Goal: Task Accomplishment & Management: Manage account settings

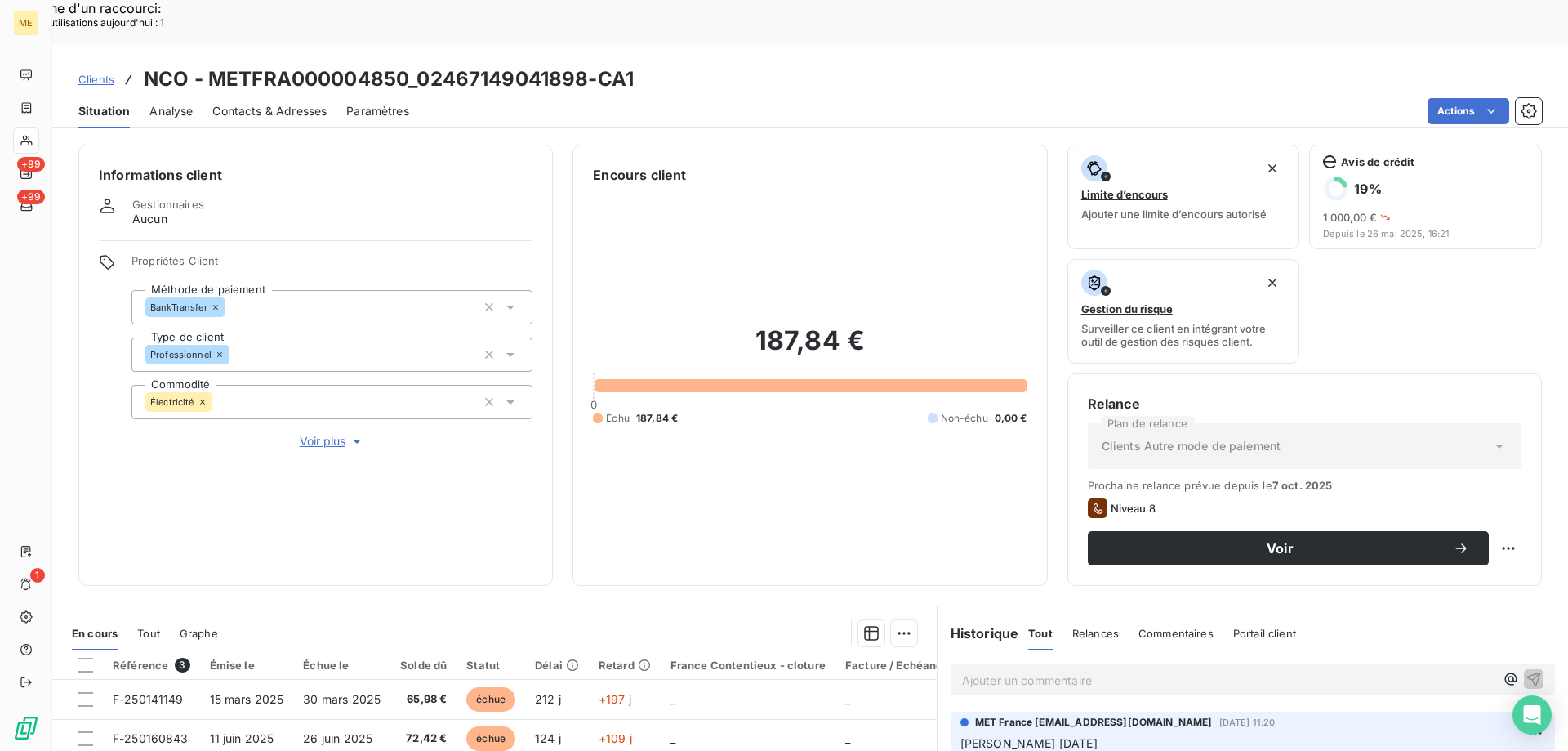
scroll to position [218, 0]
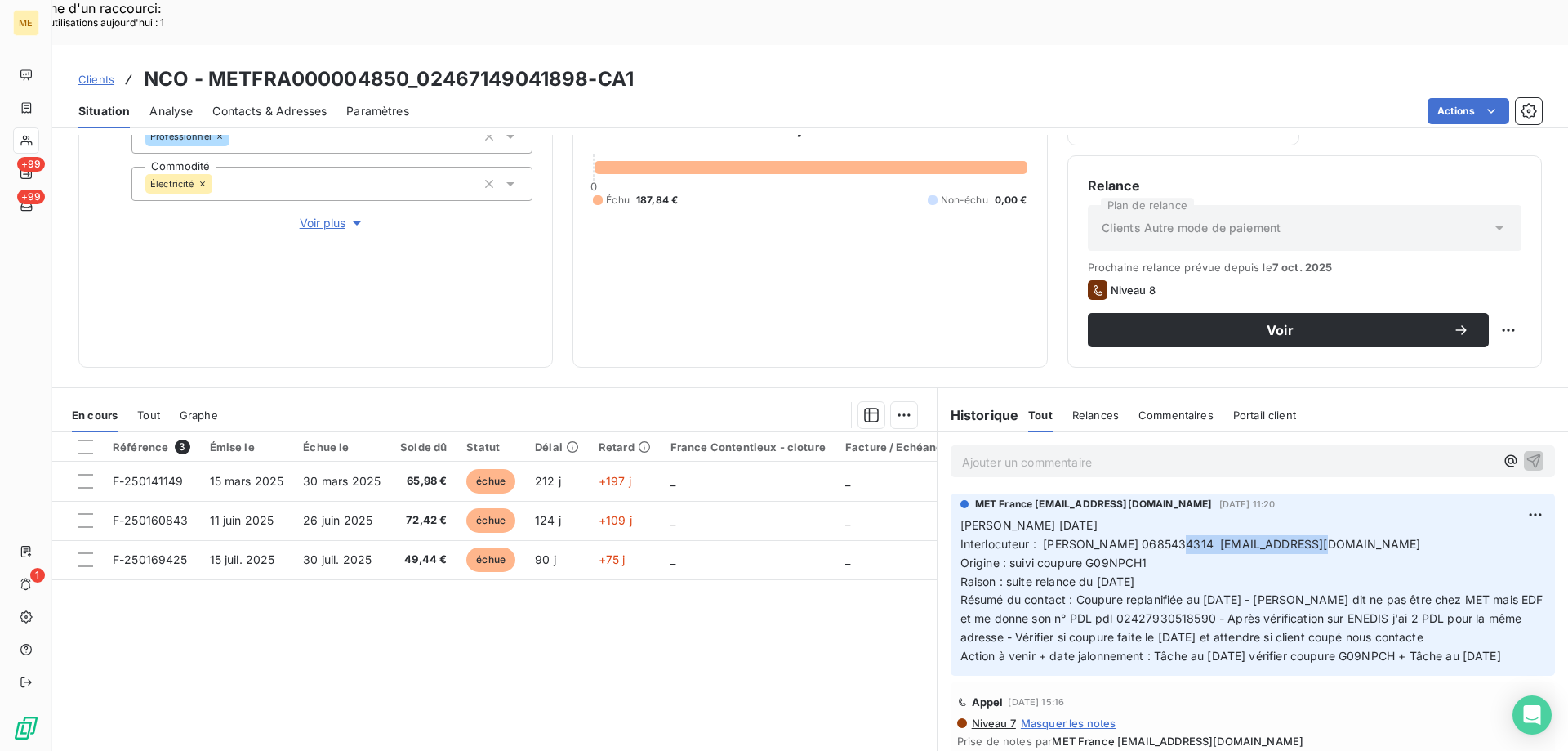
drag, startPoint x: 1071, startPoint y: 645, endPoint x: 950, endPoint y: 483, distance: 202.2
click at [951, 493] on div "MET France met-france@recouvrement.met.com 8 oct. 2025, 11:20 Valérie 08/10/202…" at bounding box center [1253, 584] width 605 height 182
copy p "Valérie 08/10/2025 Interlocuteur : Mr JOLY 0685434314 info@domaine-du-lac.fr Or…"
click at [995, 452] on p "Ajouter un commentaire ﻿" at bounding box center [1227, 462] width 532 height 21
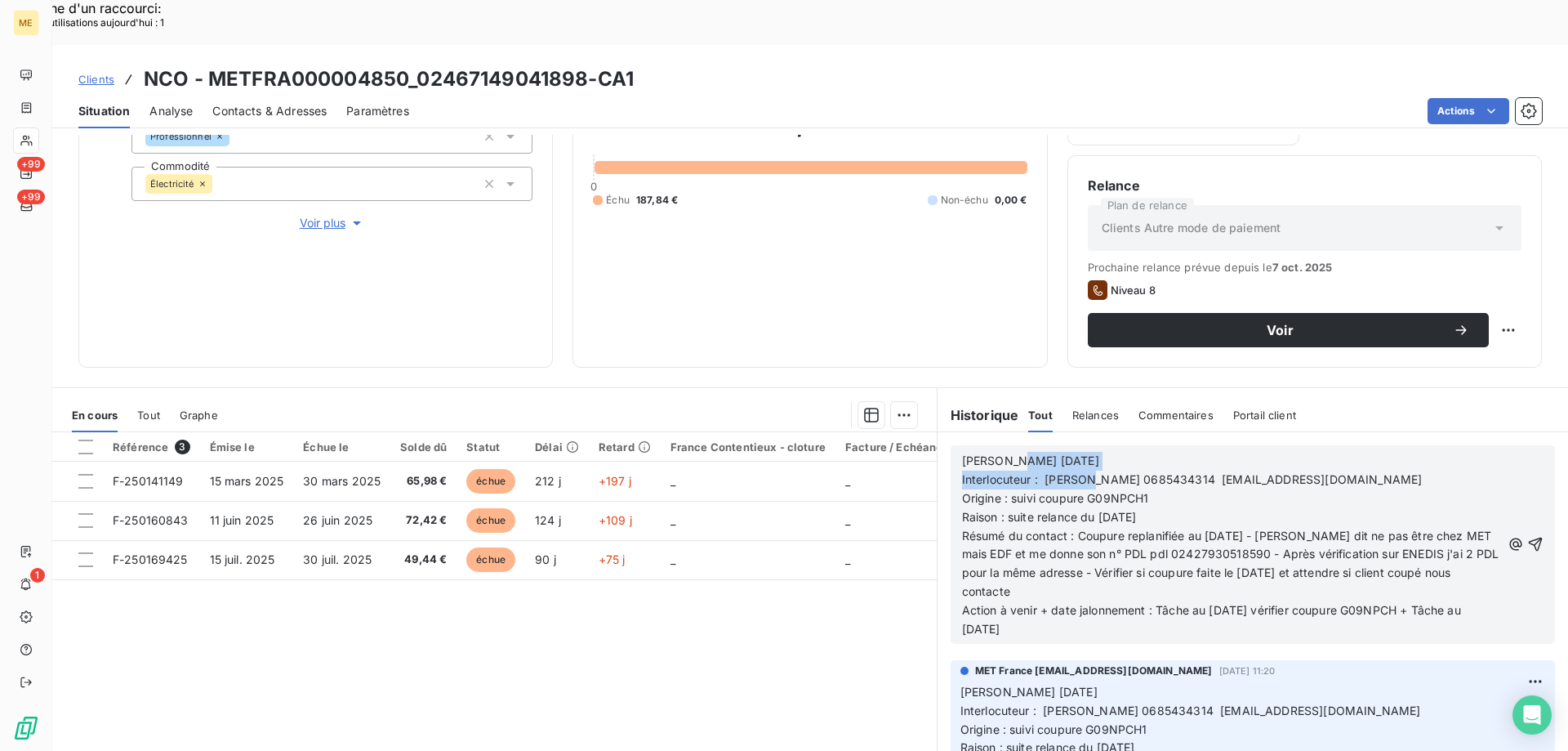
drag, startPoint x: 1005, startPoint y: 415, endPoint x: 1089, endPoint y: 426, distance: 84.7
click at [1089, 452] on div "Valérie 08/10/2025 Interlocuteur : Mr JOLY 0685434314 info@domaine-du-lac.fr Or…" at bounding box center [1231, 545] width 539 height 187
click at [1090, 450] on div "Valérie 08/10/2025 Interlocuteur : Mr JOLY 0685434314 info@domaine-du-lac.fr Or…" at bounding box center [1231, 544] width 539 height 189
drag, startPoint x: 993, startPoint y: 411, endPoint x: 1097, endPoint y: 410, distance: 104.0
click at [1097, 452] on p "Valérie 08/10/2025" at bounding box center [1231, 461] width 539 height 19
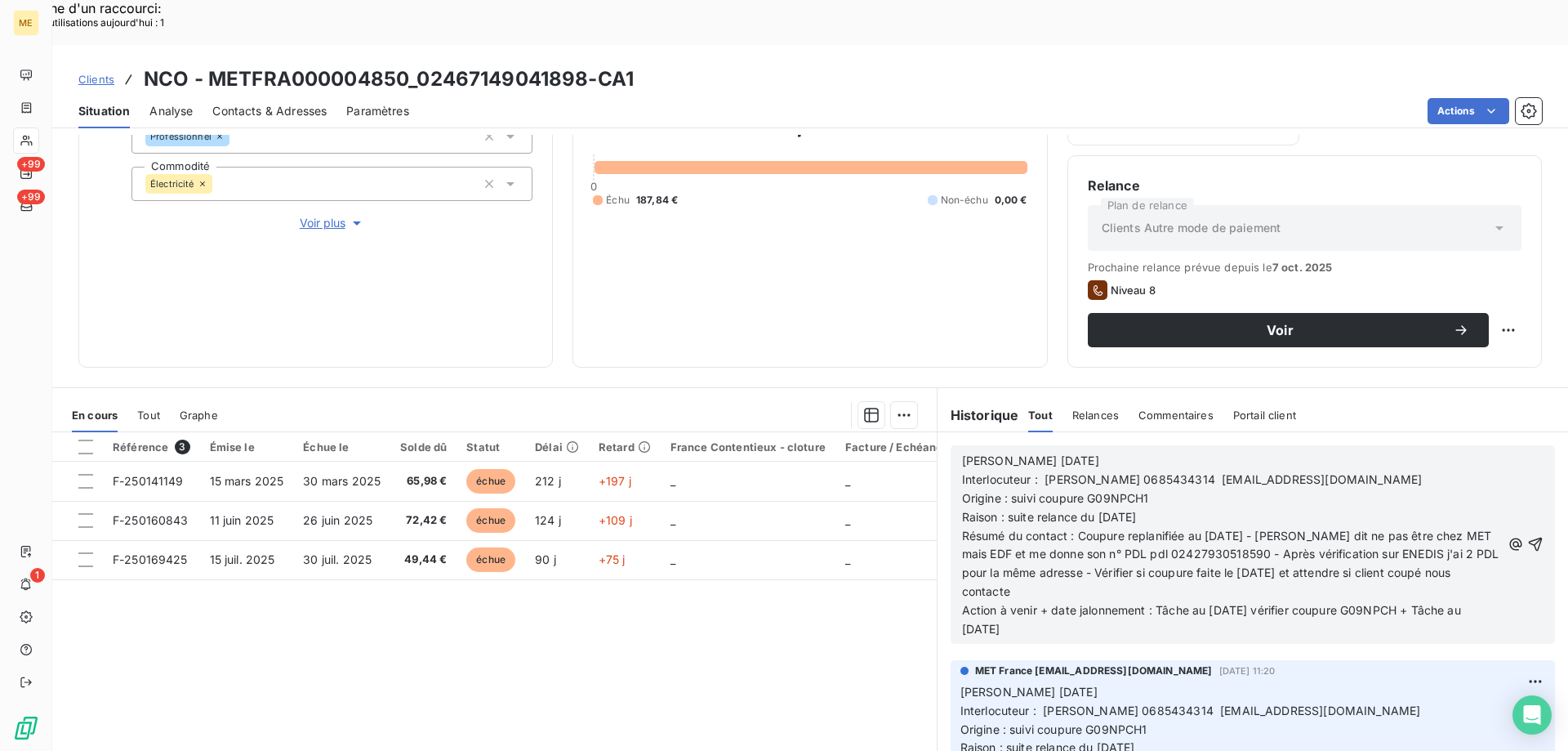
drag, startPoint x: 1002, startPoint y: 474, endPoint x: 1164, endPoint y: 465, distance: 162.2
click at [1164, 508] on p "Raison : suite relance du 02/10/2025" at bounding box center [1231, 517] width 539 height 19
drag, startPoint x: 1162, startPoint y: 473, endPoint x: 1003, endPoint y: 472, distance: 159.0
click at [1003, 508] on p "Raison : suite relance du 02/10/2025" at bounding box center [1231, 517] width 539 height 19
drag, startPoint x: 1070, startPoint y: 486, endPoint x: 1102, endPoint y: 552, distance: 73.3
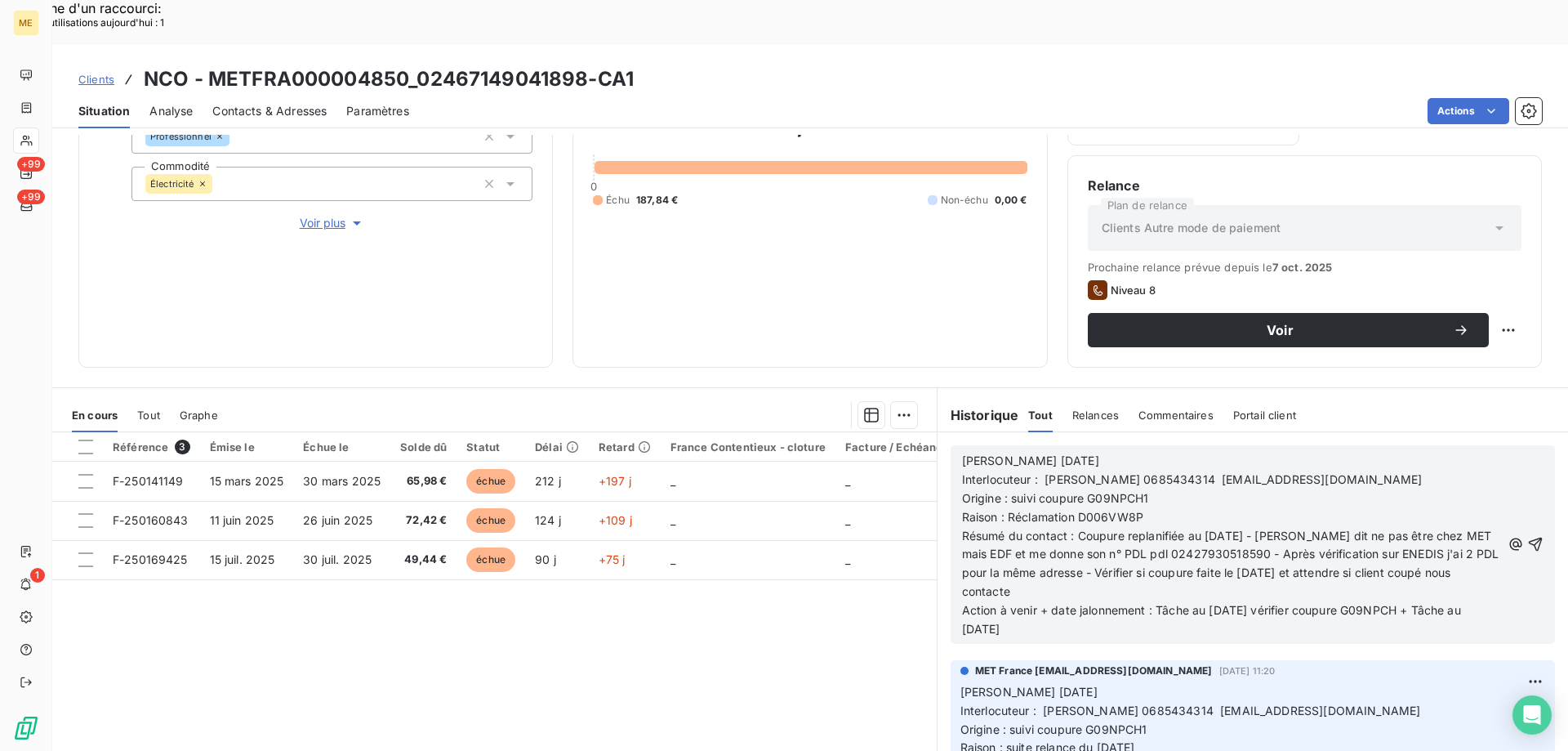
click at [1102, 552] on p "Résumé du contact : Coupure replanifiée au 08/10/2025 - Mr JOLY dit ne pas être…" at bounding box center [1231, 565] width 539 height 76
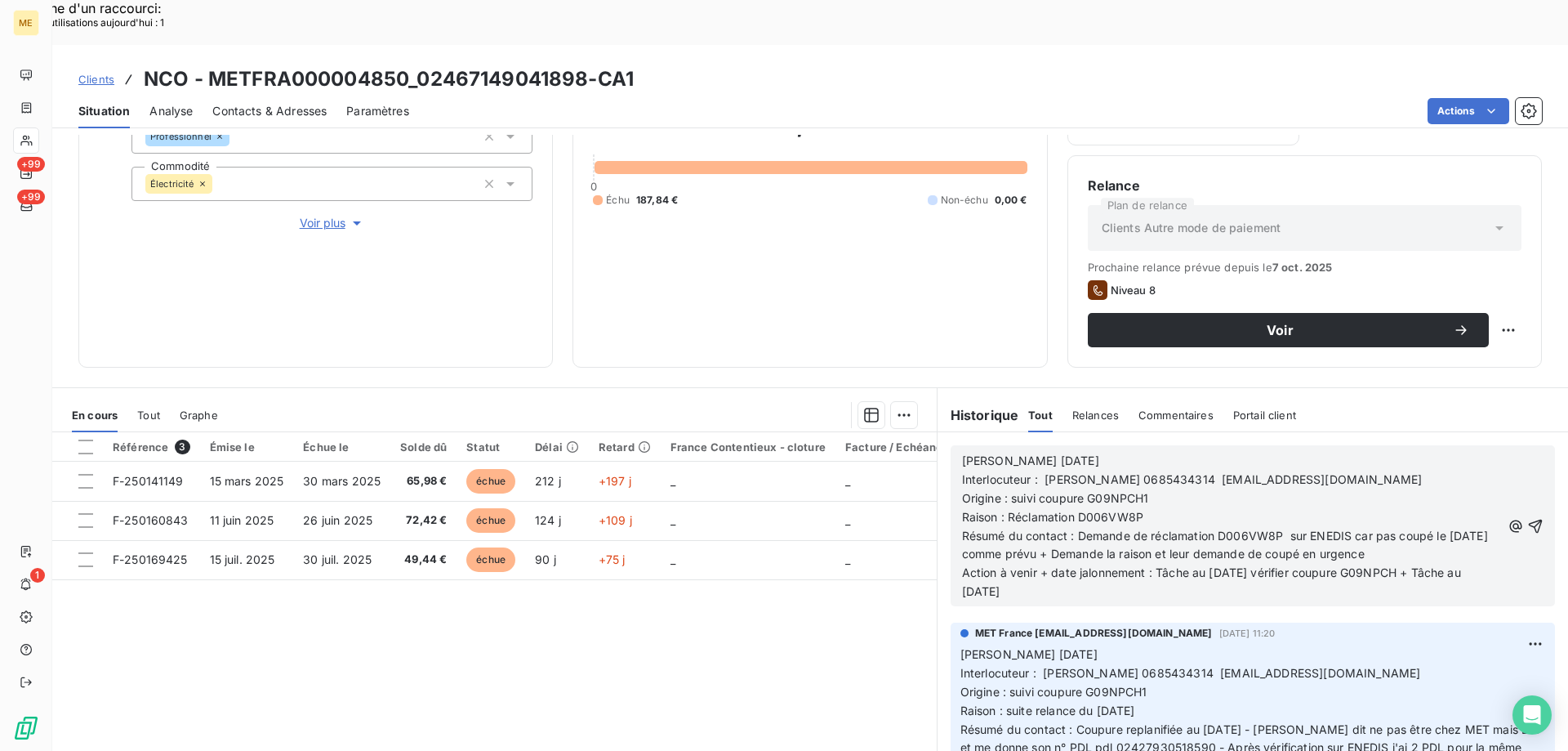
drag, startPoint x: 1212, startPoint y: 528, endPoint x: 1182, endPoint y: 499, distance: 41.7
click at [1220, 556] on div "Valérie 13/10/2025 Interlocuteur : Mr JOLY 0685434314 info@domaine-du-lac.fr Or…" at bounding box center [1253, 526] width 605 height 161
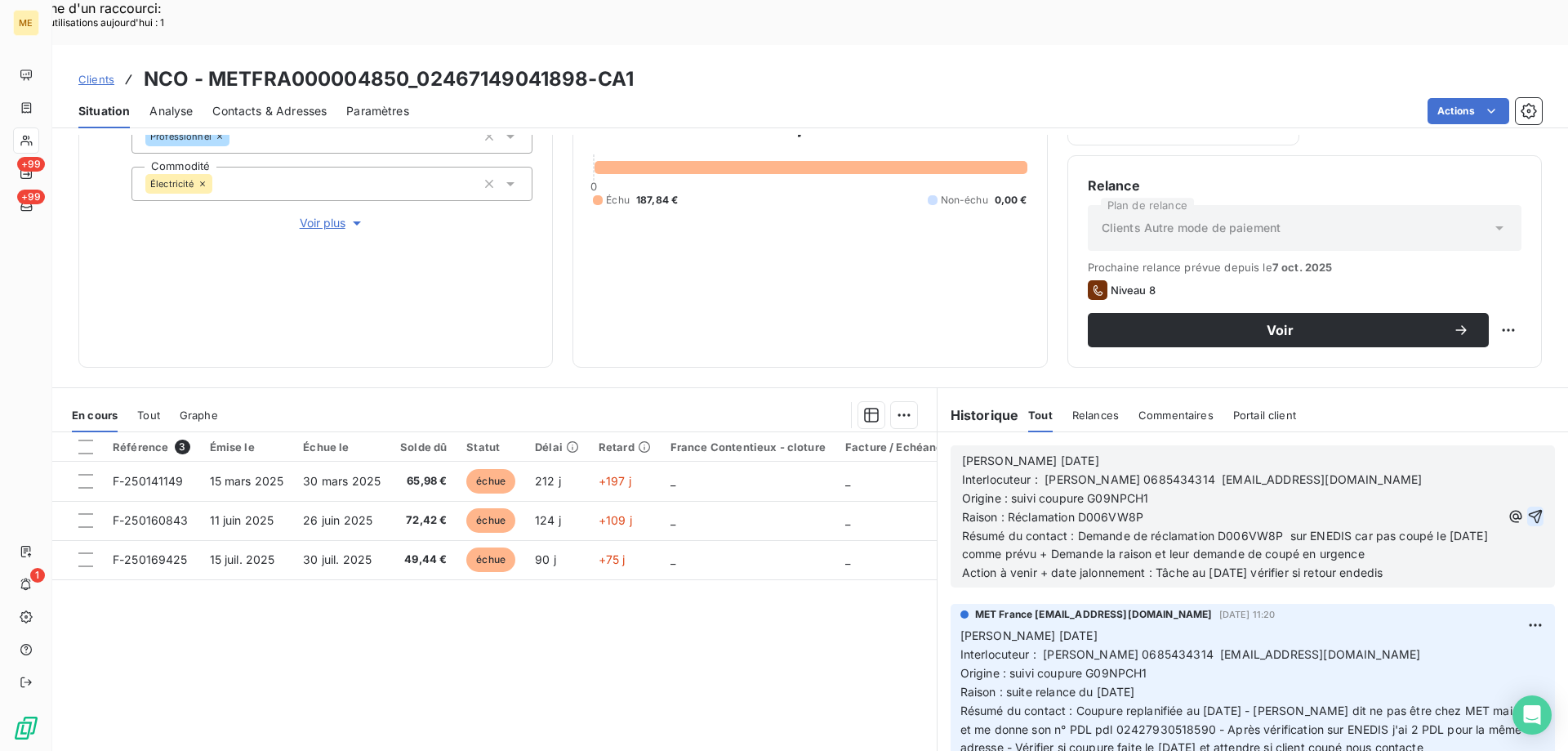
click at [1527, 508] on icon "button" at bounding box center [1535, 516] width 16 height 16
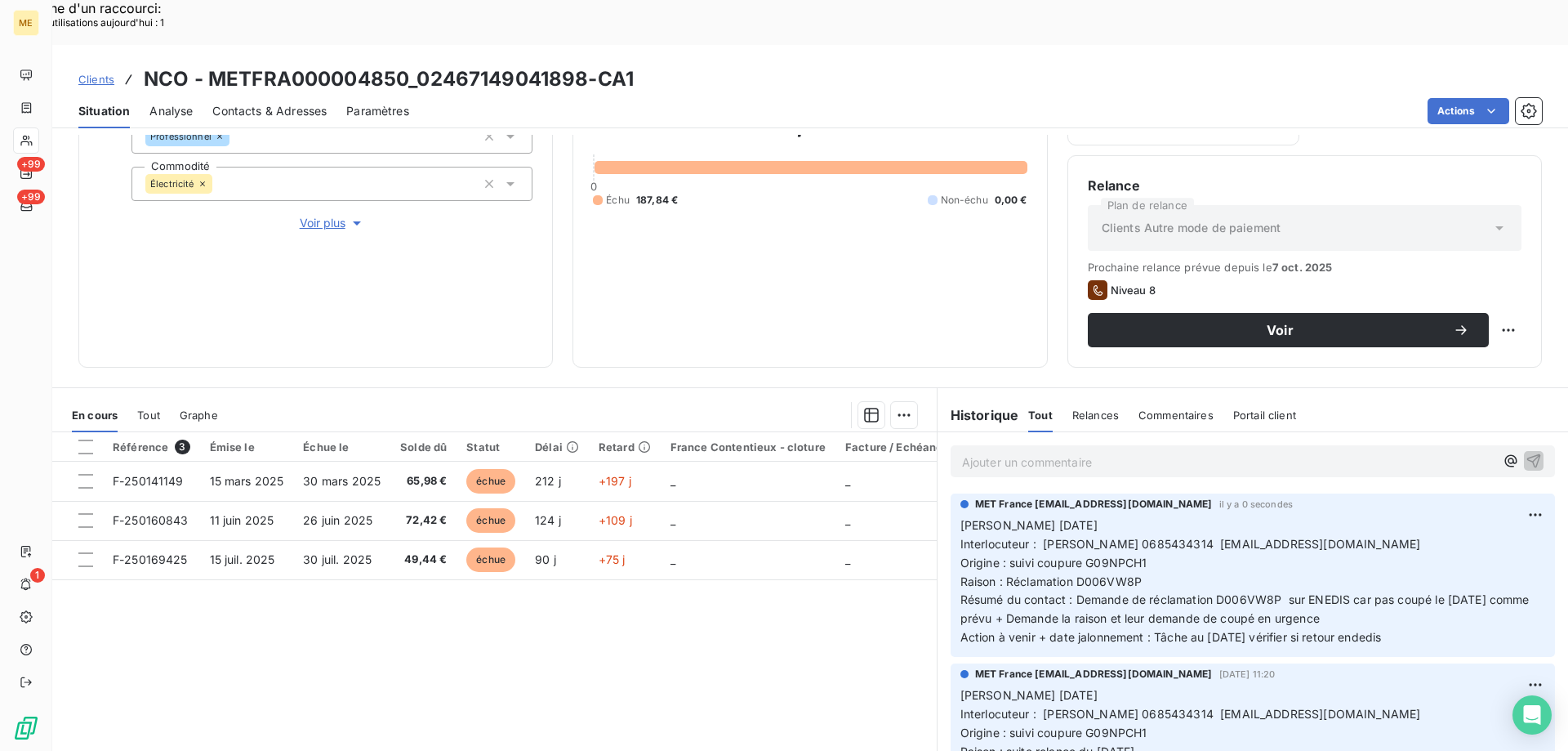
click at [1233, 592] on span "Résumé du contact : Demande de réclamation D006VW8P sur ENEDIS car pas coupé le…" at bounding box center [1247, 608] width 573 height 33
copy span "D006VW8P"
click at [1357, 516] on p "Valérie 13/10/2025 Interlocuteur : Mr JOLY 0685434314 info@domaine-du-lac.fr Or…" at bounding box center [1253, 581] width 585 height 130
click at [310, 215] on span "Voir plus" at bounding box center [332, 223] width 66 height 16
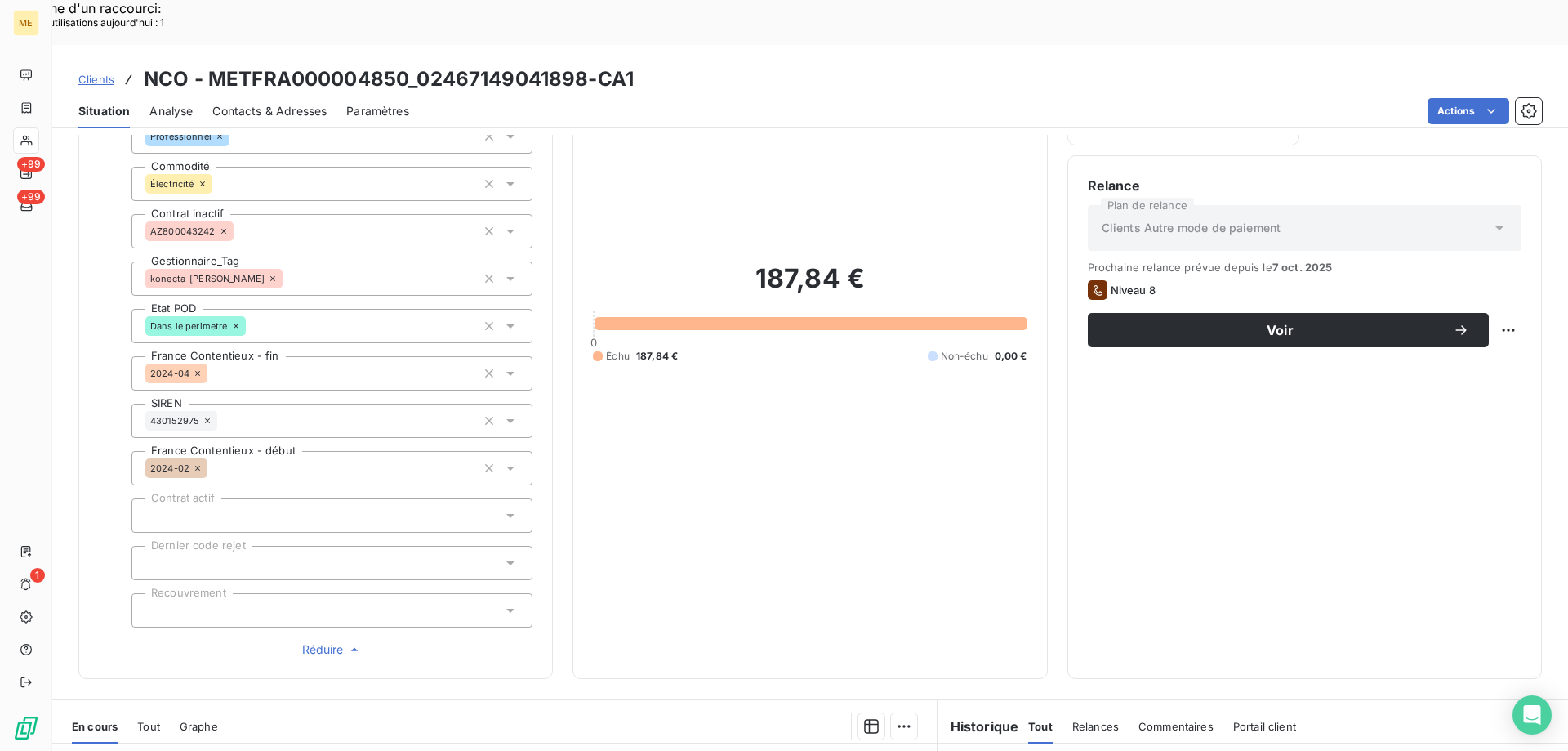
click at [320, 642] on span "Réduire" at bounding box center [332, 650] width 61 height 16
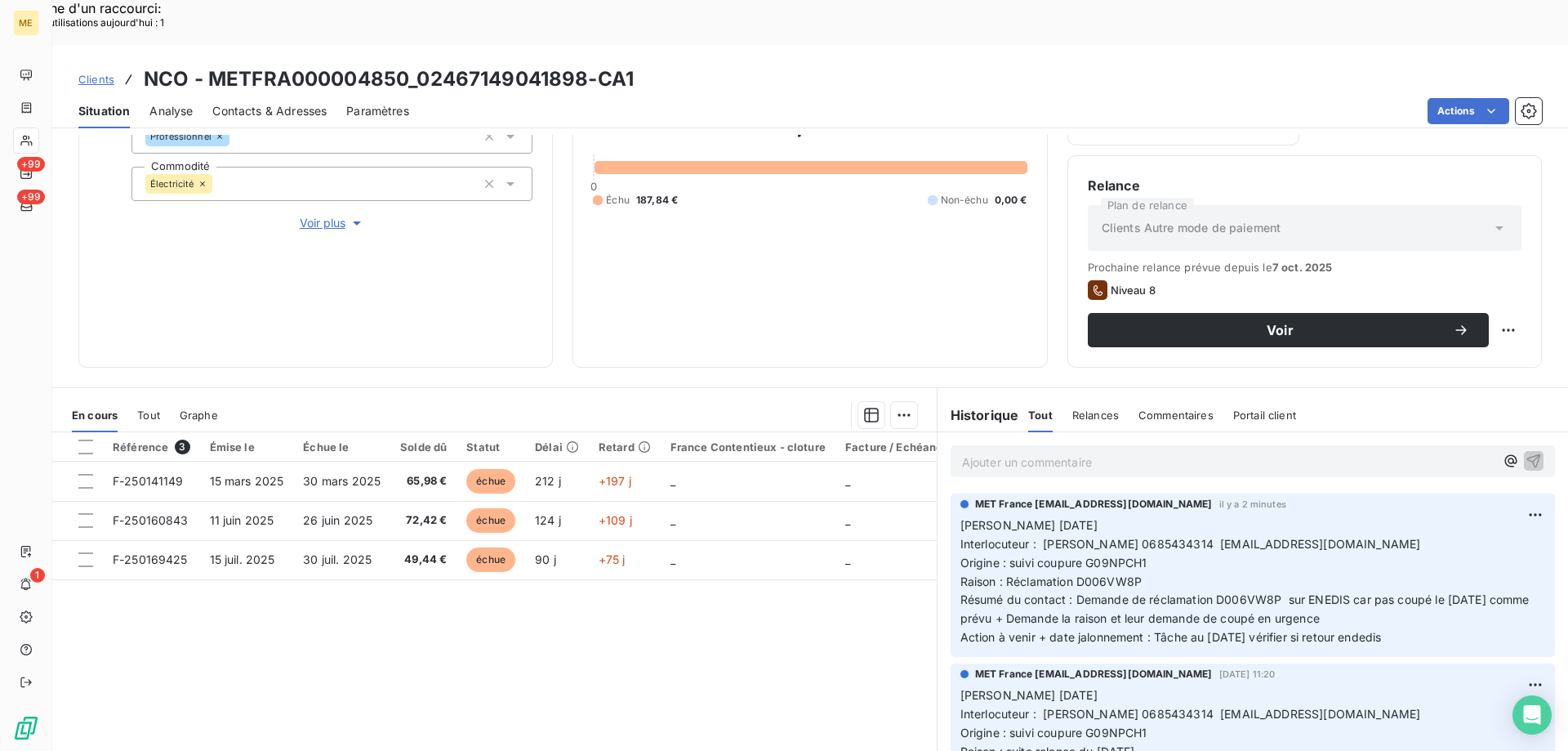
click at [697, 600] on div "Référence 3 Émise le Échue le Solde dû Statut Délai Retard France Contentieux -…" at bounding box center [494, 589] width 884 height 314
click at [755, 630] on div "Référence 3 Émise le Échue le Solde dû Statut Délai Retard France Contentieux -…" at bounding box center [494, 589] width 884 height 314
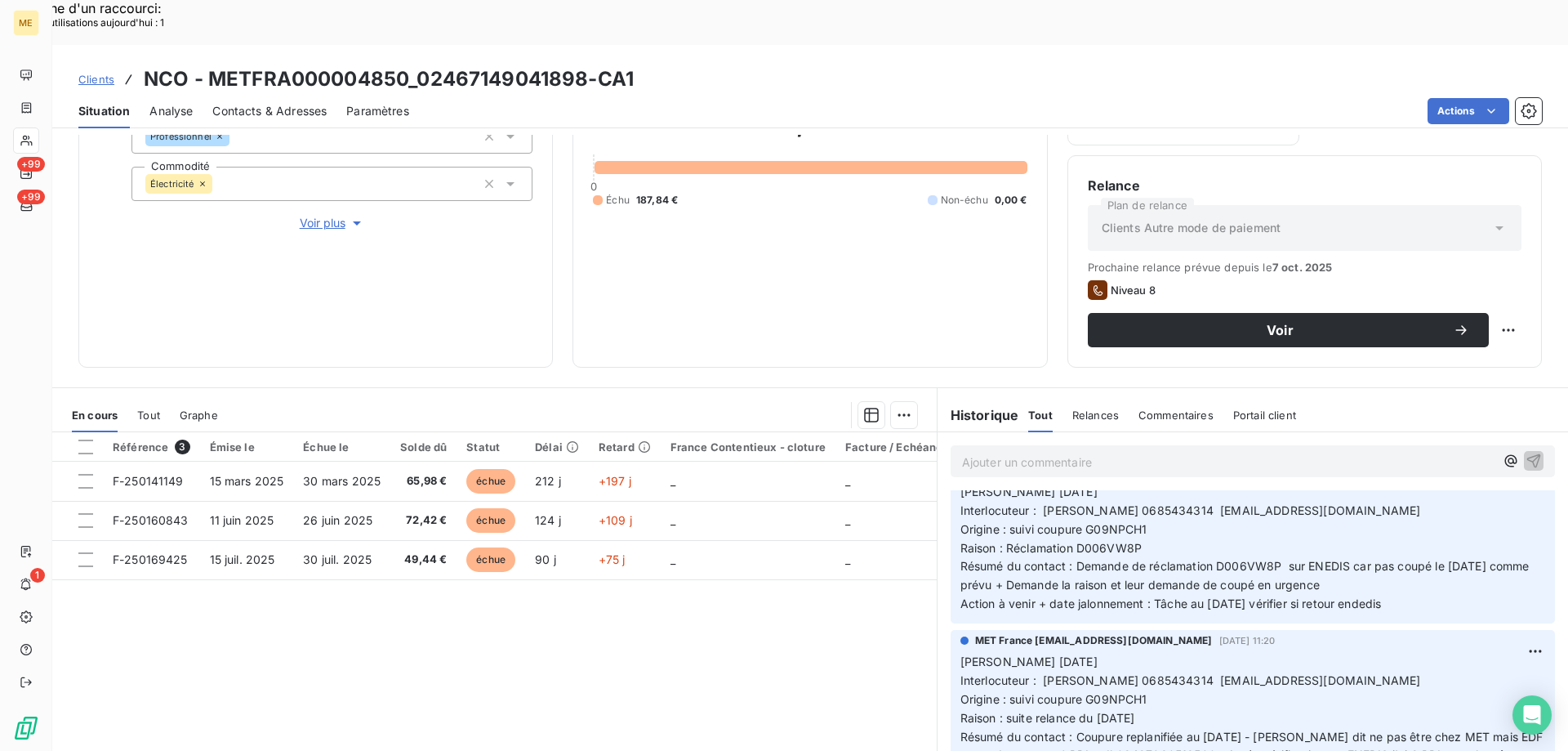
scroll to position [0, 0]
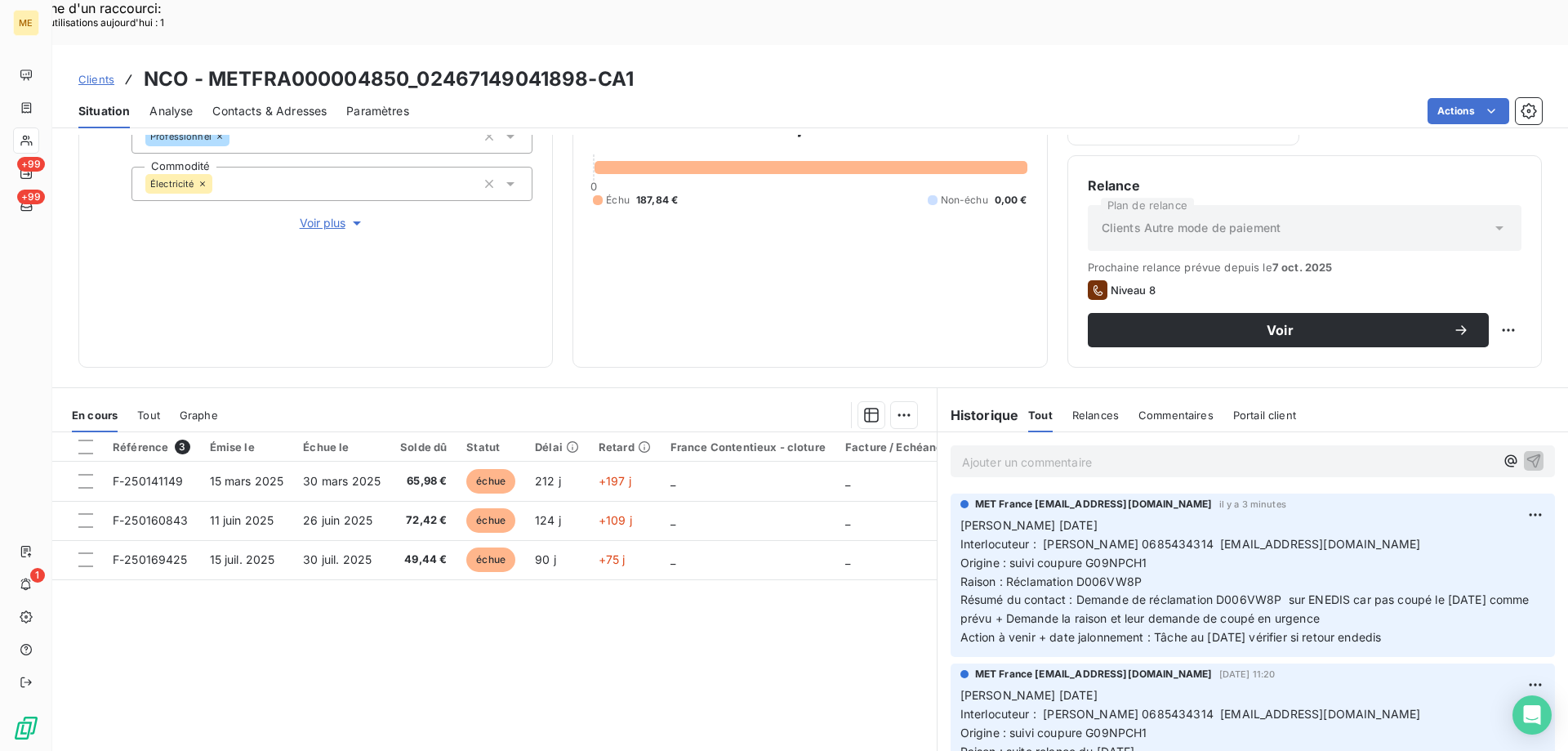
click at [1112, 537] on span "Interlocuteur : Mr JOLY 0685434314 info@domaine-du-lac.fr" at bounding box center [1190, 544] width 460 height 14
click at [1111, 537] on span "Interlocuteur : Mr JOLY 0685434314 info@domaine-du-lac.fr" at bounding box center [1190, 544] width 460 height 14
drag, startPoint x: 1111, startPoint y: 499, endPoint x: 1101, endPoint y: 500, distance: 10.0
click at [1101, 537] on span "Interlocuteur : Mr JOLY 0685434314 info@domaine-du-lac.fr" at bounding box center [1190, 544] width 460 height 14
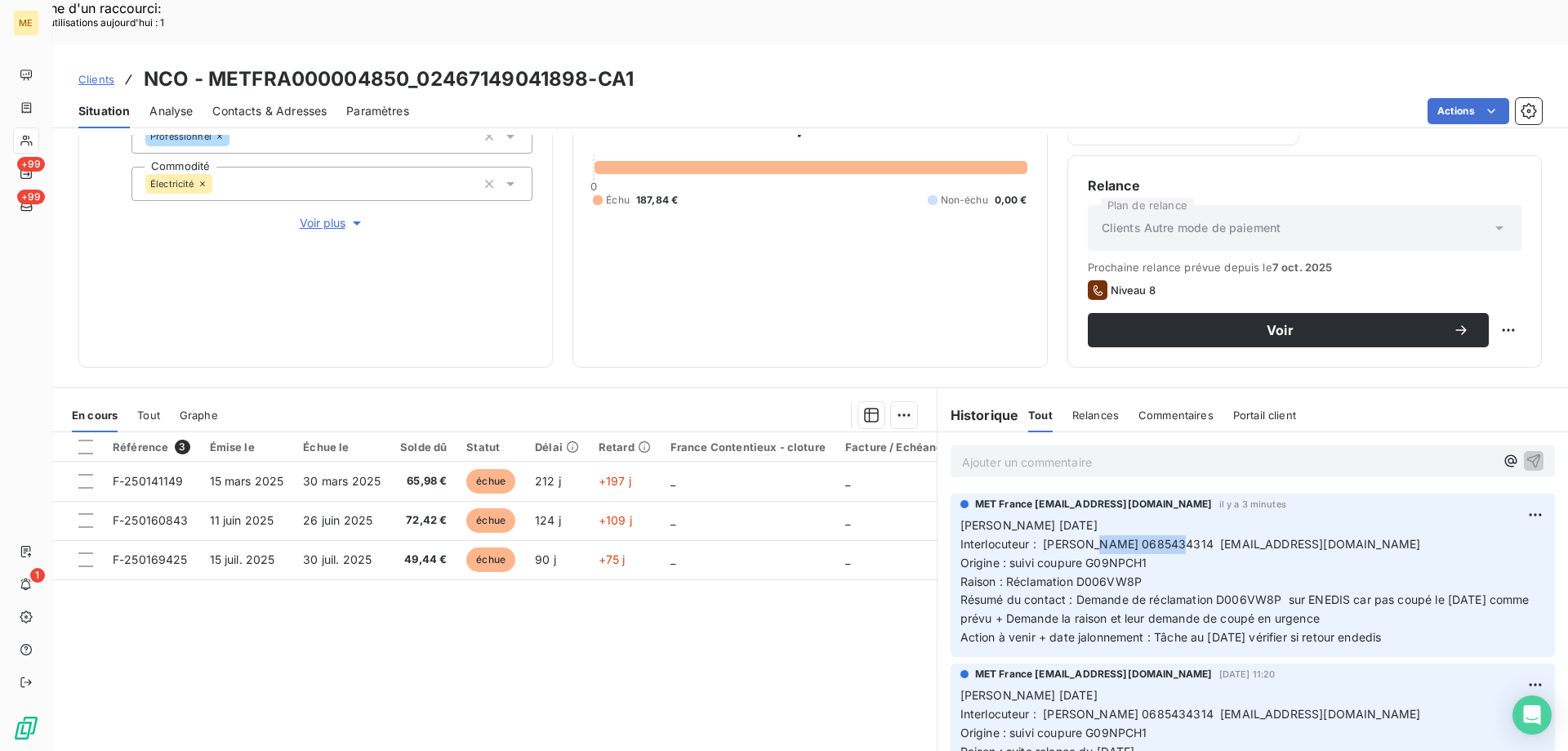
copy span "0685434314"
click at [770, 597] on div "Référence 3 Émise le Échue le Solde dû Statut Délai Retard France Contentieux -…" at bounding box center [494, 589] width 884 height 314
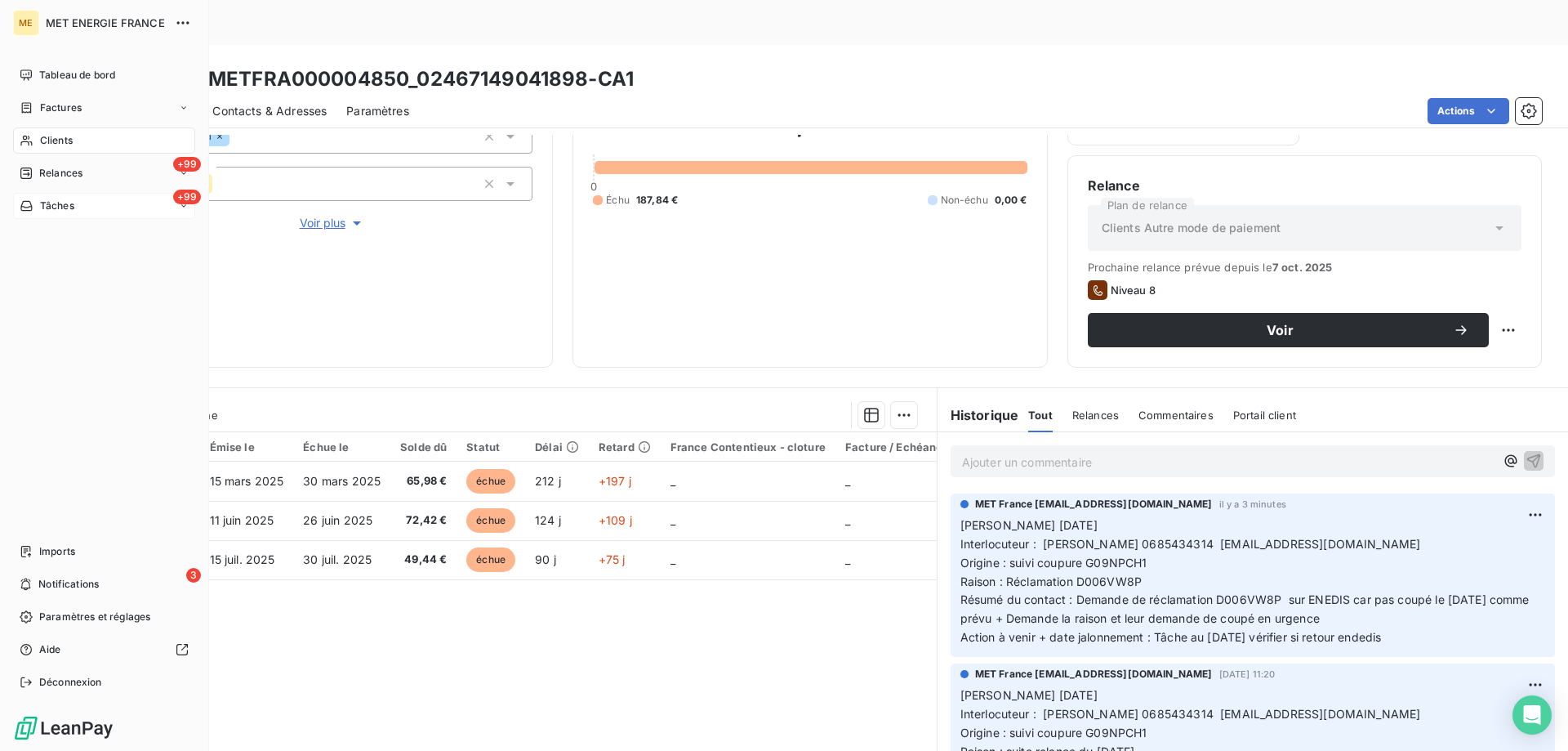
click at [111, 201] on div "+99 Tâches" at bounding box center [103, 206] width 182 height 26
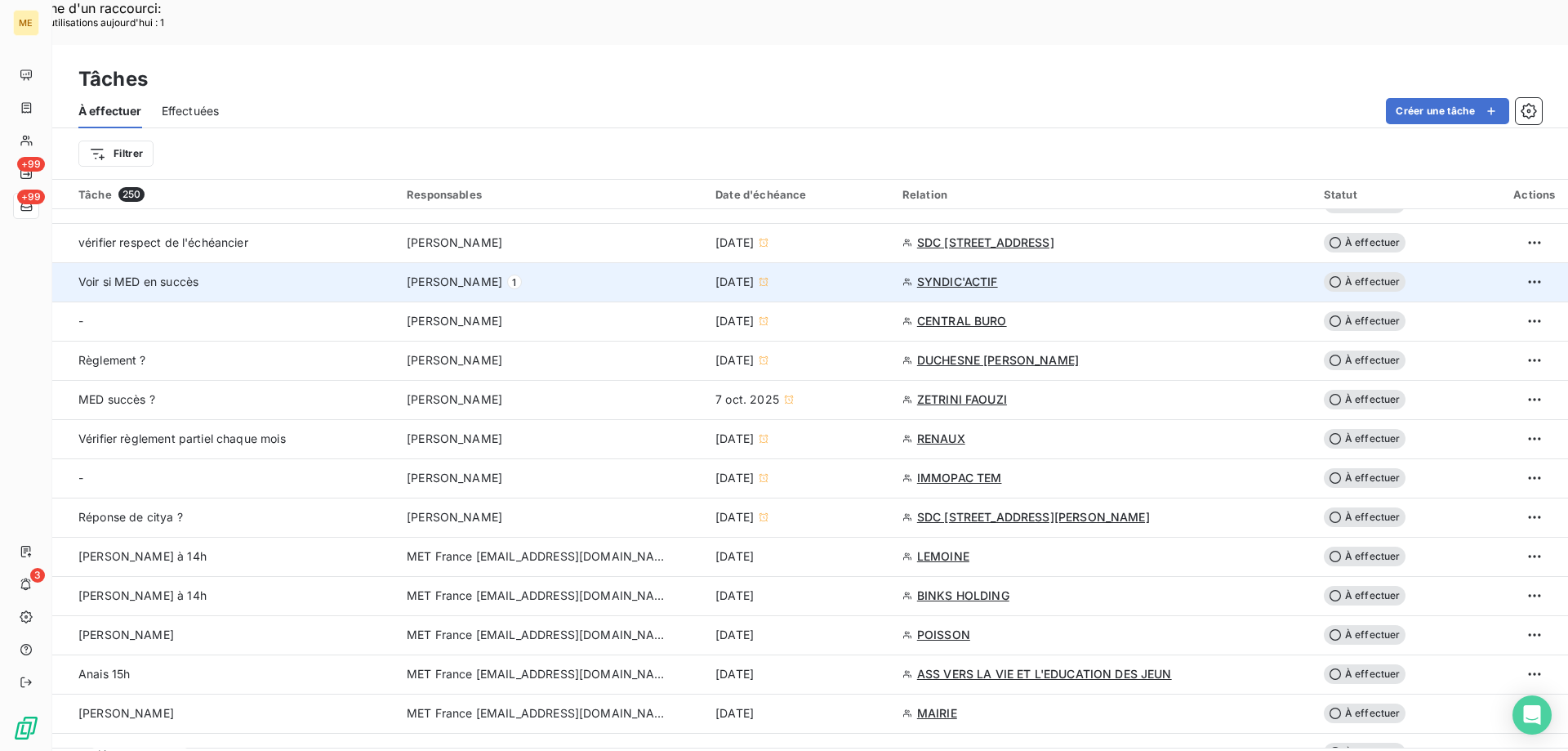
scroll to position [898, 0]
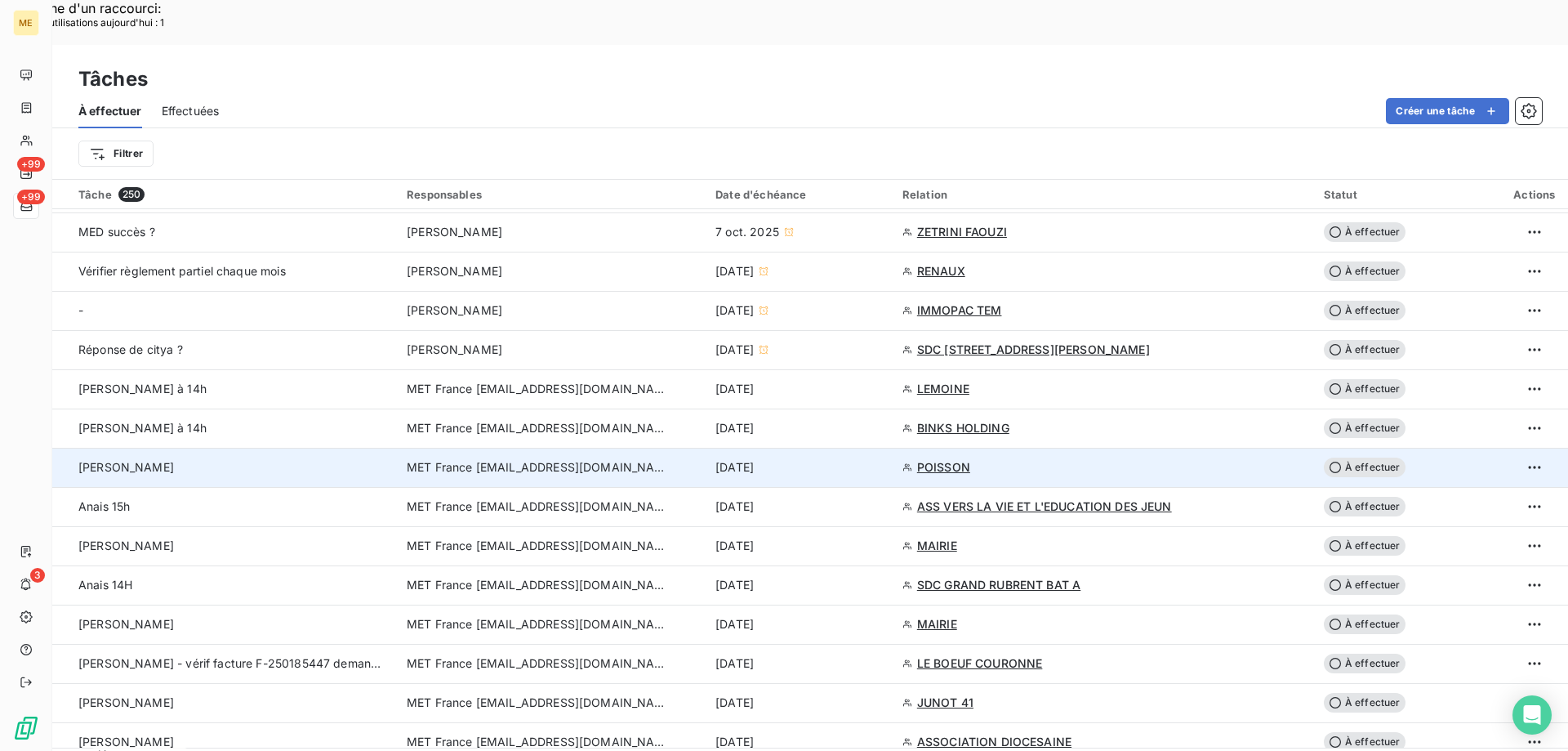
click at [951, 460] on span "POISSON" at bounding box center [943, 468] width 53 height 16
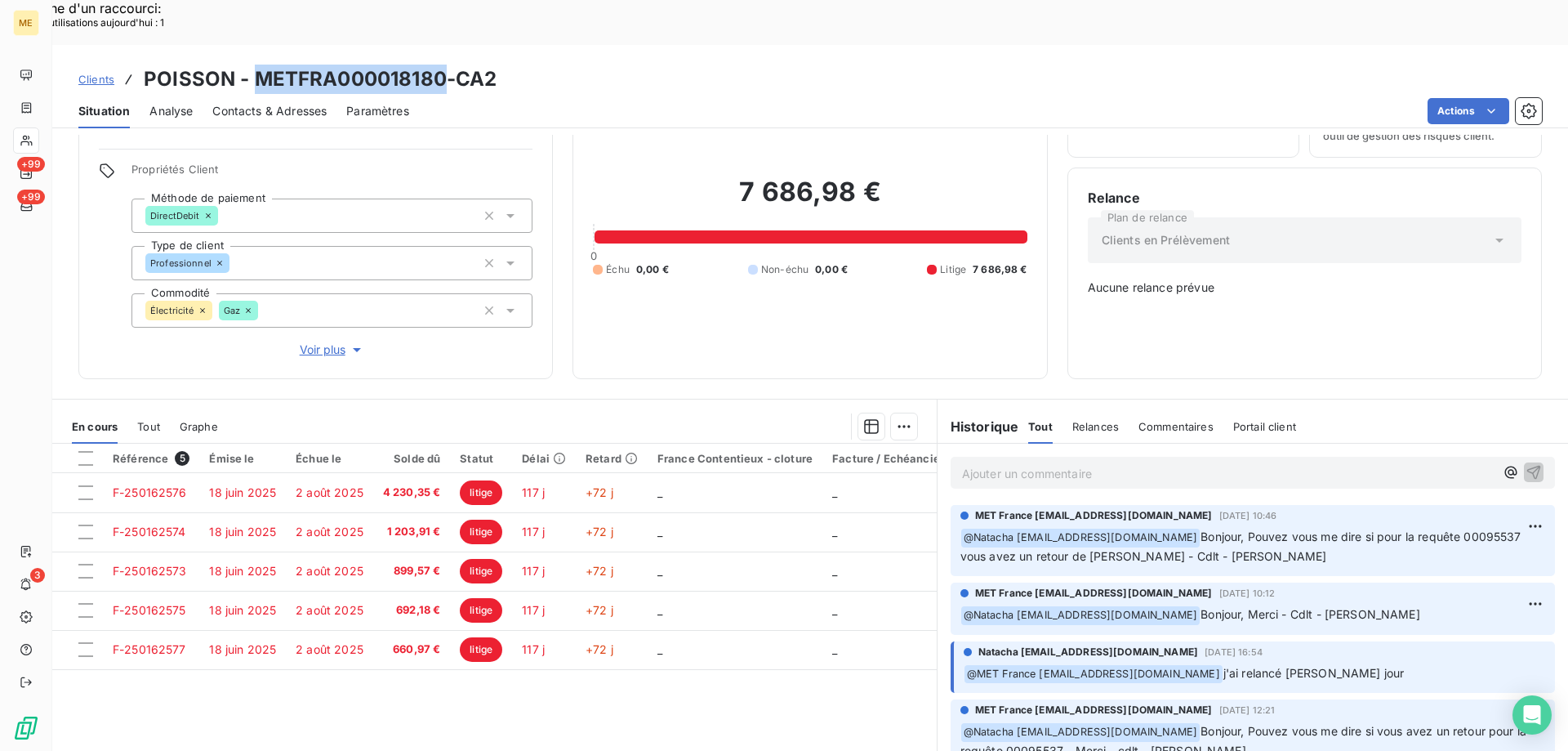
drag, startPoint x: 251, startPoint y: 36, endPoint x: 440, endPoint y: 33, distance: 189.0
click at [440, 65] on h3 "POISSON - METFRA000018180-CA2" at bounding box center [320, 80] width 353 height 30
copy h3 "METFRA000018180"
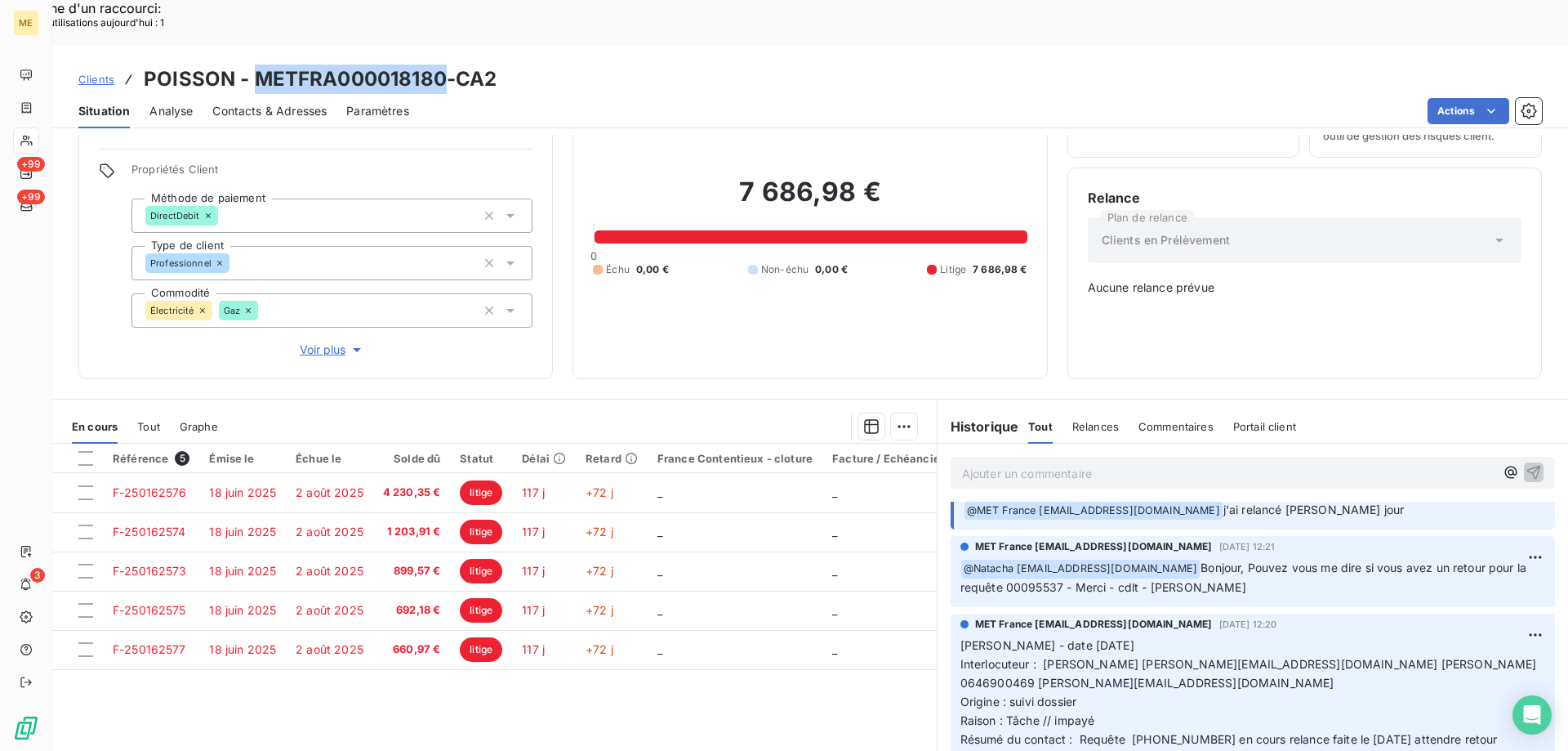
scroll to position [245, 0]
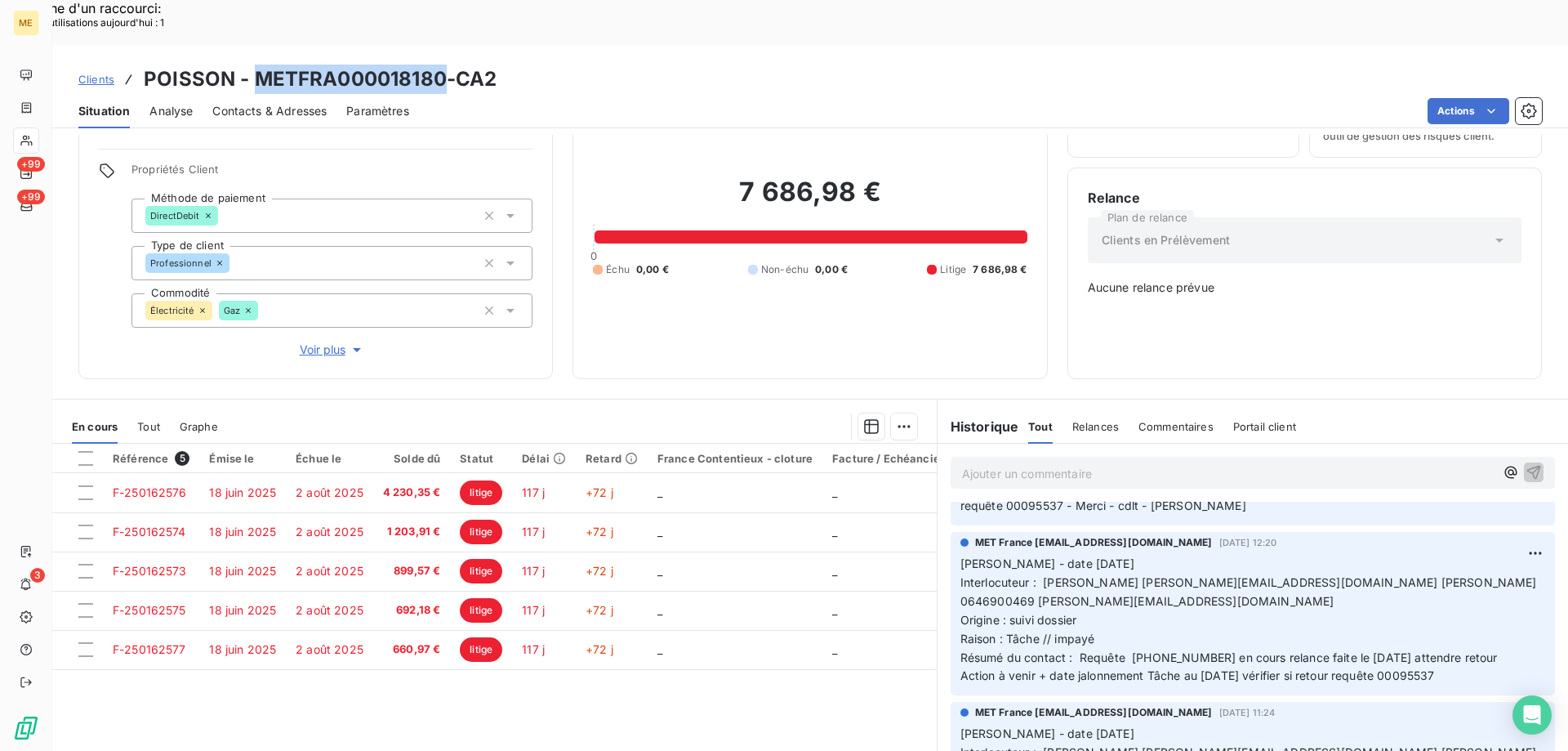
drag, startPoint x: 1468, startPoint y: 624, endPoint x: 957, endPoint y: 499, distance: 526.1
click at [951, 532] on div "MET France met-france@recouvrement.met.com 1 oct. 2025, 12:20 Valérie - date 01…" at bounding box center [1253, 614] width 605 height 163
copy p "Valérie - date 01/10/2025 Interlocuteur : Vincent Girard v.girard@groupepoisson…"
click at [985, 464] on p "Ajouter un commentaire ﻿" at bounding box center [1227, 473] width 532 height 21
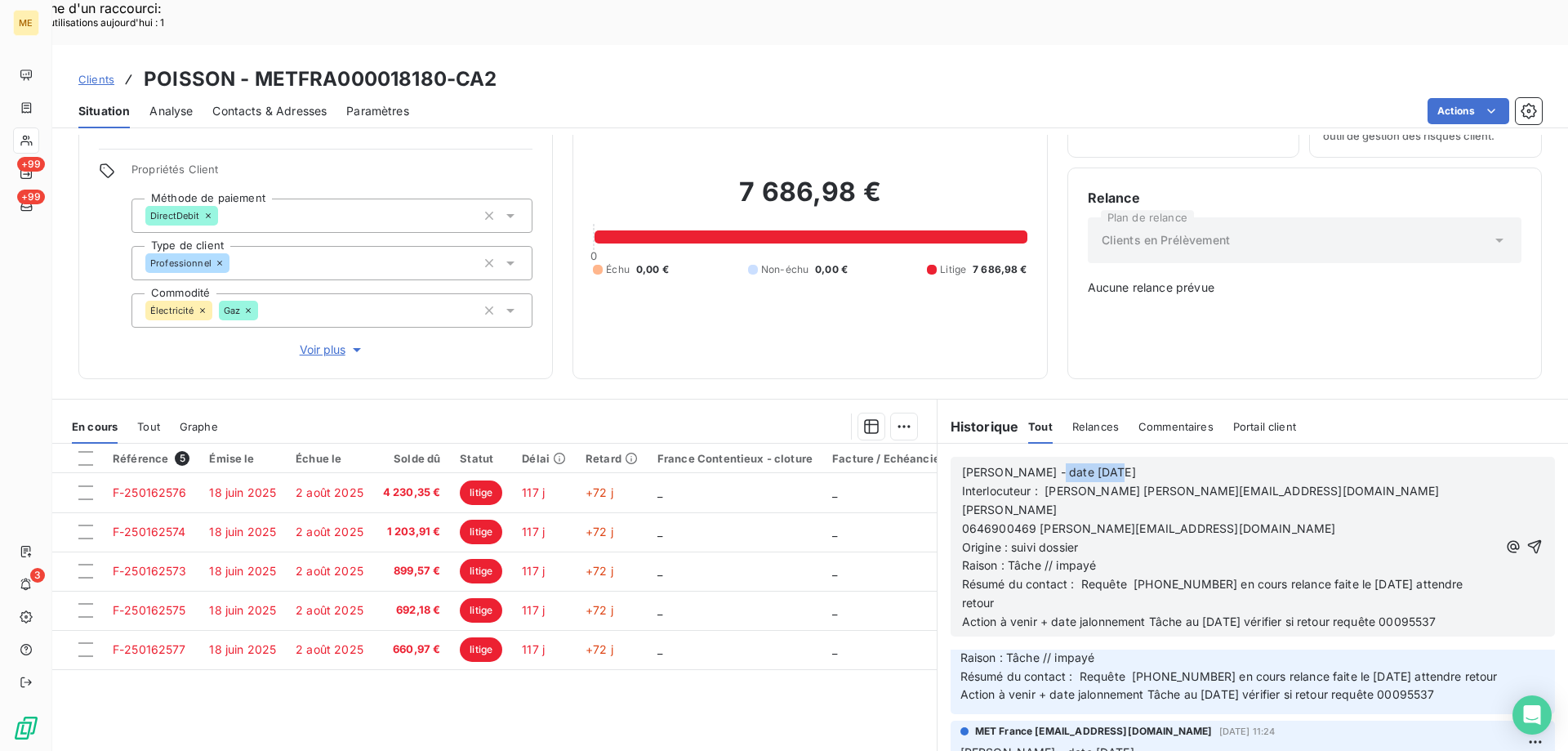
drag, startPoint x: 1035, startPoint y: 413, endPoint x: 1083, endPoint y: 473, distance: 76.8
click at [1152, 462] on div "Valérie - date 01/10/2025 Interlocuteur : Vincent Girard v.girard@groupepoisson…" at bounding box center [1229, 546] width 536 height 170
drag, startPoint x: 1240, startPoint y: 509, endPoint x: 1279, endPoint y: 528, distance: 43.4
click at [1279, 575] on p "Résumé du contact : Requête 00095537 en cours relance faite le 23/09/2025 atten…" at bounding box center [1229, 594] width 536 height 38
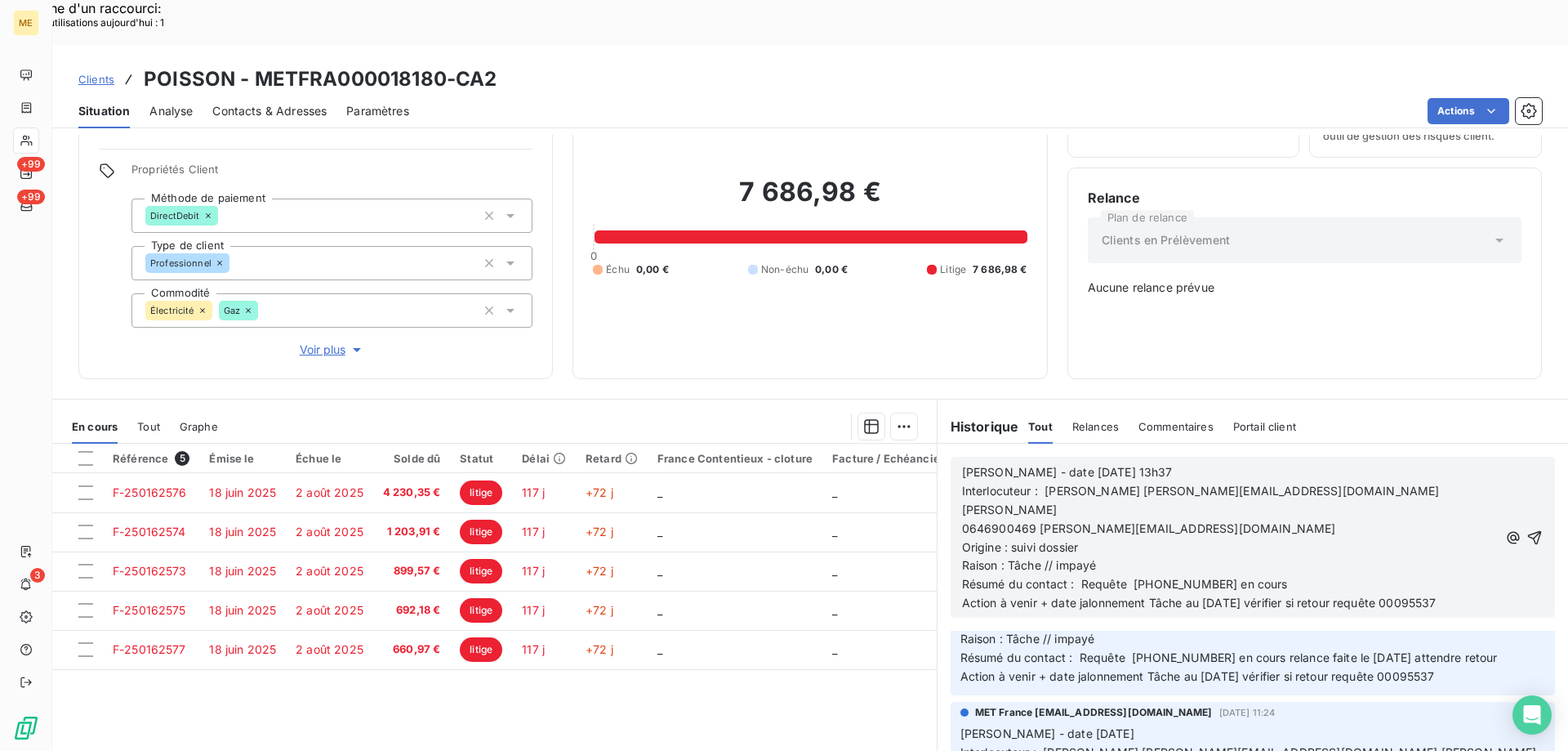
scroll to position [355, 0]
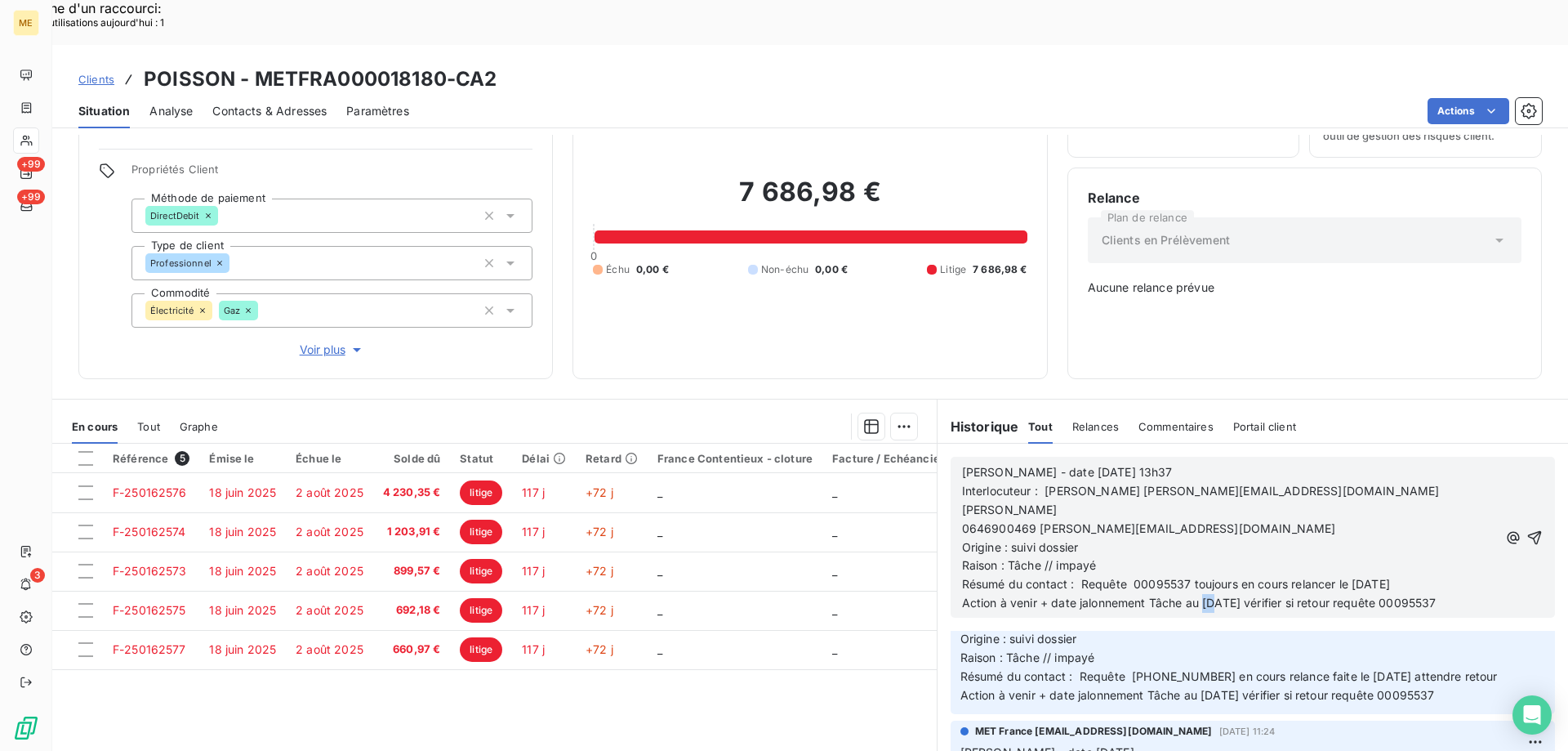
drag, startPoint x: 1196, startPoint y: 530, endPoint x: 1210, endPoint y: 528, distance: 14.1
click at [1210, 596] on span "Action à venir + date jalonnement Tâche au 09/10/2025 vérifier si retour requêt…" at bounding box center [1198, 603] width 474 height 14
click at [1527, 530] on icon "button" at bounding box center [1534, 537] width 14 height 14
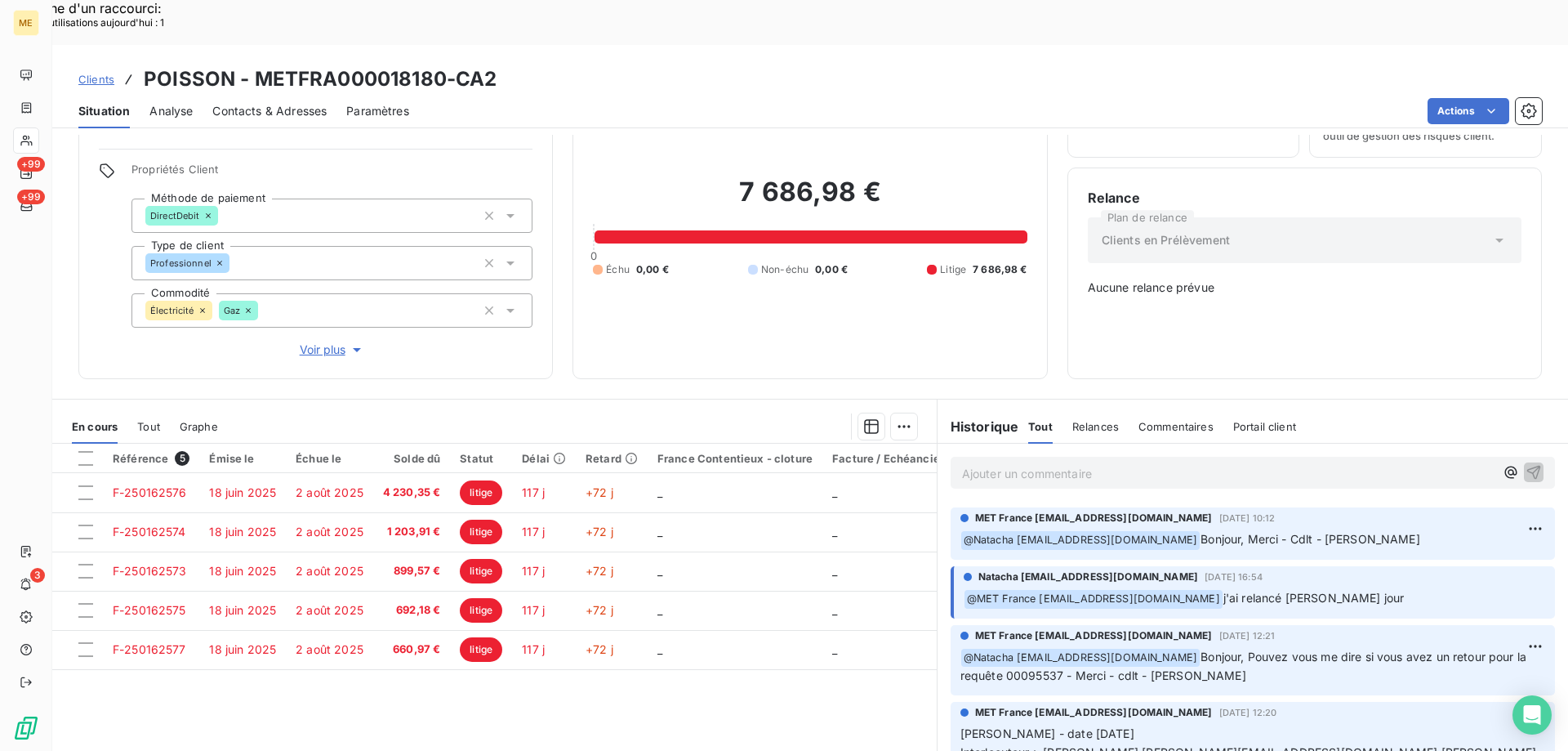
scroll to position [415, 0]
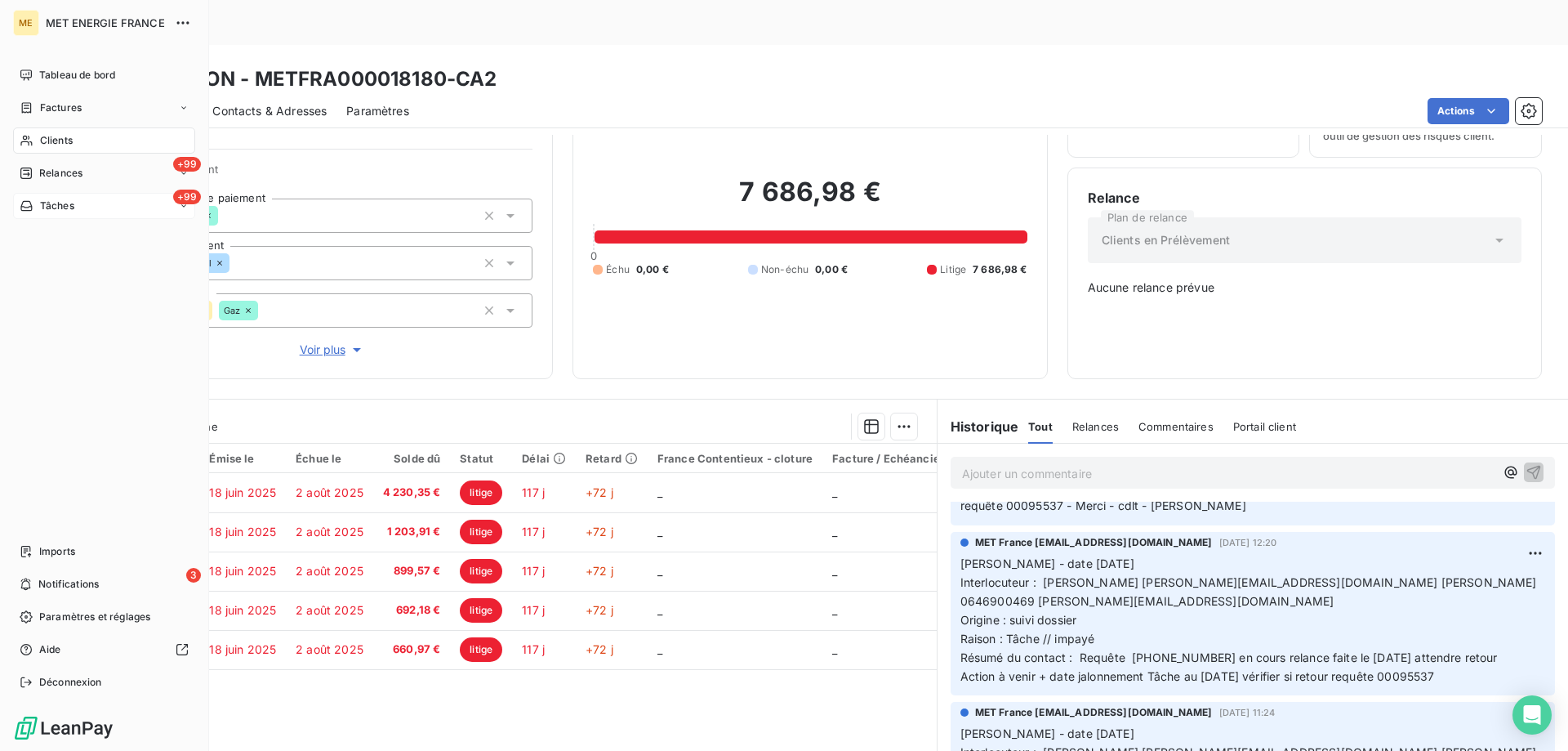
click at [98, 203] on div "+99 Tâches" at bounding box center [103, 206] width 182 height 26
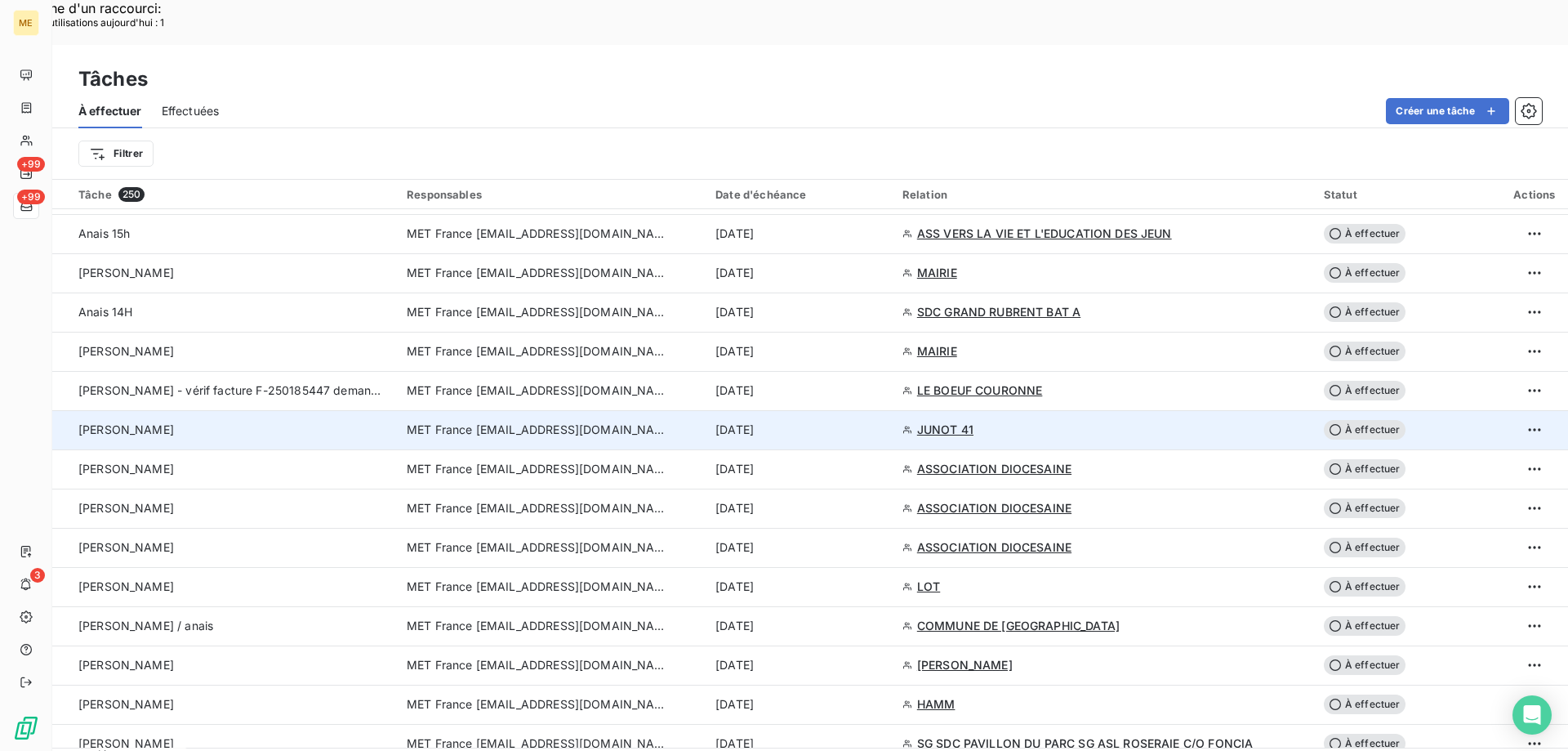
scroll to position [1062, 0]
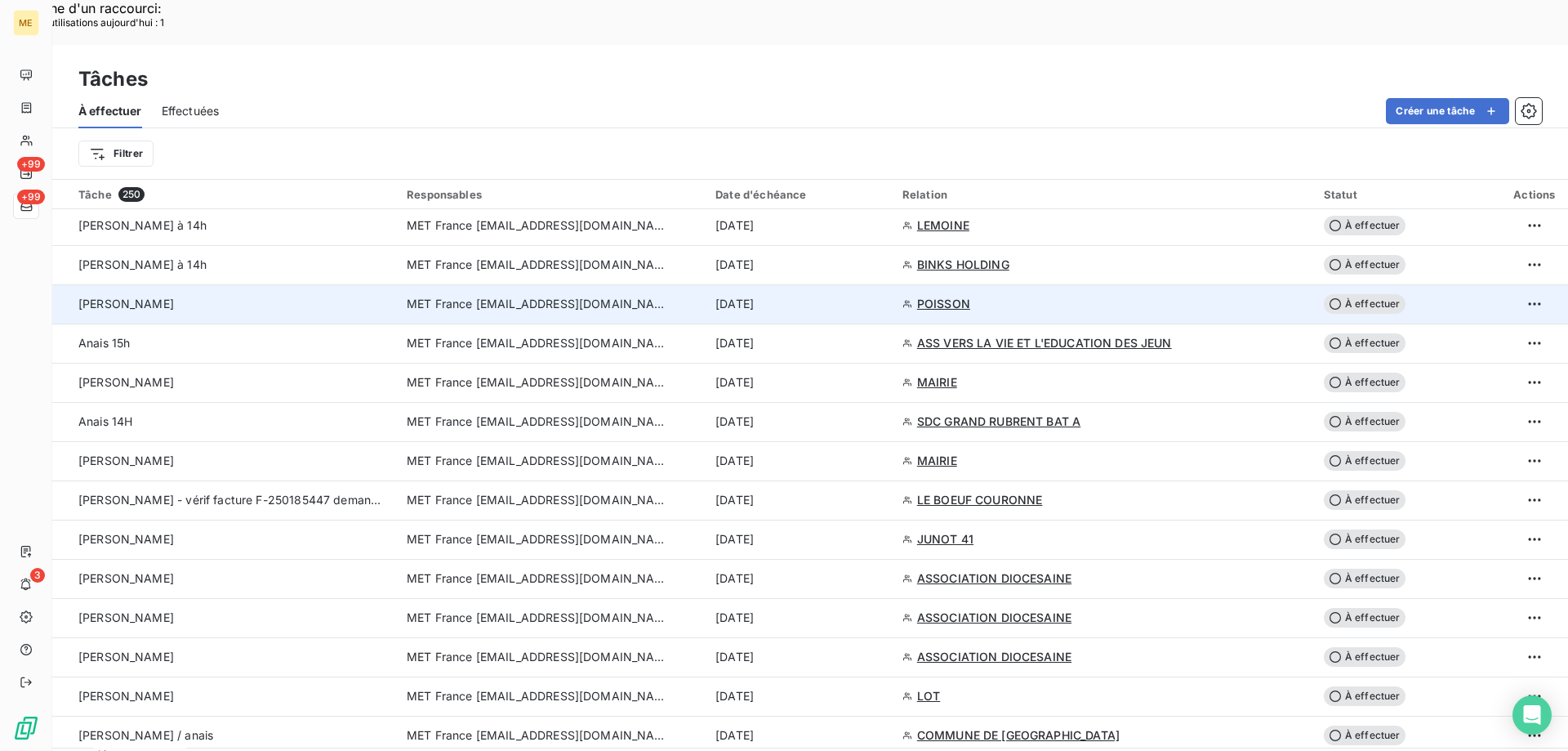
click at [1366, 294] on span "À effectuer" at bounding box center [1364, 304] width 82 height 20
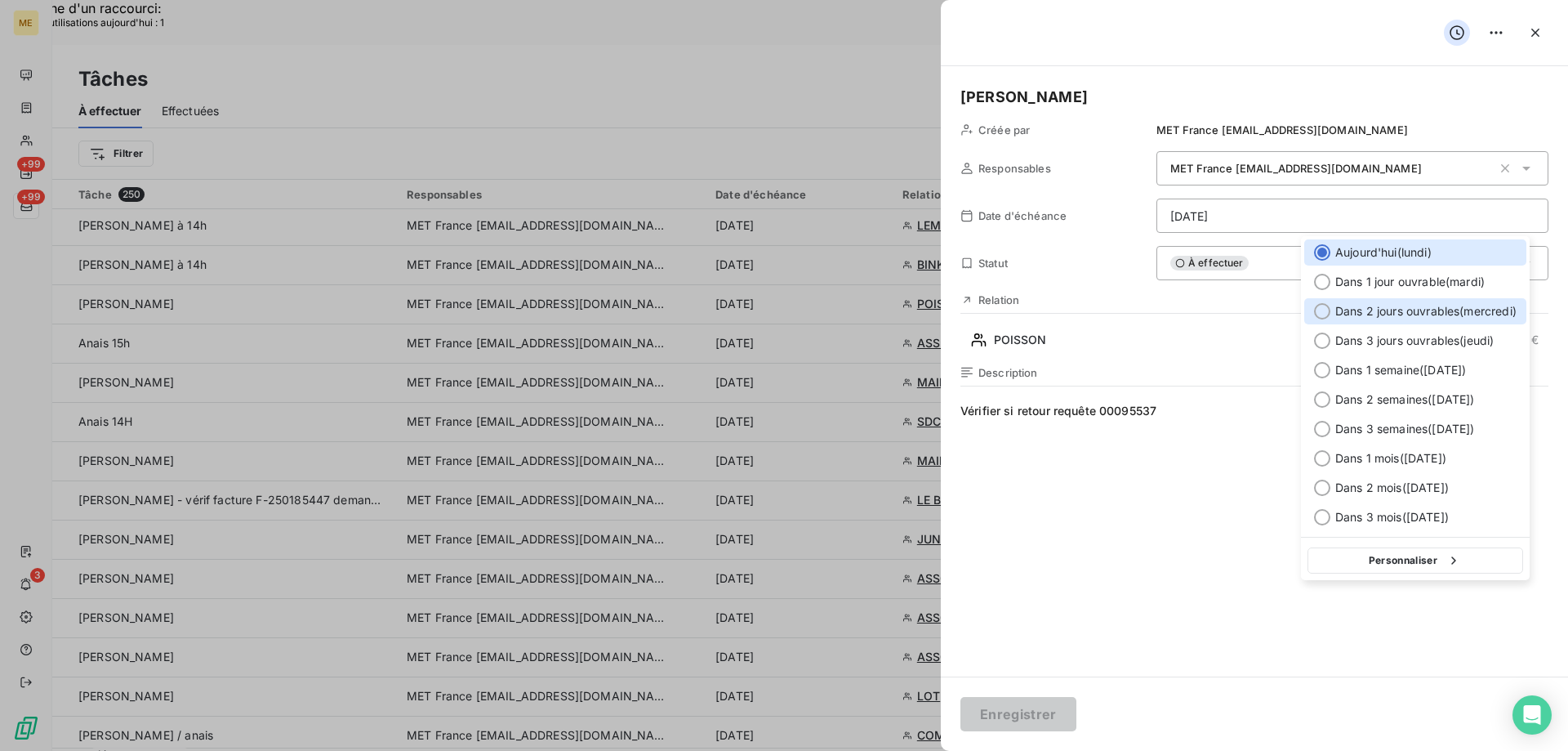
click at [1322, 308] on div at bounding box center [1321, 311] width 16 height 16
type input "[DATE]"
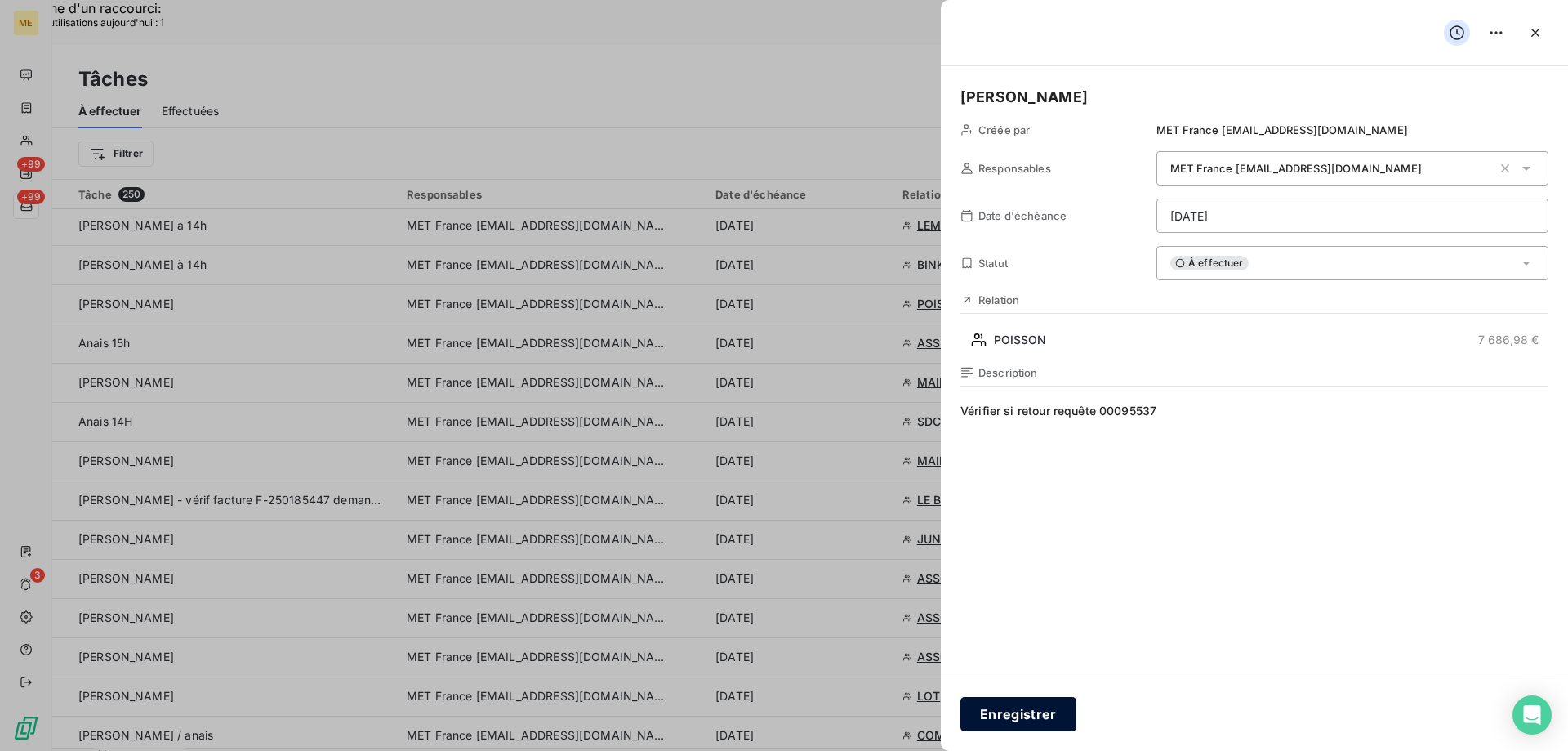
click at [1016, 712] on button "Enregistrer" at bounding box center [1018, 713] width 116 height 34
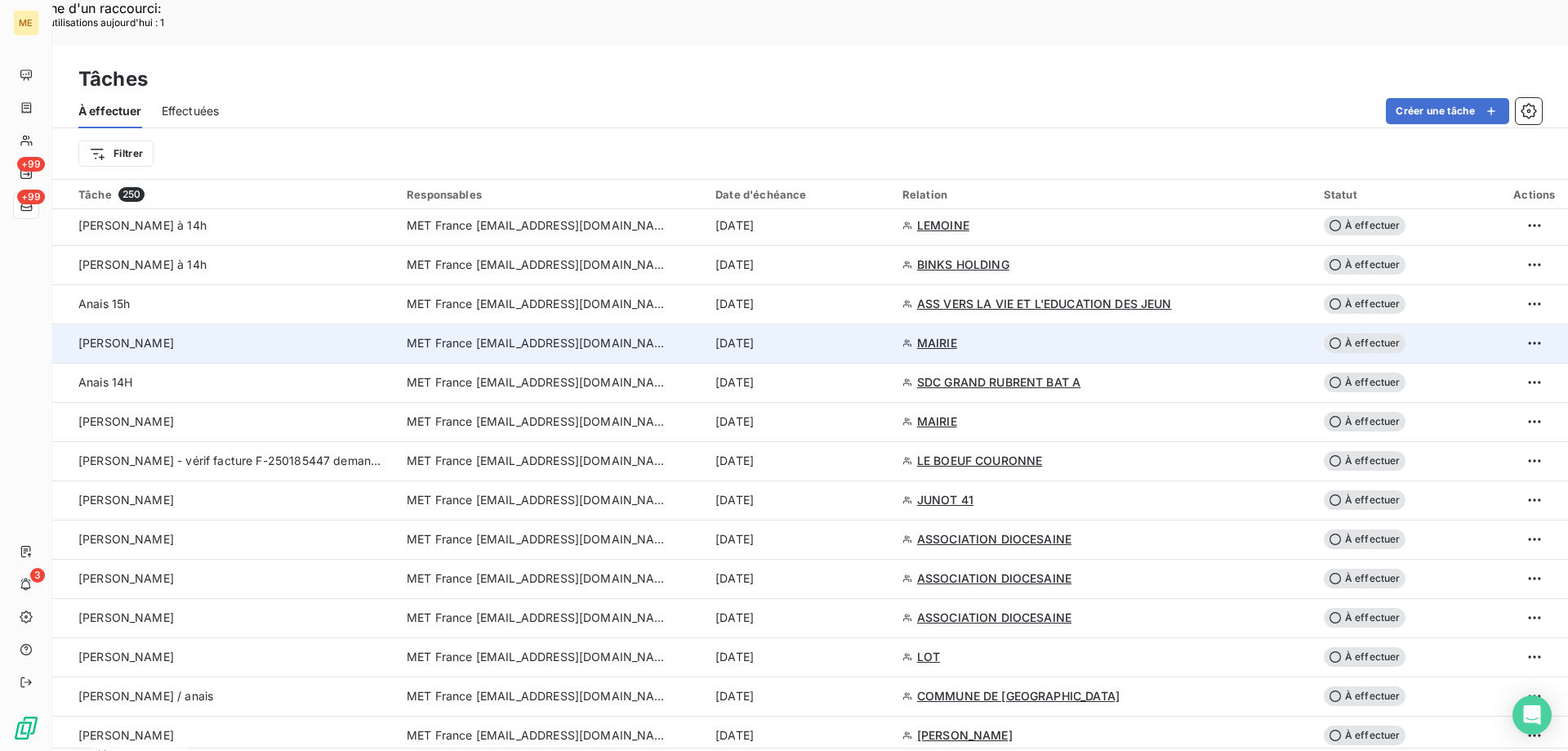
click at [936, 335] on span "MAIRIE" at bounding box center [937, 343] width 40 height 16
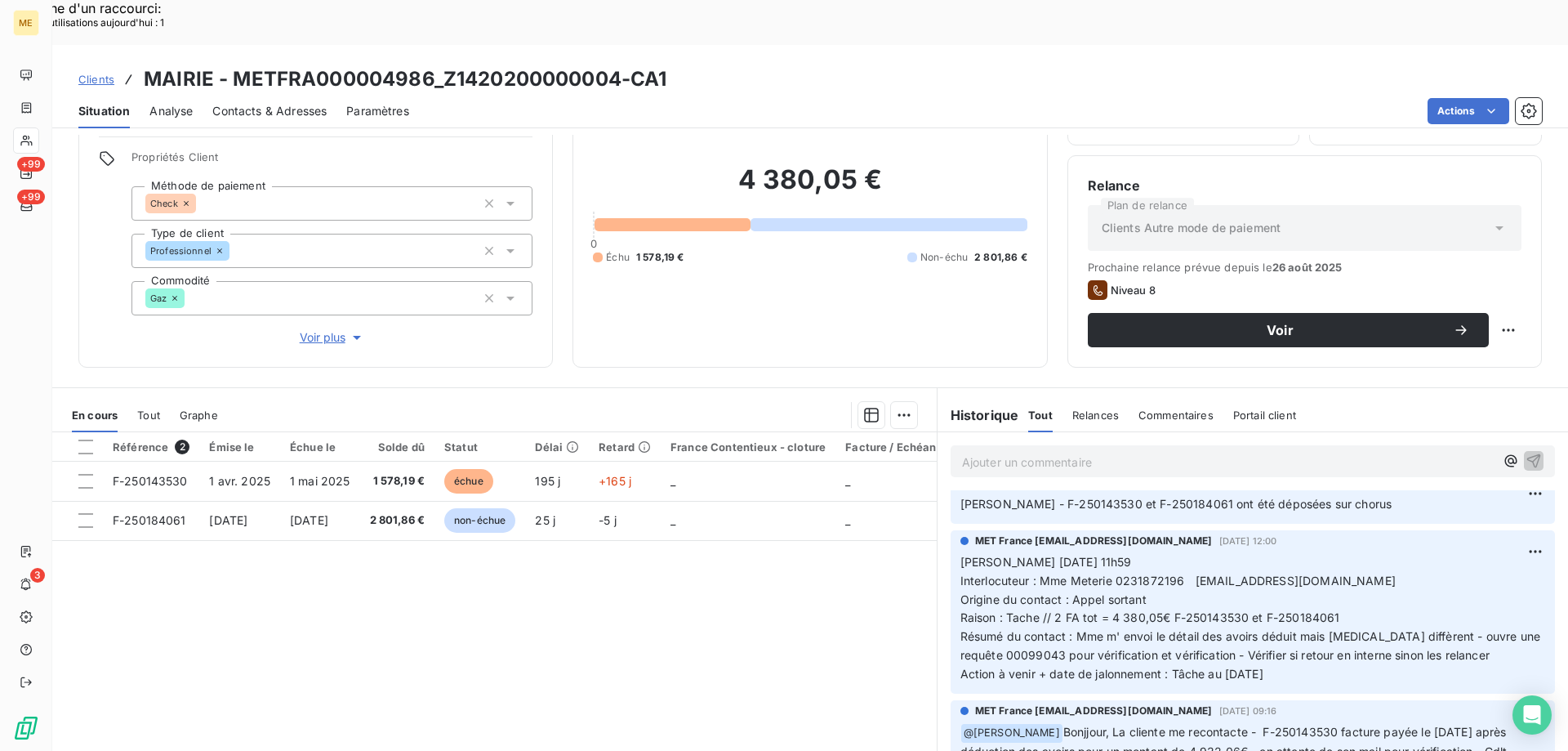
scroll to position [163, 0]
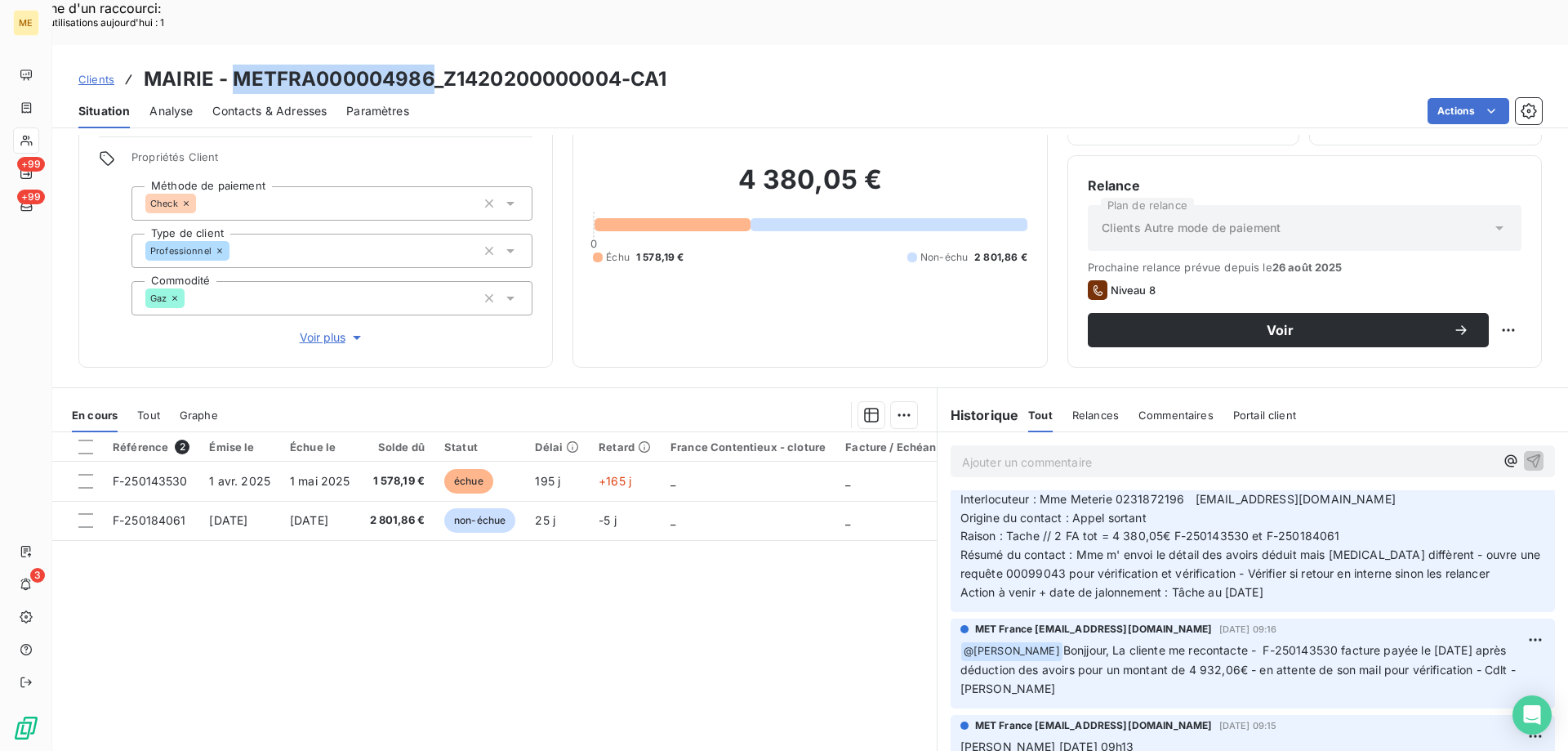
drag, startPoint x: 231, startPoint y: 33, endPoint x: 428, endPoint y: 36, distance: 197.0
click at [428, 65] on h3 "MAIRIE - METFRA000004986_Z1420200000004-CA1" at bounding box center [406, 80] width 523 height 30
copy h3 "METFRA000004986"
click at [444, 559] on div "Référence 2 Émise le Échue le Solde dû Statut Délai Retard France Contentieux -…" at bounding box center [494, 589] width 884 height 314
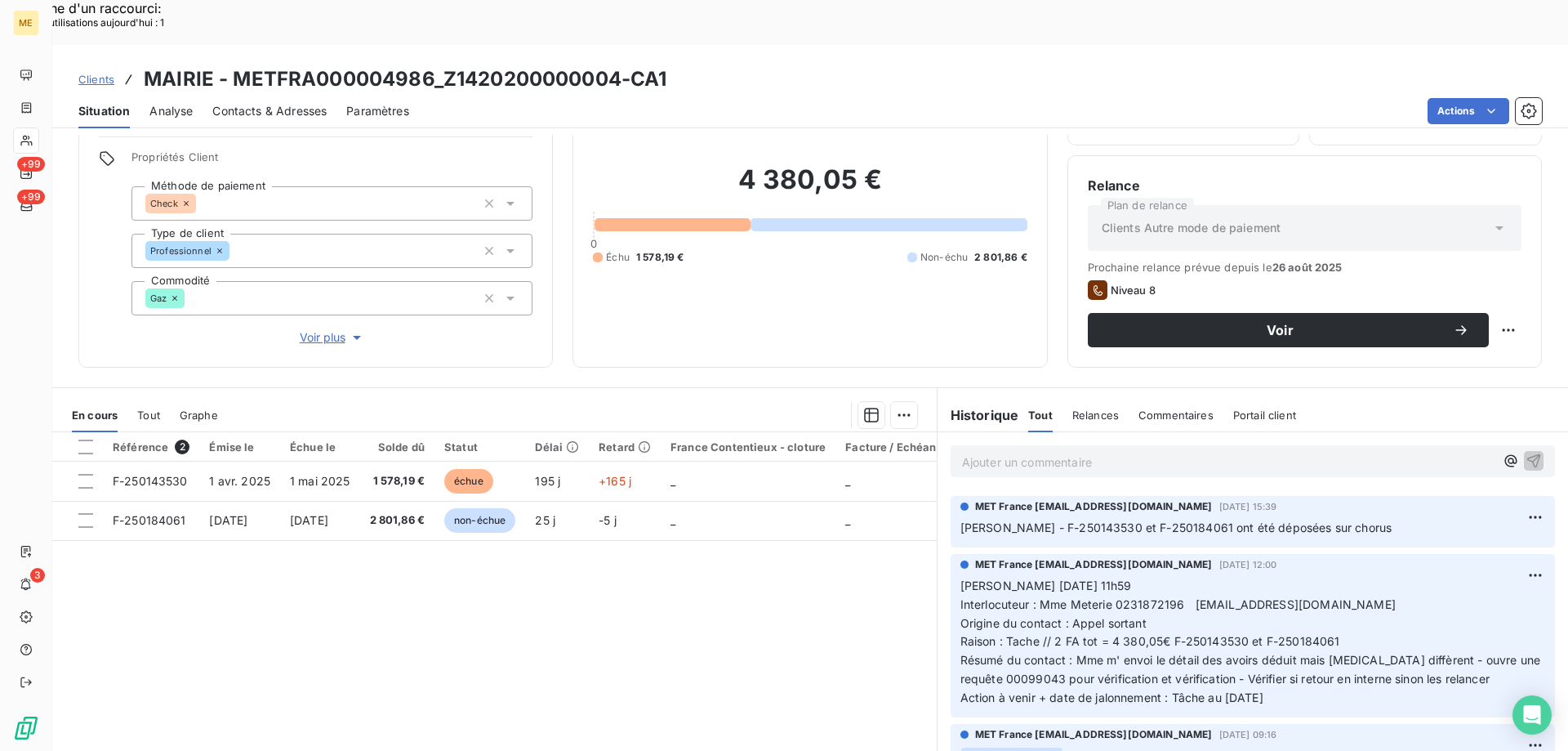
scroll to position [82, 0]
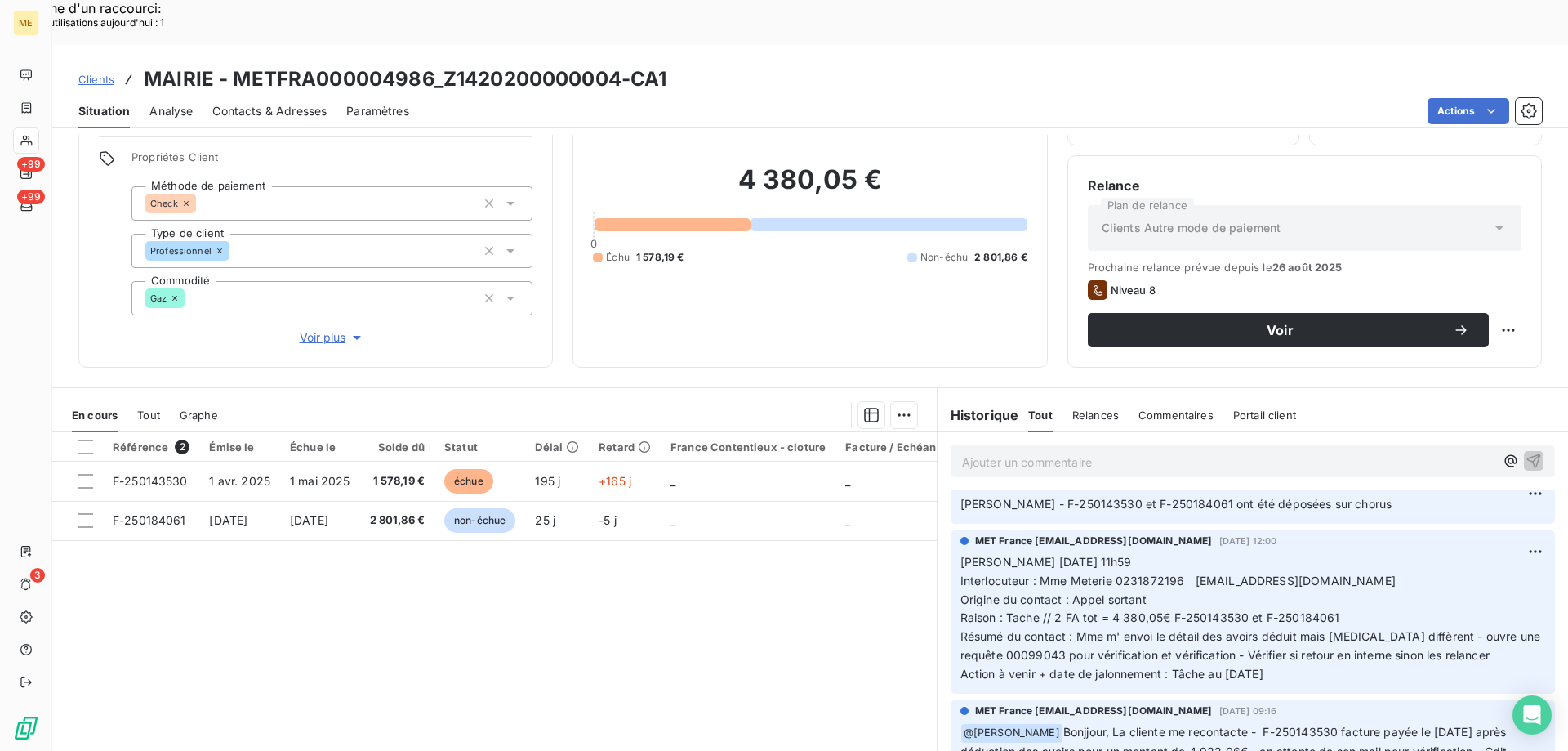
drag, startPoint x: 1290, startPoint y: 629, endPoint x: 958, endPoint y: 515, distance: 351.0
click at [960, 553] on p "Valérie 03/10/2025 11h59 Interlocuteur : Mme Meterie 0231872196 mairie.criquebo…" at bounding box center [1253, 618] width 585 height 130
copy p "Valérie 03/10/2025 11h59 Interlocuteur : Mme Meterie 0231872196 mairie.criquebo…"
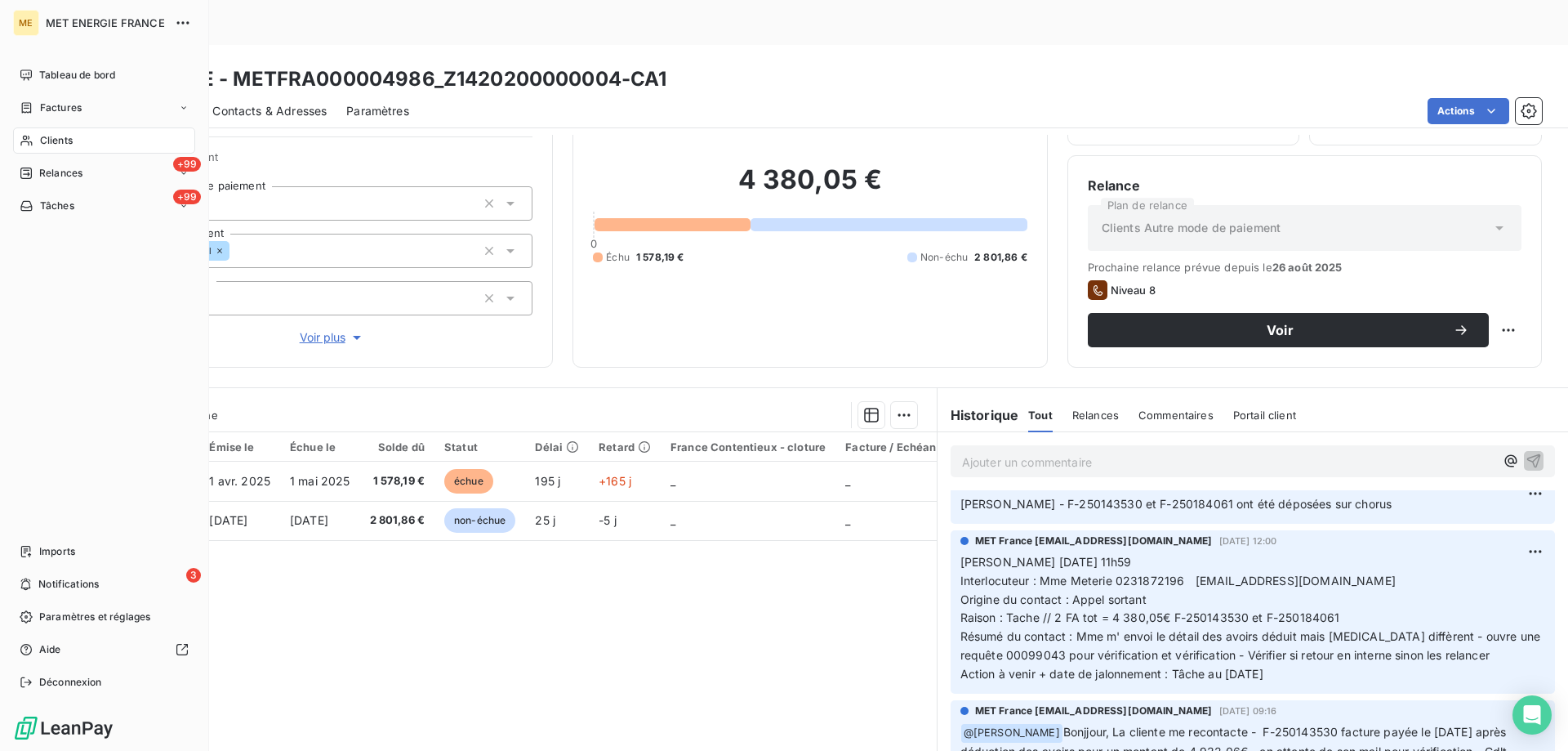
click at [62, 139] on span "Clients" at bounding box center [56, 140] width 33 height 15
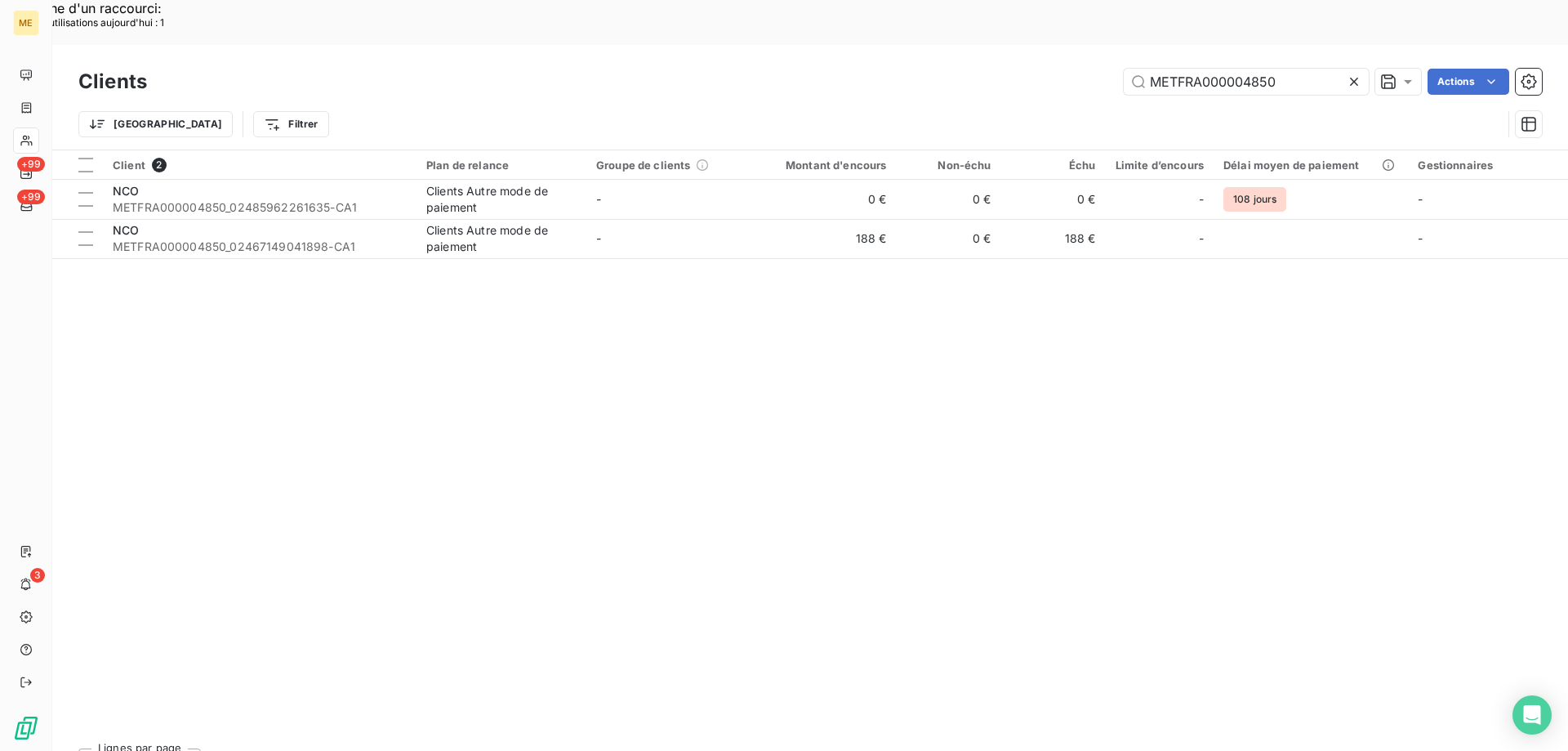
click at [1349, 74] on icon at bounding box center [1353, 82] width 16 height 16
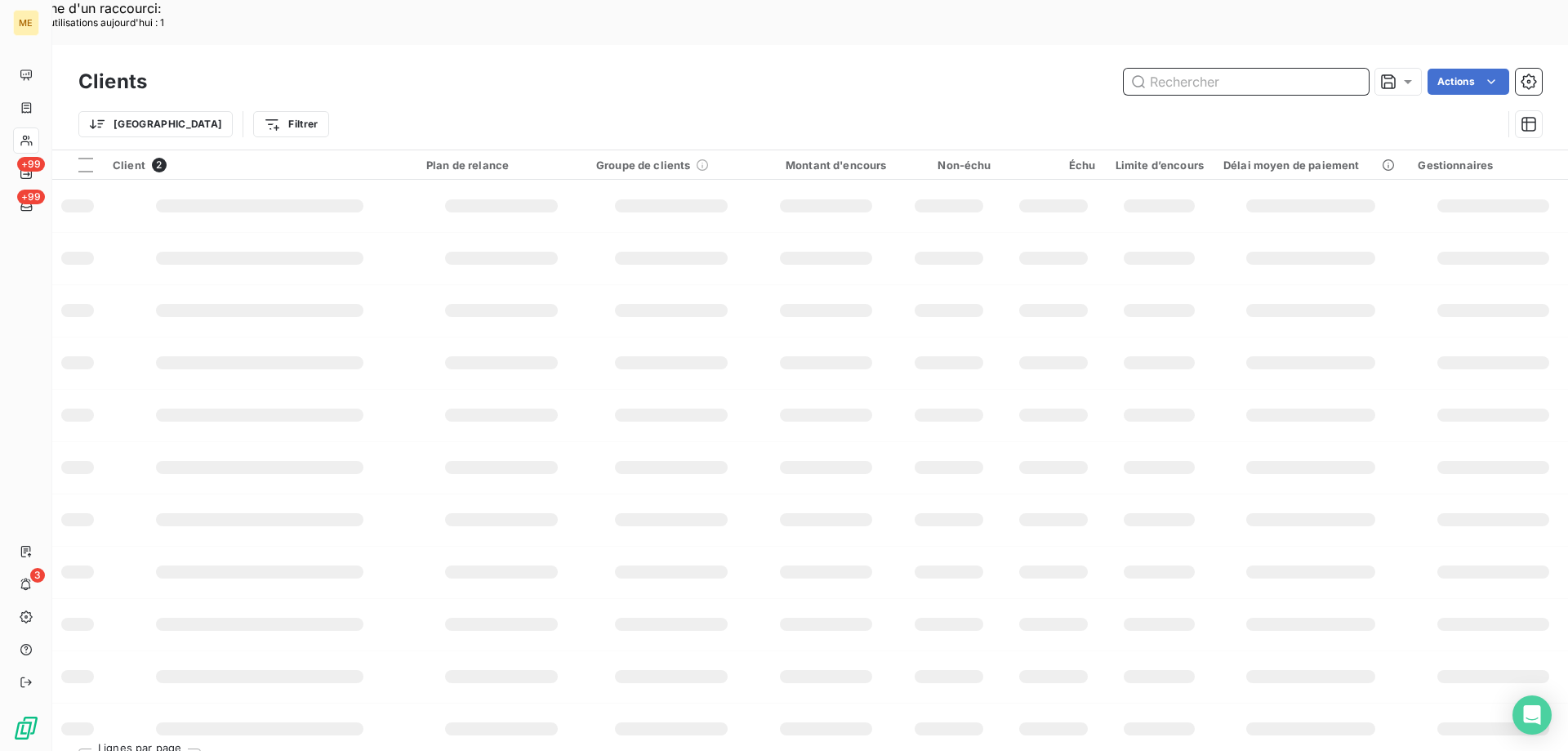
click at [1183, 69] on input "text" at bounding box center [1246, 82] width 245 height 26
paste input "METFRA000003207"
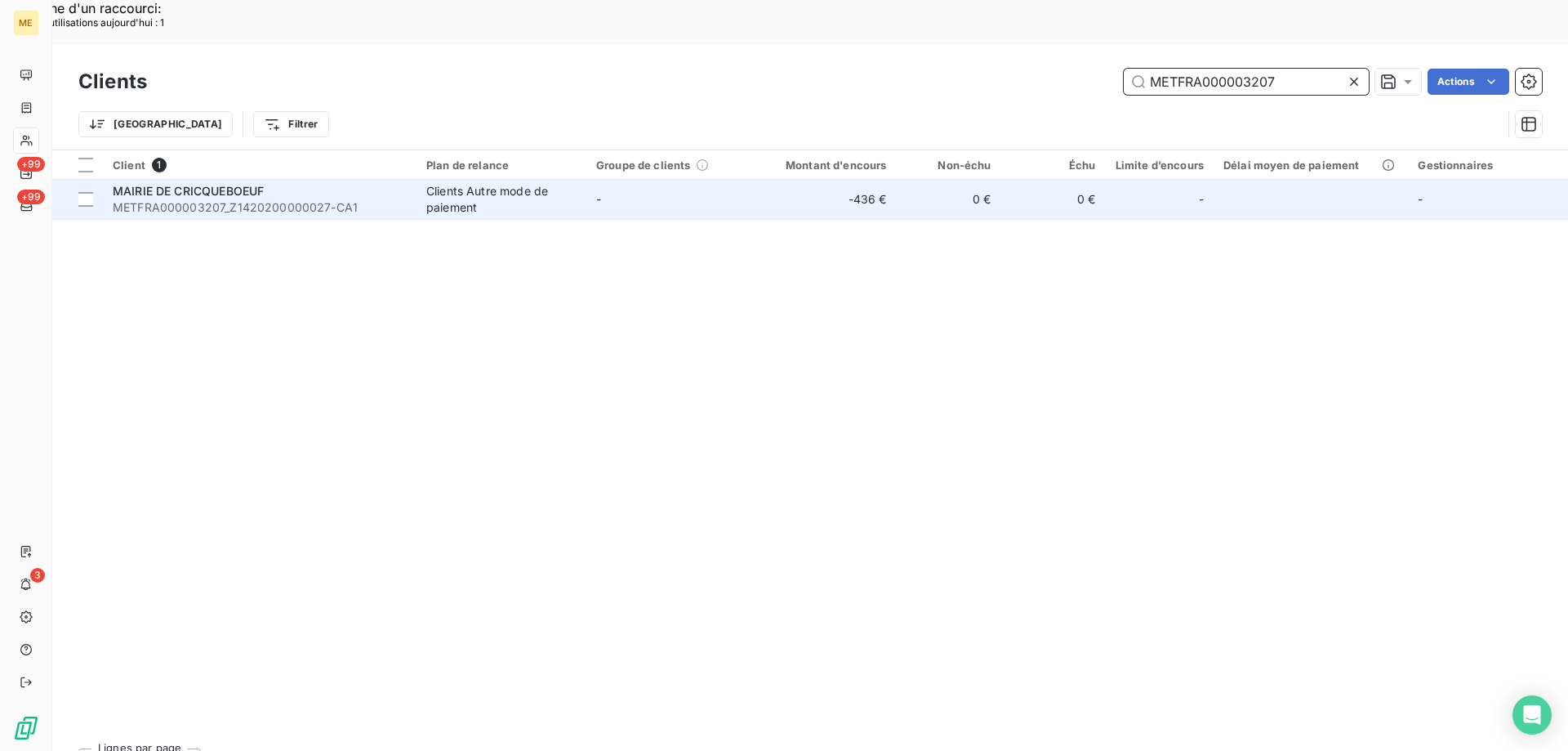
type input "METFRA000003207"
click at [212, 184] on span "MAIRIE DE CRICQUEBOEUF" at bounding box center [188, 191] width 151 height 14
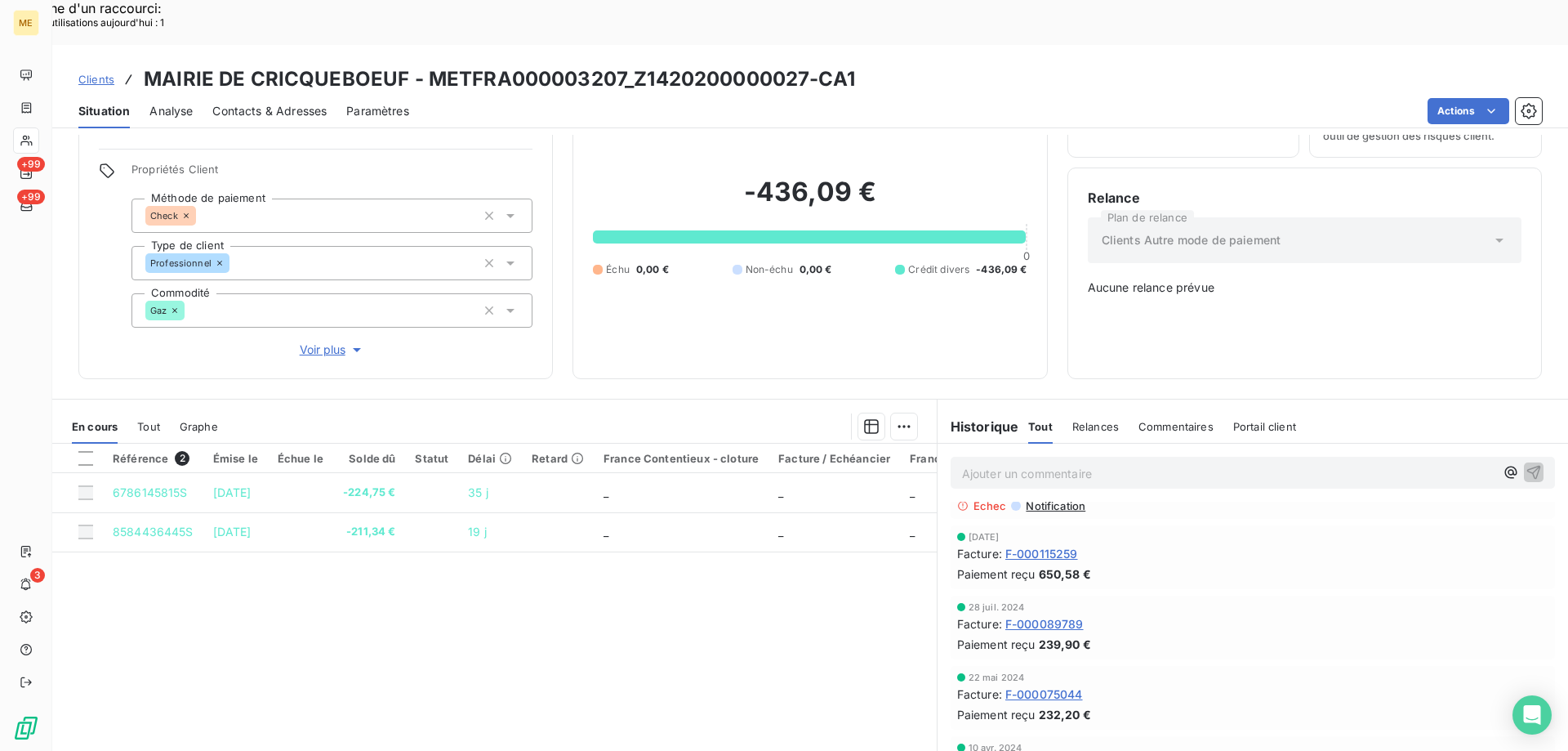
scroll to position [245, 0]
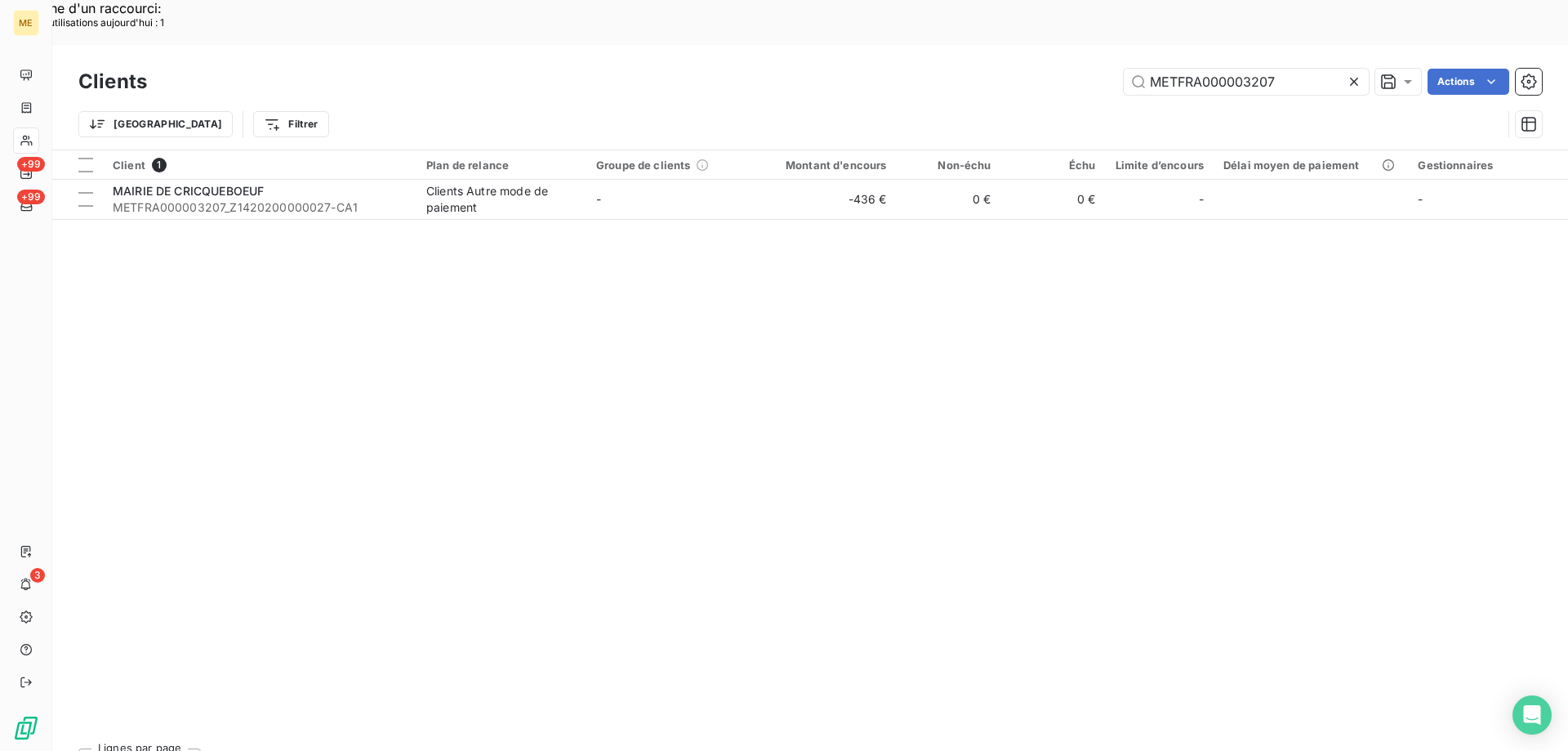
click at [1349, 74] on icon at bounding box center [1353, 82] width 16 height 16
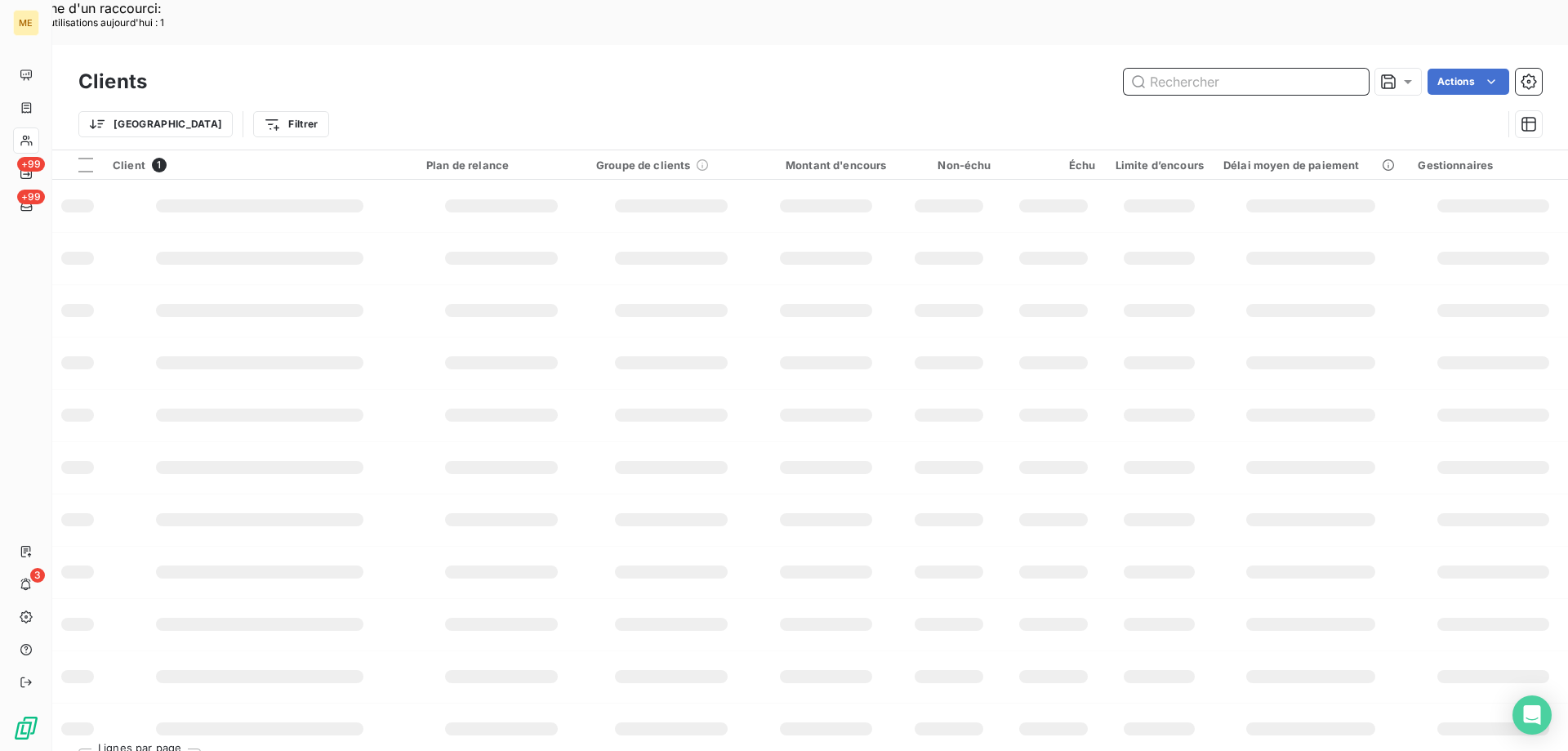
click at [1166, 69] on input "text" at bounding box center [1246, 82] width 245 height 26
paste input "METFRA000001490"
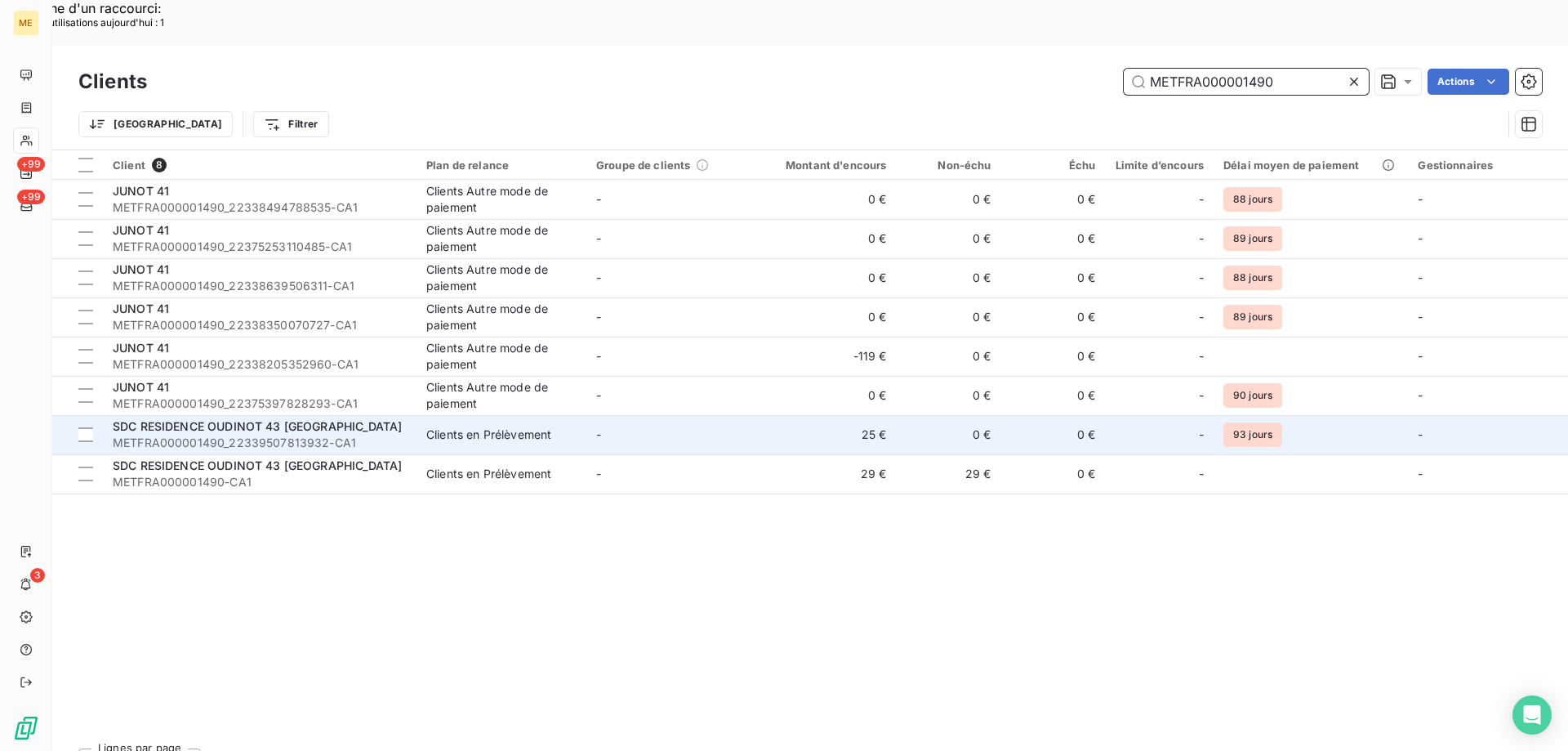
type input "METFRA000001490"
click at [261, 419] on span "SDC RESIDENCE OUDINOT 43 GRIGNY" at bounding box center [257, 426] width 289 height 14
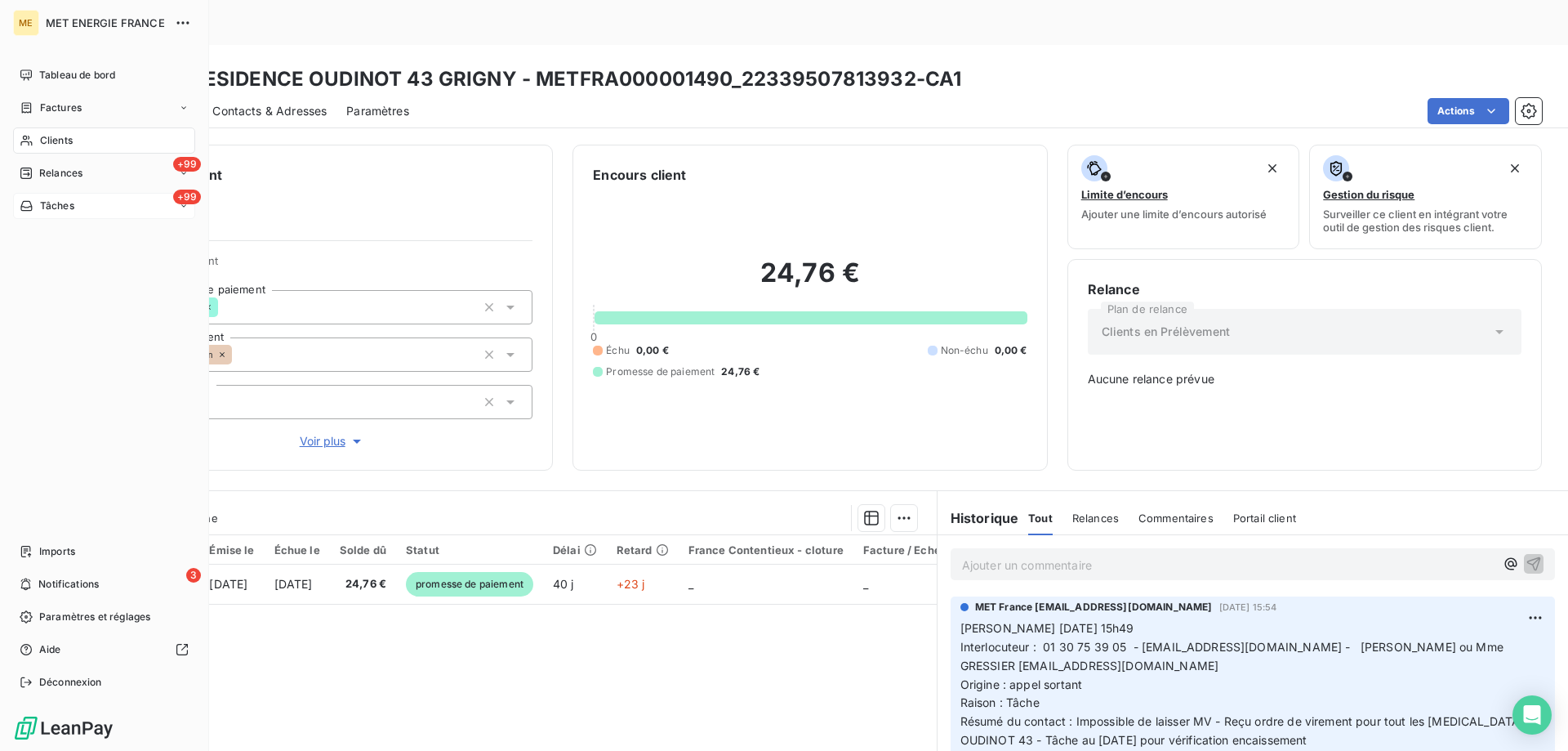
click at [97, 208] on div "+99 Tâches" at bounding box center [103, 206] width 182 height 26
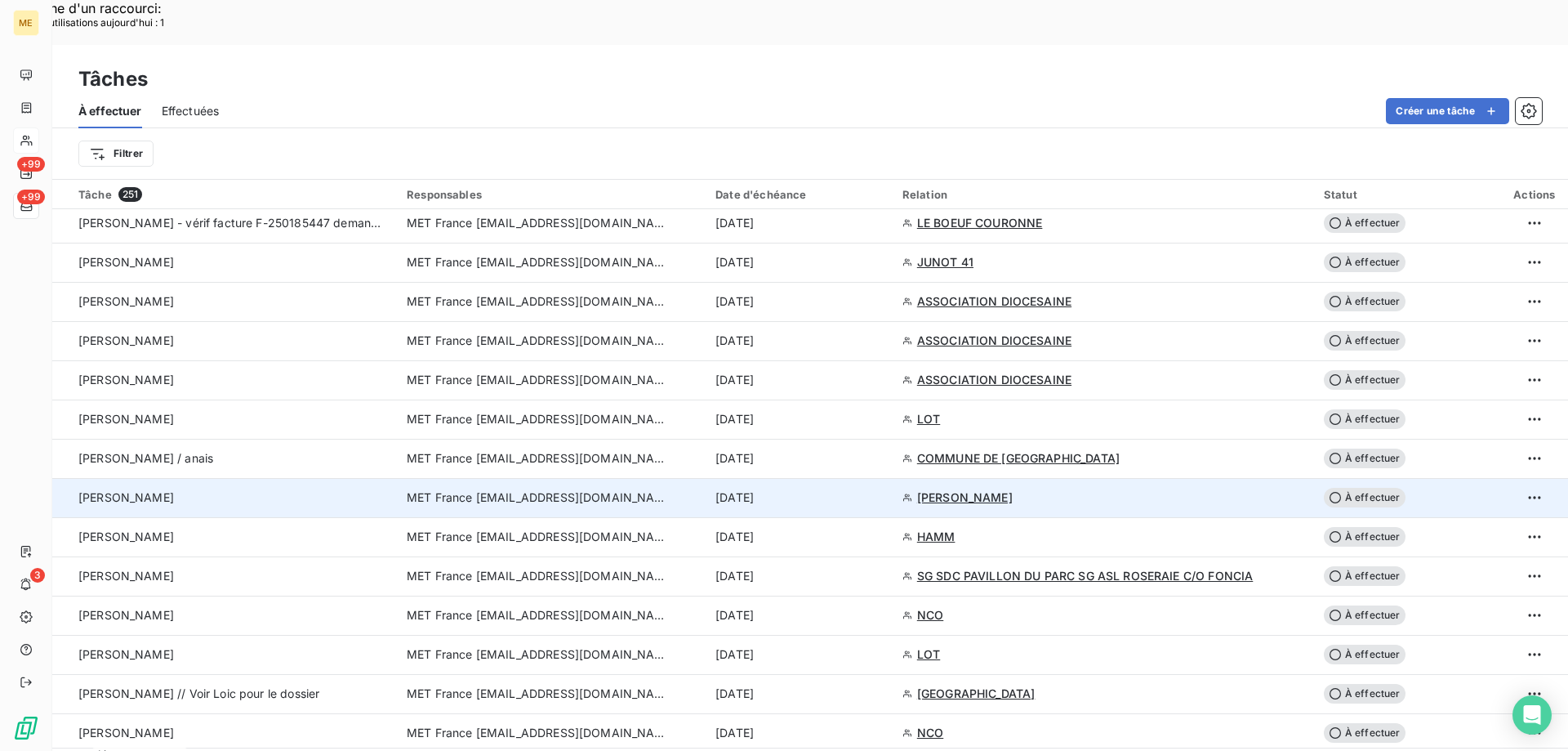
scroll to position [1144, 0]
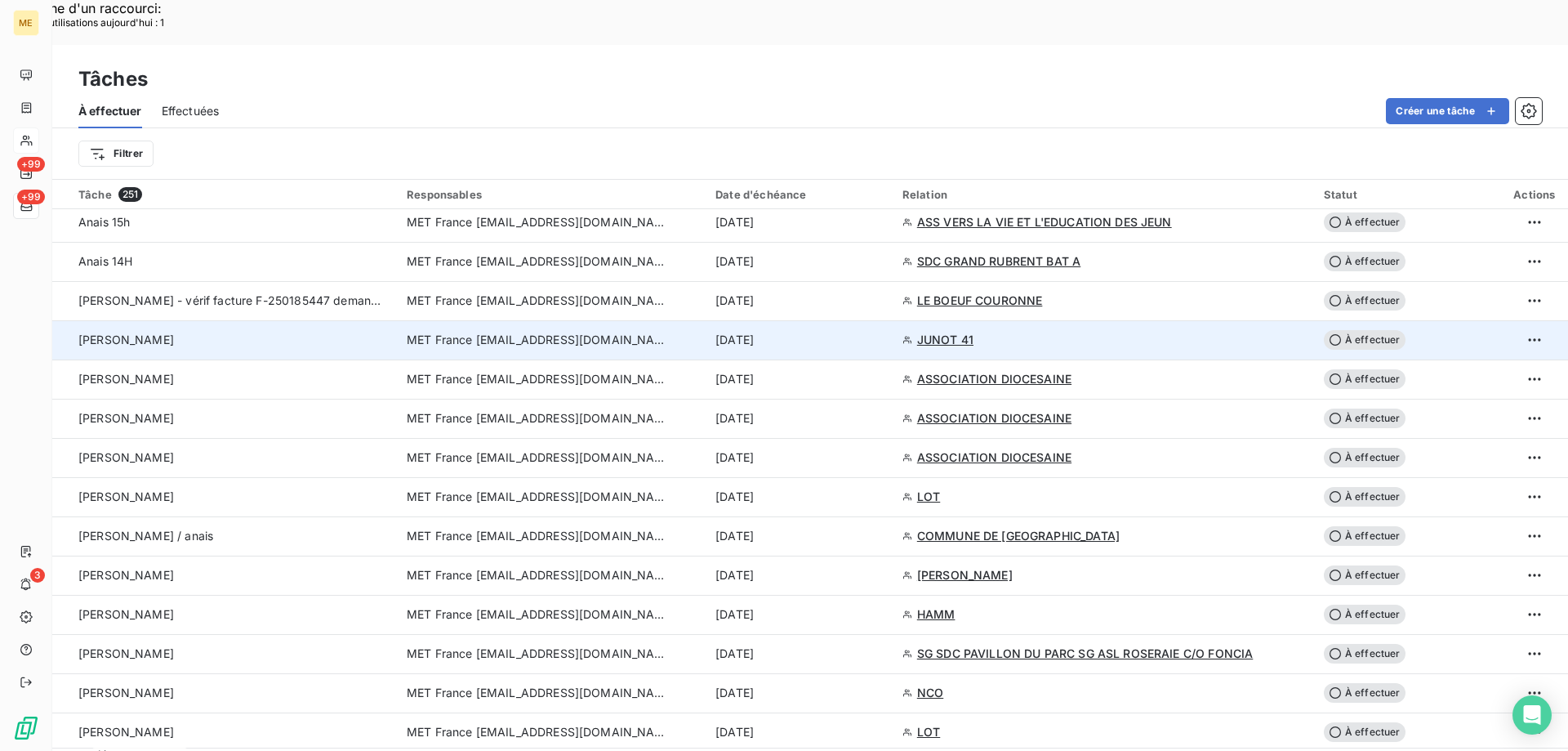
click at [1363, 330] on span "À effectuer" at bounding box center [1364, 340] width 82 height 20
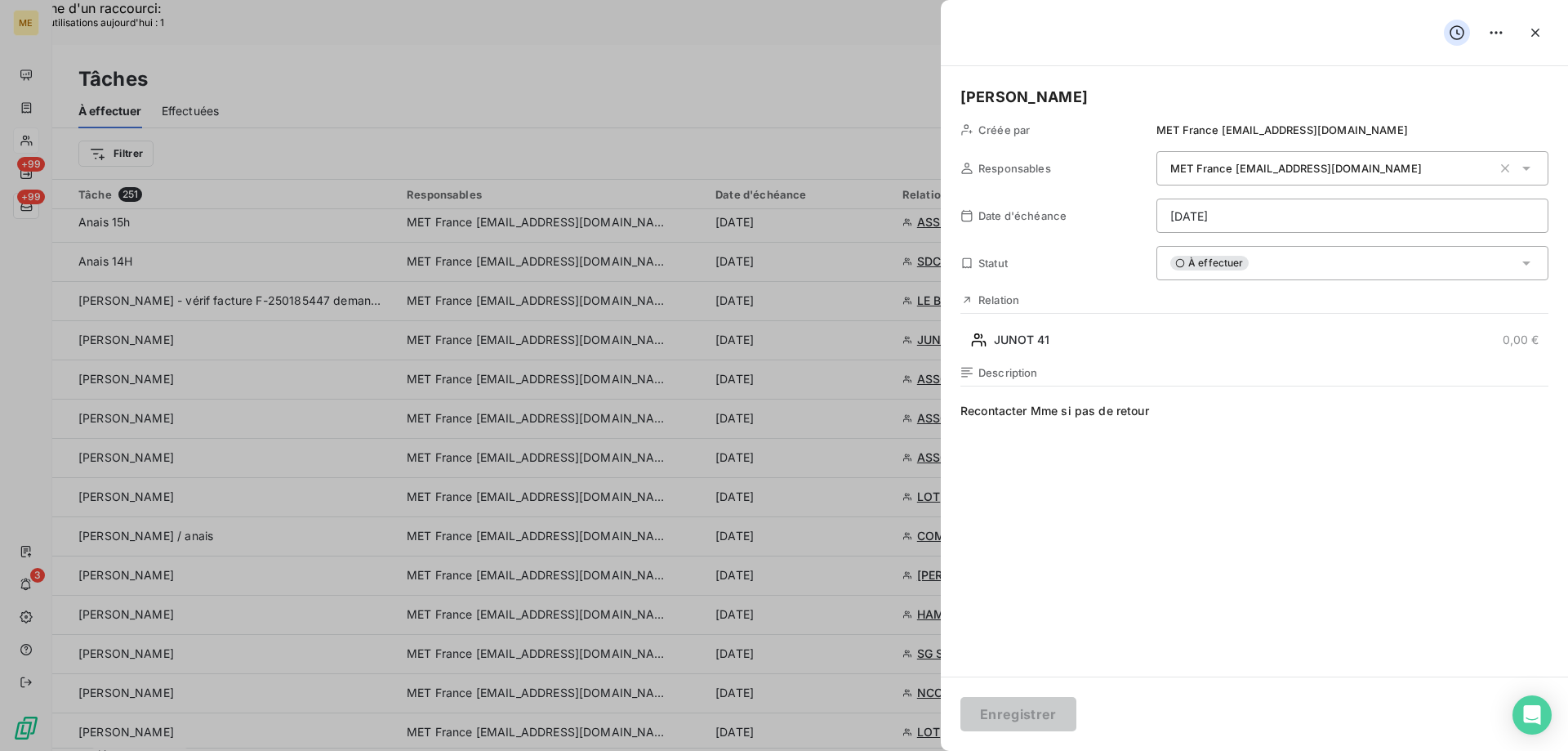
click at [1295, 254] on div "À effectuer" at bounding box center [1352, 263] width 392 height 34
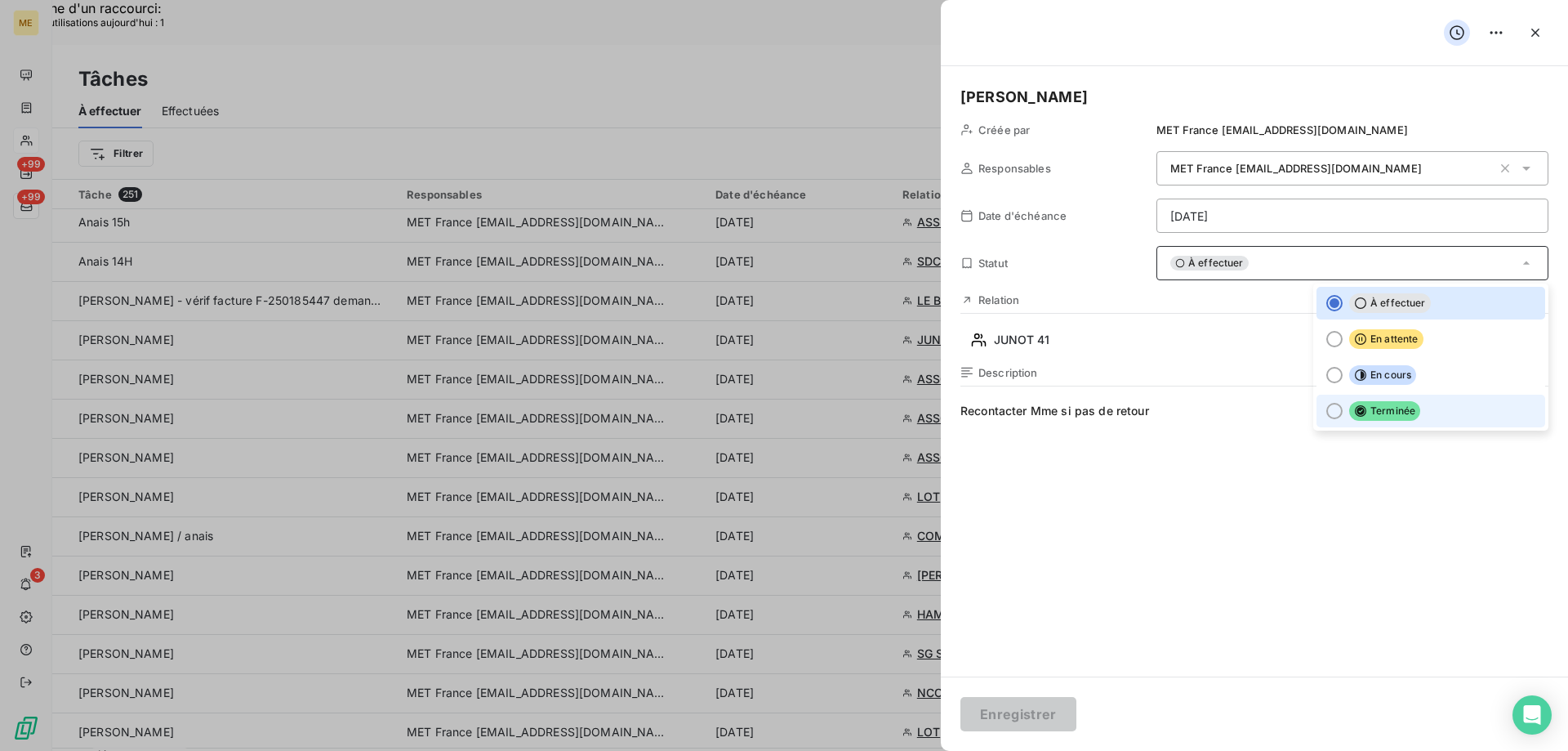
click at [1326, 408] on div at bounding box center [1334, 411] width 16 height 16
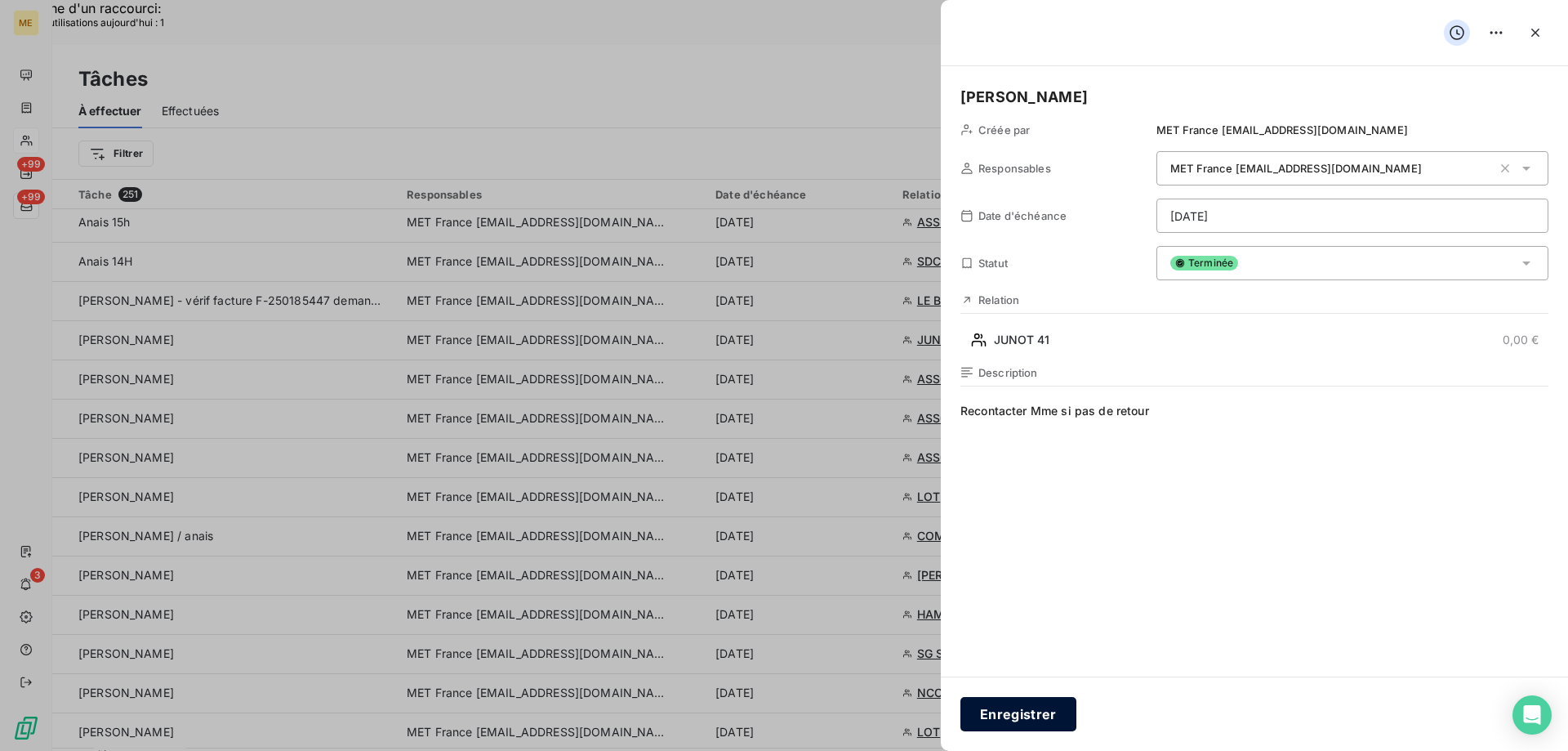
drag, startPoint x: 1013, startPoint y: 710, endPoint x: 1024, endPoint y: 699, distance: 15.6
click at [1024, 699] on button "Enregistrer" at bounding box center [1018, 713] width 116 height 34
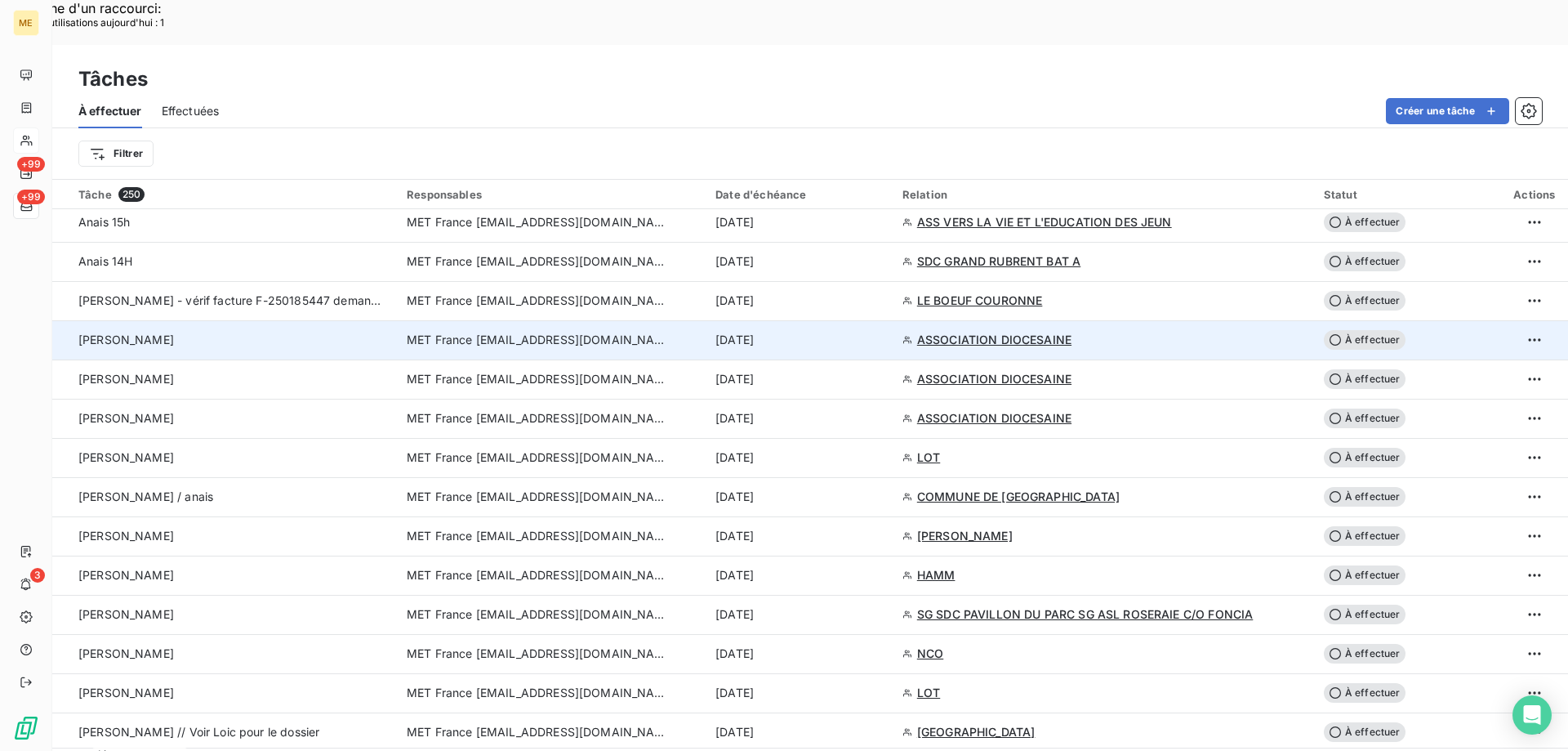
click at [980, 331] on span "ASSOCIATION DIOCESAINE" at bounding box center [993, 339] width 154 height 16
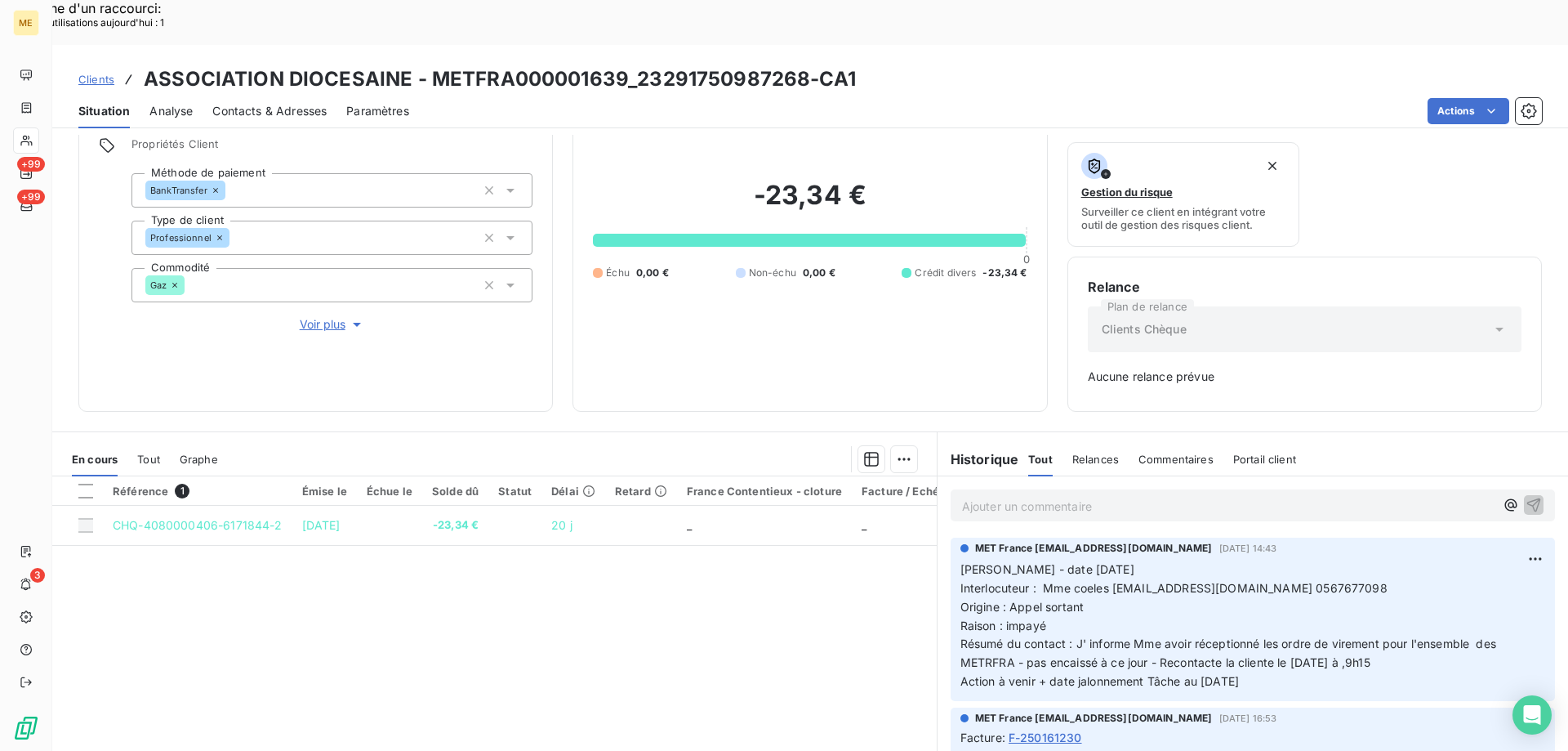
scroll to position [161, 0]
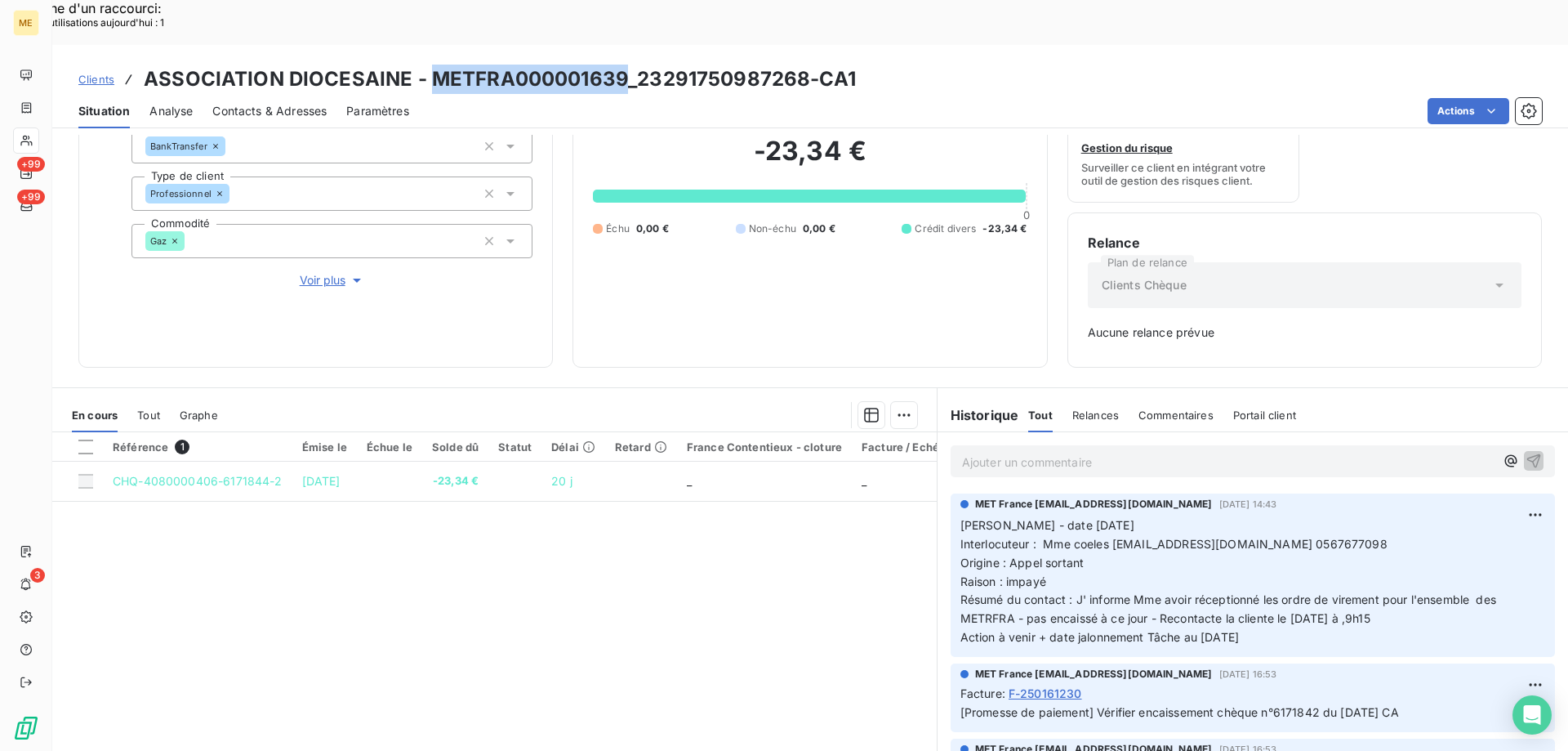
drag, startPoint x: 427, startPoint y: 38, endPoint x: 616, endPoint y: 27, distance: 189.3
click at [616, 65] on h3 "ASSOCIATION DIOCESAINE - METFRA000001639_23291750987268-CA1" at bounding box center [500, 80] width 712 height 30
copy h3 "METFRA000001639"
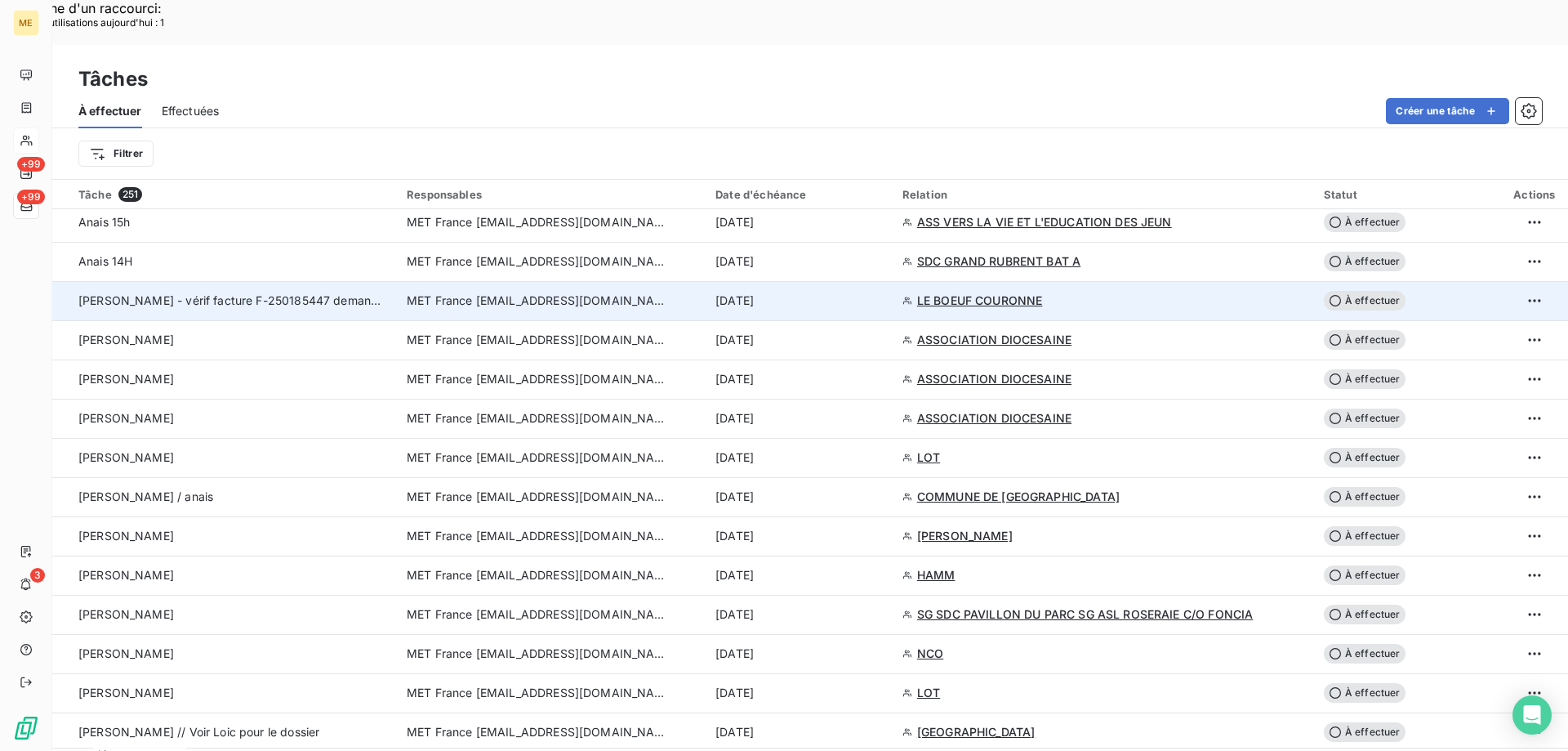
scroll to position [1062, 0]
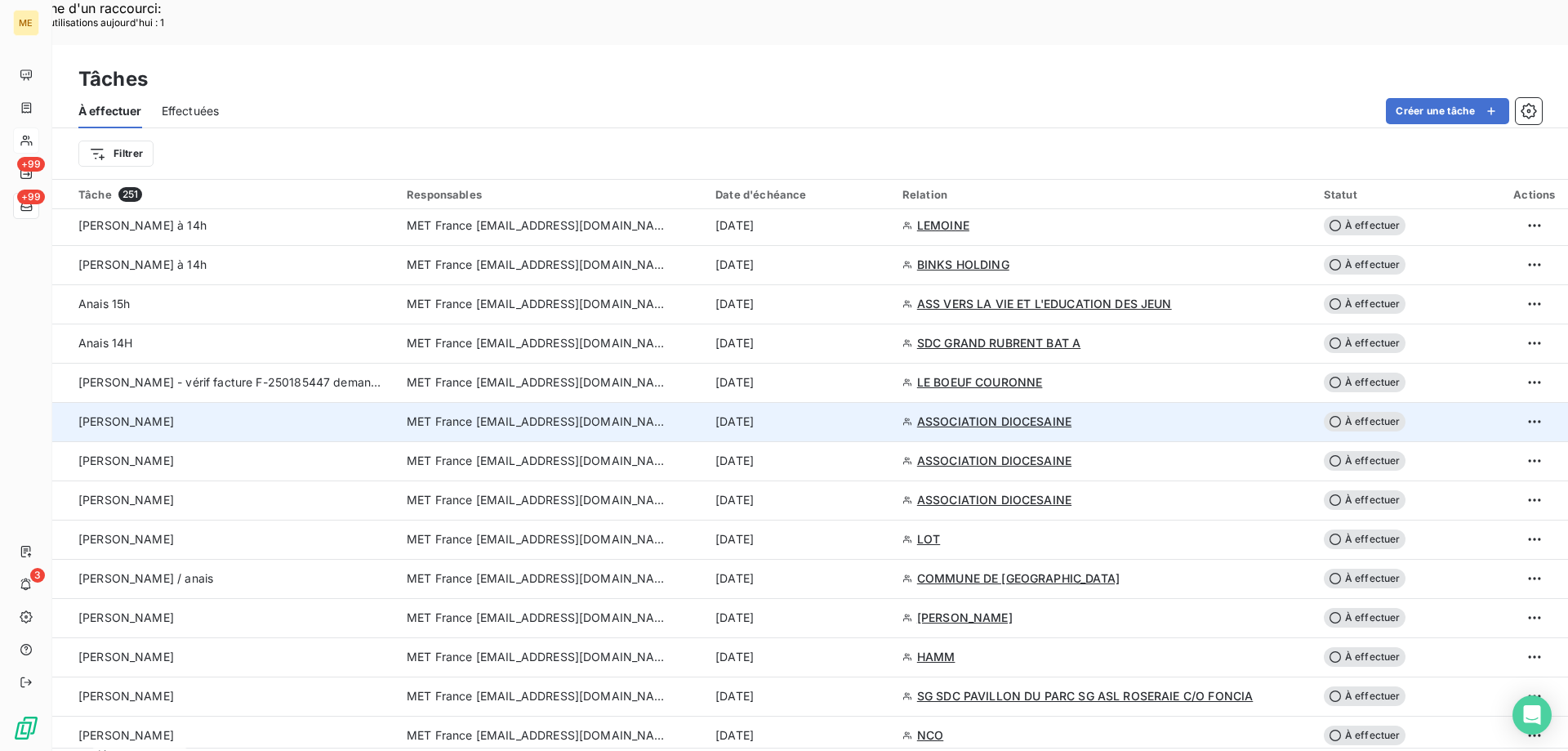
click at [985, 414] on span "ASSOCIATION DIOCESAINE" at bounding box center [993, 422] width 154 height 16
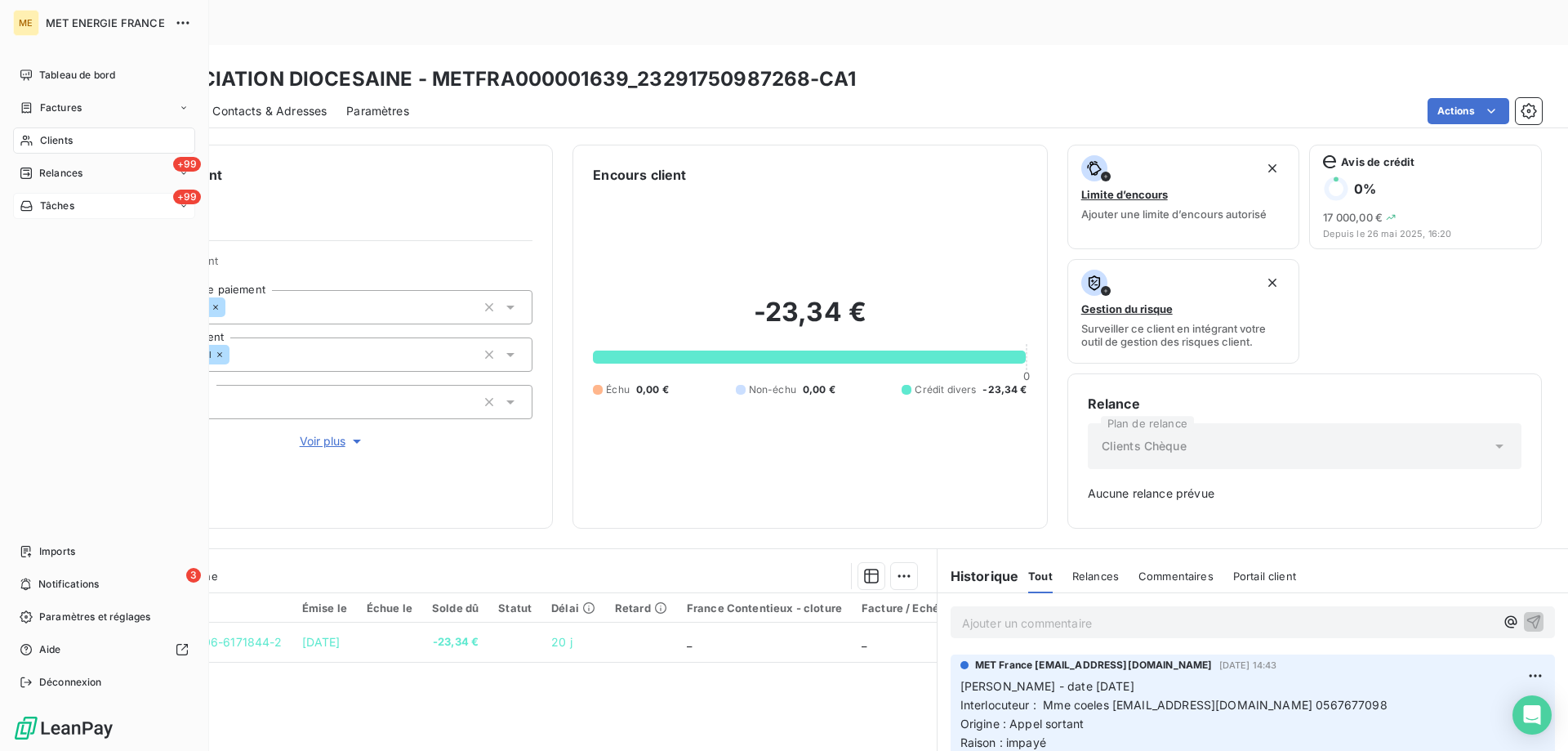
click at [116, 207] on div "+99 Tâches" at bounding box center [103, 206] width 182 height 26
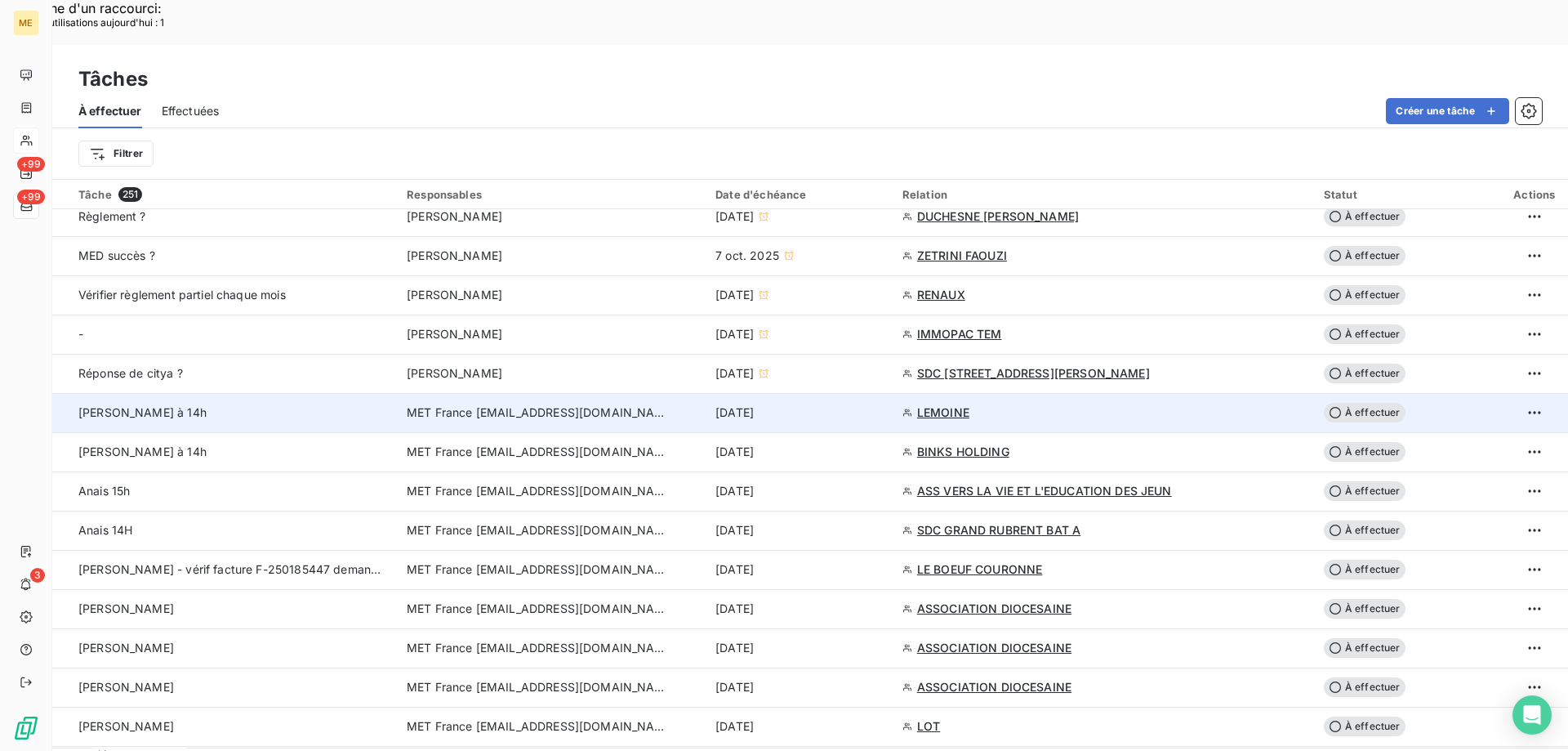
scroll to position [898, 0]
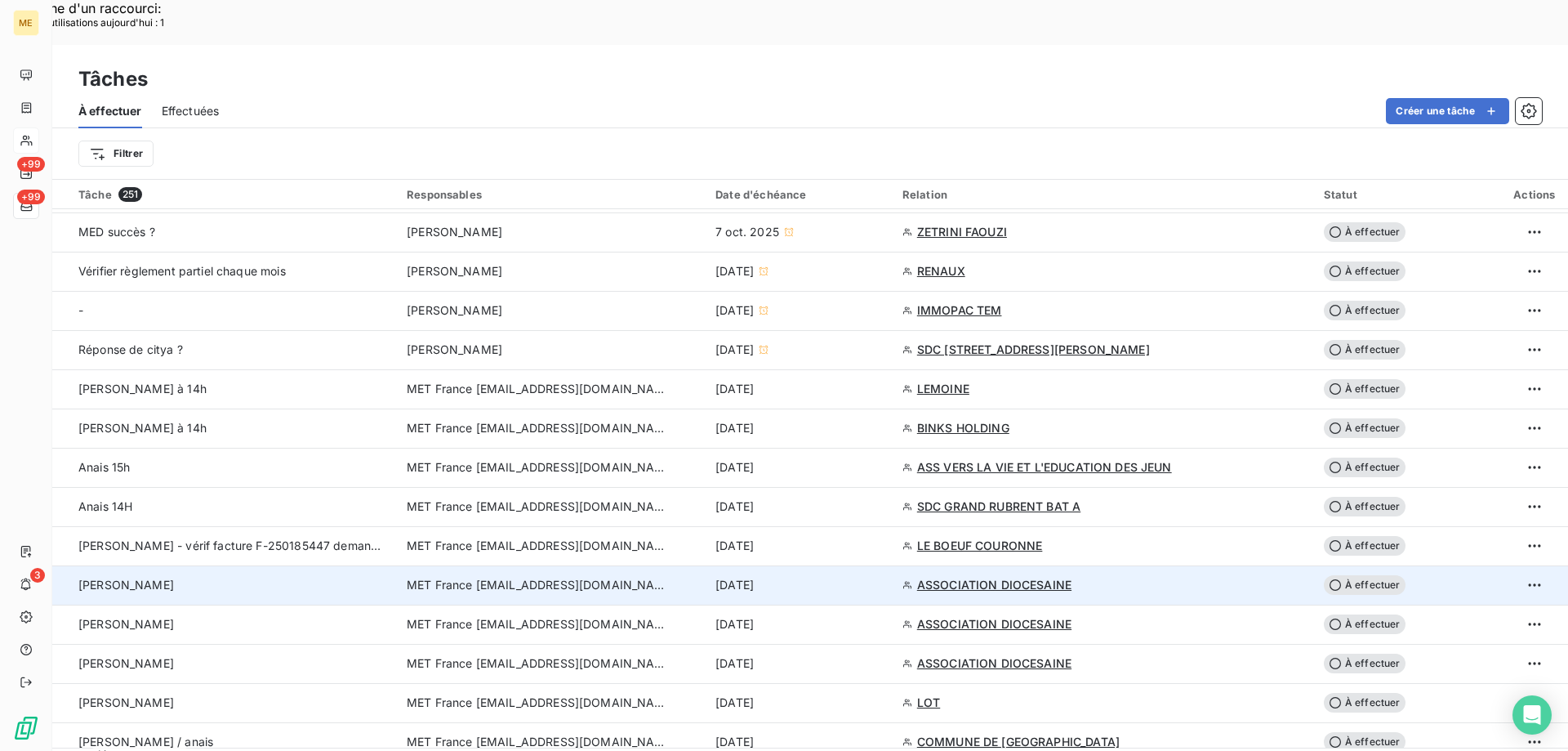
click at [1373, 575] on span "À effectuer" at bounding box center [1364, 585] width 82 height 20
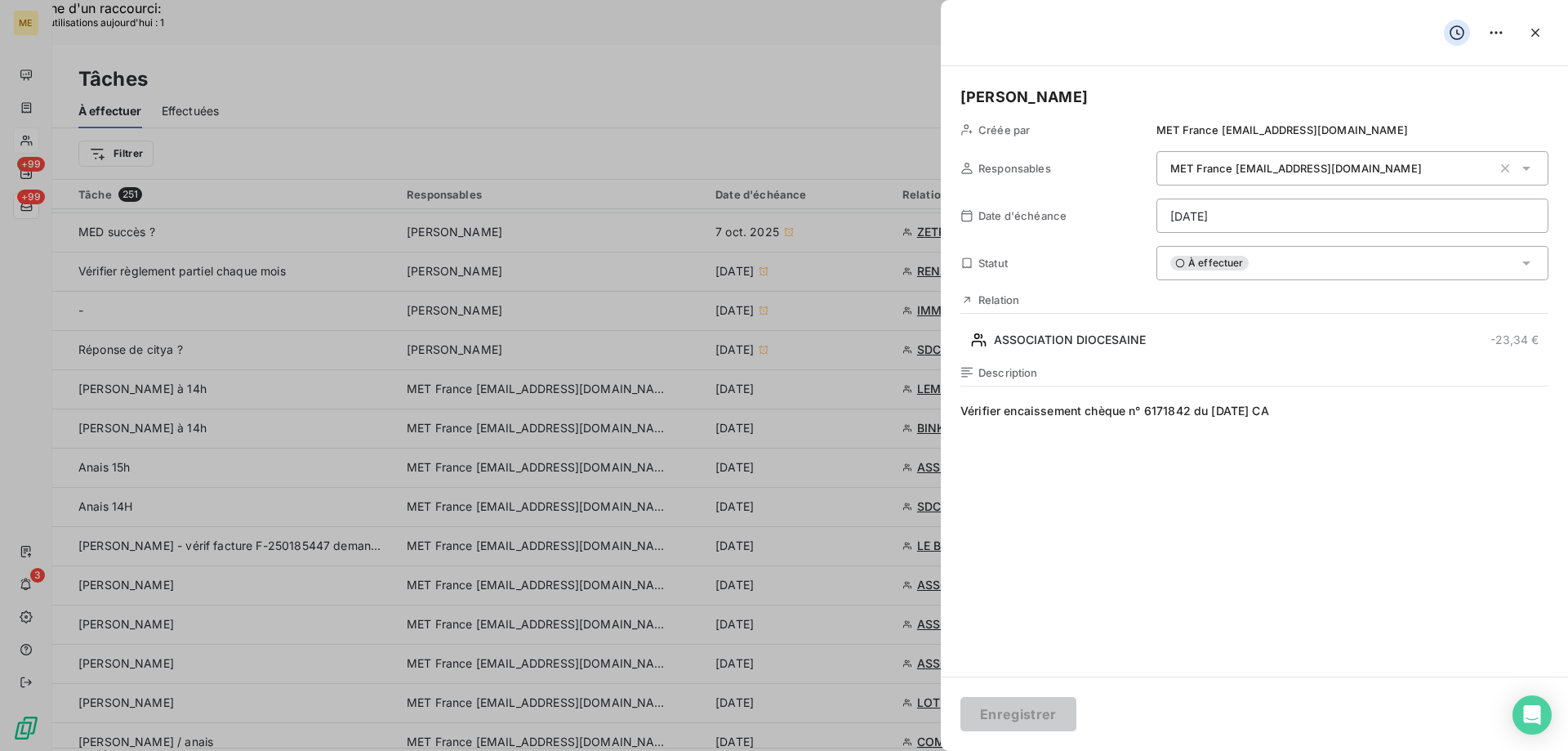
click at [1257, 267] on div "À effectuer" at bounding box center [1352, 263] width 392 height 34
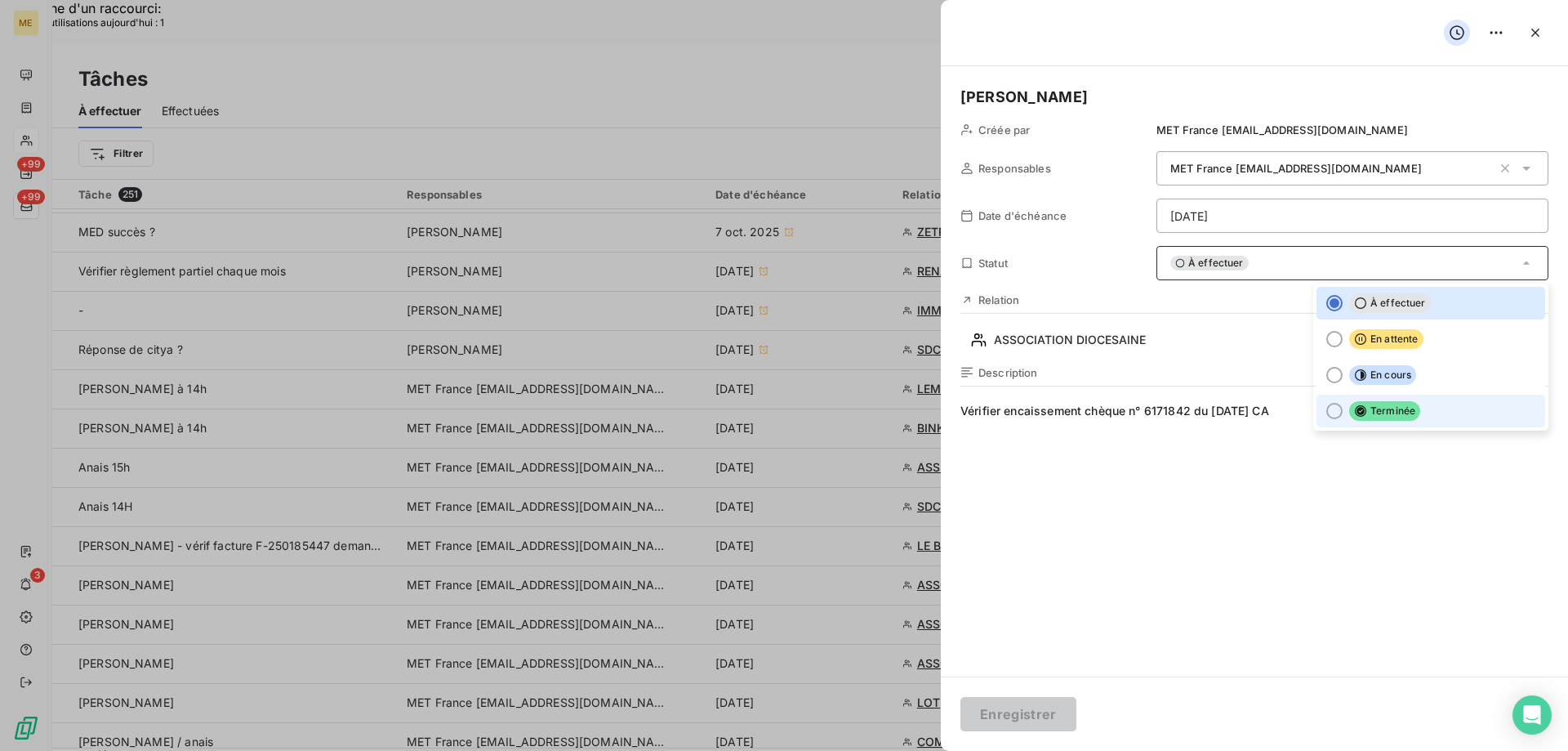
click at [1316, 405] on li "Terminée" at bounding box center [1431, 411] width 229 height 33
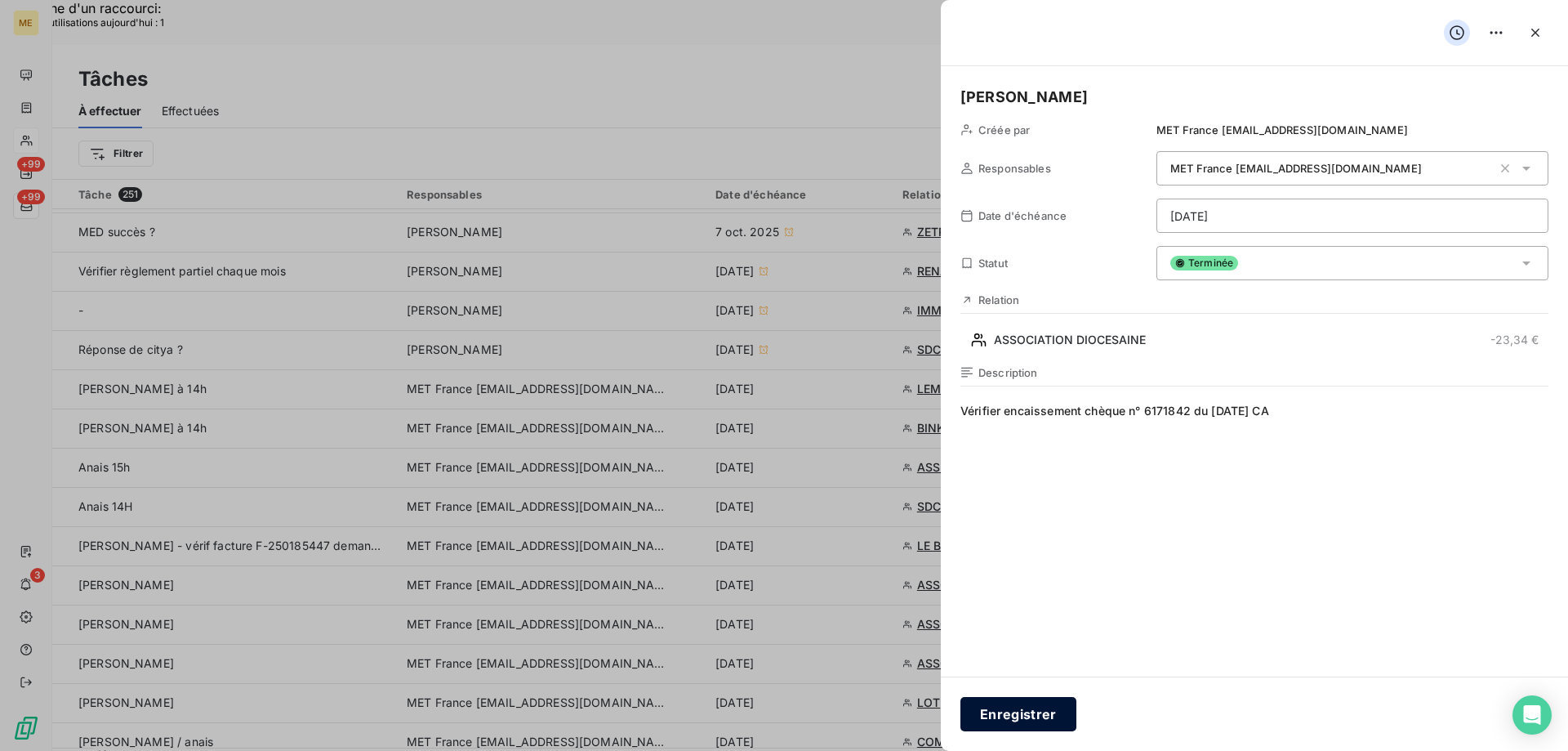
click at [1011, 707] on button "Enregistrer" at bounding box center [1018, 713] width 116 height 34
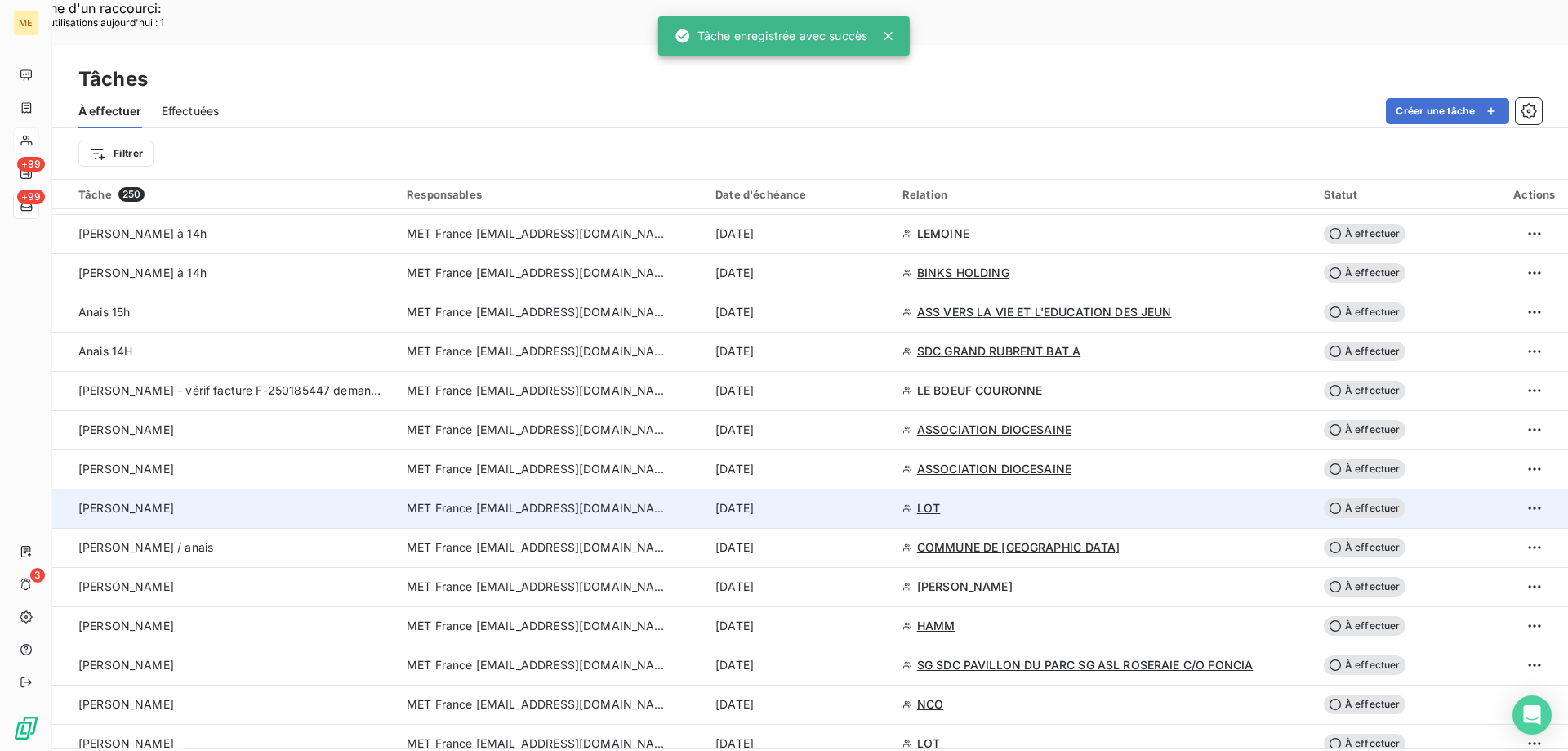
scroll to position [1062, 0]
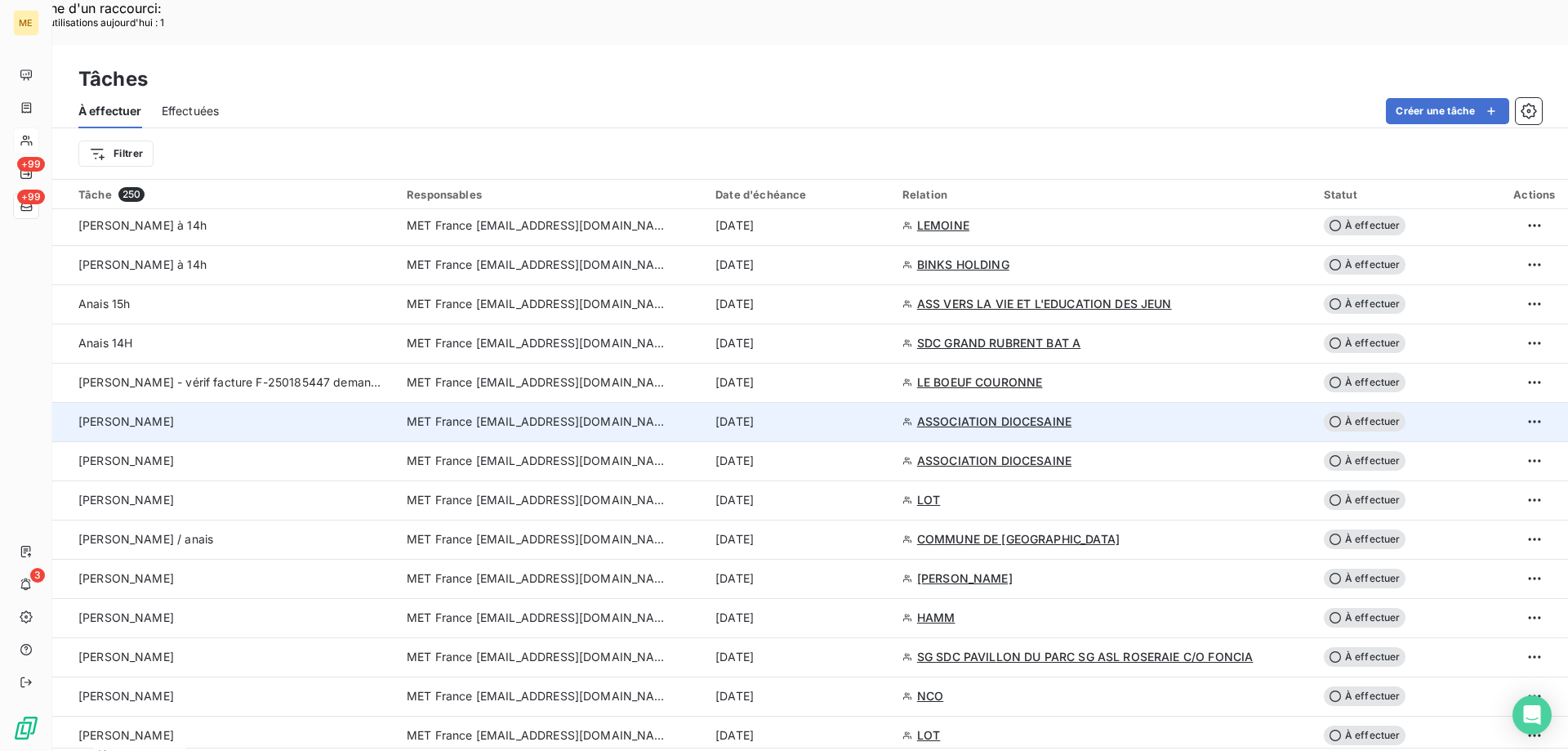
click at [987, 414] on span "ASSOCIATION DIOCESAINE" at bounding box center [993, 422] width 154 height 16
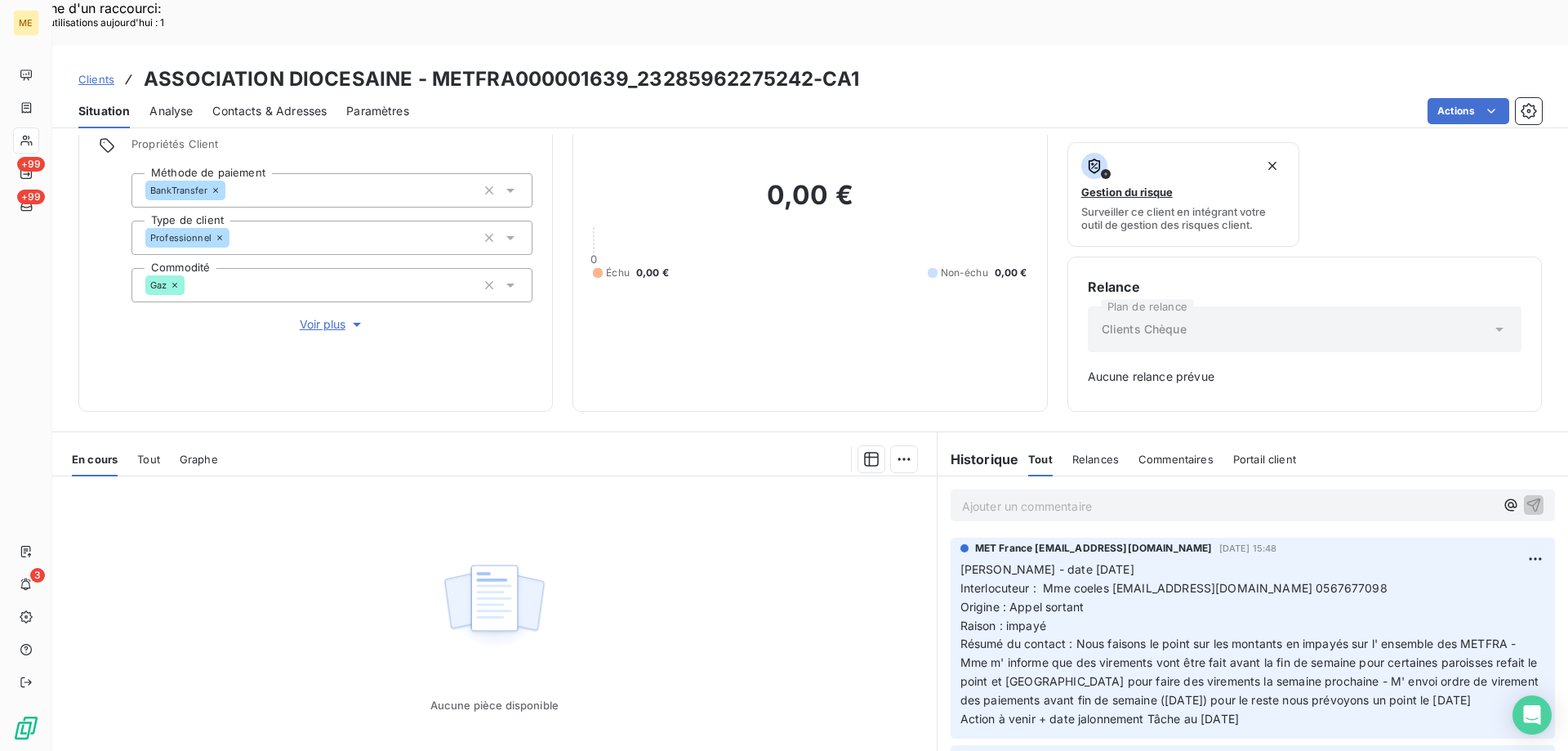
scroll to position [161, 0]
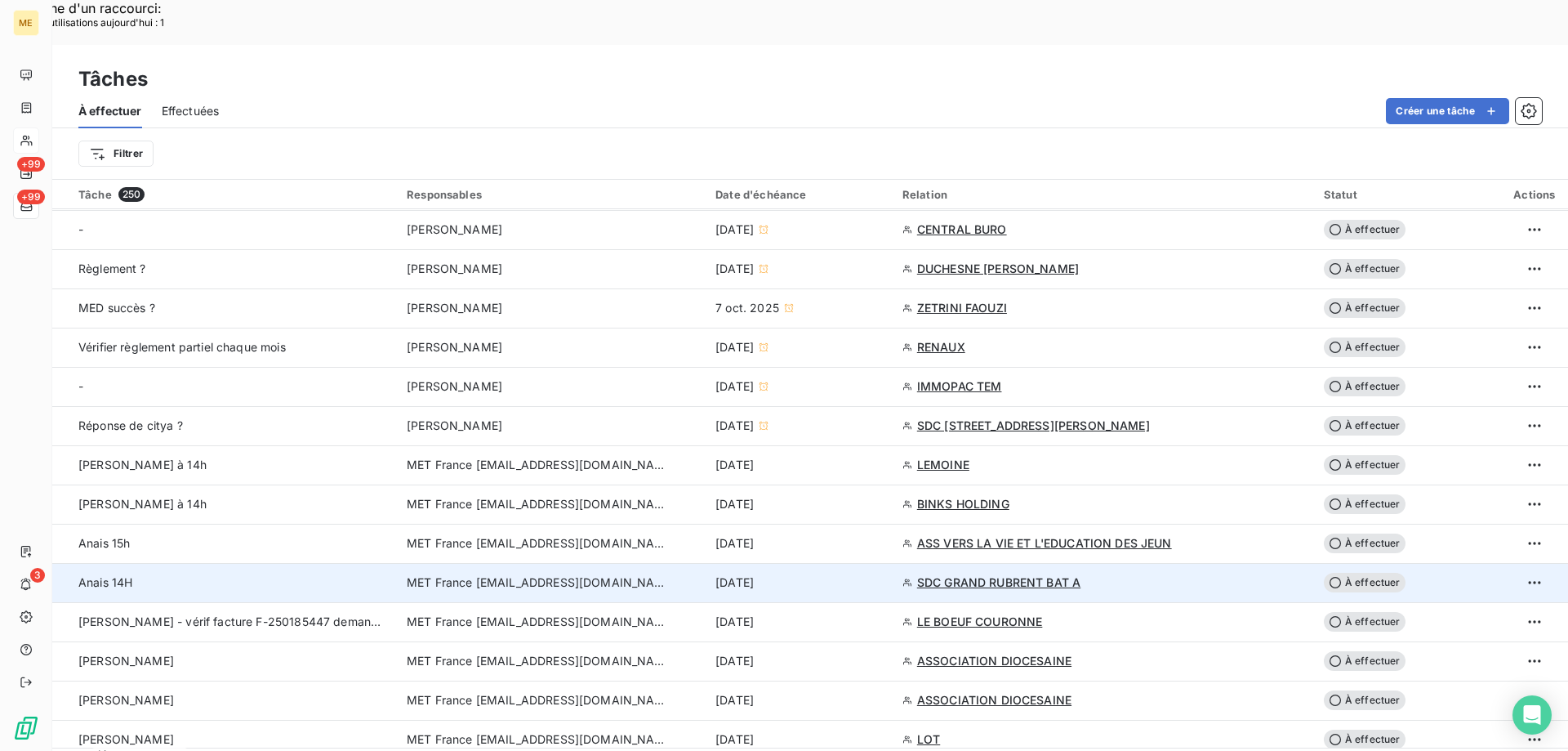
scroll to position [898, 0]
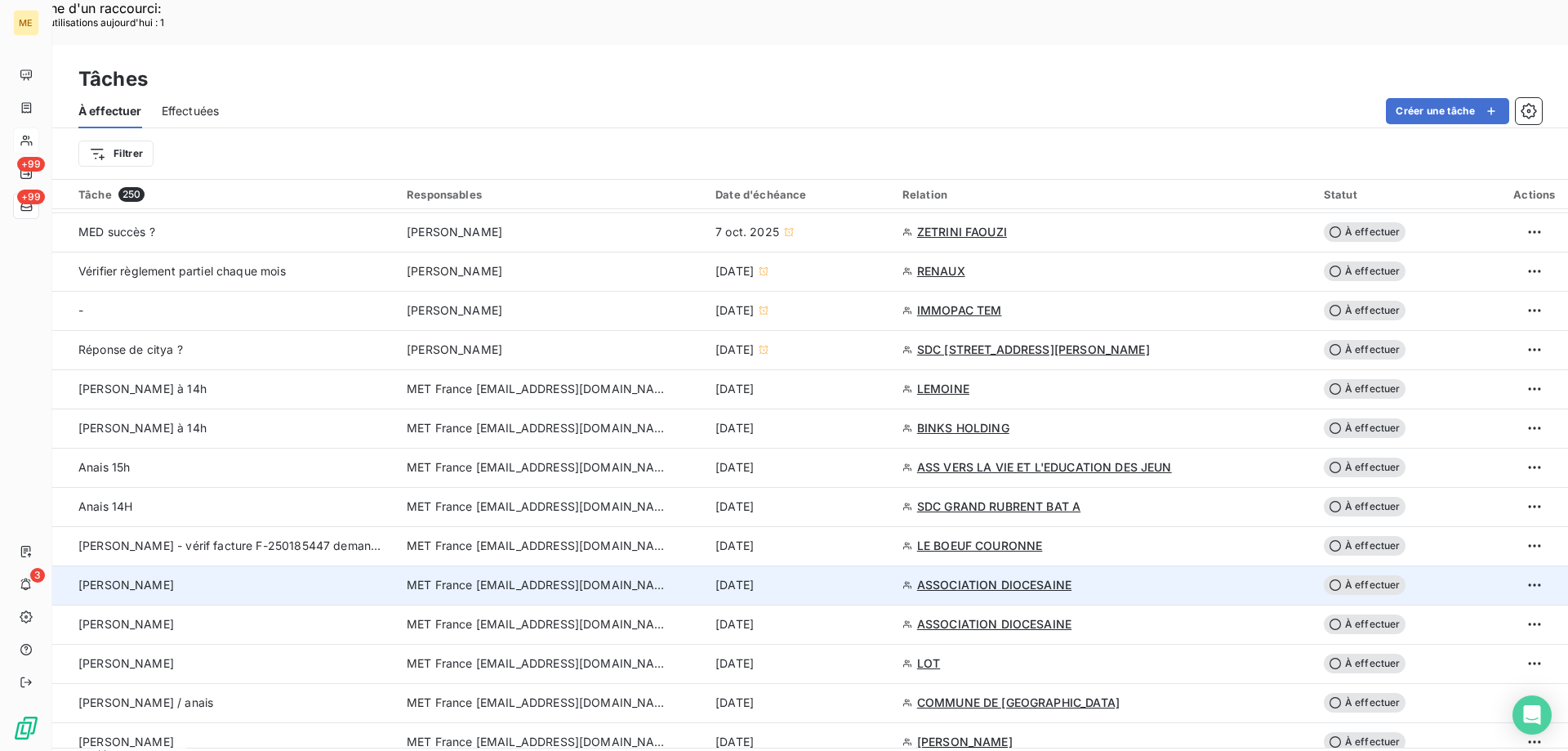
click at [1357, 575] on span "À effectuer" at bounding box center [1364, 585] width 82 height 20
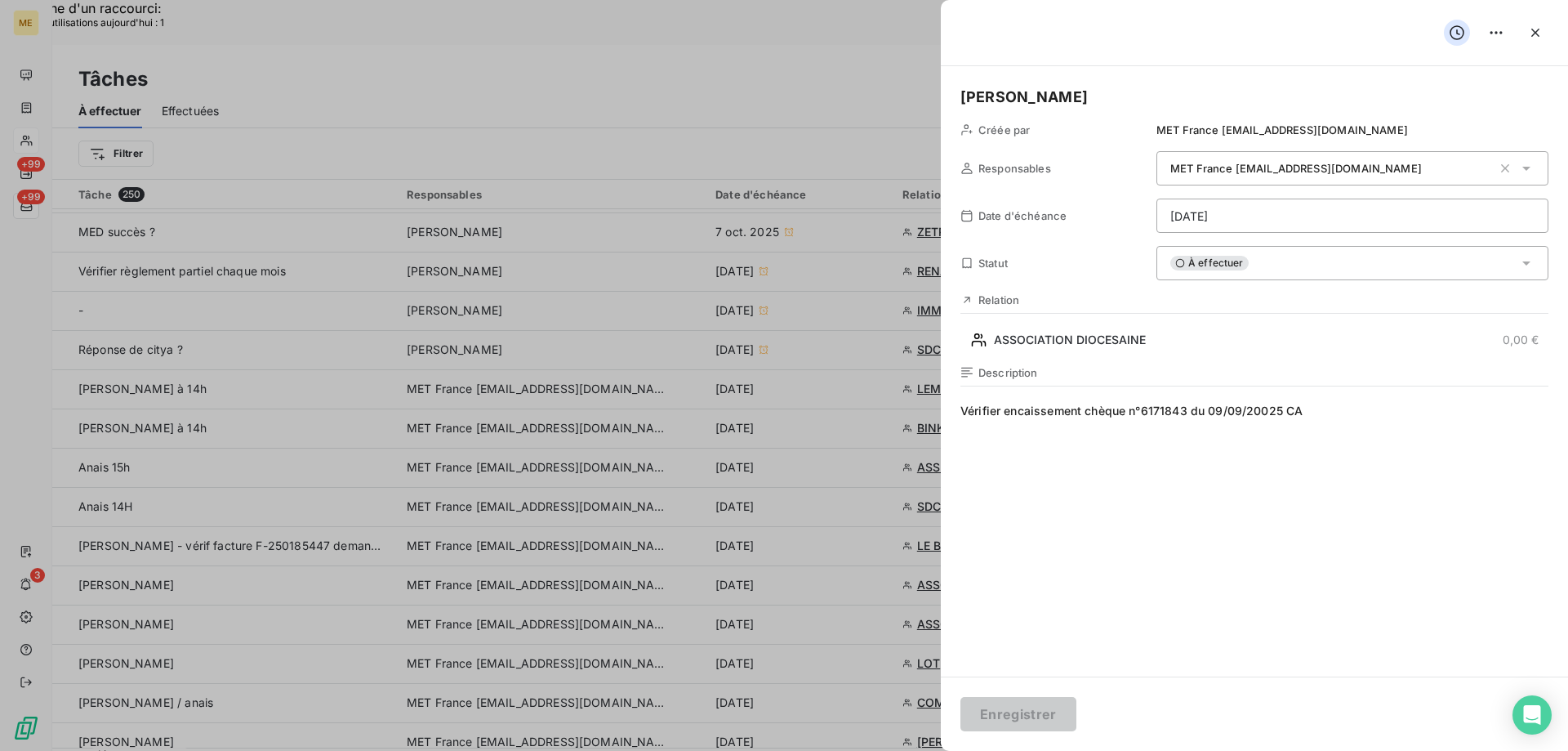
click at [1268, 267] on div "À effectuer" at bounding box center [1352, 263] width 392 height 34
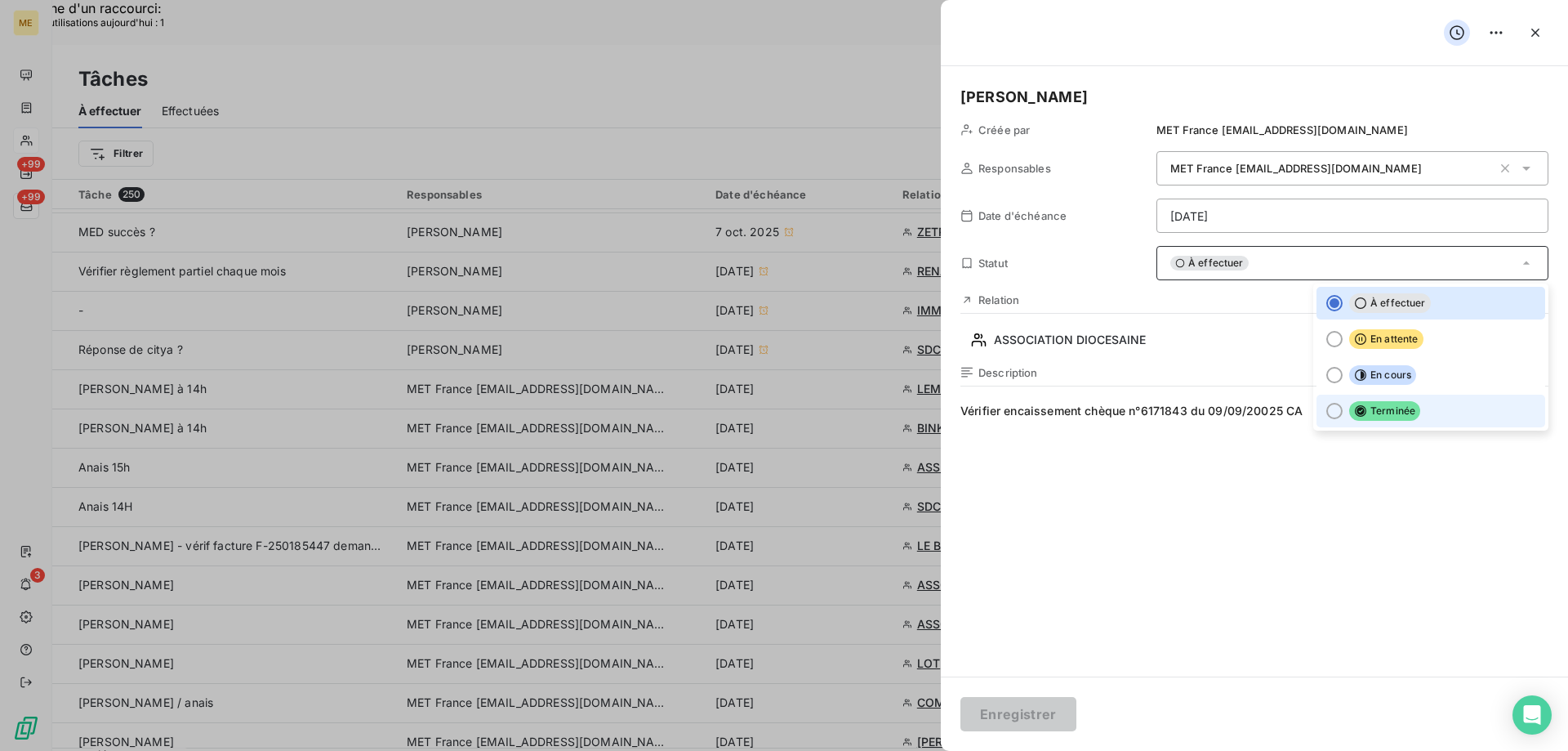
click at [1326, 411] on div at bounding box center [1334, 411] width 16 height 16
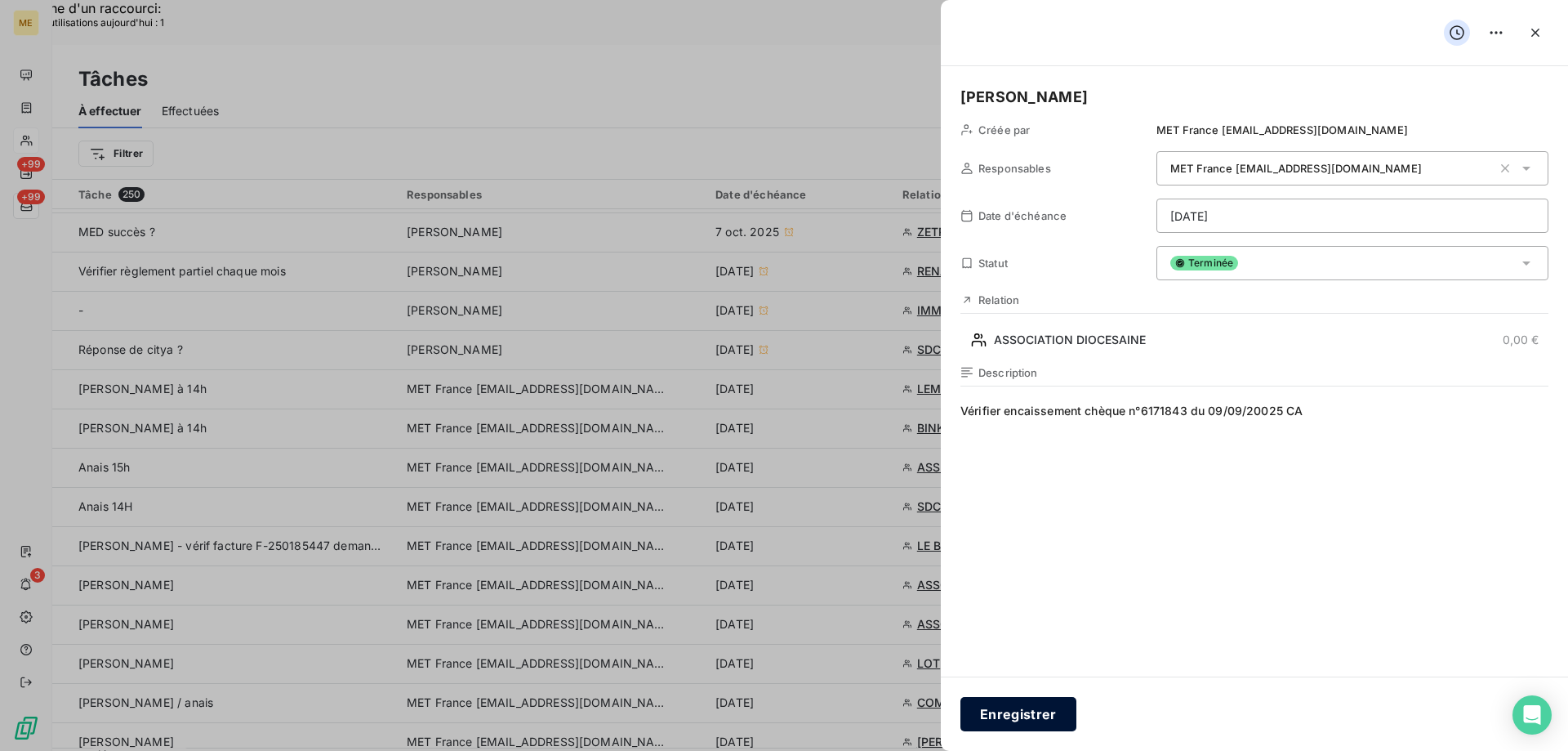
click at [1025, 710] on button "Enregistrer" at bounding box center [1018, 713] width 116 height 34
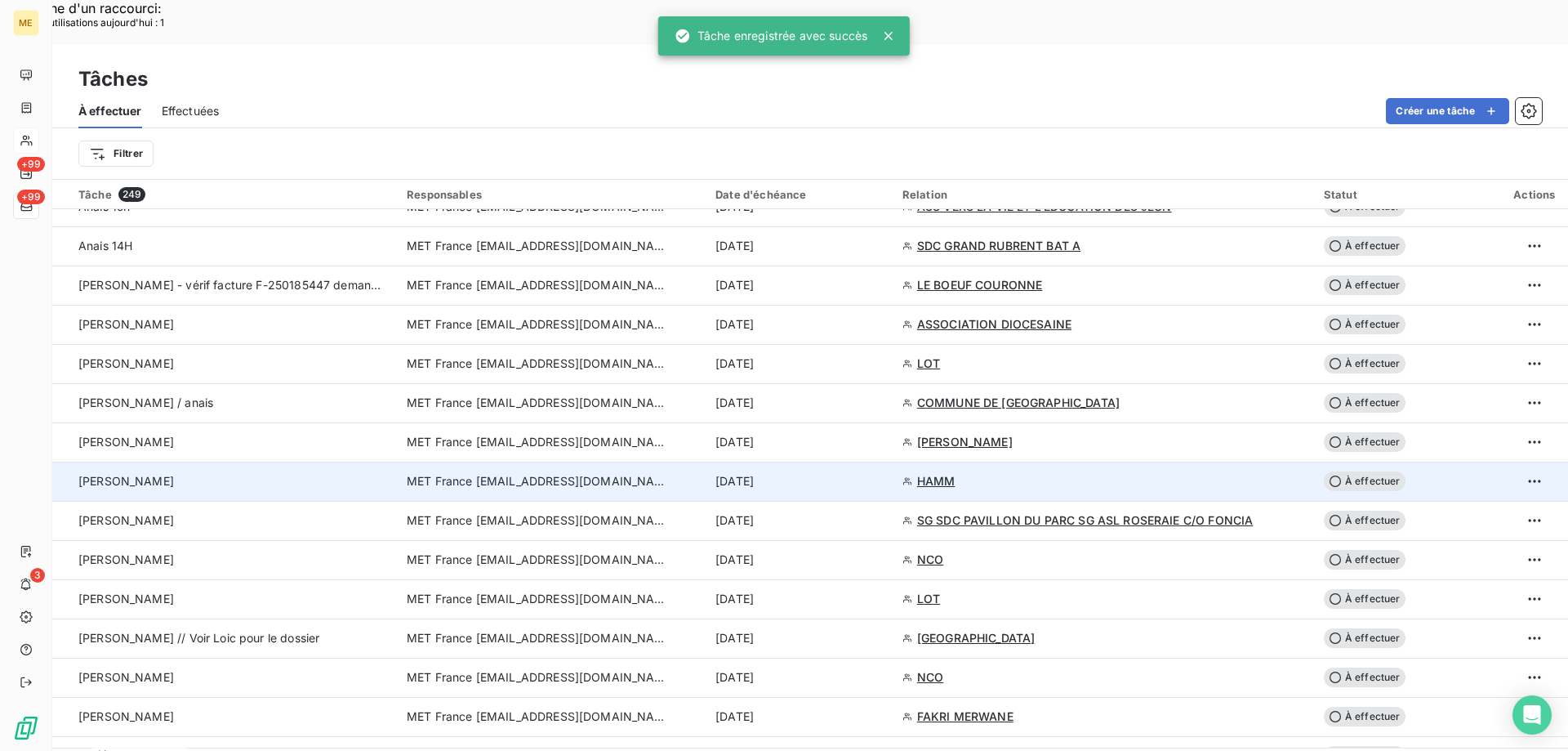
scroll to position [1225, 0]
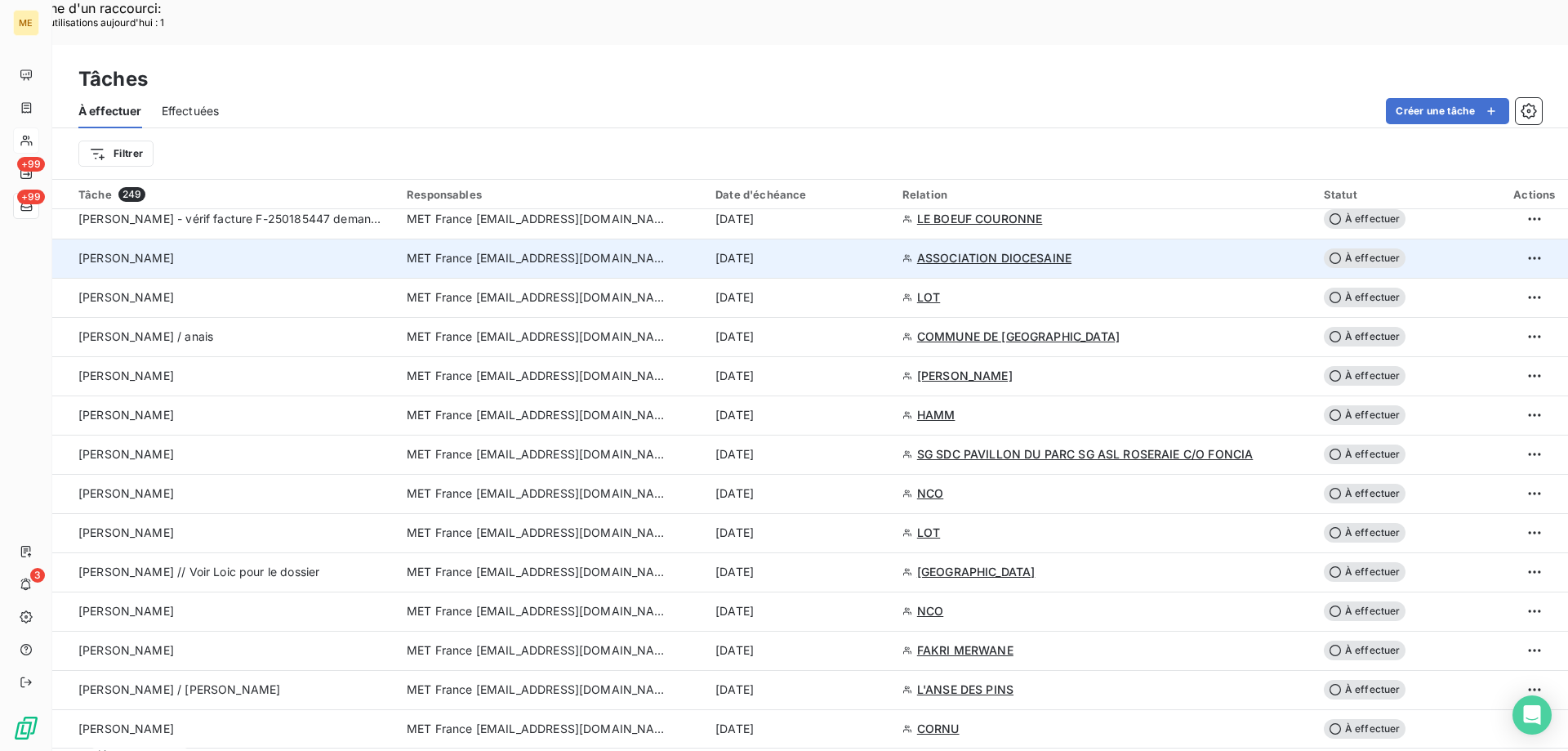
click at [996, 250] on span "ASSOCIATION DIOCESAINE" at bounding box center [993, 258] width 154 height 16
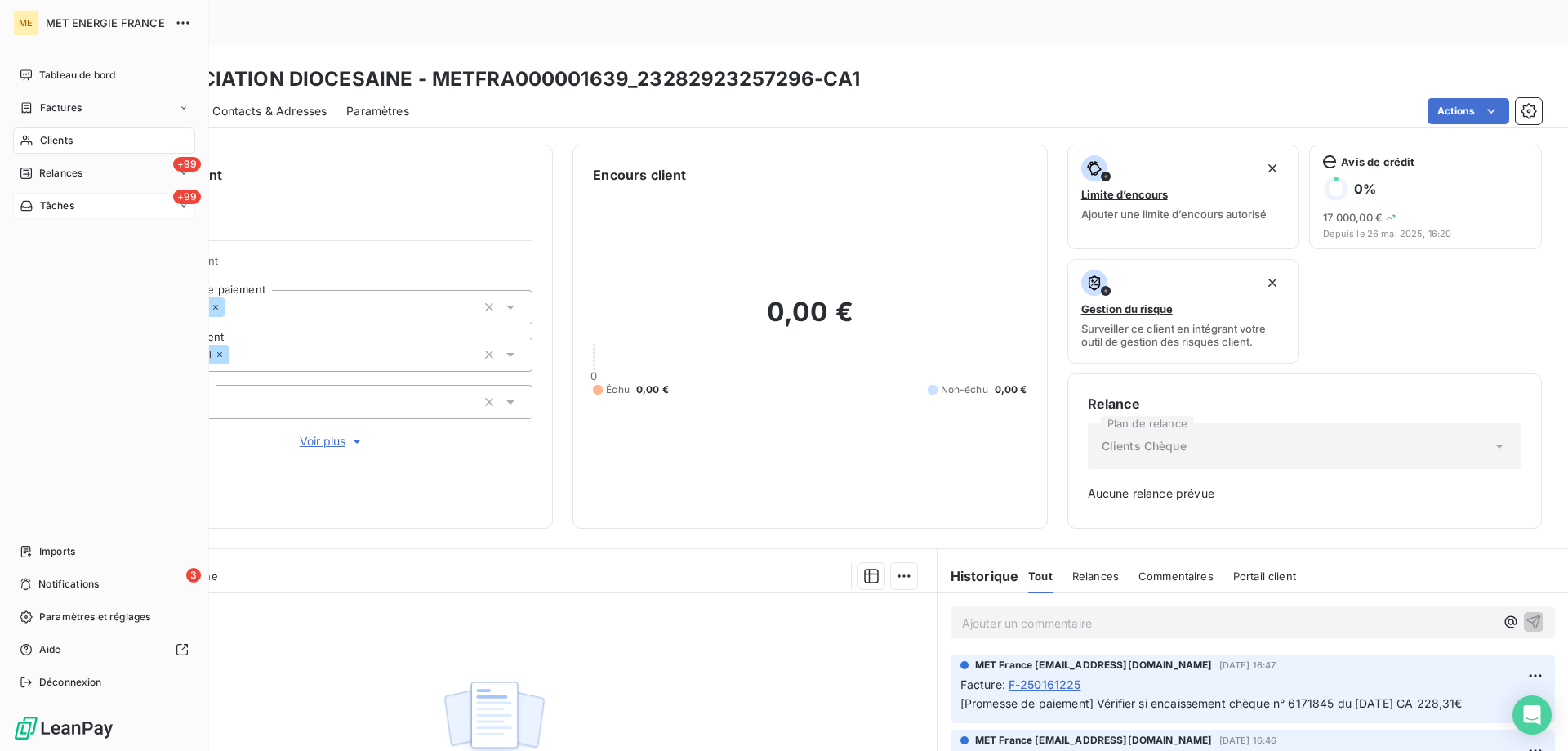
click at [100, 207] on div "+99 Tâches" at bounding box center [103, 206] width 182 height 26
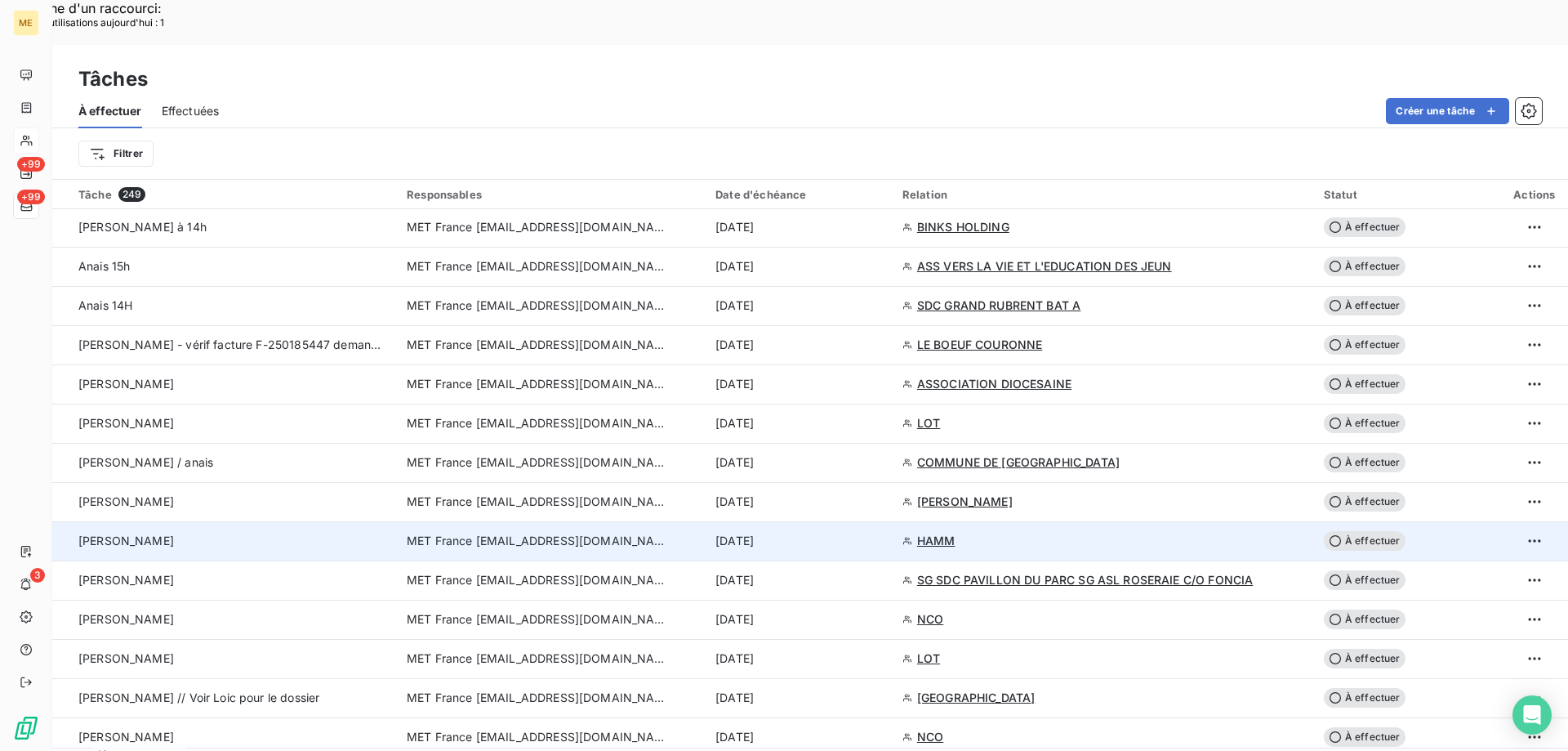
scroll to position [1144, 0]
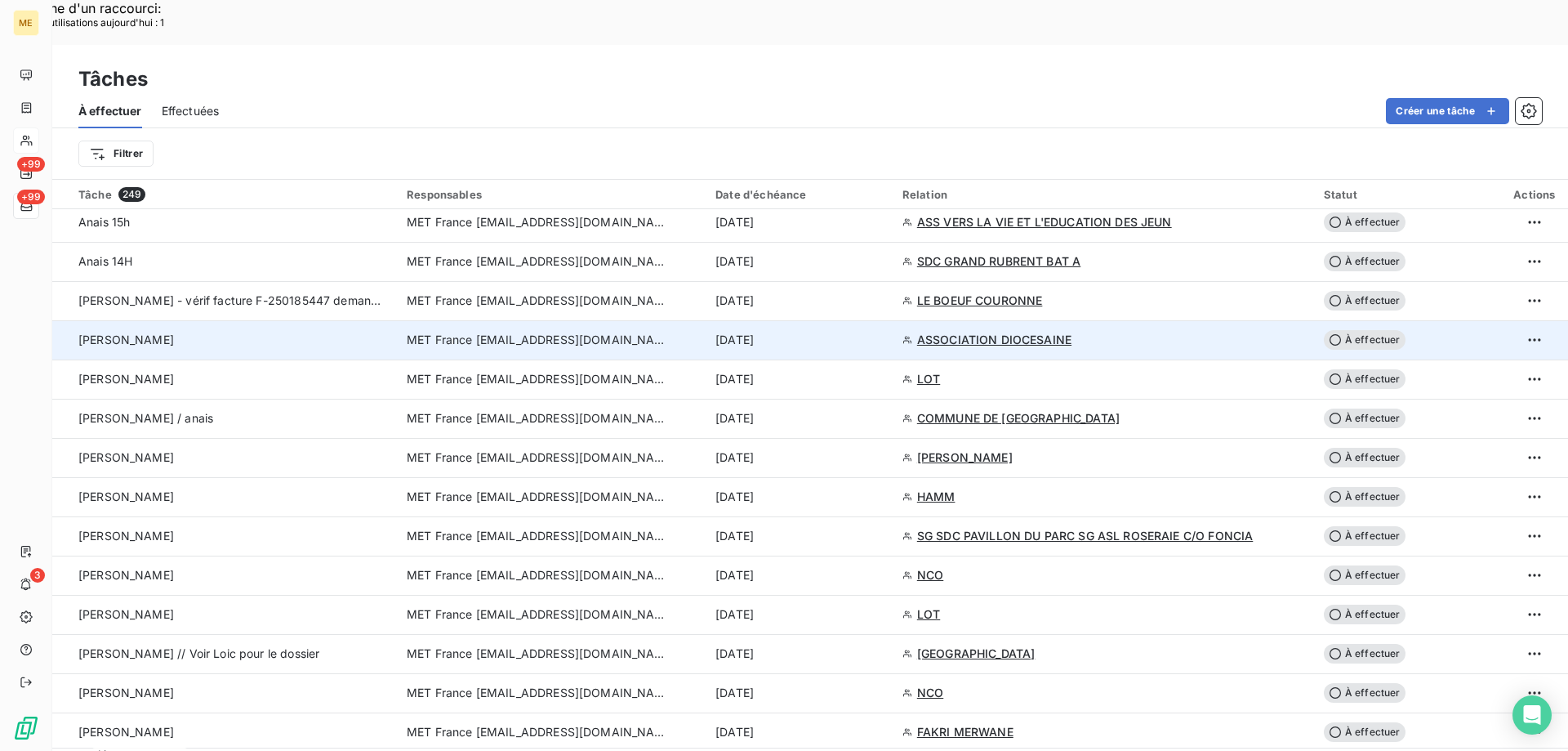
click at [1353, 330] on span "À effectuer" at bounding box center [1364, 340] width 82 height 20
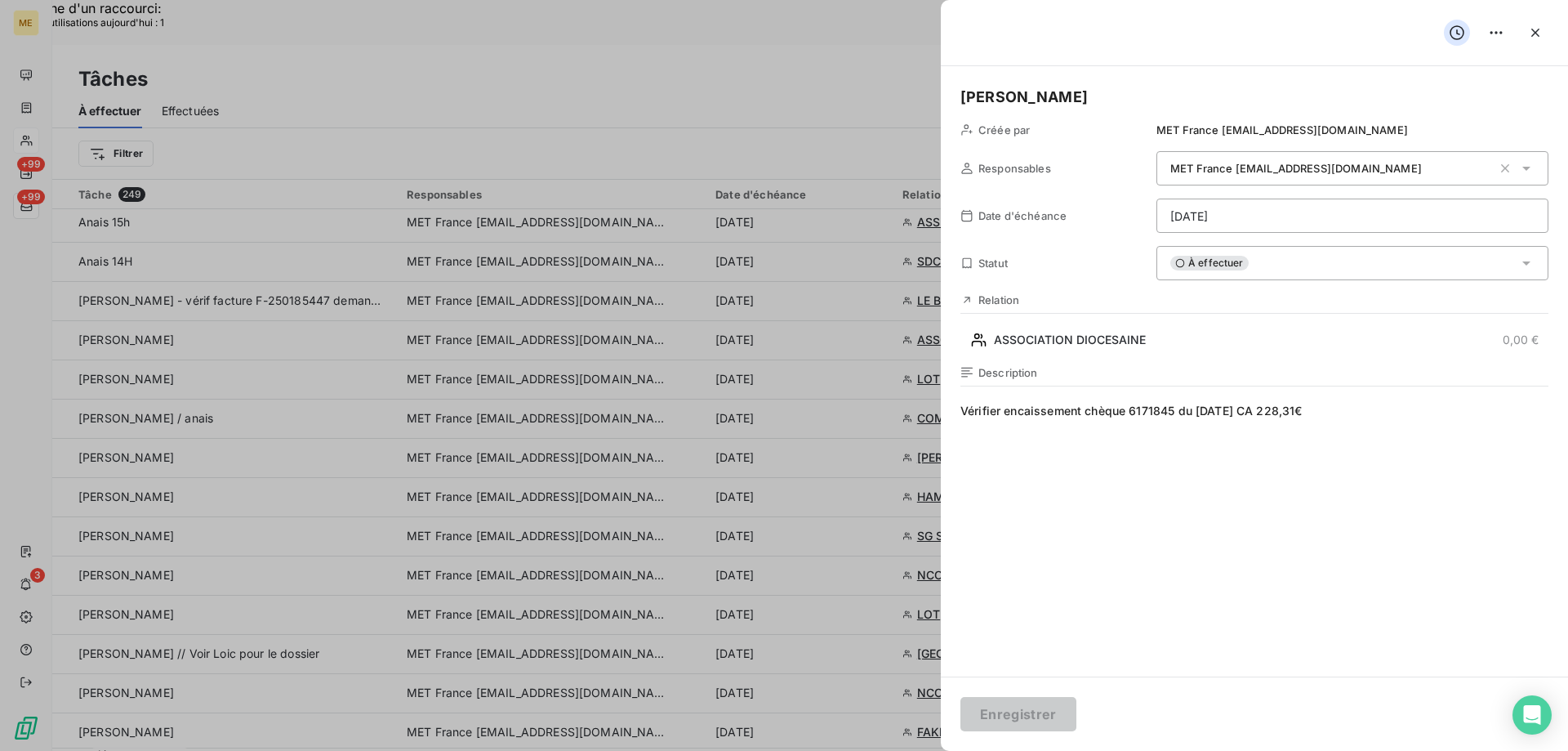
click at [1270, 263] on div "À effectuer" at bounding box center [1352, 263] width 392 height 34
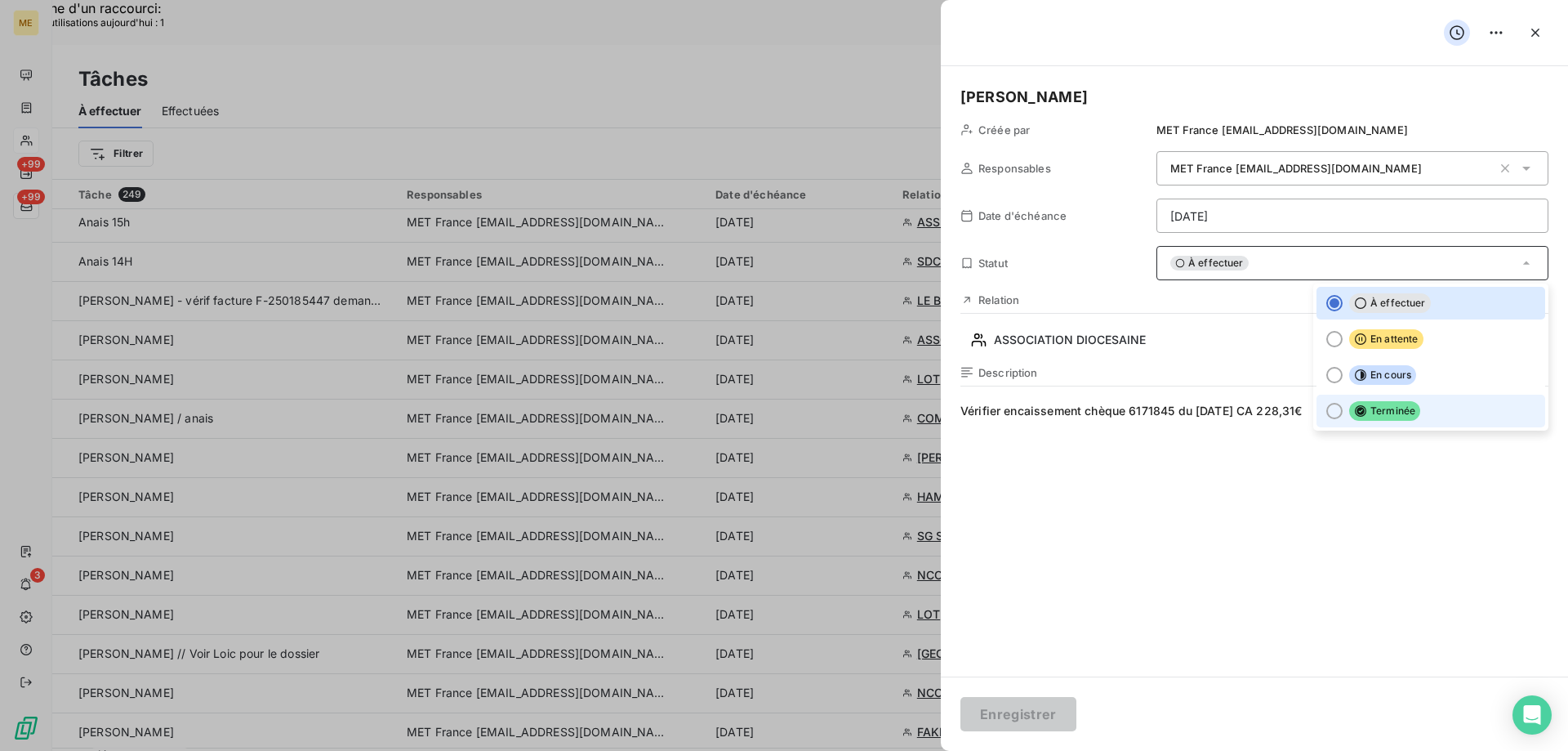
click at [1326, 409] on div at bounding box center [1334, 411] width 16 height 16
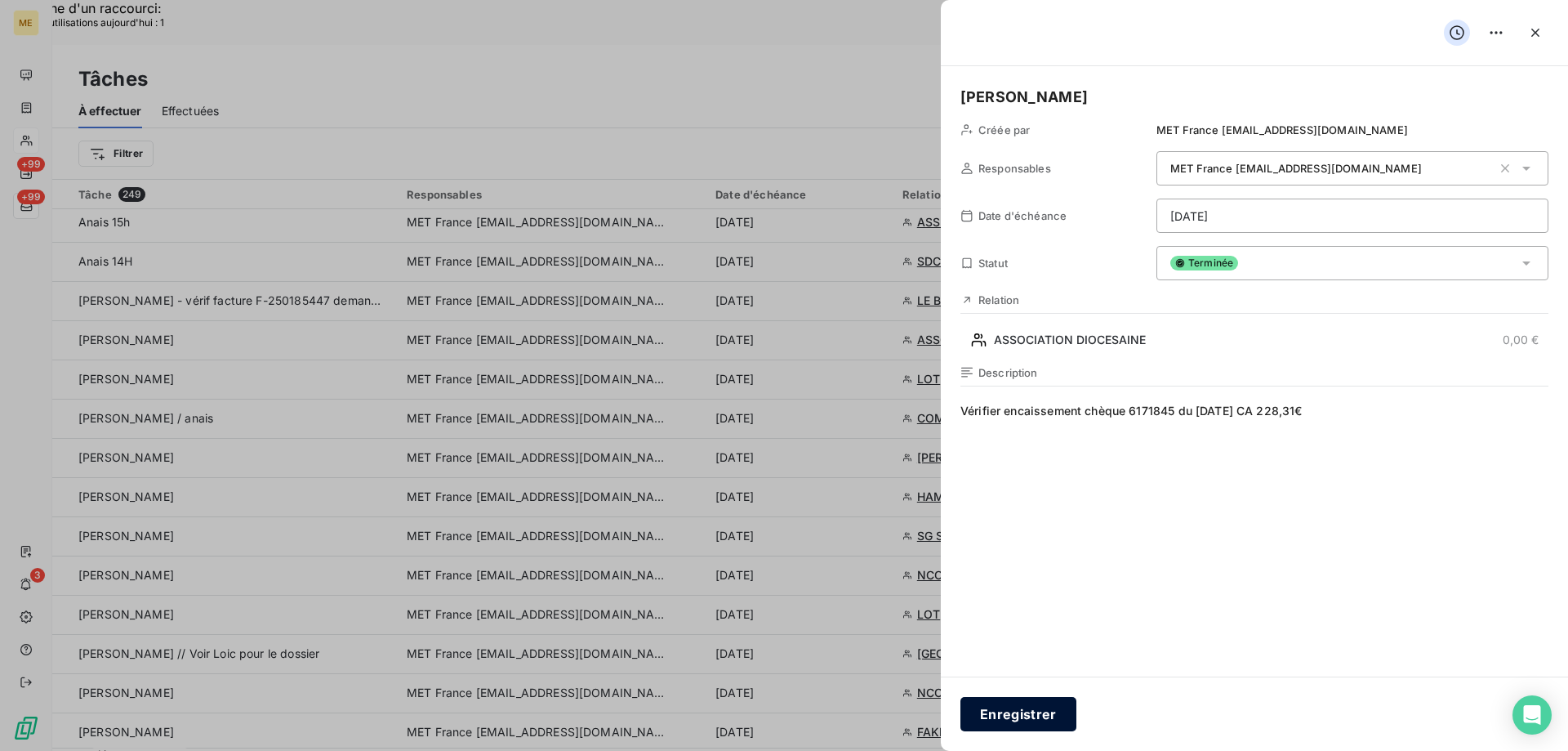
click at [1019, 713] on button "Enregistrer" at bounding box center [1018, 713] width 116 height 34
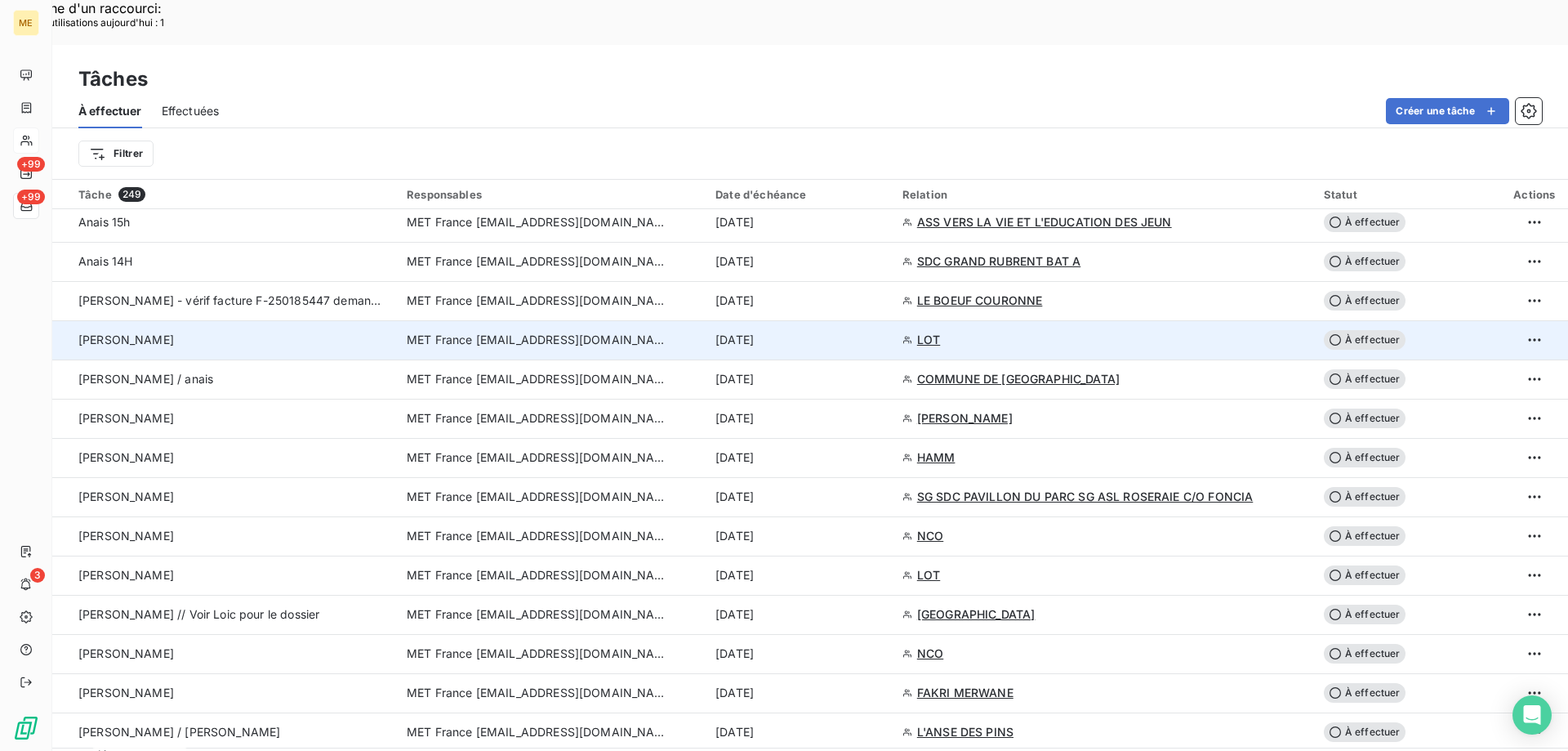
click at [936, 331] on span "LOT" at bounding box center [928, 339] width 23 height 16
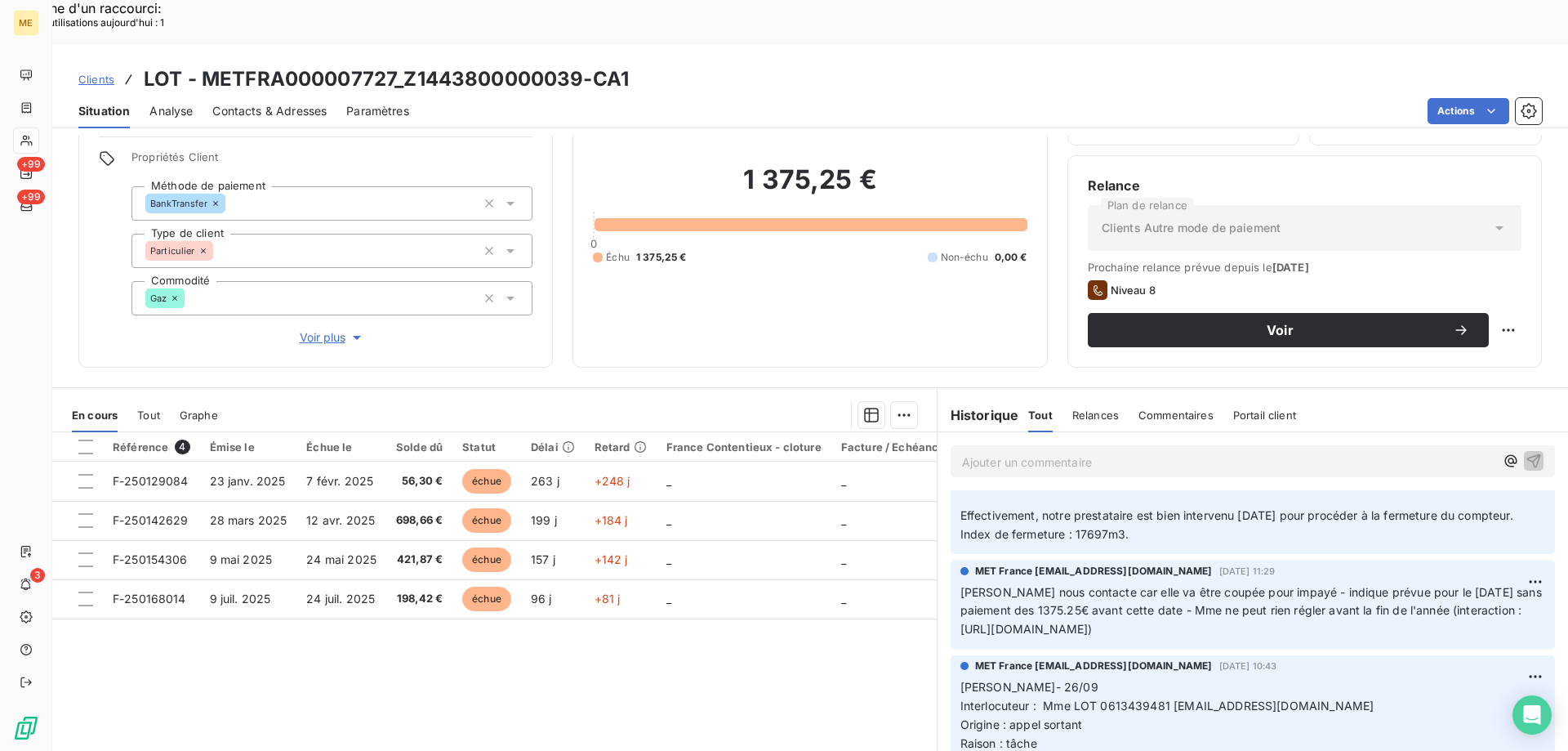
scroll to position [326, 0]
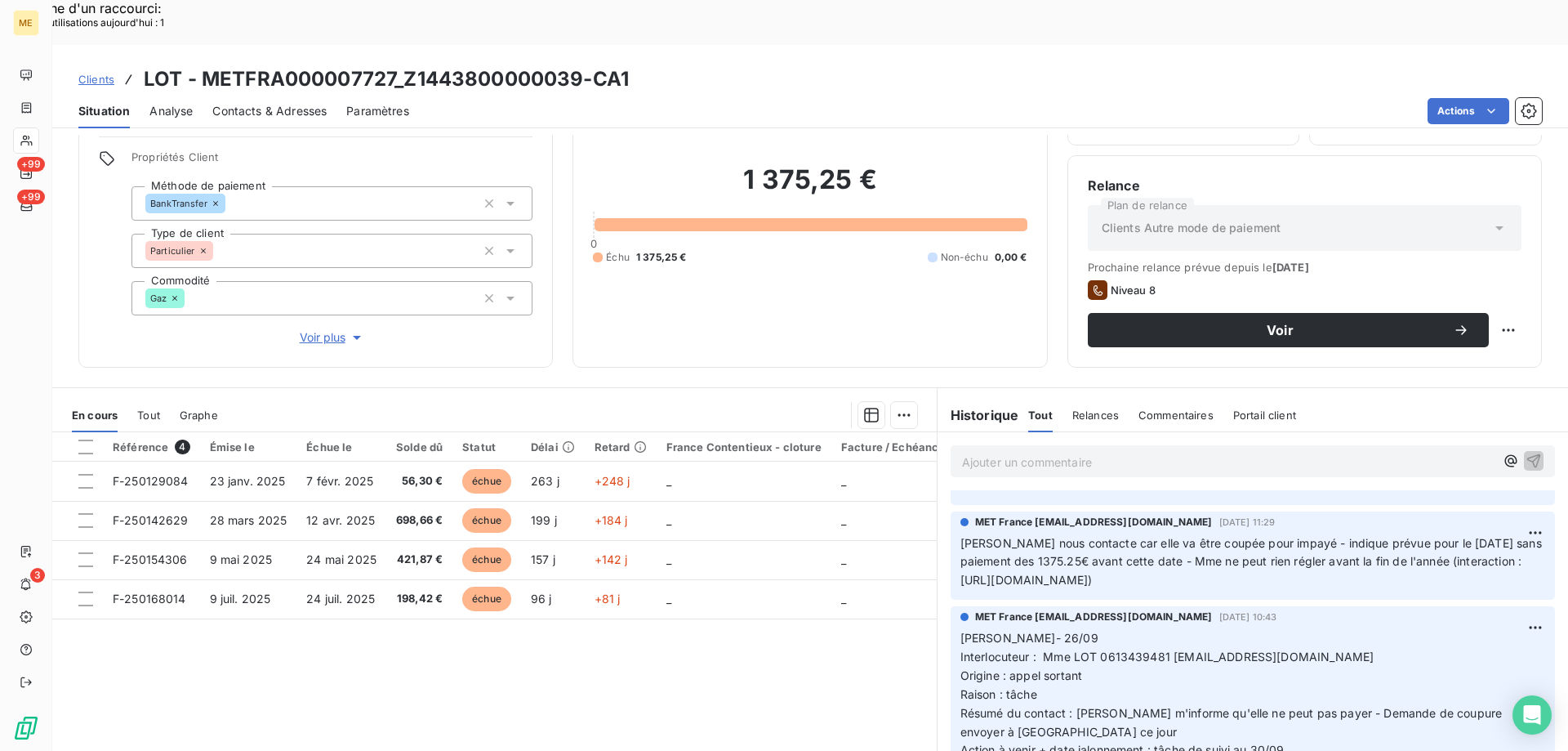
click at [320, 329] on span "Voir plus" at bounding box center [332, 337] width 66 height 16
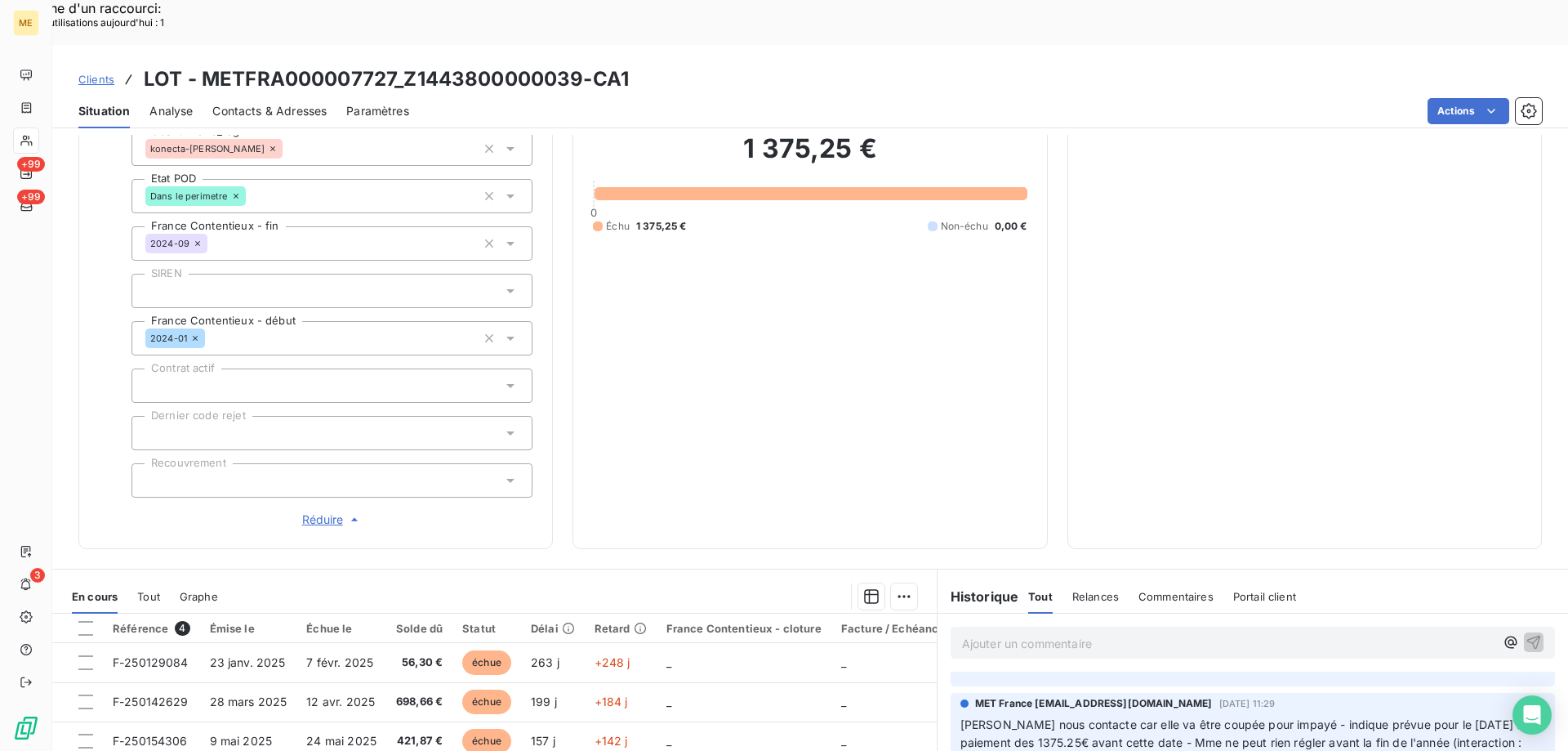
scroll to position [349, 0]
click at [314, 510] on span "Réduire" at bounding box center [332, 518] width 61 height 16
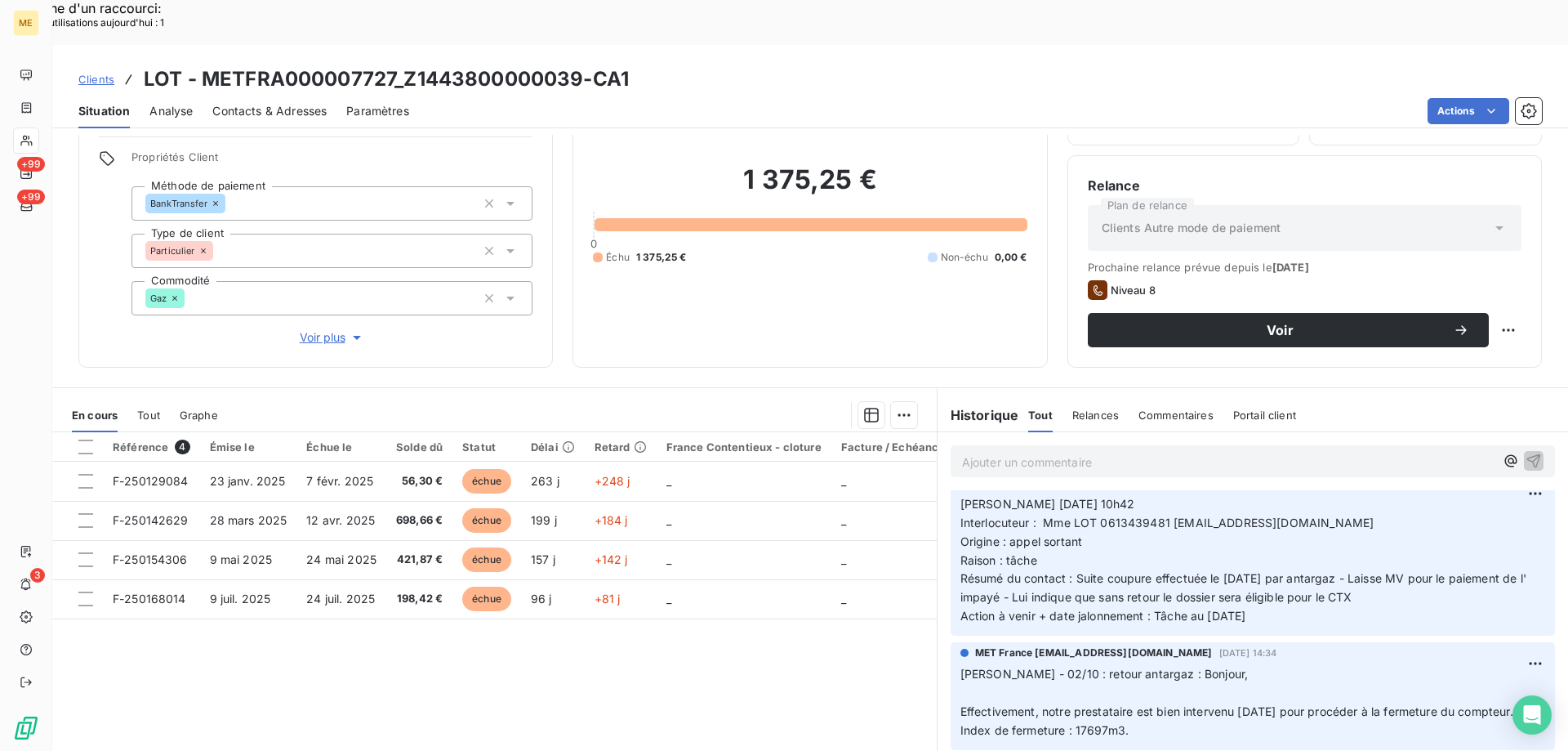
scroll to position [0, 0]
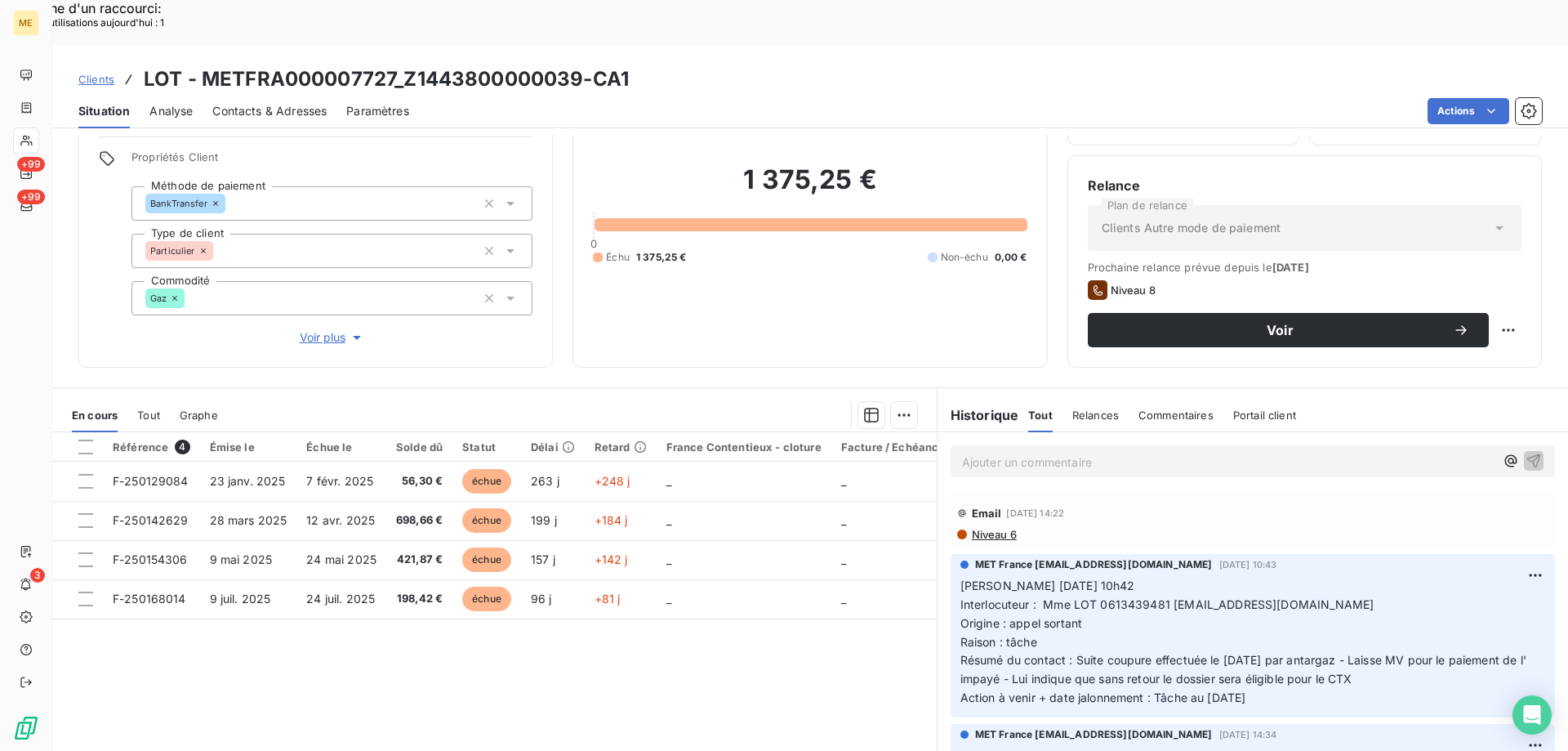
click at [1120, 597] on span "Interlocuteur : Mme LOT 0613439481 lot14210@ootlook.fr" at bounding box center [1167, 604] width 414 height 14
copy span "0613439481"
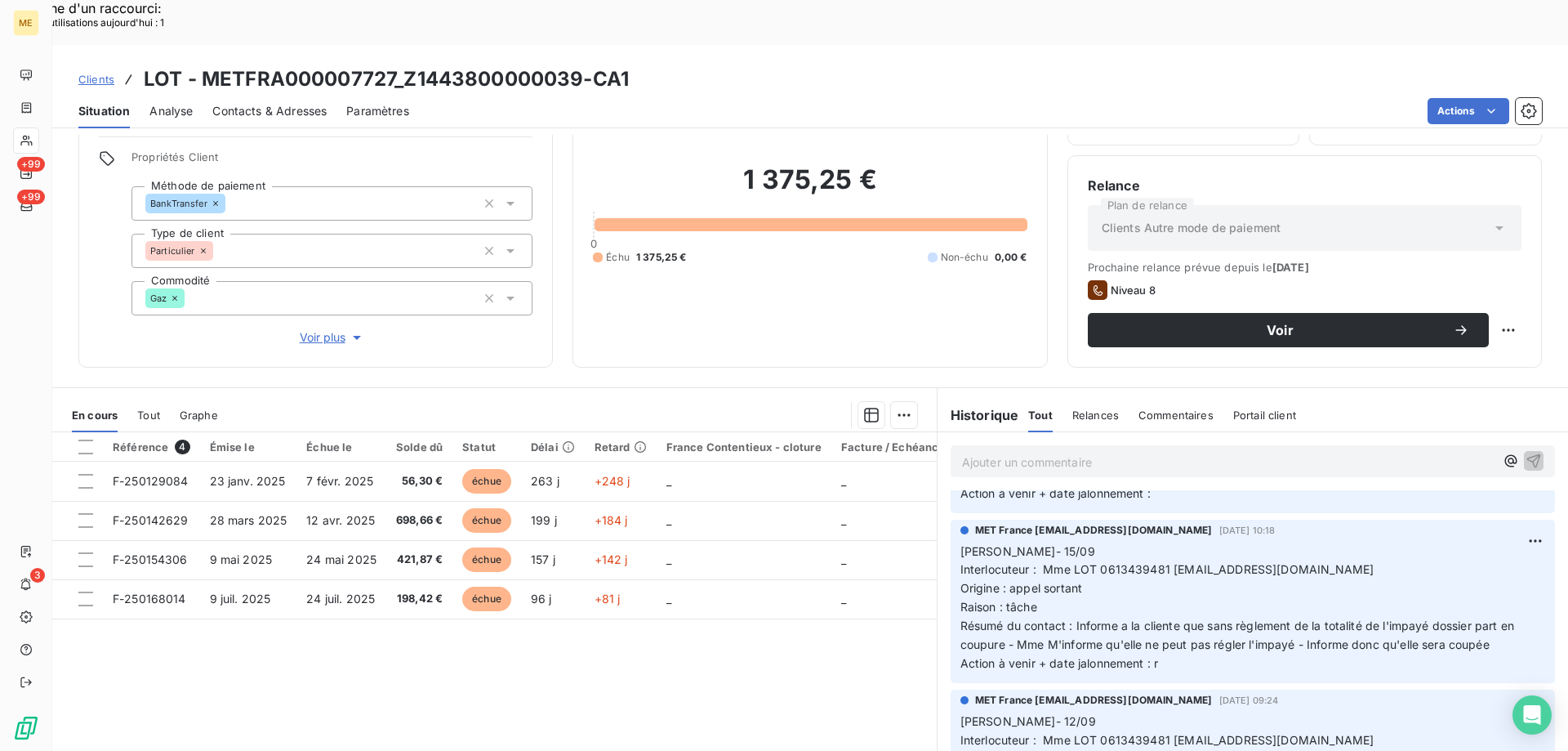
click at [846, 653] on div "Référence 4 Émise le Échue le Solde dû Statut Délai Retard France Contentieux -…" at bounding box center [494, 589] width 884 height 314
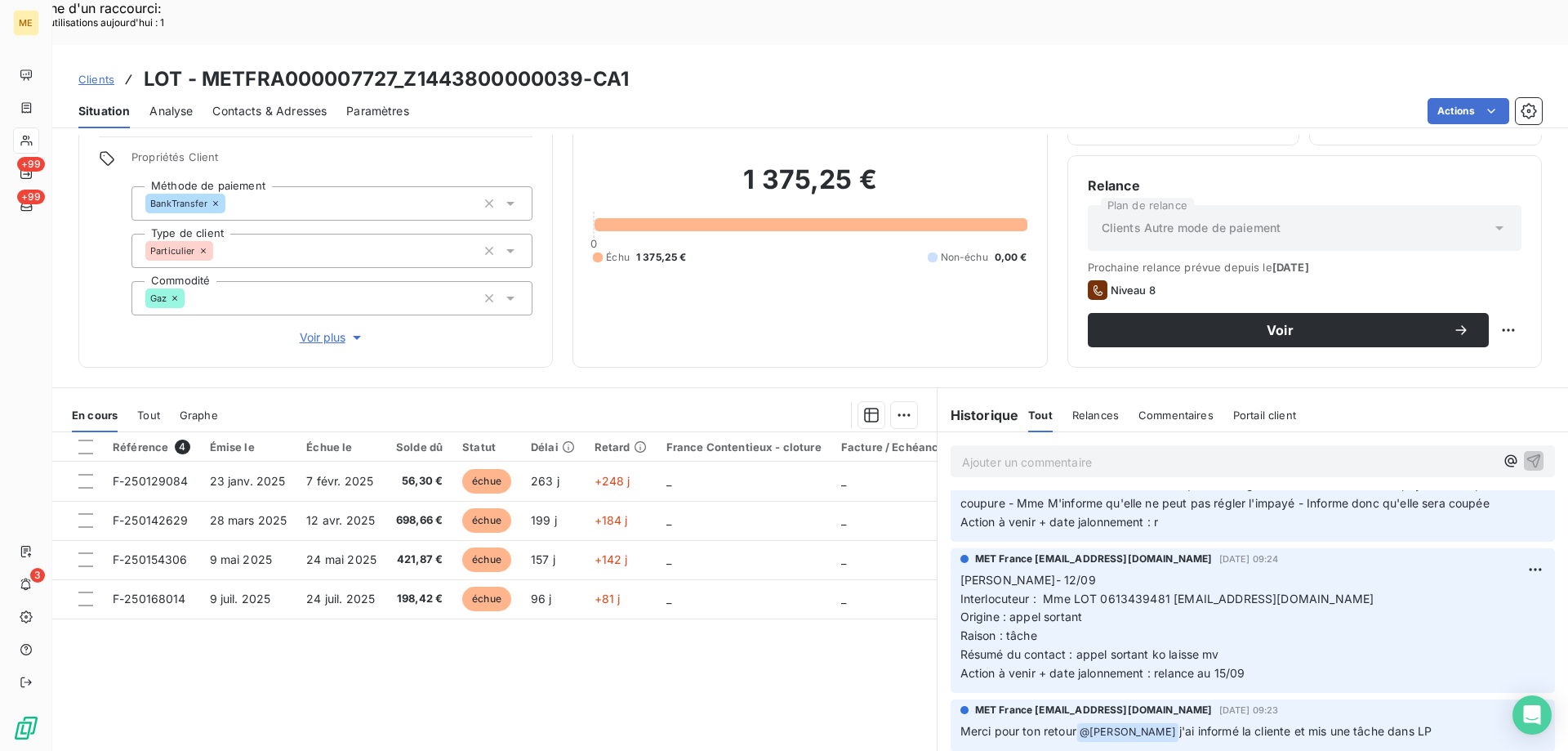
scroll to position [898, 0]
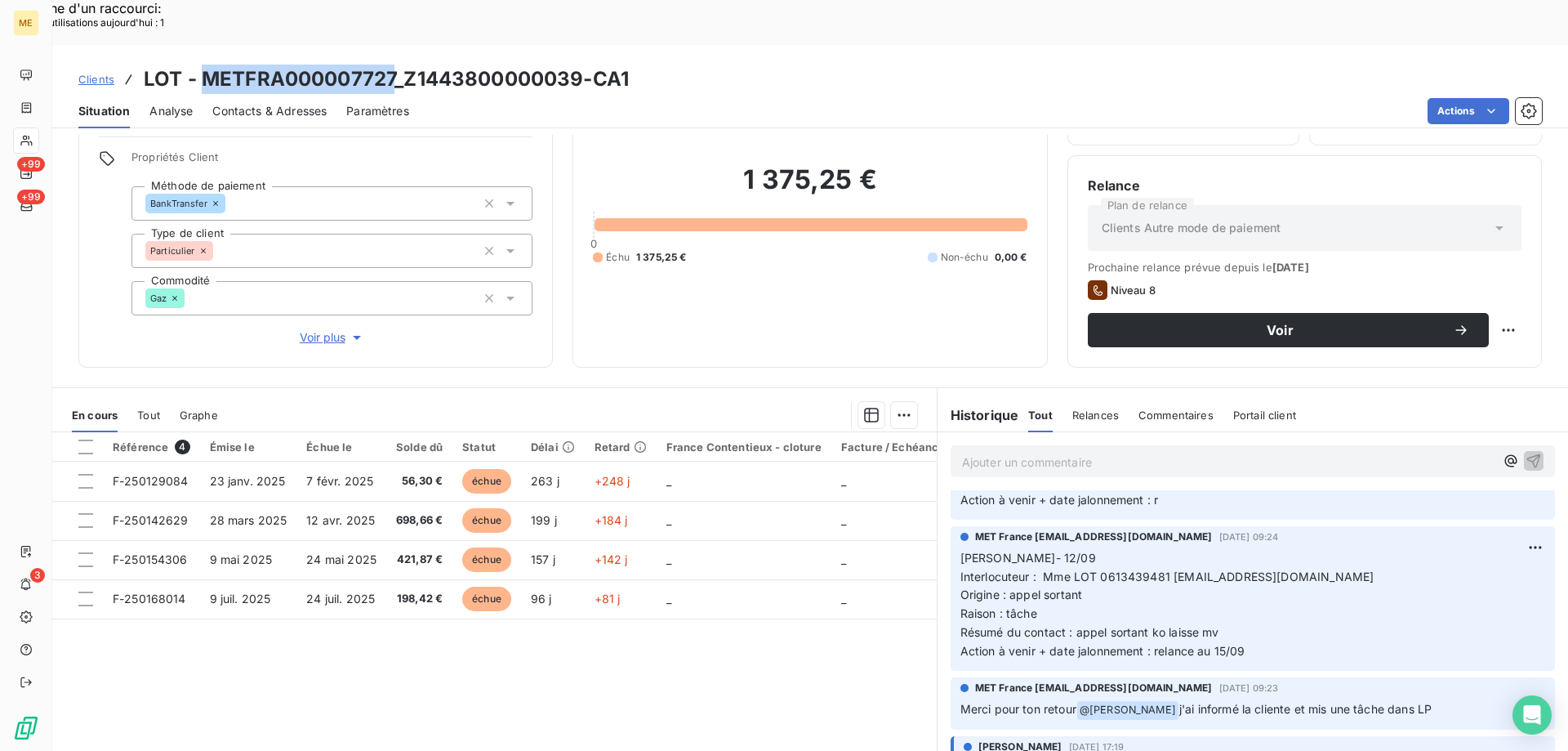
drag, startPoint x: 199, startPoint y: 30, endPoint x: 396, endPoint y: 35, distance: 197.1
click at [396, 65] on h3 "LOT - METFRA000007727_Z1443800000039-CA1" at bounding box center [387, 80] width 485 height 30
copy h3 "METFRA000007727"
click at [784, 649] on div "Référence 4 Émise le Échue le Solde dû Statut Délai Retard France Contentieux -…" at bounding box center [494, 589] width 884 height 314
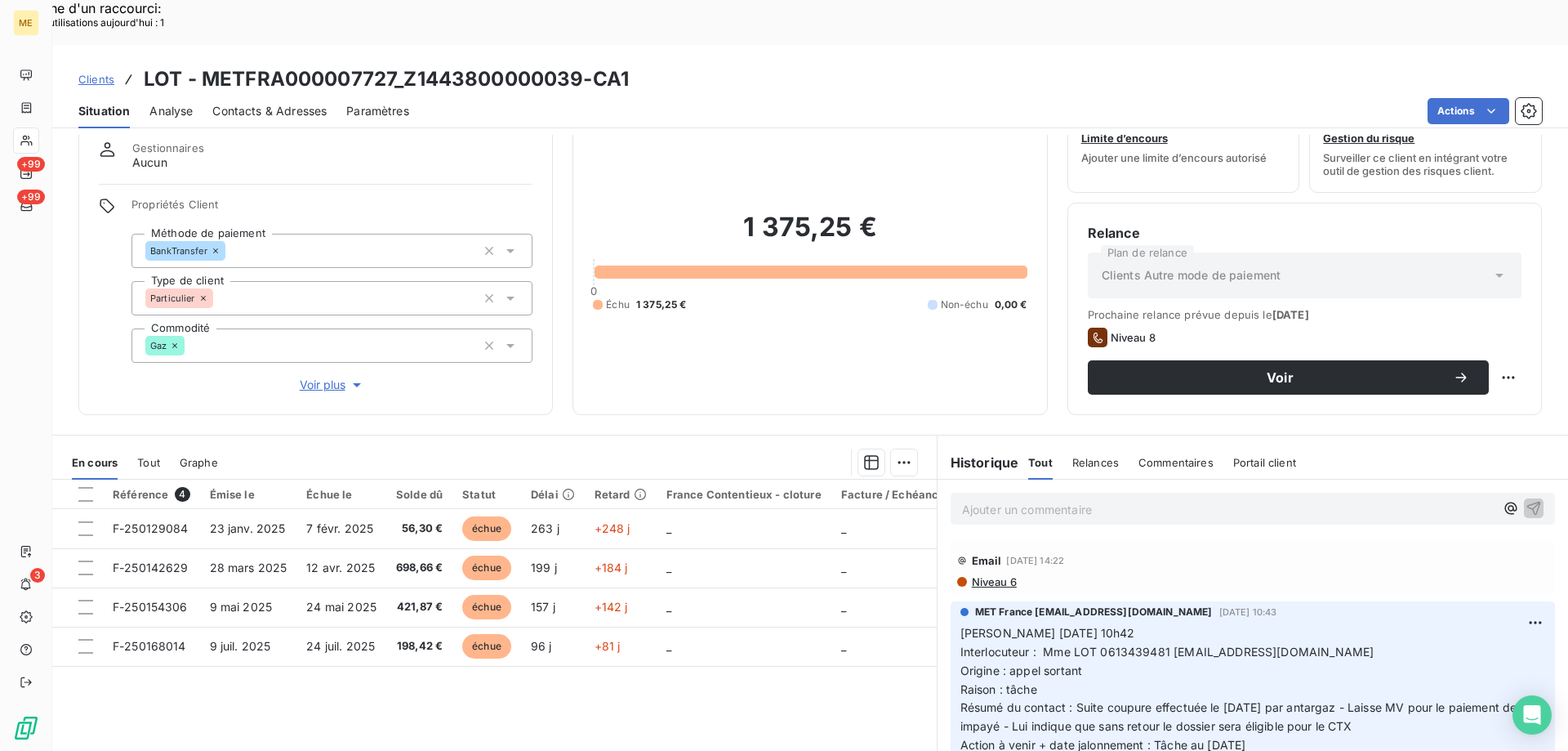
scroll to position [103, 0]
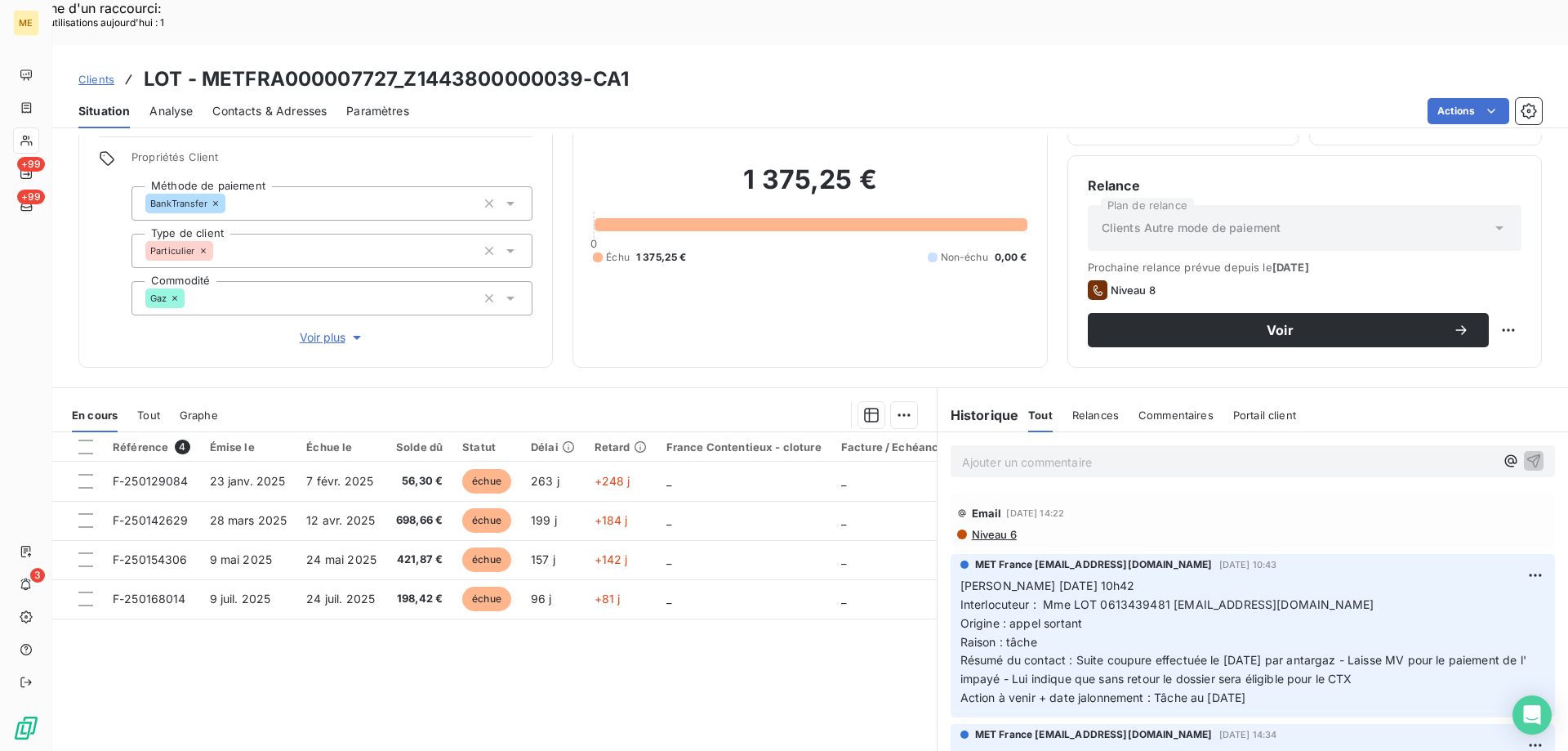
drag, startPoint x: 1287, startPoint y: 652, endPoint x: 961, endPoint y: 541, distance: 344.4
click at [960, 577] on p "Valérie 08/10/2025 10h42 Interlocuteur : Mme LOT 0613439481 lot14210@ootlook.fr…" at bounding box center [1253, 642] width 585 height 130
drag, startPoint x: 961, startPoint y: 540, endPoint x: 878, endPoint y: 663, distance: 148.4
click at [818, 642] on div "Référence 4 Émise le Échue le Solde dû Statut Délai Retard France Contentieux -…" at bounding box center [494, 589] width 884 height 314
drag, startPoint x: 1277, startPoint y: 653, endPoint x: 953, endPoint y: 541, distance: 342.8
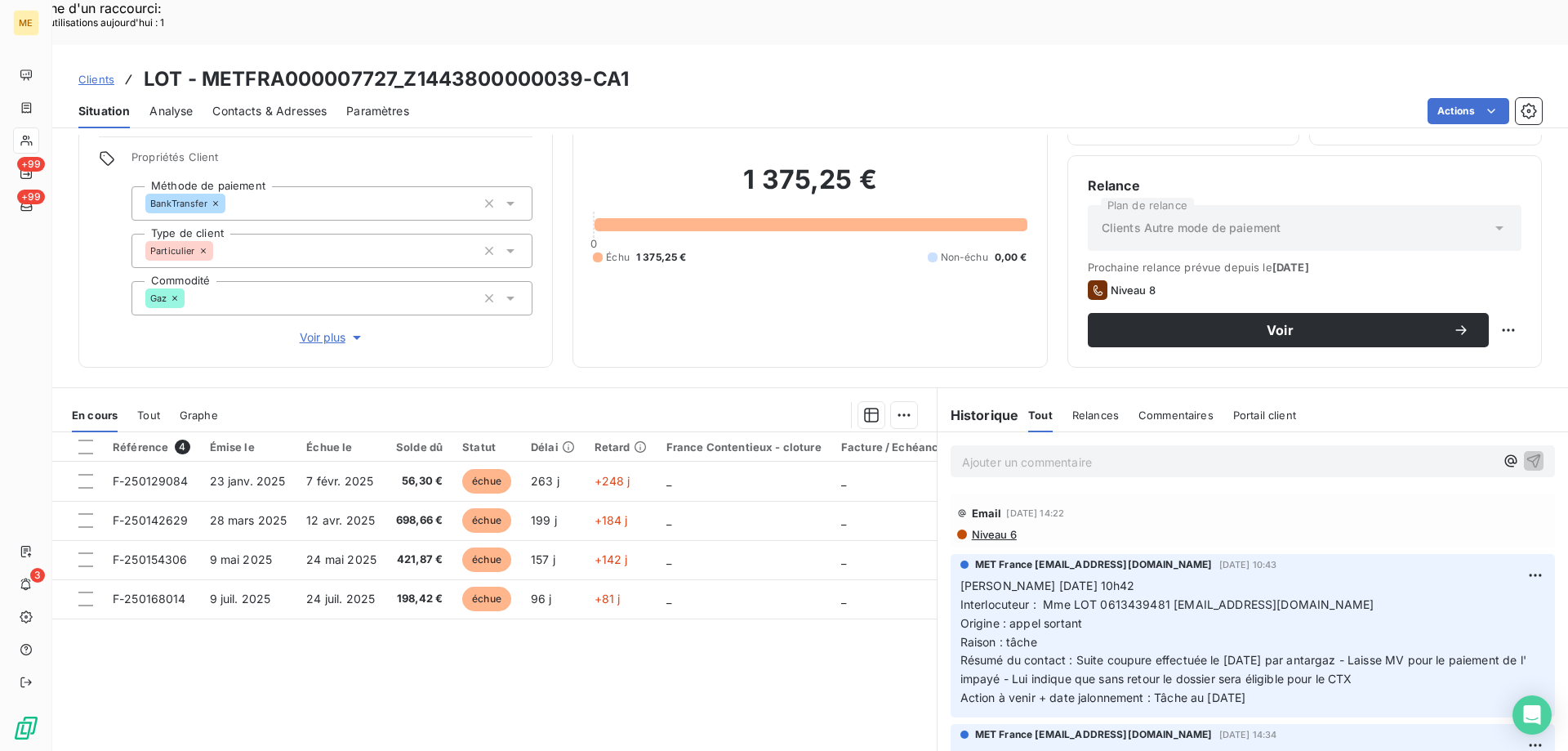
click at [960, 577] on p "Valérie 08/10/2025 10h42 Interlocuteur : Mme LOT 0613439481 lot14210@ootlook.fr…" at bounding box center [1253, 642] width 585 height 130
click at [1004, 452] on p "Ajouter un commentaire ﻿" at bounding box center [1227, 462] width 532 height 21
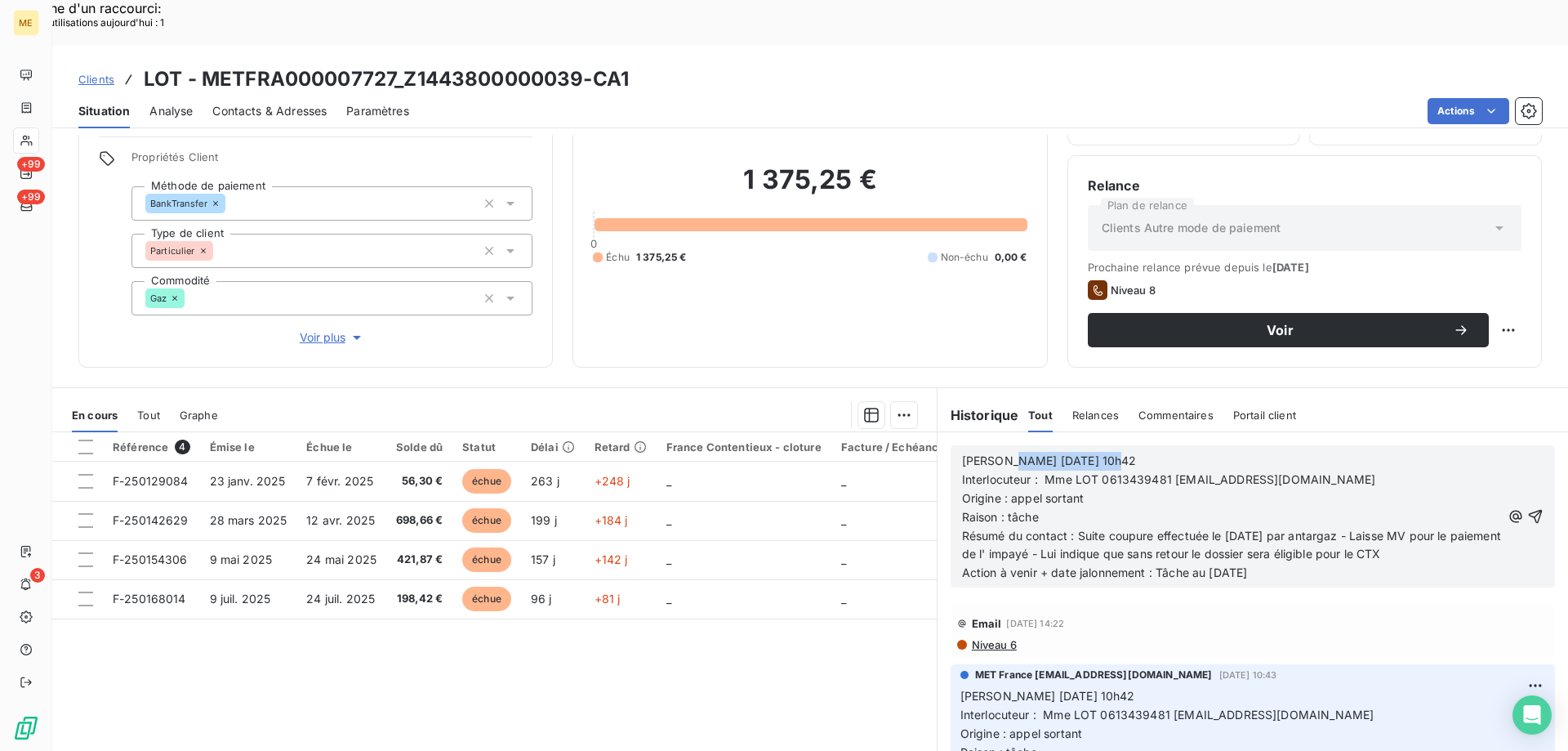
drag, startPoint x: 997, startPoint y: 416, endPoint x: 1121, endPoint y: 400, distance: 125.0
click at [1119, 446] on div "Valérie 08/10/2025 10h42 Interlocuteur : Mme LOT 0613439481 lot14210@ootlook.fr…" at bounding box center [1253, 516] width 605 height 142
drag, startPoint x: 1090, startPoint y: 507, endPoint x: 1445, endPoint y: 511, distance: 355.0
click at [1445, 527] on p "Résumé du contact : Suite coupure effectuée le 30/09/2025 par antargaz - Laisse…" at bounding box center [1231, 546] width 539 height 38
click at [1219, 565] on span "Action à venir + date jalonnement : Tâche au 13/10/2025" at bounding box center [1104, 572] width 285 height 14
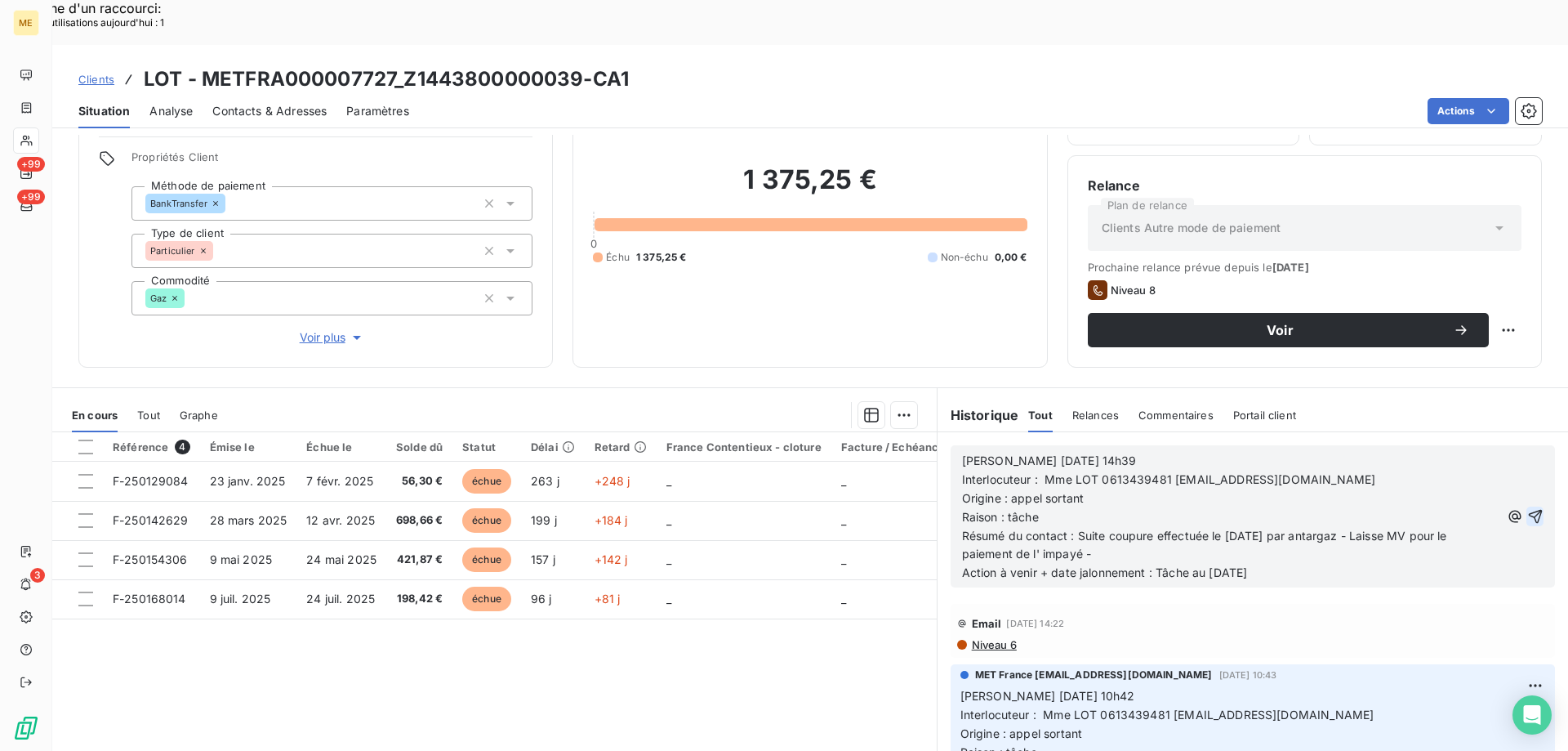
click at [1527, 508] on icon "button" at bounding box center [1535, 516] width 16 height 16
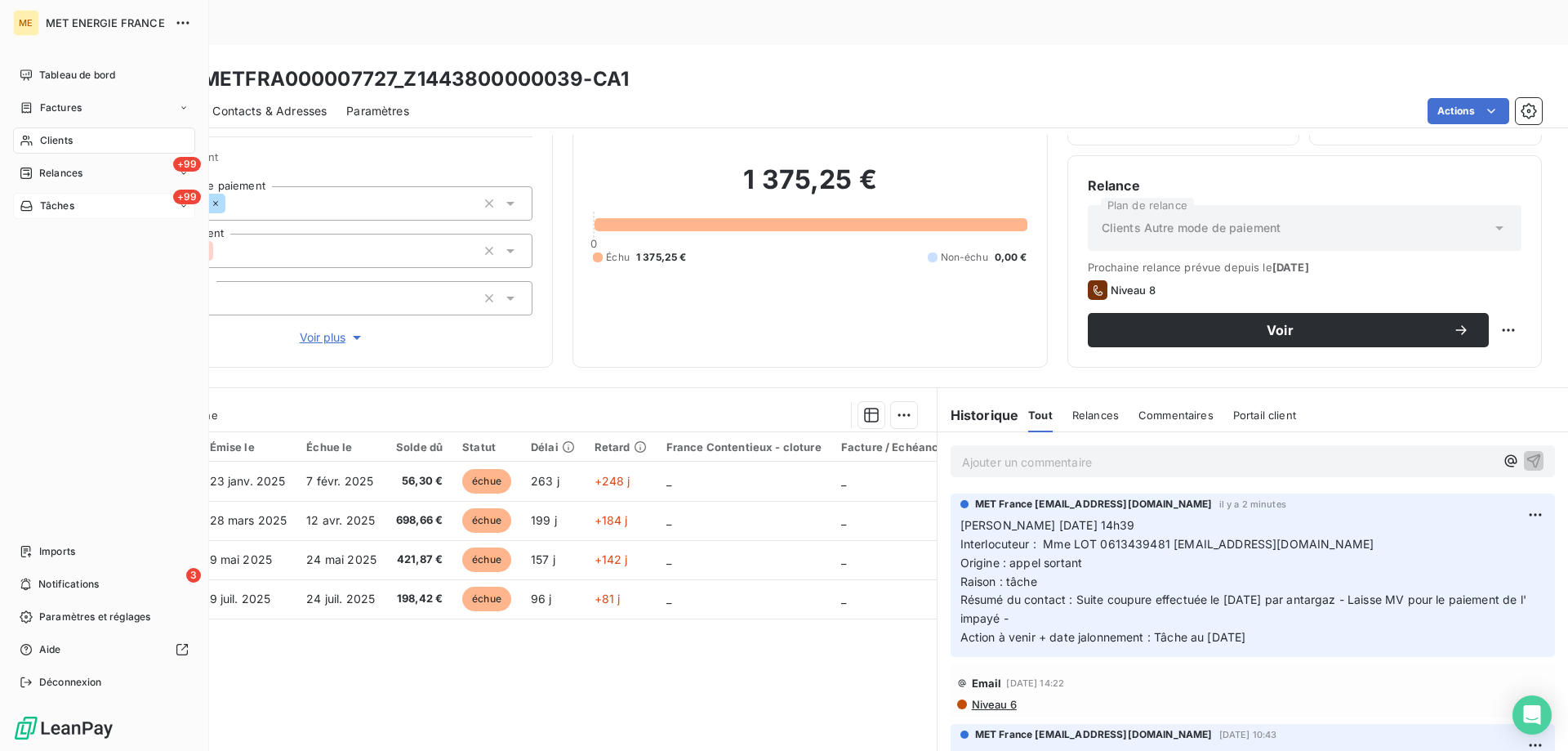
click at [98, 213] on div "+99 Tâches" at bounding box center [103, 206] width 182 height 26
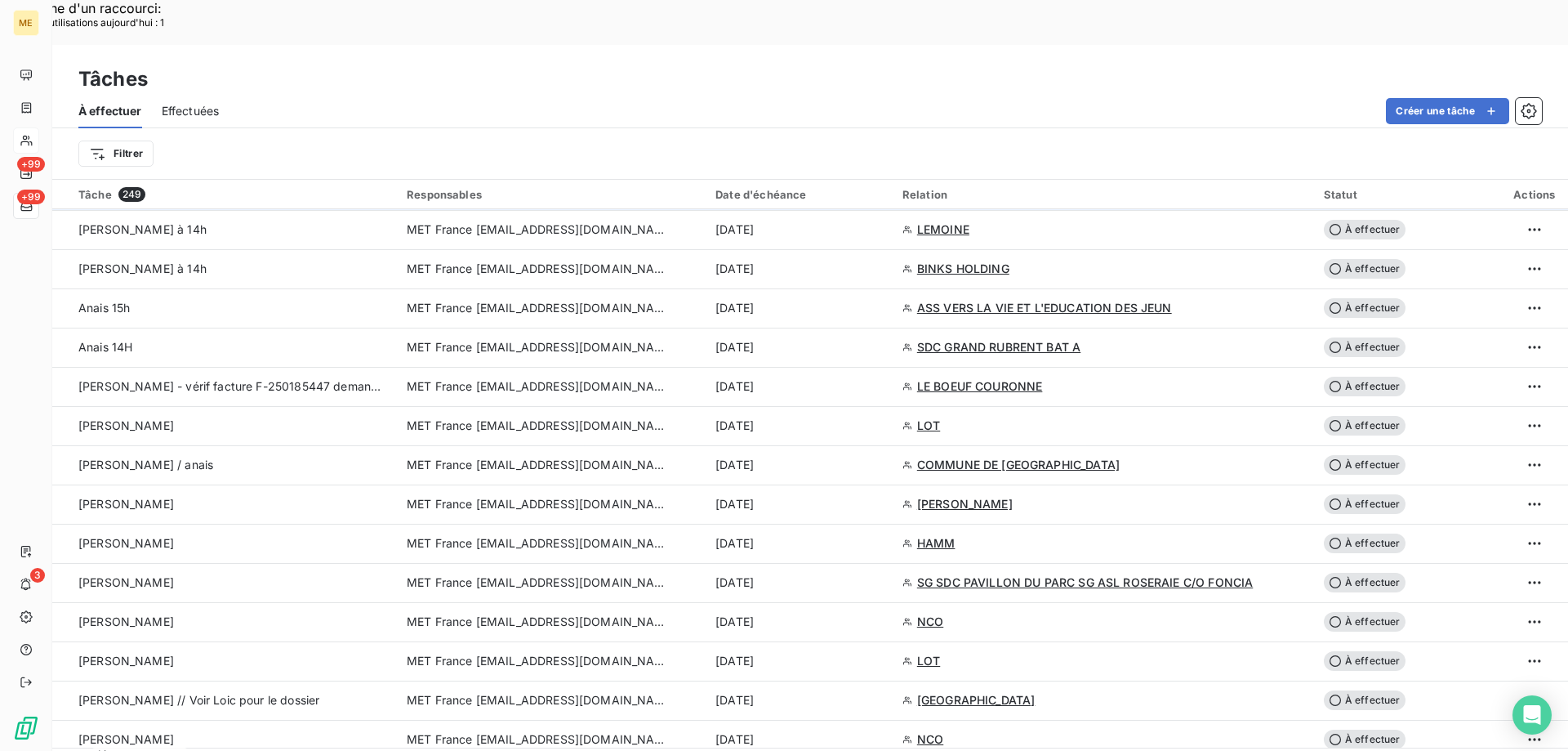
scroll to position [1225, 0]
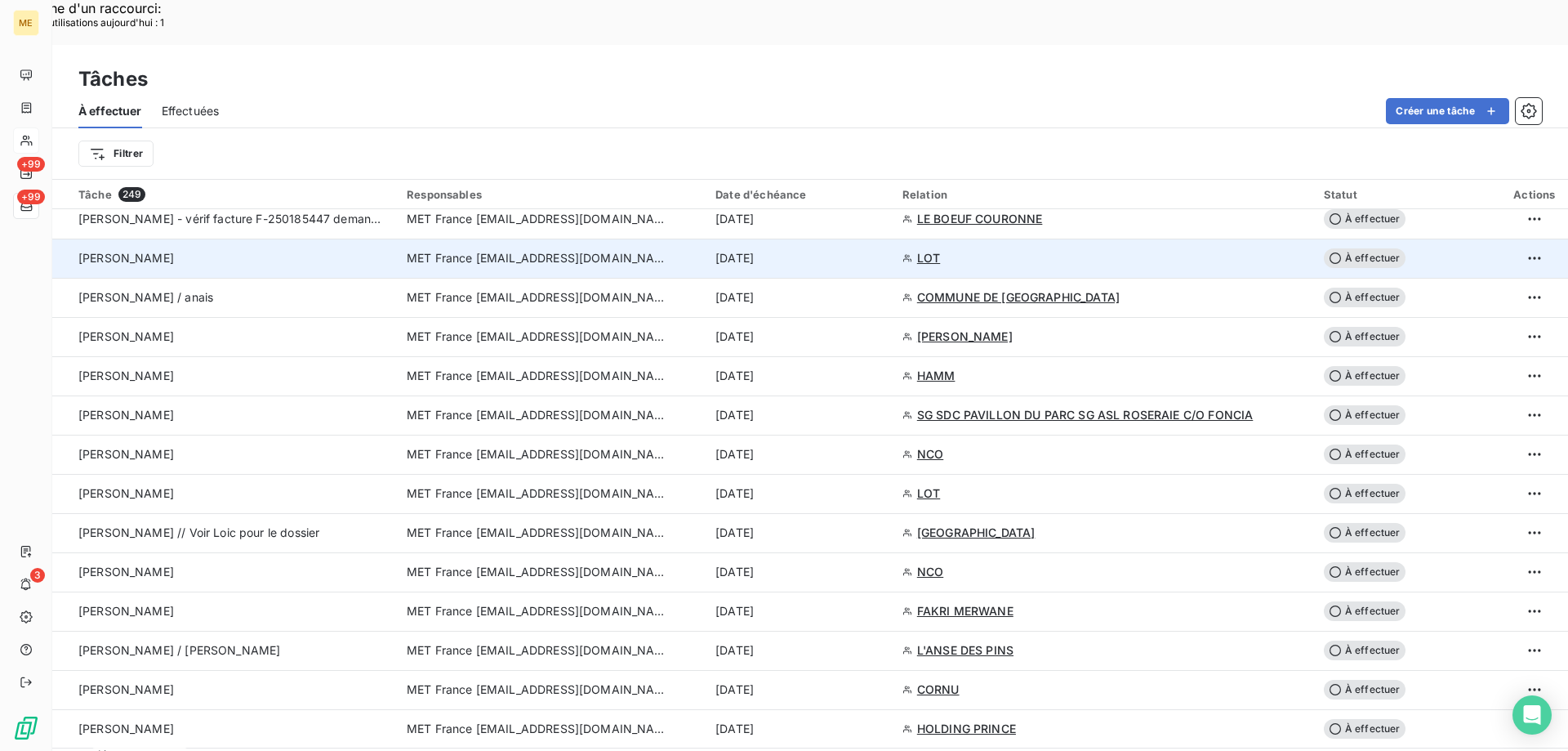
click at [1369, 249] on span "À effectuer" at bounding box center [1364, 259] width 82 height 20
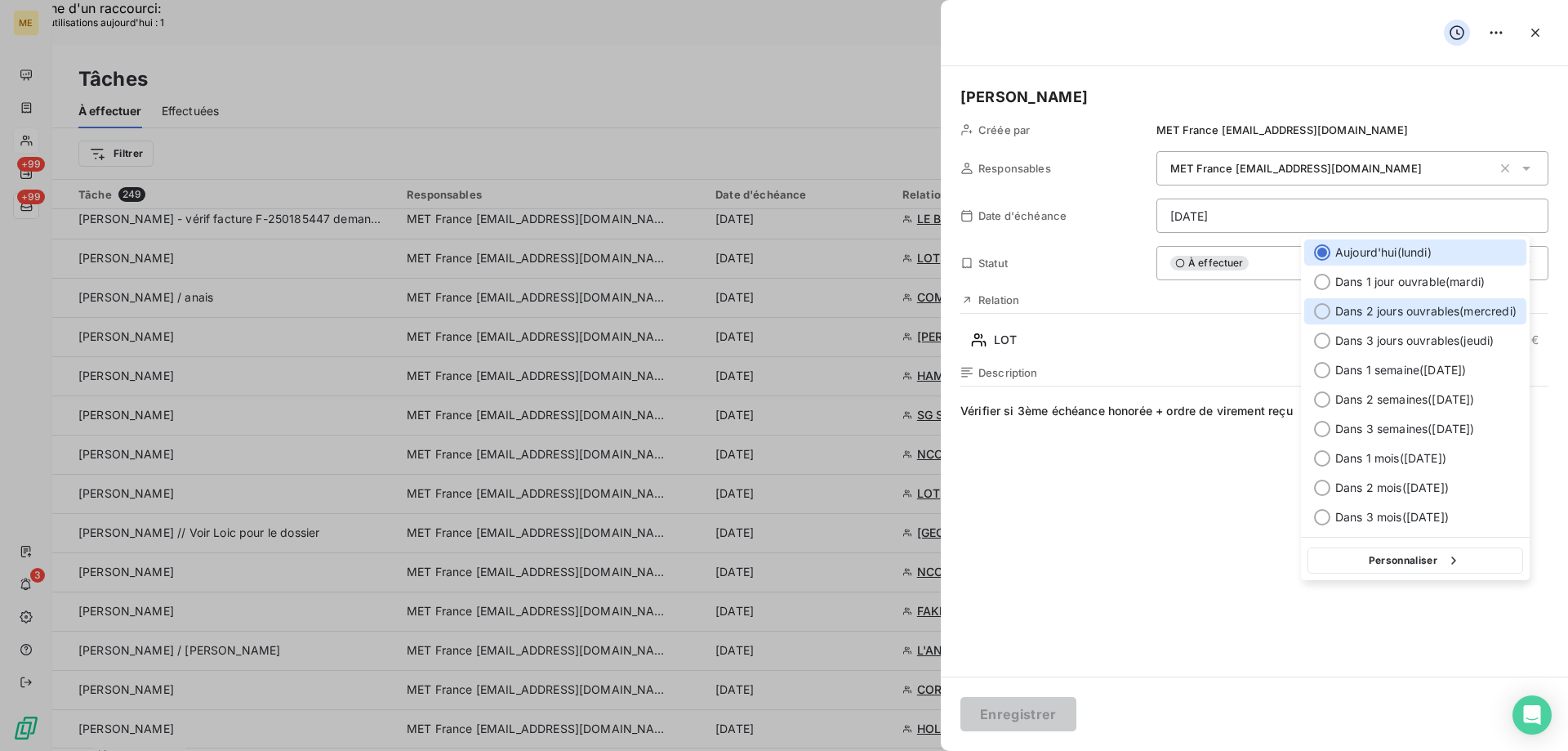
click at [1318, 307] on div at bounding box center [1321, 311] width 16 height 16
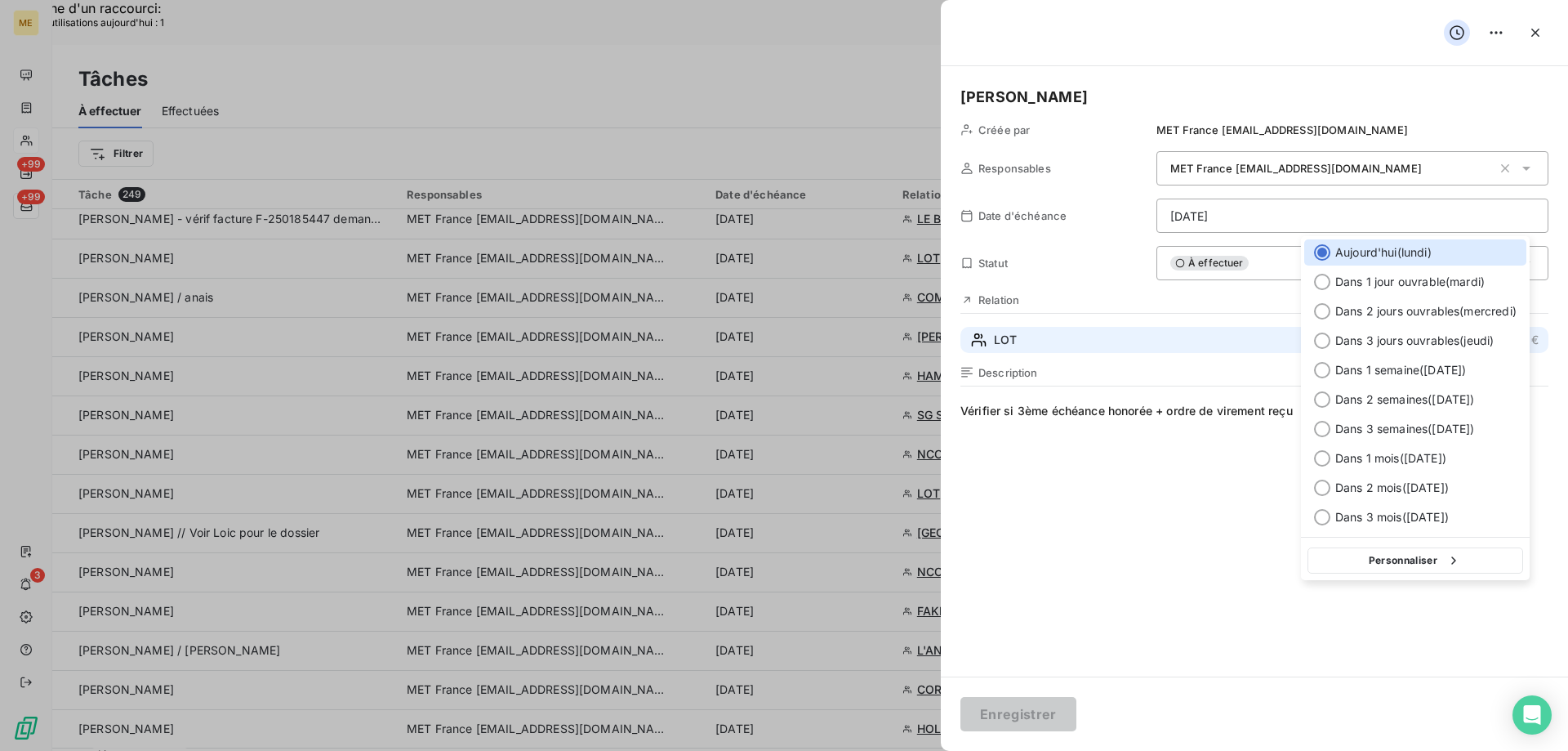
type input "[DATE]"
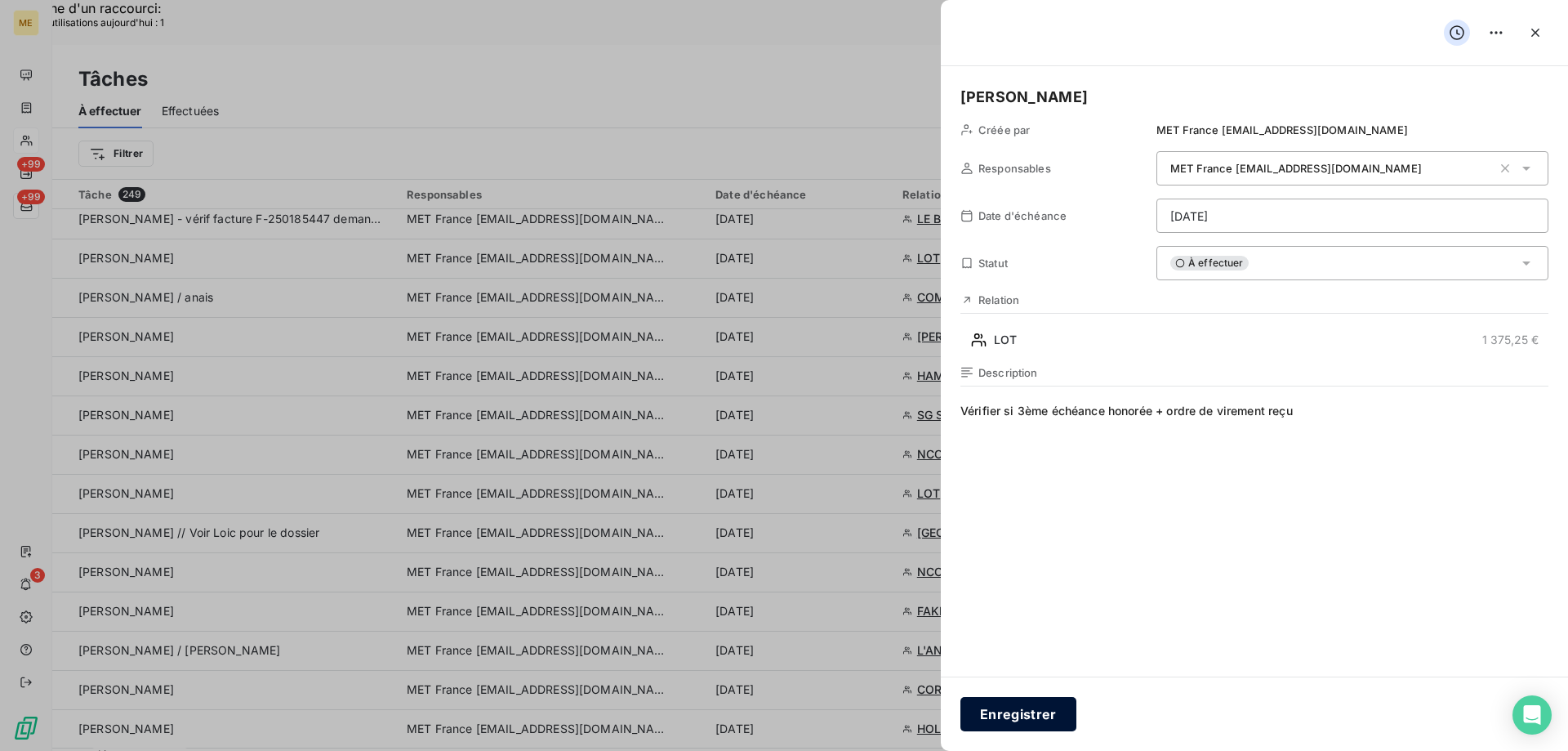
drag, startPoint x: 1027, startPoint y: 709, endPoint x: 1027, endPoint y: 697, distance: 12.0
click at [1027, 706] on button "Enregistrer" at bounding box center [1018, 713] width 116 height 34
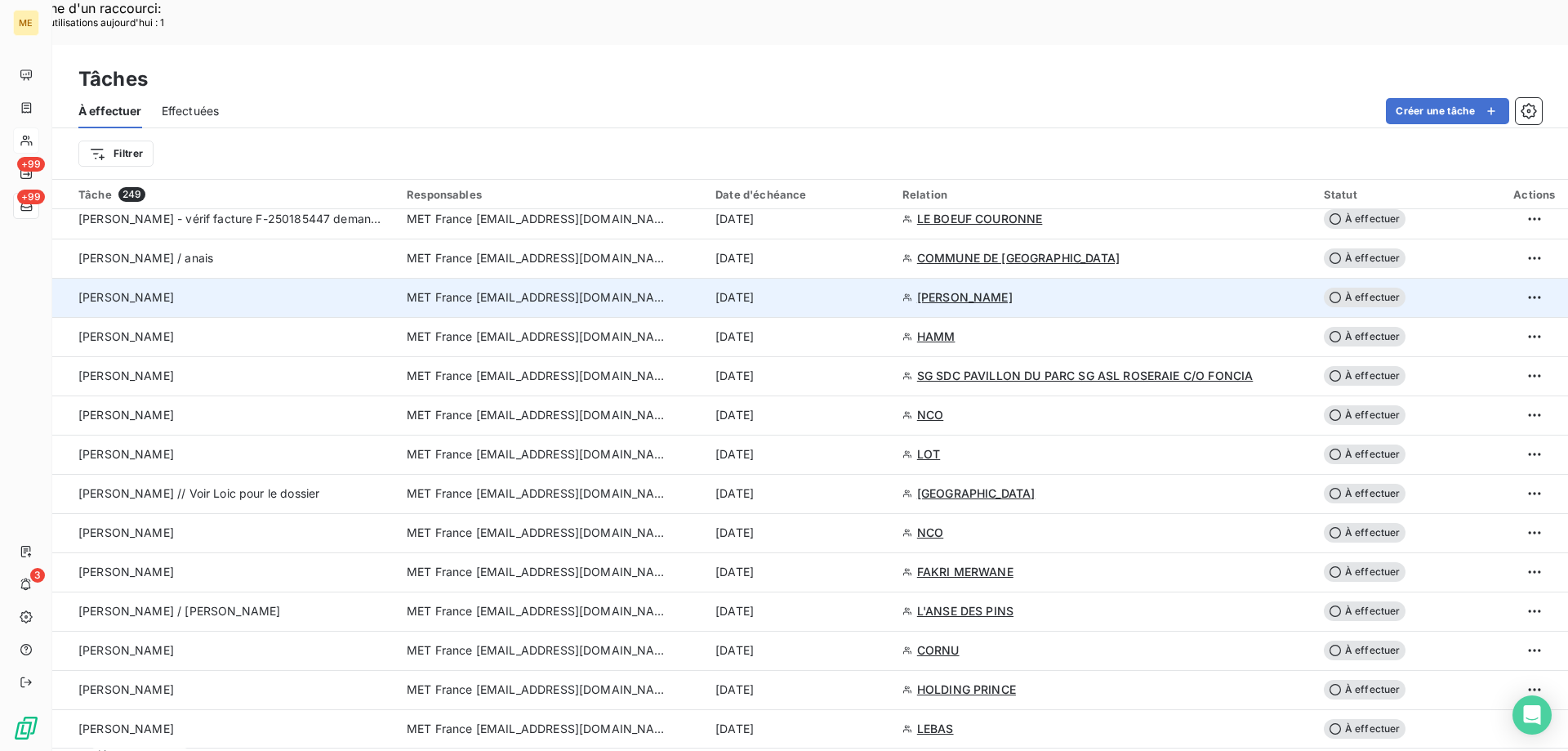
click at [953, 289] on span "BEAUCHENE RENE" at bounding box center [964, 297] width 95 height 16
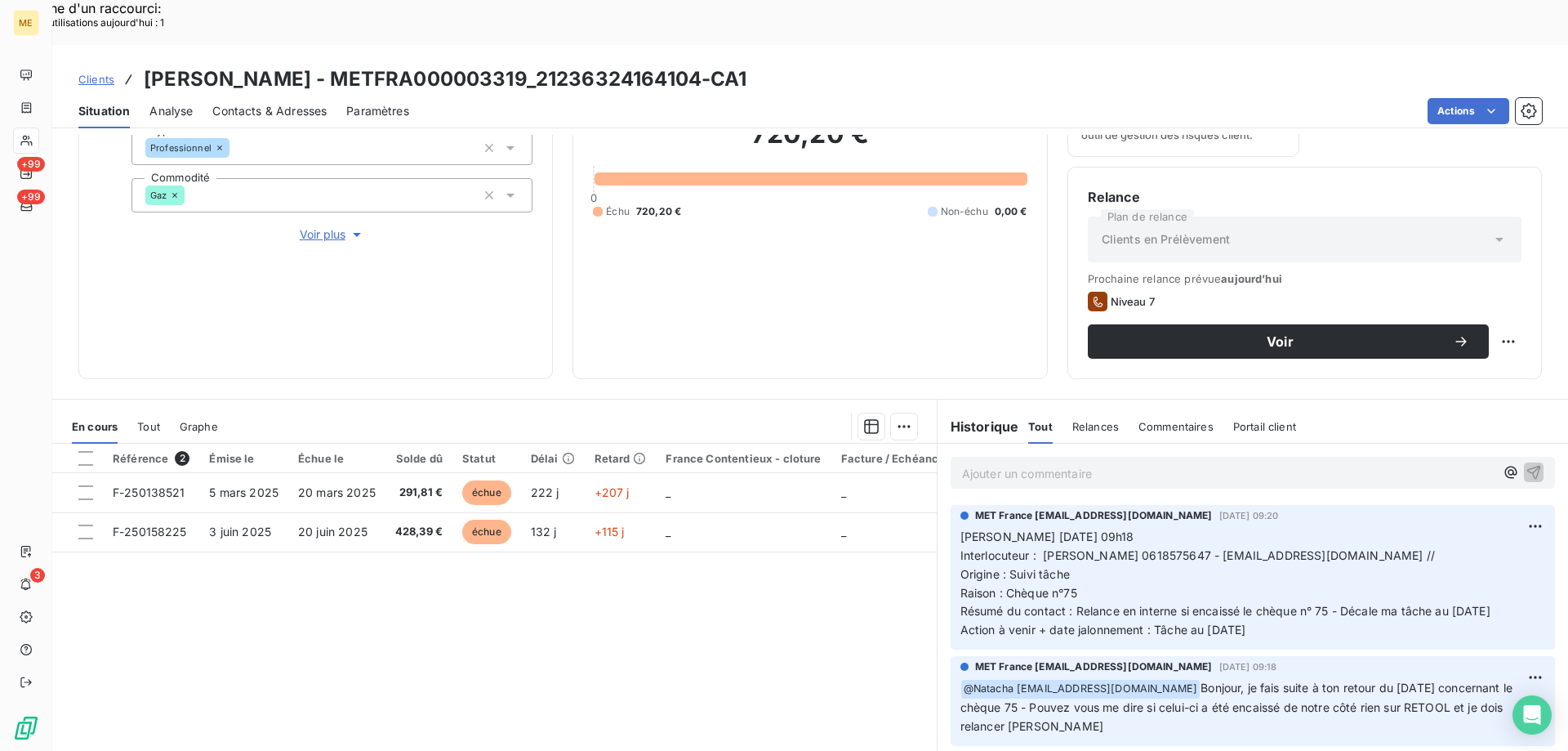
scroll to position [218, 0]
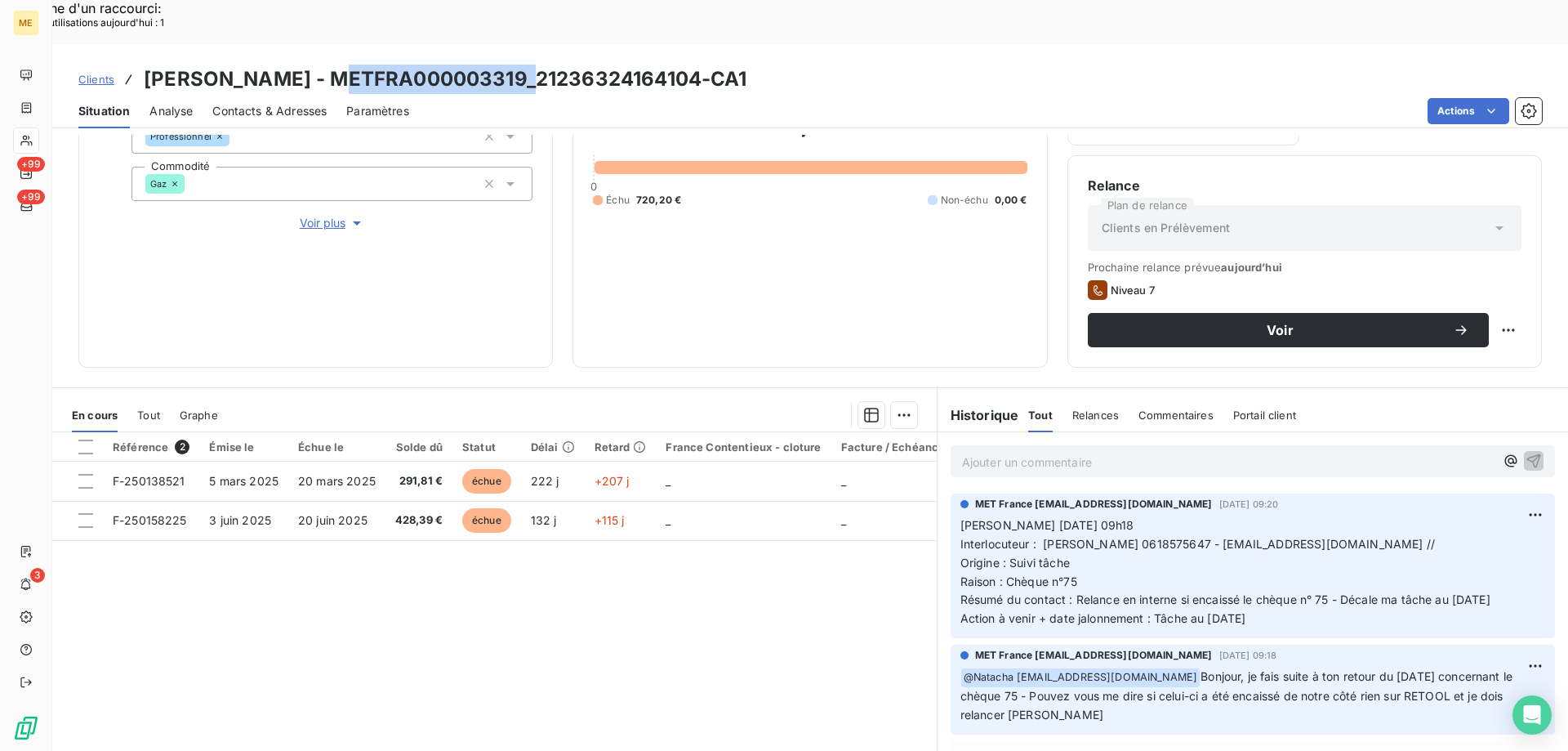
drag, startPoint x: 349, startPoint y: 35, endPoint x: 537, endPoint y: 36, distance: 188.0
click at [537, 65] on h3 "BEAUCHENE RENE - METFRA000003319_21236324164104-CA1" at bounding box center [445, 80] width 604 height 30
click at [1161, 537] on span "Interlocuteur : Mme BEAUCHENE 0618575647 - renebeauchene@gmail.com //" at bounding box center [1197, 544] width 474 height 14
click at [1285, 583] on p "Valérie 09/10/2025 09h18 Interlocuteur : Mme BEAUCHENE 0618575647 - renebeauche…" at bounding box center [1253, 572] width 585 height 112
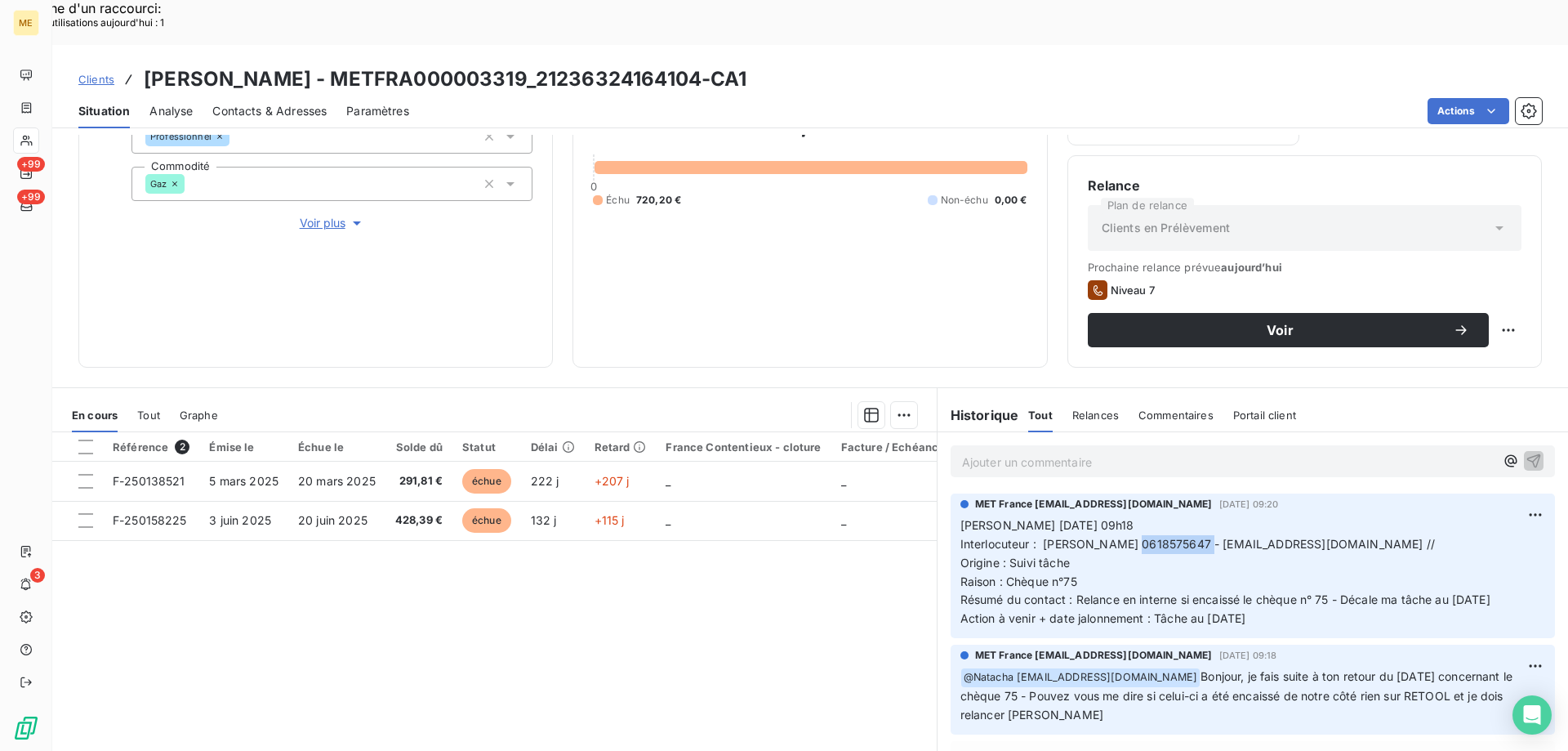
click at [1022, 563] on p "Valérie 09/10/2025 09h18 Interlocuteur : Mme BEAUCHENE 0618575647 - renebeauche…" at bounding box center [1253, 572] width 585 height 112
click at [741, 583] on div "Référence 2 Émise le Échue le Solde dû Statut Délai Retard France Contentieux -…" at bounding box center [494, 589] width 884 height 314
click at [1271, 568] on p "Valérie 09/10/2025 09h18 Interlocuteur : Mme BEAUCHENE 0618575647 - renebeauche…" at bounding box center [1253, 572] width 585 height 112
drag, startPoint x: 1147, startPoint y: 550, endPoint x: 1122, endPoint y: 540, distance: 26.9
click at [1122, 540] on p "Valérie 09/10/2025 09h18 Interlocuteur : Mme BEAUCHENE 0618575647 - renebeauche…" at bounding box center [1253, 572] width 585 height 112
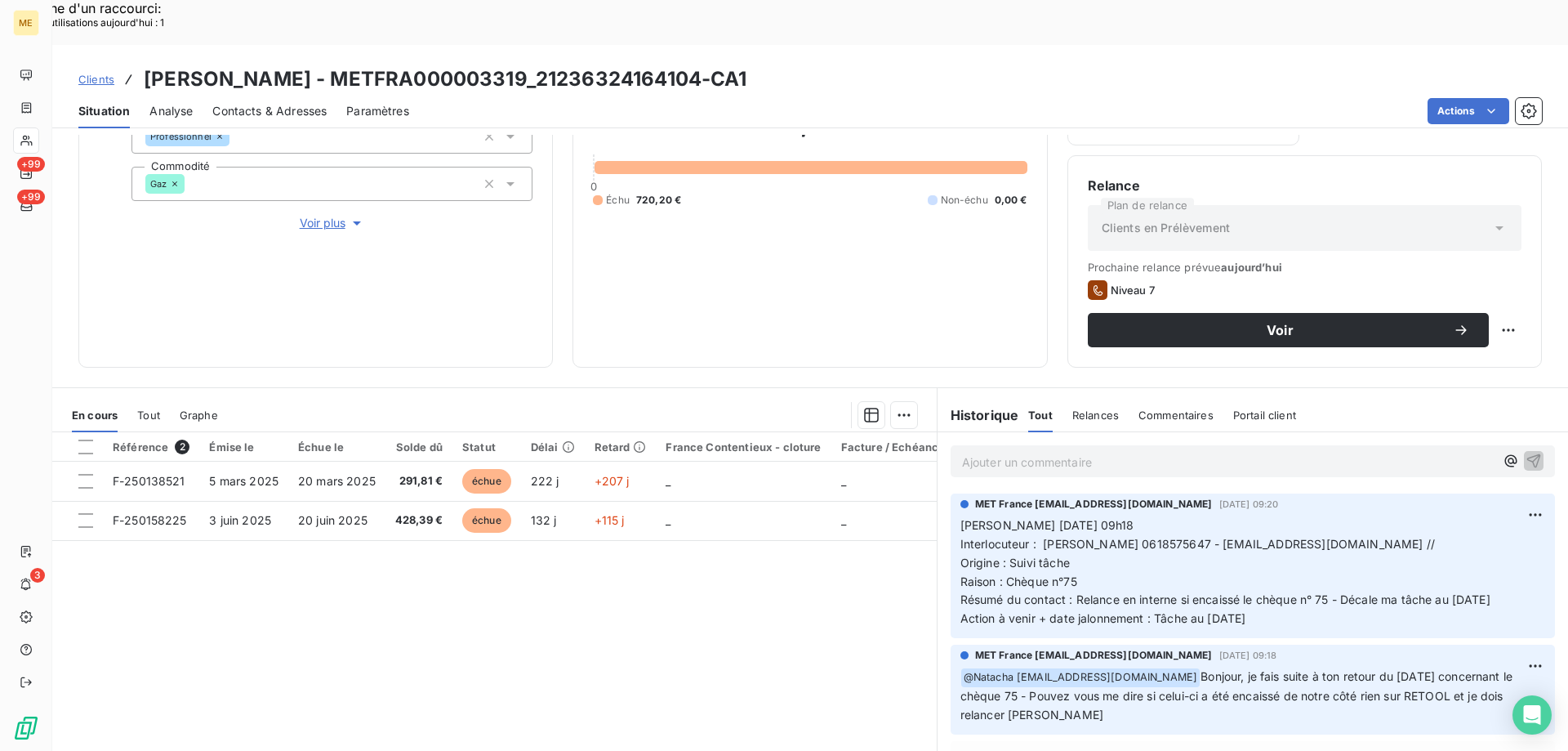
click at [806, 567] on div "Référence 2 Émise le Échue le Solde dû Statut Délai Retard France Contentieux -…" at bounding box center [494, 589] width 884 height 314
drag, startPoint x: 1270, startPoint y: 575, endPoint x: 946, endPoint y: 484, distance: 336.5
click at [951, 493] on div "MET France met-france@recouvrement.met.com 9 oct. 2025, 09:20 Valérie 09/10/202…" at bounding box center [1253, 565] width 605 height 144
click at [1004, 452] on p "Ajouter un commentaire ﻿" at bounding box center [1227, 462] width 532 height 21
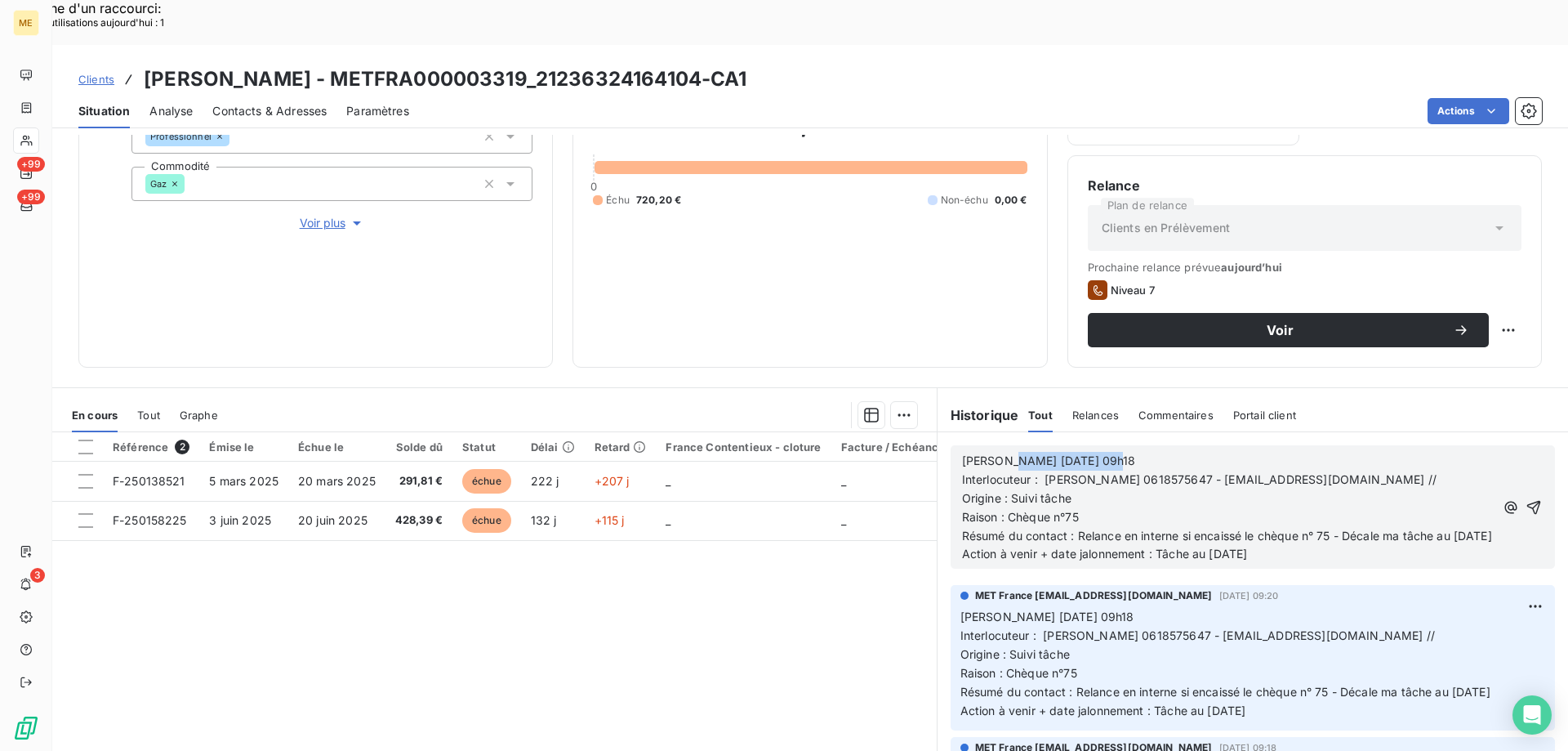
drag, startPoint x: 996, startPoint y: 422, endPoint x: 1117, endPoint y: 414, distance: 121.3
click at [1110, 452] on p "Valérie 09/10/2025 09h18" at bounding box center [1227, 461] width 532 height 19
click at [1122, 452] on p "Valérie 13/10/2025" at bounding box center [1227, 461] width 532 height 19
click at [1084, 527] on p "Résumé du contact : Relance en interne si encaissé le chèque n° 75 - Décale ma …" at bounding box center [1227, 536] width 532 height 19
drag, startPoint x: 1078, startPoint y: 491, endPoint x: 1132, endPoint y: 495, distance: 54.1
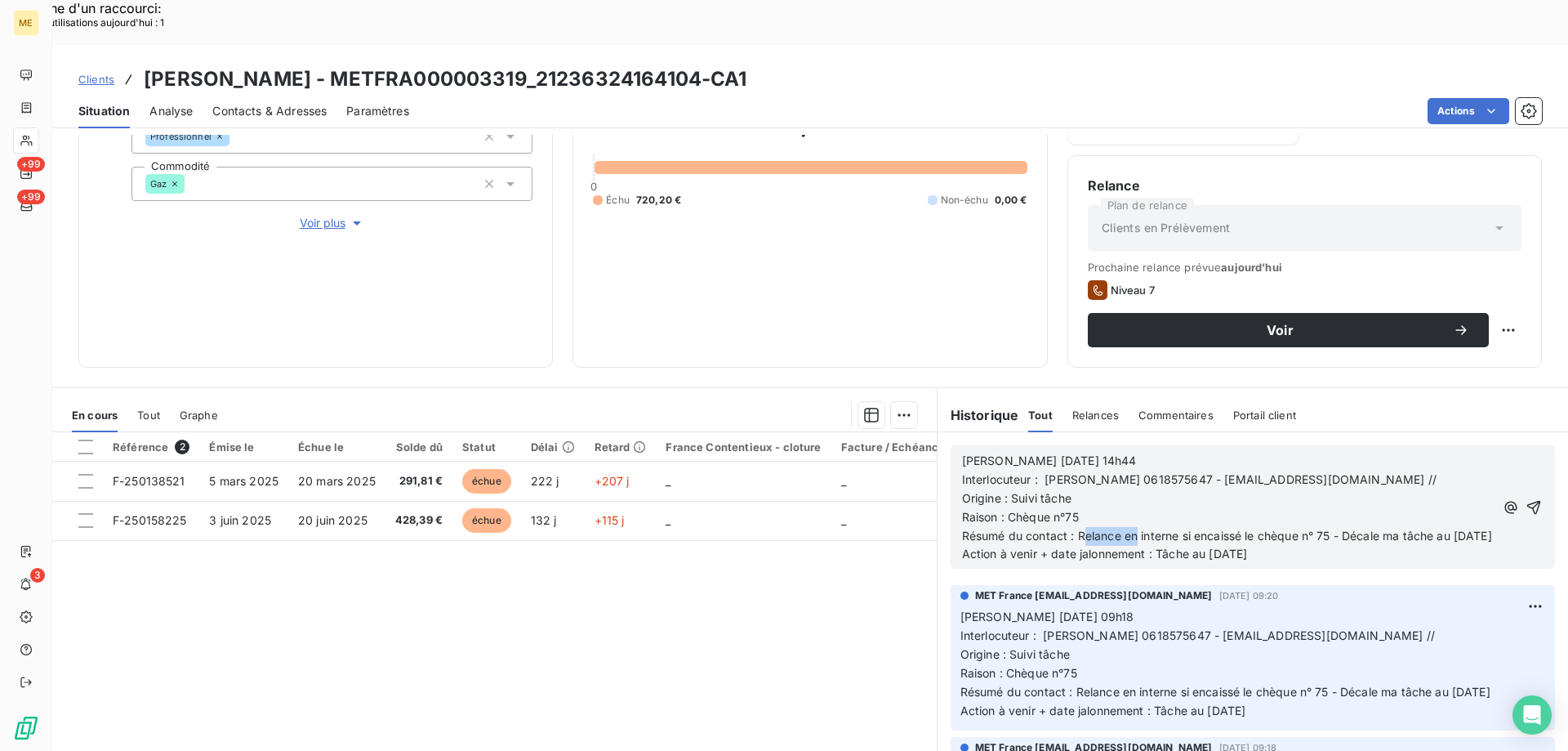
click at [1132, 528] on span "Résumé du contact : Relance en interne si encaissé le chèque n° 75 - Décale ma …" at bounding box center [1226, 535] width 530 height 14
drag, startPoint x: 1132, startPoint y: 495, endPoint x: 1153, endPoint y: 504, distance: 22.8
click at [1133, 528] on span "Résumé du contact : Relance en interne si encaissé le chèque n° 75 - Décale ma …" at bounding box center [1226, 535] width 530 height 14
drag, startPoint x: 1194, startPoint y: 519, endPoint x: 1221, endPoint y: 524, distance: 27.5
click at [1221, 545] on p "Action à venir + date jalonnement : Tâche au 13/10/2025" at bounding box center [1227, 554] width 532 height 19
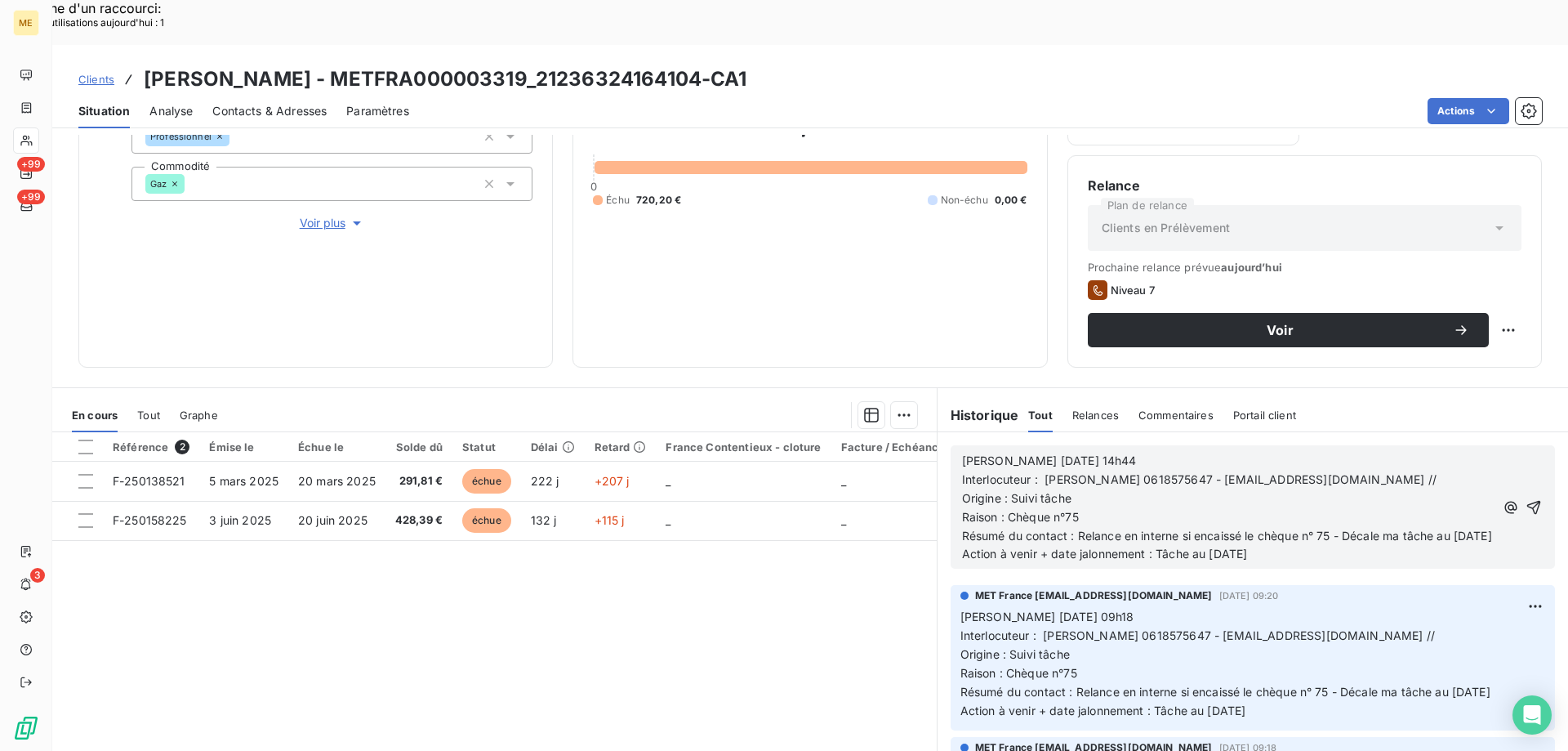
click at [1337, 545] on p "Action à venir + date jalonnement : Tâche au 13/10/2025" at bounding box center [1227, 554] width 532 height 19
drag, startPoint x: 1068, startPoint y: 493, endPoint x: 1354, endPoint y: 508, distance: 286.4
click at [1354, 527] on p "Résumé du contact : Relance en interne si encaissé le chèque n° 75 - Décale ma …" at bounding box center [1227, 536] width 532 height 19
click at [1219, 546] on span "Action à venir + date jalonnement : Tâche au 13/10/2025" at bounding box center [1104, 553] width 285 height 14
click at [1525, 499] on icon "button" at bounding box center [1533, 507] width 16 height 16
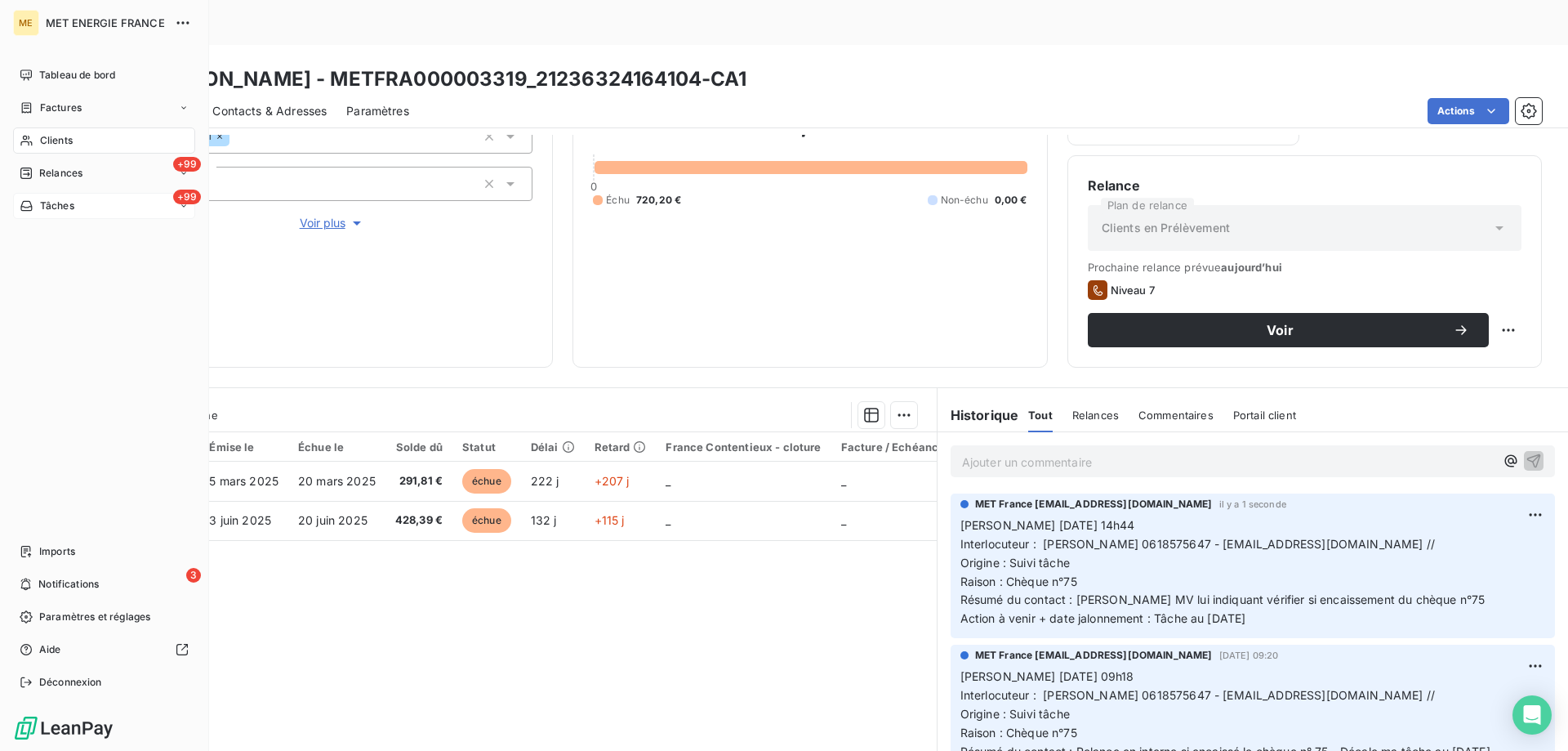
click at [81, 205] on div "+99 Tâches" at bounding box center [103, 206] width 182 height 26
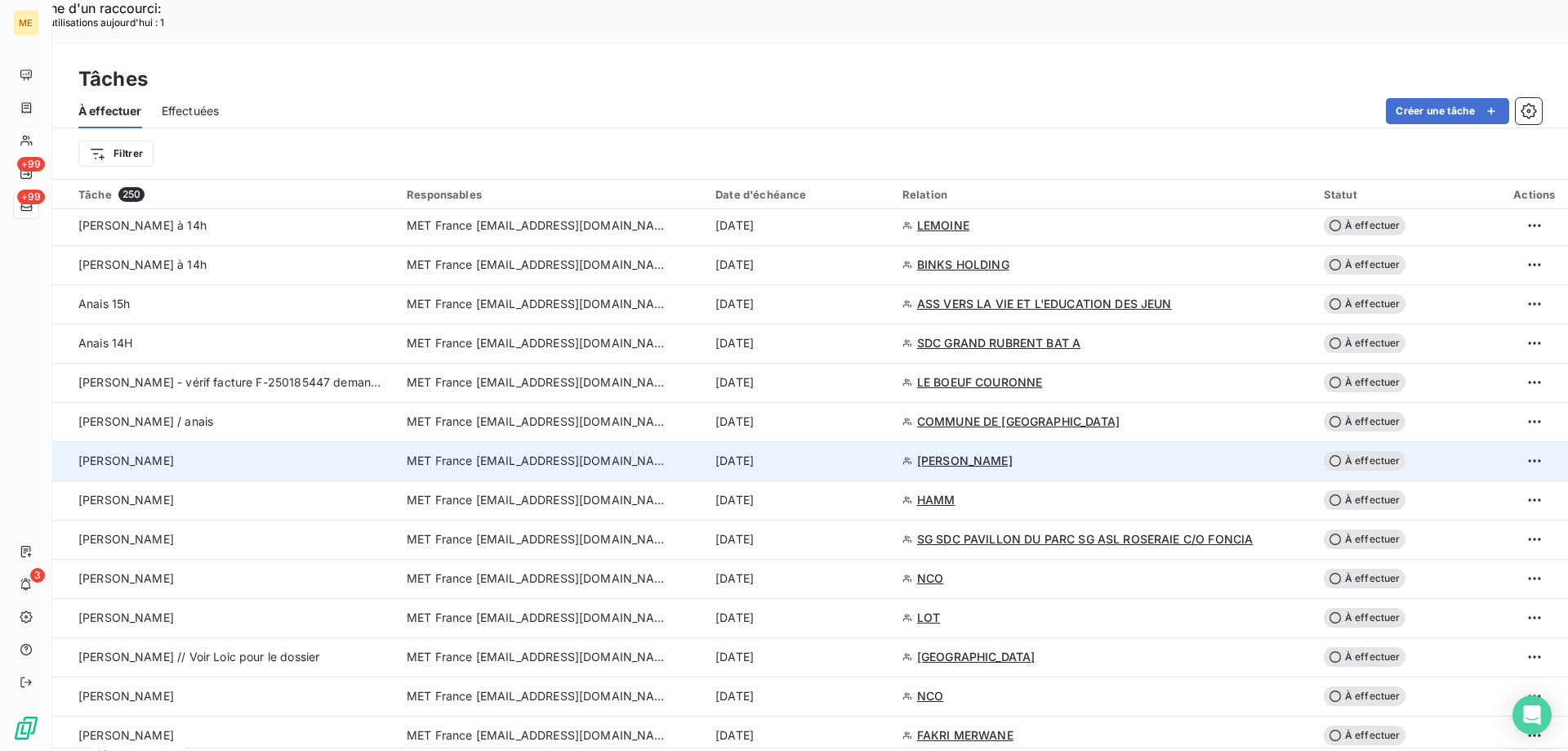
scroll to position [1225, 0]
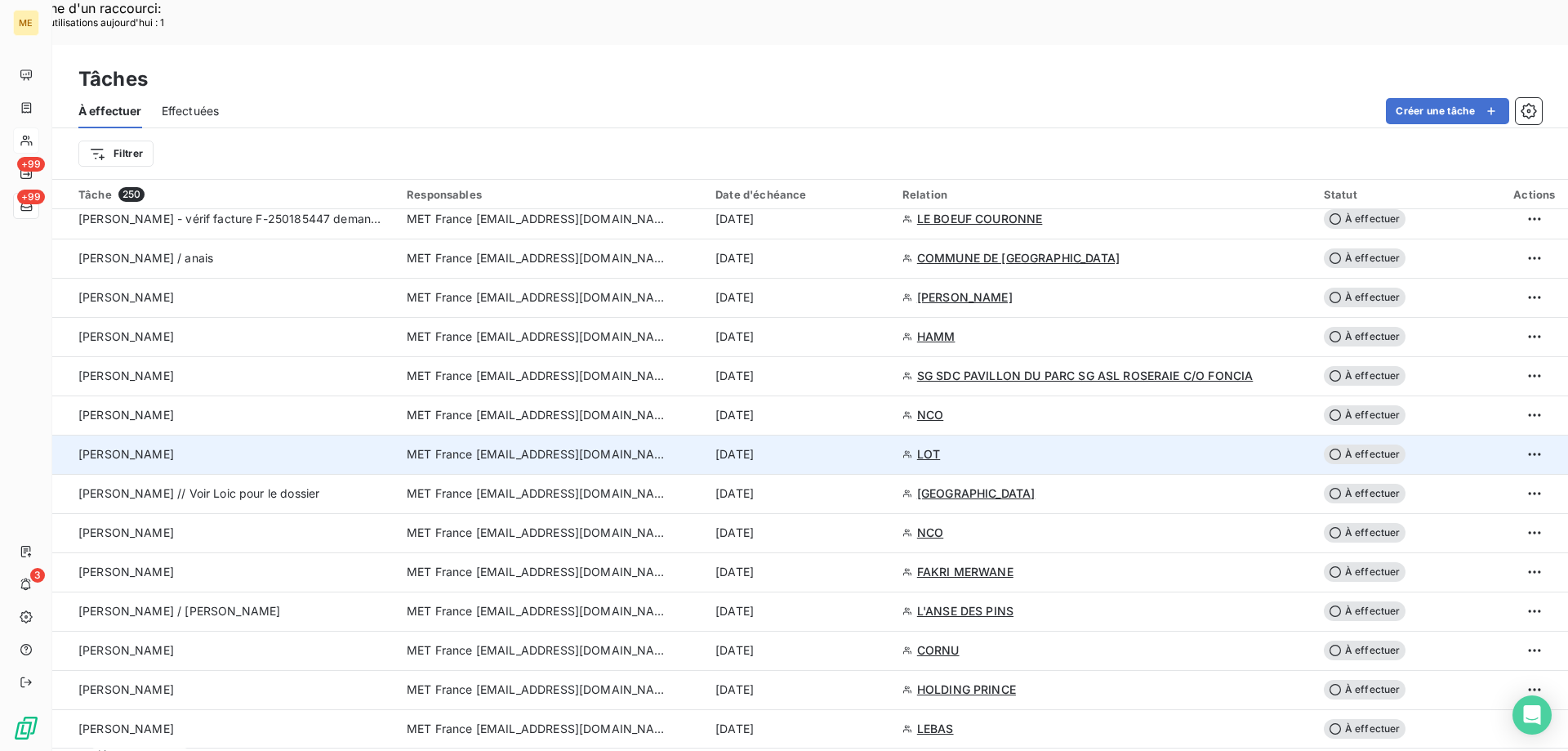
click at [930, 446] on span "LOT" at bounding box center [928, 454] width 23 height 16
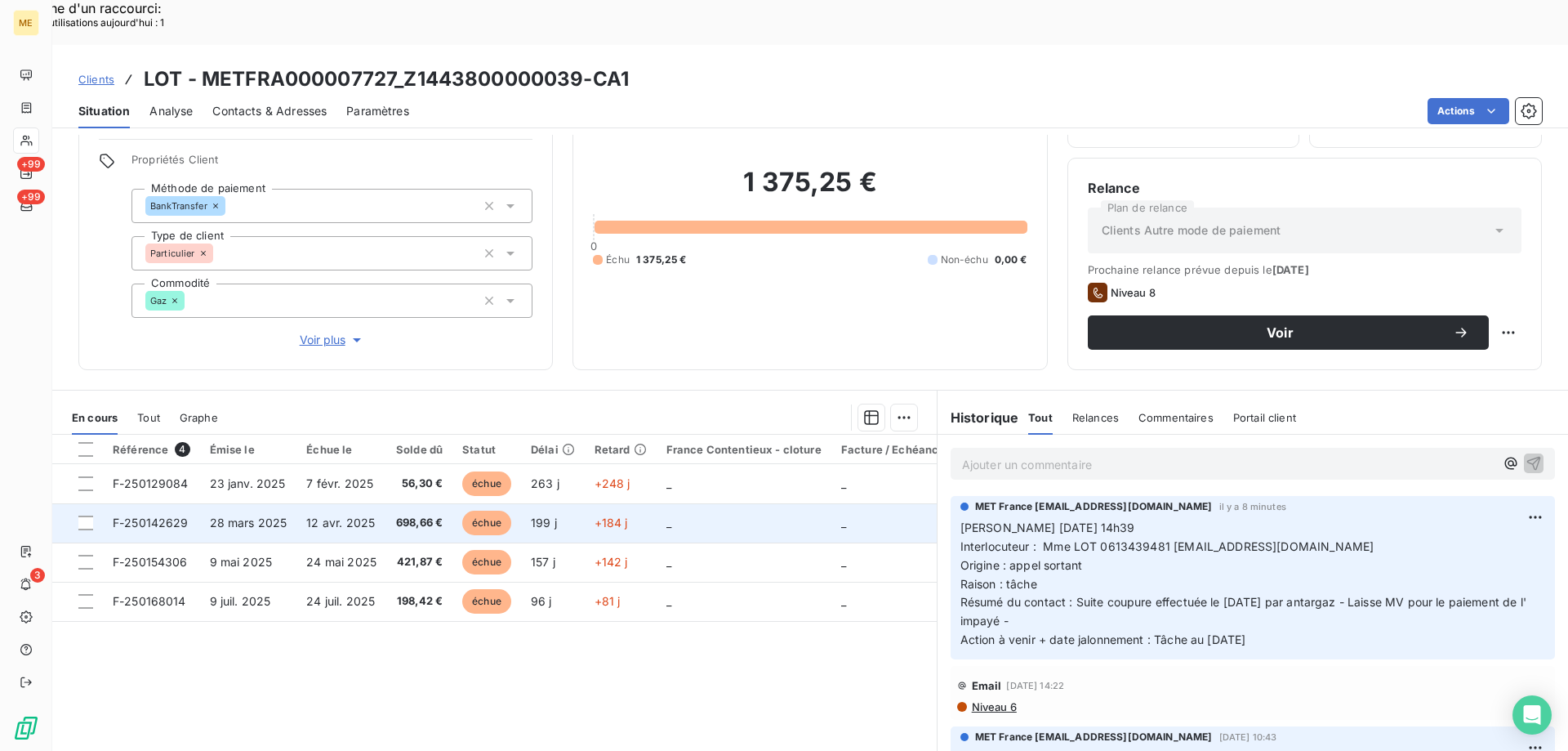
scroll to position [103, 0]
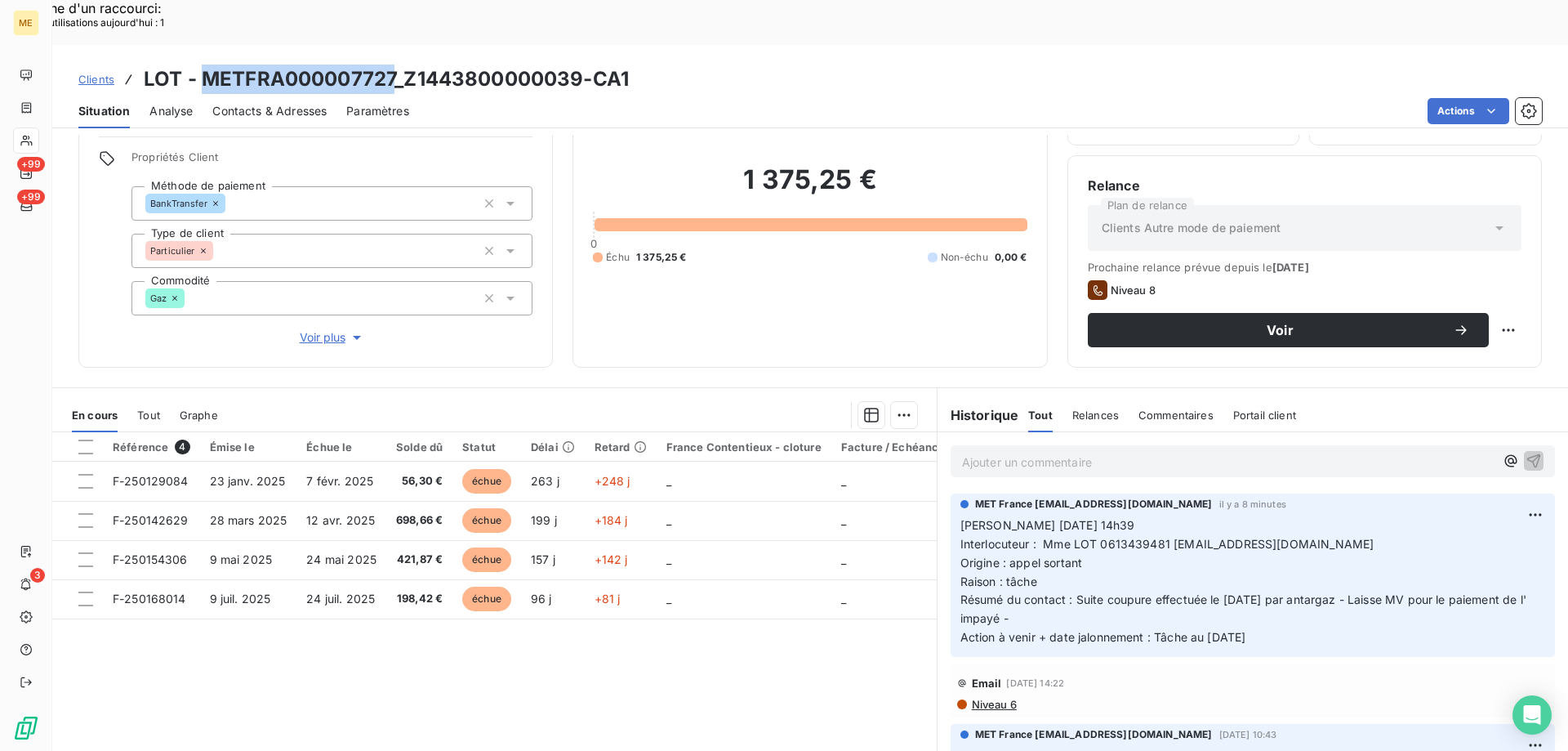
drag, startPoint x: 206, startPoint y: 27, endPoint x: 395, endPoint y: 27, distance: 189.0
click at [395, 65] on h3 "LOT - METFRA000007727_Z1443800000039-CA1" at bounding box center [387, 80] width 485 height 30
drag, startPoint x: 1269, startPoint y: 592, endPoint x: 957, endPoint y: 484, distance: 330.2
click at [960, 516] on p "Valérie 13/10/2025 14h39 Interlocuteur : Mme LOT 0613439481 lot14210@ootlook.fr…" at bounding box center [1253, 581] width 585 height 130
click at [875, 596] on div "Référence 4 Émise le Échue le Solde dû Statut Délai Retard France Contentieux -…" at bounding box center [494, 589] width 884 height 314
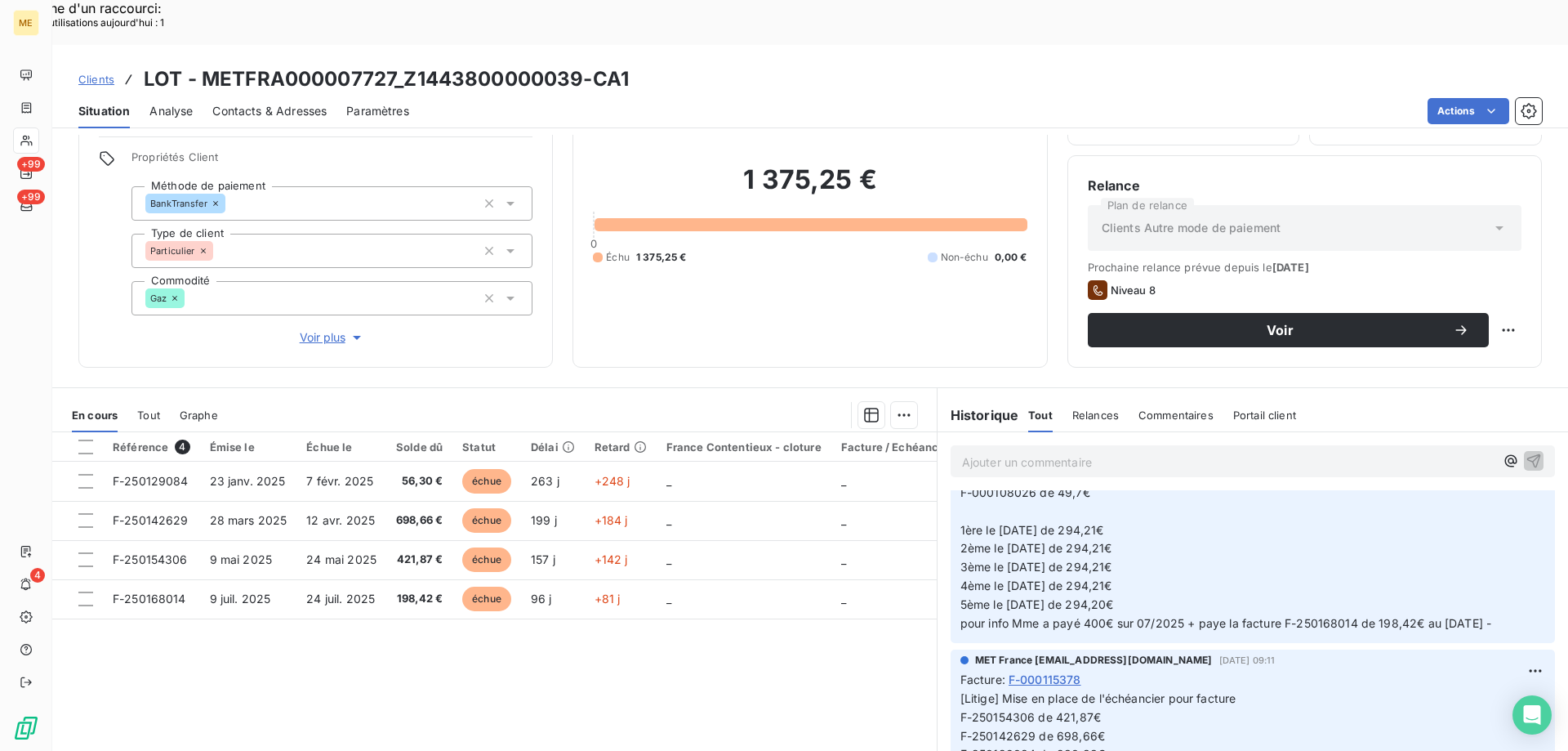
scroll to position [4982, 0]
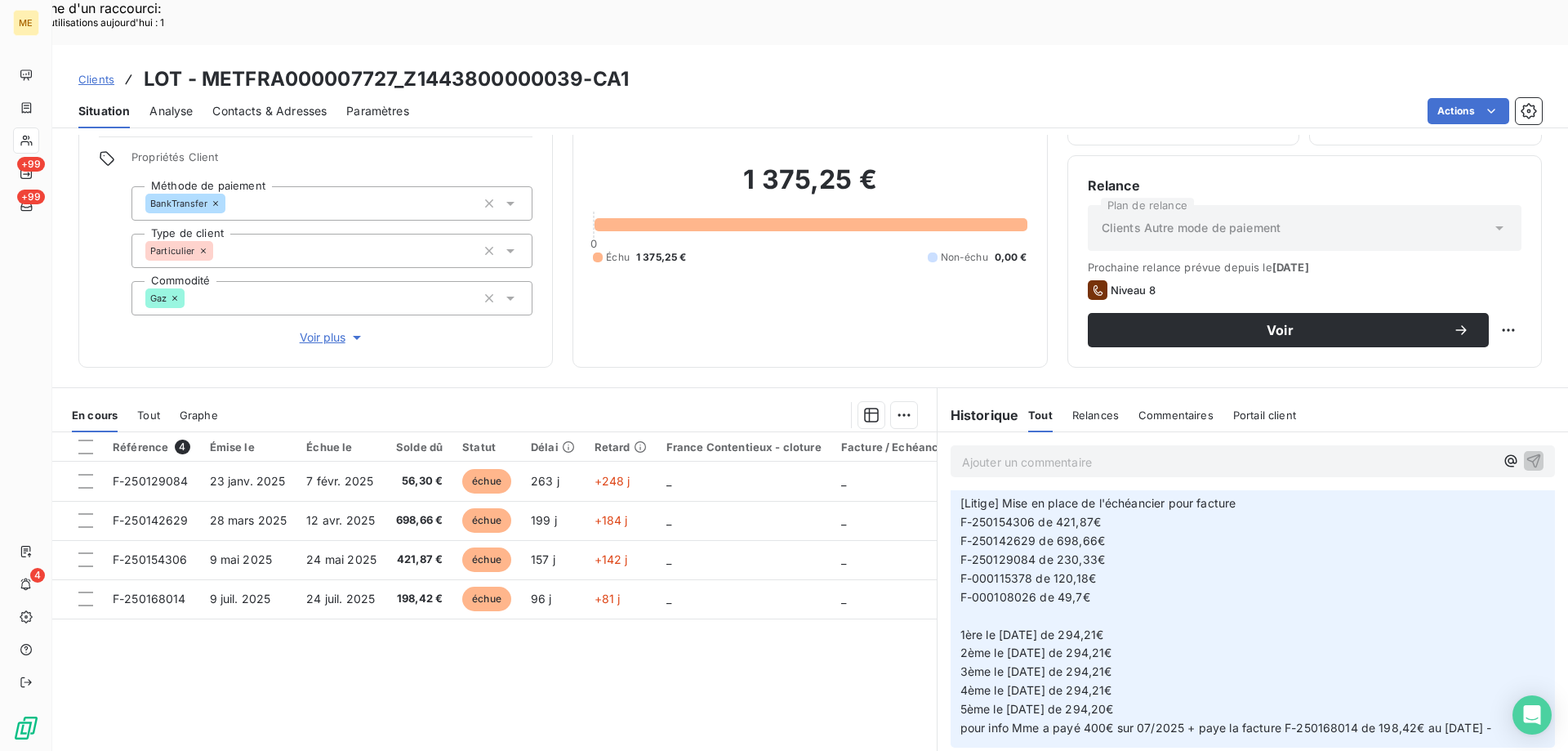
click at [1017, 446] on div "Ajouter un commentaire ﻿" at bounding box center [1253, 462] width 605 height 32
click at [1027, 452] on p "Ajouter un commentaire ﻿" at bounding box center [1227, 462] width 532 height 21
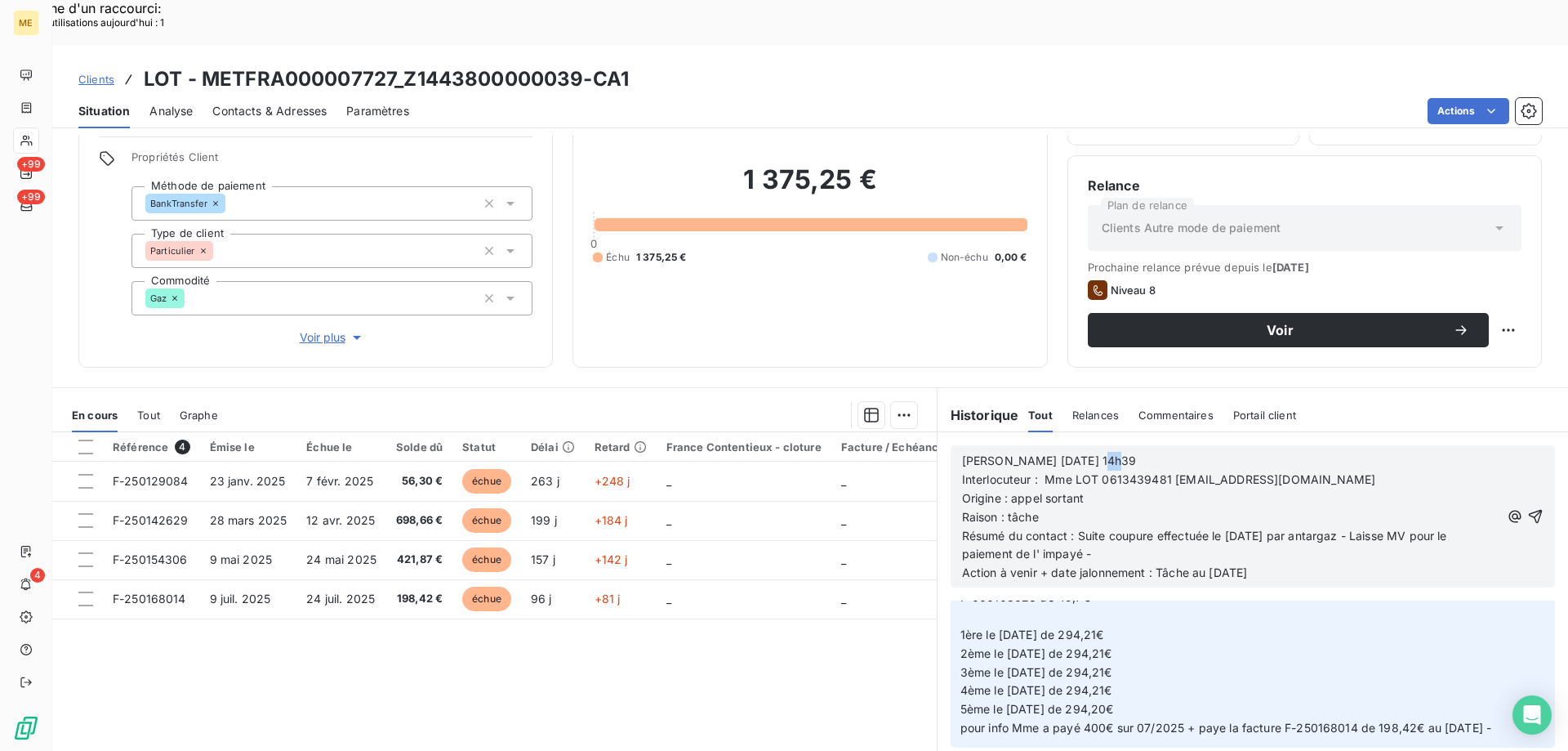
drag, startPoint x: 1078, startPoint y: 417, endPoint x: 1138, endPoint y: 420, distance: 60.1
click at [1138, 452] on p "Valérie 13/10/2025 14h39" at bounding box center [1230, 461] width 538 height 19
drag, startPoint x: 1044, startPoint y: 456, endPoint x: 1094, endPoint y: 453, distance: 50.1
click at [1094, 489] on p "Origine : appel sortant" at bounding box center [1230, 498] width 538 height 19
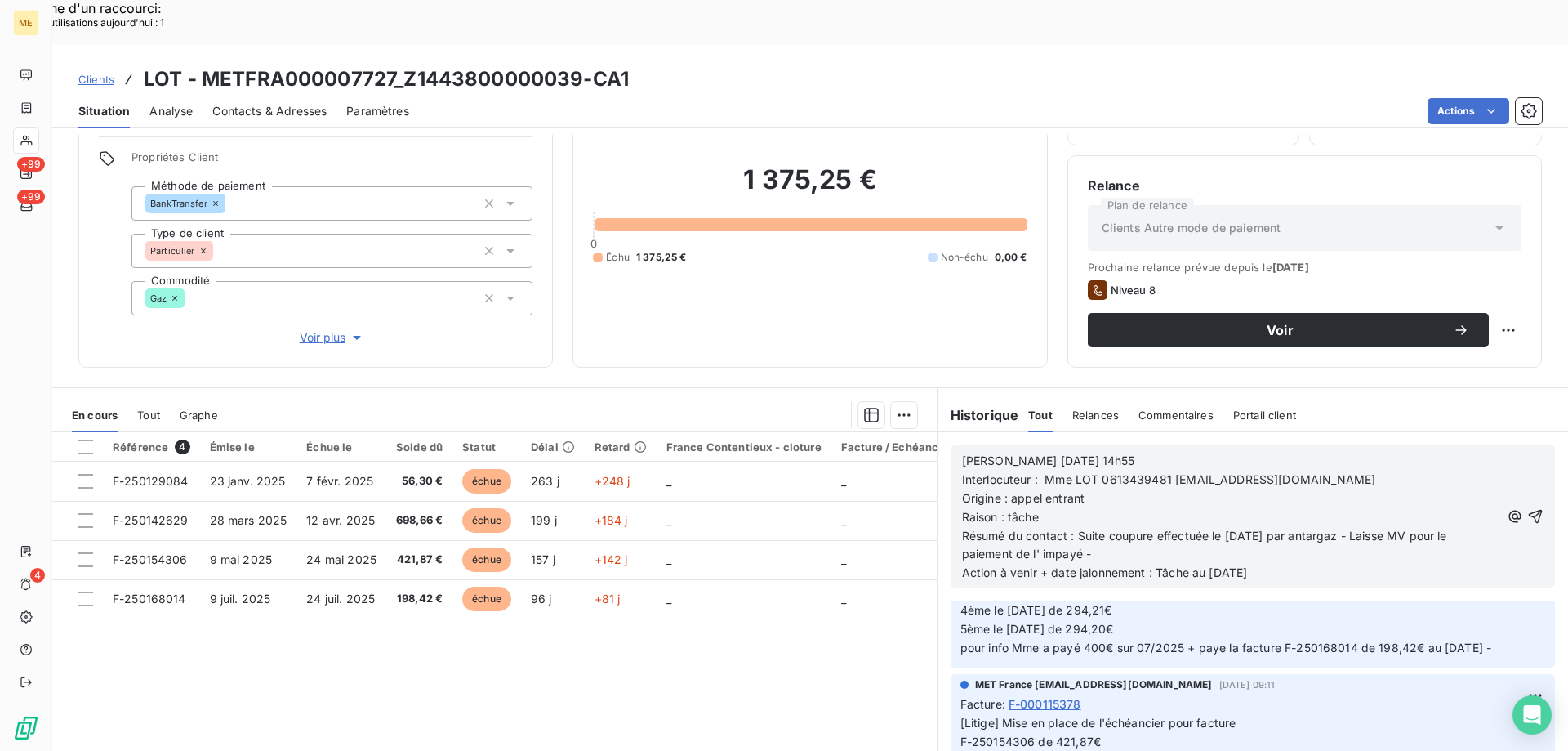
scroll to position [5174, 0]
drag, startPoint x: 1073, startPoint y: 495, endPoint x: 1474, endPoint y: 504, distance: 401.1
click at [1474, 527] on p "Résumé du contact : Suite coupure effectuée le 30/09/2025 par antargaz - Laisse…" at bounding box center [1230, 546] width 538 height 38
click at [1392, 528] on span "Résumé du contact : J' indique à Mme qu'il faut qu'elle règle 80% de l' impayé …" at bounding box center [1228, 544] width 533 height 33
click at [1119, 527] on p "Résumé du contact : J' indique à Mme qu'il faut qu'elle règle 80% de l' impayé …" at bounding box center [1230, 546] width 538 height 38
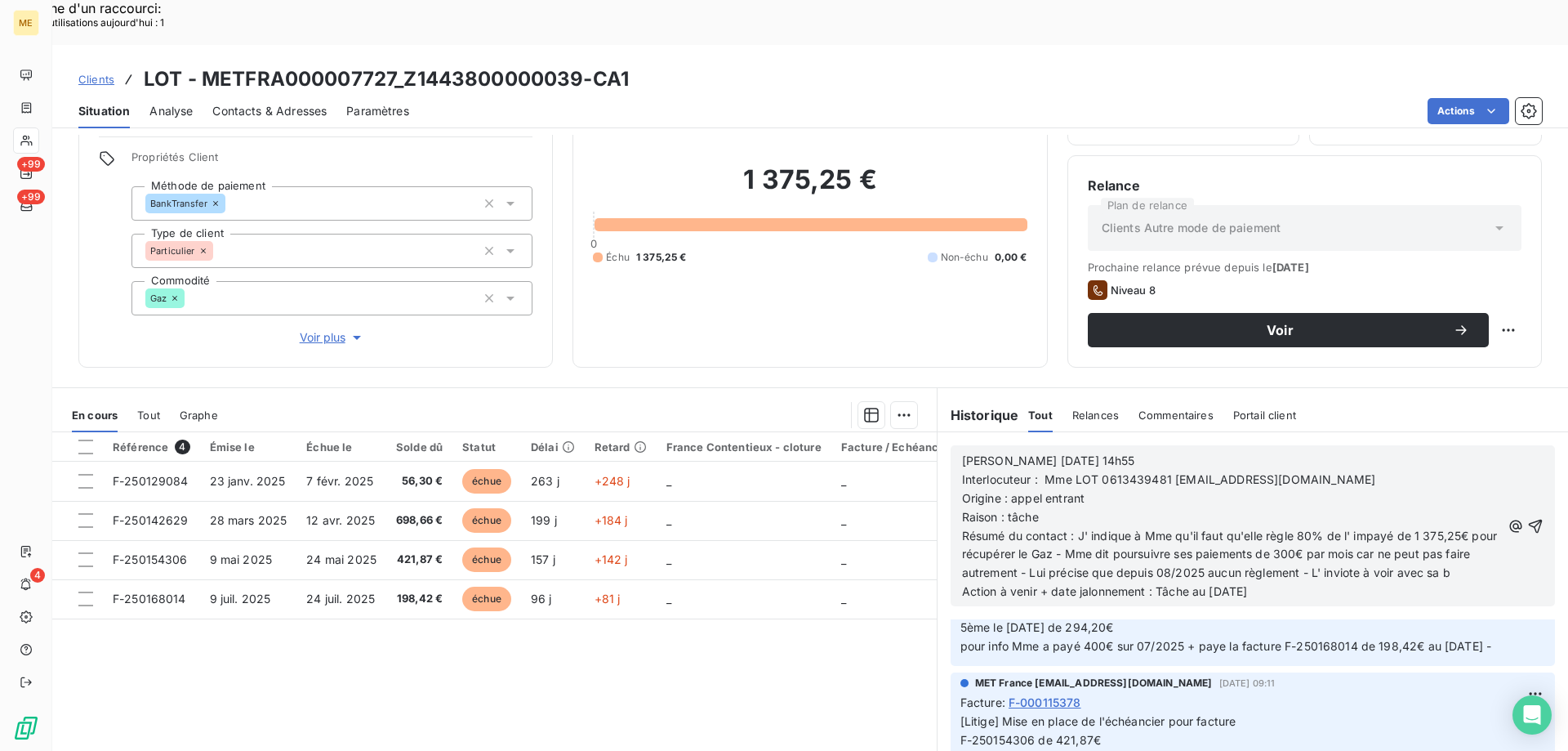
scroll to position [5211, 0]
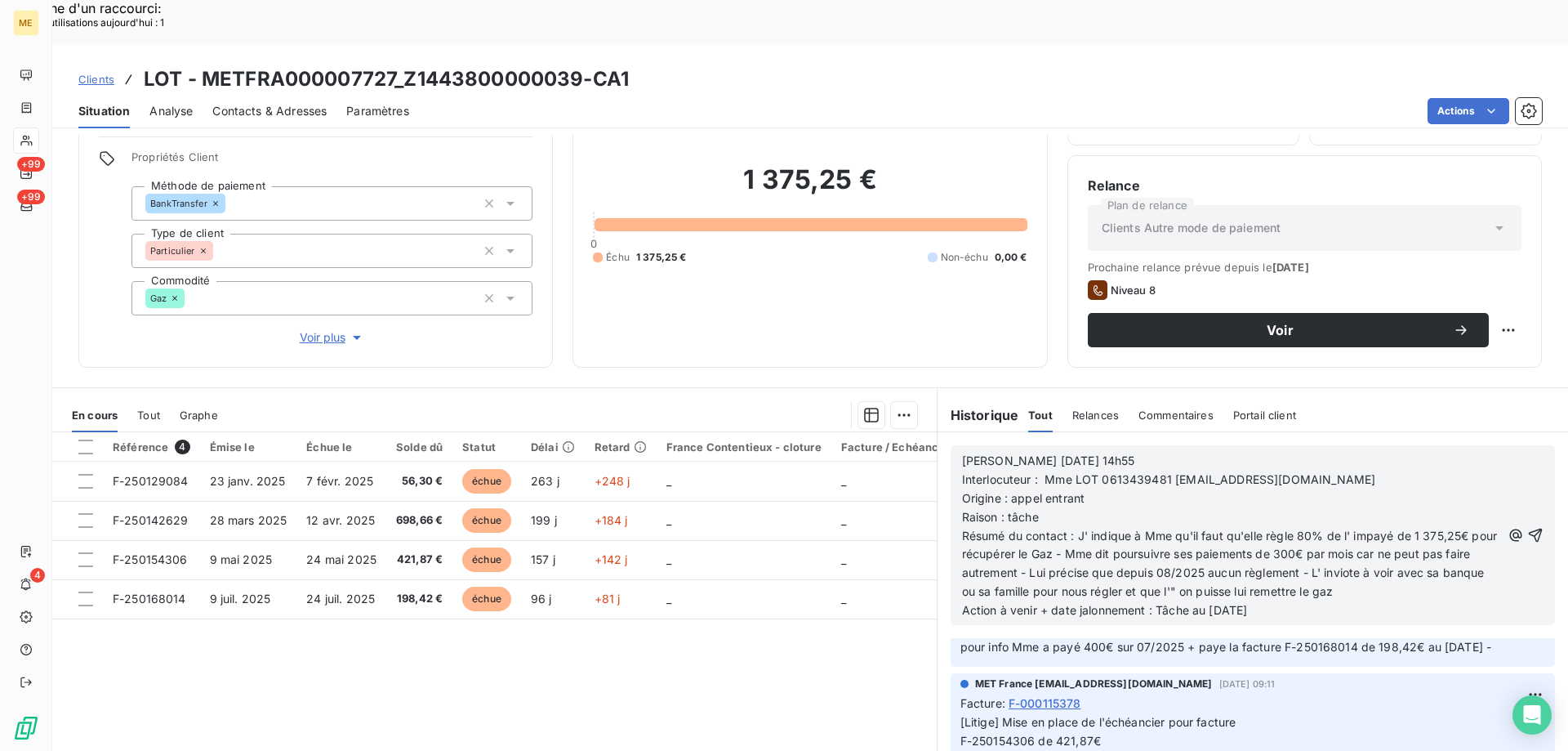
click at [1372, 528] on span "Résumé du contact : J' indique à Mme qu'il faut qu'elle règle 80% de l' impayé …" at bounding box center [1231, 563] width 539 height 71
click at [1223, 542] on span "Résumé du contact : J' indique à Mme qu'il faut qu'elle règle 80% de l' impayé …" at bounding box center [1231, 563] width 539 height 71
click at [1375, 545] on p "Résumé du contact : J' indique à Mme qu'il faut qu'elle règle 80% de l' impayé …" at bounding box center [1231, 565] width 539 height 76
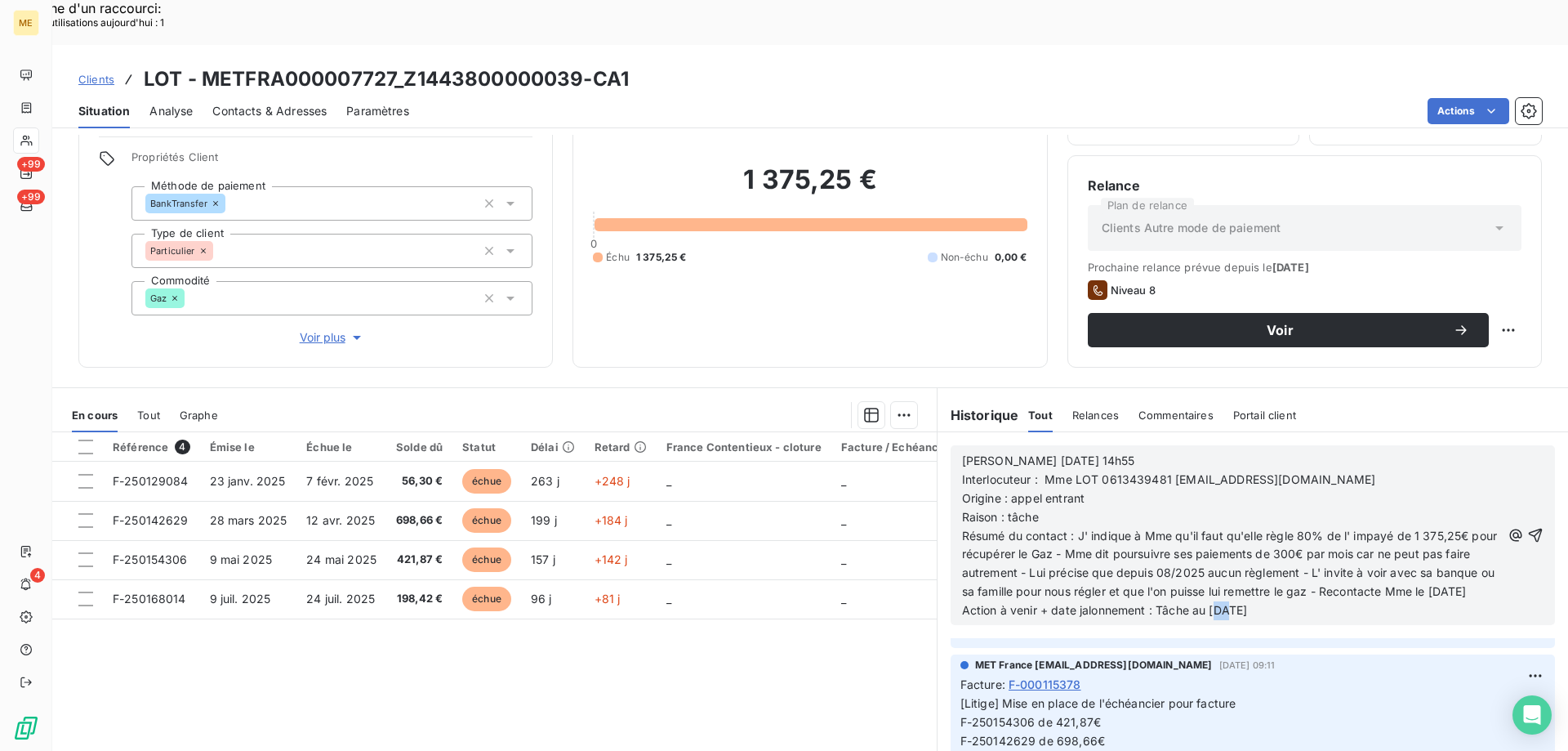
click at [1215, 603] on span "Action à venir + date jalonnement : Tâche au 15/10/2025" at bounding box center [1104, 610] width 285 height 14
click at [1527, 527] on icon "button" at bounding box center [1535, 535] width 16 height 16
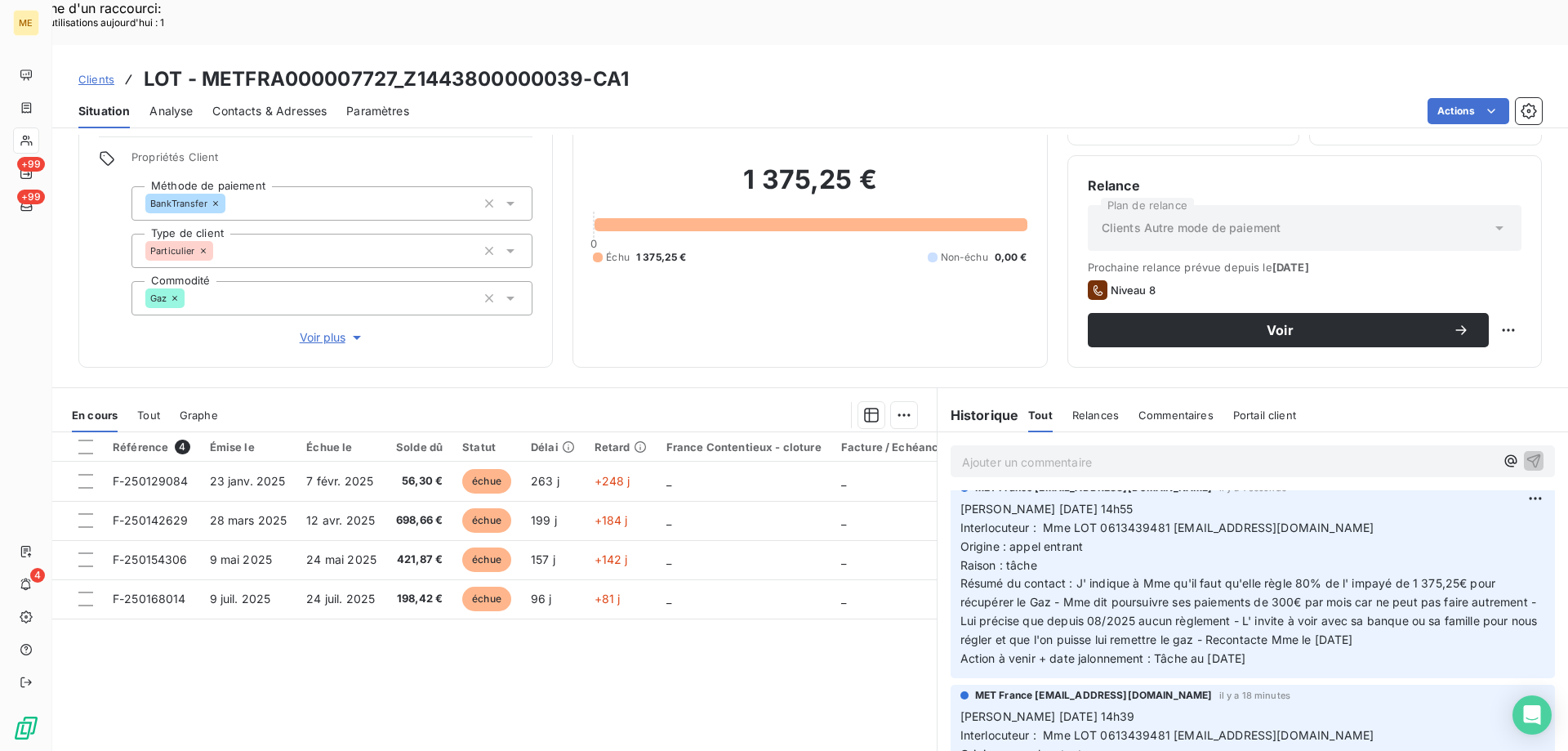
scroll to position [0, 0]
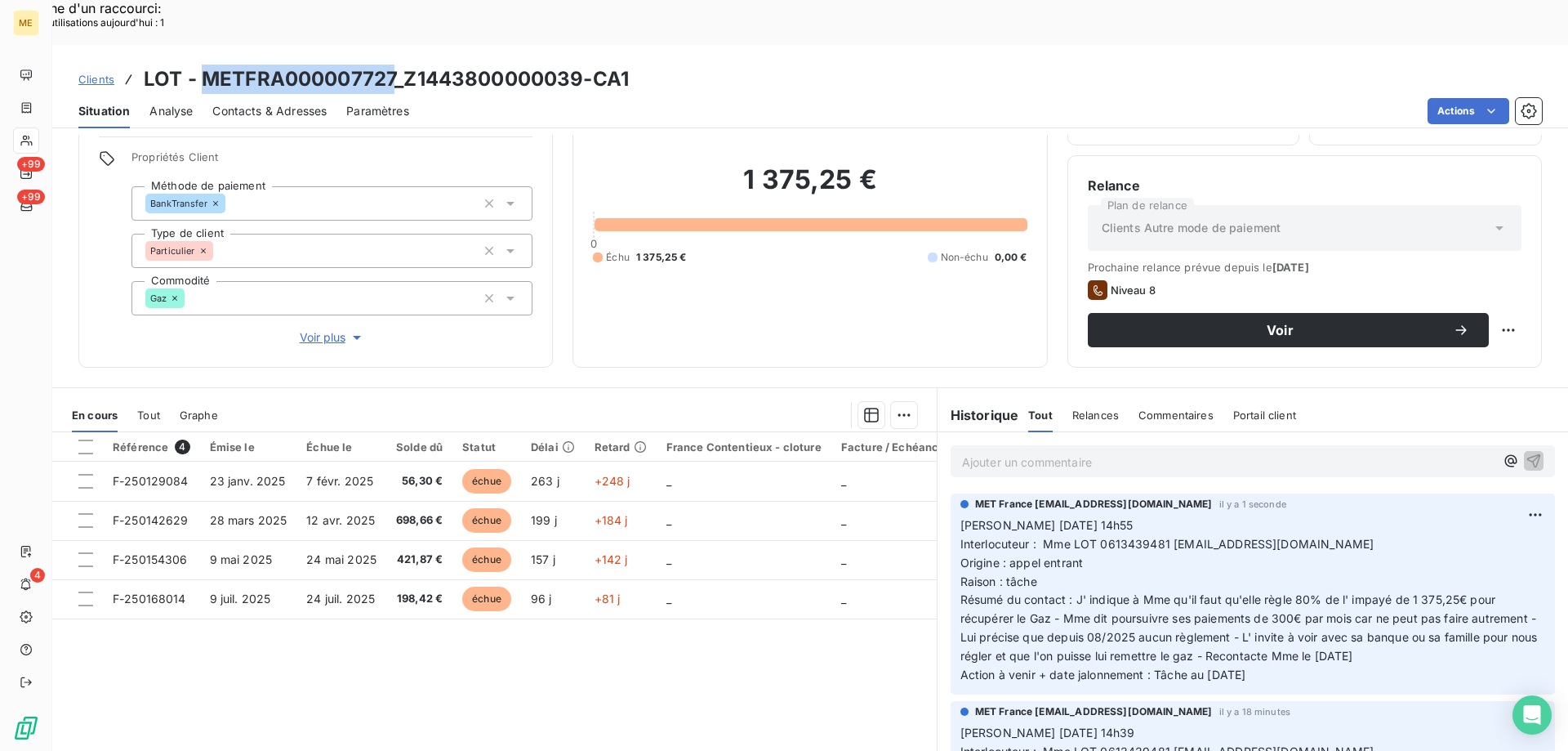
drag, startPoint x: 200, startPoint y: 30, endPoint x: 394, endPoint y: 30, distance: 194.0
click at [394, 65] on h3 "LOT - METFRA000007727_Z1443800000039-CA1" at bounding box center [387, 80] width 485 height 30
drag, startPoint x: 1162, startPoint y: 496, endPoint x: 1272, endPoint y: 500, distance: 110.1
click at [1272, 537] on span "Interlocuteur : Mme LOT 0613439481 lot14210@ootlook.fr" at bounding box center [1167, 544] width 414 height 14
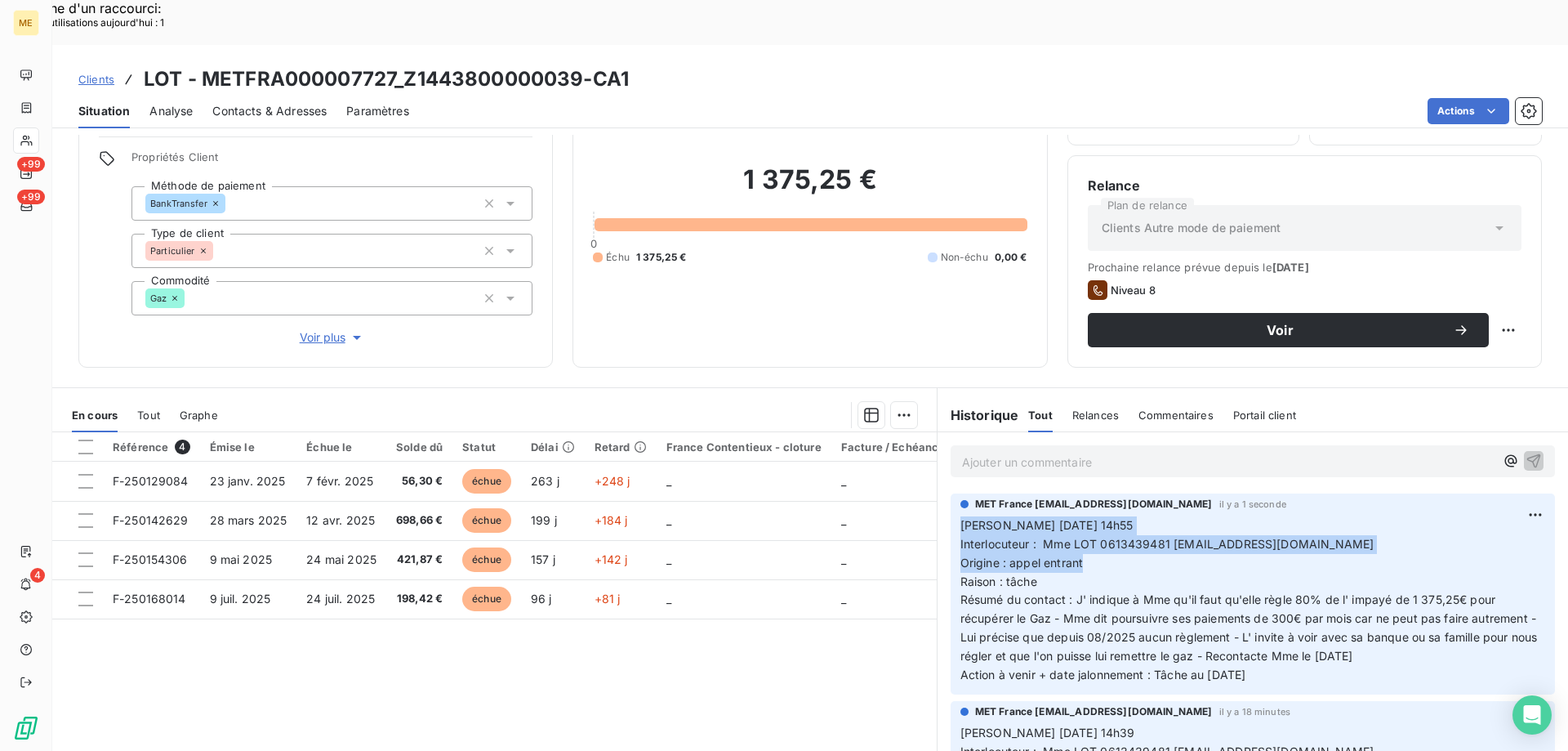
drag, startPoint x: 1100, startPoint y: 523, endPoint x: 952, endPoint y: 480, distance: 154.1
click at [960, 516] on p "Valérie 13/10/2025 14h55 Interlocuteur : Mme LOT 0613439481 lot14210@ootlook.fr…" at bounding box center [1253, 600] width 585 height 168
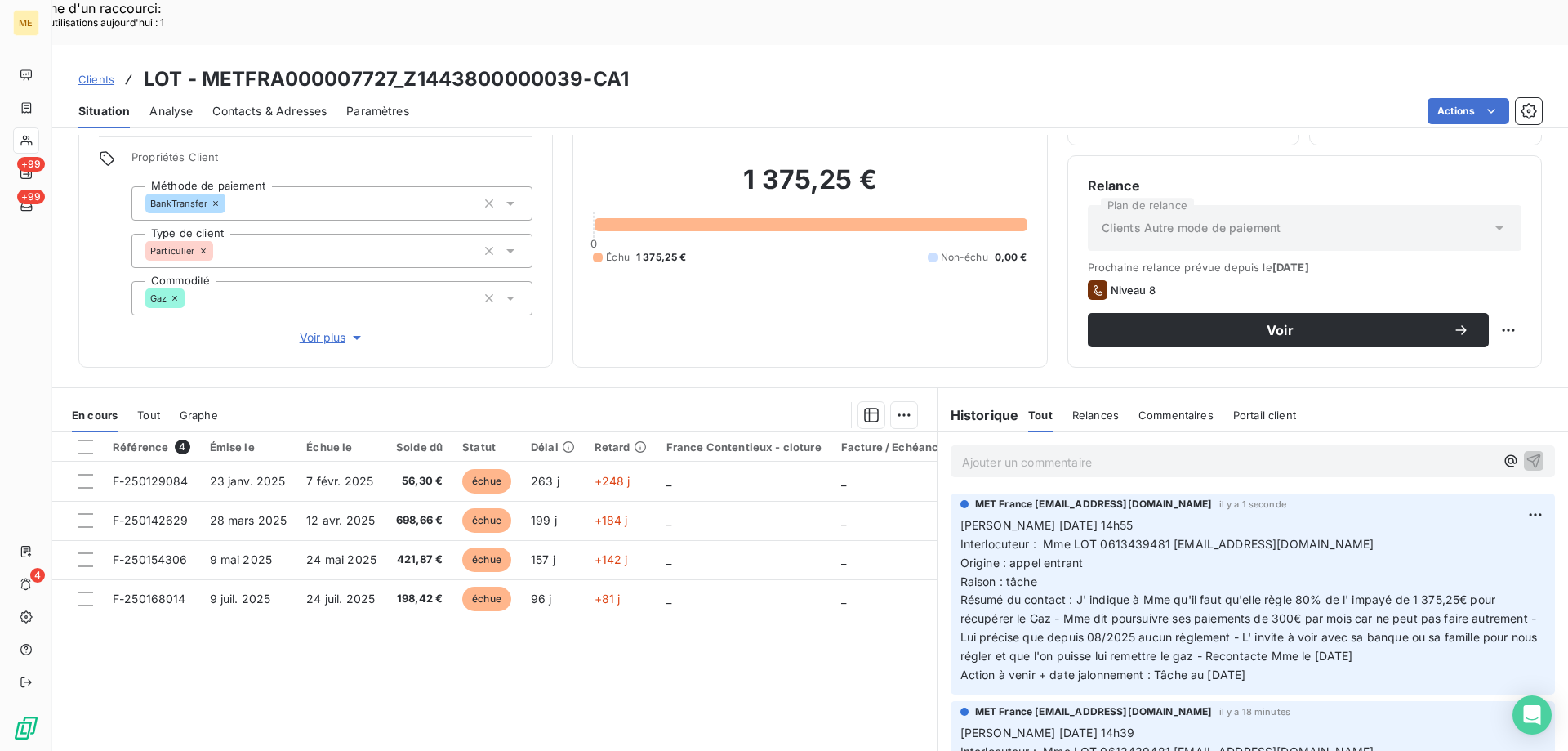
click at [1293, 638] on p "Valérie 13/10/2025 14h55 Interlocuteur : Mme LOT 0613439481 lot14210@ootlook.fr…" at bounding box center [1253, 600] width 585 height 168
drag, startPoint x: 1281, startPoint y: 635, endPoint x: 947, endPoint y: 478, distance: 369.1
click at [951, 493] on div "MET France met-france@recouvrement.met.com il y a 1 seconde Valérie 13/10/2025 …" at bounding box center [1253, 594] width 605 height 201
click at [1312, 516] on p "Valérie 13/10/2025 14h55 Interlocuteur : Mme LOT 0613439481 lot14210@ootlook.fr…" at bounding box center [1253, 600] width 585 height 168
drag, startPoint x: 1165, startPoint y: 493, endPoint x: 1273, endPoint y: 497, distance: 108.1
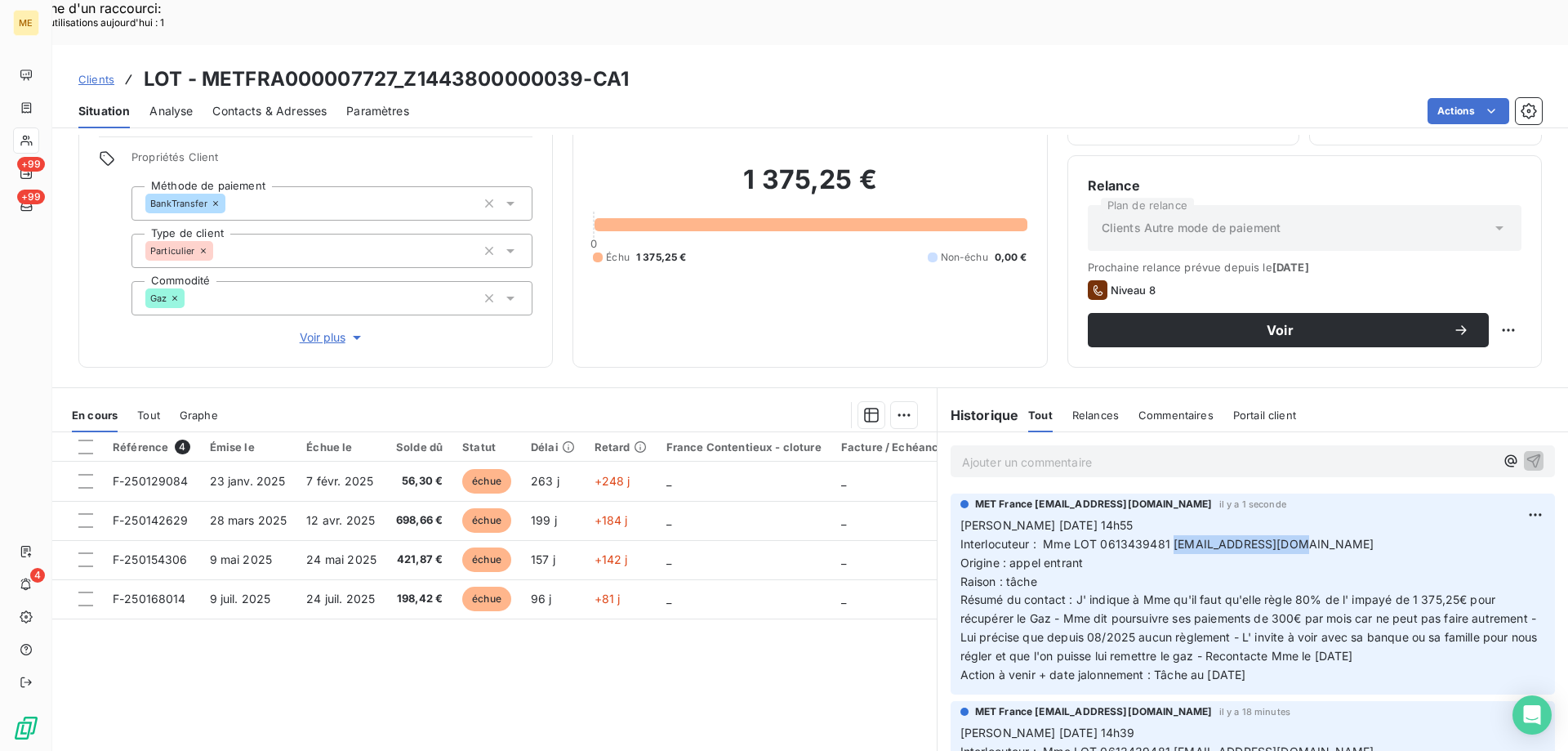
click at [1273, 537] on span "Interlocuteur : Mme LOT 0613439481 lot14210@ootlook.fr" at bounding box center [1167, 544] width 414 height 14
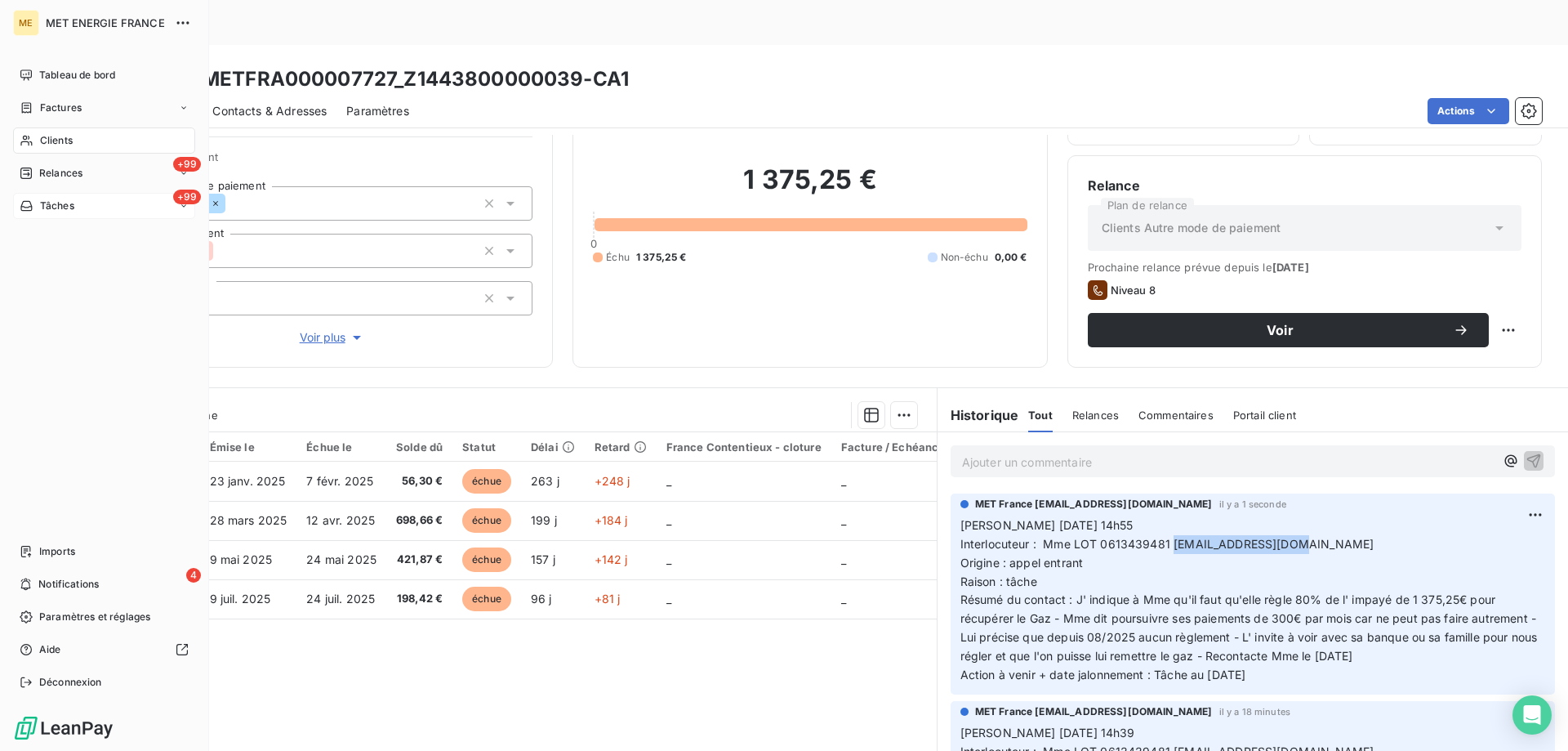
click at [98, 207] on div "+99 Tâches" at bounding box center [103, 206] width 182 height 26
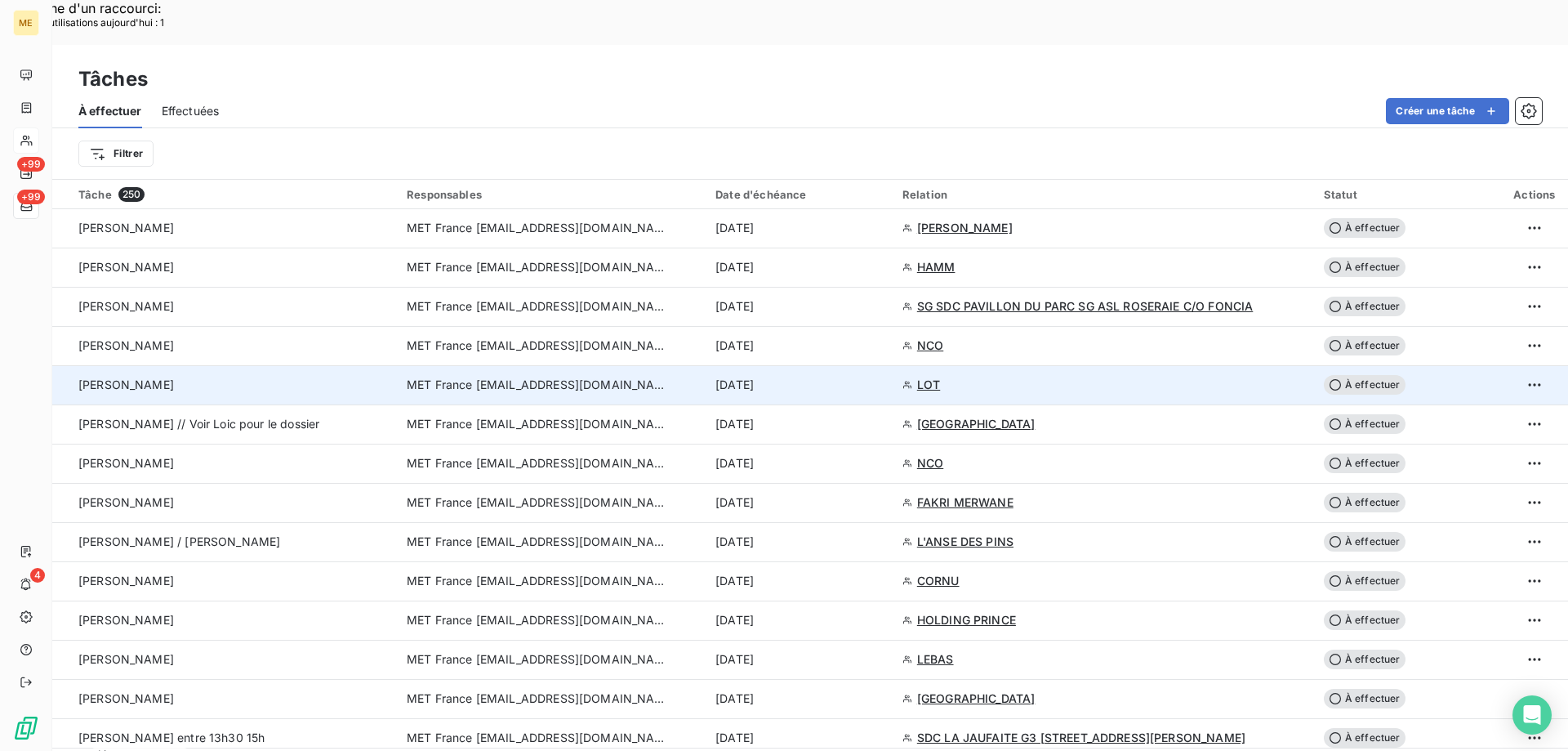
scroll to position [1307, 0]
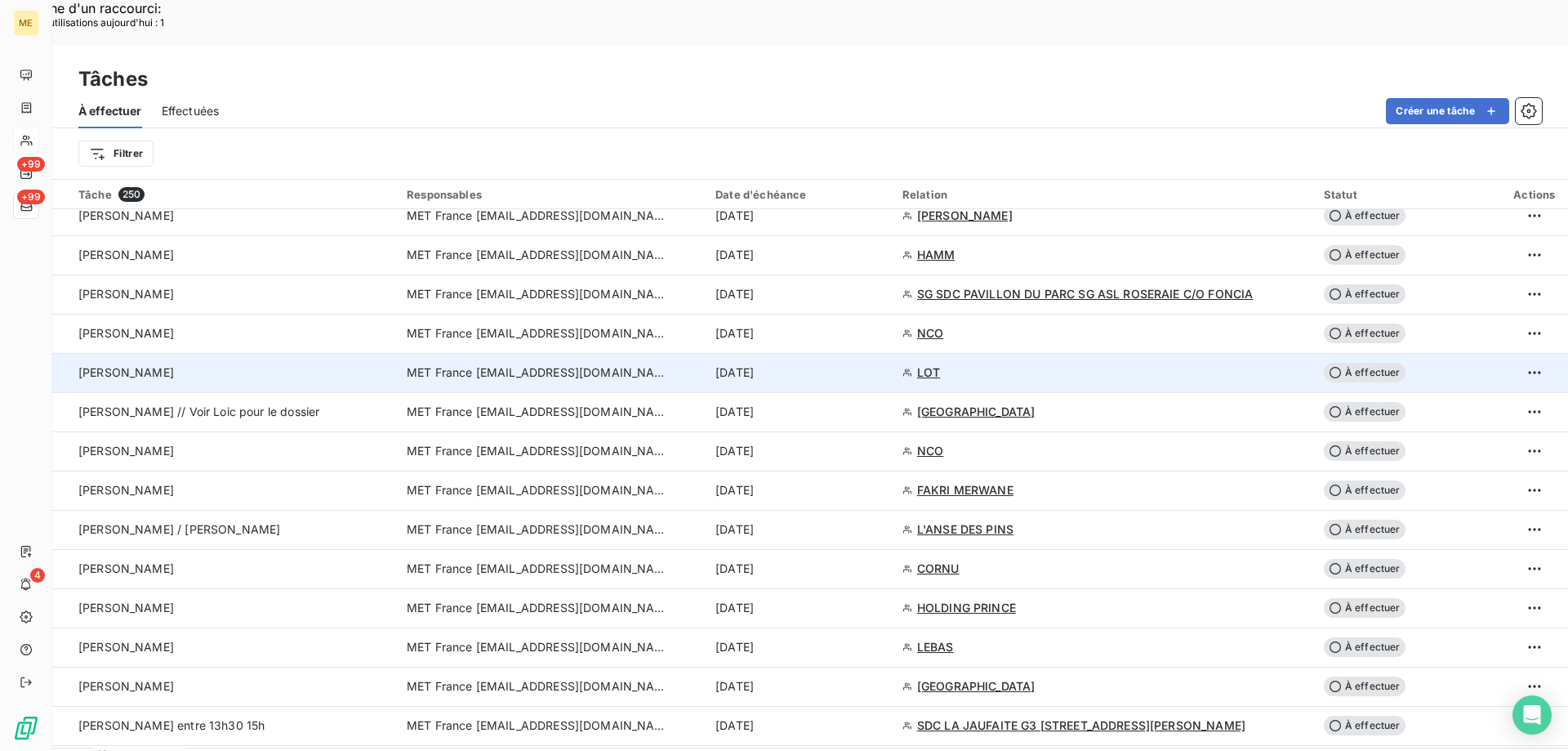
click at [1371, 363] on span "À effectuer" at bounding box center [1364, 373] width 82 height 20
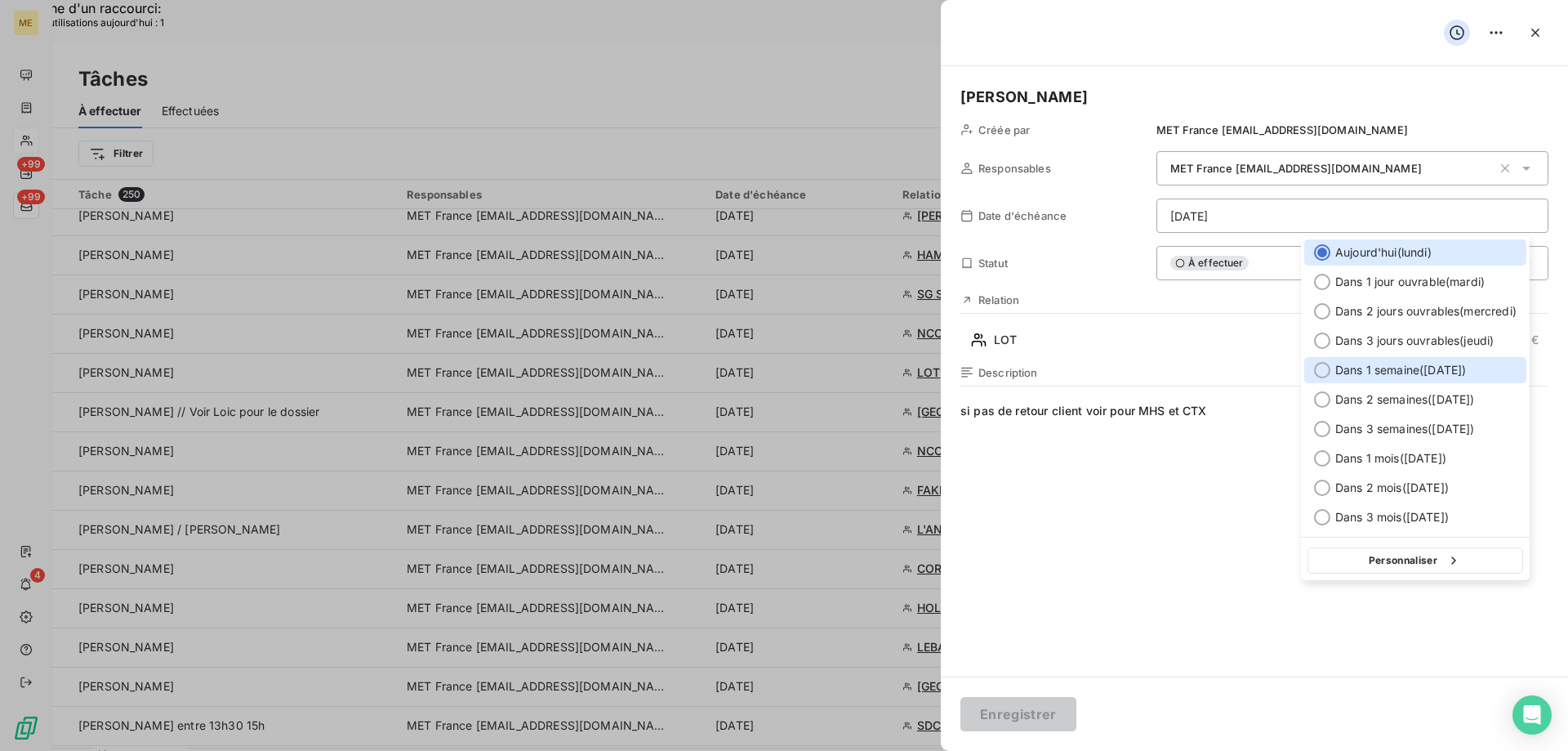
drag, startPoint x: 1320, startPoint y: 370, endPoint x: 1194, endPoint y: 524, distance: 199.0
click at [1321, 369] on div at bounding box center [1321, 370] width 16 height 16
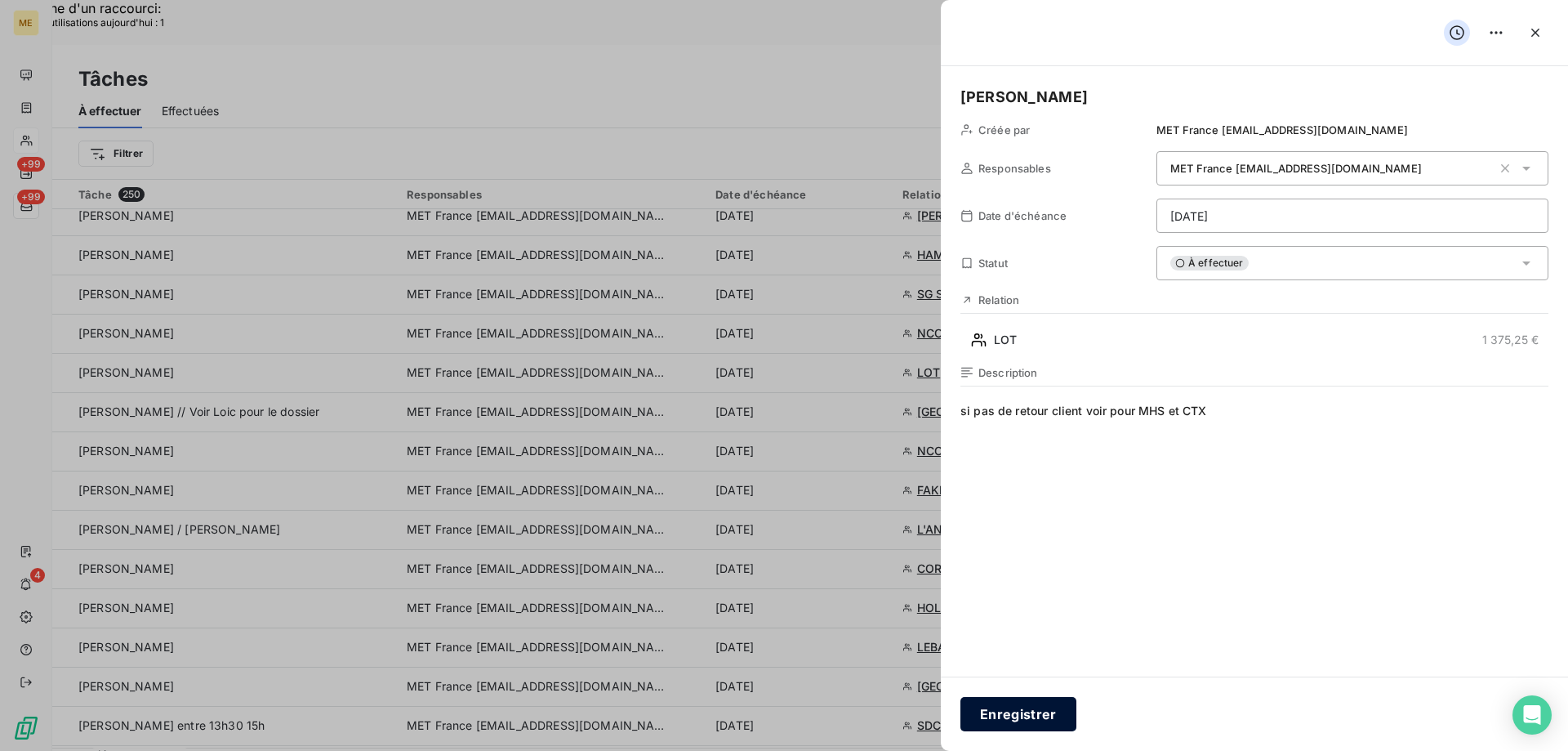
click at [1044, 708] on button "Enregistrer" at bounding box center [1018, 713] width 116 height 34
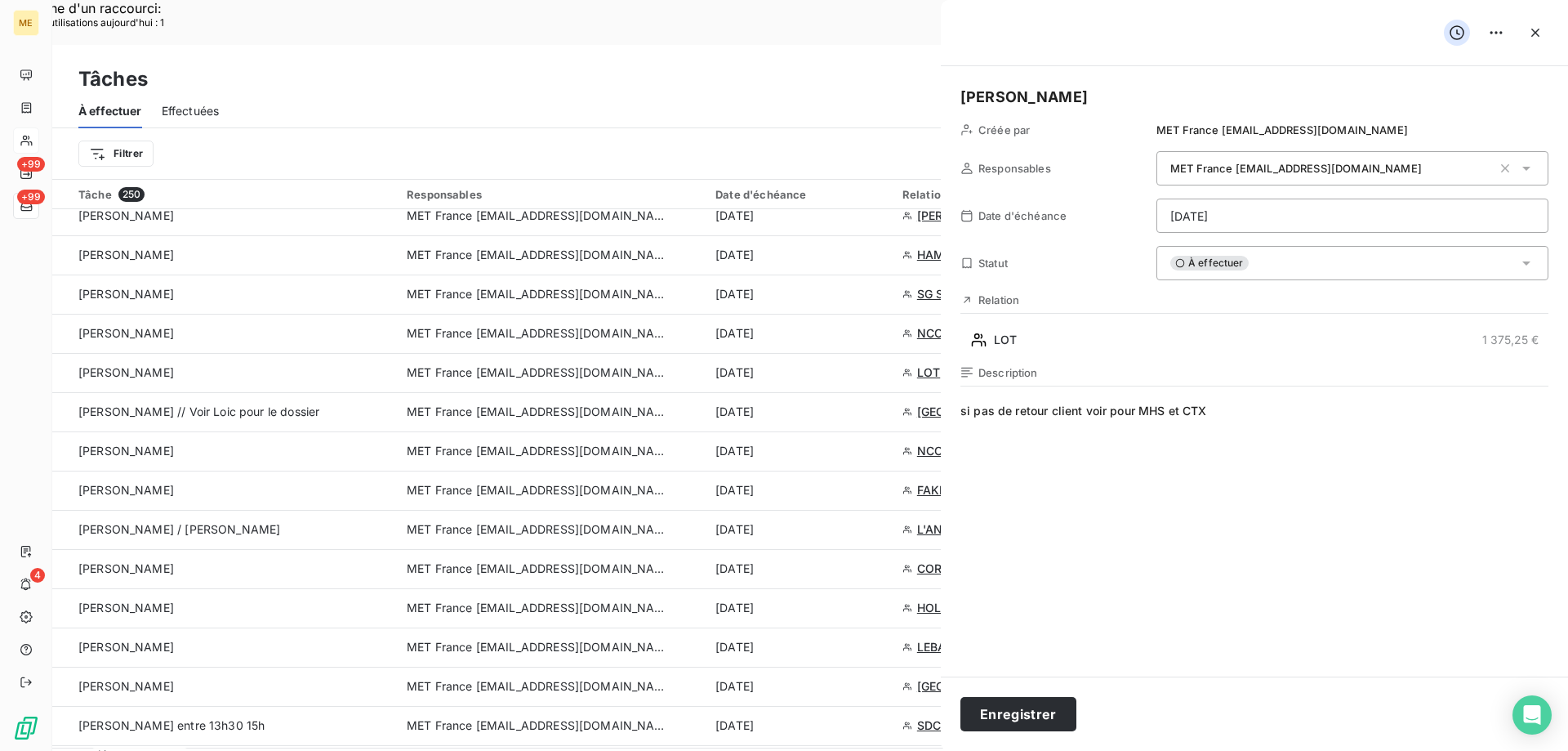
type input "13/10/2025"
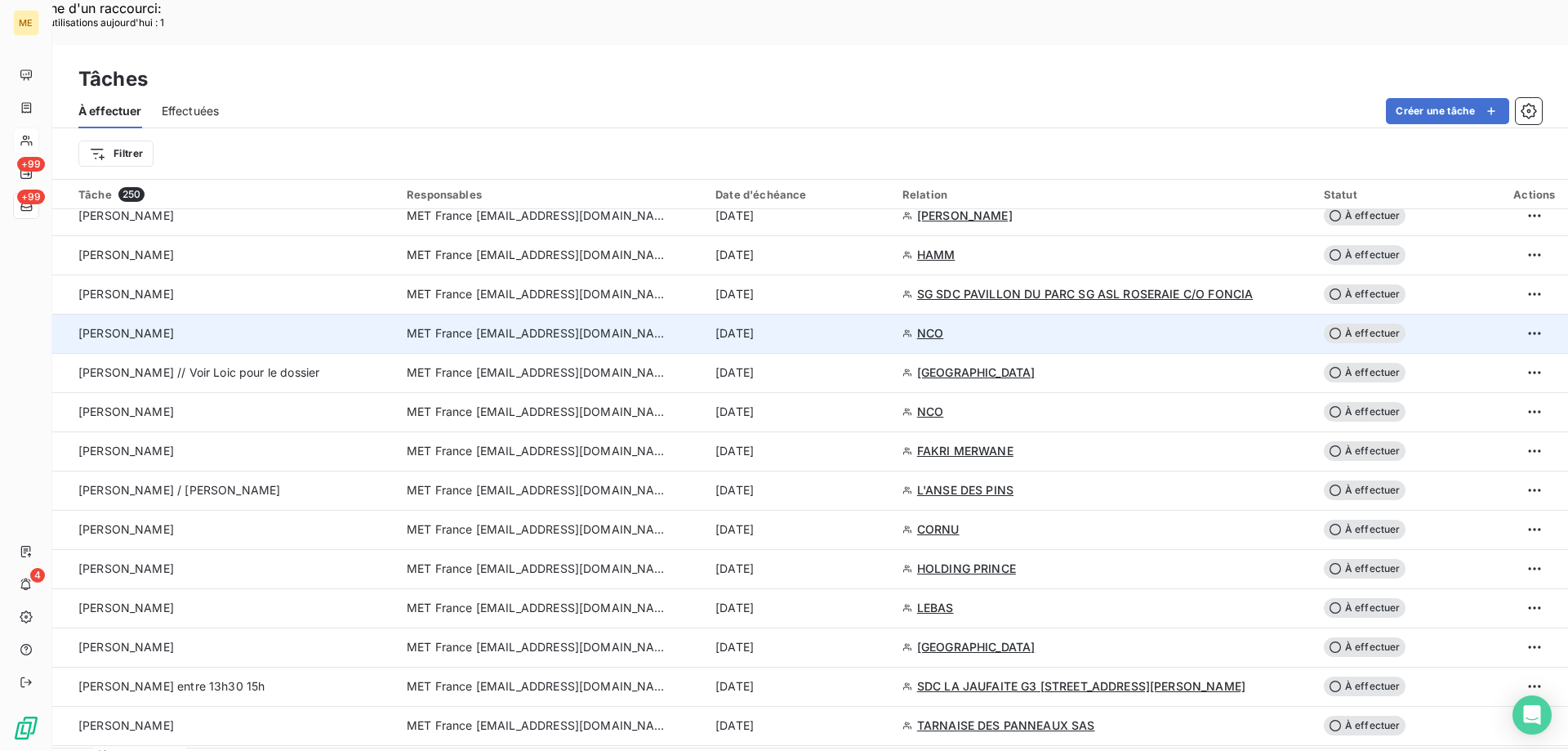
click at [1363, 323] on span "À effectuer" at bounding box center [1364, 333] width 82 height 20
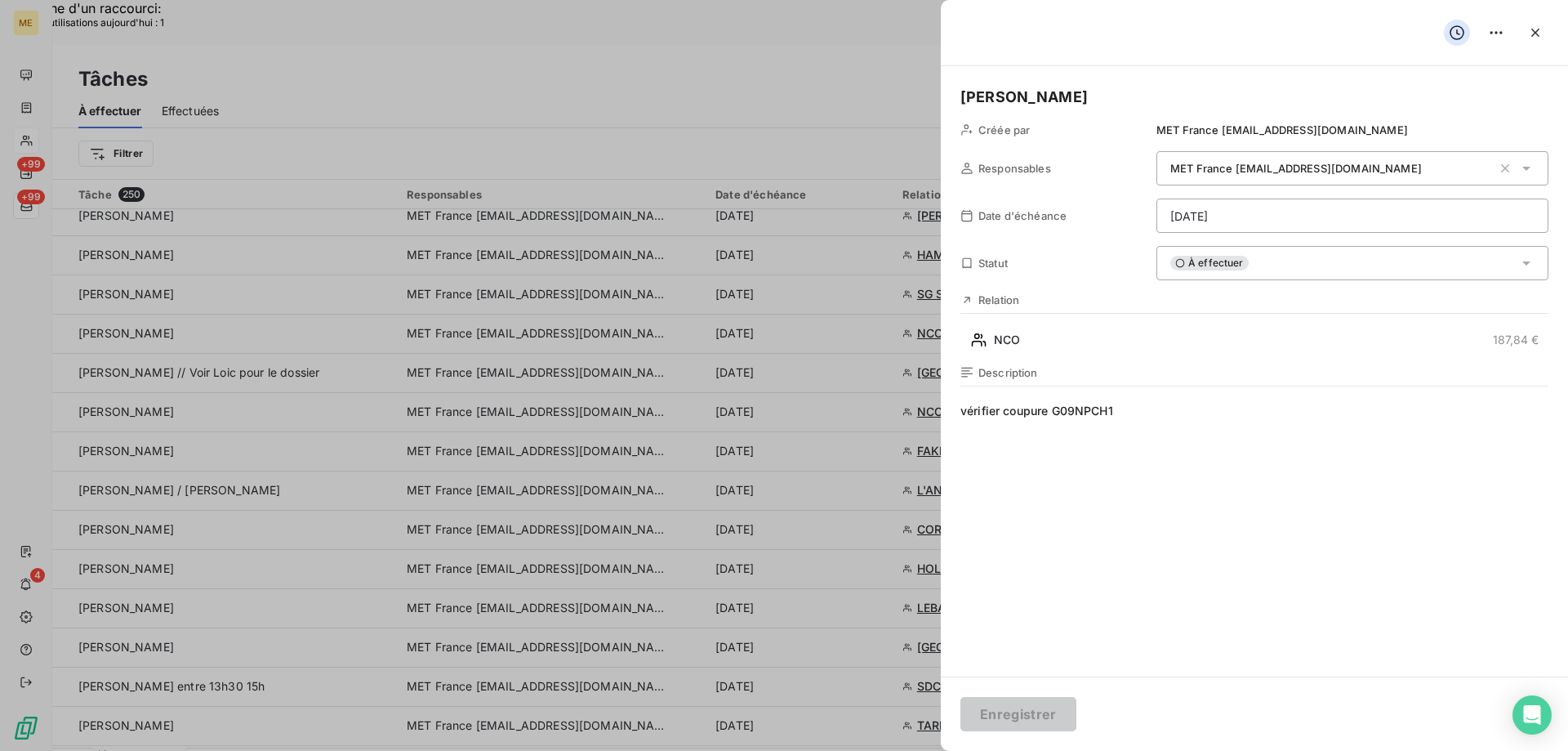
click at [1286, 258] on div "À effectuer" at bounding box center [1352, 263] width 392 height 34
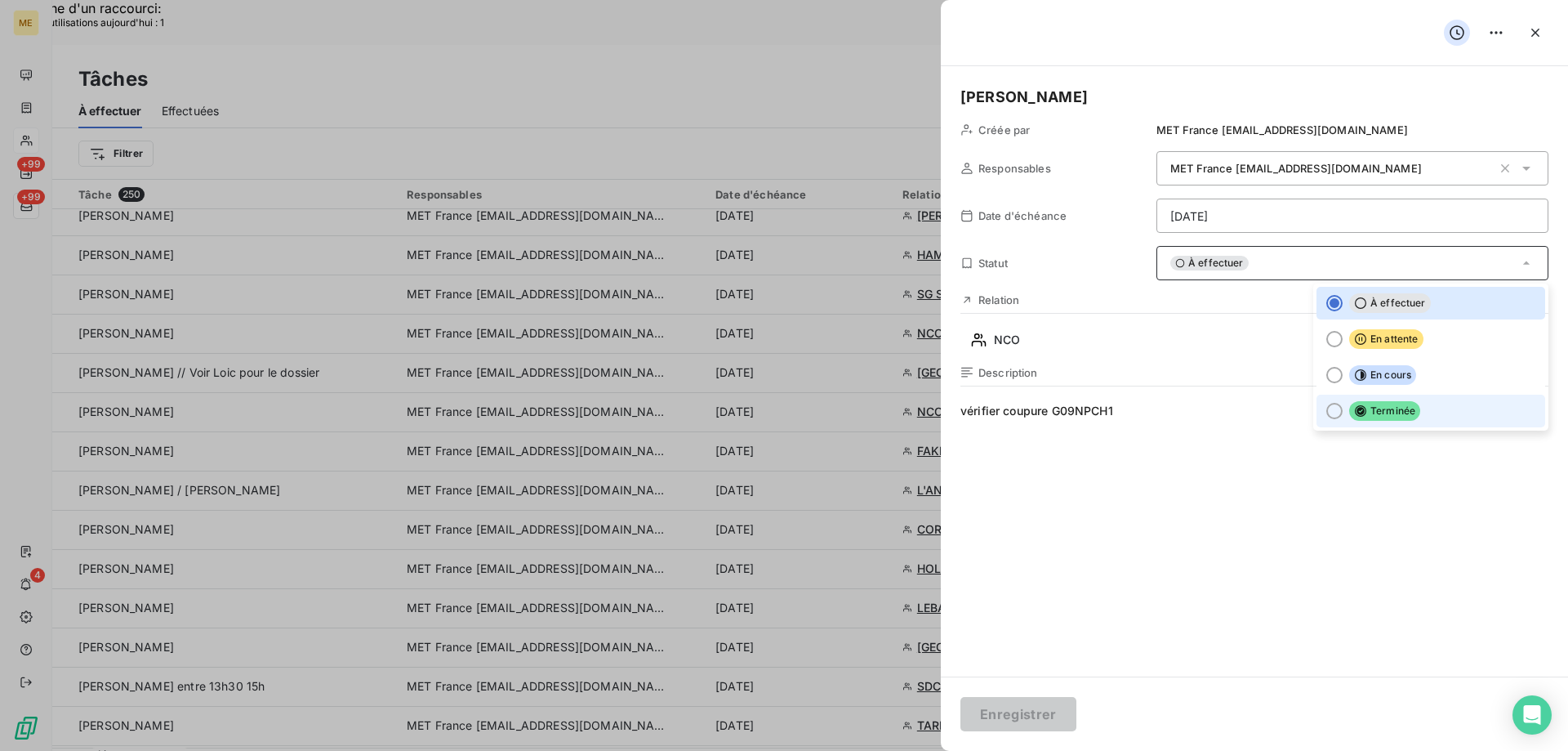
click at [1326, 410] on div at bounding box center [1334, 411] width 16 height 16
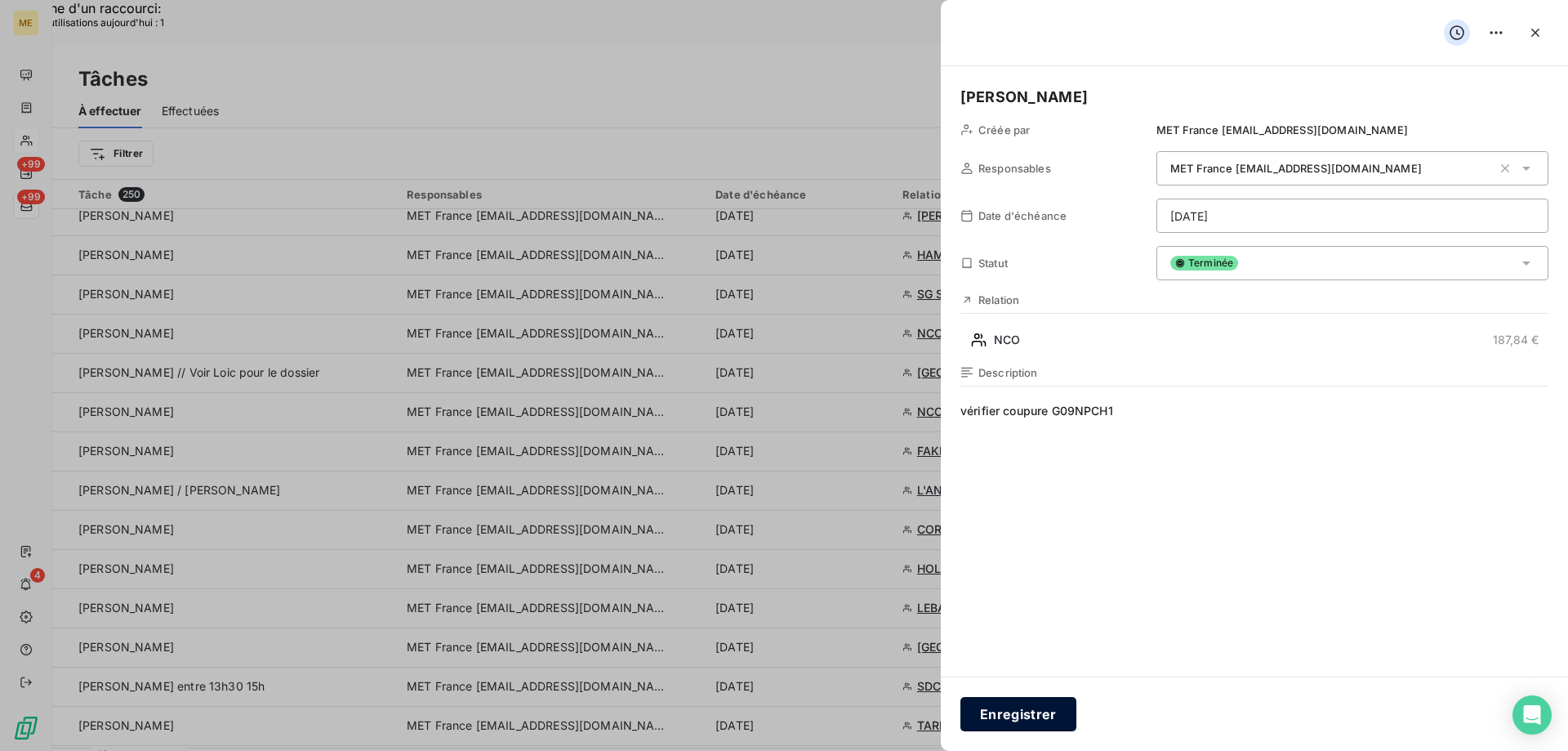
click at [1011, 708] on button "Enregistrer" at bounding box center [1018, 713] width 116 height 34
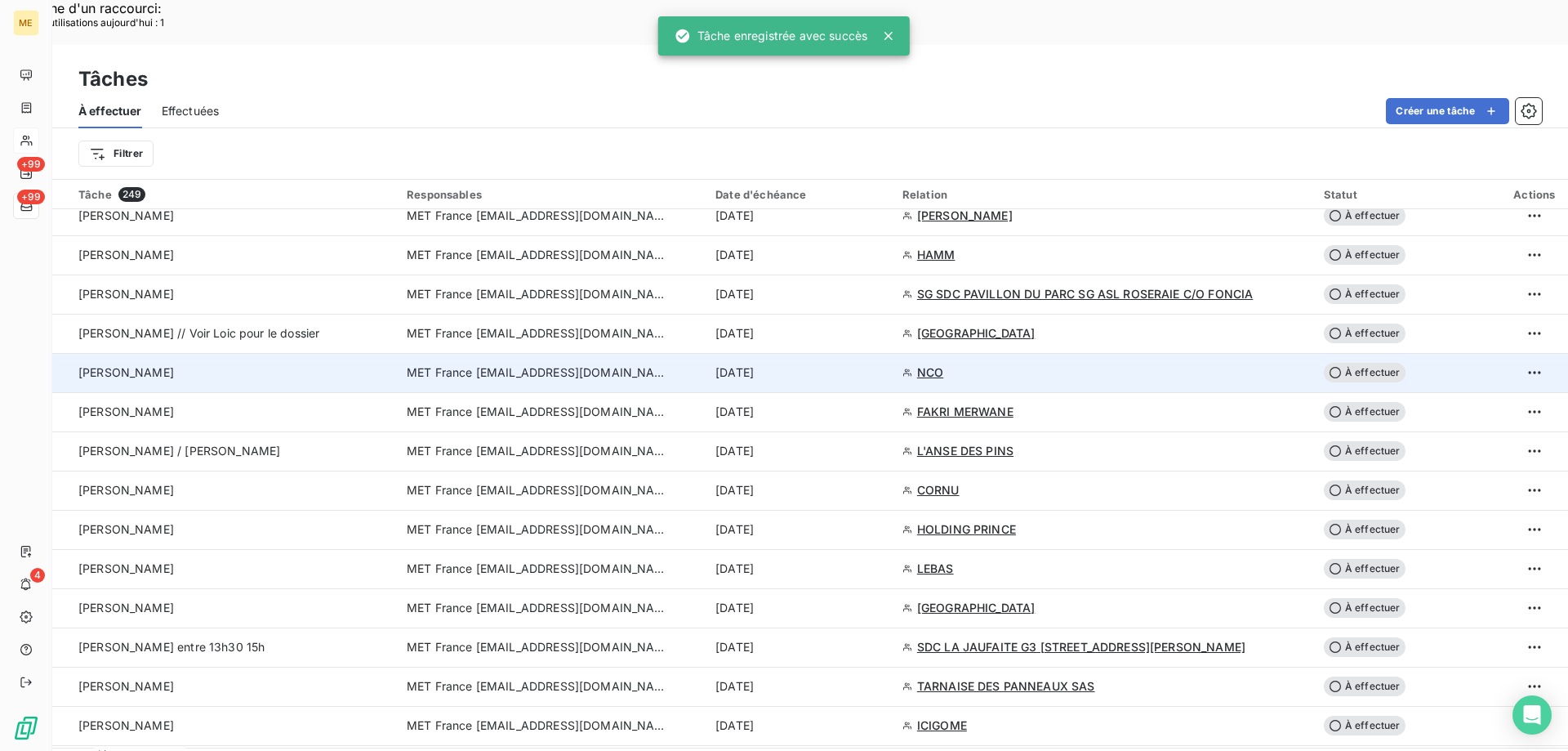
click at [941, 364] on span "NCO" at bounding box center [930, 372] width 26 height 16
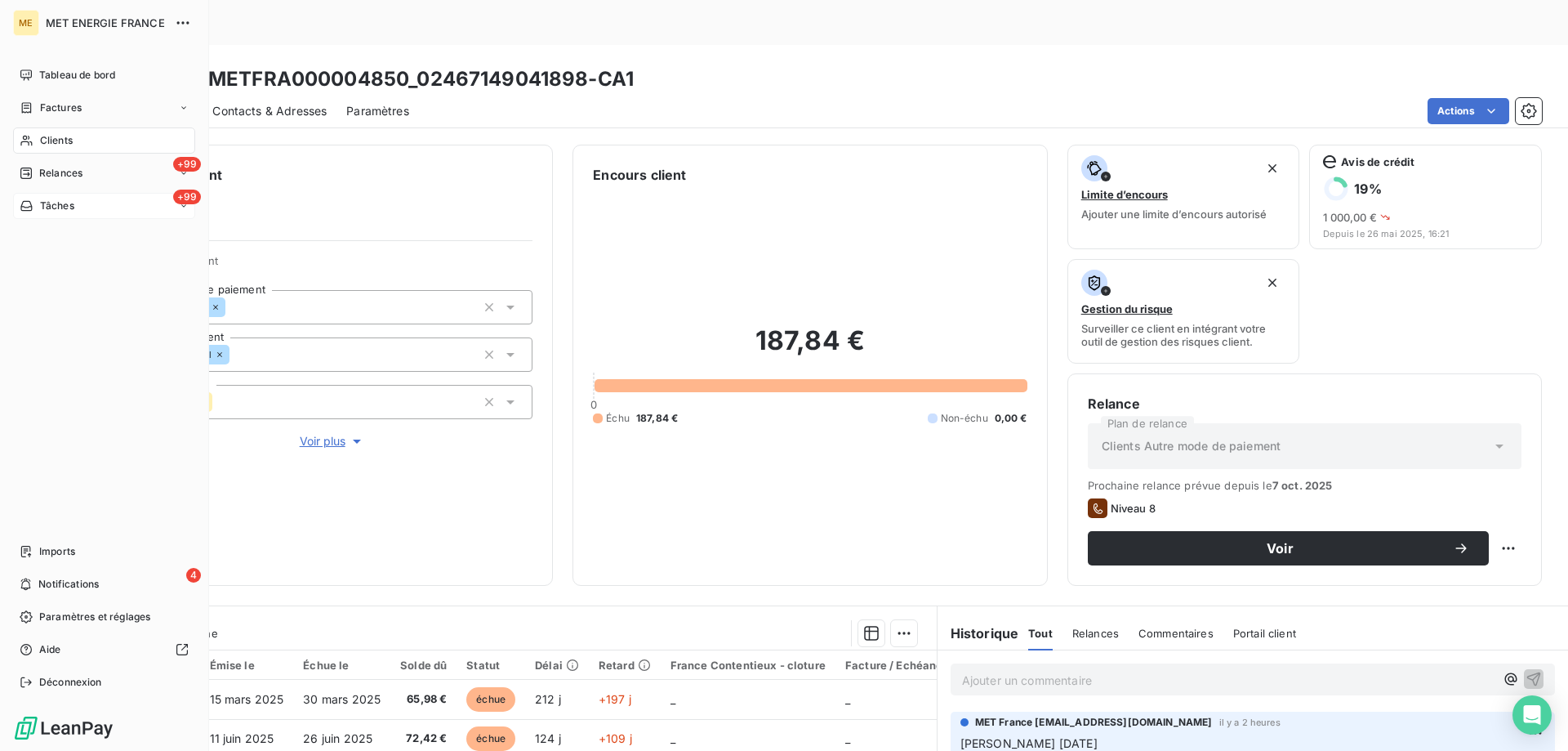
click at [130, 203] on div "+99 Tâches" at bounding box center [103, 206] width 182 height 26
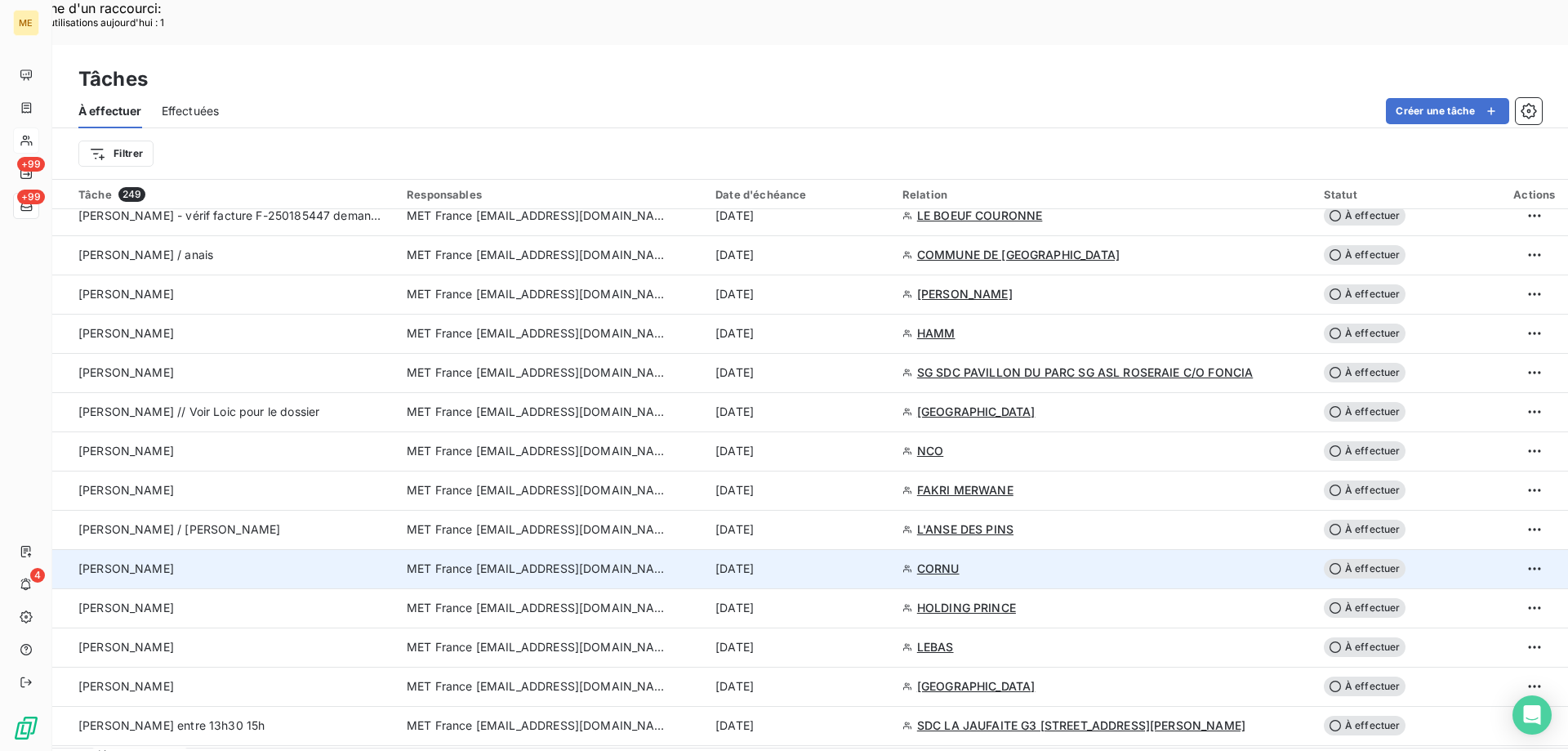
scroll to position [1307, 0]
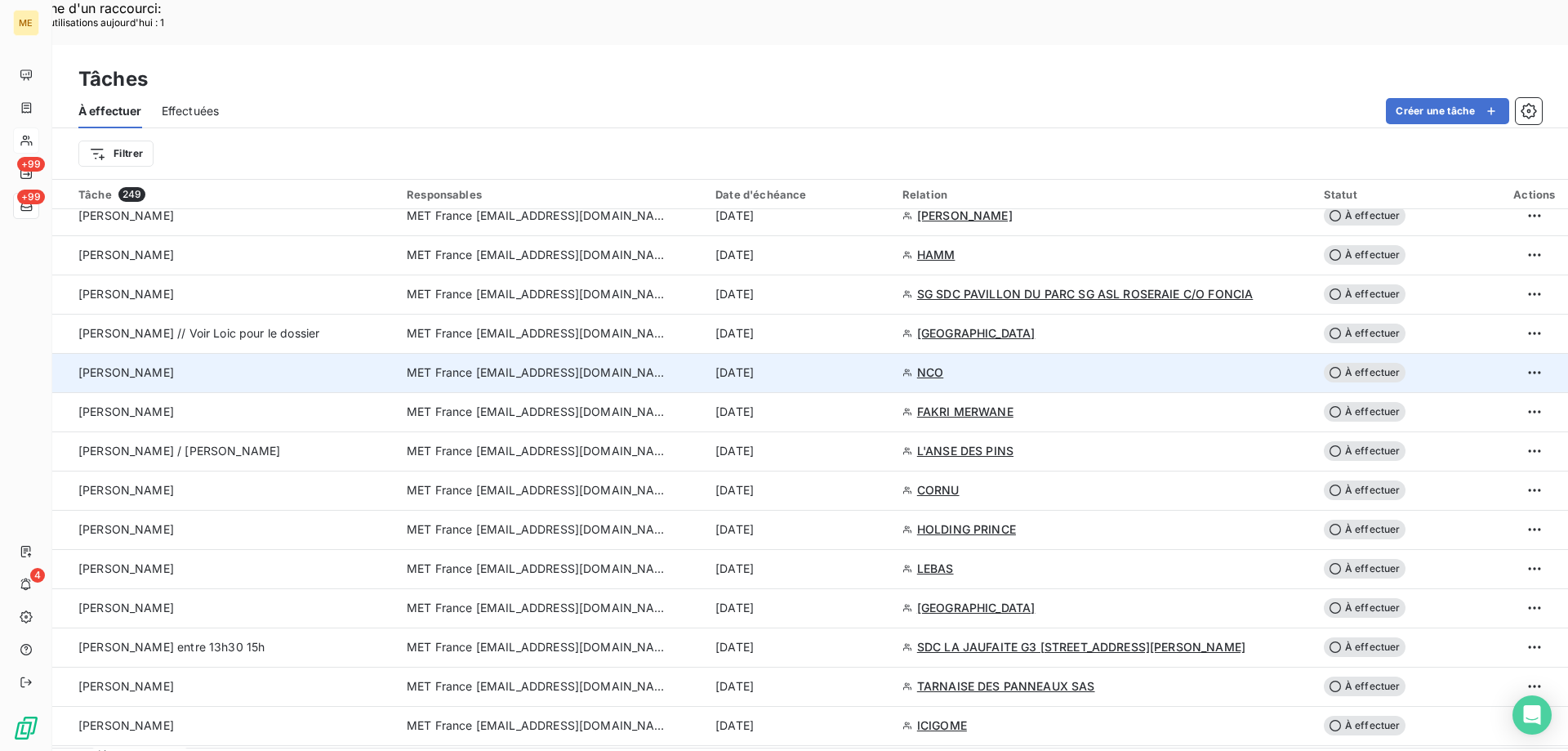
click at [1349, 363] on span "À effectuer" at bounding box center [1364, 373] width 82 height 20
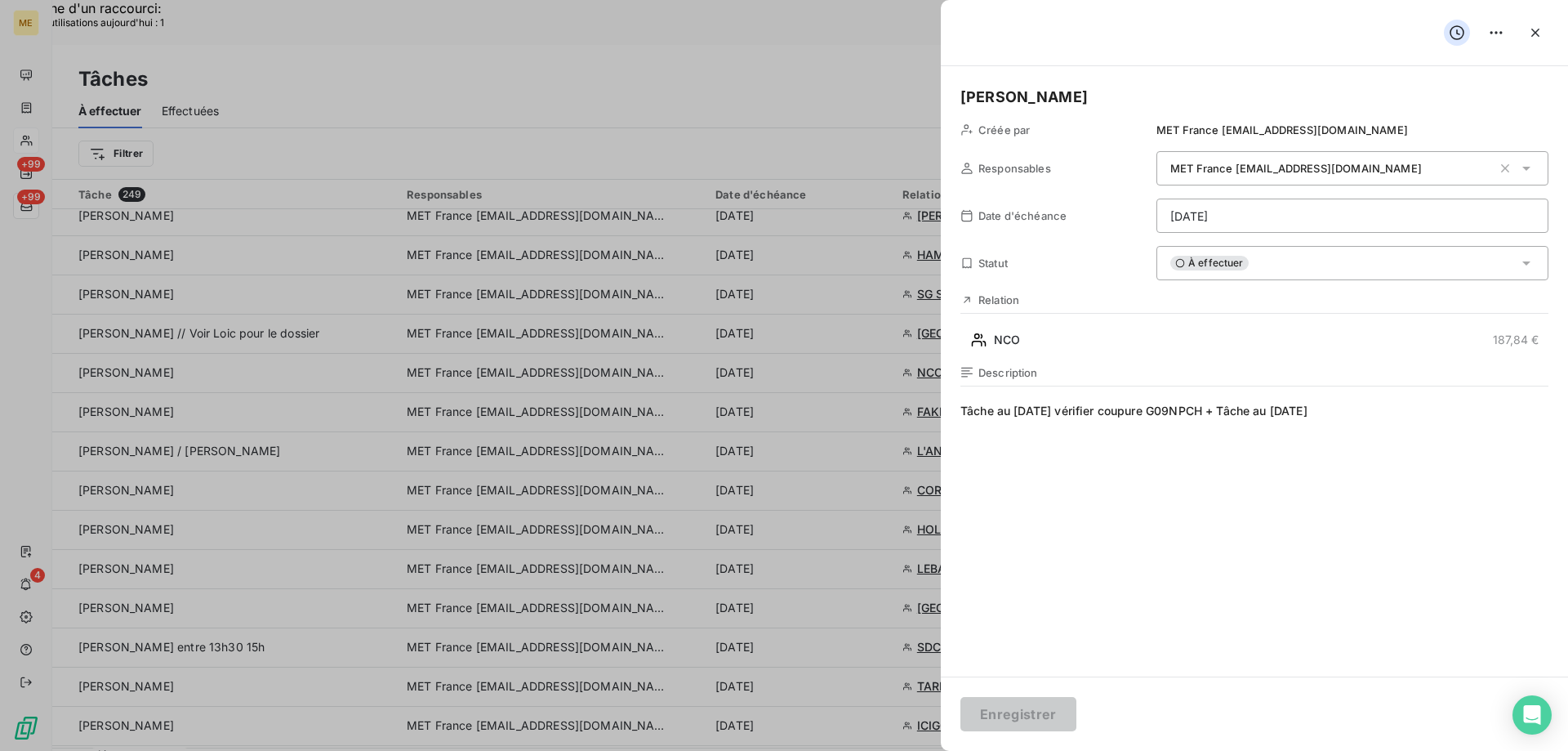
click at [1267, 261] on div "À effectuer" at bounding box center [1352, 263] width 392 height 34
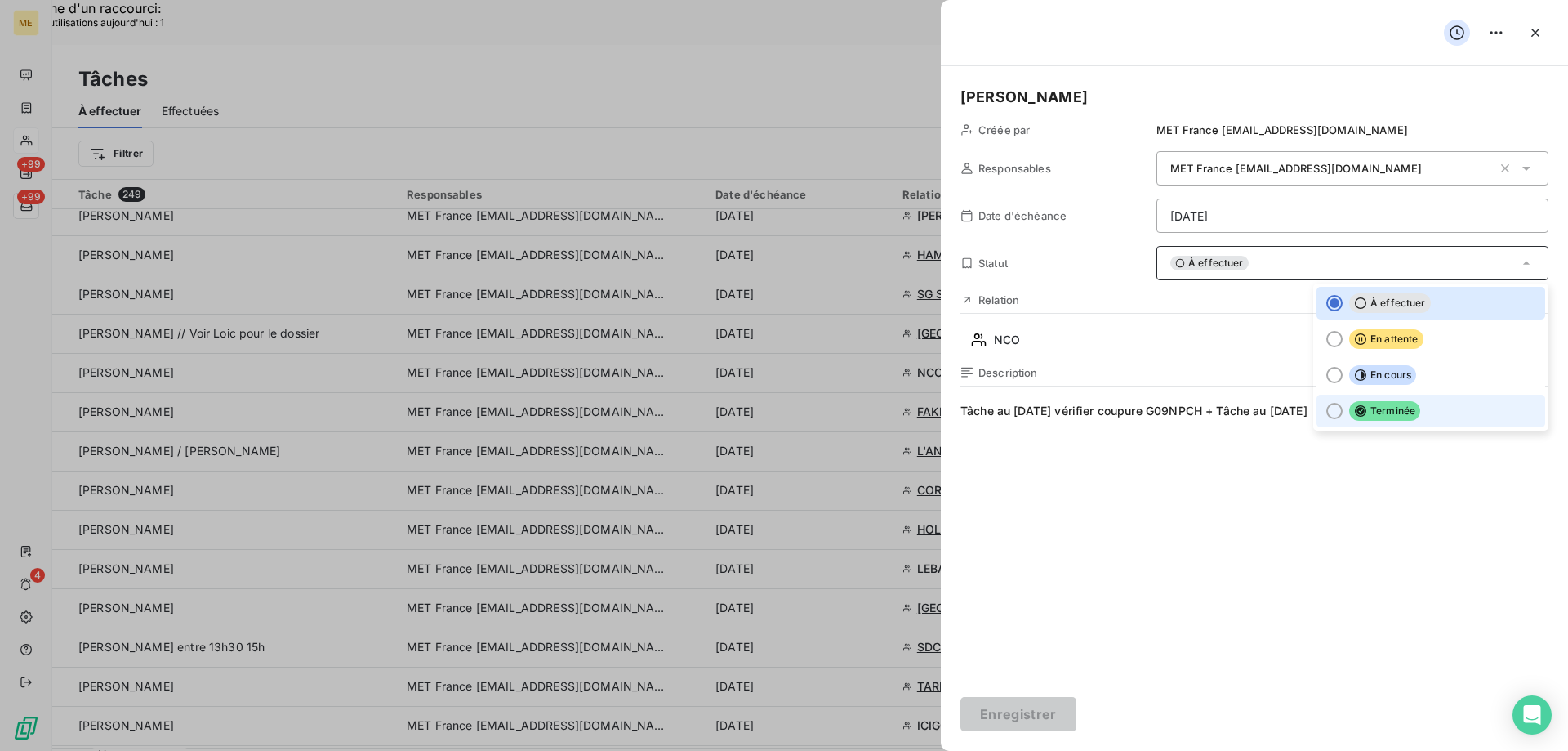
click at [1326, 407] on div at bounding box center [1334, 411] width 16 height 16
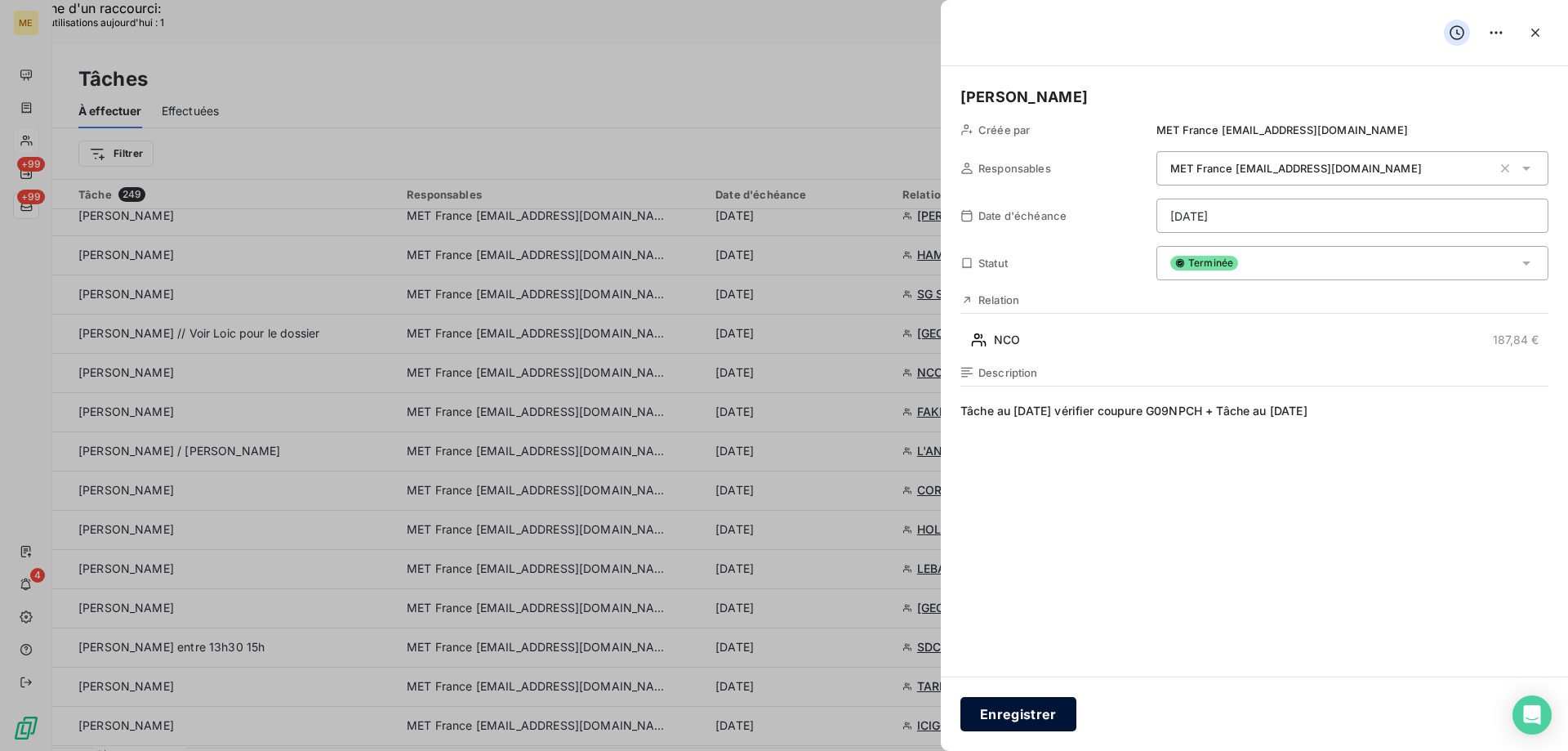
click at [1018, 710] on button "Enregistrer" at bounding box center [1018, 713] width 116 height 34
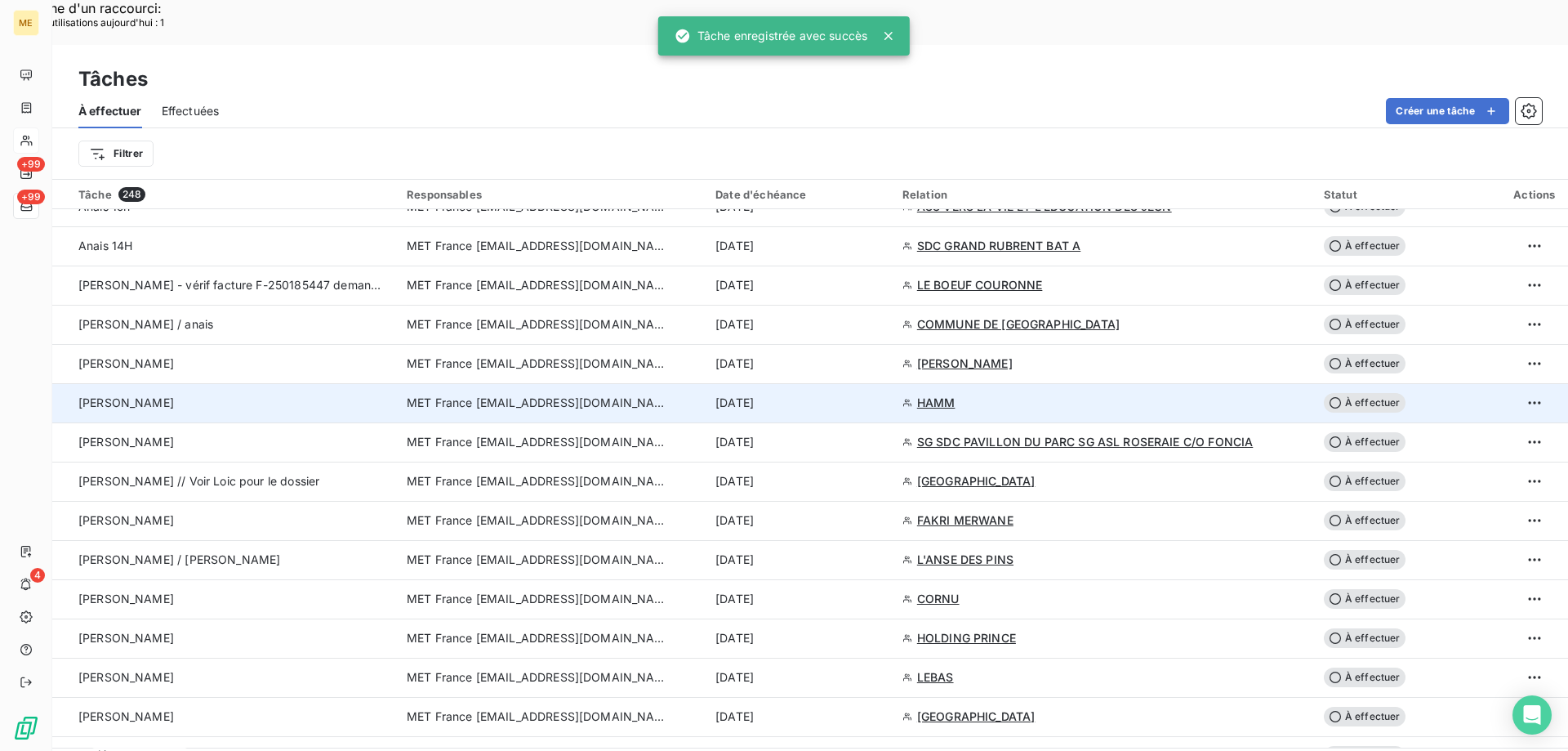
scroll to position [1144, 0]
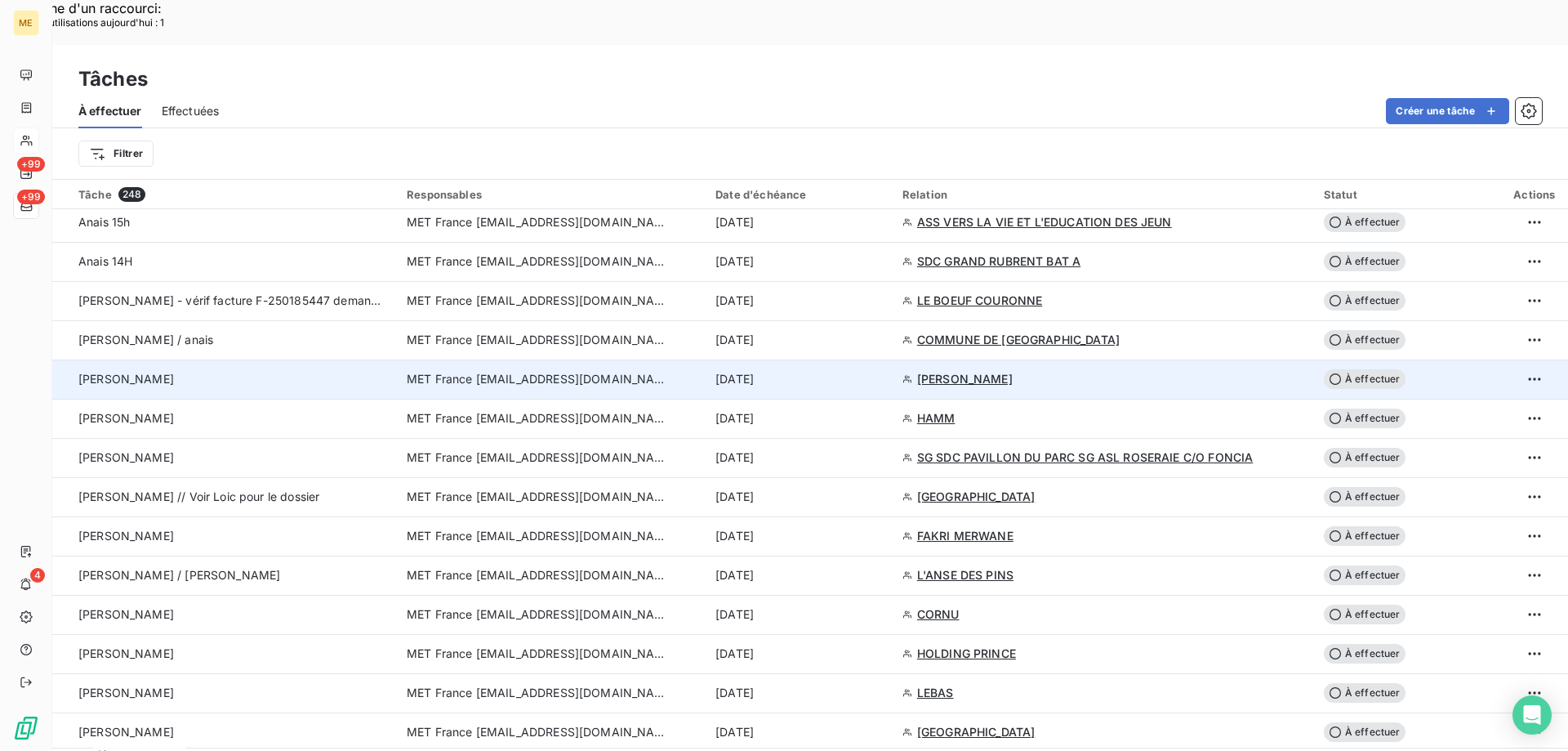
click at [1354, 369] on span "À effectuer" at bounding box center [1364, 379] width 82 height 20
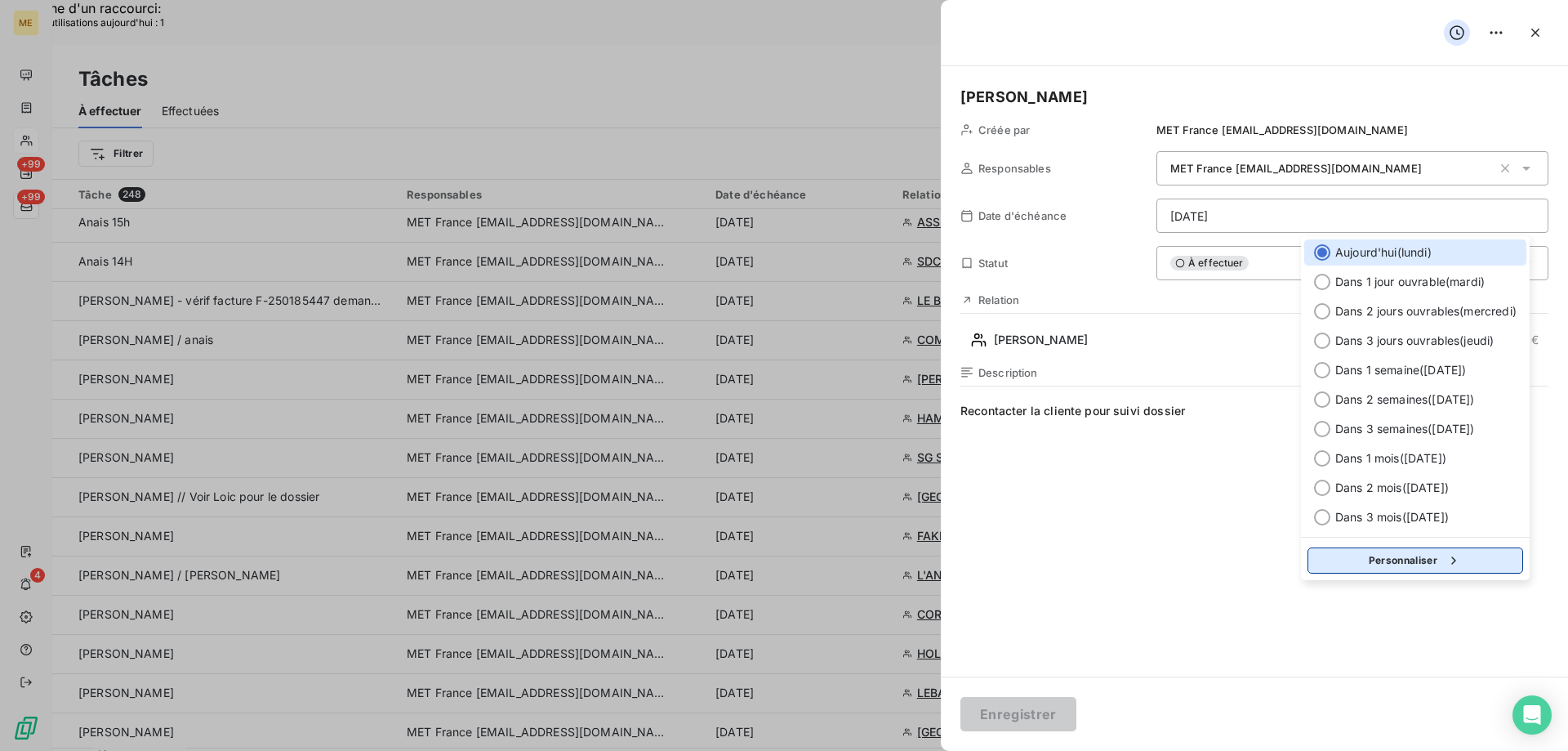
click at [1332, 560] on button "Personnaliser" at bounding box center [1415, 560] width 216 height 26
select select "9"
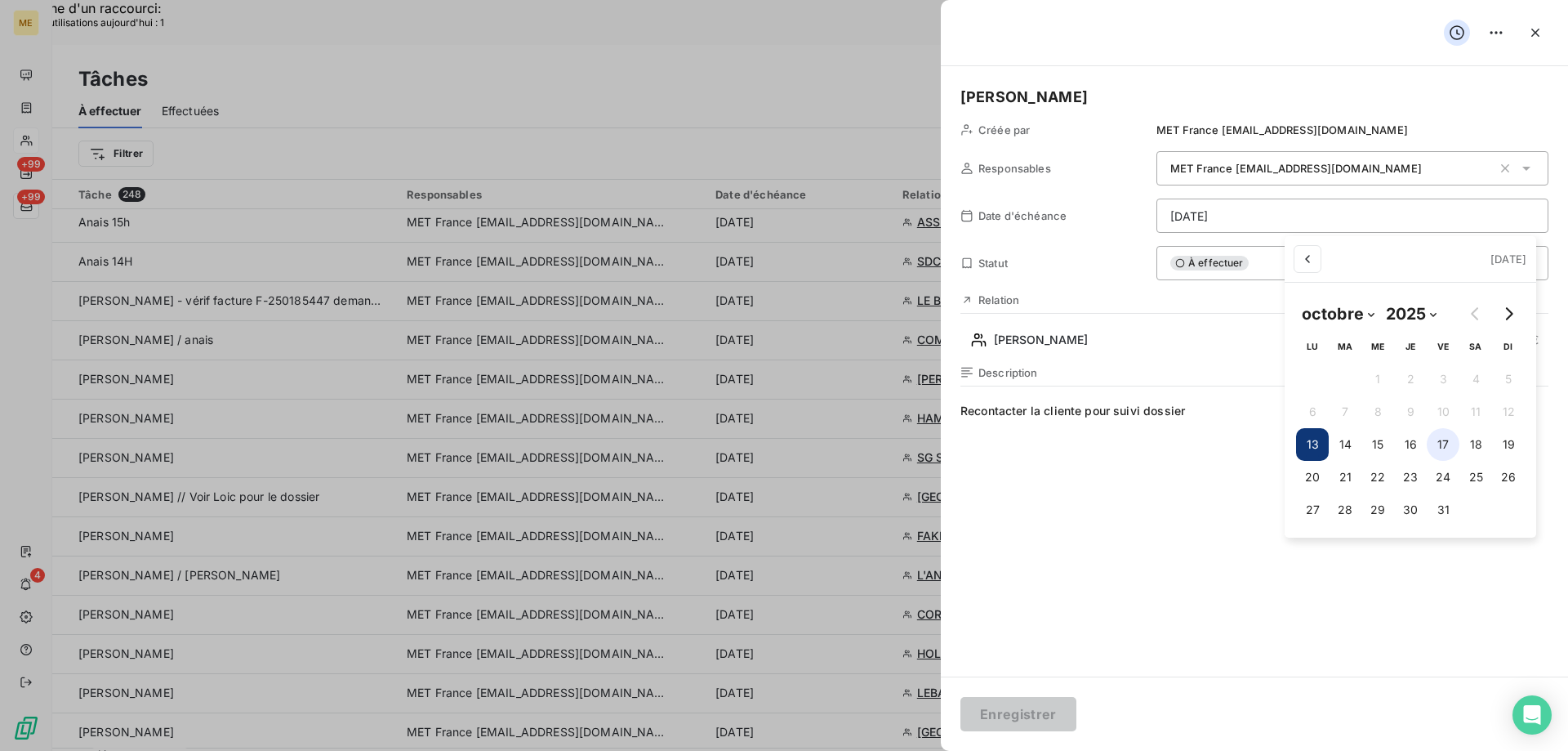
click at [1446, 447] on button "17" at bounding box center [1443, 444] width 33 height 33
type input "17/10/2025"
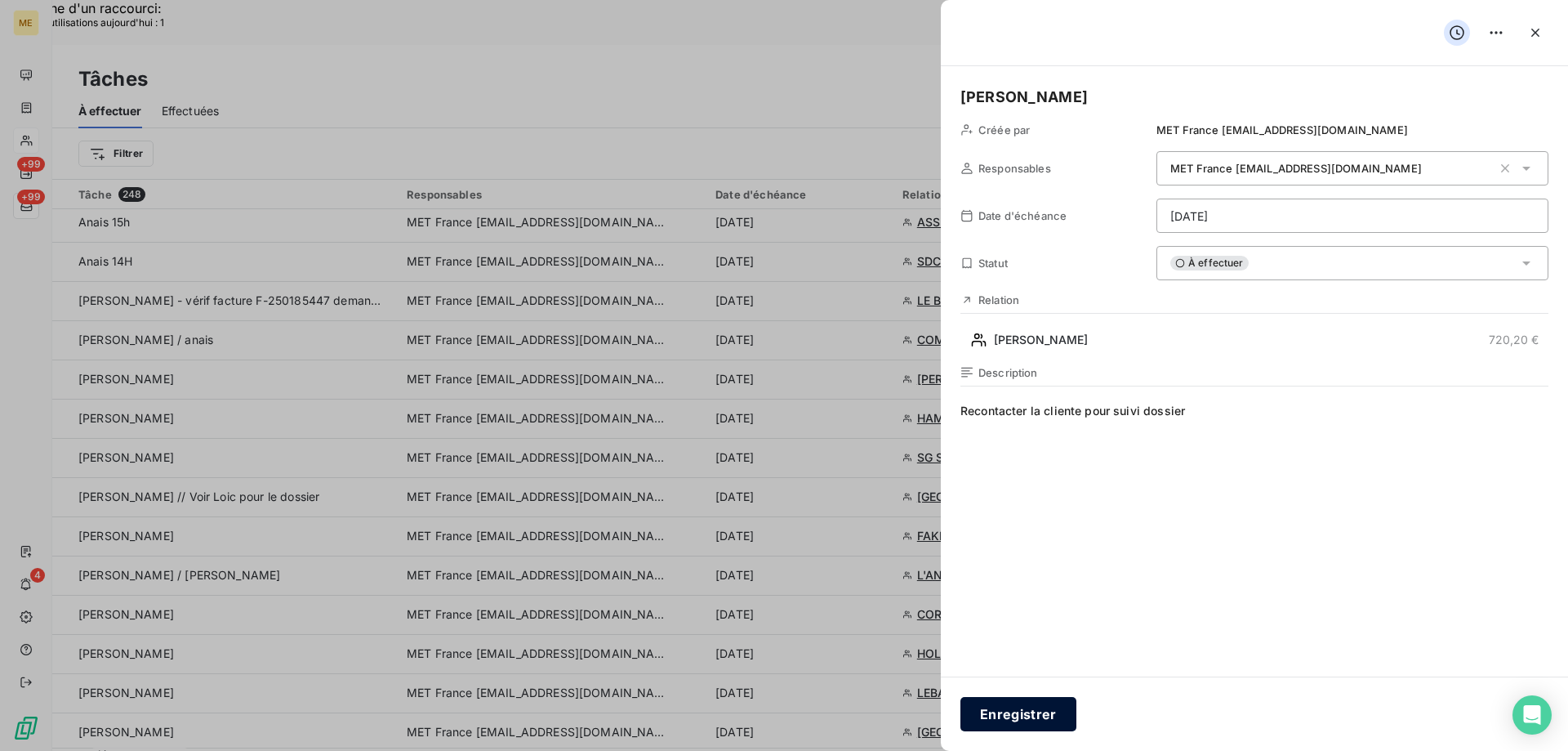
click at [1006, 709] on button "Enregistrer" at bounding box center [1018, 713] width 116 height 34
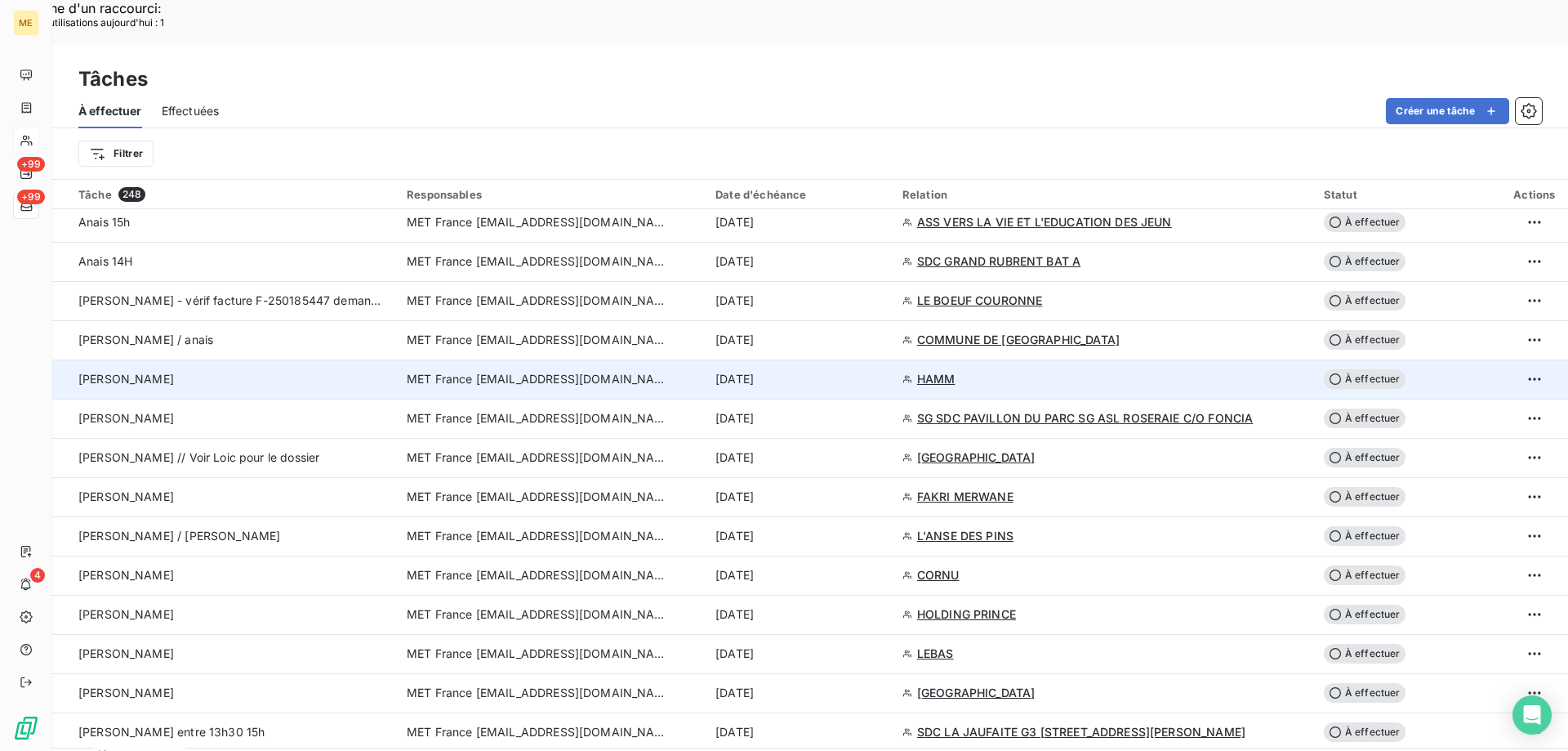
click at [941, 371] on span "HAMM" at bounding box center [936, 379] width 39 height 16
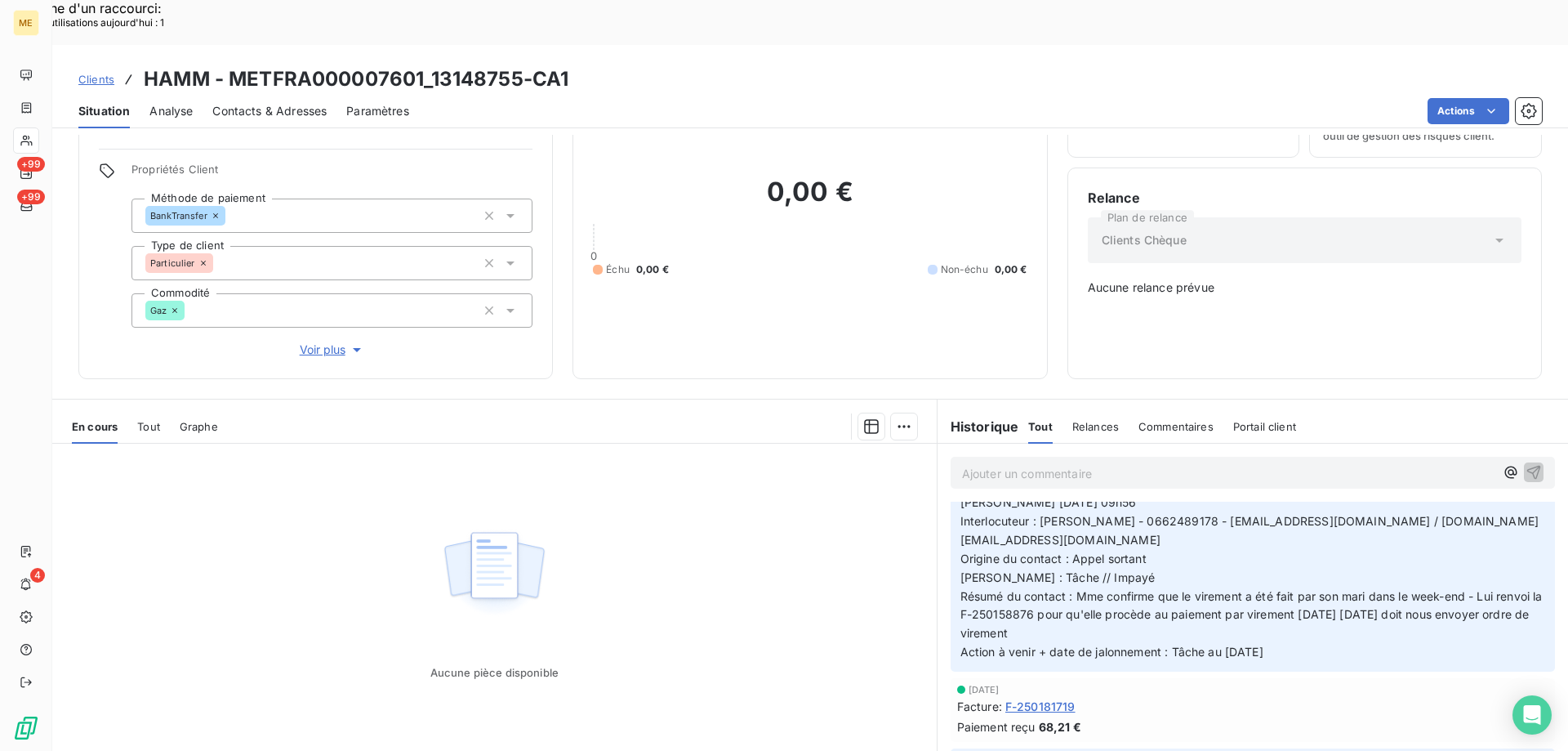
scroll to position [409, 0]
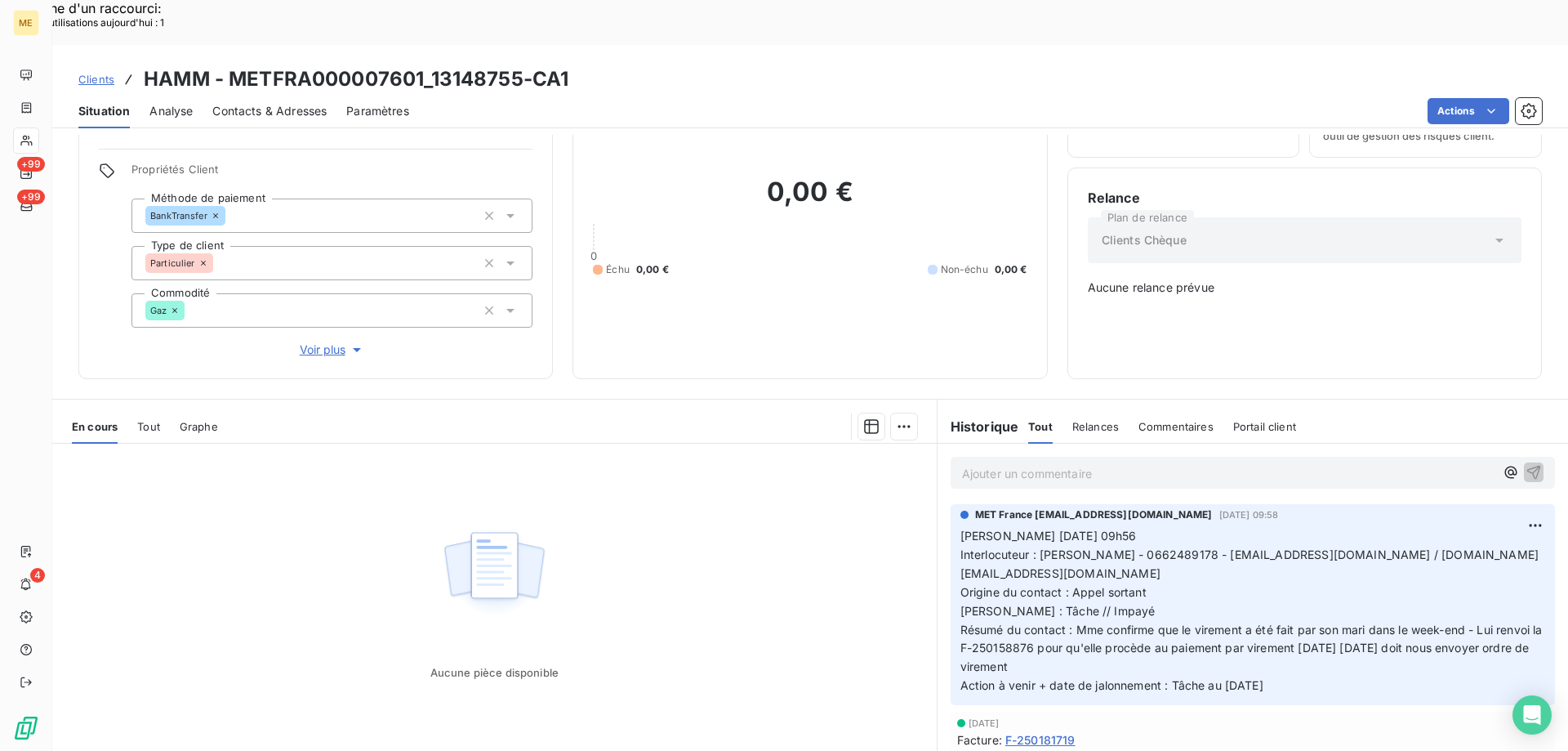
click at [1138, 547] on span "Interlocuteur : Mme HAMM - 0662489178 - antoniahamm85@gmail.com / hamm.raoul@ou…" at bounding box center [1249, 563] width 578 height 33
click at [1303, 628] on p "Valérie 06/10/2025 09h56 Interlocuteur : Mme HAMM - 0662489178 - antoniahamm85@…" at bounding box center [1253, 611] width 585 height 168
drag, startPoint x: 1290, startPoint y: 628, endPoint x: 953, endPoint y: 502, distance: 359.8
click at [960, 527] on p "Valérie 06/10/2025 09h56 Interlocuteur : Mme HAMM - 0662489178 - antoniahamm85@…" at bounding box center [1253, 611] width 585 height 168
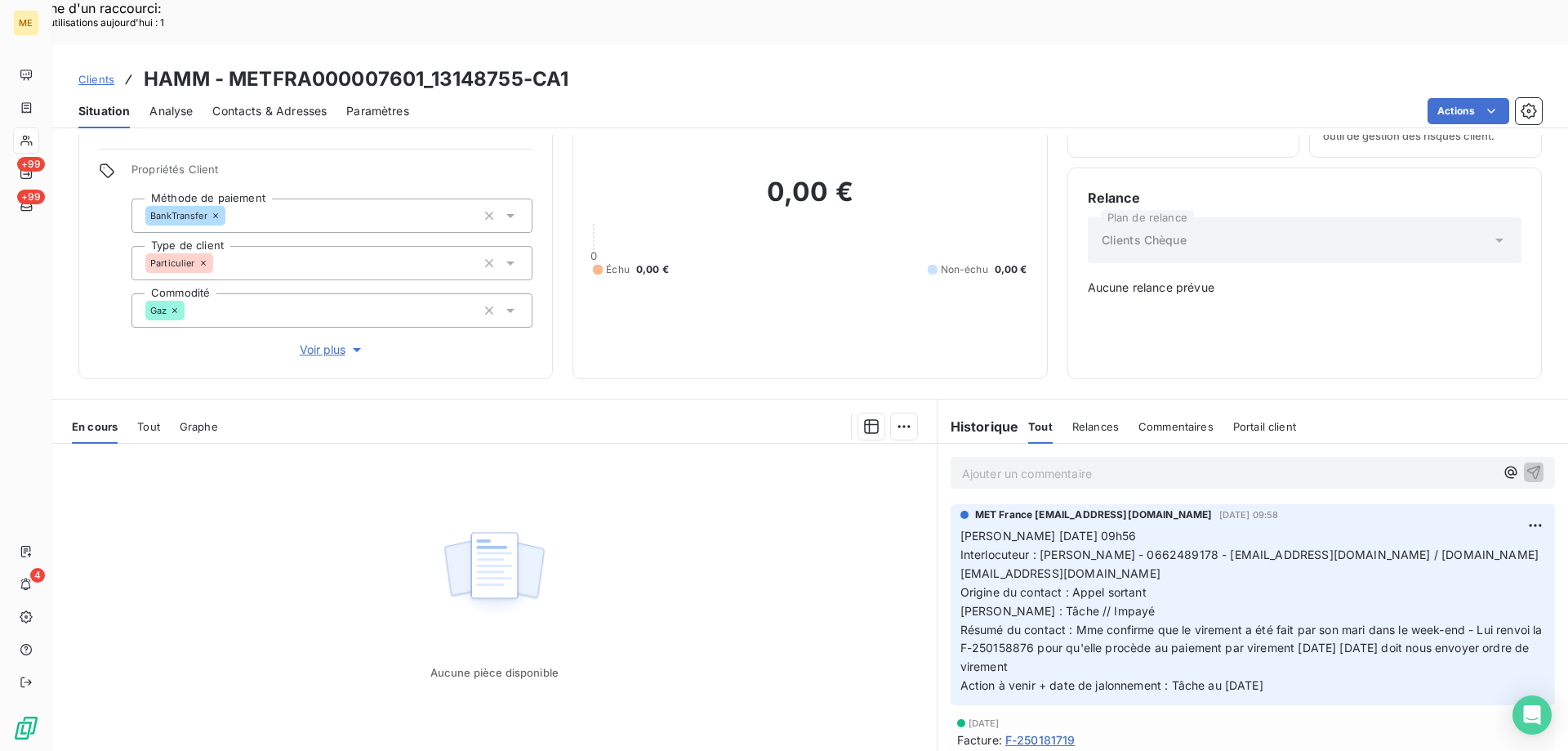
click at [986, 464] on p "Ajouter un commentaire ﻿" at bounding box center [1227, 473] width 532 height 21
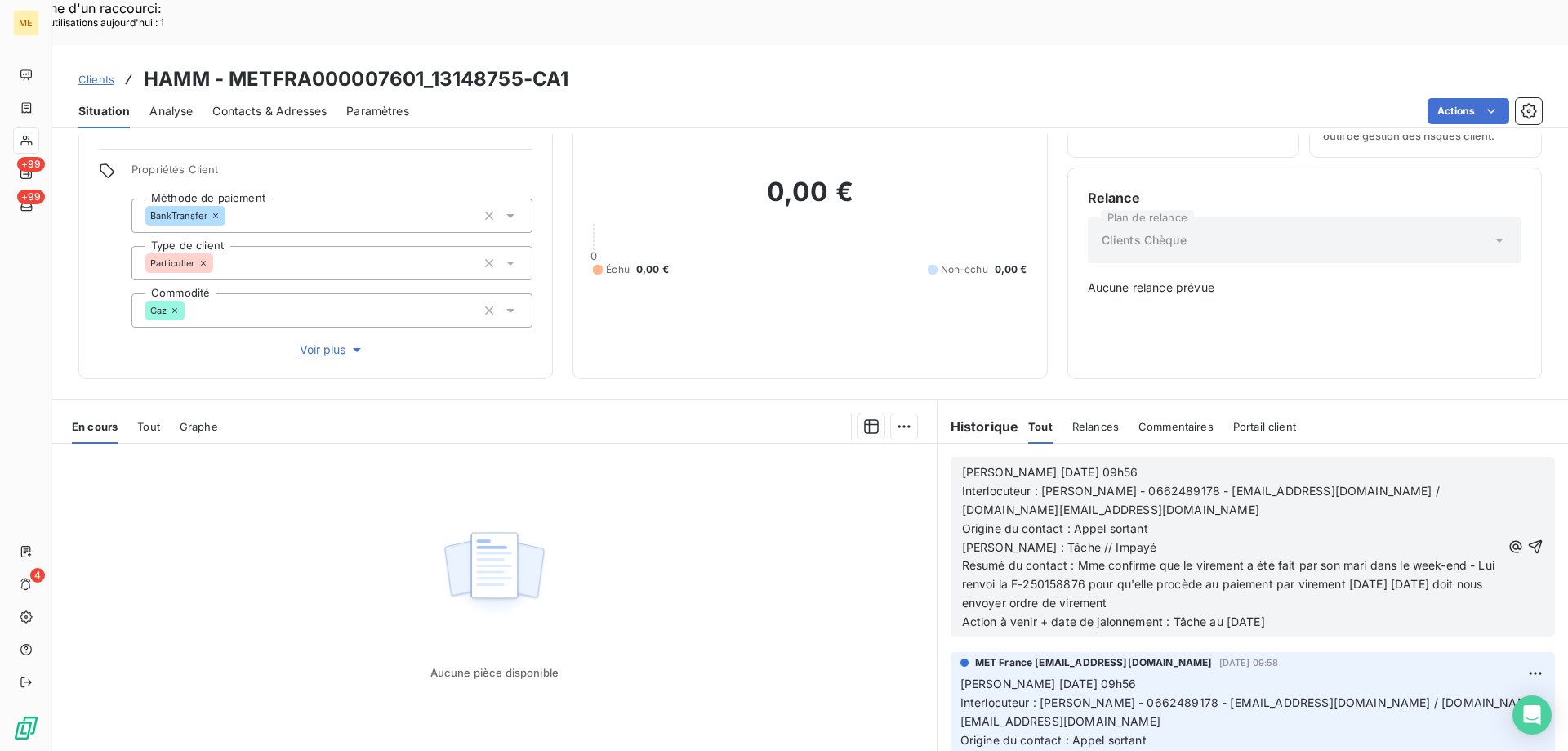
scroll to position [556, 0]
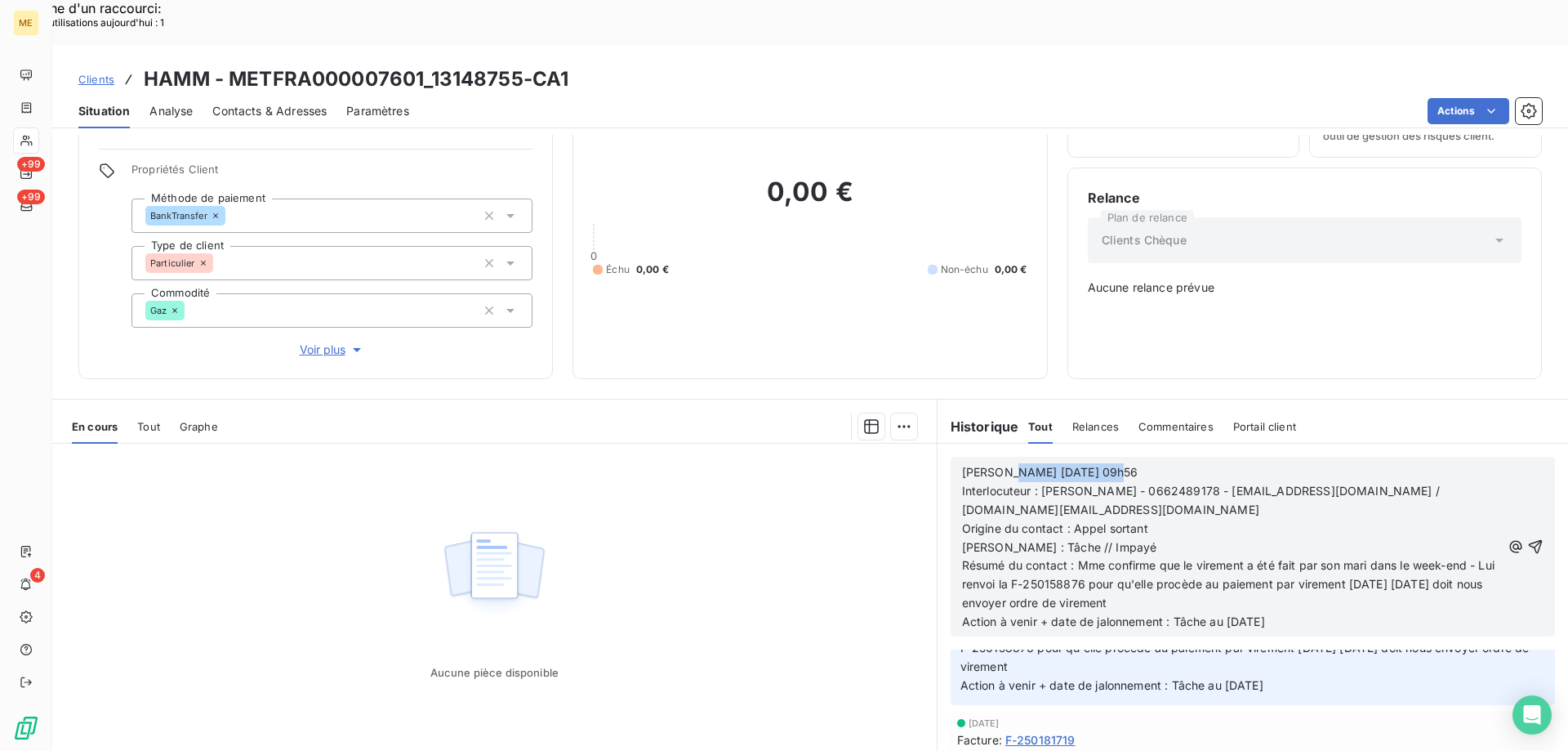
drag, startPoint x: 997, startPoint y: 419, endPoint x: 1121, endPoint y: 414, distance: 124.1
click at [1121, 464] on p "Valérie 06/10/2025 09h56" at bounding box center [1231, 472] width 539 height 19
click at [1304, 613] on p "Action à venir + date de jalonnement : Tâche au 13/10/2025" at bounding box center [1231, 622] width 539 height 19
drag, startPoint x: 1297, startPoint y: 571, endPoint x: 954, endPoint y: 418, distance: 375.6
click at [961, 464] on div "Valérie 06/10/2025 09h56 Interlocuteur : Mme HAMM - 0662489178 - antoniahamm85@…" at bounding box center [1231, 547] width 539 height 168
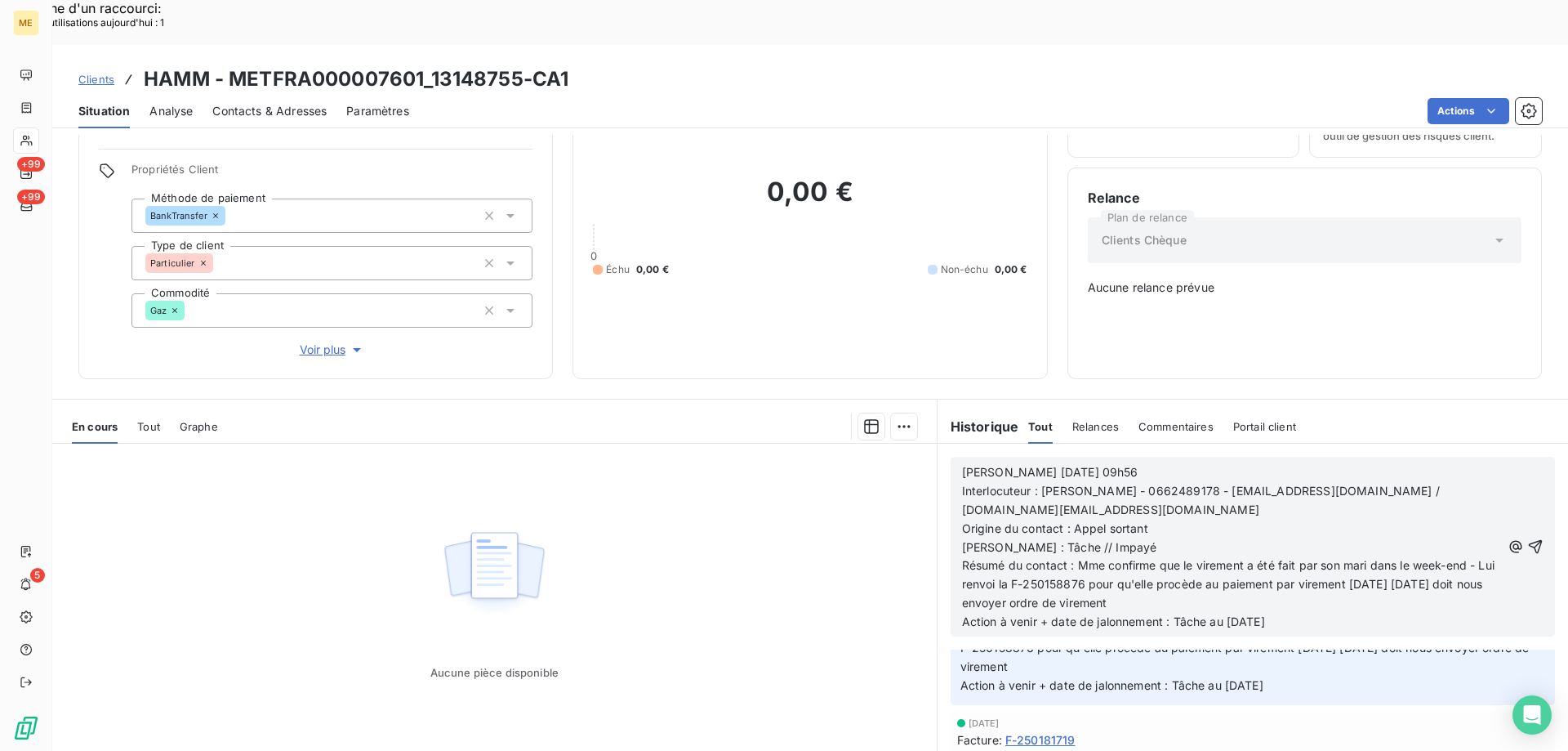
click at [792, 554] on div "Aucune pièce disponible" at bounding box center [494, 601] width 884 height 314
drag, startPoint x: 997, startPoint y: 414, endPoint x: 1118, endPoint y: 415, distance: 121.0
click at [1115, 464] on p "Valérie 06/10/2025 09h56" at bounding box center [1231, 472] width 539 height 19
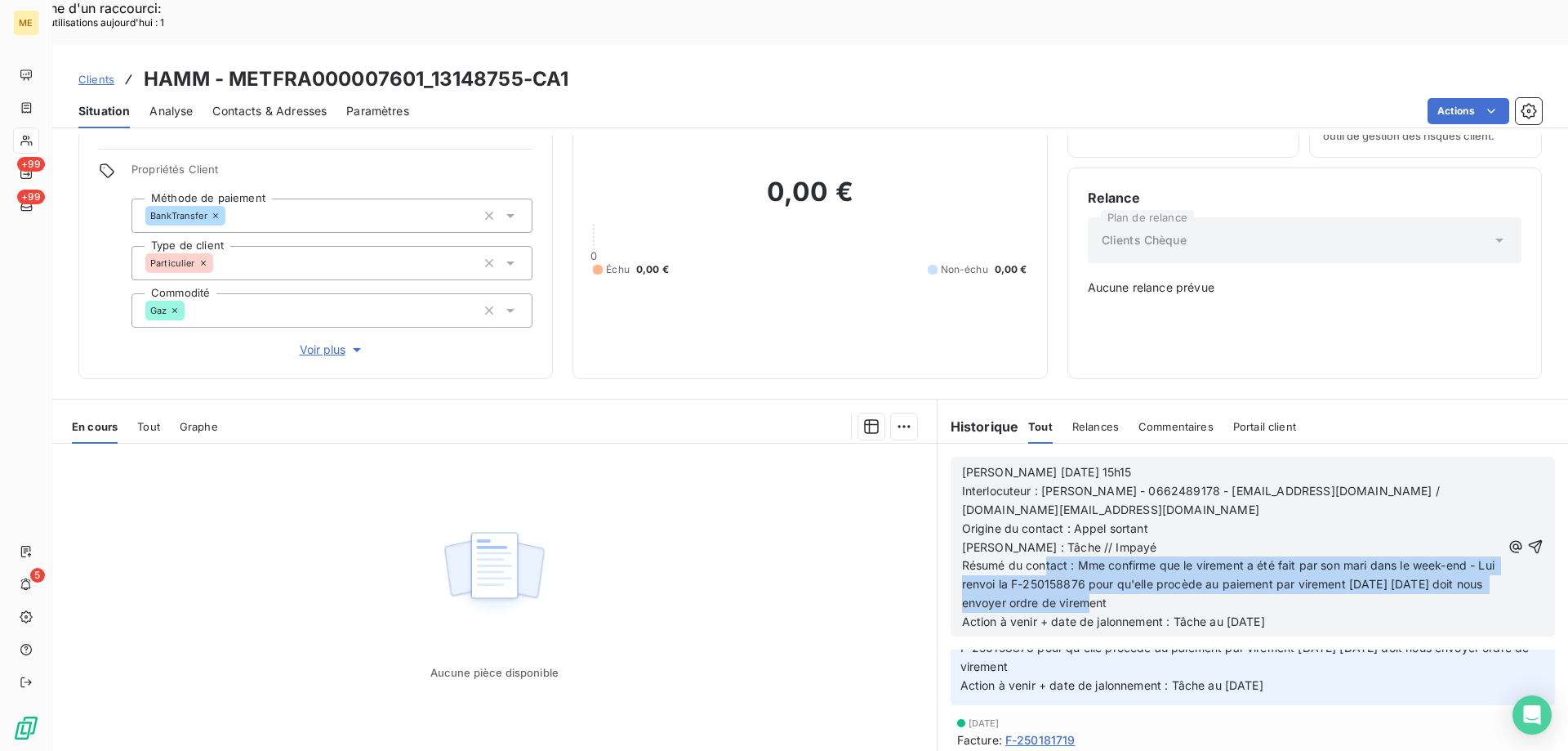
drag, startPoint x: 1073, startPoint y: 510, endPoint x: 1160, endPoint y: 547, distance: 94.5
click at [1160, 547] on p "Raison : Tâche // Impayé Résumé du contact : Mme confirme que le virement a été…" at bounding box center [1231, 576] width 539 height 76
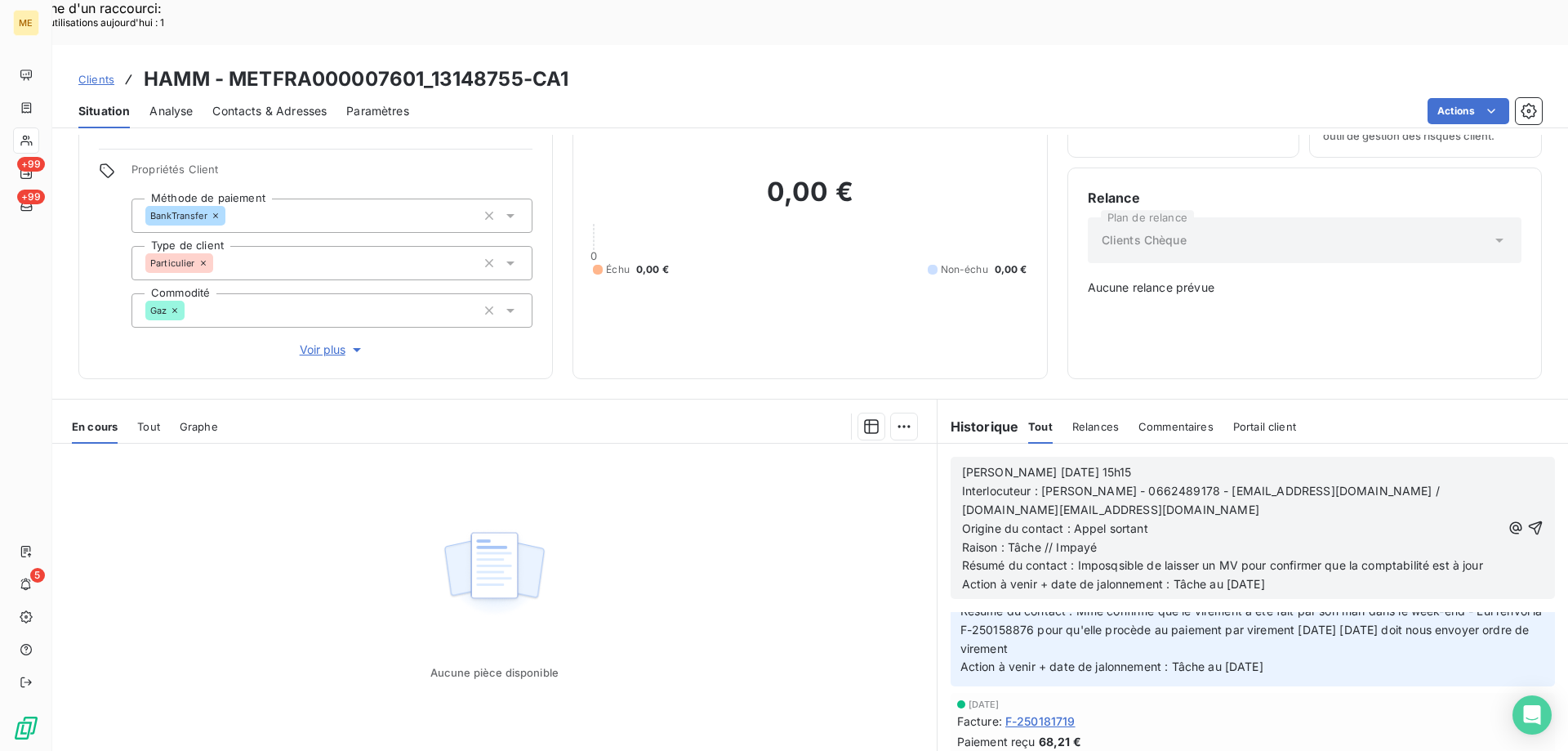
scroll to position [519, 0]
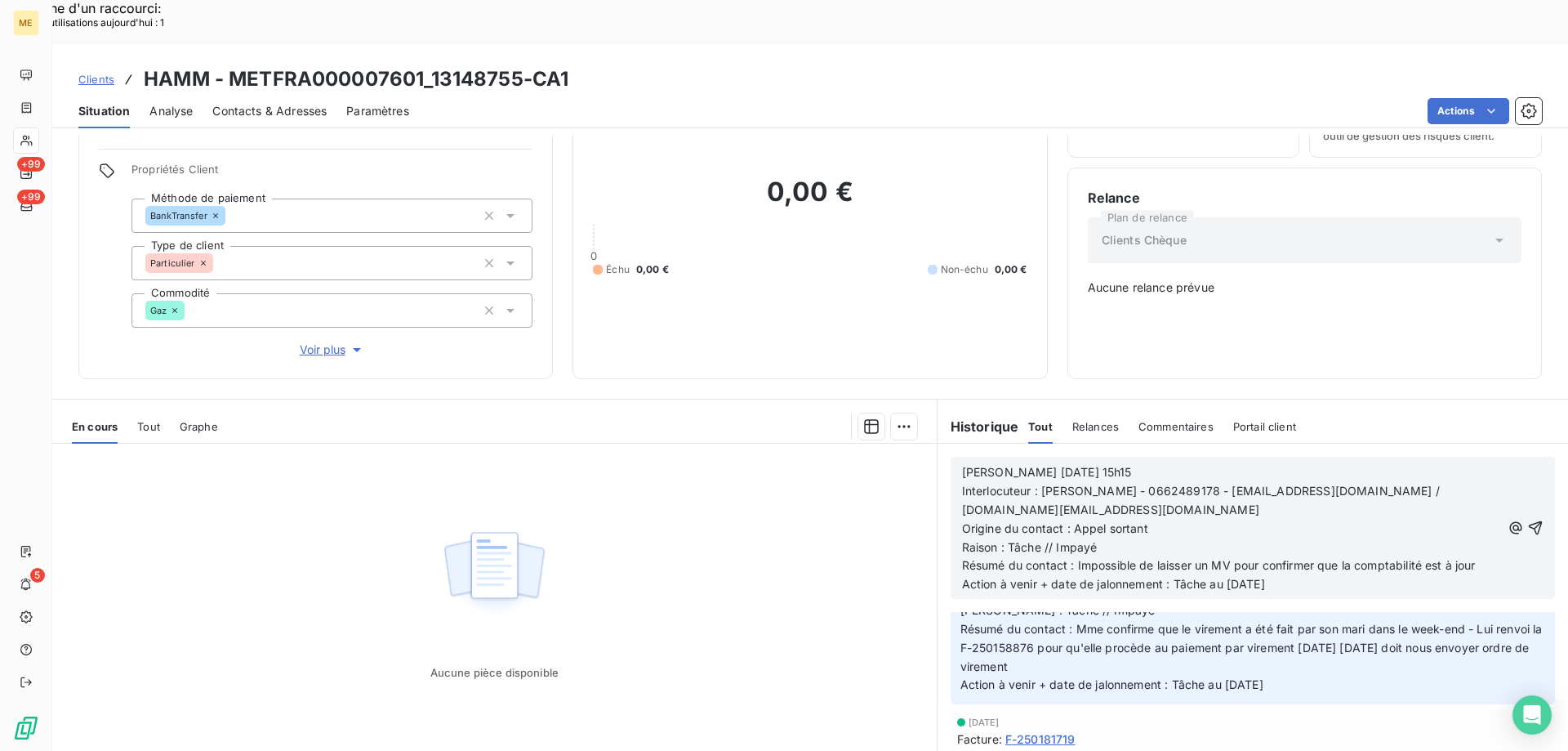
drag, startPoint x: 1166, startPoint y: 529, endPoint x: 1333, endPoint y: 548, distance: 168.1
click at [1333, 548] on div "Valérie 13/10/2025 15h15 Interlocuteur : Mme HAMM - 0662489178 - antoniahamm85@…" at bounding box center [1253, 527] width 630 height 168
click at [1528, 521] on icon "button" at bounding box center [1535, 528] width 14 height 14
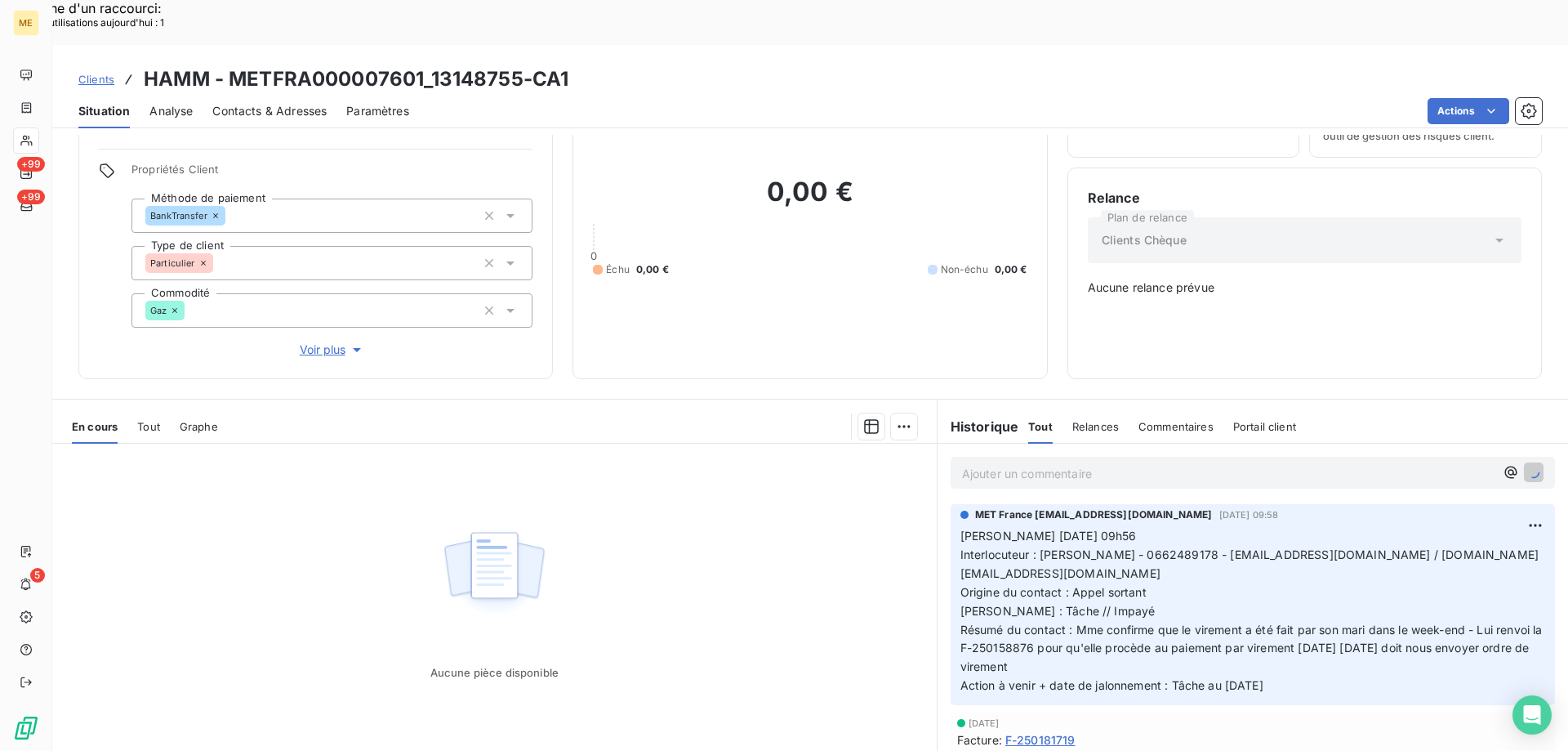
scroll to position [560, 0]
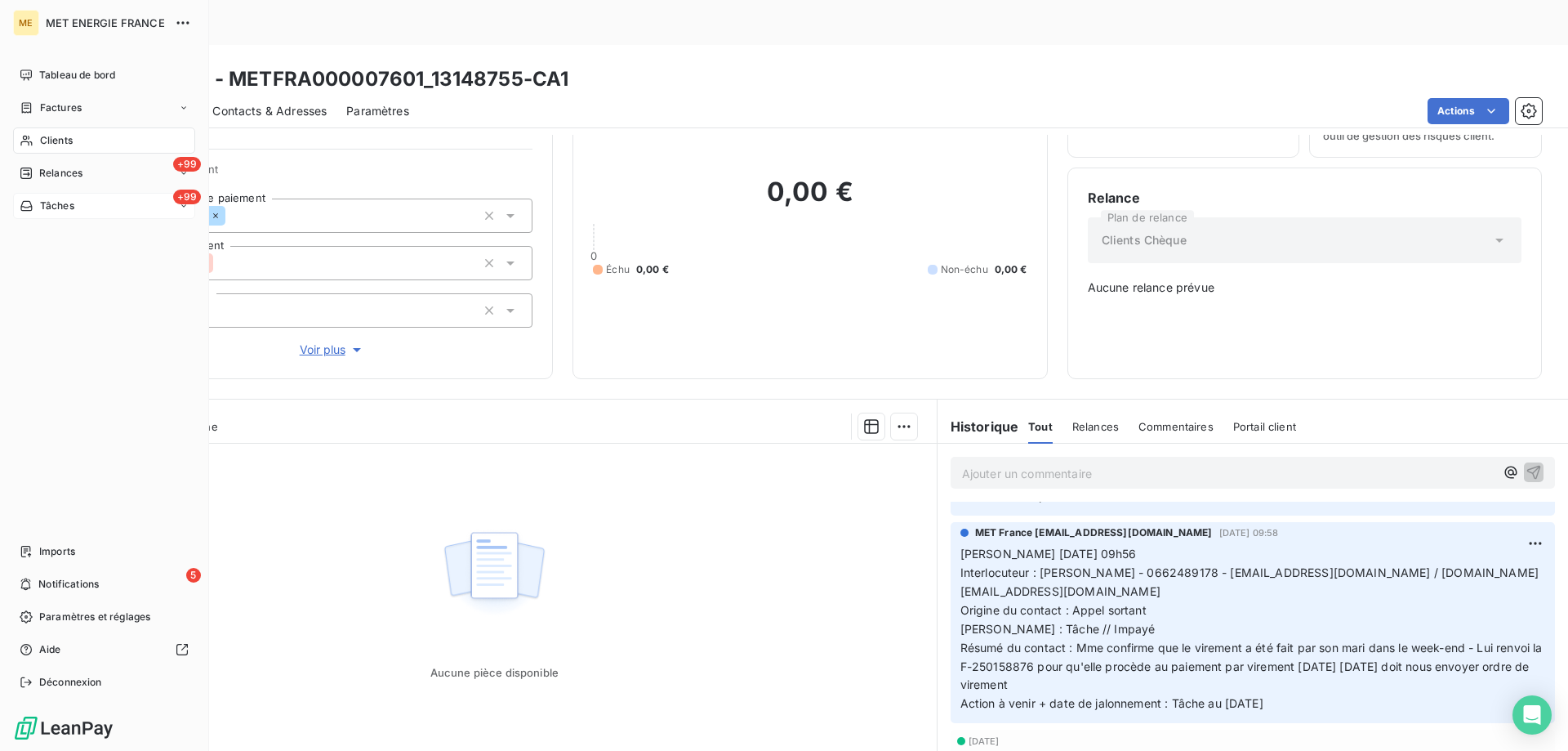
drag, startPoint x: 82, startPoint y: 212, endPoint x: 93, endPoint y: 208, distance: 11.7
click at [84, 212] on div "+99 Tâches" at bounding box center [103, 206] width 182 height 26
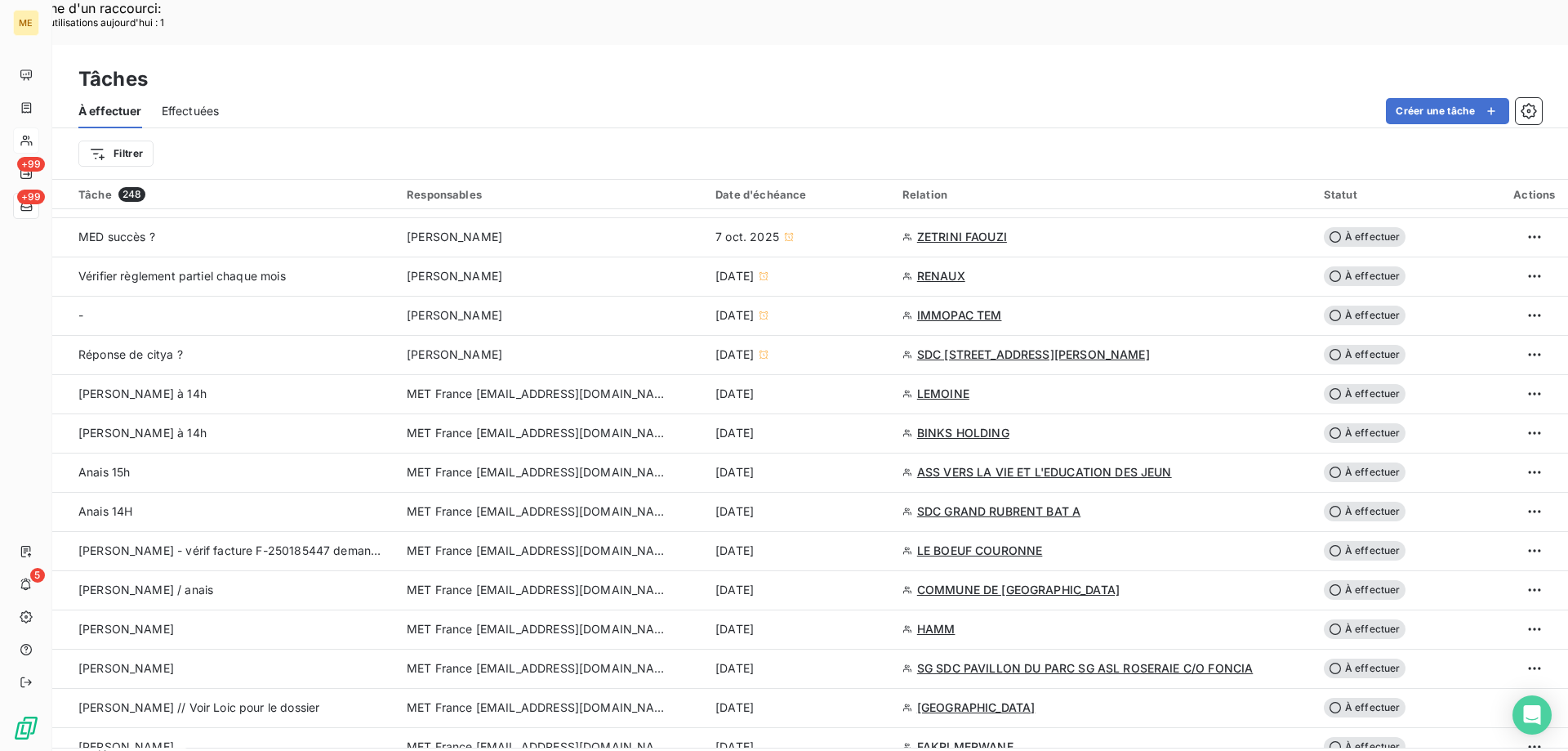
scroll to position [1062, 0]
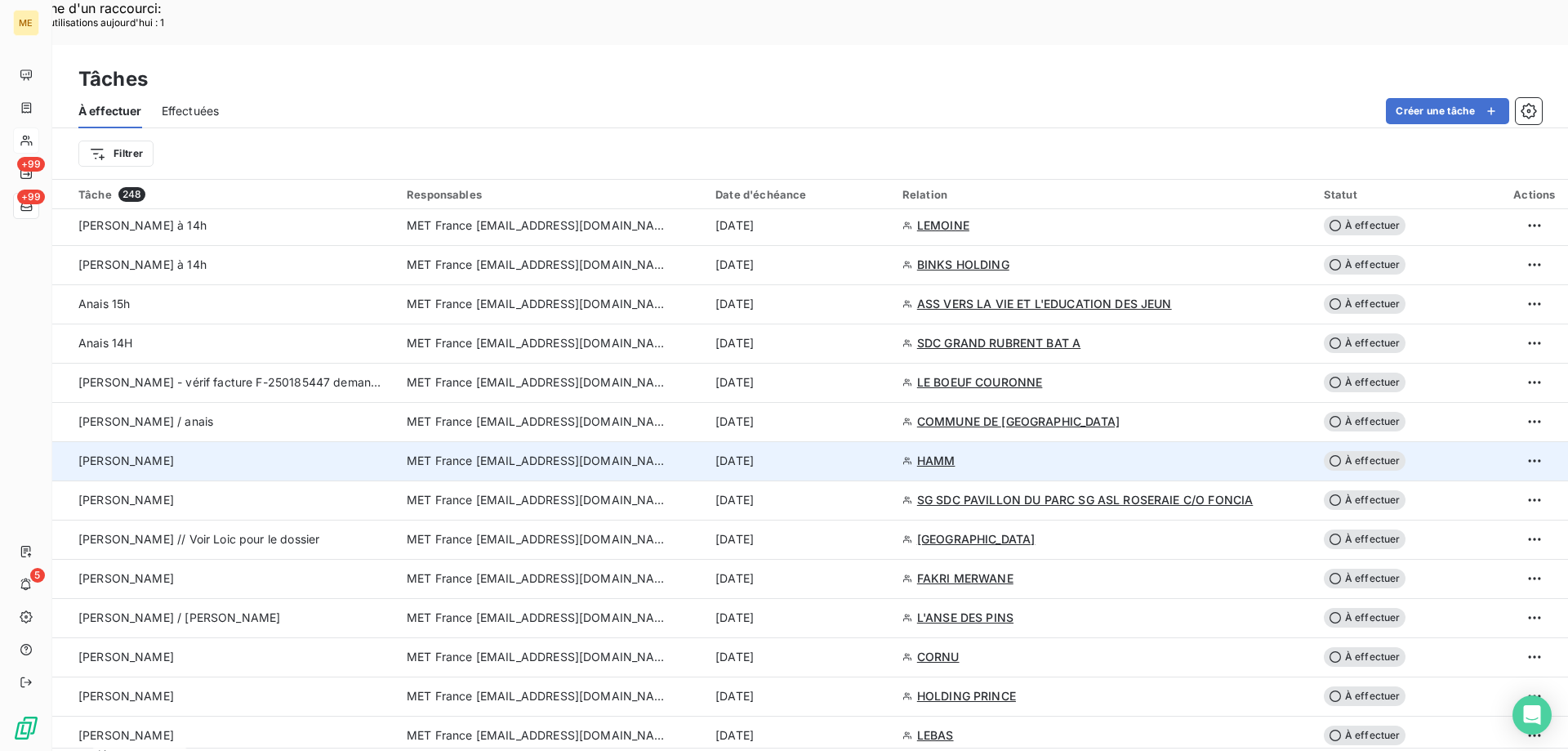
click at [1372, 451] on span "À effectuer" at bounding box center [1364, 461] width 82 height 20
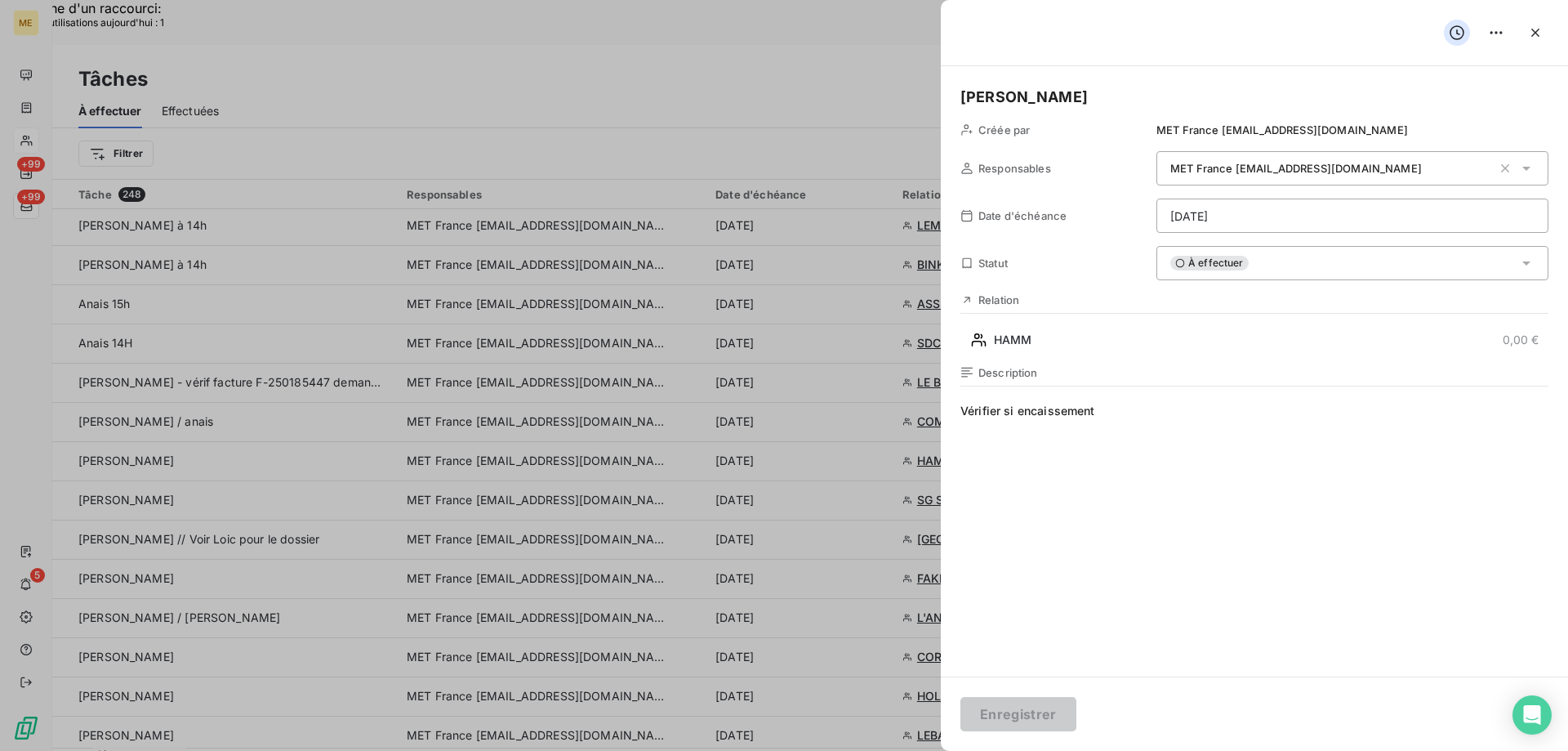
click at [1285, 262] on div "À effectuer" at bounding box center [1352, 263] width 392 height 34
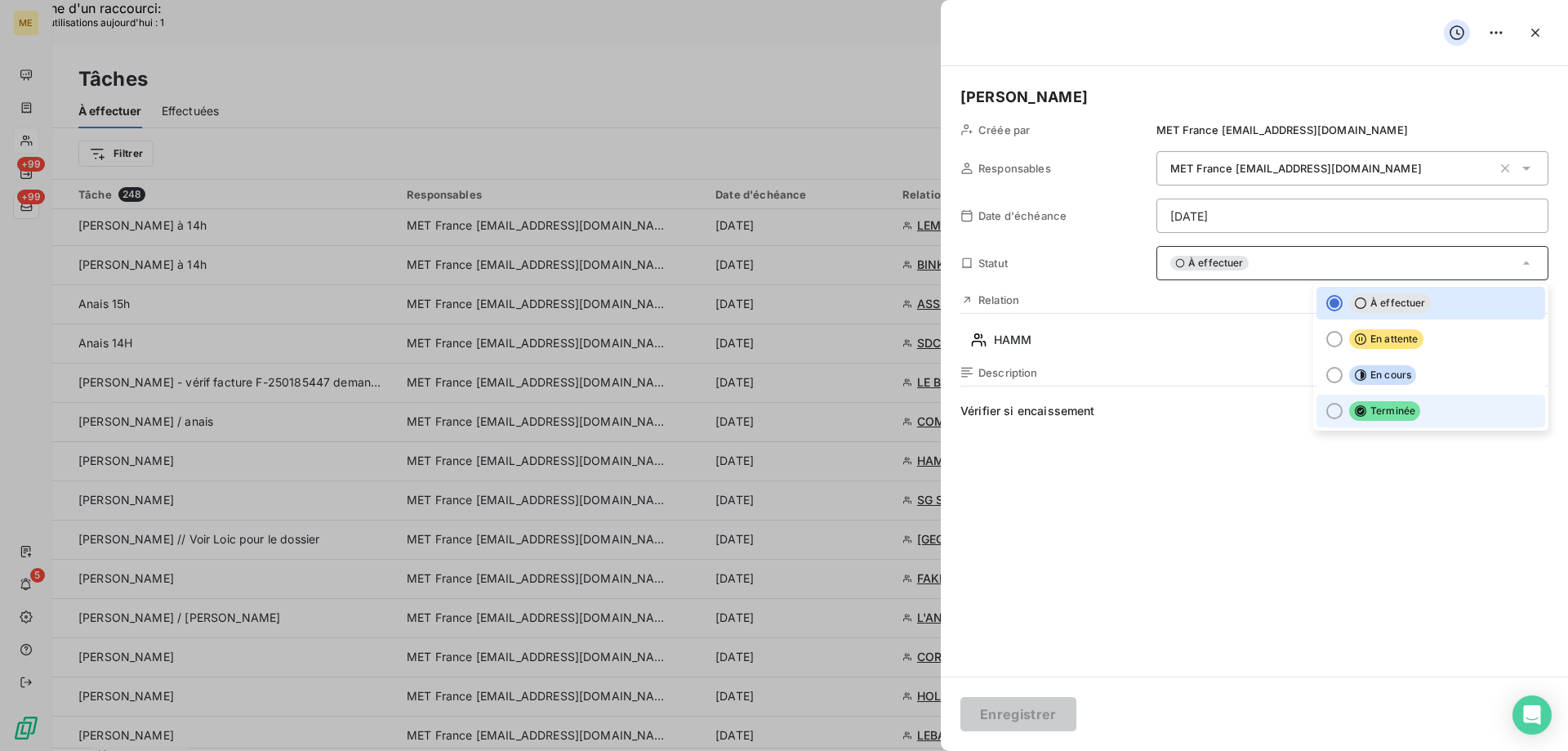
click at [1326, 410] on div at bounding box center [1334, 411] width 16 height 16
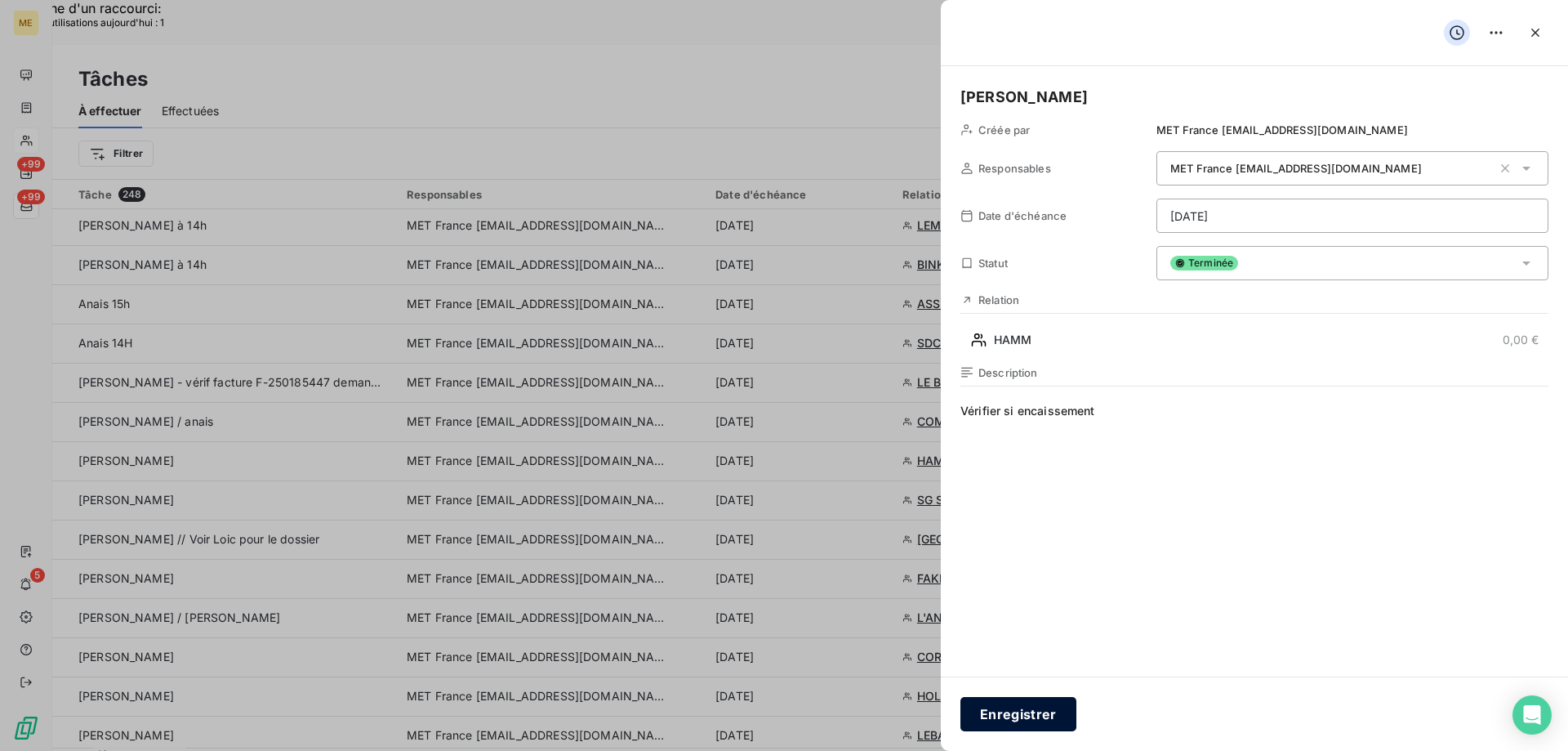
click at [1043, 710] on button "Enregistrer" at bounding box center [1018, 713] width 116 height 34
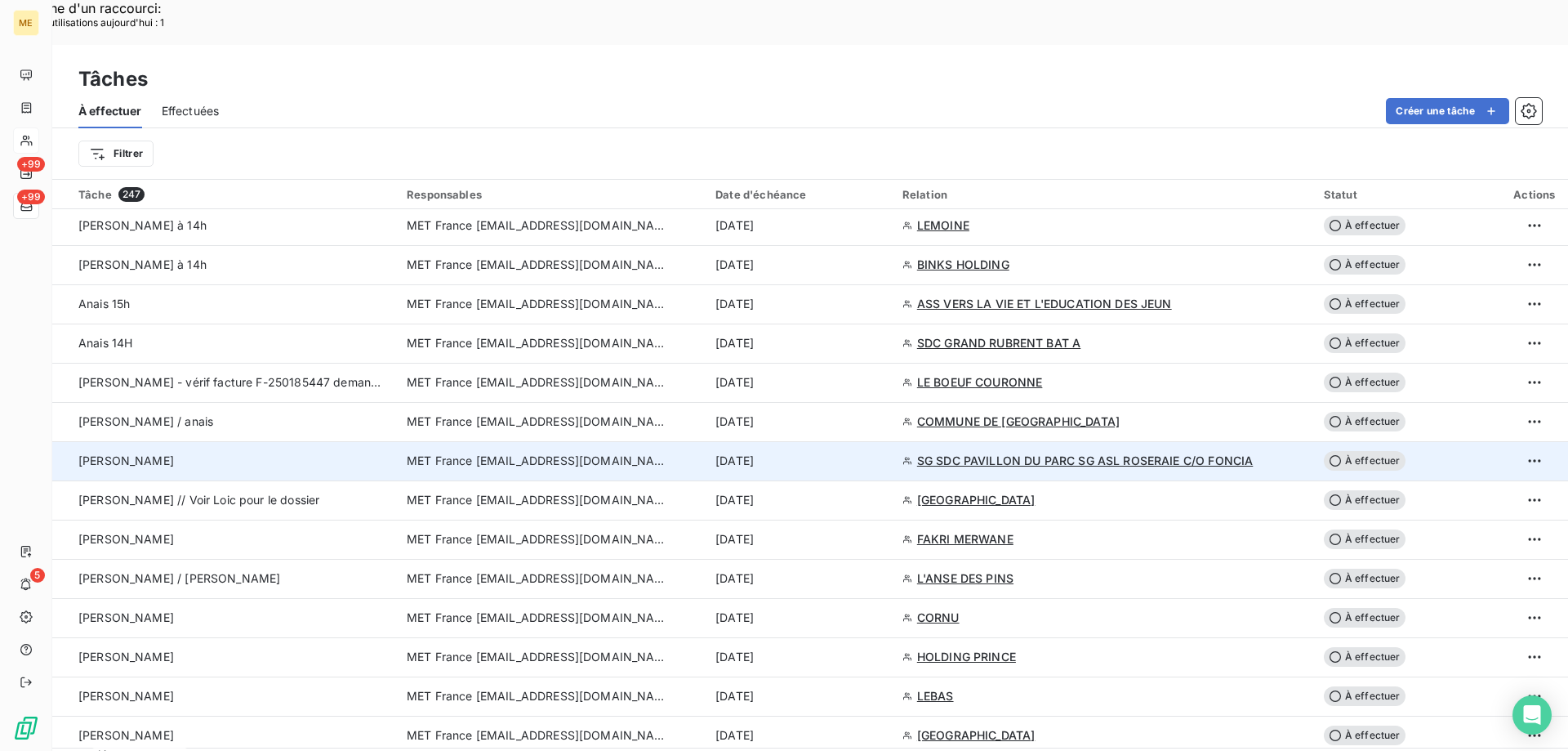
click at [1010, 453] on span "SG SDC PAVILLON DU PARC SG ASL ROSERAIE C/O FONCIA" at bounding box center [1085, 461] width 336 height 16
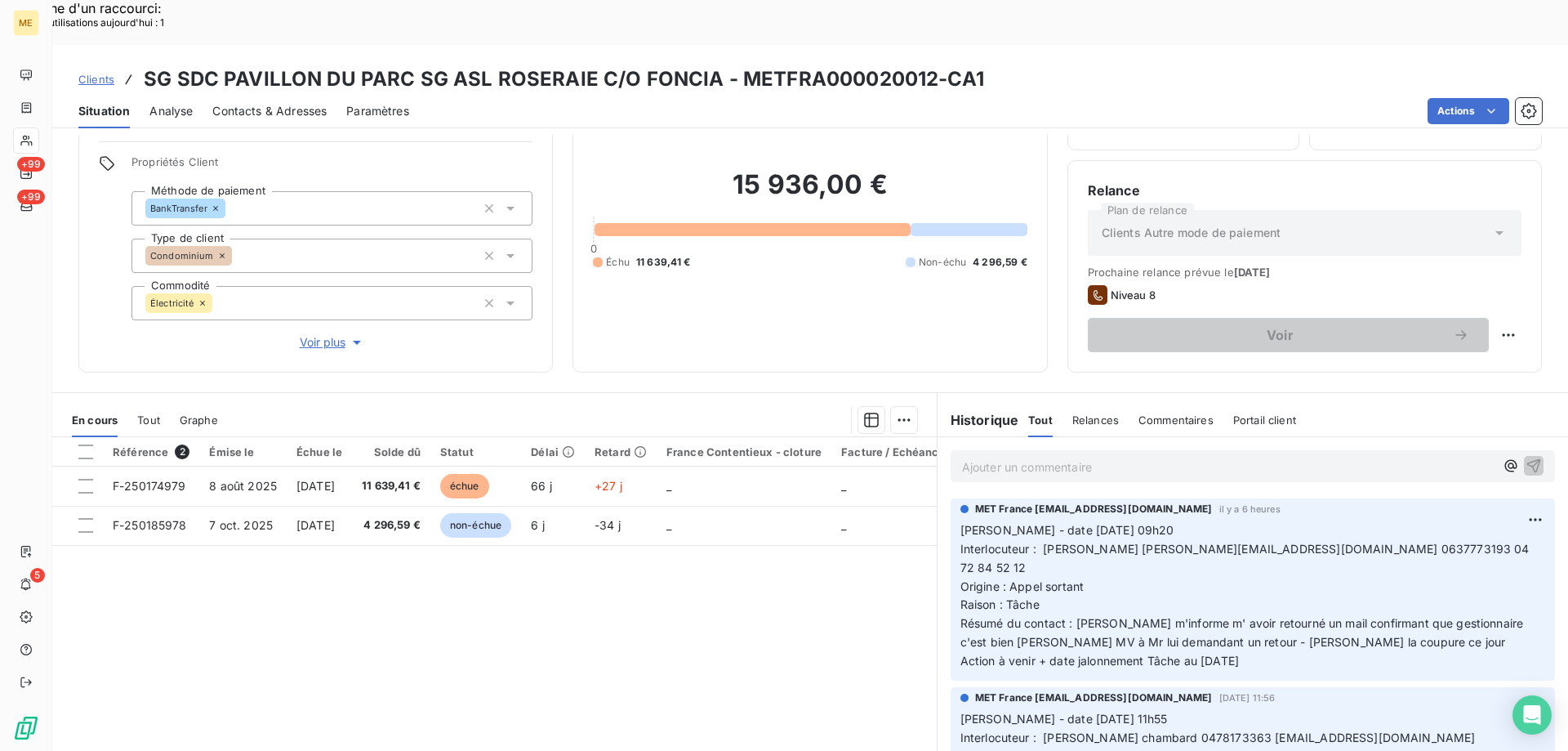
scroll to position [103, 0]
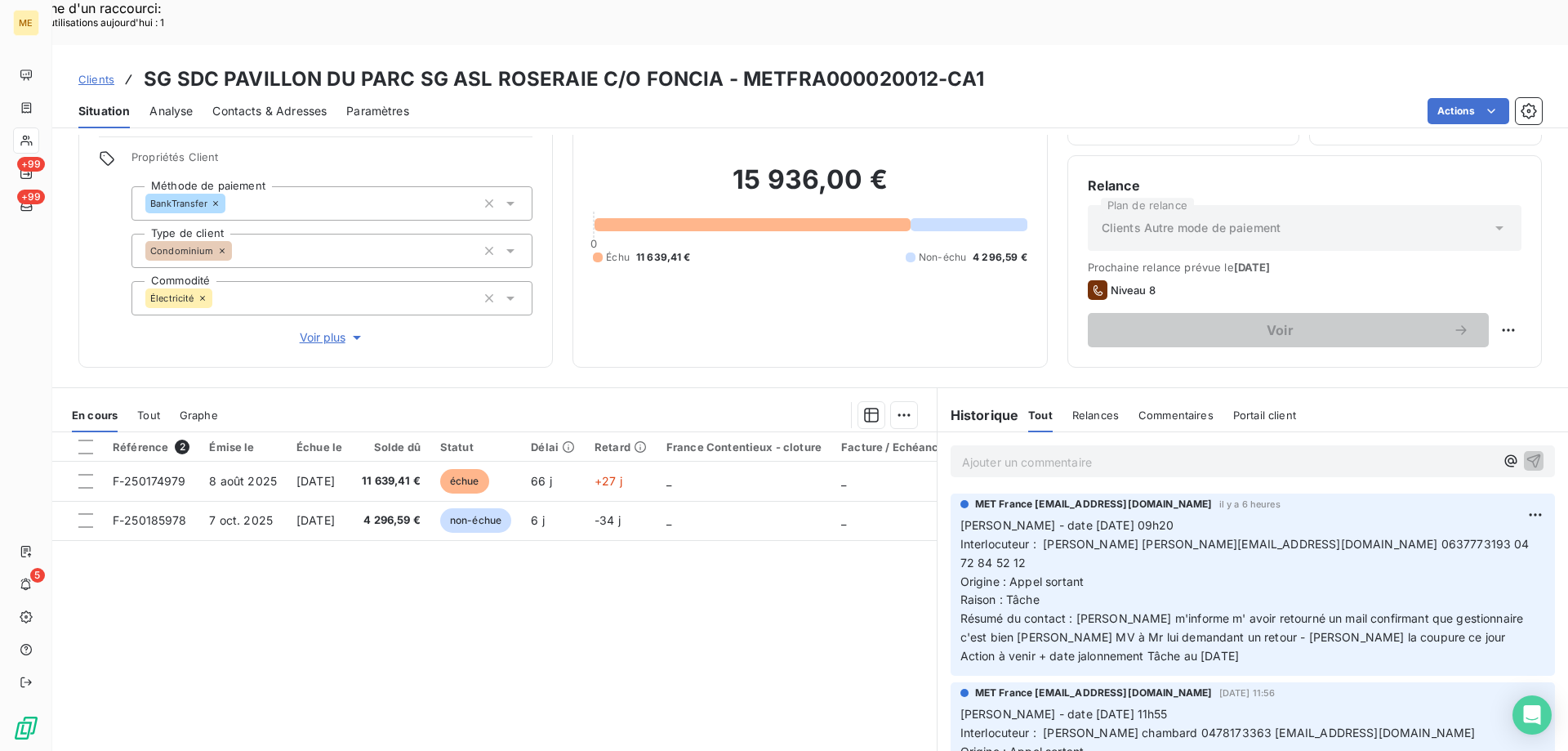
click at [1309, 537] on span "Interlocuteur : Valentin Ferreira valentin.ferreira@foncia.com 0637773193 04 72…" at bounding box center [1247, 553] width 573 height 33
click at [1411, 541] on p "Valérie - date 13/10/2025 09h20 Interlocuteur : Valentin Ferreira valentin.ferr…" at bounding box center [1253, 591] width 585 height 149
drag, startPoint x: 1366, startPoint y: 501, endPoint x: 1447, endPoint y: 498, distance: 81.1
click at [1447, 516] on p "Valérie - date 13/10/2025 09h20 Interlocuteur : Valentin Ferreira valentin.ferr…" at bounding box center [1253, 591] width 585 height 149
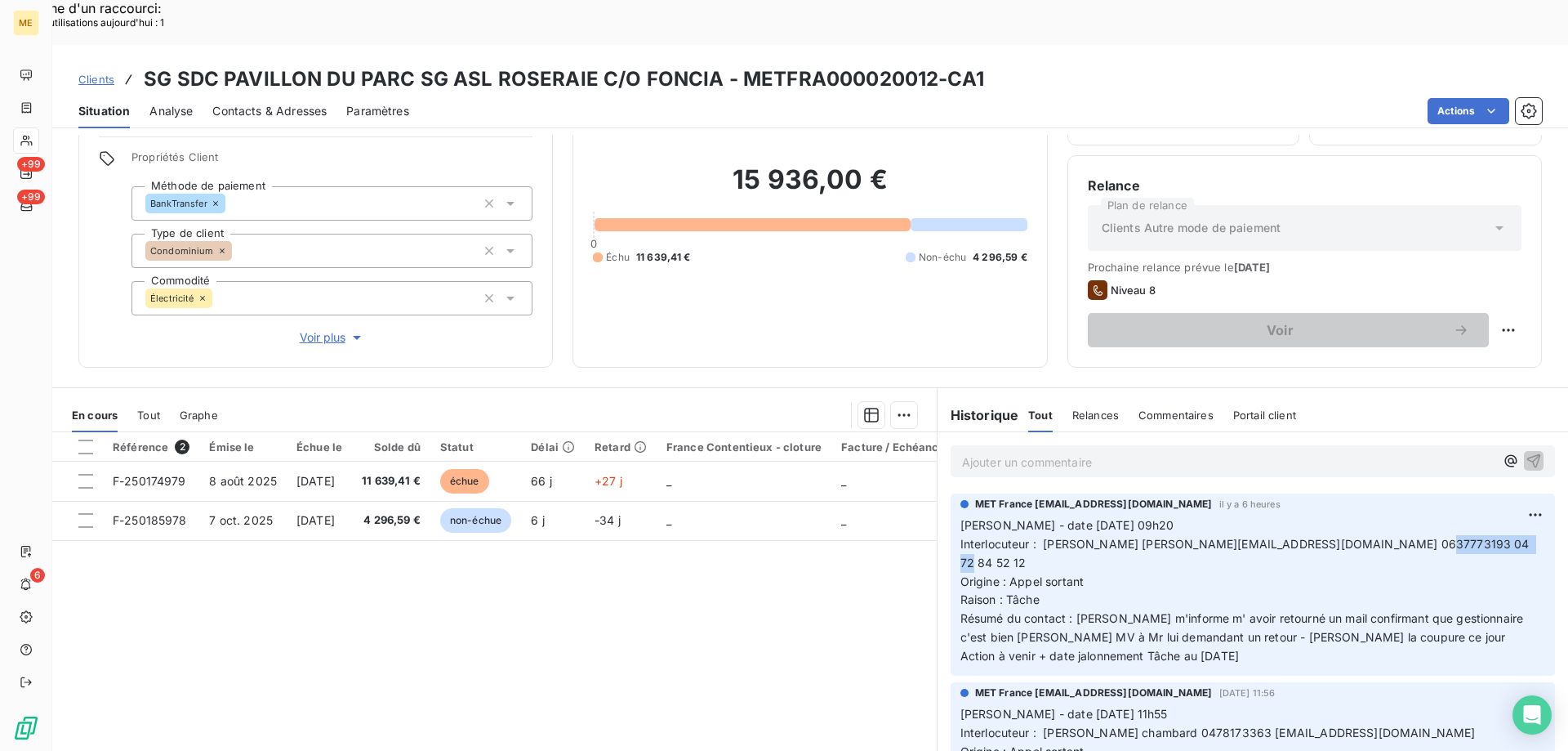
drag, startPoint x: 1263, startPoint y: 596, endPoint x: 952, endPoint y: 477, distance: 333.0
click at [960, 516] on p "Valérie - date 13/10/2025 09h20 Interlocuteur : Valentin Ferreira valentin.ferr…" at bounding box center [1253, 591] width 585 height 149
click at [993, 452] on p "Ajouter un commentaire ﻿" at bounding box center [1227, 462] width 532 height 21
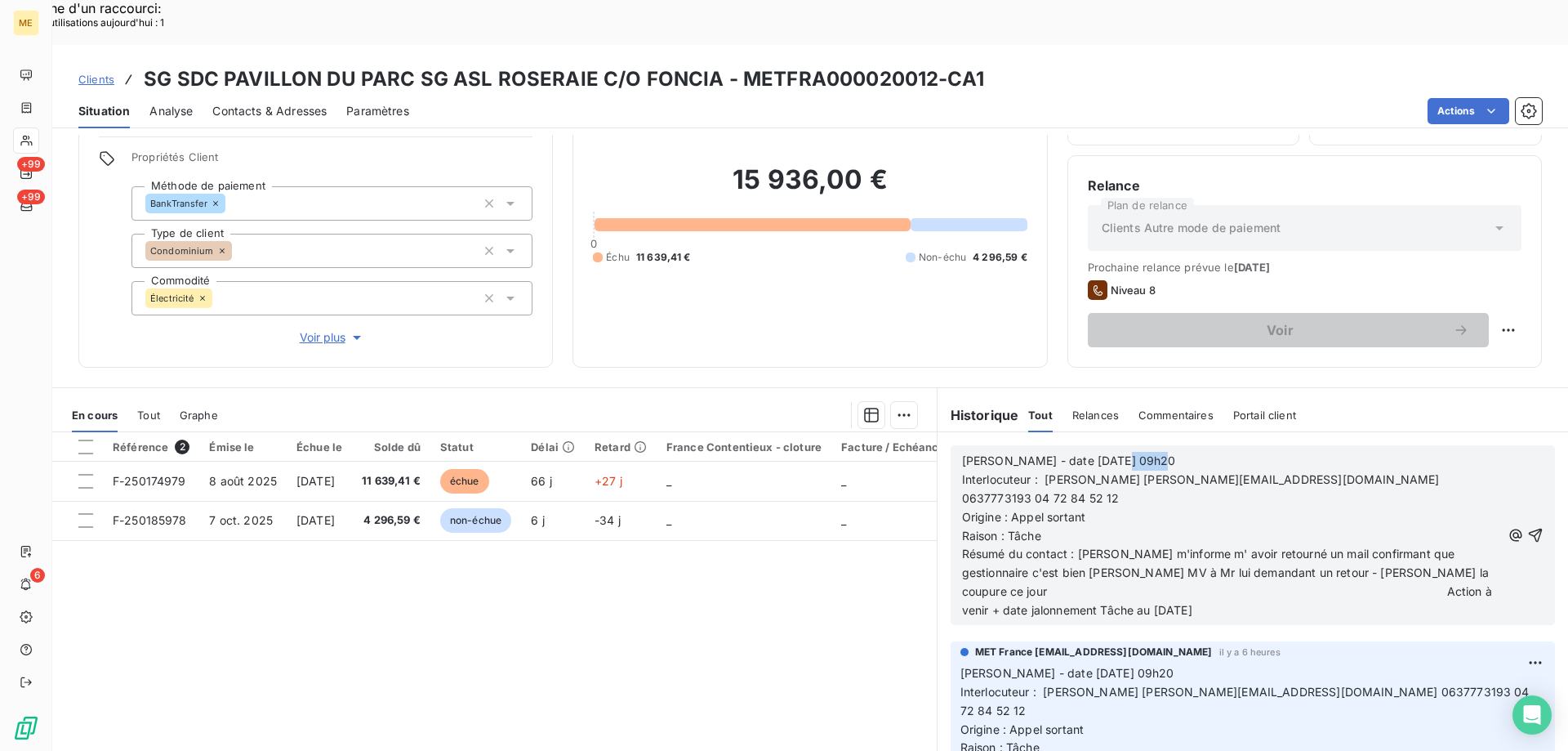
drag, startPoint x: 1099, startPoint y: 419, endPoint x: 1165, endPoint y: 417, distance: 66.0
click at [1165, 452] on p "Valérie - date 13/10/2025 09h20" at bounding box center [1231, 461] width 539 height 19
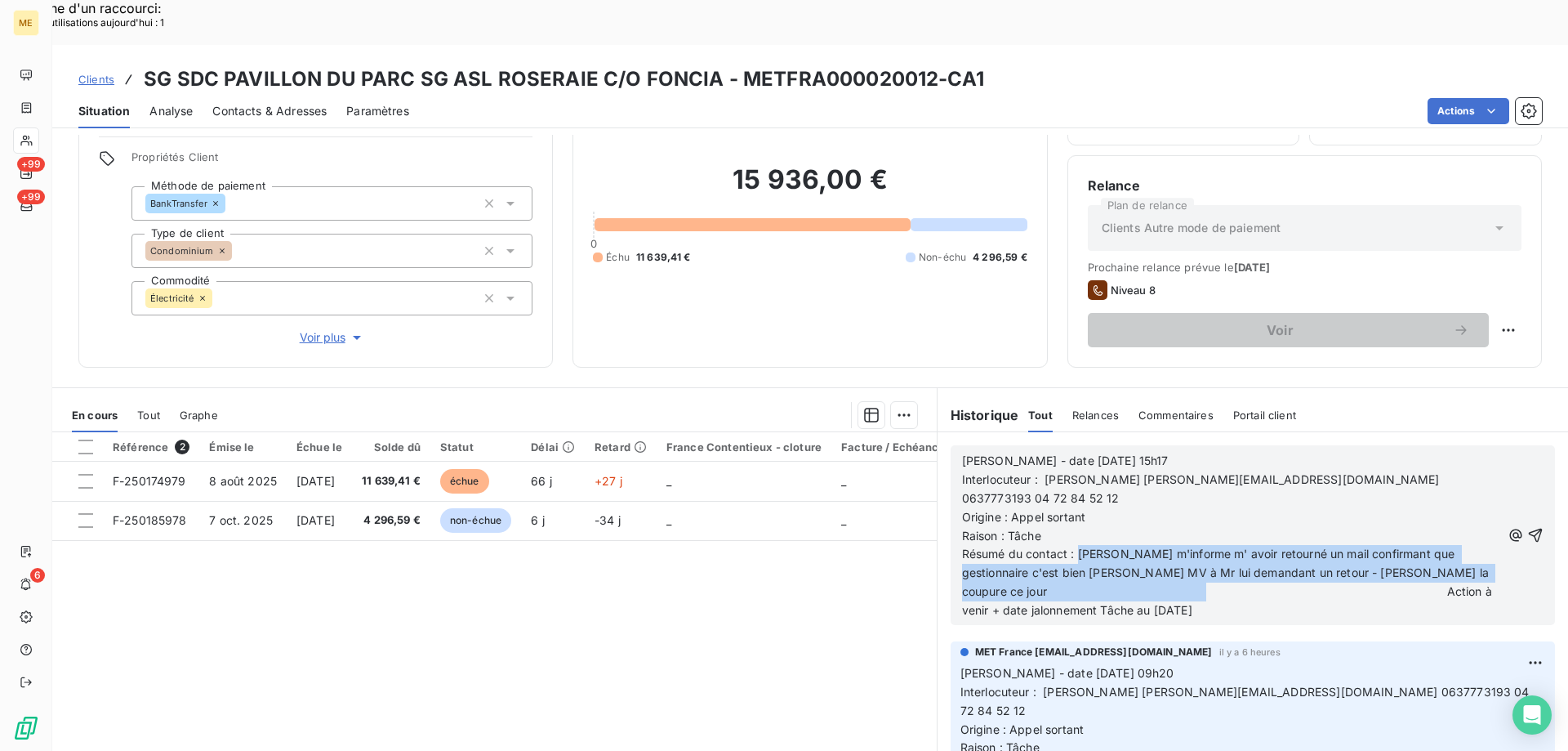
drag, startPoint x: 1073, startPoint y: 491, endPoint x: 1187, endPoint y: 527, distance: 119.5
click at [1187, 546] on span "Résumé du contact : Mme BESSARD m'informe m' avoir retourné un mail confirmant …" at bounding box center [1228, 581] width 533 height 71
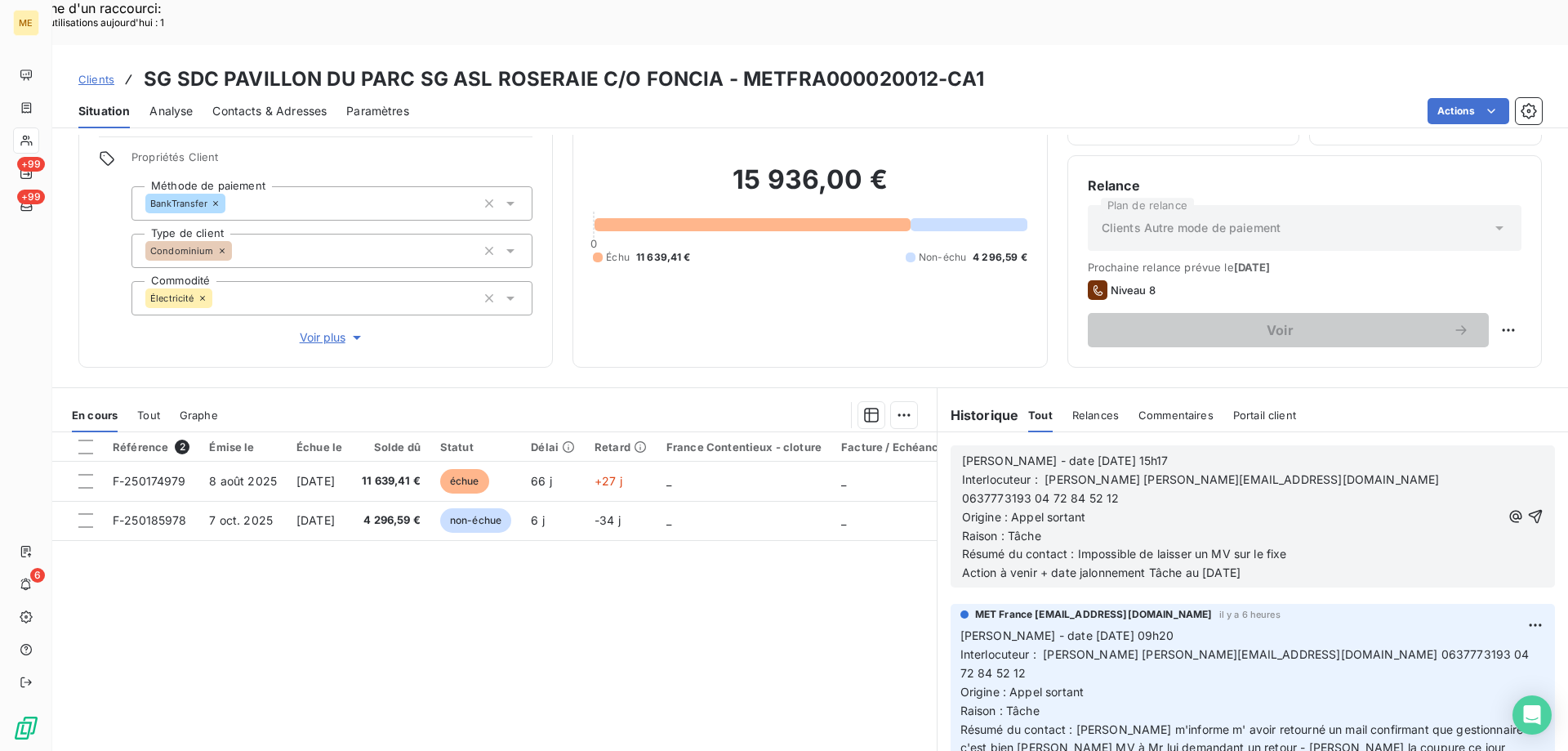
drag, startPoint x: 1198, startPoint y: 514, endPoint x: 1267, endPoint y: 513, distance: 69.0
click at [1267, 545] on p "Résumé du contact : Impossible de laisser un MV sur le fixe Action à venir + da…" at bounding box center [1231, 564] width 539 height 38
click at [1528, 509] on icon "button" at bounding box center [1535, 516] width 14 height 14
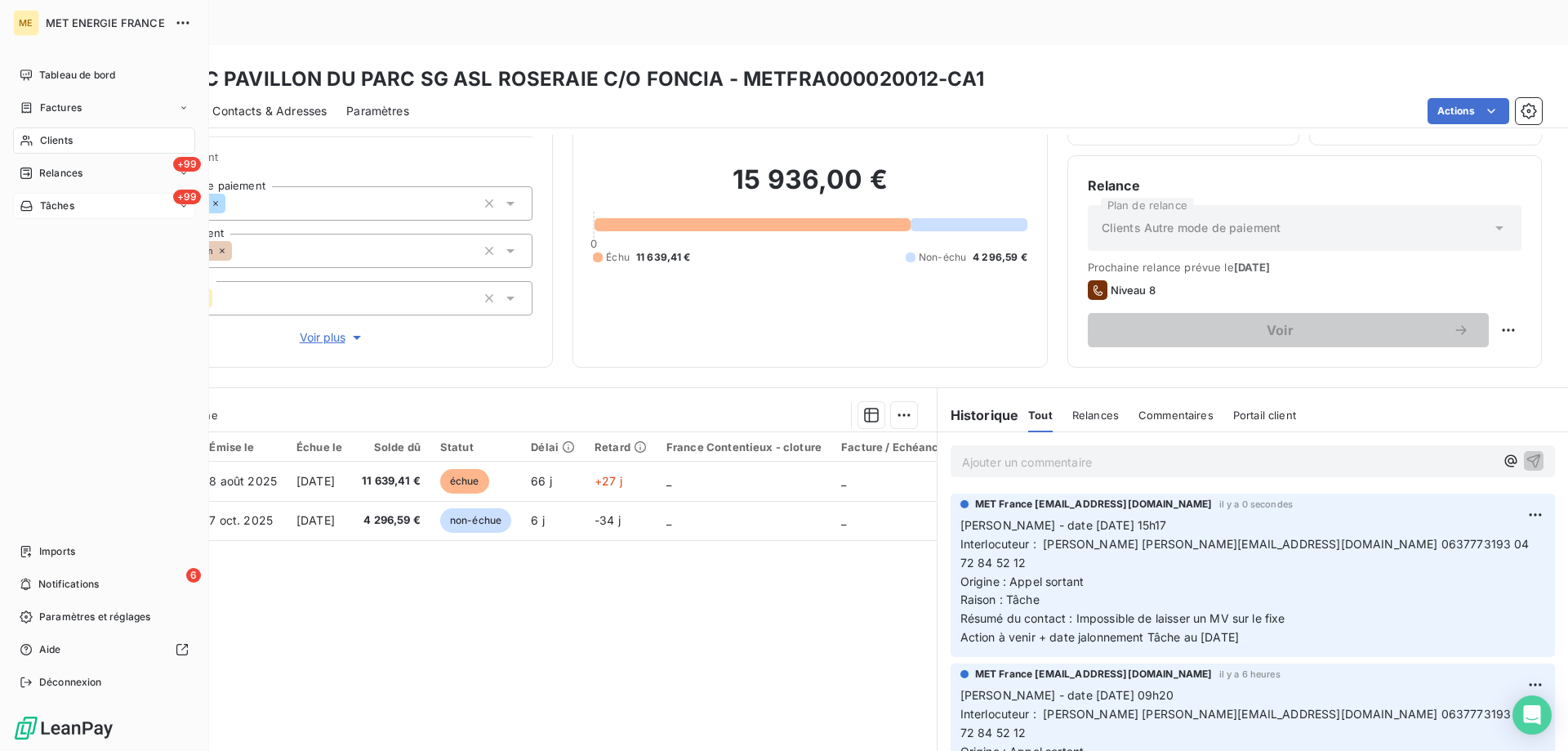
click at [96, 204] on div "+99 Tâches" at bounding box center [103, 206] width 182 height 26
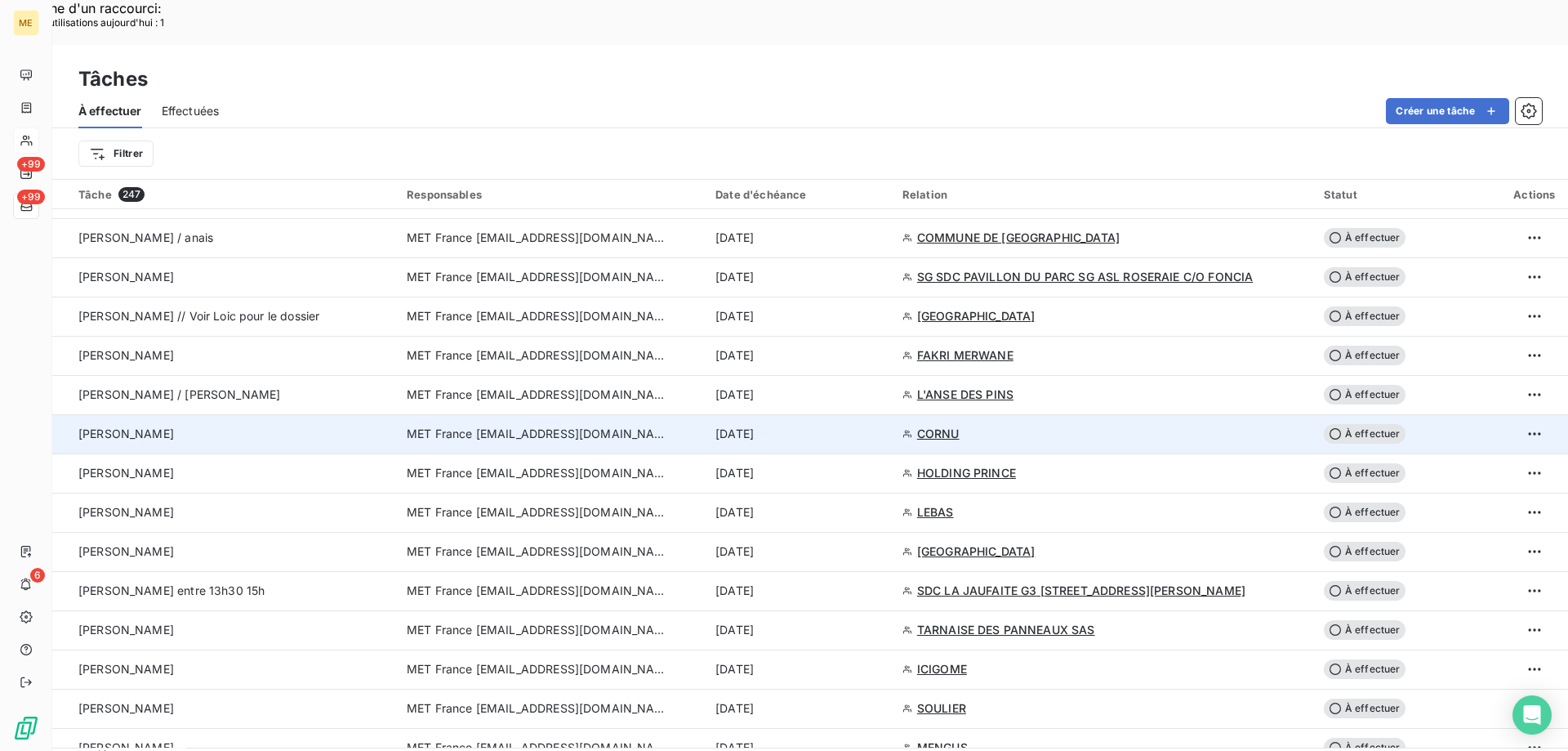
scroll to position [1225, 0]
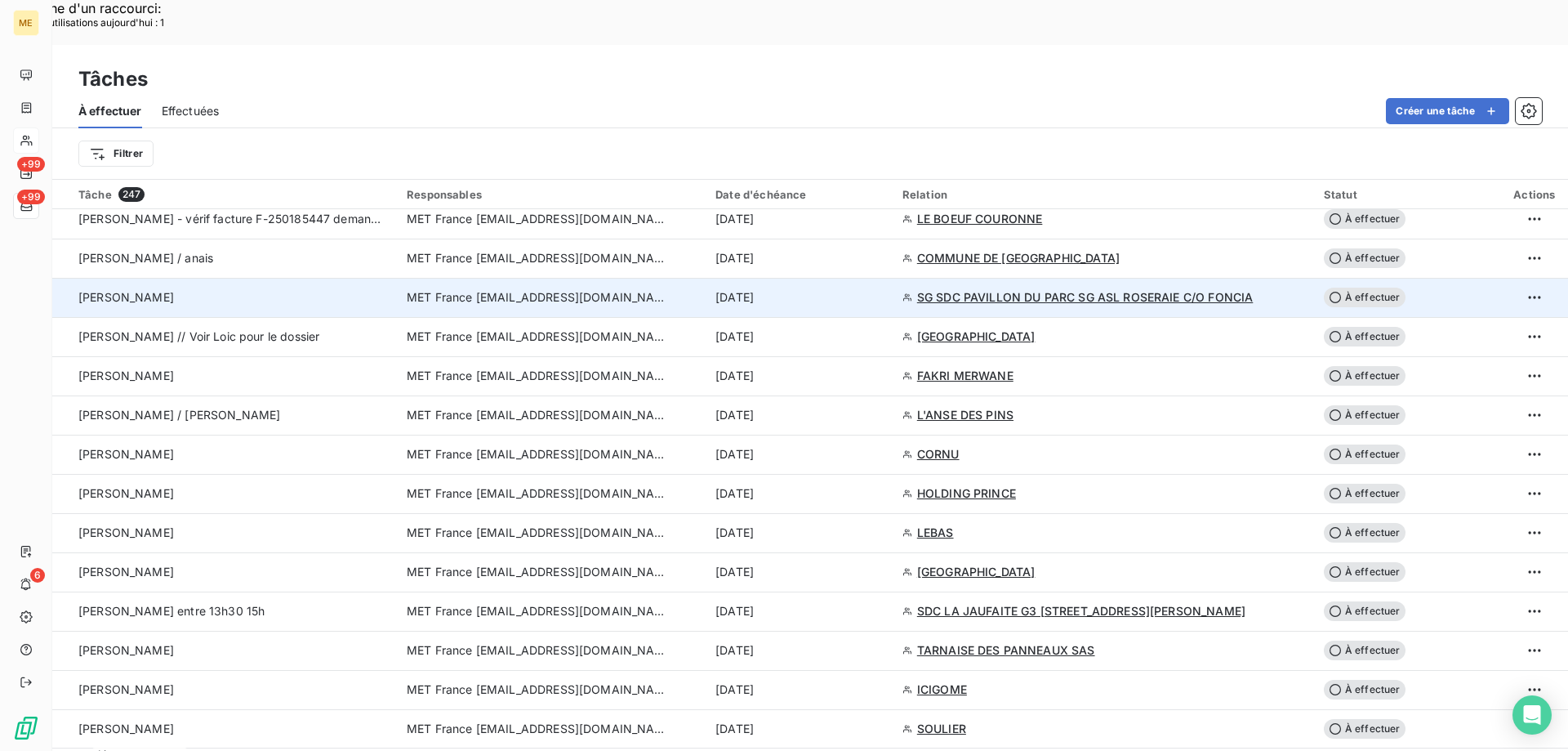
click at [1359, 287] on span "À effectuer" at bounding box center [1364, 297] width 82 height 20
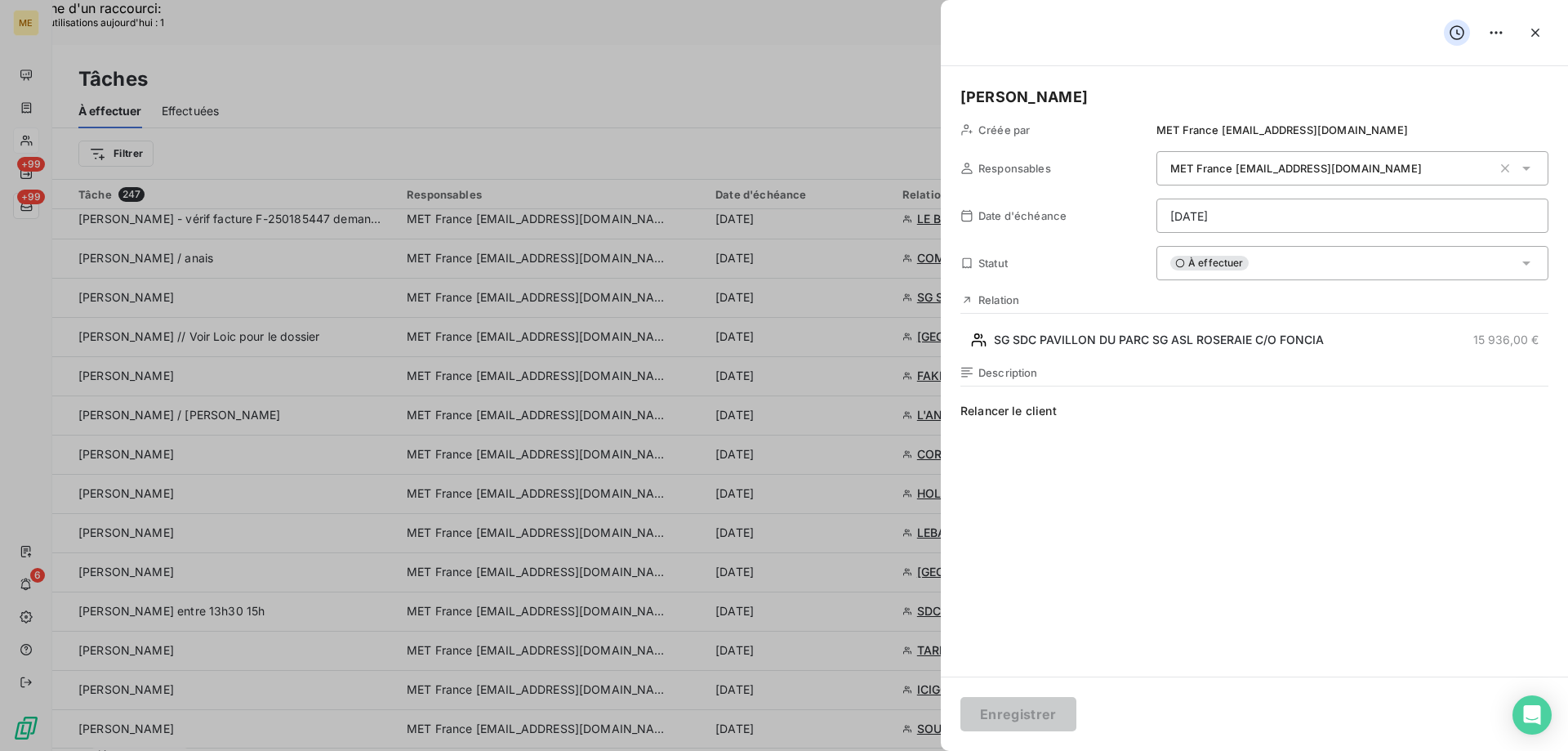
click at [1272, 259] on div "À effectuer" at bounding box center [1352, 263] width 392 height 34
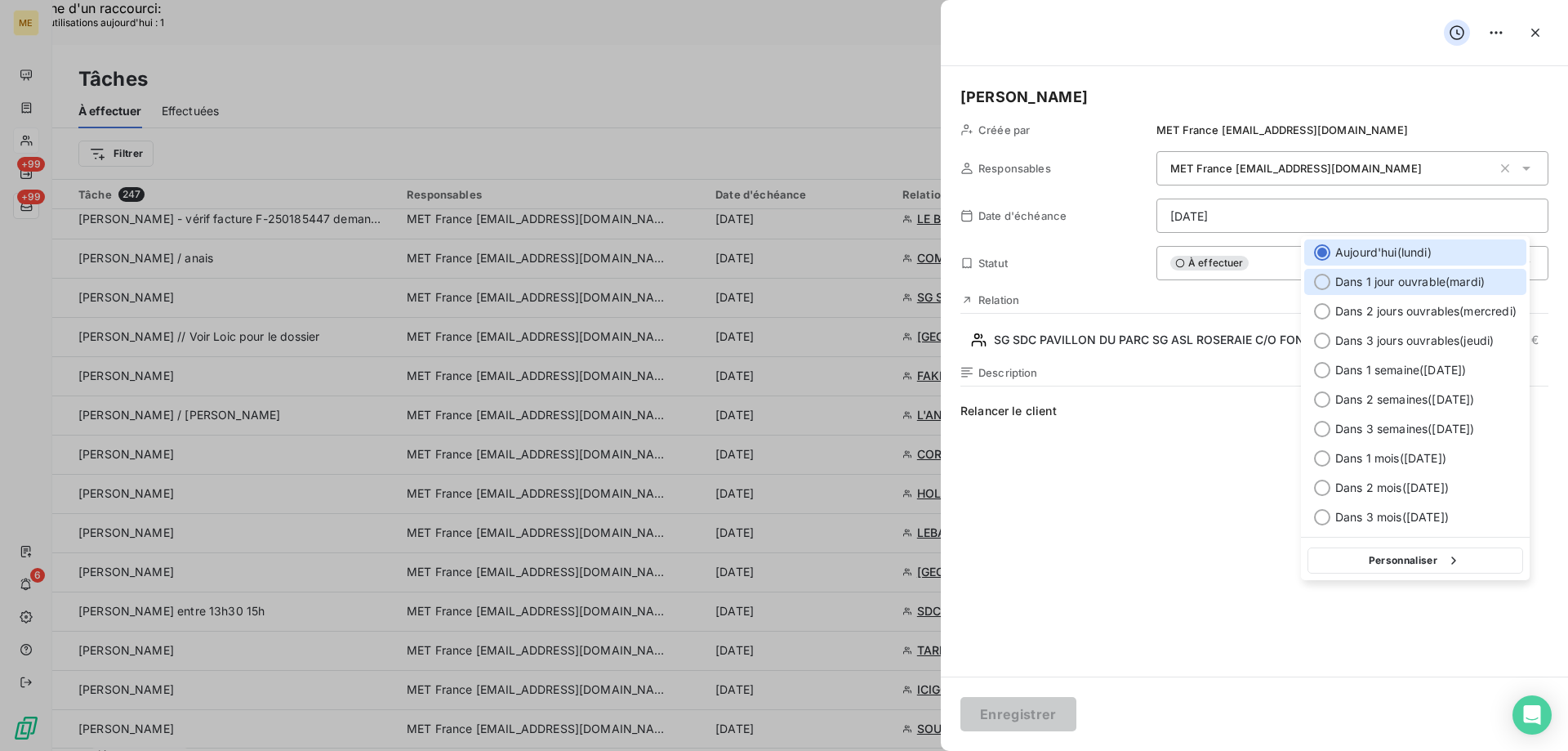
click at [1318, 277] on div at bounding box center [1321, 282] width 16 height 16
type input "[DATE]"
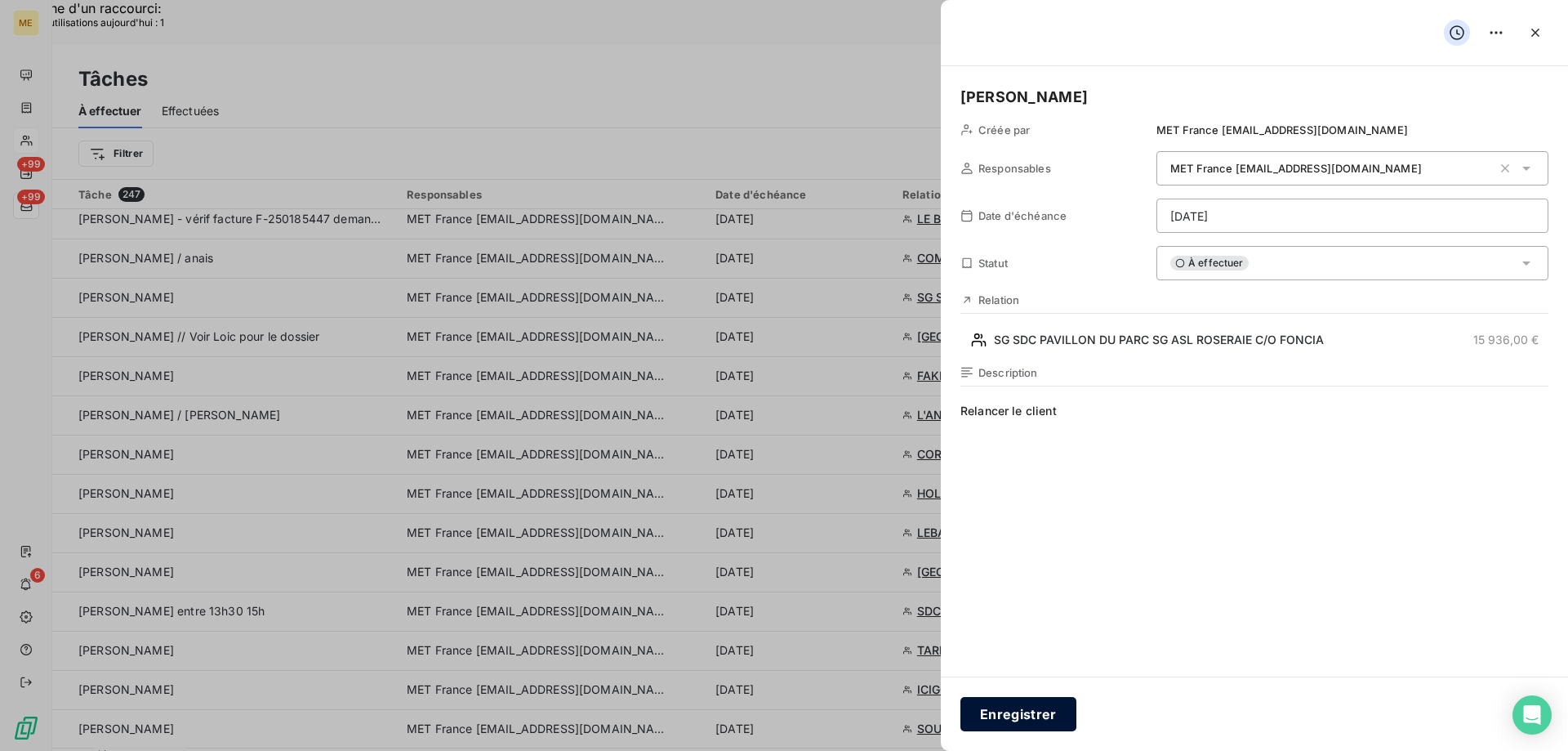
click at [1010, 708] on button "Enregistrer" at bounding box center [1018, 713] width 116 height 34
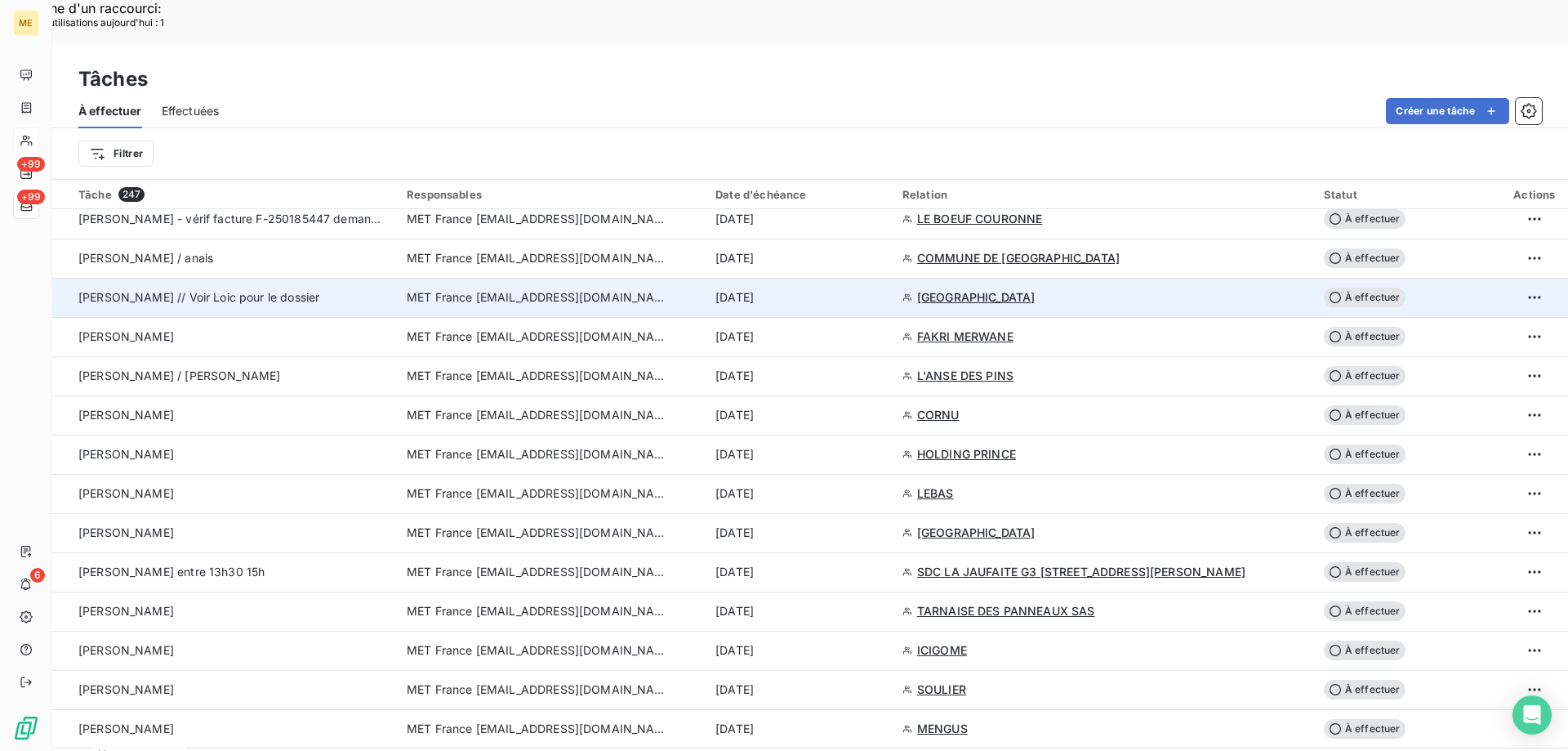
click at [959, 289] on span "[GEOGRAPHIC_DATA]" at bounding box center [975, 297] width 118 height 16
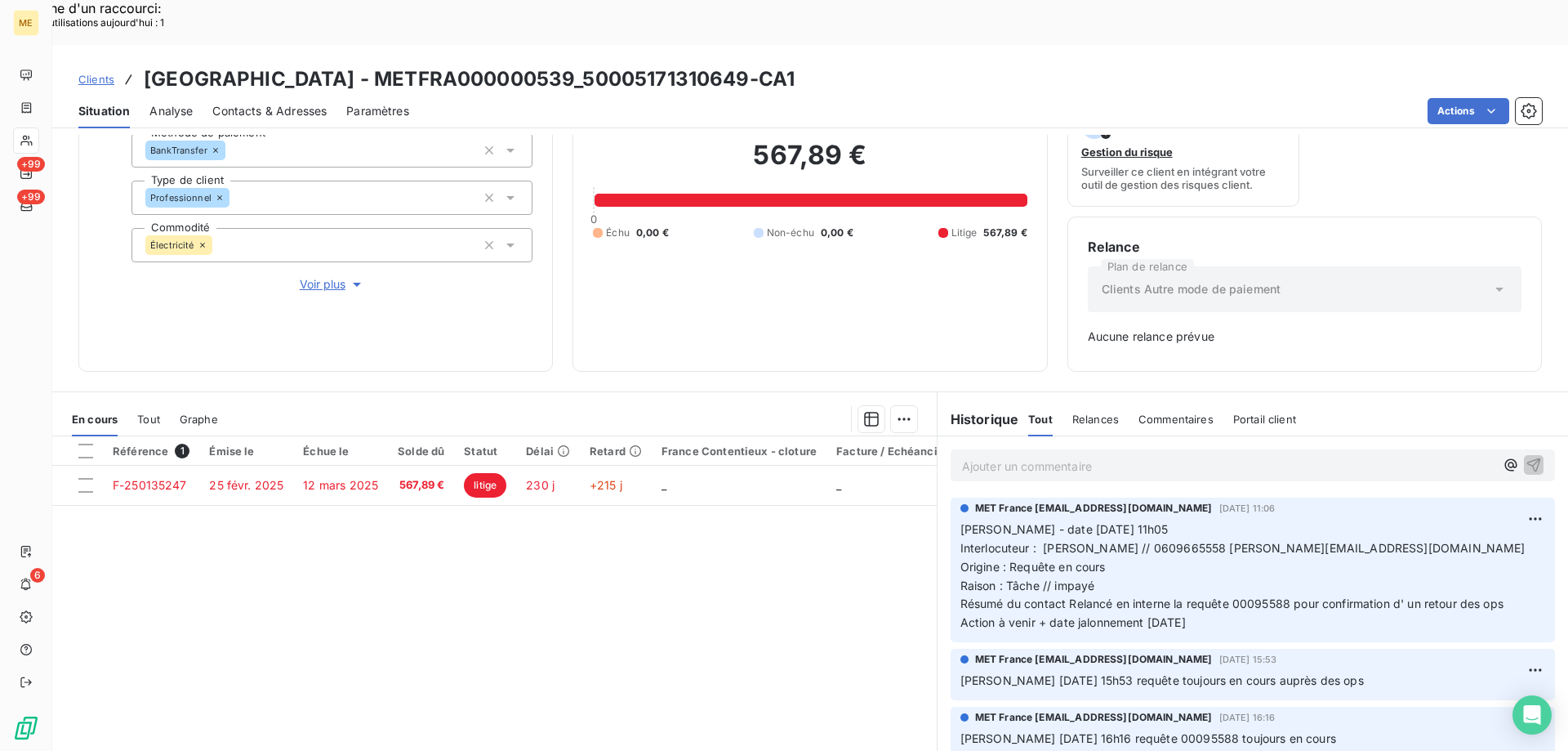
scroll to position [161, 0]
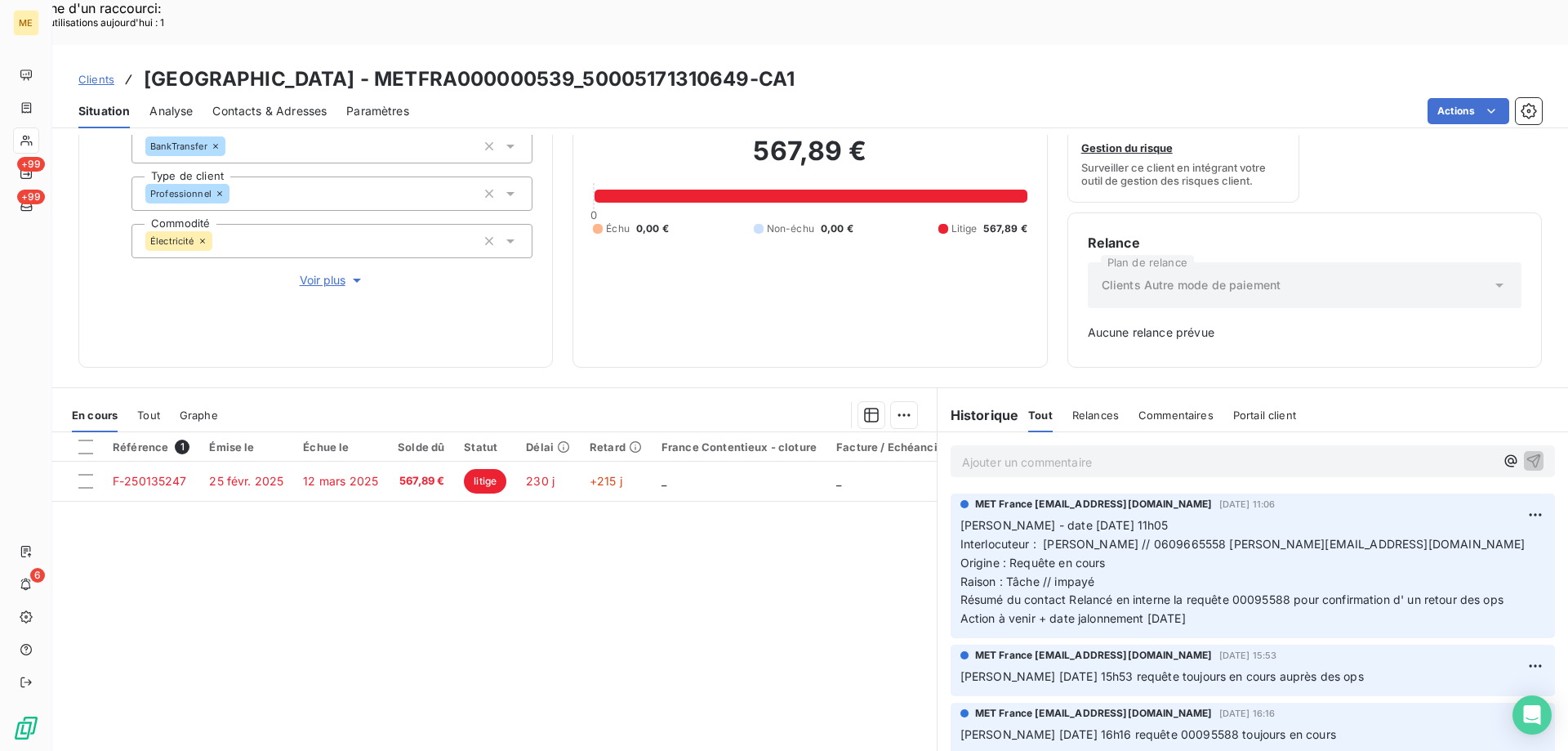
click at [1254, 592] on span "Résumé du contact Relancé en interne la requête 00095588 pour confirmation d' u…" at bounding box center [1232, 599] width 543 height 14
drag, startPoint x: 1396, startPoint y: 504, endPoint x: 1416, endPoint y: 498, distance: 20.9
click at [1397, 516] on p "Valérie - date 06/10/2025 11h05 Interlocuteur : Mr CARON // 0609665558 jonathan…" at bounding box center [1253, 572] width 585 height 112
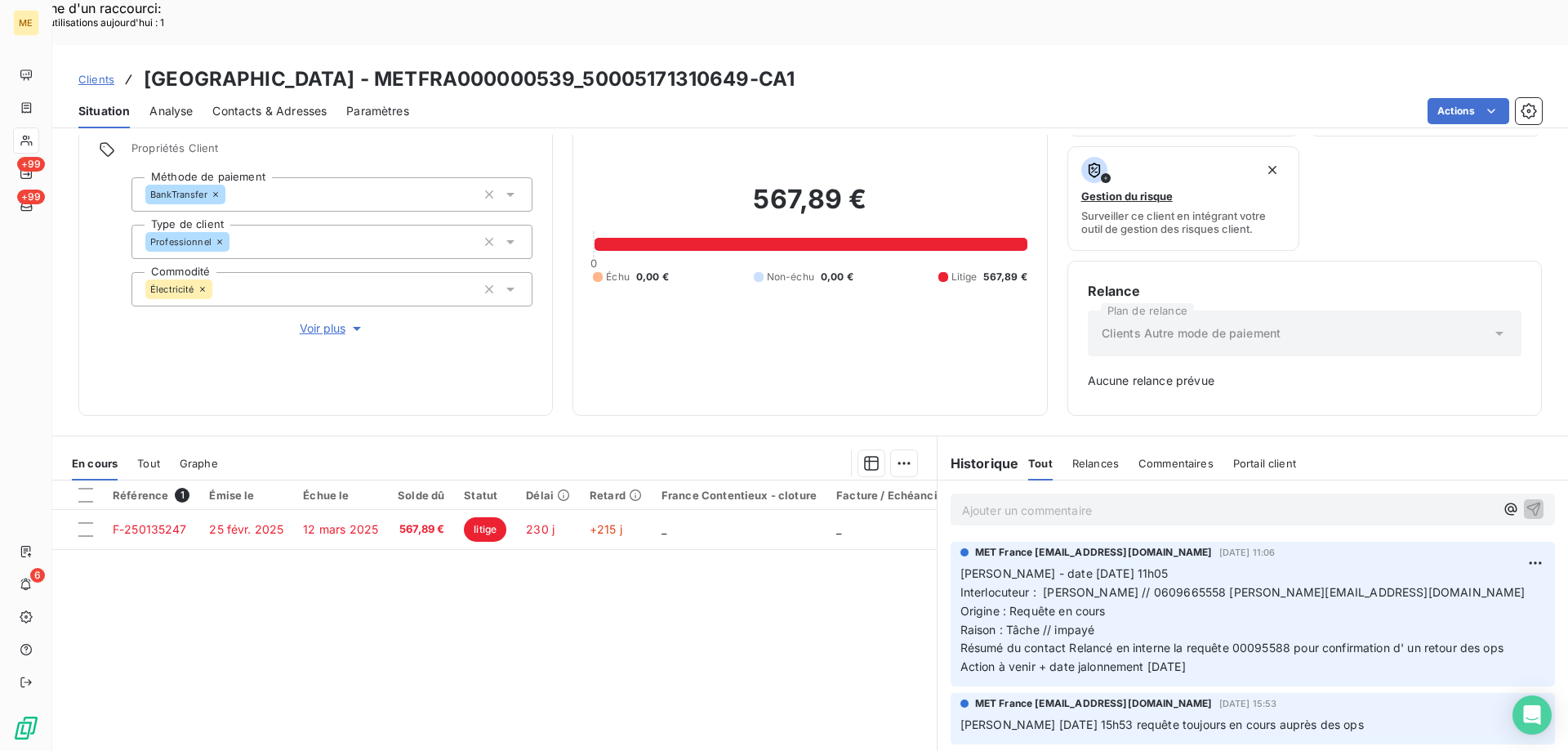
scroll to position [80, 0]
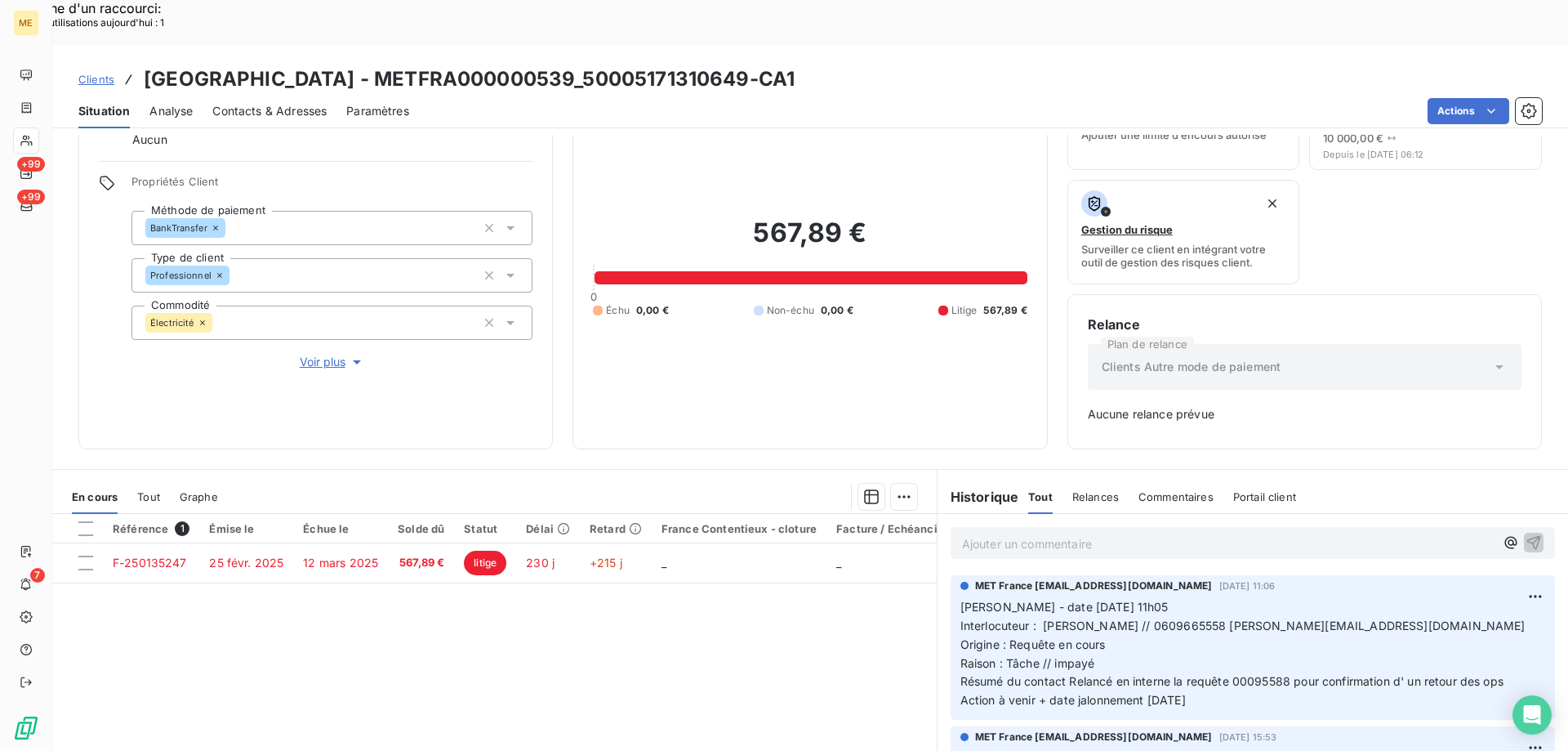
drag, startPoint x: 1218, startPoint y: 657, endPoint x: 945, endPoint y: 564, distance: 288.4
click at [951, 575] on div "MET France met-france@recouvrement.met.com 6 oct. 2025, 11:06 Valérie - date 06…" at bounding box center [1253, 647] width 605 height 144
click at [984, 533] on p "Ajouter un commentaire ﻿" at bounding box center [1227, 543] width 532 height 21
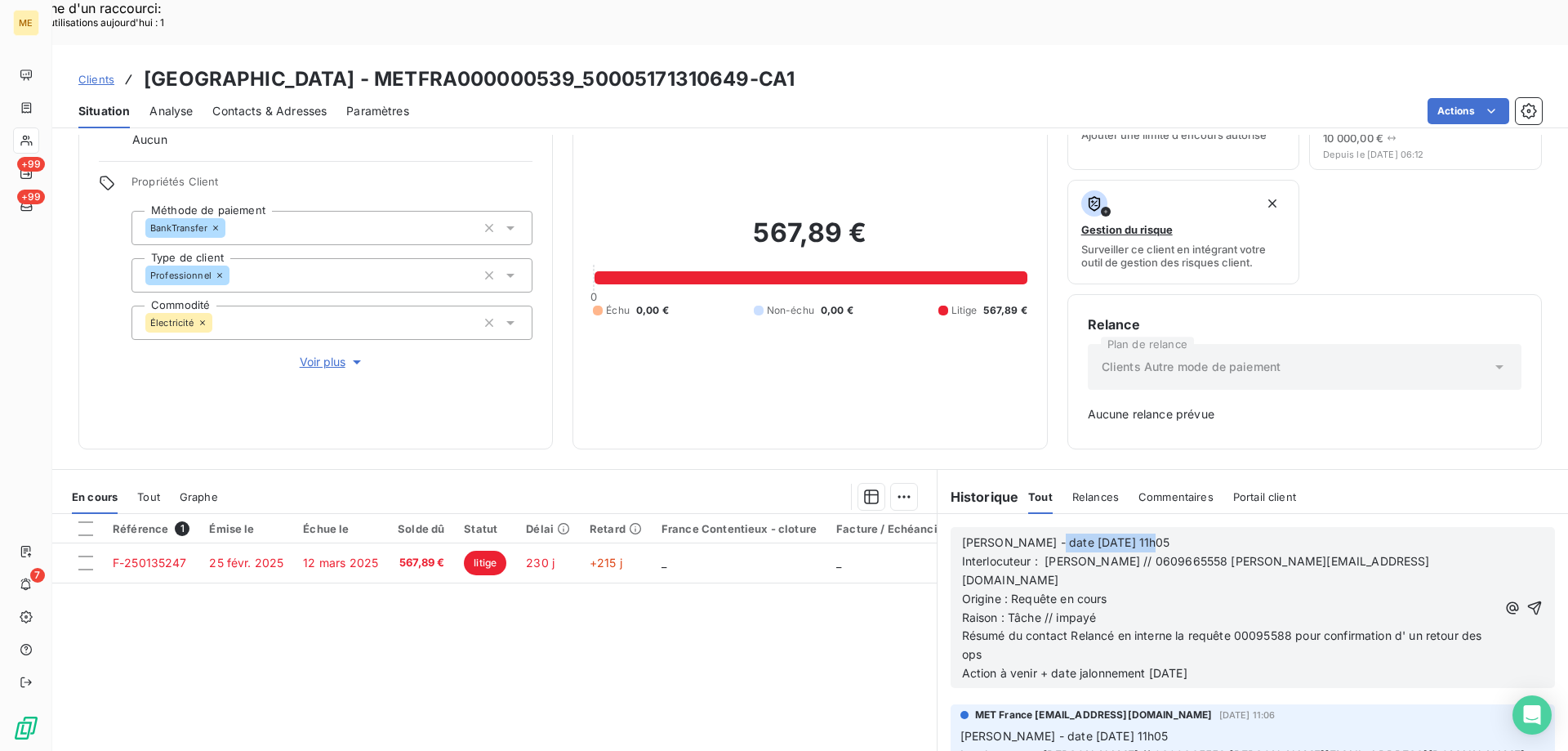
drag, startPoint x: 1033, startPoint y: 497, endPoint x: 1075, endPoint y: 504, distance: 42.6
click at [1139, 533] on p "Valérie - date 06/10/2025 11h05" at bounding box center [1229, 542] width 535 height 19
drag, startPoint x: 1092, startPoint y: 596, endPoint x: 1118, endPoint y: 592, distance: 26.3
click at [1091, 627] on p "Résumé du contact Relancé en interne la requête 00095588 pour confirmation d' u…" at bounding box center [1229, 646] width 535 height 38
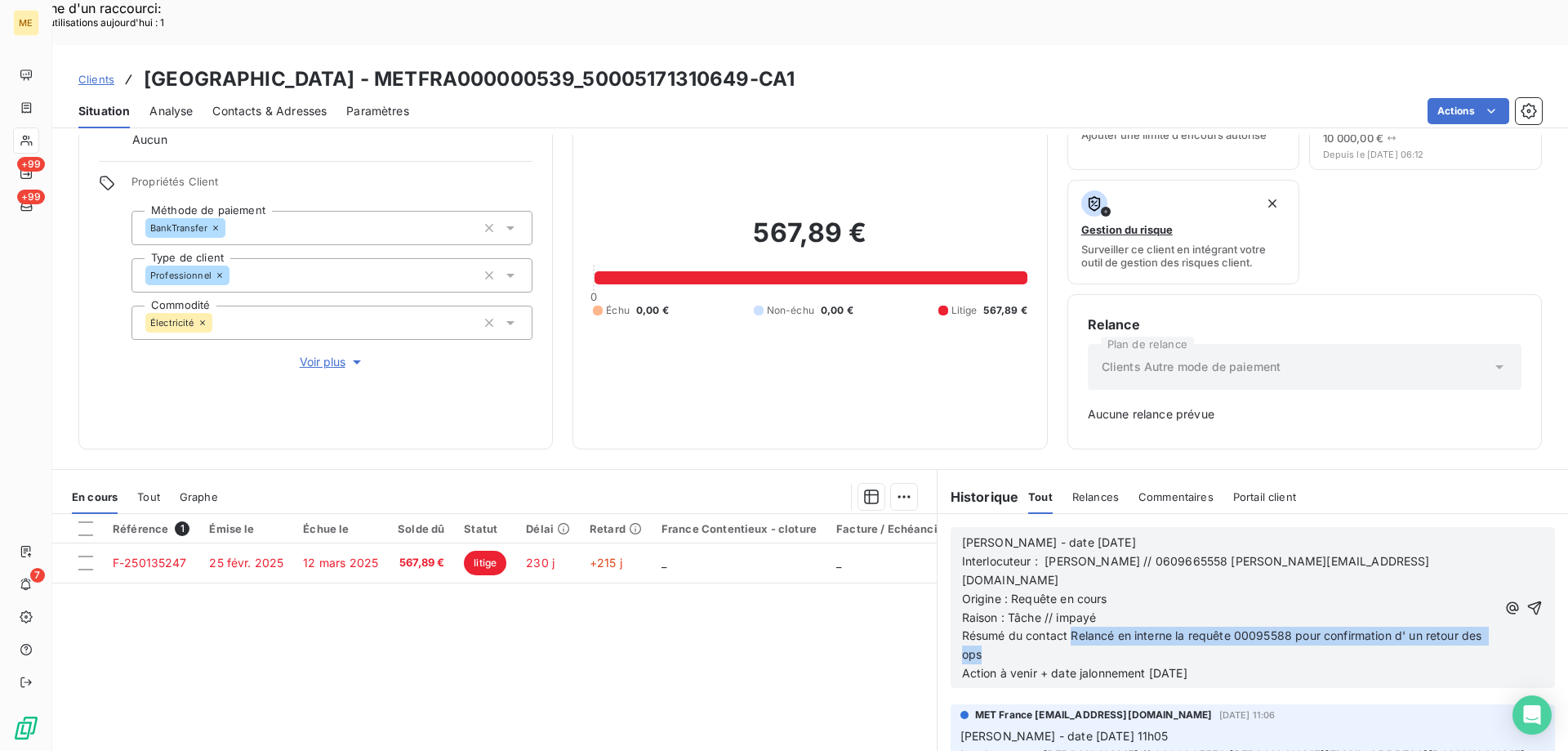
drag, startPoint x: 1066, startPoint y: 570, endPoint x: 1236, endPoint y: 584, distance: 170.6
click at [1236, 627] on p "Résumé du contact Relancé en interne la requête 00095588 pour confirmation d' u…" at bounding box center [1229, 646] width 535 height 38
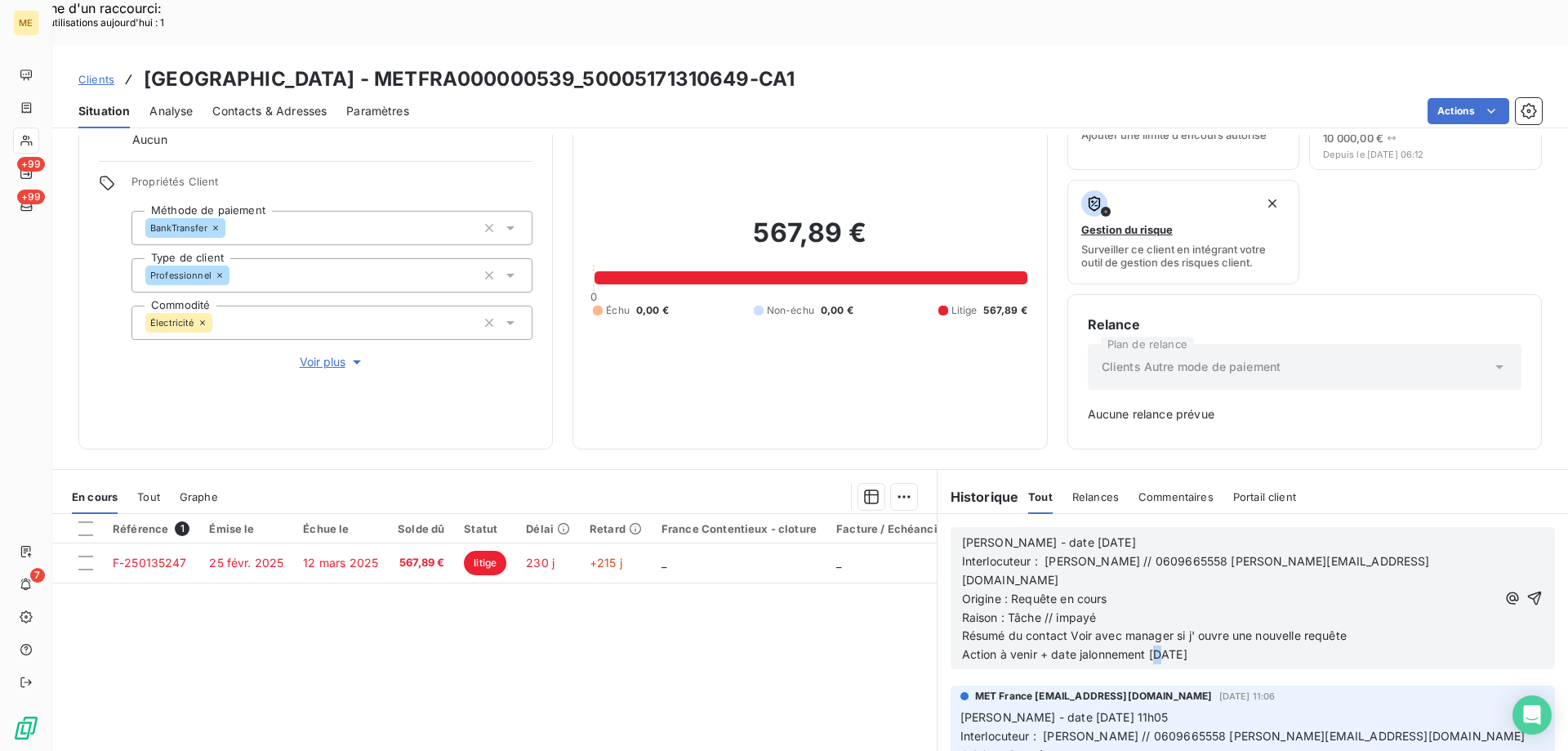
drag, startPoint x: 1146, startPoint y: 583, endPoint x: 1155, endPoint y: 587, distance: 9.8
click at [1155, 646] on p "Action à venir + date jalonnement 13/10/2025" at bounding box center [1229, 655] width 535 height 19
click at [1526, 590] on icon "button" at bounding box center [1534, 598] width 16 height 16
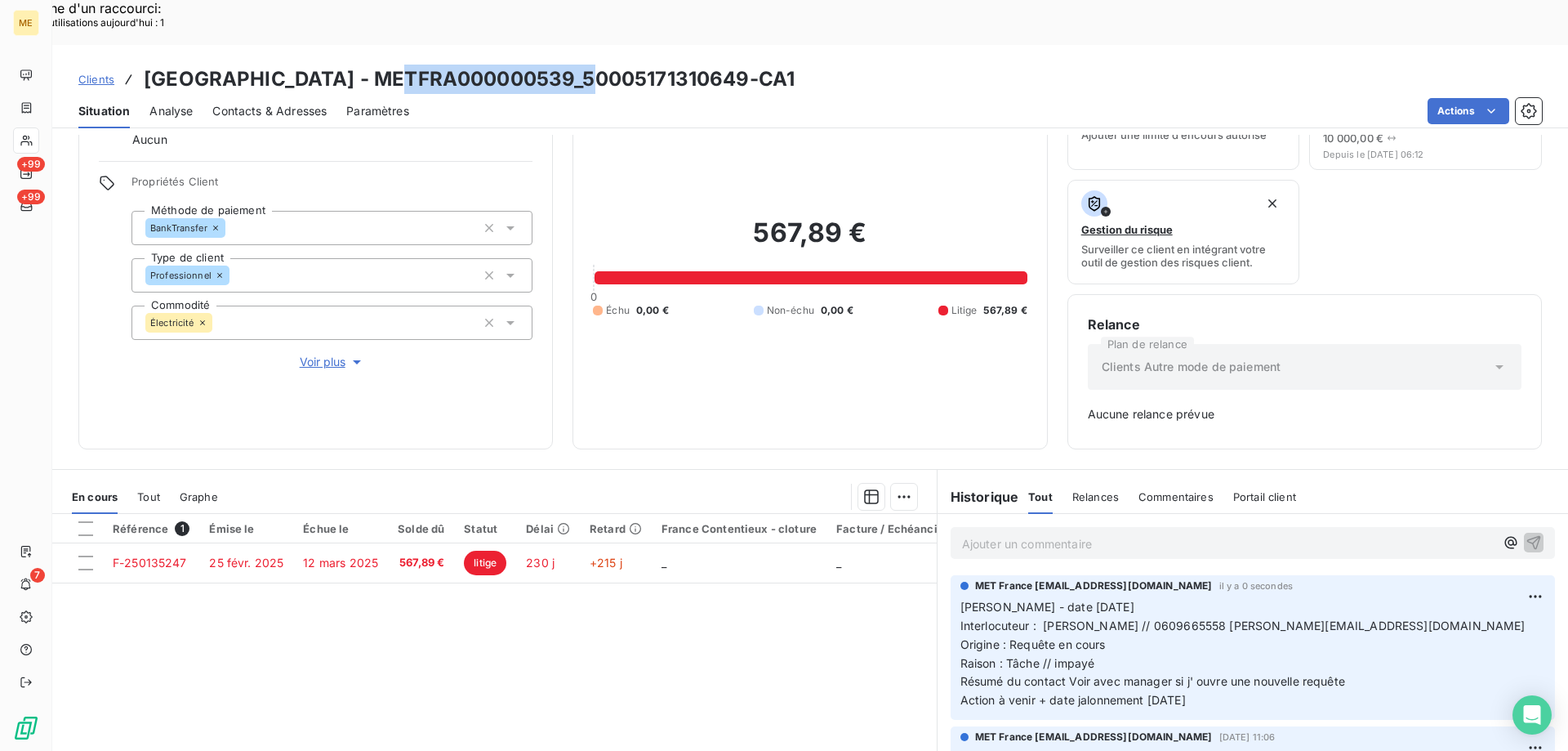
drag, startPoint x: 391, startPoint y: 31, endPoint x: 589, endPoint y: 28, distance: 198.0
click at [589, 65] on h3 "SARL HOTEL BELLEVUE - METFRA000000539_50005171310649-CA1" at bounding box center [469, 80] width 650 height 30
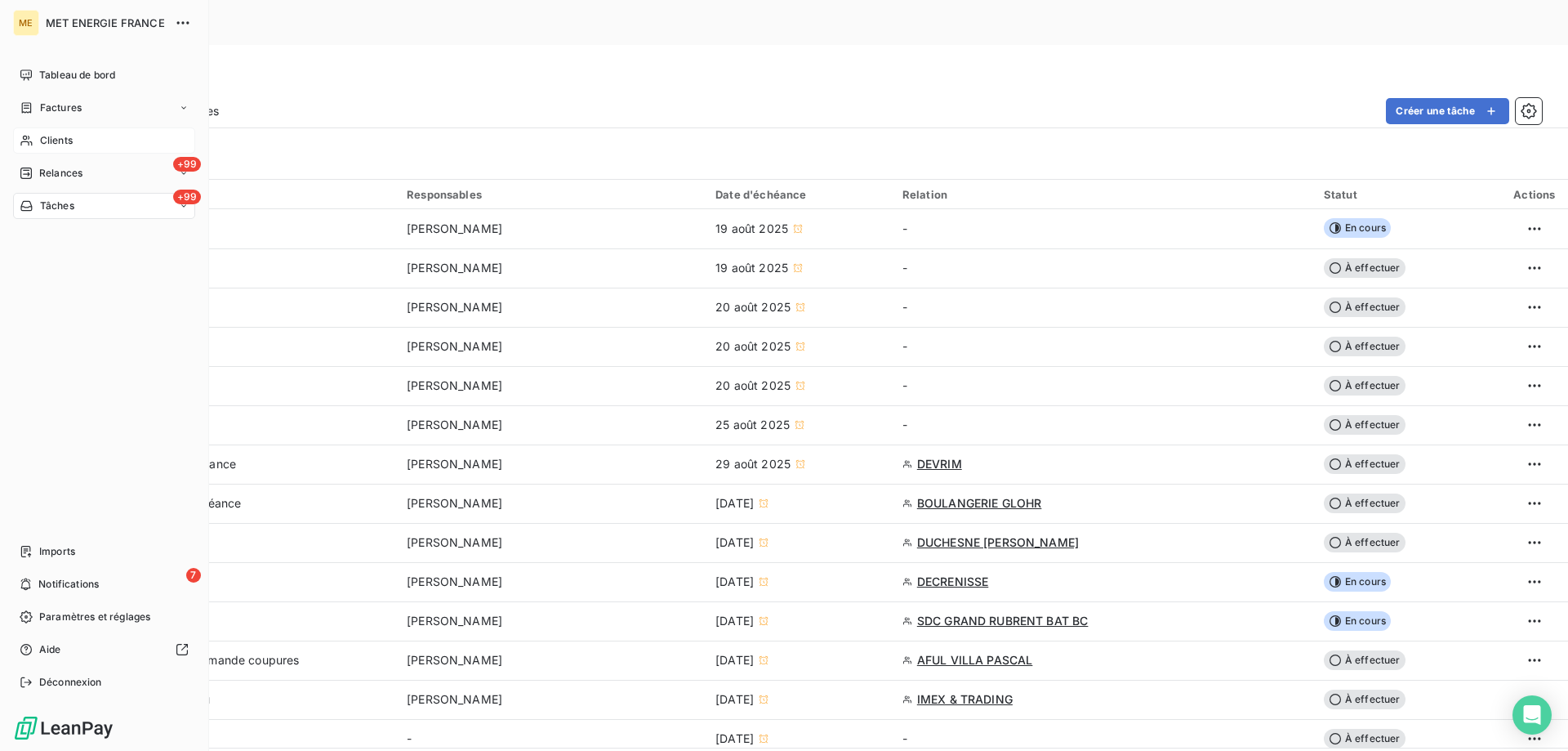
click at [66, 144] on span "Clients" at bounding box center [56, 140] width 33 height 15
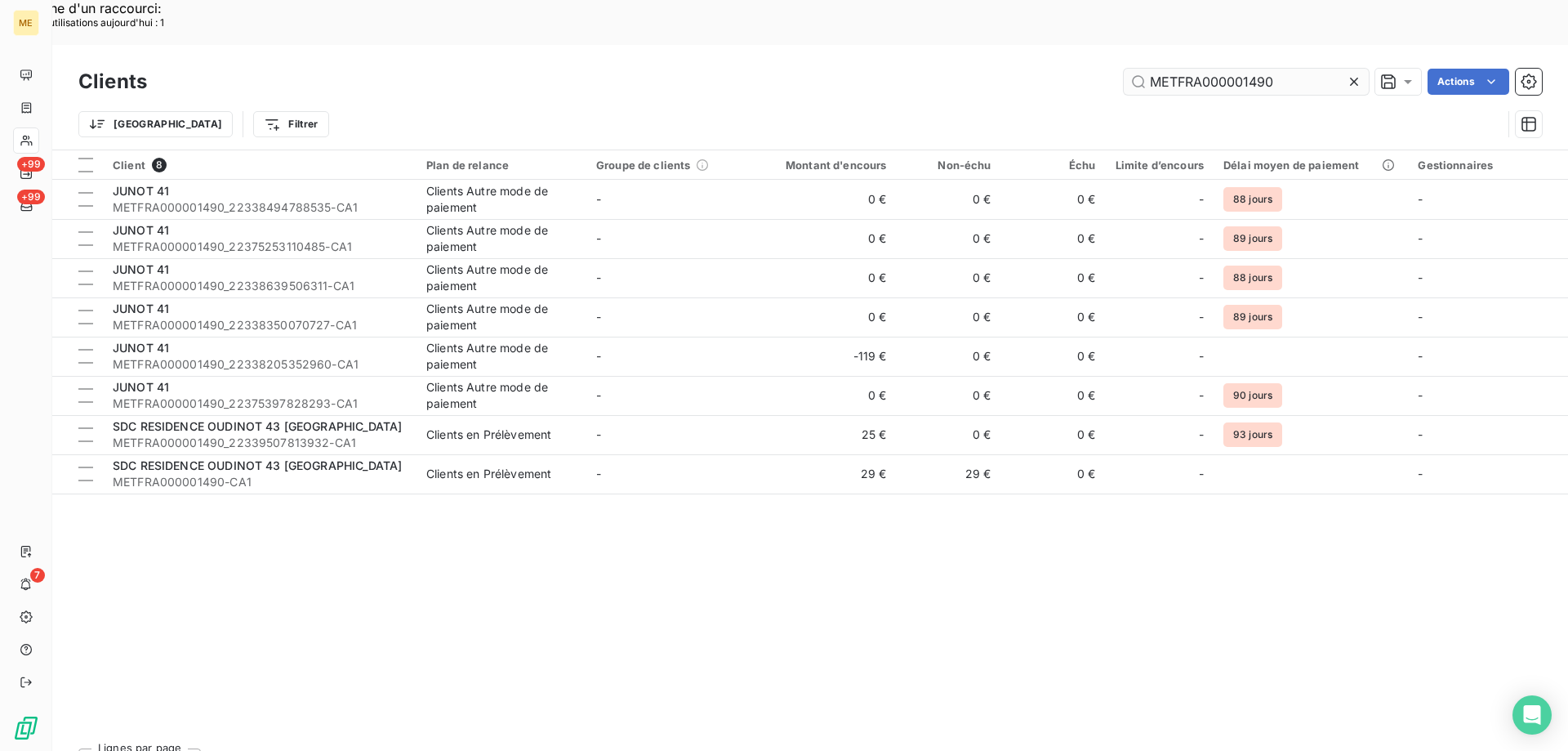
click at [1287, 69] on input "METFRA000001490" at bounding box center [1246, 82] width 245 height 26
drag, startPoint x: 1283, startPoint y: 36, endPoint x: 1062, endPoint y: 46, distance: 221.2
click at [1062, 69] on div "METFRA000001490 Actions" at bounding box center [854, 82] width 1375 height 26
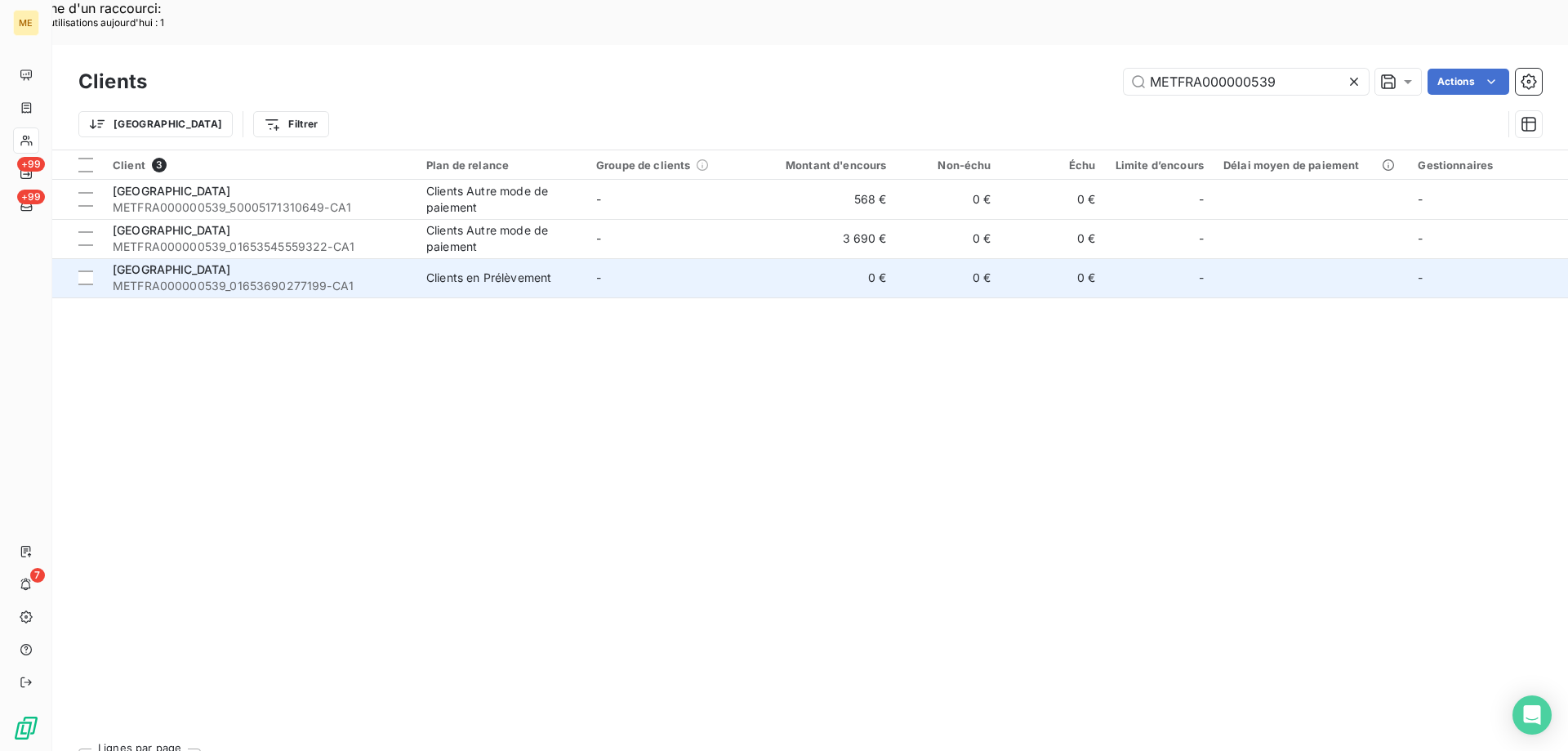
type input "METFRA000000539"
click at [205, 263] on span "[GEOGRAPHIC_DATA]" at bounding box center [171, 270] width 118 height 14
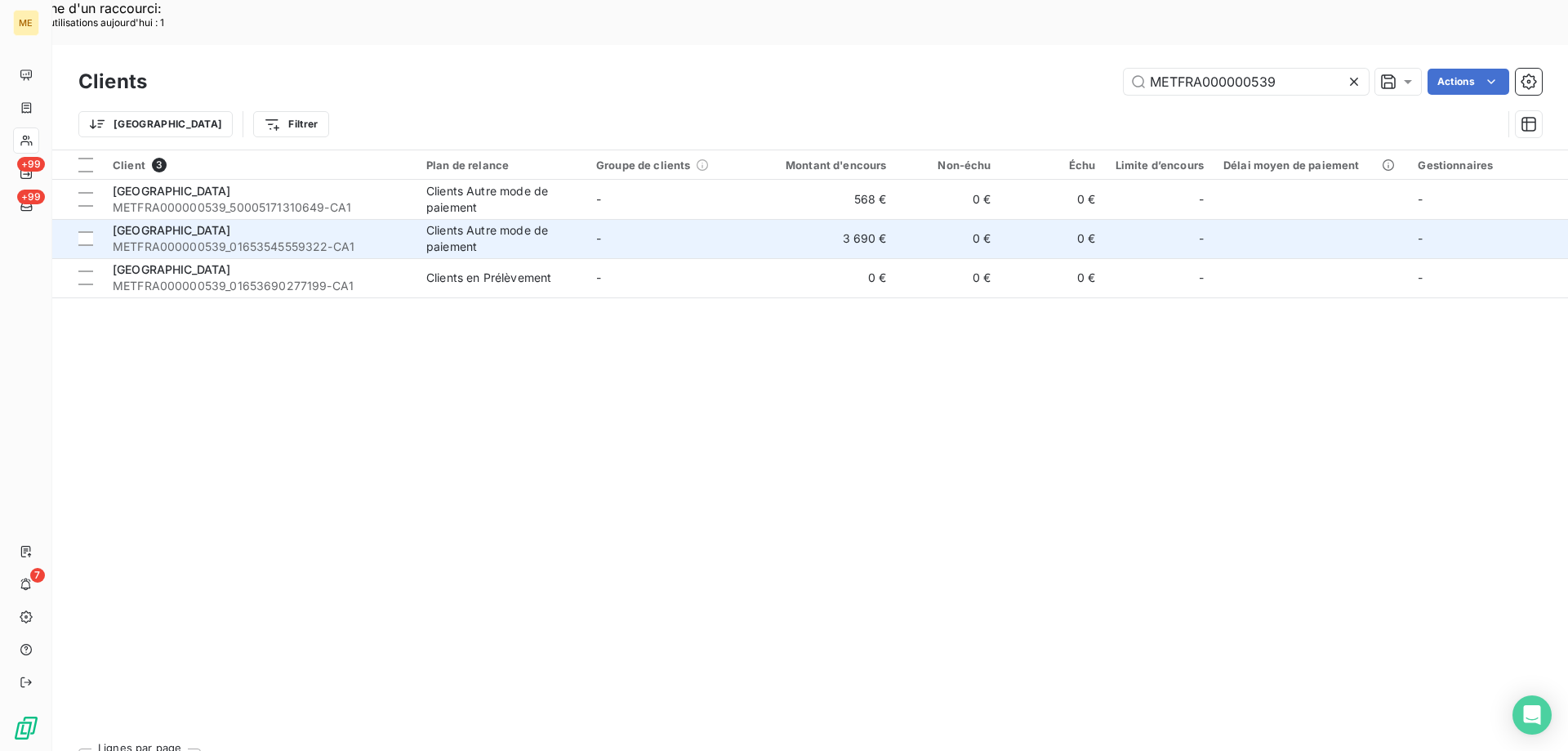
click at [231, 223] on span "[GEOGRAPHIC_DATA]" at bounding box center [171, 230] width 118 height 14
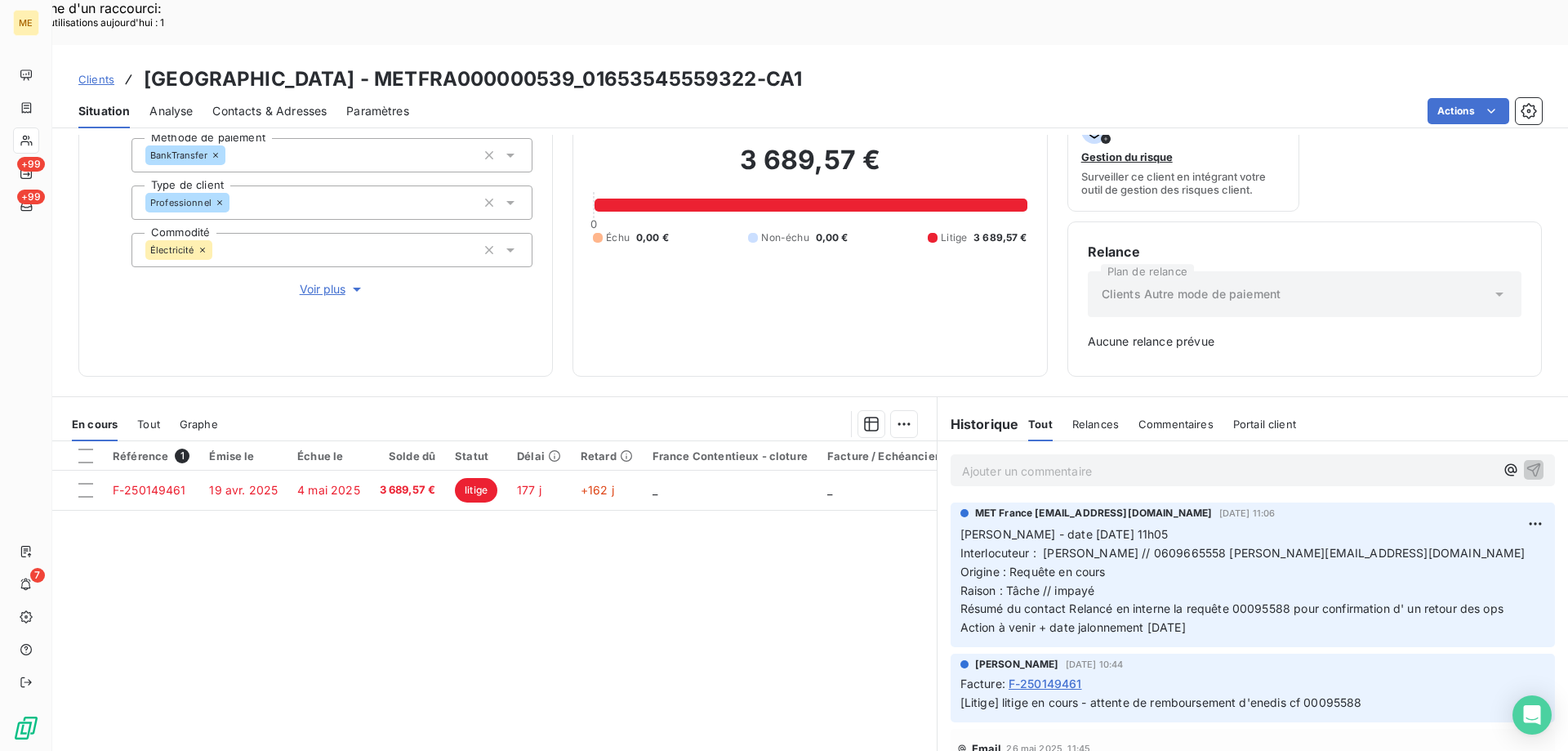
scroll to position [161, 0]
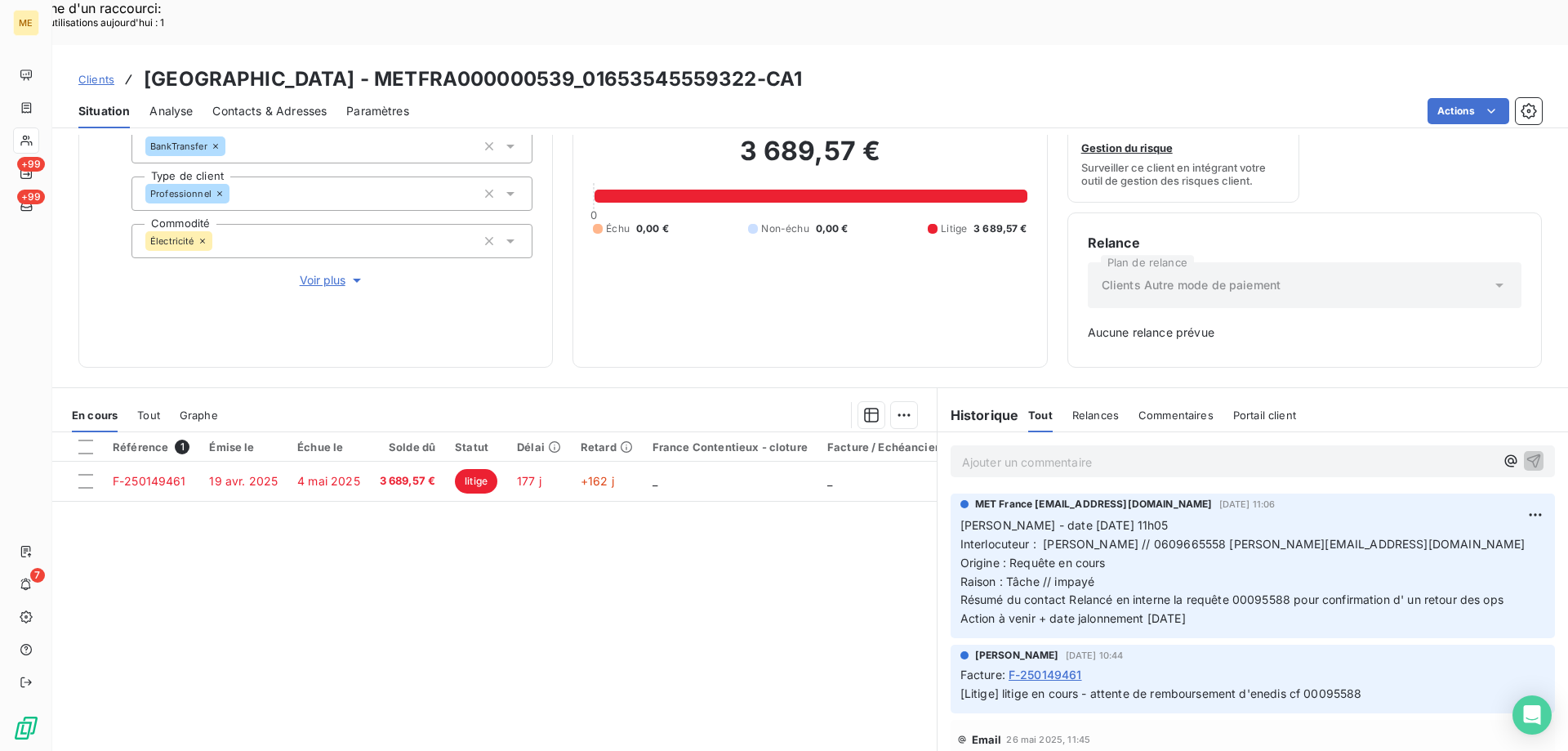
click at [145, 409] on span "Tout" at bounding box center [148, 415] width 23 height 13
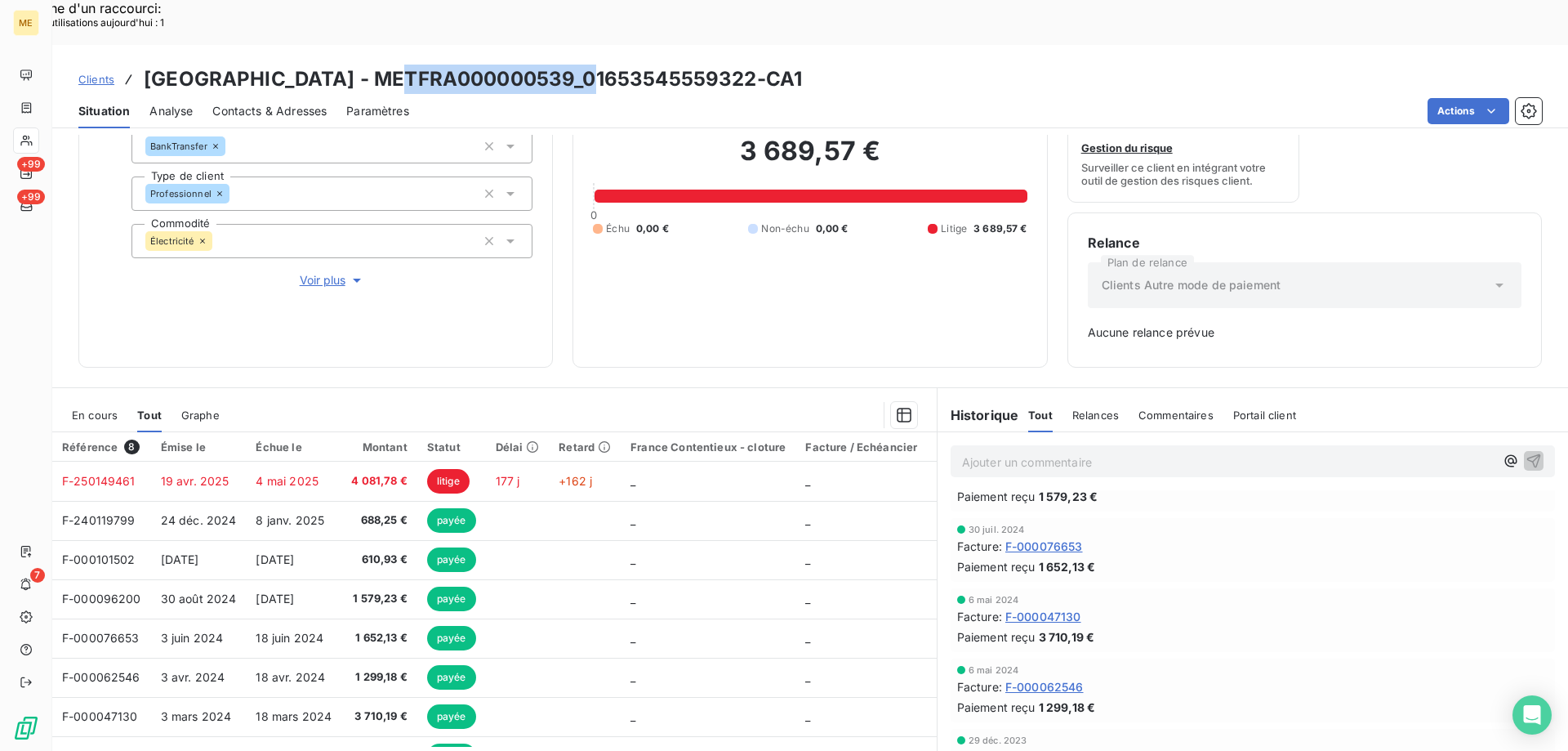
drag, startPoint x: 394, startPoint y: 38, endPoint x: 585, endPoint y: 31, distance: 191.1
click at [585, 65] on h3 "SARL HOTEL BELLEVUE - METFRA000000539_01653545559322-CA1" at bounding box center [473, 80] width 658 height 30
click at [306, 272] on span "Voir plus" at bounding box center [332, 280] width 66 height 16
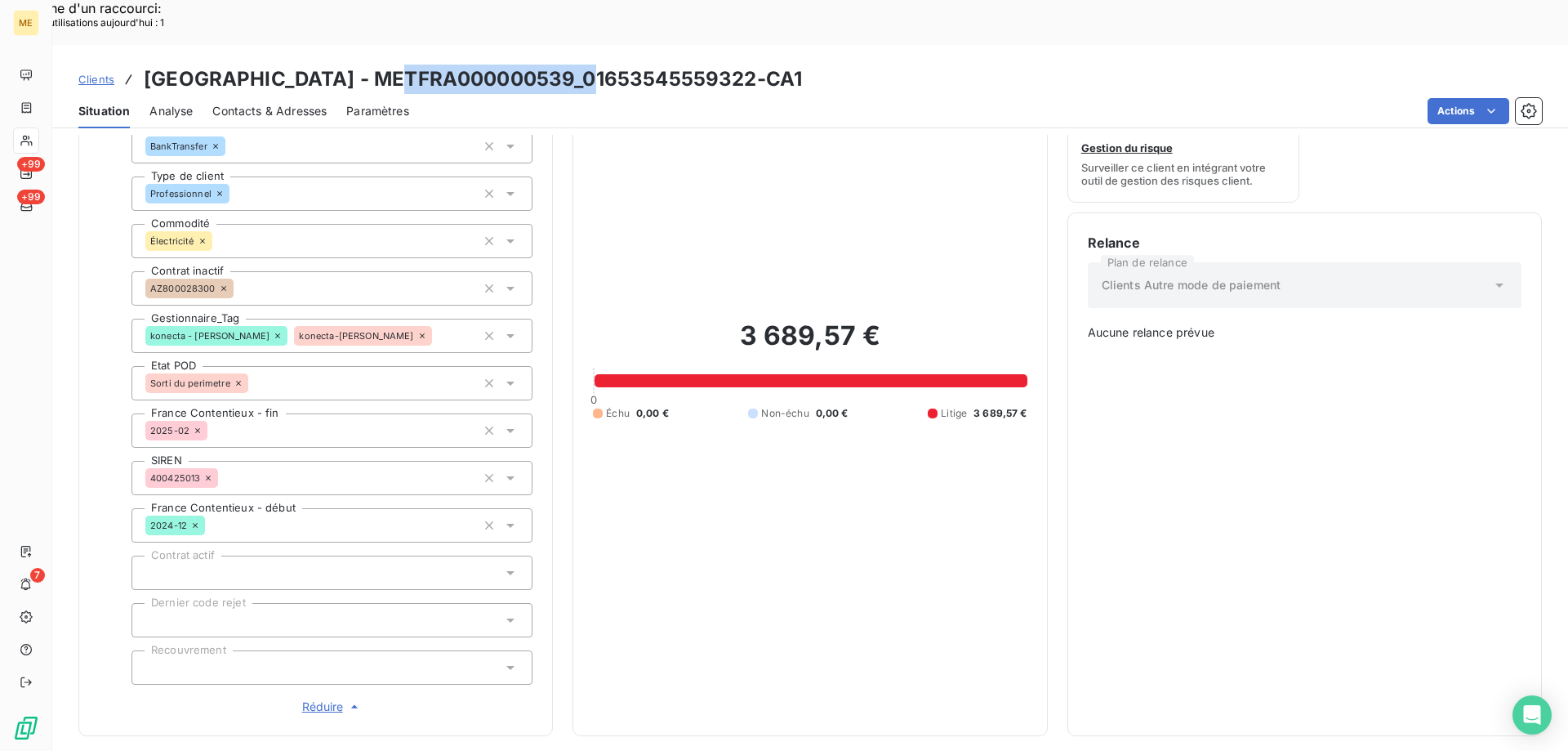
click at [314, 698] on span "Réduire" at bounding box center [332, 706] width 61 height 16
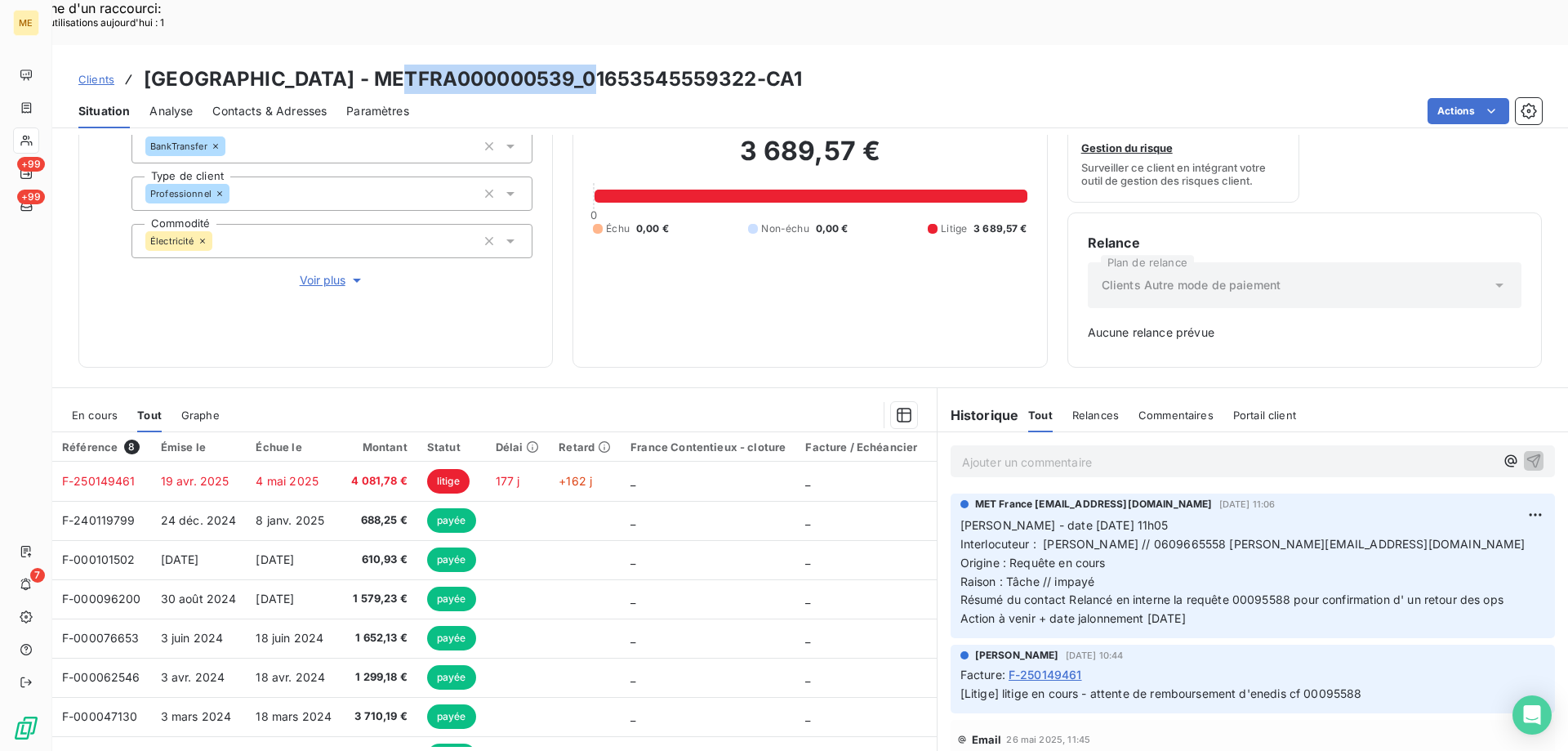
drag, startPoint x: 1221, startPoint y: 572, endPoint x: 951, endPoint y: 482, distance: 284.6
click at [951, 493] on div "MET France met-france@recouvrement.met.com 6 oct. 2025, 11:06 Valérie - date 06…" at bounding box center [1253, 565] width 605 height 144
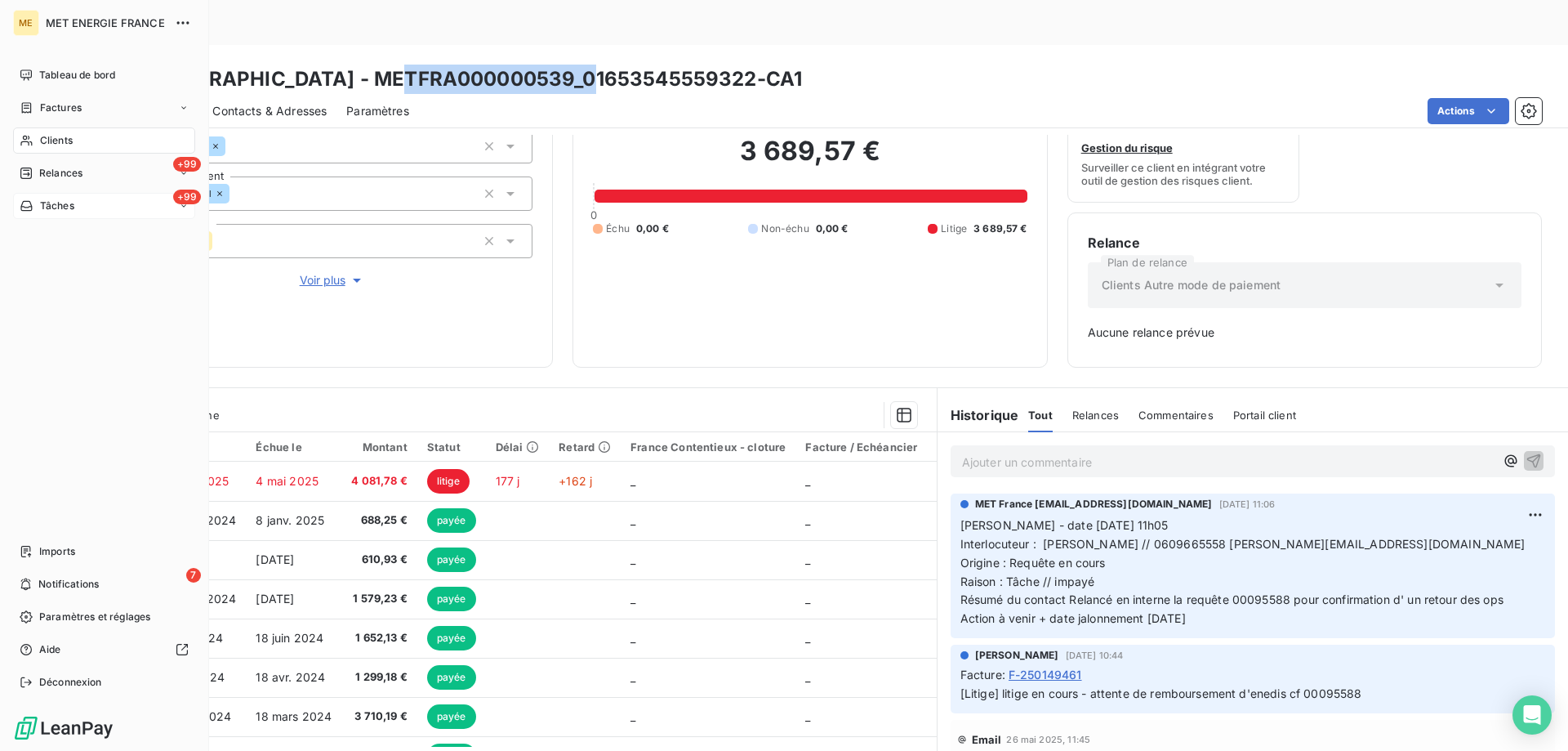
click at [94, 210] on div "+99 Tâches" at bounding box center [103, 206] width 182 height 26
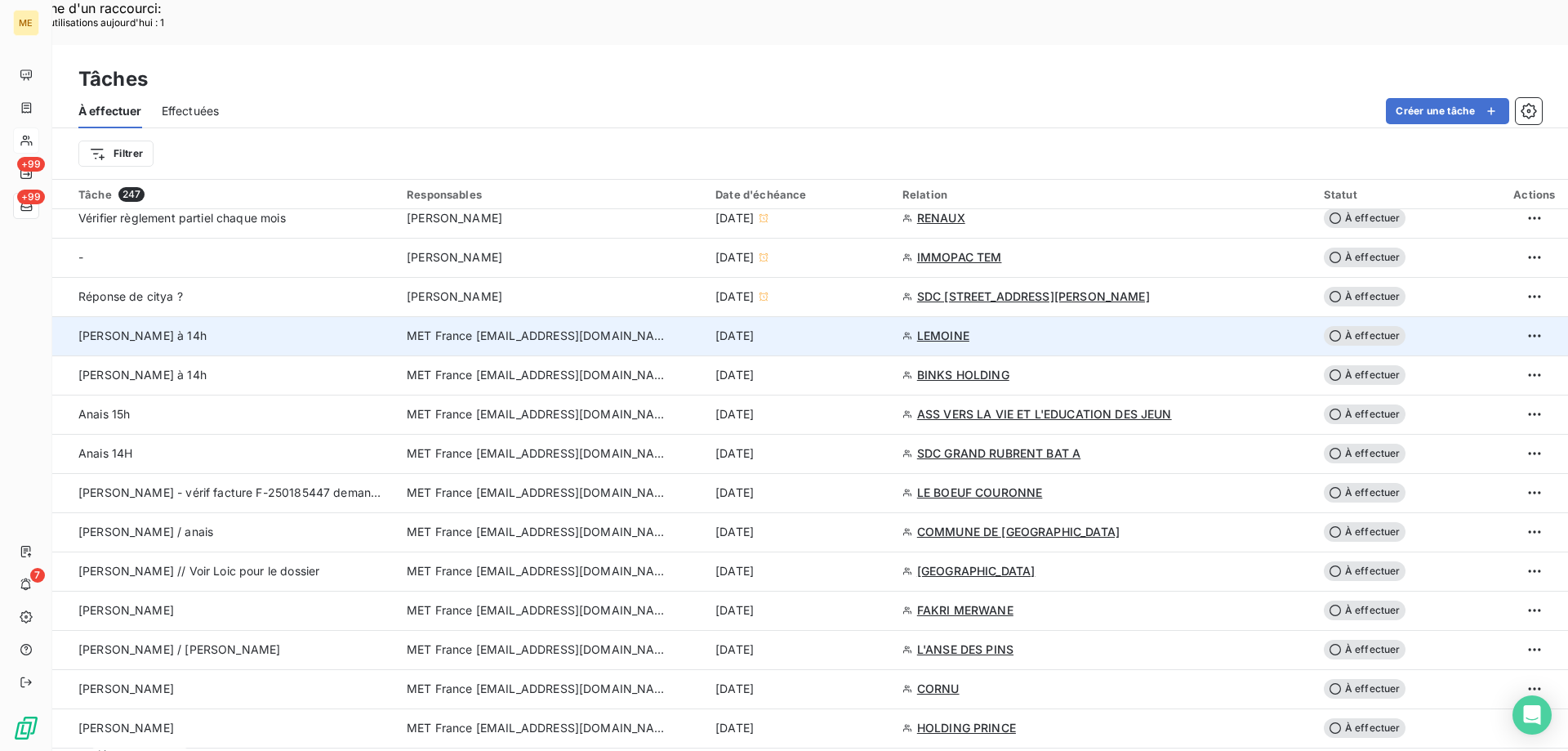
scroll to position [980, 0]
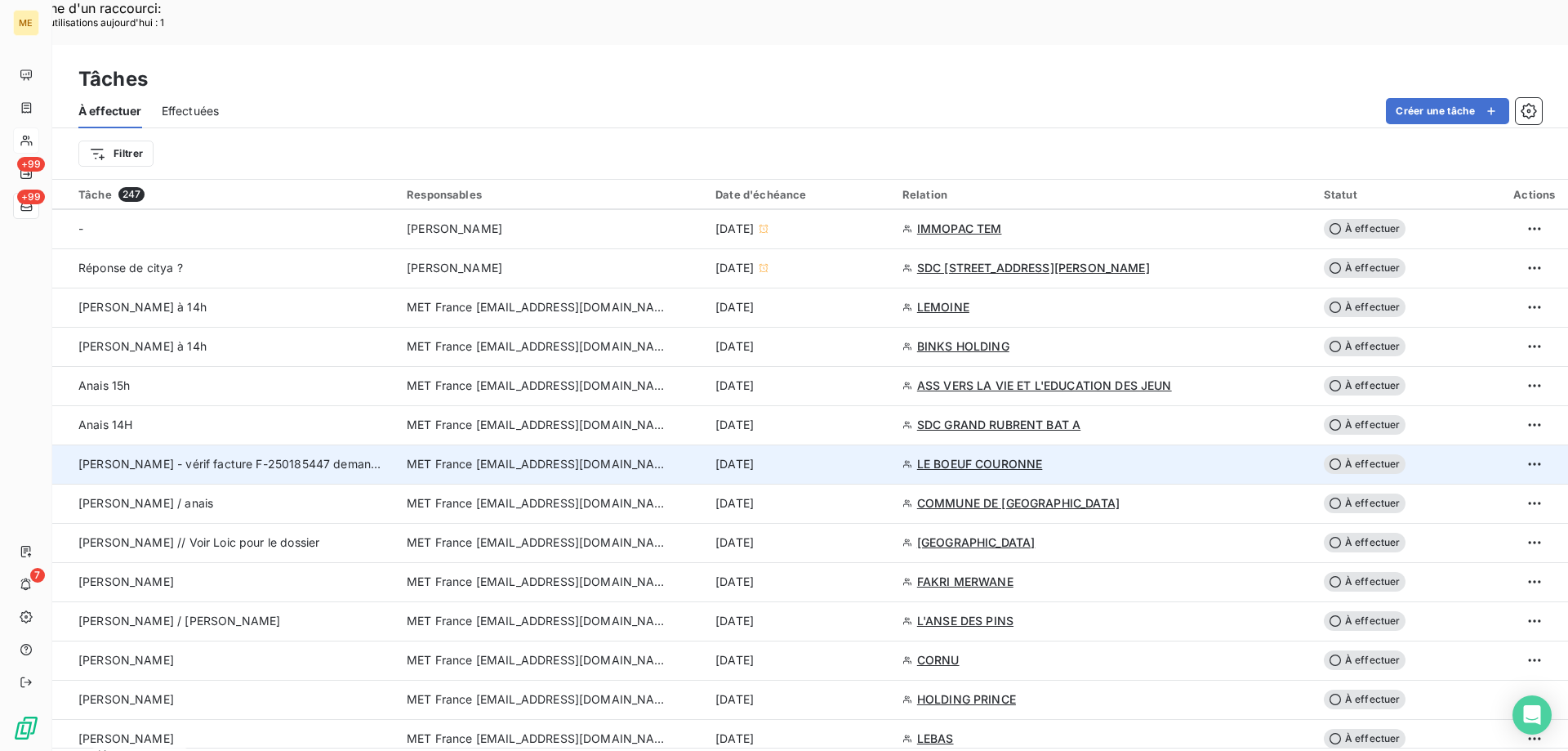
click at [1354, 455] on span "À effectuer" at bounding box center [1364, 465] width 82 height 20
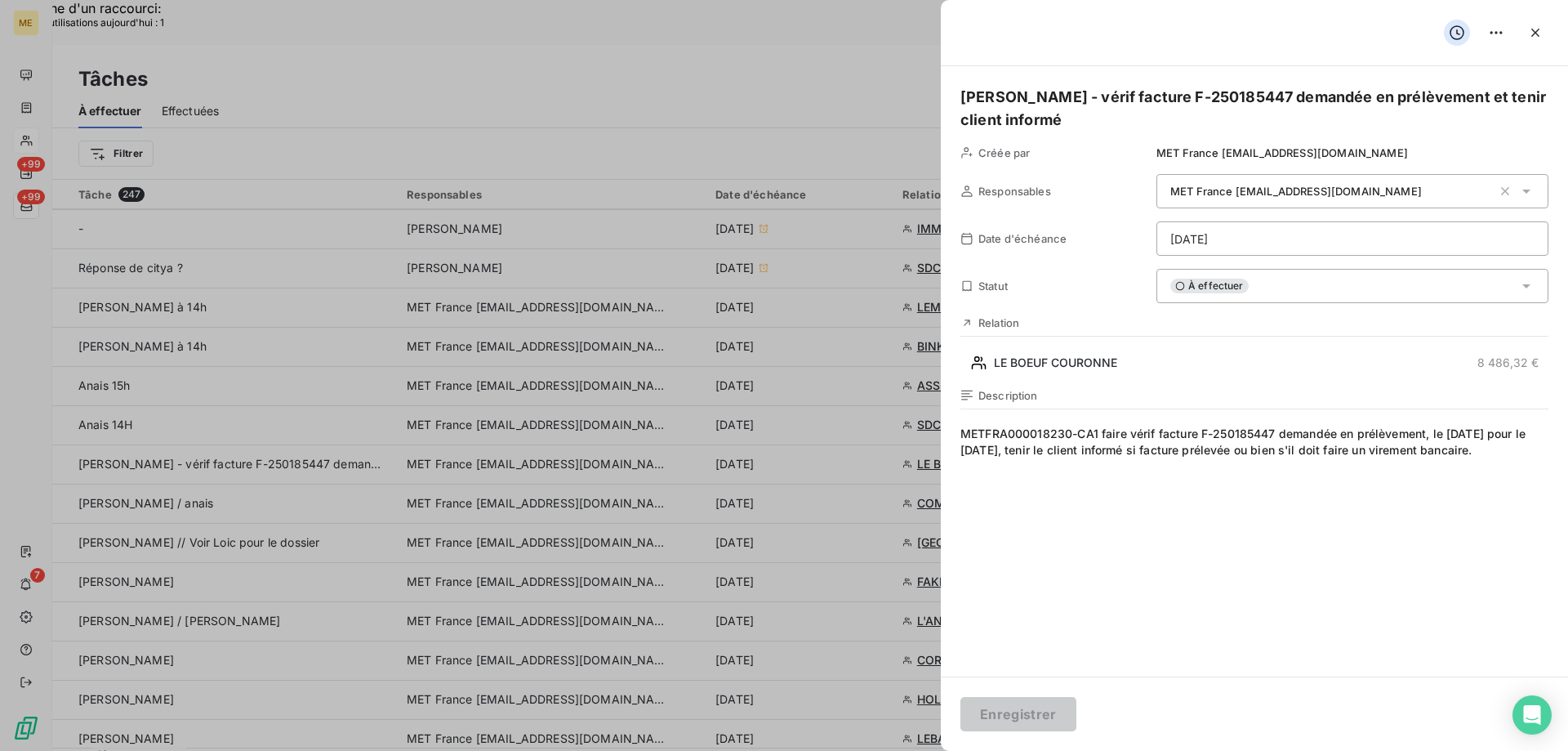
drag, startPoint x: 959, startPoint y: 98, endPoint x: 1006, endPoint y: 105, distance: 47.5
click at [1006, 105] on div "Valérie - vérif facture F-250185447 demandée en prélèvement et tenir client inf…" at bounding box center [1254, 371] width 627 height 610
drag, startPoint x: 1015, startPoint y: 96, endPoint x: 958, endPoint y: 93, distance: 57.1
click at [958, 93] on div "Valérie - vérif facture F-250185447 demandée en prélèvement et tenir client inf…" at bounding box center [1254, 371] width 627 height 610
click at [1035, 715] on button "Enregistrer" at bounding box center [1018, 713] width 116 height 34
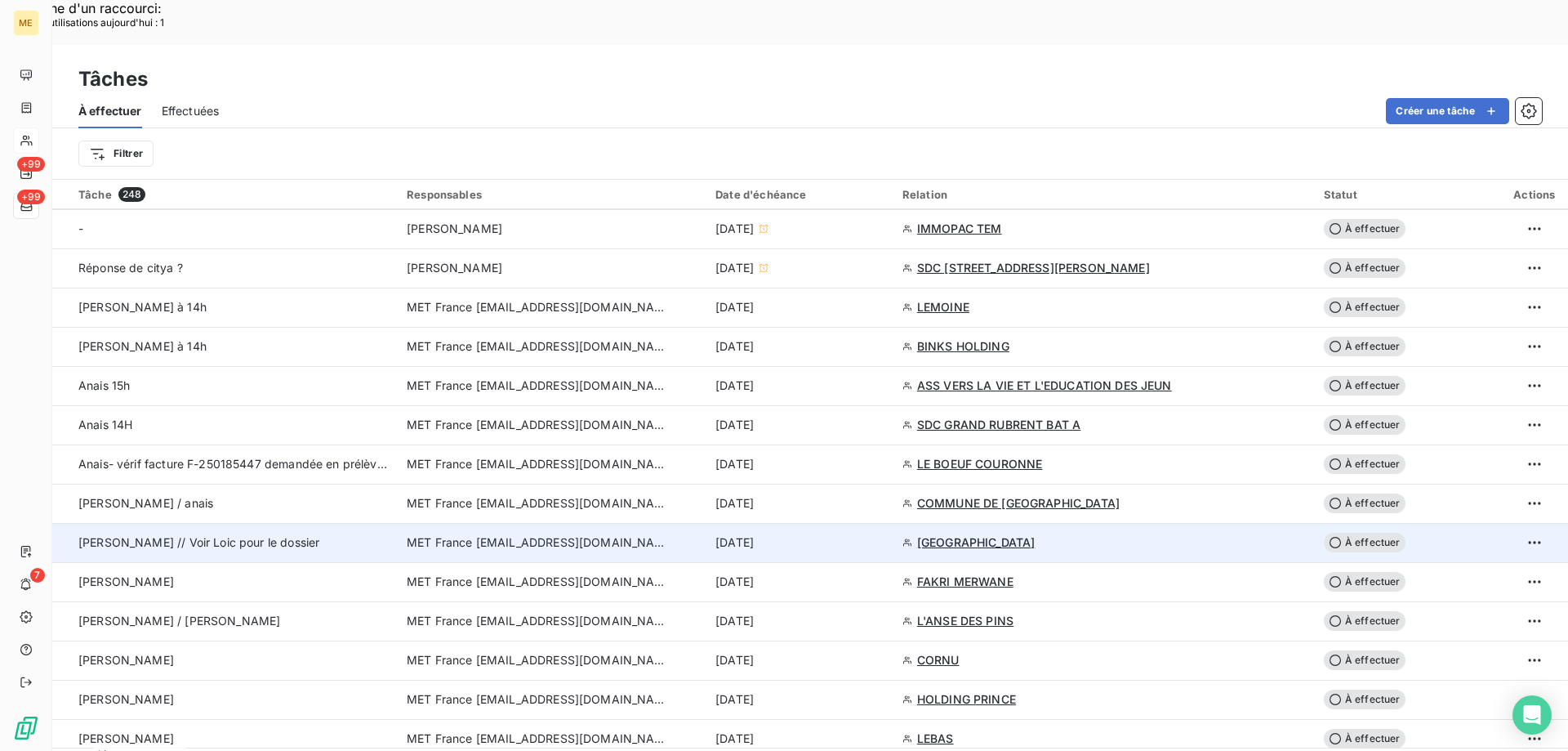
click at [995, 534] on span "[GEOGRAPHIC_DATA]" at bounding box center [975, 542] width 118 height 16
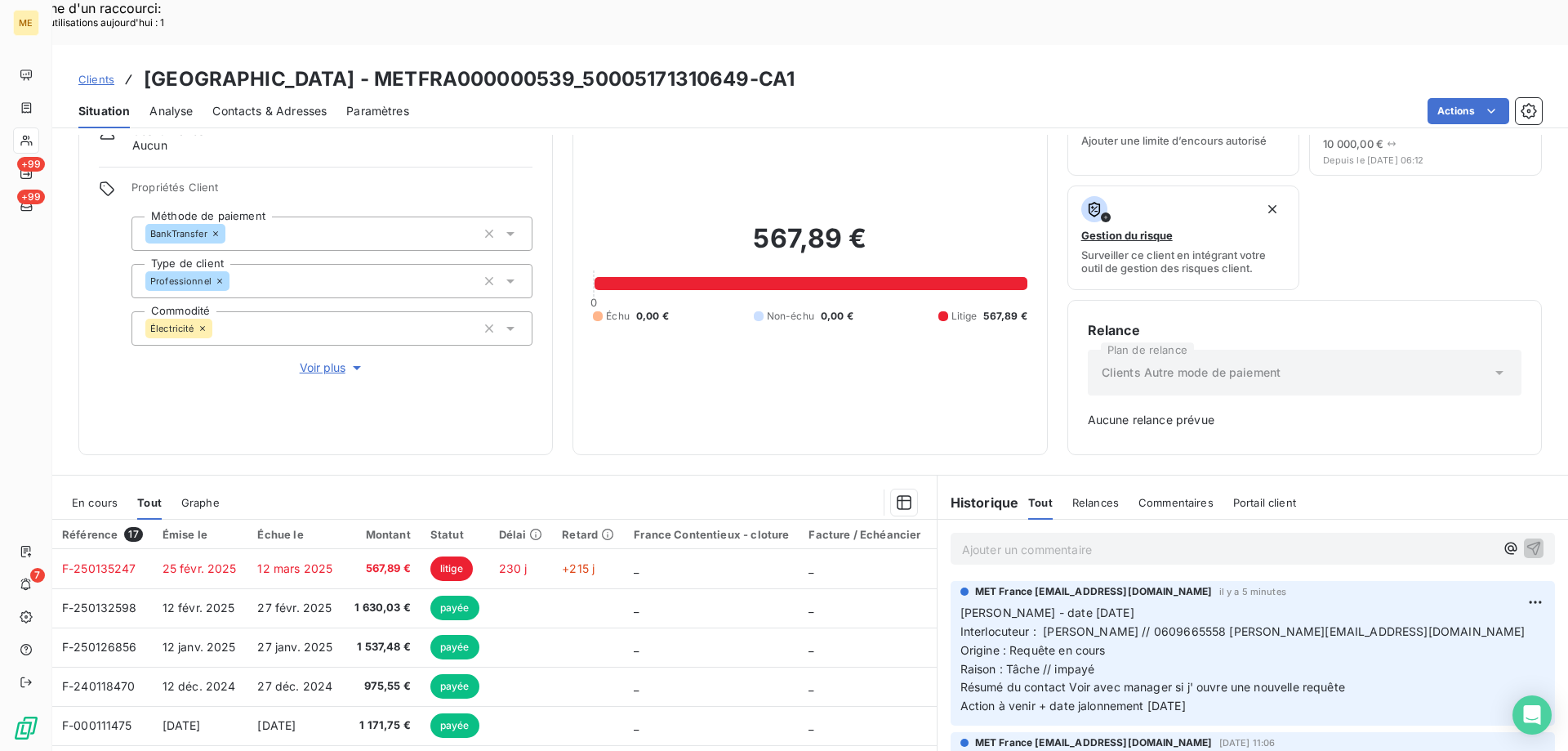
scroll to position [161, 0]
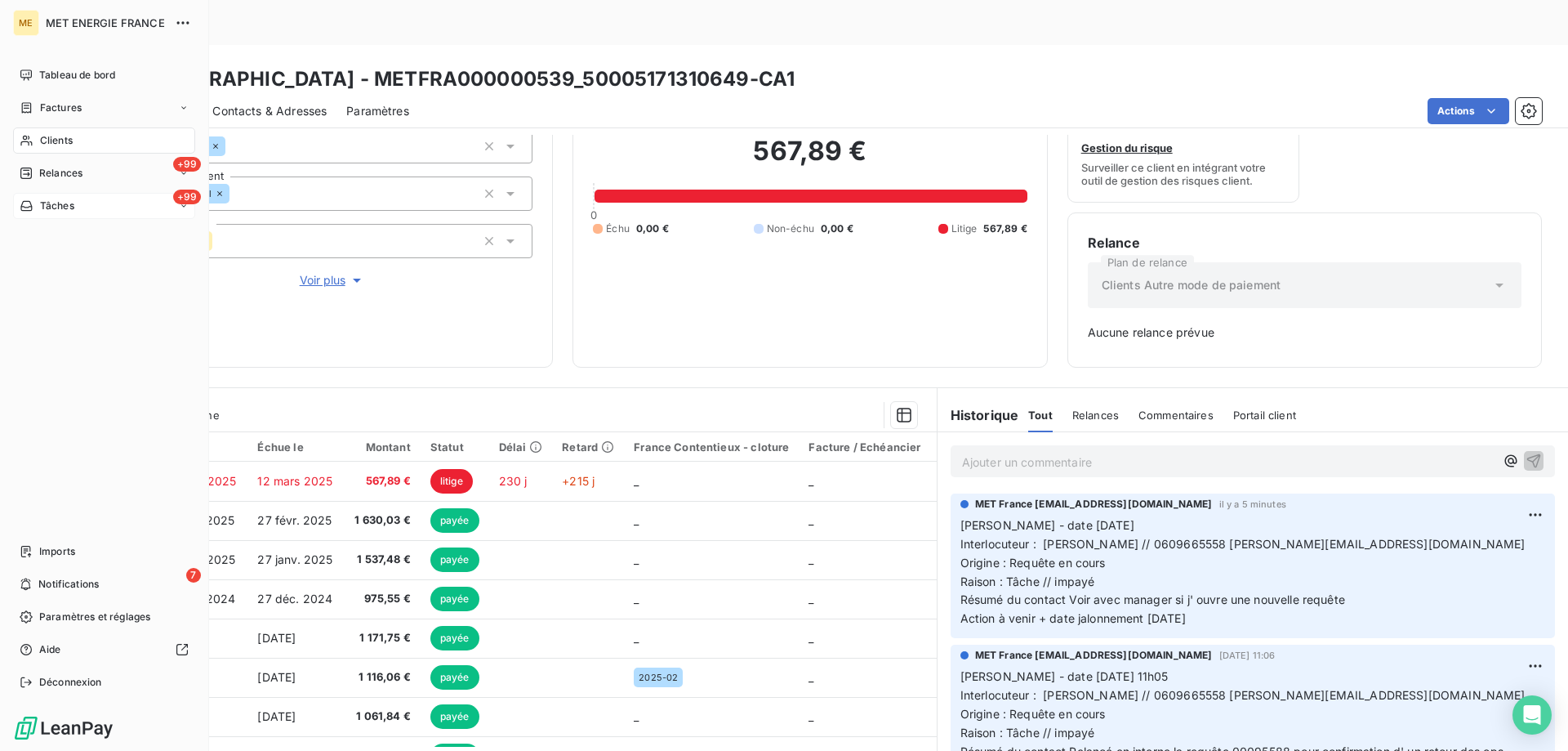
click at [111, 208] on div "+99 Tâches" at bounding box center [103, 206] width 182 height 26
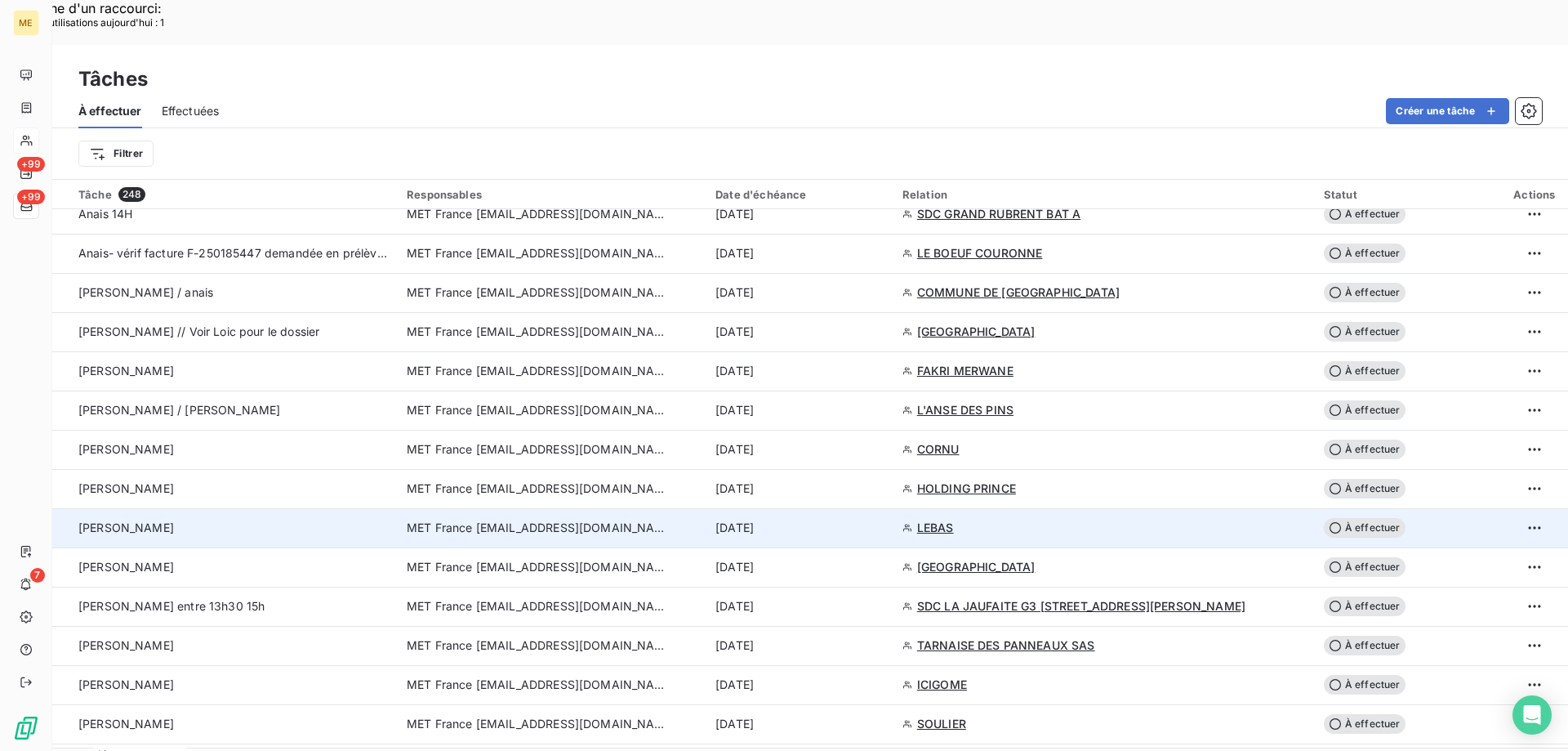
scroll to position [1225, 0]
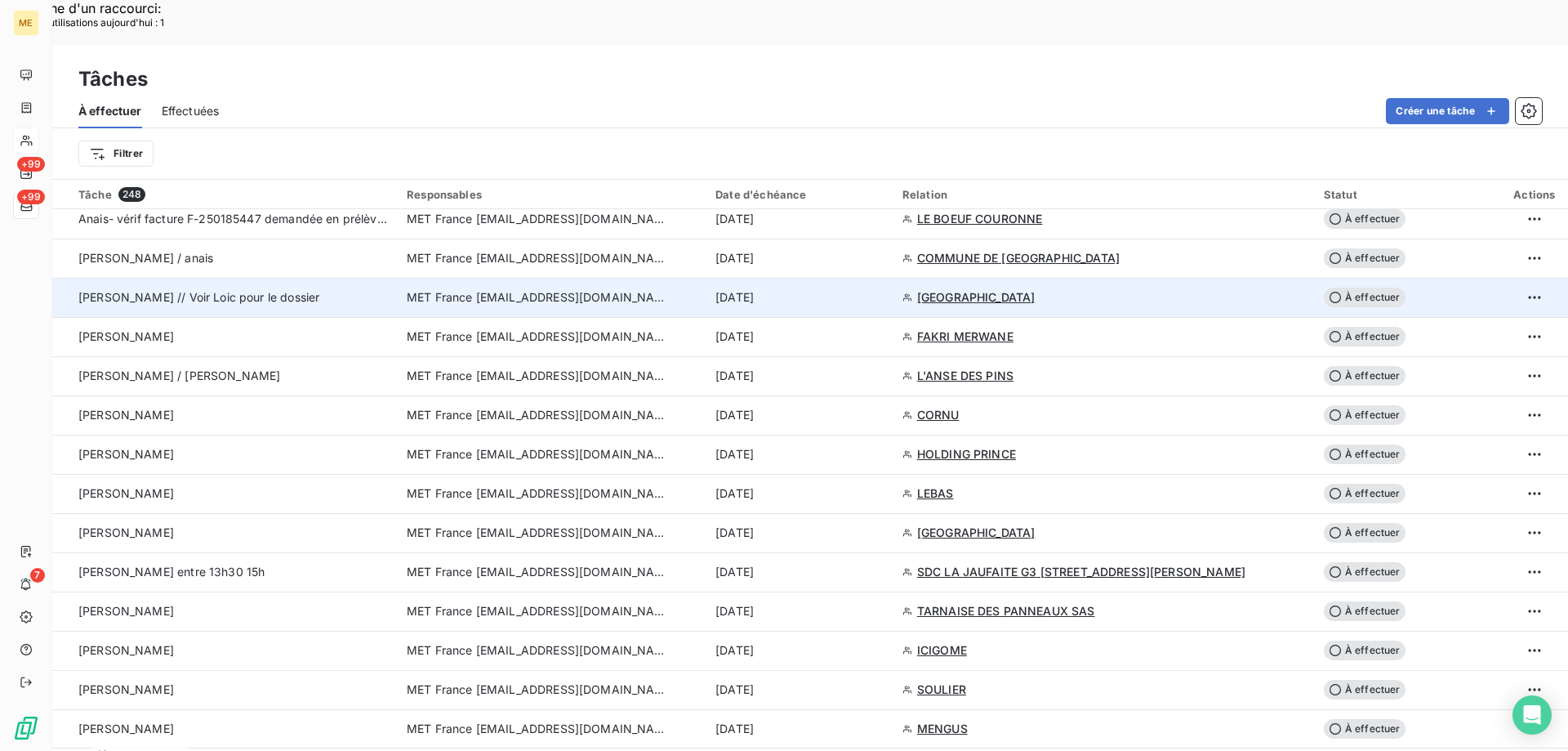
click at [1348, 287] on span "À effectuer" at bounding box center [1364, 297] width 82 height 20
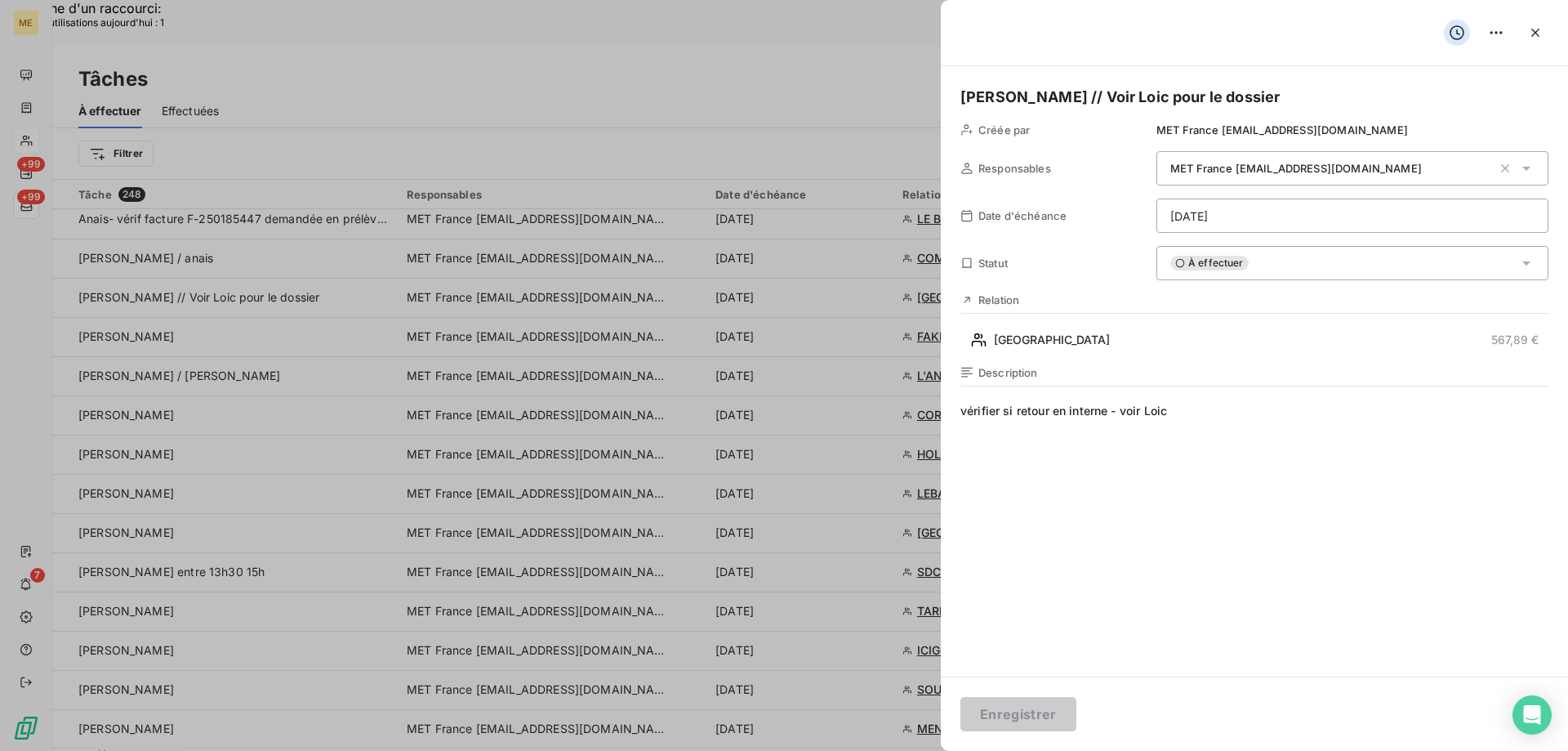
click at [1273, 253] on div "À effectuer" at bounding box center [1352, 263] width 392 height 34
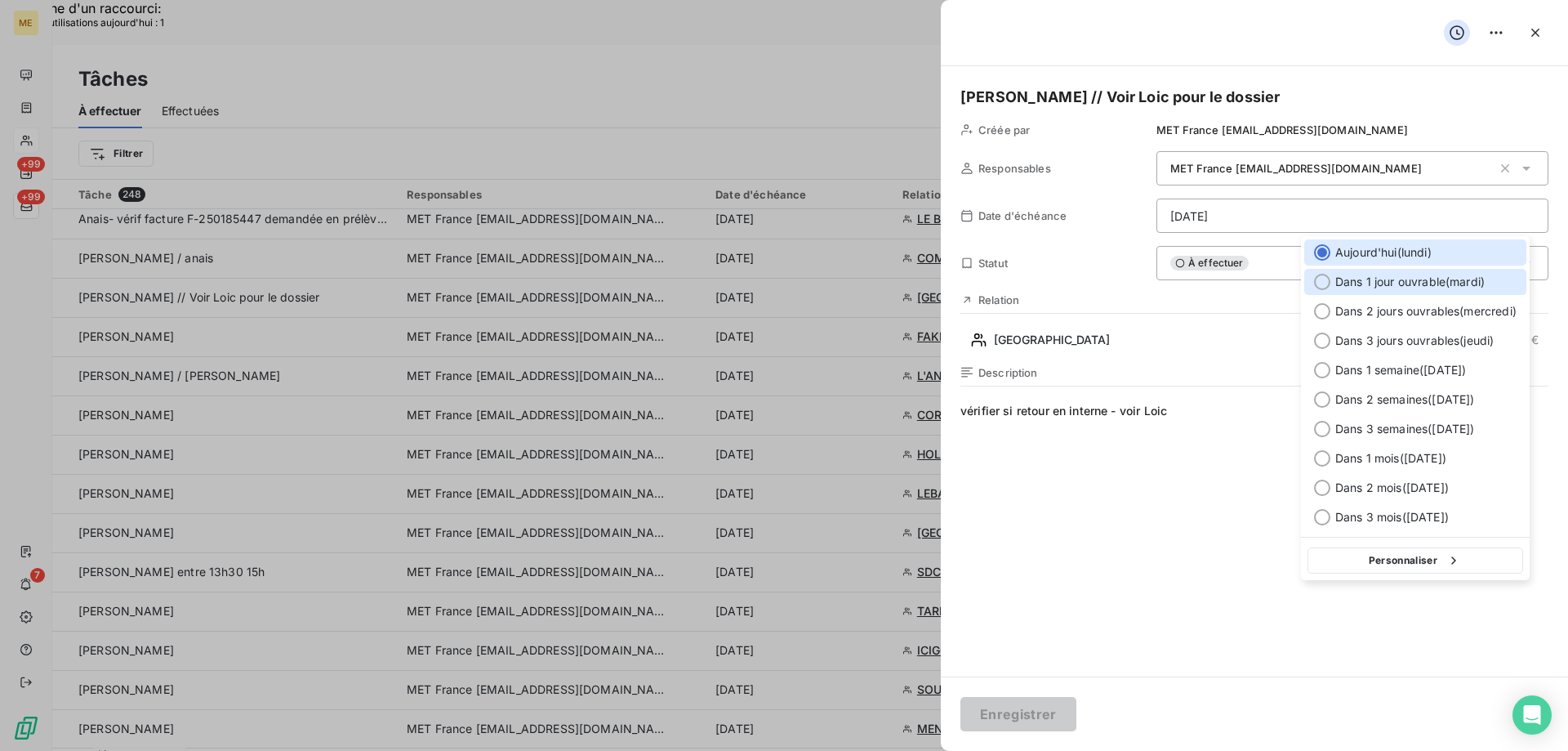
click at [1310, 278] on div "Dans 1 jour ouvrable ( mardi )" at bounding box center [1414, 282] width 222 height 26
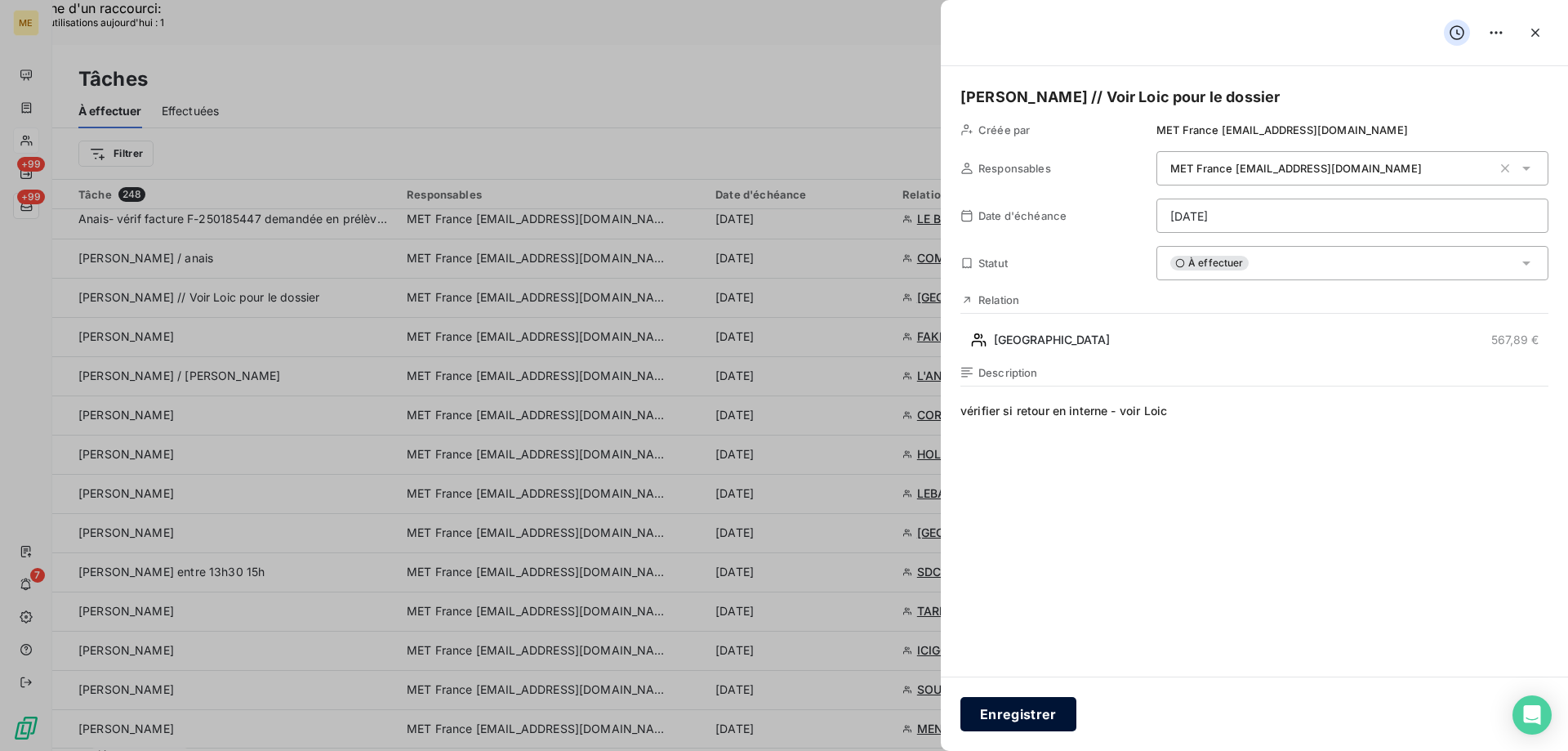
click at [1006, 708] on button "Enregistrer" at bounding box center [1018, 713] width 116 height 34
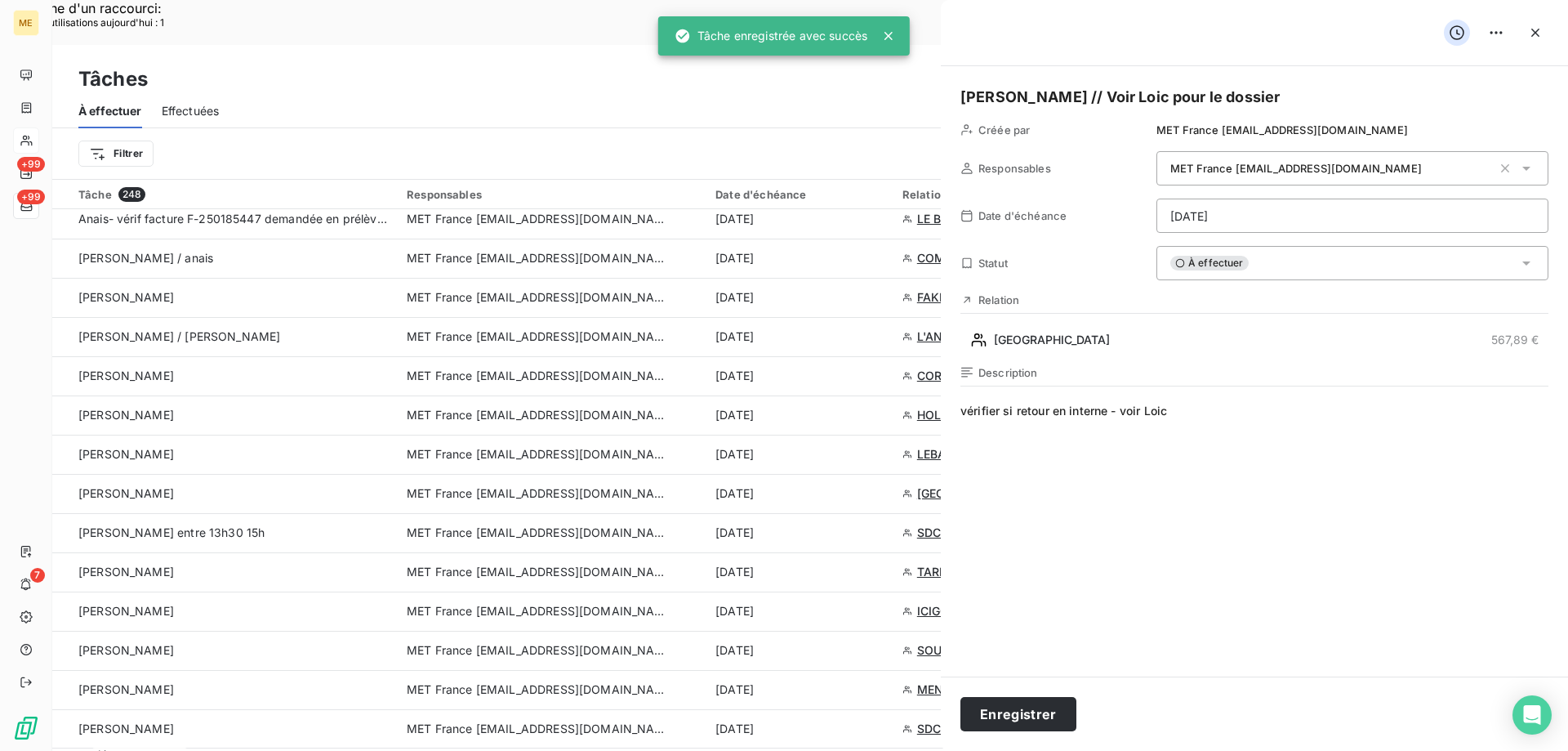
type input "13/10/2025"
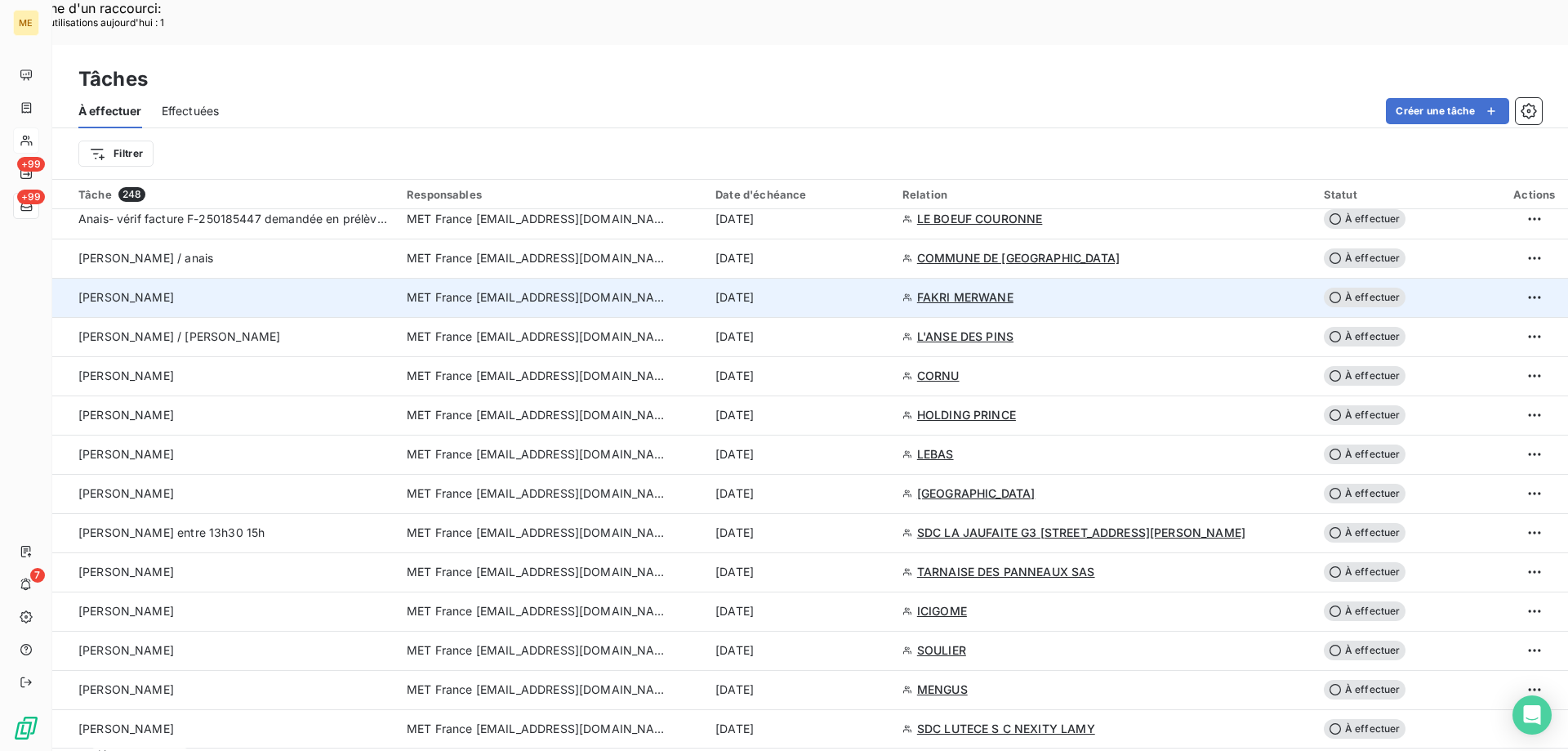
click at [988, 289] on span "FAKRI MERWANE" at bounding box center [964, 297] width 96 height 16
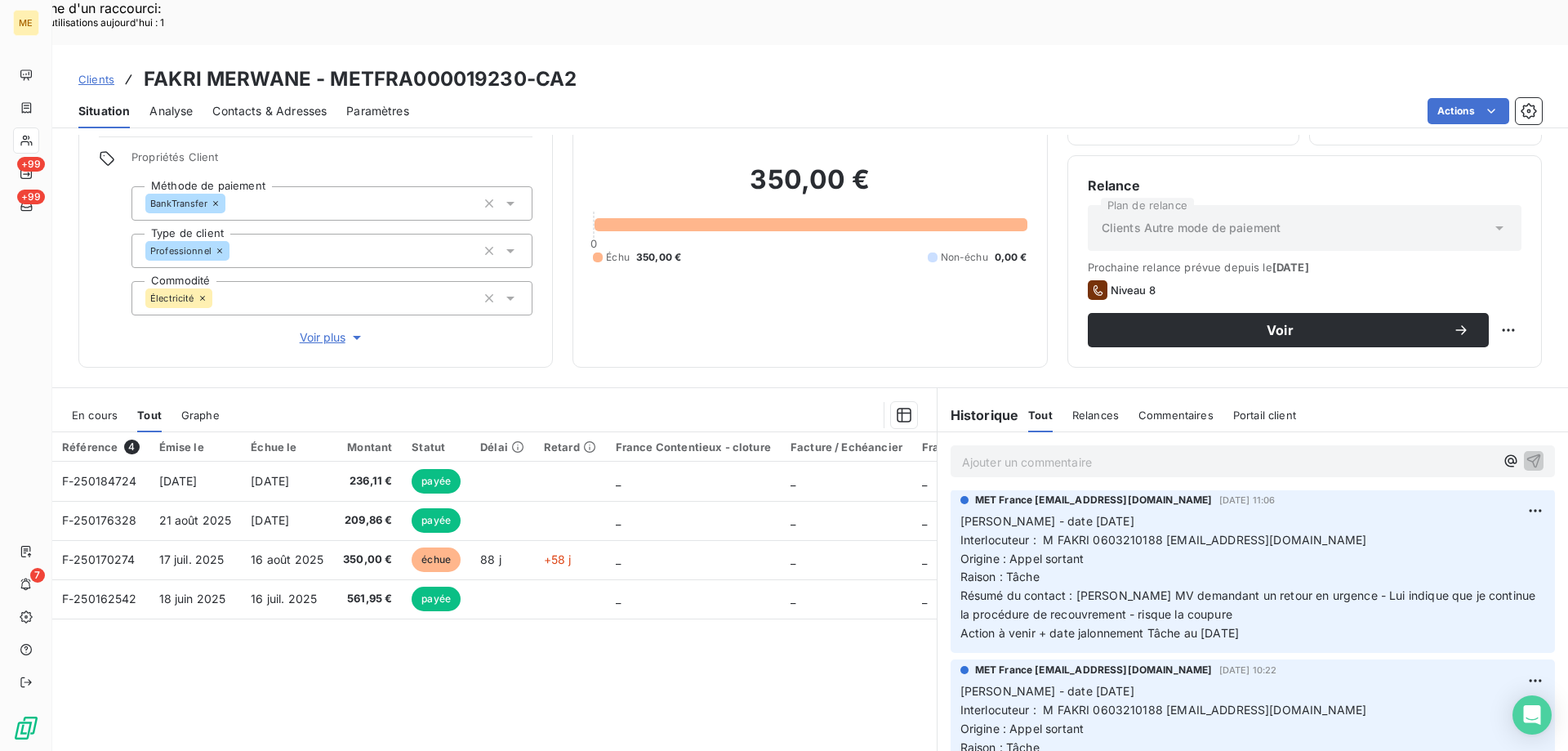
scroll to position [163, 0]
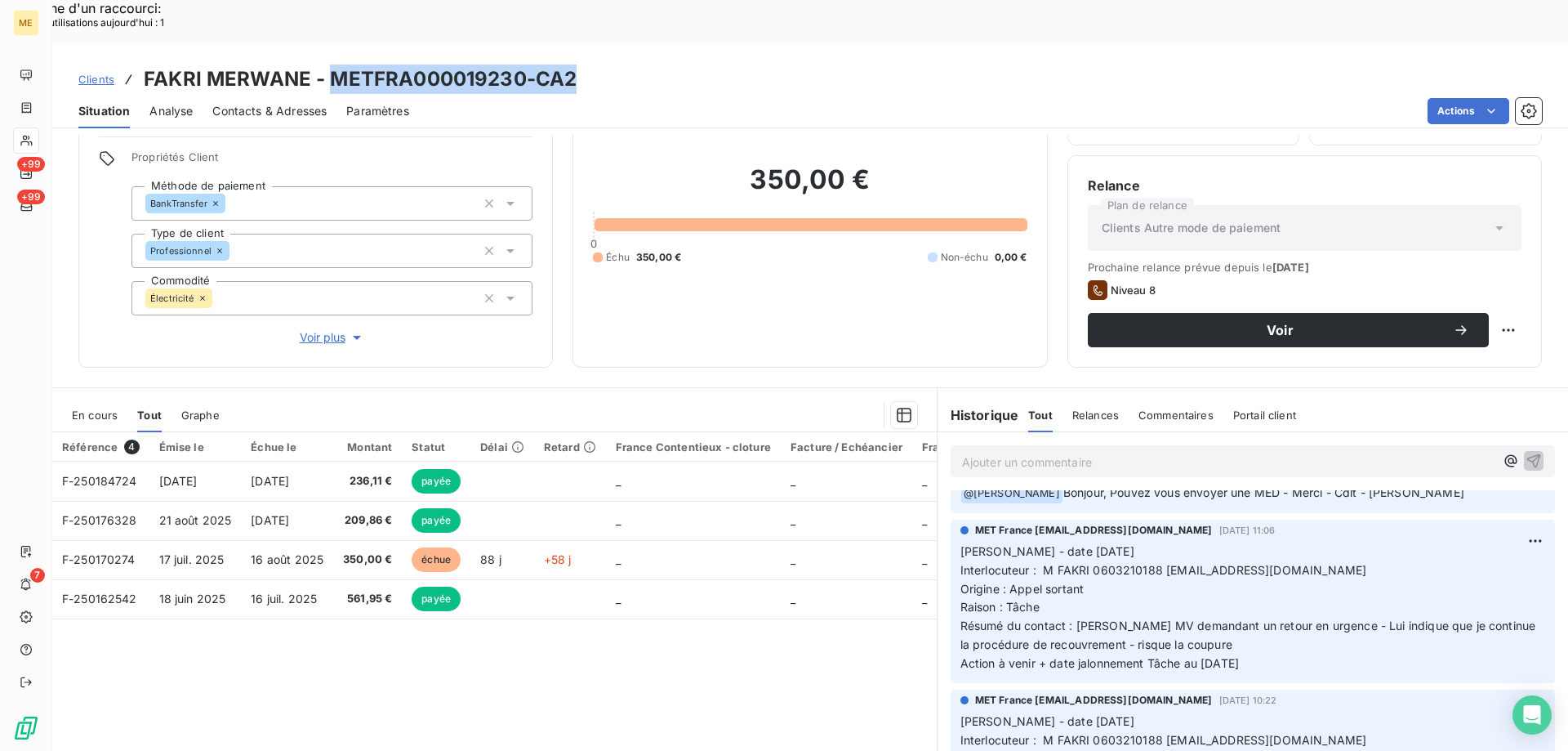
drag, startPoint x: 350, startPoint y: 35, endPoint x: 573, endPoint y: 36, distance: 223.0
click at [573, 65] on h3 "FAKRI MERWANE - METFRA000019230-CA2" at bounding box center [360, 80] width 433 height 30
click at [766, 98] on div "Actions" at bounding box center [984, 111] width 1113 height 26
drag, startPoint x: 329, startPoint y: 31, endPoint x: 528, endPoint y: 44, distance: 199.4
click at [528, 65] on h3 "FAKRI MERWANE - METFRA000019230-CA2" at bounding box center [360, 80] width 433 height 30
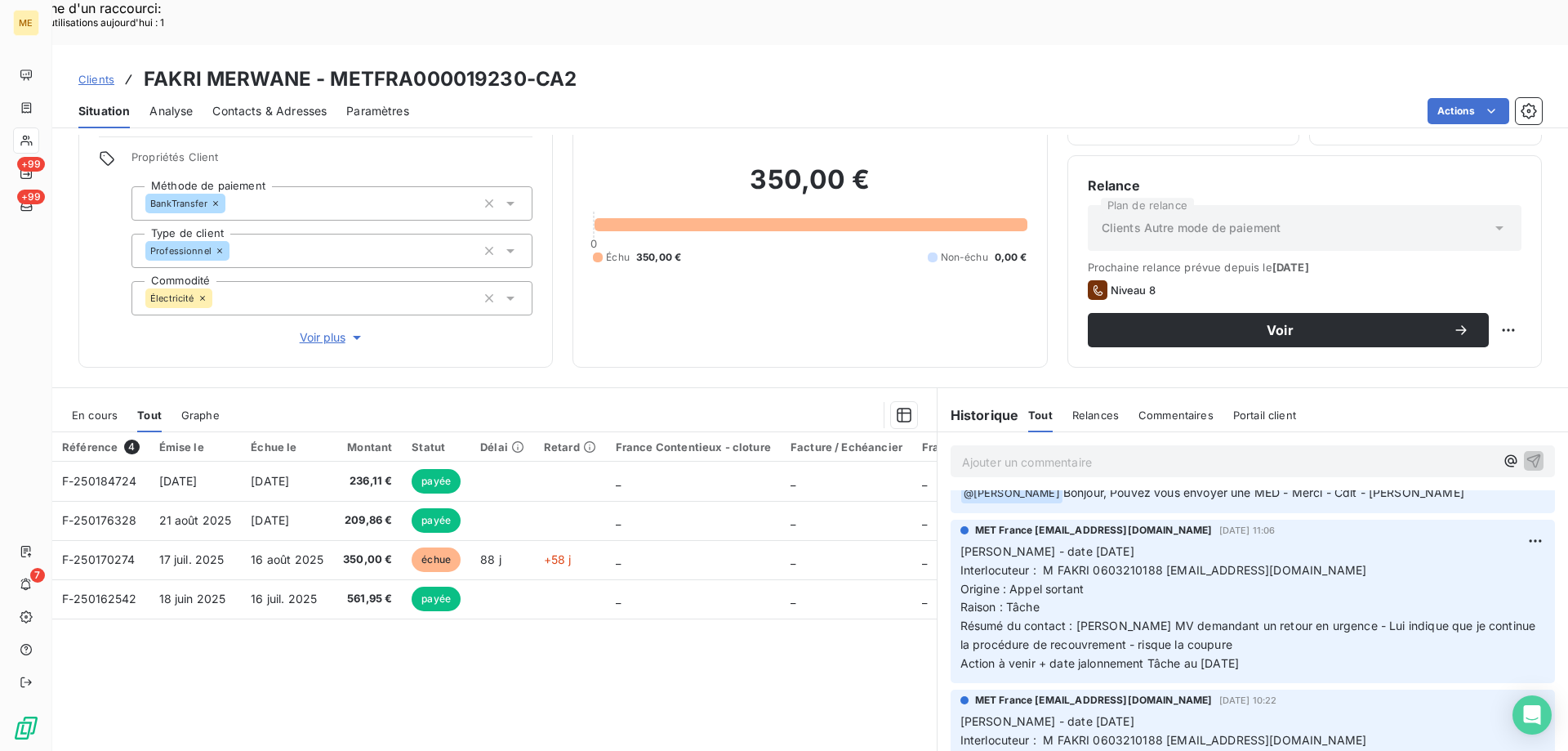
click at [1115, 563] on span "Interlocuteur : M FAKRI 0603210188 groupemenhir77@gmail.com" at bounding box center [1163, 570] width 407 height 14
click at [1288, 629] on div "MET France met-france@recouvrement.met.com 9 oct. 2025, 11:06 Valérie - date 09…" at bounding box center [1253, 601] width 605 height 163
drag, startPoint x: 1277, startPoint y: 620, endPoint x: 947, endPoint y: 509, distance: 348.2
click at [951, 519] on div "MET France met-france@recouvrement.met.com 9 oct. 2025, 11:06 Valérie - date 09…" at bounding box center [1253, 601] width 605 height 163
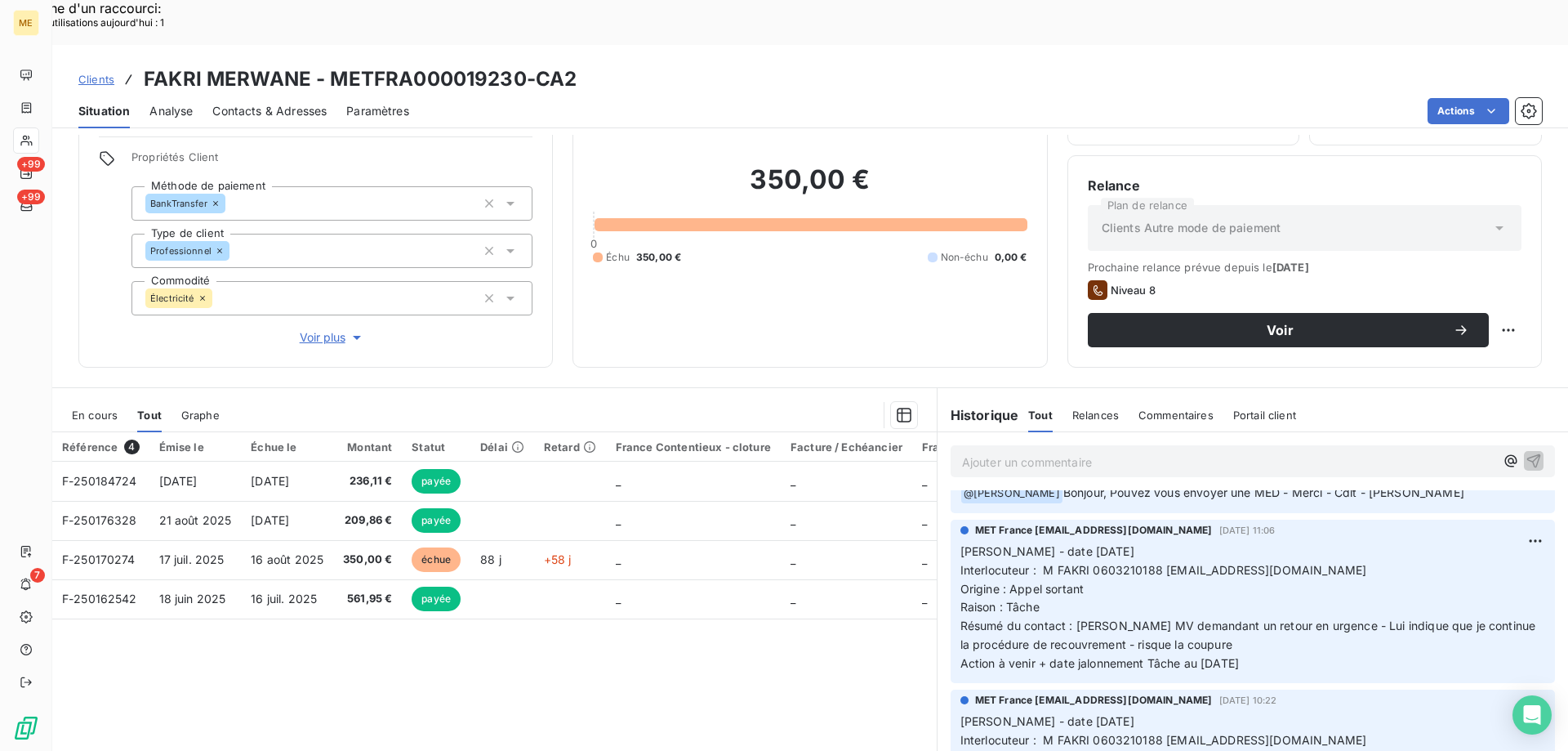
click at [1015, 452] on p "Ajouter un commentaire ﻿" at bounding box center [1227, 462] width 532 height 21
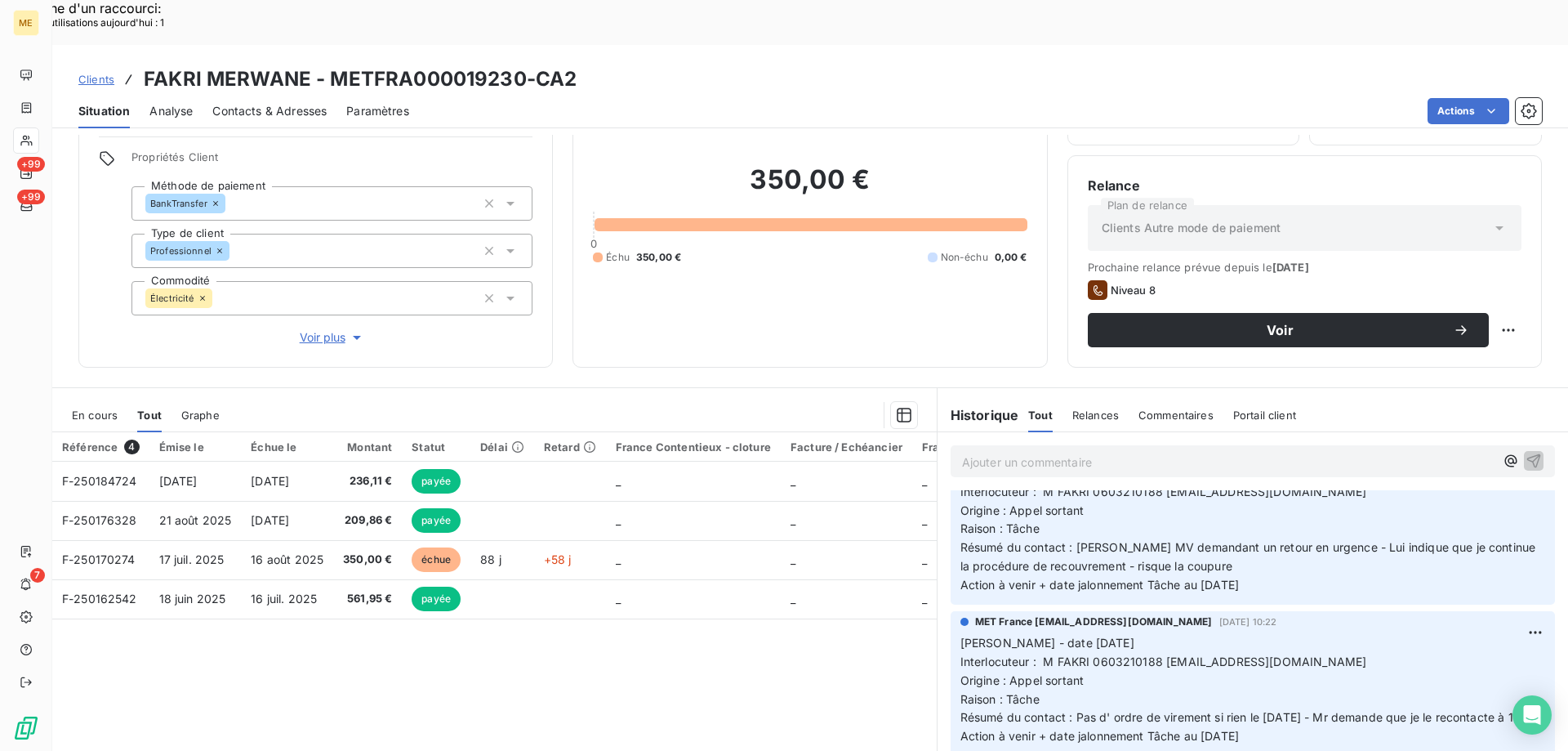
scroll to position [245, 0]
drag, startPoint x: 1274, startPoint y: 707, endPoint x: 954, endPoint y: 591, distance: 340.4
click at [951, 608] on div "MET France met-france@recouvrement.met.com 8 oct. 2025, 10:22 Valérie - date 08…" at bounding box center [1253, 679] width 605 height 144
click at [994, 452] on p "Ajouter un commentaire ﻿" at bounding box center [1227, 462] width 532 height 21
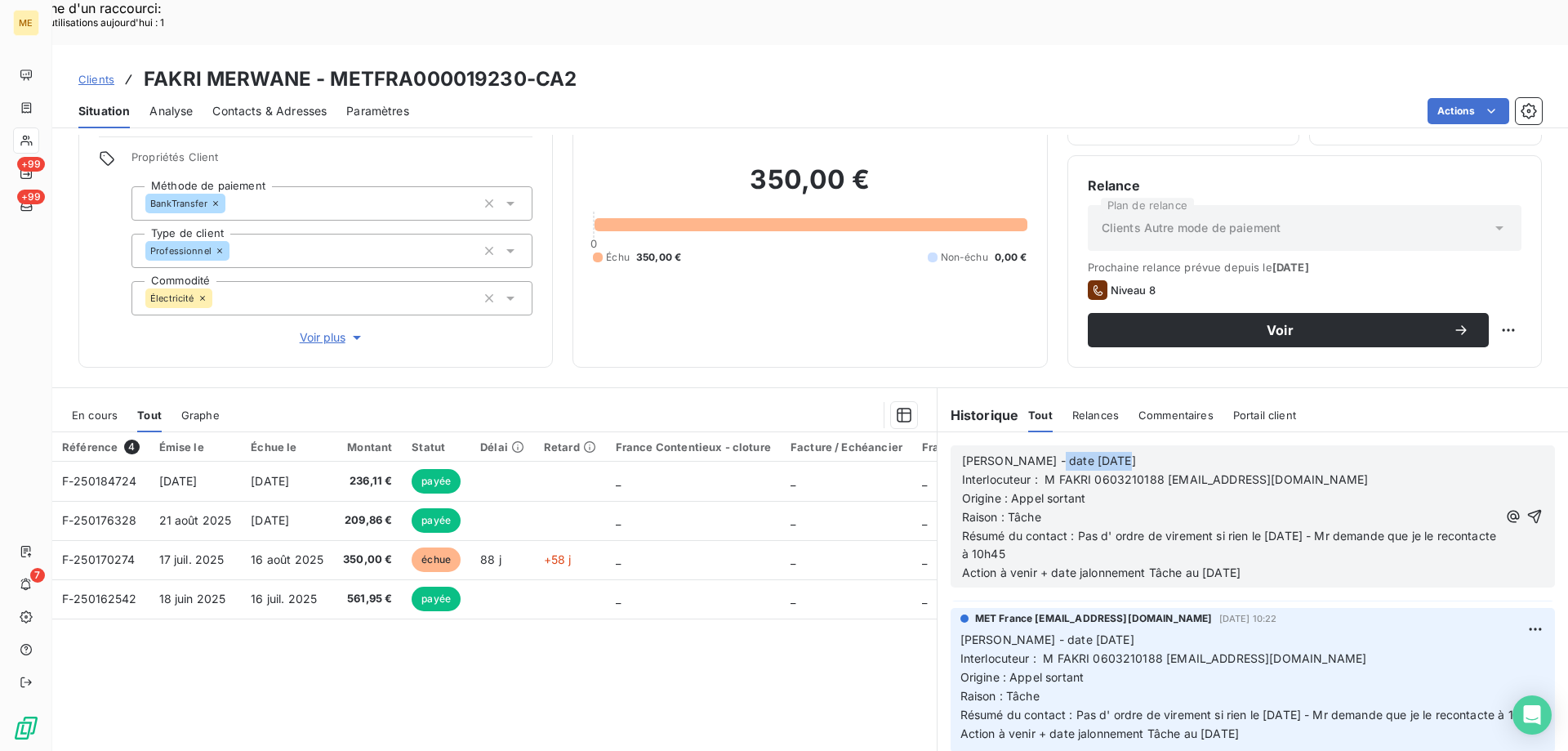
drag, startPoint x: 1034, startPoint y: 416, endPoint x: 1128, endPoint y: 417, distance: 94.0
click at [1128, 452] on p "Valérie - date 08/10/2025" at bounding box center [1229, 461] width 536 height 19
drag, startPoint x: 1071, startPoint y: 491, endPoint x: 1114, endPoint y: 514, distance: 48.8
click at [1114, 527] on p "Résumé du contact : Pas d' ordre de virement si rien le 08/10/2025 - Mr demande…" at bounding box center [1229, 546] width 536 height 38
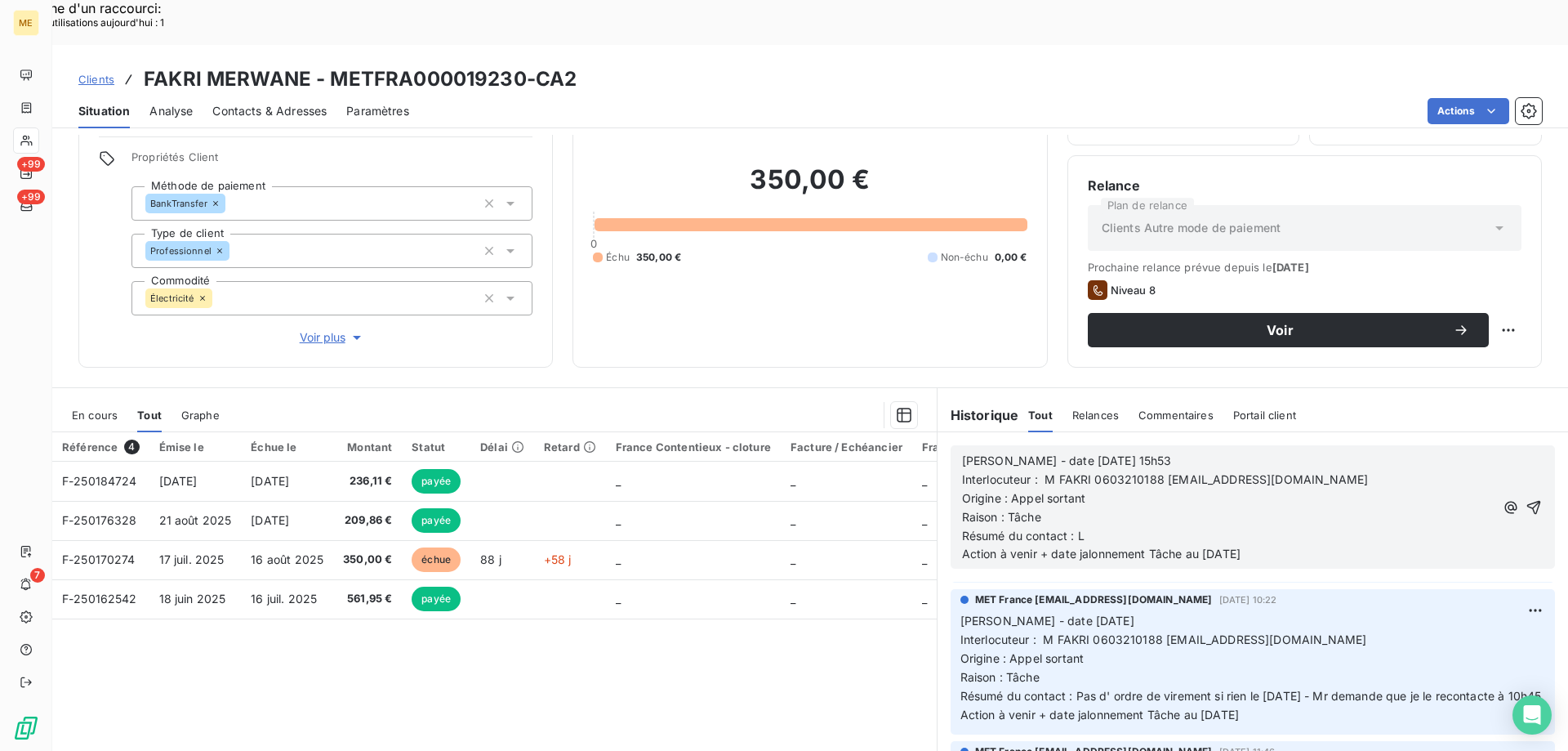
scroll to position [336, 0]
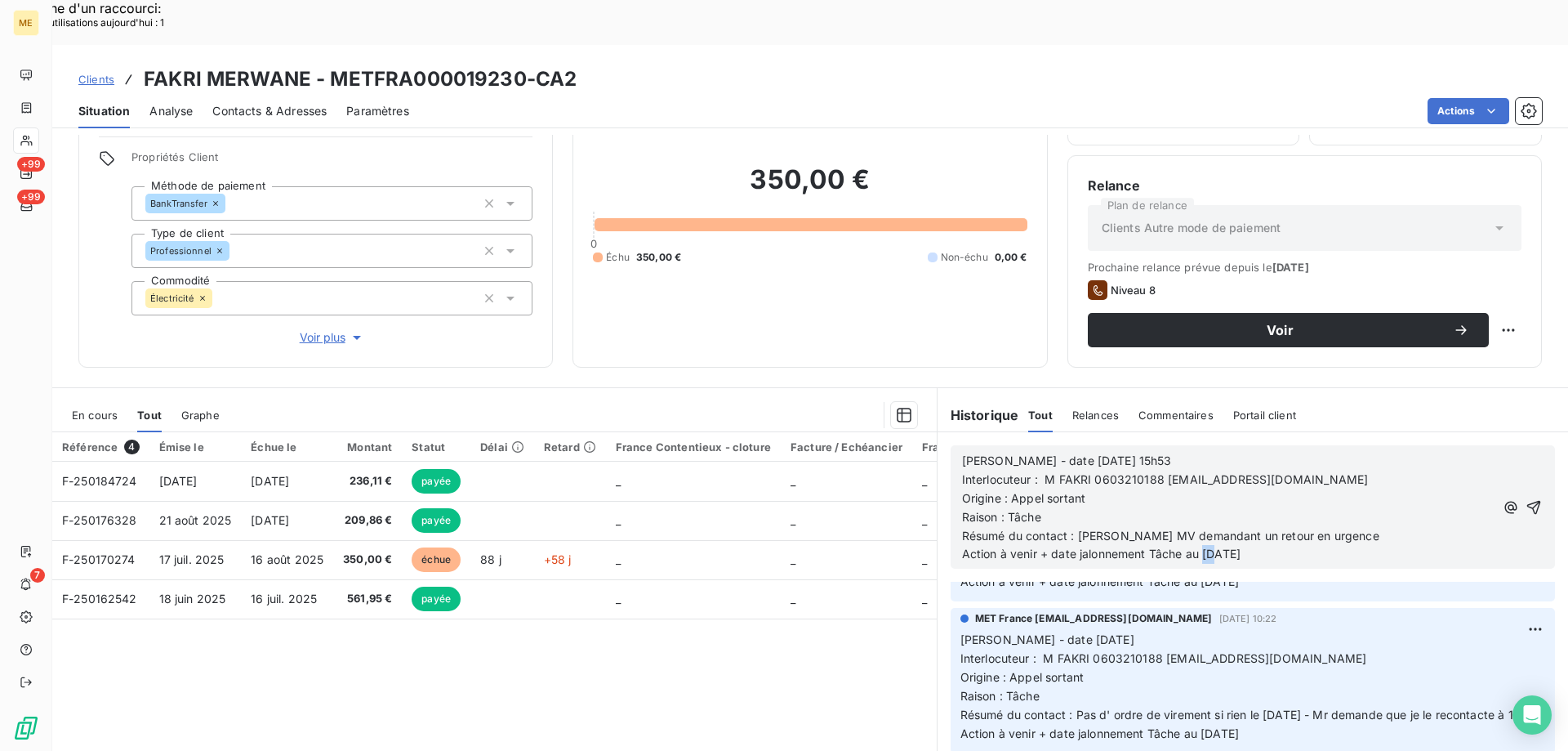
drag, startPoint x: 1198, startPoint y: 504, endPoint x: 1211, endPoint y: 512, distance: 15.3
click at [1211, 546] on span "Action à venir + date jalonnement Tâche au 08/10/2025" at bounding box center [1101, 553] width 278 height 14
click at [1525, 499] on icon "button" at bounding box center [1533, 507] width 16 height 16
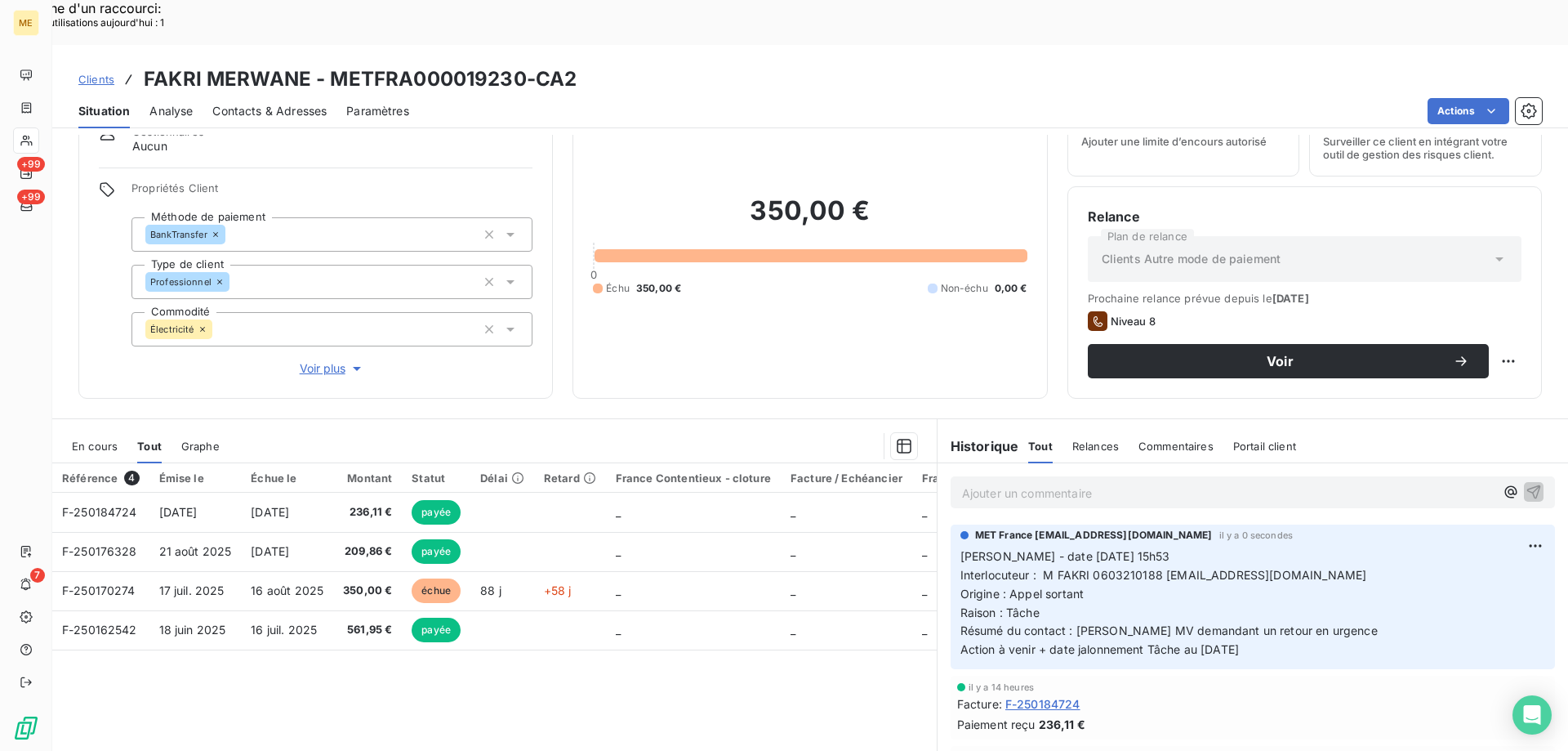
scroll to position [103, 0]
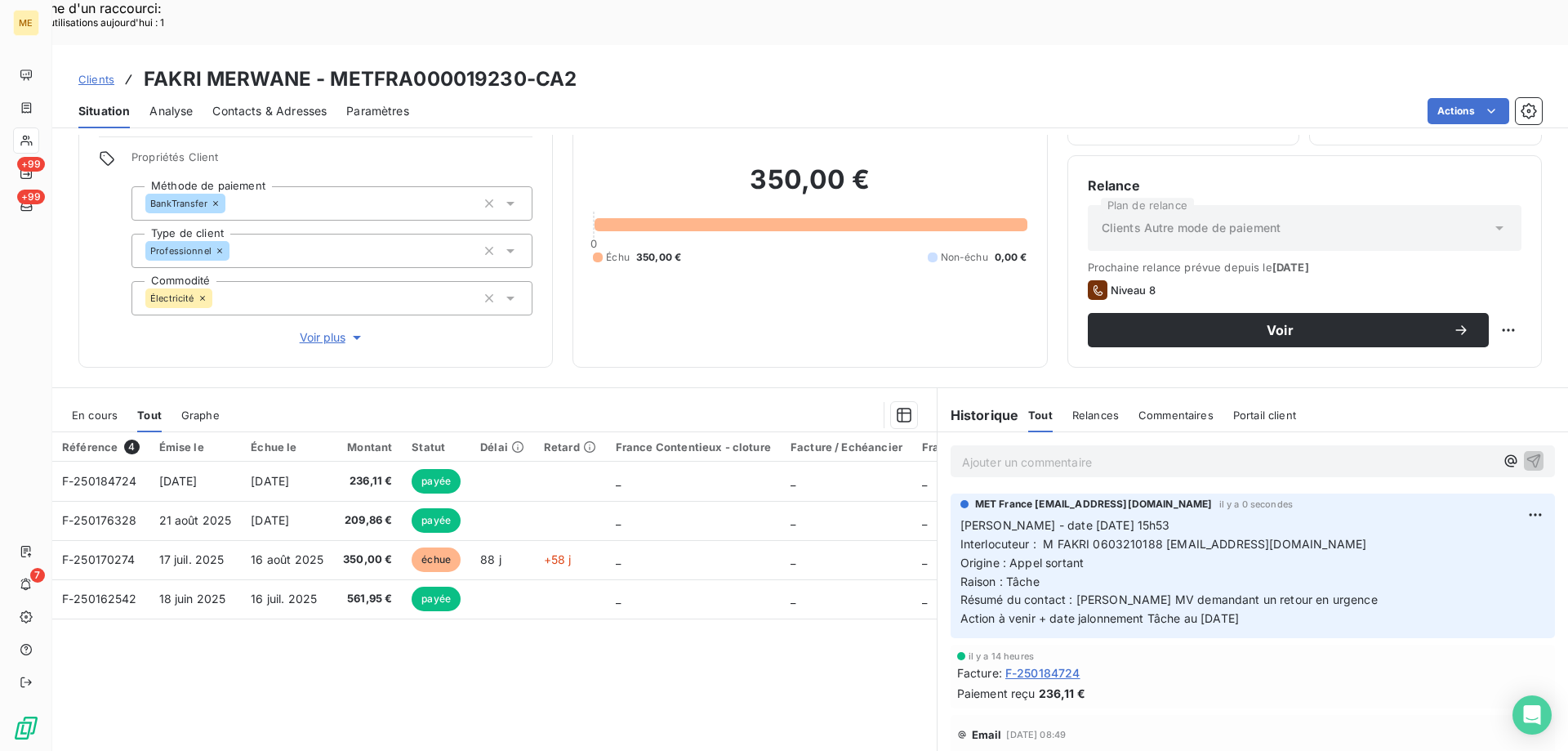
drag, startPoint x: 1257, startPoint y: 580, endPoint x: 954, endPoint y: 477, distance: 320.0
click at [960, 516] on p "Valérie - date 13/10/2025 15h53 Interlocuteur : M FAKRI 0603210188 groupemenhir…" at bounding box center [1253, 572] width 585 height 112
click at [1311, 584] on div "MET France met-france@recouvrement.met.com il y a 0 secondes Valérie - date 13/…" at bounding box center [1253, 565] width 605 height 144
drag, startPoint x: 1275, startPoint y: 574, endPoint x: 954, endPoint y: 474, distance: 336.2
click at [951, 493] on div "MET France met-france@recouvrement.met.com il y a 0 secondes Valérie - date 13/…" at bounding box center [1253, 565] width 605 height 144
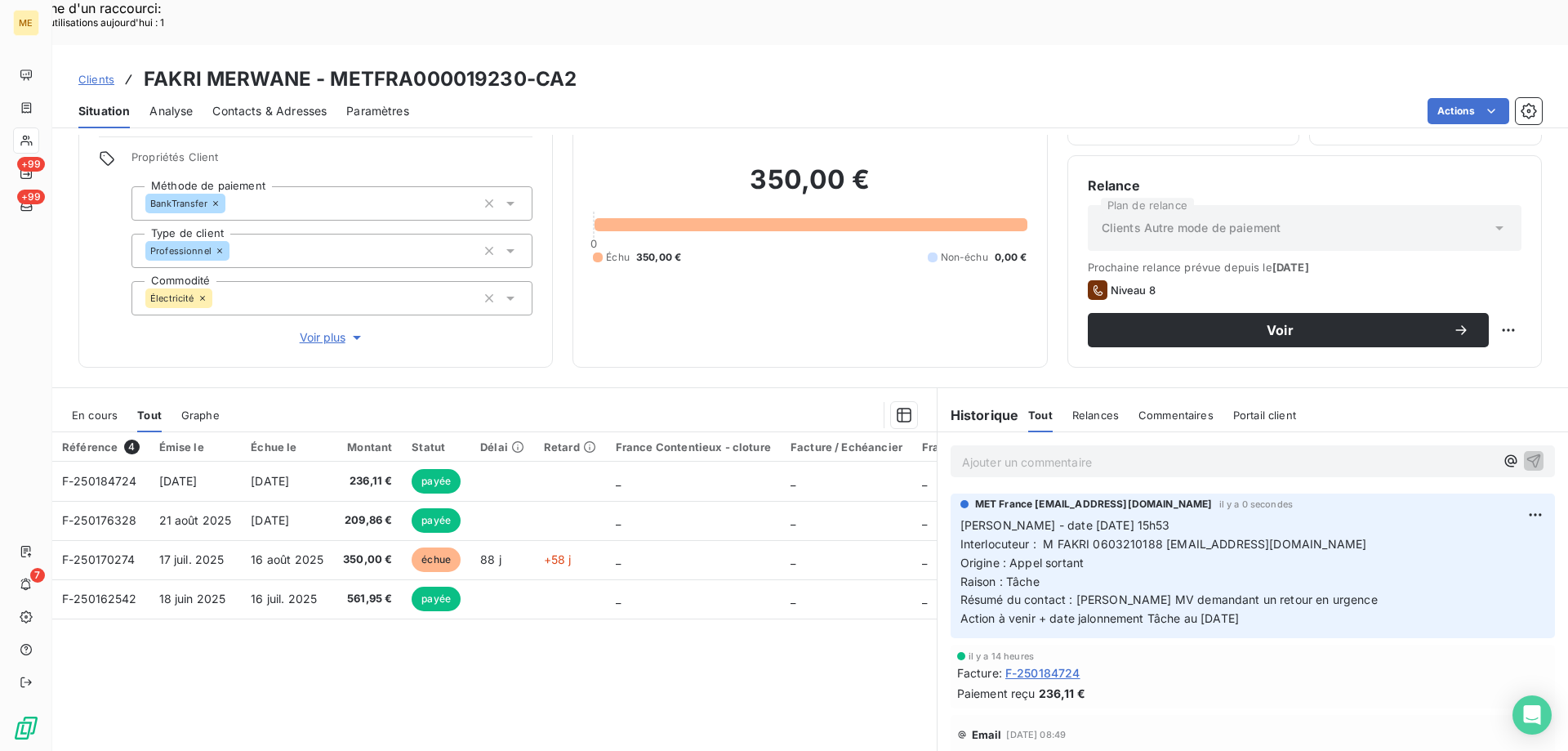
click at [1002, 452] on p "Ajouter un commentaire ﻿" at bounding box center [1227, 462] width 532 height 21
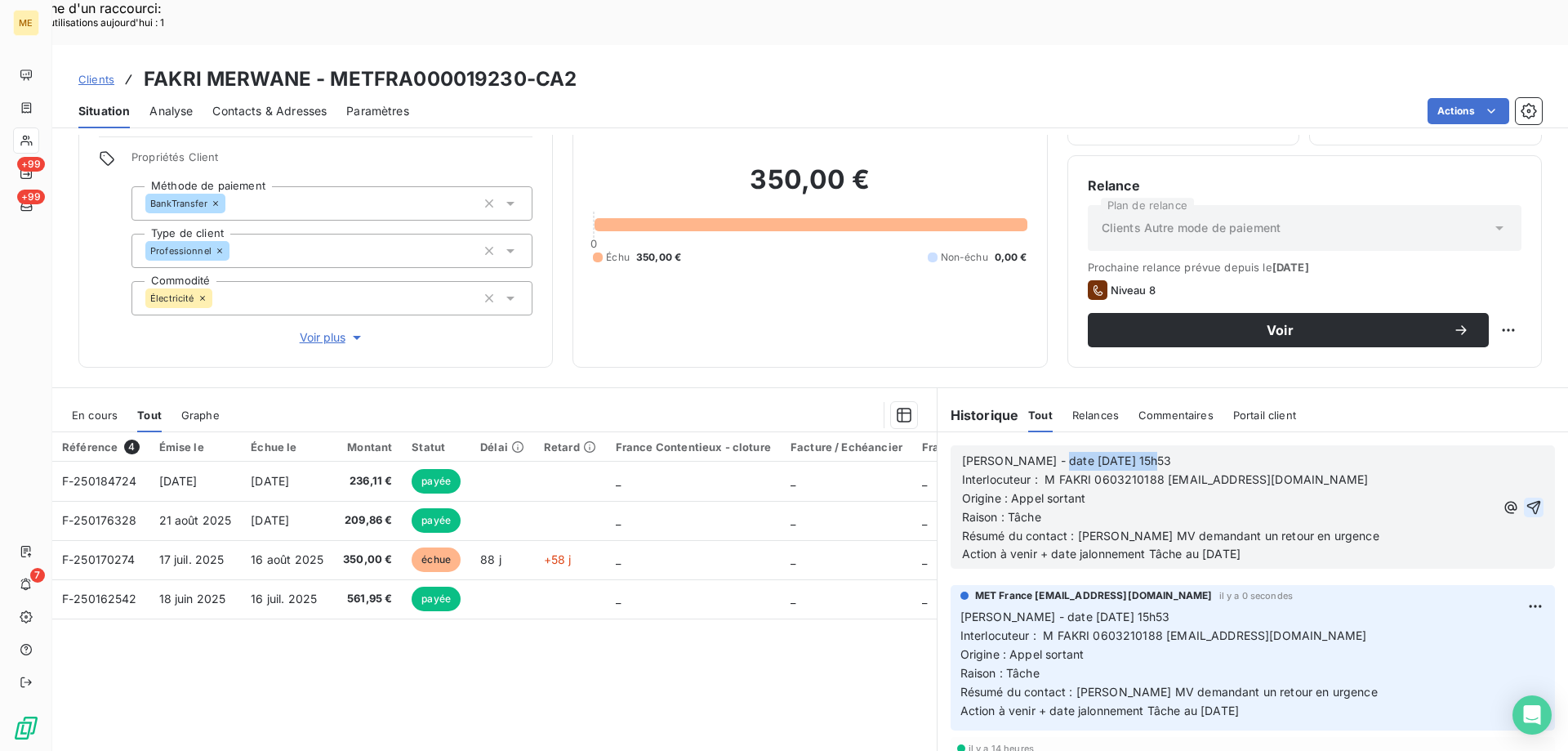
drag, startPoint x: 1035, startPoint y: 418, endPoint x: 1148, endPoint y: 409, distance: 113.4
click at [1148, 452] on p "Valérie - date 13/10/2025 15h53" at bounding box center [1227, 461] width 532 height 19
drag, startPoint x: 1263, startPoint y: 509, endPoint x: 954, endPoint y: 419, distance: 321.8
click at [961, 452] on div "Valérie - date 13/10/2025 15h53 Interlocuteur : M FAKRI 0603210188 groupemenhir…" at bounding box center [1227, 507] width 532 height 112
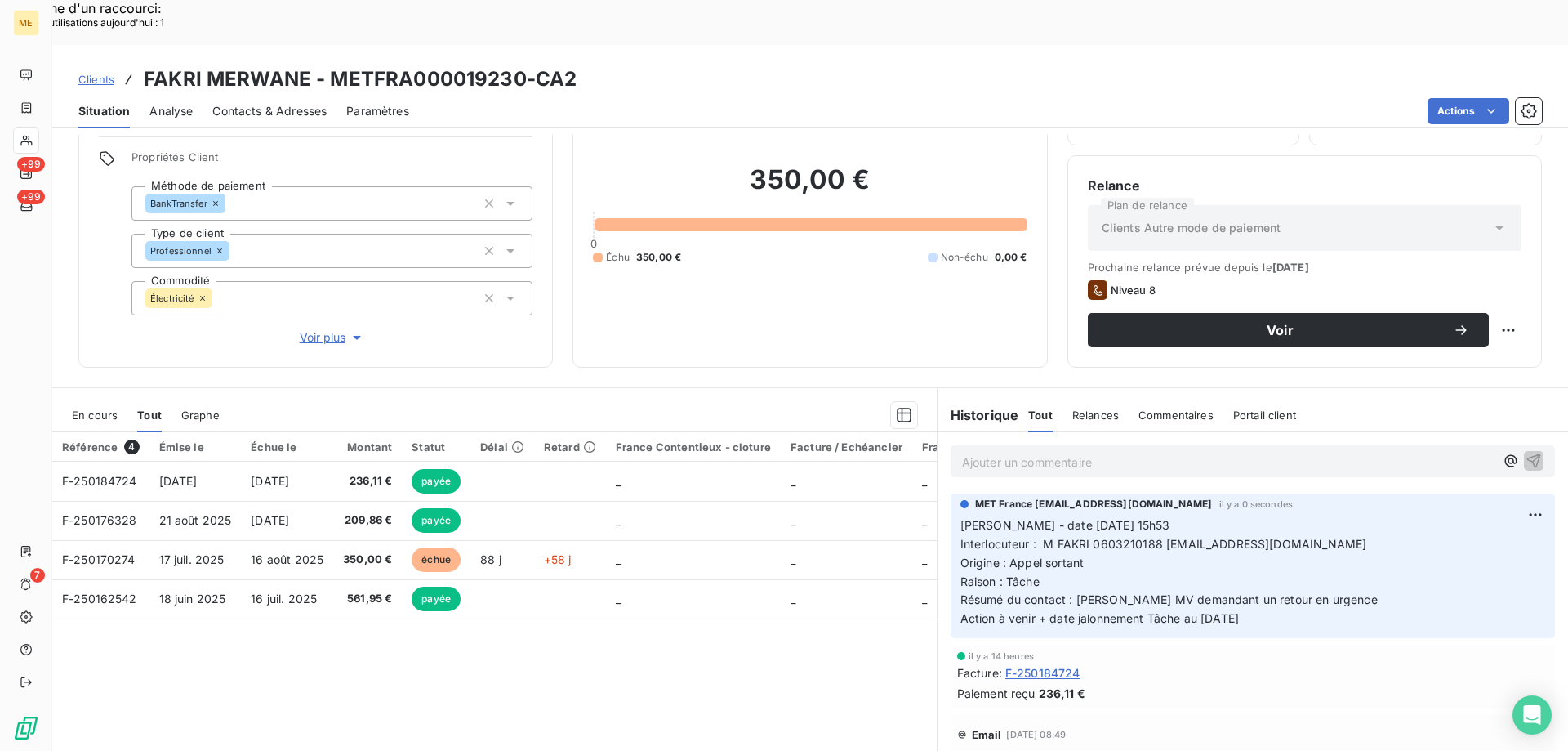
click at [774, 623] on div "Référence 4 Émise le Échue le Montant Statut Délai Retard France Contentieux - …" at bounding box center [494, 589] width 884 height 314
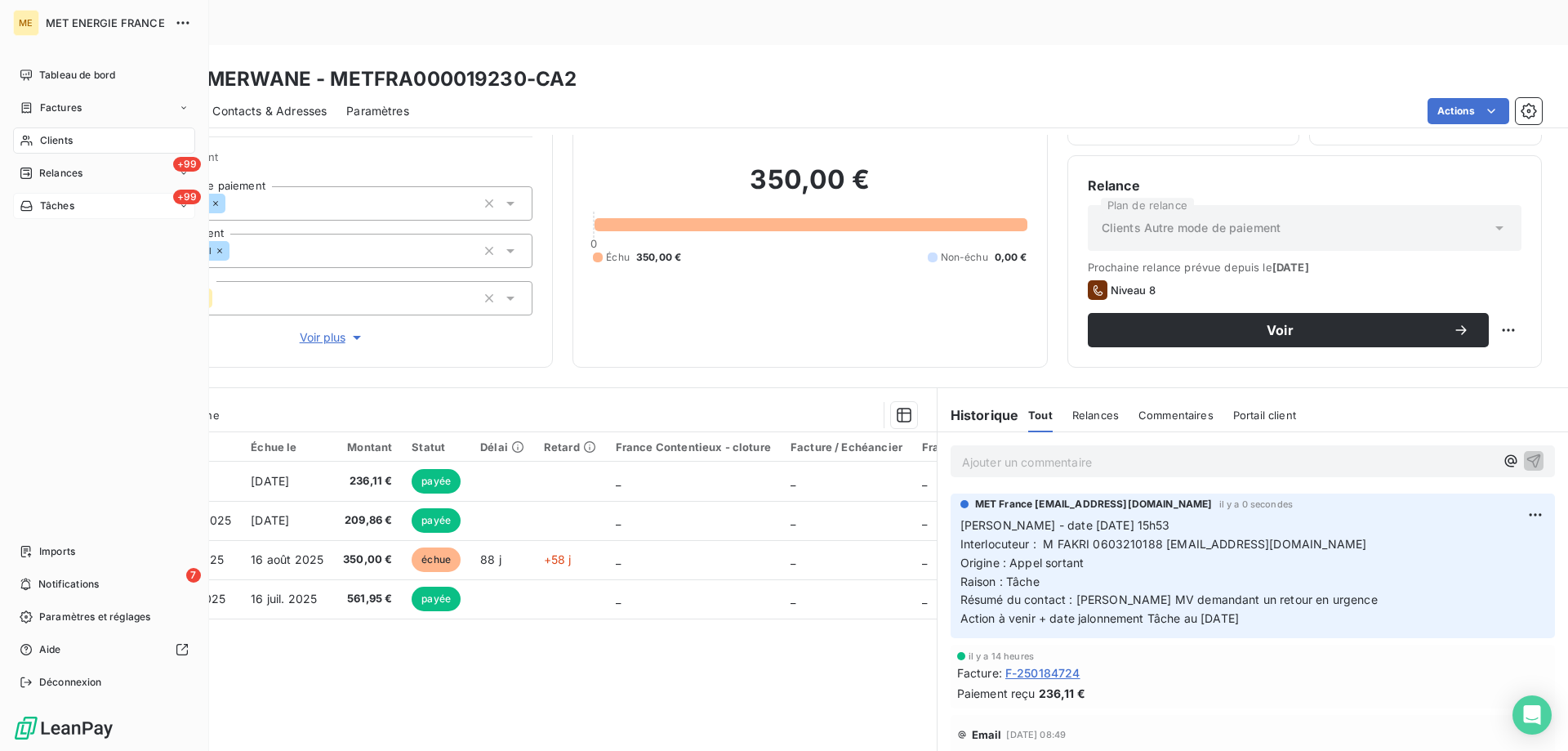
click at [87, 205] on div "+99 Tâches" at bounding box center [103, 206] width 182 height 26
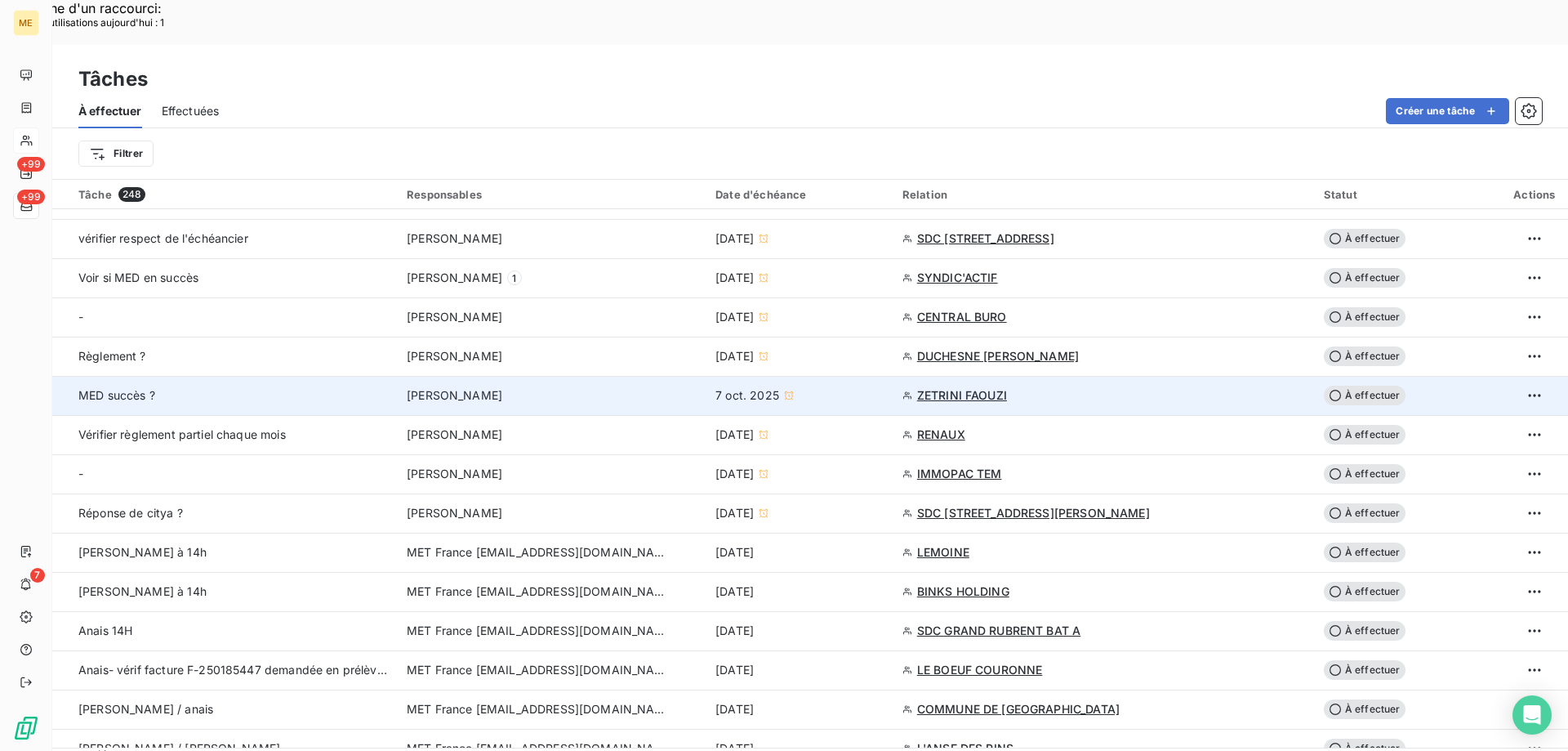
scroll to position [817, 0]
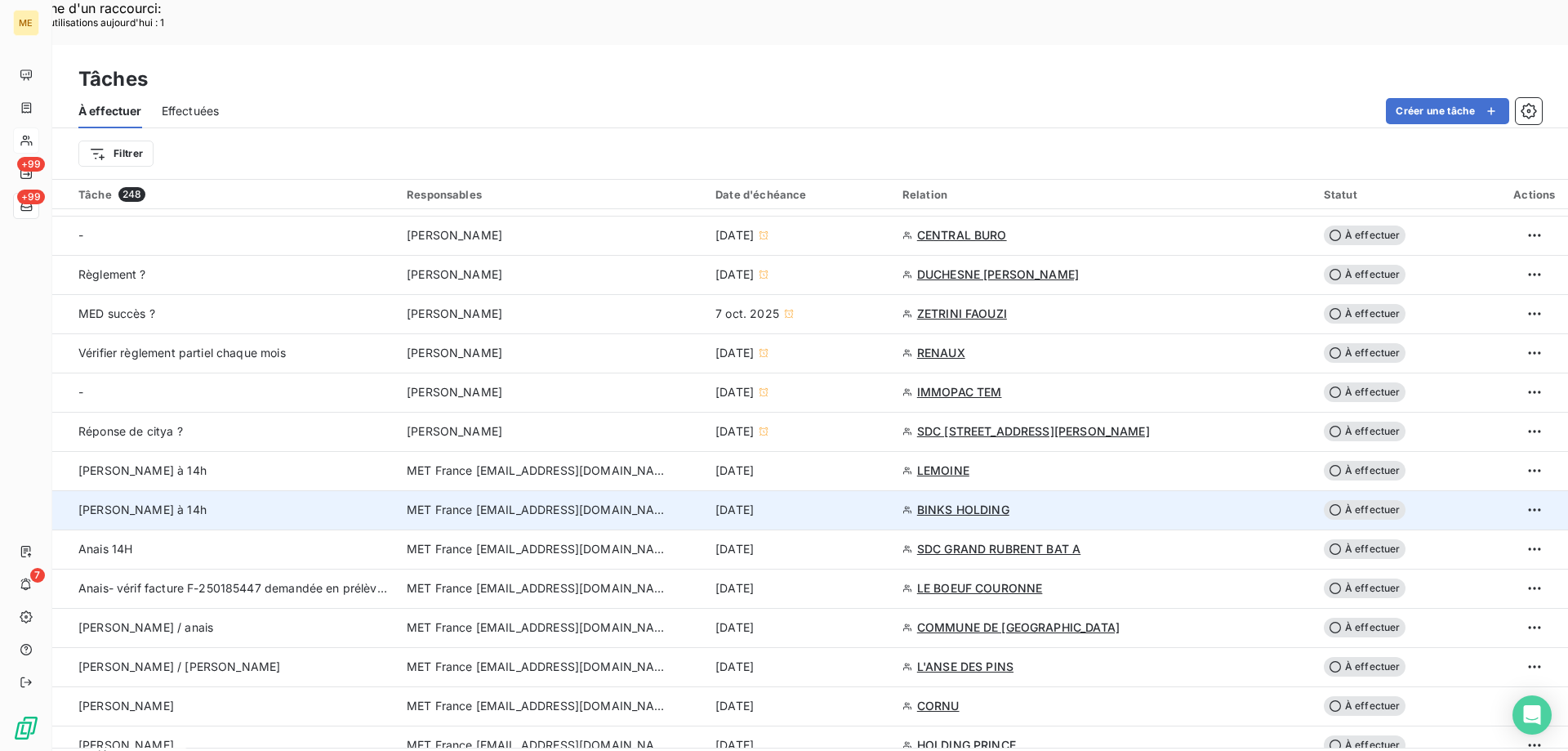
click at [1354, 500] on span "À effectuer" at bounding box center [1364, 510] width 82 height 20
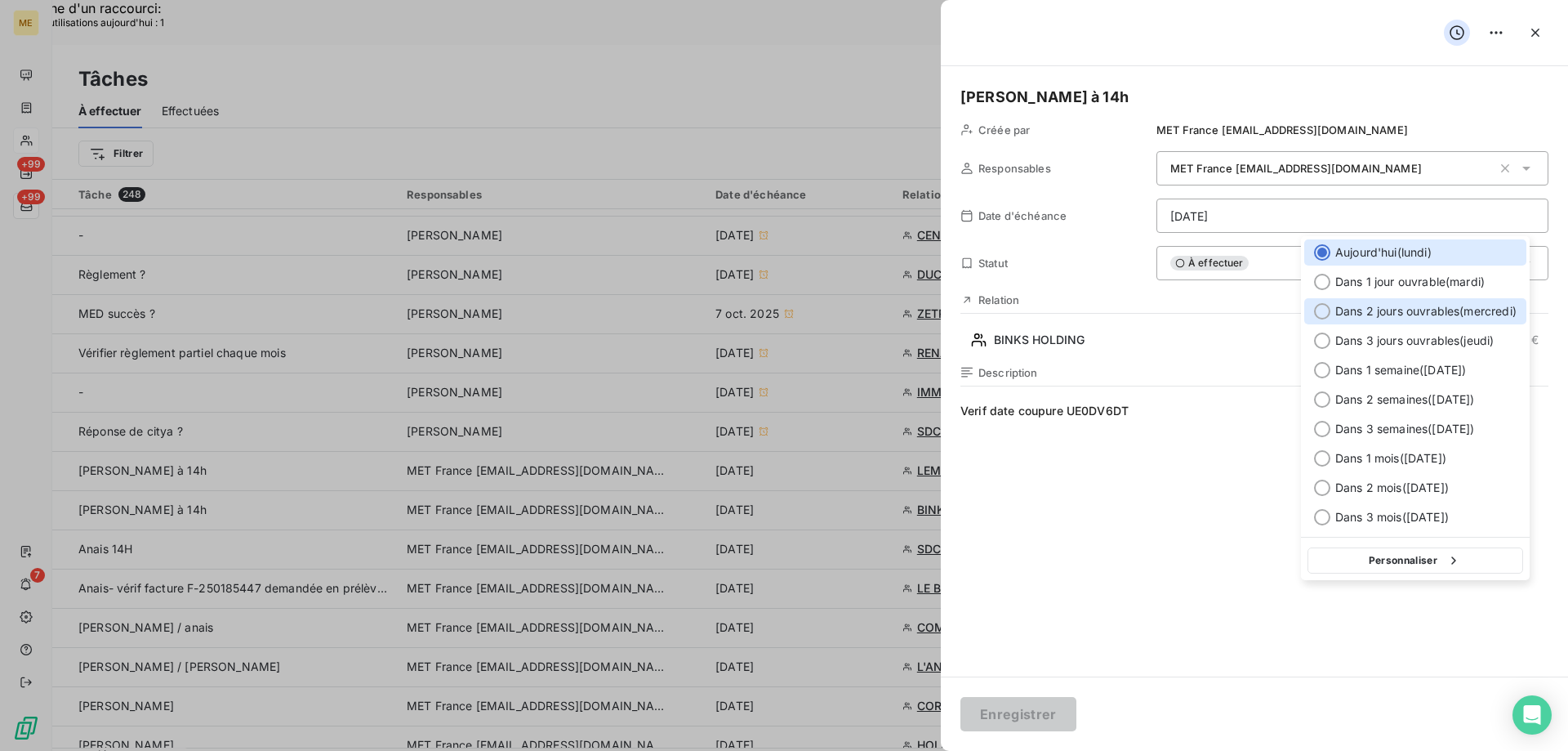
click at [1319, 313] on div at bounding box center [1321, 311] width 16 height 16
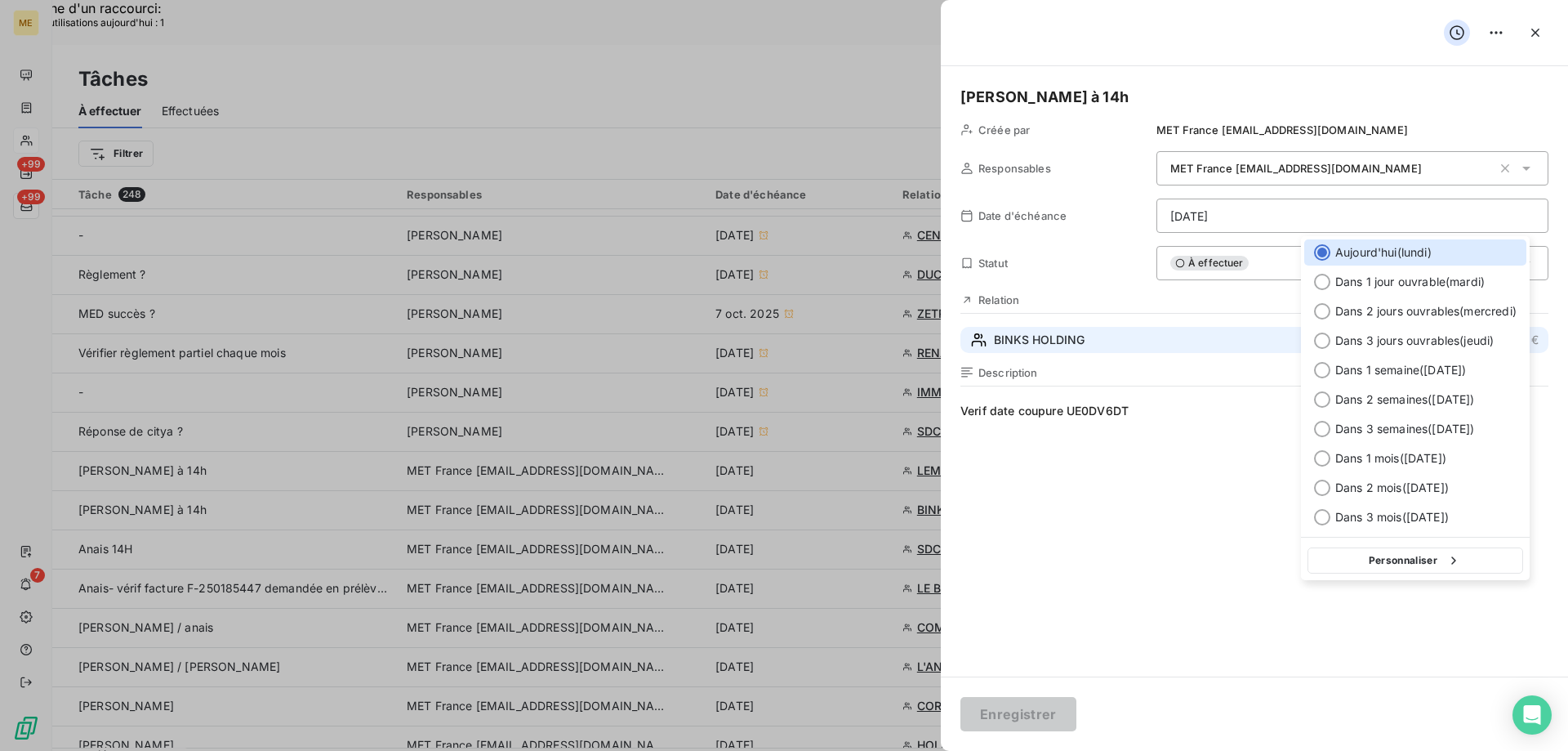
type input "[DATE]"
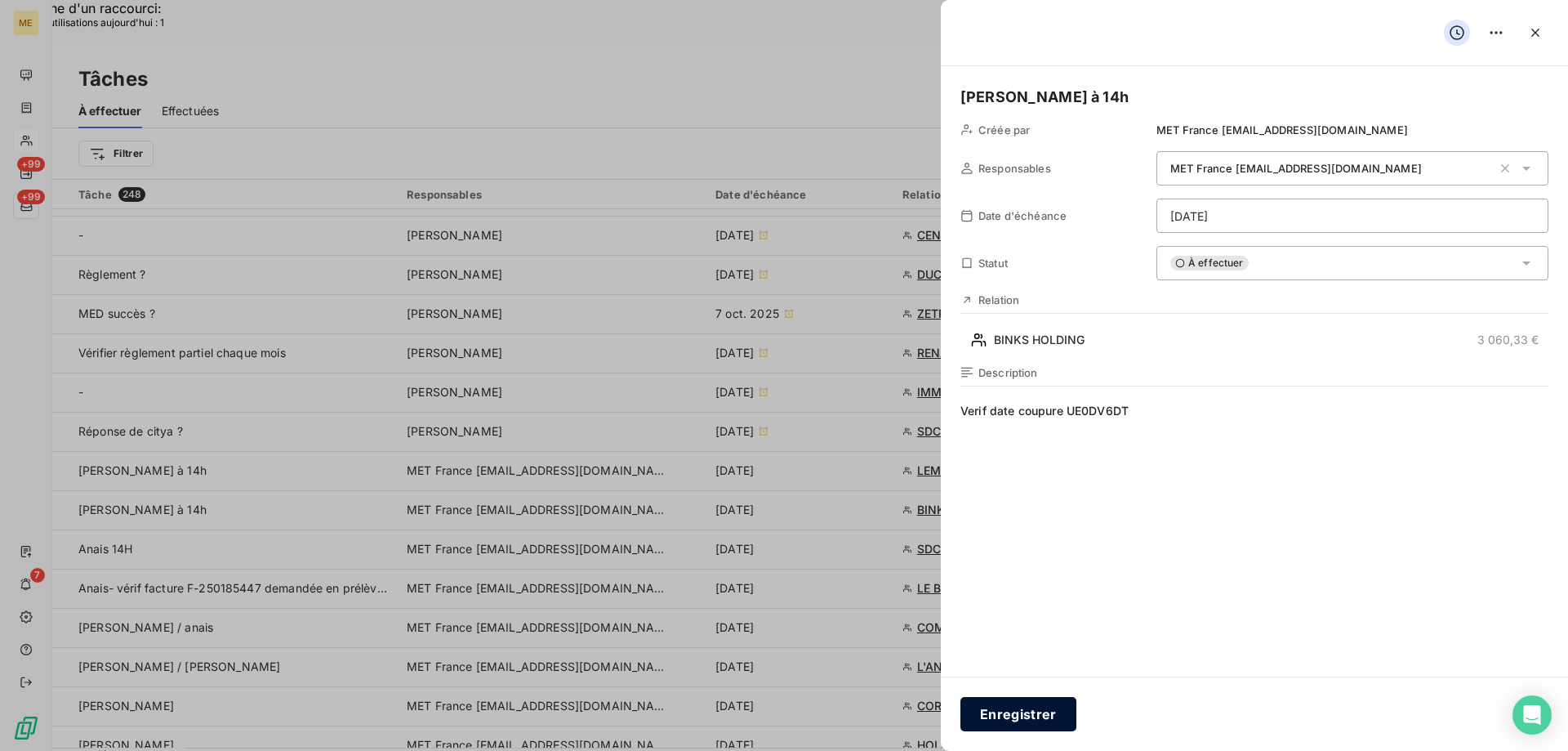
click at [1016, 711] on button "Enregistrer" at bounding box center [1018, 713] width 116 height 34
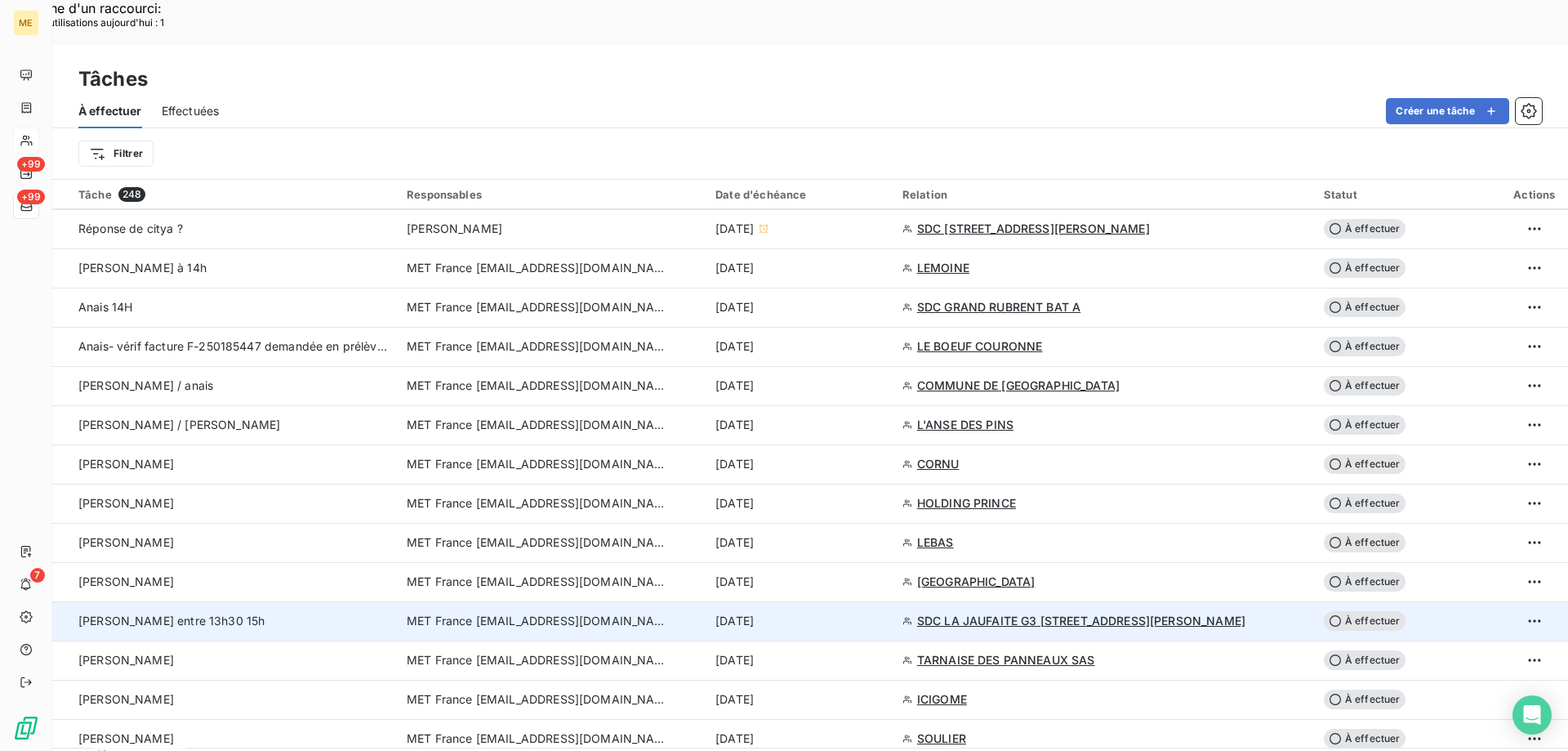
scroll to position [1062, 0]
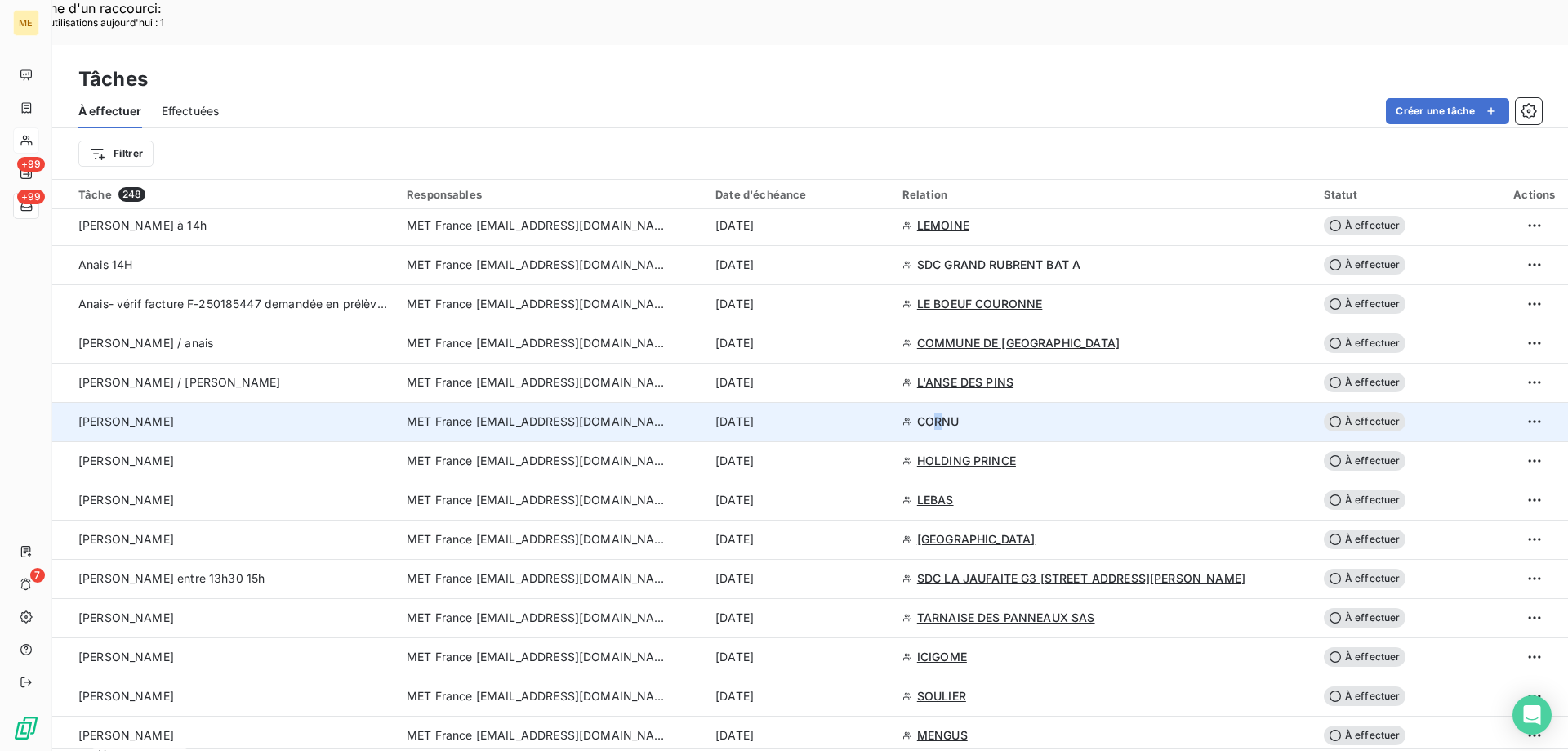
click at [946, 414] on span "CORNU" at bounding box center [938, 422] width 43 height 16
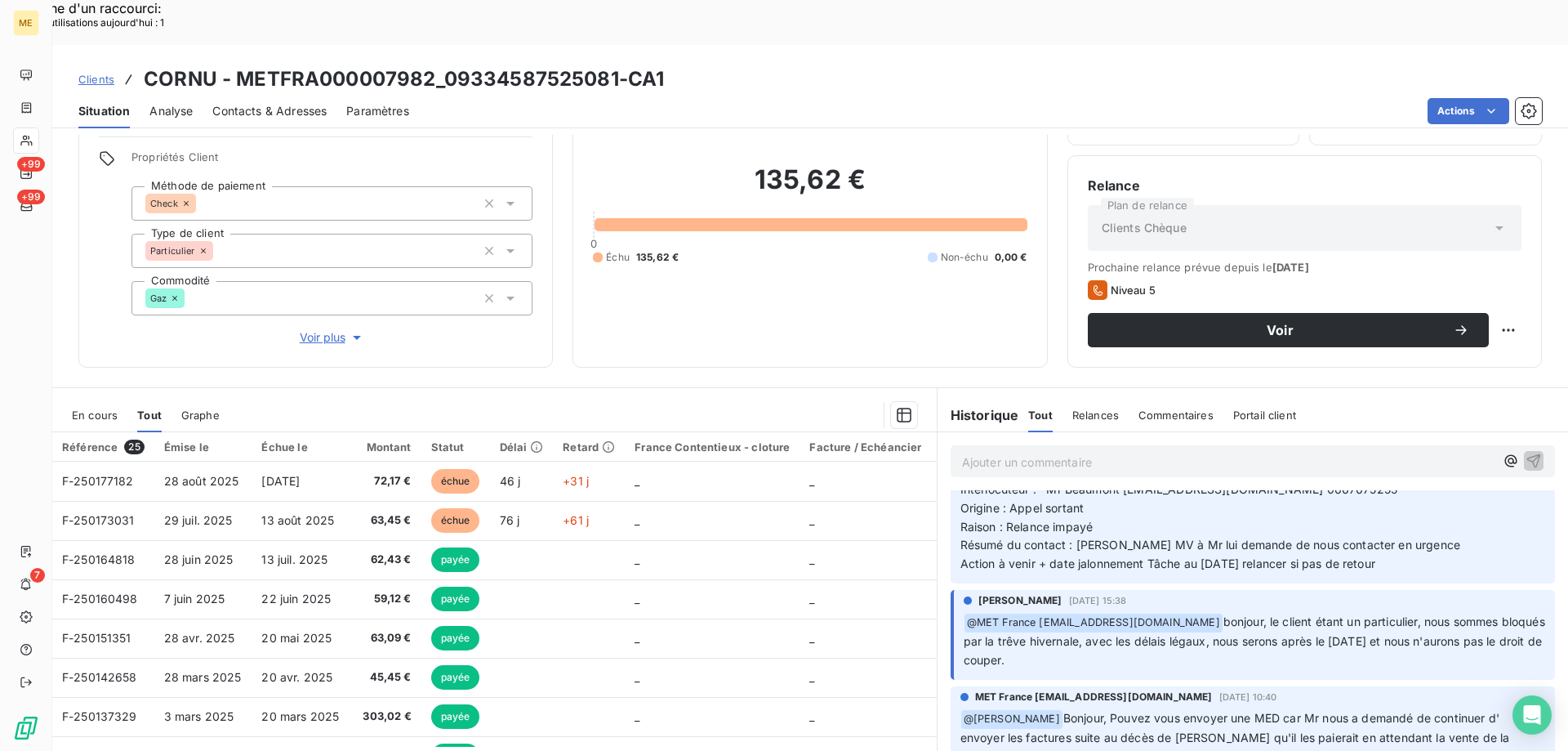
scroll to position [82, 0]
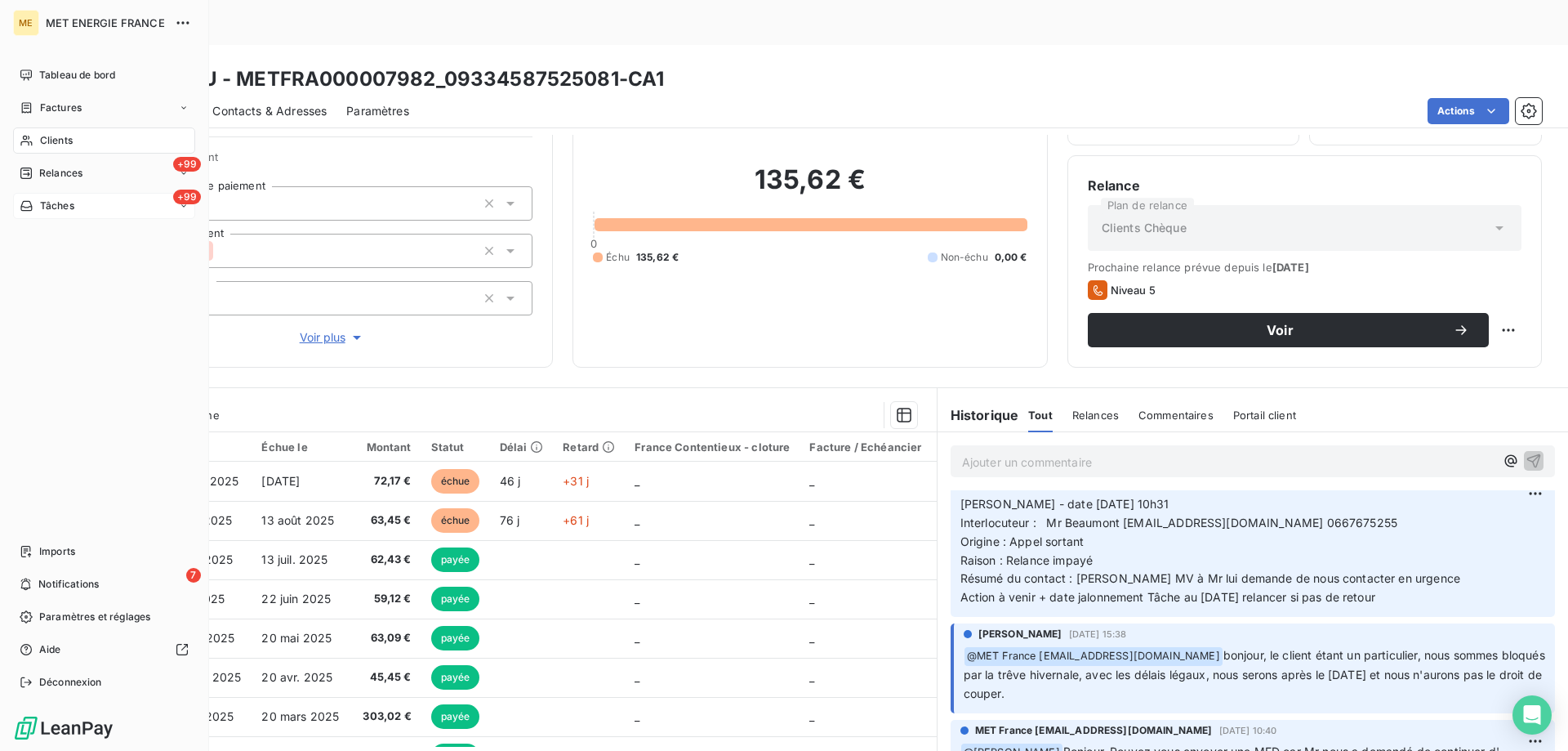
click at [93, 210] on div "+99 Tâches" at bounding box center [103, 206] width 182 height 26
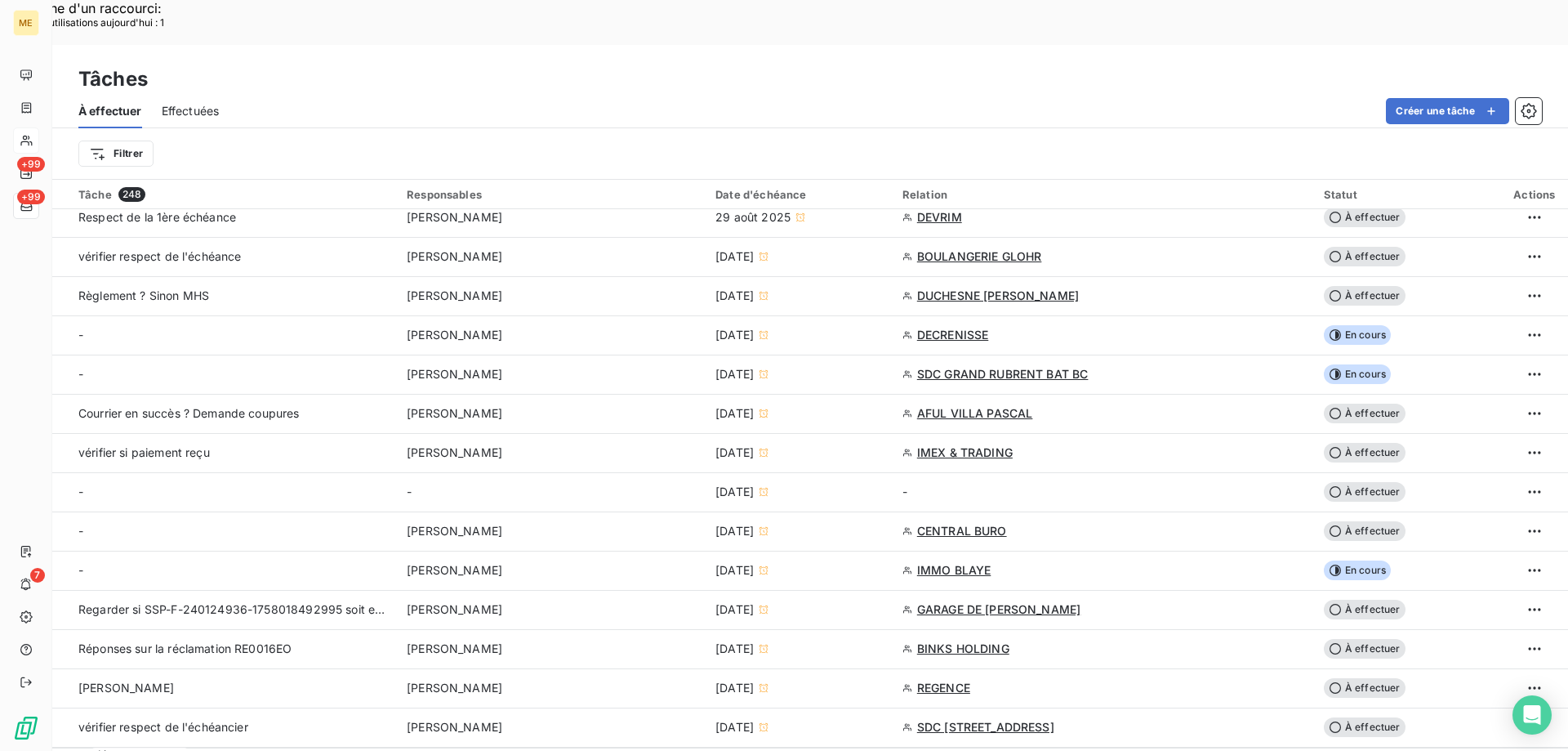
scroll to position [3022, 0]
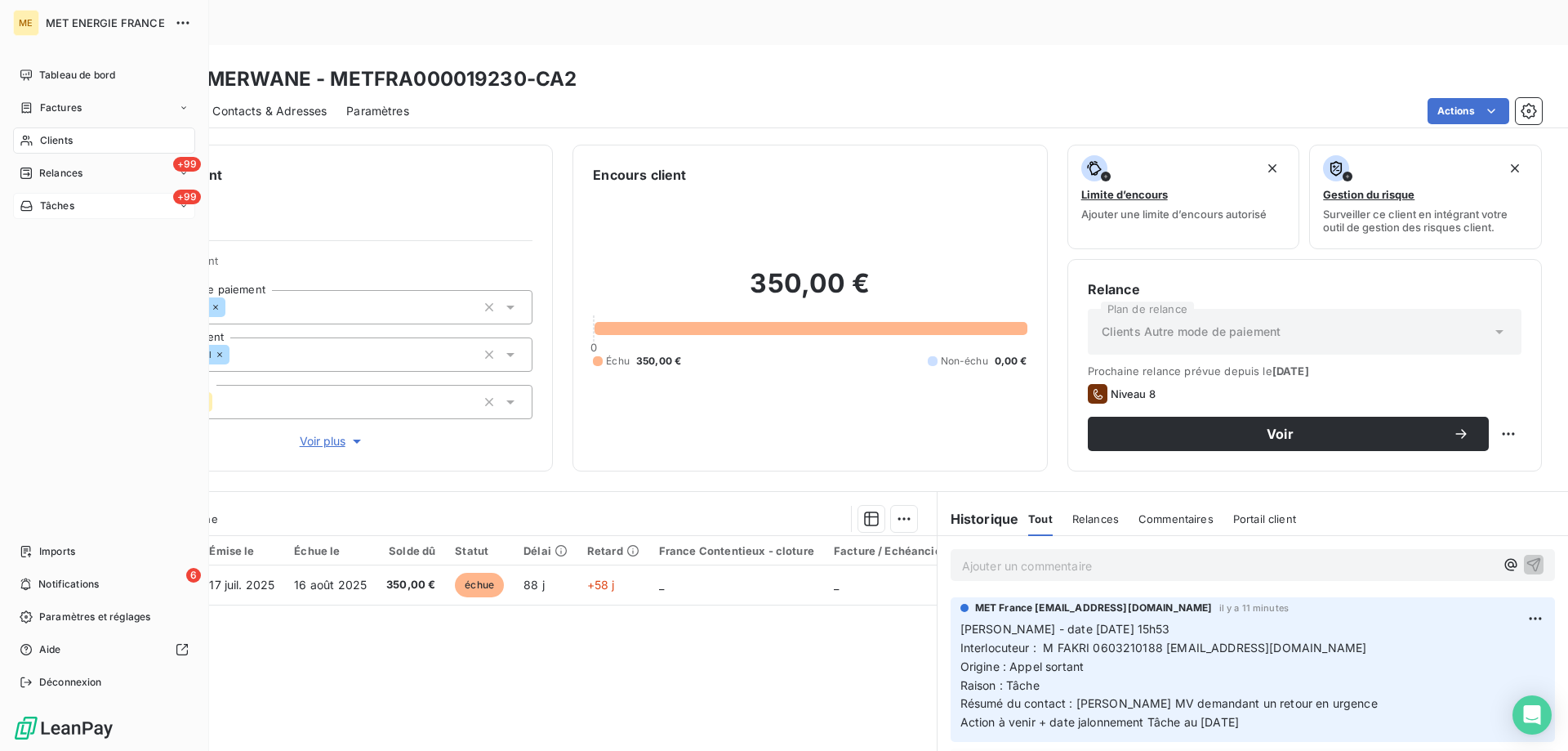
click at [70, 207] on span "Tâches" at bounding box center [57, 206] width 34 height 15
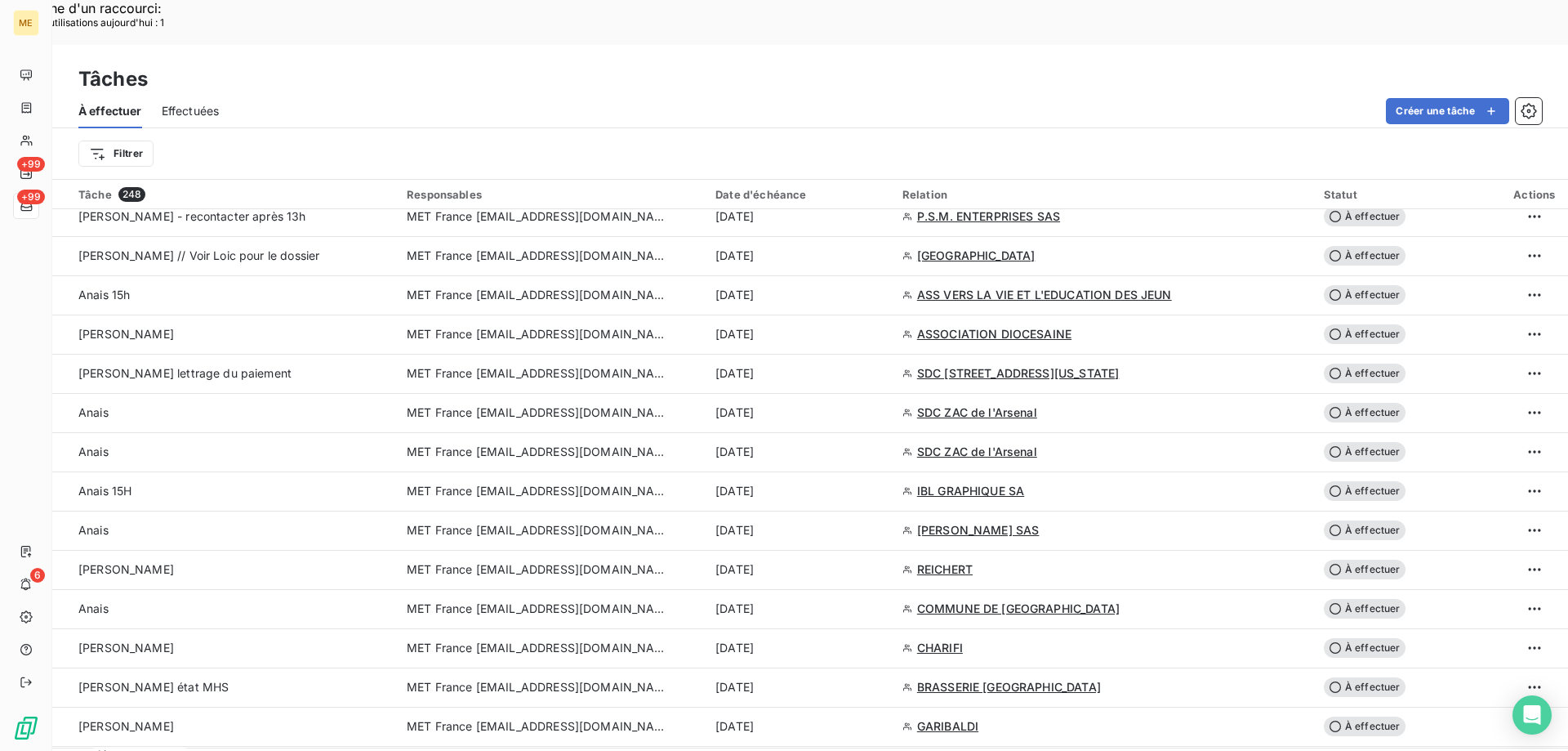
scroll to position [3383, 0]
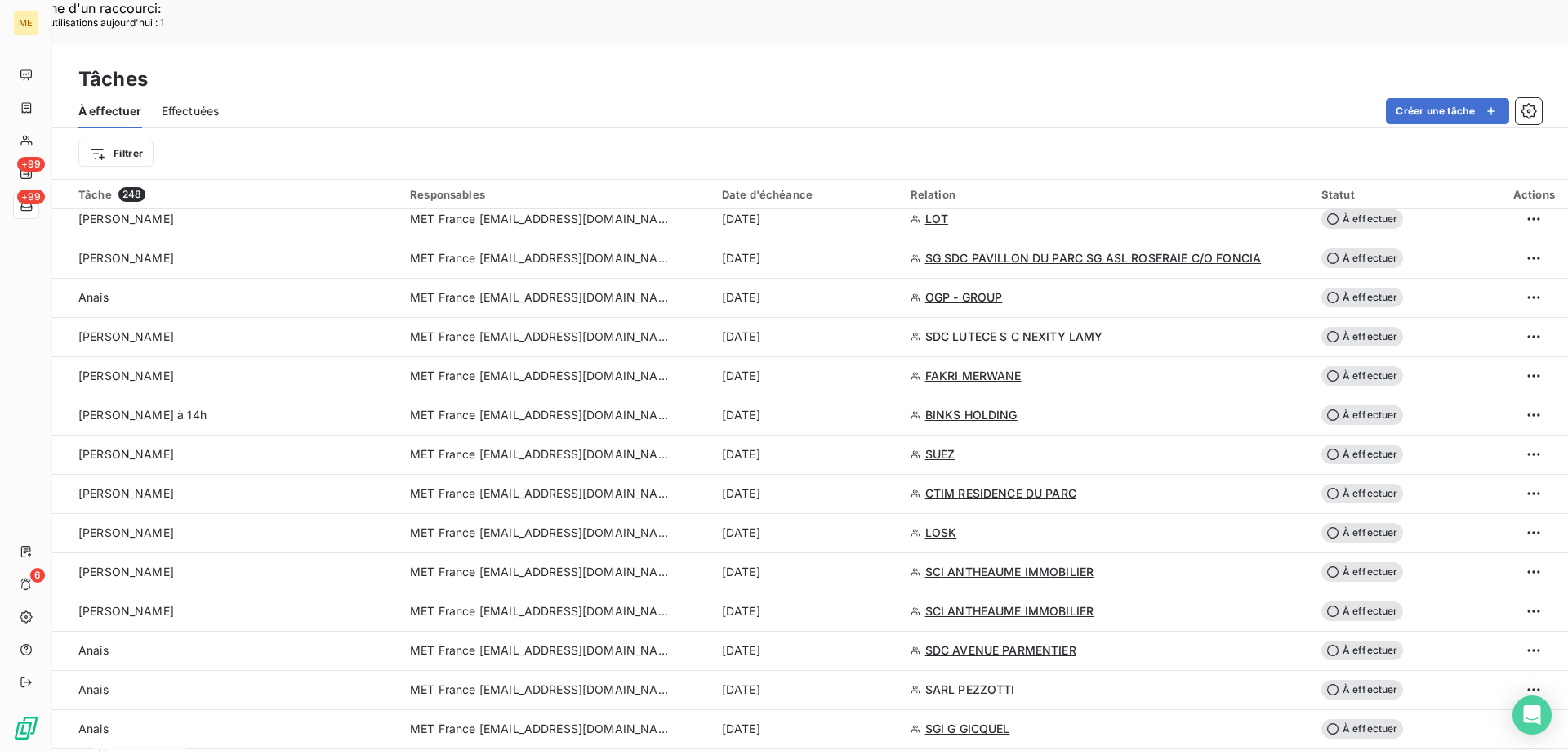
scroll to position [1178, 0]
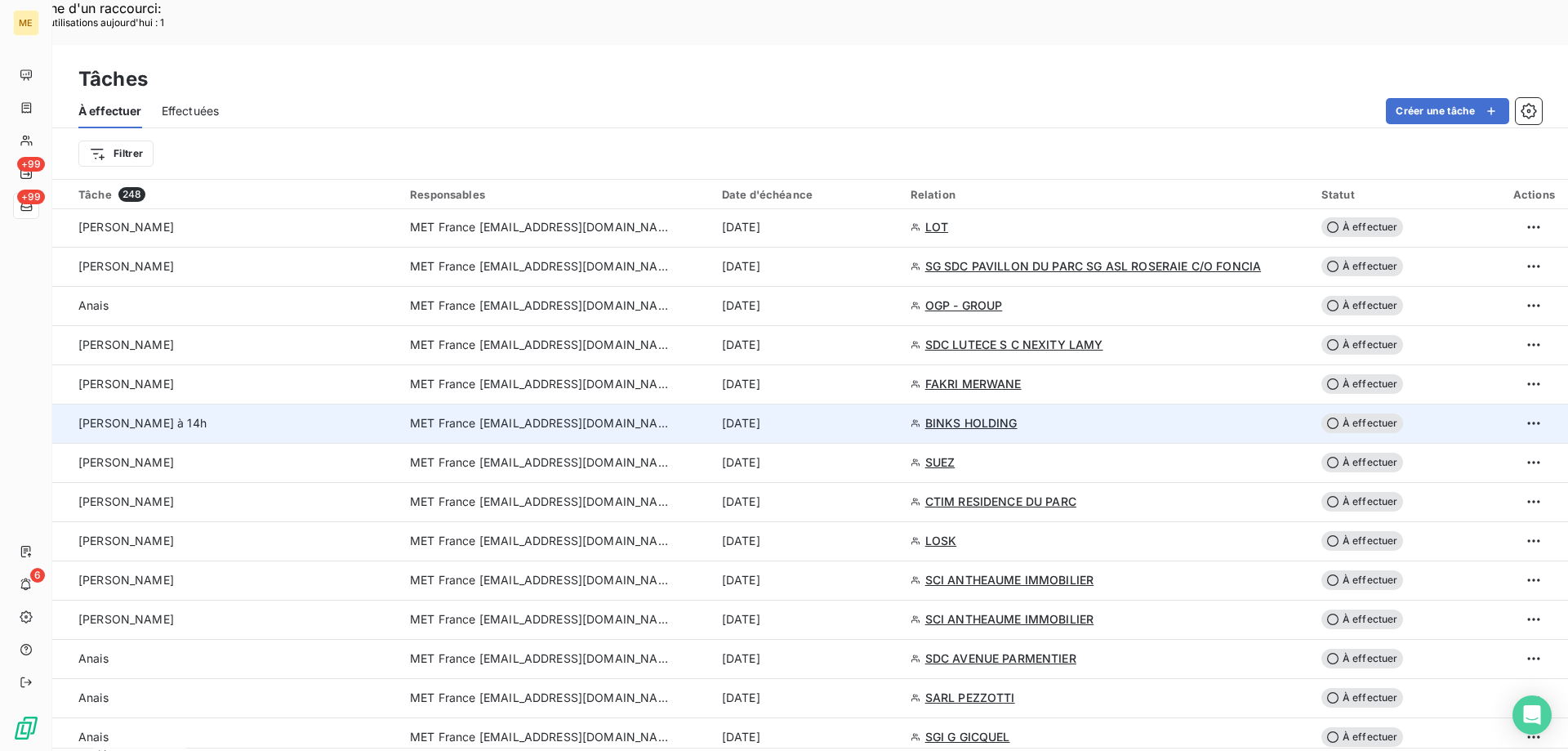
click at [959, 415] on span "BINKS HOLDING" at bounding box center [970, 423] width 92 height 16
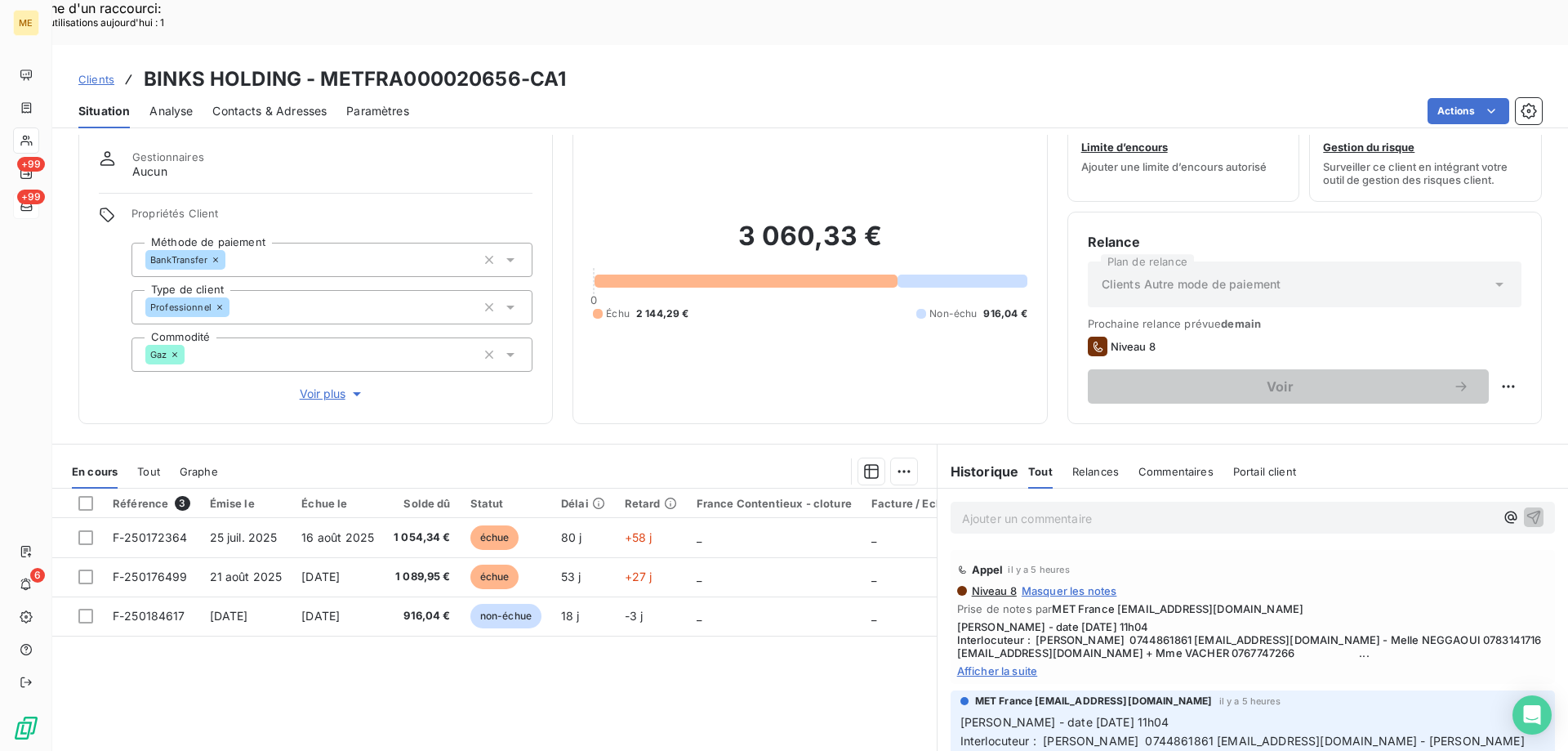
scroll to position [103, 0]
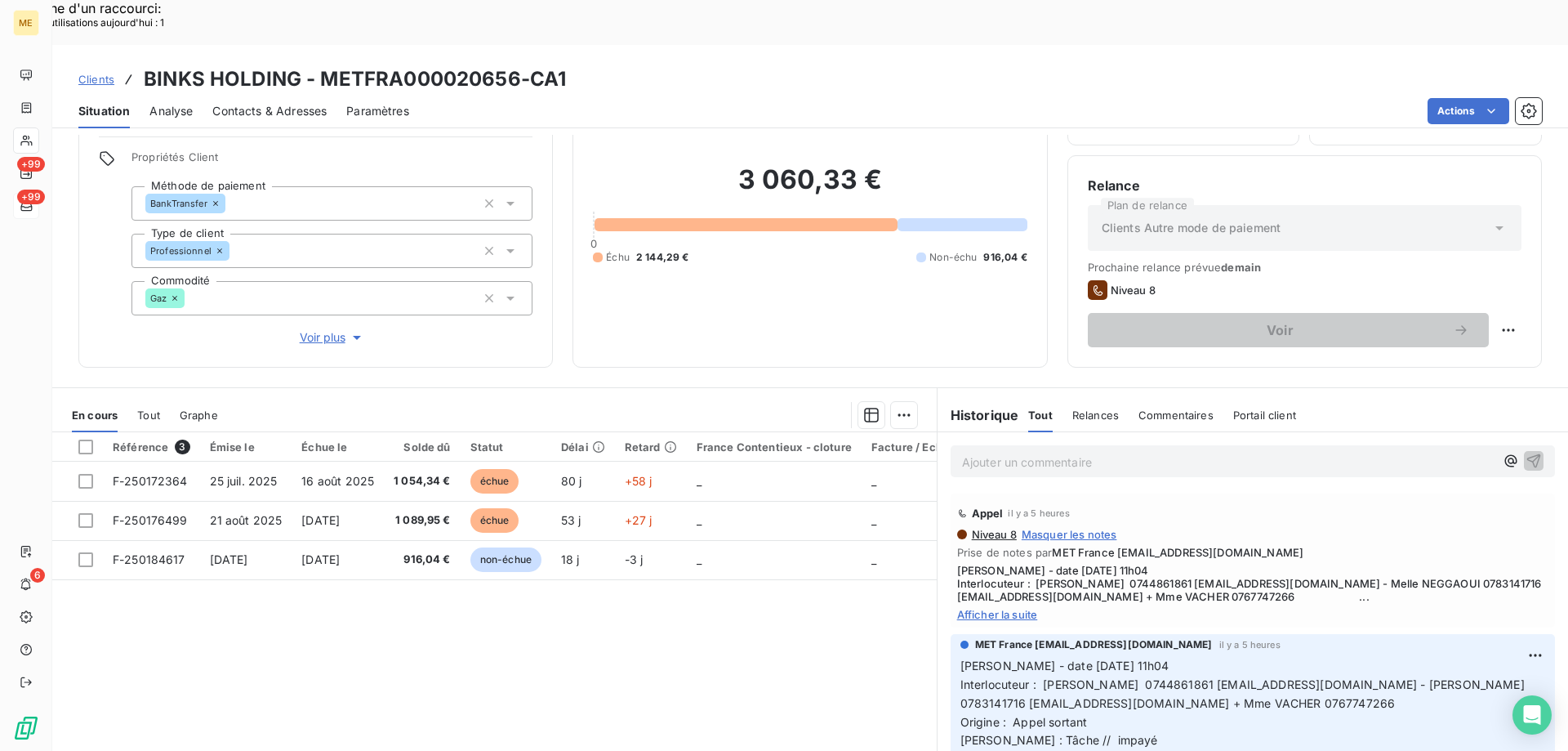
click at [970, 608] on span "Afficher la suite" at bounding box center [1252, 614] width 592 height 13
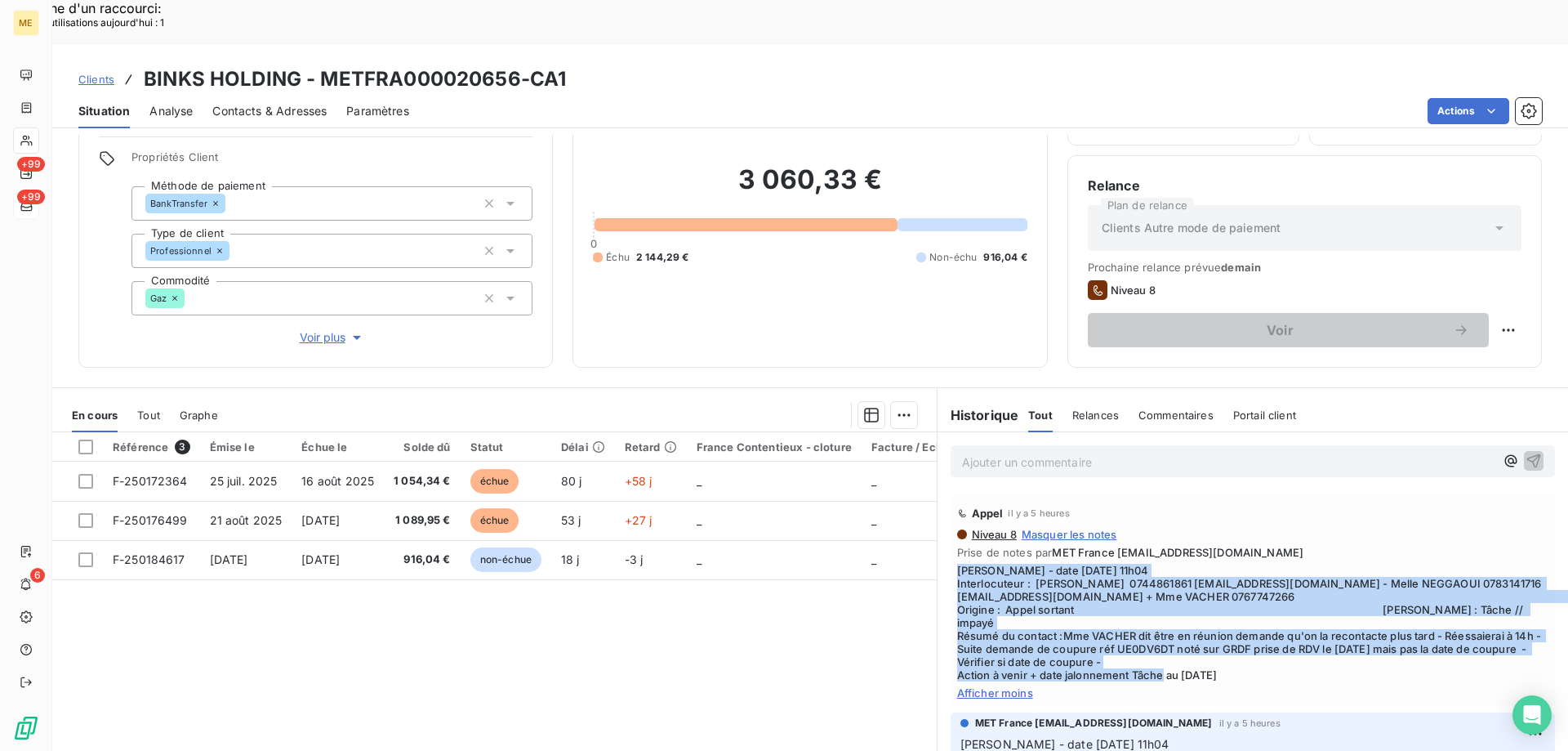
drag, startPoint x: 1248, startPoint y: 628, endPoint x: 946, endPoint y: 523, distance: 319.7
click at [951, 523] on div "Appel il y a 5 heures Niveau 8 Masquer les notes Prise de notes par MET France …" at bounding box center [1253, 600] width 605 height 213
copy span "[PERSON_NAME] - date [DATE] 11h04 Interlocuteur : [PERSON_NAME] 0744861861 [EMA…"
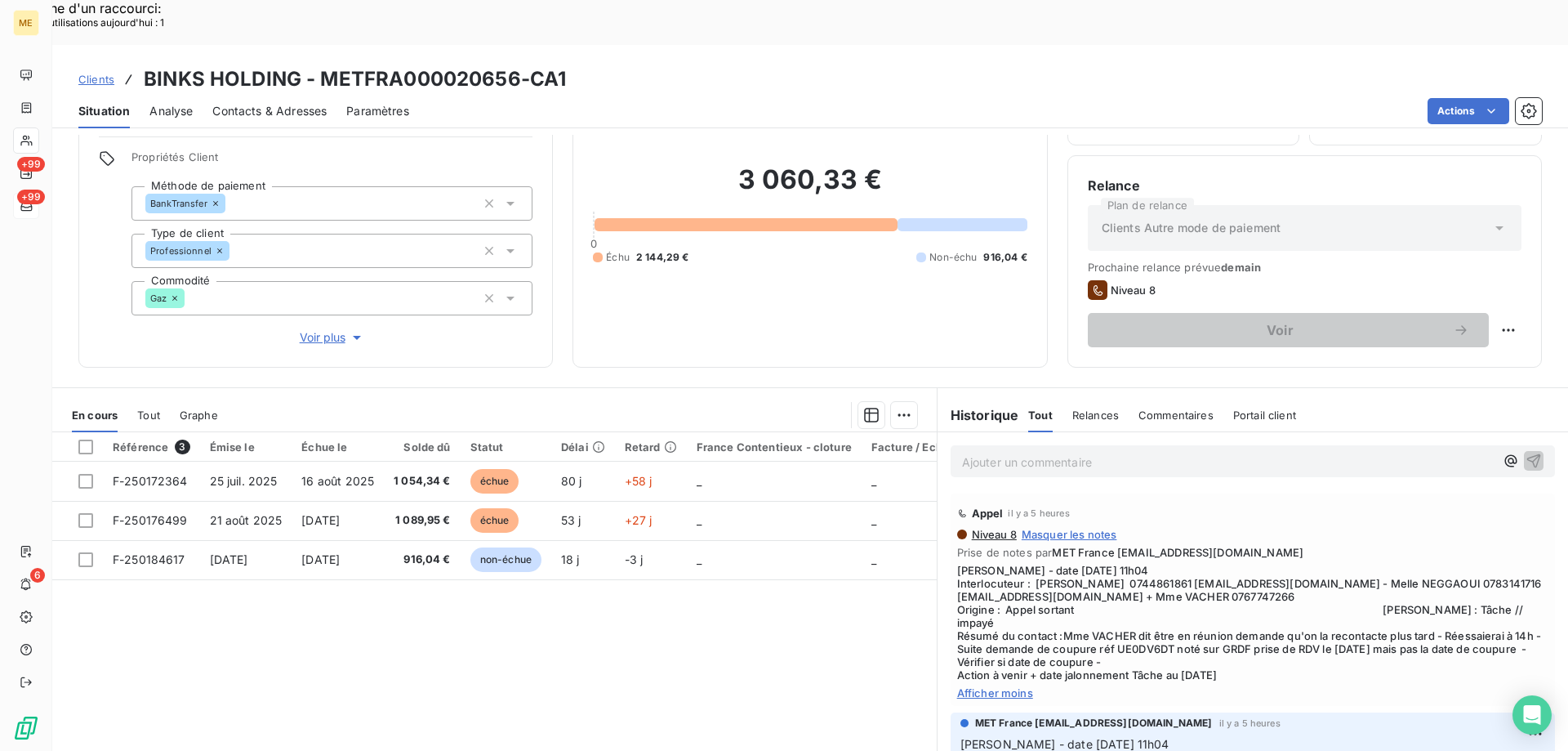
click at [988, 452] on p "Ajouter un commentaire ﻿" at bounding box center [1227, 462] width 532 height 21
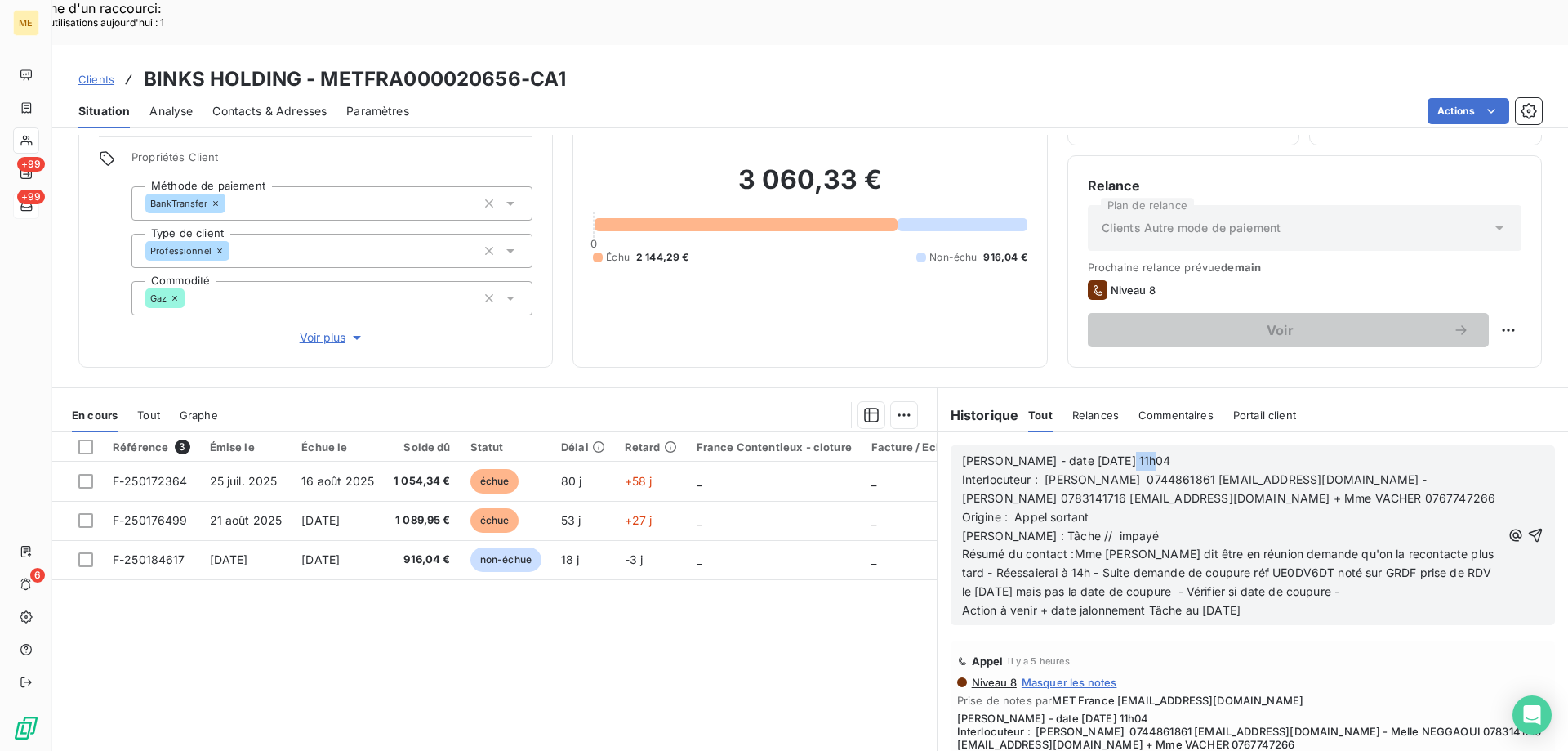
drag, startPoint x: 1100, startPoint y: 414, endPoint x: 1212, endPoint y: 469, distance: 124.8
click at [1213, 452] on p "Valérie - date 13/10/2025 11h04" at bounding box center [1231, 461] width 539 height 19
drag, startPoint x: 1043, startPoint y: 465, endPoint x: 1116, endPoint y: 475, distance: 73.7
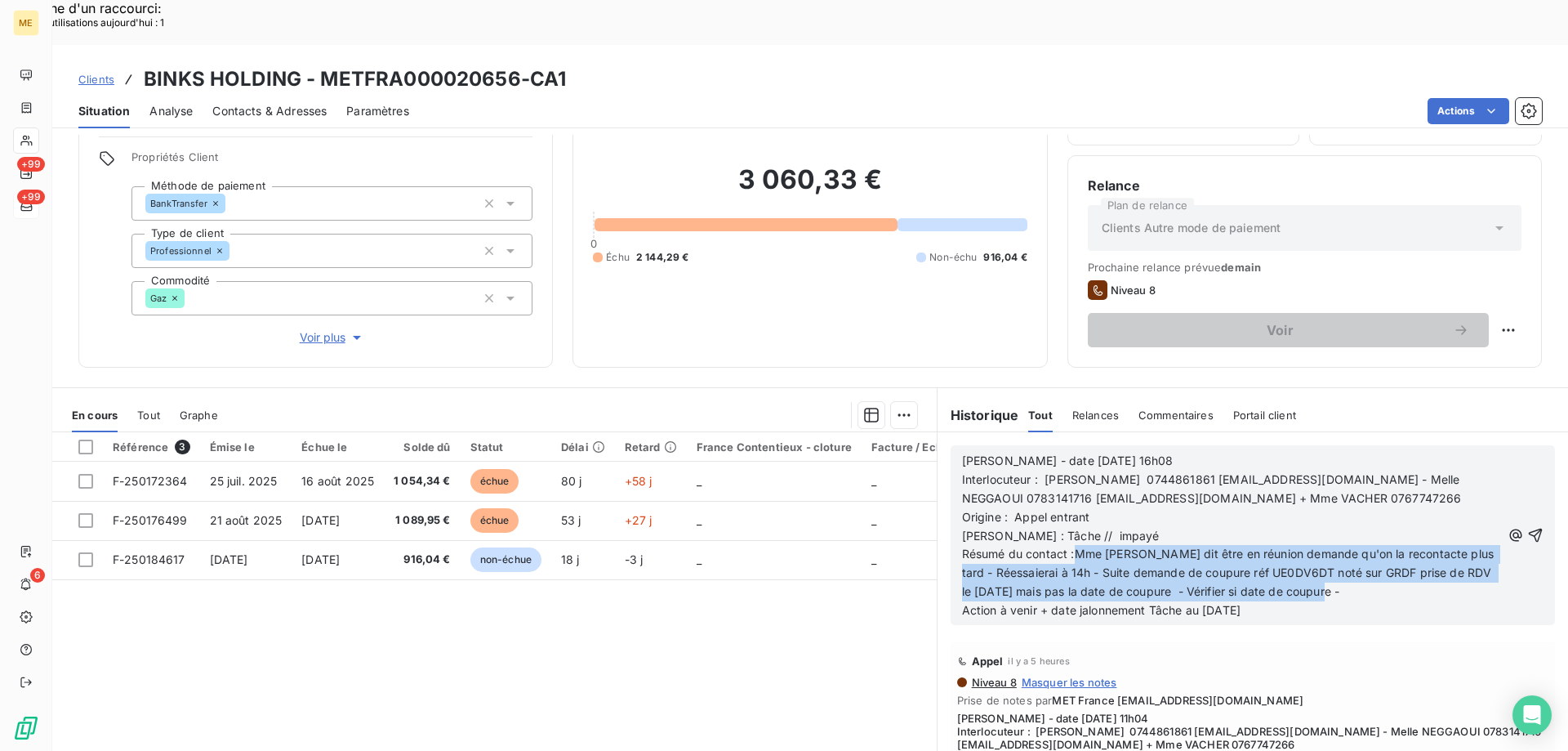
drag, startPoint x: 1069, startPoint y: 513, endPoint x: 1324, endPoint y: 568, distance: 260.9
click at [1356, 546] on p "Résumé du contact :Mme VACHER dit être en réunion demande qu'on la recontacte p…" at bounding box center [1231, 573] width 539 height 57
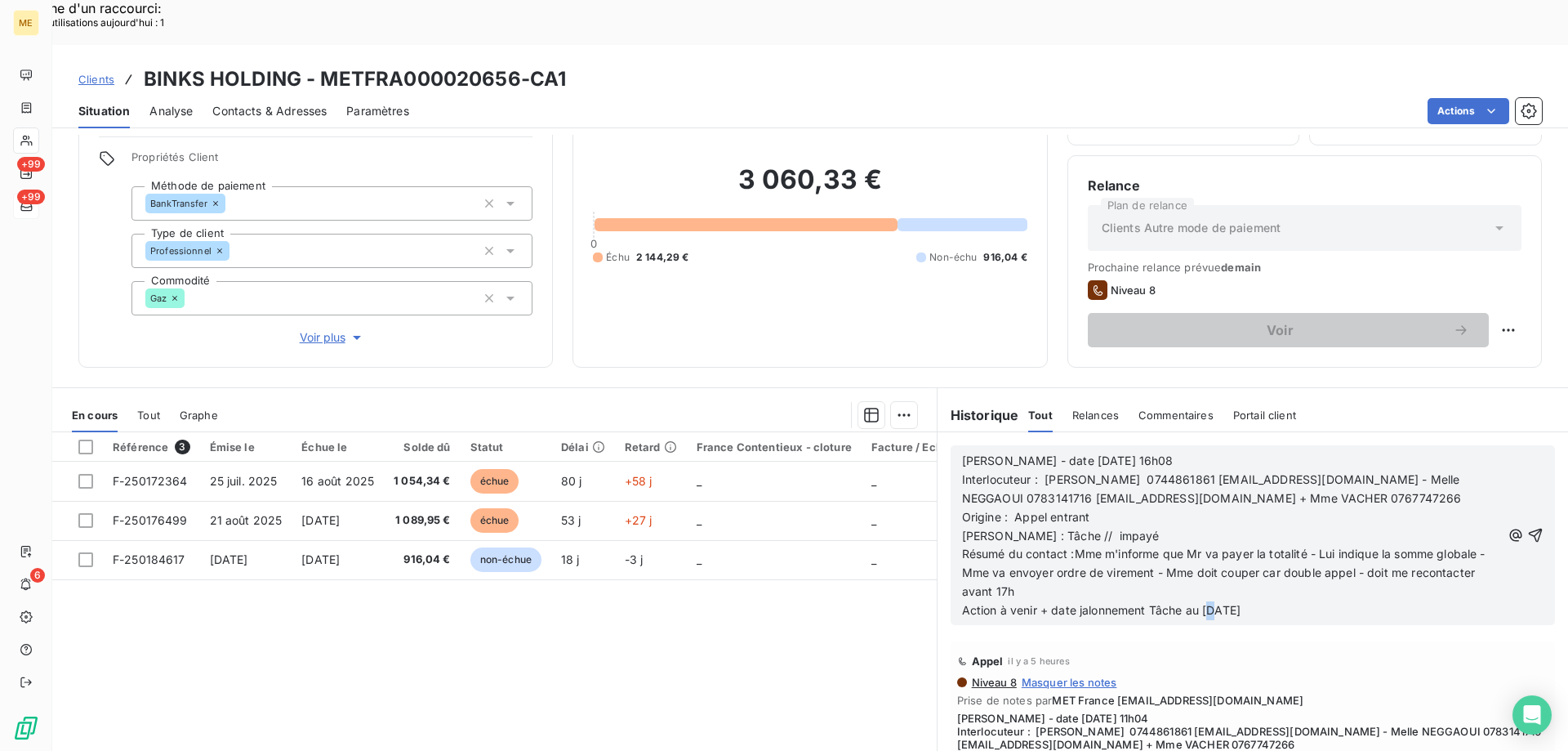
click at [1207, 601] on p "Action à venir + date jalonnement Tâche au 13/10/2025" at bounding box center [1231, 610] width 539 height 19
click at [1211, 603] on span "Action à venir + date jalonnement Tâche au 13/10/2025" at bounding box center [1101, 610] width 278 height 14
click at [1528, 528] on icon "button" at bounding box center [1535, 535] width 14 height 14
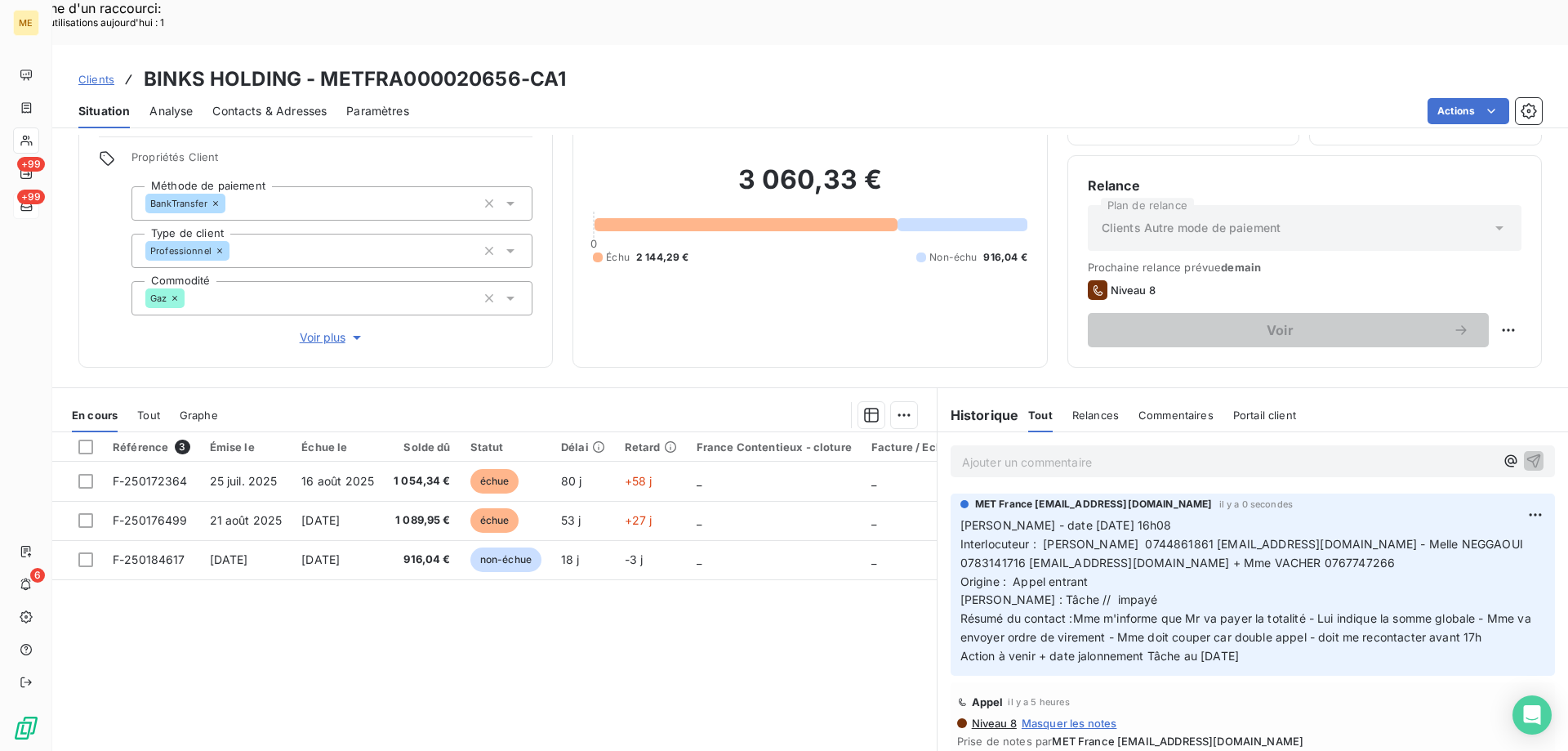
click at [1203, 545] on p "Valérie - date 13/10/2025 16h08 Interlocuteur : Faycal BOUBEKRI 0744861861 bink…" at bounding box center [1253, 591] width 585 height 149
drag, startPoint x: 1210, startPoint y: 496, endPoint x: 1356, endPoint y: 496, distance: 146.0
click at [1356, 537] on span "Interlocuteur : Faycal BOUBEKRI 0744861861 binksfrance75@gmail.com - Melle NEGG…" at bounding box center [1560, 572] width 1200 height 71
copy span "[EMAIL_ADDRESS][DOMAIN_NAME]"
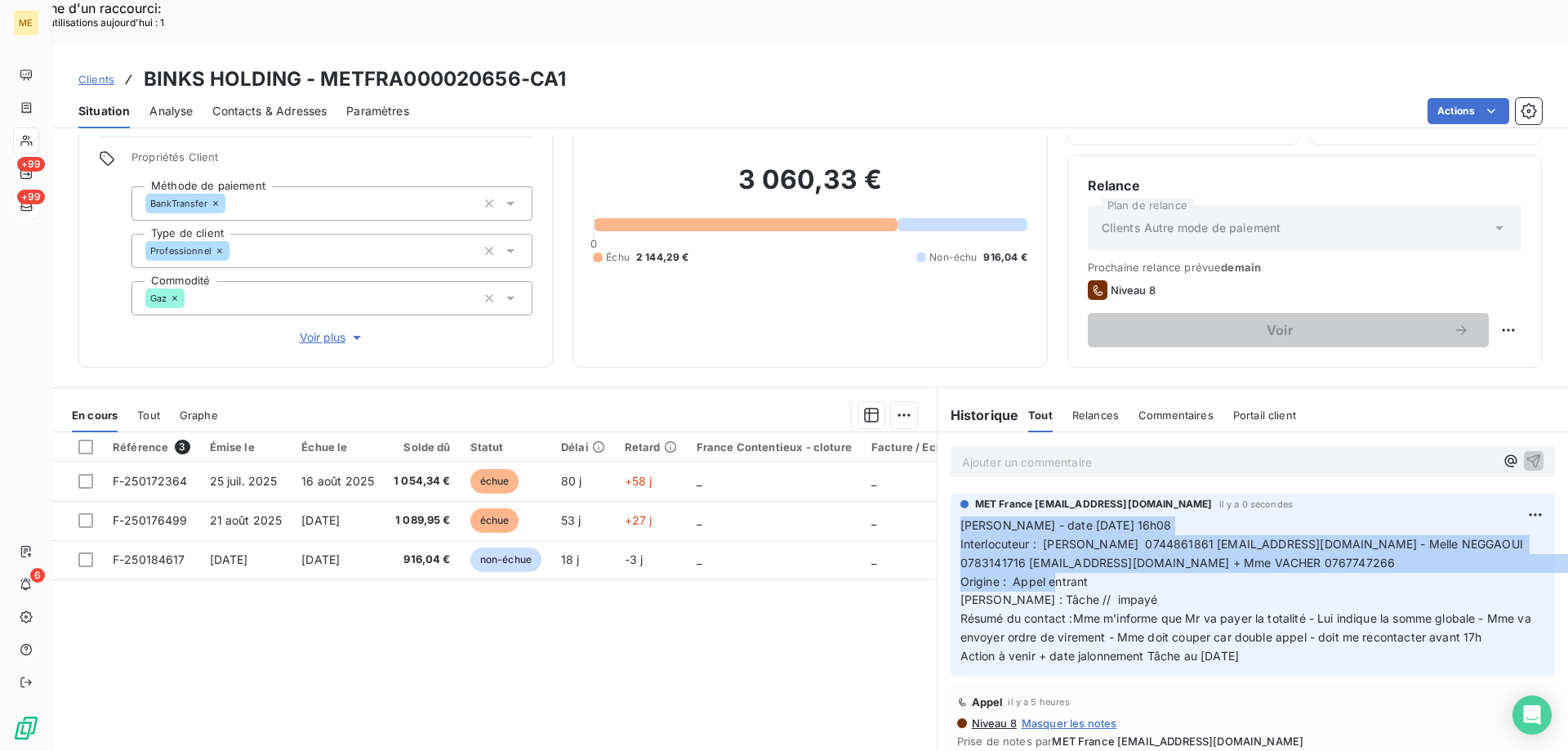
drag, startPoint x: 1091, startPoint y: 534, endPoint x: 953, endPoint y: 480, distance: 148.2
click at [960, 516] on p "Valérie - date 13/10/2025 16h08 Interlocuteur : Faycal BOUBEKRI 0744861861 bink…" at bounding box center [1253, 591] width 585 height 149
copy p "Valérie - date 13/10/2025 16h08 Interlocuteur : Faycal BOUBEKRI 0744861861 bink…"
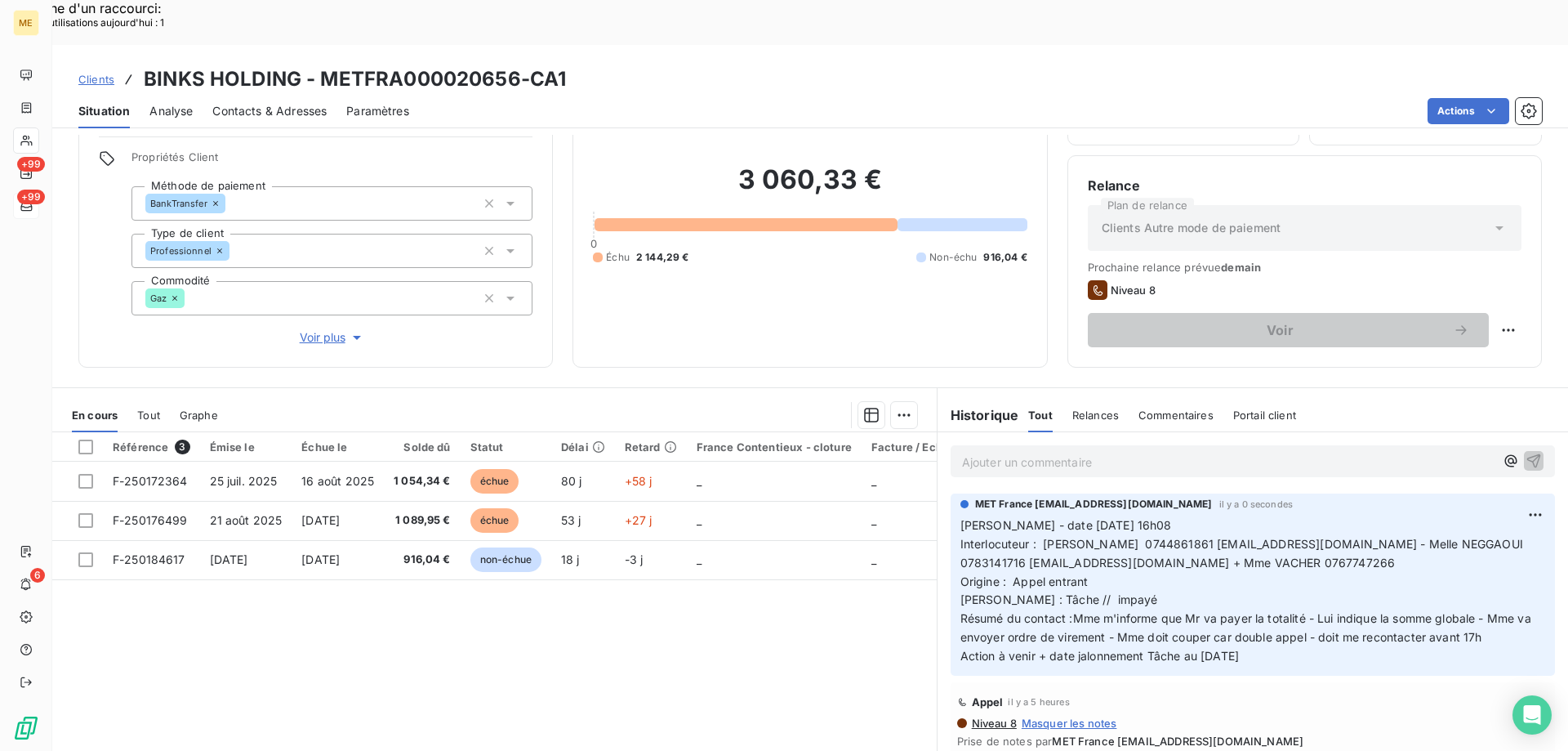
click at [1312, 622] on div "MET France met-france@recouvrement.met.com il y a 0 secondes Valérie - date 13/…" at bounding box center [1253, 584] width 605 height 182
drag, startPoint x: 1278, startPoint y: 615, endPoint x: 955, endPoint y: 486, distance: 347.8
click at [960, 516] on p "Valérie - date 13/10/2025 16h08 Interlocuteur : Faycal BOUBEKRI 0744861861 bink…" at bounding box center [1253, 591] width 585 height 149
copy p "Valérie - date 13/10/2025 16h08 Interlocuteur : Faycal BOUBEKRI 0744861861 bink…"
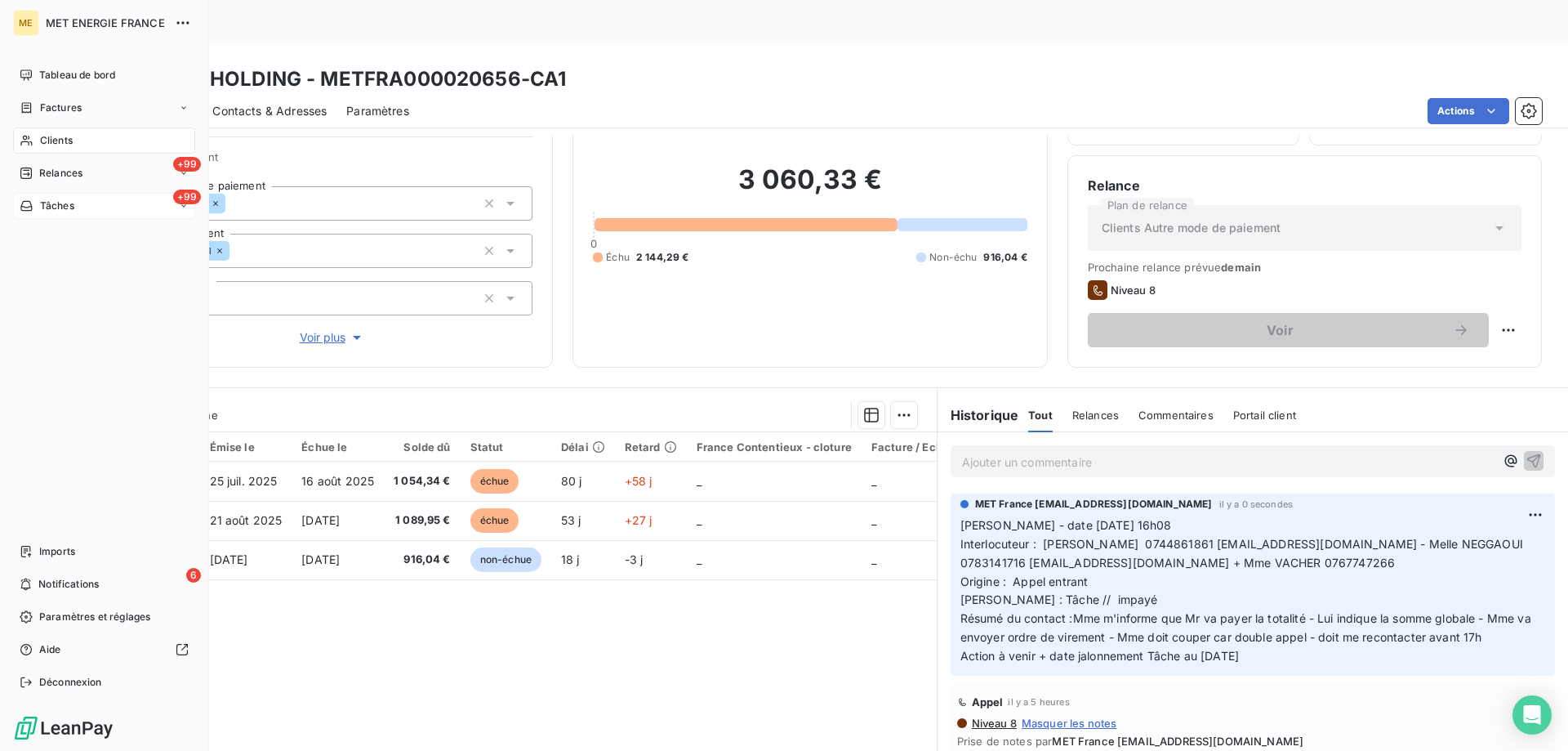
click at [93, 208] on div "+99 Tâches" at bounding box center [103, 206] width 182 height 26
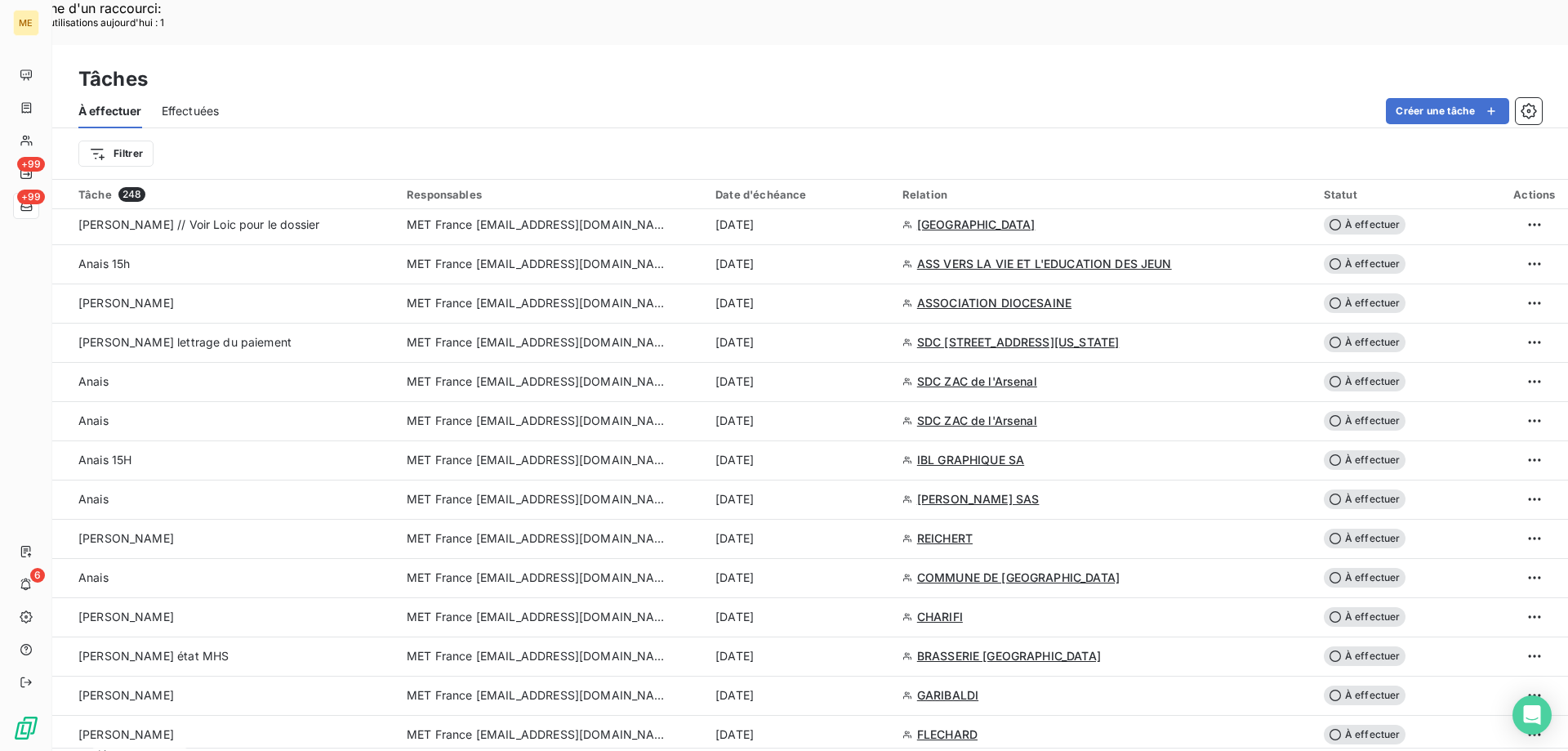
scroll to position [3383, 0]
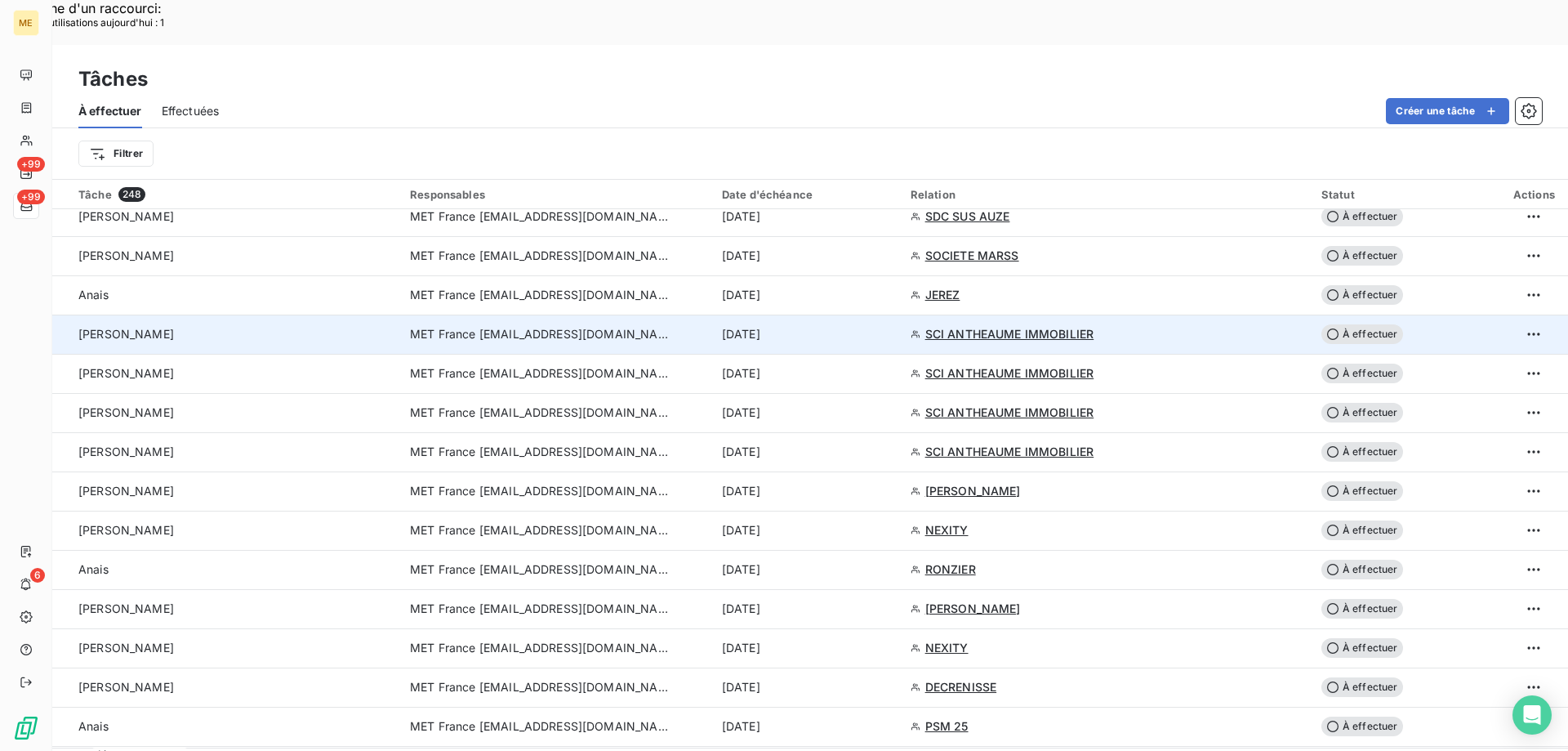
scroll to position [1879, 0]
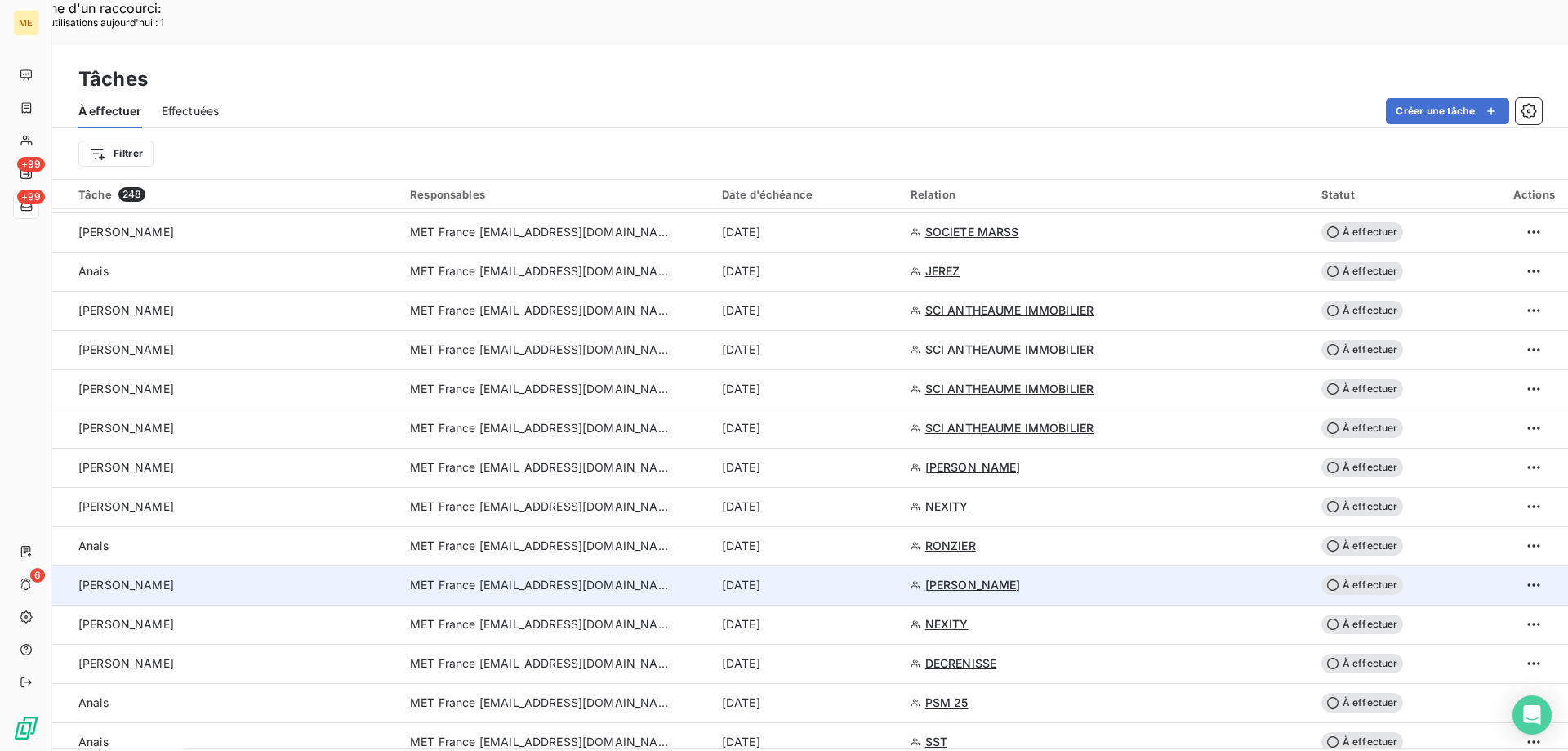
click at [971, 577] on span "BEAUCHENE RENE" at bounding box center [972, 585] width 95 height 16
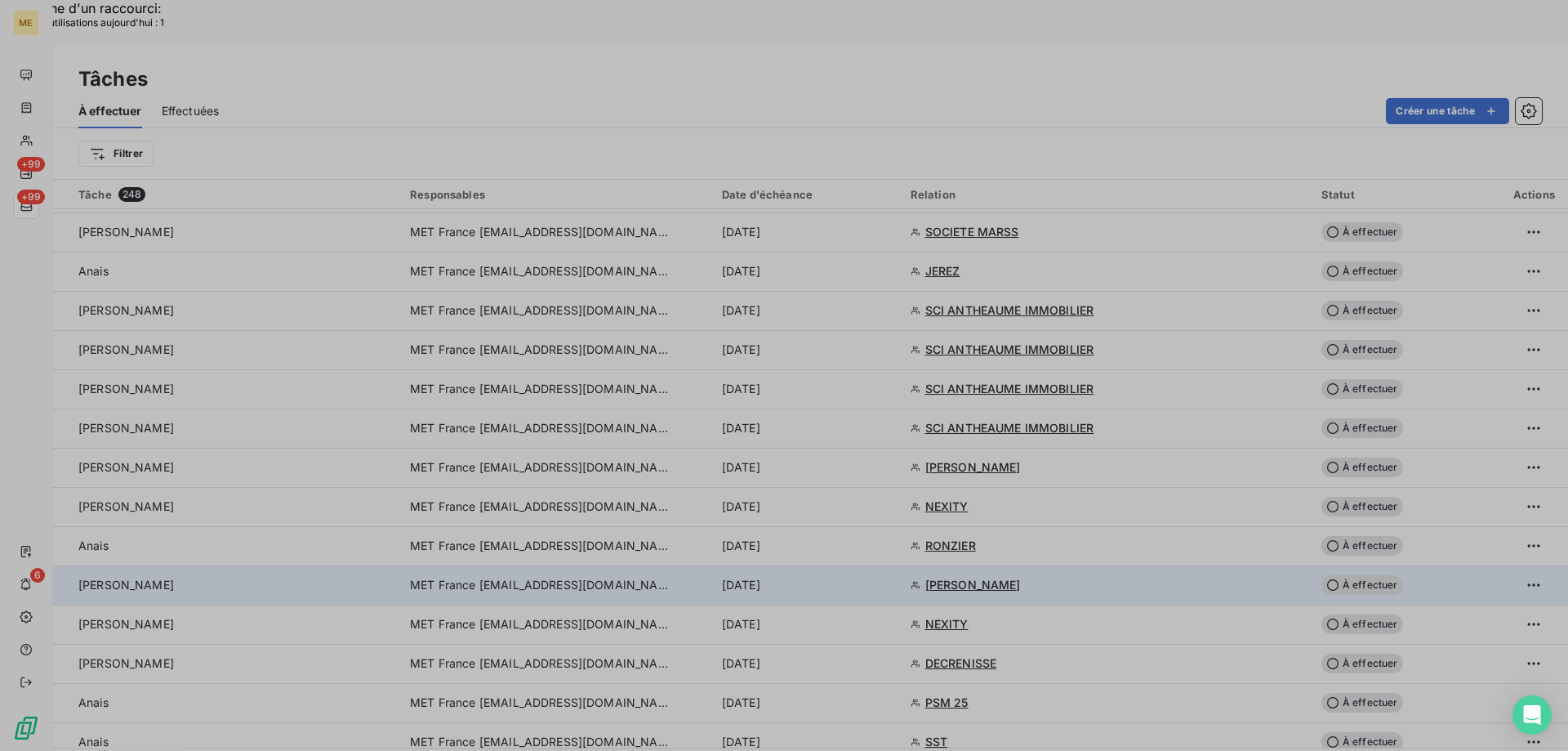
type input "17/10/2025"
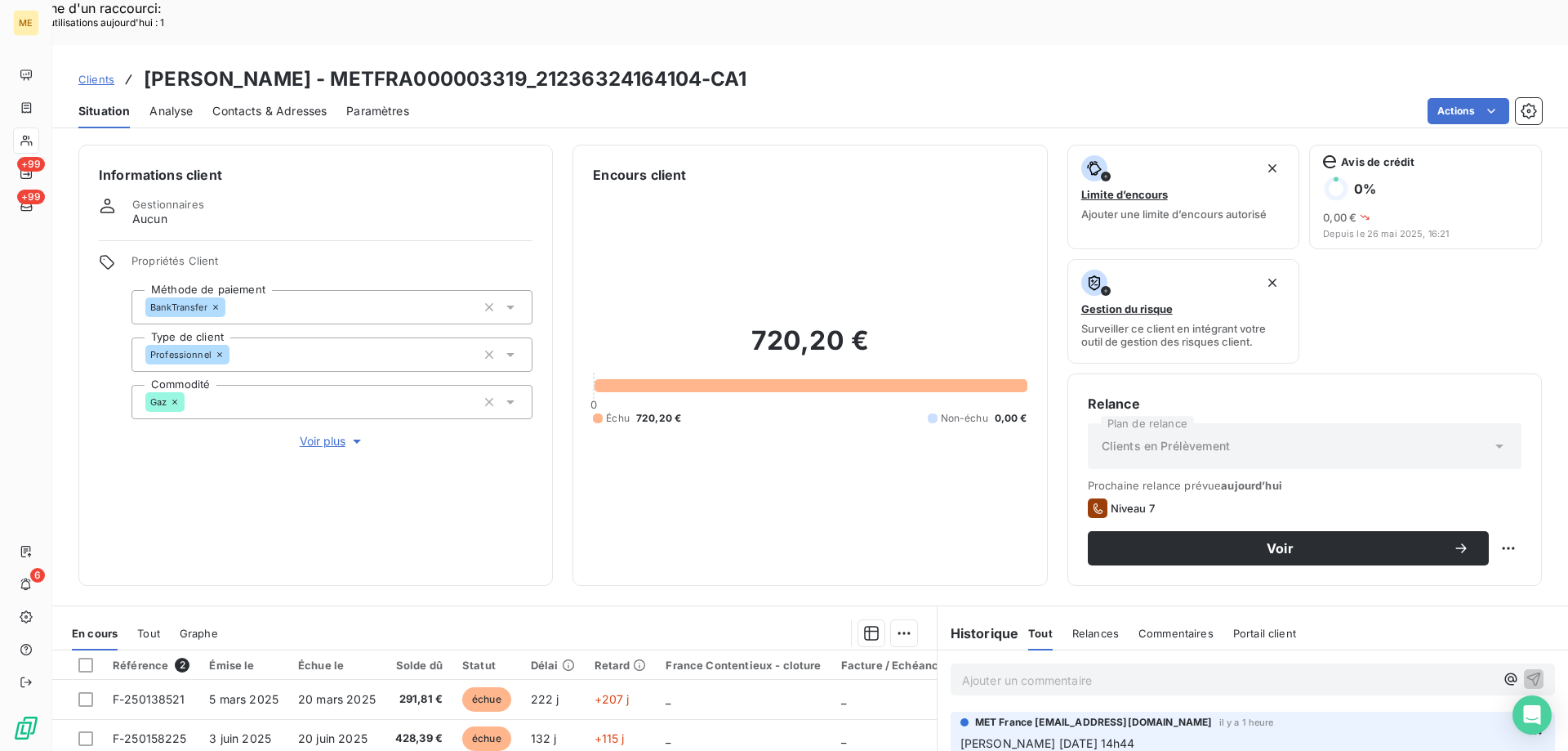
scroll to position [218, 0]
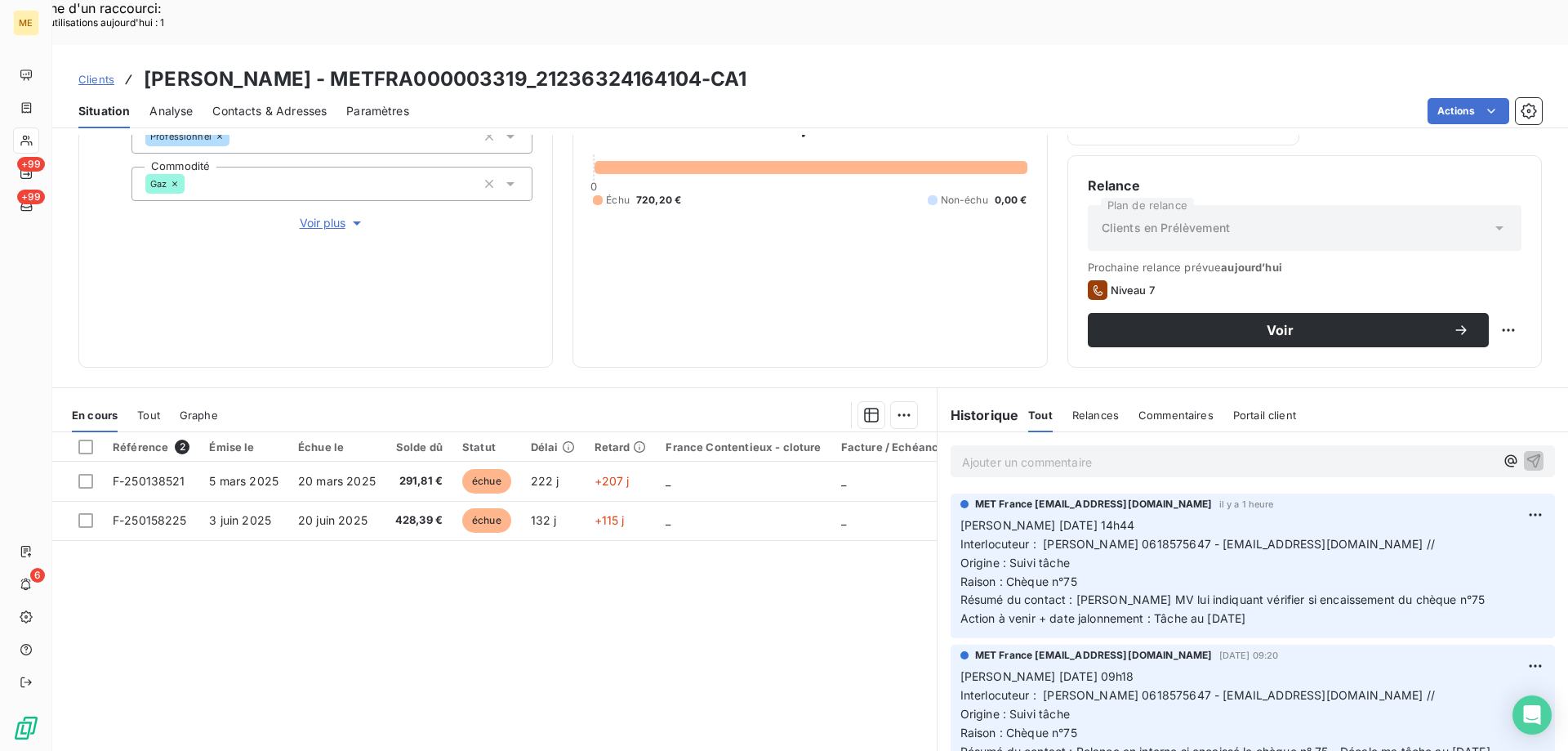
drag, startPoint x: 1280, startPoint y: 579, endPoint x: 956, endPoint y: 482, distance: 338.2
click at [960, 516] on p "Valérie 13/10/2025 14h44 Interlocuteur : Mme BEAUCHENE 0618575647 - renebeauche…" at bounding box center [1253, 572] width 585 height 112
copy p "Valérie 13/10/2025 14h44 Interlocuteur : Mme BEAUCHENE 0618575647 - renebeauche…"
click at [988, 452] on p "Ajouter un commentaire ﻿" at bounding box center [1227, 462] width 532 height 21
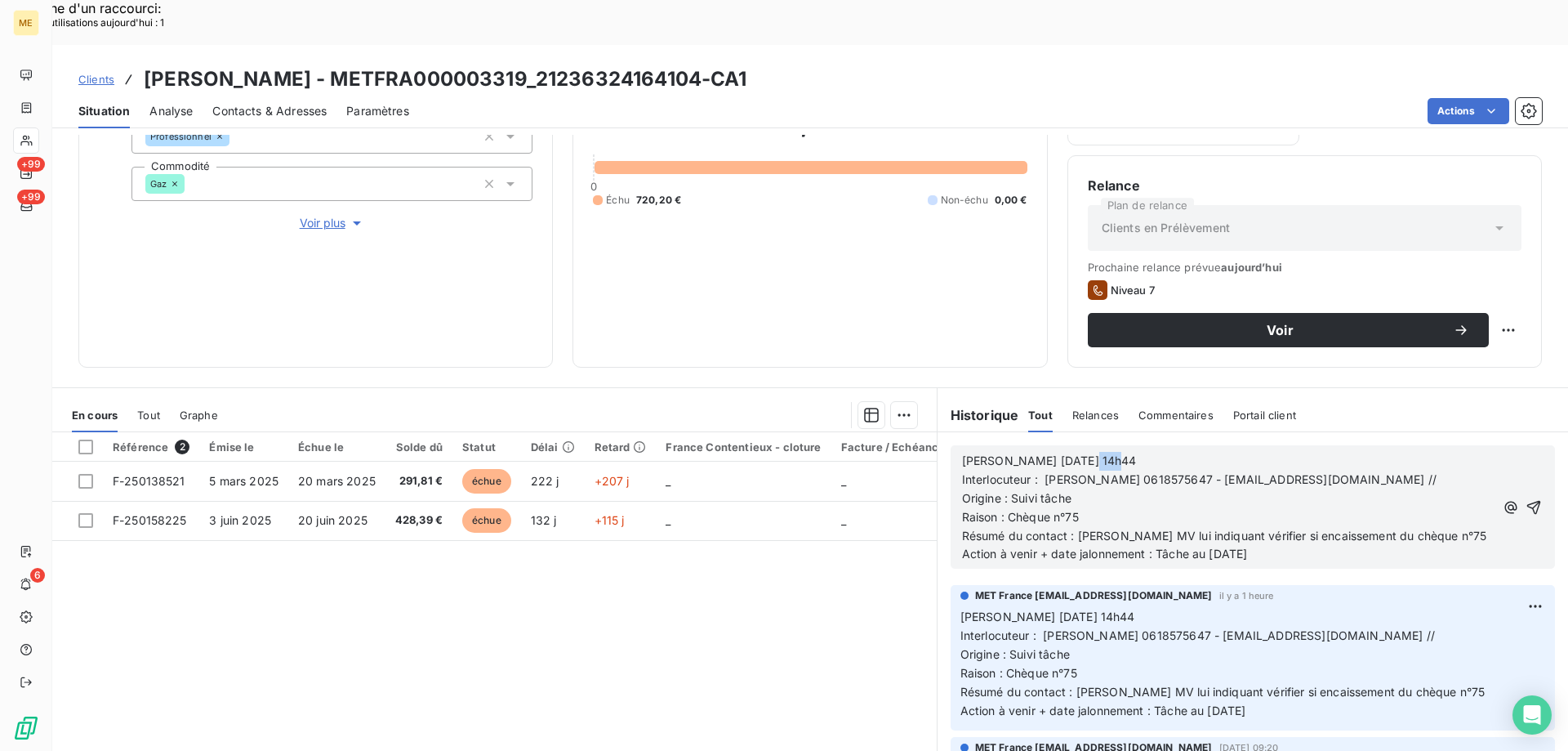
drag, startPoint x: 1067, startPoint y: 419, endPoint x: 1129, endPoint y: 412, distance: 62.4
click at [1128, 452] on p "Valérie 13/10/2025 14h44" at bounding box center [1227, 461] width 532 height 19
drag, startPoint x: 1051, startPoint y: 461, endPoint x: 1089, endPoint y: 450, distance: 39.6
click at [1083, 489] on p "Origine : Suivi tâche" at bounding box center [1227, 498] width 532 height 19
click at [1003, 509] on span "Raison : Chèque n°75" at bounding box center [1019, 516] width 116 height 14
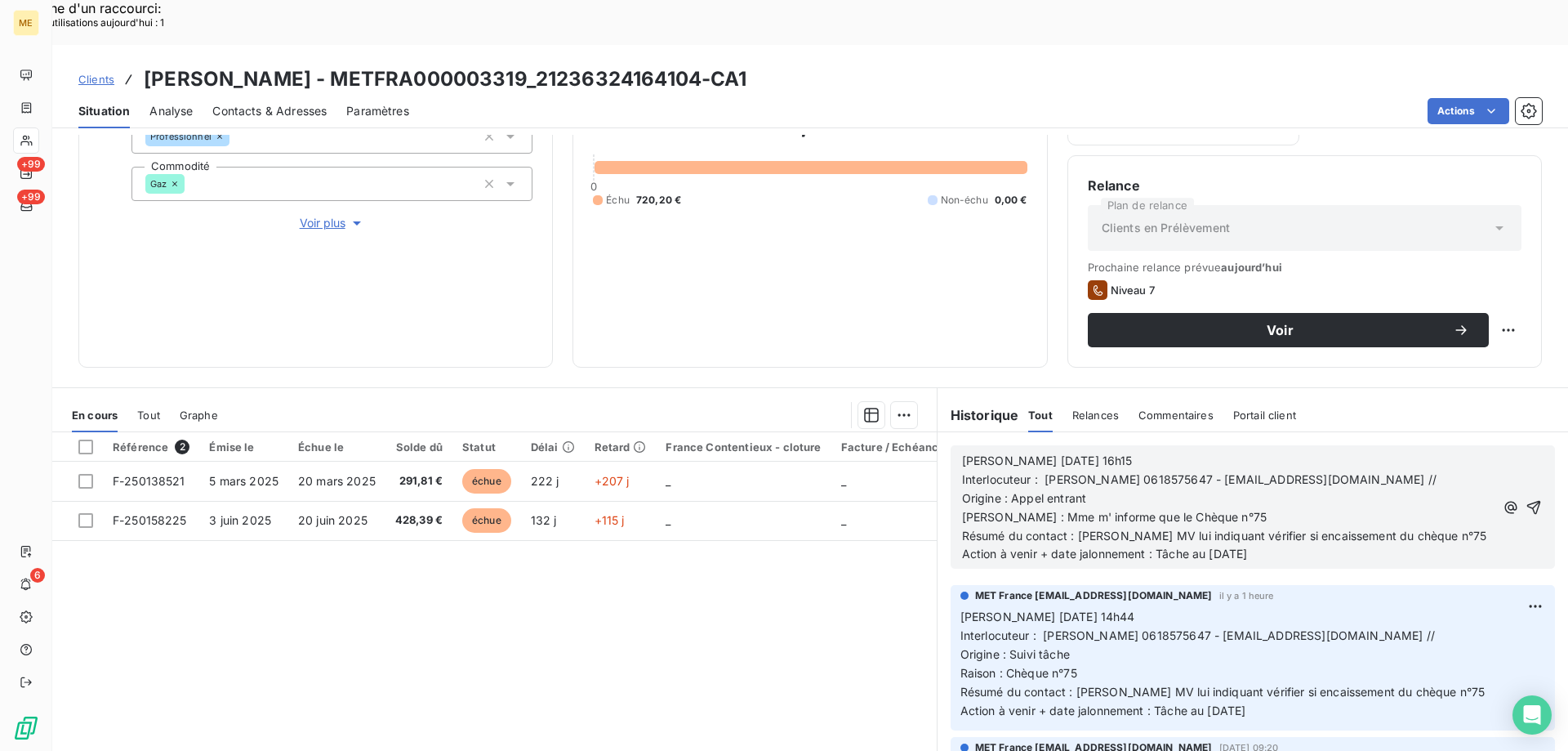
click at [1227, 508] on p "Raison : Mme m' informe que le Chèque n°75" at bounding box center [1227, 517] width 532 height 19
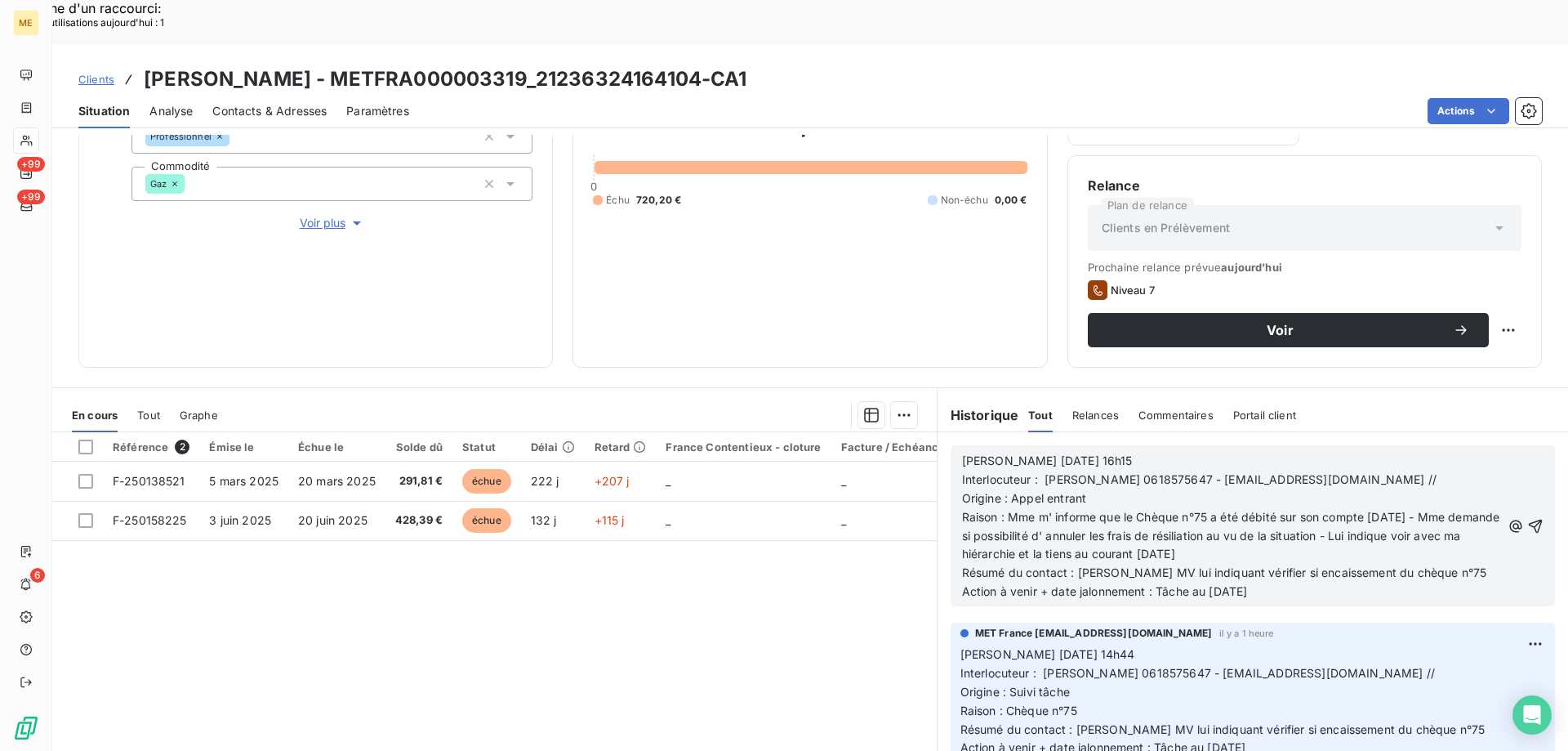
drag, startPoint x: 1001, startPoint y: 472, endPoint x: 1322, endPoint y: 504, distance: 322.6
click at [1322, 508] on p "Raison : Mme m' informe que le Chèque n°75 a été débité sur son compte samedi 1…" at bounding box center [1231, 536] width 539 height 57
copy span "Mme m' informe que le Chèque n°75 a été débité sur son compte [DATE] - Mme dema…"
drag, startPoint x: 1070, startPoint y: 527, endPoint x: 1432, endPoint y: 532, distance: 362.0
click at [1432, 564] on p "Résumé du contact : Laisse MV lui indiquant vérifier si encaissement du chèque …" at bounding box center [1231, 573] width 539 height 19
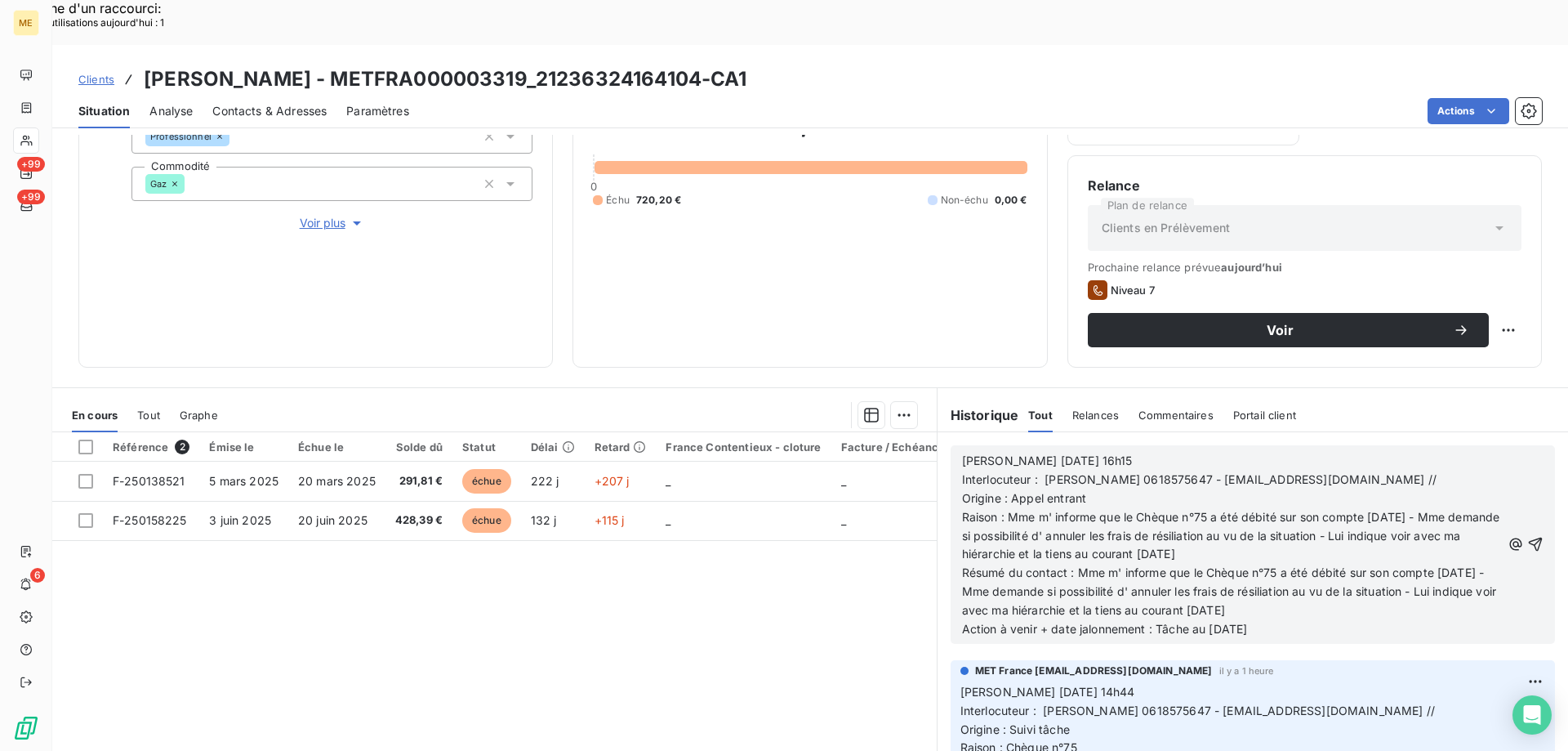
drag, startPoint x: 1004, startPoint y: 472, endPoint x: 1339, endPoint y: 514, distance: 337.6
click at [1339, 514] on p "Raison : Mme m' informe que le Chèque n°75 a été débité sur son compte samedi 1…" at bounding box center [1231, 536] width 539 height 57
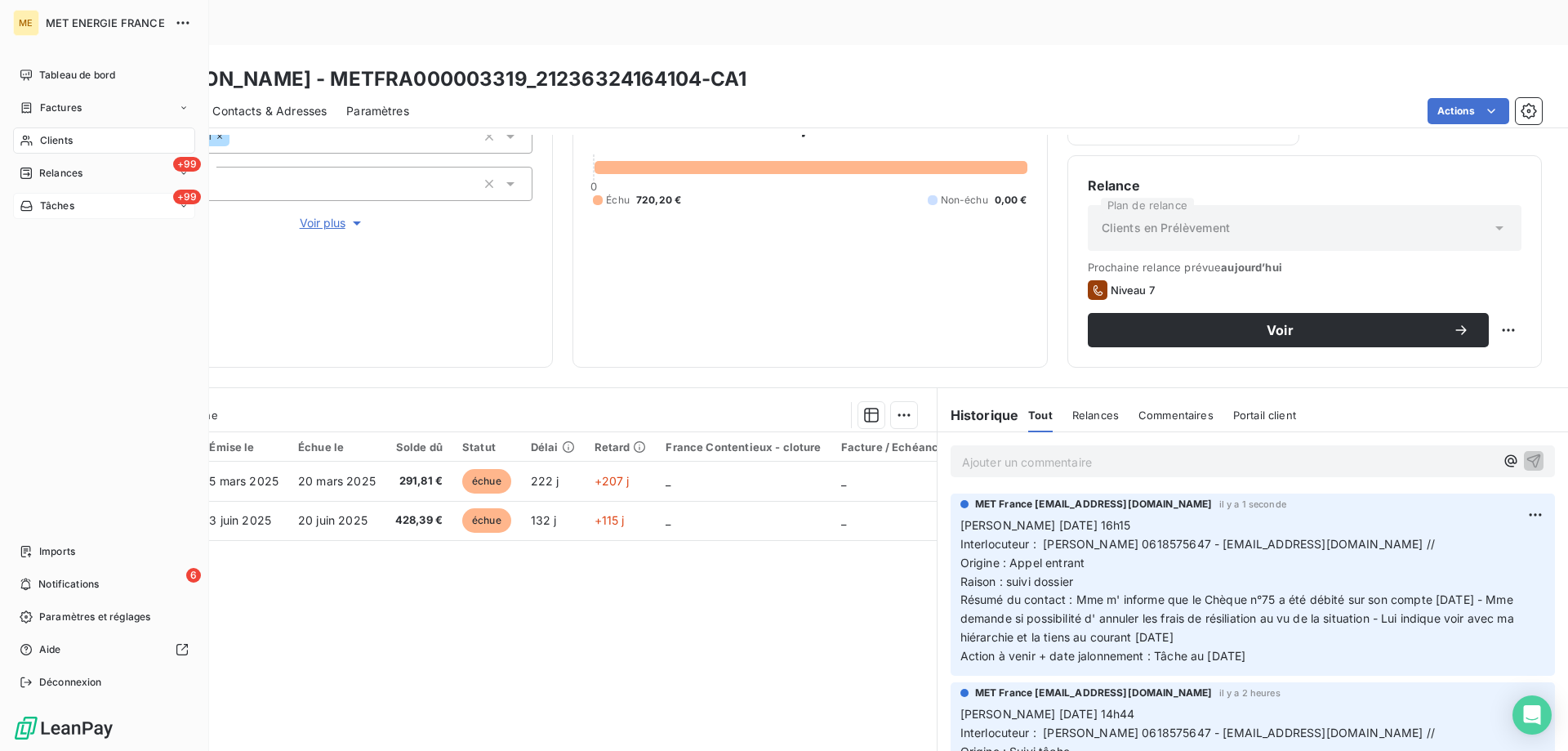
click at [96, 203] on div "+99 Tâches" at bounding box center [103, 206] width 182 height 26
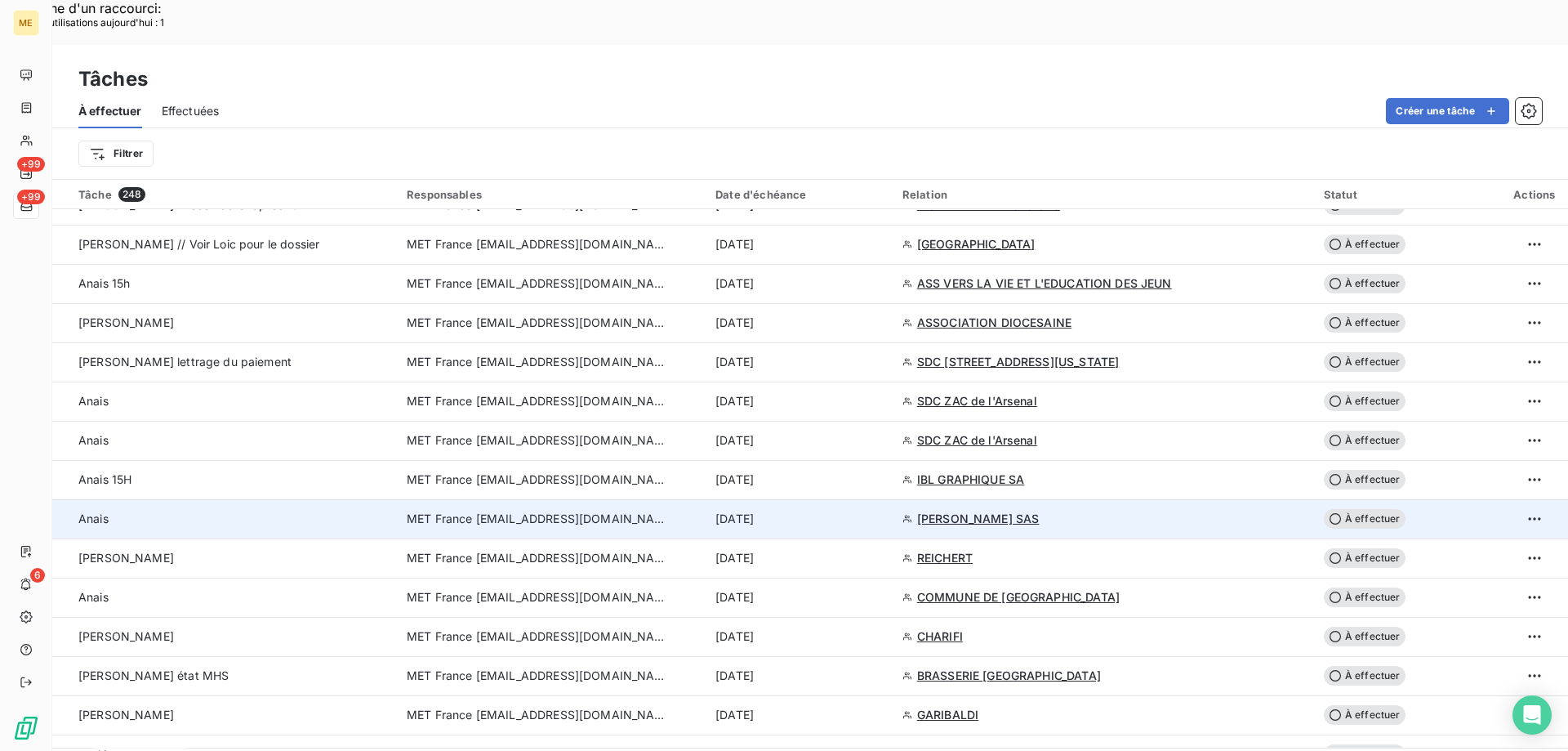
scroll to position [3383, 0]
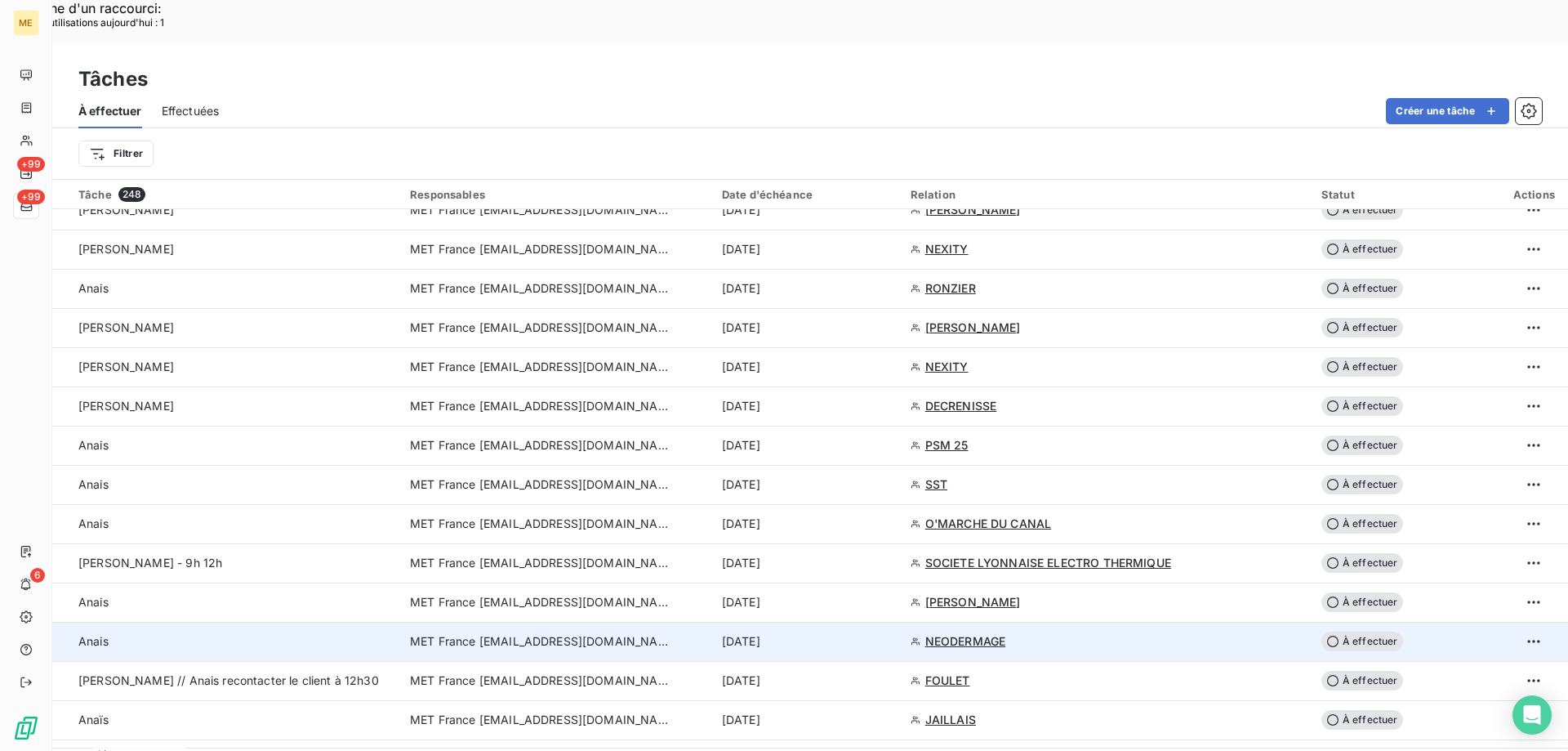
scroll to position [2042, 0]
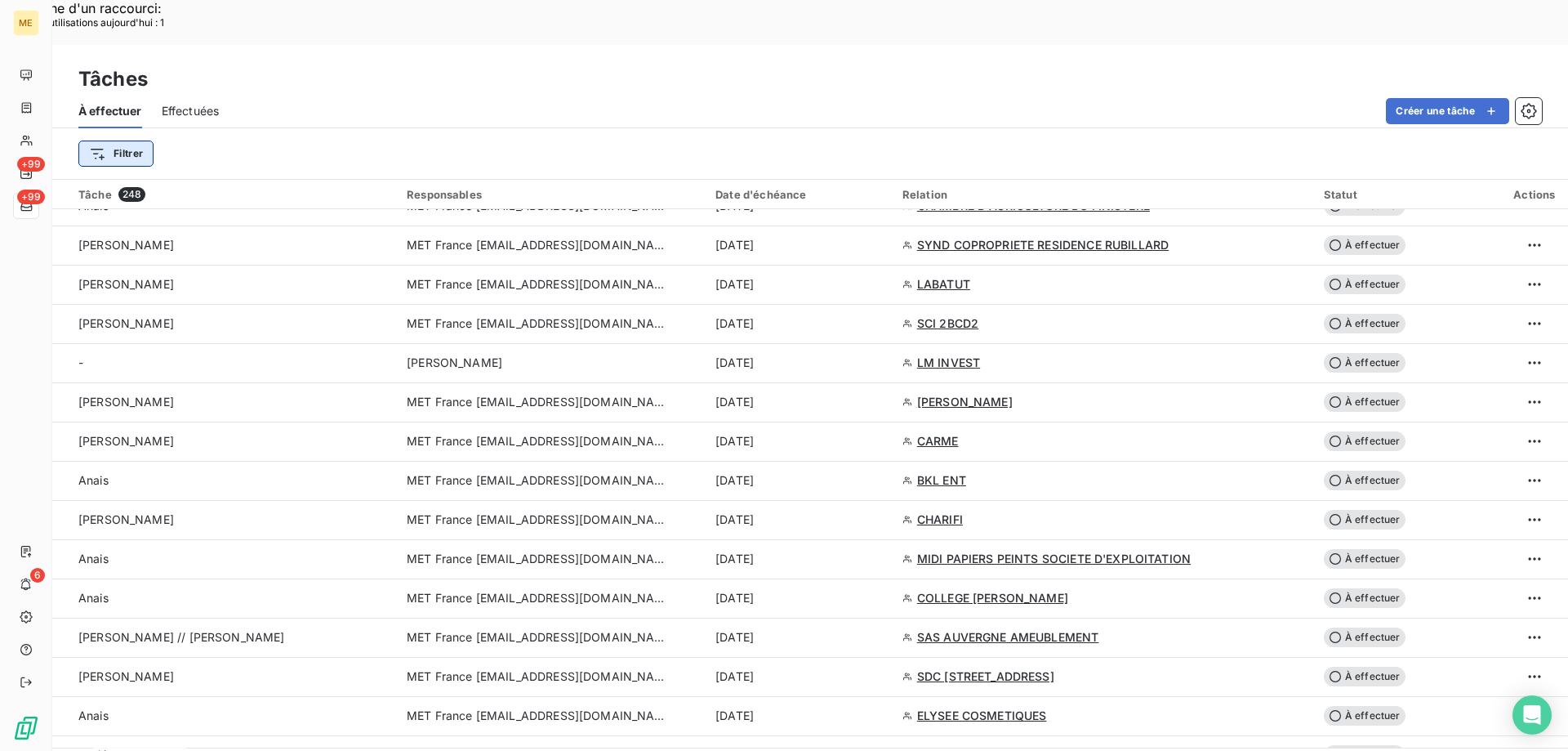
scroll to position [2533, 0]
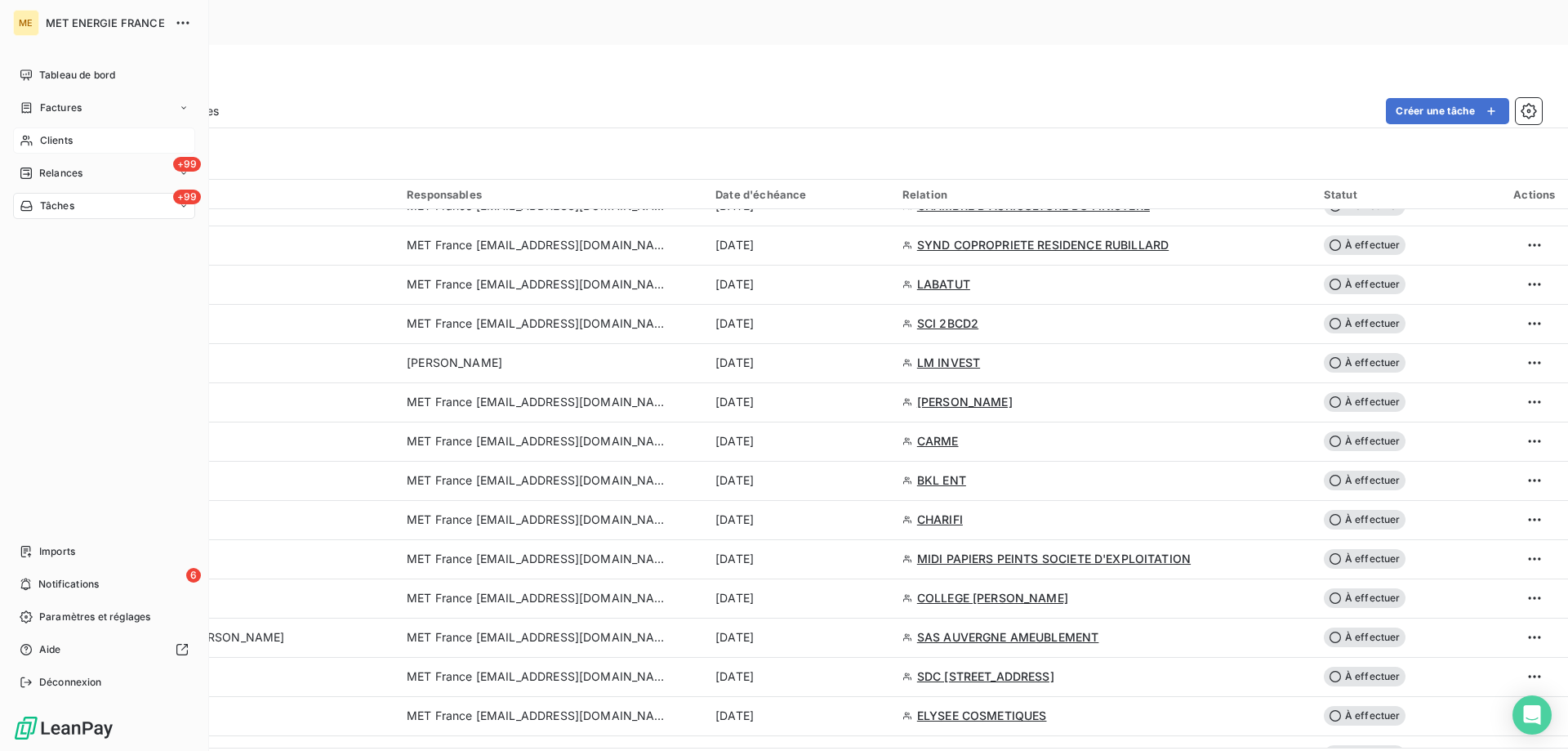
click at [70, 134] on span "Clients" at bounding box center [56, 140] width 33 height 15
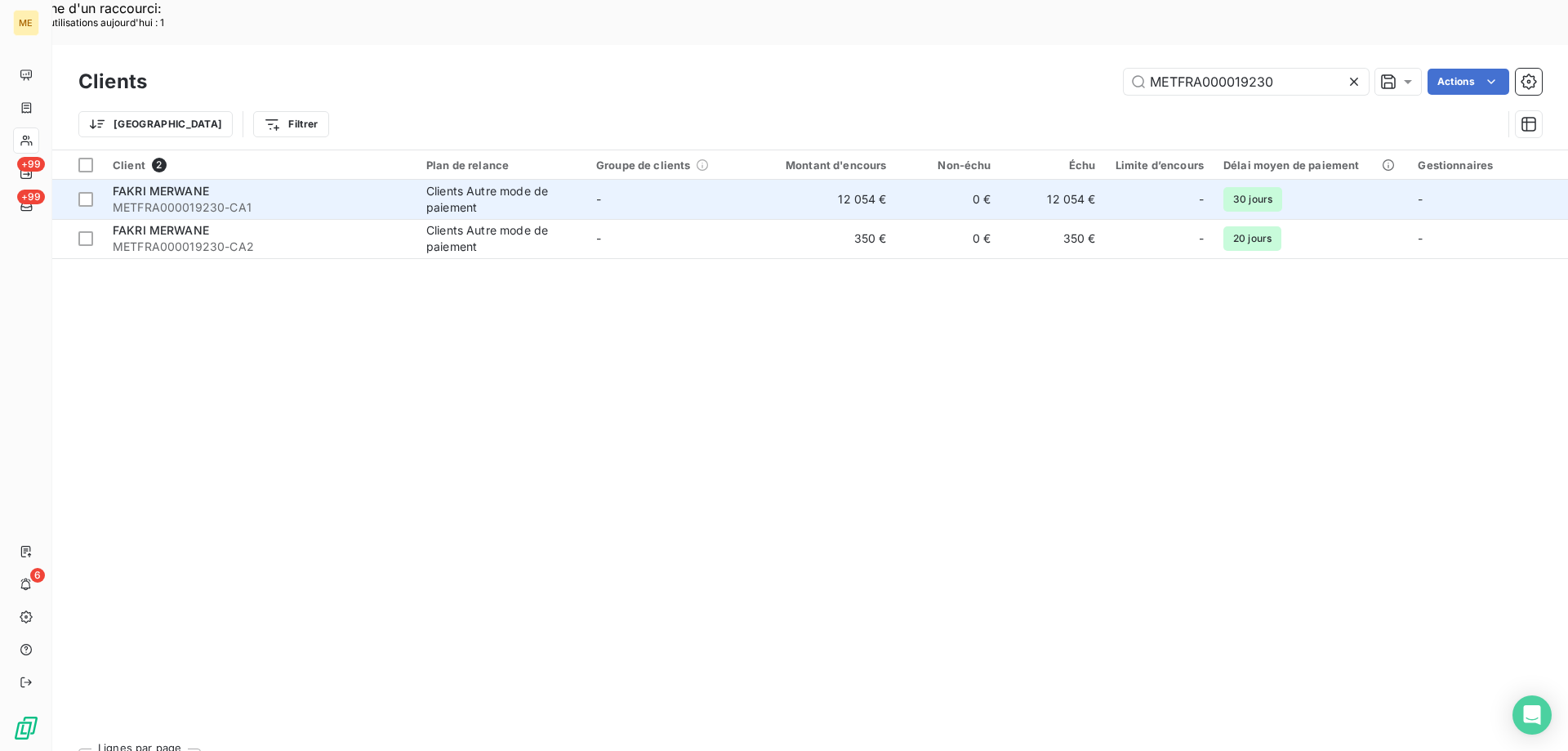
type input "METFRA000019230"
click at [167, 184] on span "FAKRI MERWANE" at bounding box center [160, 191] width 96 height 14
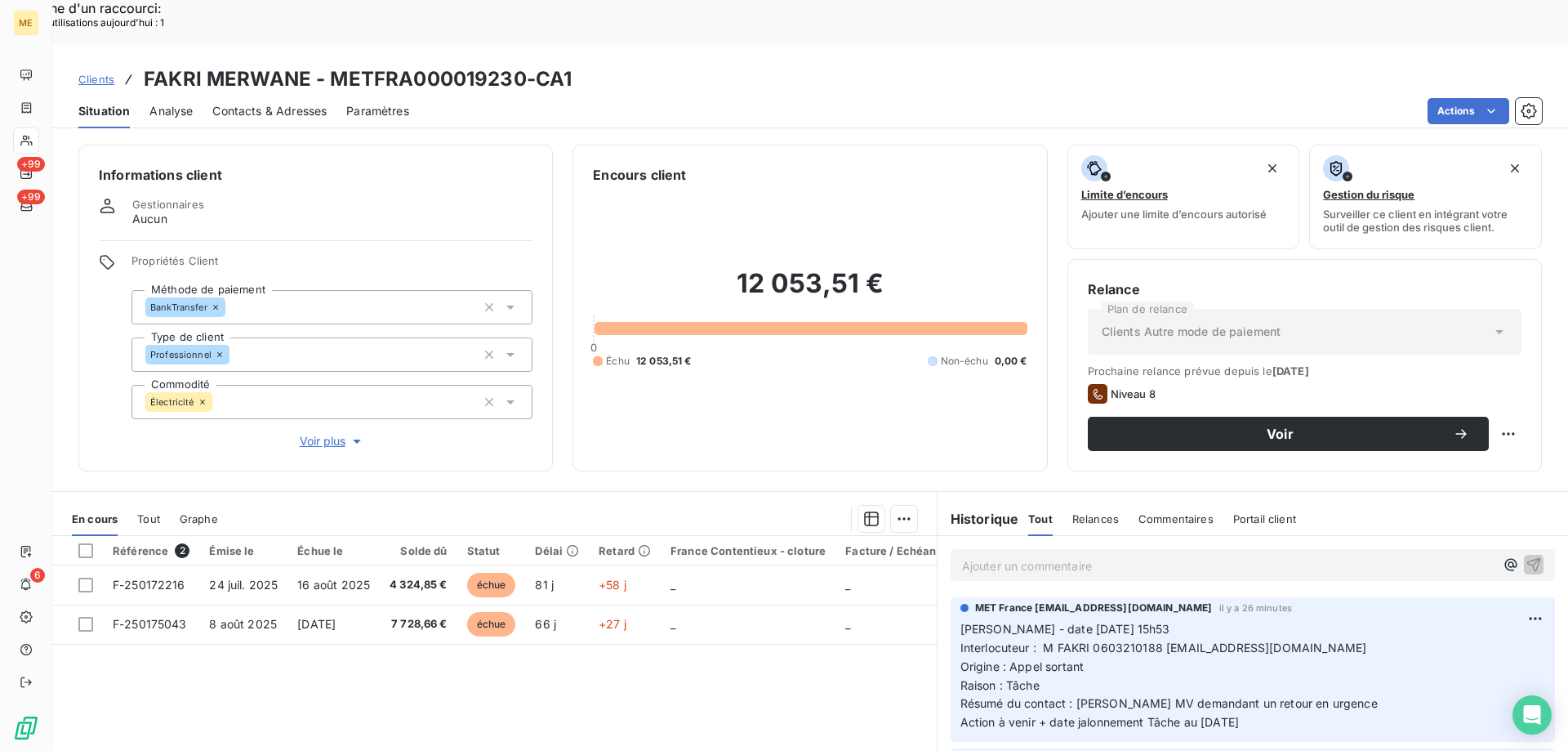
scroll to position [103, 0]
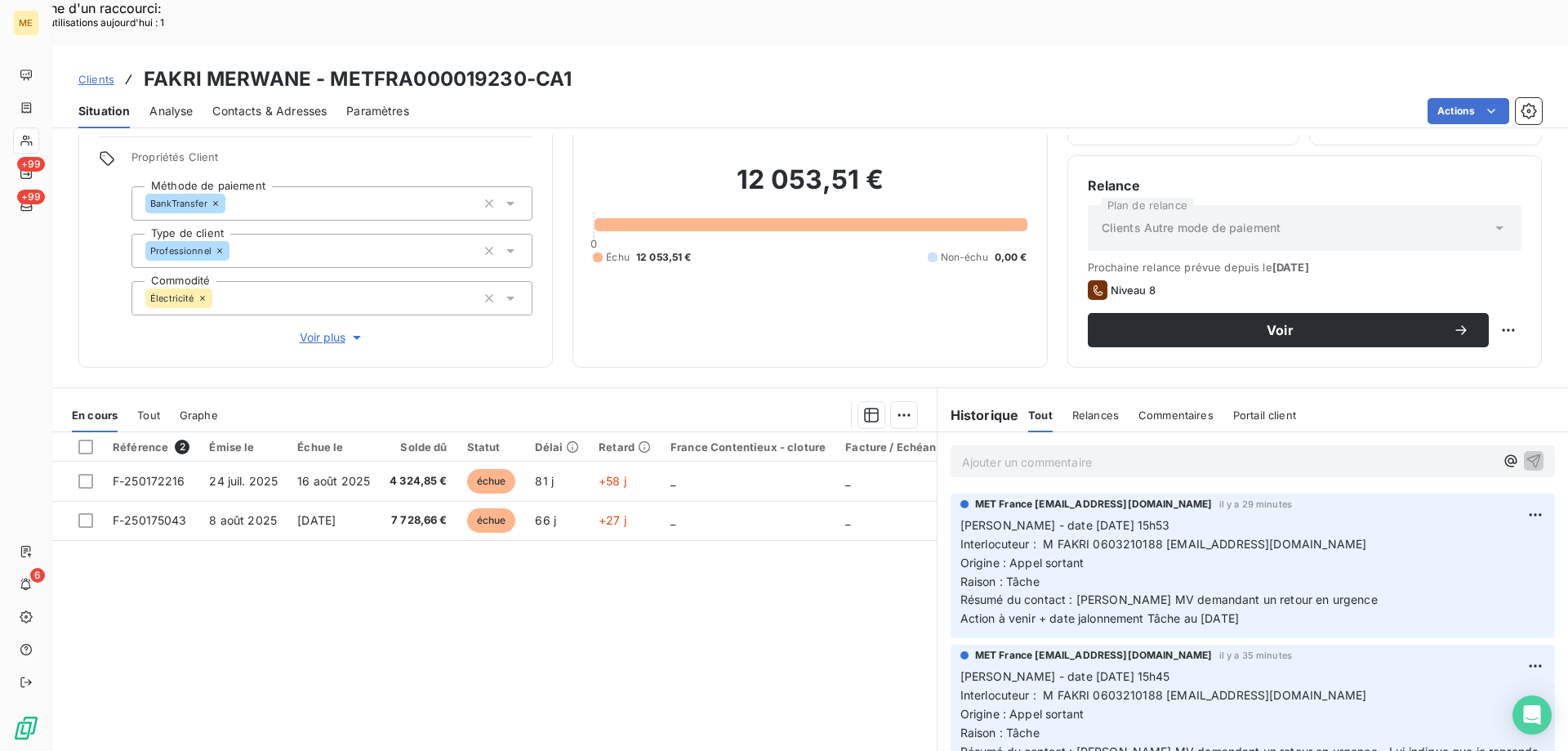
click at [1049, 452] on p "Ajouter un commentaire ﻿" at bounding box center [1227, 462] width 532 height 21
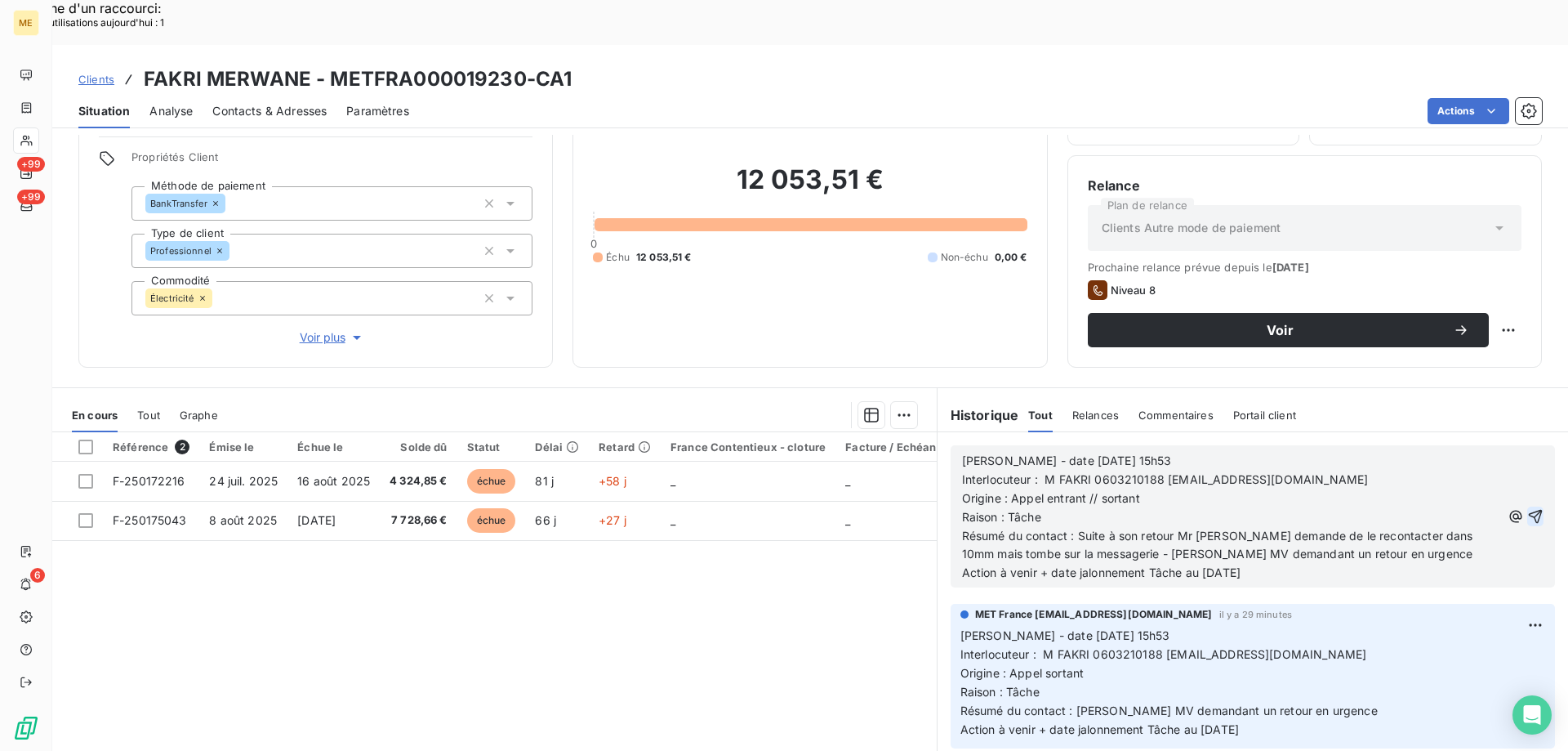
click at [1527, 508] on icon "button" at bounding box center [1535, 516] width 16 height 16
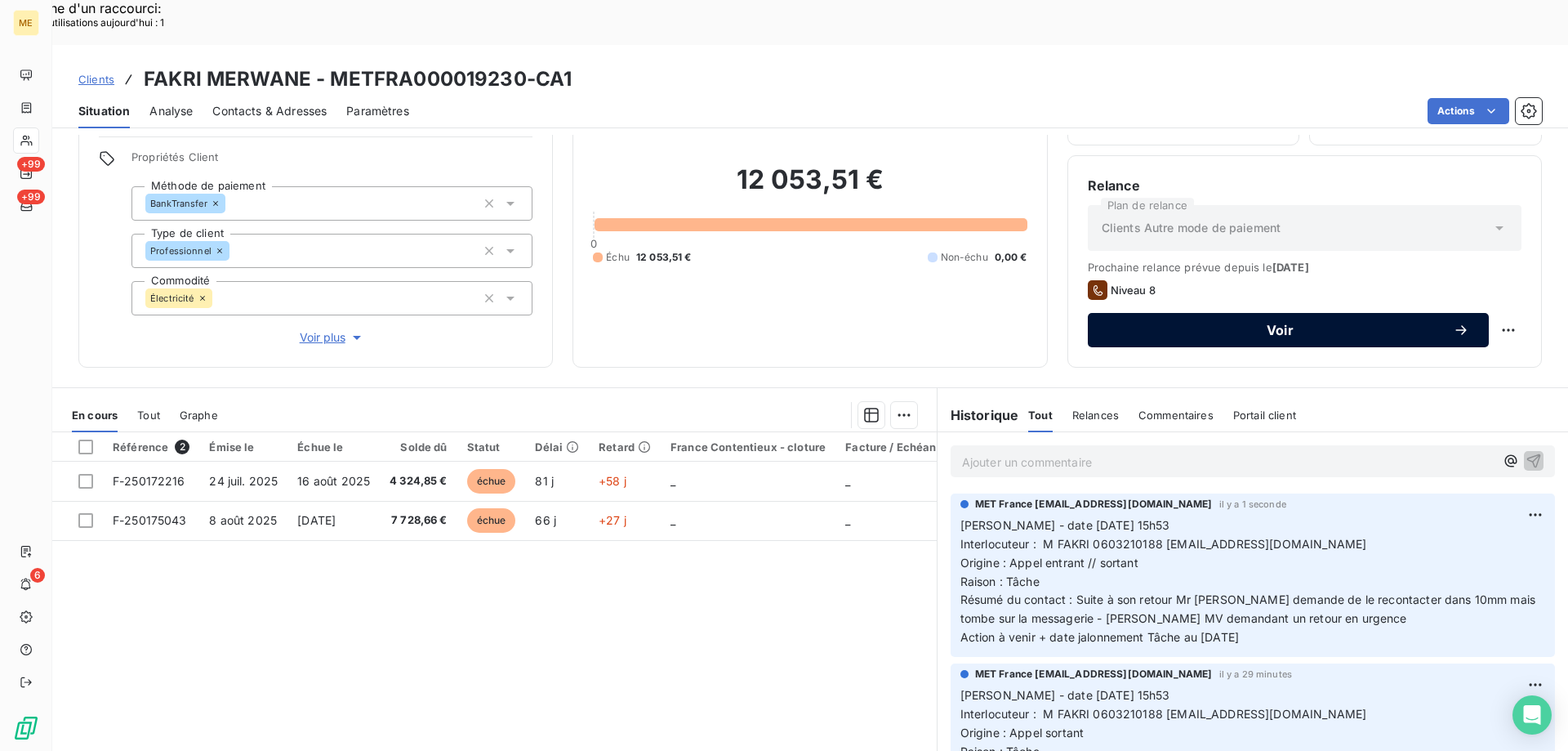
click at [1229, 313] on button "Voir" at bounding box center [1288, 330] width 401 height 34
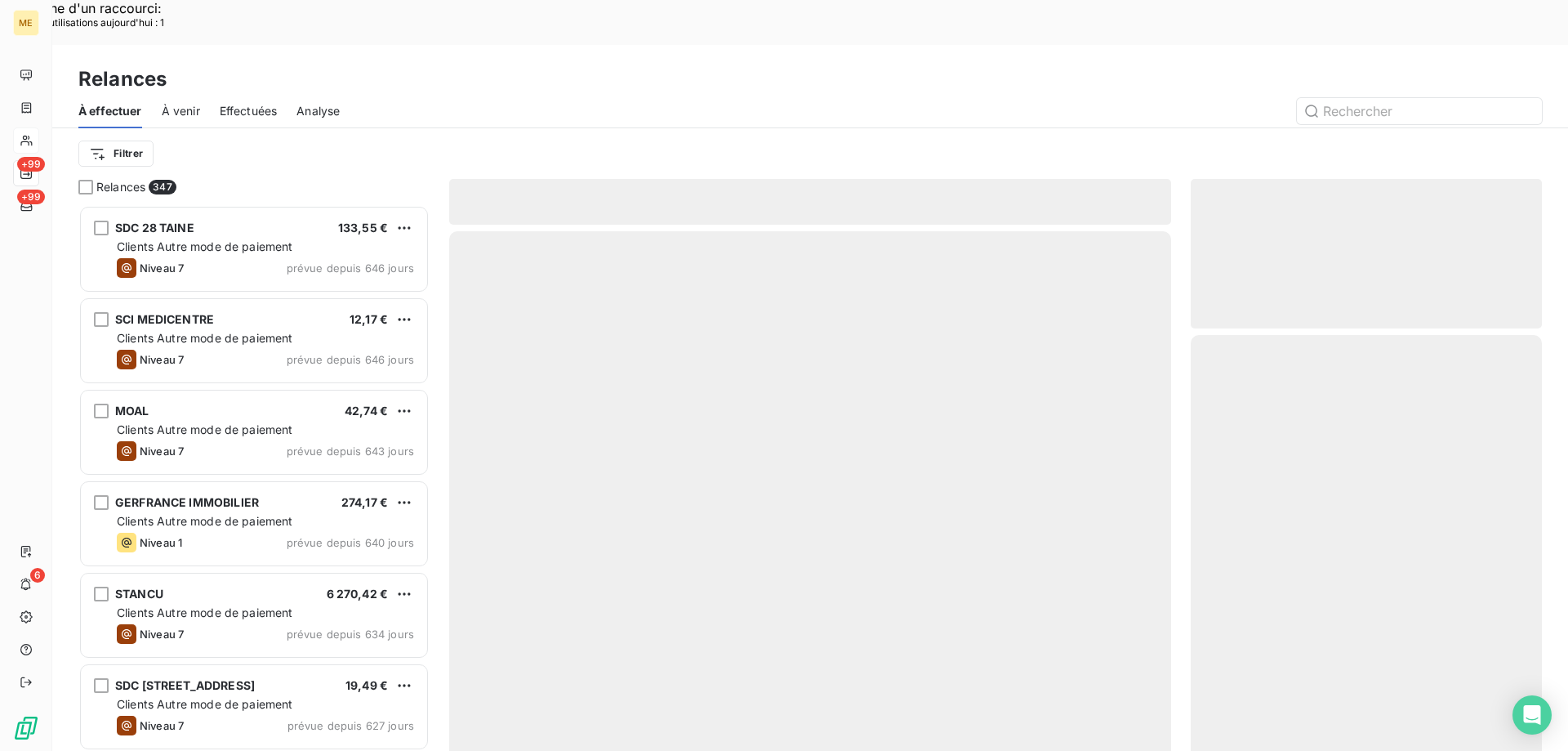
scroll to position [578, 339]
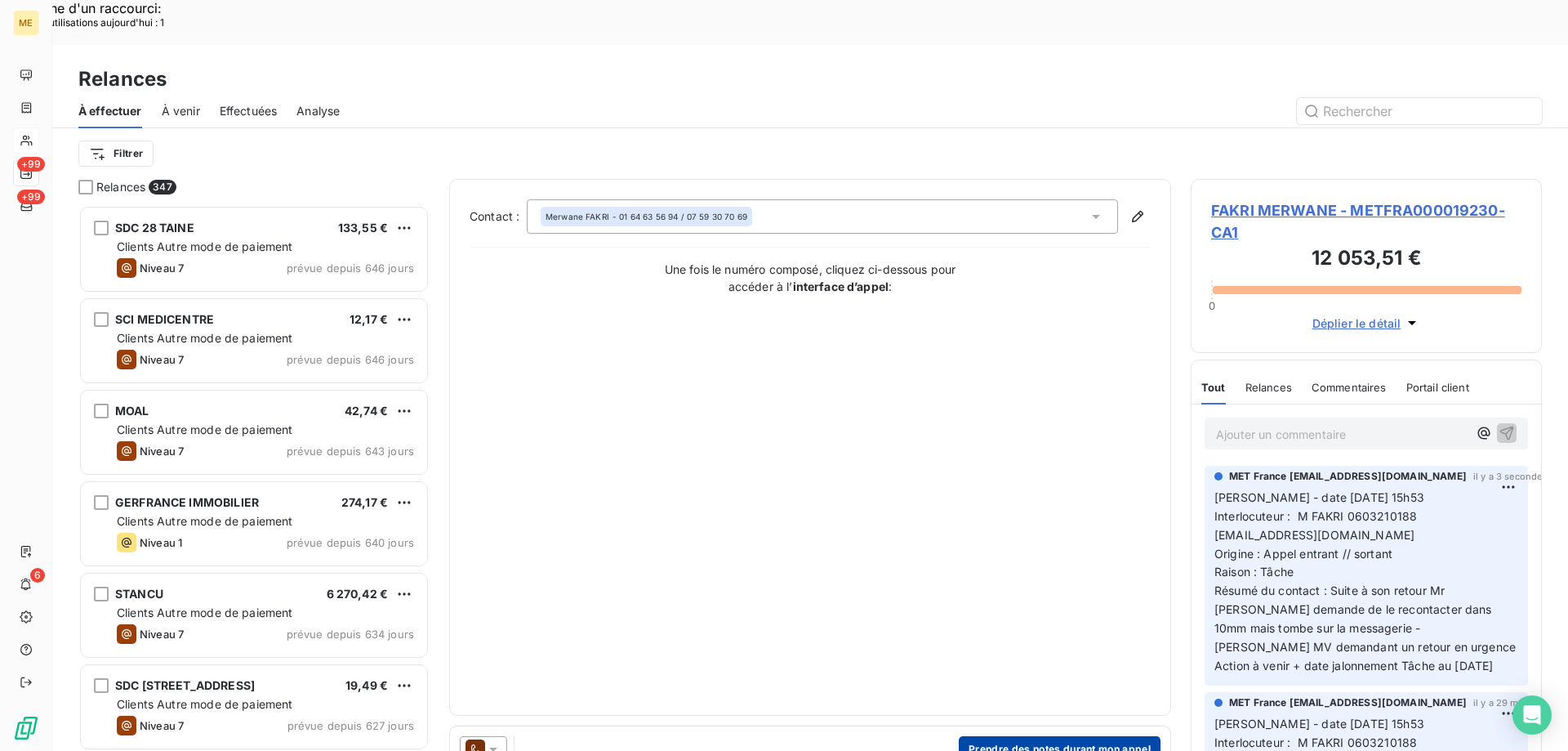
click at [1055, 736] on button "Prendre des notes durant mon appel" at bounding box center [1059, 749] width 202 height 26
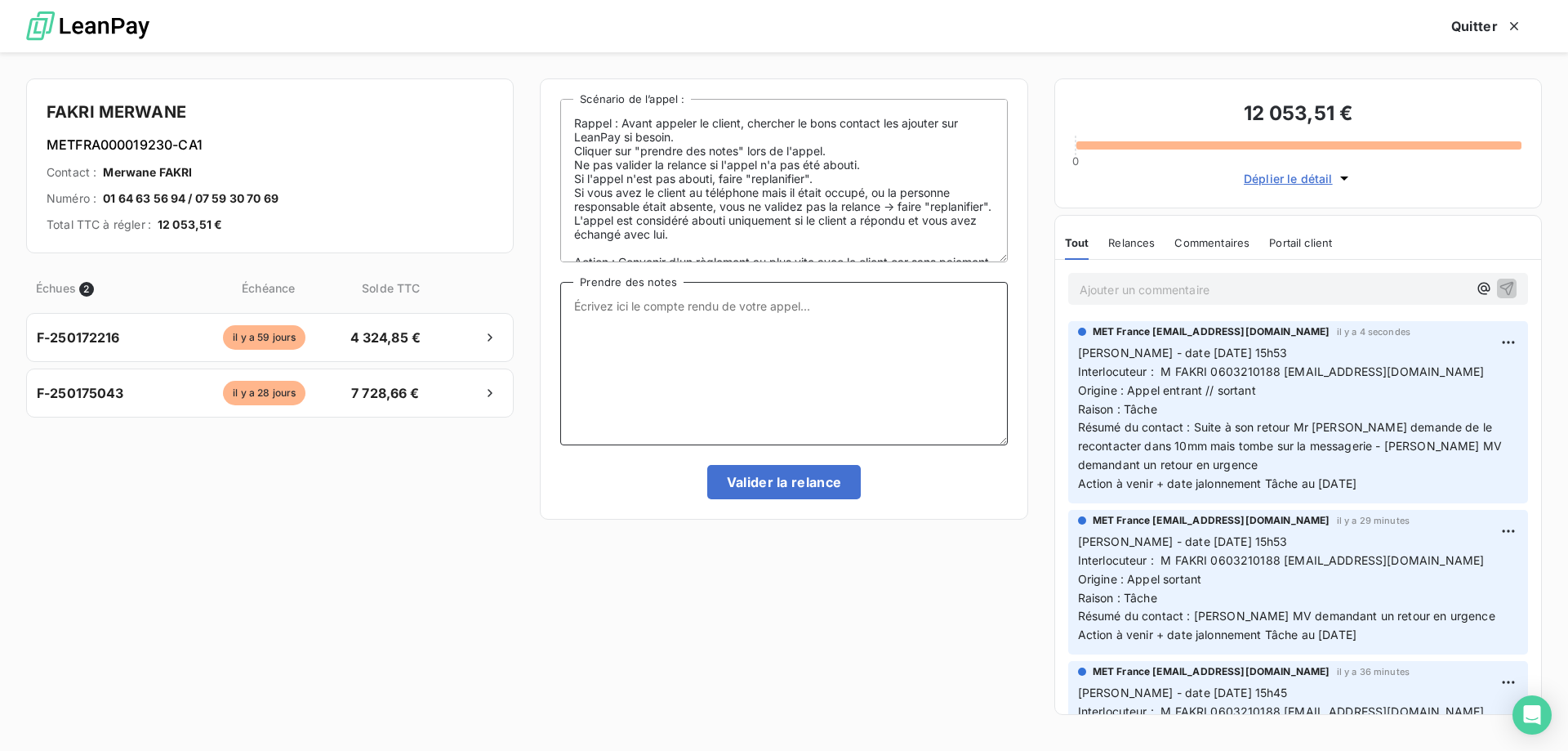
paste textarea "[PERSON_NAME] - date [DATE] 15h53 Interlocuteur : M FAKRI 0603210188 [EMAIL_ADD…"
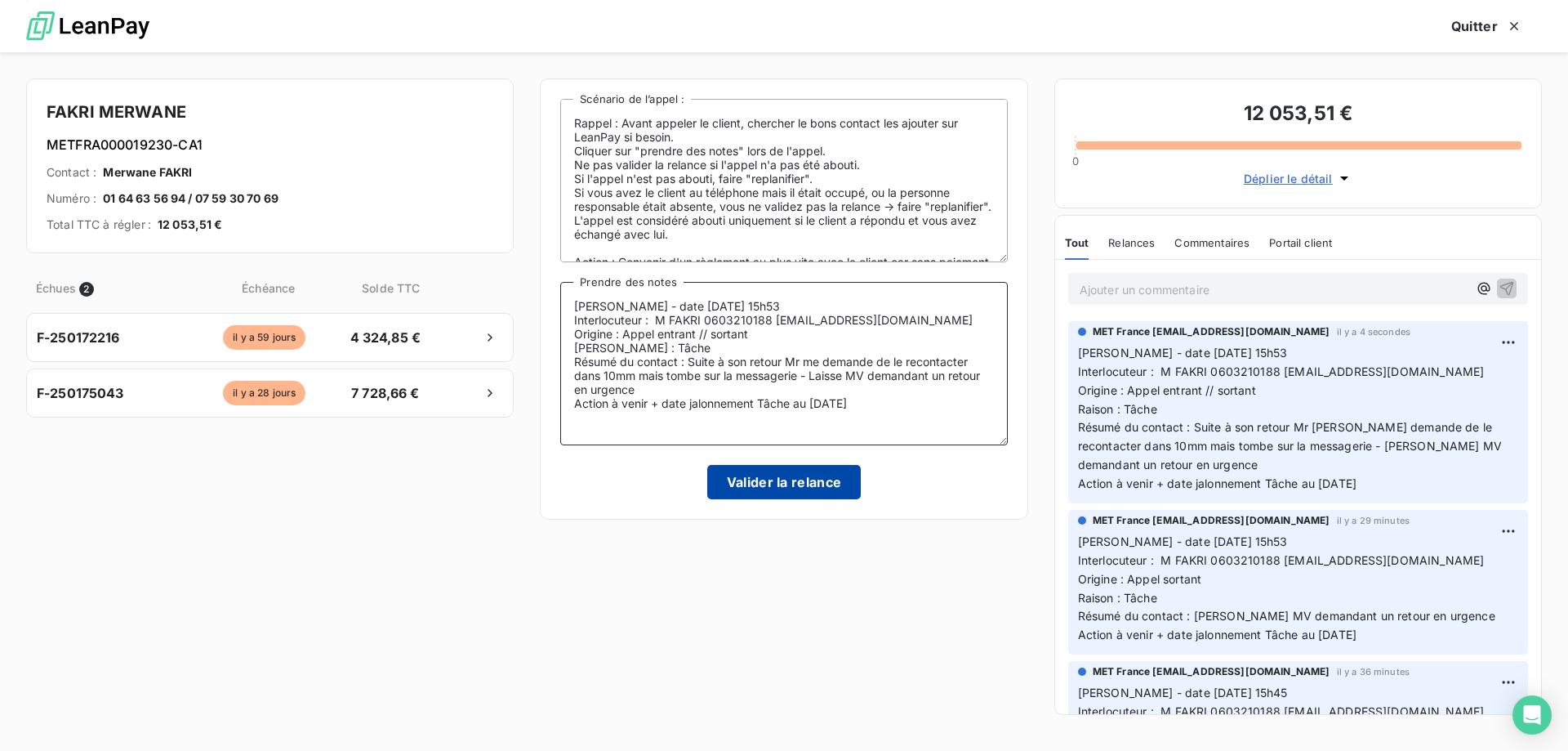
type textarea "[PERSON_NAME] - date [DATE] 15h53 Interlocuteur : M FAKRI 0603210188 [EMAIL_ADD…"
click at [798, 477] on button "Valider la relance" at bounding box center [784, 481] width 154 height 34
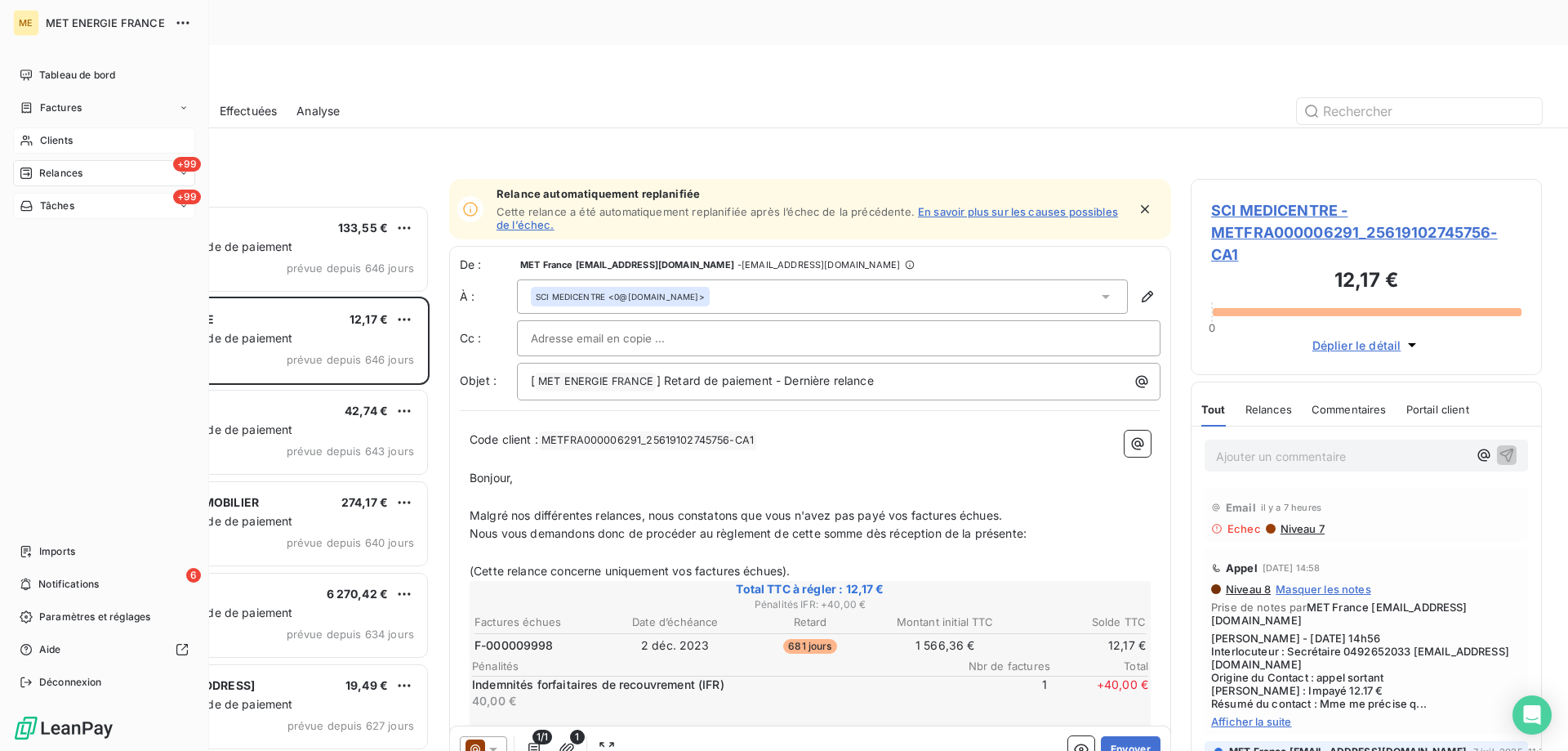
click at [110, 204] on div "+99 Tâches" at bounding box center [103, 206] width 182 height 26
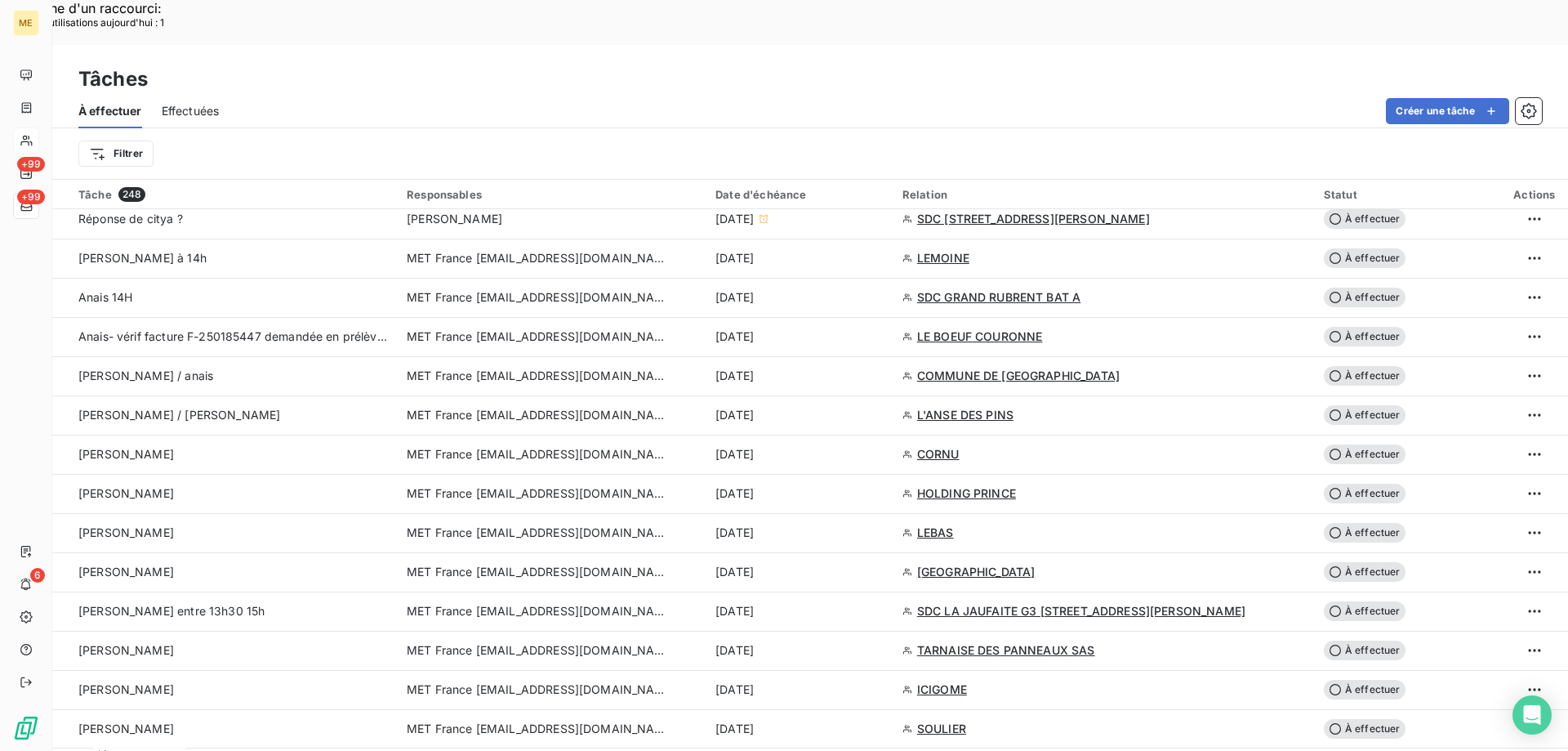
scroll to position [1062, 0]
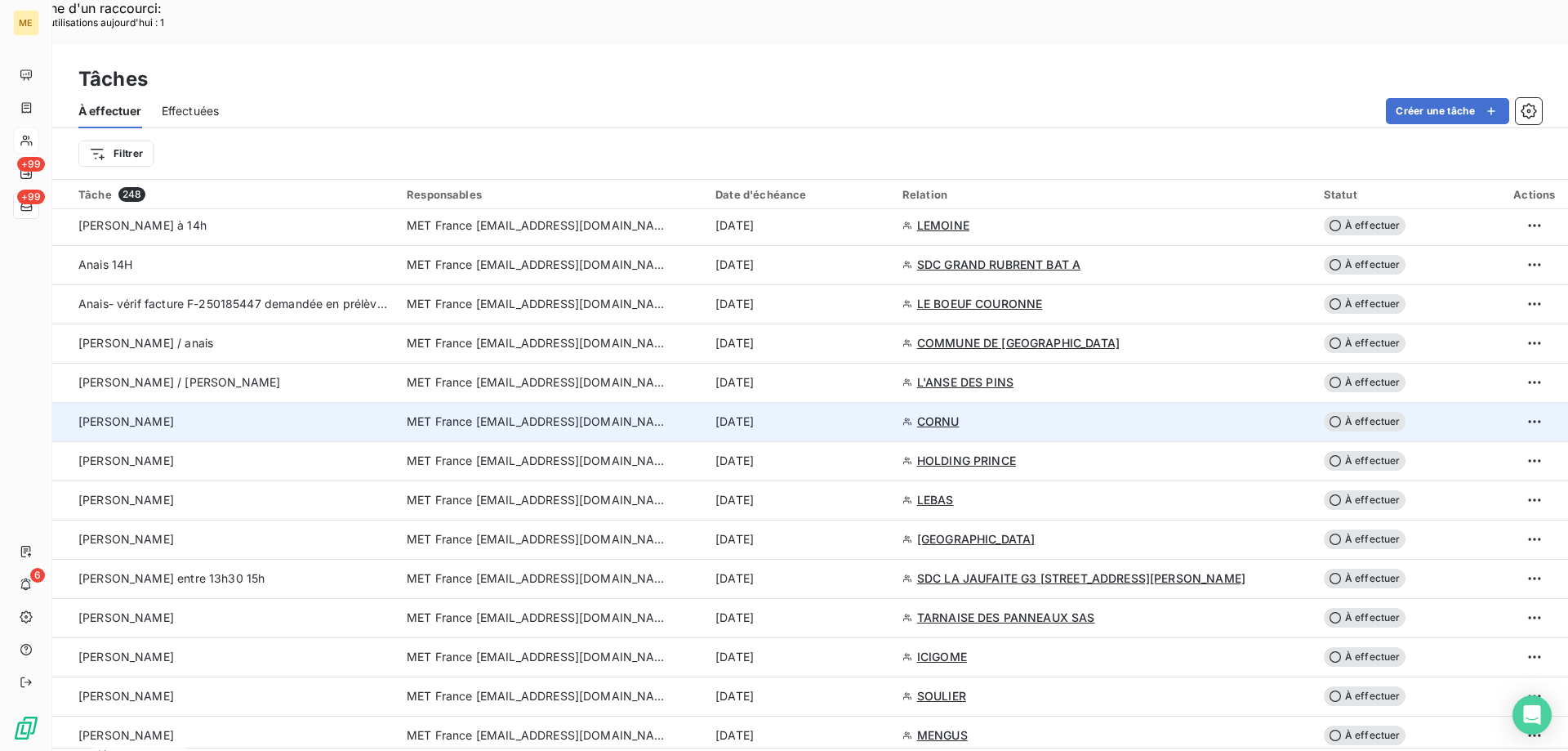
click at [947, 414] on span "CORNU" at bounding box center [938, 422] width 43 height 16
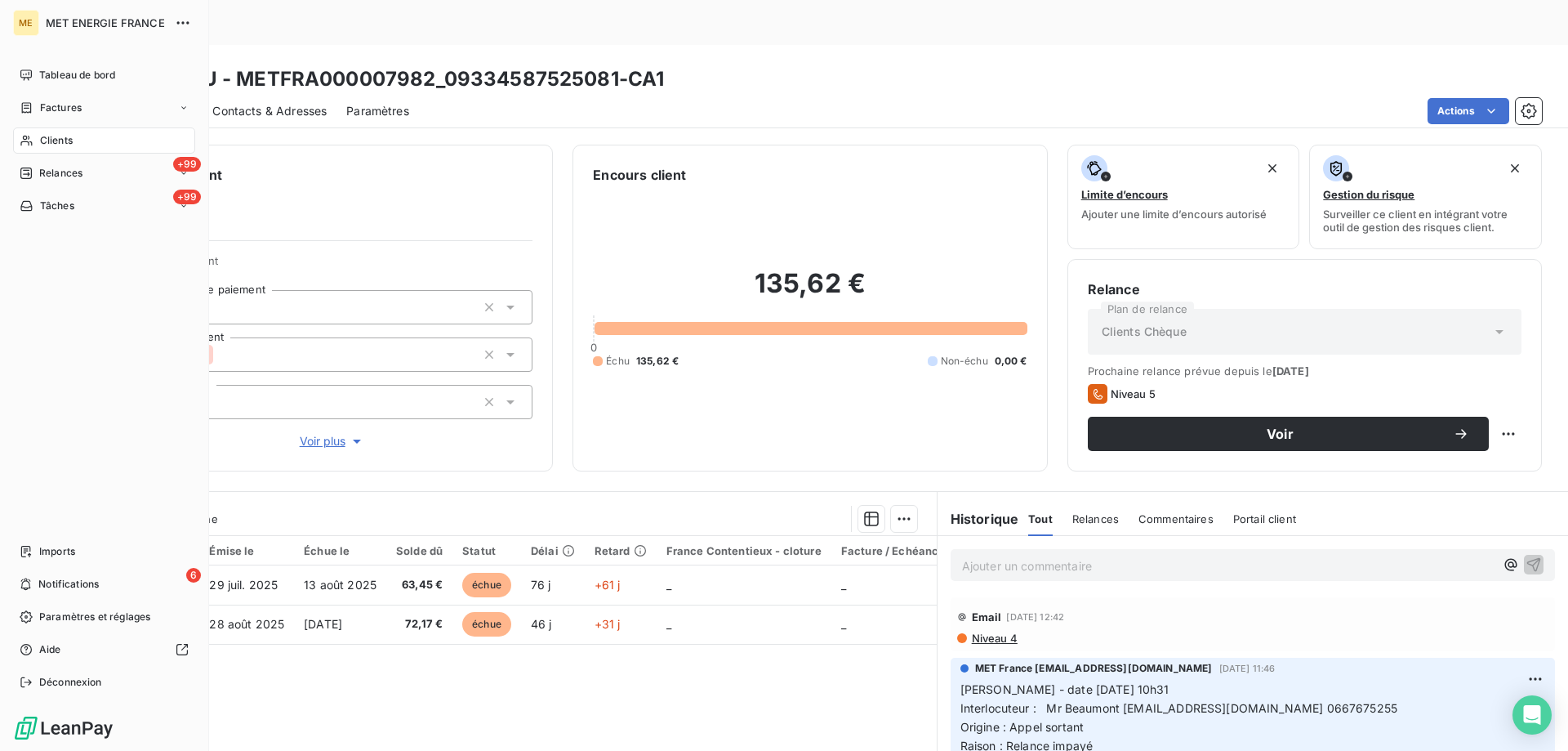
click at [103, 137] on div "Clients" at bounding box center [103, 140] width 182 height 26
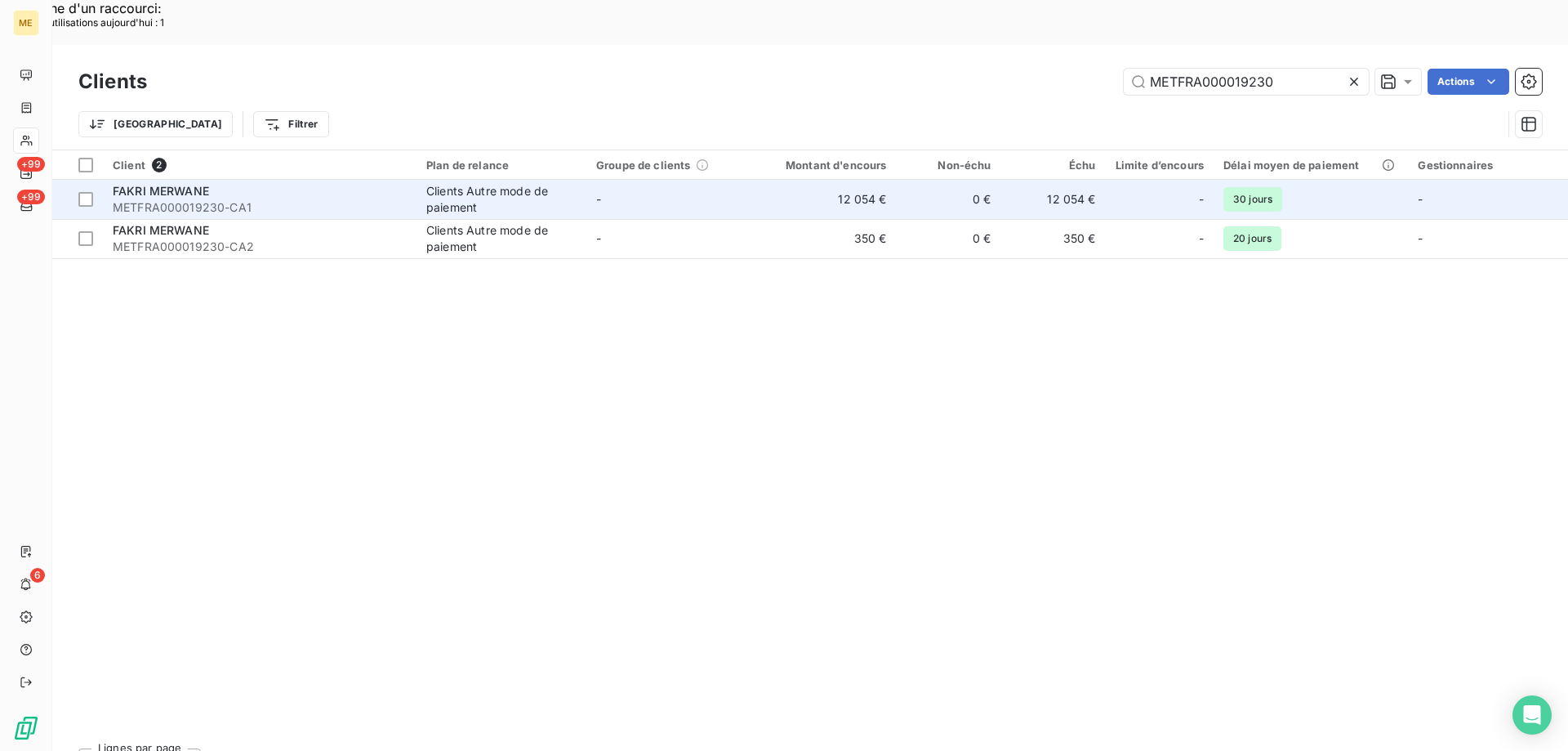
click at [162, 184] on span "FAKRI MERWANE" at bounding box center [160, 191] width 96 height 14
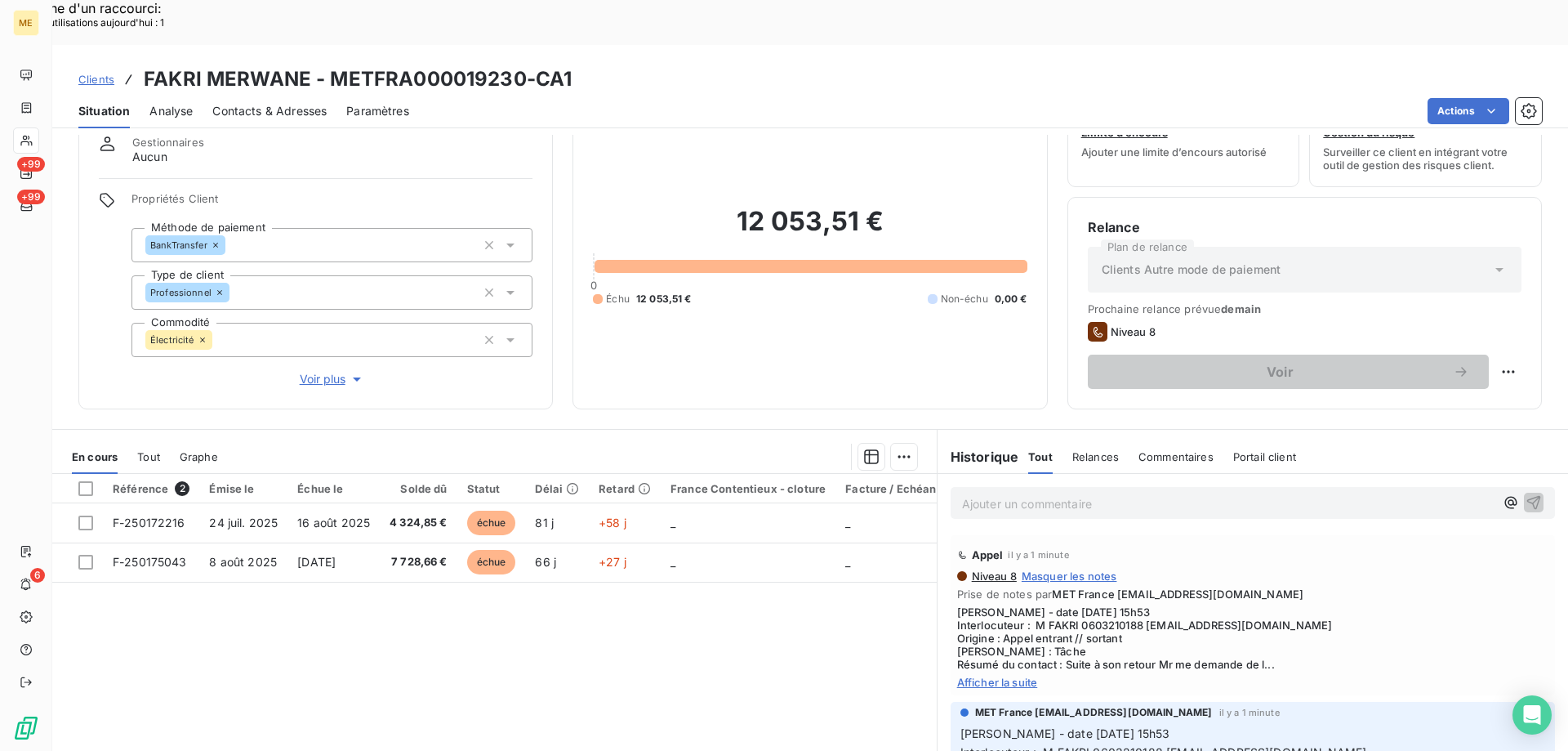
scroll to position [103, 0]
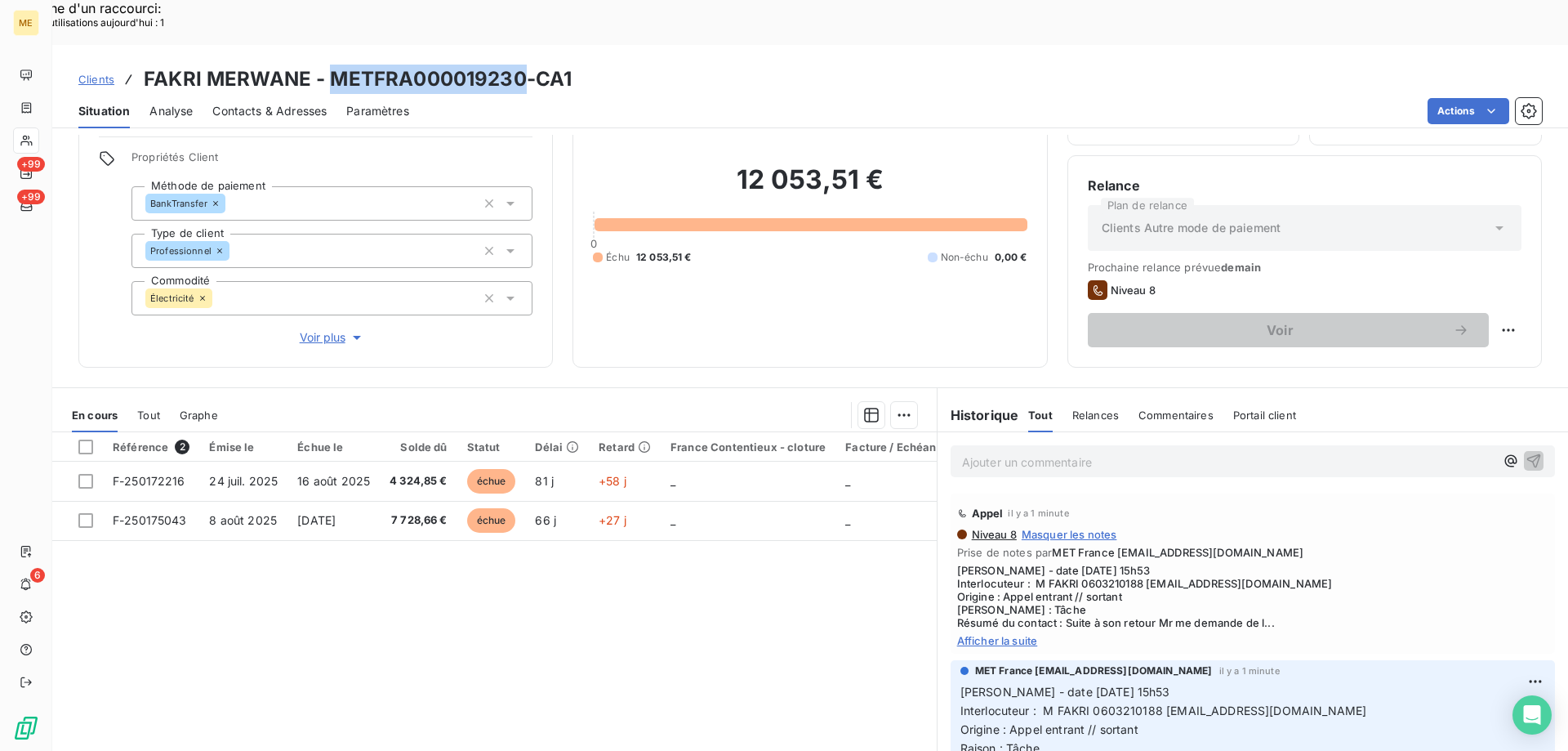
drag, startPoint x: 330, startPoint y: 28, endPoint x: 520, endPoint y: 21, distance: 190.1
click at [520, 65] on h3 "FAKRI MERWANE - METFRA000019230-CA1" at bounding box center [358, 80] width 428 height 30
drag, startPoint x: 519, startPoint y: 22, endPoint x: 511, endPoint y: 25, distance: 8.5
copy h3 "METFRA000019230"
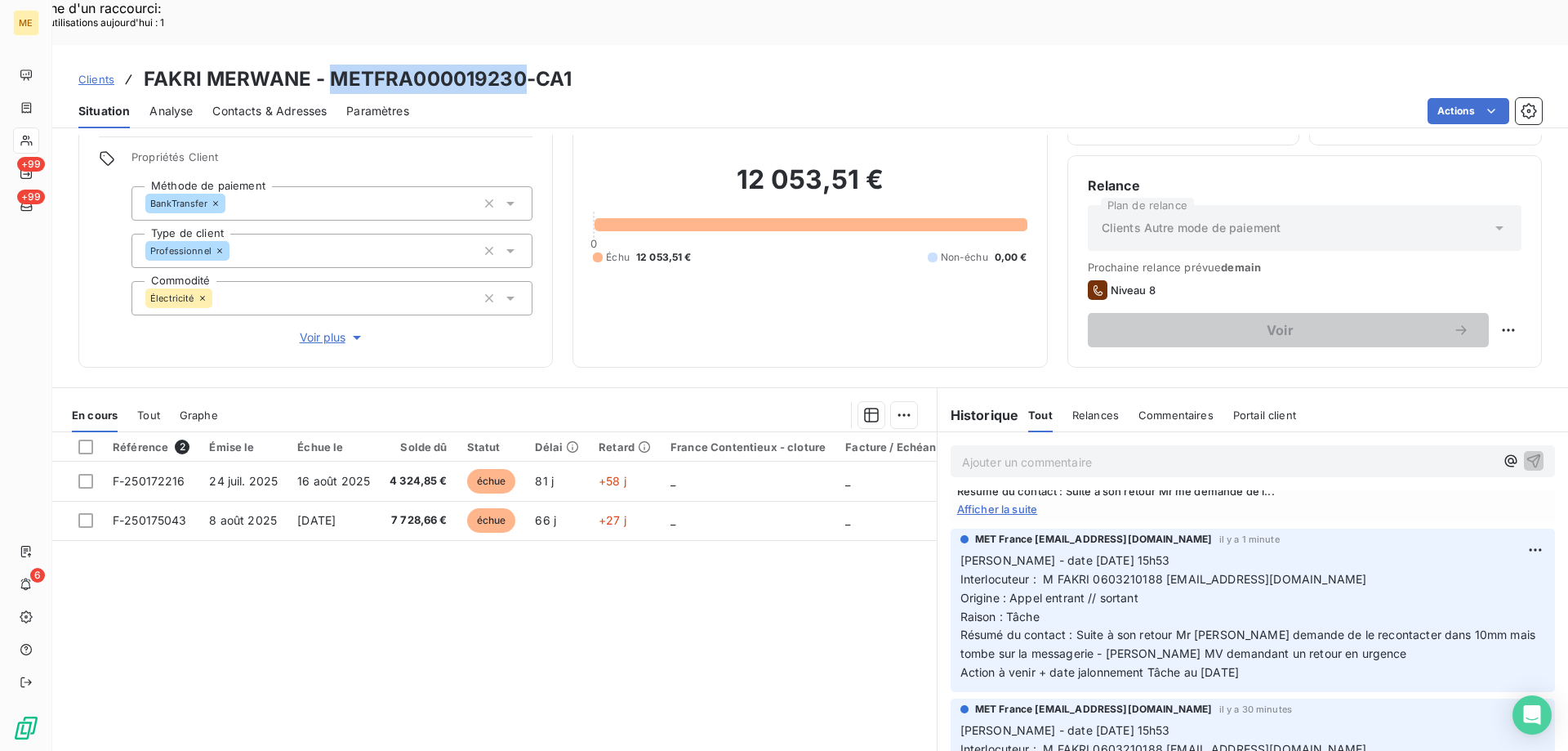
scroll to position [163, 0]
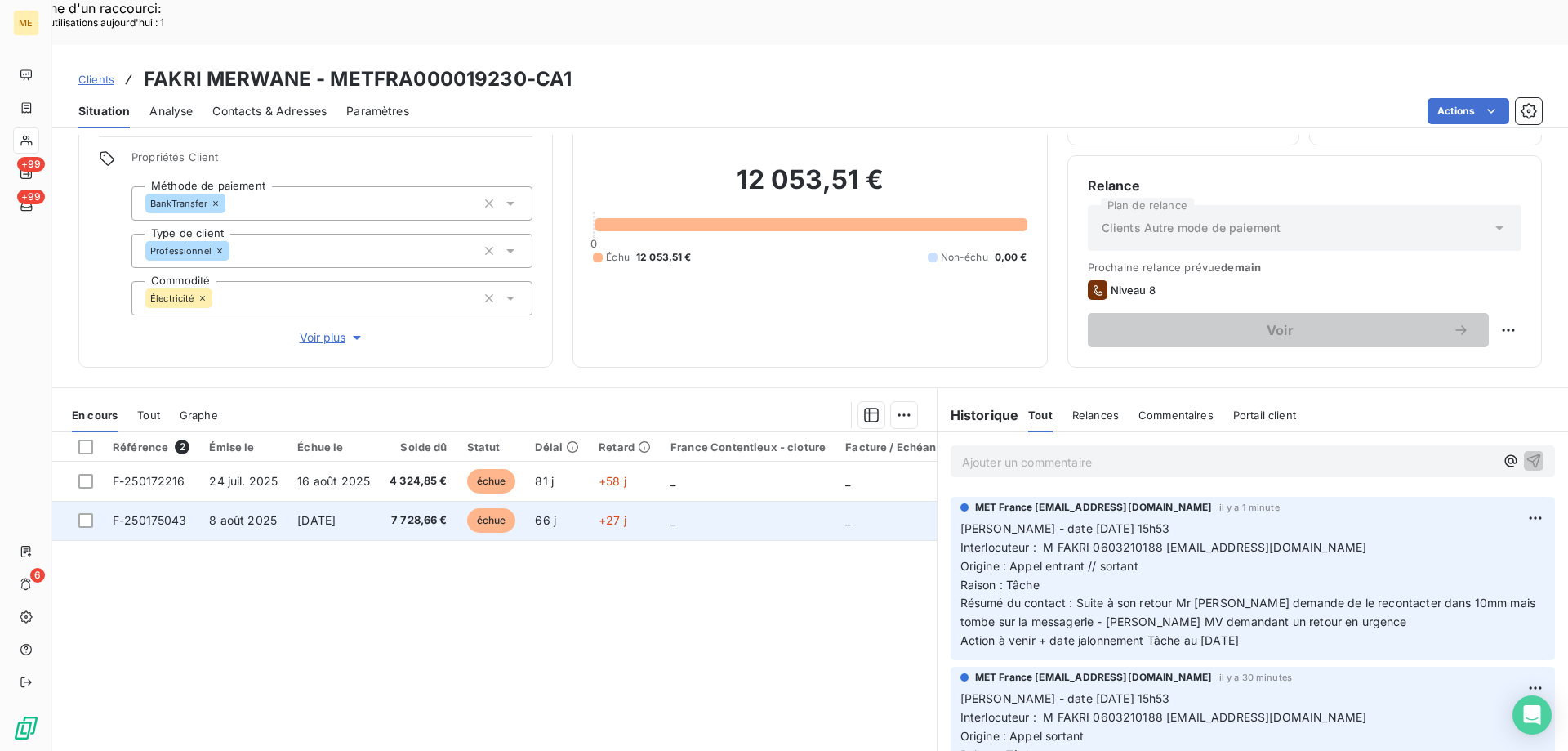
click at [154, 513] on span "F-250175043" at bounding box center [149, 520] width 75 height 14
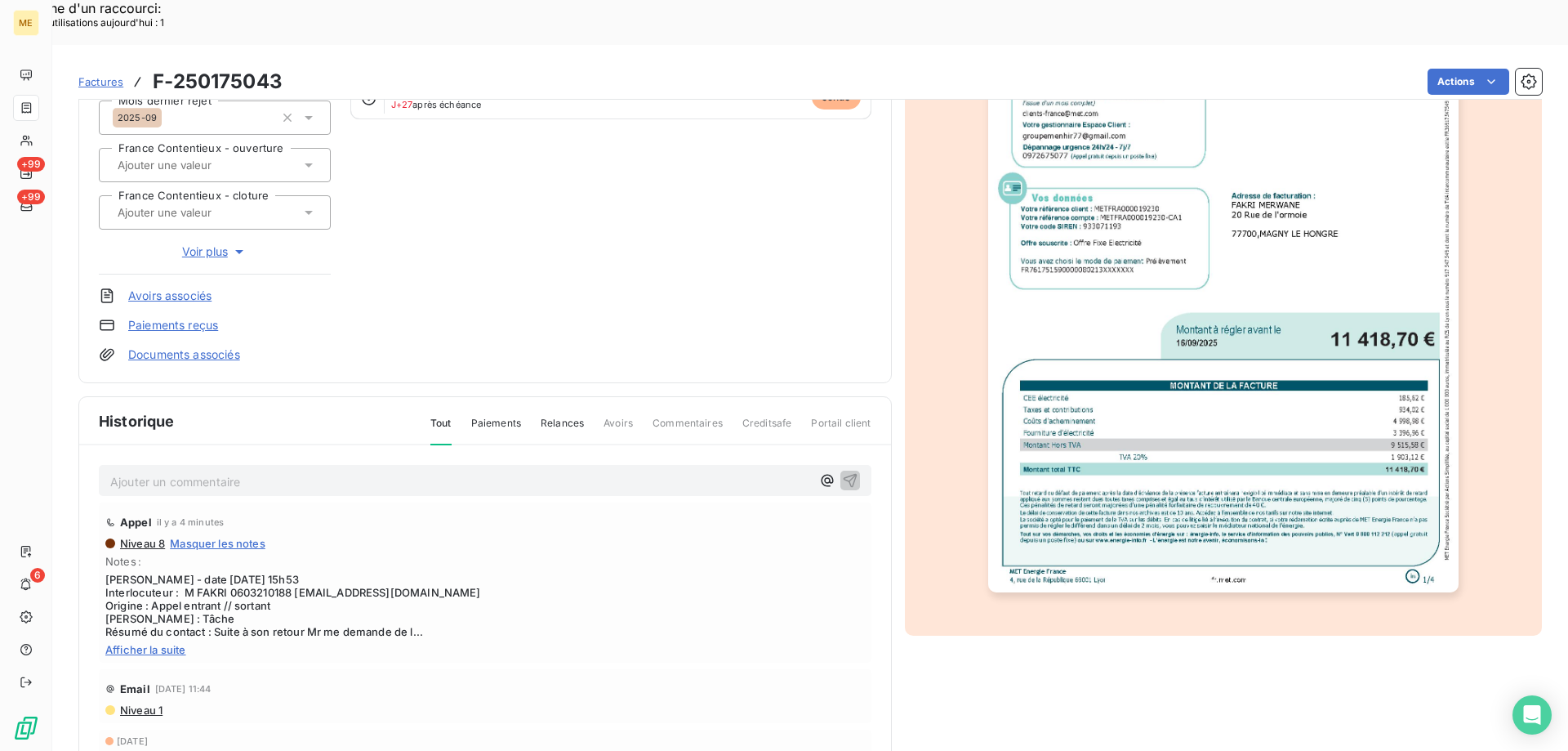
scroll to position [231, 0]
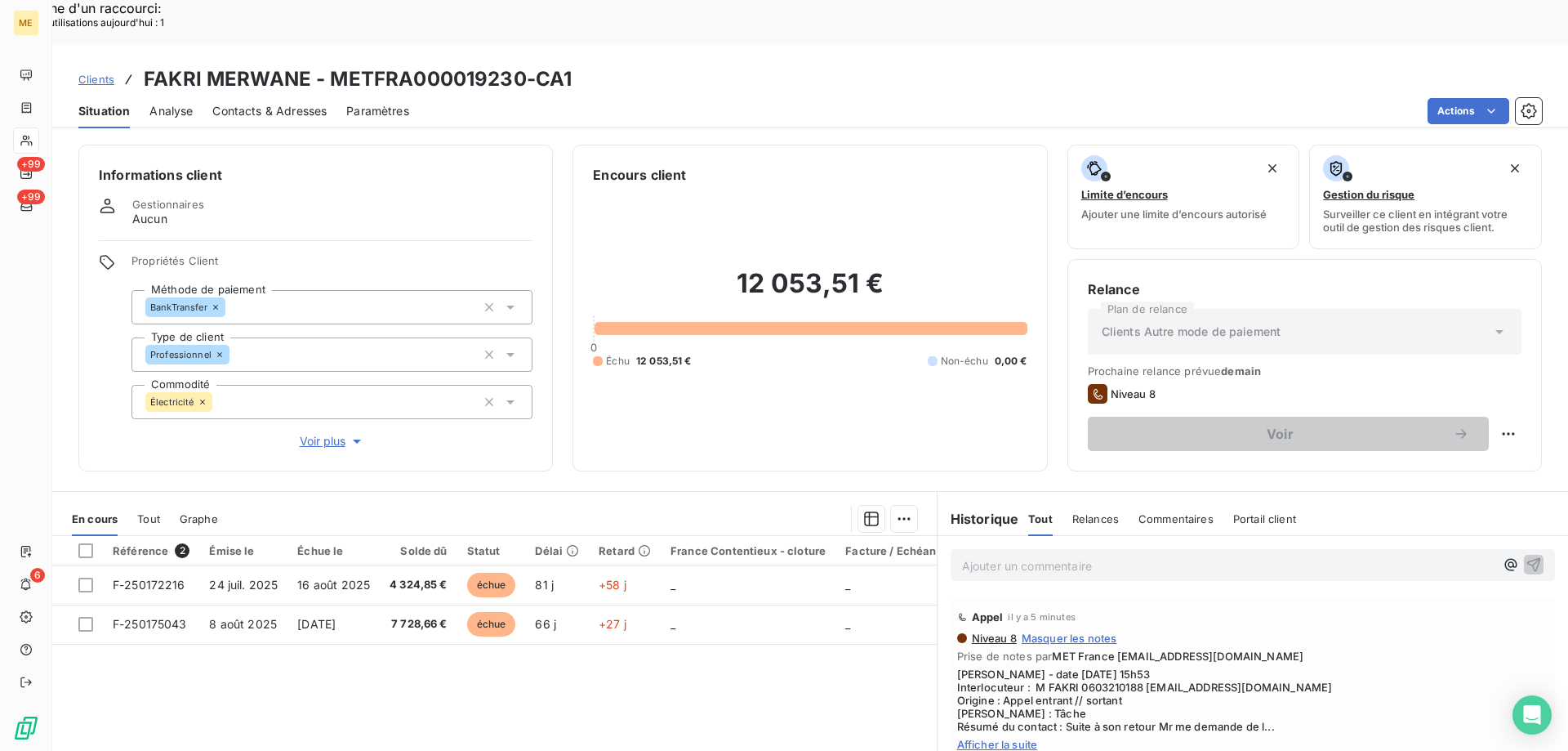
click at [150, 512] on span "Tout" at bounding box center [148, 518] width 23 height 13
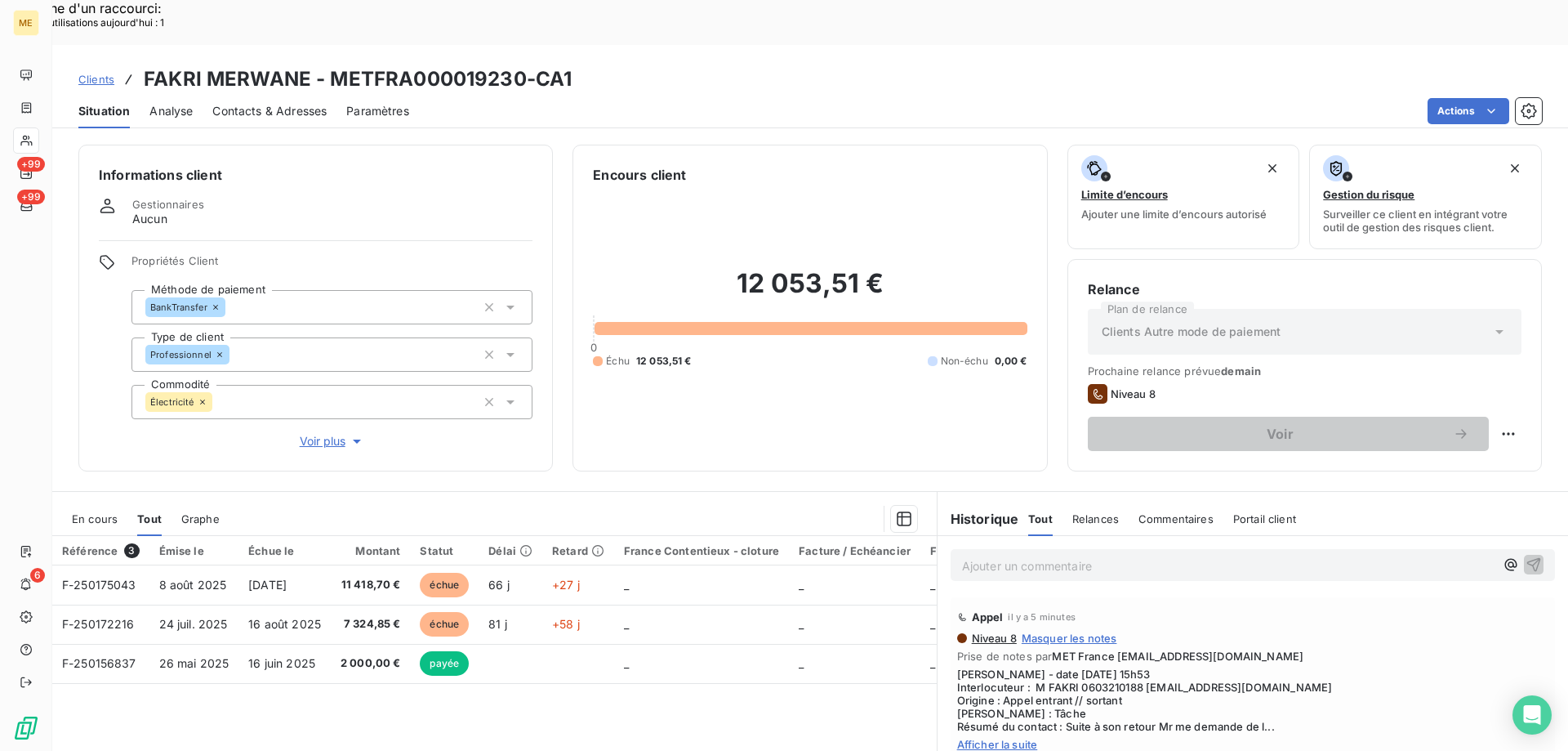
click at [308, 433] on span "Voir plus" at bounding box center [332, 441] width 66 height 16
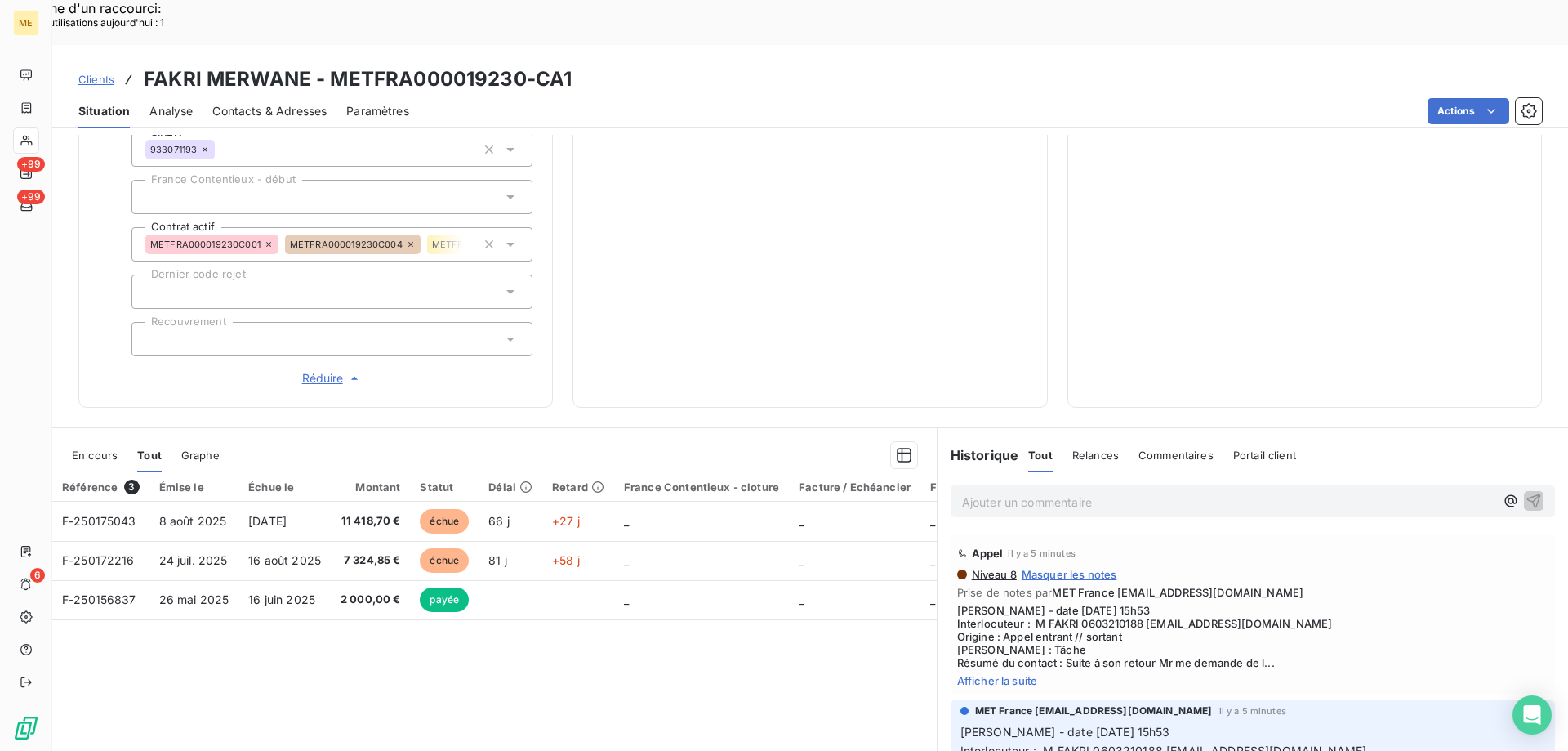
scroll to position [490, 0]
click at [313, 369] on span "Réduire" at bounding box center [332, 377] width 61 height 16
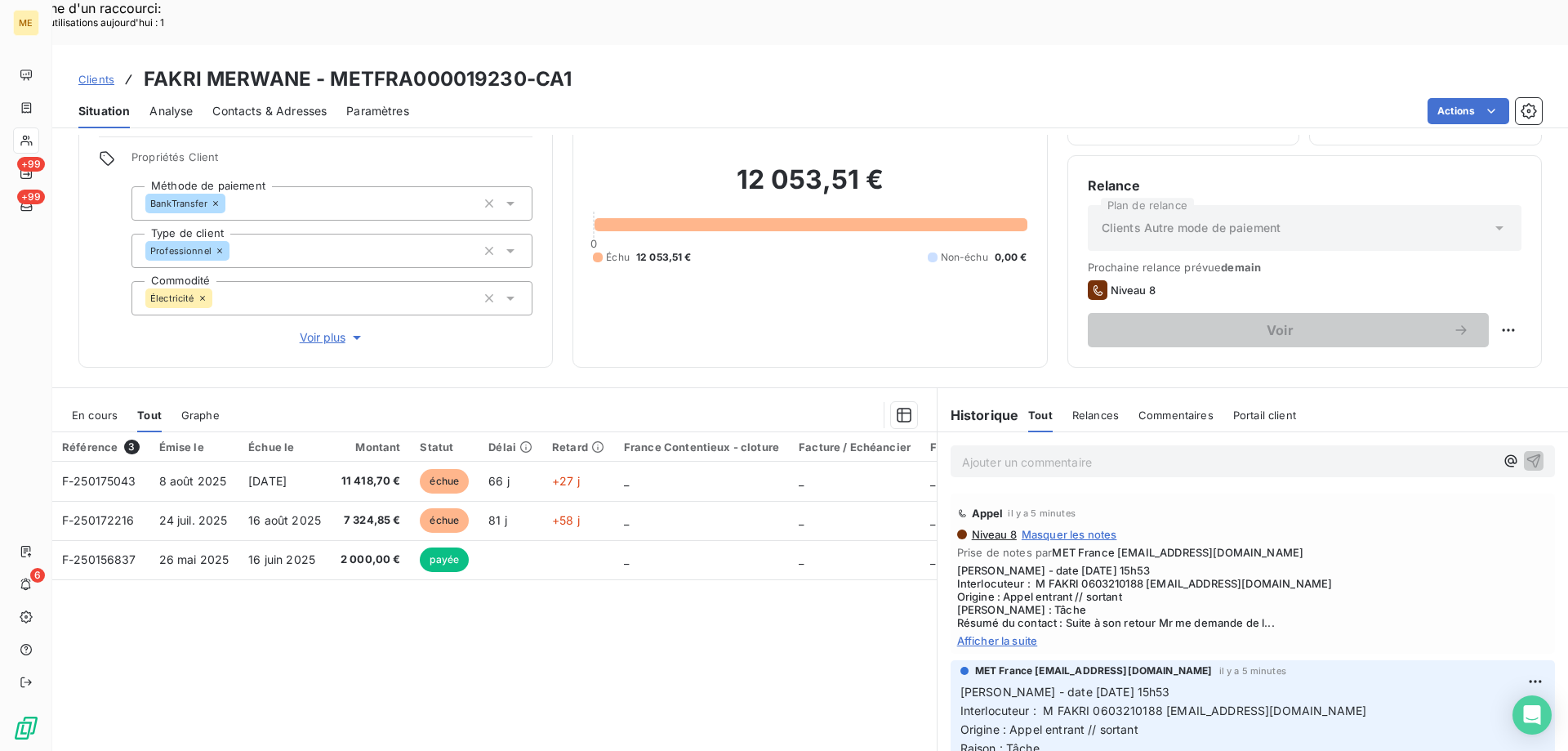
scroll to position [64, 0]
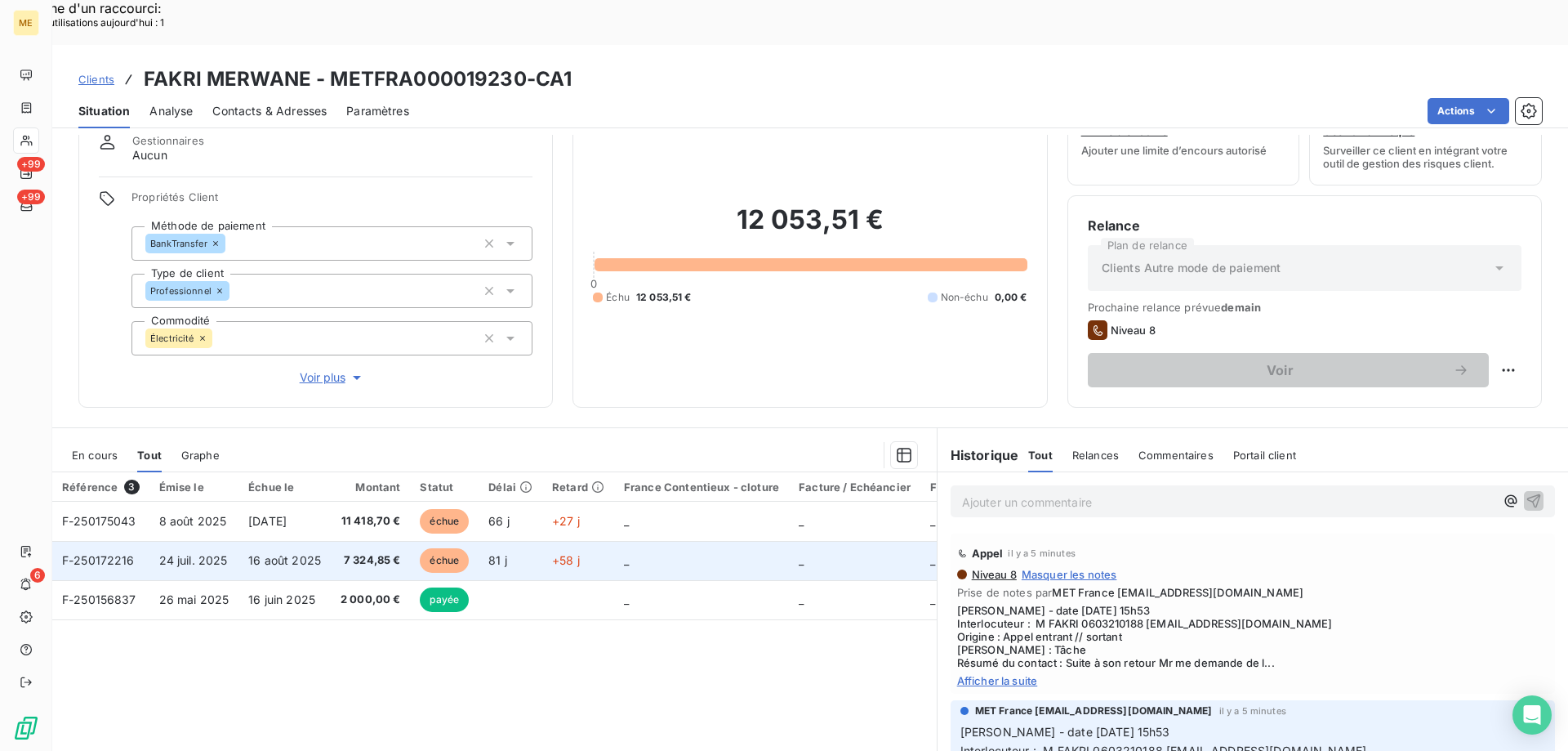
click at [108, 553] on span "F-250172216" at bounding box center [97, 560] width 73 height 14
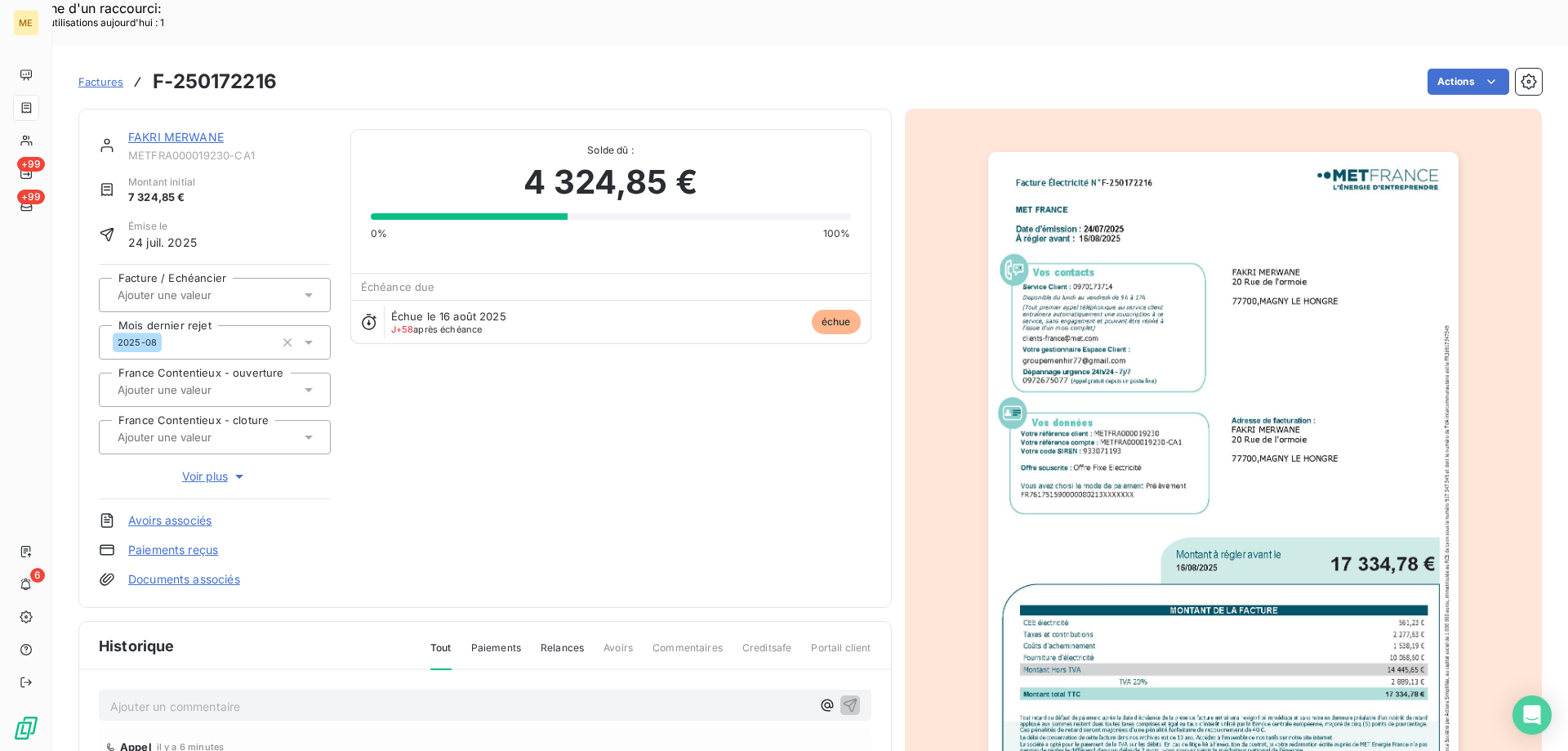
click at [1233, 433] on img "button" at bounding box center [1223, 484] width 470 height 664
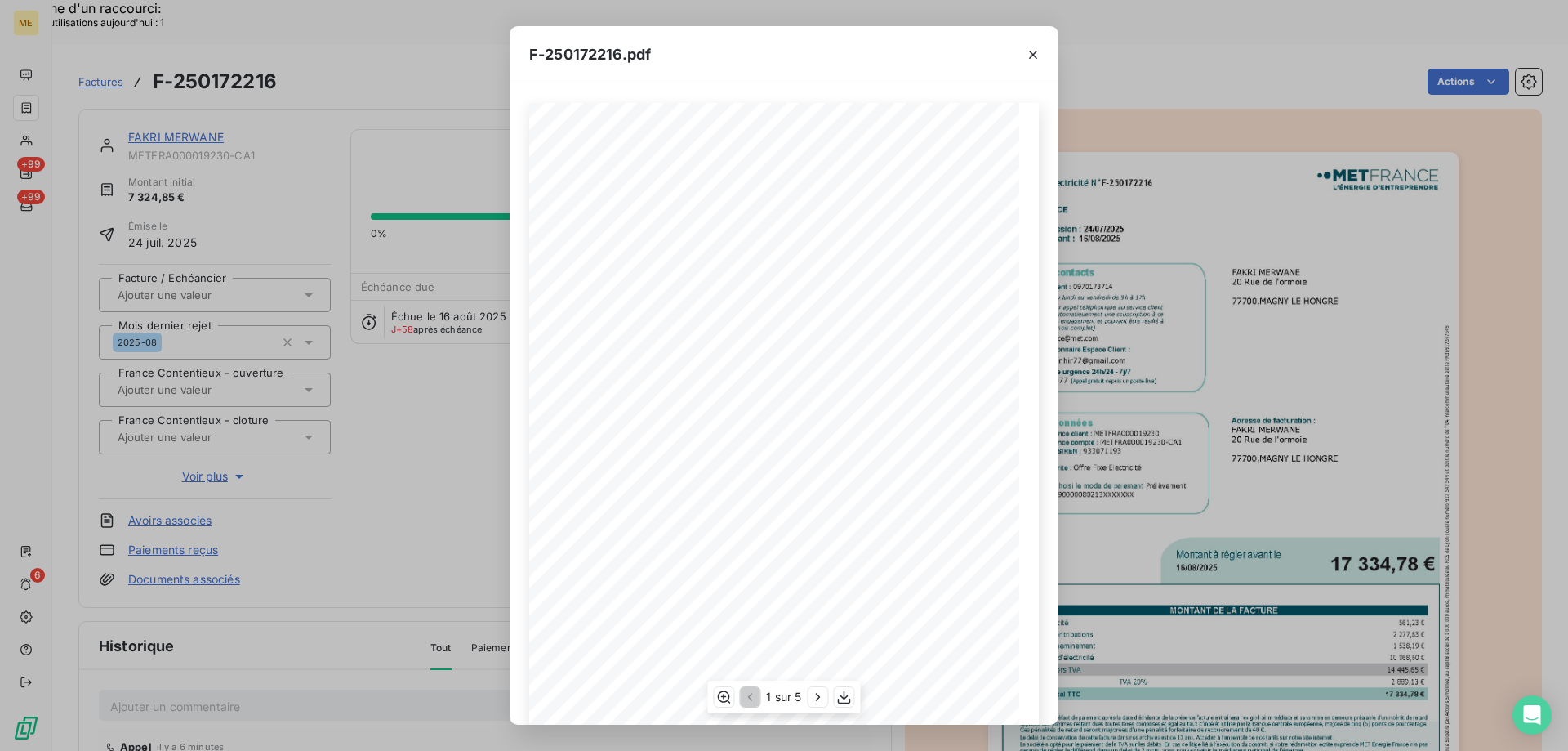
scroll to position [112, 0]
click at [841, 696] on icon "button" at bounding box center [844, 696] width 16 height 16
click at [1031, 53] on icon "button" at bounding box center [1033, 55] width 8 height 8
click at [1035, 56] on icon "button" at bounding box center [1033, 55] width 16 height 16
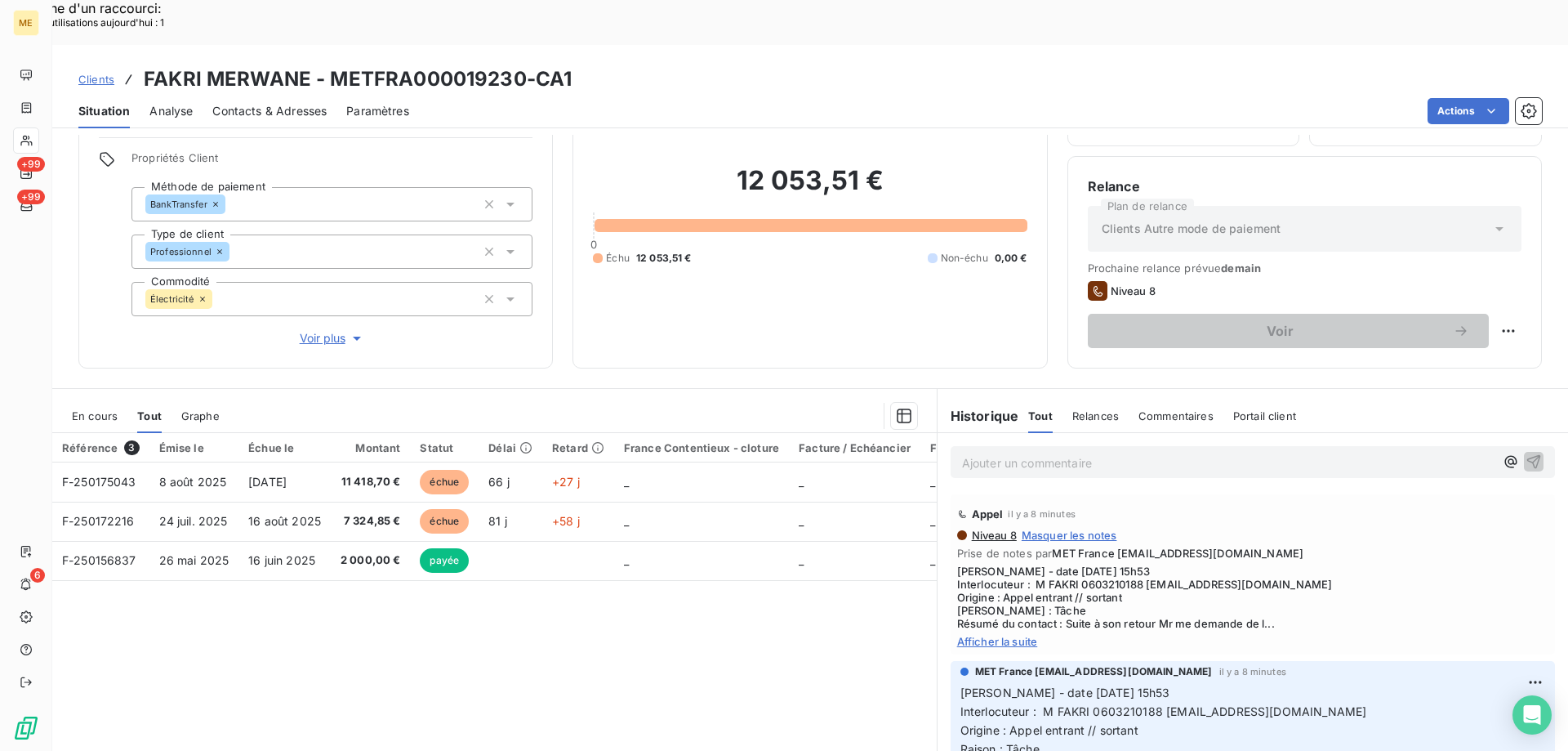
scroll to position [103, 0]
click at [969, 634] on span "Afficher la suite" at bounding box center [1252, 640] width 592 height 13
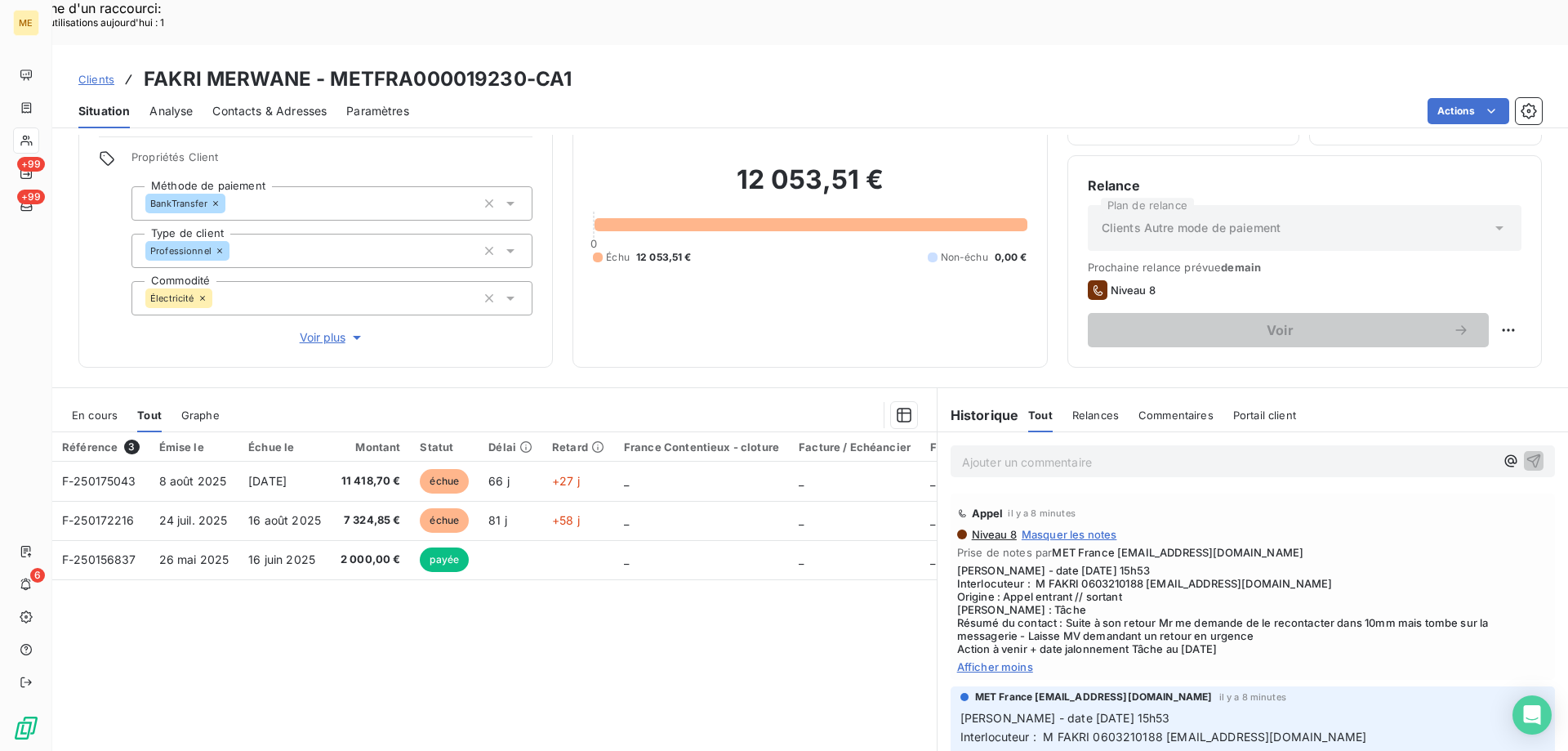
click at [95, 409] on span "En cours" at bounding box center [94, 415] width 46 height 13
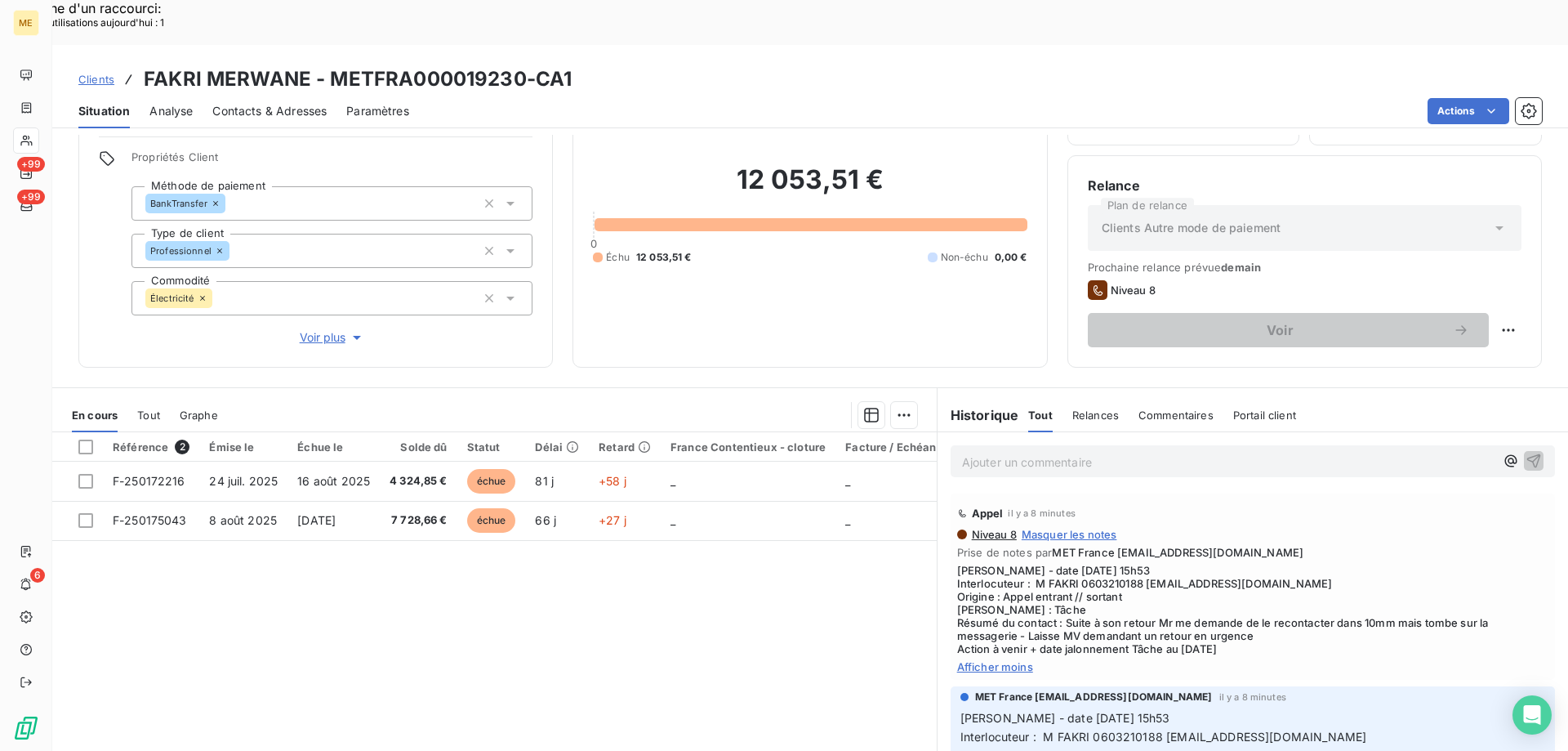
click at [146, 409] on span "Tout" at bounding box center [148, 415] width 23 height 13
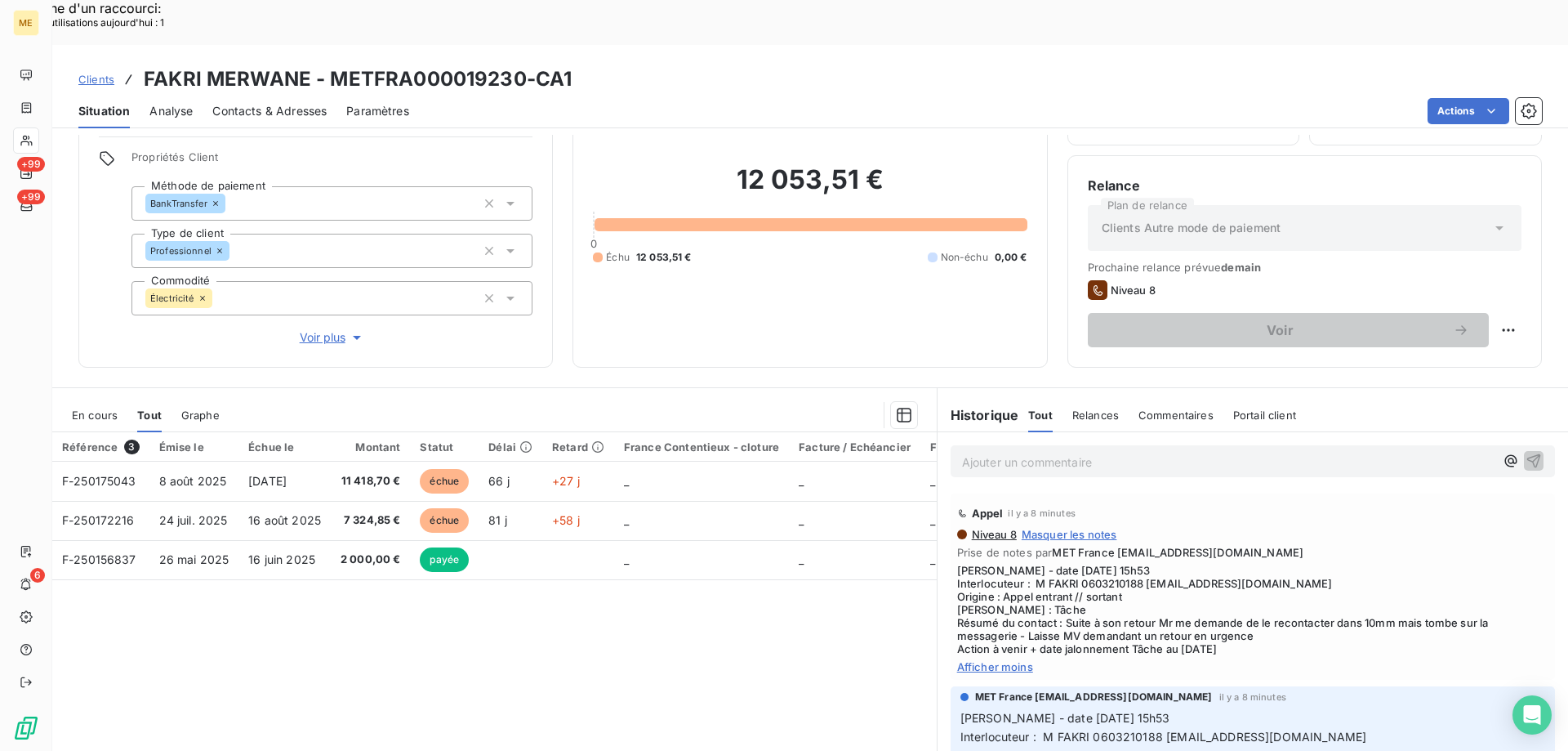
click at [310, 329] on span "Voir plus" at bounding box center [332, 337] width 66 height 16
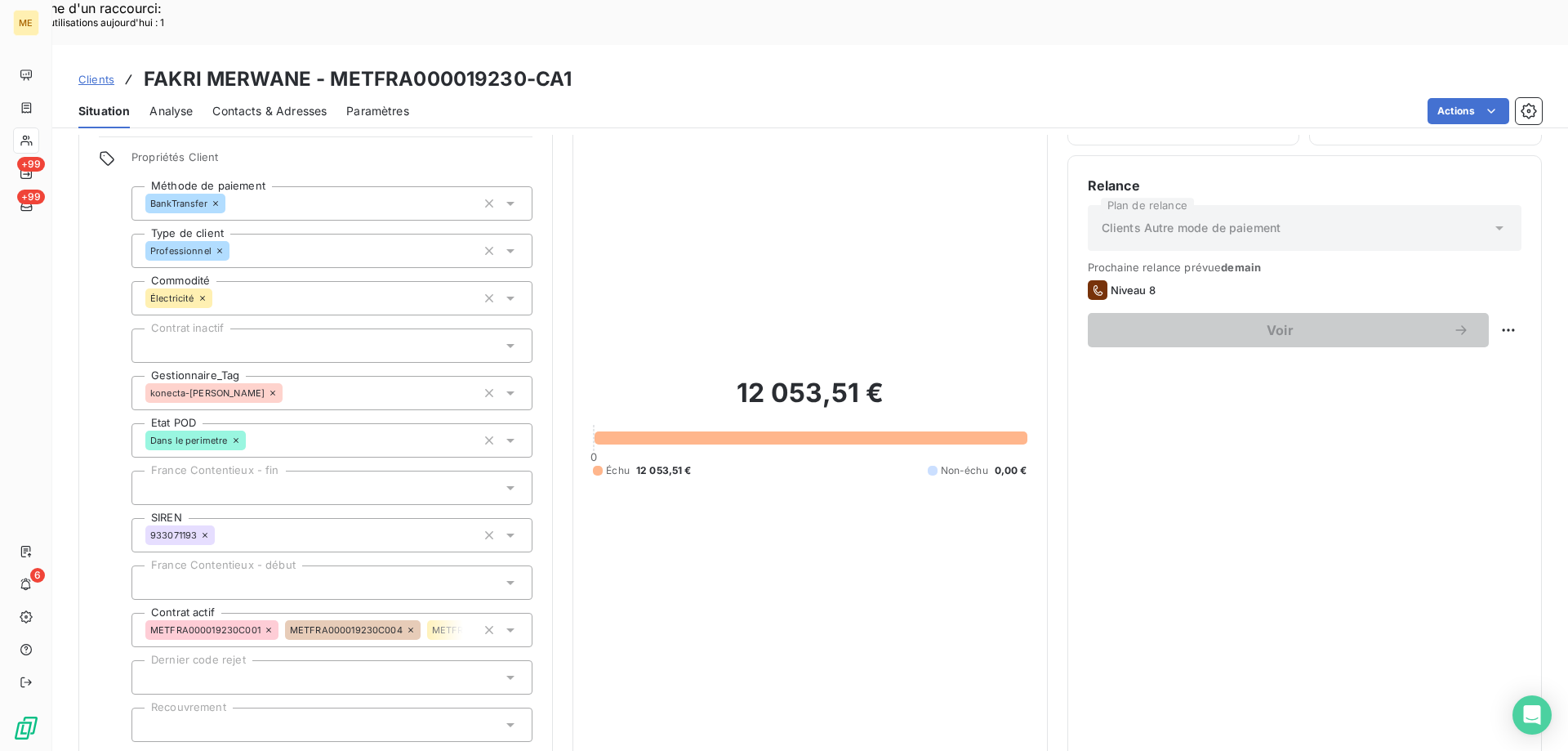
click at [310, 750] on span "Réduire" at bounding box center [332, 764] width 61 height 16
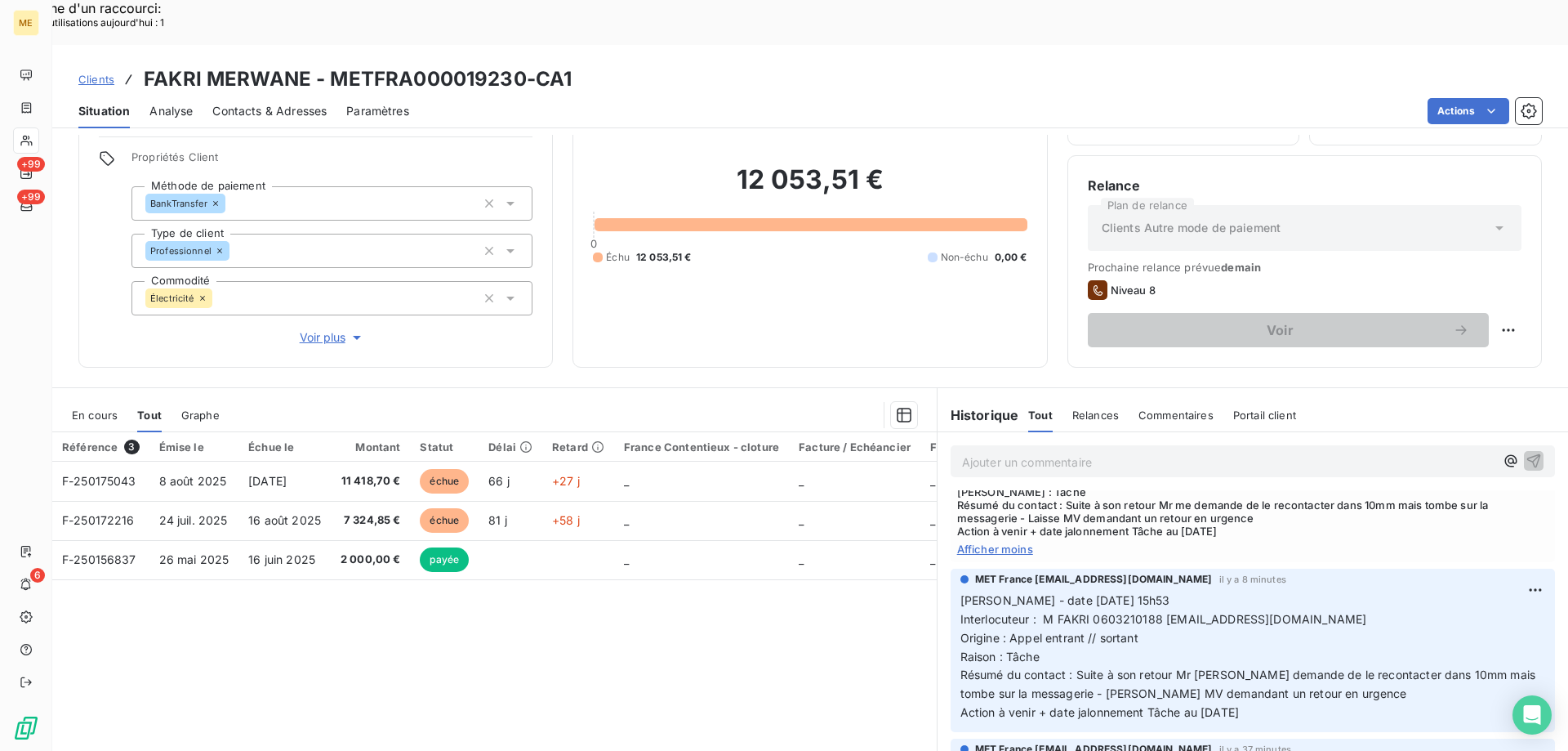
scroll to position [0, 0]
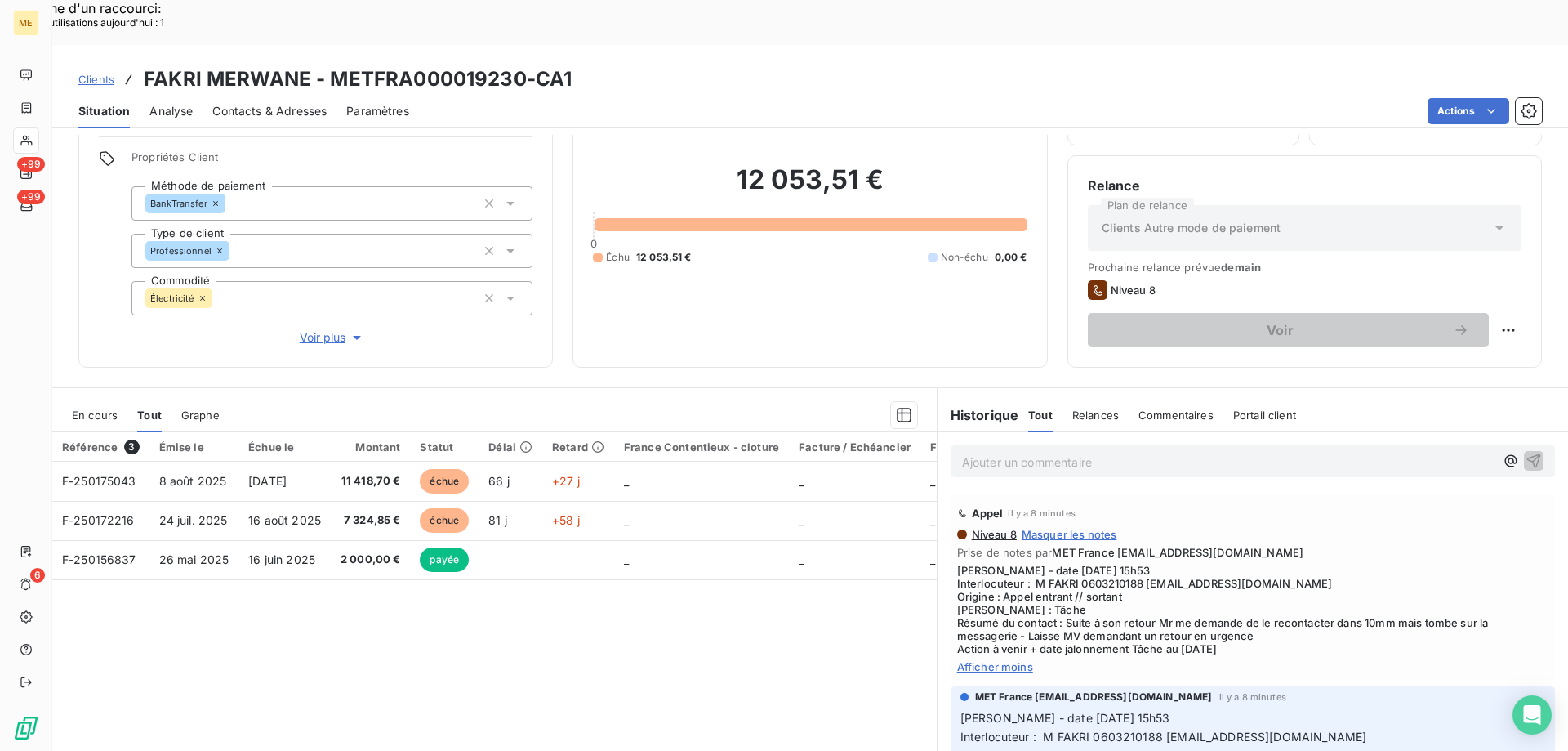
click at [733, 594] on div "Référence 3 Émise le Échue le Montant Statut Délai Retard France Contentieux - …" at bounding box center [494, 589] width 884 height 314
click at [1051, 452] on p "Ajouter un commentaire ﻿" at bounding box center [1227, 462] width 532 height 21
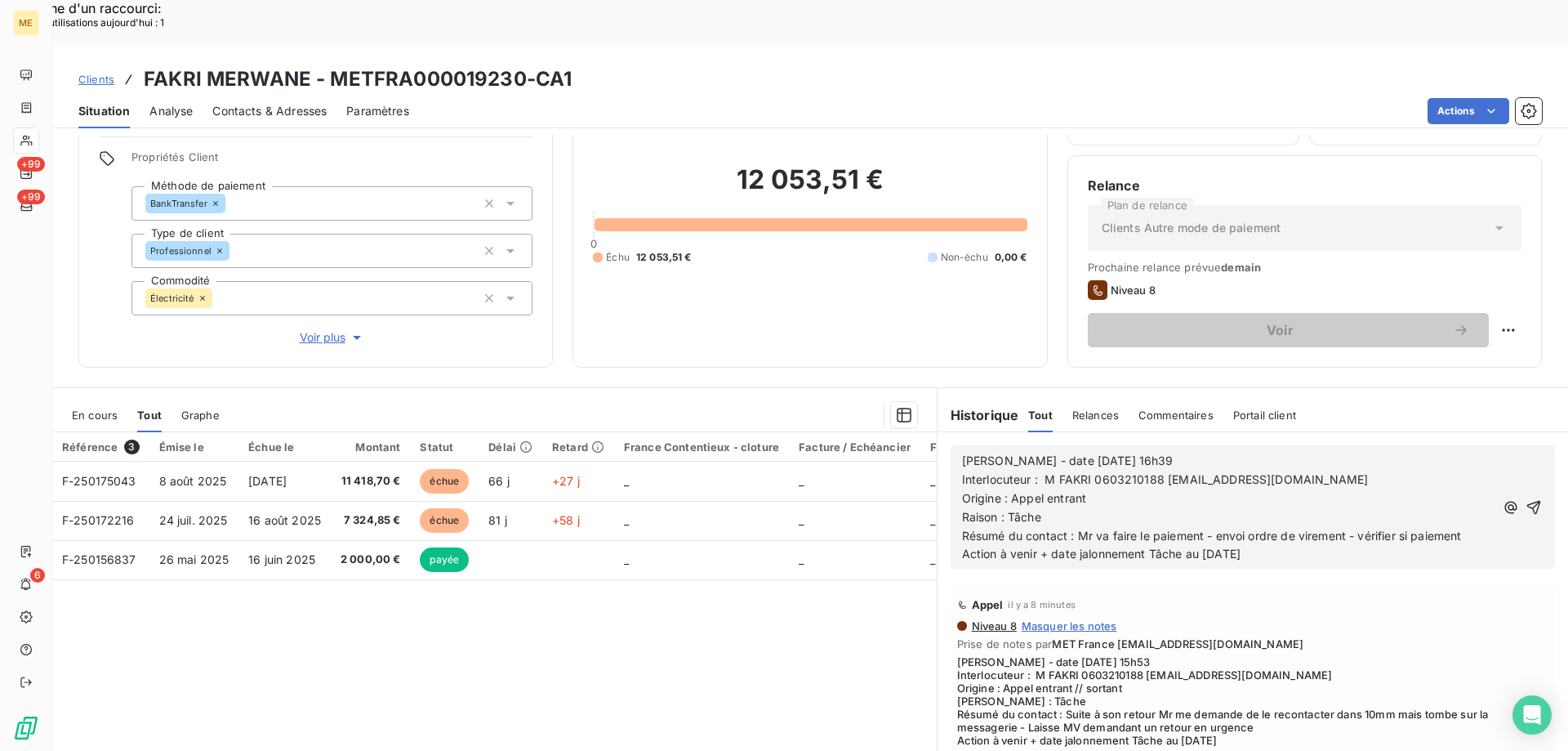
drag, startPoint x: 1198, startPoint y: 491, endPoint x: 1458, endPoint y: 501, distance: 260.2
click at [1468, 527] on p "Résumé du contact : Mr va faire le paiement - envoi ordre de virement - vérifie…" at bounding box center [1227, 536] width 532 height 19
click at [1143, 528] on span "Résumé du contact : Mr va faire le paiement doit me confirmer le 15/10/2025" at bounding box center [1159, 535] width 396 height 14
click at [1390, 527] on p "Résumé du contact : Mr va faire un paiement doit me confirmer le 15/10/2025" at bounding box center [1227, 536] width 532 height 19
drag, startPoint x: 1199, startPoint y: 532, endPoint x: 1208, endPoint y: 526, distance: 10.8
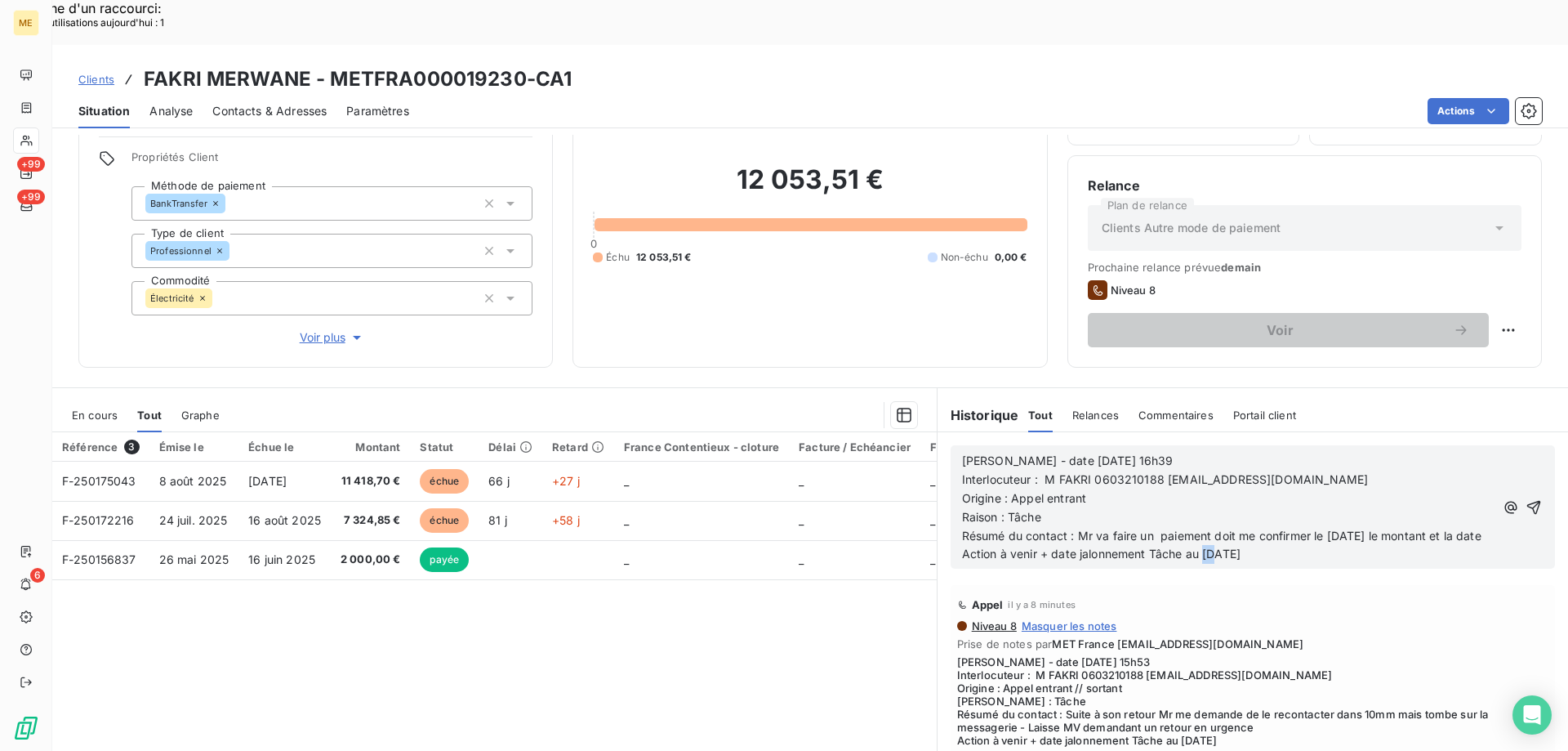
click at [1211, 546] on span "Action à venir + date jalonnement Tâche au 20/10/2025" at bounding box center [1101, 553] width 278 height 14
click at [1295, 545] on p "Action à venir + date jalonnement Tâche au 15/10/2025" at bounding box center [1227, 554] width 532 height 19
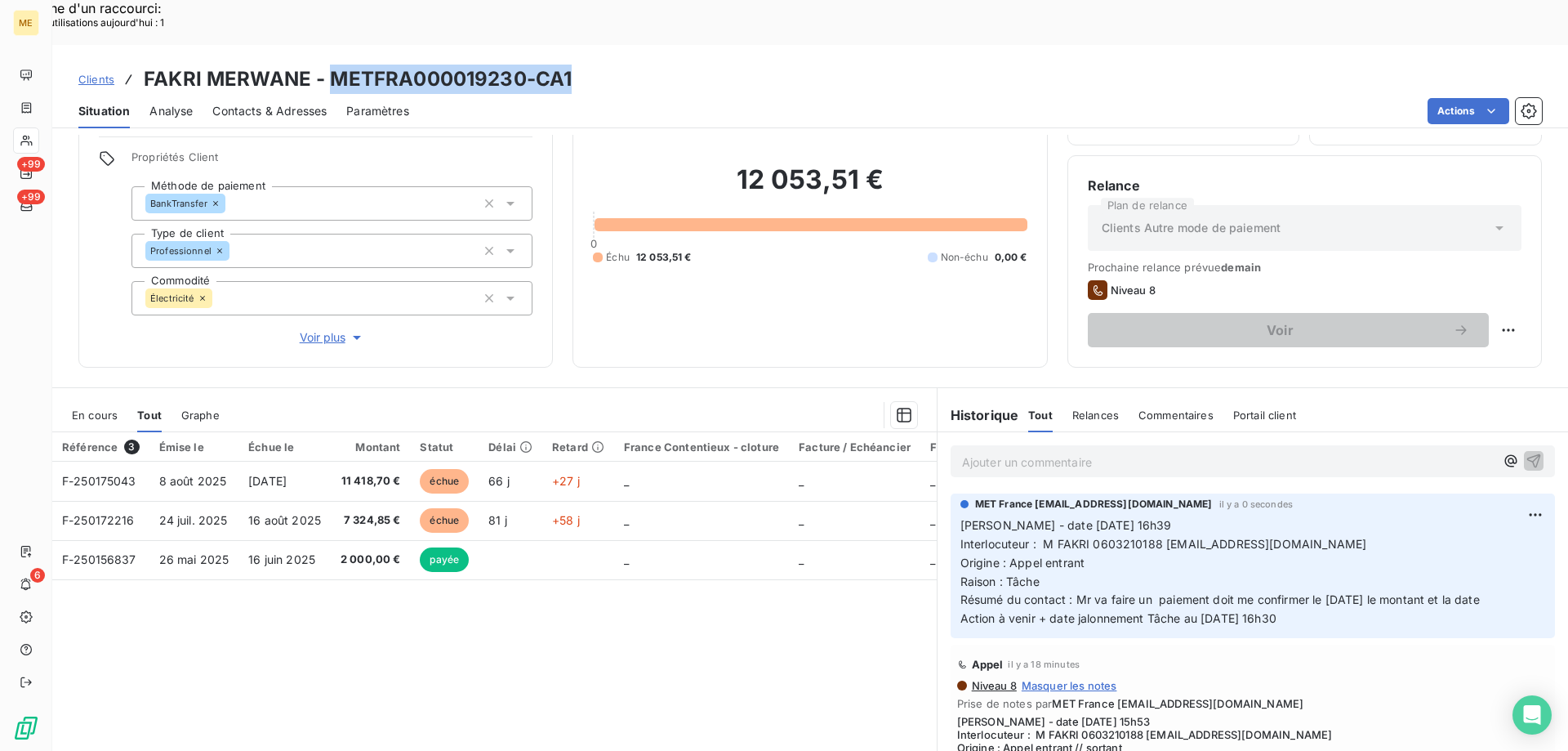
drag, startPoint x: 331, startPoint y: 35, endPoint x: 568, endPoint y: 38, distance: 237.0
click at [568, 65] on h3 "FAKRI MERWANE - METFRA000019230-CA1" at bounding box center [358, 80] width 428 height 30
copy h3 "METFRA000019230-CA1"
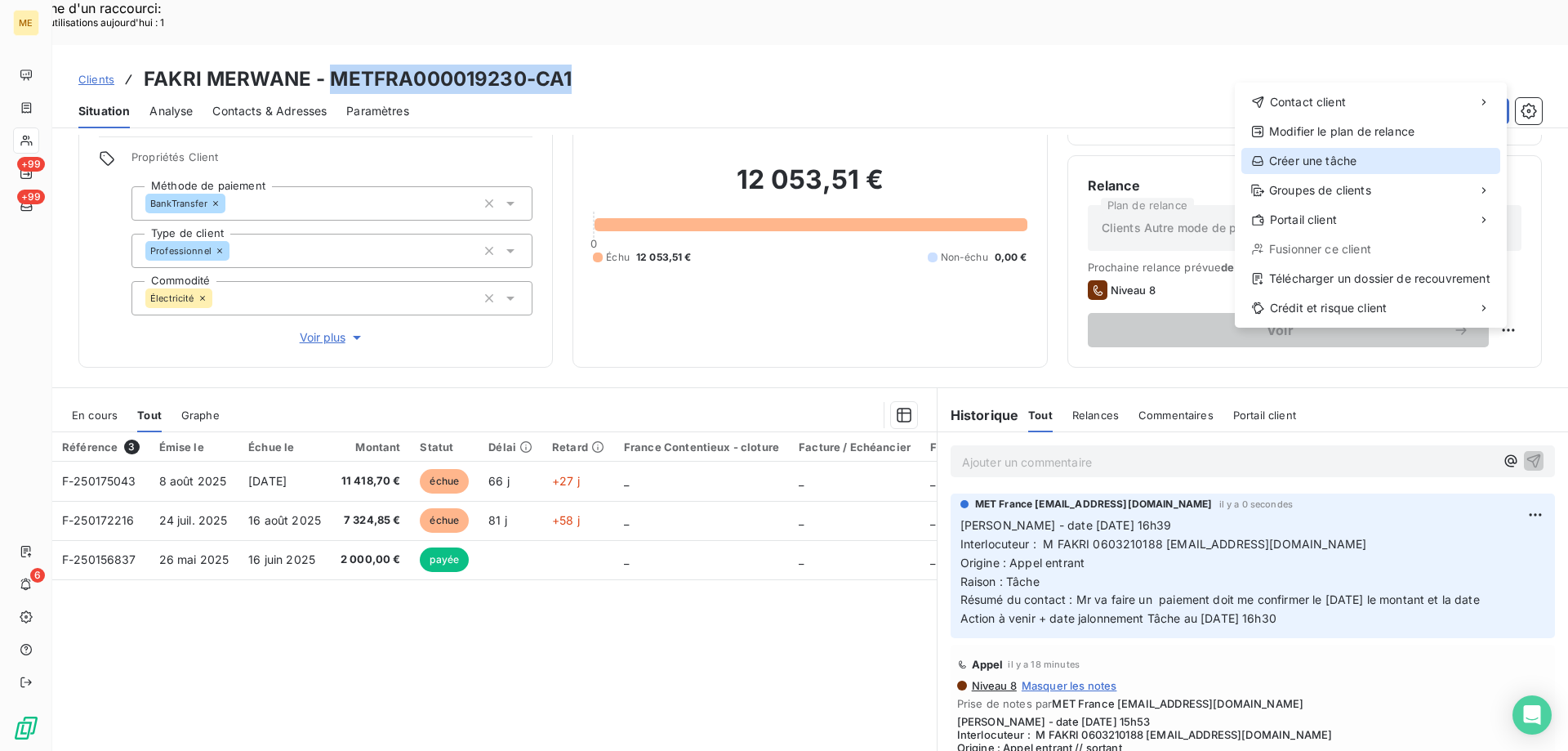
click at [1304, 164] on div "Créer une tâche" at bounding box center [1370, 161] width 259 height 26
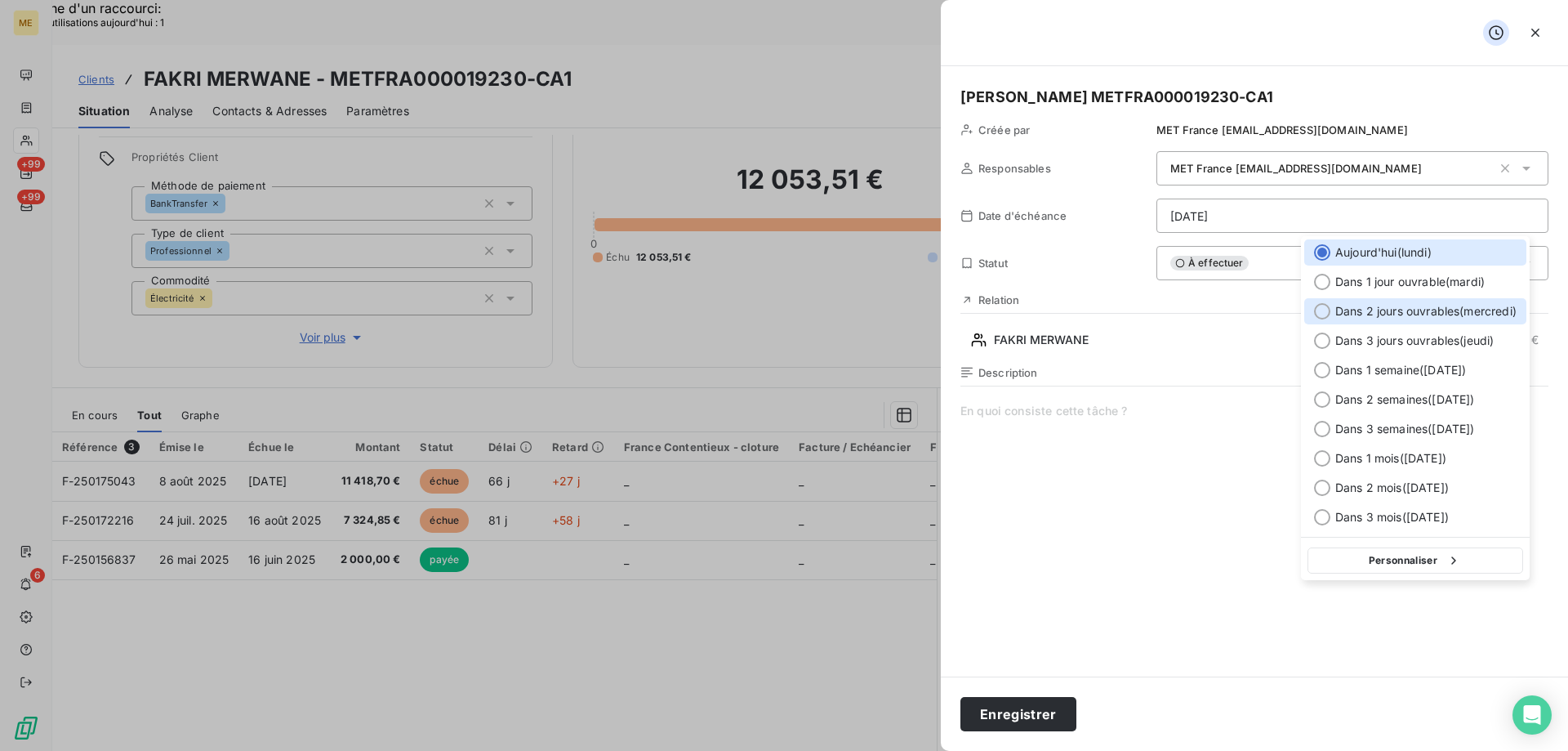
click at [1324, 311] on div at bounding box center [1321, 311] width 16 height 16
type input "[DATE]"
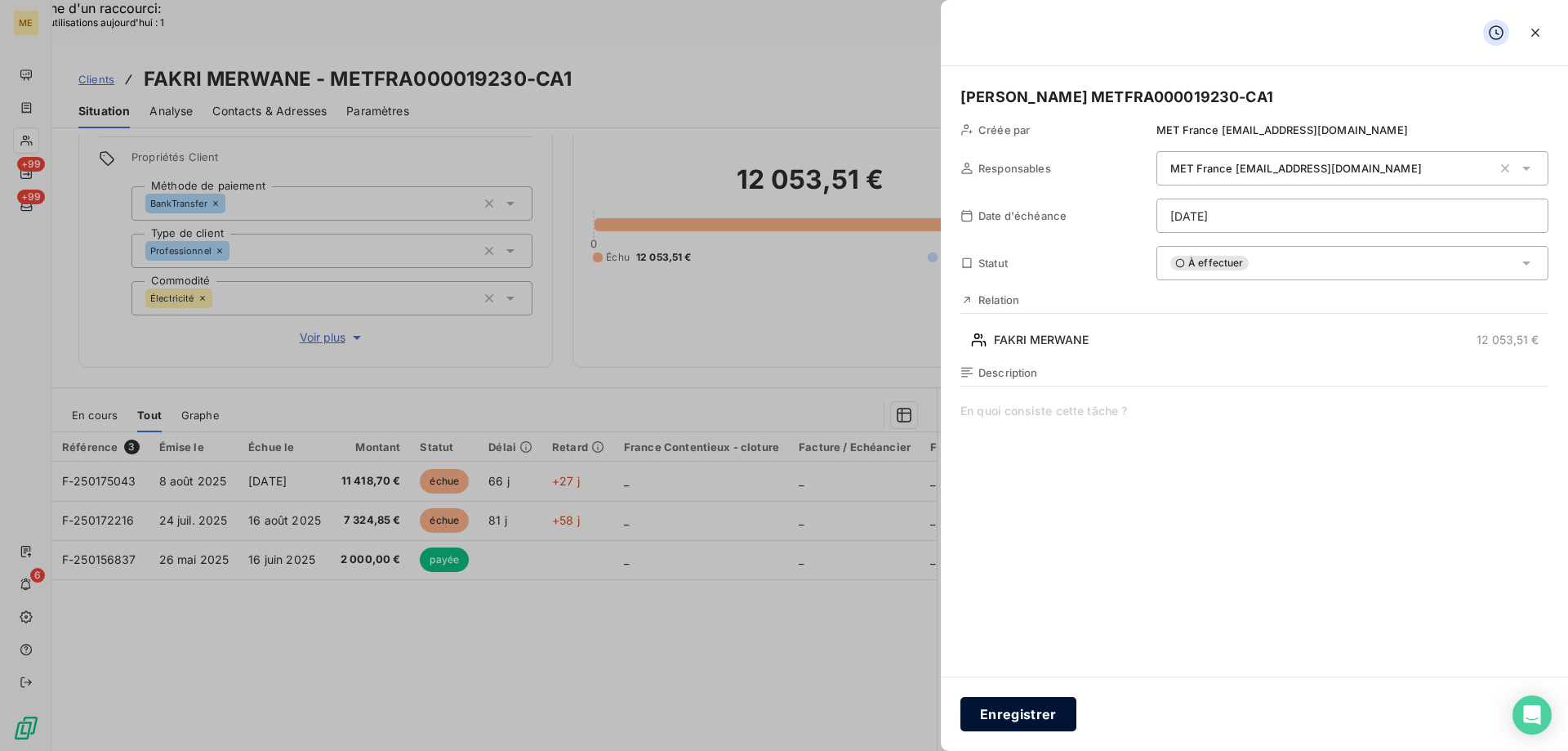
drag, startPoint x: 1010, startPoint y: 711, endPoint x: 1013, endPoint y: 703, distance: 8.5
click at [1009, 708] on button "Enregistrer" at bounding box center [1018, 713] width 116 height 34
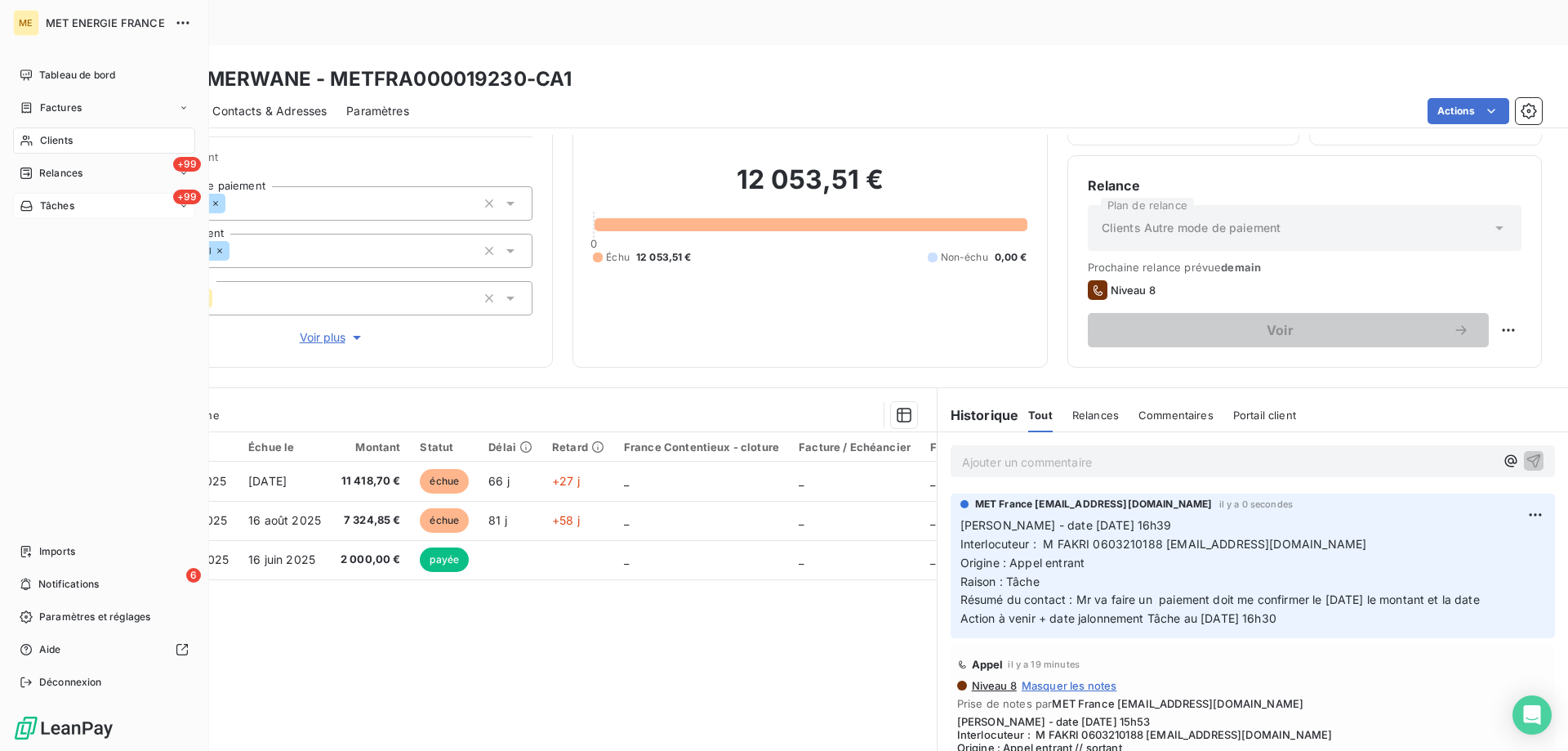
click at [98, 207] on div "+99 Tâches" at bounding box center [103, 206] width 182 height 26
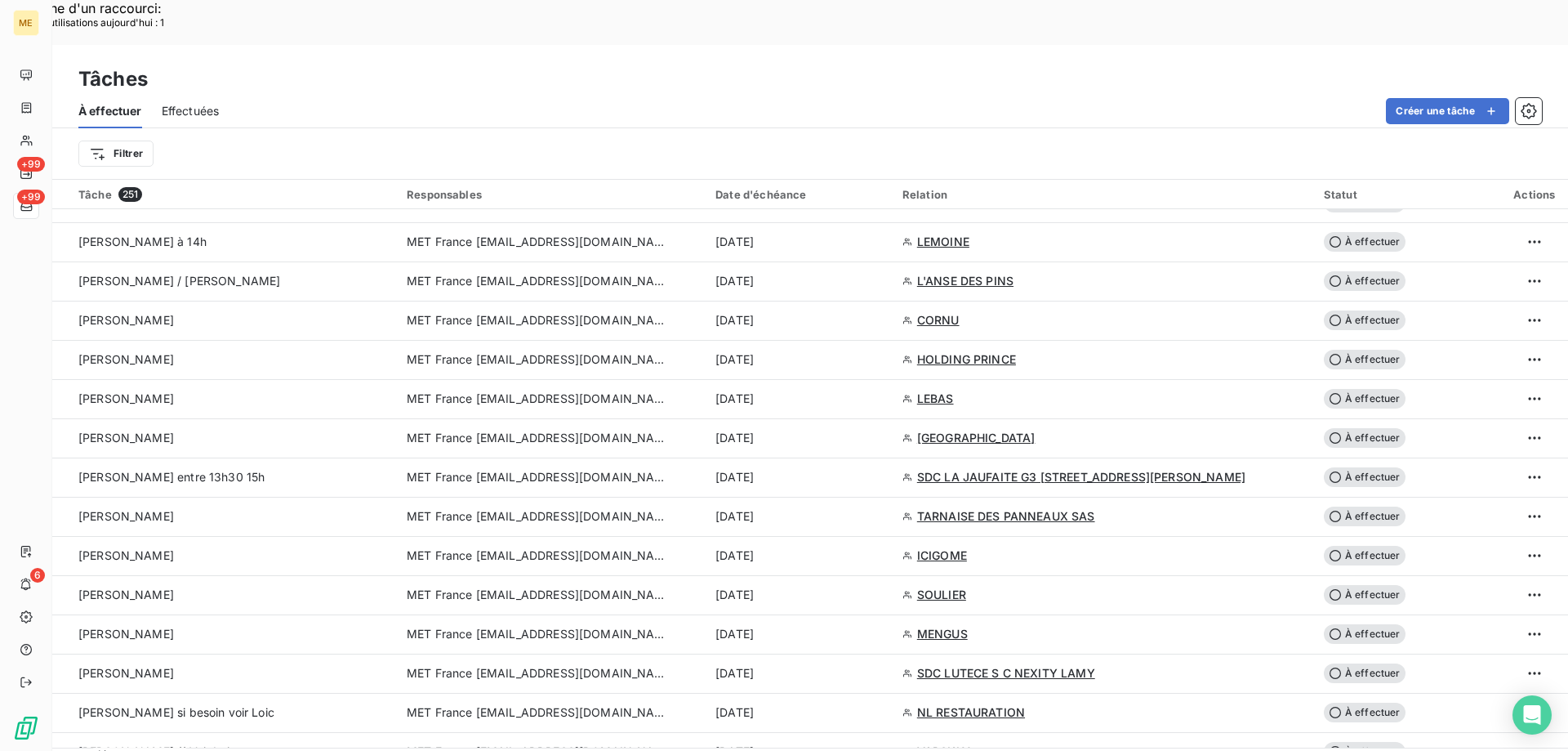
scroll to position [1062, 0]
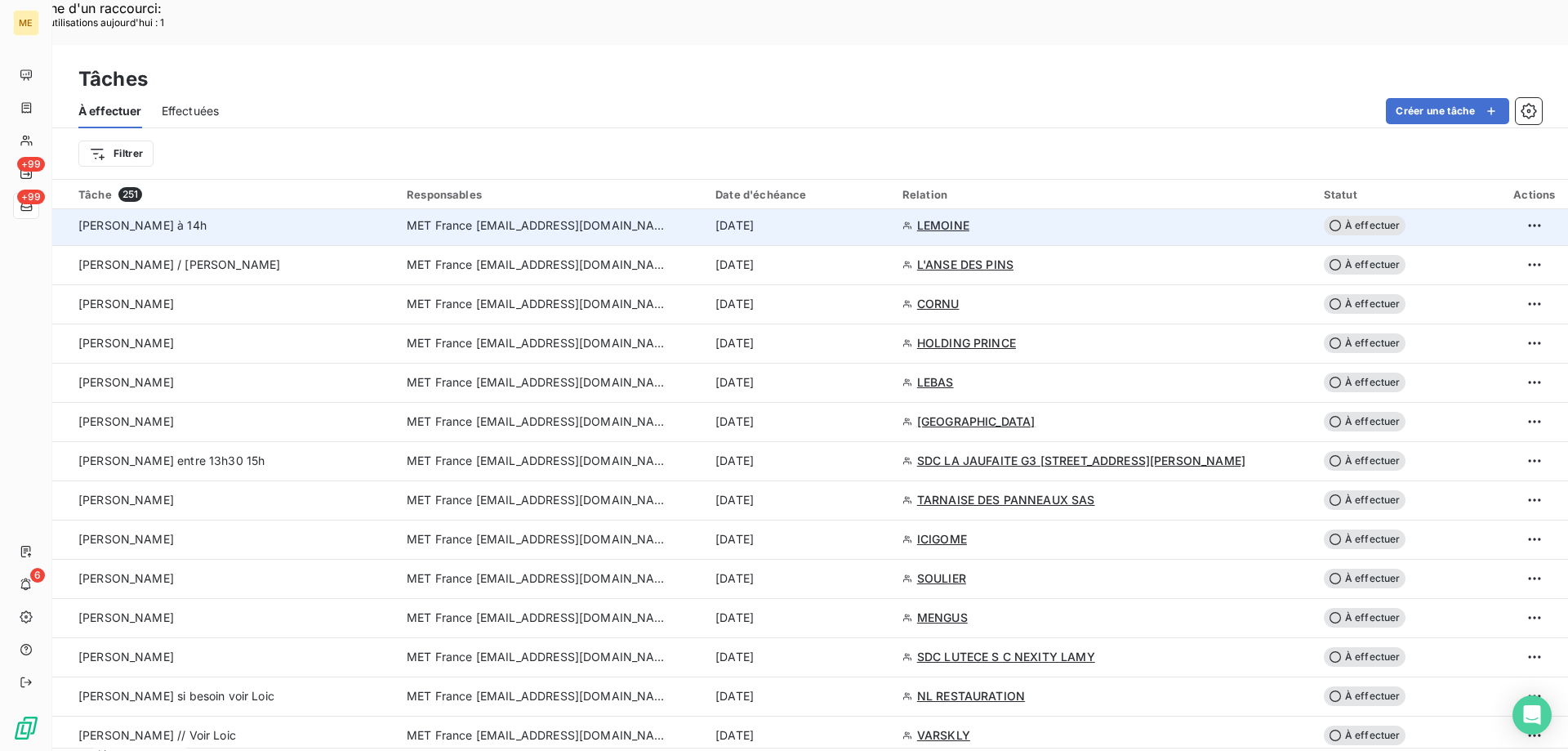
click at [948, 217] on span "LEMOINE" at bounding box center [943, 225] width 53 height 16
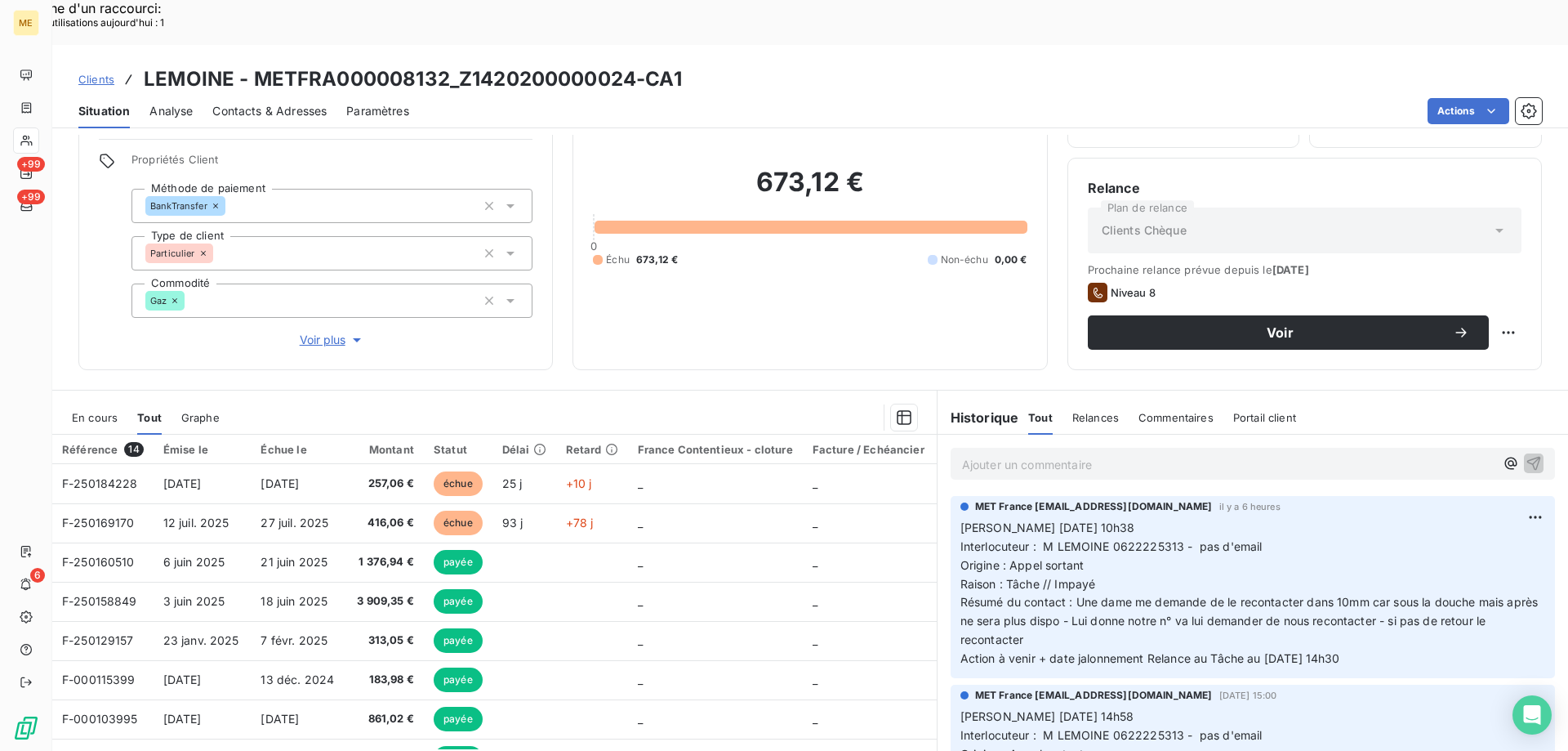
scroll to position [103, 0]
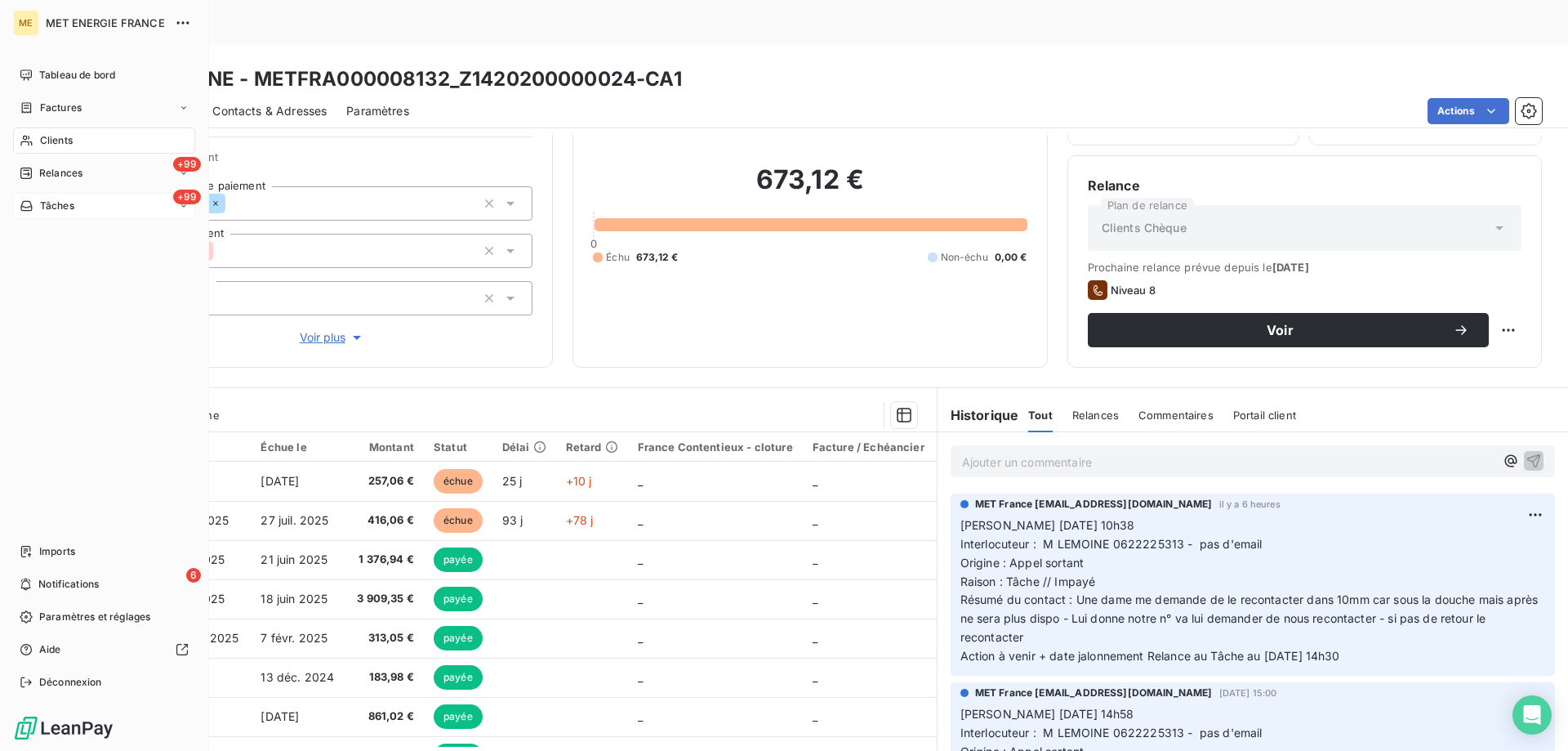
click at [92, 207] on div "+99 Tâches" at bounding box center [103, 206] width 182 height 26
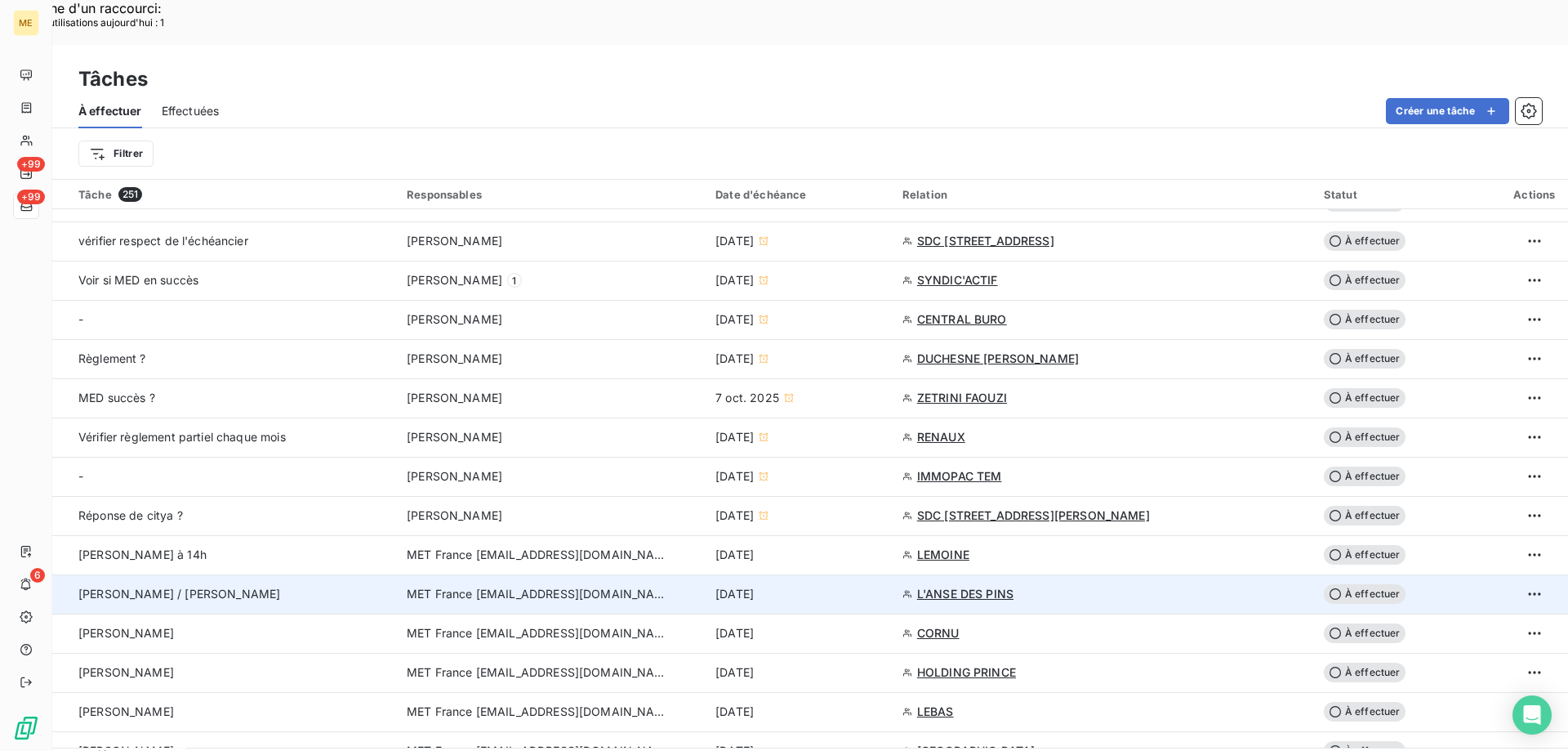
scroll to position [817, 0]
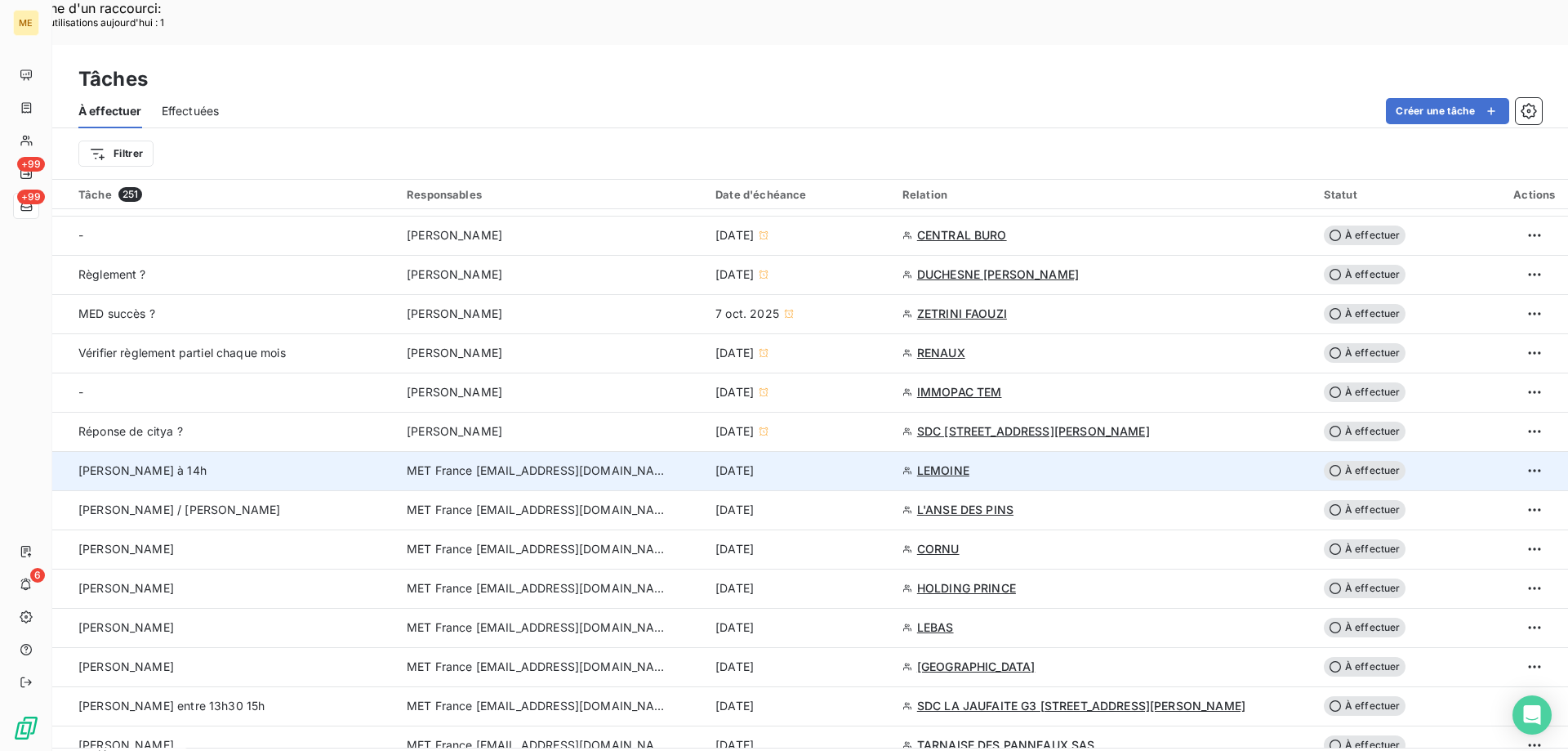
click at [1363, 461] on span "À effectuer" at bounding box center [1364, 470] width 82 height 20
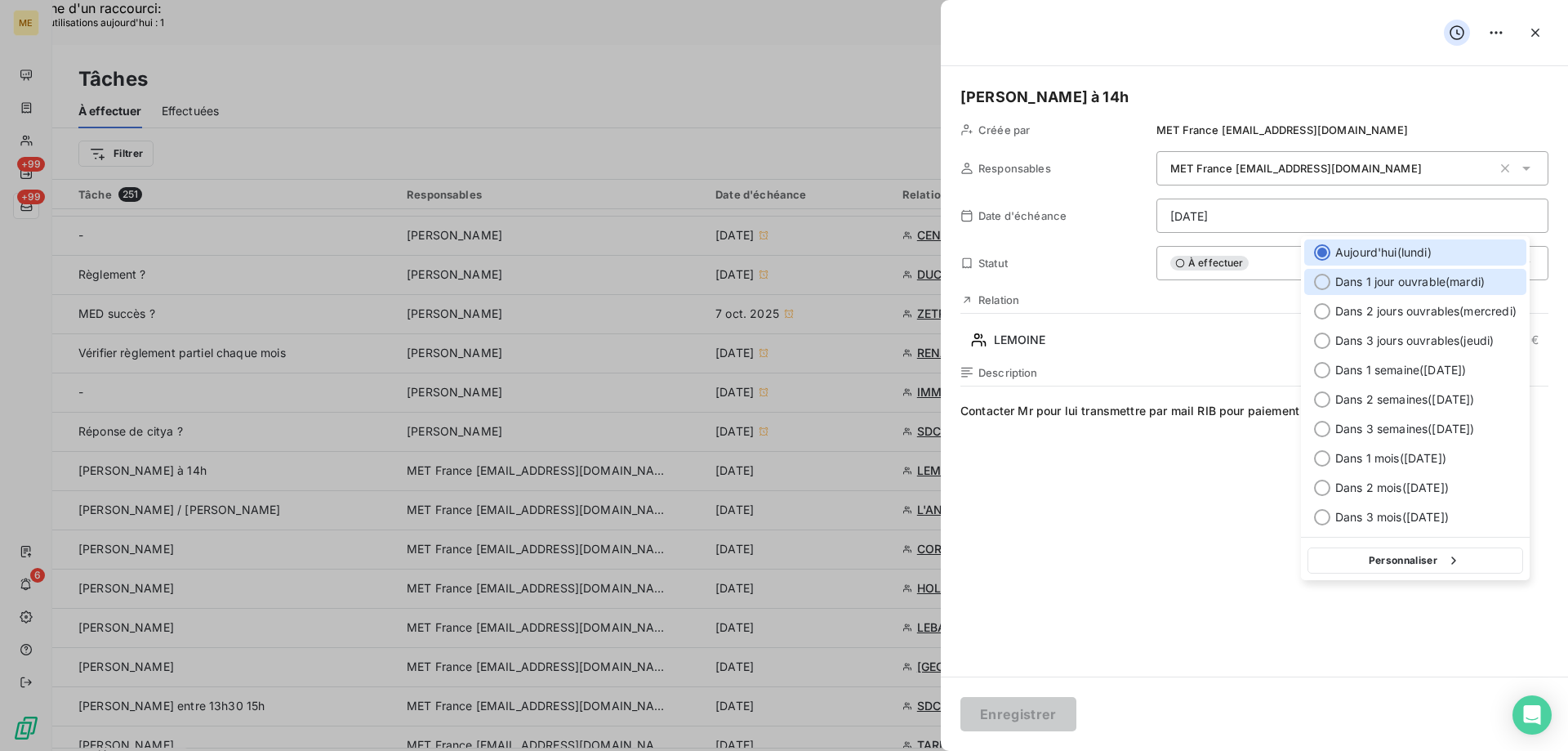
click at [1315, 281] on div at bounding box center [1321, 282] width 16 height 16
type input "[DATE]"
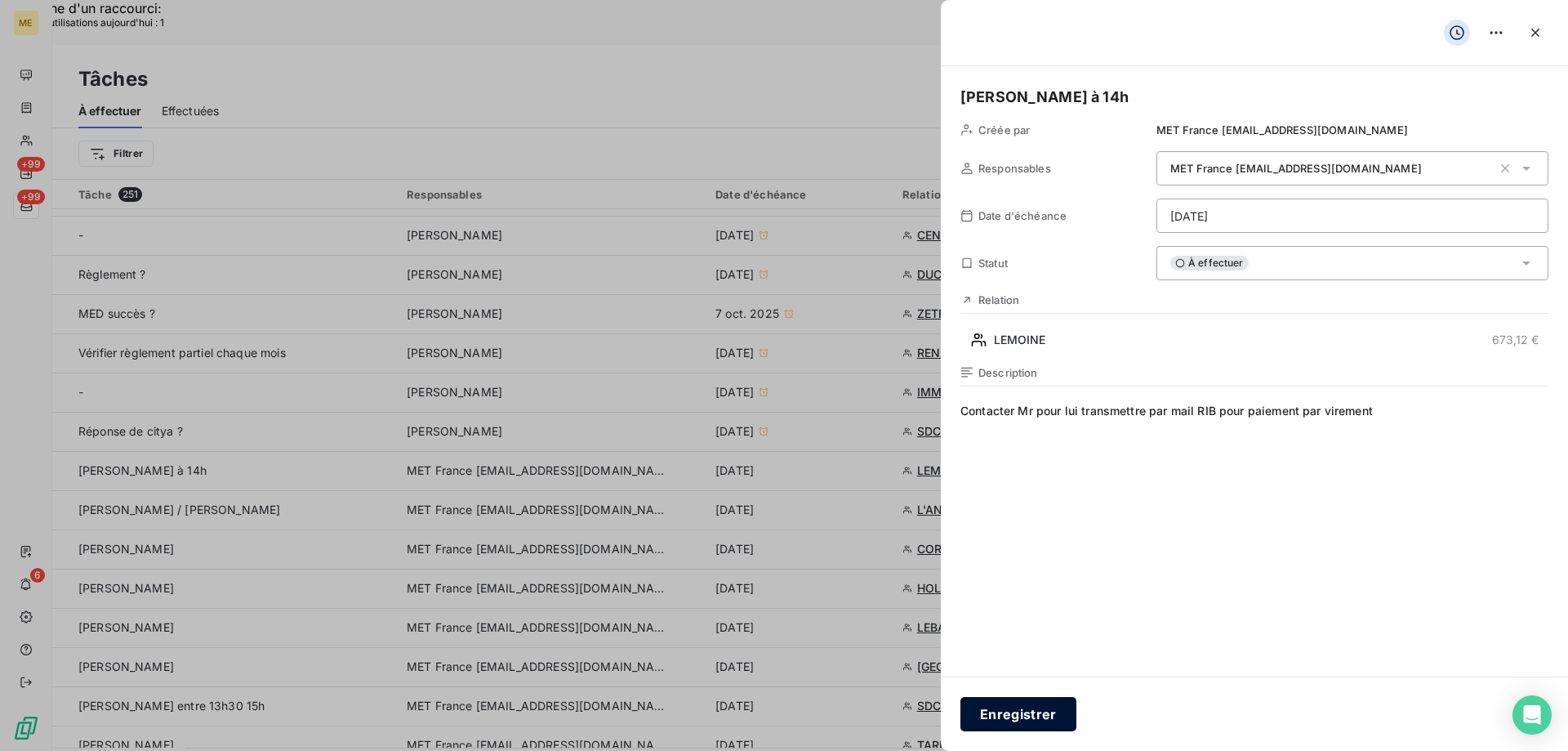
click at [1030, 715] on button "Enregistrer" at bounding box center [1018, 713] width 116 height 34
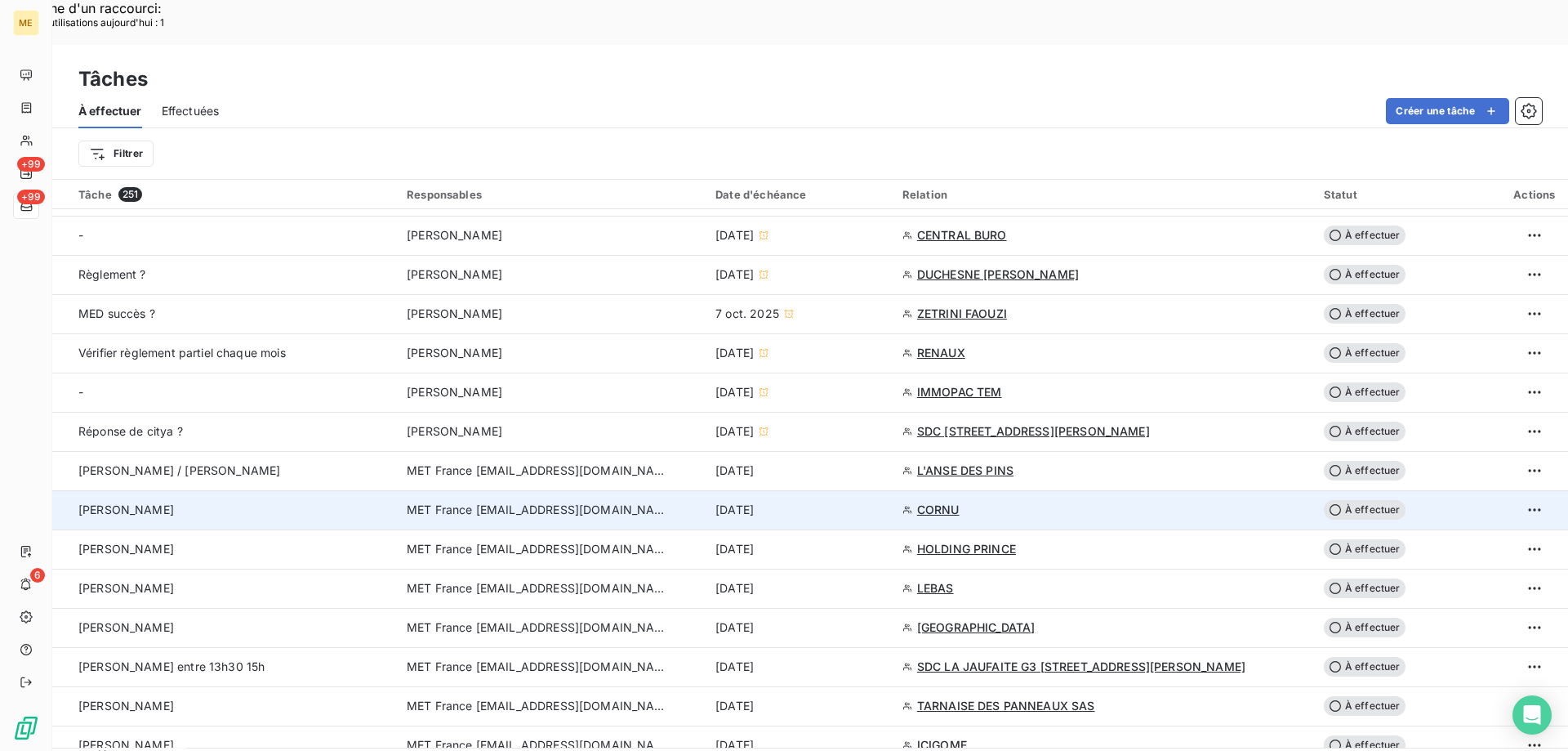
click at [946, 501] on span "CORNU" at bounding box center [938, 509] width 43 height 16
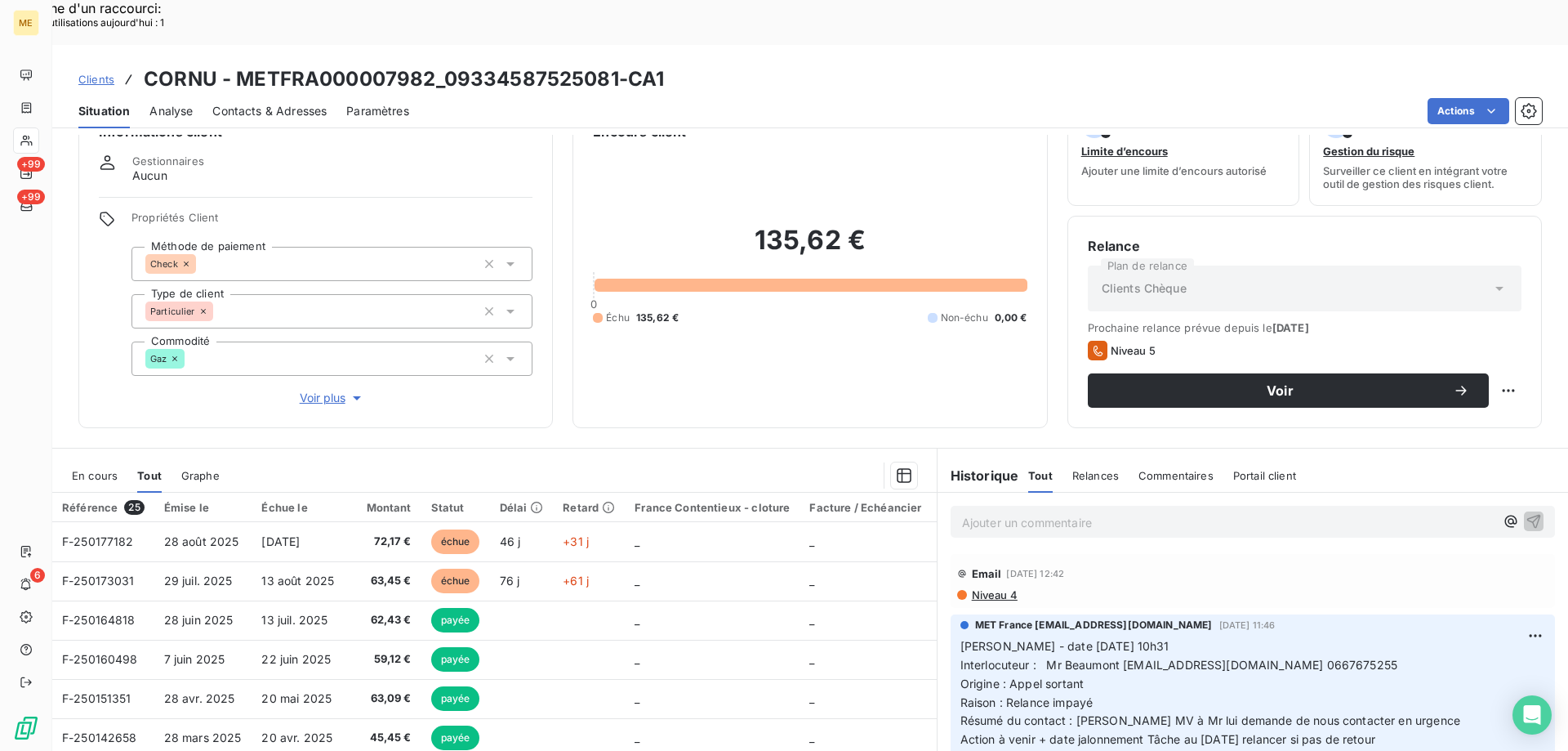
scroll to position [103, 0]
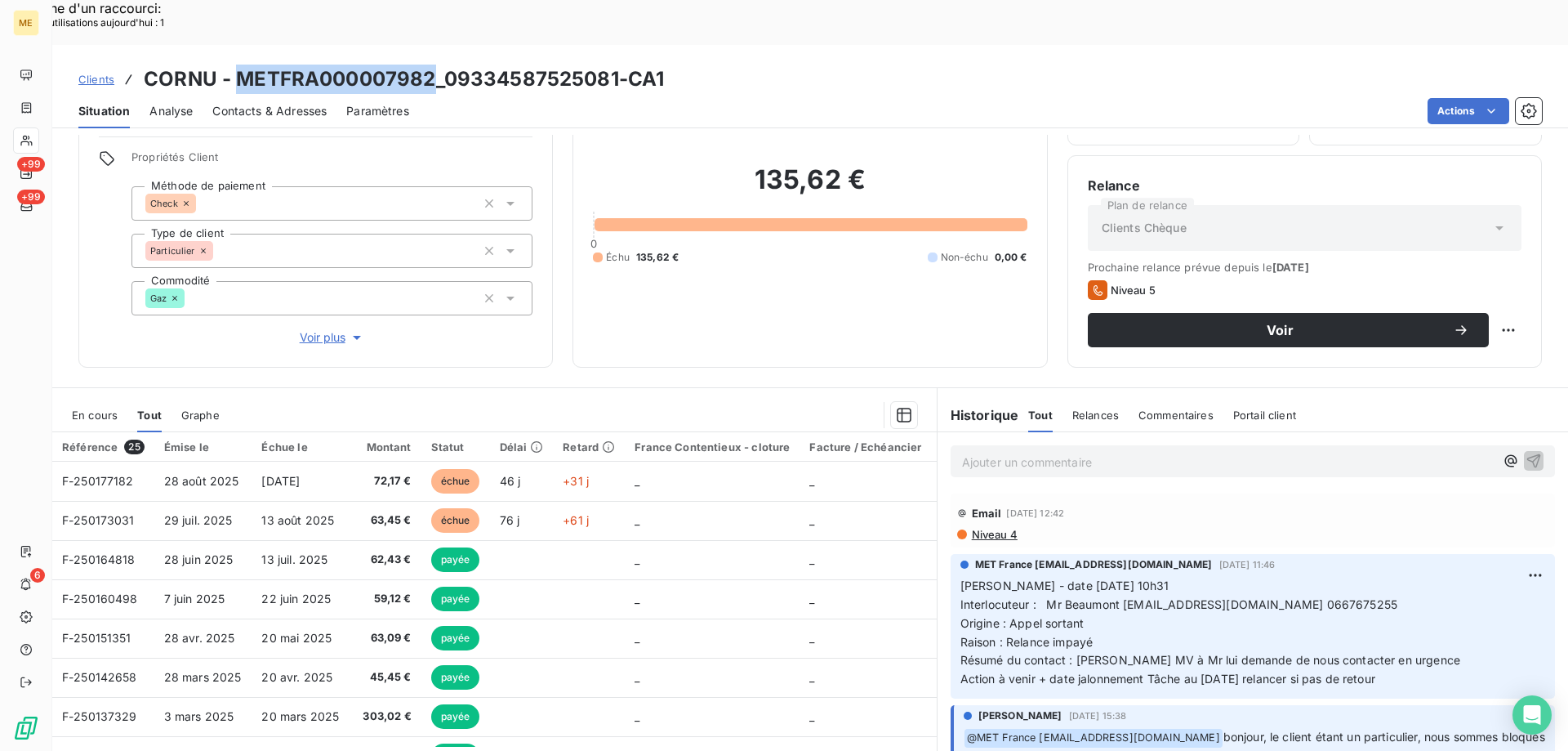
drag, startPoint x: 432, startPoint y: 36, endPoint x: 238, endPoint y: 39, distance: 194.0
click at [238, 65] on h3 "CORNU - METFRA000007982_09334587525081-CA1" at bounding box center [404, 80] width 520 height 30
click at [1324, 597] on span "Interlocuteur : Mr Beaumont beaumonteric4449@gmail.com 0667675255" at bounding box center [1178, 604] width 436 height 14
copy span "0667675255"
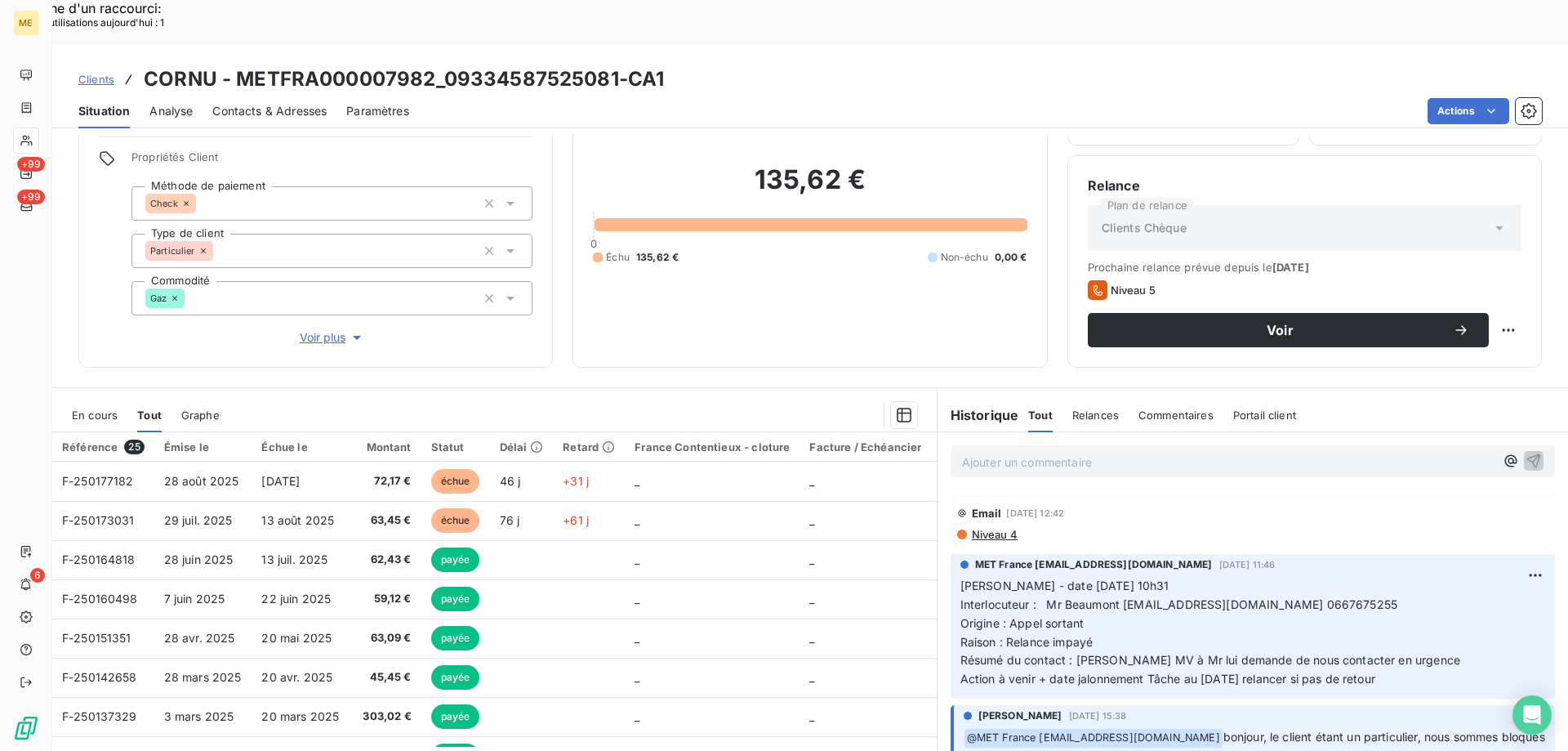
click at [1206, 587] on p "Valérie - date 09/10/2025 10h31 Interlocuteur : Mr Beaumont beaumonteric4449@gm…" at bounding box center [1253, 633] width 585 height 112
drag, startPoint x: 1119, startPoint y: 557, endPoint x: 1287, endPoint y: 558, distance: 168.0
click at [1287, 597] on span "Interlocuteur : Mr Beaumont beaumonteric4449@gmail.com 0667675255" at bounding box center [1178, 604] width 436 height 14
click at [309, 329] on span "Voir plus" at bounding box center [332, 337] width 66 height 16
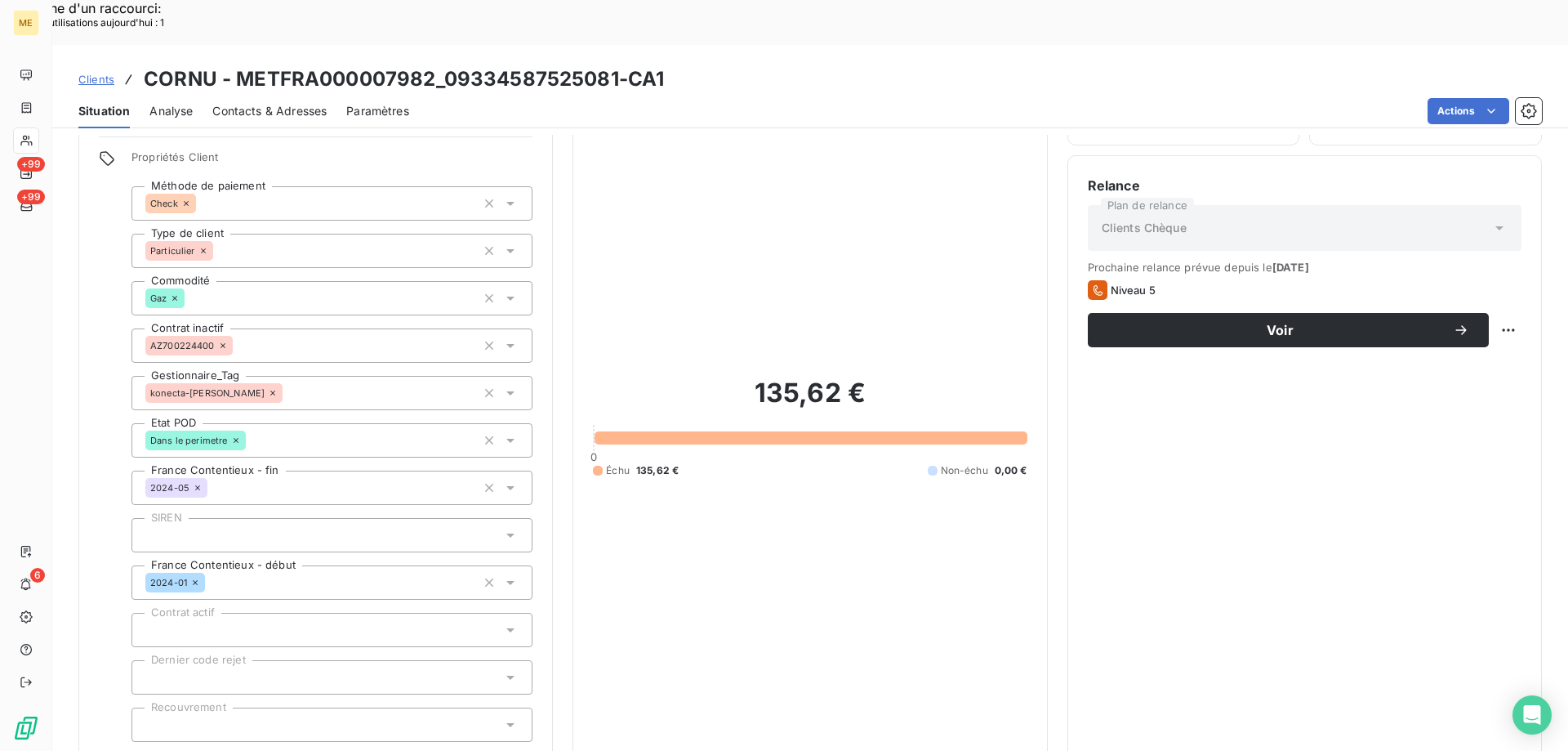
click at [325, 750] on span "Réduire" at bounding box center [332, 764] width 61 height 16
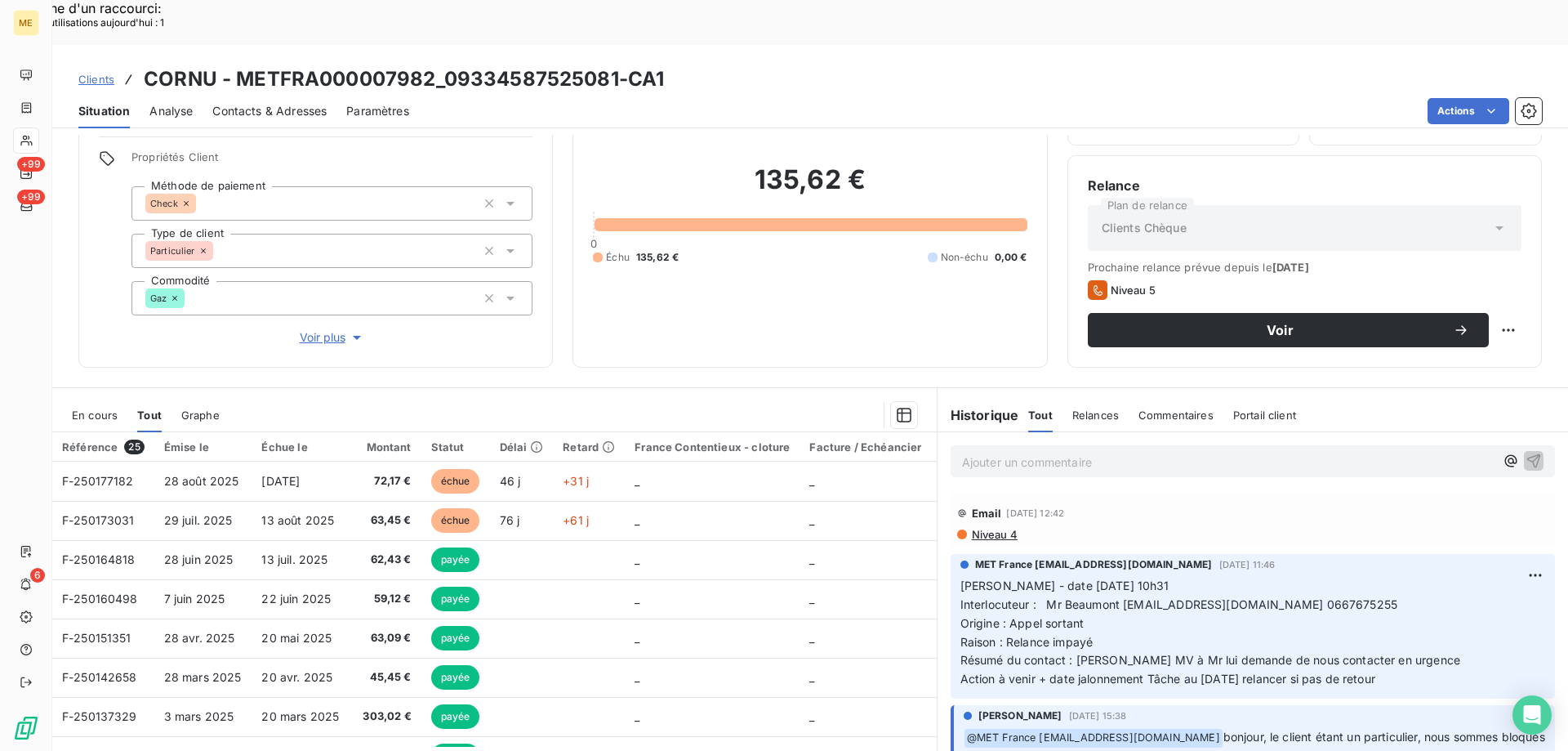
click at [1346, 577] on p "Valérie - date 09/10/2025 10h31 Interlocuteur : Mr Beaumont beaumonteric4449@gm…" at bounding box center [1253, 633] width 585 height 112
drag, startPoint x: 1402, startPoint y: 638, endPoint x: 952, endPoint y: 533, distance: 462.1
click at [952, 554] on div "MET France met-france@recouvrement.met.com 9 oct. 2025, 11:46 Valérie - date 09…" at bounding box center [1253, 626] width 605 height 144
drag, startPoint x: 1430, startPoint y: 579, endPoint x: 1445, endPoint y: 586, distance: 16.6
click at [1430, 578] on p "Valérie - date 09/10/2025 10h31 Interlocuteur : Mr Beaumont beaumonteric4449@gm…" at bounding box center [1253, 633] width 585 height 112
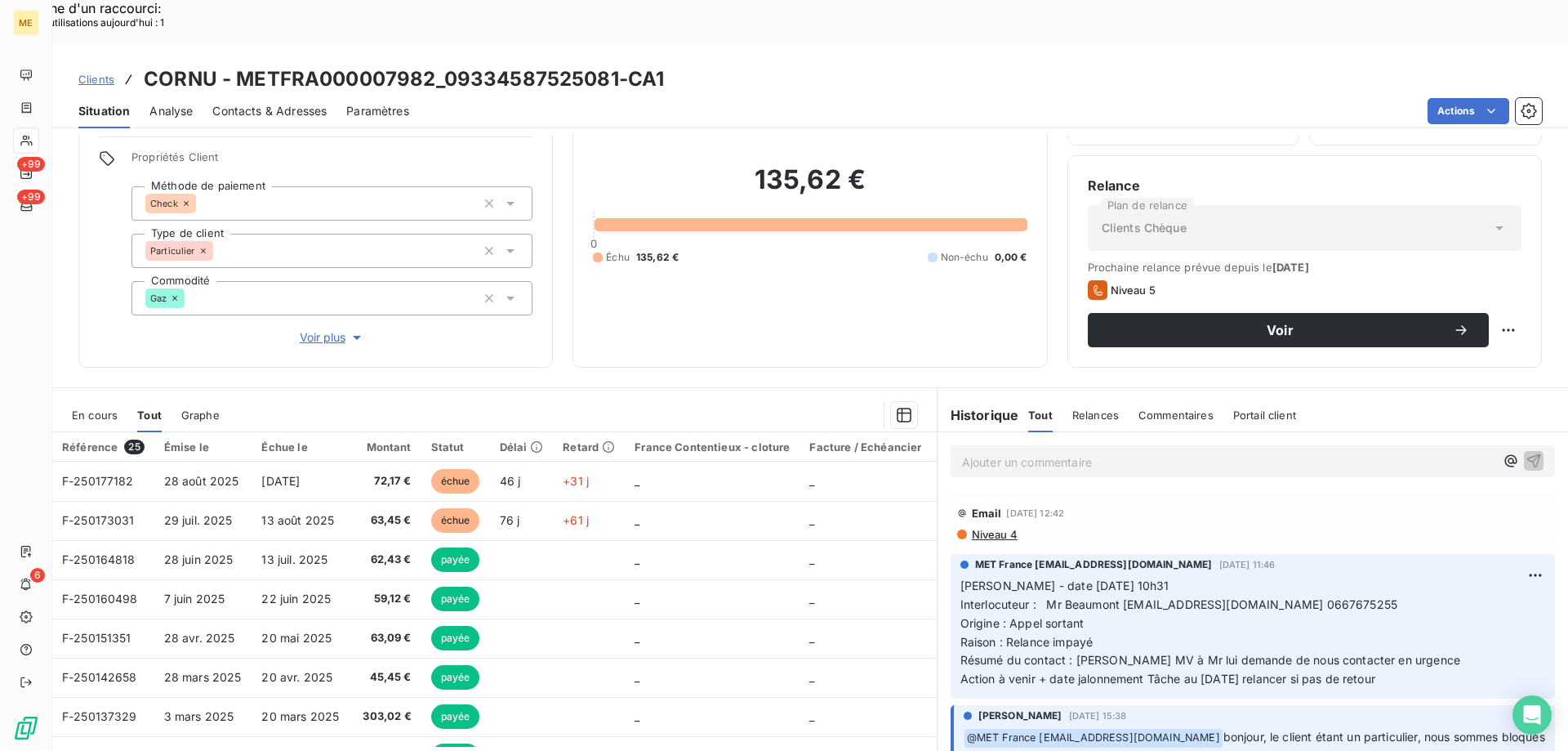
click at [1418, 636] on p "Valérie - date 09/10/2025 10h31 Interlocuteur : Mr Beaumont beaumonteric4449@gm…" at bounding box center [1253, 633] width 585 height 112
drag, startPoint x: 1408, startPoint y: 641, endPoint x: 955, endPoint y: 535, distance: 465.2
click at [960, 577] on p "Valérie - date 09/10/2025 10h31 Interlocuteur : Mr Beaumont beaumonteric4449@gm…" at bounding box center [1253, 633] width 585 height 112
copy p "Valérie - date 09/10/2025 10h31 Interlocuteur : Mr Beaumont beaumonteric4449@gm…"
click at [969, 452] on p "Ajouter un commentaire ﻿" at bounding box center [1227, 462] width 532 height 21
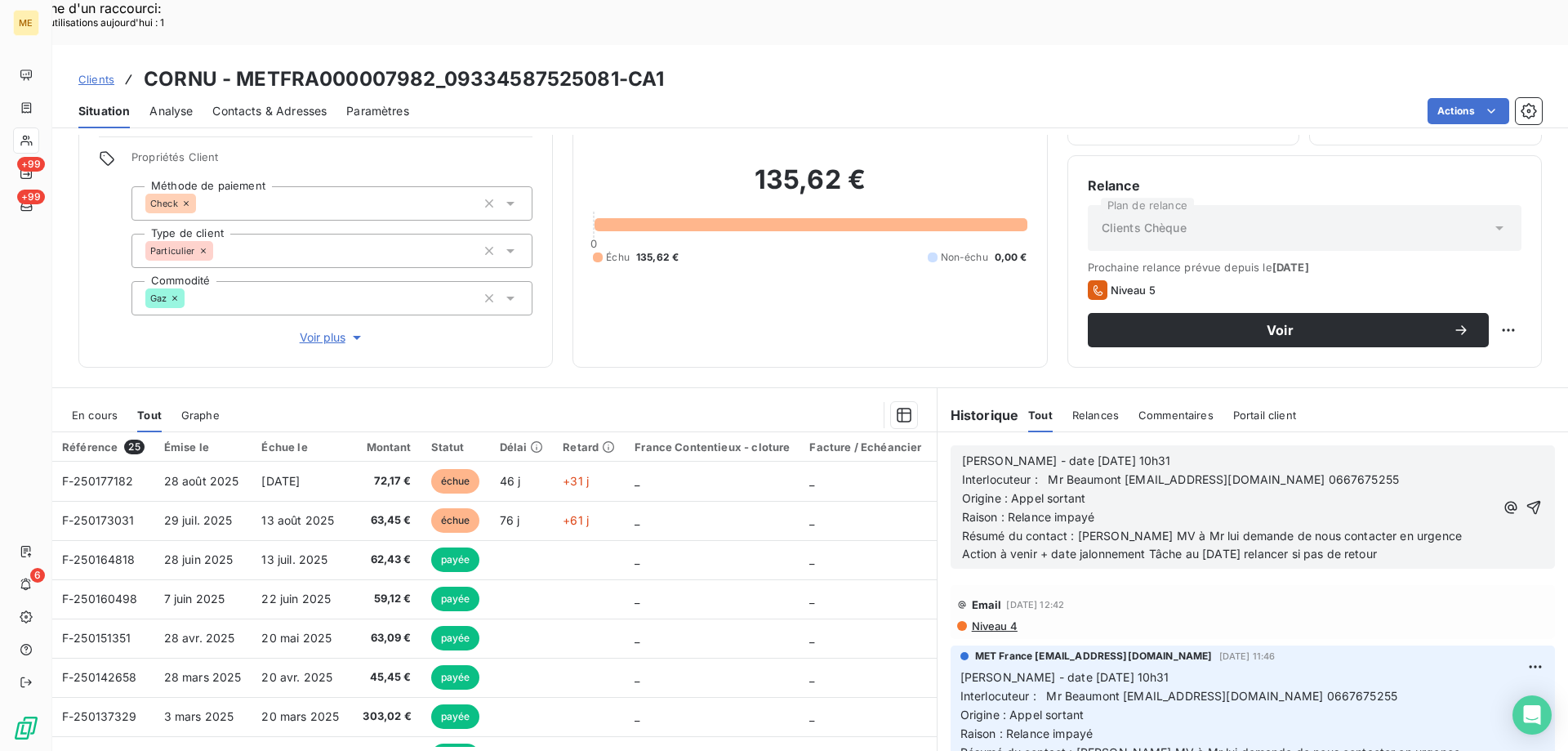
click at [1033, 454] on span "Valérie - date 09/10/2025 10h31" at bounding box center [1066, 461] width 209 height 14
click at [1036, 454] on span "Valérie - date 09/10/2025 10h31" at bounding box center [1066, 461] width 209 height 14
drag, startPoint x: 1033, startPoint y: 415, endPoint x: 1213, endPoint y: 409, distance: 180.1
click at [1213, 452] on p "Valérie - date 09/10/2025 10h31" at bounding box center [1227, 461] width 532 height 19
click at [1205, 546] on span "Action à venir + date jalonnement Tâche au 13/10/2025 relancer si pas de retour" at bounding box center [1168, 553] width 415 height 14
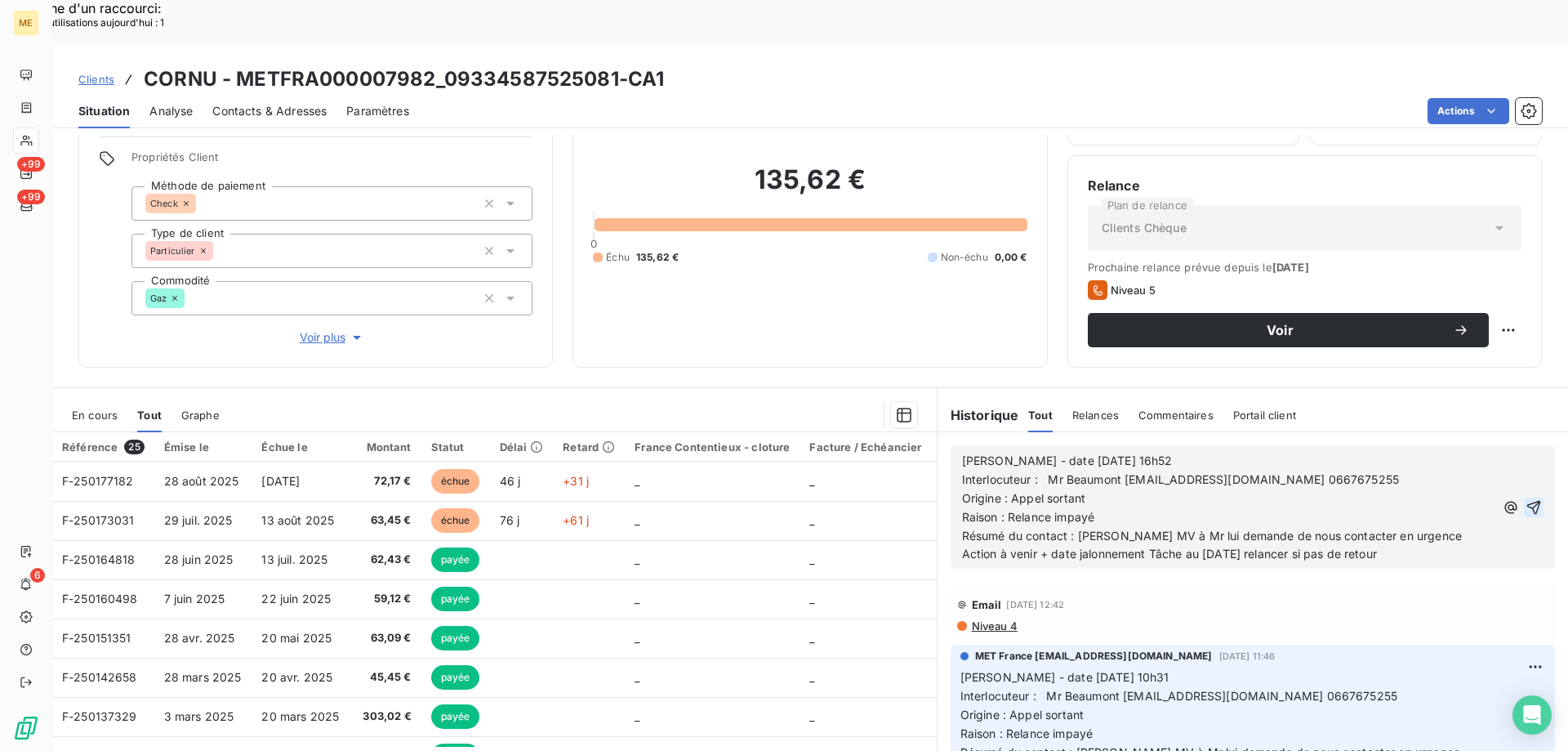
click at [1527, 500] on icon "button" at bounding box center [1534, 507] width 14 height 14
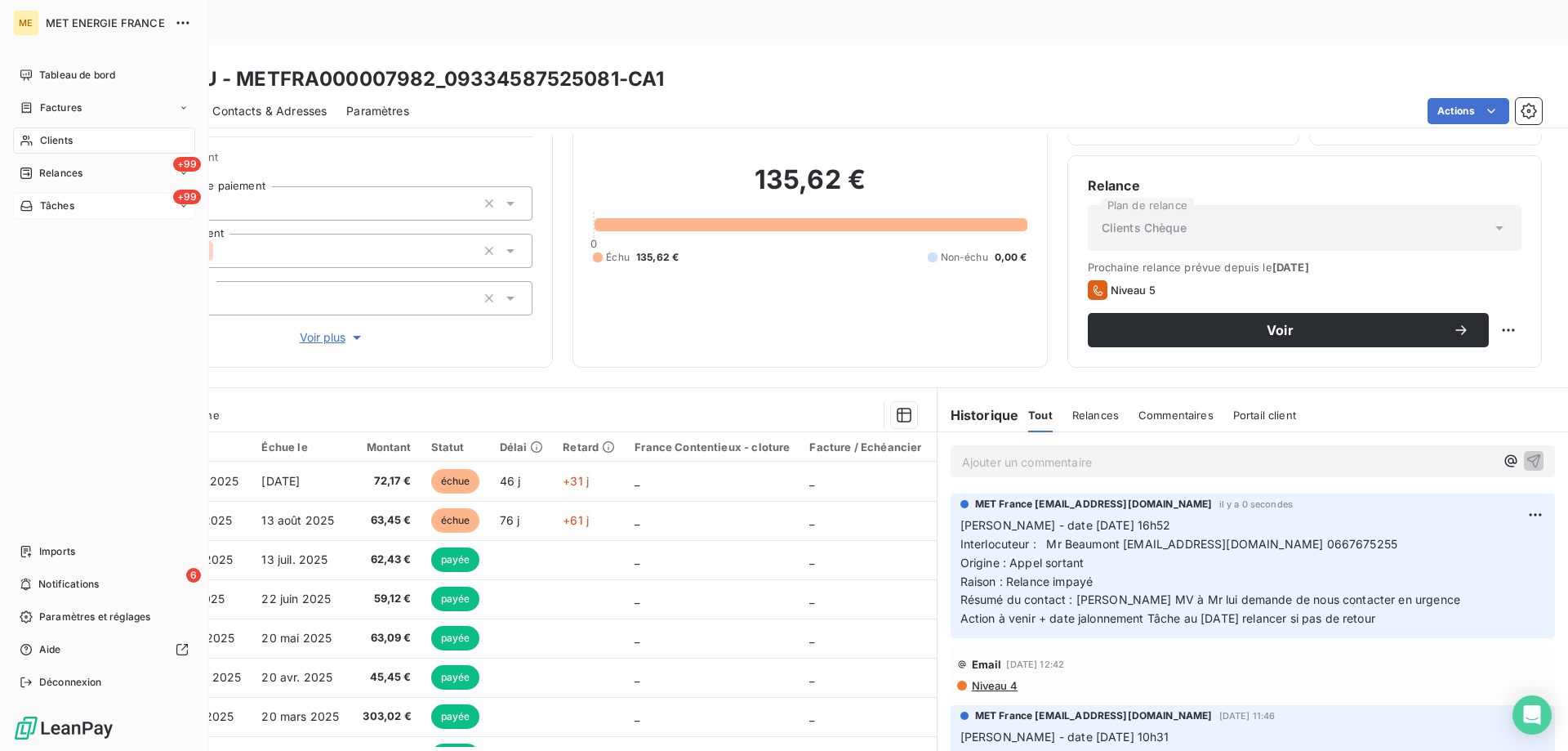
click at [83, 203] on div "+99 Tâches" at bounding box center [103, 206] width 182 height 26
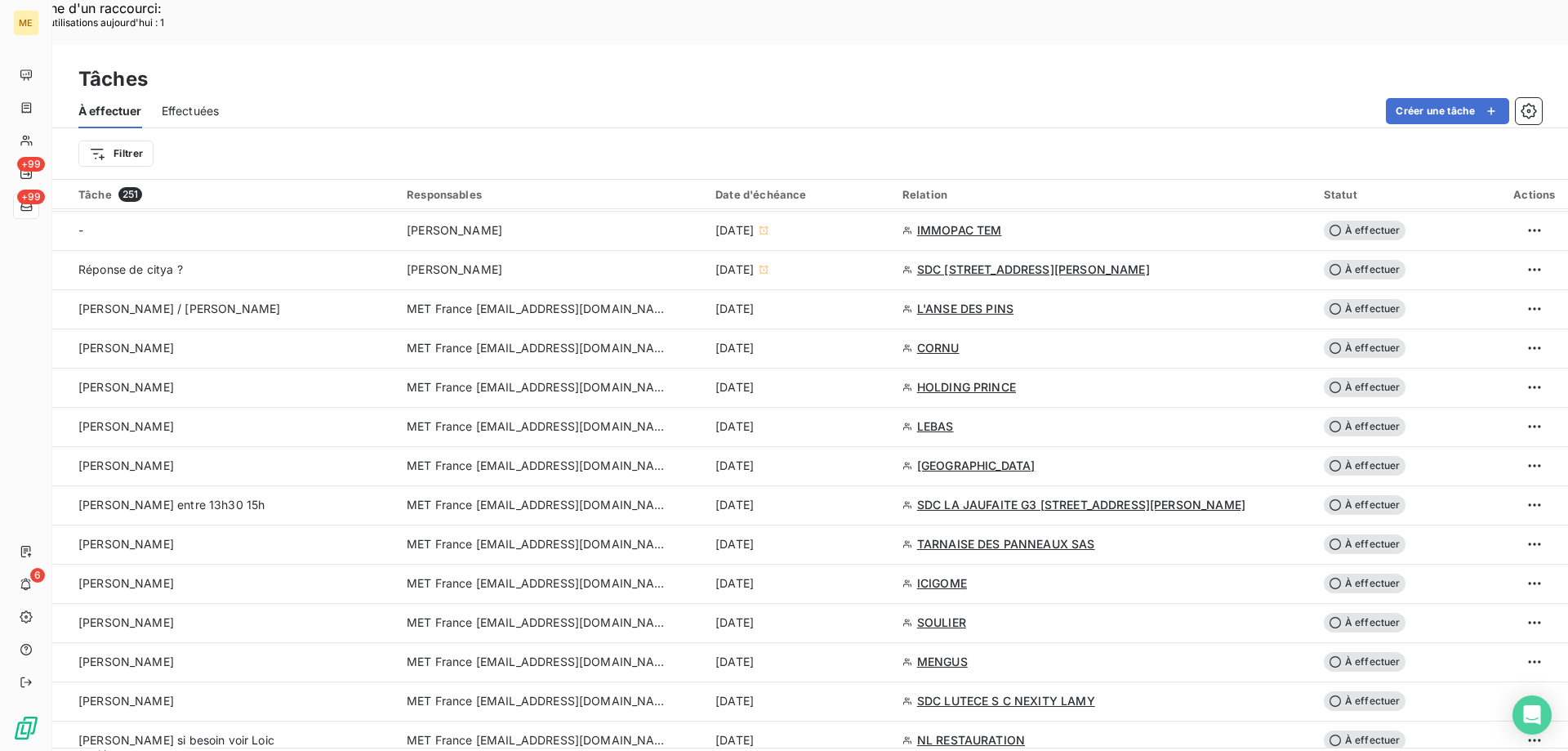
scroll to position [980, 0]
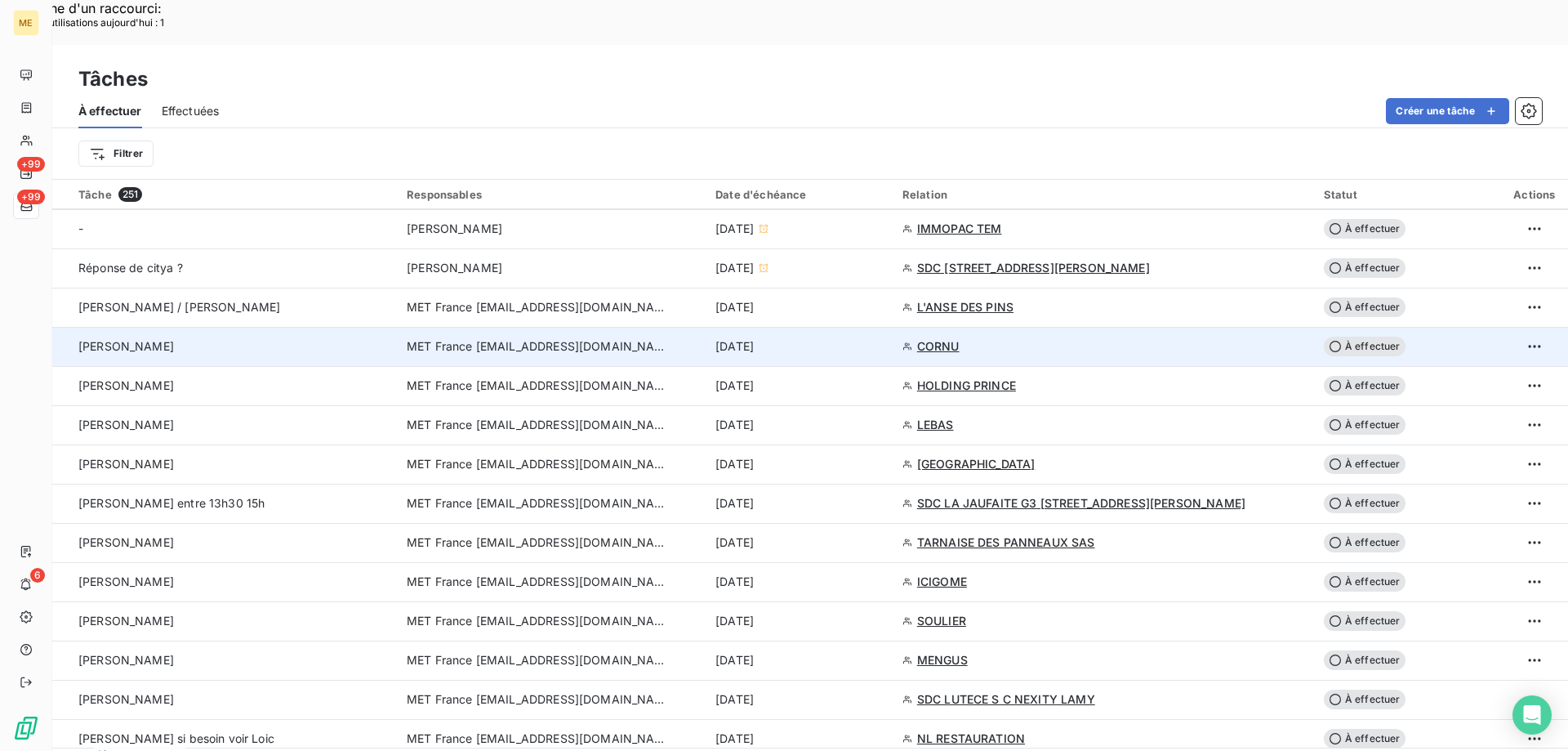
click at [1363, 336] on span "À effectuer" at bounding box center [1364, 346] width 82 height 20
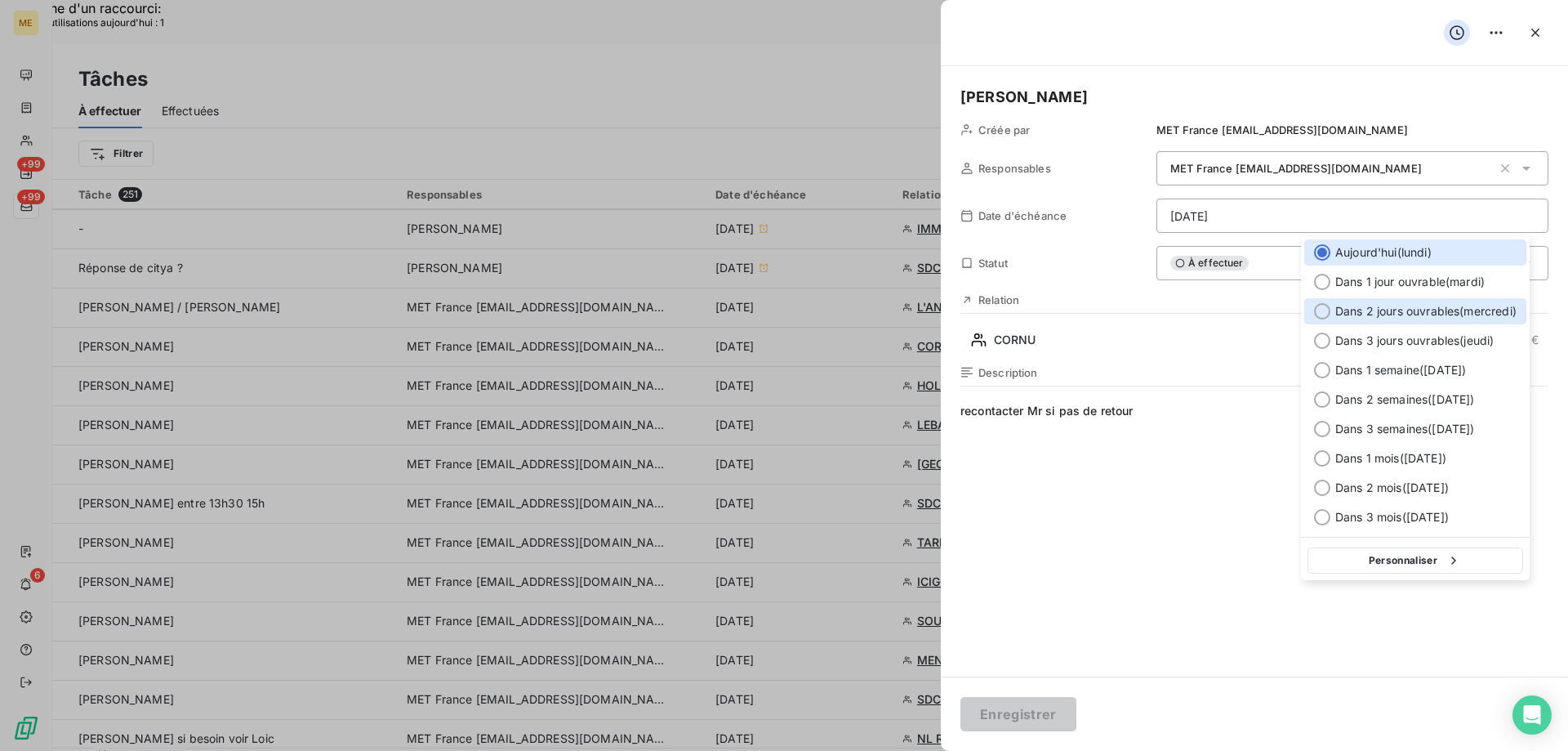
click at [1317, 313] on div at bounding box center [1321, 311] width 16 height 16
type input "[DATE]"
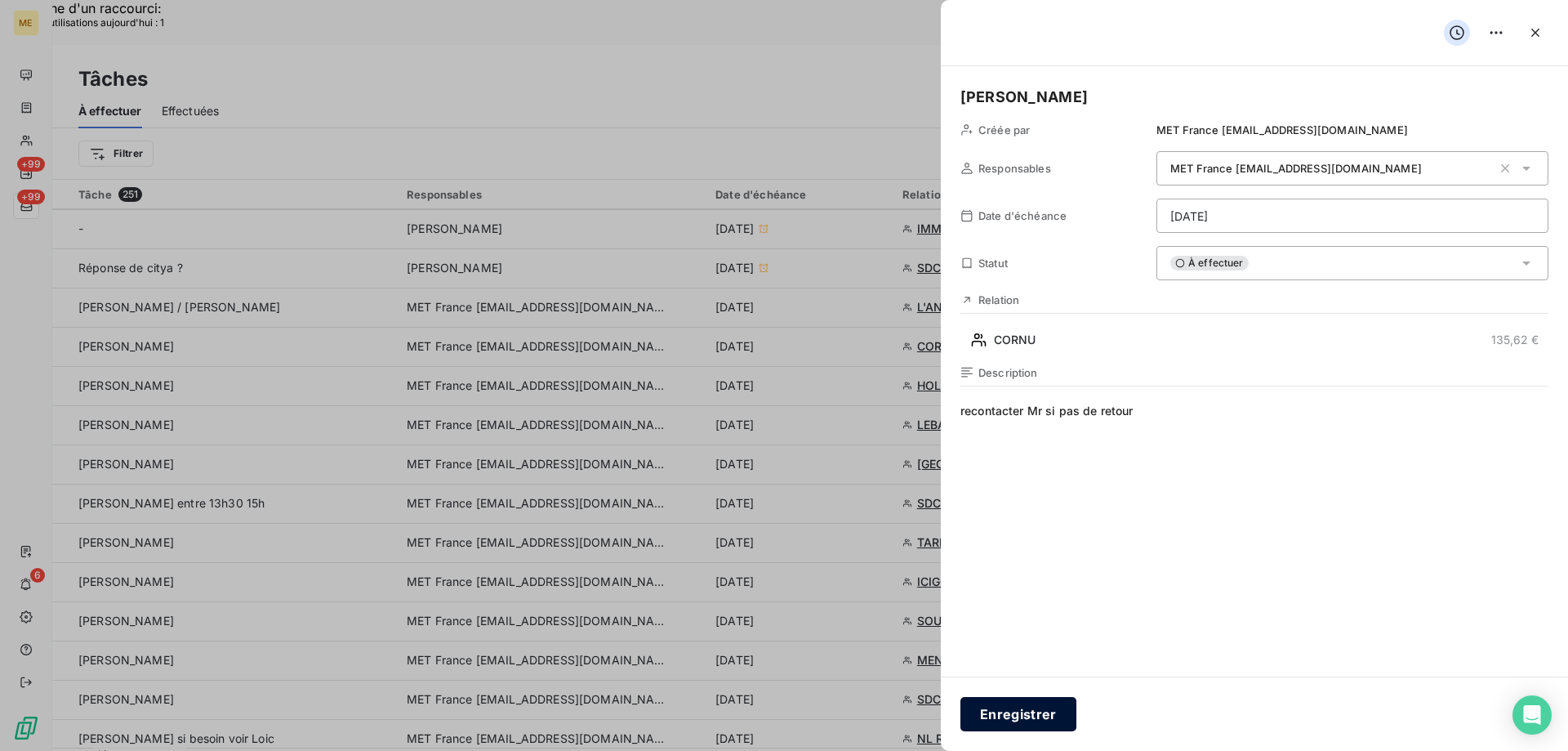
click at [1016, 710] on button "Enregistrer" at bounding box center [1018, 713] width 116 height 34
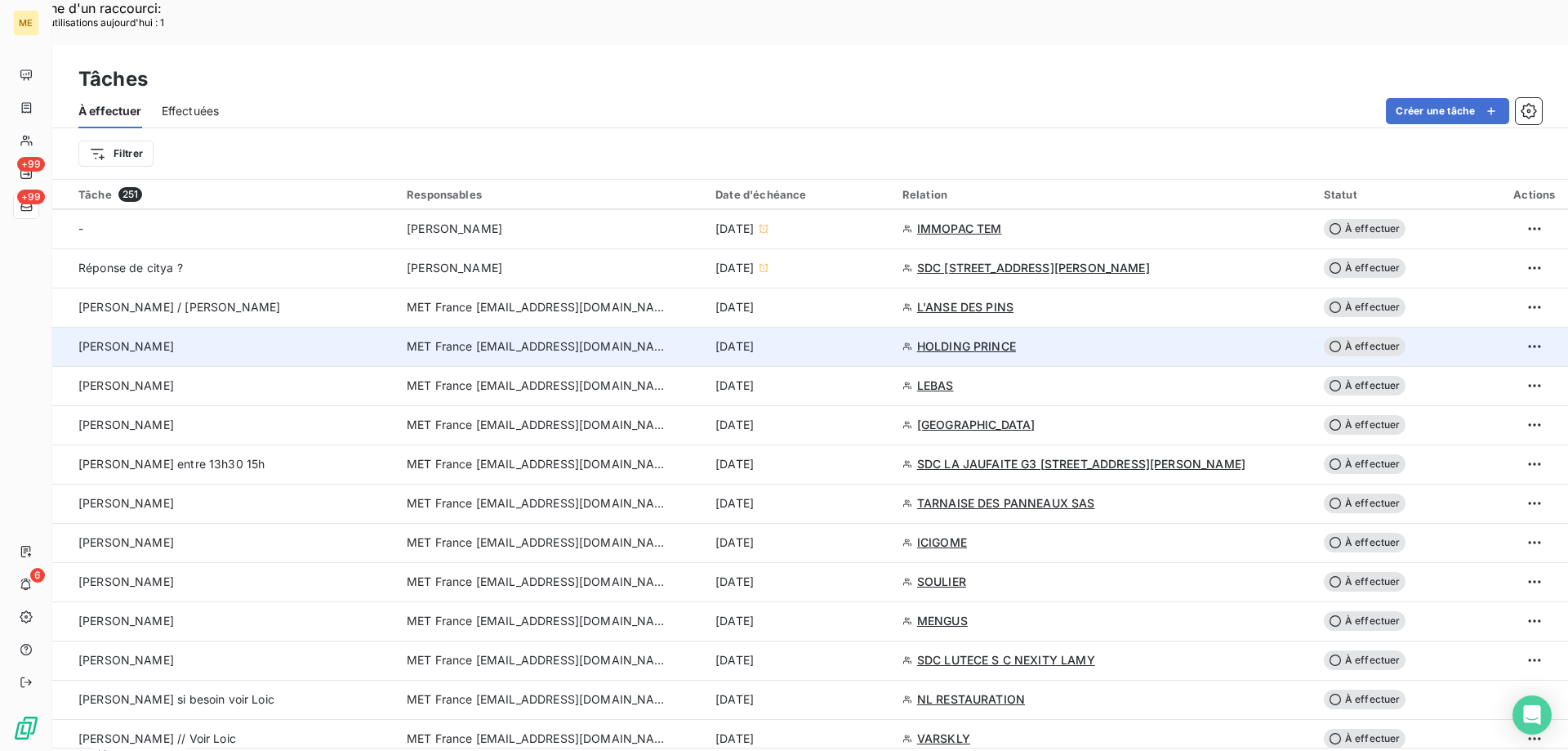
click at [969, 338] on span "HOLDING PRINCE" at bounding box center [965, 346] width 98 height 16
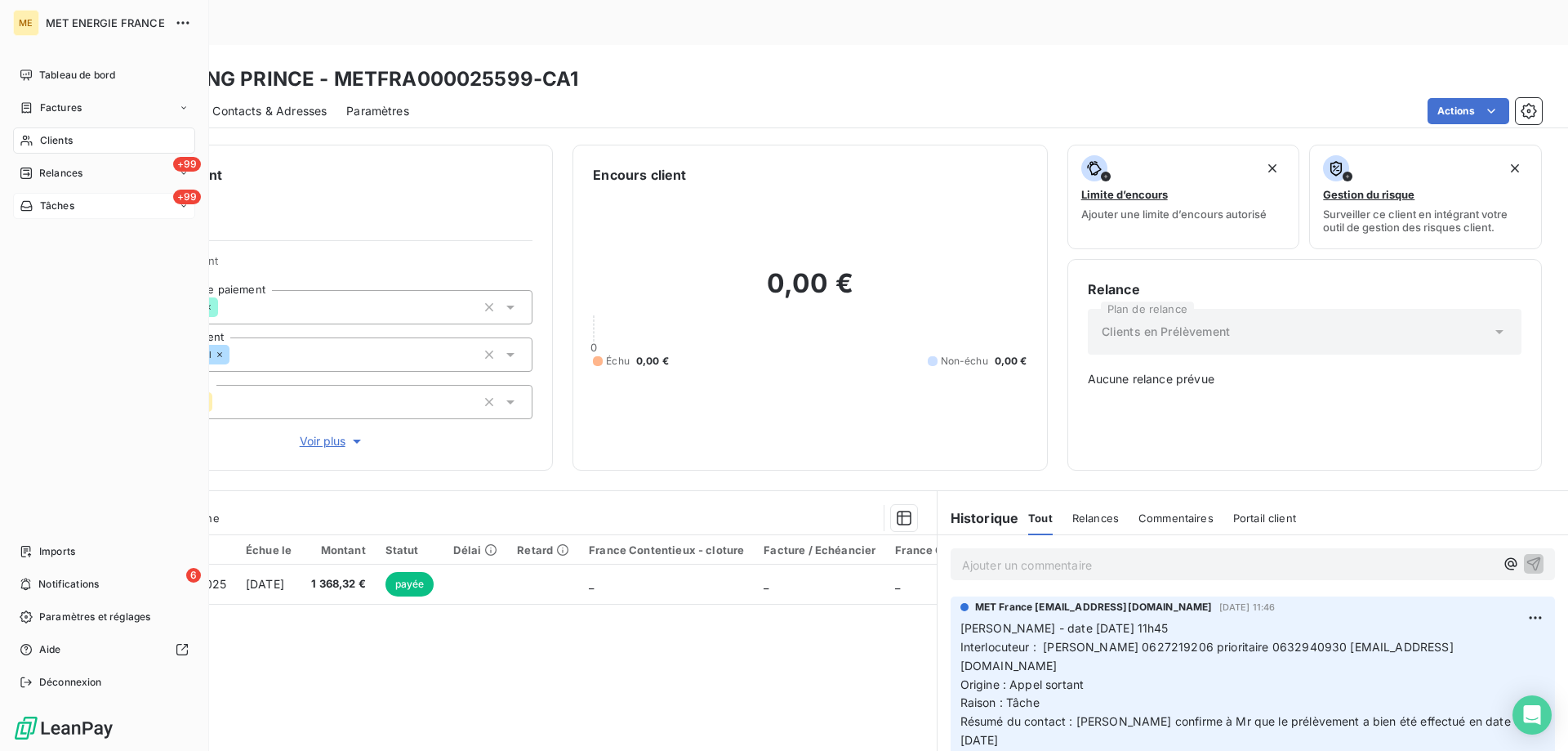
click at [87, 207] on div "+99 Tâches" at bounding box center [103, 206] width 182 height 26
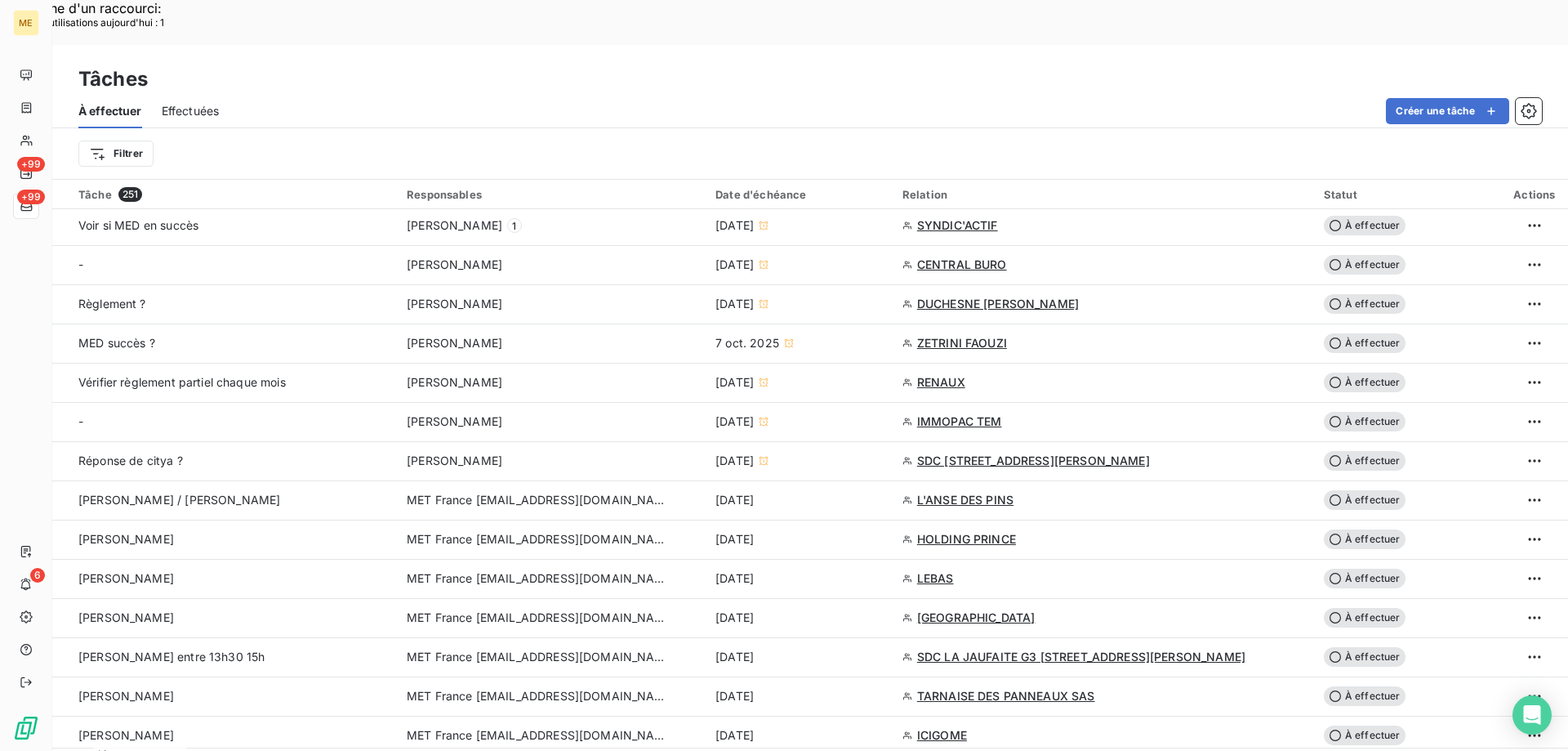
scroll to position [817, 0]
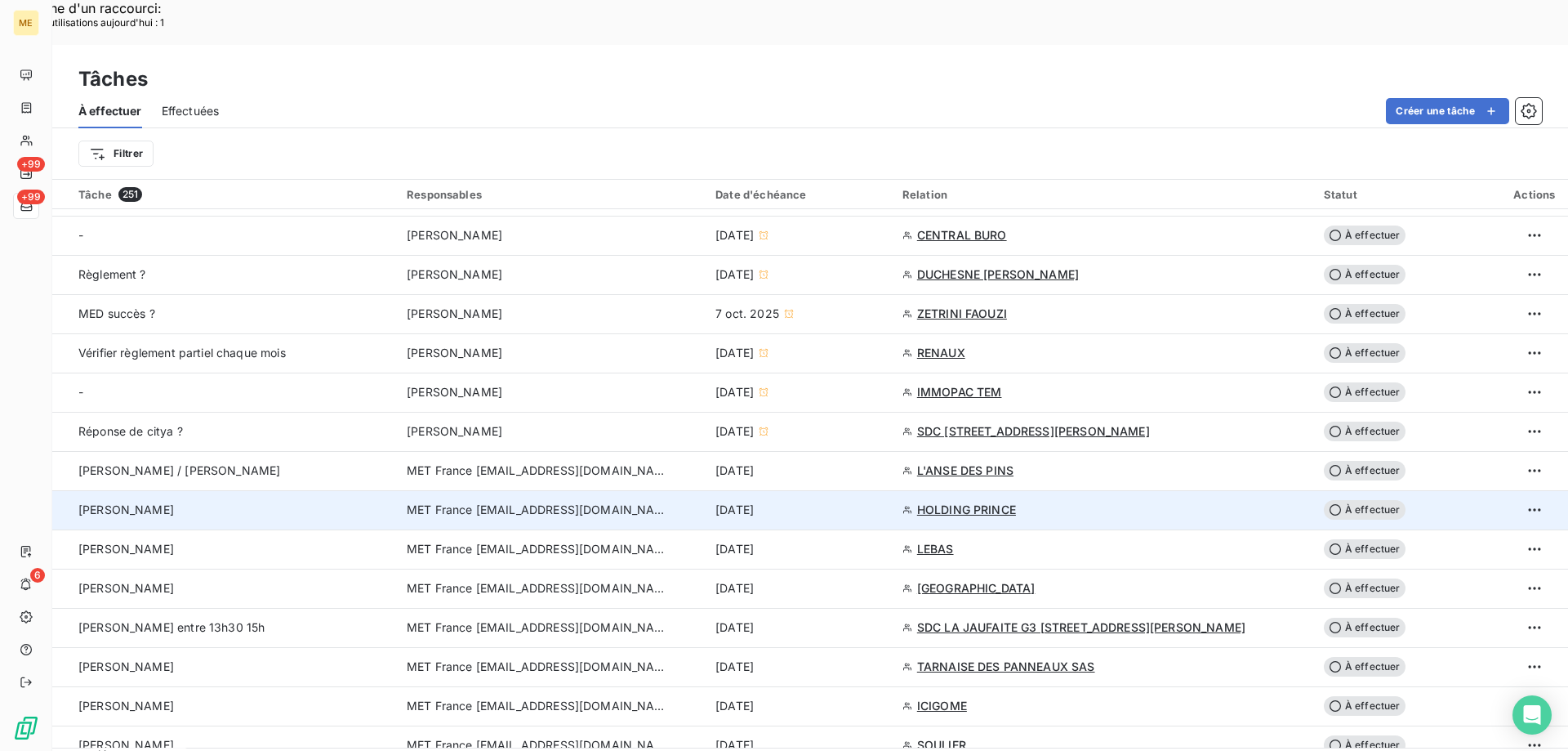
click at [1353, 500] on span "À effectuer" at bounding box center [1364, 510] width 82 height 20
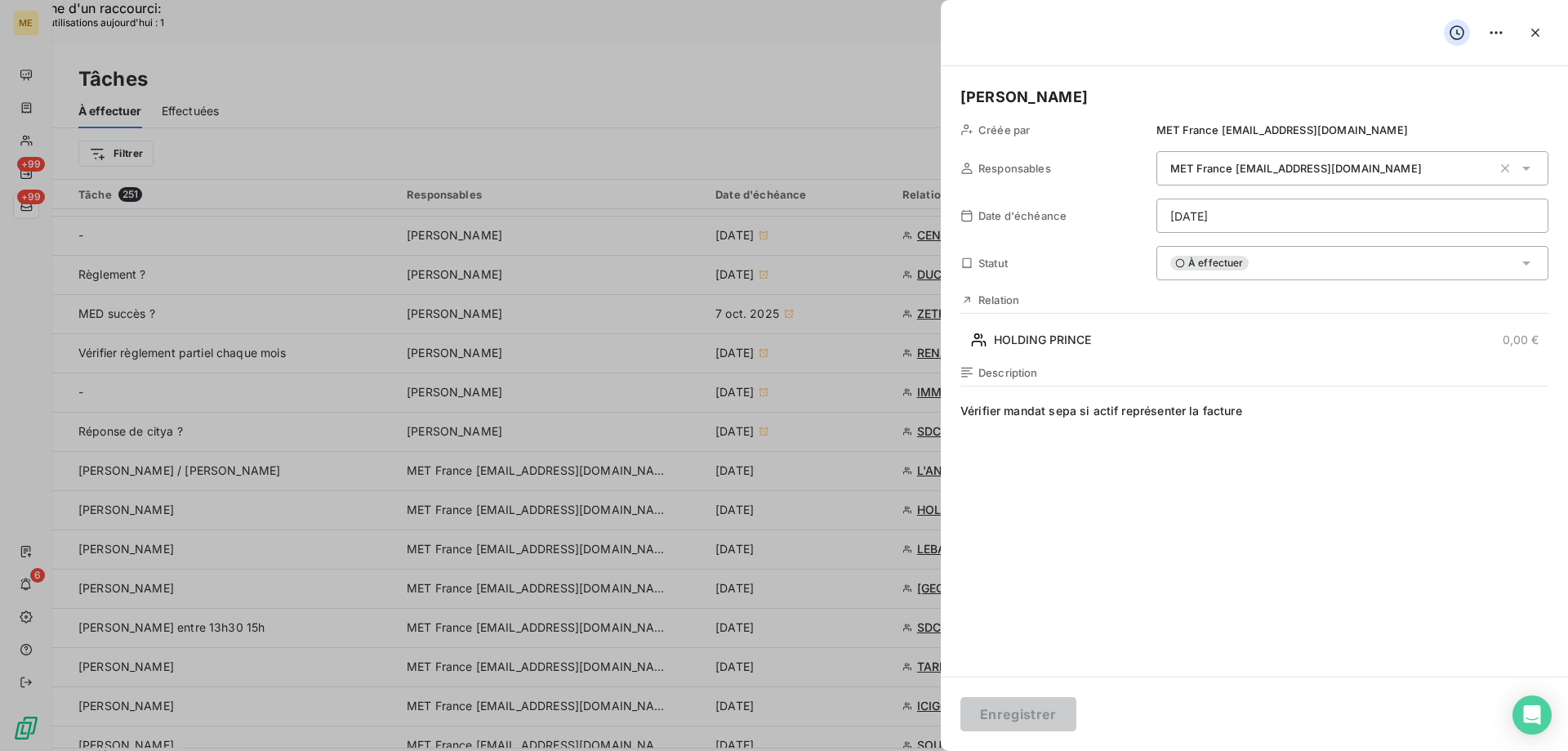
click at [1257, 268] on div "À effectuer" at bounding box center [1352, 263] width 392 height 34
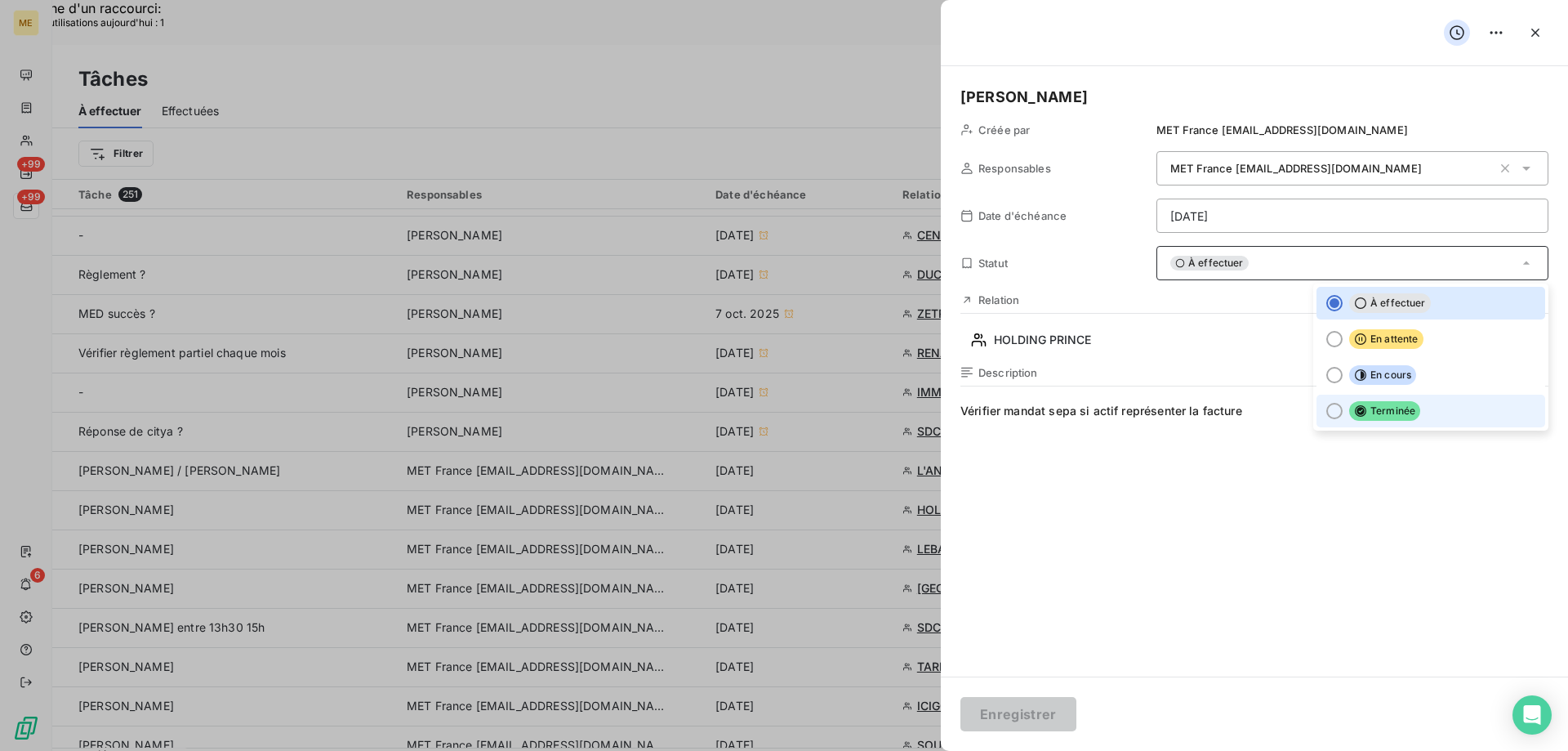
click at [1326, 416] on div at bounding box center [1334, 411] width 16 height 16
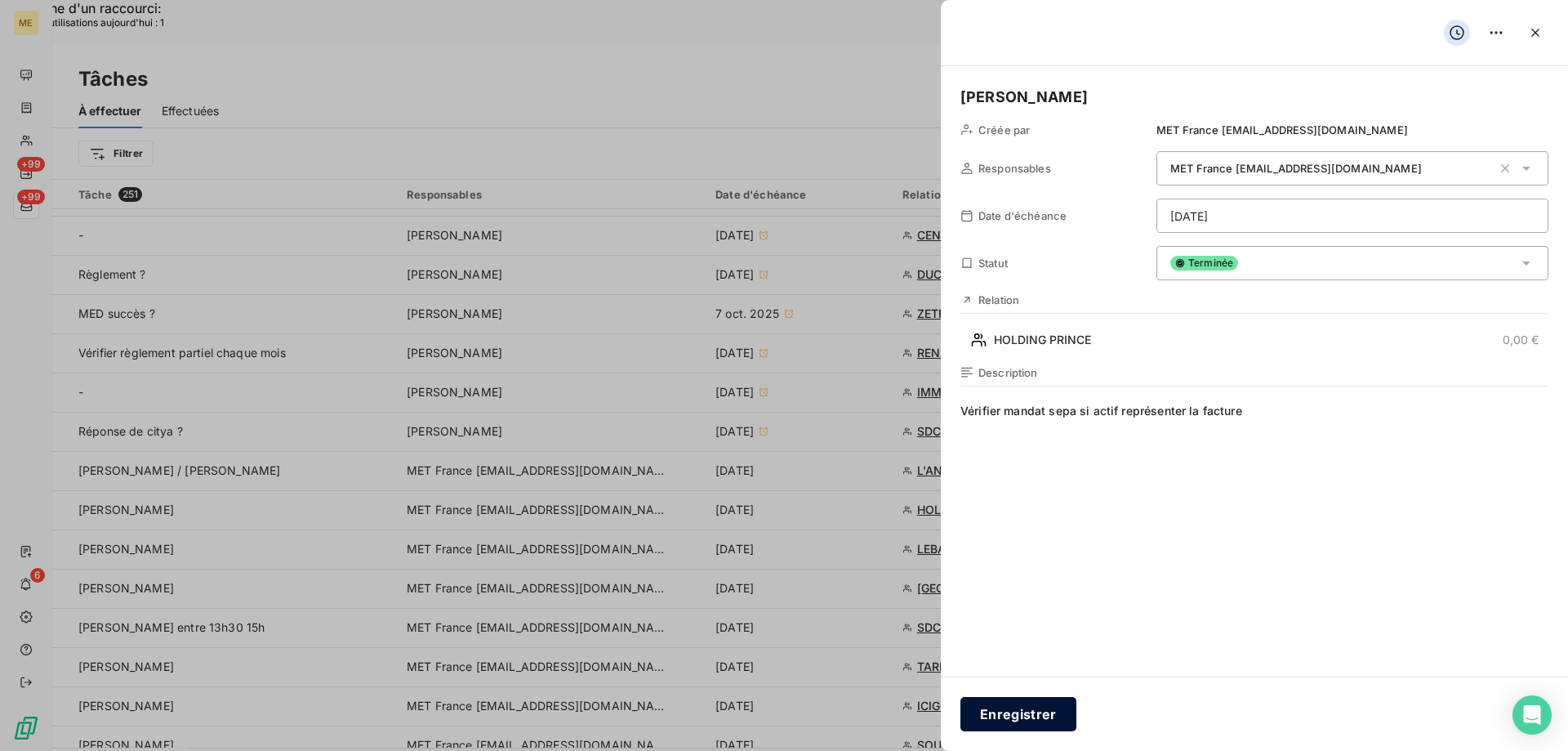
click at [1034, 712] on button "Enregistrer" at bounding box center [1018, 713] width 116 height 34
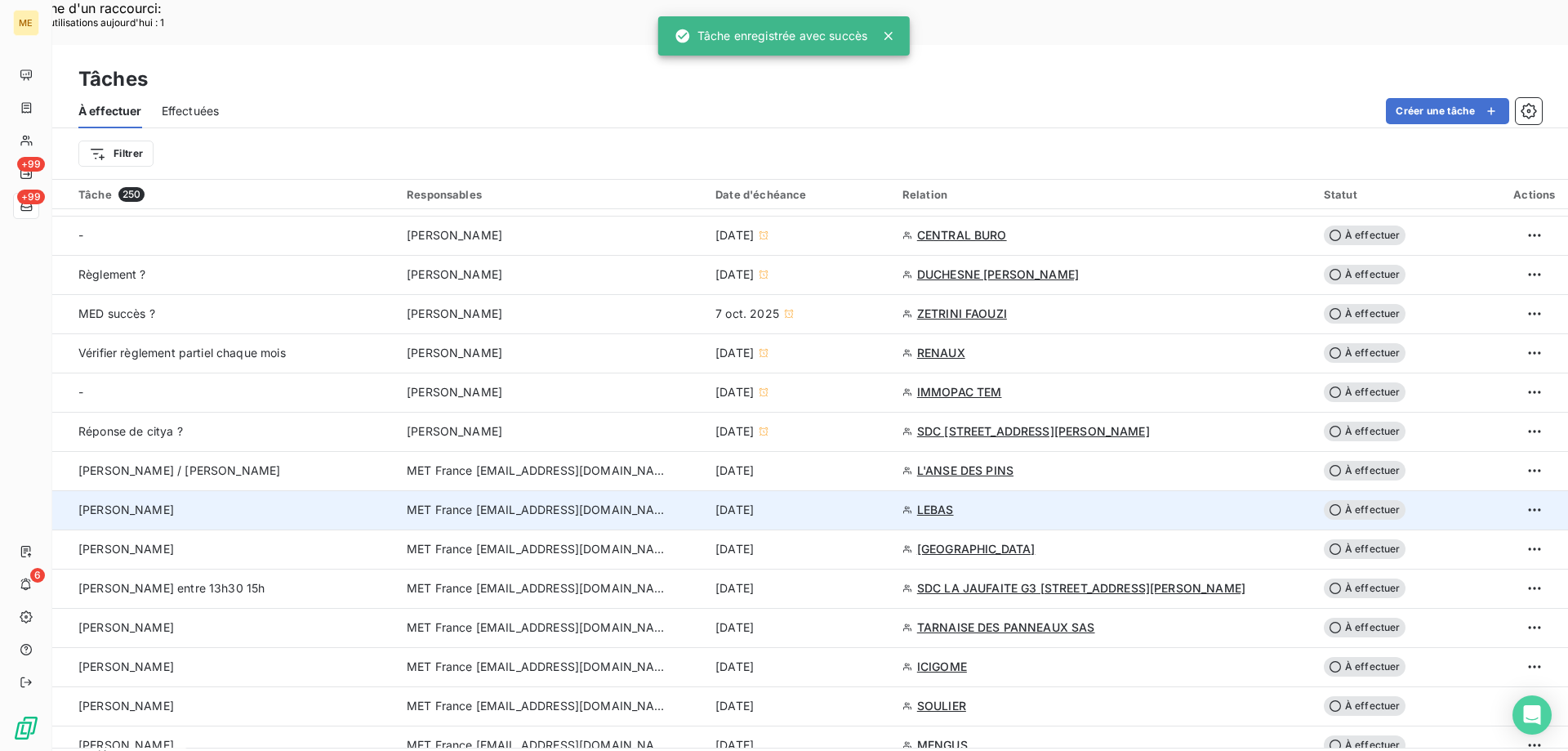
click at [937, 501] on span "LEBAS" at bounding box center [935, 509] width 37 height 16
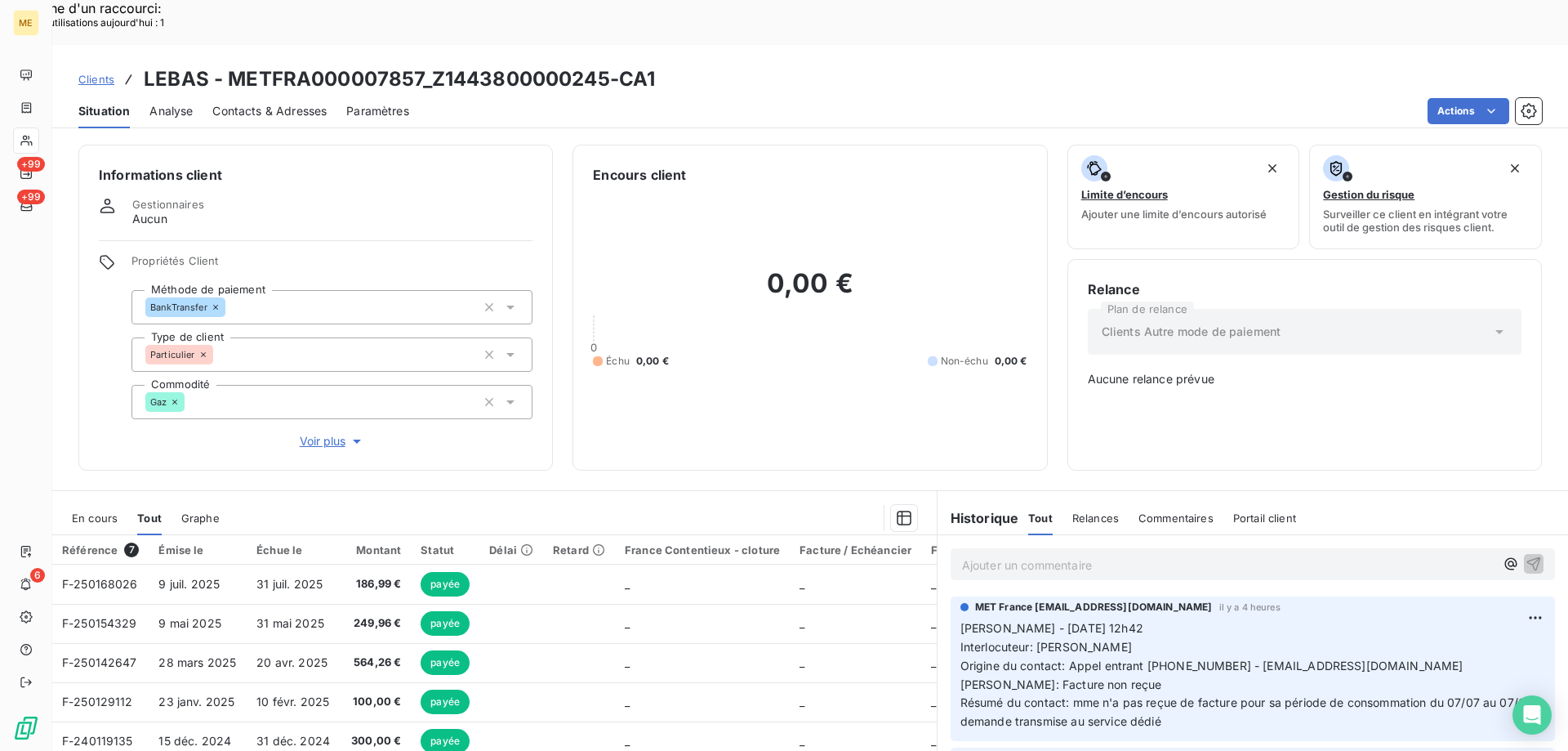
scroll to position [92, 0]
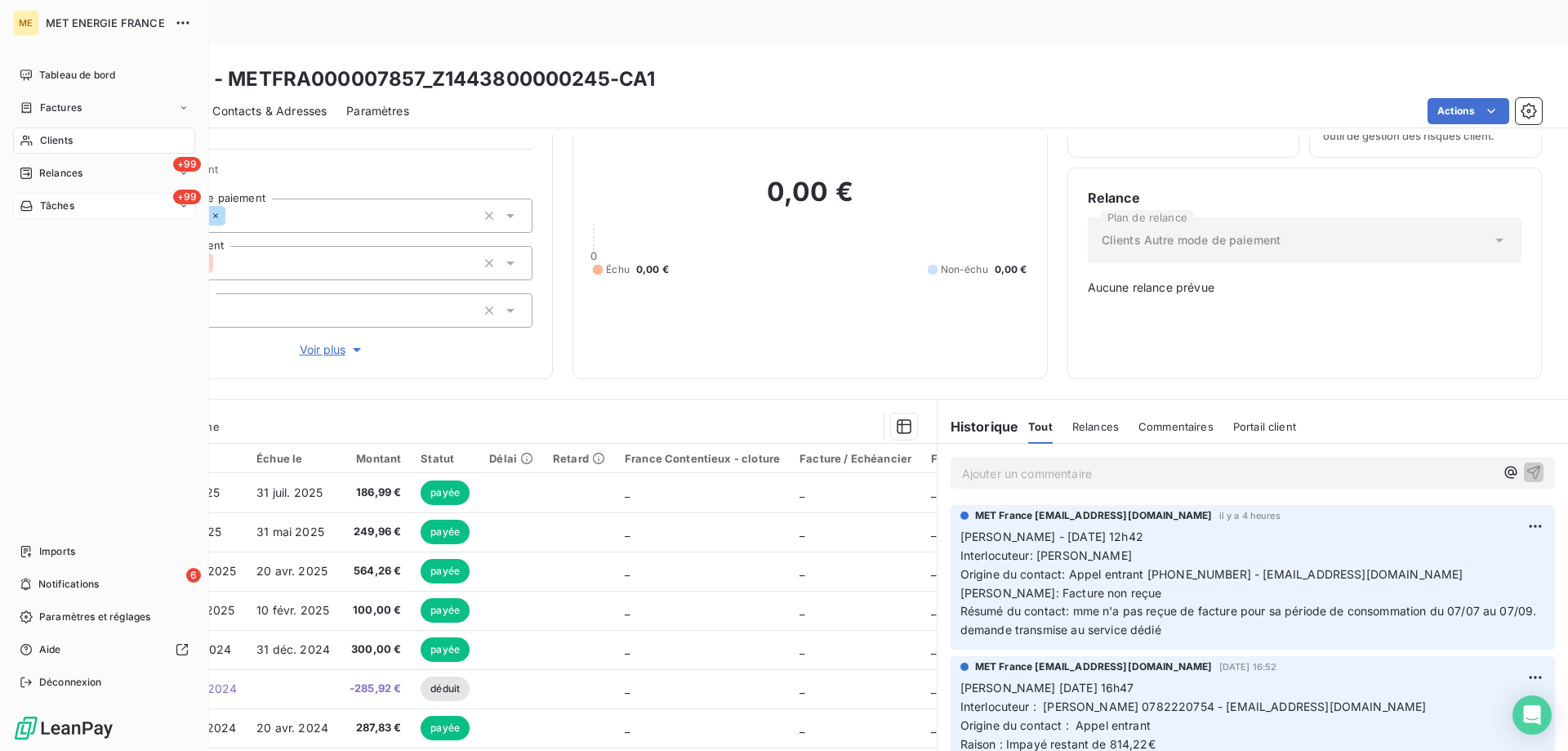
click at [97, 207] on div "+99 Tâches" at bounding box center [103, 206] width 182 height 26
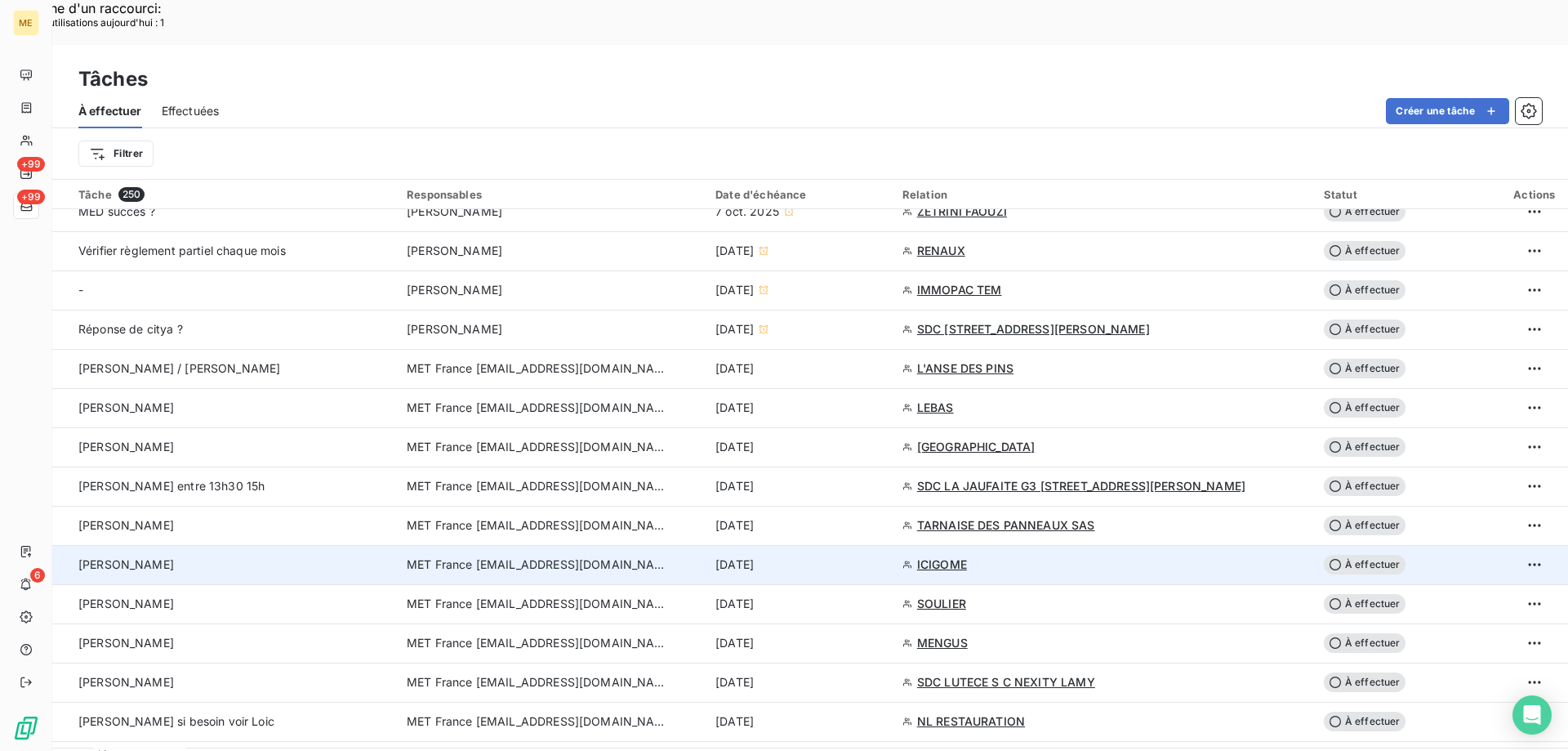
scroll to position [898, 0]
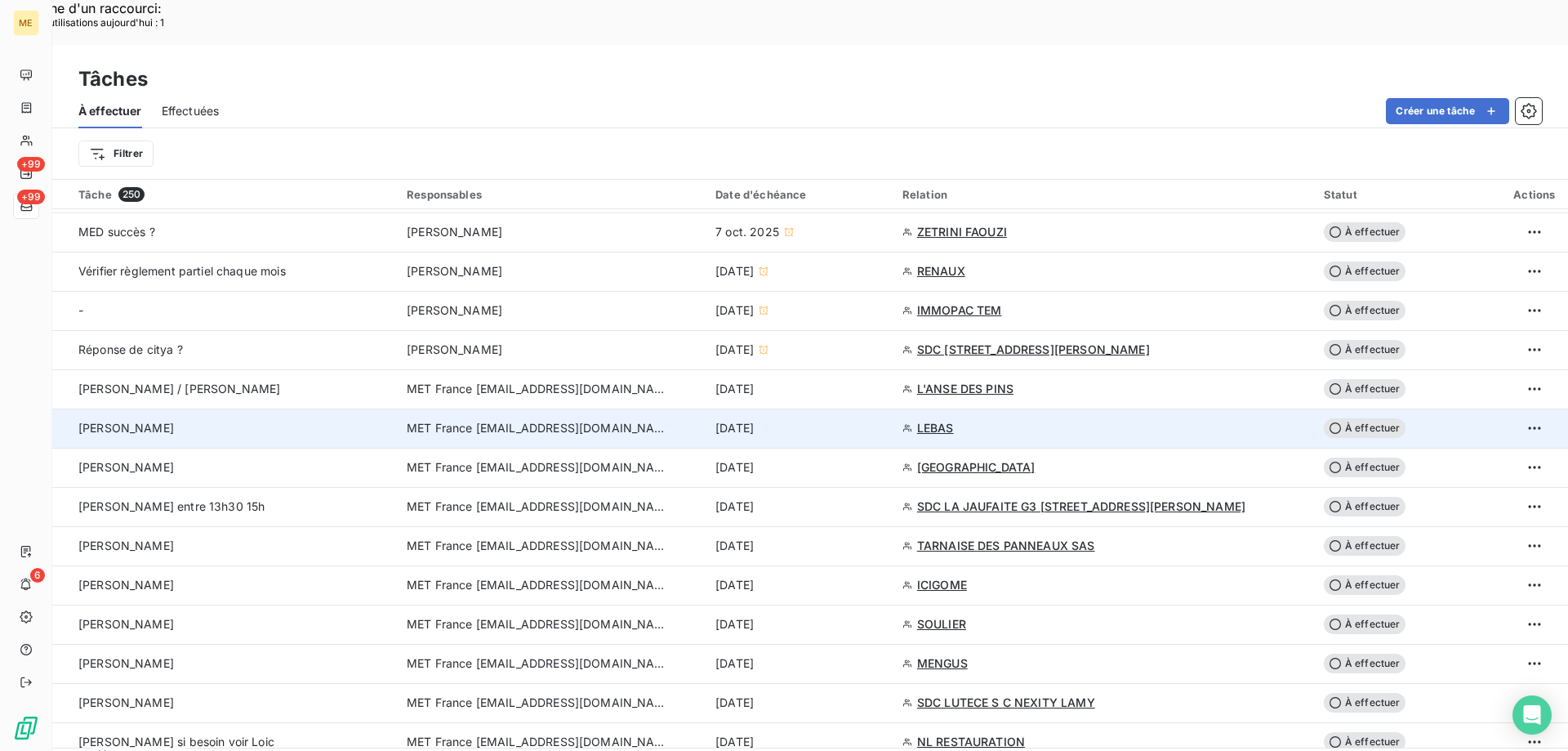
click at [1355, 418] on span "À effectuer" at bounding box center [1364, 428] width 82 height 20
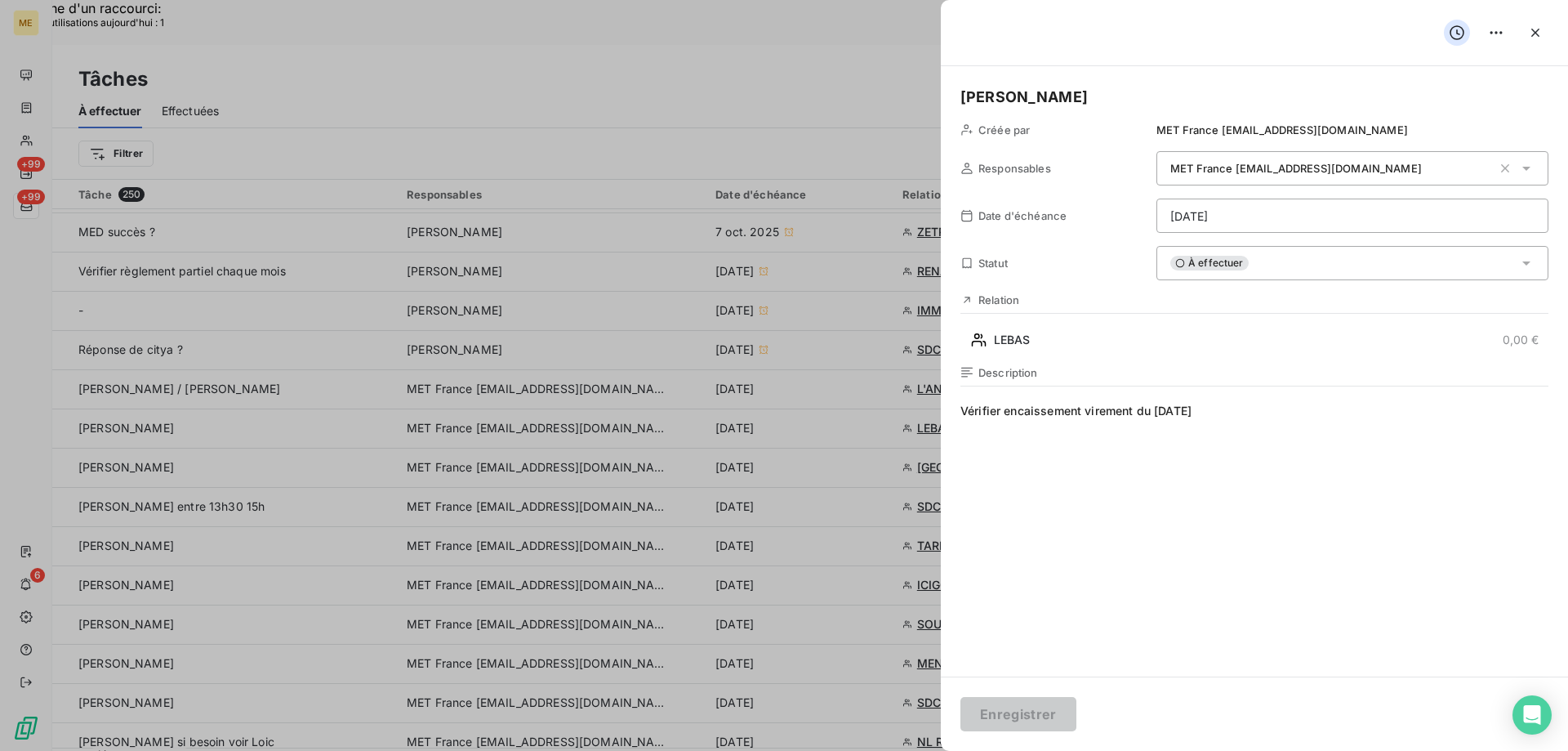
click at [1291, 271] on div "À effectuer" at bounding box center [1352, 263] width 392 height 34
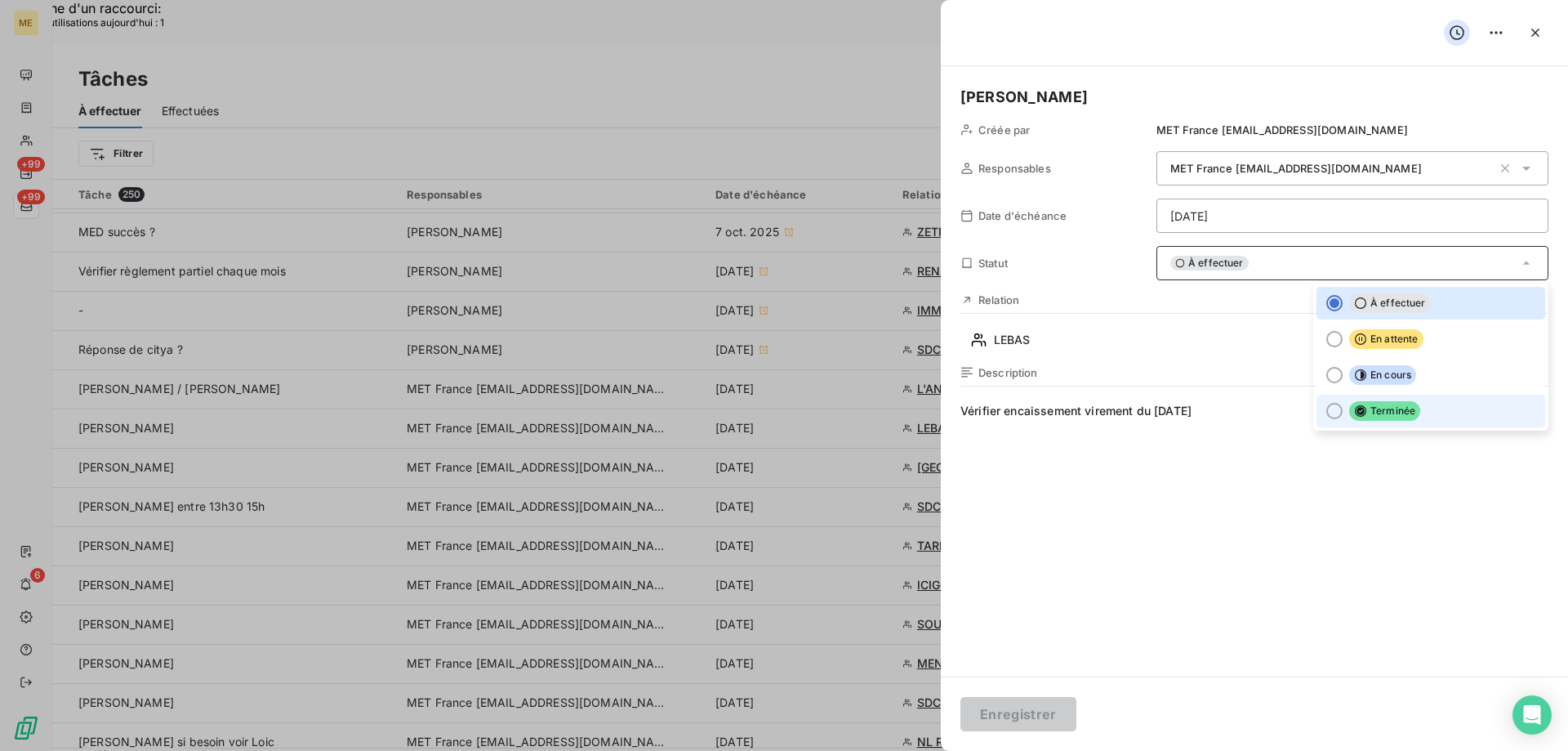
click at [1326, 410] on div at bounding box center [1334, 411] width 16 height 16
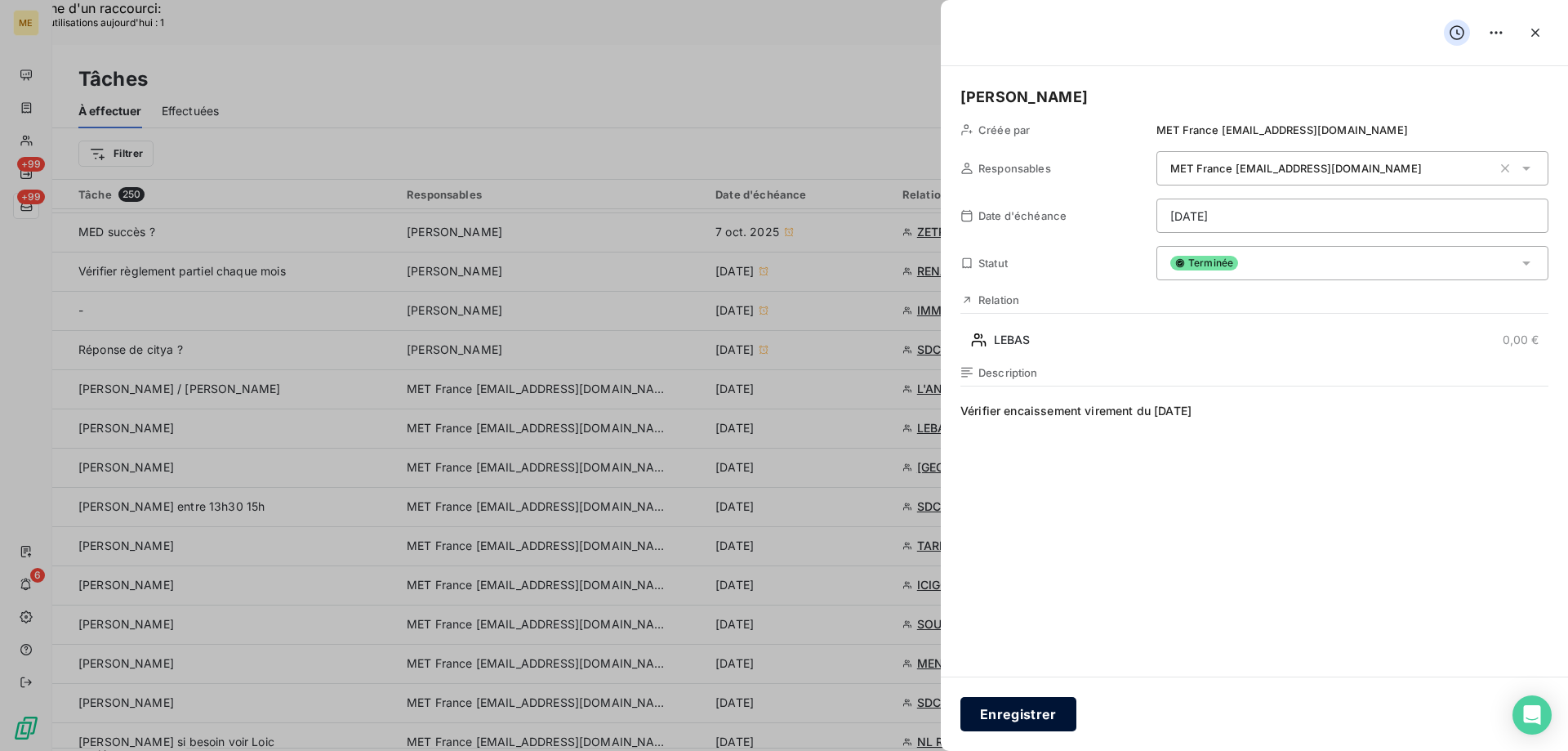
click at [1020, 713] on button "Enregistrer" at bounding box center [1018, 713] width 116 height 34
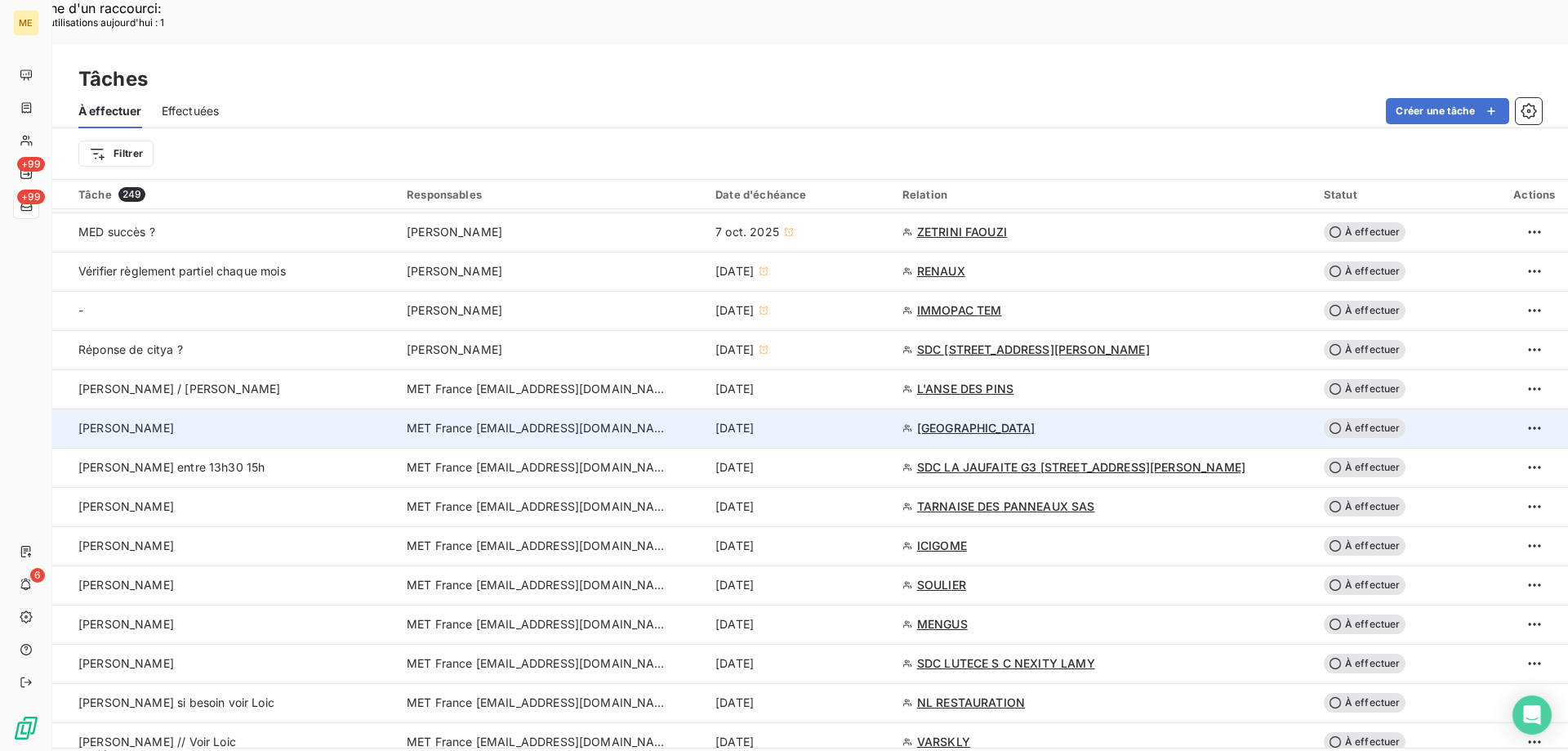
click at [946, 420] on span "[GEOGRAPHIC_DATA]" at bounding box center [975, 428] width 118 height 16
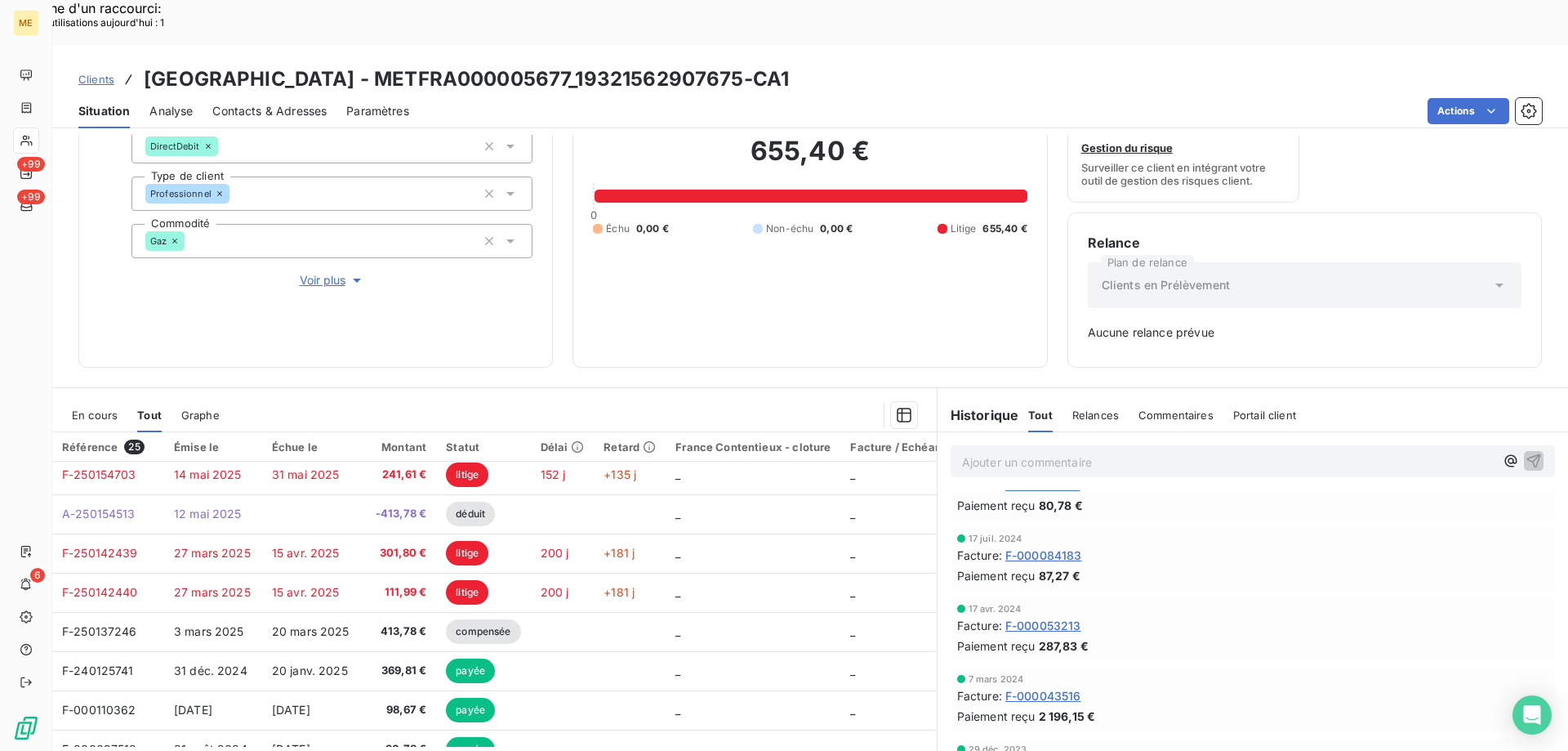
scroll to position [1647, 0]
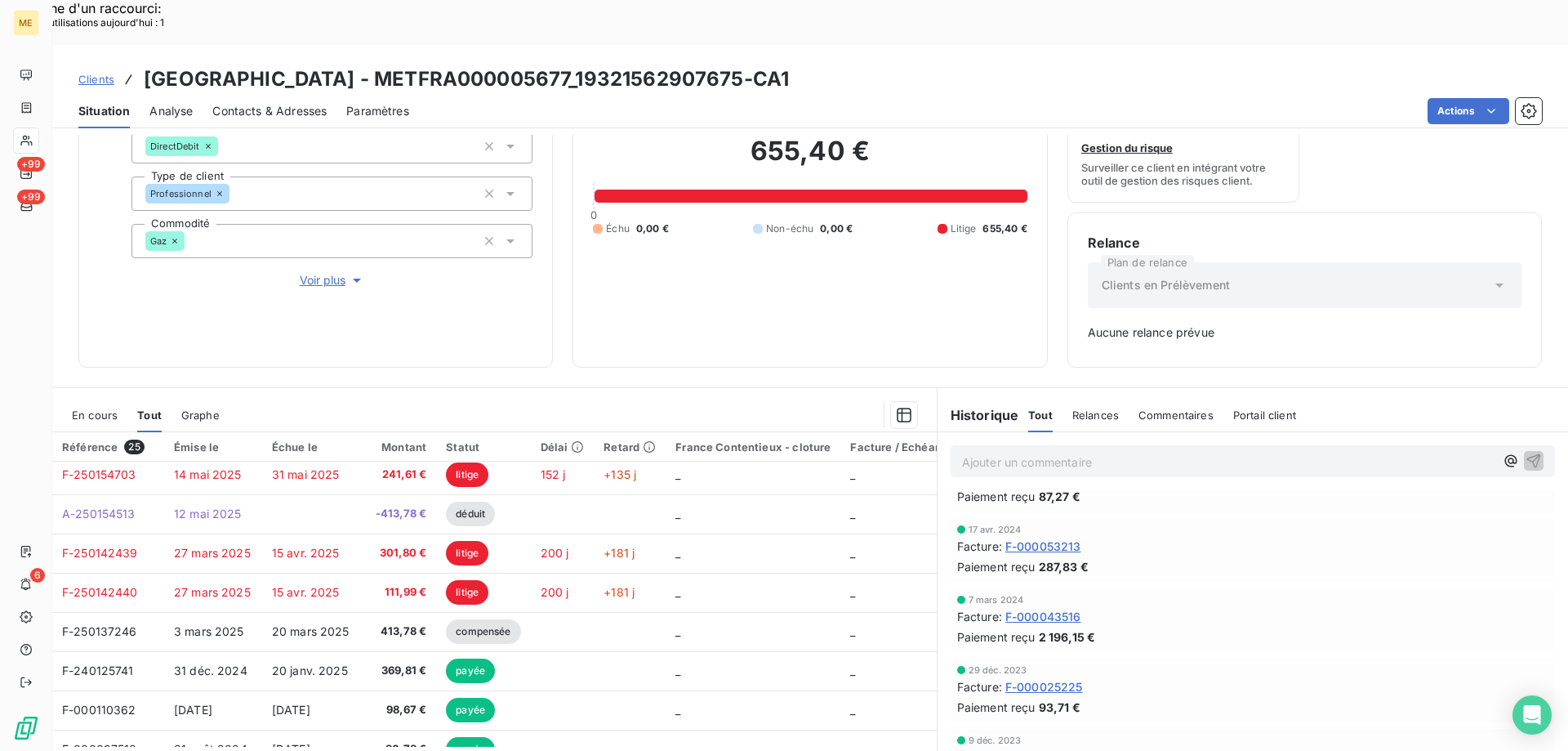
click at [319, 272] on span "Voir plus" at bounding box center [332, 280] width 66 height 16
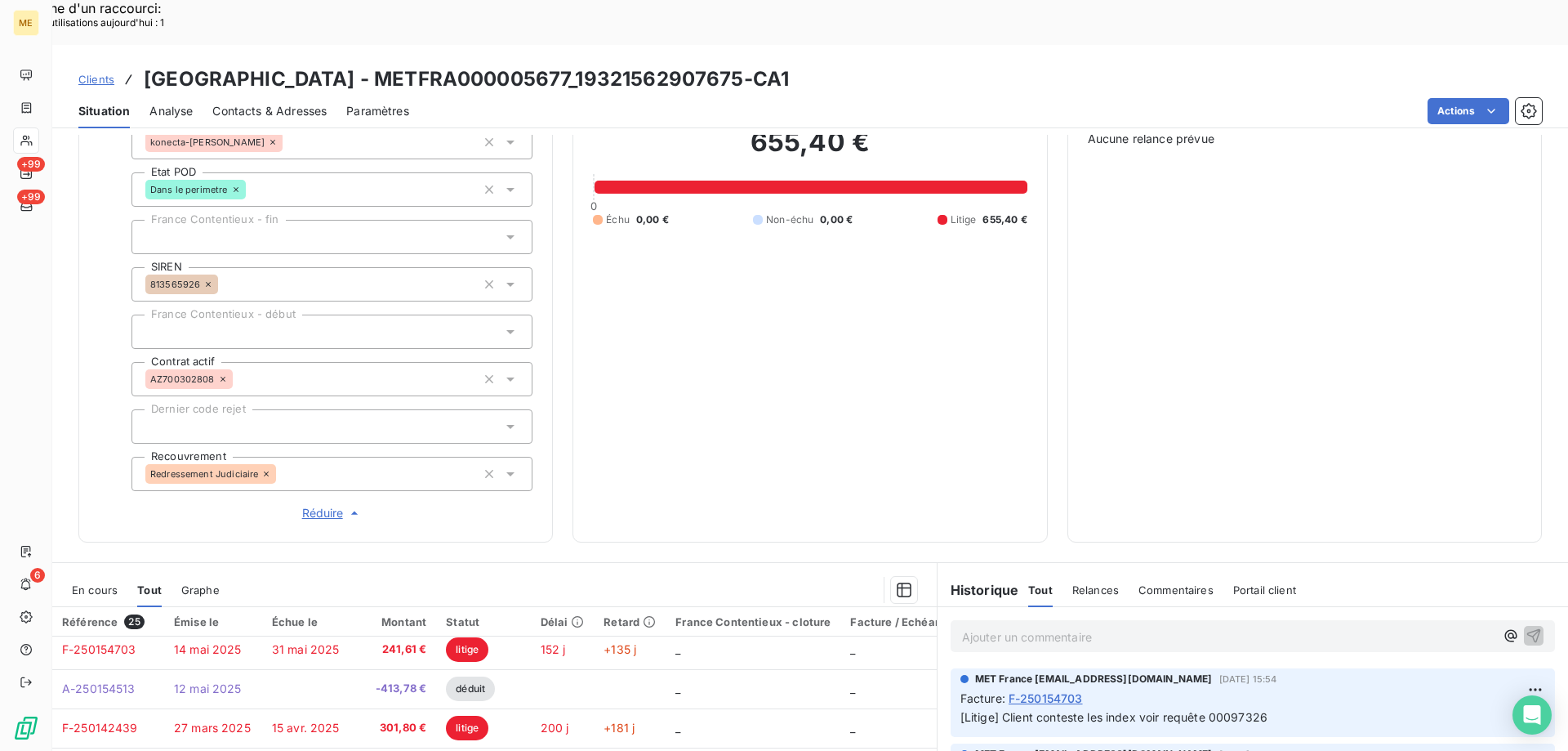
scroll to position [273, 0]
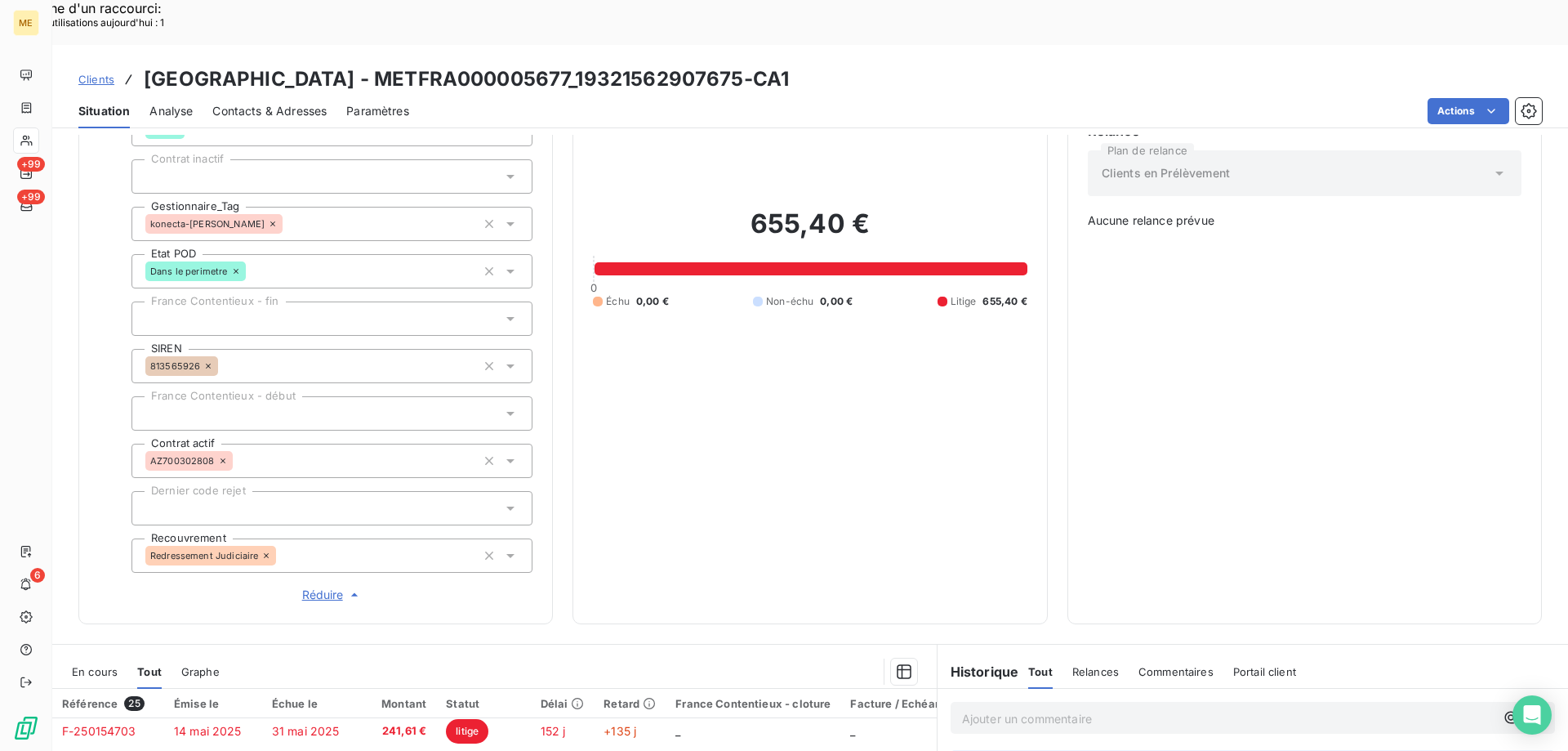
click at [315, 587] on span "Réduire" at bounding box center [332, 595] width 61 height 16
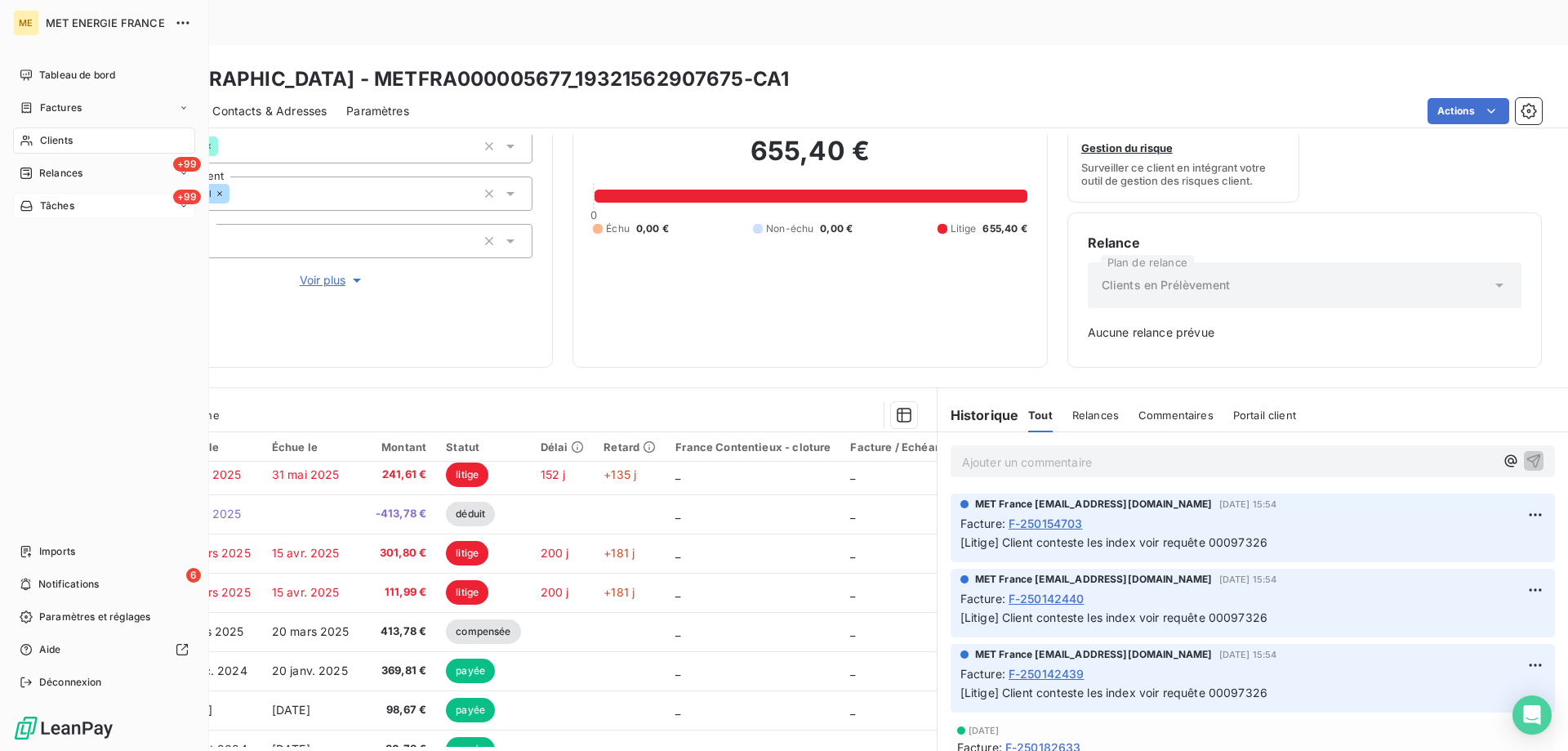
drag, startPoint x: 81, startPoint y: 207, endPoint x: 102, endPoint y: 207, distance: 21.0
click at [82, 207] on div "+99 Tâches" at bounding box center [103, 206] width 182 height 26
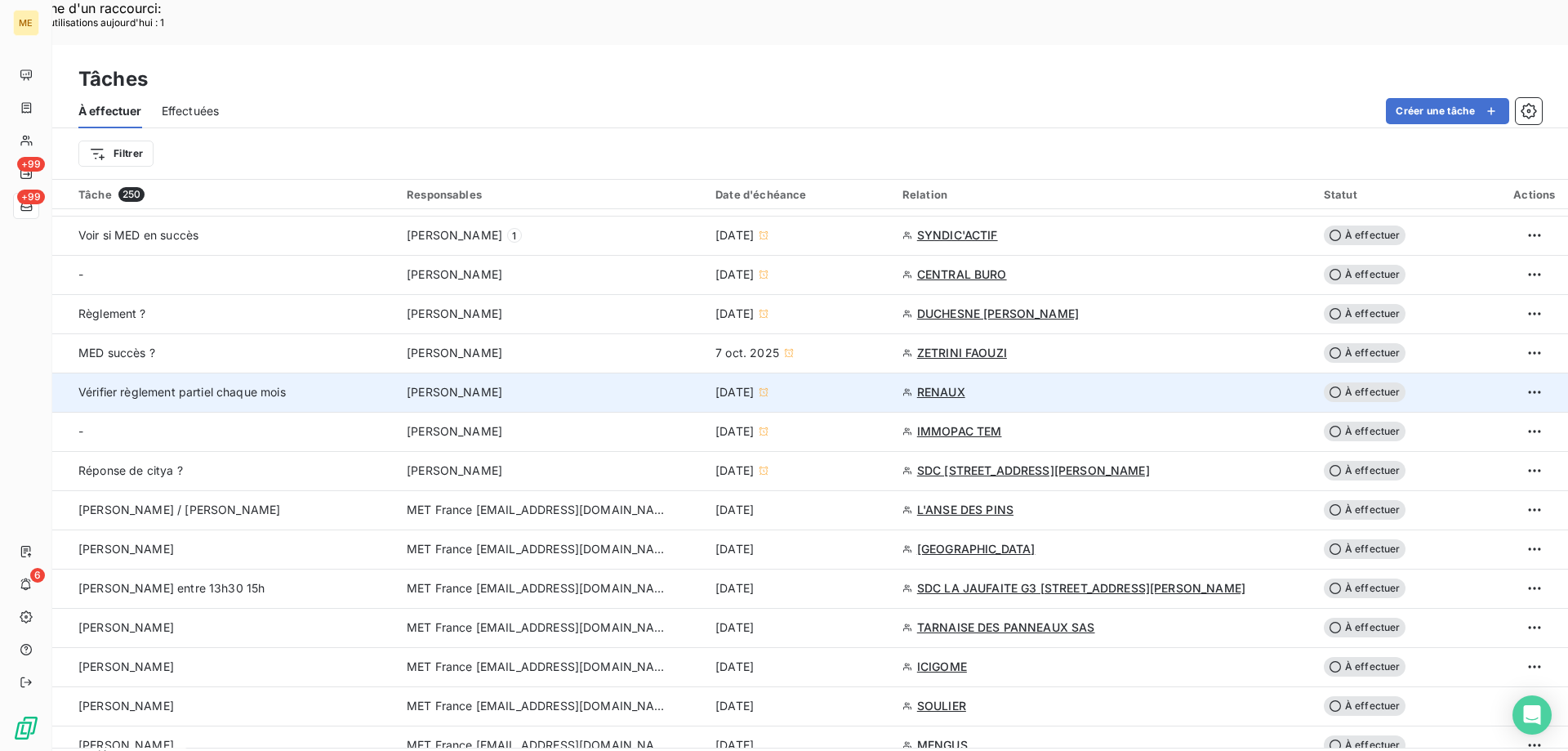
scroll to position [898, 0]
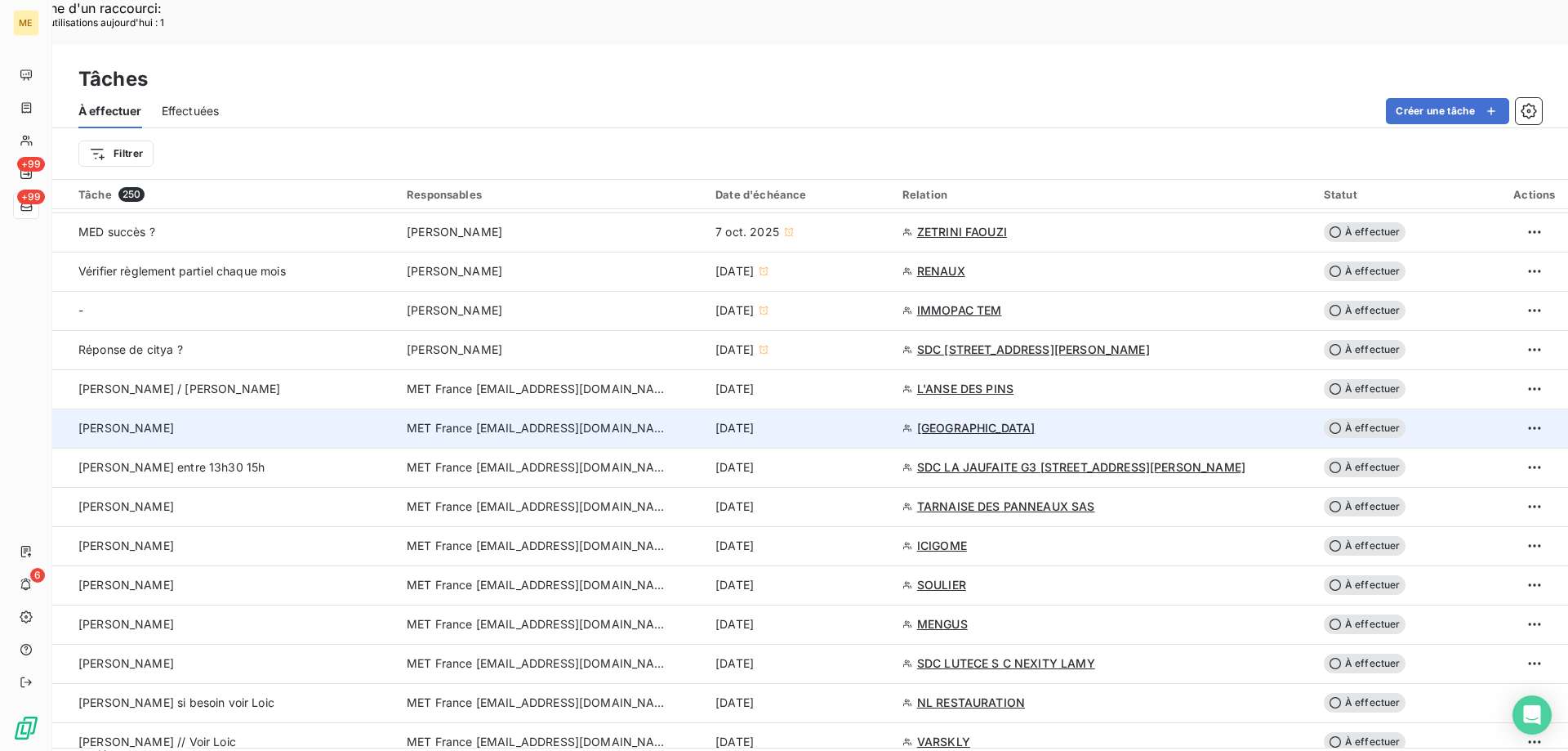
click at [1359, 418] on span "À effectuer" at bounding box center [1364, 428] width 82 height 20
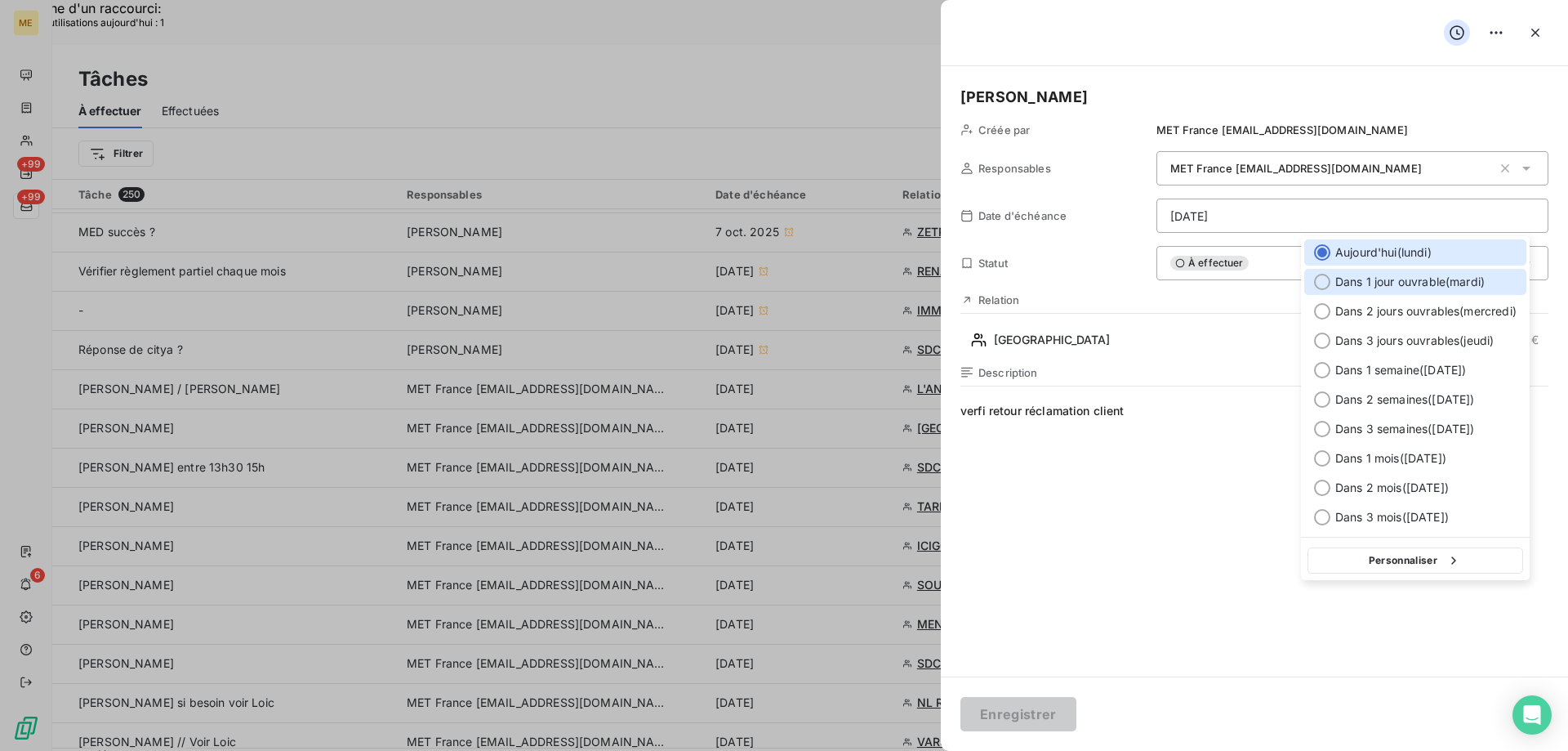
click at [1321, 284] on div at bounding box center [1321, 282] width 16 height 16
type input "[DATE]"
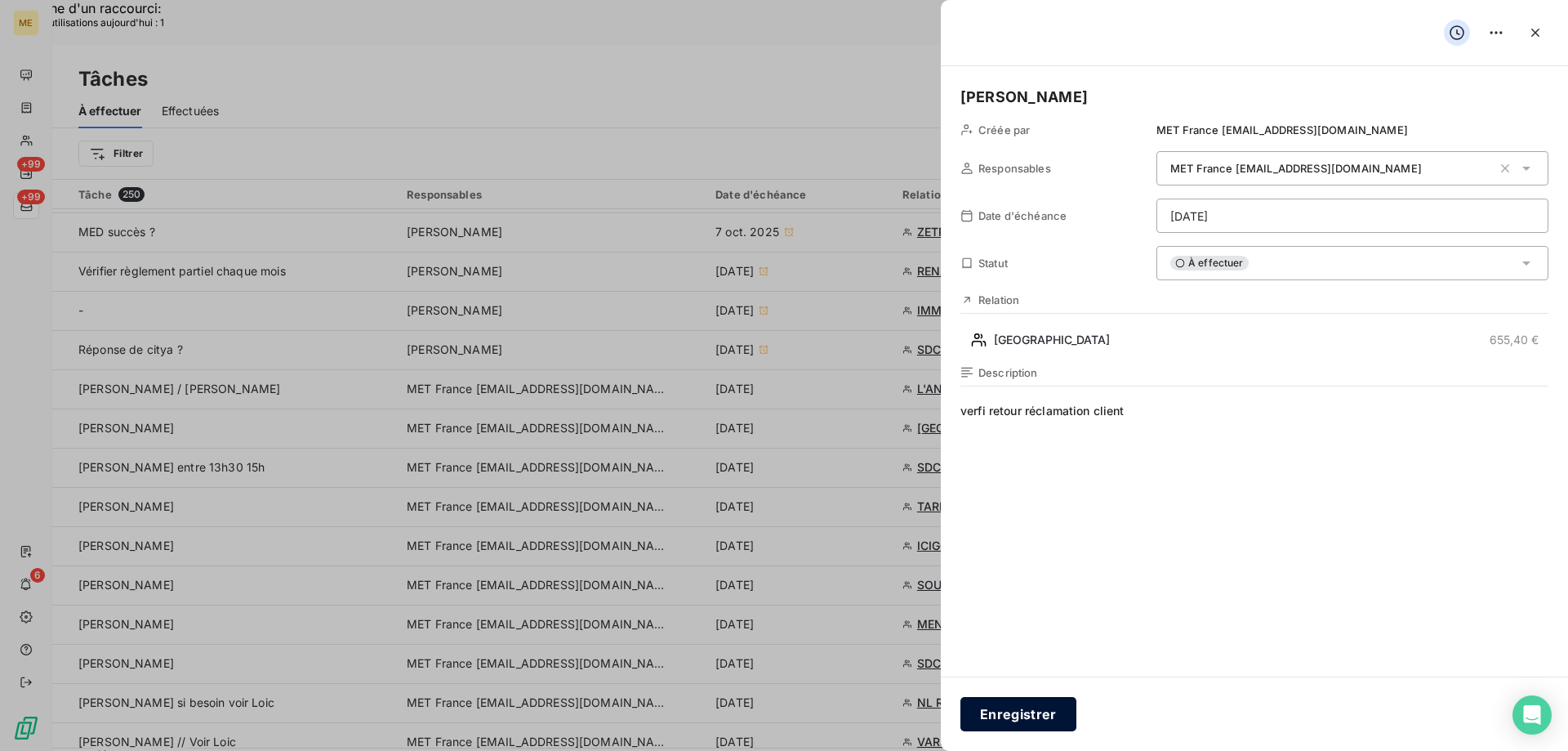
click at [1016, 707] on button "Enregistrer" at bounding box center [1018, 713] width 116 height 34
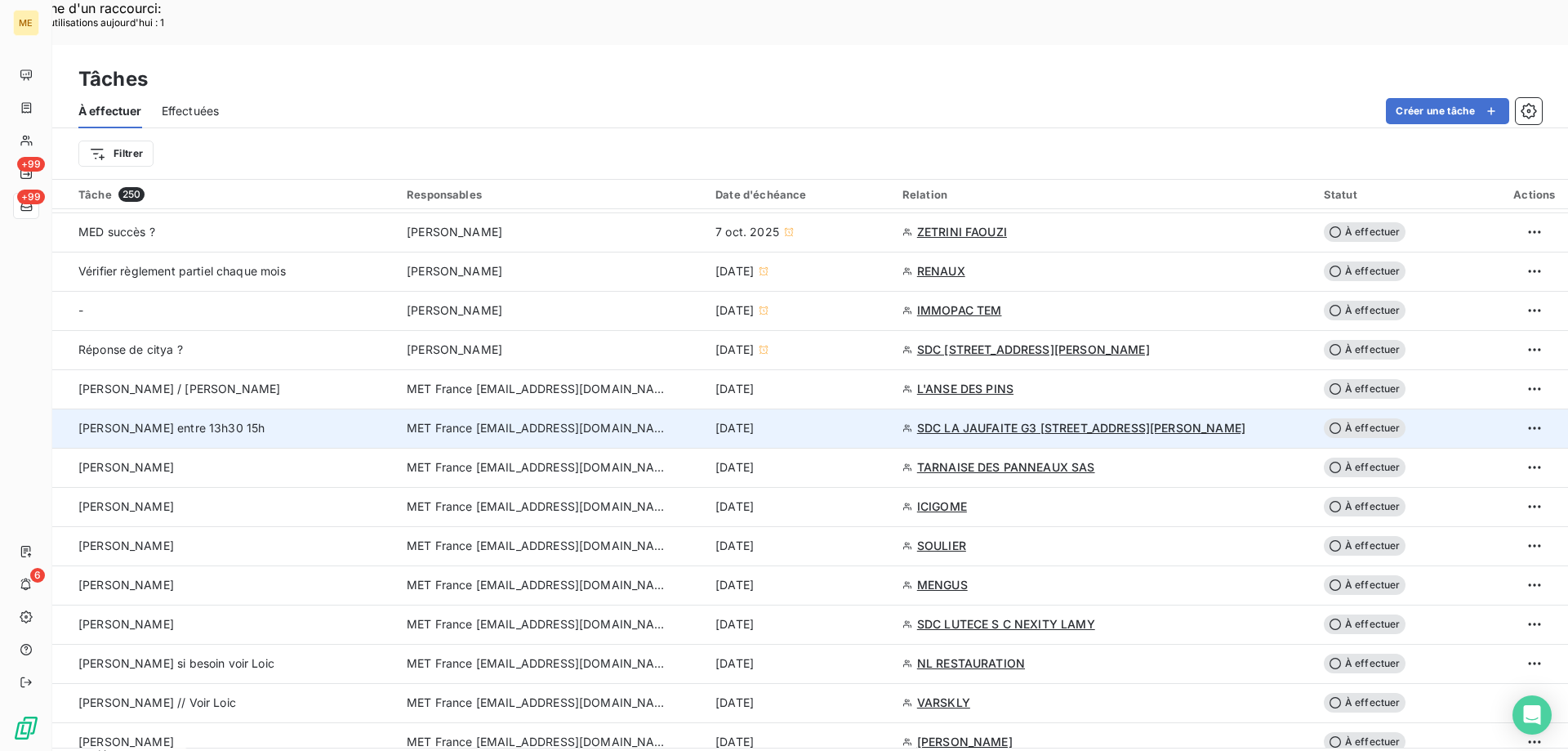
click at [986, 420] on span "SDC LA JAUFAITE G3 40 RUE JACQUES ANQUETIL" at bounding box center [1081, 428] width 328 height 16
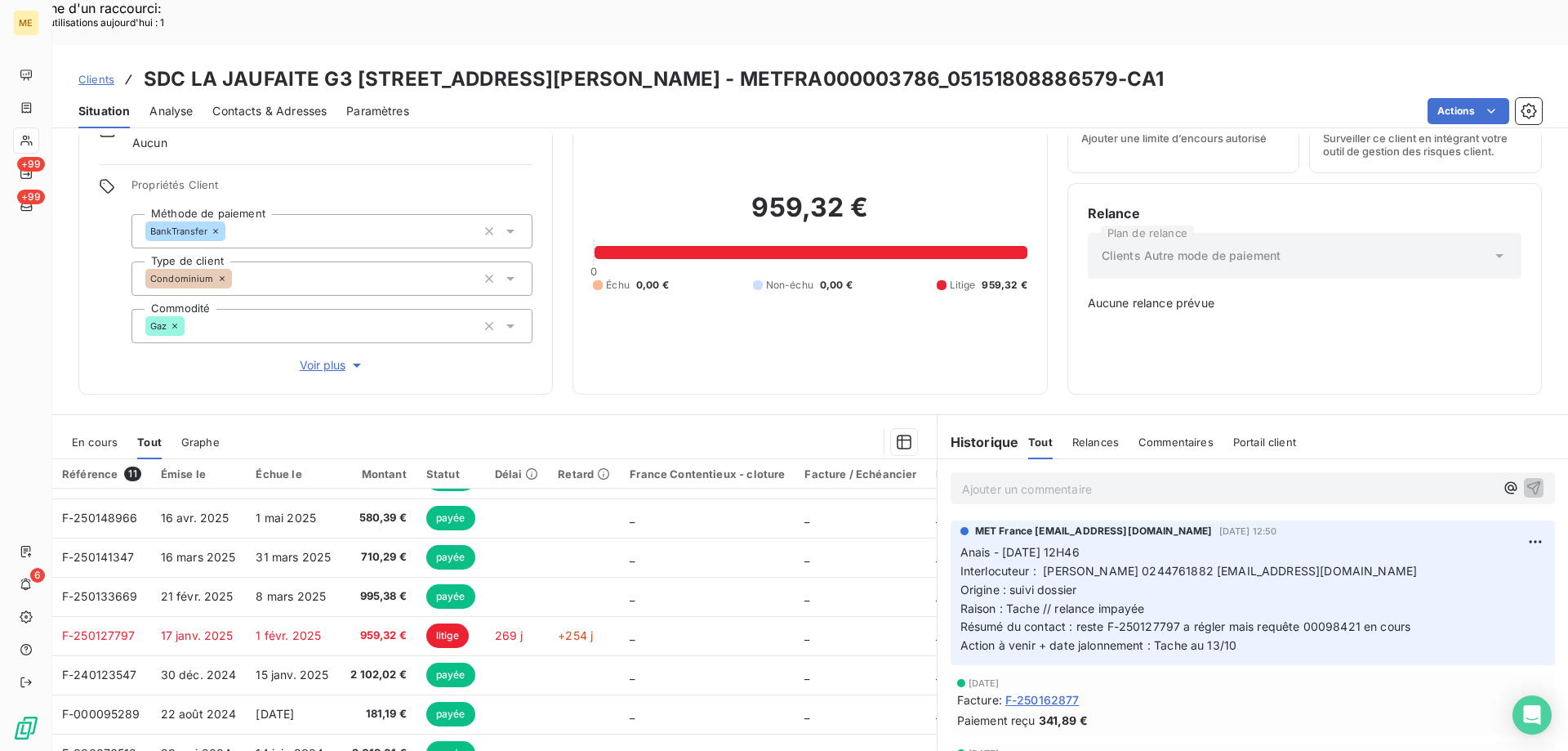
scroll to position [92, 0]
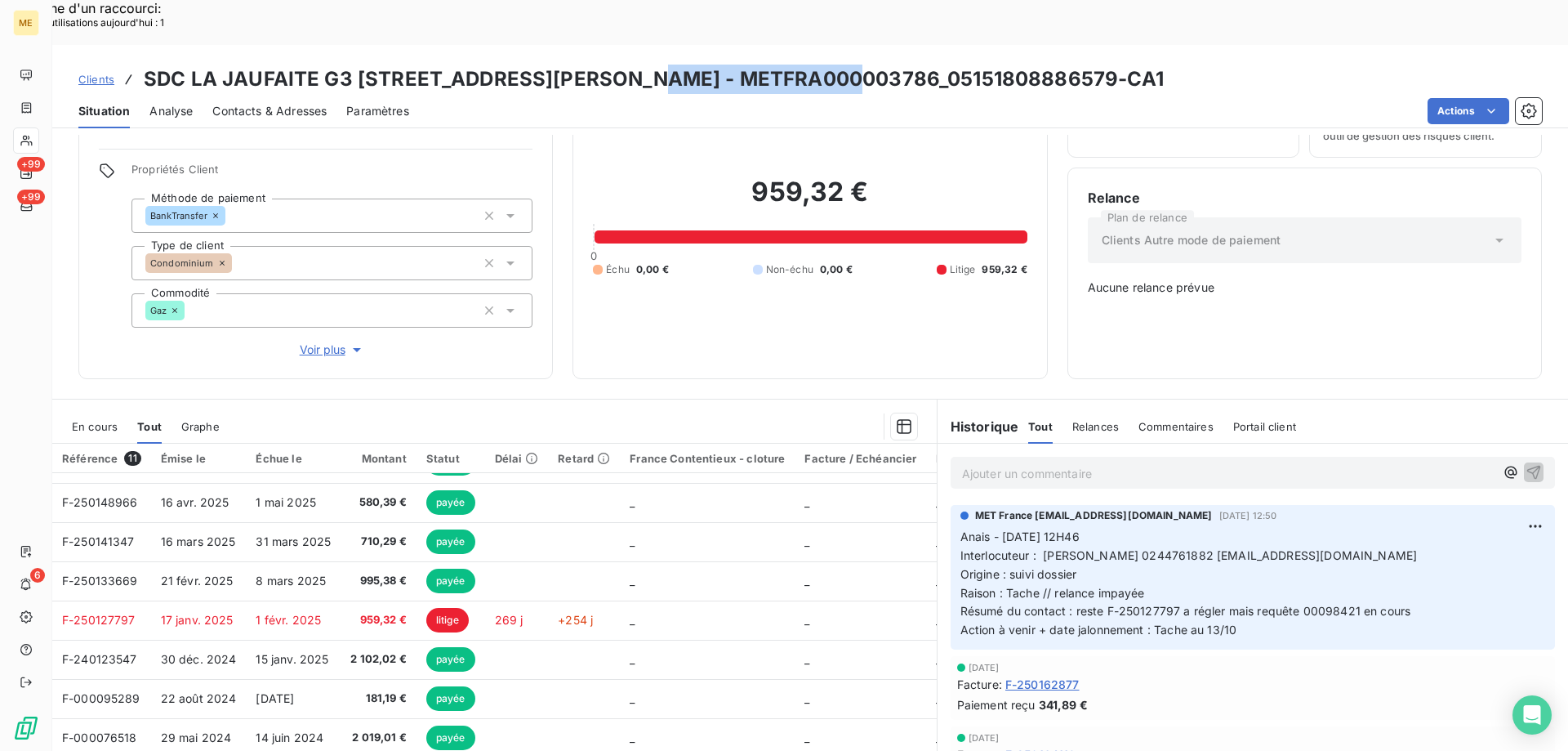
drag, startPoint x: 646, startPoint y: 35, endPoint x: 845, endPoint y: 30, distance: 199.1
click at [845, 65] on h3 "SDC LA JAUFAITE G3 40 RUE JACQUES ANQUETIL - METFRA000003786_05151808886579-CA1" at bounding box center [654, 80] width 1020 height 30
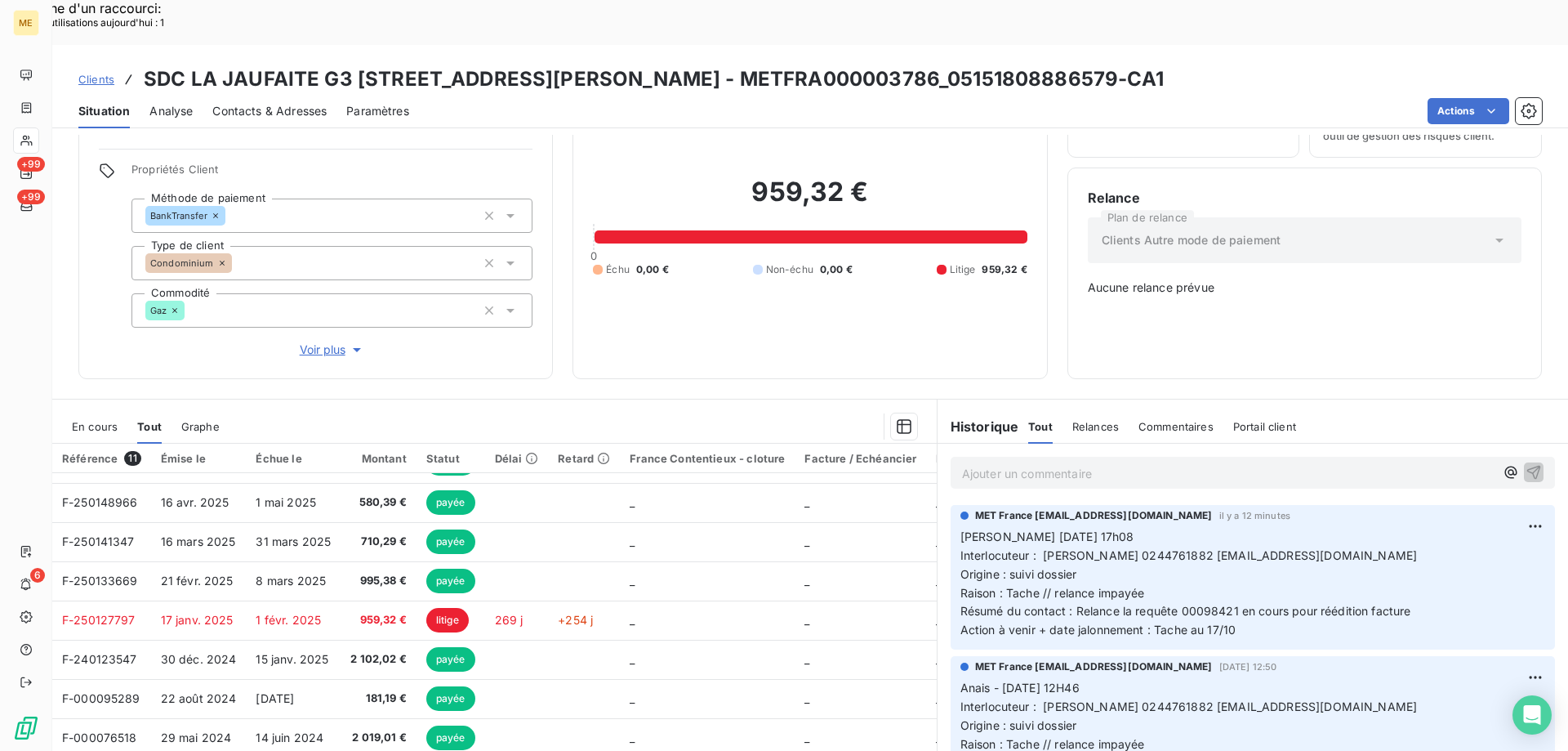
click at [1427, 527] on p "Valérie 13/10/2025 17h08 Interlocuteur : Mme covin 0244761882 acovin@proxiserve…" at bounding box center [1253, 583] width 585 height 112
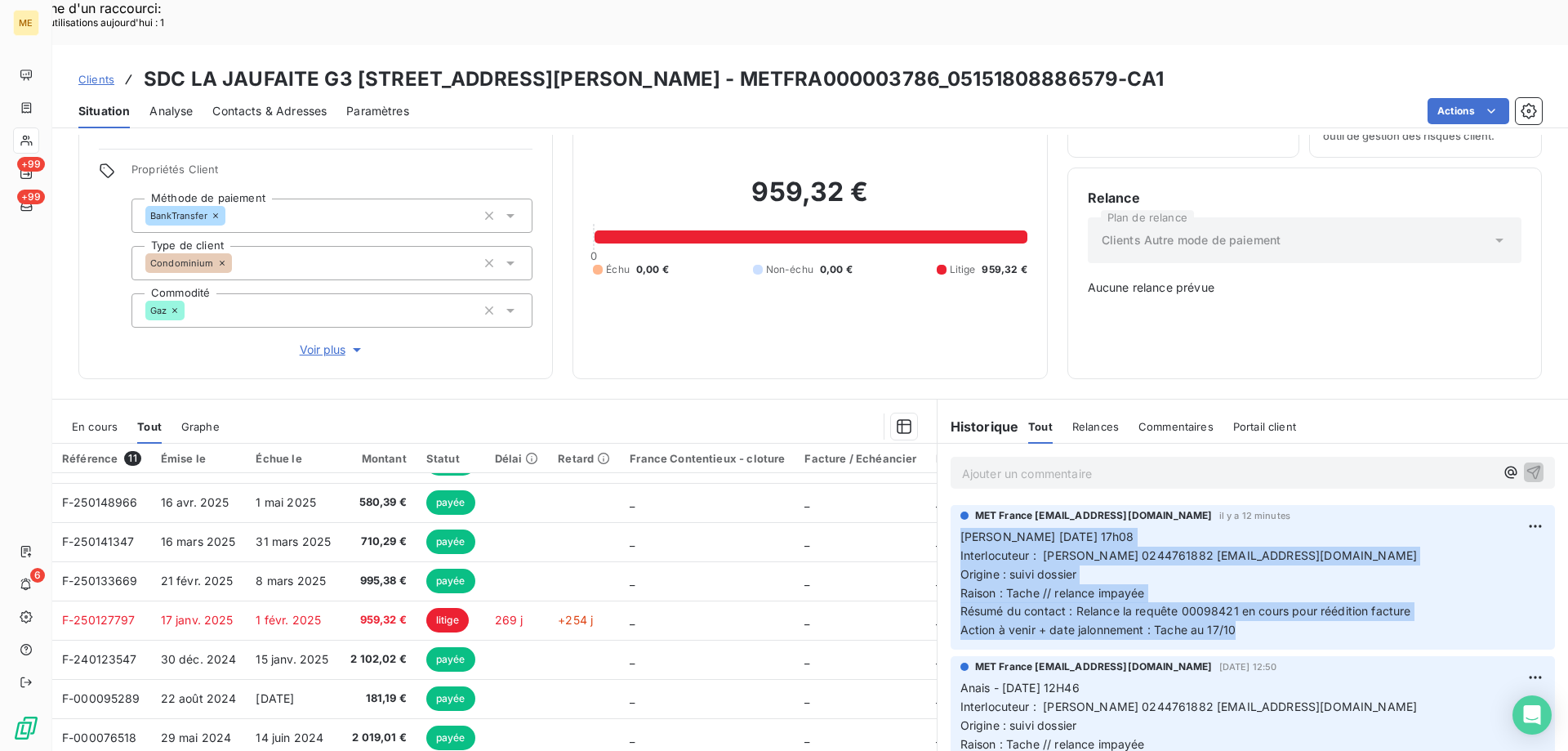
drag, startPoint x: 1244, startPoint y: 578, endPoint x: 950, endPoint y: 489, distance: 307.2
click at [951, 504] on div "MET France met-france@recouvrement.met.com il y a 12 minutes Valérie 13/10/2025…" at bounding box center [1253, 576] width 605 height 144
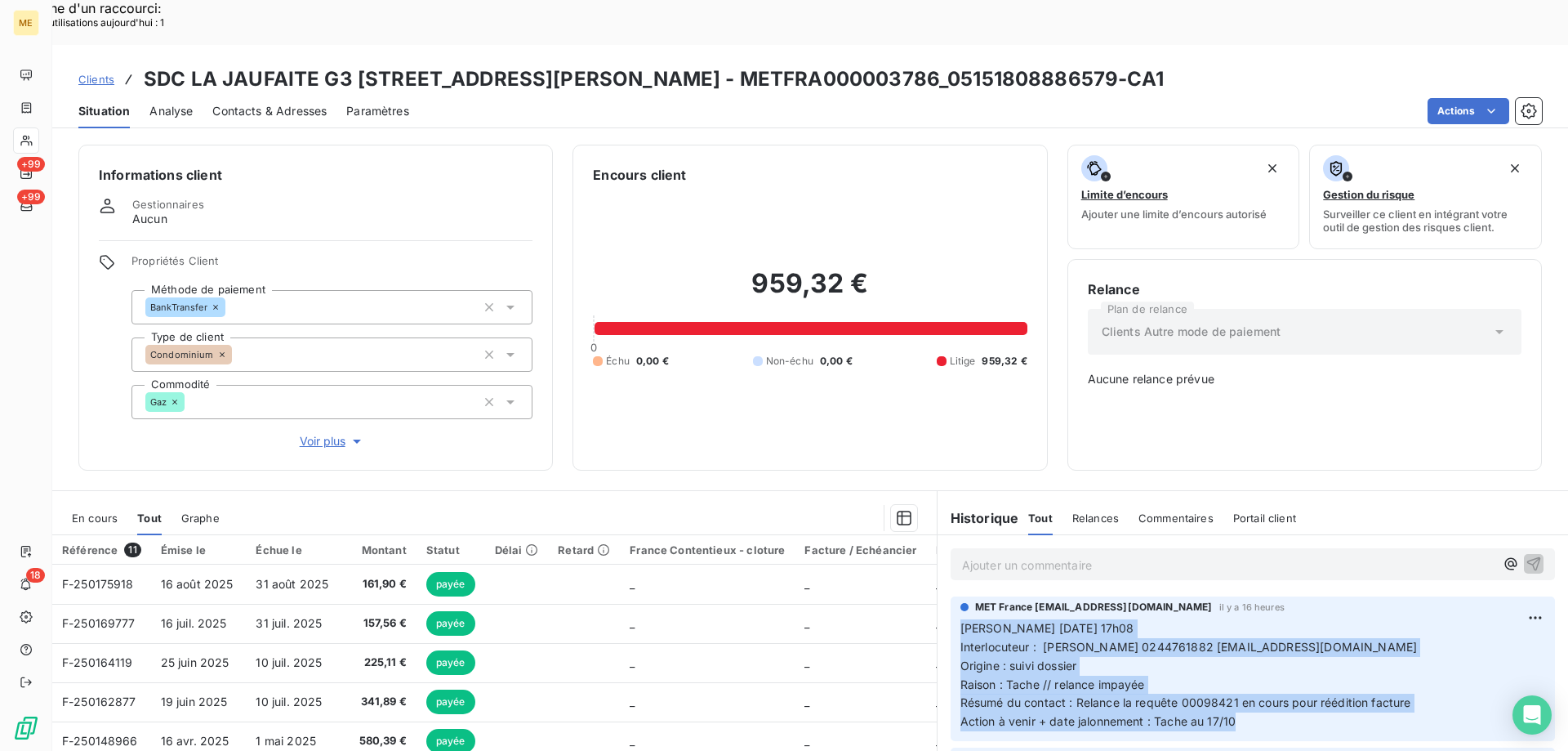
scroll to position [153, 0]
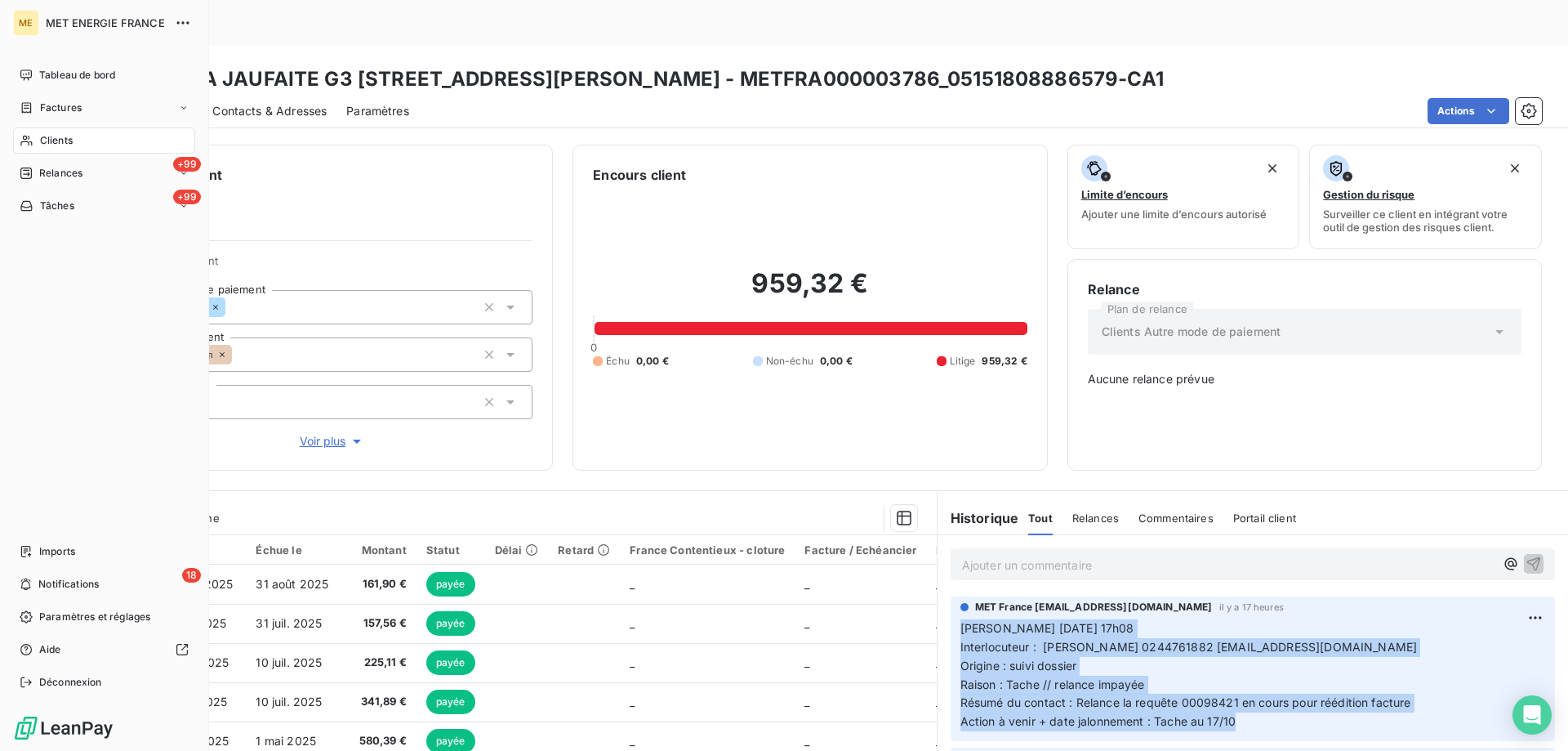
scroll to position [153, 0]
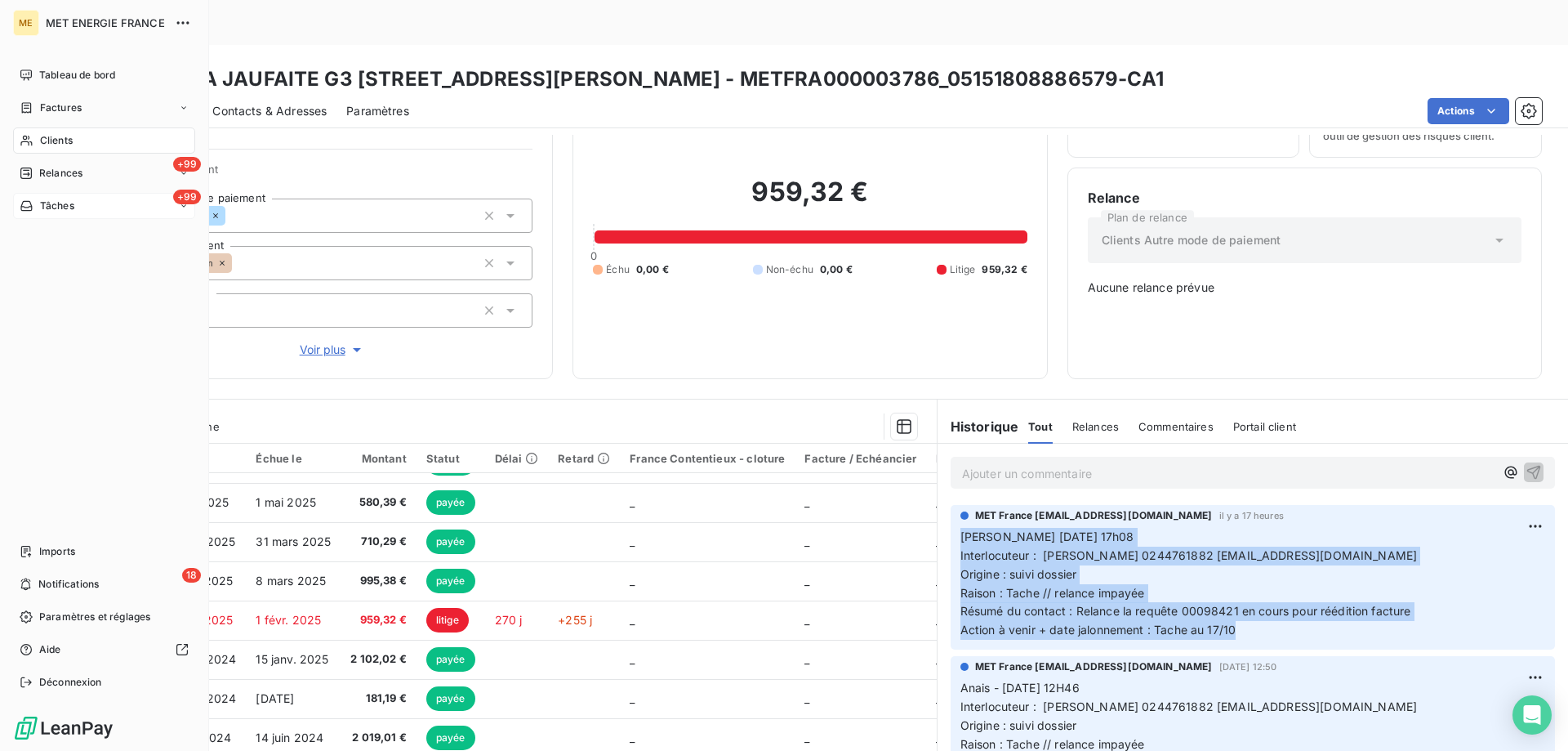
click at [90, 203] on div "+99 Tâches" at bounding box center [103, 206] width 182 height 26
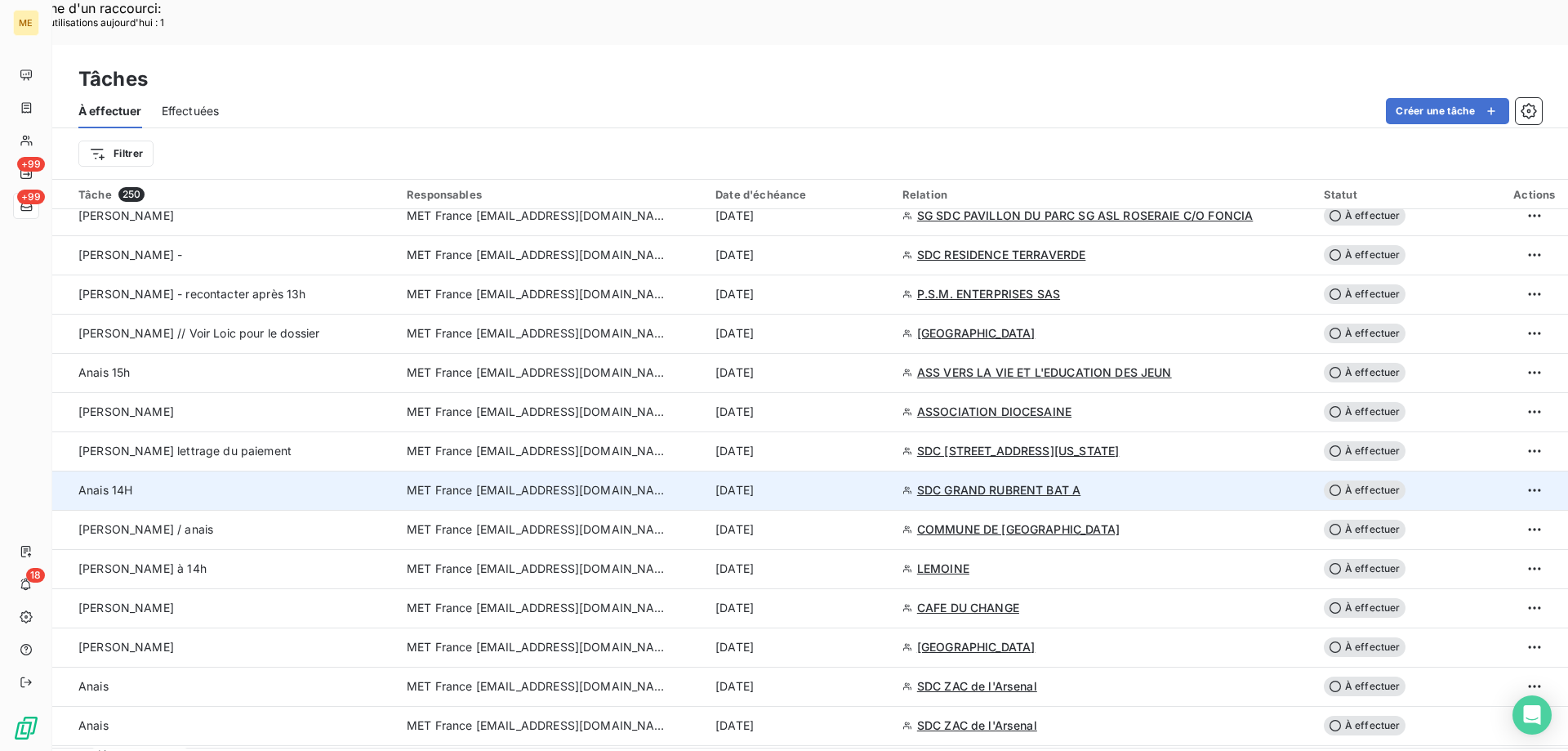
scroll to position [2533, 0]
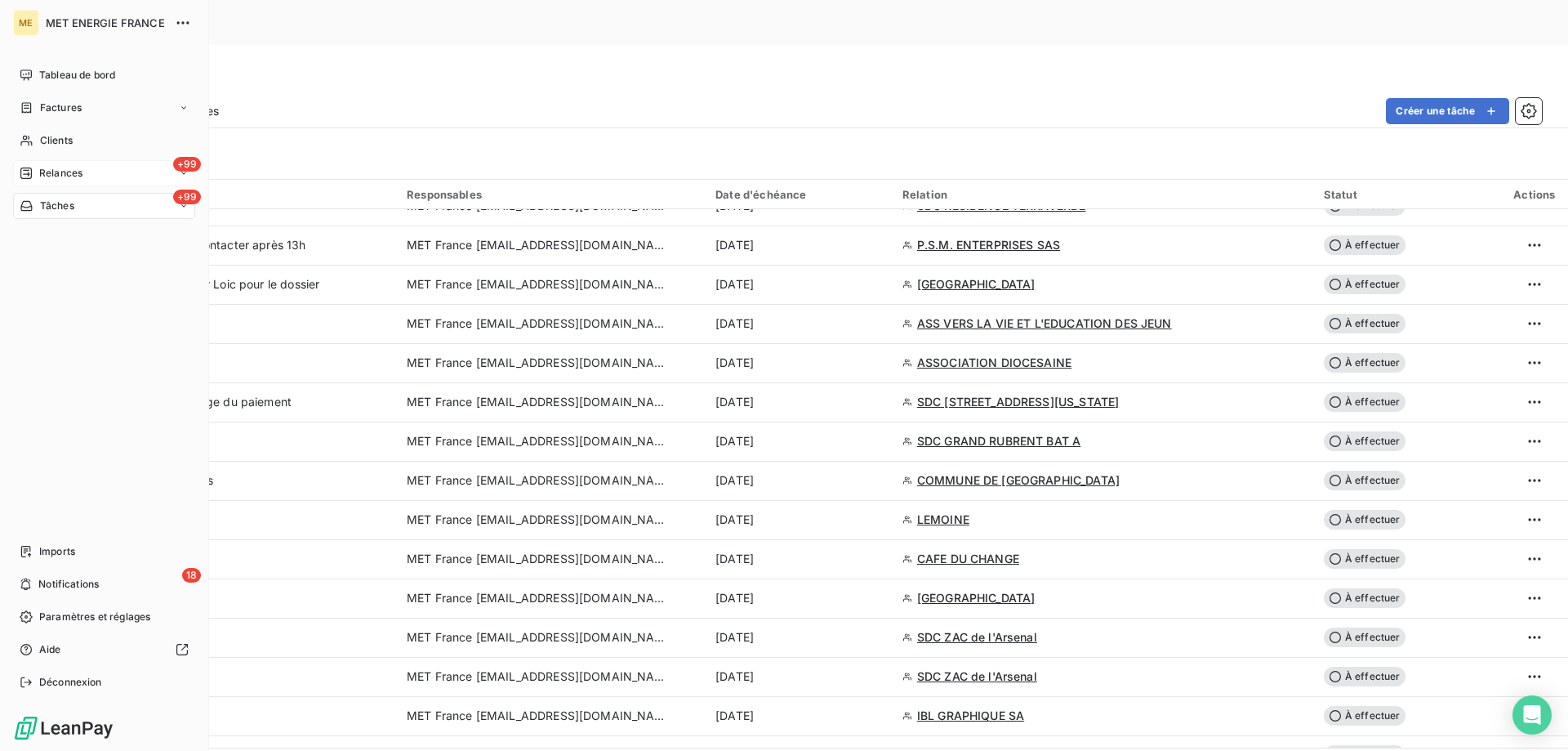
click at [99, 173] on div "+99 Relances" at bounding box center [103, 173] width 182 height 26
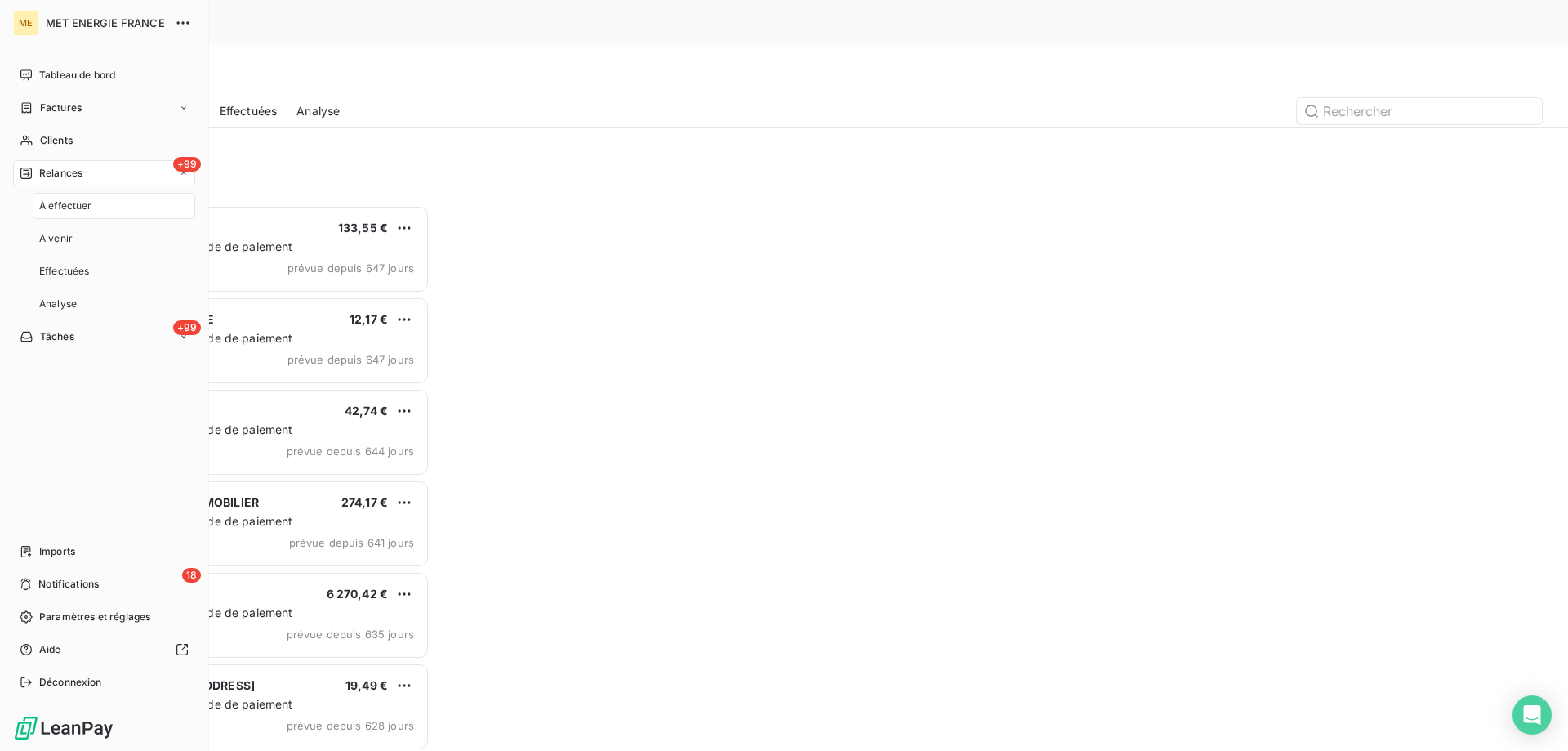
scroll to position [578, 339]
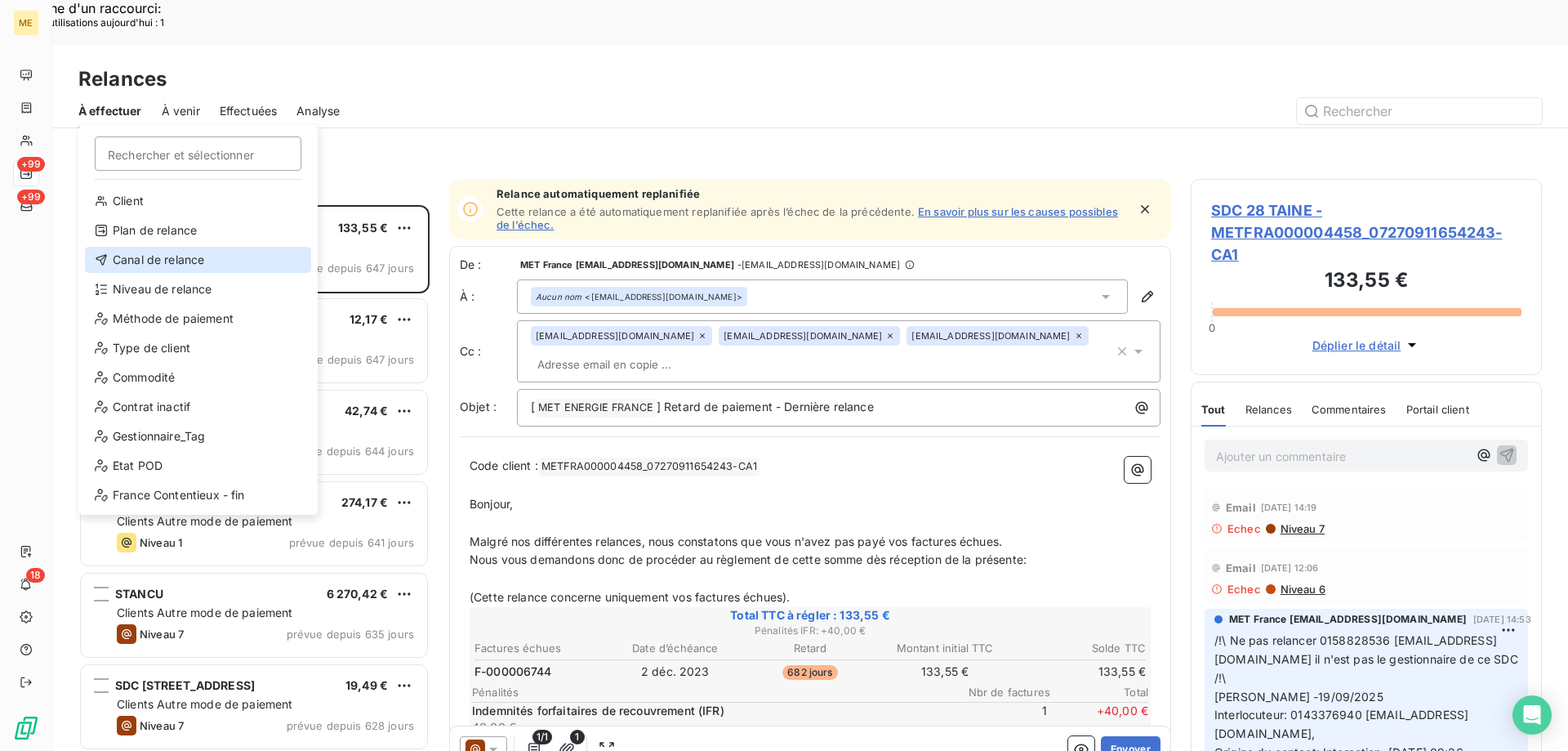
click at [158, 263] on div "Canal de relance" at bounding box center [197, 260] width 226 height 26
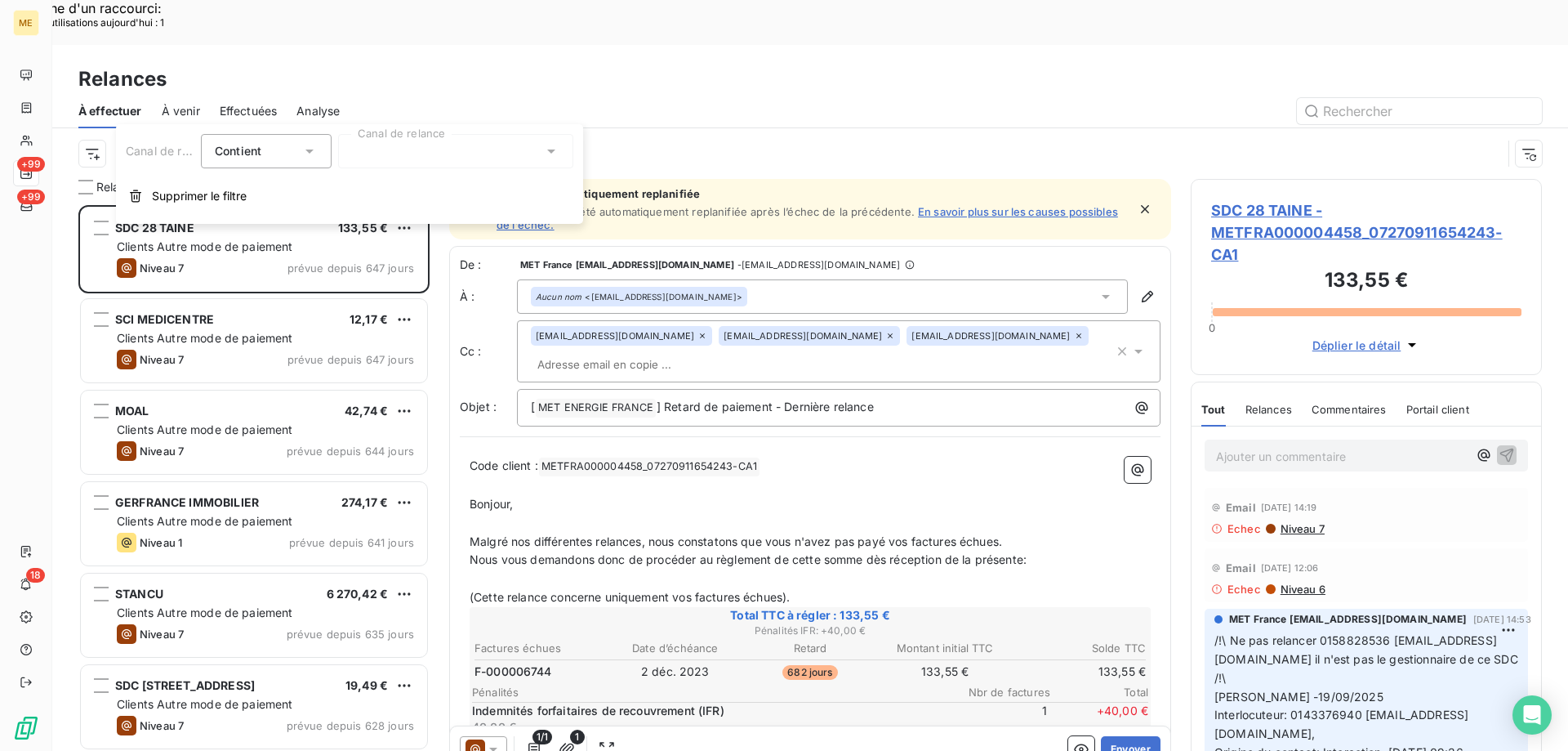
click at [413, 130] on div "Canal de relance Contient is Canal de relance Supprimer le filtre" at bounding box center [350, 174] width 467 height 99
click at [392, 140] on div at bounding box center [455, 151] width 236 height 34
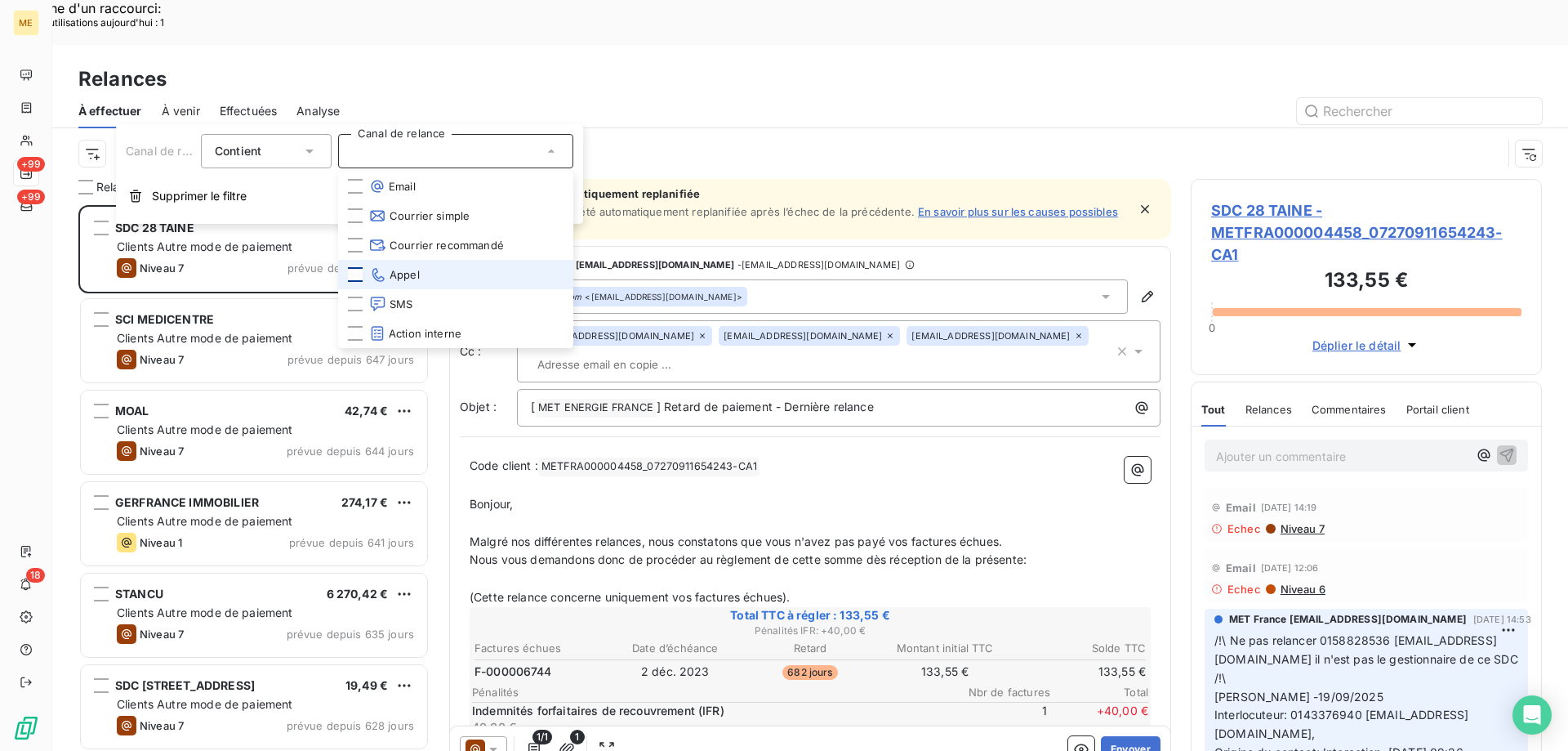
click at [356, 273] on div at bounding box center [355, 275] width 15 height 15
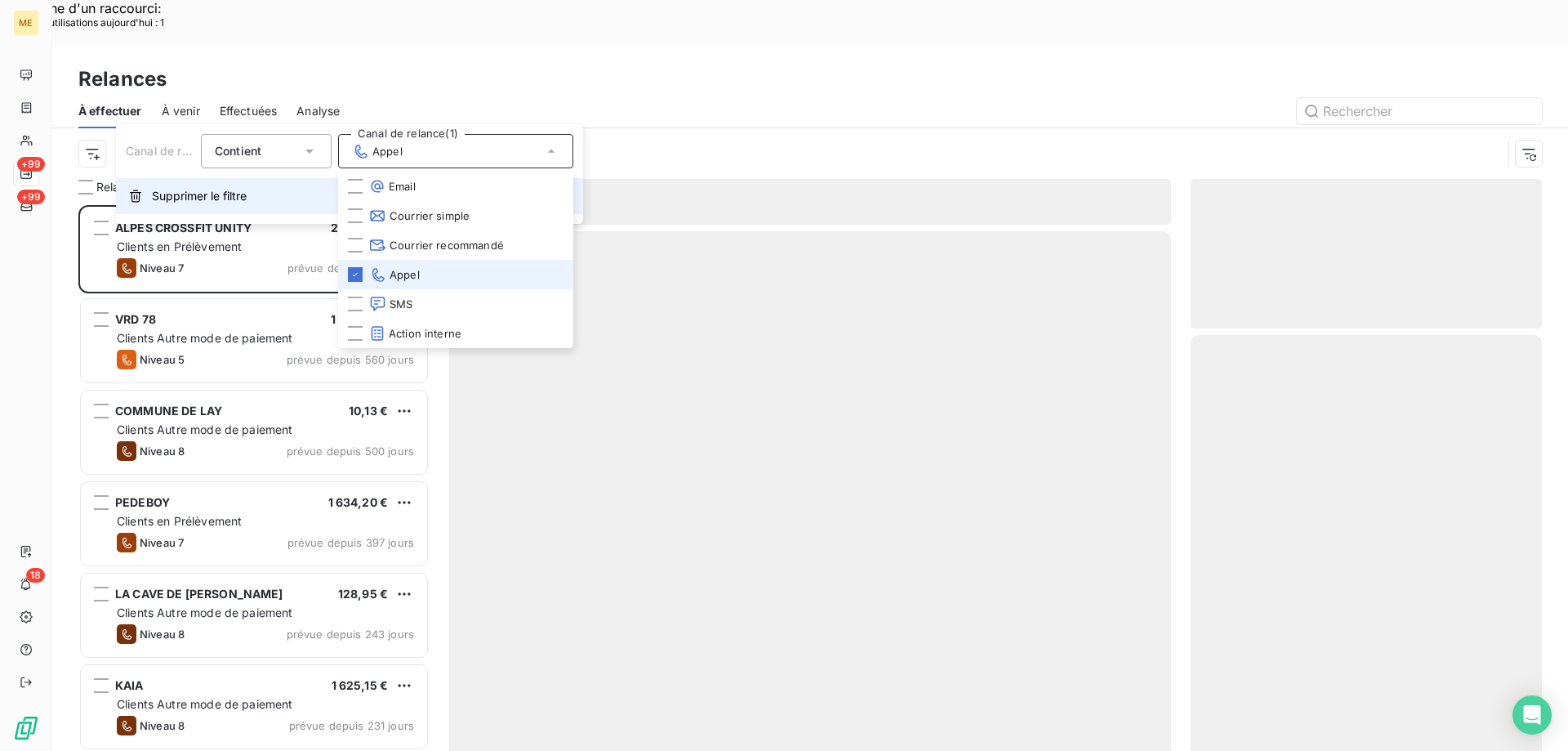
scroll to position [578, 339]
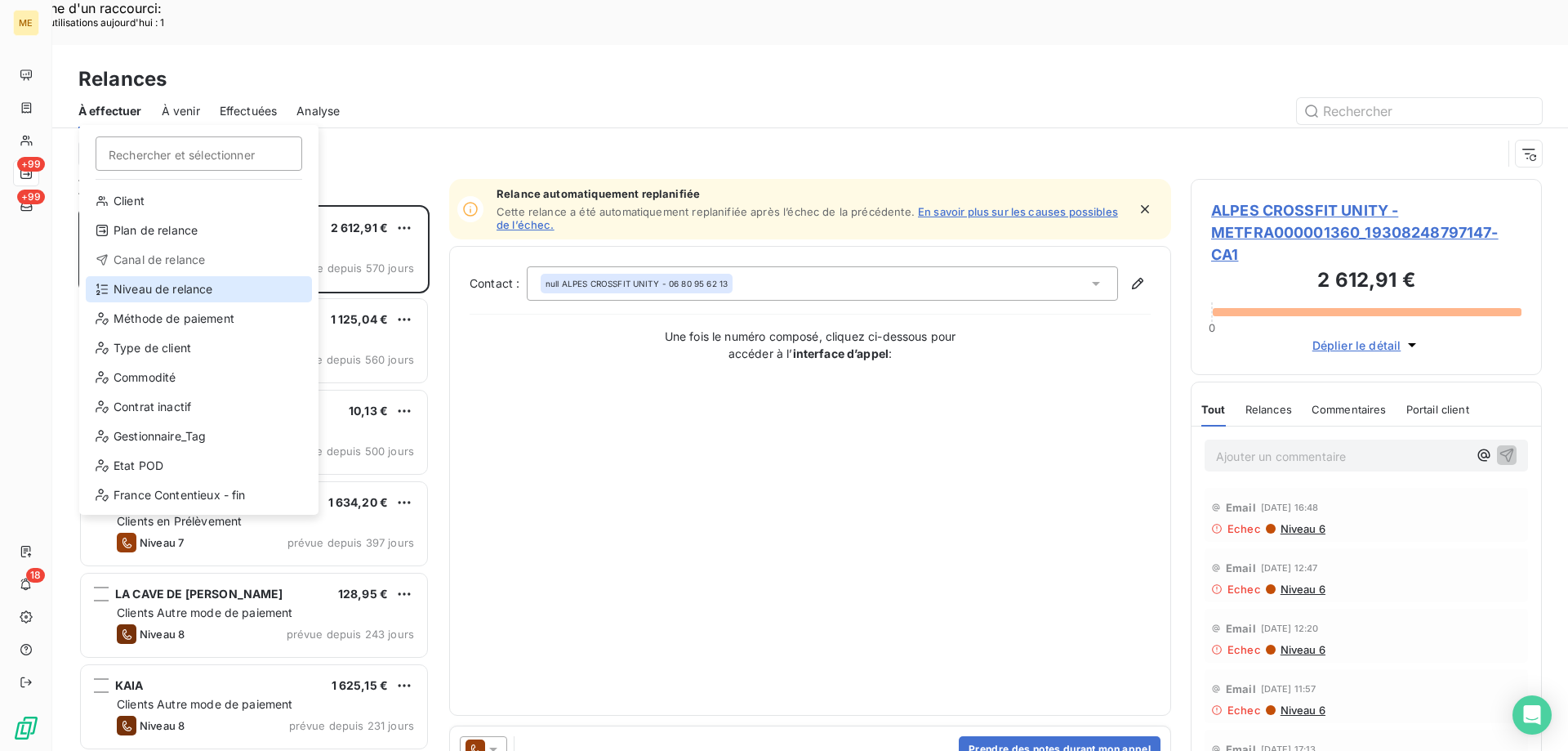
click at [166, 291] on div "Niveau de relance" at bounding box center [198, 289] width 226 height 26
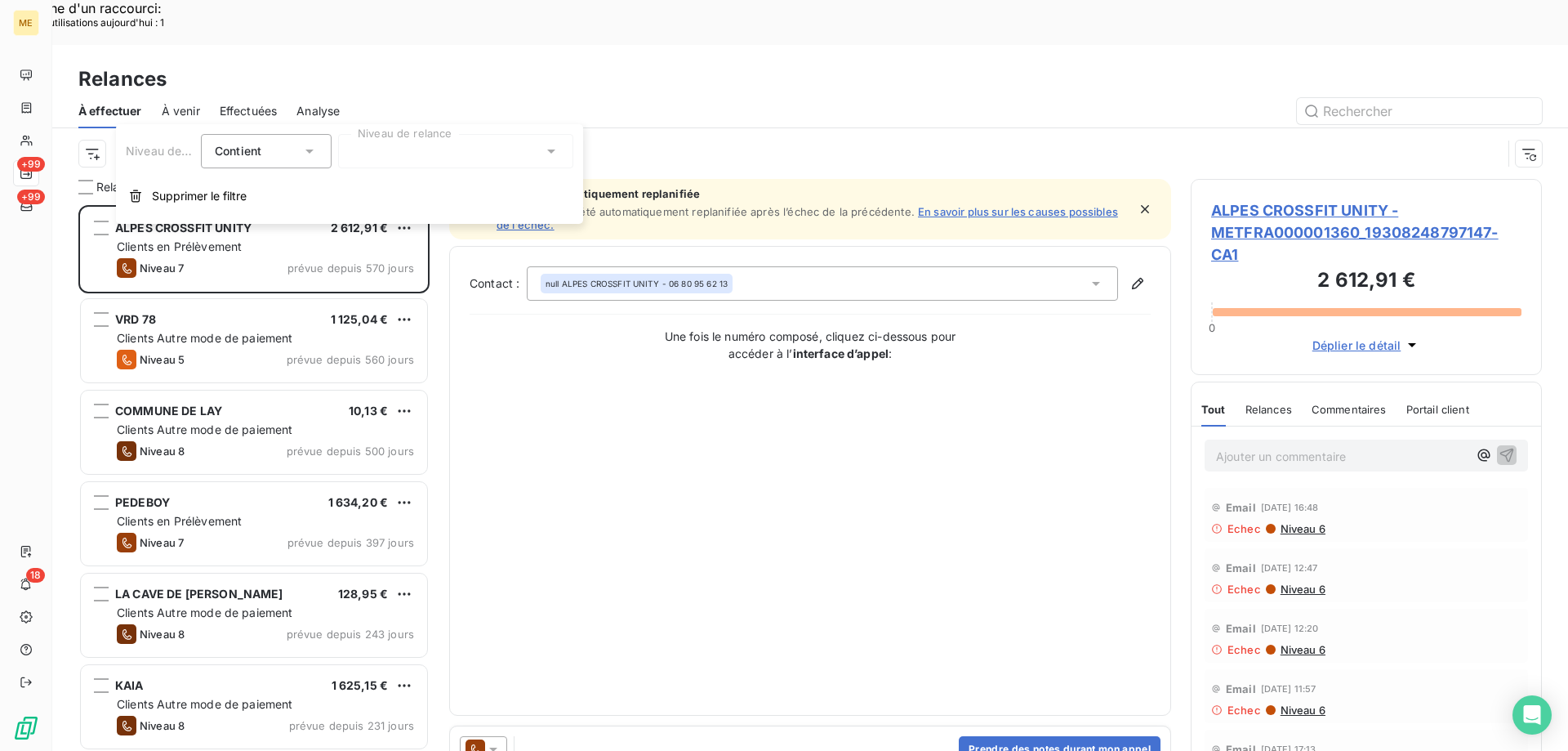
click at [405, 145] on div at bounding box center [455, 151] width 236 height 34
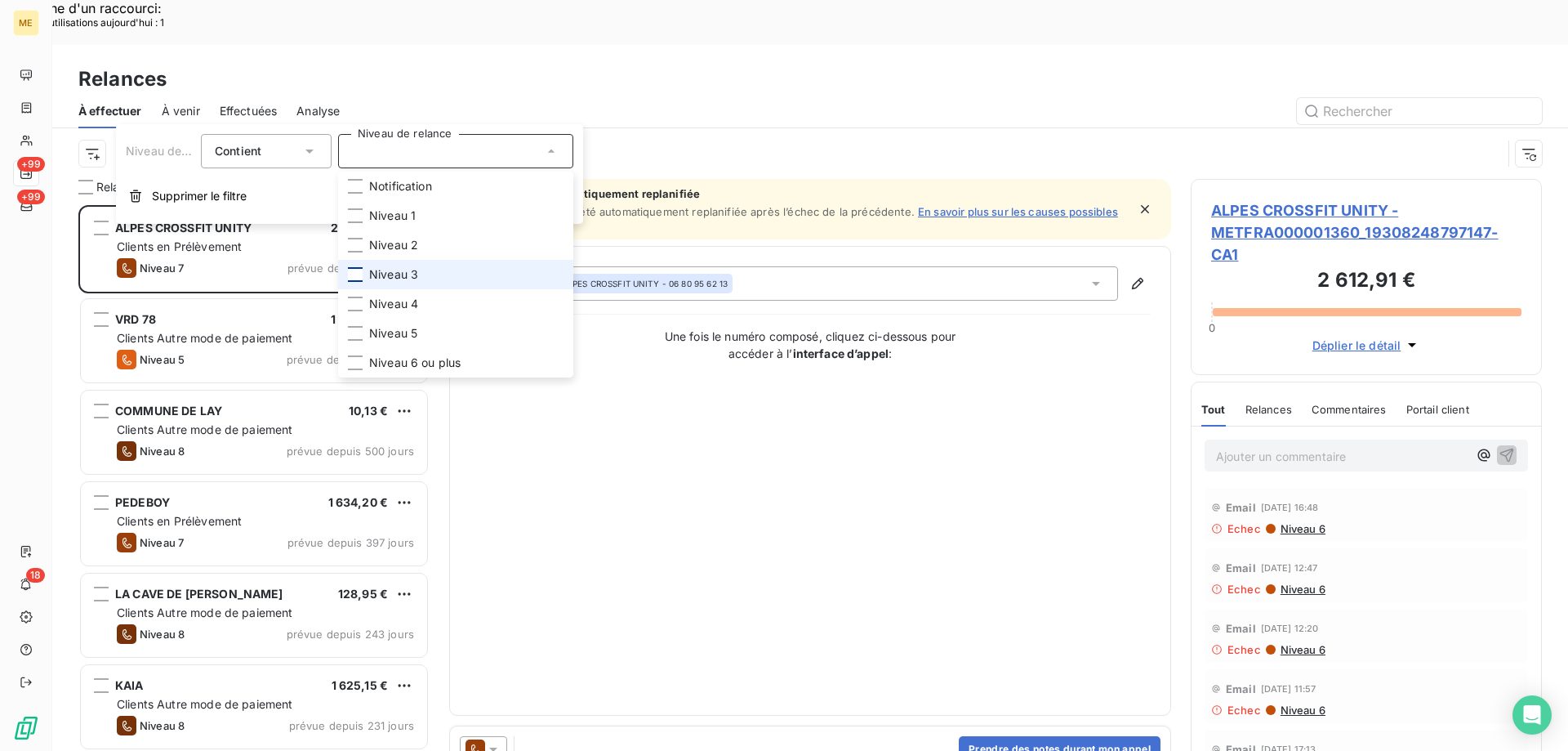
click at [354, 268] on div at bounding box center [355, 275] width 15 height 15
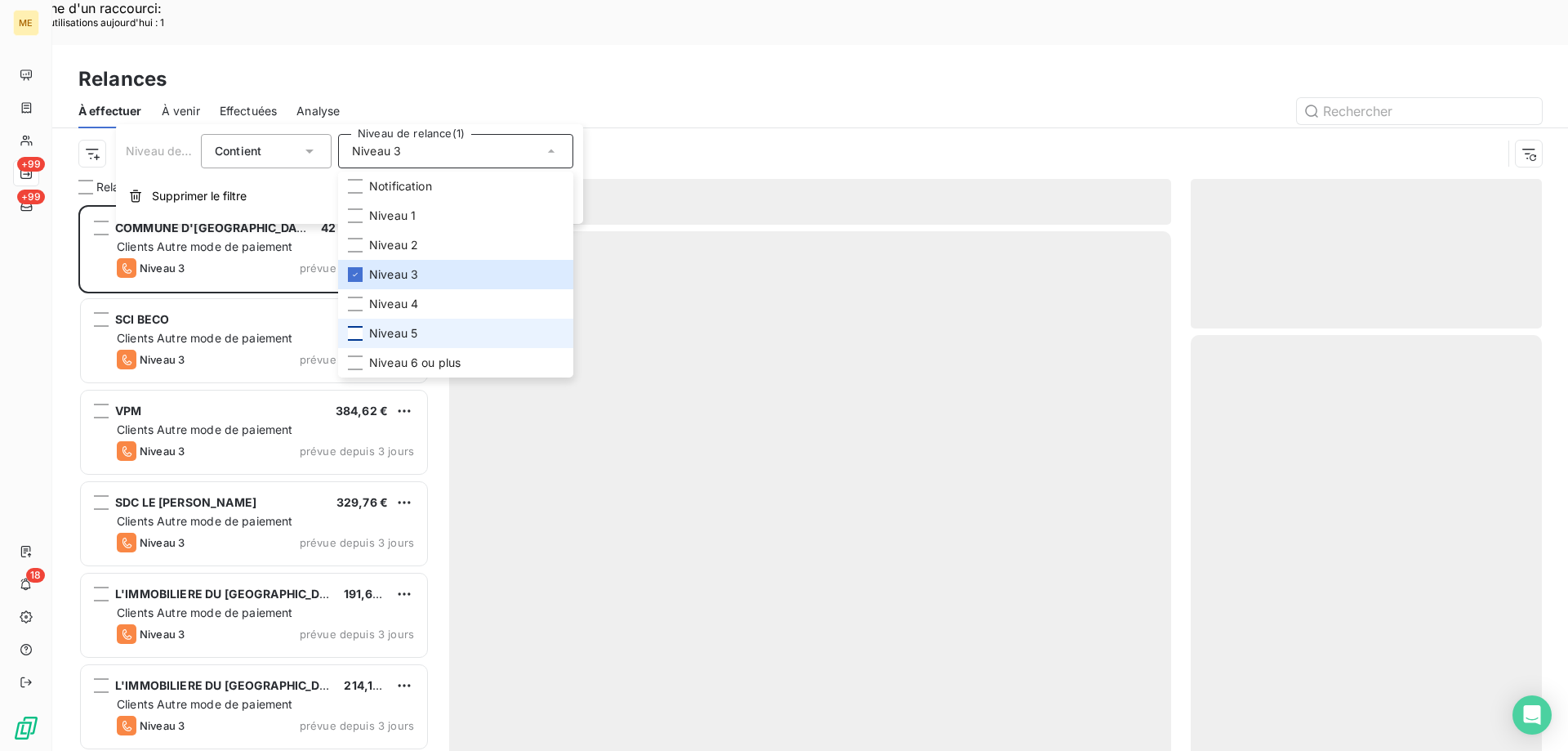
scroll to position [578, 339]
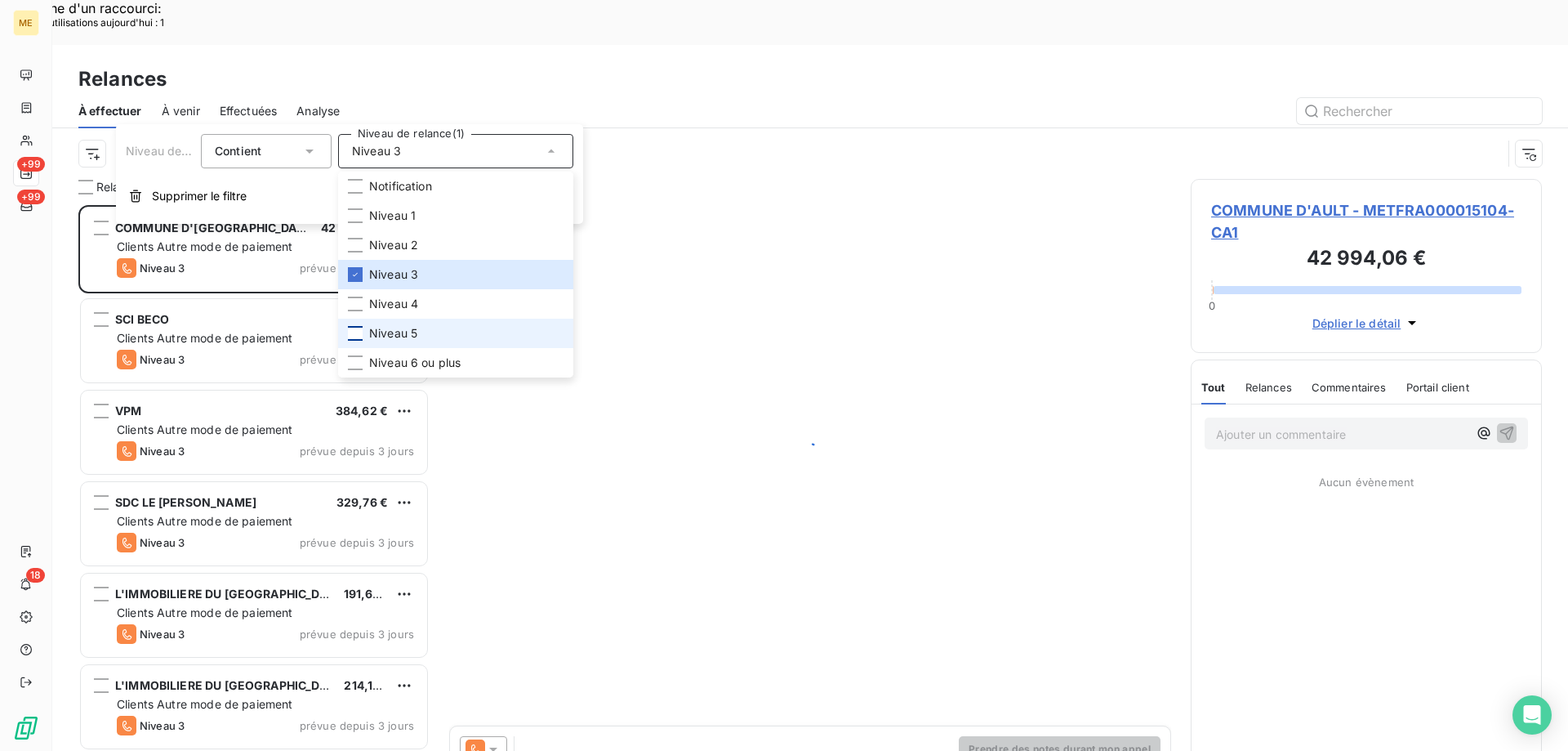
click at [360, 333] on div at bounding box center [355, 333] width 15 height 15
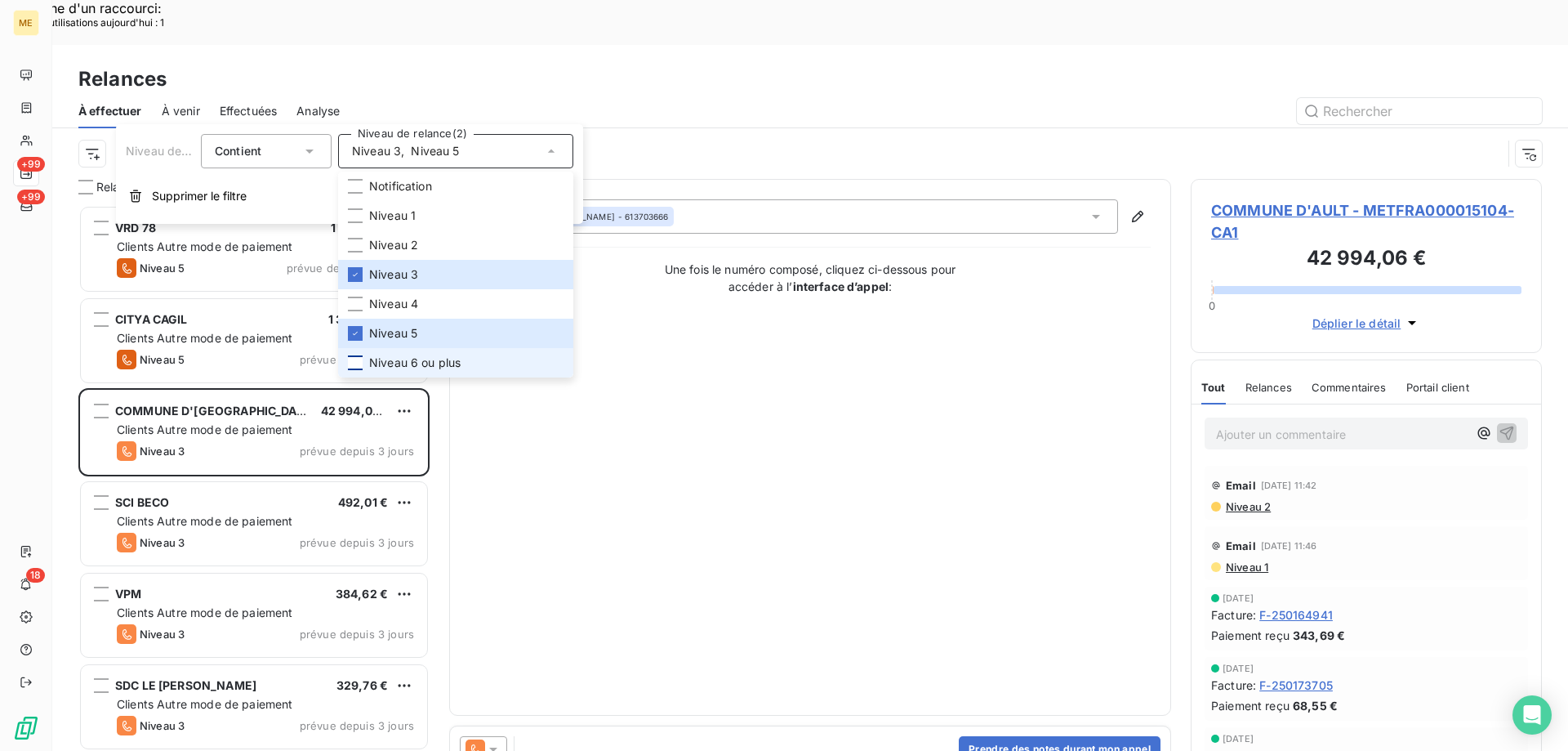
click at [354, 360] on div at bounding box center [355, 362] width 15 height 15
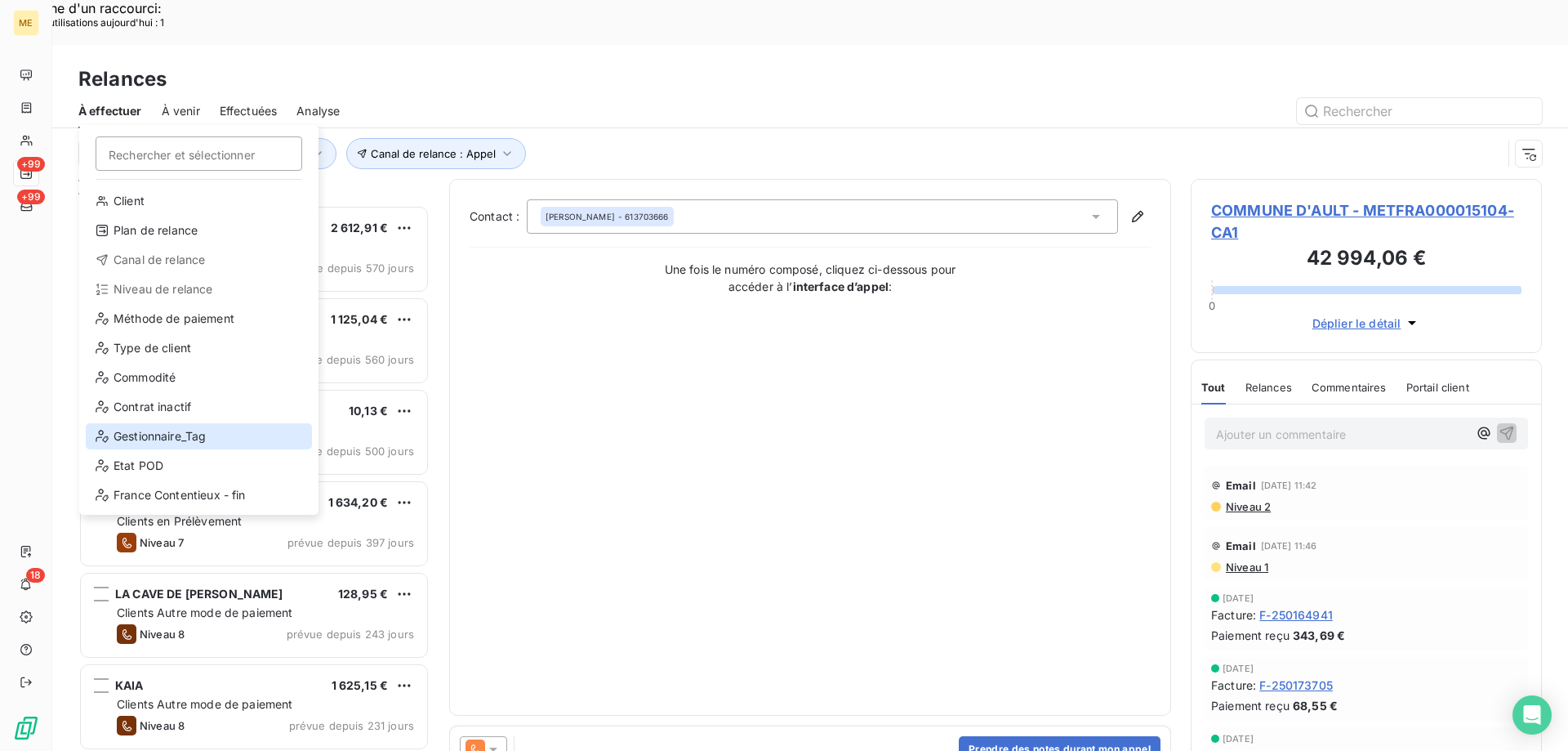
click at [232, 436] on div "Gestionnaire_Tag" at bounding box center [198, 436] width 226 height 26
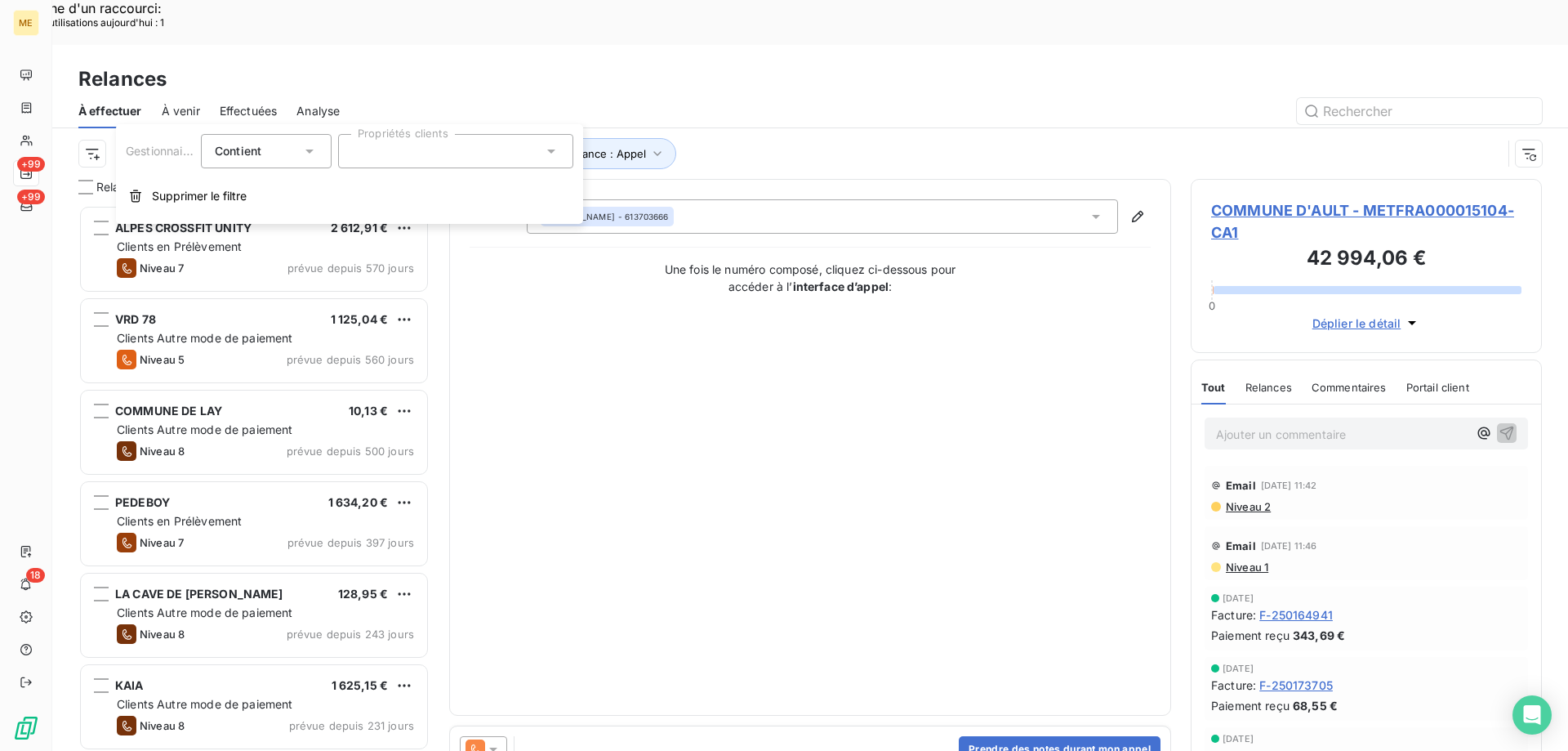
click at [414, 153] on div at bounding box center [455, 151] width 236 height 34
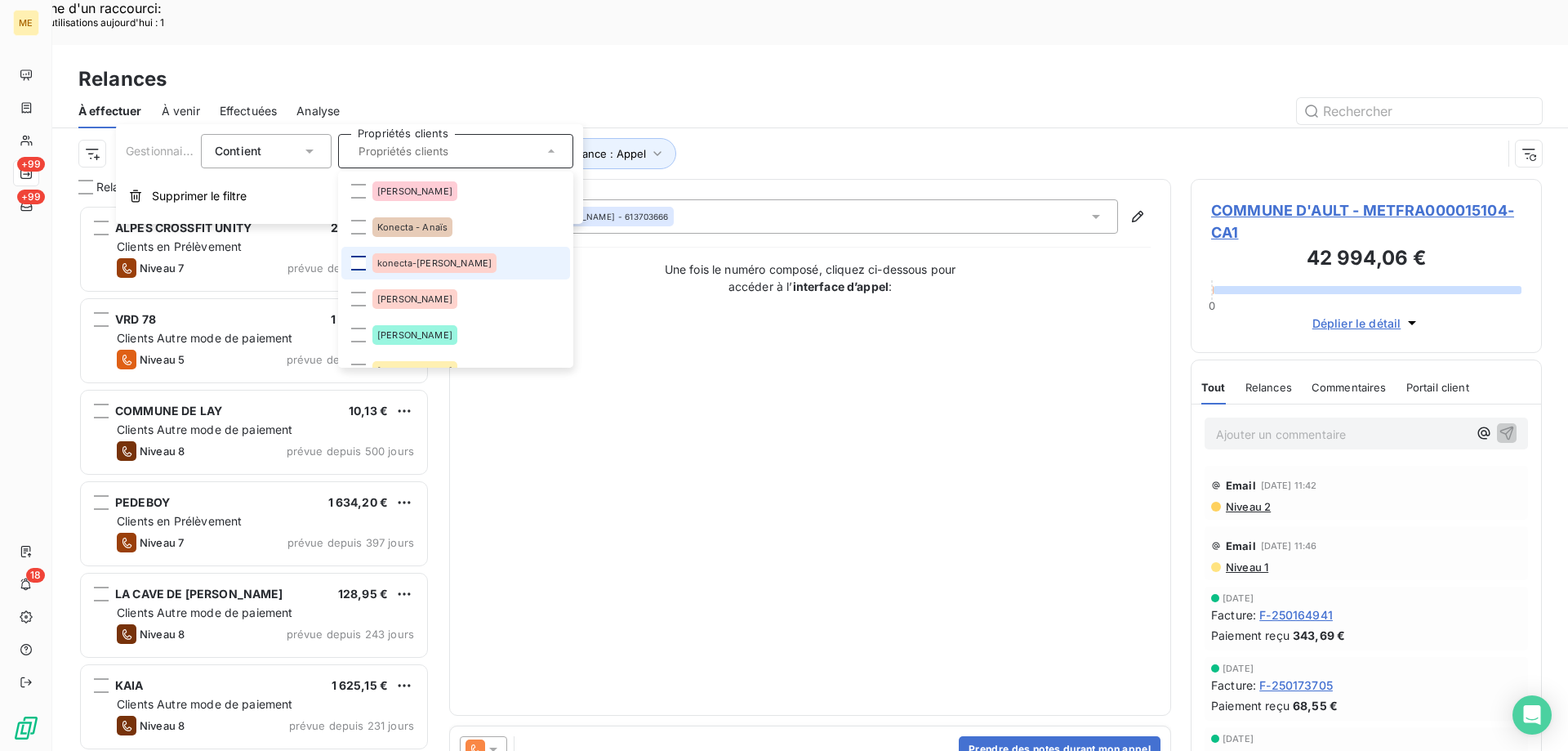
click at [362, 263] on div at bounding box center [358, 263] width 15 height 15
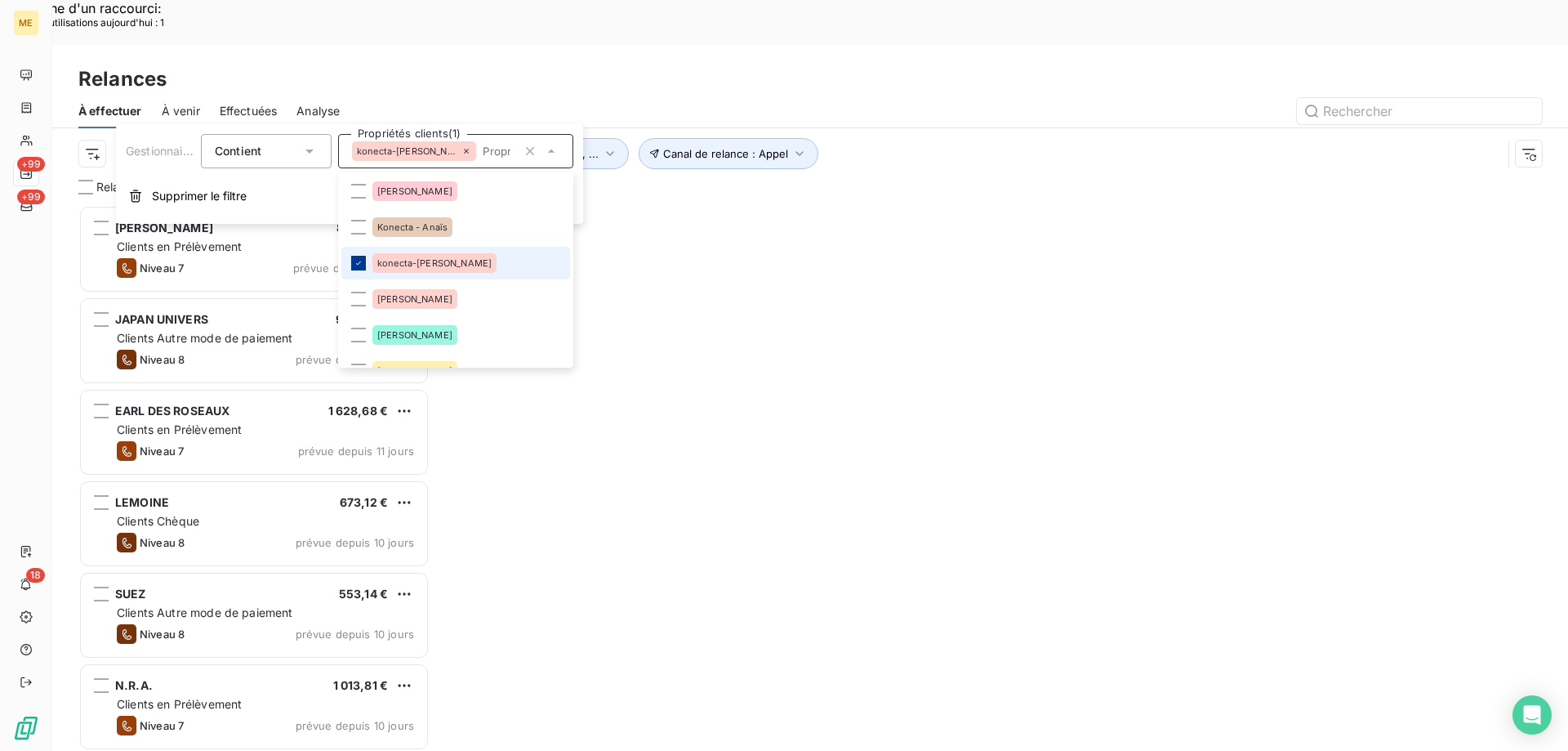
scroll to position [578, 339]
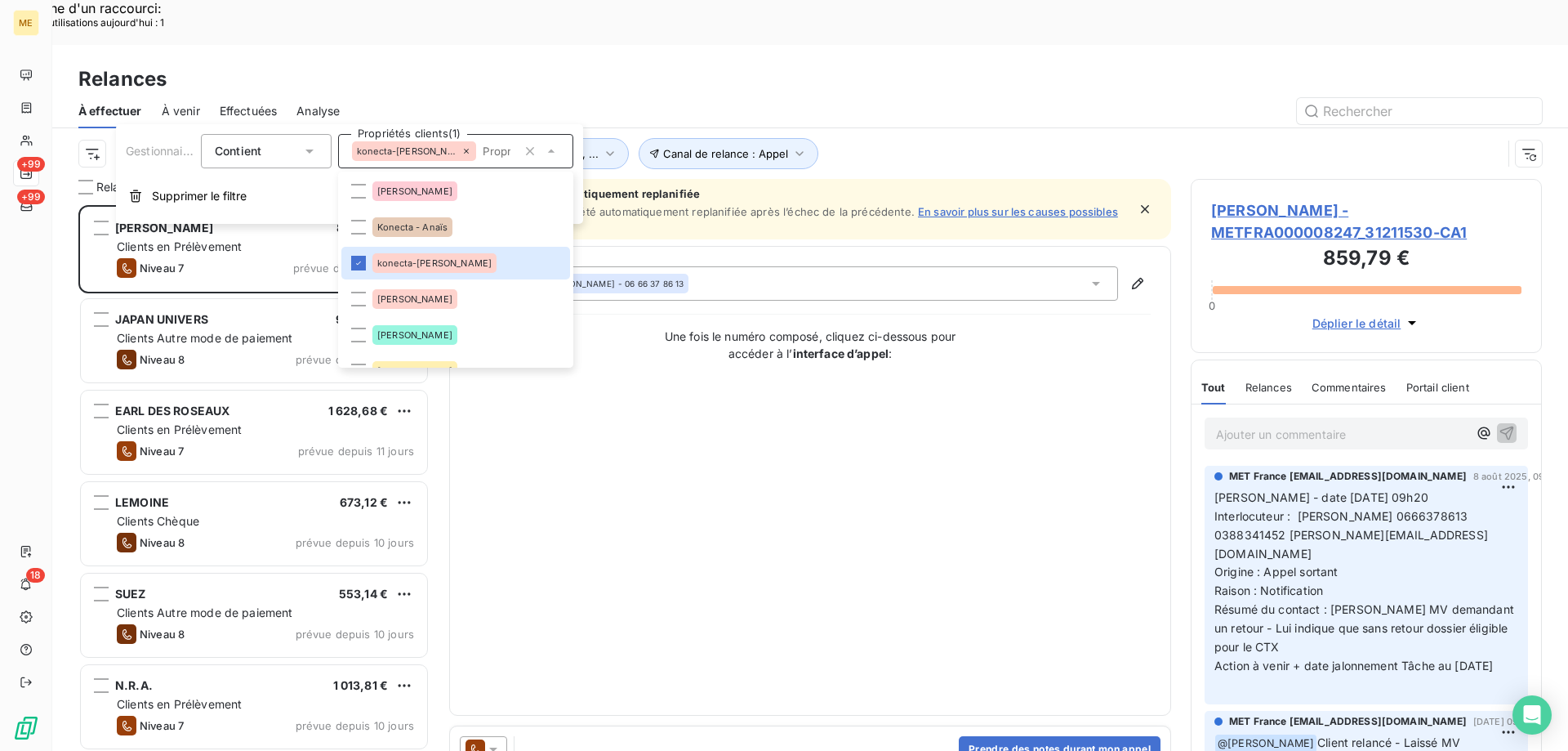
click at [462, 65] on div "Relances" at bounding box center [810, 80] width 1515 height 30
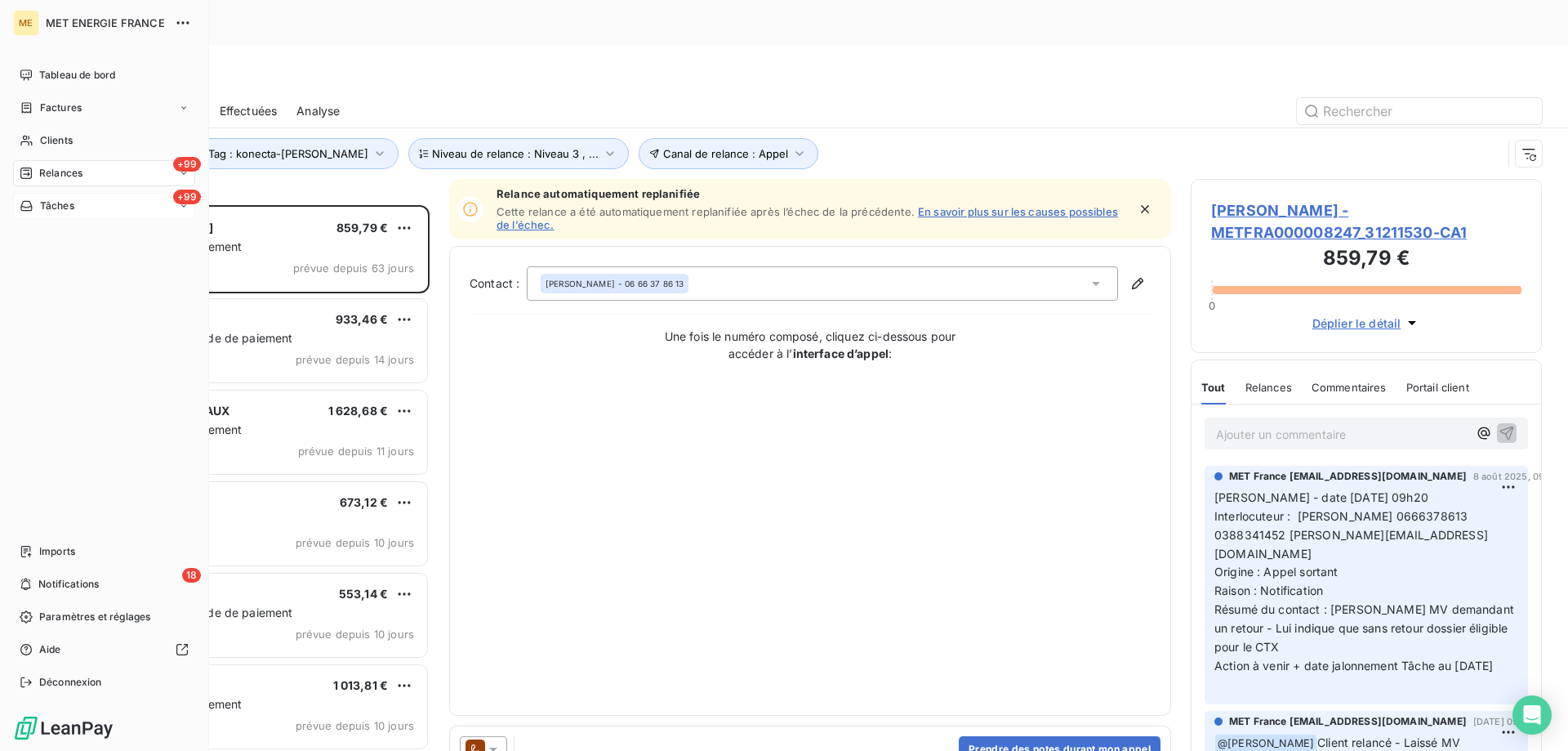
click at [107, 209] on div "+99 Tâches" at bounding box center [103, 206] width 182 height 26
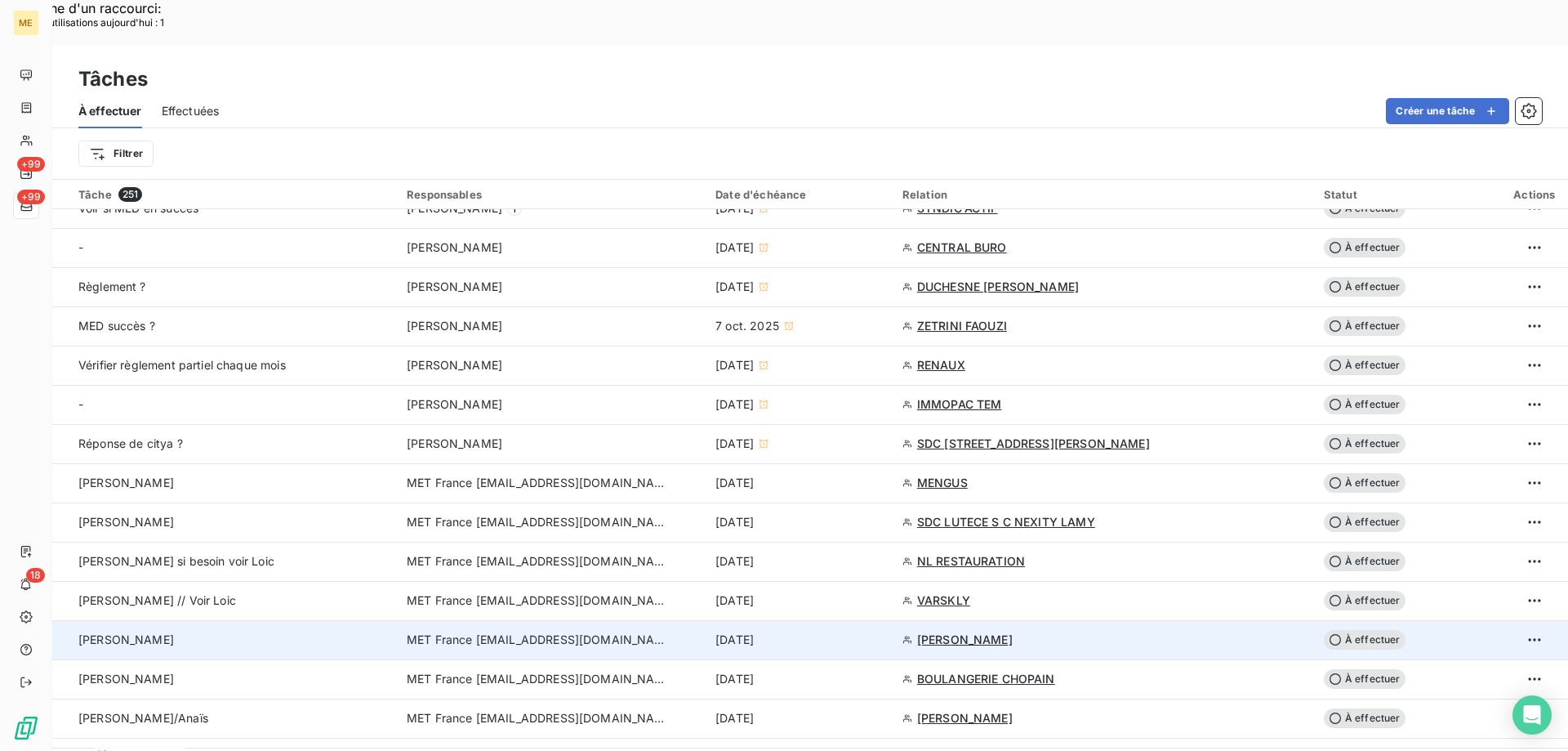
scroll to position [980, 0]
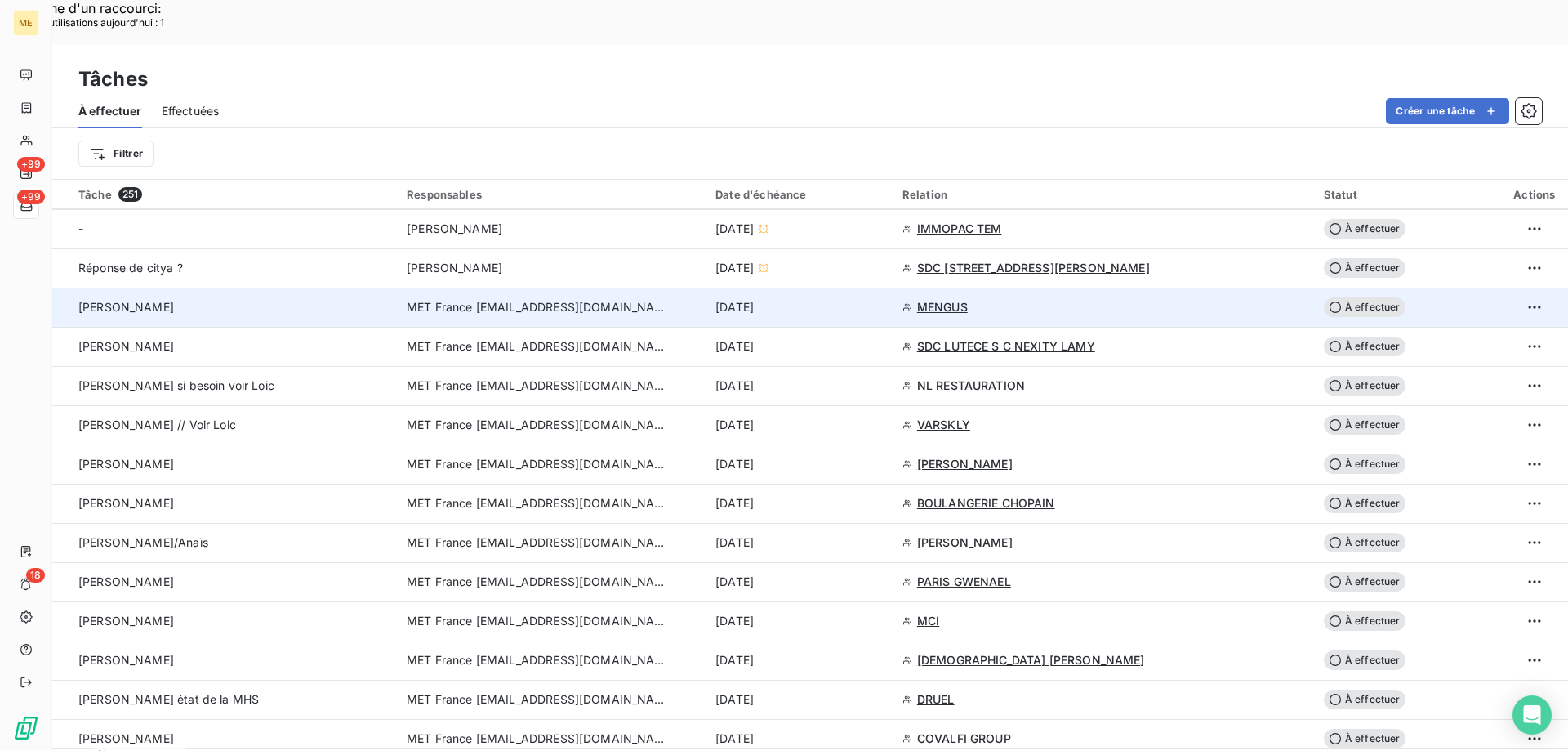
click at [1360, 297] on span "À effectuer" at bounding box center [1364, 307] width 82 height 20
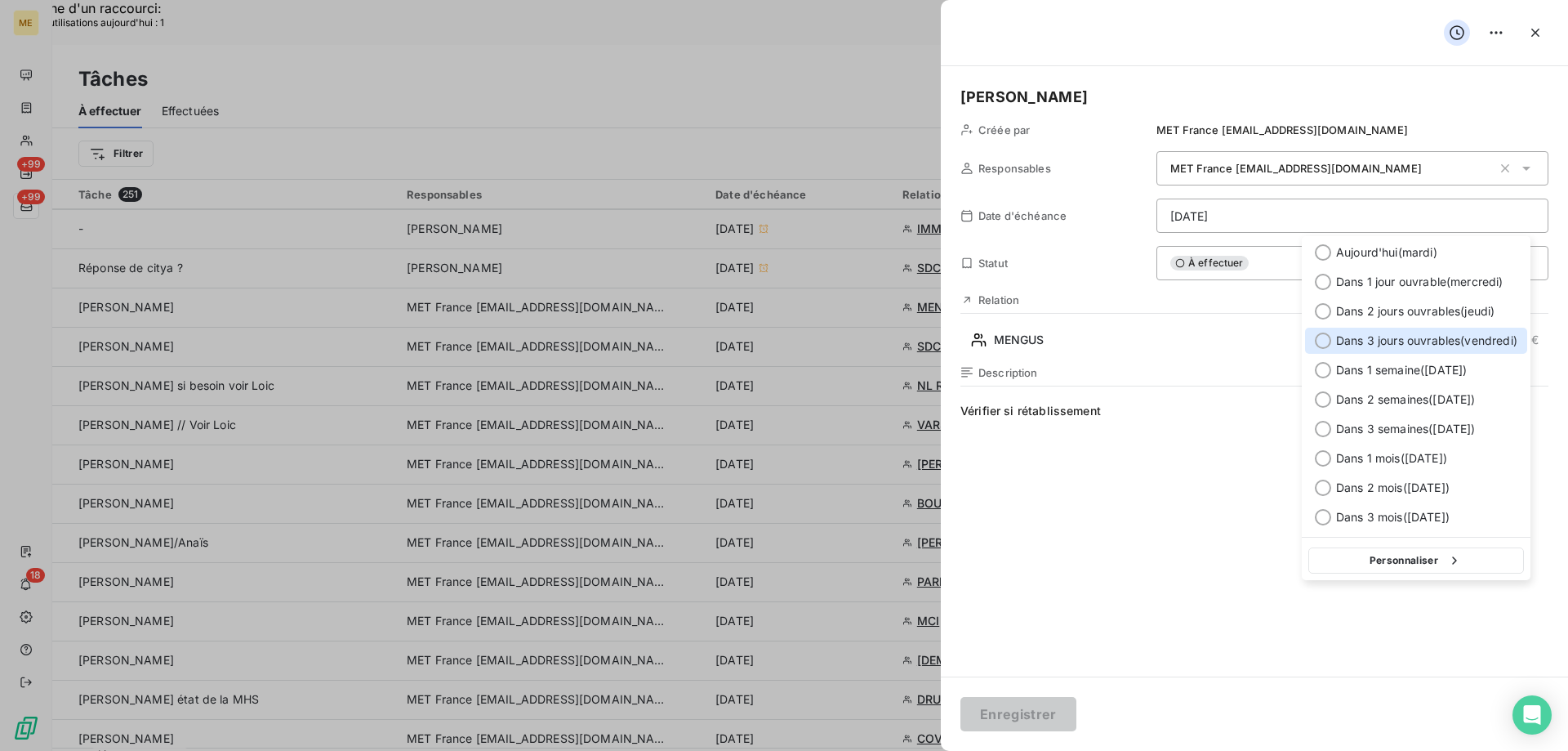
click at [1328, 340] on div at bounding box center [1322, 340] width 16 height 16
type input "17/10/2025"
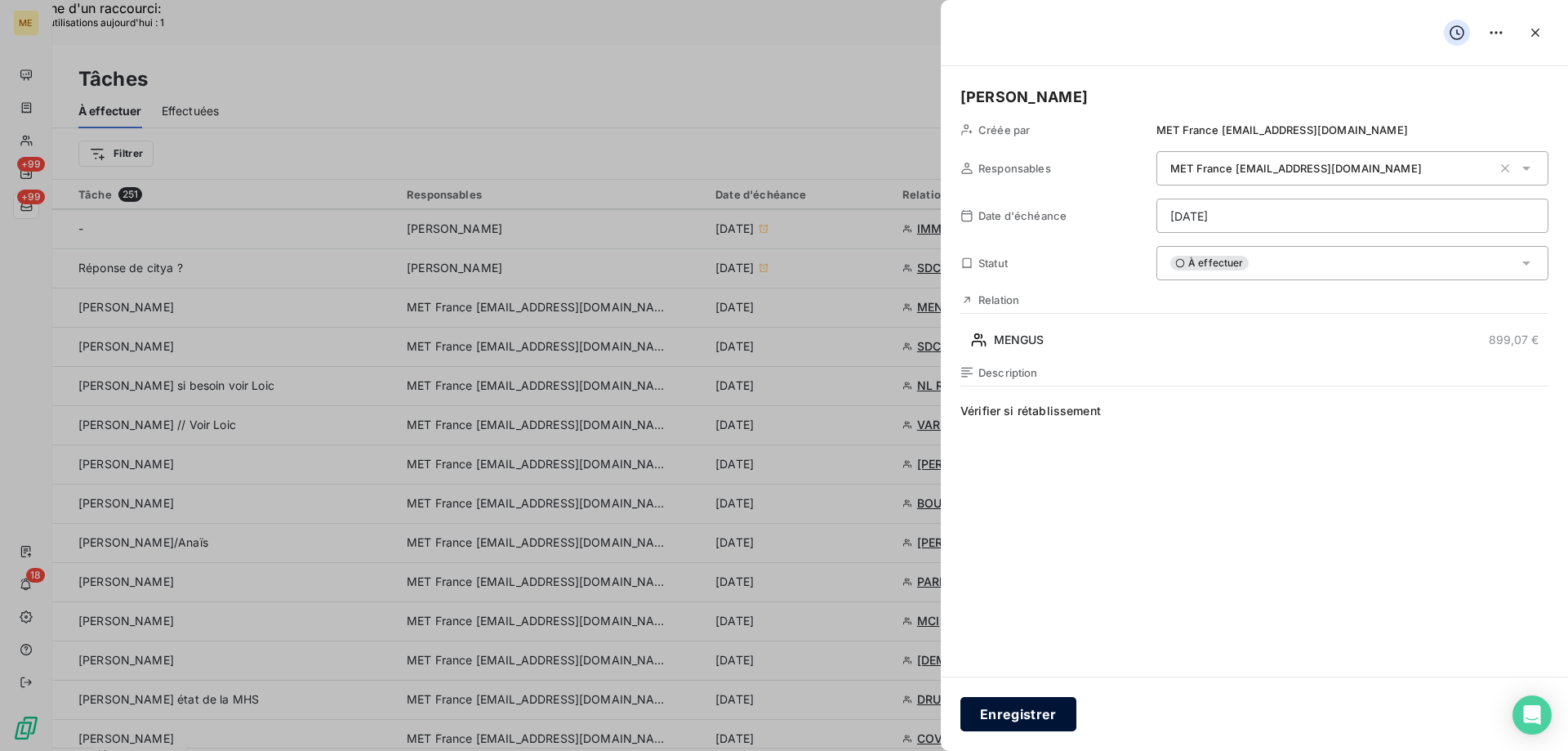
click at [1020, 701] on button "Enregistrer" at bounding box center [1018, 713] width 116 height 34
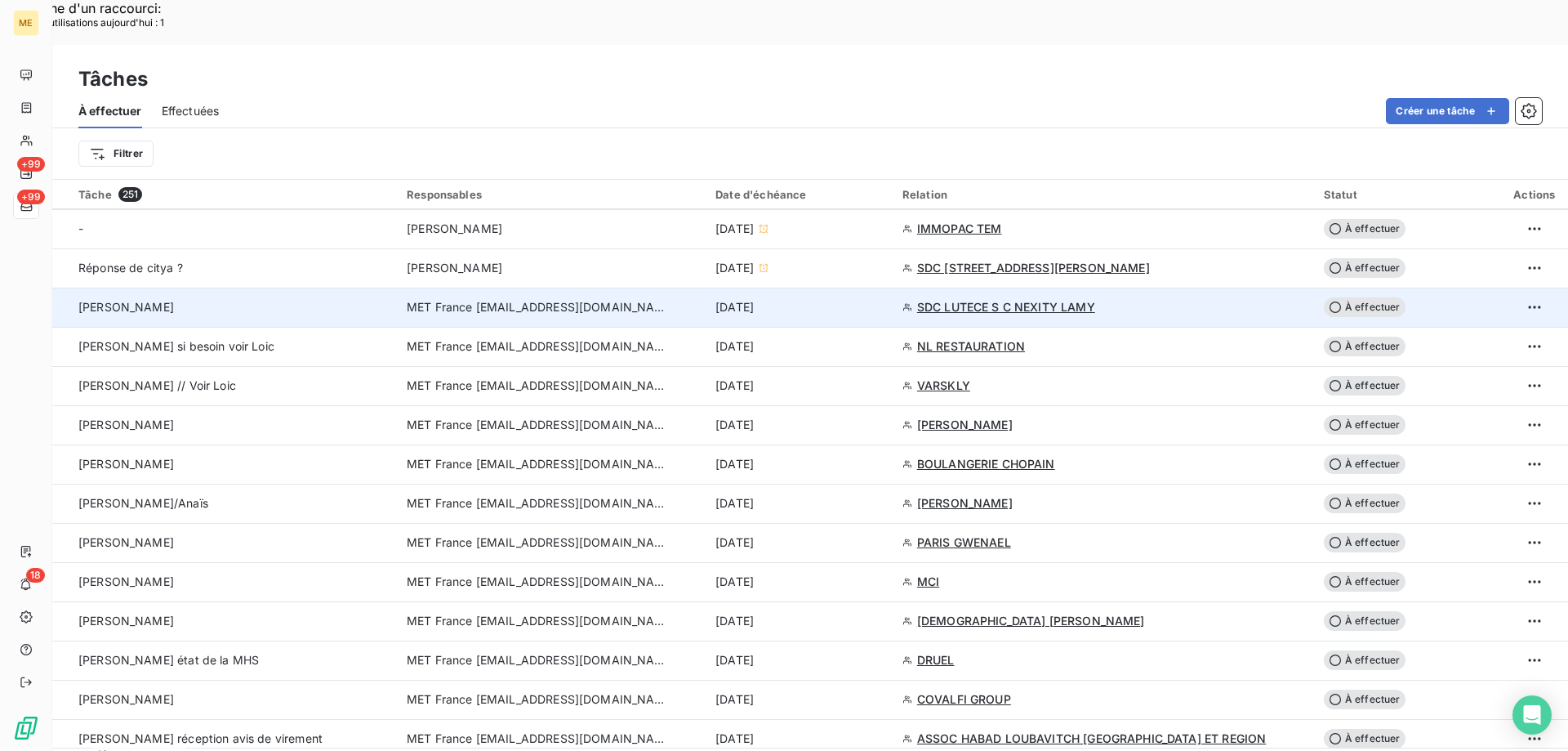
click at [1003, 299] on span "SDC LUTECE S C NEXITY LAMY" at bounding box center [1005, 307] width 178 height 16
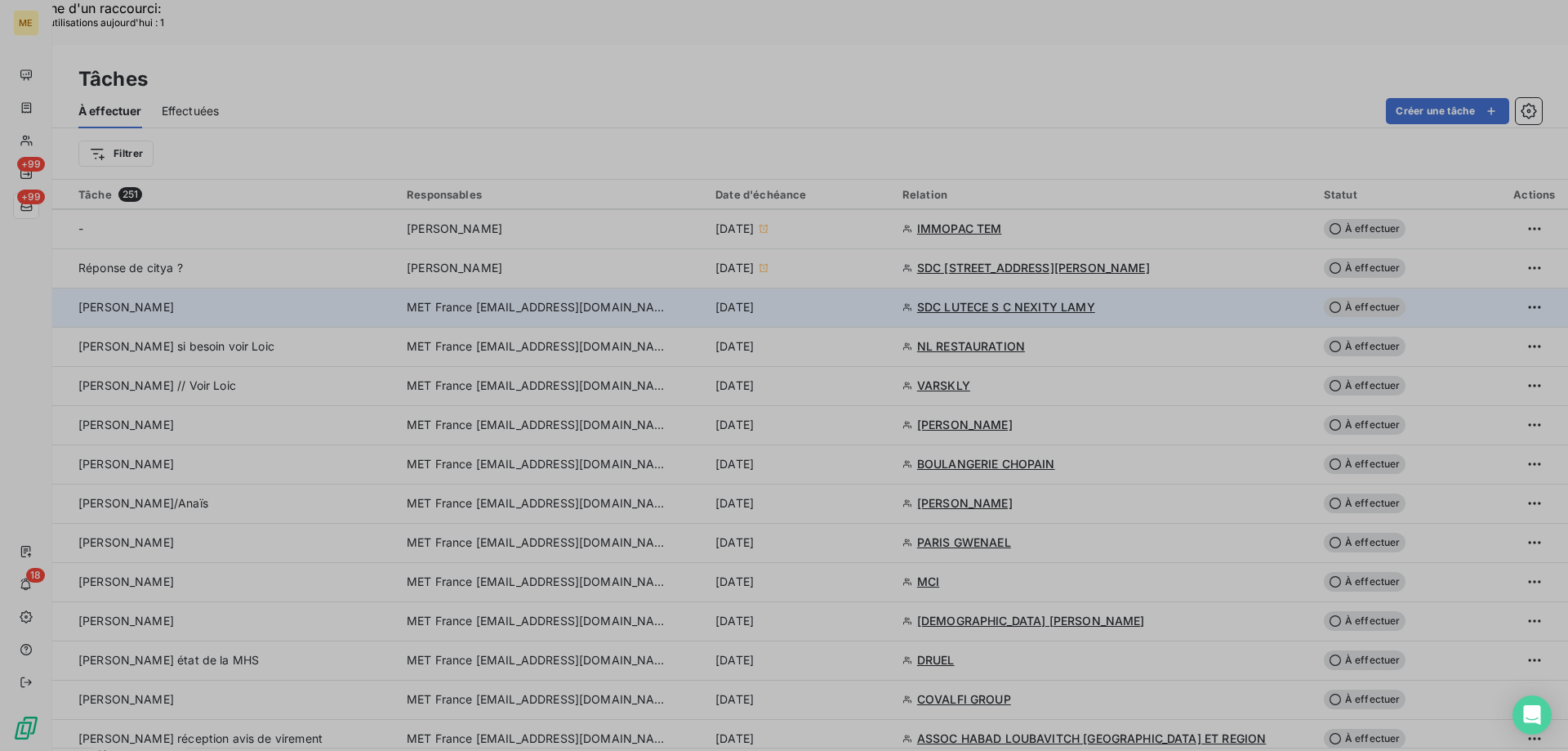
type input "13/10/2025"
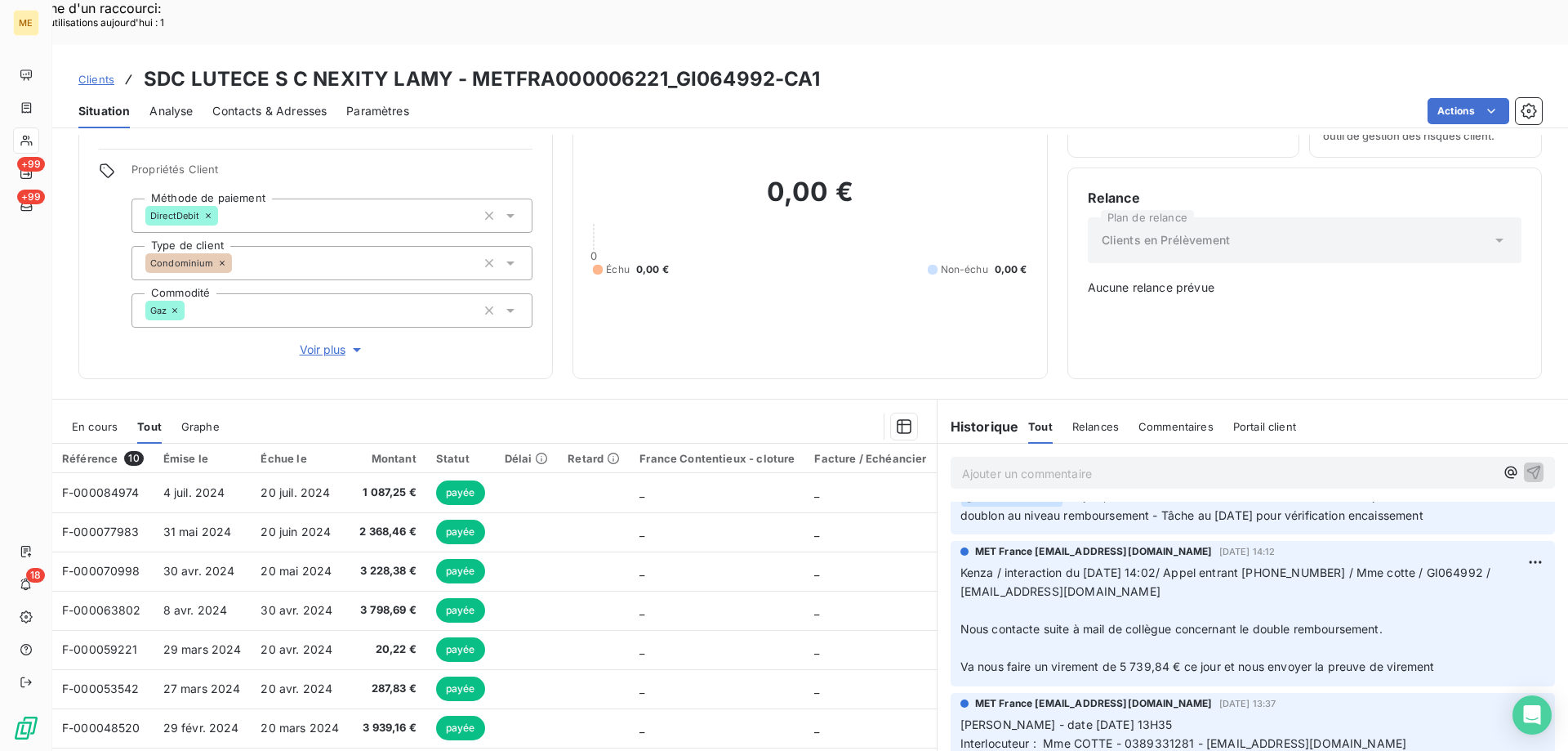
scroll to position [163, 0]
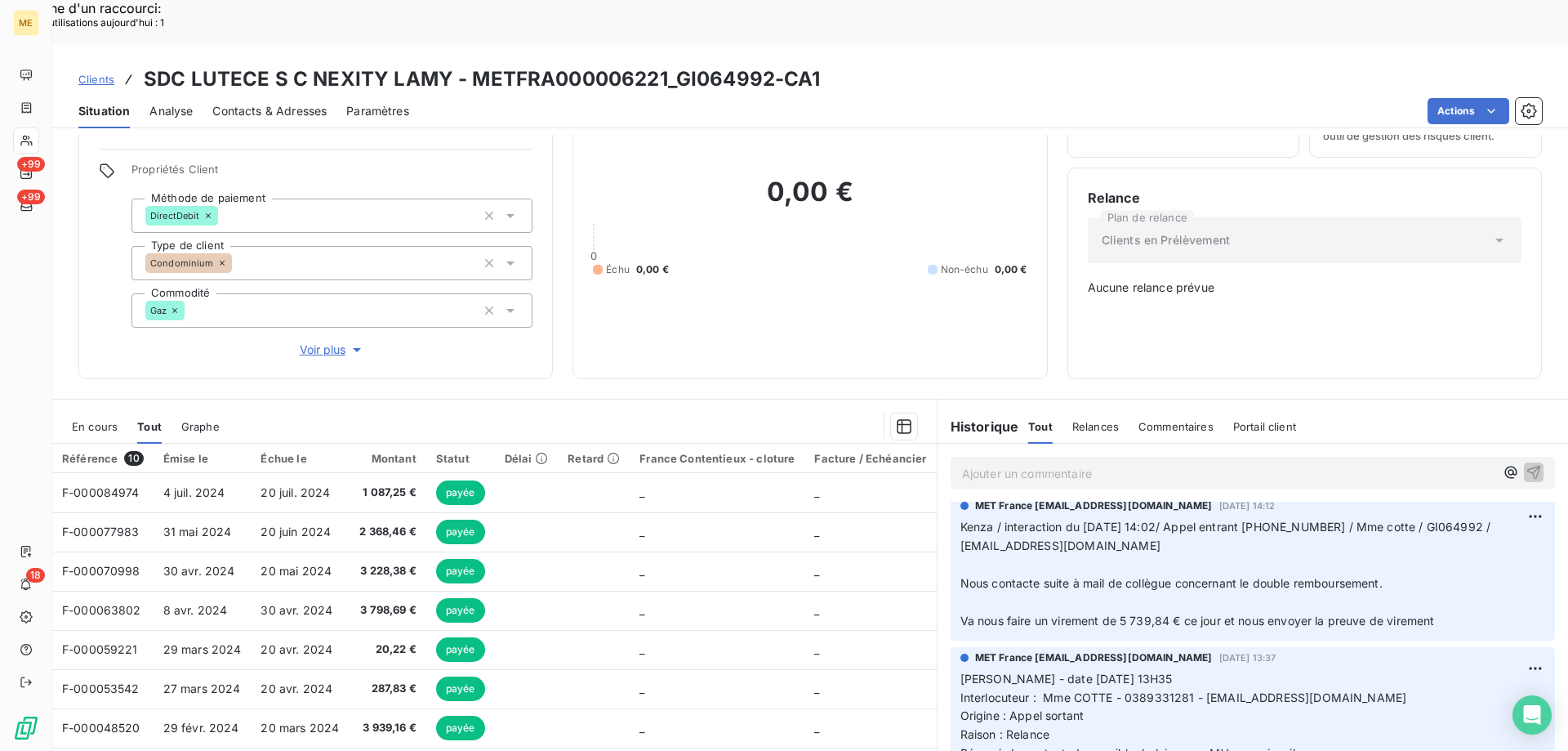
click at [1275, 519] on span "Kenza / interaction du 08/10/2025 14:02/ Appel entrant 389331281 / Mme cotte / …" at bounding box center [1227, 535] width 534 height 33
copy span "389331281"
click at [309, 341] on span "Voir plus" at bounding box center [332, 349] width 66 height 16
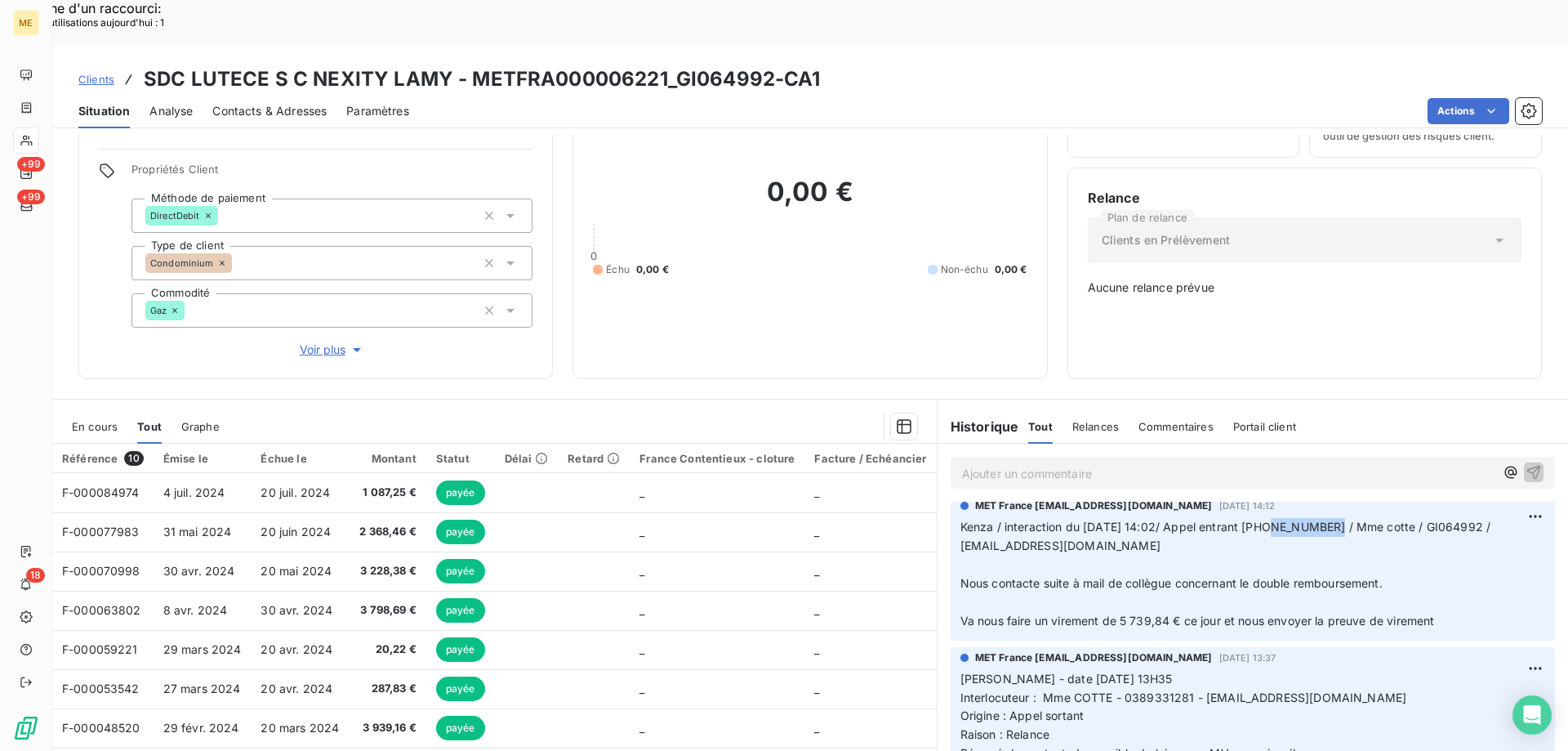
click at [32, 140] on icon at bounding box center [27, 140] width 14 height 13
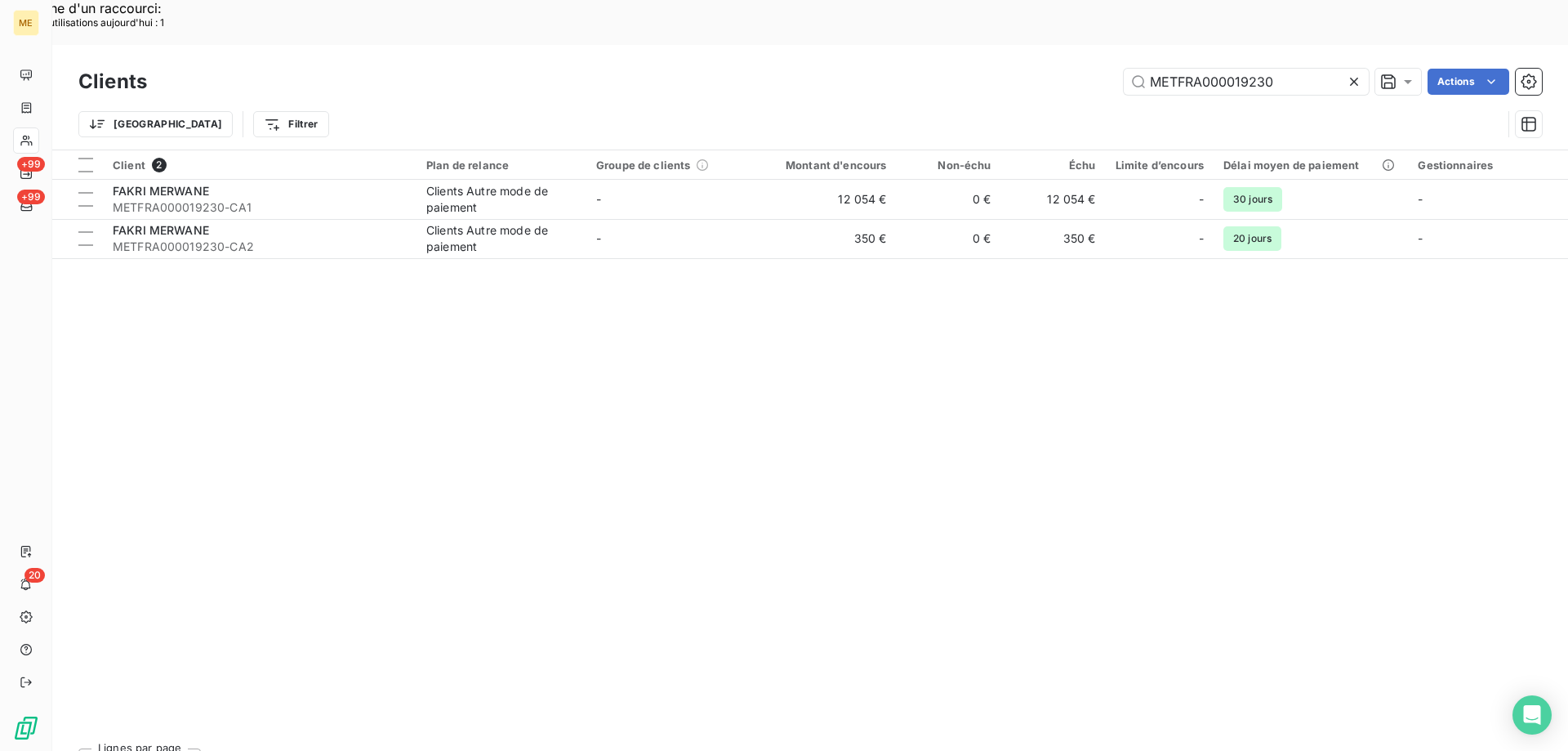
click at [1354, 74] on icon at bounding box center [1353, 82] width 16 height 16
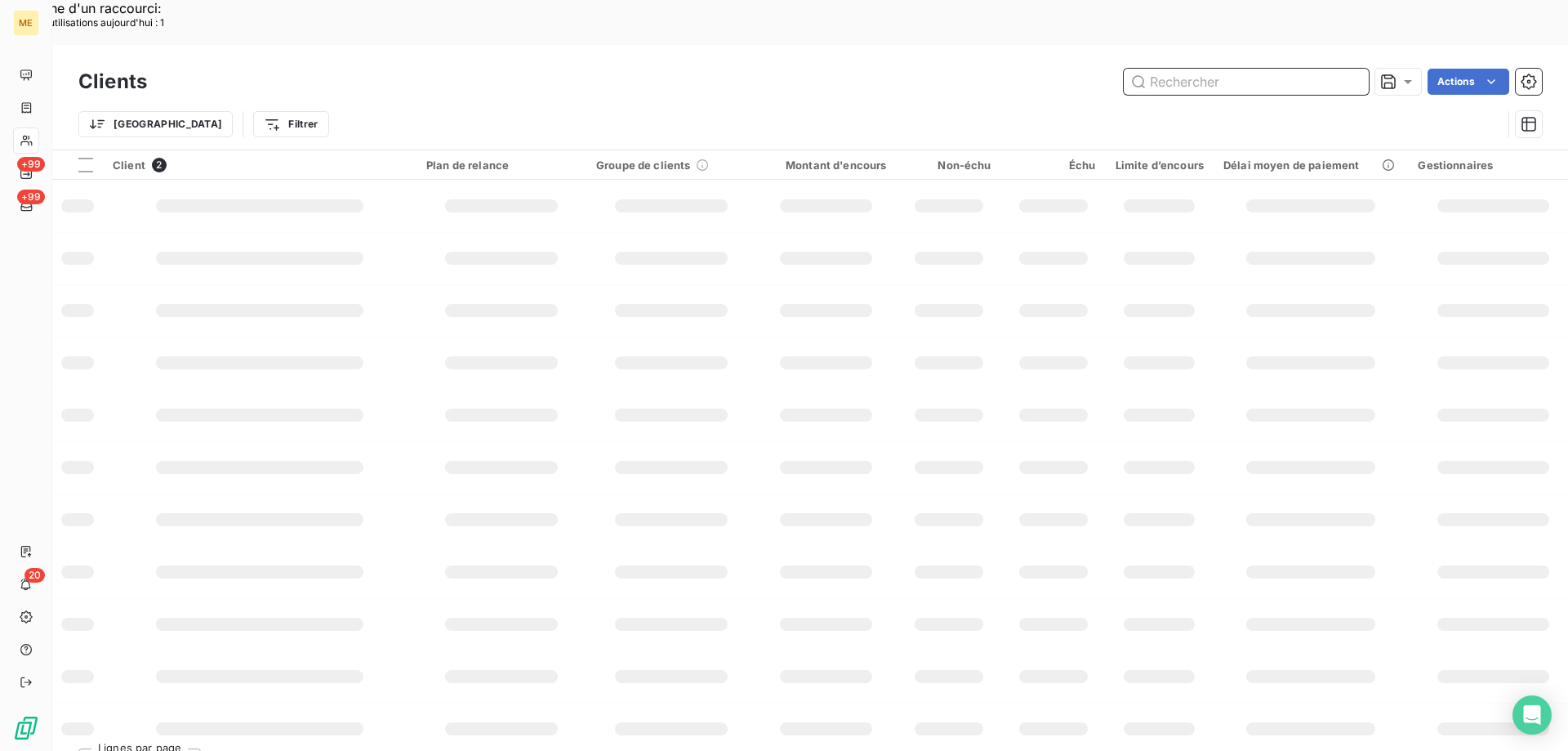
click at [1231, 69] on input "text" at bounding box center [1246, 82] width 245 height 26
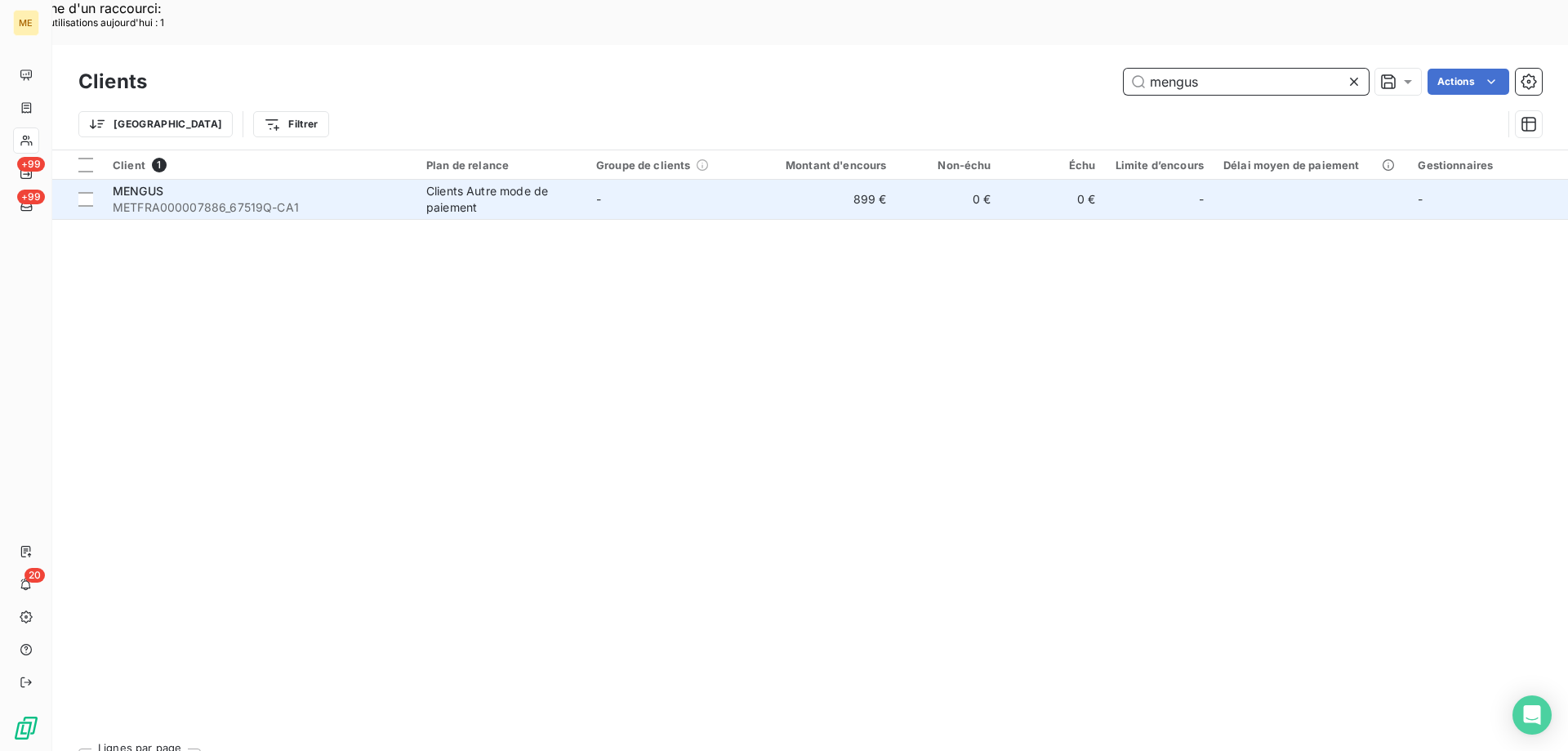
type input "mengus"
click at [224, 183] on div "MENGUS" at bounding box center [260, 191] width 294 height 16
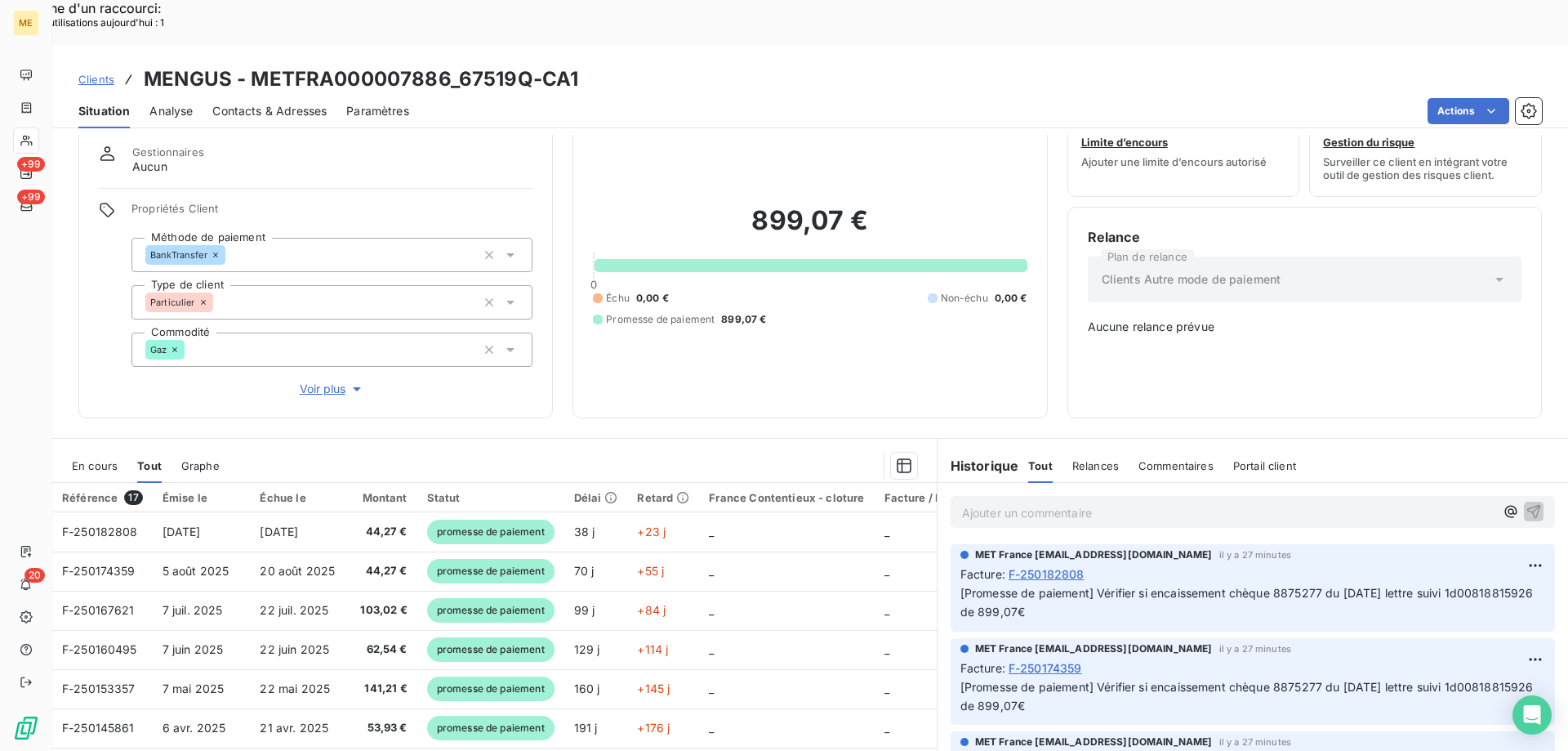
scroll to position [92, 0]
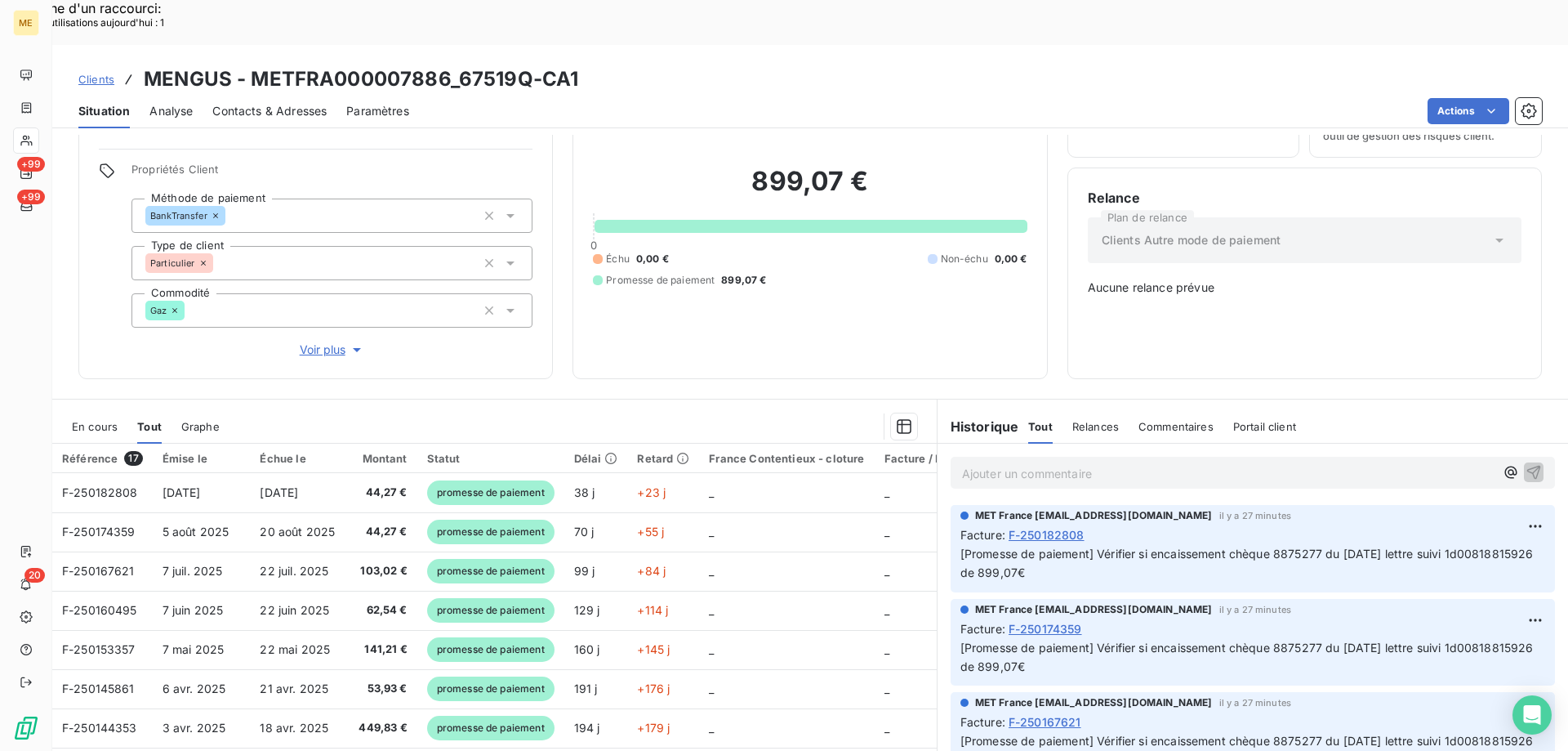
click at [1027, 464] on p "Ajouter un commentaire ﻿" at bounding box center [1227, 473] width 532 height 21
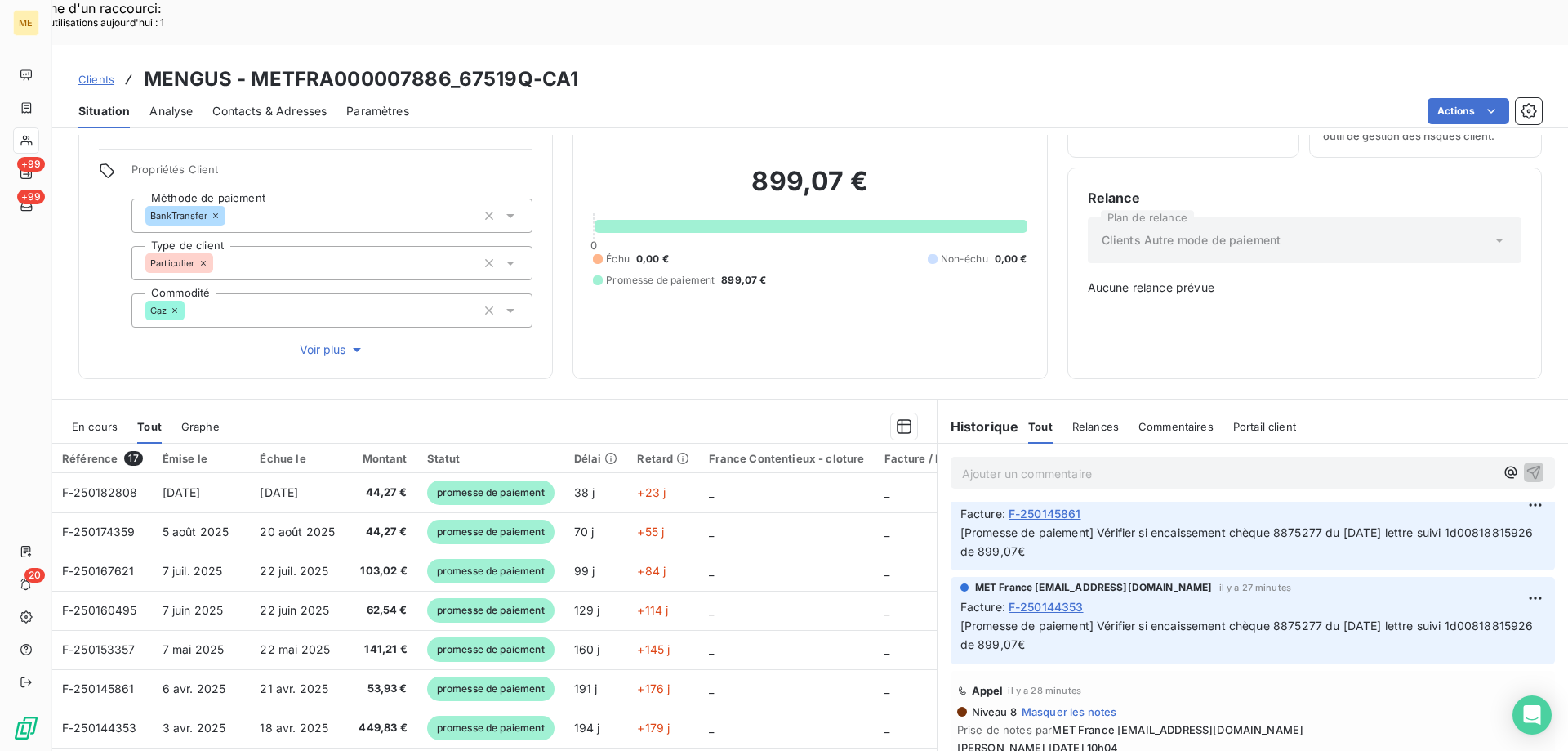
scroll to position [572, 0]
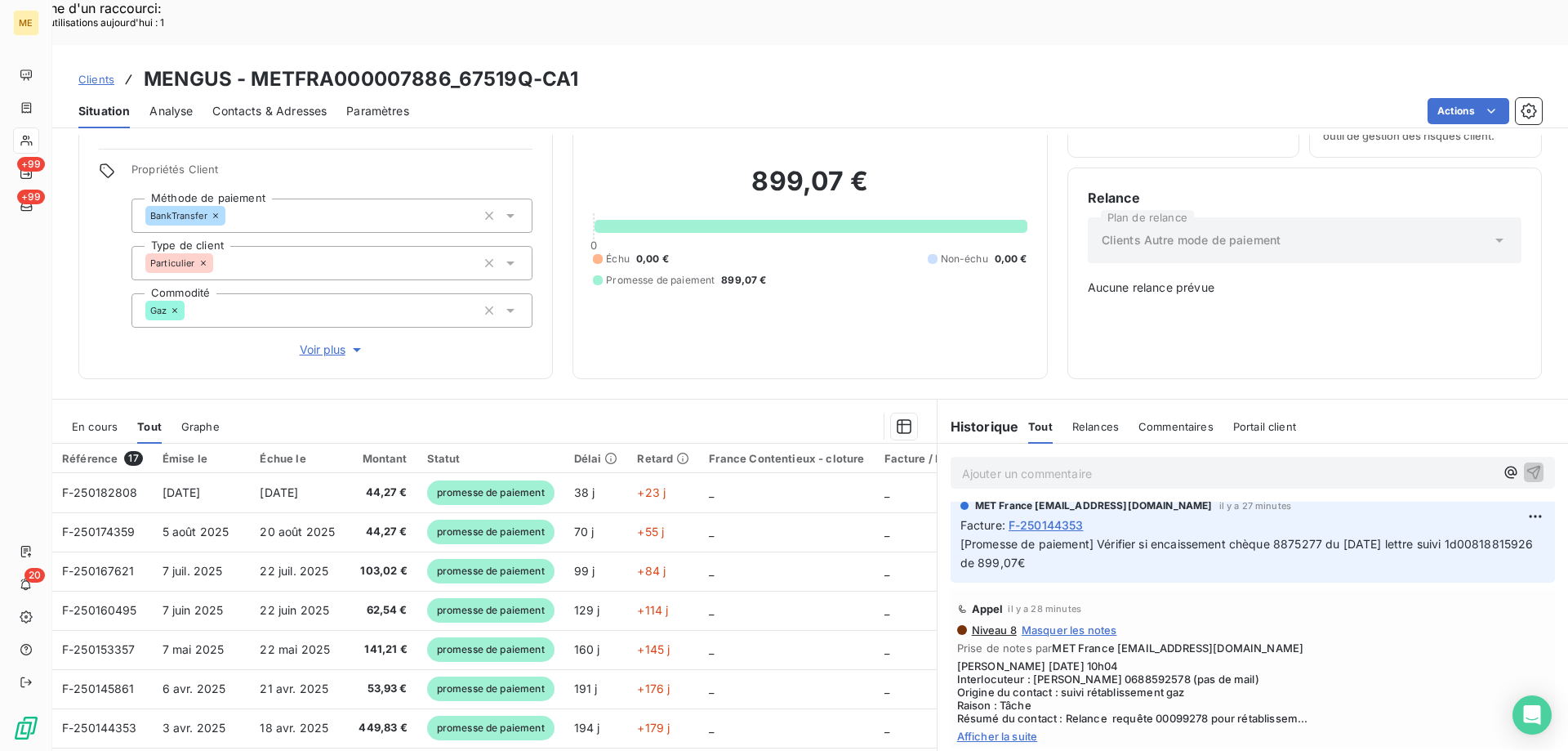
click at [977, 729] on span "Afficher la suite" at bounding box center [1252, 735] width 592 height 13
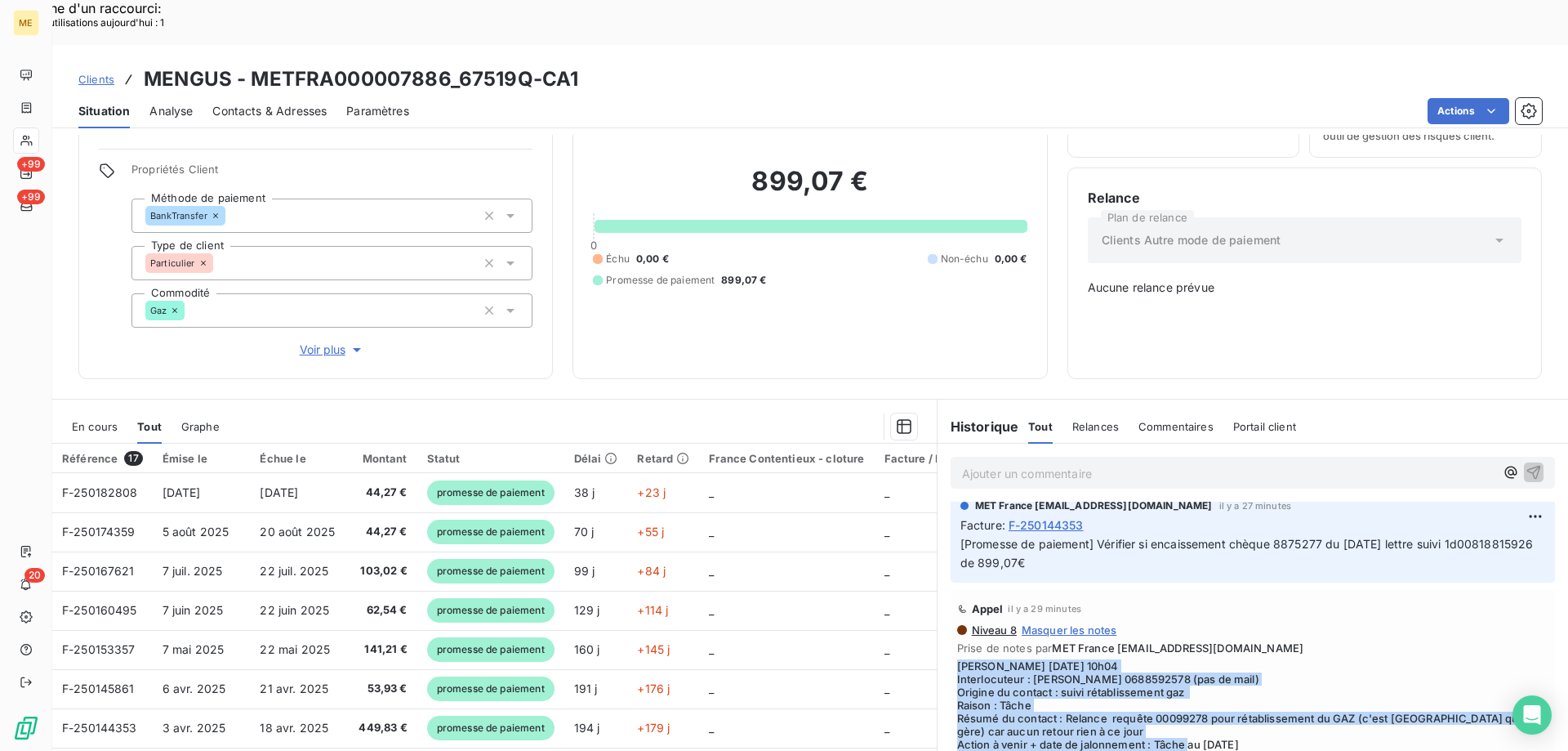
drag, startPoint x: 1249, startPoint y: 687, endPoint x: 950, endPoint y: 613, distance: 308.0
click at [951, 614] on div "Appel il y a 29 minutes Niveau 8 Masquer les notes Prise de notes par MET Franc…" at bounding box center [1253, 681] width 605 height 186
copy span "[PERSON_NAME] [DATE] 10h04 Interlocuteur : [PERSON_NAME] 0688592578 (pas de mai…"
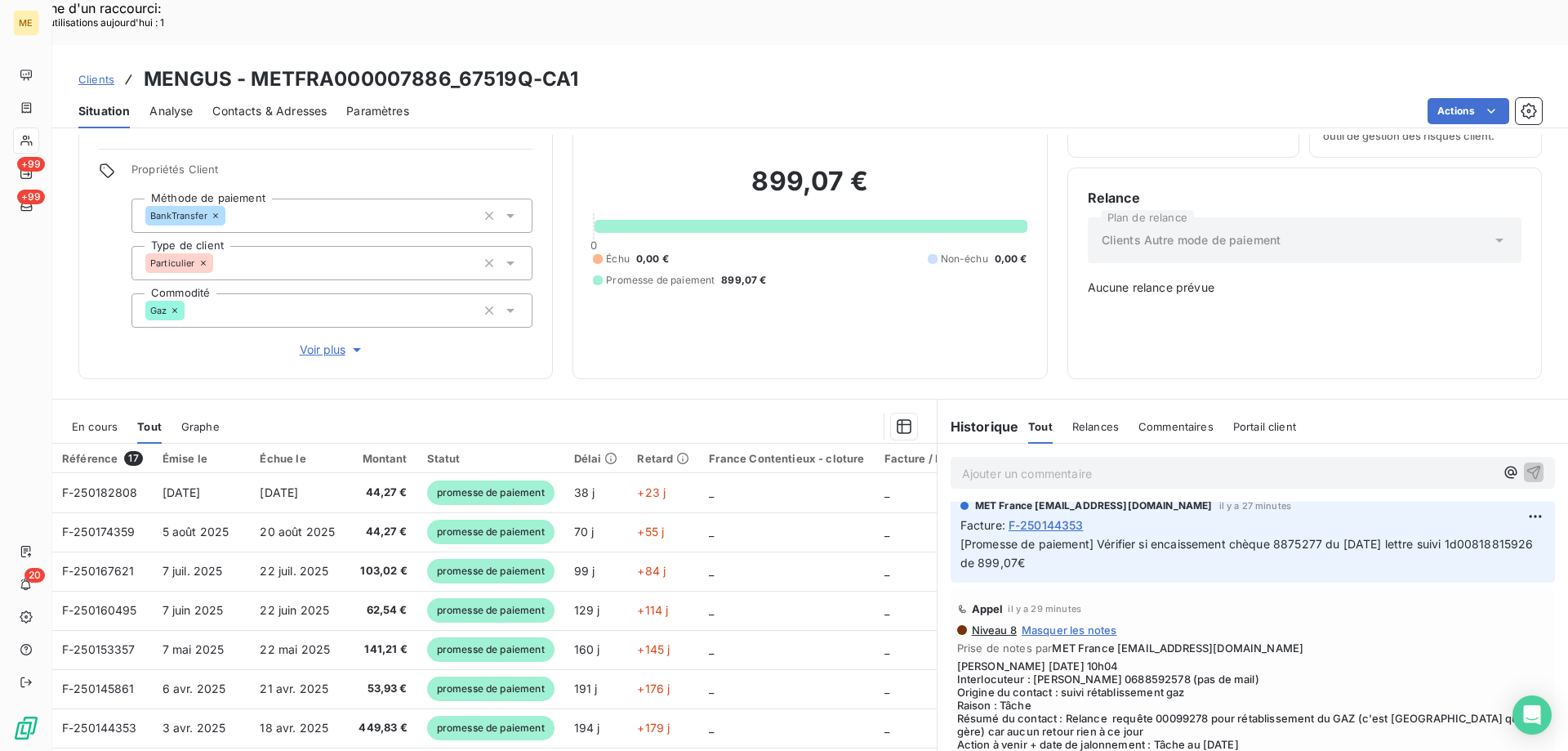
click at [982, 464] on p "Ajouter un commentaire ﻿" at bounding box center [1227, 473] width 532 height 21
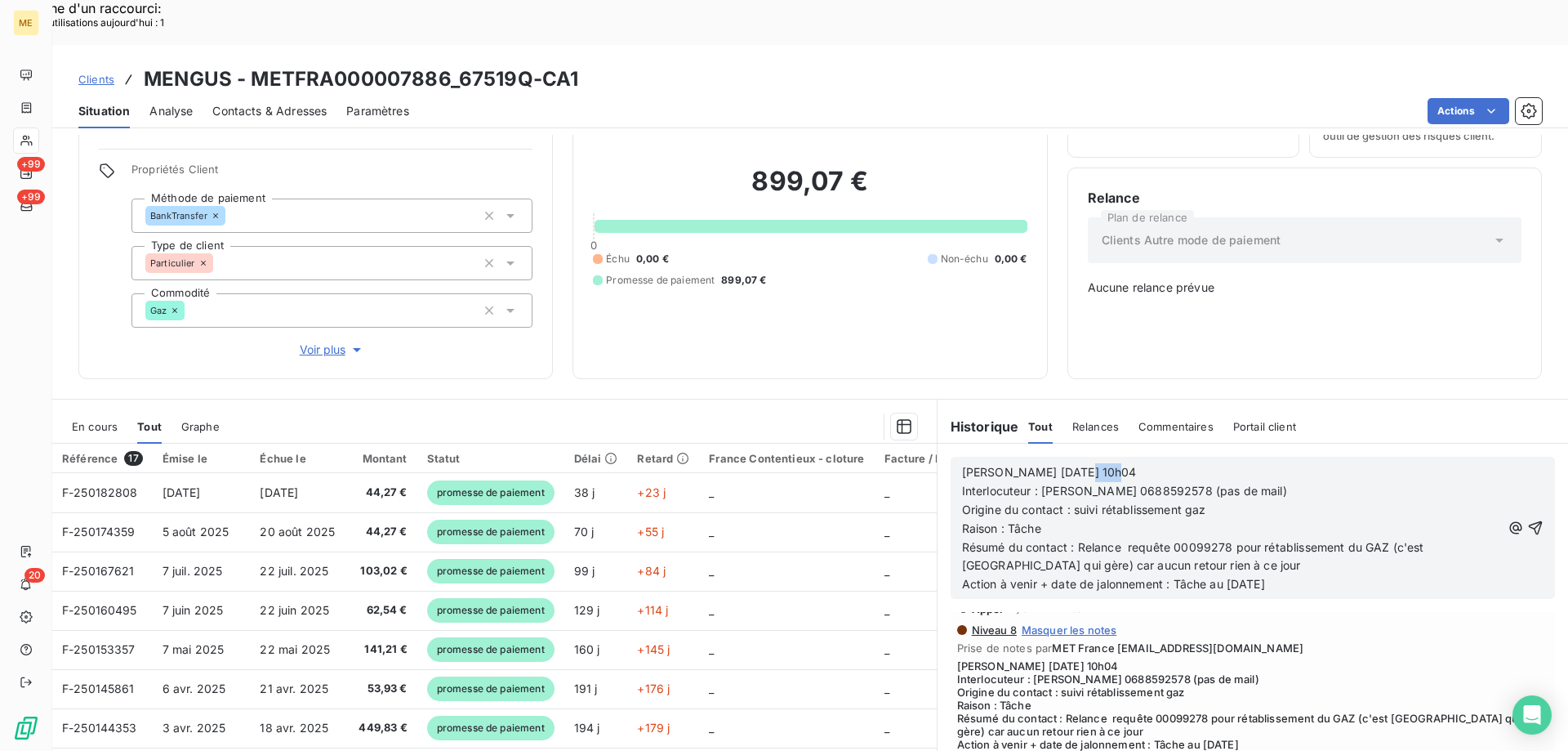
drag, startPoint x: 1059, startPoint y: 414, endPoint x: 1149, endPoint y: 420, distance: 90.2
click at [1145, 464] on p "Valérie 14/10/2025 10h04" at bounding box center [1231, 472] width 539 height 19
drag, startPoint x: 1002, startPoint y: 471, endPoint x: 1042, endPoint y: 473, distance: 40.0
click at [1042, 519] on p "Raison : Tâche" at bounding box center [1231, 528] width 539 height 19
drag, startPoint x: 1074, startPoint y: 492, endPoint x: 1118, endPoint y: 499, distance: 44.6
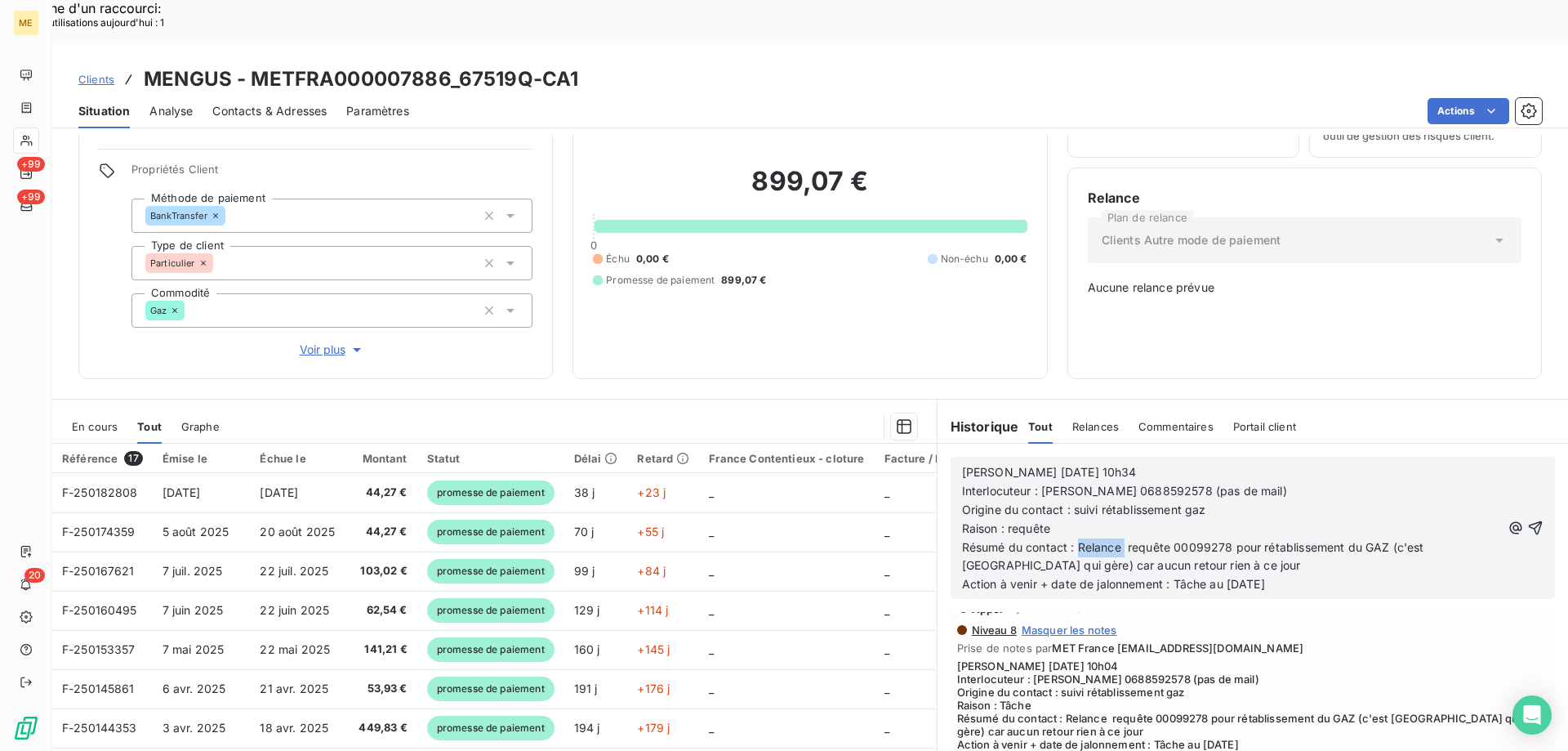
click at [1118, 538] on p "Résumé du contact : Relance requête 00099278 pour rétablissement du GAZ (c'est …" at bounding box center [1231, 557] width 539 height 38
click at [1116, 538] on p "Résumé du contact : Relance requête 00099278 pour rétablissement du GAZ (c'est …" at bounding box center [1231, 557] width 539 height 38
drag, startPoint x: 1067, startPoint y: 494, endPoint x: 1121, endPoint y: 492, distance: 54.0
click at [1121, 540] on span "Résumé du contact : Relance requête 00099278 pour rétablissement du GAZ (c'est …" at bounding box center [1194, 556] width 465 height 33
drag, startPoint x: 1007, startPoint y: 513, endPoint x: 1191, endPoint y: 511, distance: 184.0
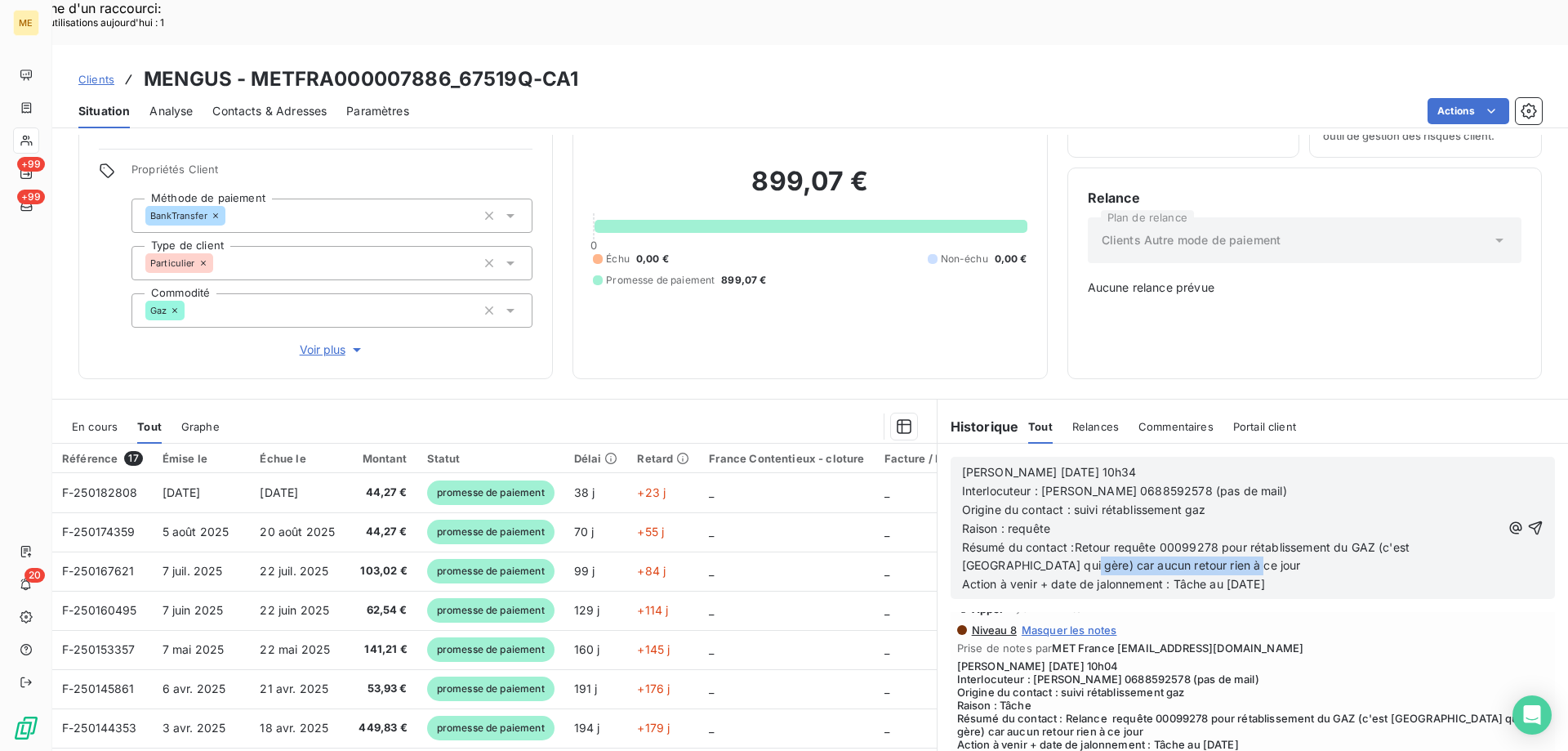
click at [1191, 538] on p "Résumé du contact :Retour requête 00099278 pour rétablissement du GAZ (c'est St…" at bounding box center [1231, 557] width 539 height 38
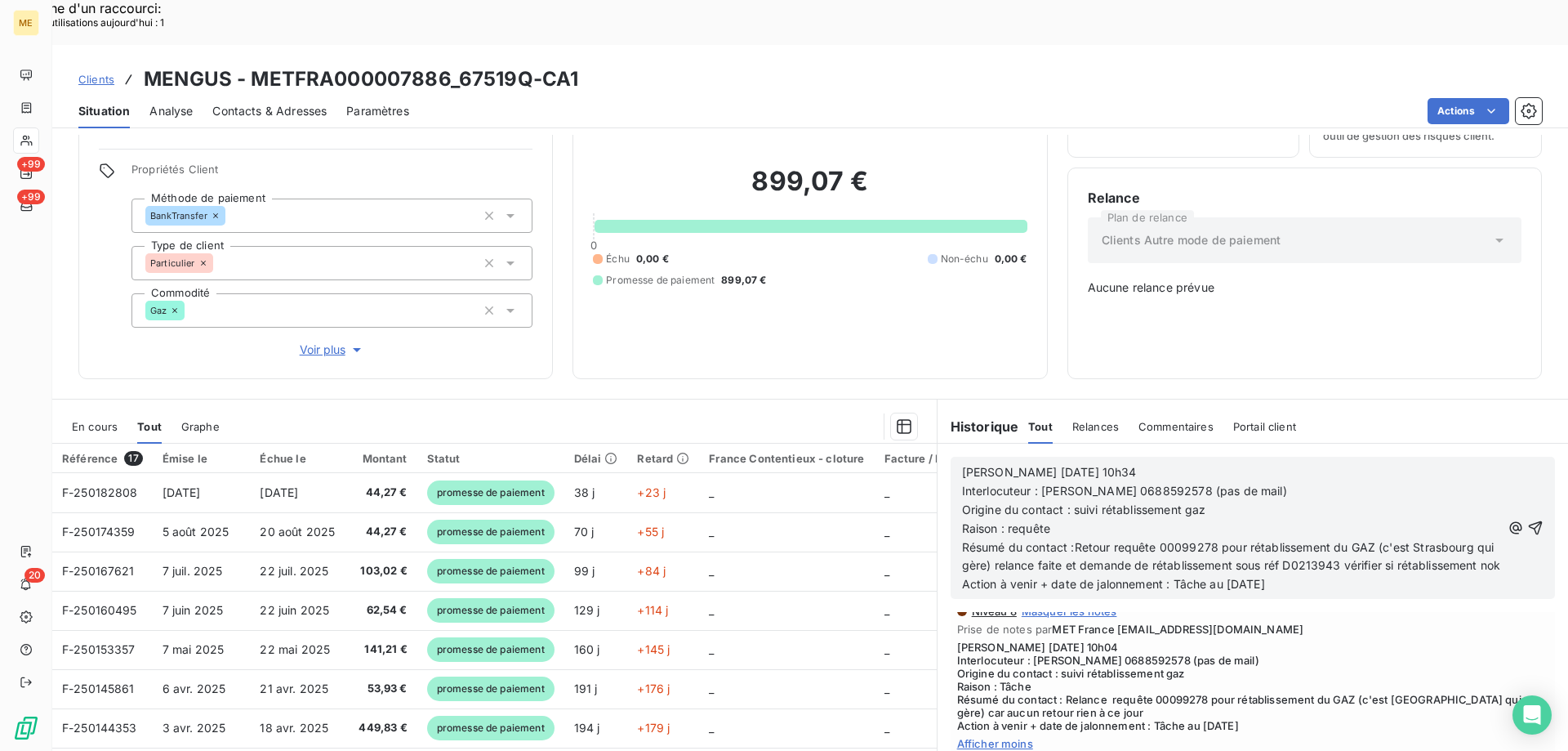
click at [1048, 540] on span "Résumé du contact :Retour requête 00099278 pour rétablissement du GAZ (c'est St…" at bounding box center [1231, 556] width 539 height 33
click at [1519, 473] on div "Valérie 14/10/2025 10h34 Interlocuteur : M. Mengus 0688592578 (pas de mail) Ori…" at bounding box center [1253, 527] width 605 height 142
click at [1528, 521] on icon "button" at bounding box center [1535, 528] width 14 height 14
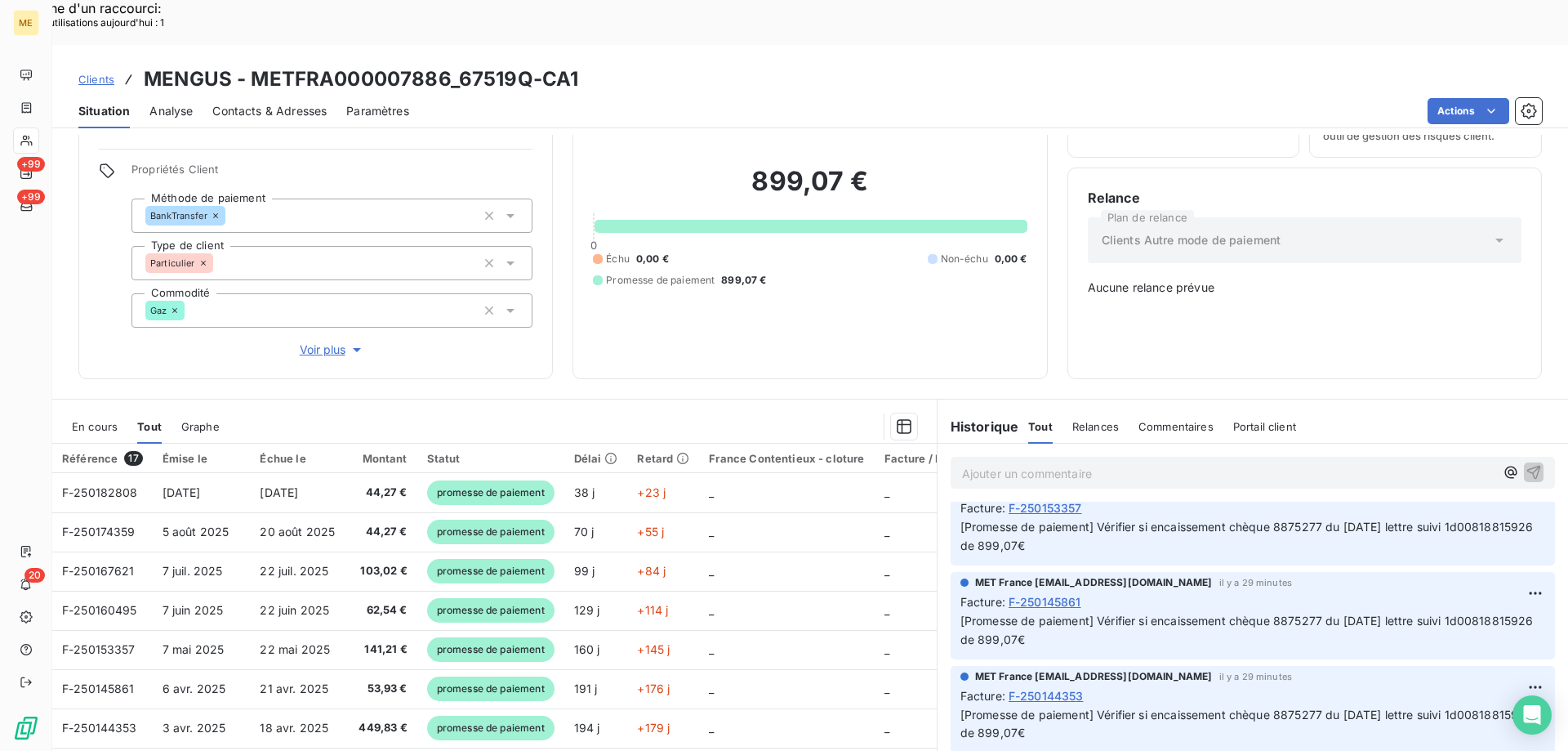
scroll to position [742, 0]
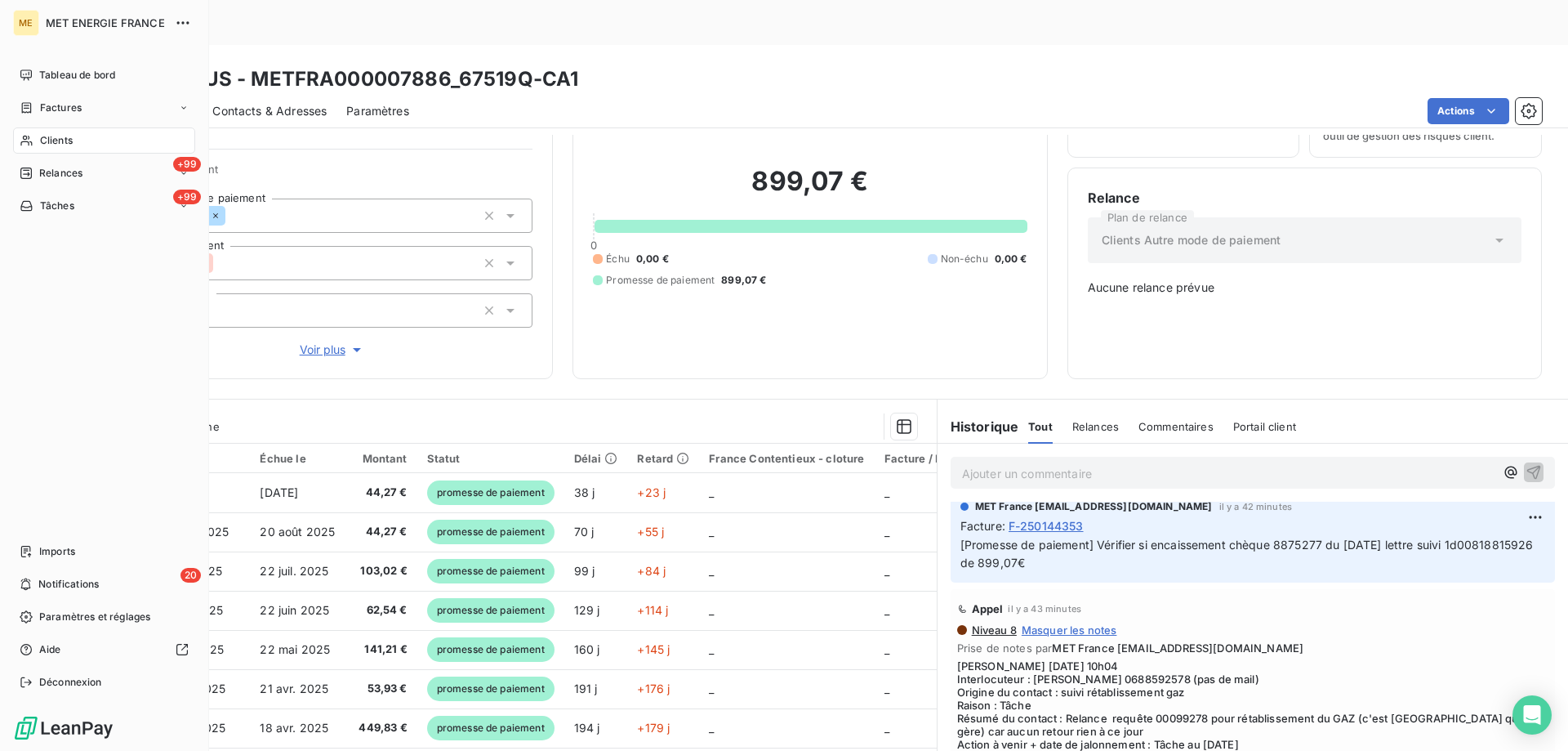
click at [87, 138] on div "Clients" at bounding box center [103, 140] width 182 height 26
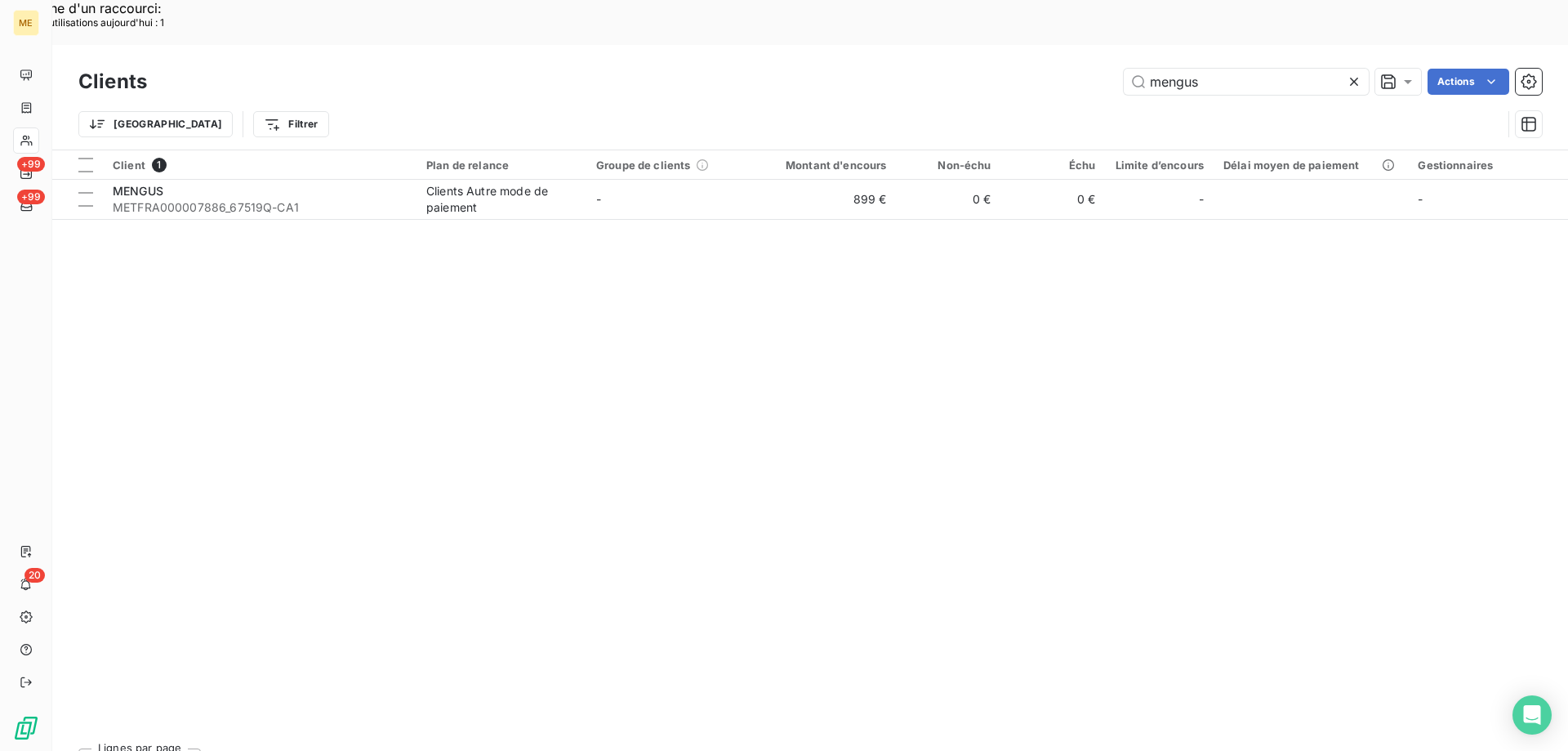
click at [1353, 74] on icon at bounding box center [1353, 82] width 16 height 16
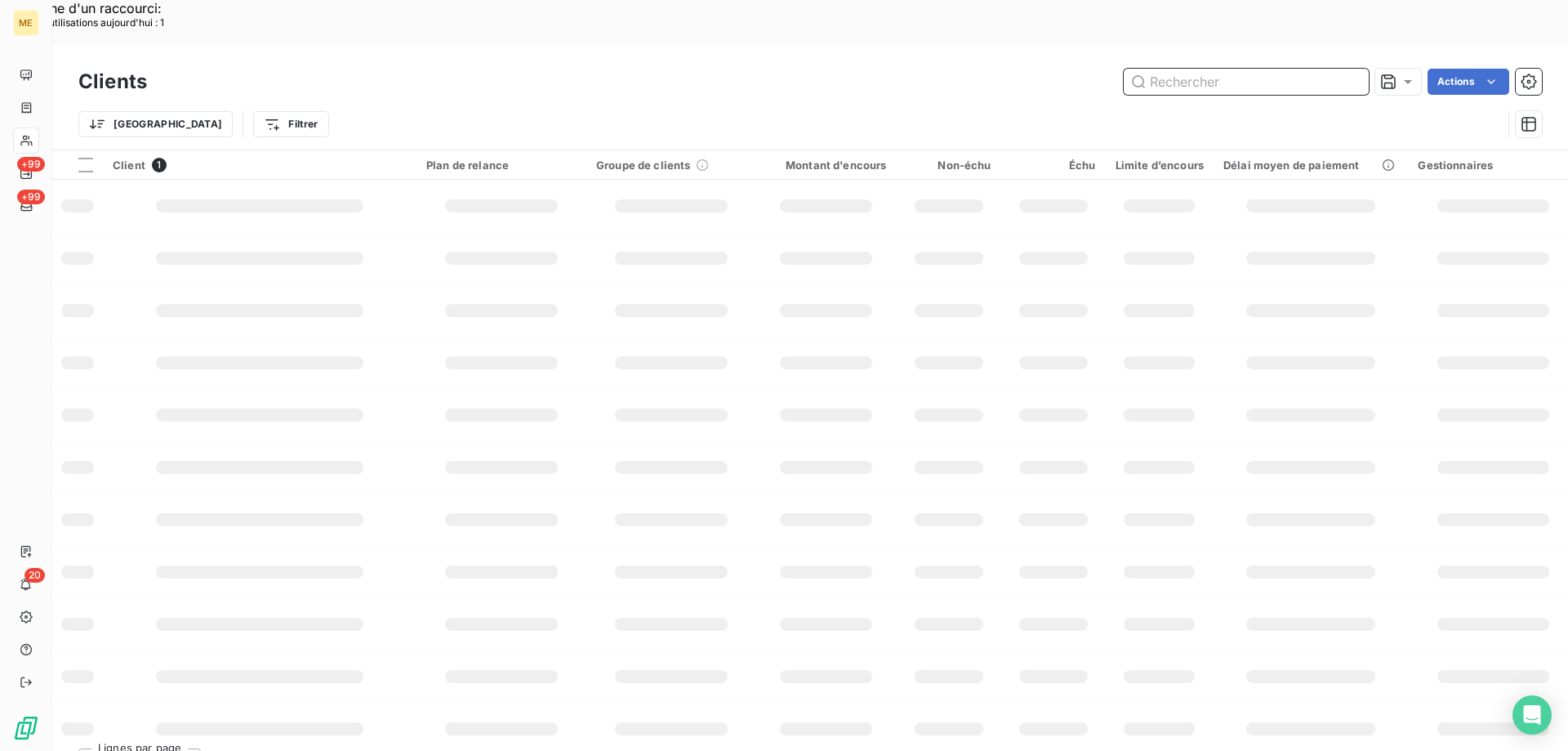
click at [1232, 69] on input "text" at bounding box center [1246, 82] width 245 height 26
paste input "METFRA000004902"
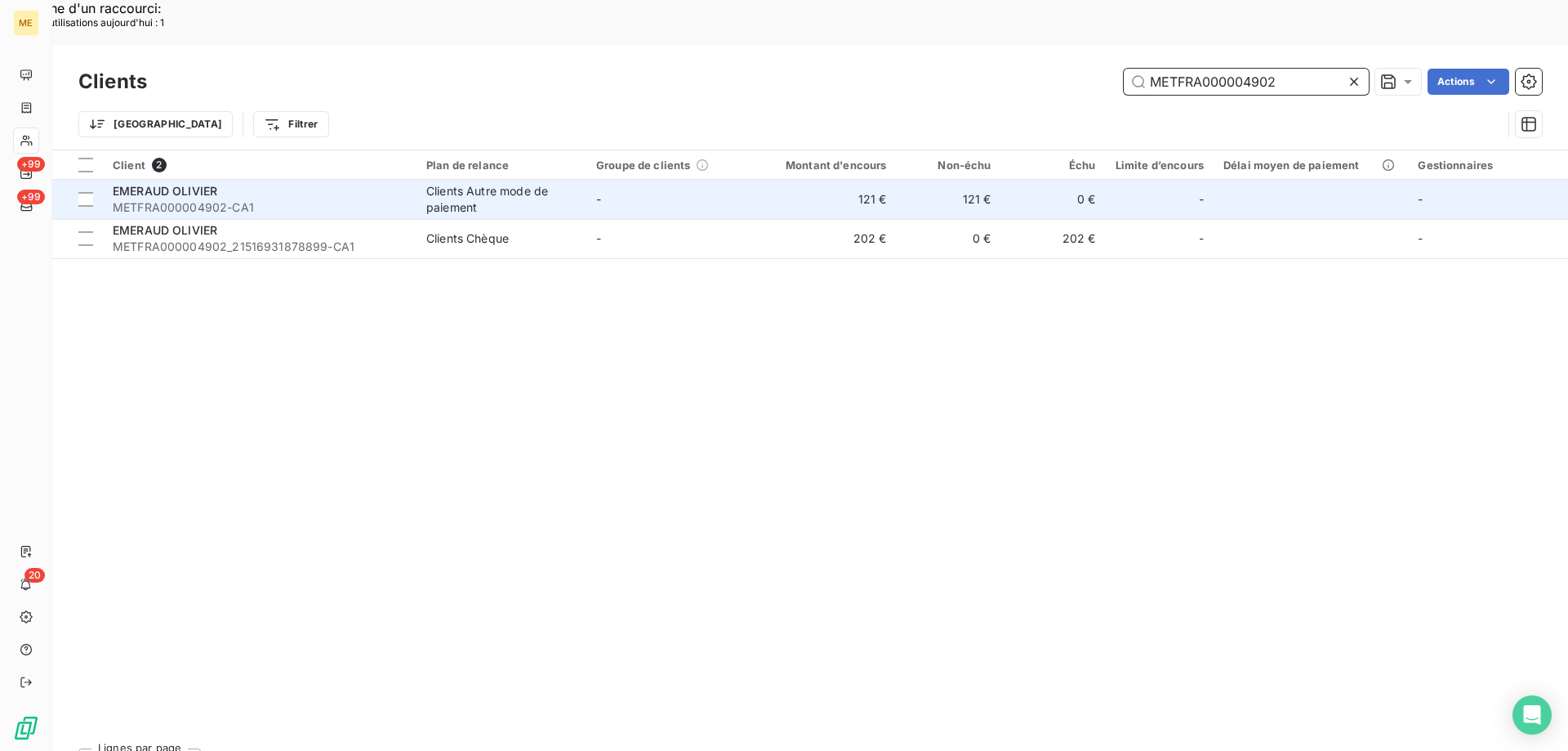
type input "METFRA000004902"
click at [176, 184] on span "EMERAUD OLIVIER" at bounding box center [164, 191] width 104 height 14
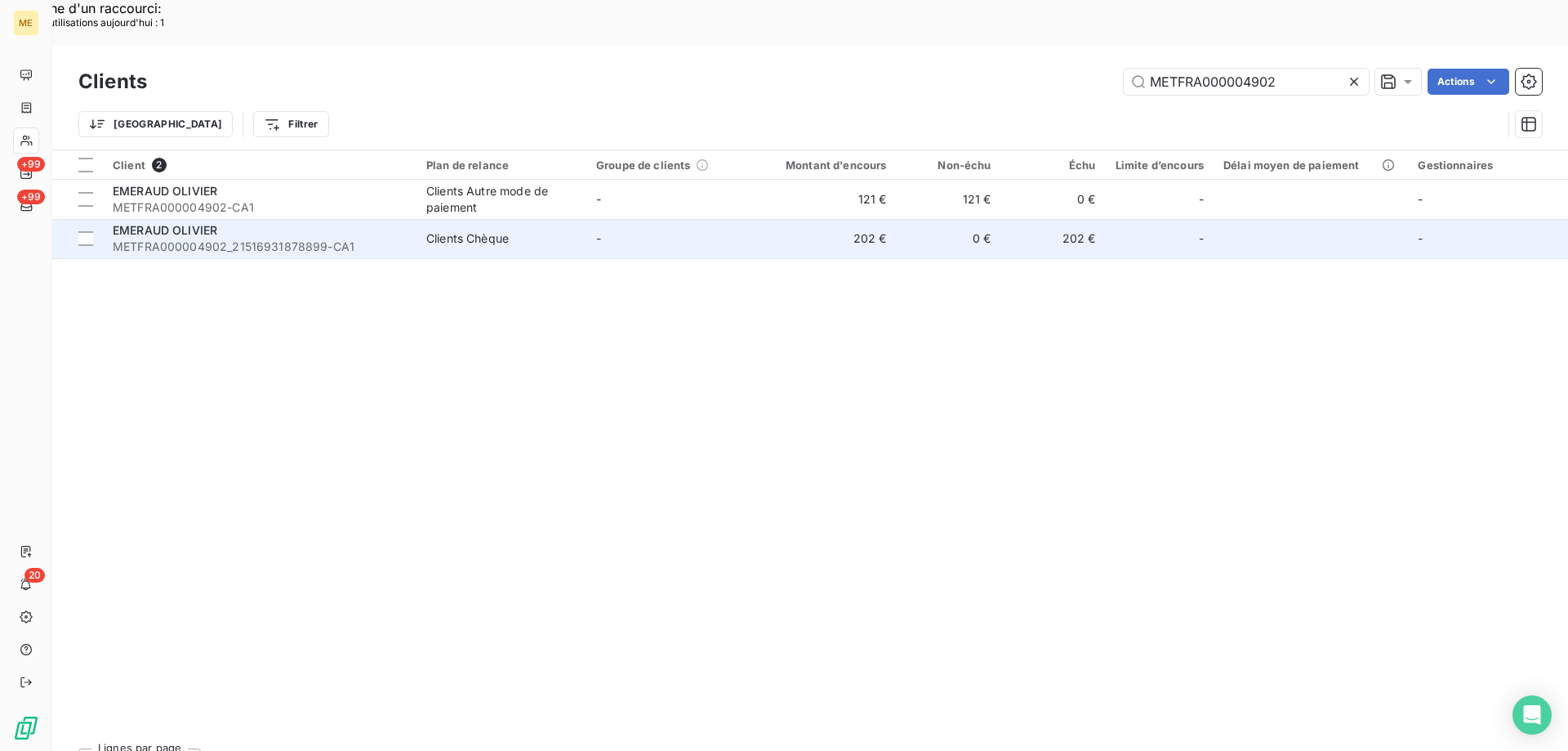
click at [173, 223] on span "EMERAUD OLIVIER" at bounding box center [164, 230] width 104 height 14
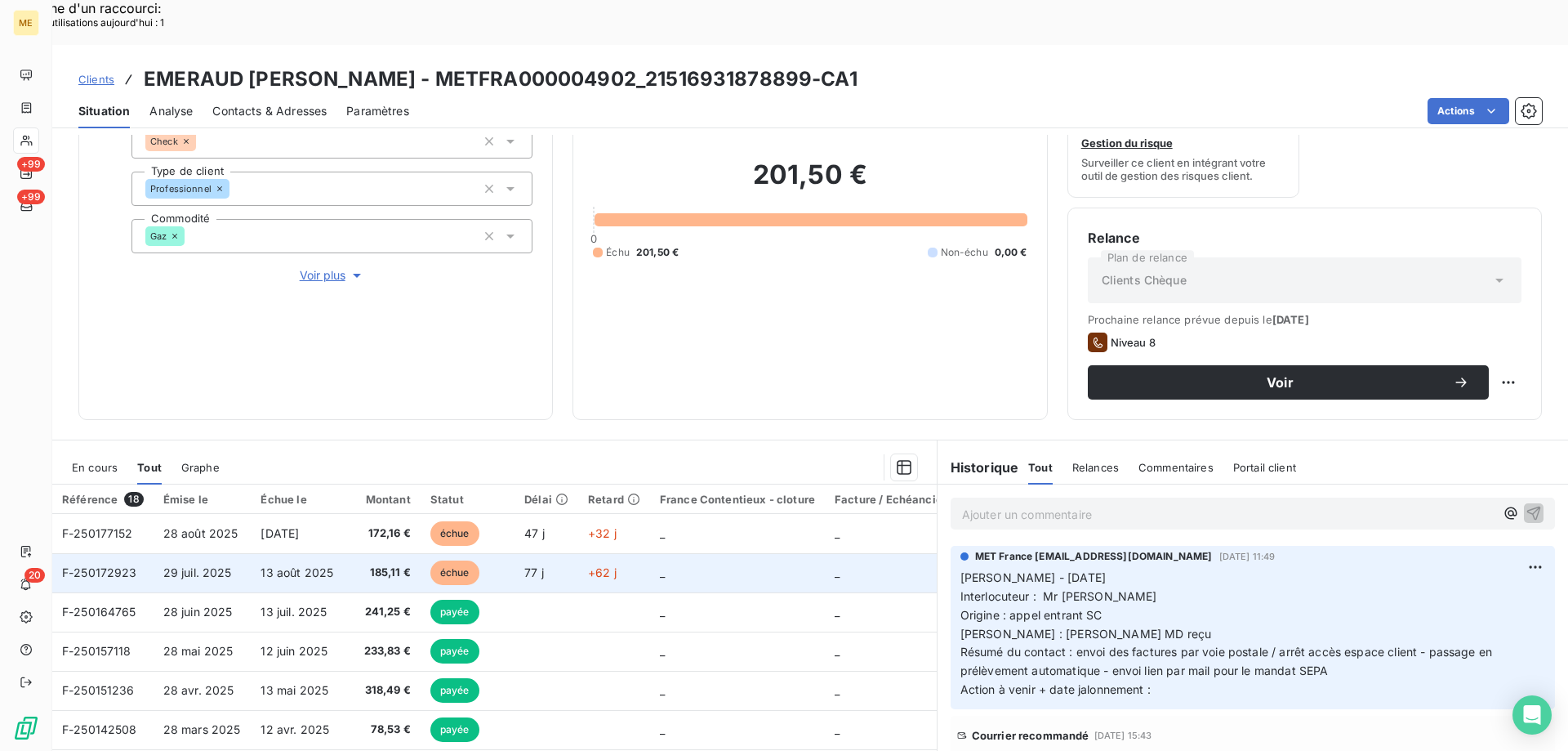
scroll to position [136, 0]
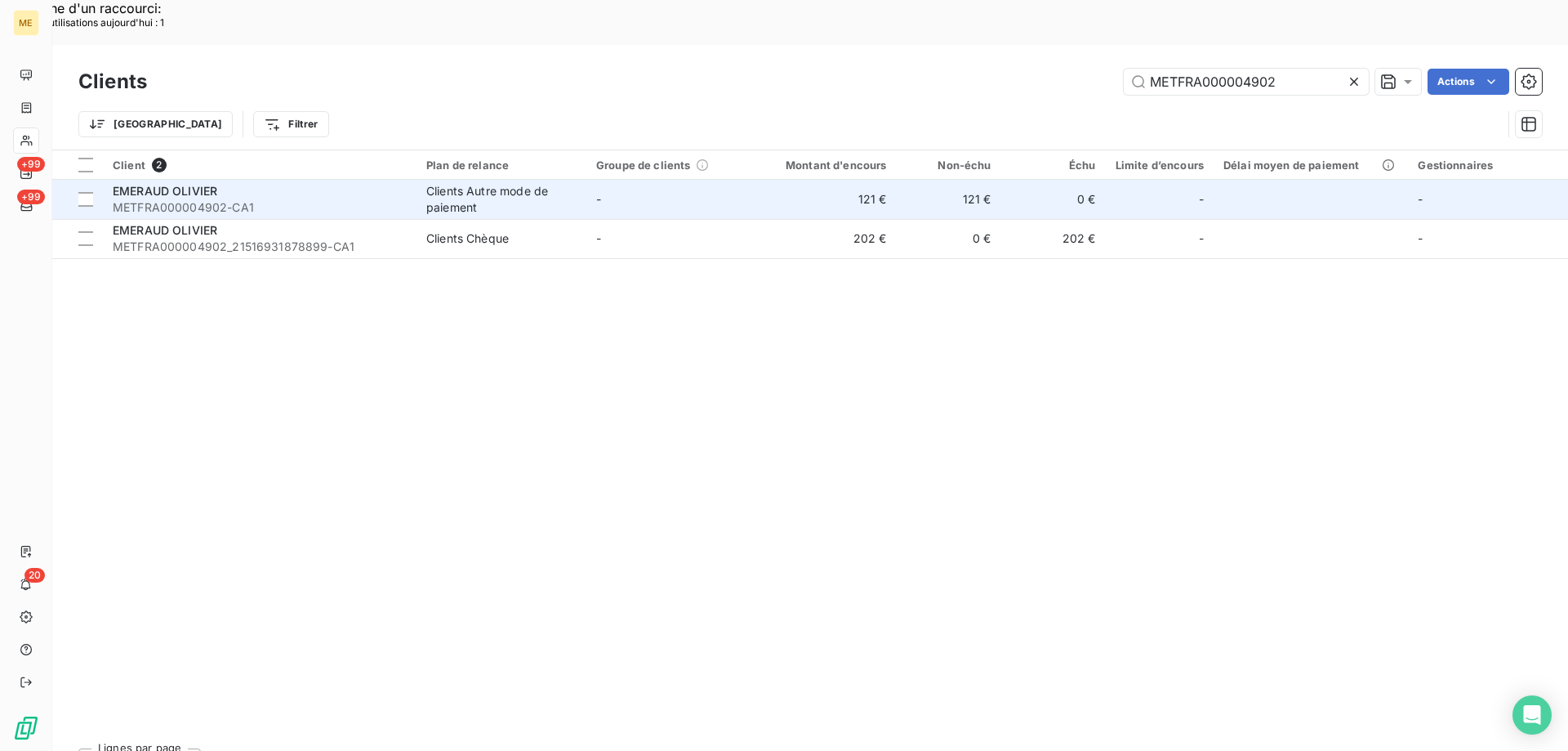
click at [181, 183] on div "EMERAUD OLIVIER" at bounding box center [260, 191] width 294 height 16
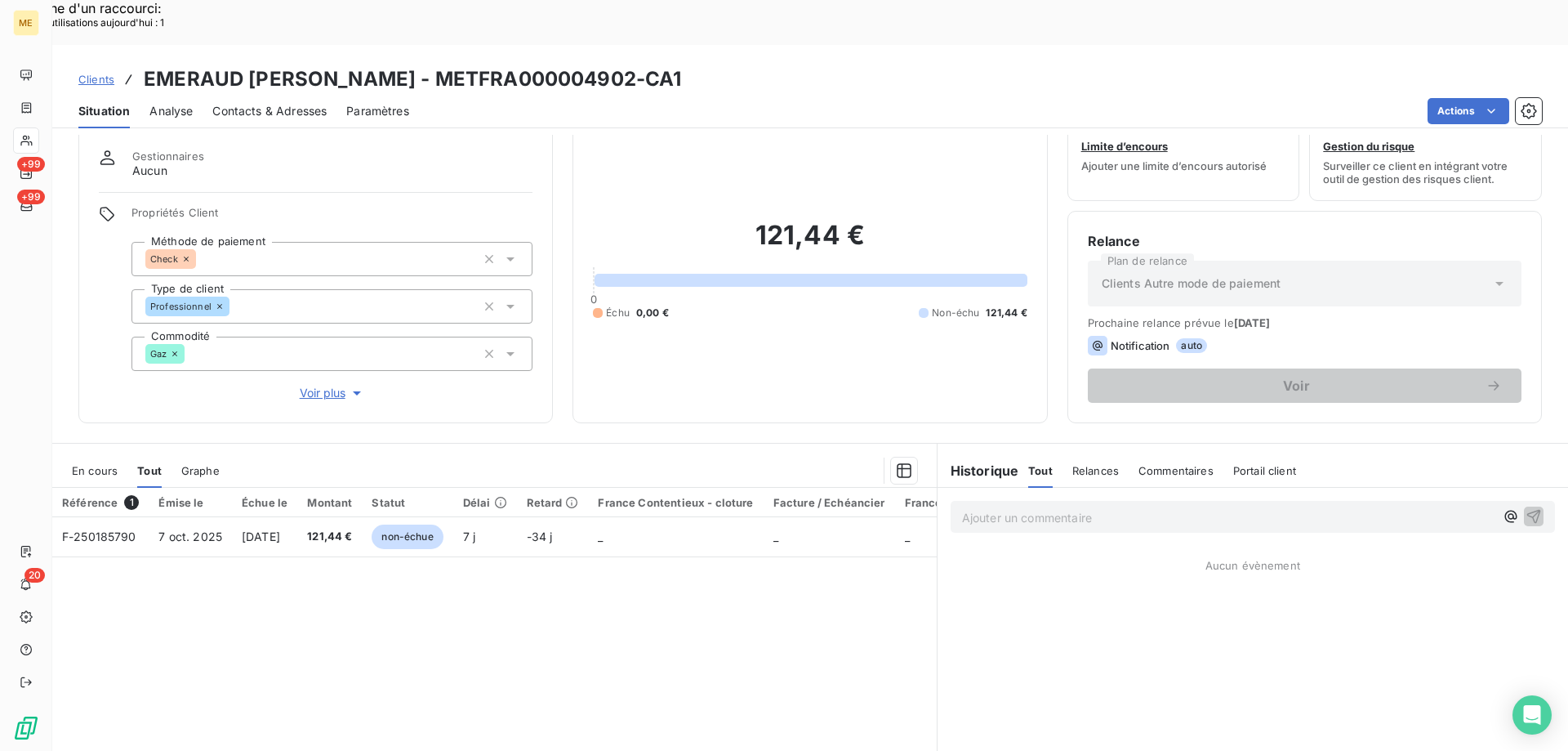
scroll to position [82, 0]
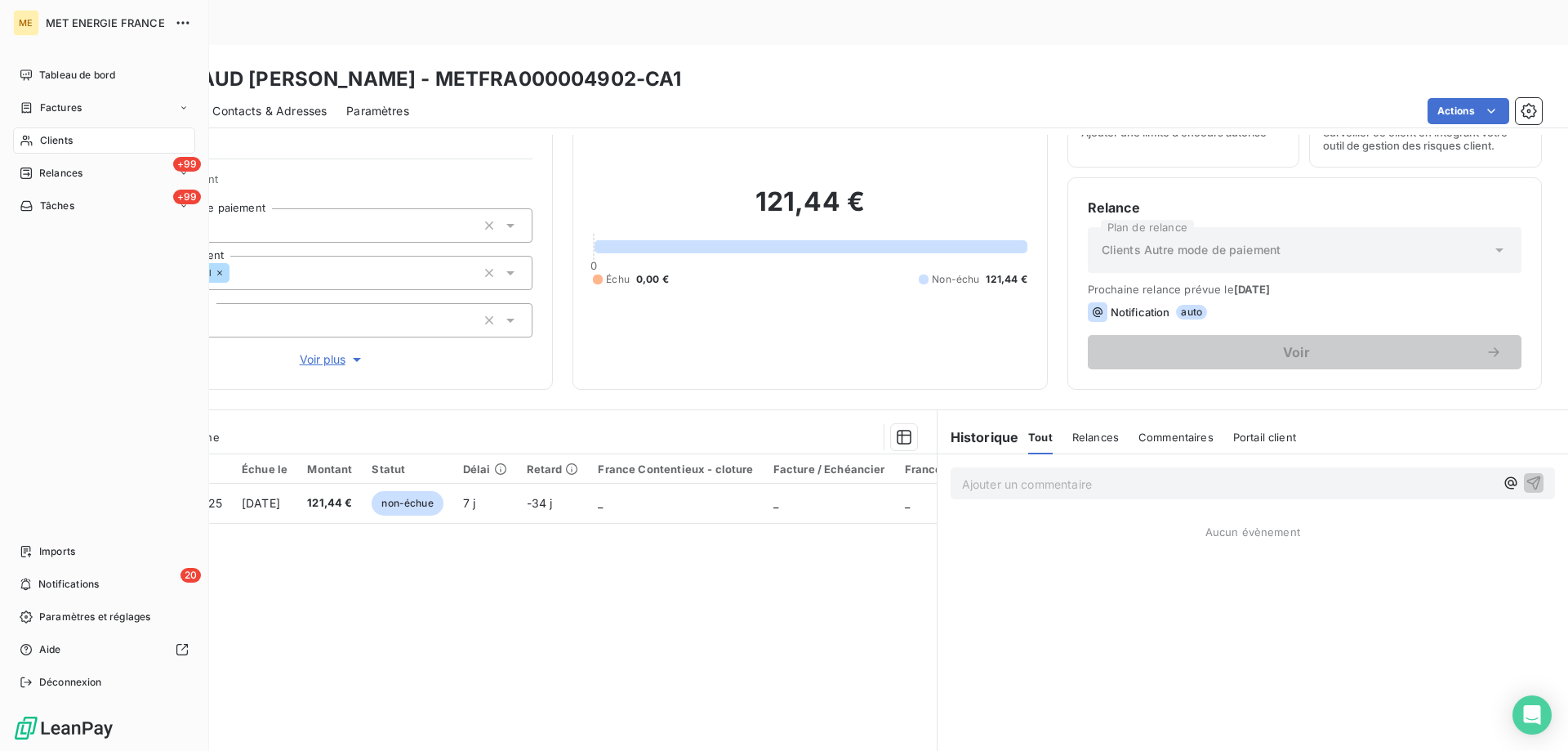
click at [85, 135] on div "Clients" at bounding box center [103, 140] width 182 height 26
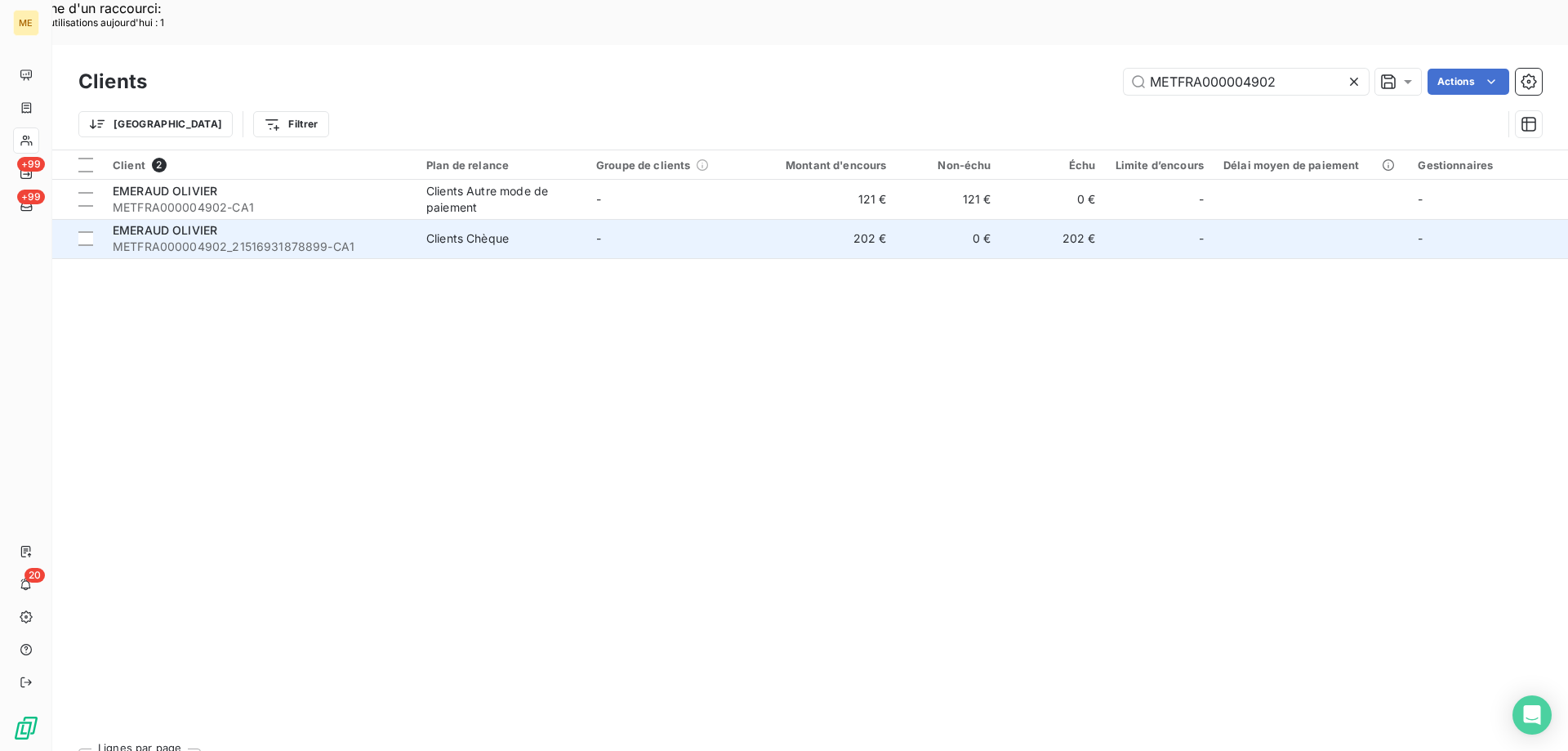
click at [240, 239] on span "METFRA000004902_21516931878899-CA1" at bounding box center [260, 247] width 294 height 16
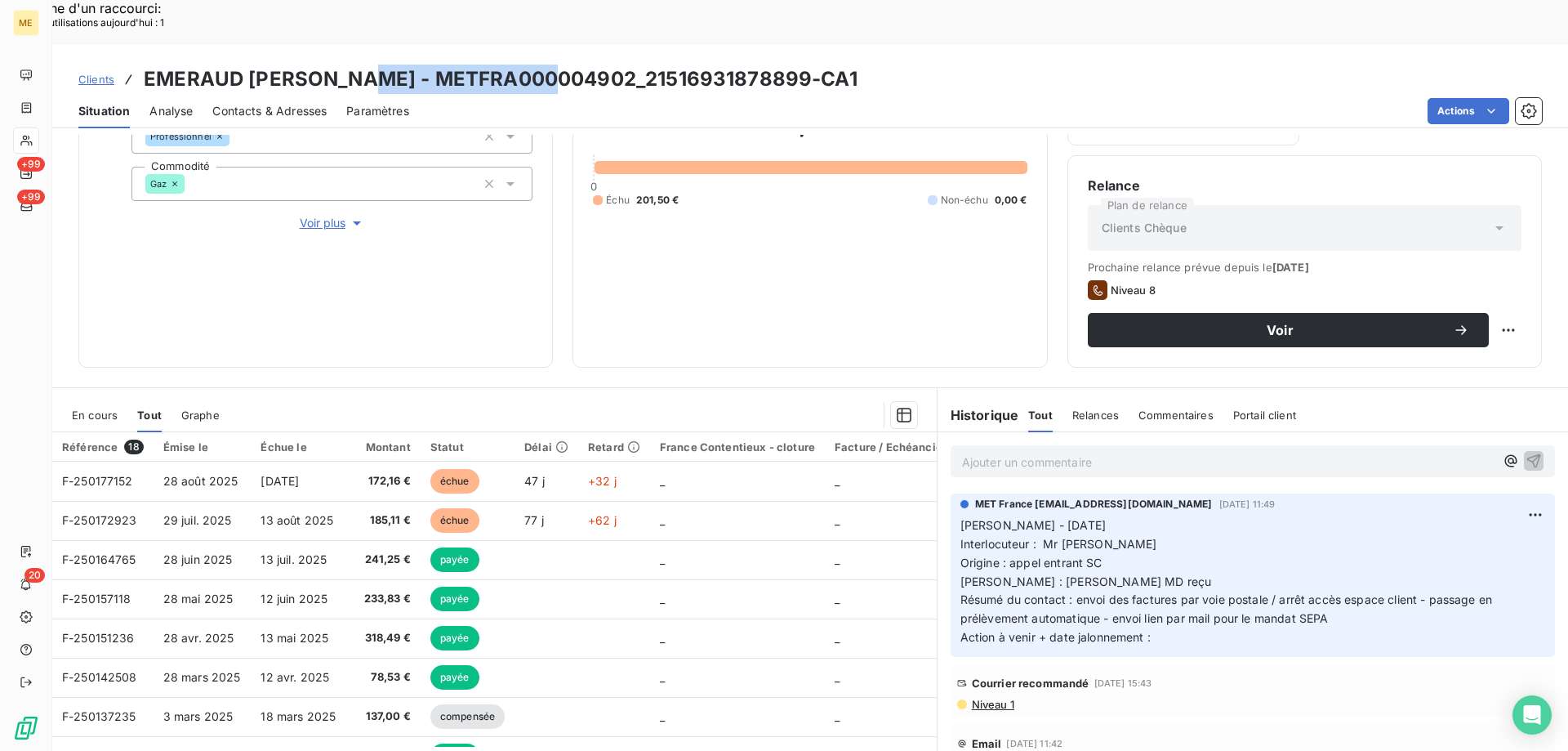
drag, startPoint x: 345, startPoint y: 34, endPoint x: 543, endPoint y: 30, distance: 198.0
click at [543, 65] on h3 "EMERAUD OLIVIER - METFRA000004902_21516931878899-CA1" at bounding box center [501, 80] width 714 height 30
copy h3 "METFRA000004902"
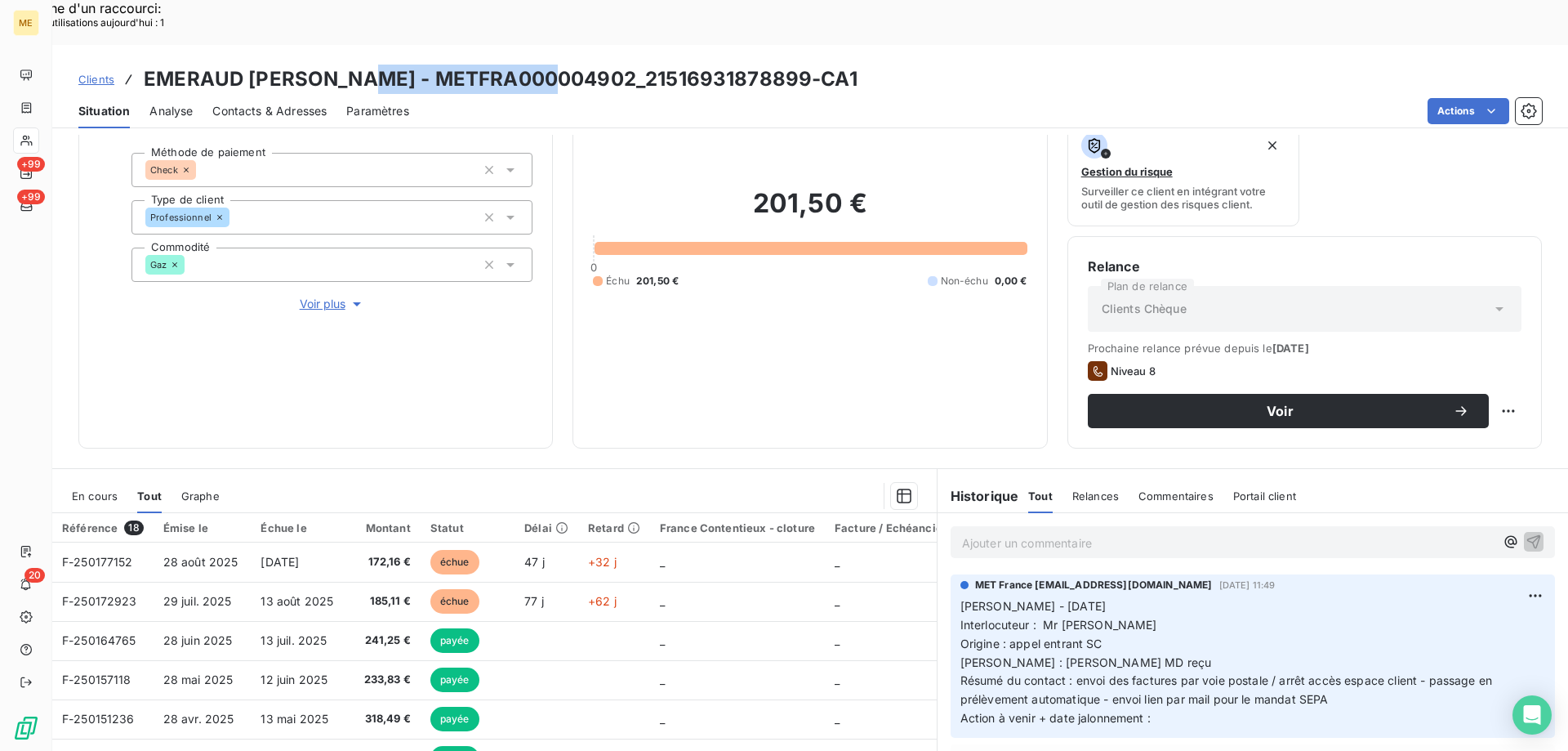
scroll to position [218, 0]
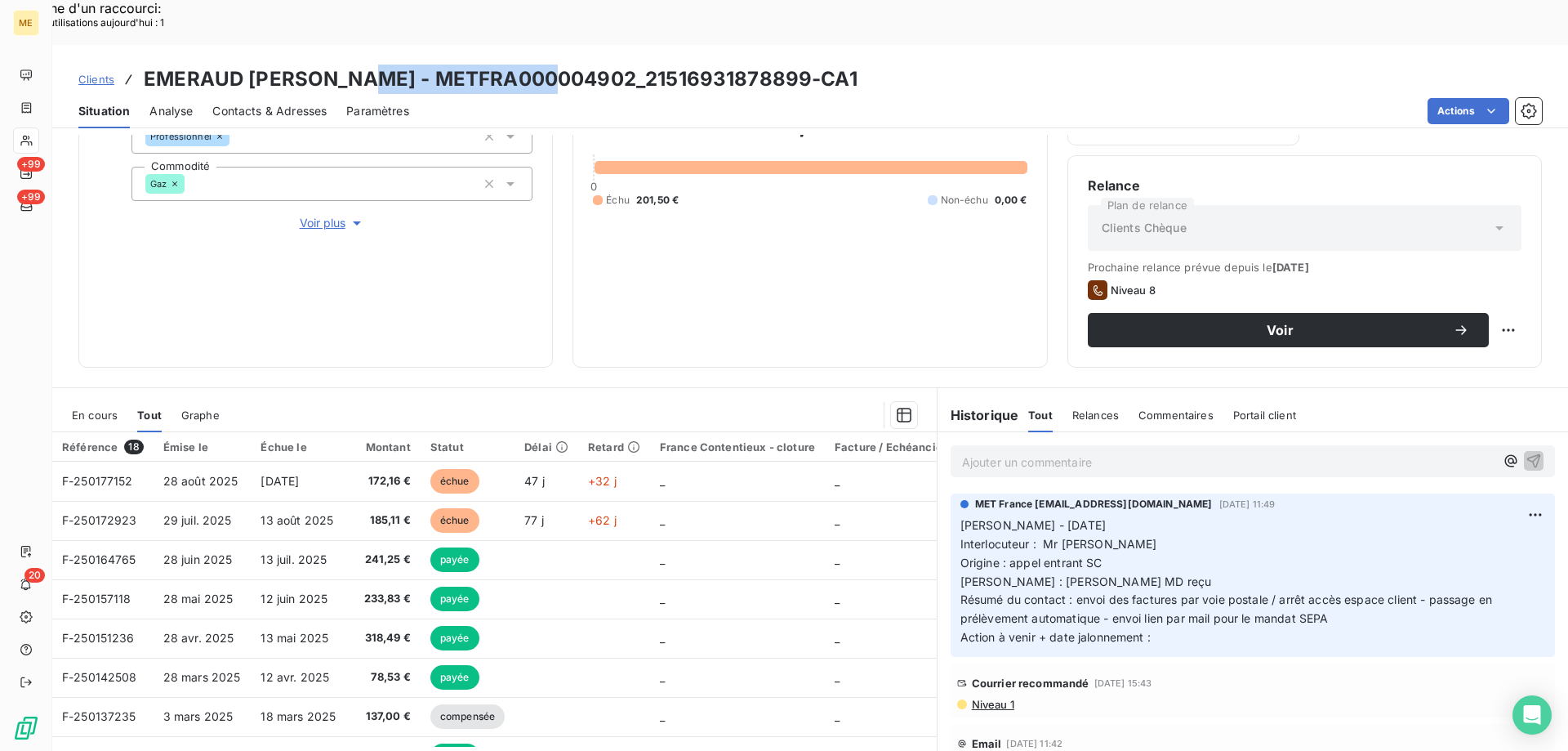
drag, startPoint x: 1150, startPoint y: 598, endPoint x: 953, endPoint y: 481, distance: 229.1
click at [960, 516] on p "Cindy - 09/10/2025 Interlocuteur : Mr EMERAUD Origine : appel entrant SC Raison…" at bounding box center [1253, 581] width 585 height 130
copy p "Cindy - 09/10/2025 Interlocuteur : Mr EMERAUD Origine : appel entrant SC Raison…"
click at [979, 452] on p "Ajouter un commentaire ﻿" at bounding box center [1227, 462] width 532 height 21
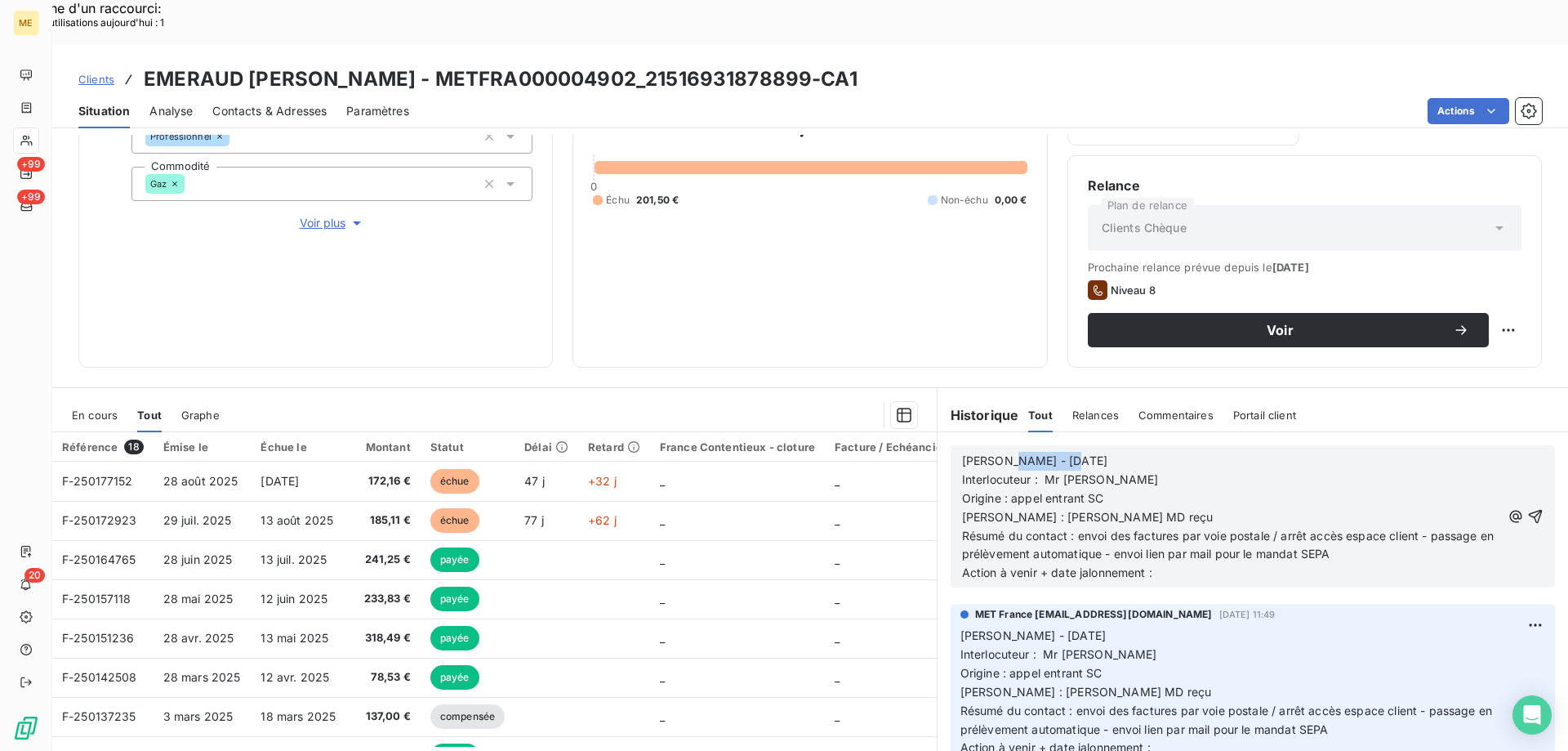
drag, startPoint x: 999, startPoint y: 415, endPoint x: 1122, endPoint y: 418, distance: 123.0
click at [1122, 452] on p "Cindy - 09/10/2025" at bounding box center [1231, 461] width 539 height 19
click at [322, 215] on span "Voir plus" at bounding box center [332, 223] width 66 height 16
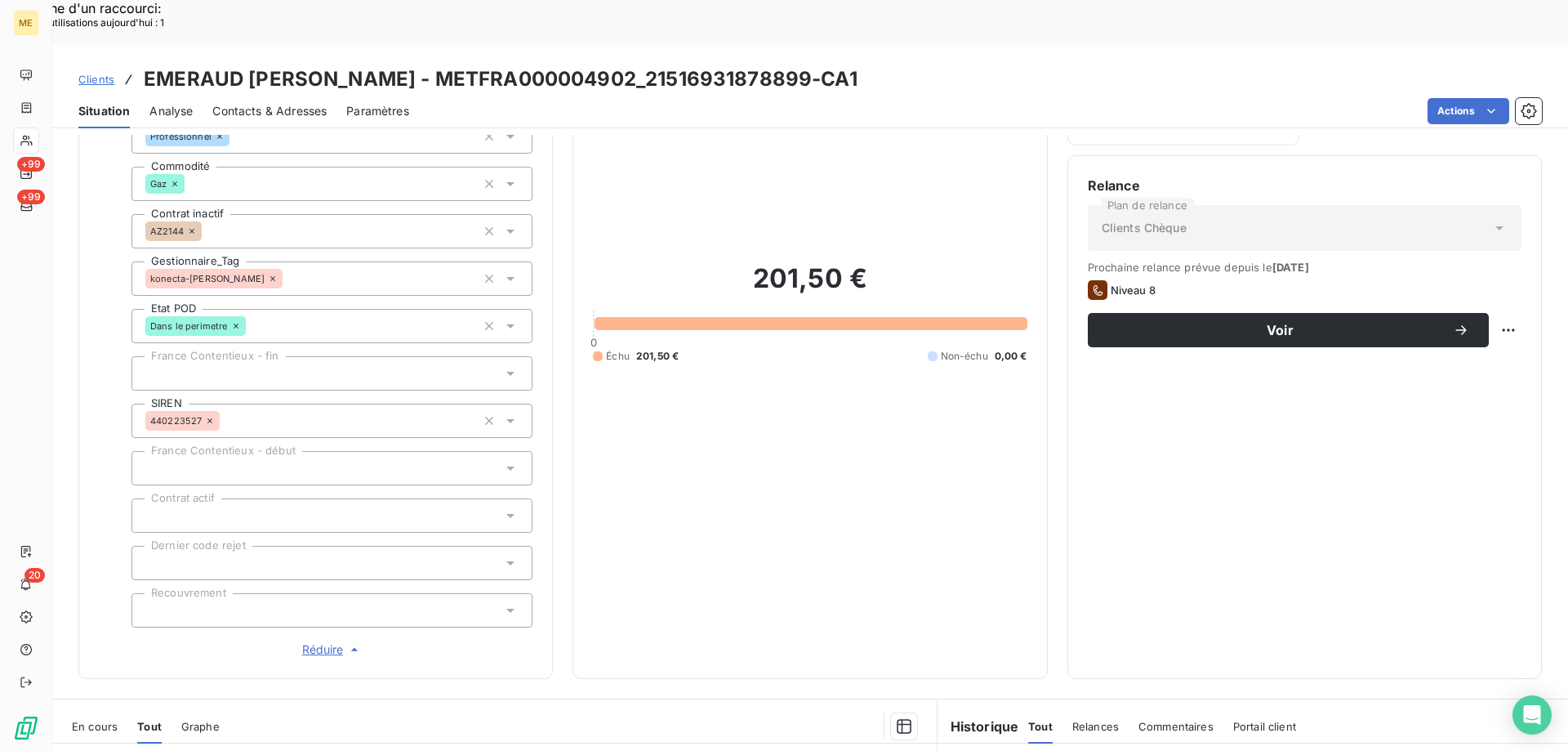
click at [310, 642] on span "Réduire" at bounding box center [332, 650] width 61 height 16
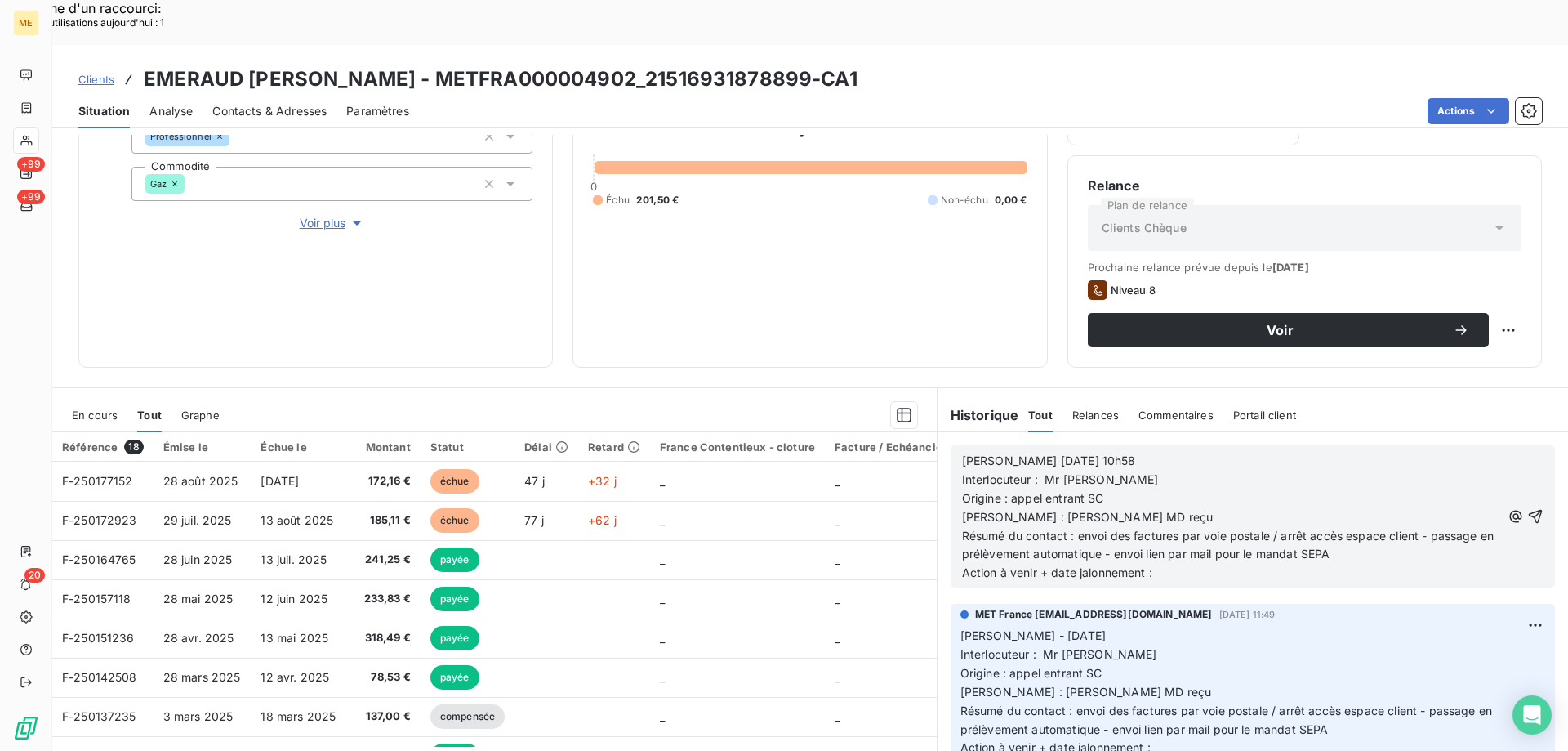
click at [1254, 489] on p "Origine : appel entrant SC" at bounding box center [1231, 498] width 539 height 19
drag, startPoint x: 1003, startPoint y: 473, endPoint x: 1143, endPoint y: 476, distance: 140.0
click at [1140, 508] on p "Raison : courrier MD reçu" at bounding box center [1231, 517] width 539 height 19
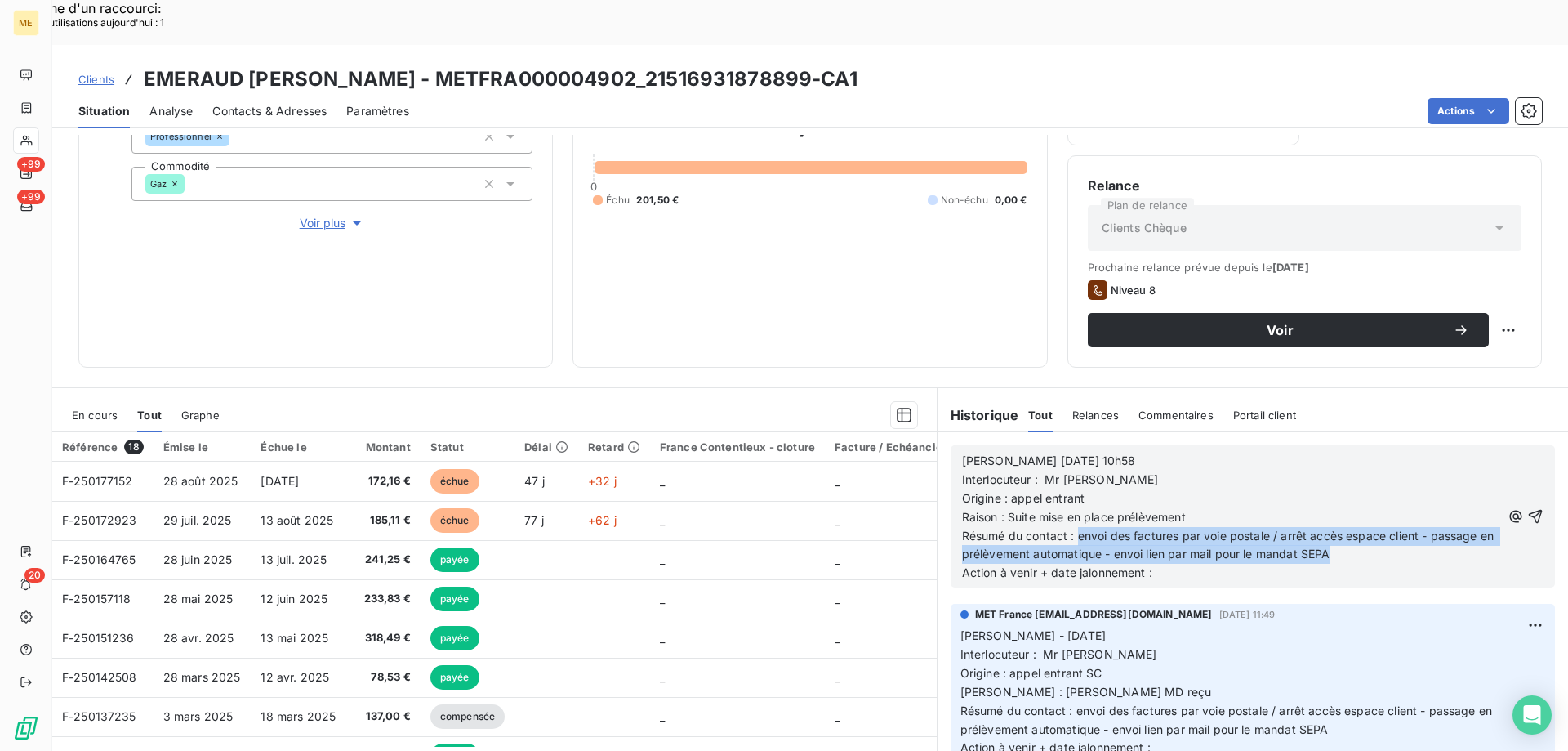
drag, startPoint x: 1071, startPoint y: 495, endPoint x: 1360, endPoint y: 505, distance: 289.2
click at [1360, 527] on p "Résumé du contact : envoi des factures par voie postale / arrêt accès espace cl…" at bounding box center [1231, 546] width 539 height 38
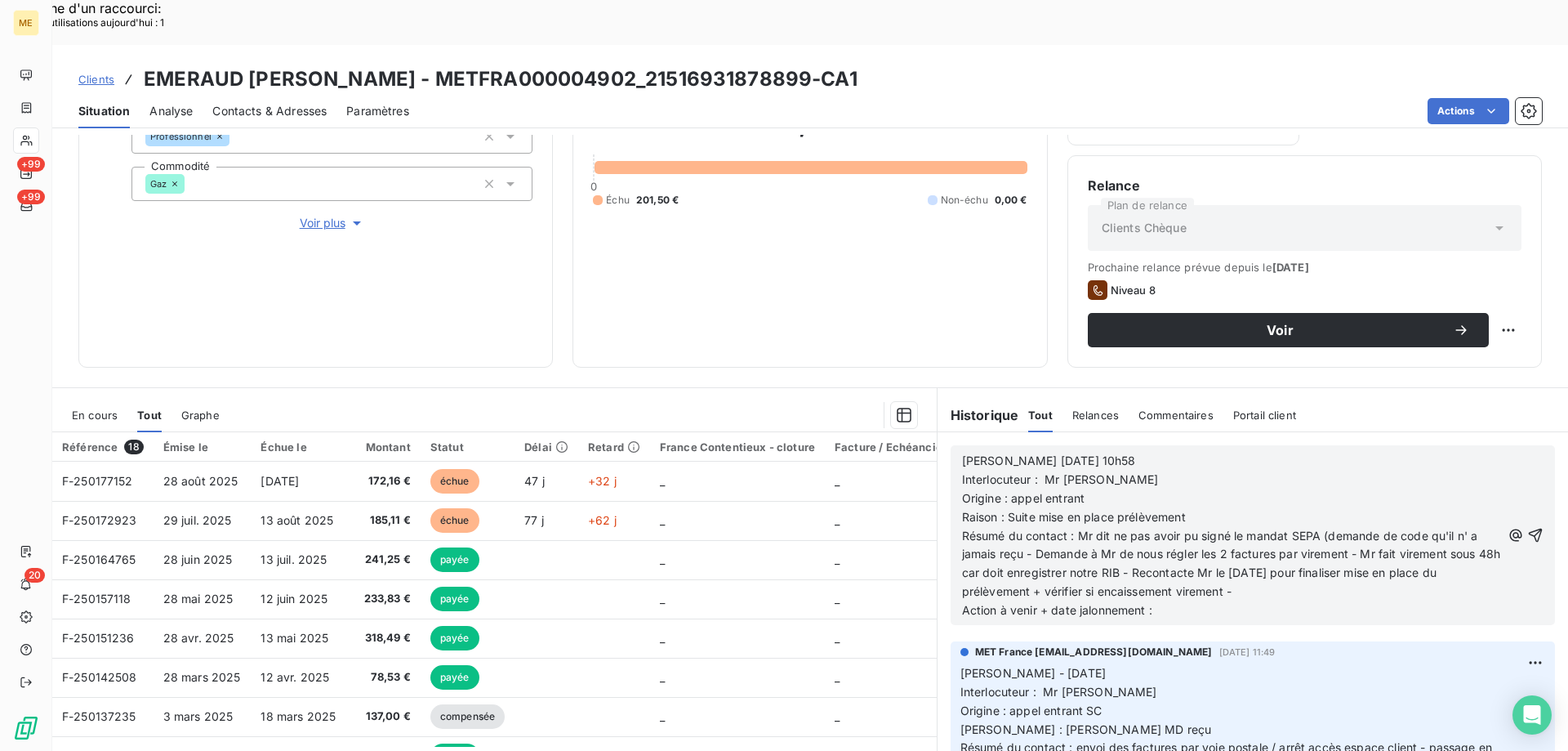
click at [1173, 601] on p "Action à venir + date jalonnement :" at bounding box center [1231, 610] width 539 height 19
click at [1527, 527] on icon "button" at bounding box center [1535, 535] width 16 height 16
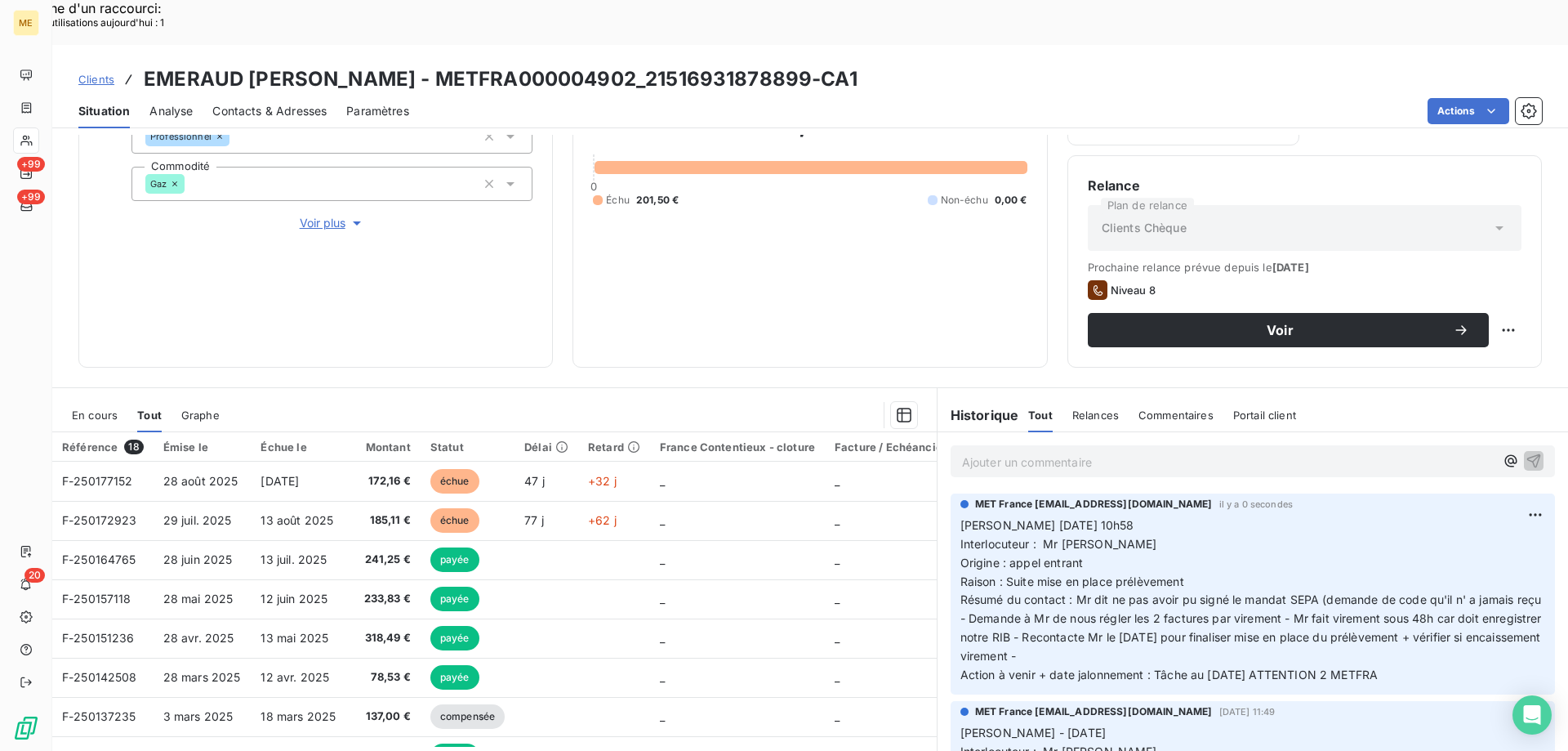
drag, startPoint x: 1404, startPoint y: 627, endPoint x: 949, endPoint y: 486, distance: 476.3
click at [951, 493] on div "MET France met-france@recouvrement.met.com il y a 0 secondes Valérie 14/10/2025…" at bounding box center [1253, 594] width 605 height 201
copy p "Valérie 14/10/2025 10h58 Interlocuteur : Mr EMERAUD Origine : appel entrant Rai…"
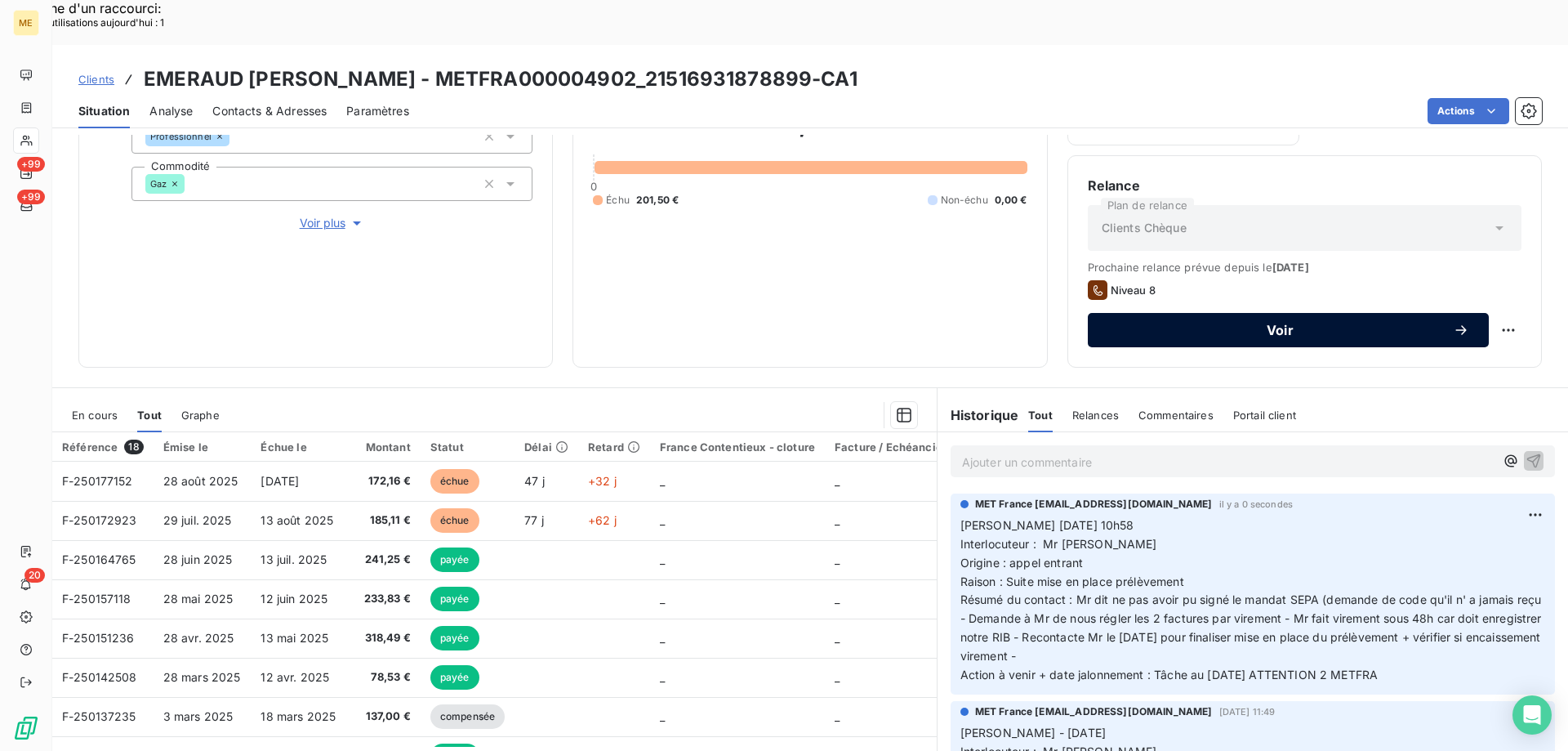
click at [1207, 322] on div "Voir" at bounding box center [1289, 330] width 362 height 16
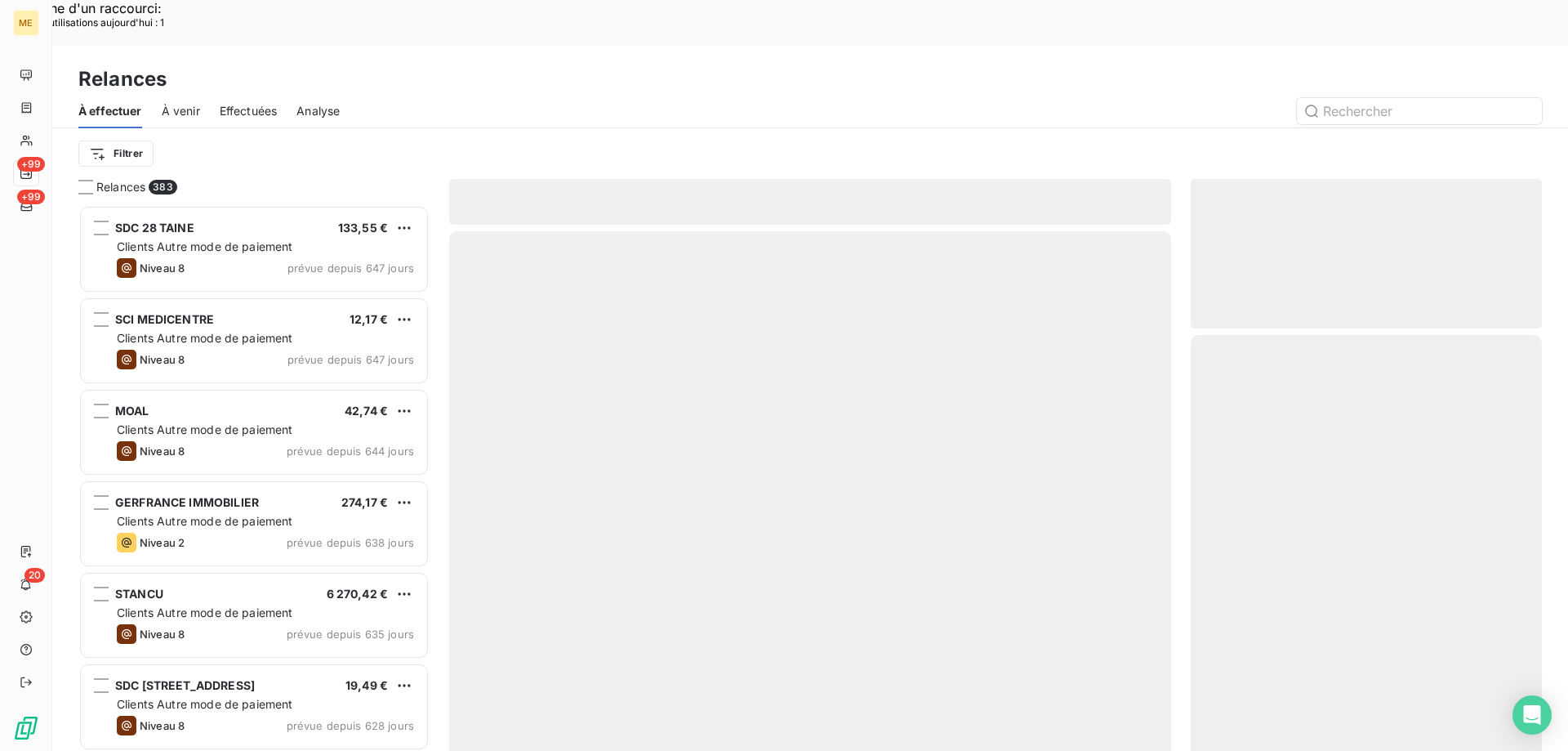
scroll to position [578, 339]
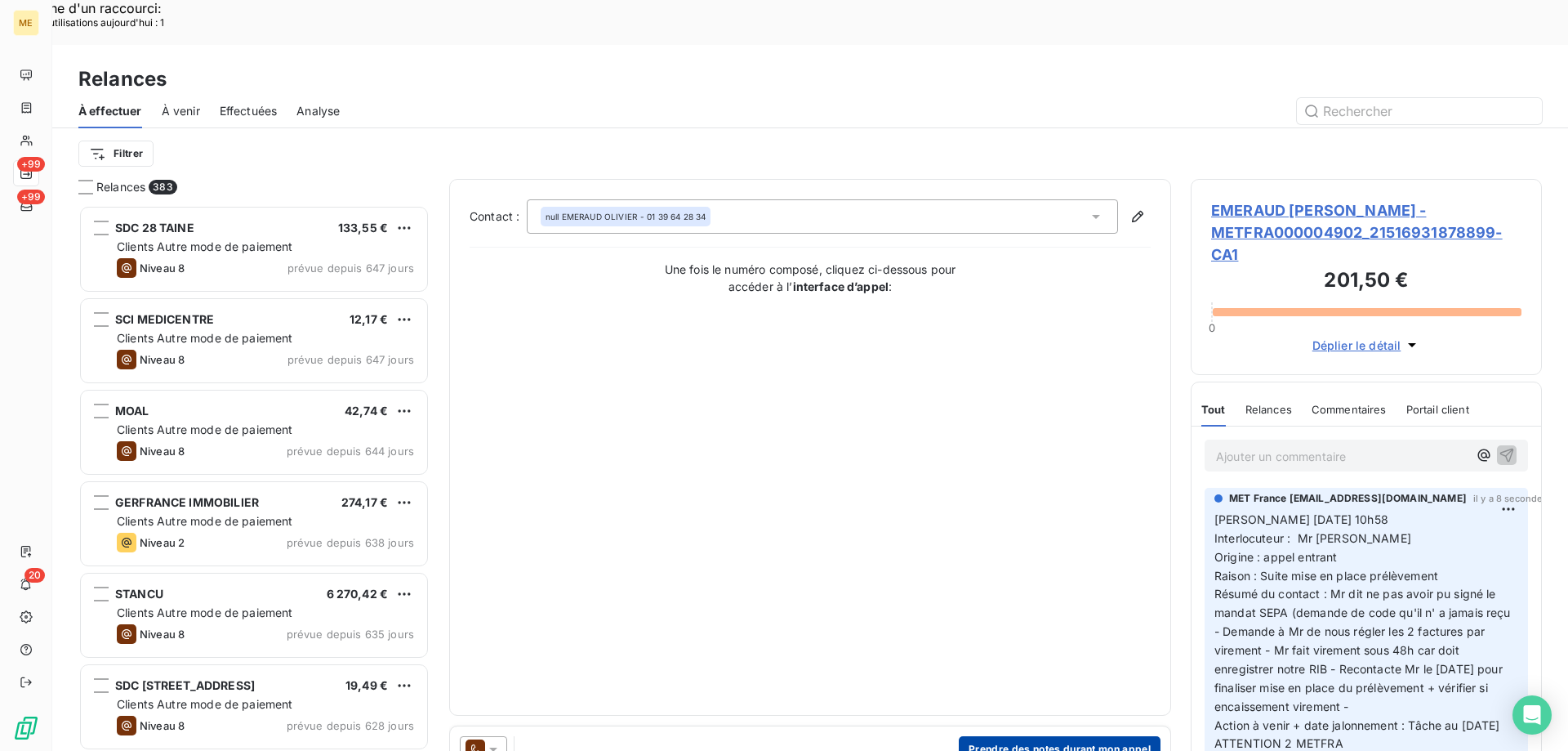
click at [1050, 736] on button "Prendre des notes durant mon appel" at bounding box center [1059, 749] width 202 height 26
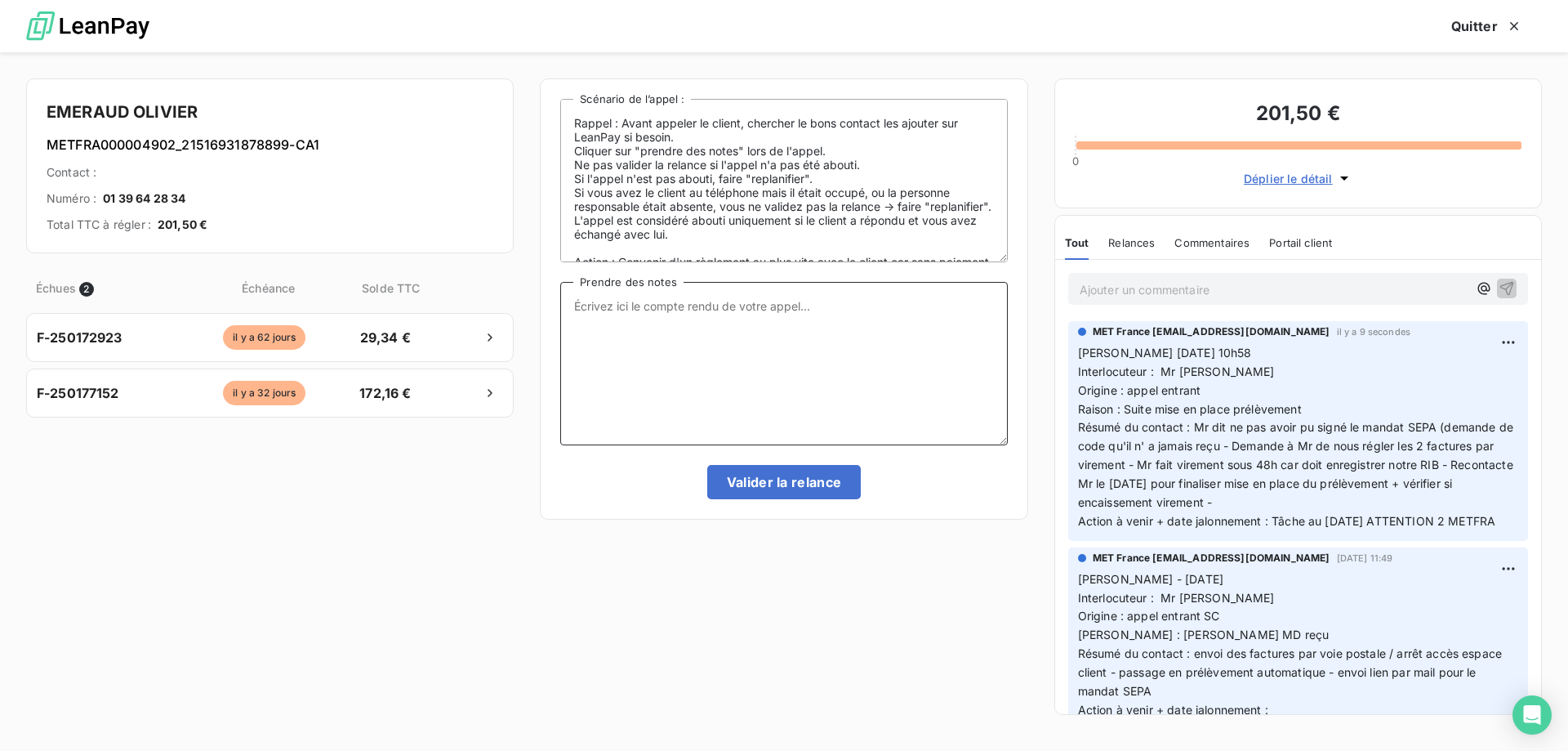
drag, startPoint x: 863, startPoint y: 351, endPoint x: 860, endPoint y: 328, distance: 23.2
click at [861, 345] on textarea "Prendre des notes" at bounding box center [783, 363] width 446 height 163
paste textarea "[PERSON_NAME] [DATE] 10h58 Interlocuteur : Mr [PERSON_NAME] Origine : appel ent…"
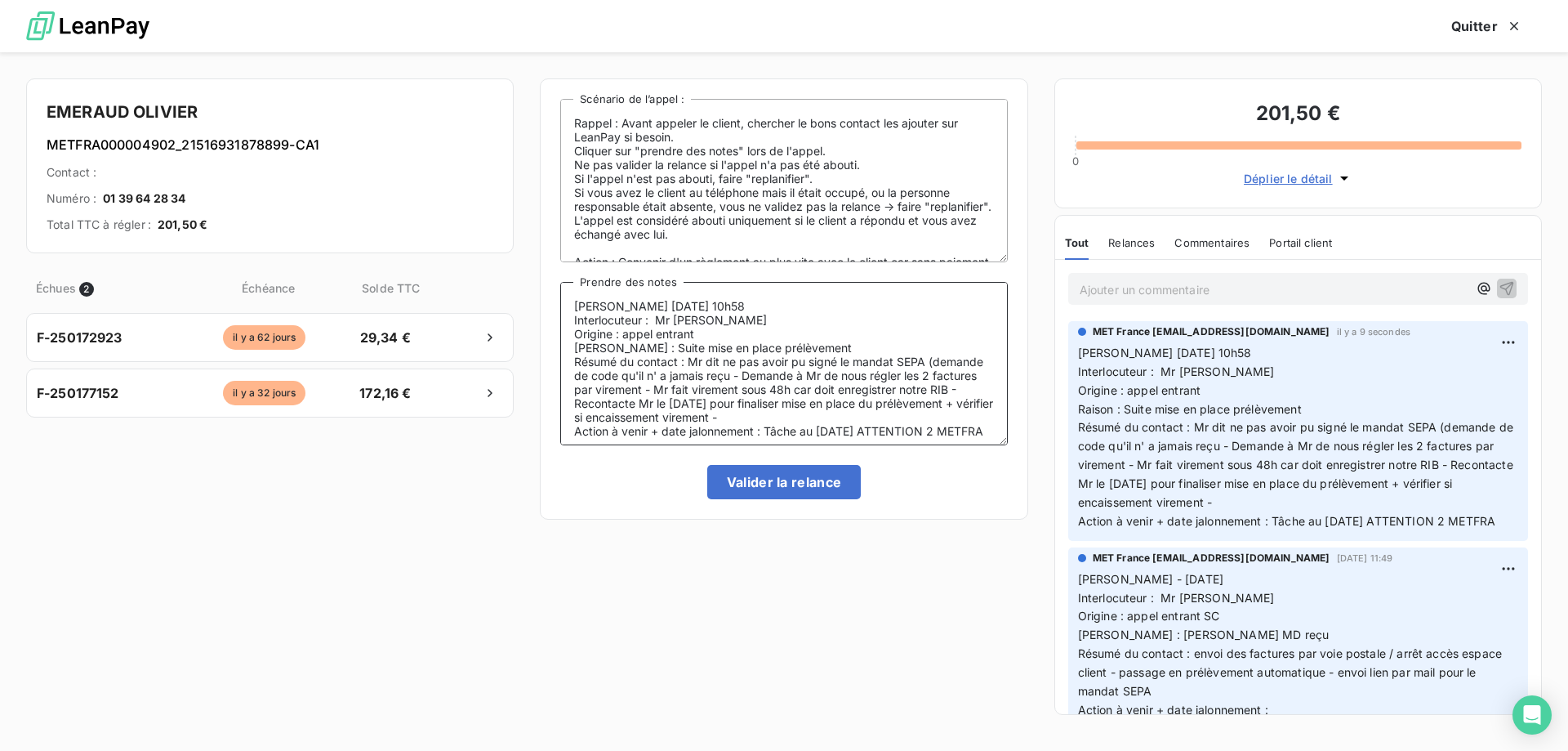
scroll to position [7, 0]
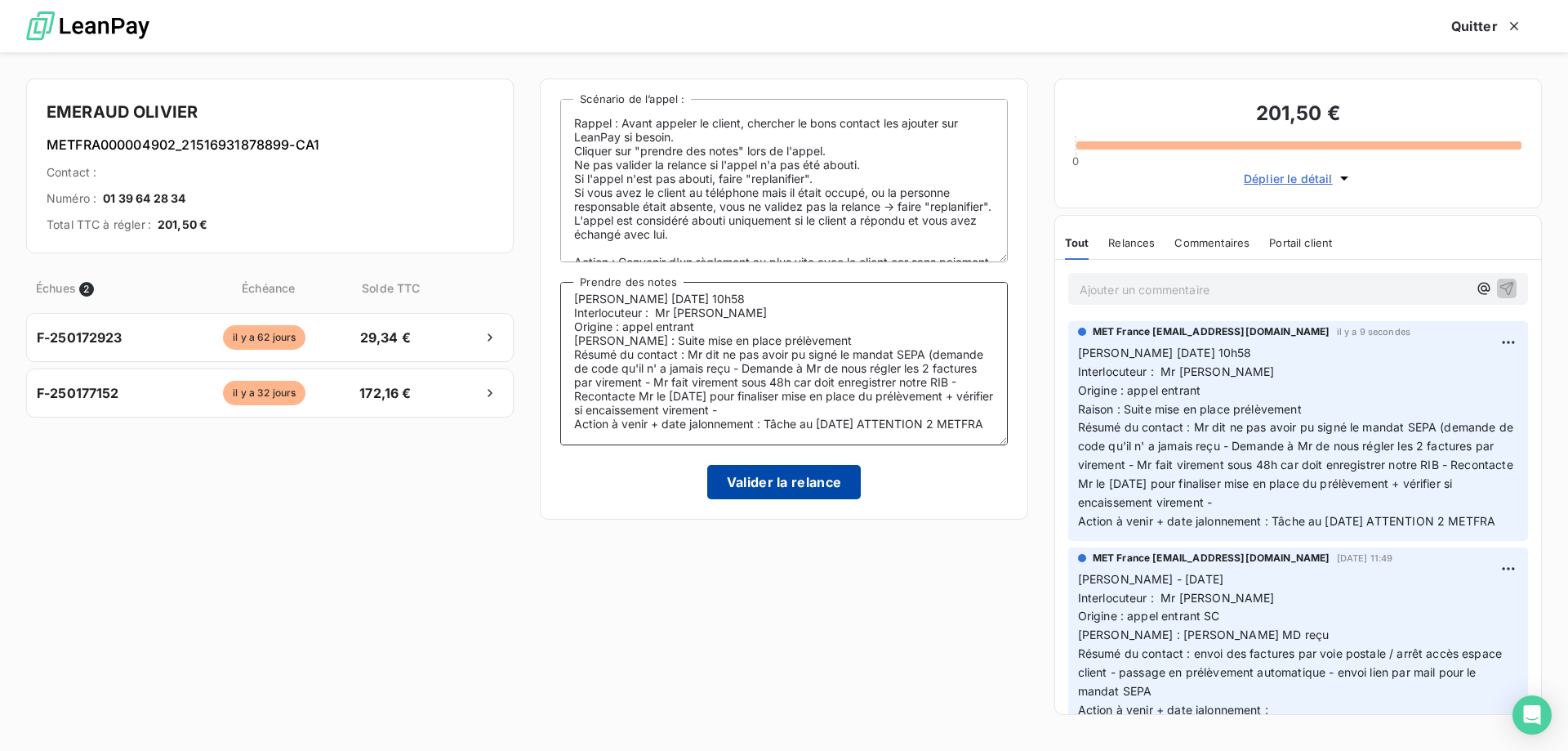
type textarea "[PERSON_NAME] [DATE] 10h58 Interlocuteur : Mr [PERSON_NAME] Origine : appel ent…"
click at [795, 489] on button "Valider la relance" at bounding box center [784, 481] width 154 height 34
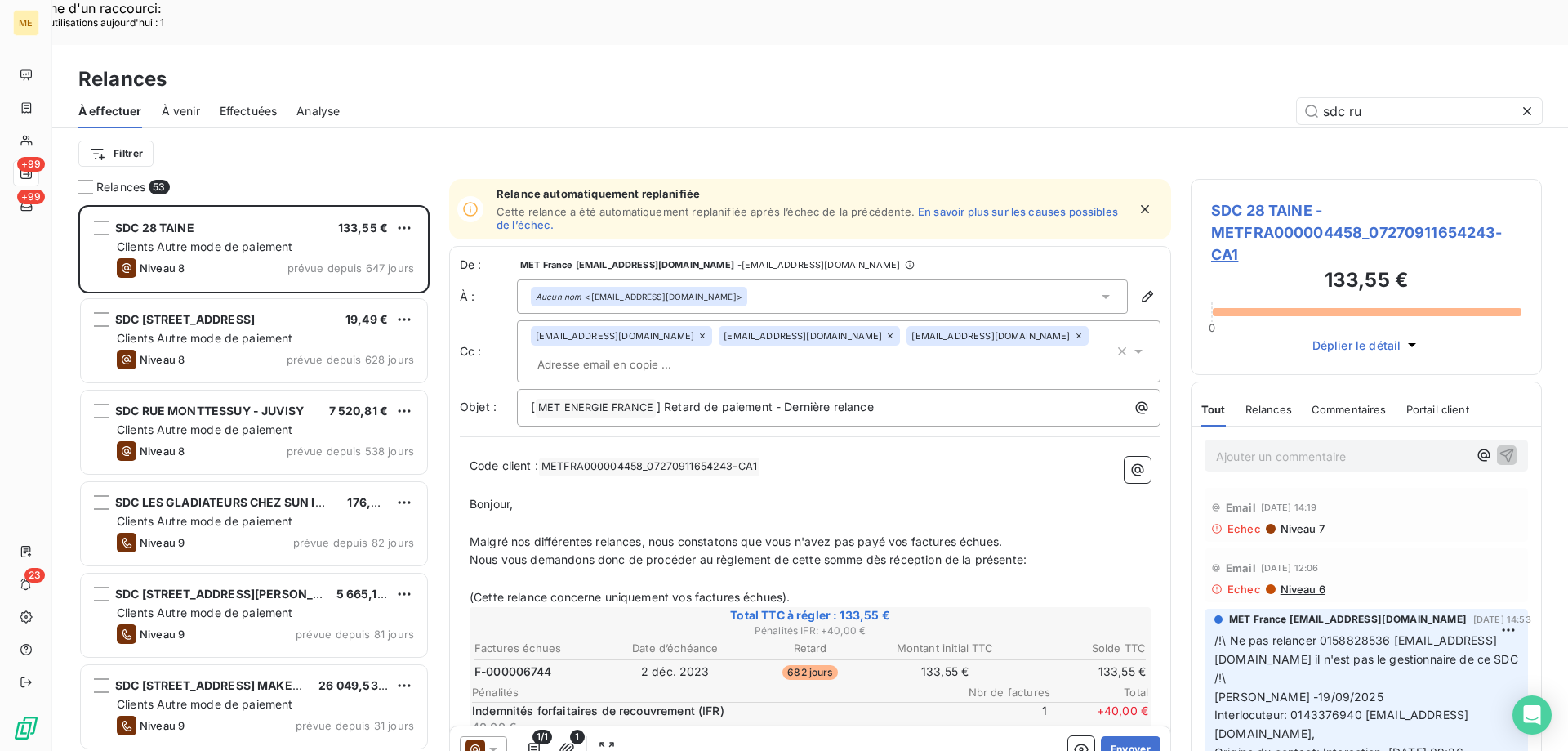
scroll to position [578, 339]
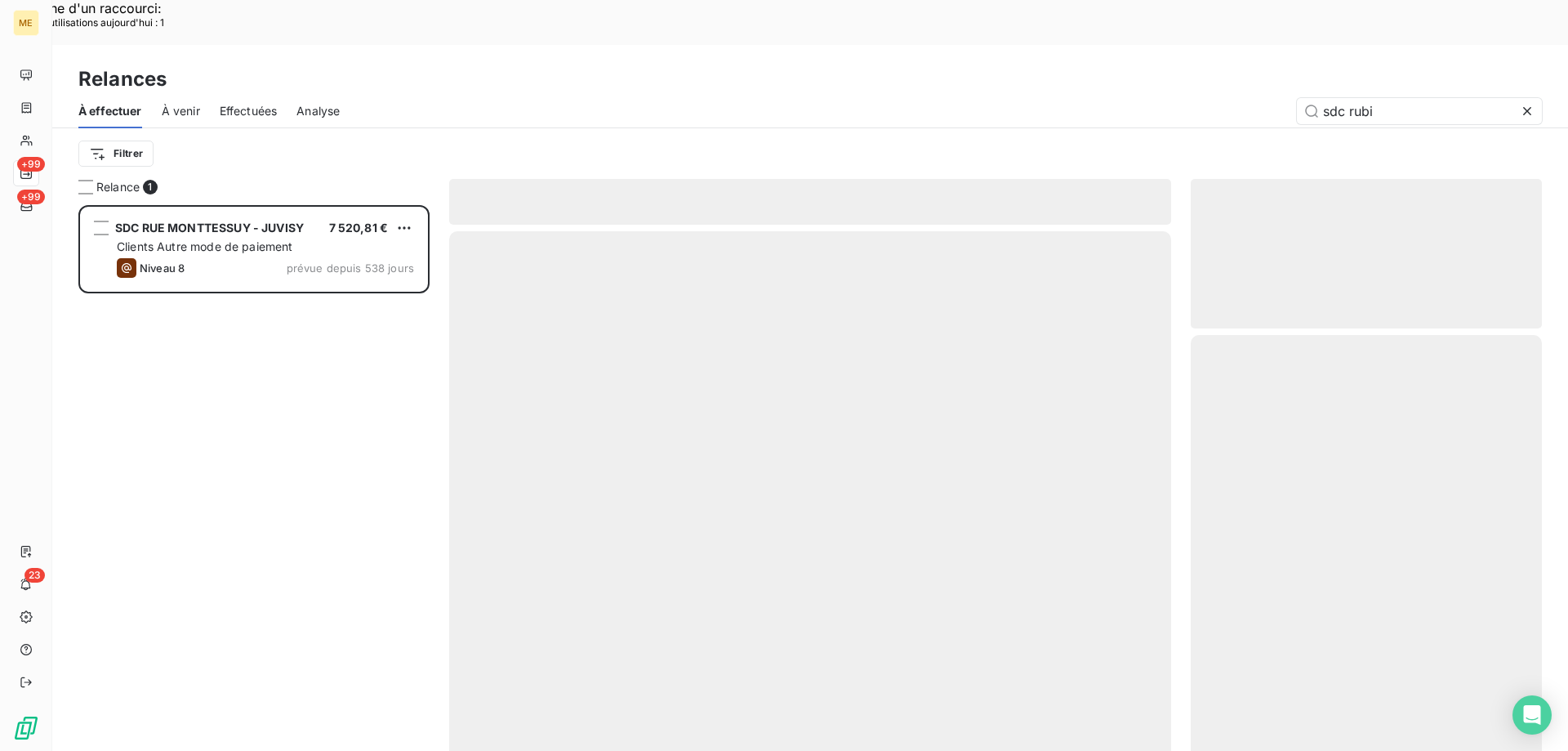
scroll to position [578, 339]
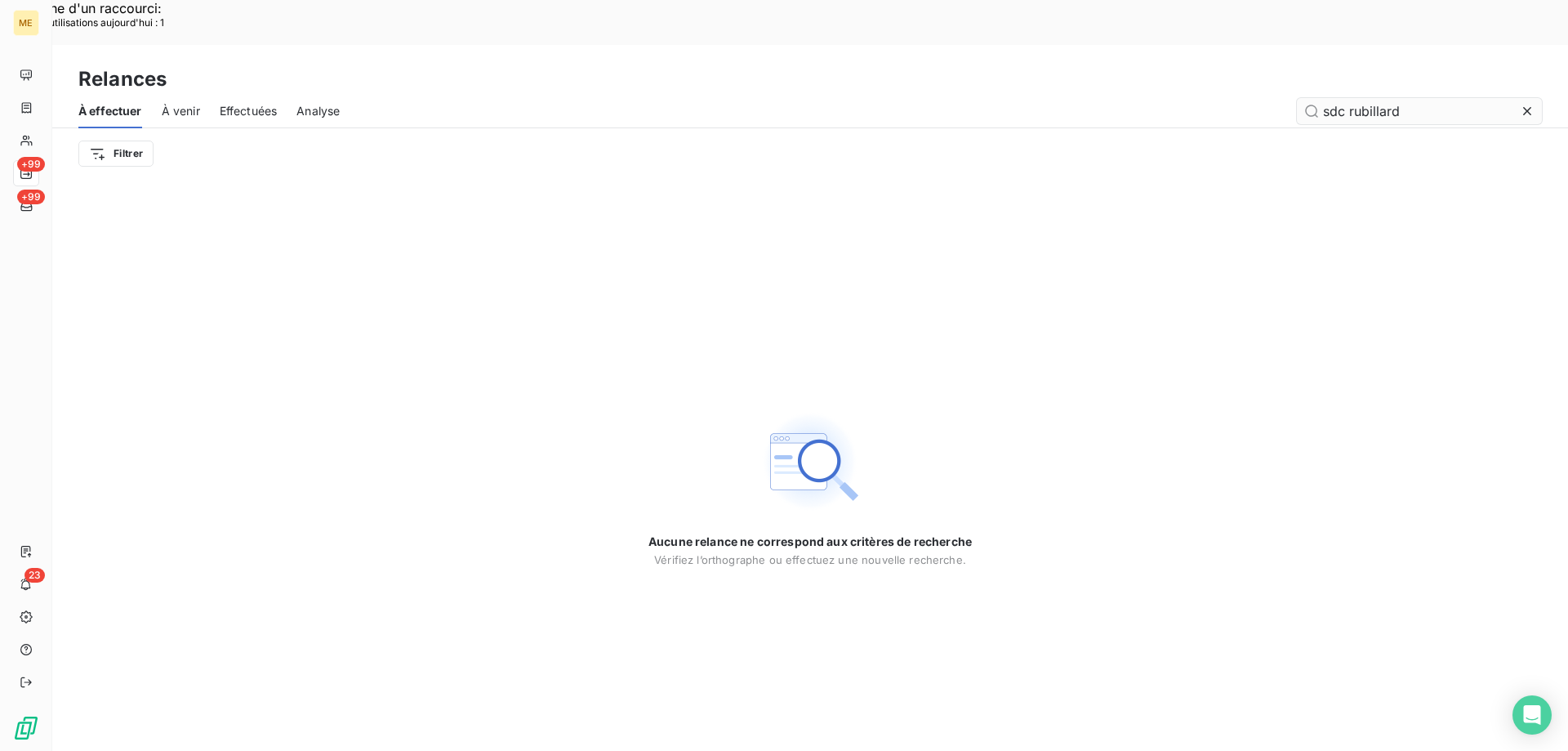
click at [1351, 98] on input "sdc rubillard" at bounding box center [1419, 111] width 245 height 26
click at [1349, 98] on input "sdc rubillard" at bounding box center [1419, 111] width 245 height 26
type input "rubillard"
click at [1217, 179] on div "Aucune relance ne correspond aux critères de recherche [PERSON_NAME] l’orthogra…" at bounding box center [810, 487] width 1515 height 617
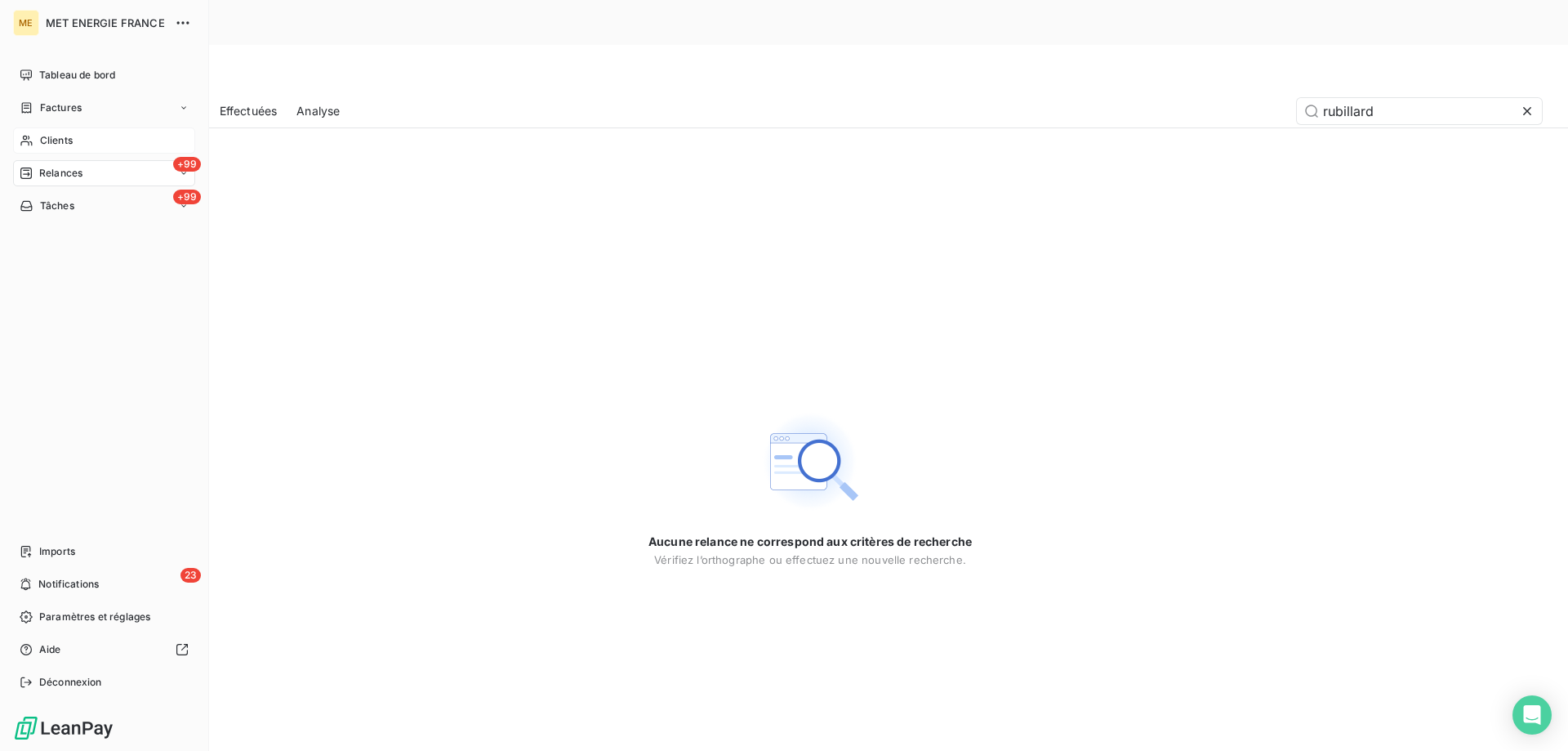
drag, startPoint x: 39, startPoint y: 140, endPoint x: 112, endPoint y: 148, distance: 73.4
click at [44, 139] on span "Clients" at bounding box center [56, 140] width 33 height 15
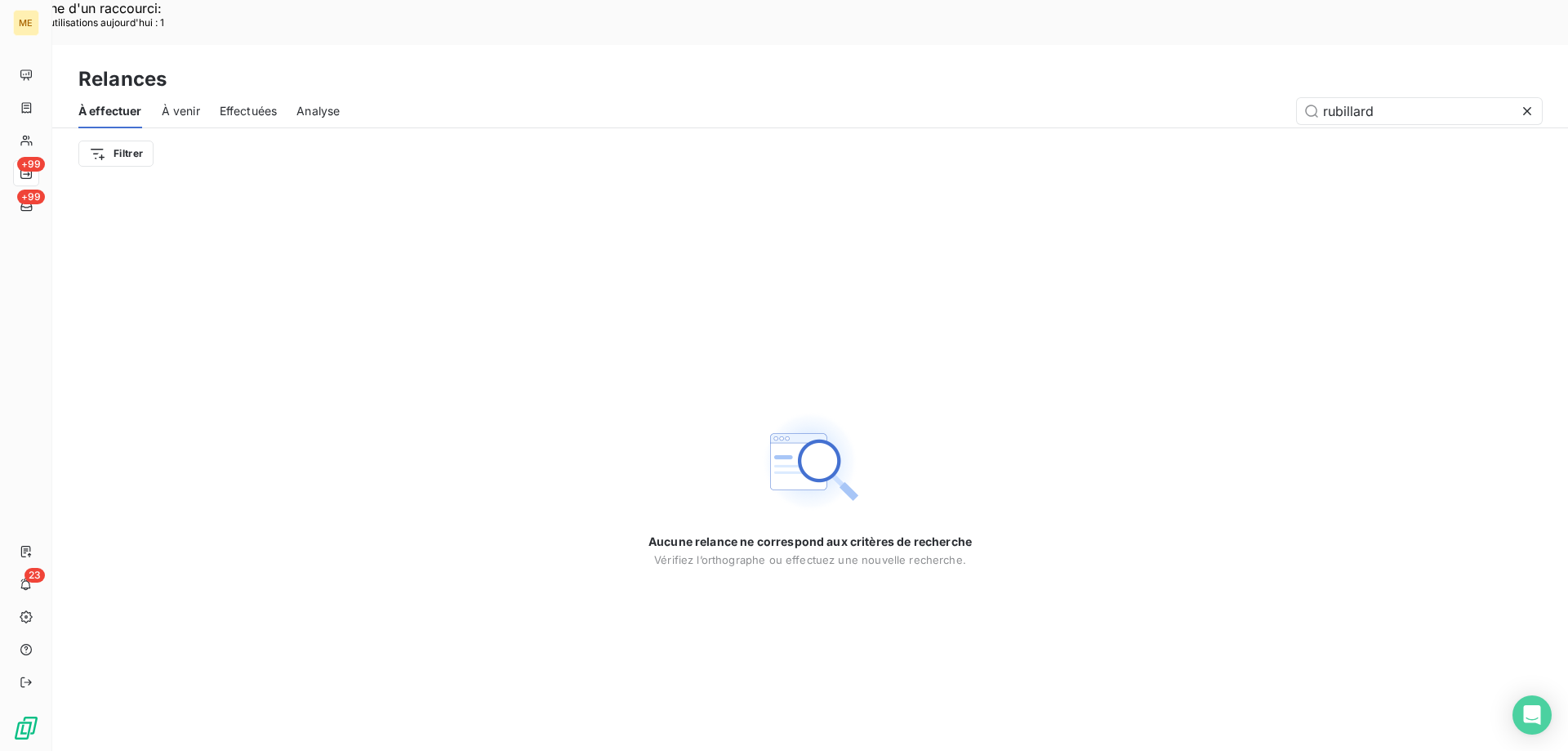
click at [1527, 102] on icon at bounding box center [1526, 110] width 16 height 16
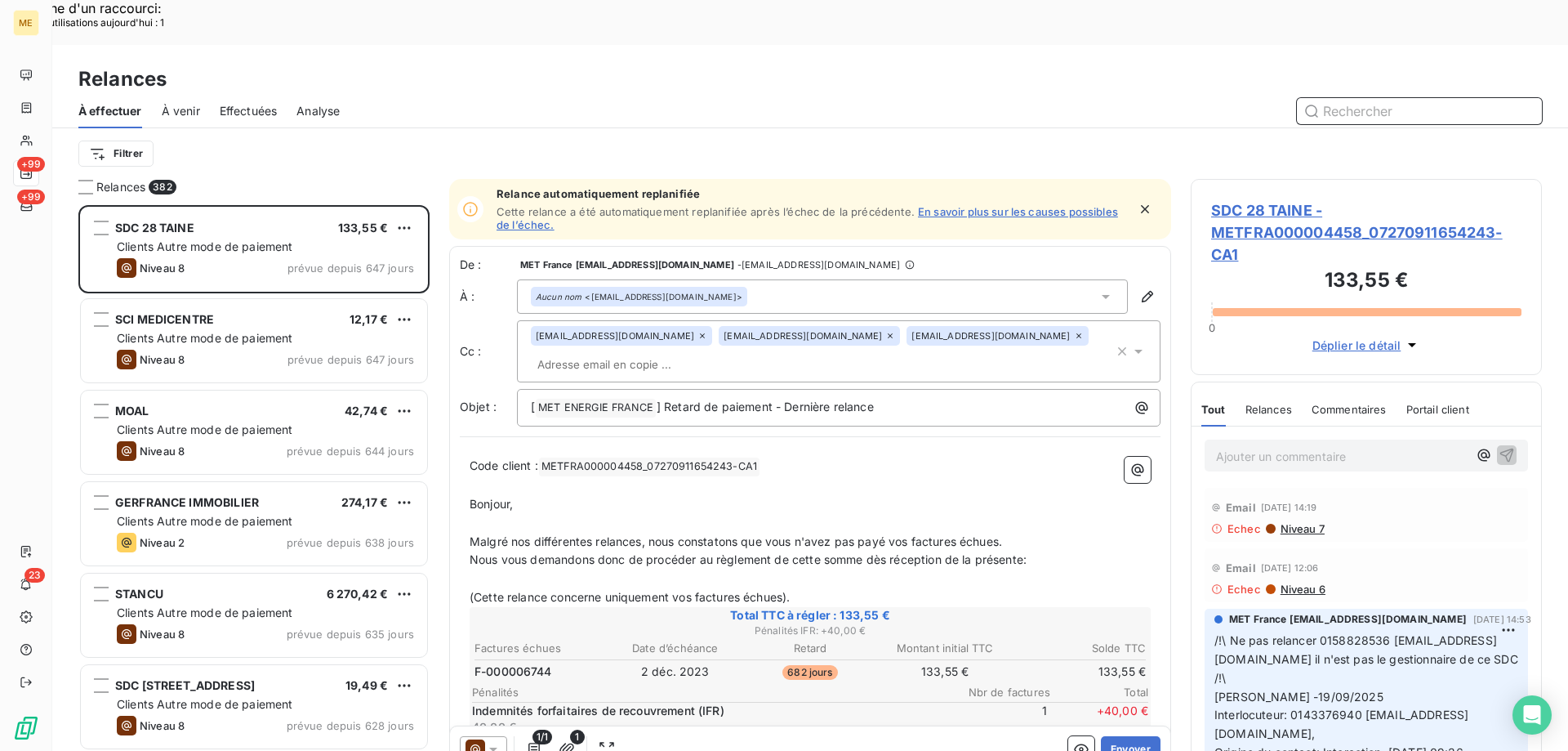
scroll to position [578, 339]
paste input "METFRA000006468"
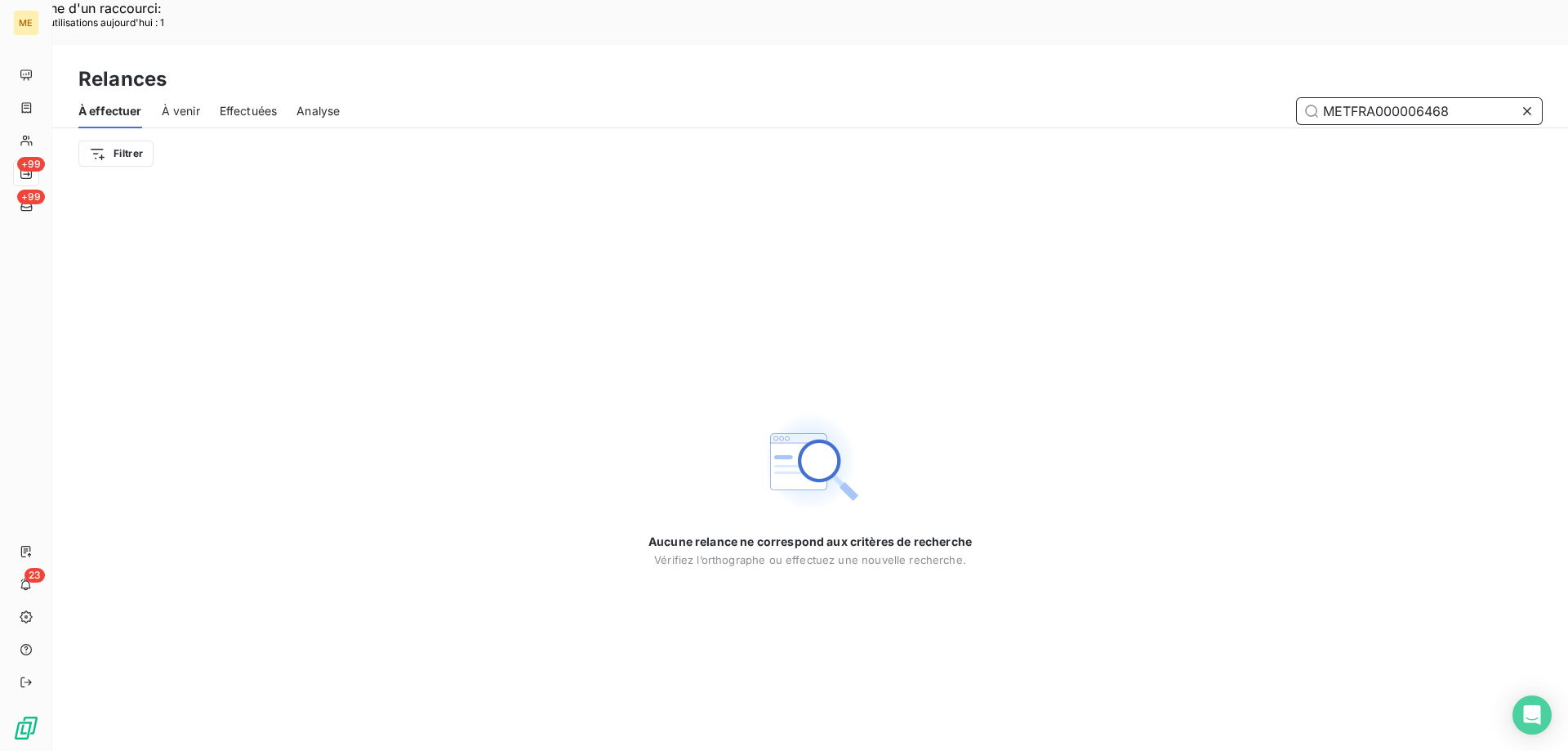
click at [1322, 98] on input "METFRA000006468" at bounding box center [1419, 111] width 245 height 26
type input "METFRA000006468"
click at [1257, 244] on div "Aucune relance ne correspond aux critères de recherche [PERSON_NAME] l’orthogra…" at bounding box center [810, 487] width 1515 height 617
click at [1454, 98] on input "METFRA000006468" at bounding box center [1419, 111] width 245 height 26
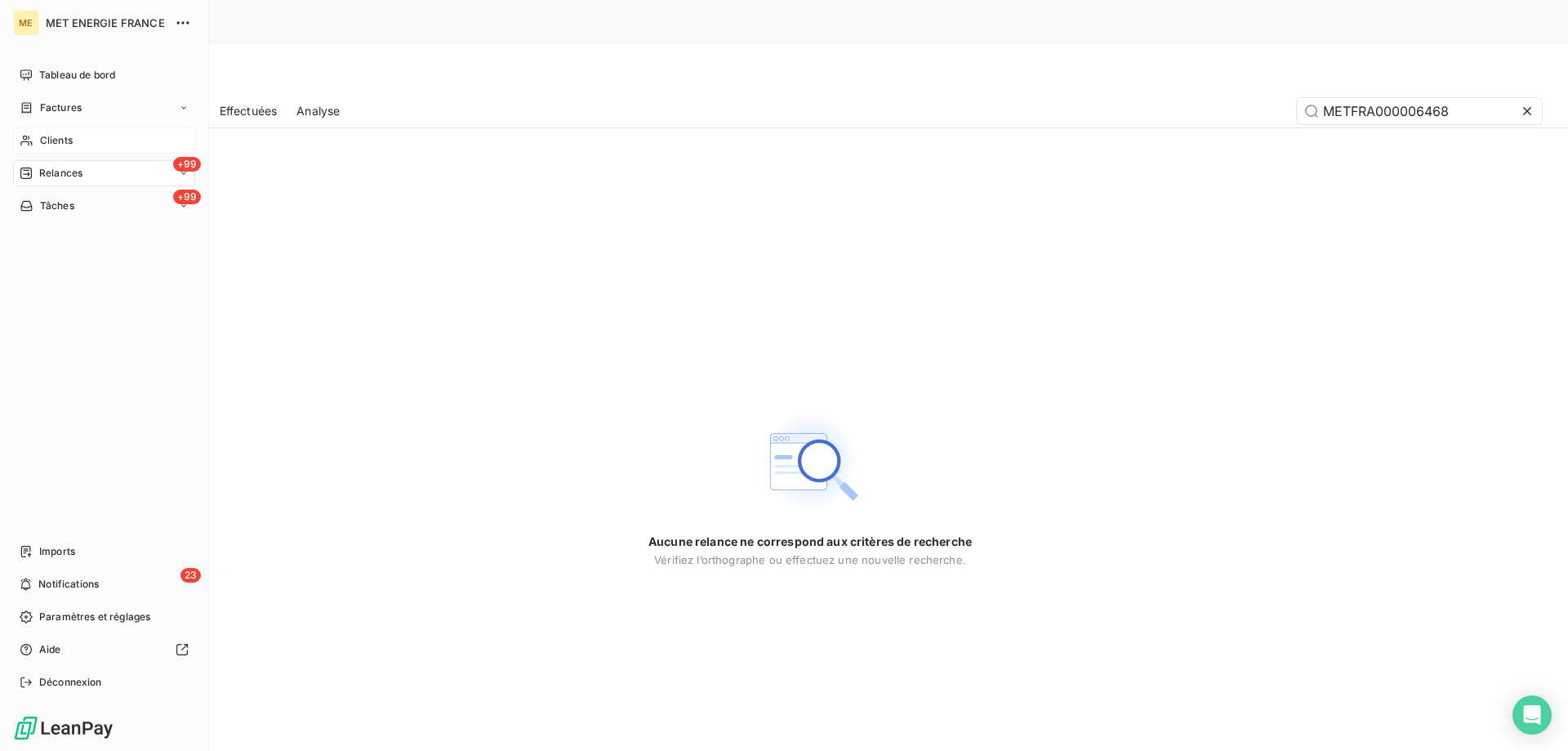
click at [97, 142] on div "Clients" at bounding box center [103, 140] width 182 height 26
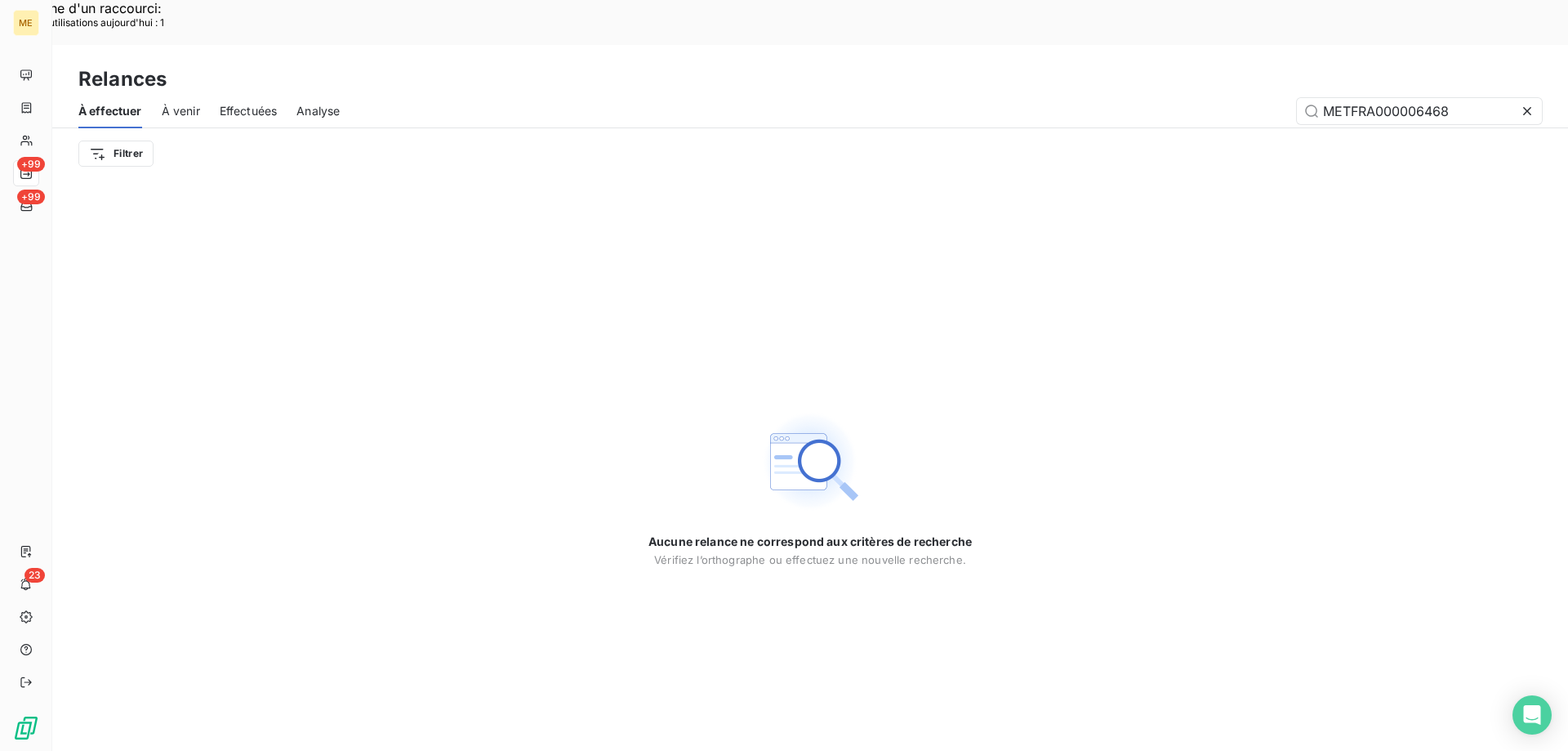
click at [185, 102] on span "À venir" at bounding box center [181, 110] width 39 height 16
click at [256, 102] on span "Effectuées" at bounding box center [249, 110] width 58 height 16
click at [1480, 98] on input "METFRA000006468" at bounding box center [1419, 111] width 245 height 26
drag, startPoint x: 1529, startPoint y: 72, endPoint x: 1518, endPoint y: 72, distance: 11.0
click at [1528, 102] on icon at bounding box center [1526, 110] width 16 height 16
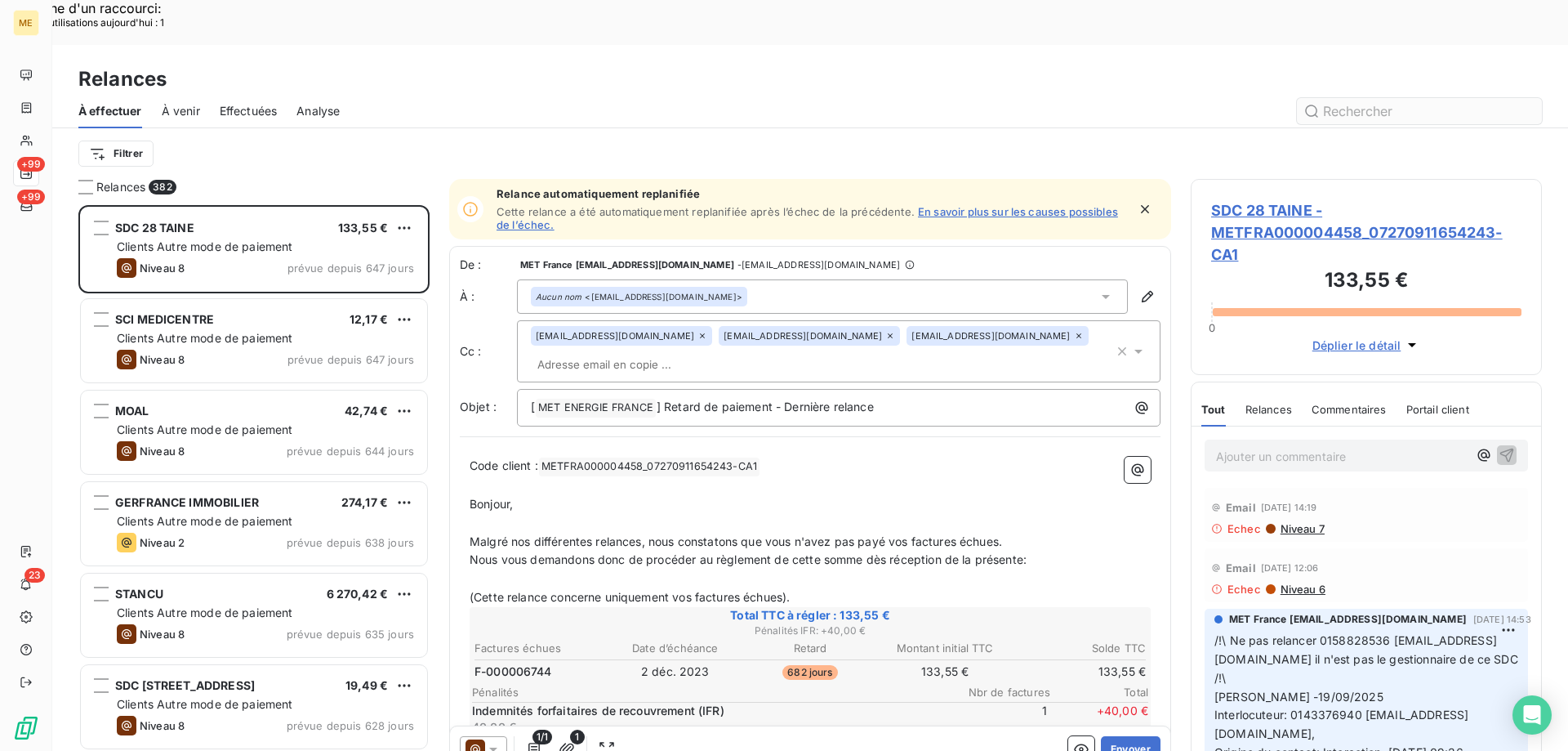
scroll to position [578, 339]
click at [1342, 98] on input "text" at bounding box center [1419, 111] width 245 height 26
paste input "SYND COPROPRIETE RESIDENCE RUBILLARD"
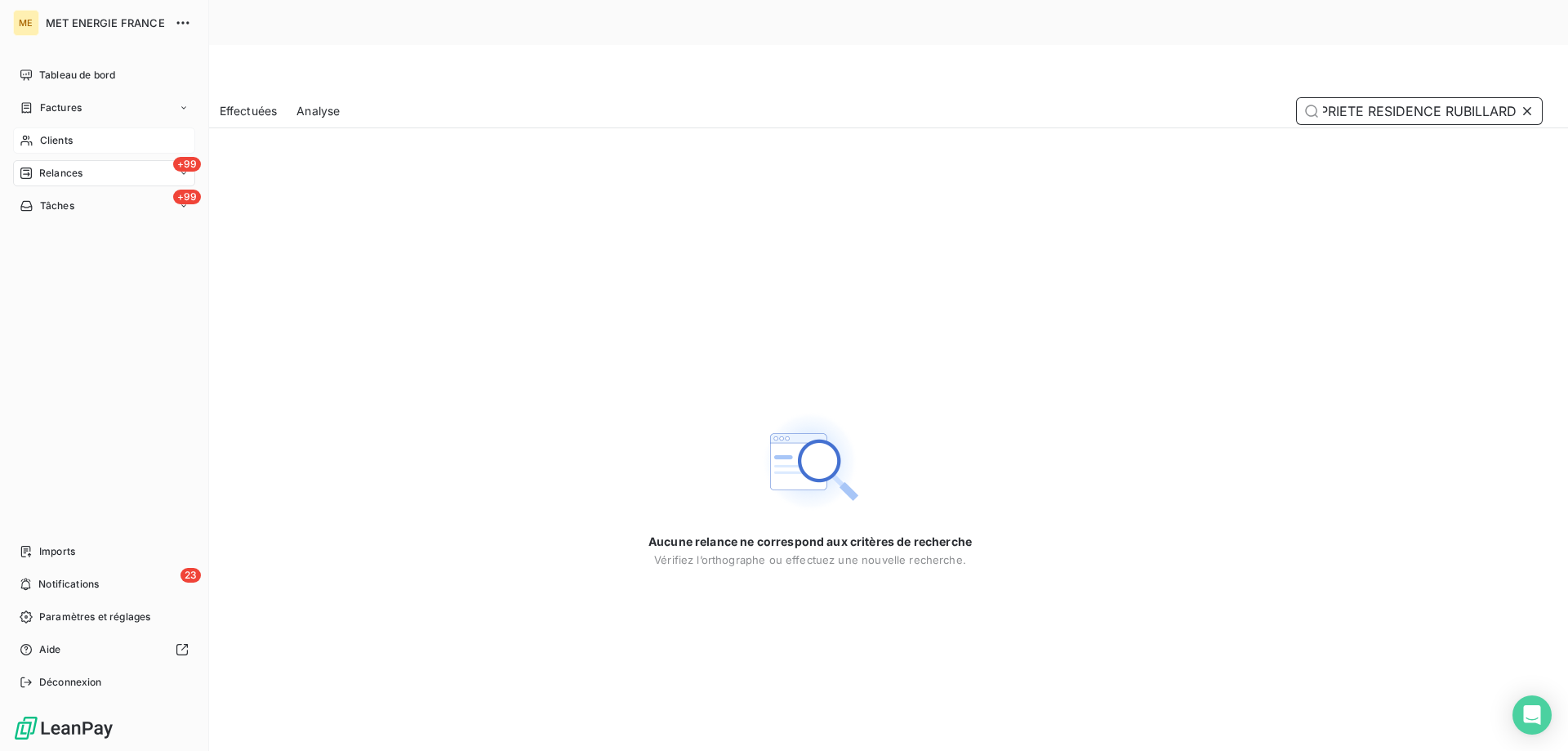
type input "SYND COPROPRIETE RESIDENCE RUBILLARD"
click at [75, 138] on div "Clients" at bounding box center [103, 140] width 182 height 26
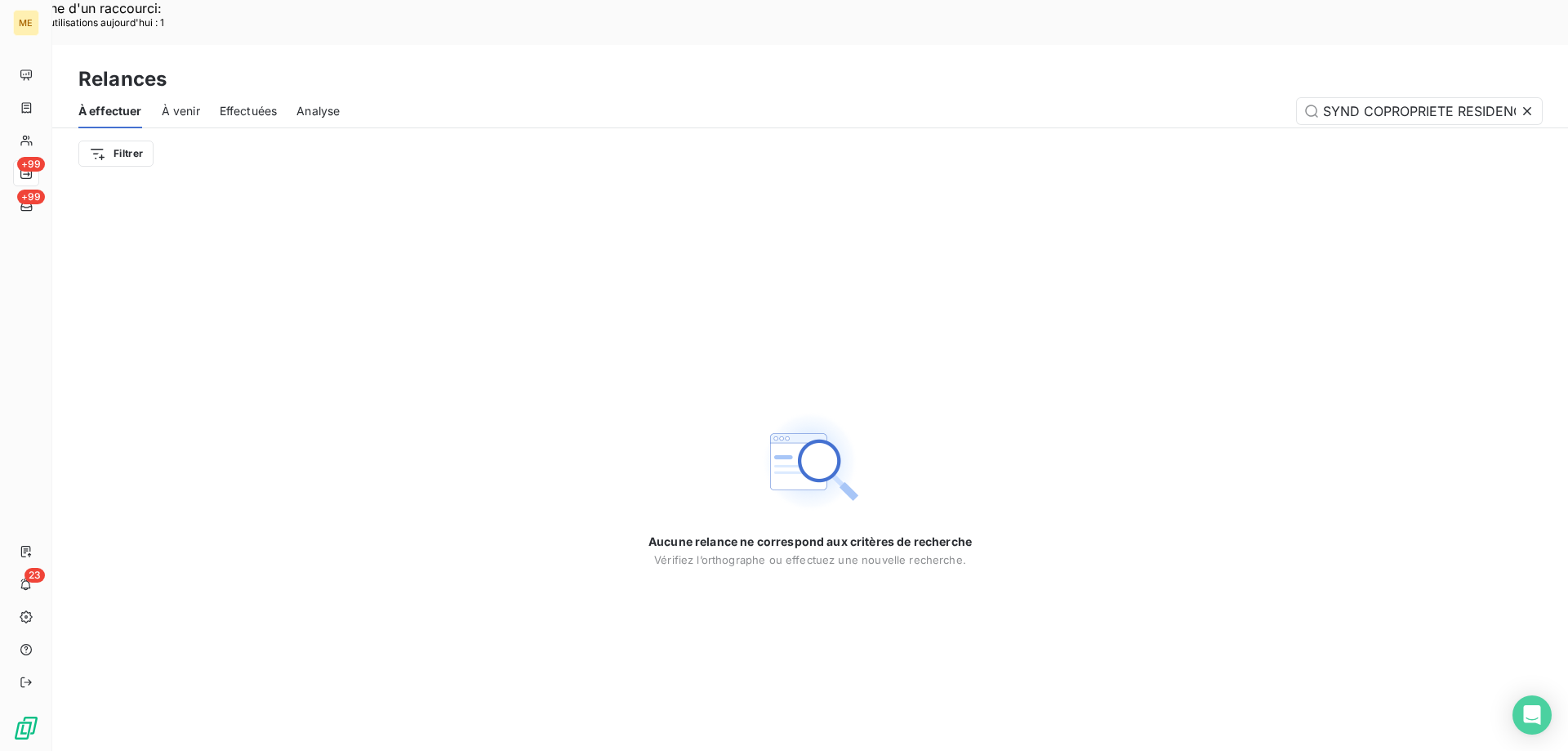
click at [1527, 107] on icon at bounding box center [1527, 111] width 8 height 8
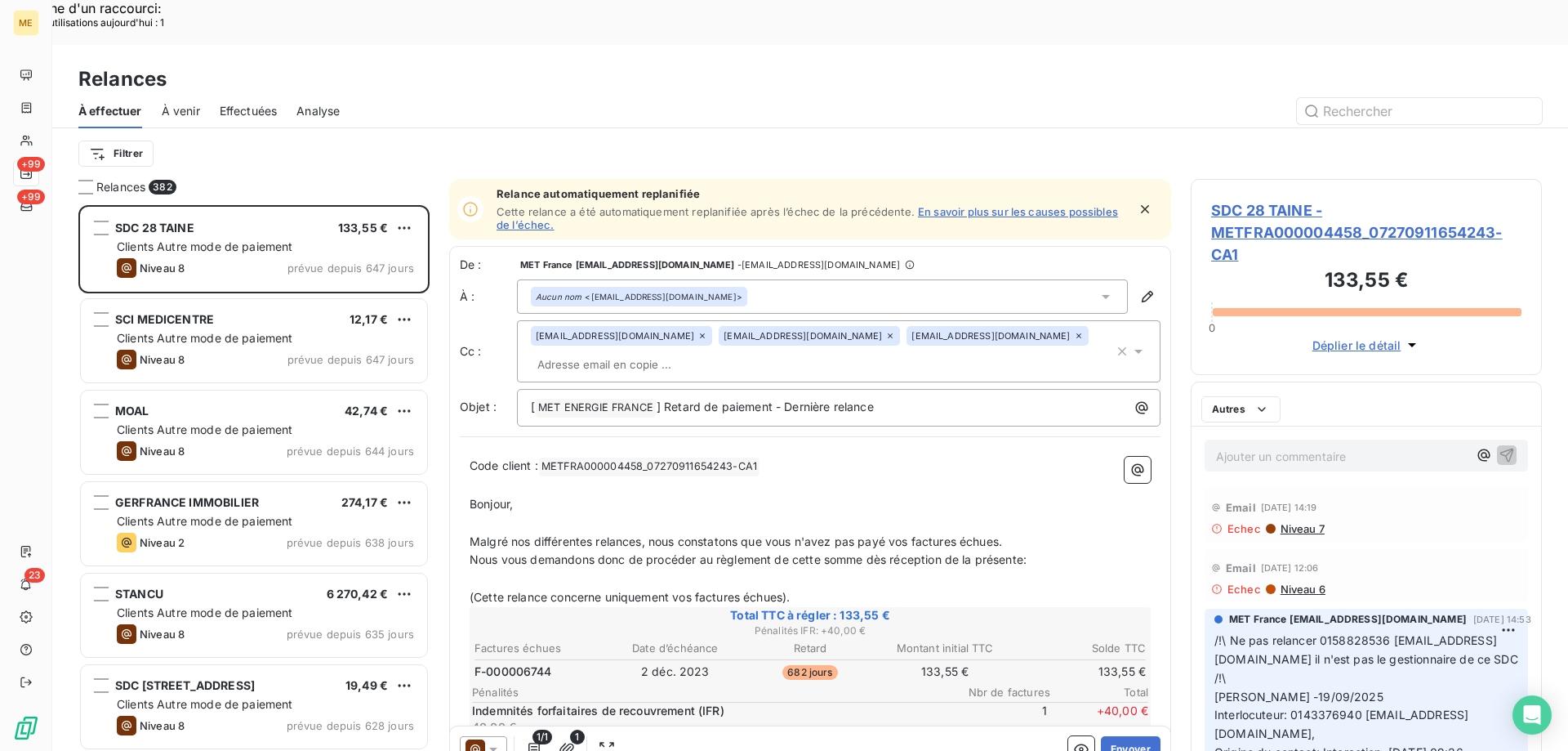
scroll to position [578, 339]
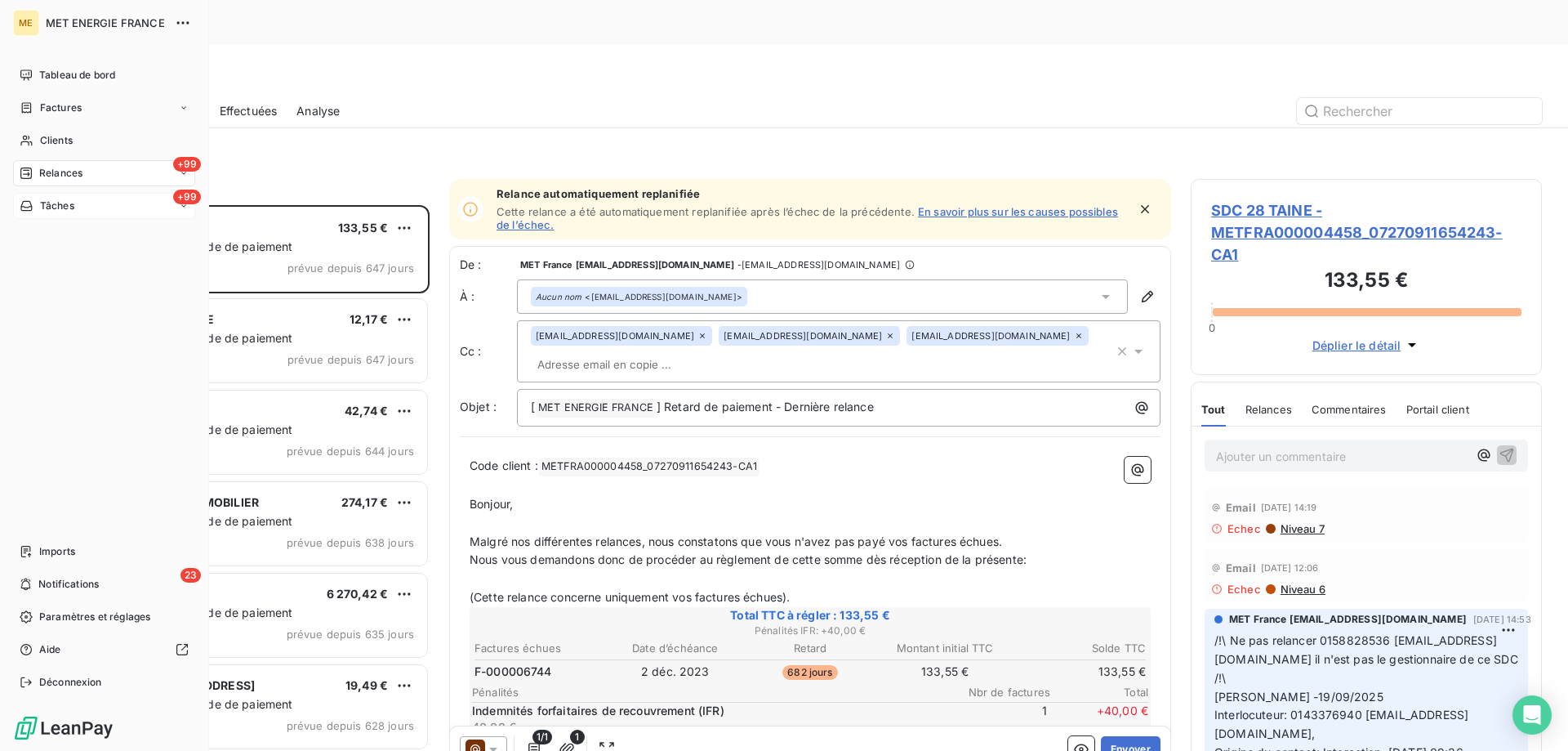
click at [92, 200] on div "+99 Tâches" at bounding box center [103, 206] width 182 height 26
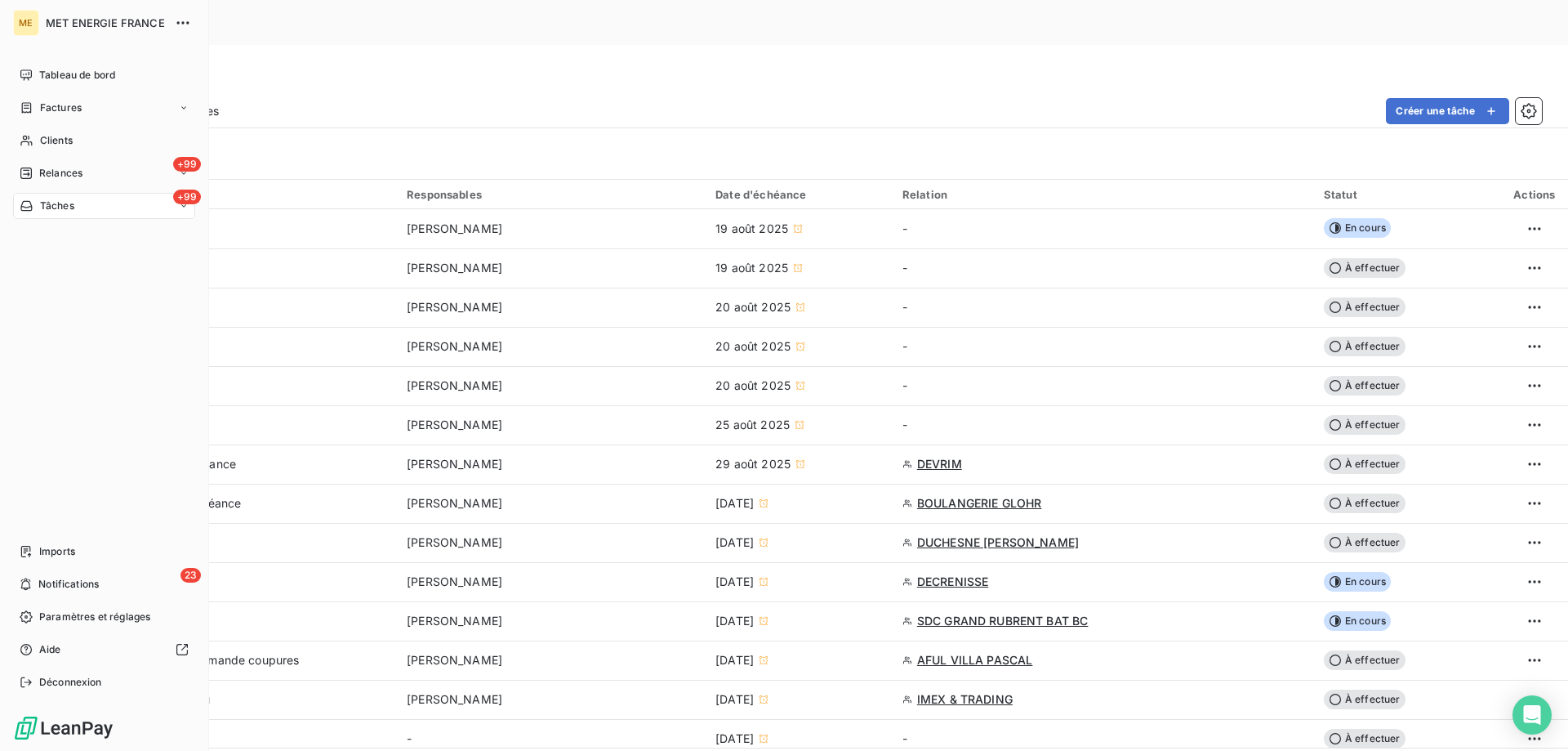
drag, startPoint x: 93, startPoint y: 69, endPoint x: 217, endPoint y: 53, distance: 125.0
click at [98, 64] on div "Tableau de bord" at bounding box center [103, 75] width 182 height 26
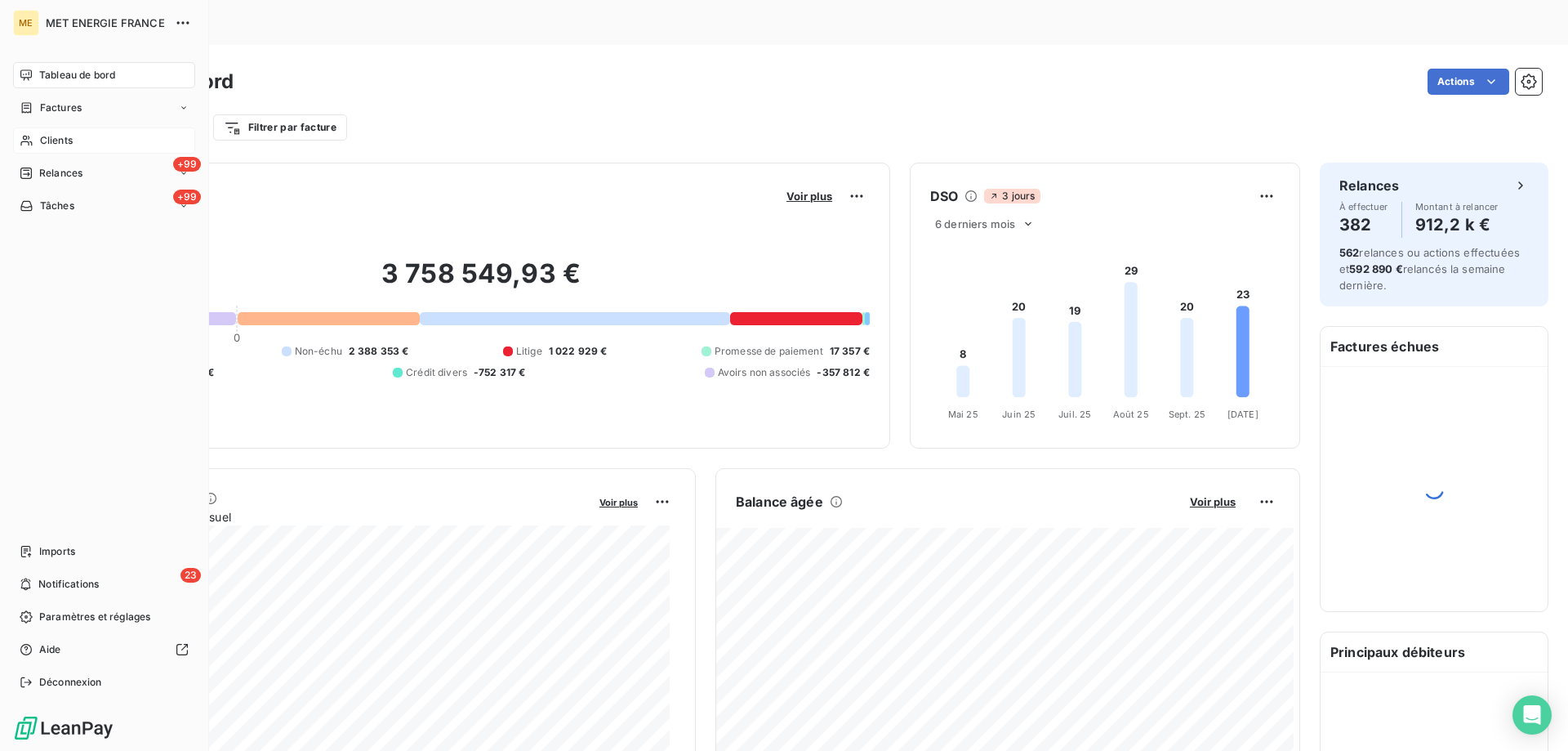
click at [78, 140] on div "Clients" at bounding box center [103, 140] width 182 height 26
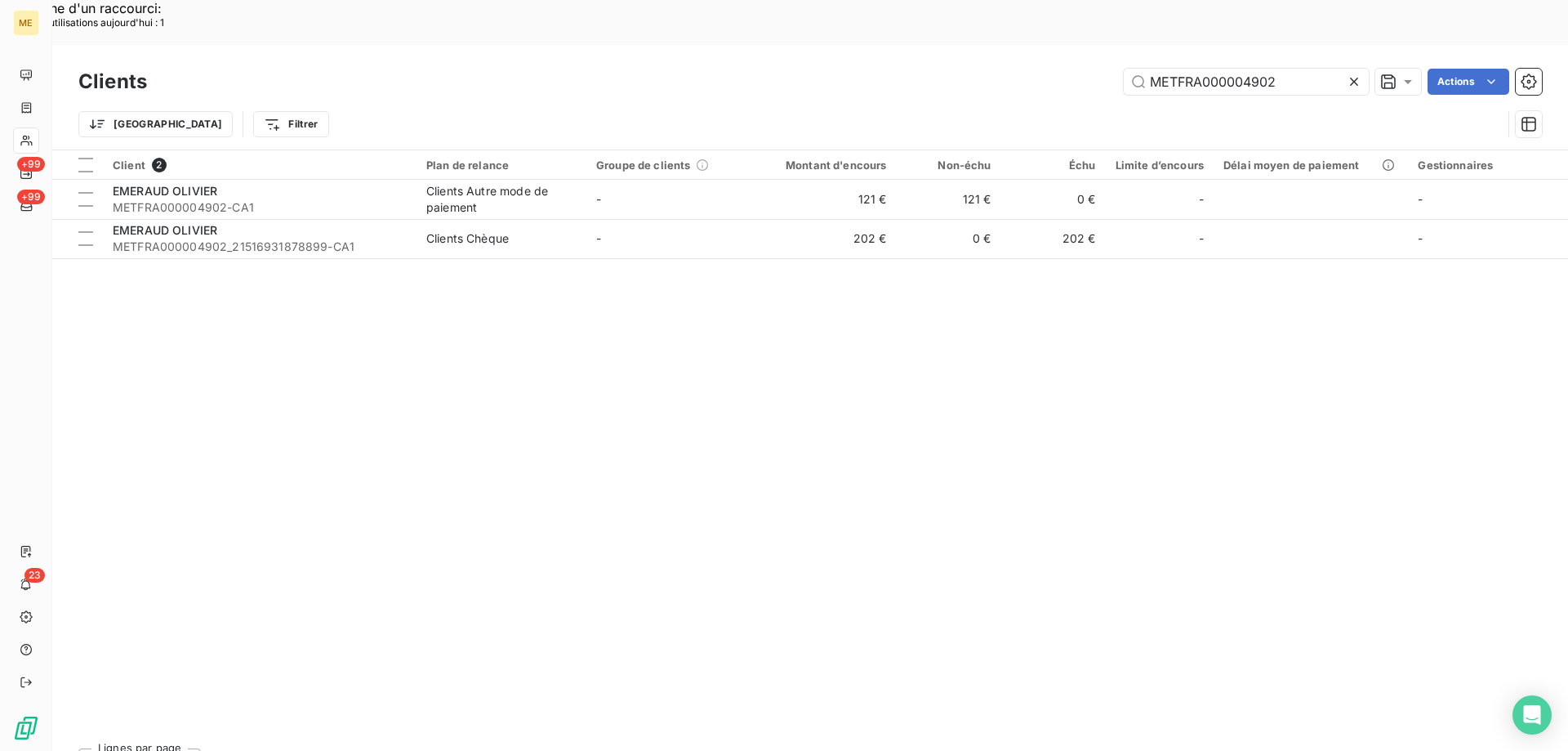
click at [1354, 74] on icon at bounding box center [1353, 82] width 16 height 16
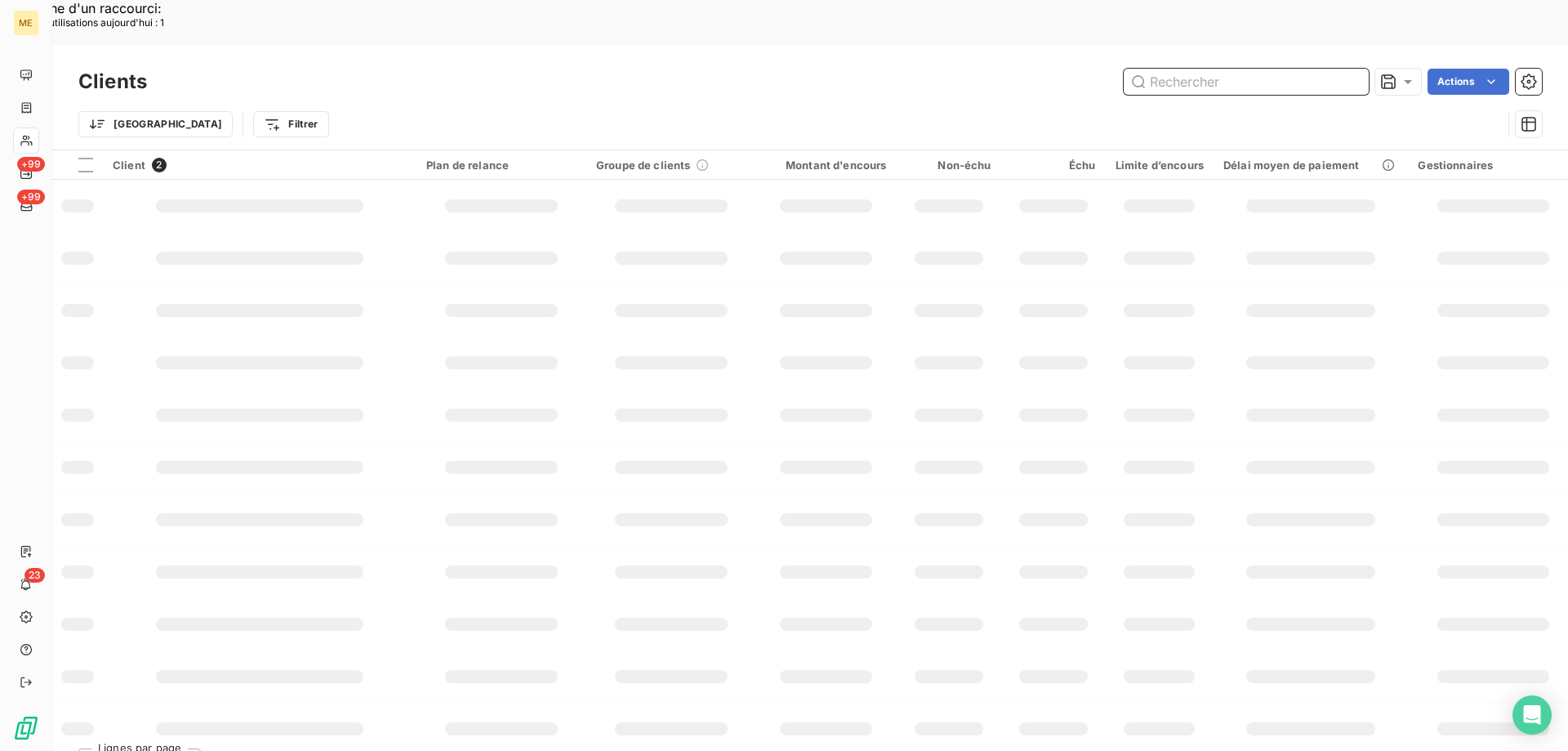
click at [1198, 69] on input "text" at bounding box center [1246, 82] width 245 height 26
paste input "SYND COPROPRIETE RESIDENCE RUBILLARD"
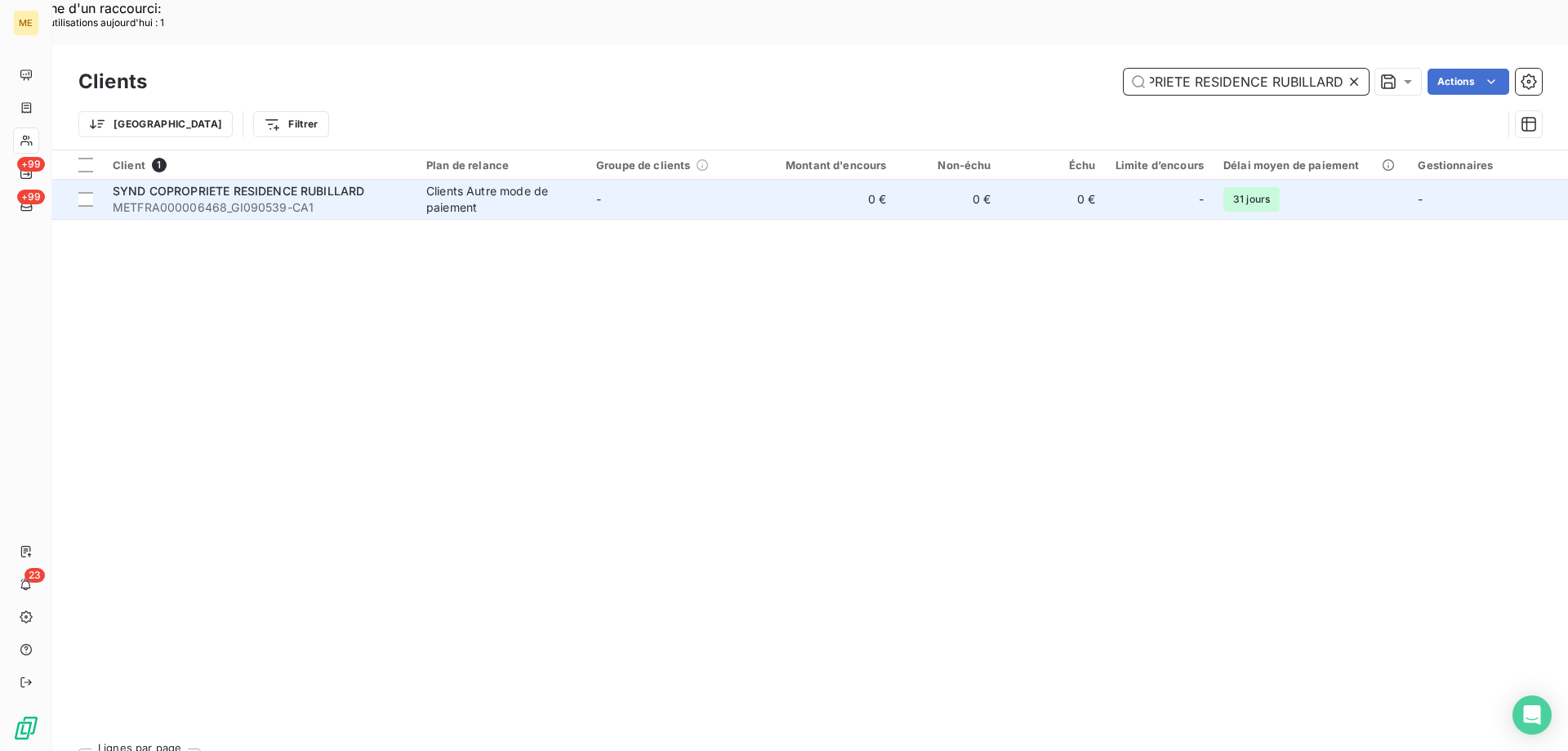
type input "SYND COPROPRIETE RESIDENCE RUBILLARD"
click at [270, 184] on span "SYND COPROPRIETE RESIDENCE RUBILLARD" at bounding box center [238, 191] width 252 height 14
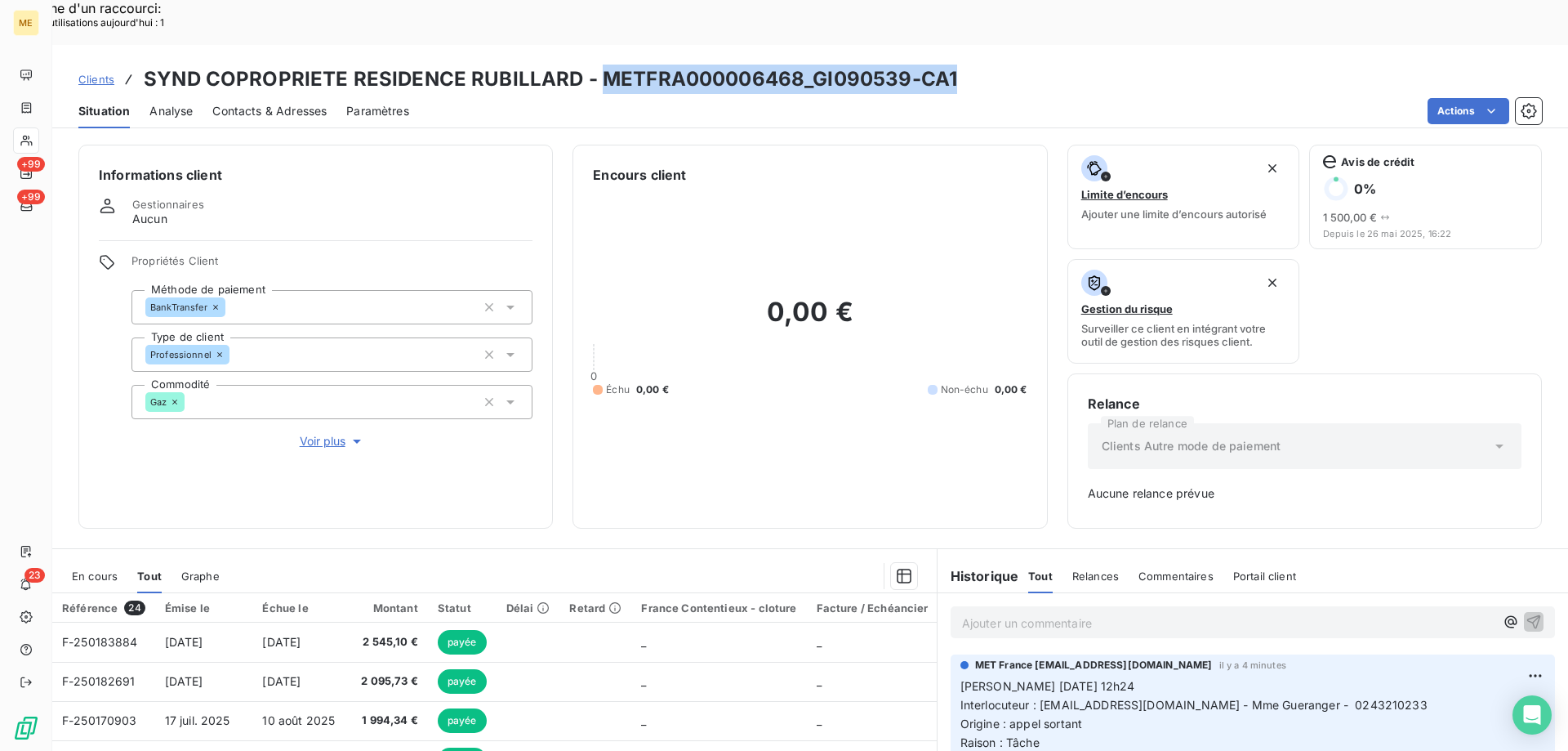
drag, startPoint x: 609, startPoint y: 30, endPoint x: 963, endPoint y: 30, distance: 354.0
click at [963, 65] on div "Clients SYND COPROPRIETE RESIDENCE RUBILLARD - METFRA000006468_GI090539-CA1" at bounding box center [810, 80] width 1515 height 30
copy h3 "METFRA000006468_GI090539-CA1"
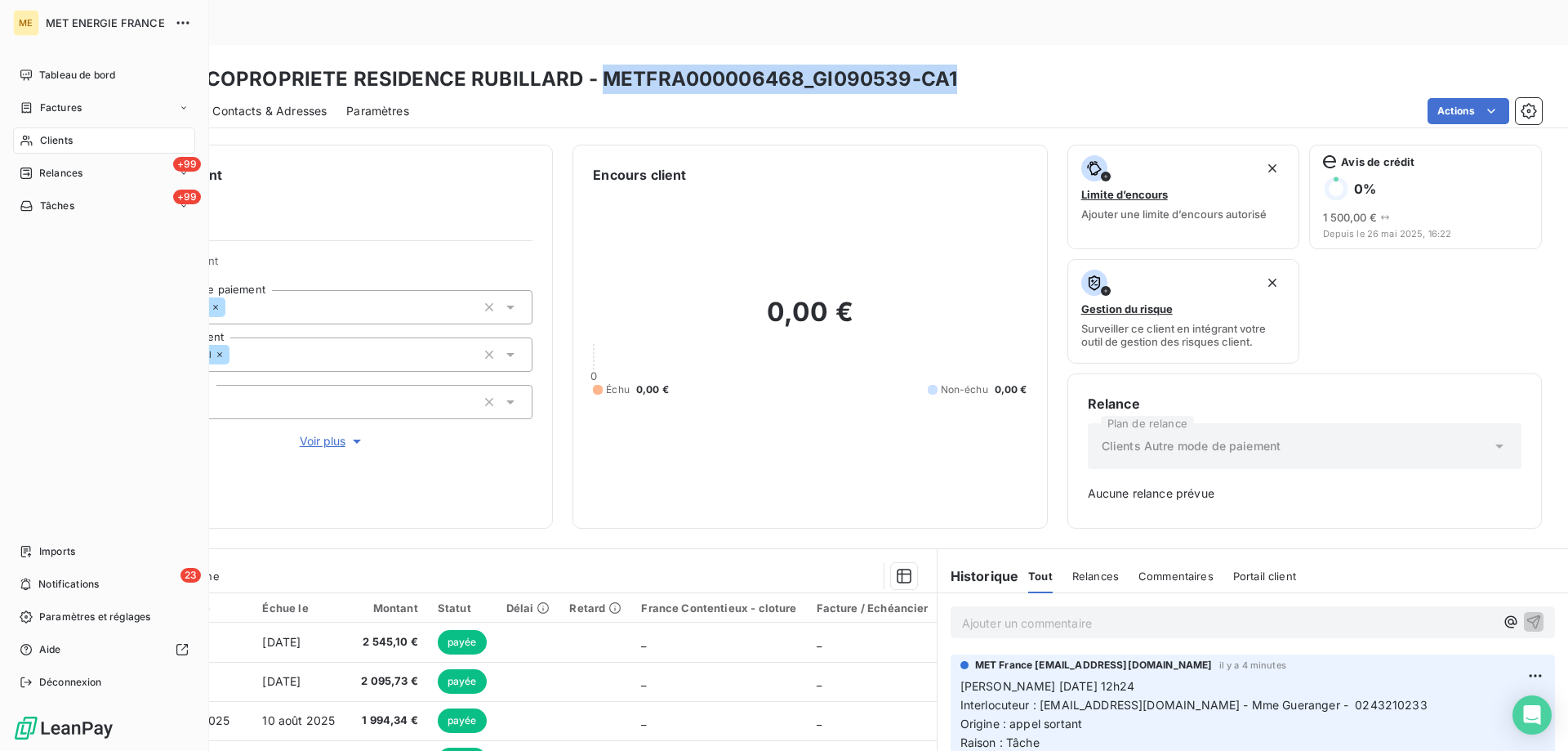
click at [89, 135] on div "Clients" at bounding box center [103, 140] width 182 height 26
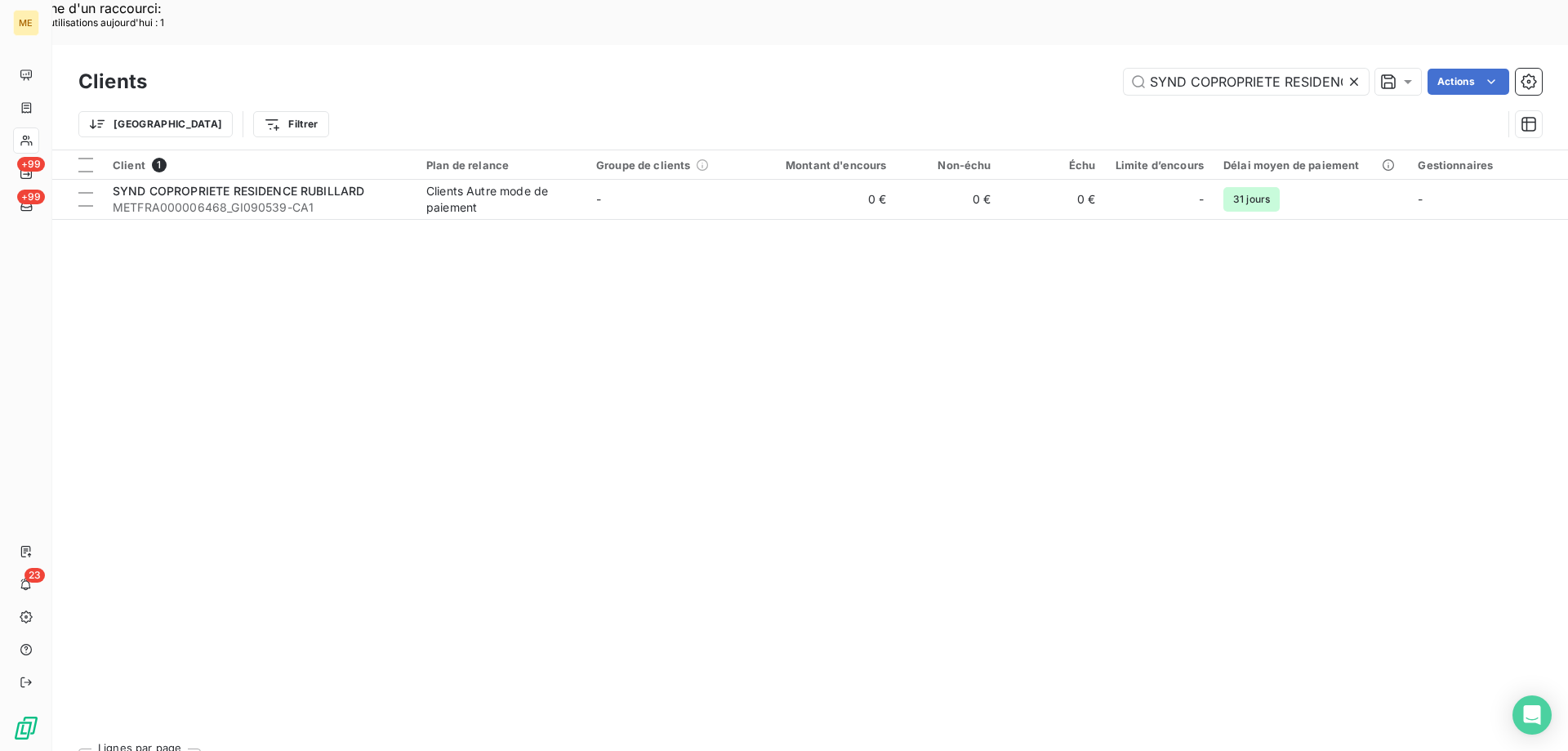
scroll to position [0, 89]
click at [1350, 74] on icon at bounding box center [1353, 82] width 16 height 16
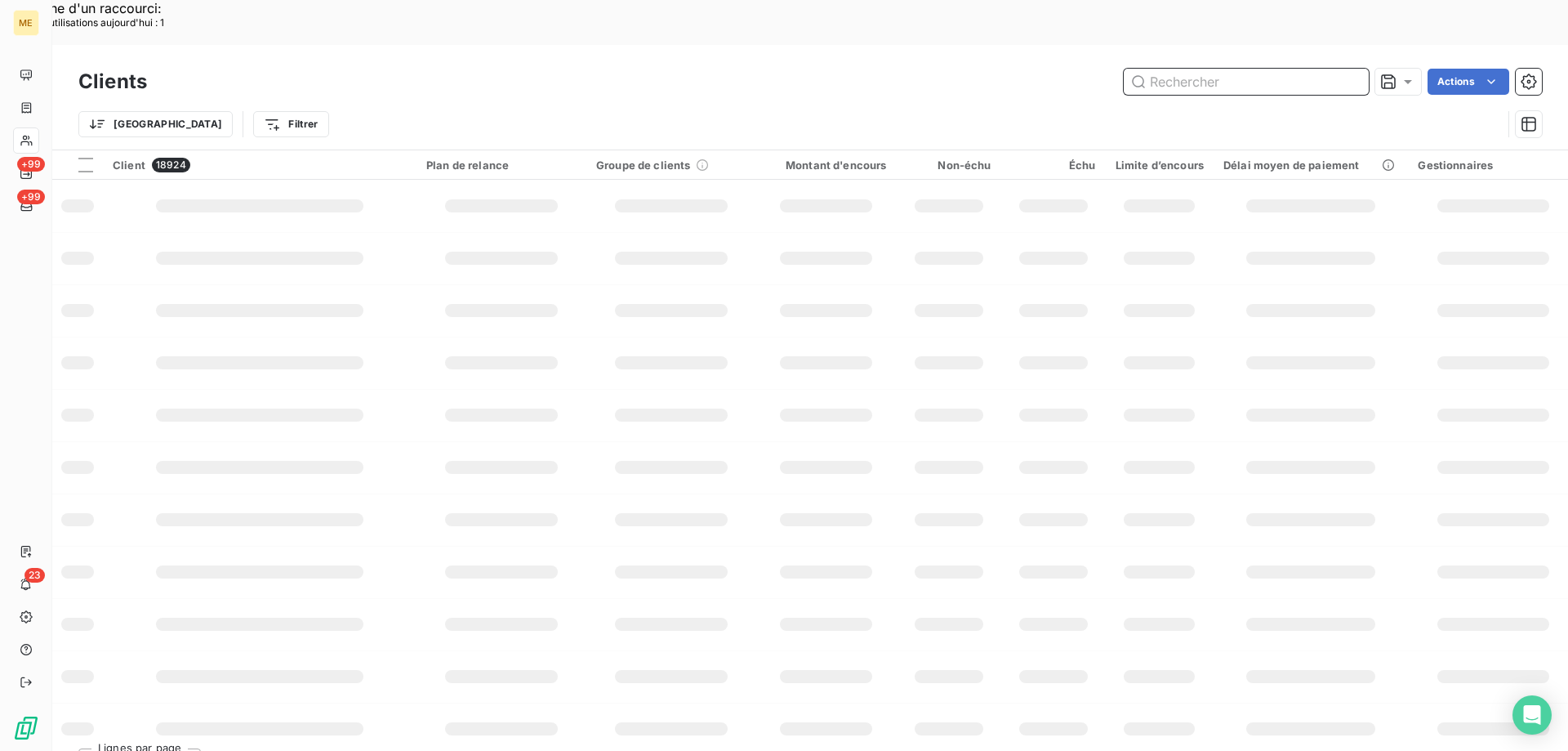
click at [1231, 69] on input "text" at bounding box center [1246, 82] width 245 height 26
paste input "METFRA000018603"
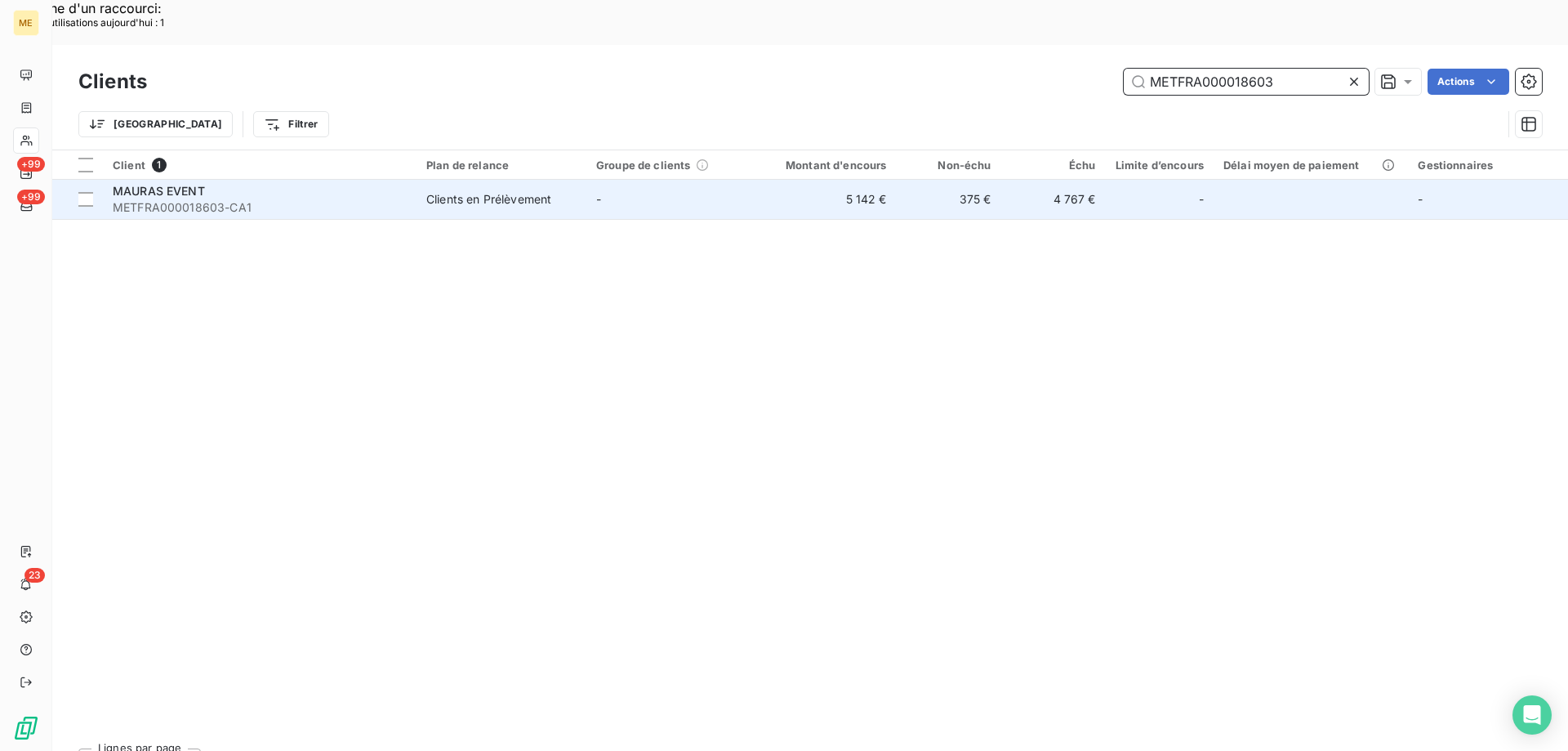
type input "METFRA000018603"
click at [166, 183] on div "MAURAS EVENT" at bounding box center [260, 191] width 294 height 16
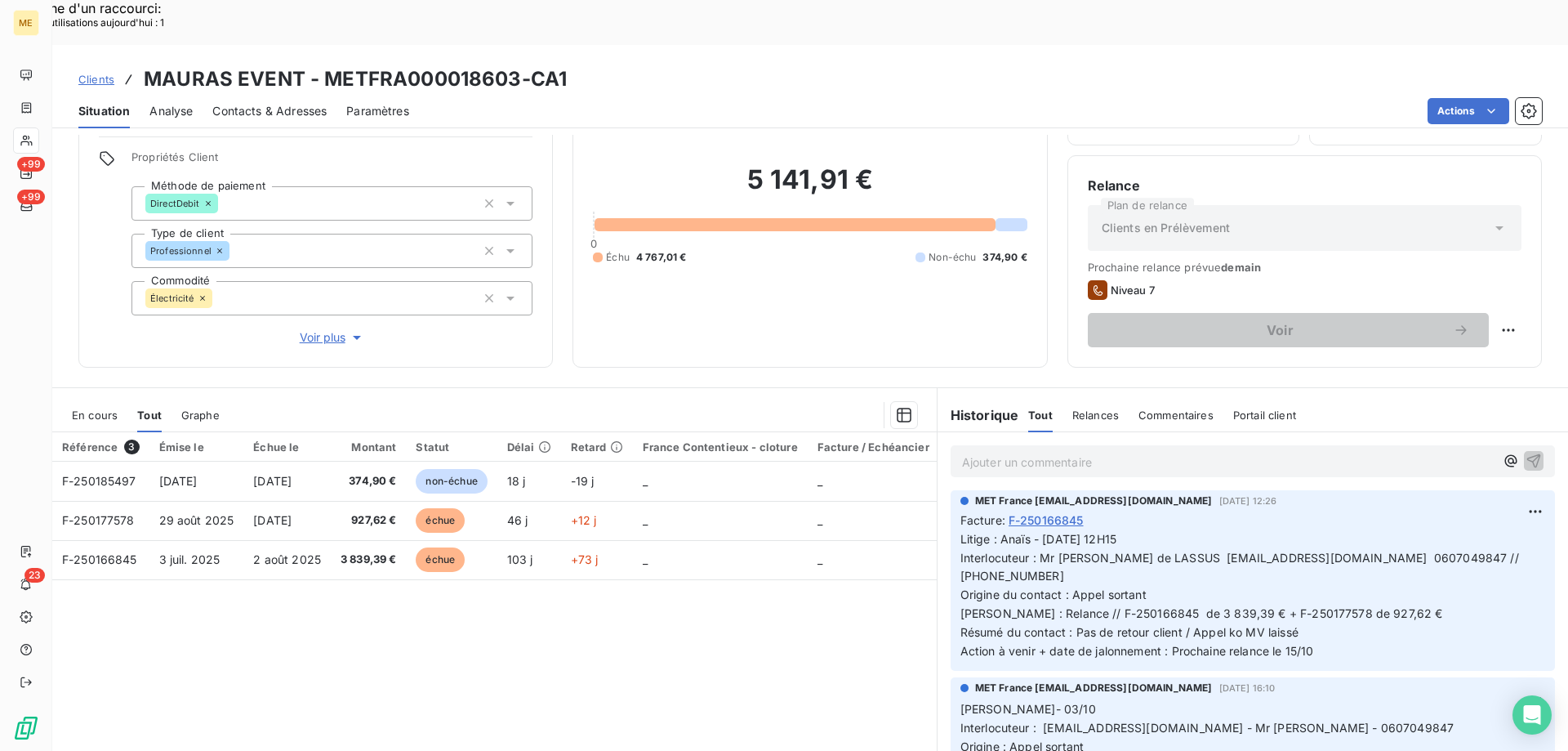
scroll to position [82, 0]
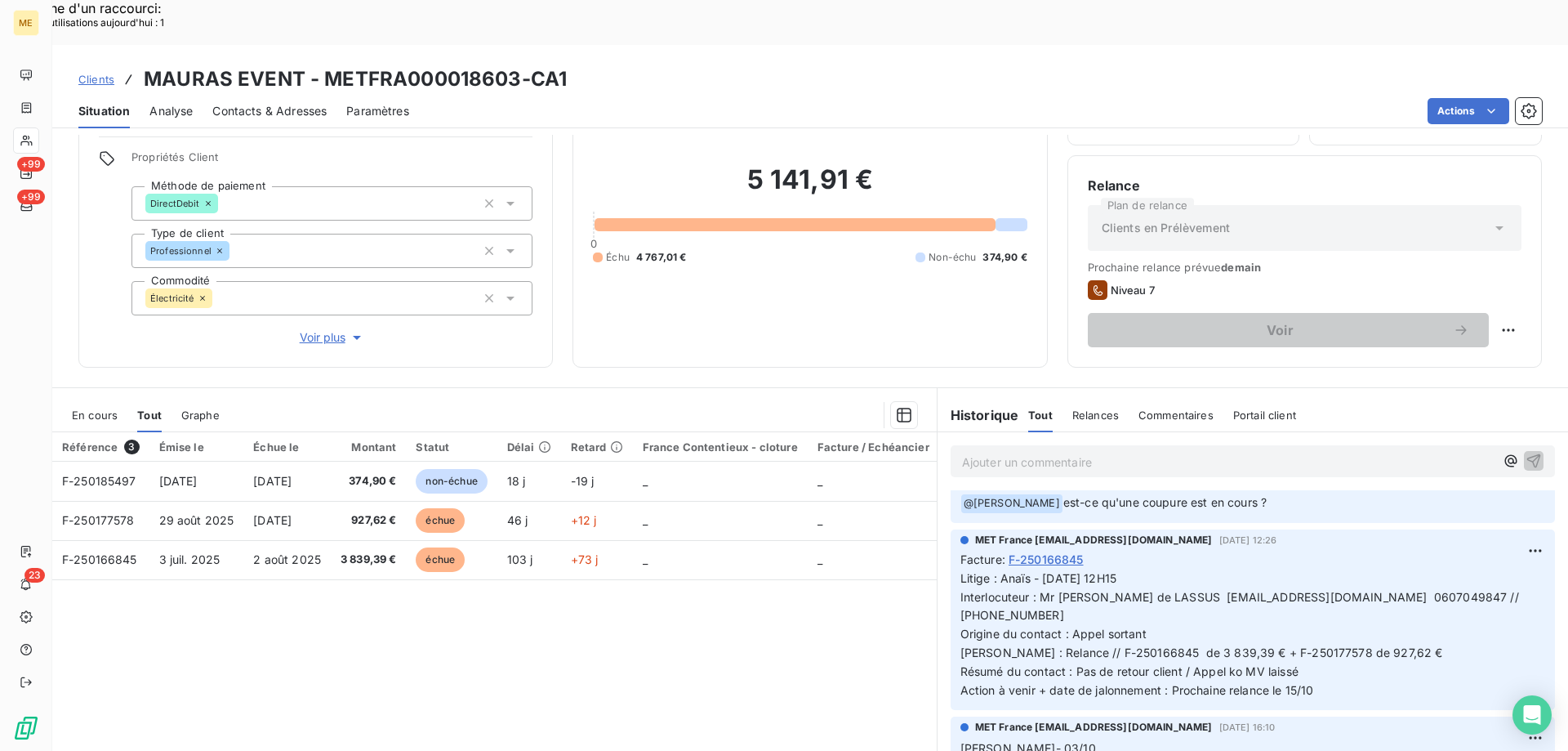
click at [324, 329] on span "Voir plus" at bounding box center [332, 337] width 66 height 16
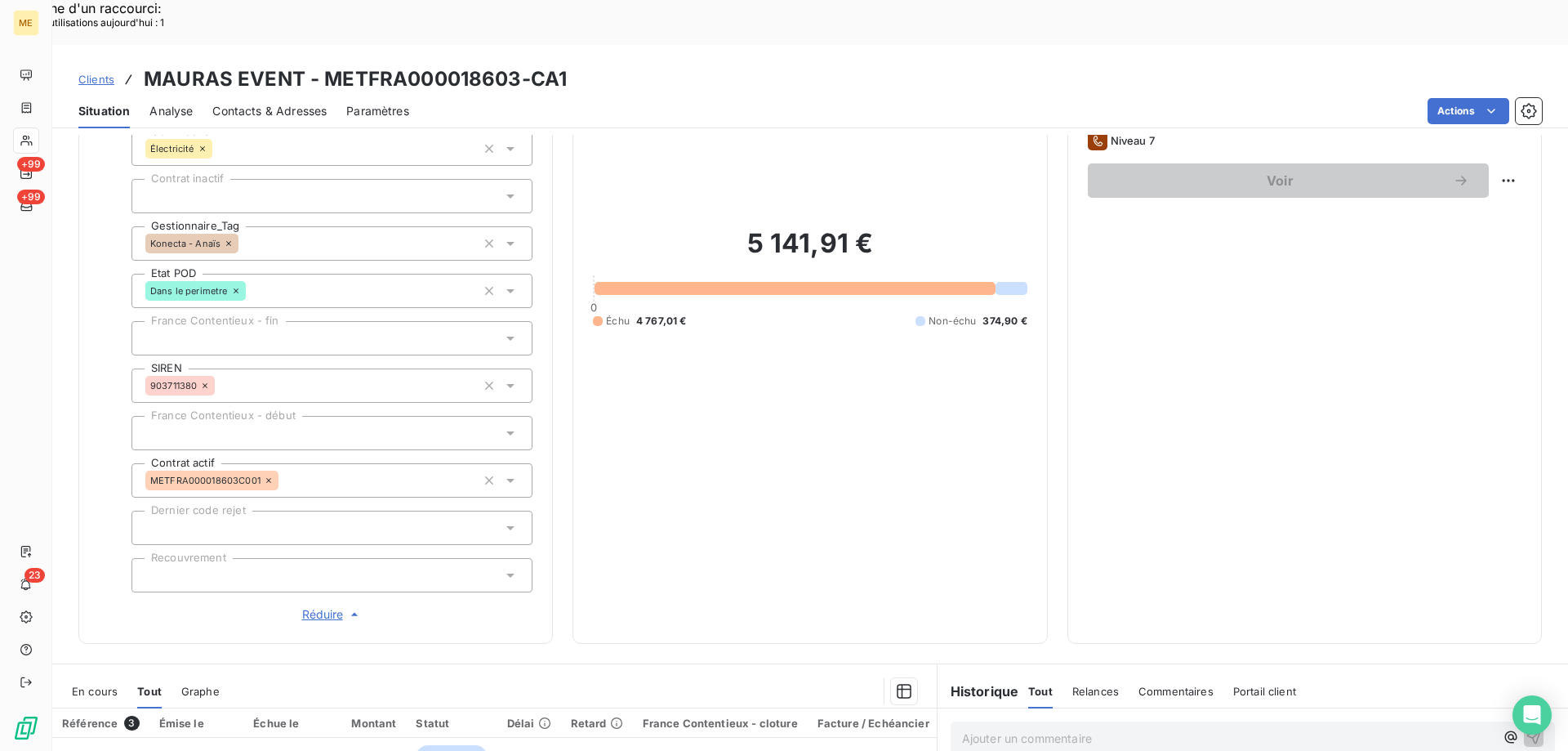
scroll to position [268, 0]
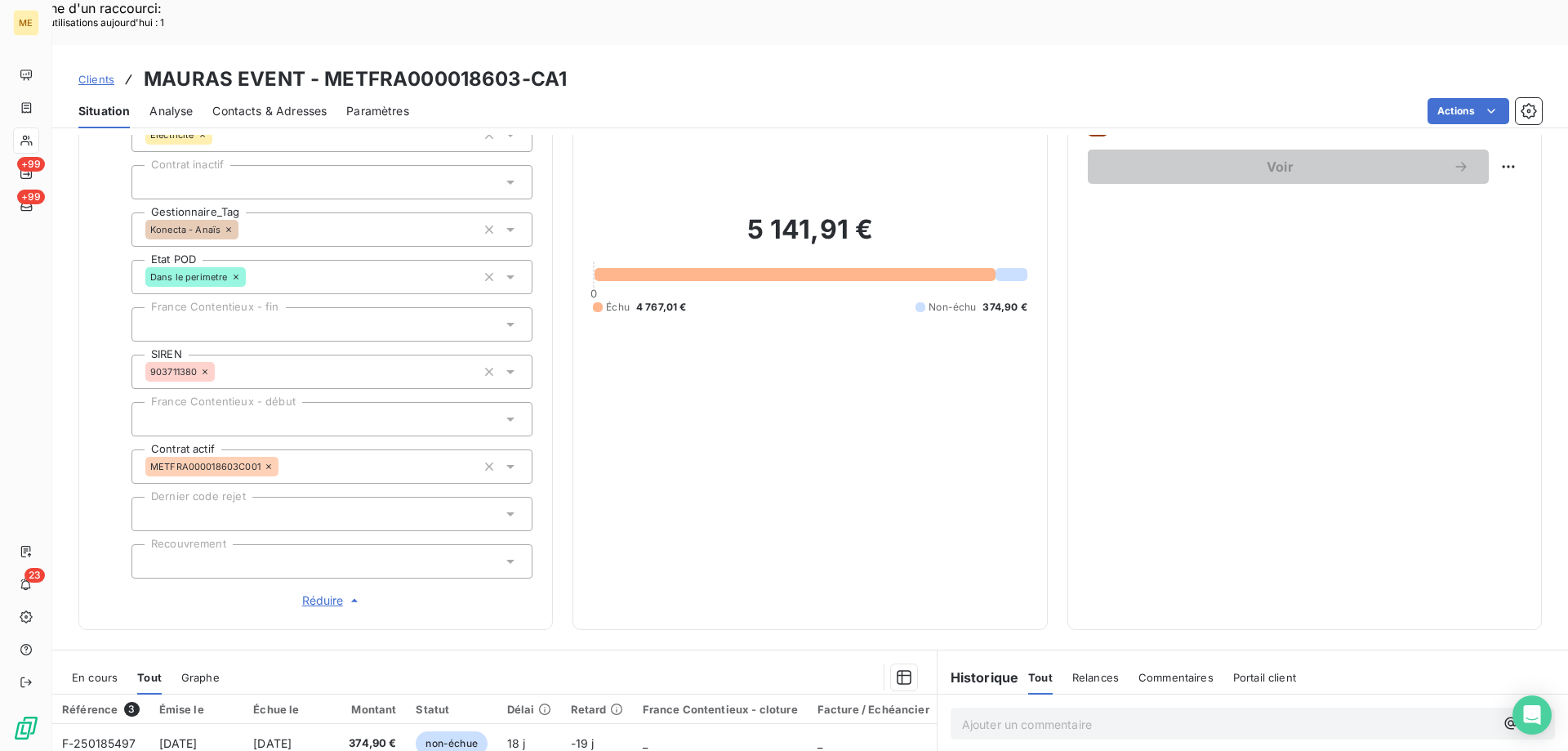
click at [314, 592] on span "Réduire" at bounding box center [332, 600] width 61 height 16
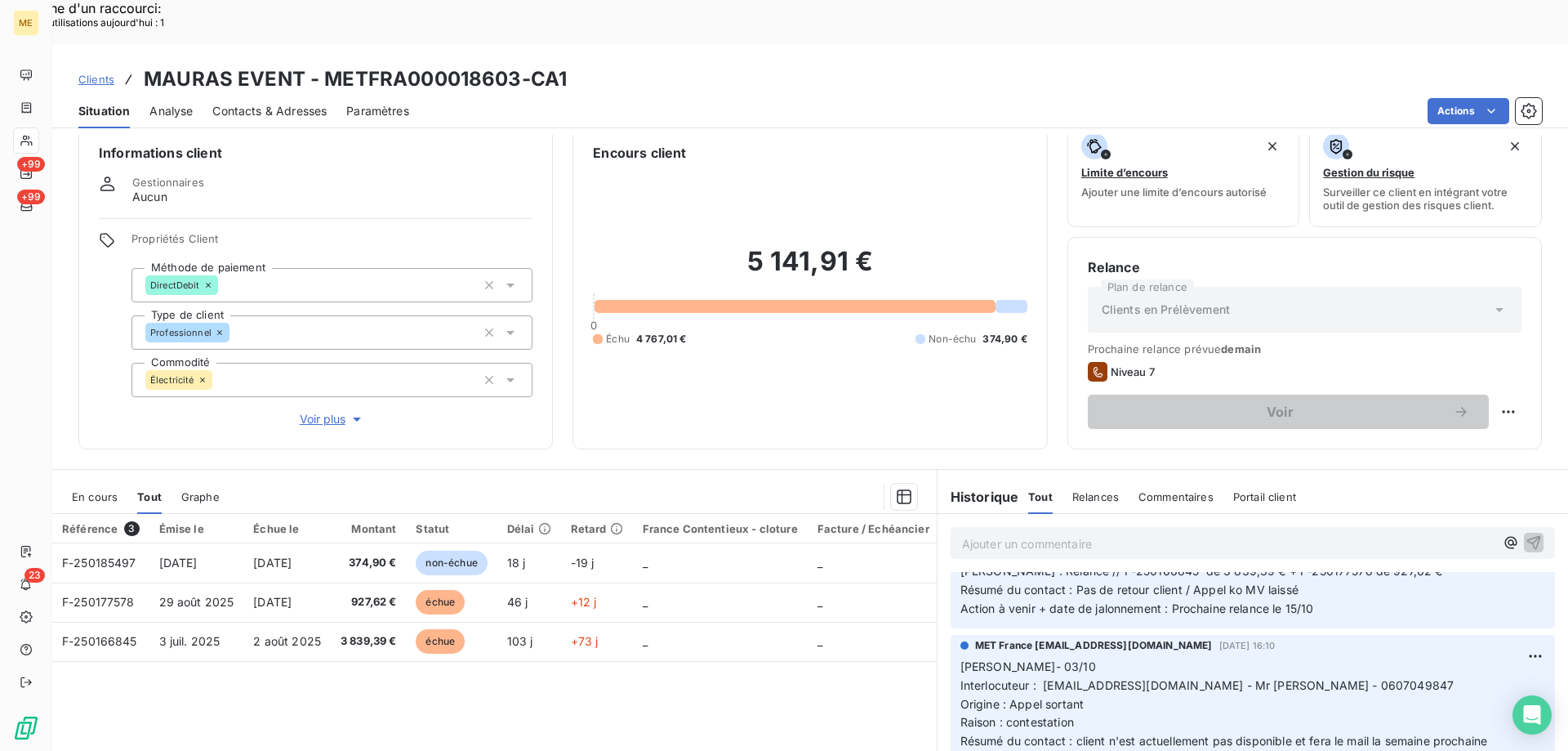
scroll to position [103, 0]
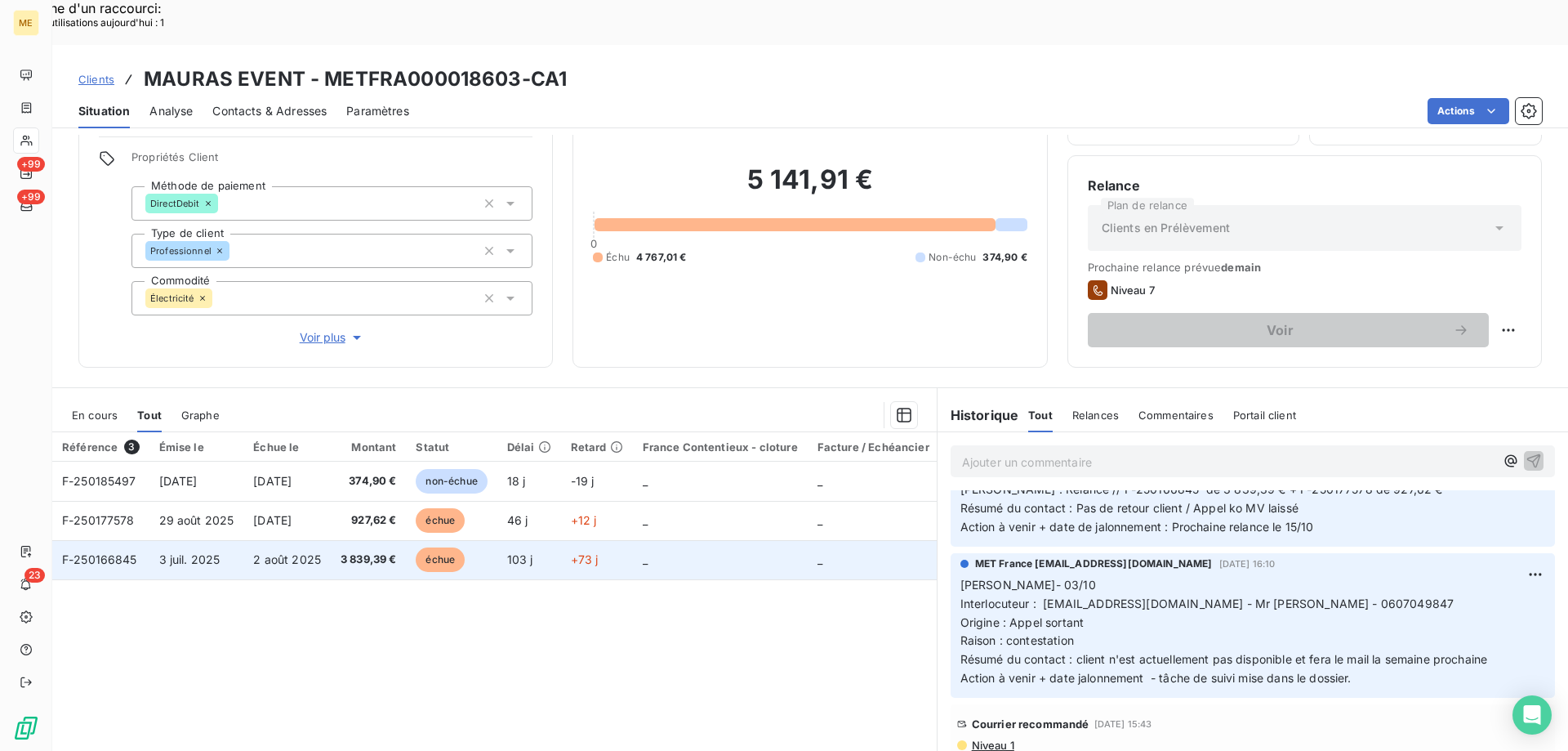
click at [107, 552] on span "F-250166845" at bounding box center [99, 559] width 76 height 14
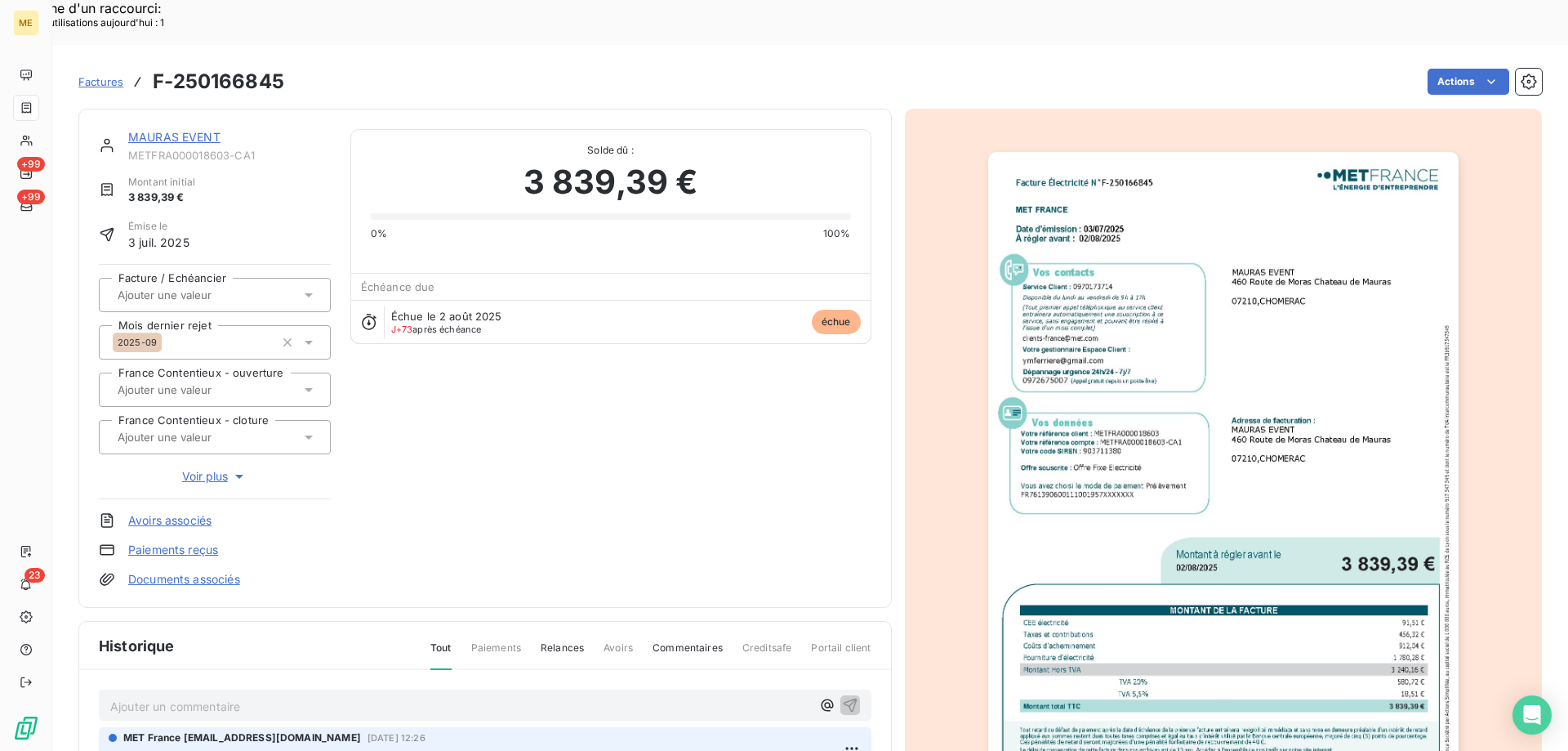
click at [1276, 433] on img "button" at bounding box center [1223, 484] width 470 height 664
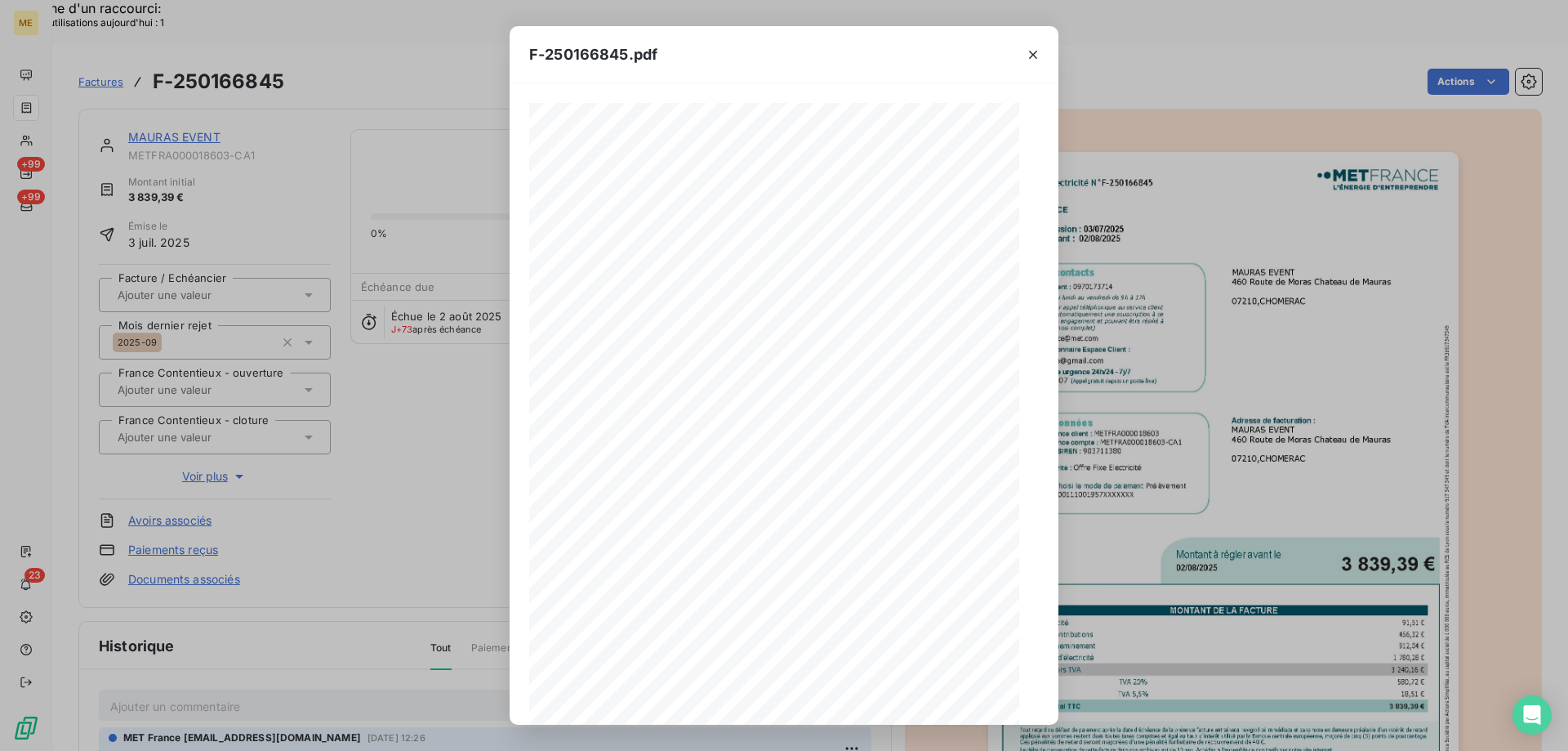
click at [1030, 57] on icon "button" at bounding box center [1033, 55] width 8 height 8
click at [1031, 56] on icon "button" at bounding box center [1033, 55] width 8 height 8
click at [1031, 57] on icon "button" at bounding box center [1033, 55] width 8 height 8
click at [861, 507] on div "Facture Électricité N° F-250166845 MET Energie France [STREET_ADDRESS] [DATE][D…" at bounding box center [784, 460] width 509 height 714
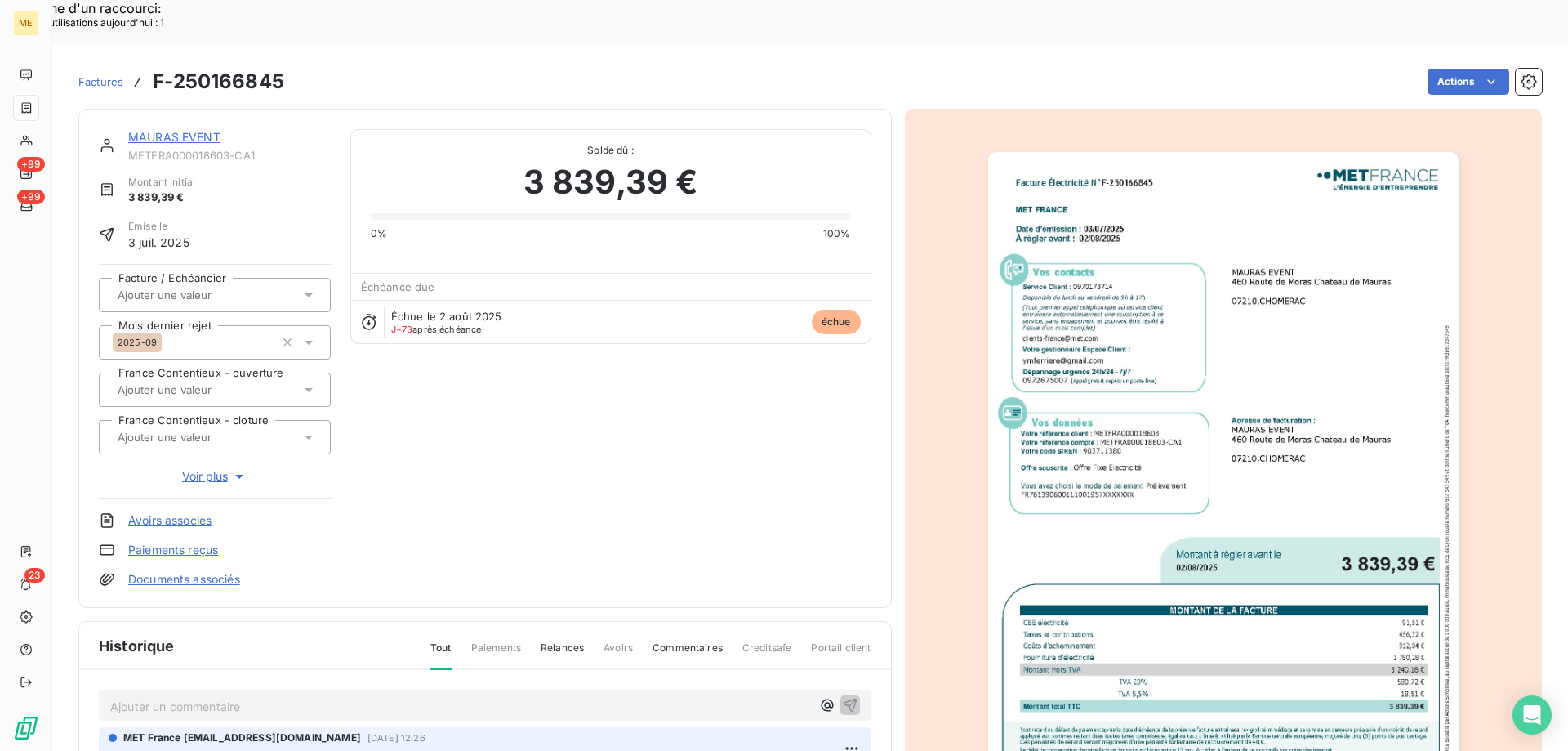
scroll to position [231, 0]
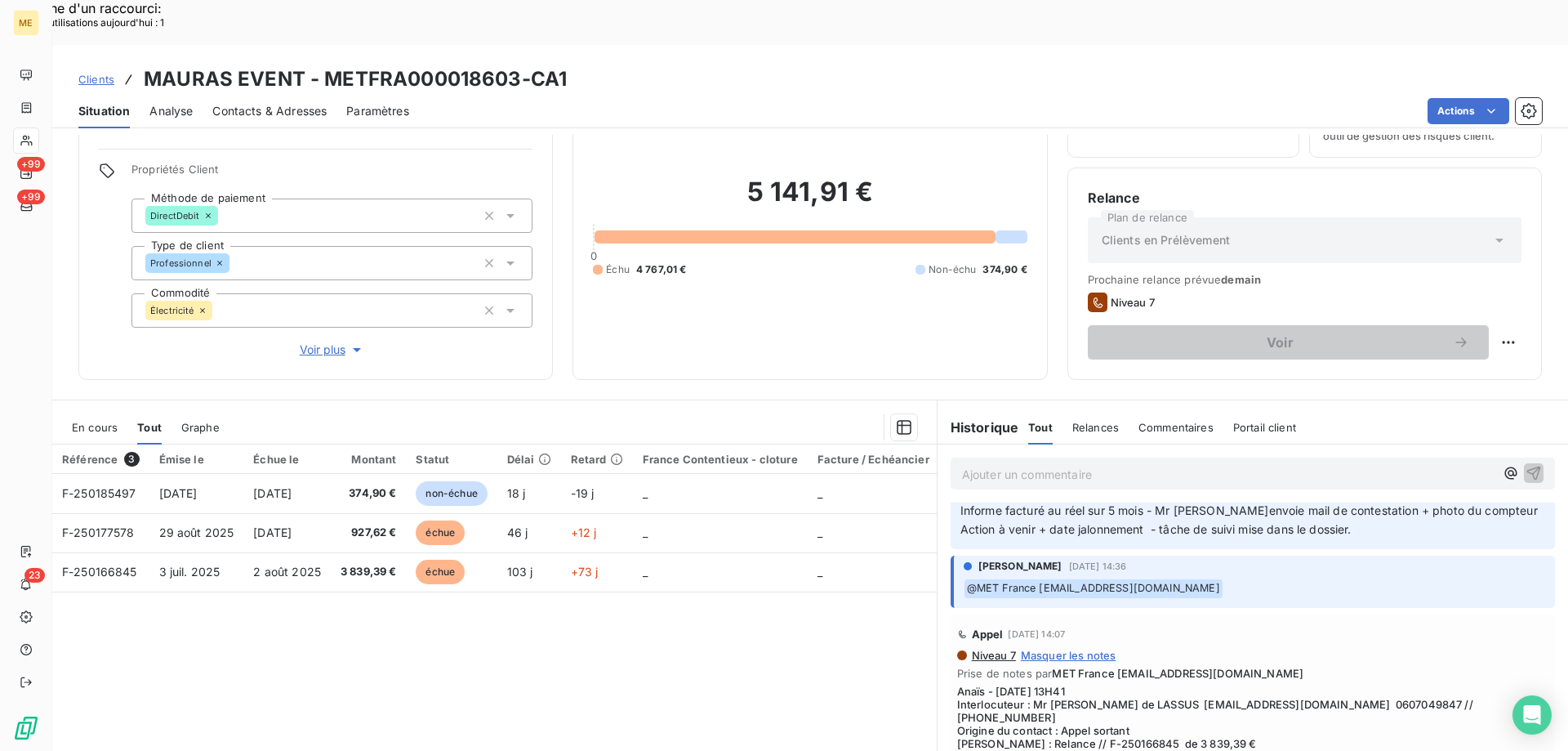
scroll to position [103, 0]
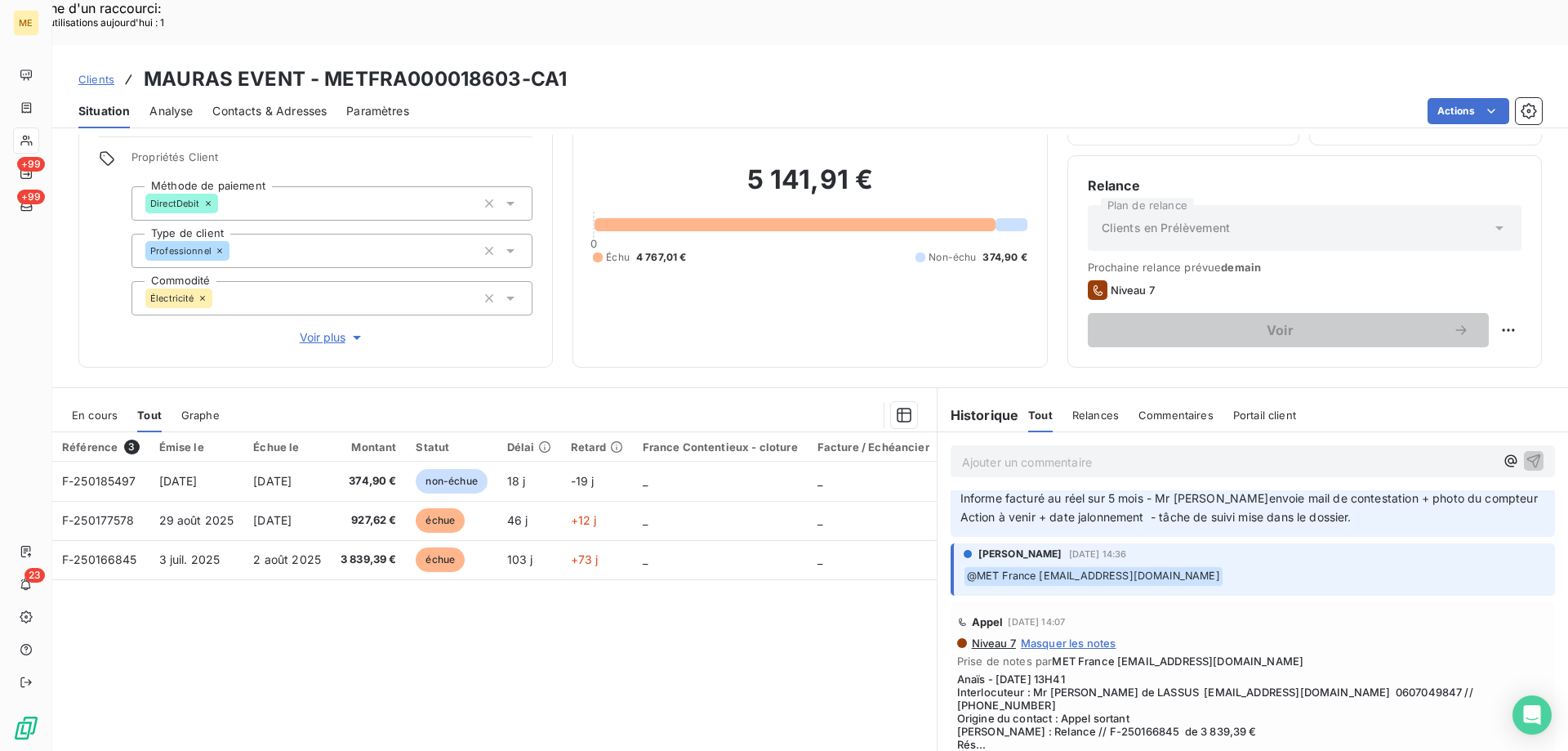
click at [998, 750] on span "Afficher la suite" at bounding box center [1252, 762] width 592 height 13
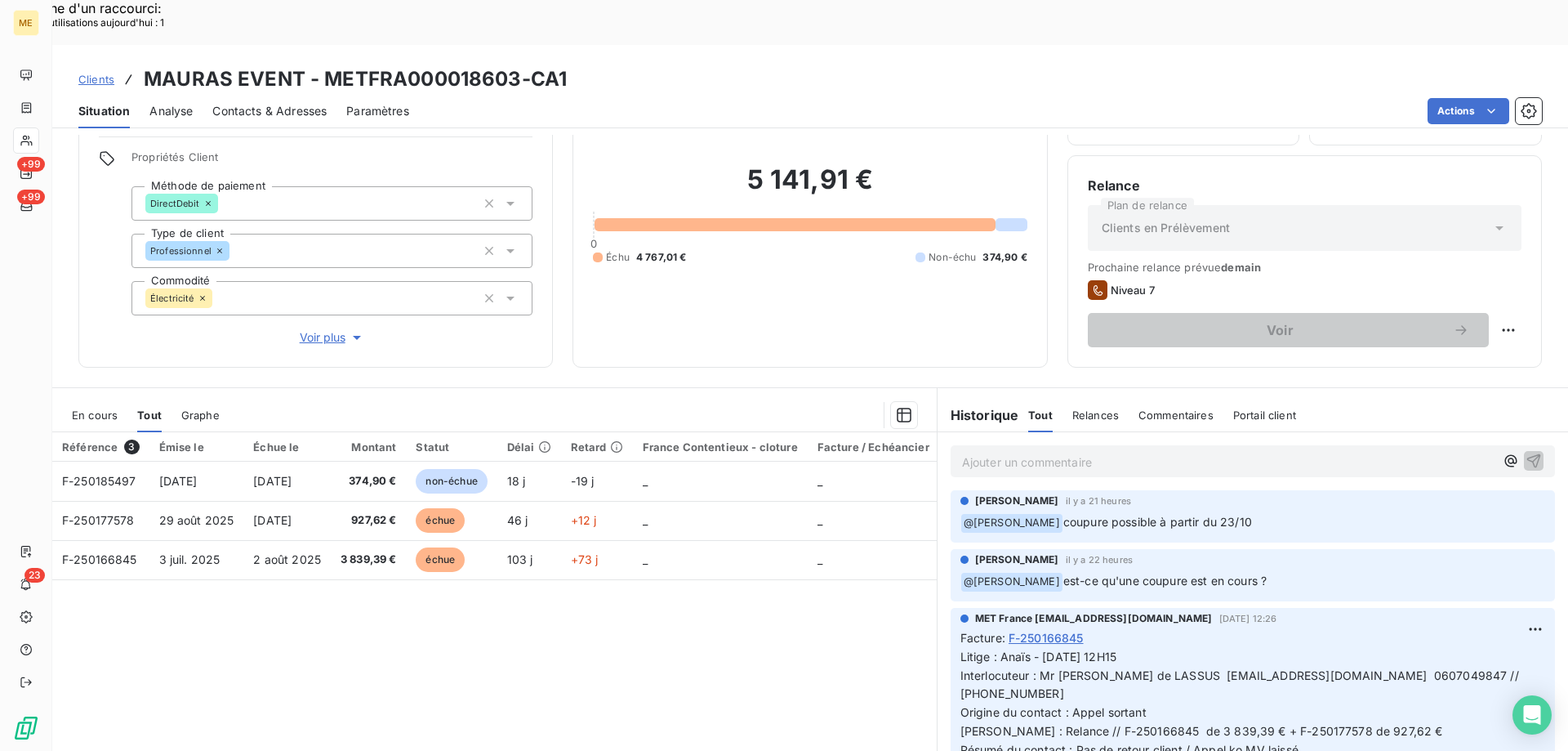
scroll to position [0, 0]
click at [331, 329] on span "Voir plus" at bounding box center [332, 337] width 66 height 16
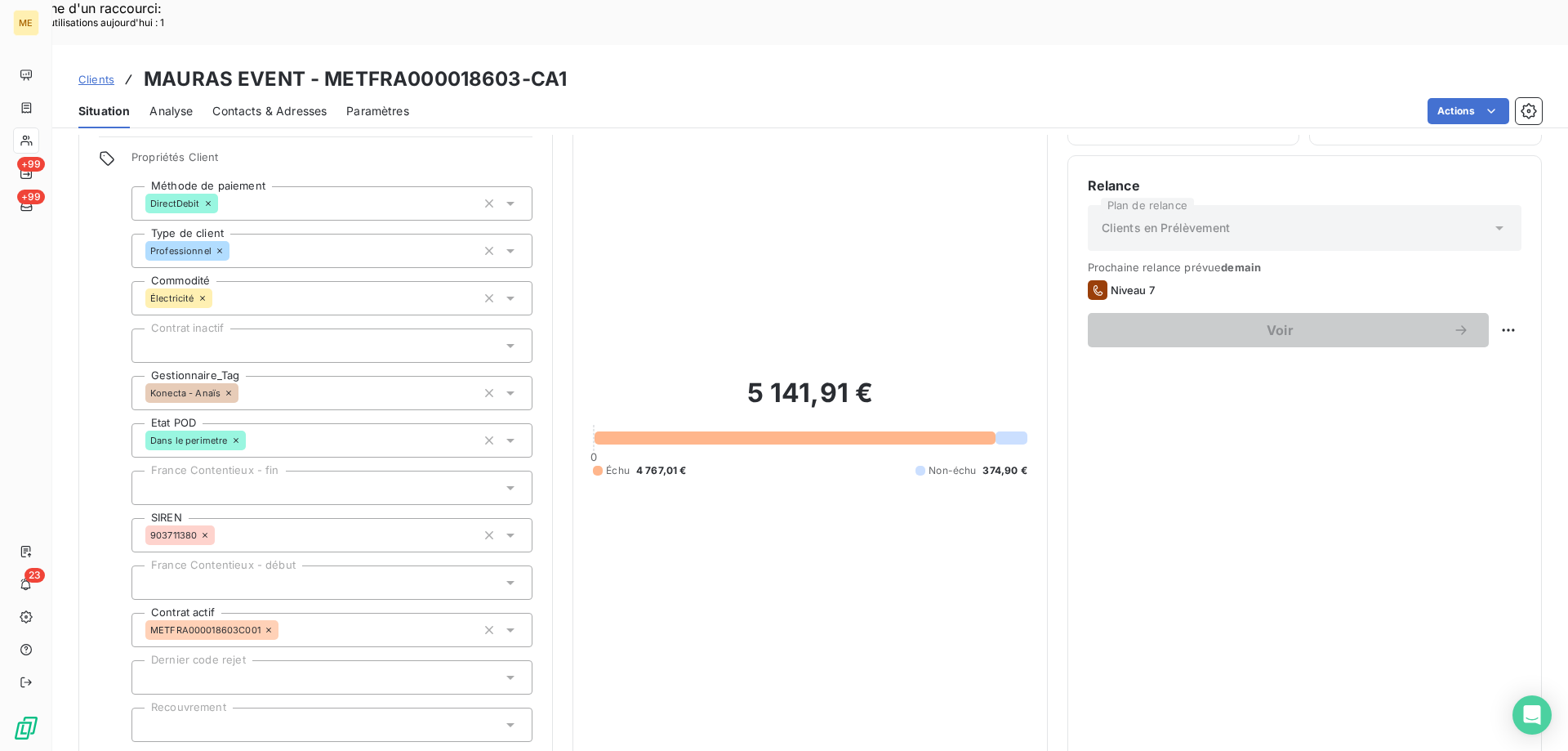
click at [309, 750] on span "Réduire" at bounding box center [332, 764] width 61 height 16
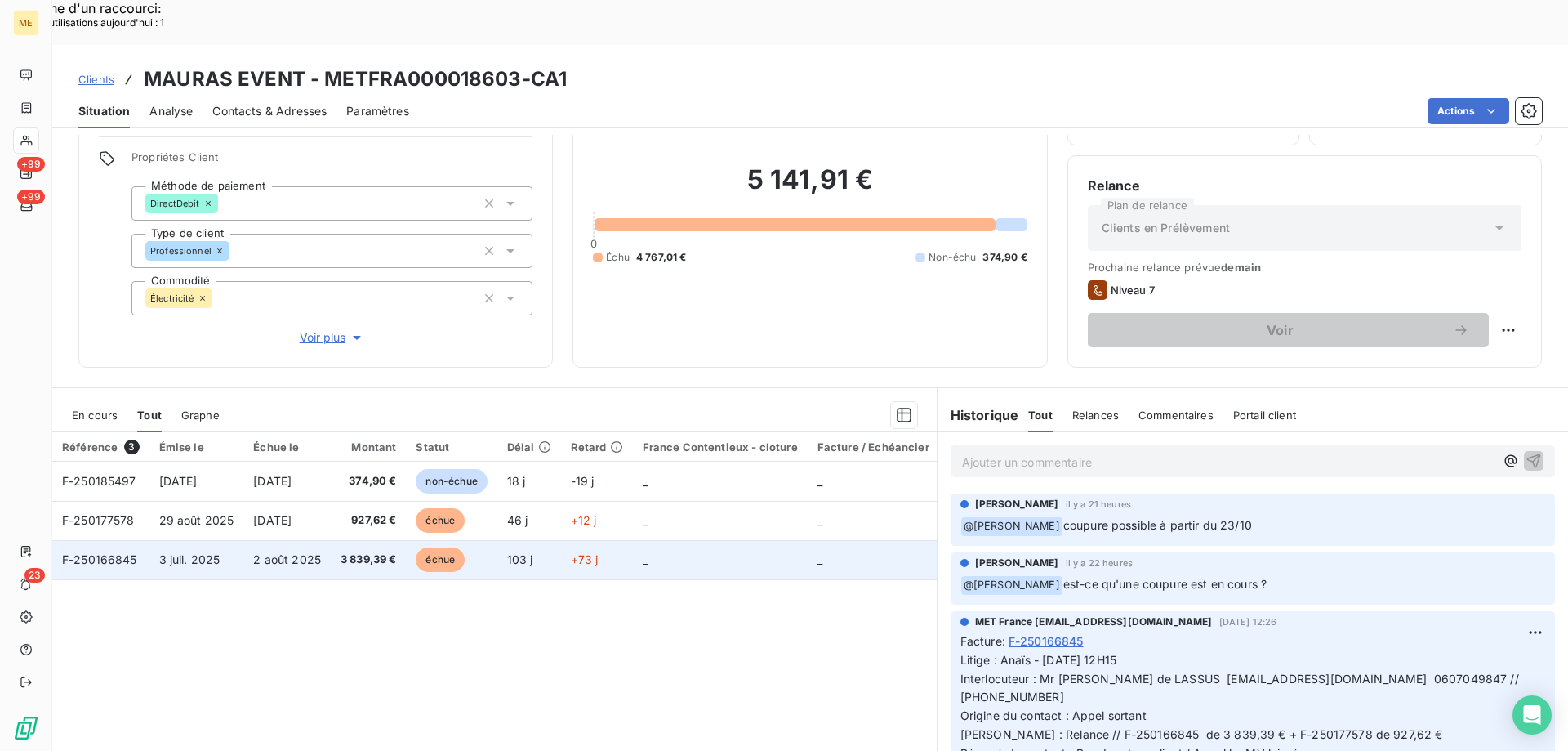
click at [111, 552] on span "F-250166845" at bounding box center [99, 559] width 76 height 14
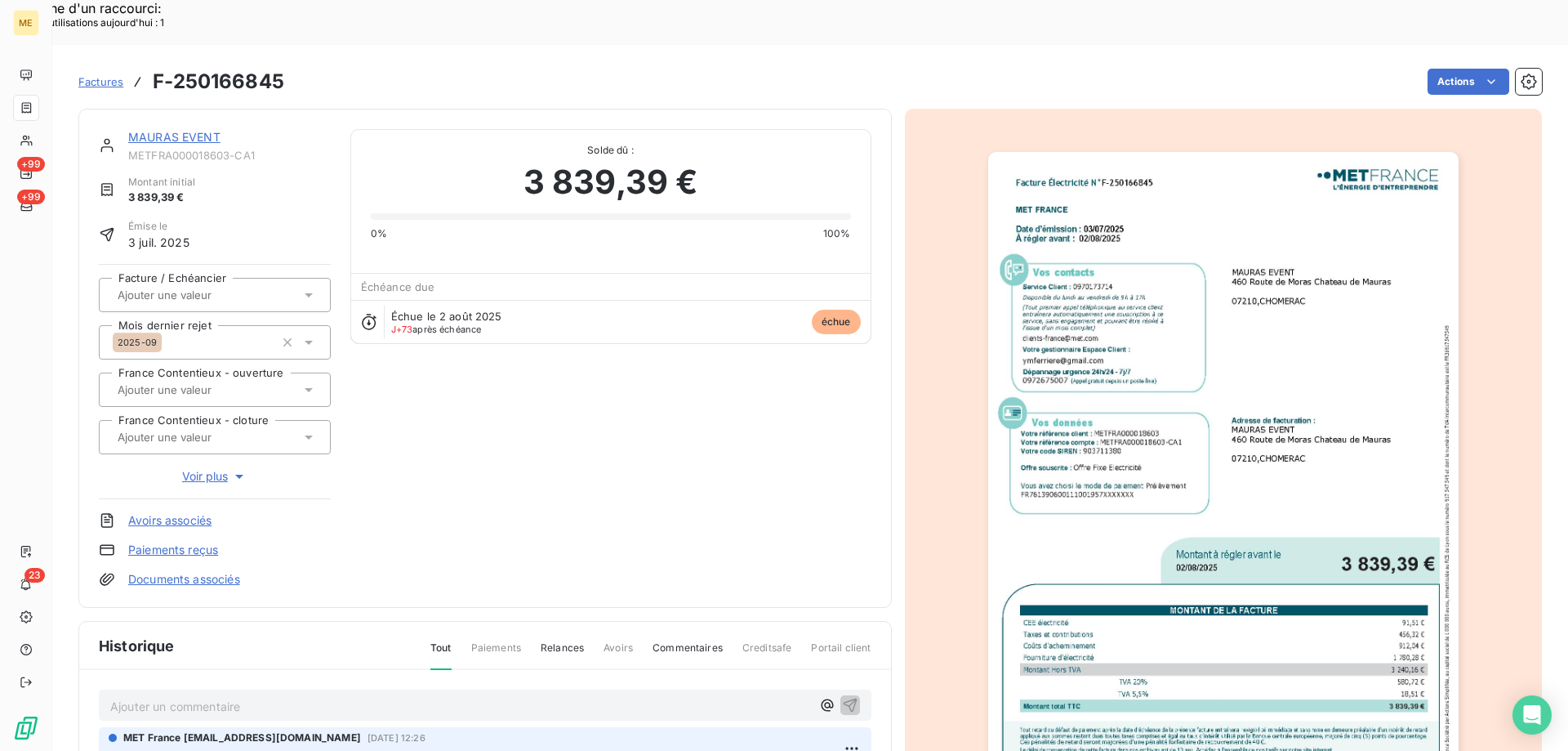
click at [1279, 425] on img "button" at bounding box center [1223, 484] width 470 height 664
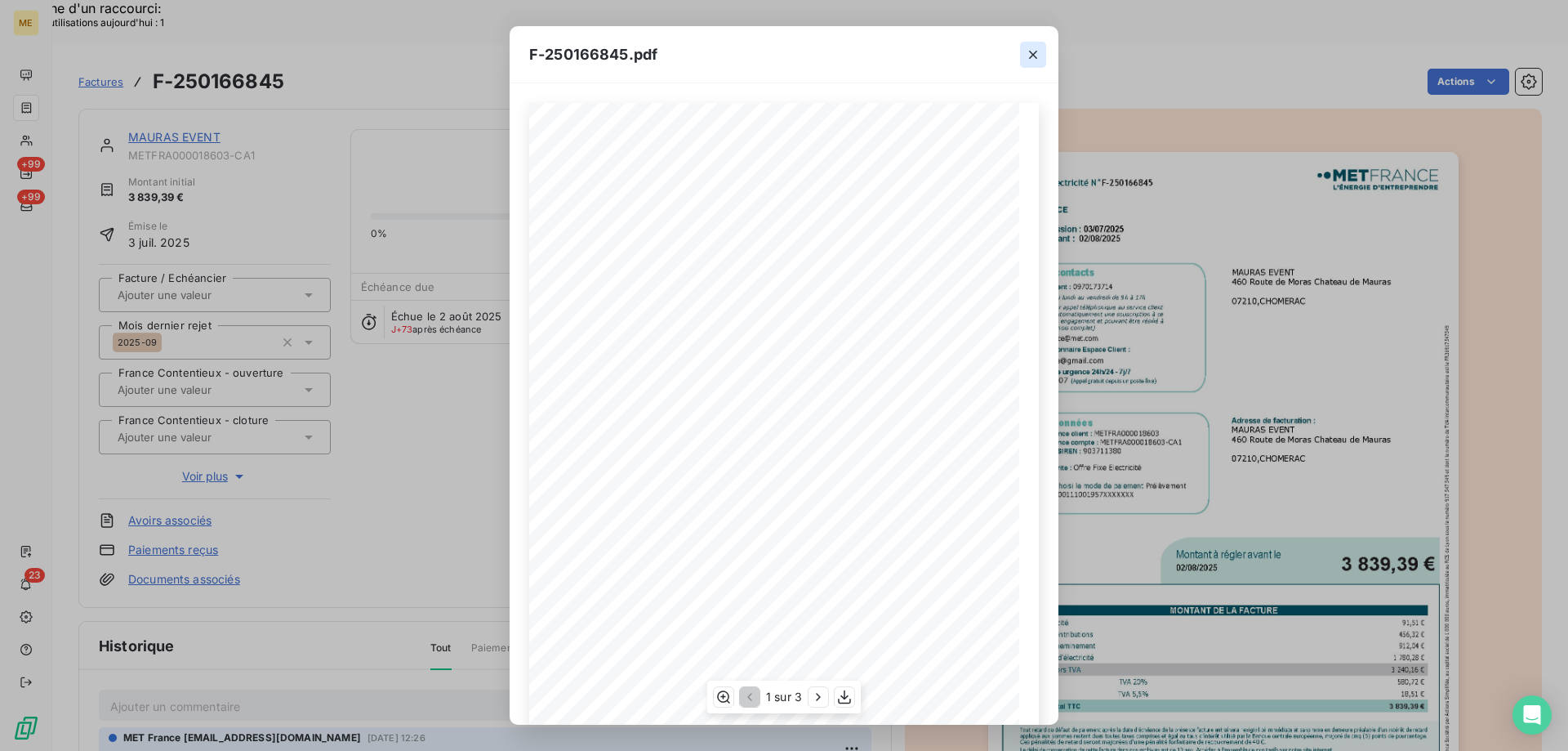
click at [1032, 58] on icon "button" at bounding box center [1033, 55] width 16 height 16
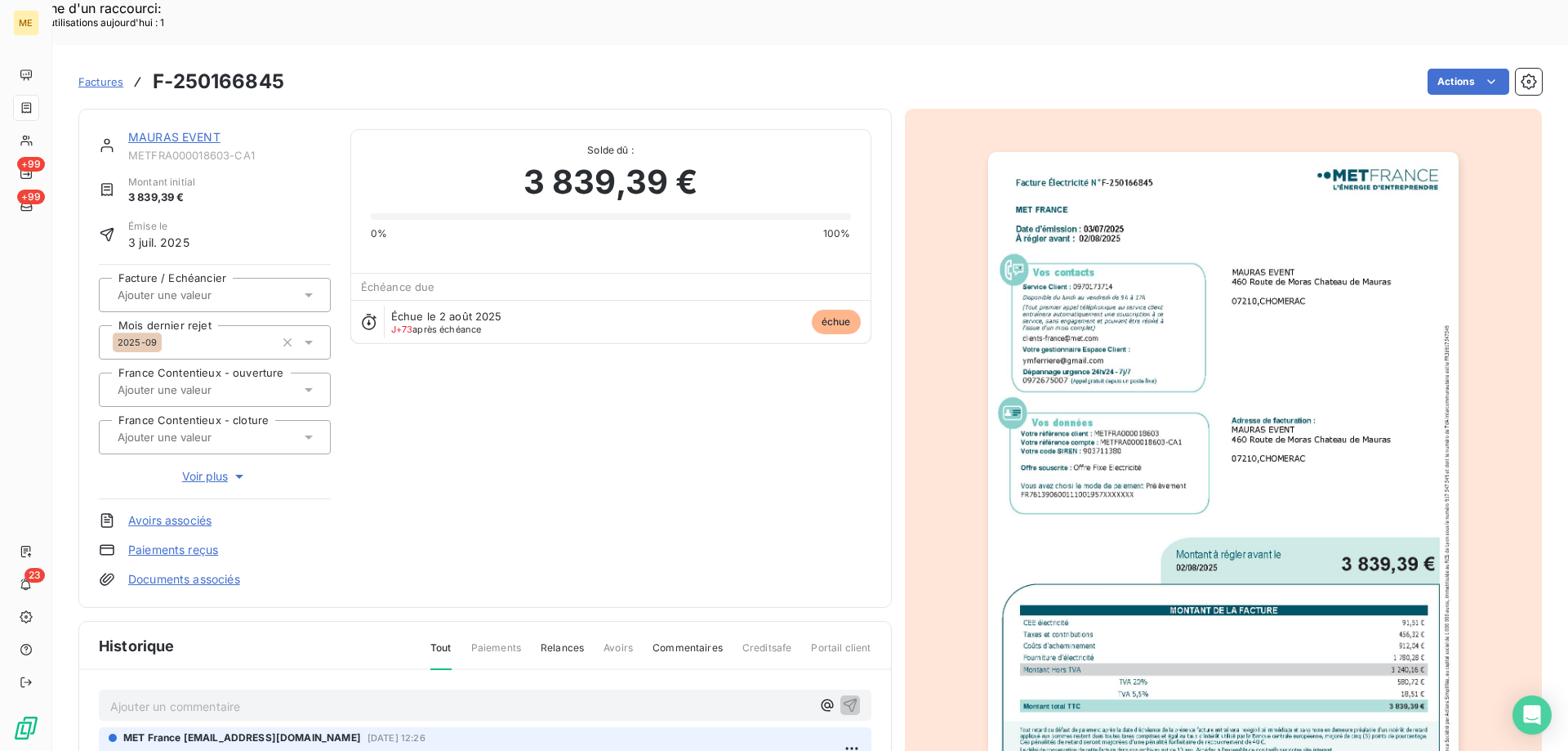
scroll to position [112, 0]
click at [1254, 589] on img "button" at bounding box center [1223, 484] width 470 height 664
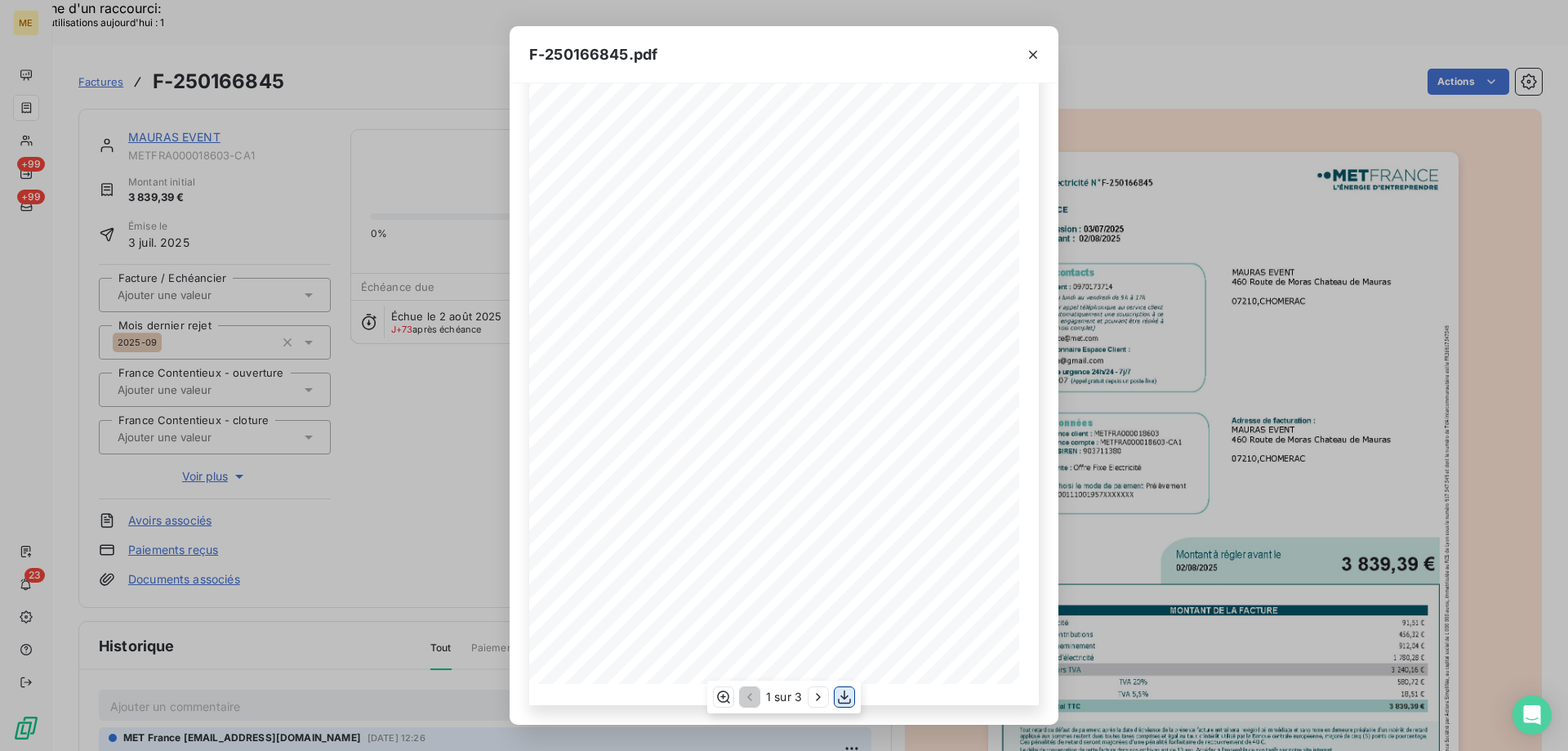
click at [846, 692] on icon "button" at bounding box center [844, 696] width 16 height 16
click at [1030, 53] on icon "button" at bounding box center [1033, 55] width 16 height 16
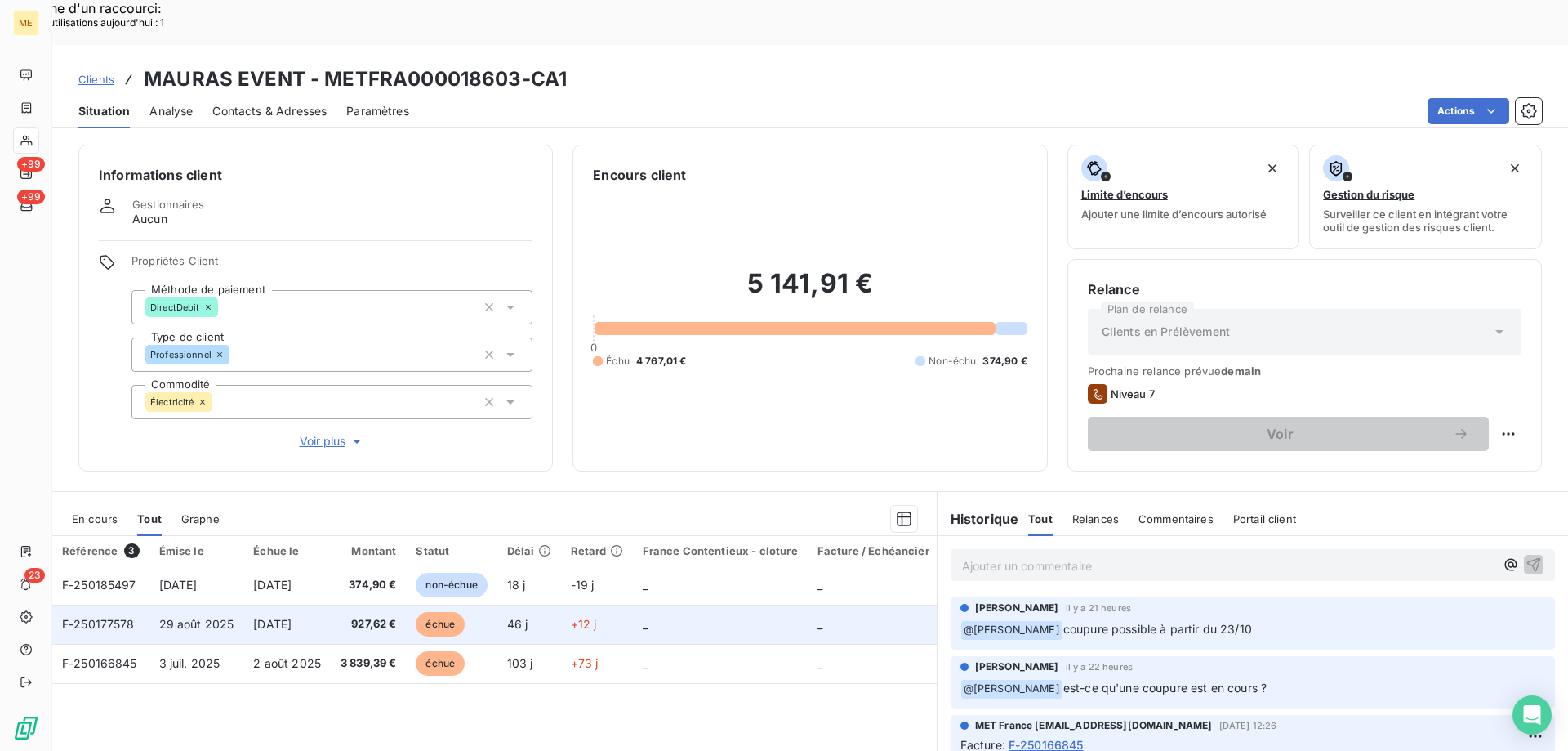
click at [111, 617] on span "F-250177578" at bounding box center [97, 624] width 73 height 14
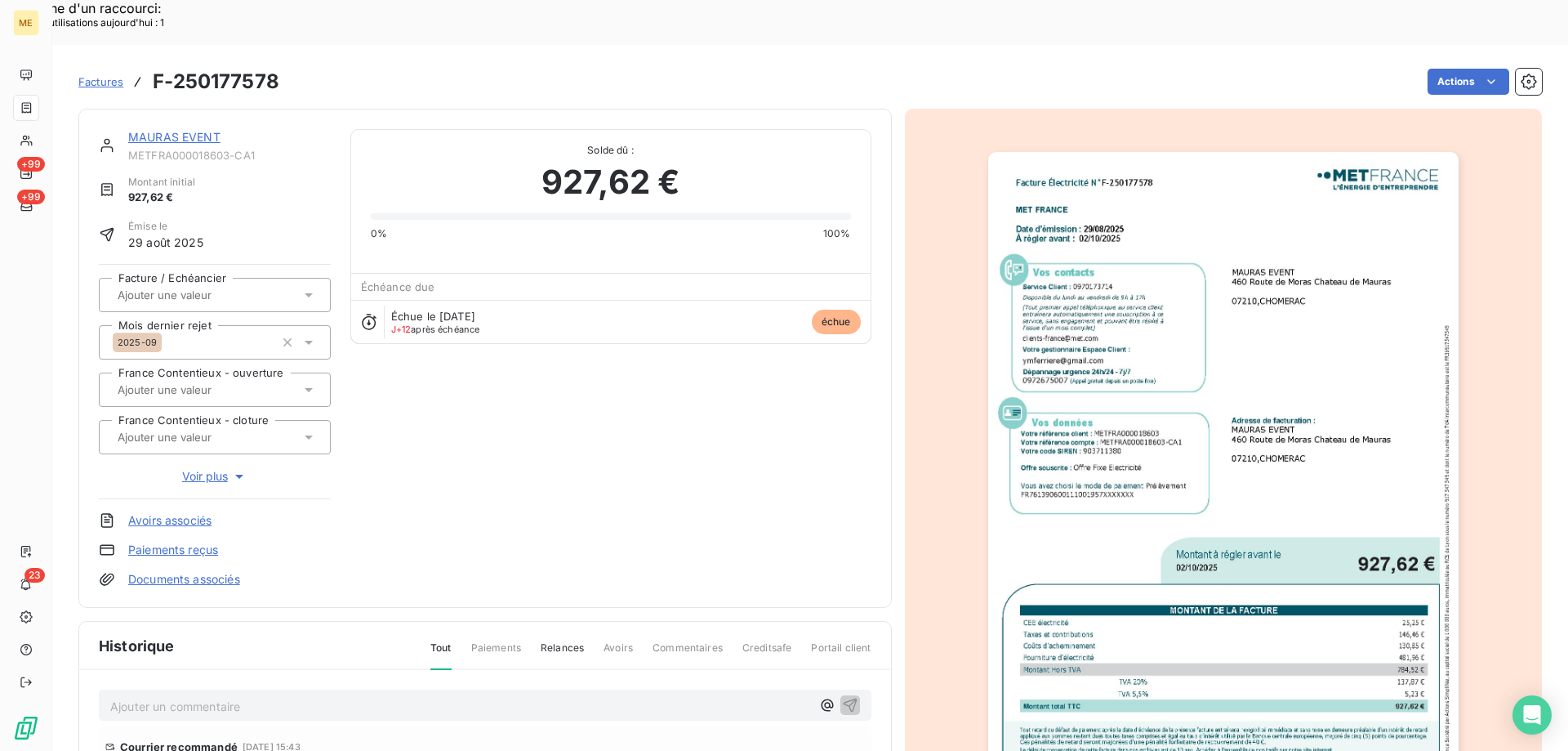
click at [1281, 336] on img "button" at bounding box center [1223, 484] width 470 height 664
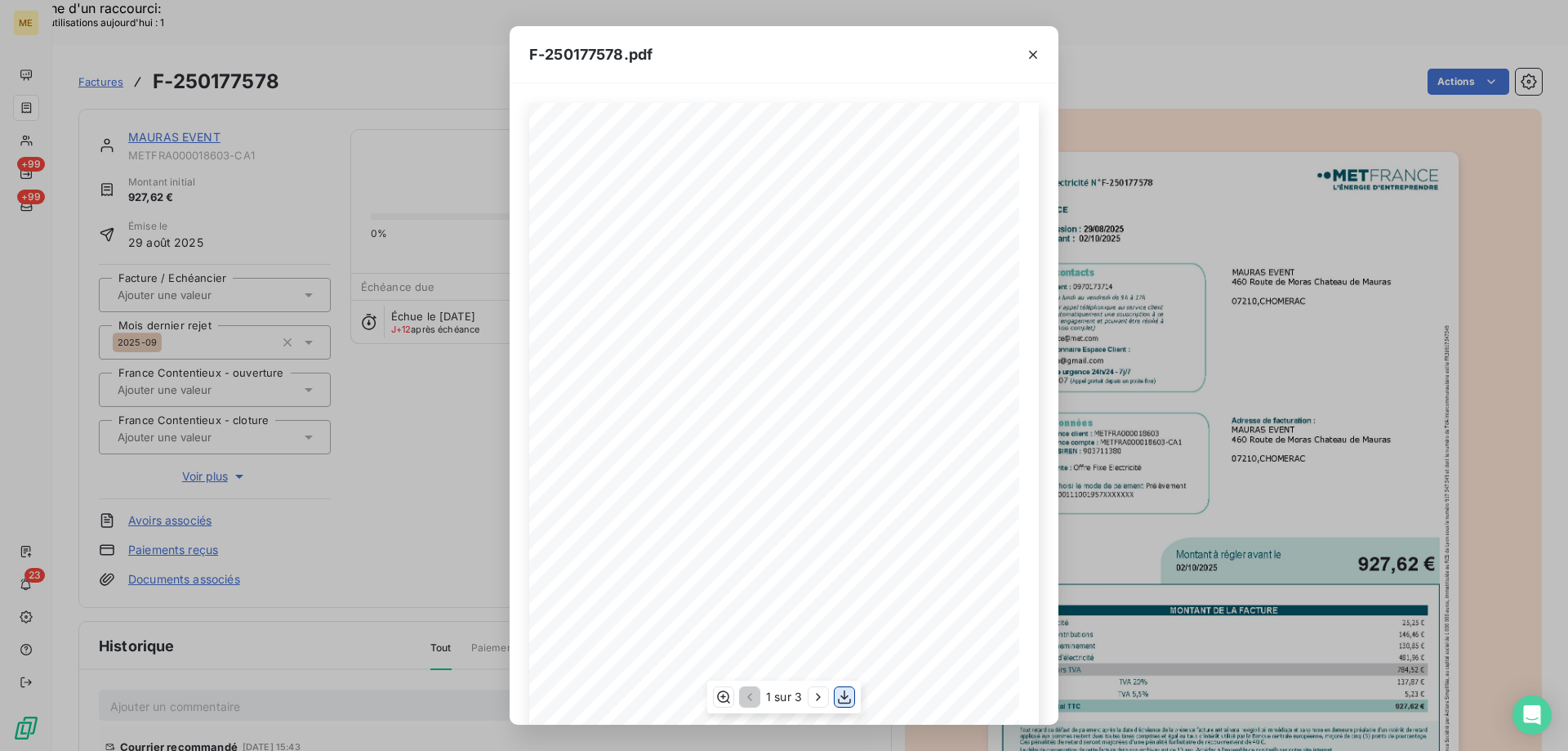
click at [846, 701] on icon "button" at bounding box center [844, 696] width 16 height 16
click at [1034, 58] on icon "button" at bounding box center [1033, 55] width 16 height 16
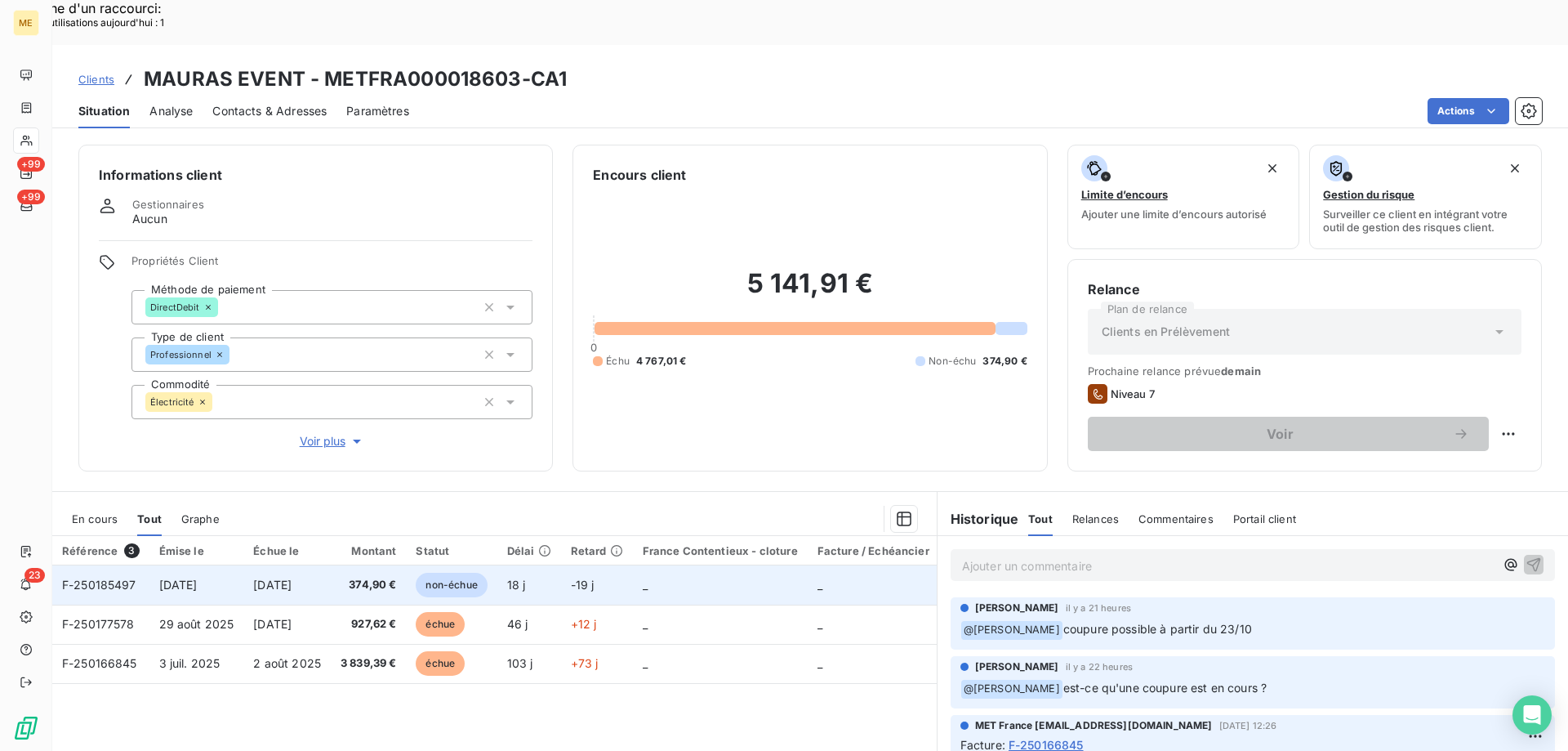
click at [100, 578] on span "F-250185497" at bounding box center [98, 585] width 75 height 14
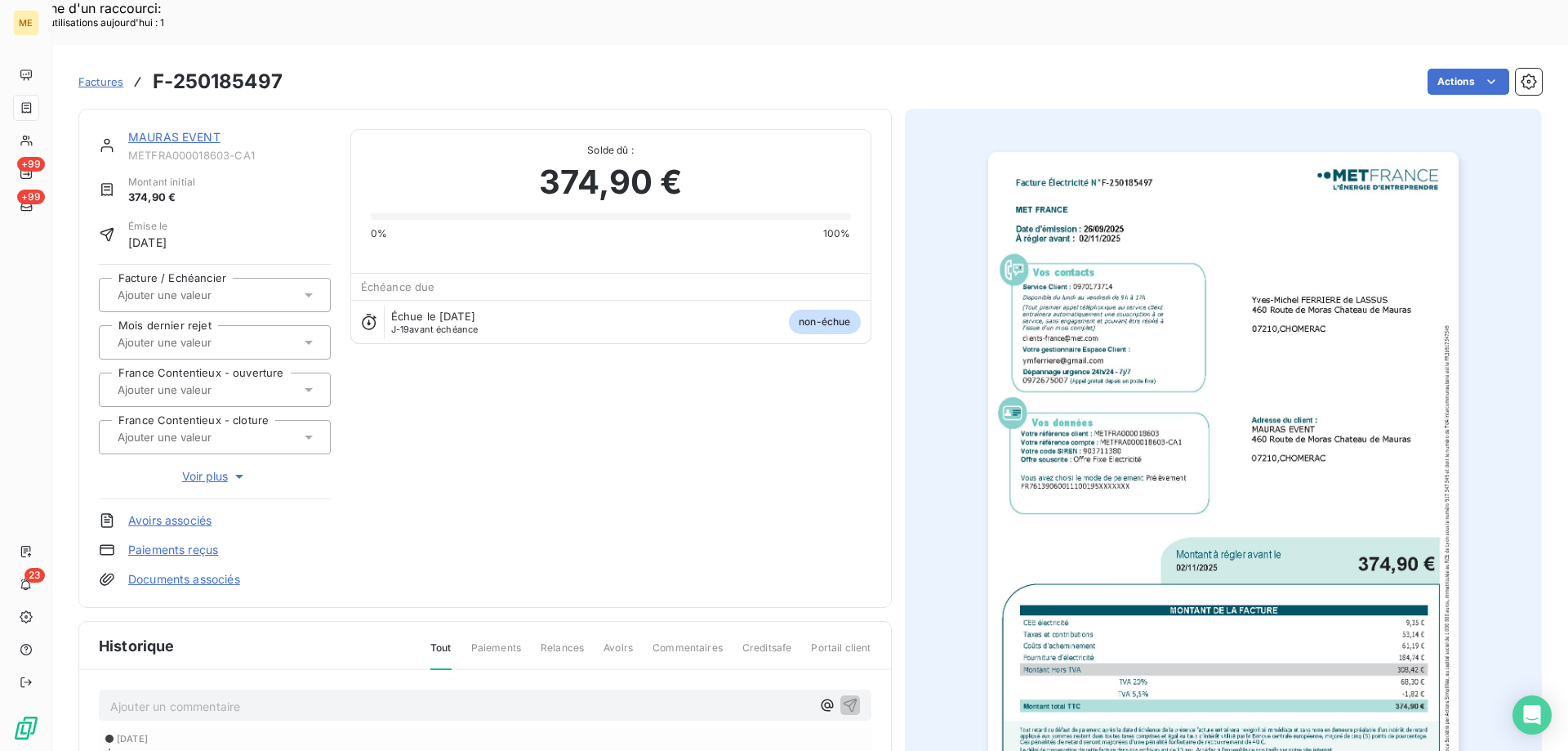
click at [1321, 426] on img "button" at bounding box center [1223, 484] width 470 height 664
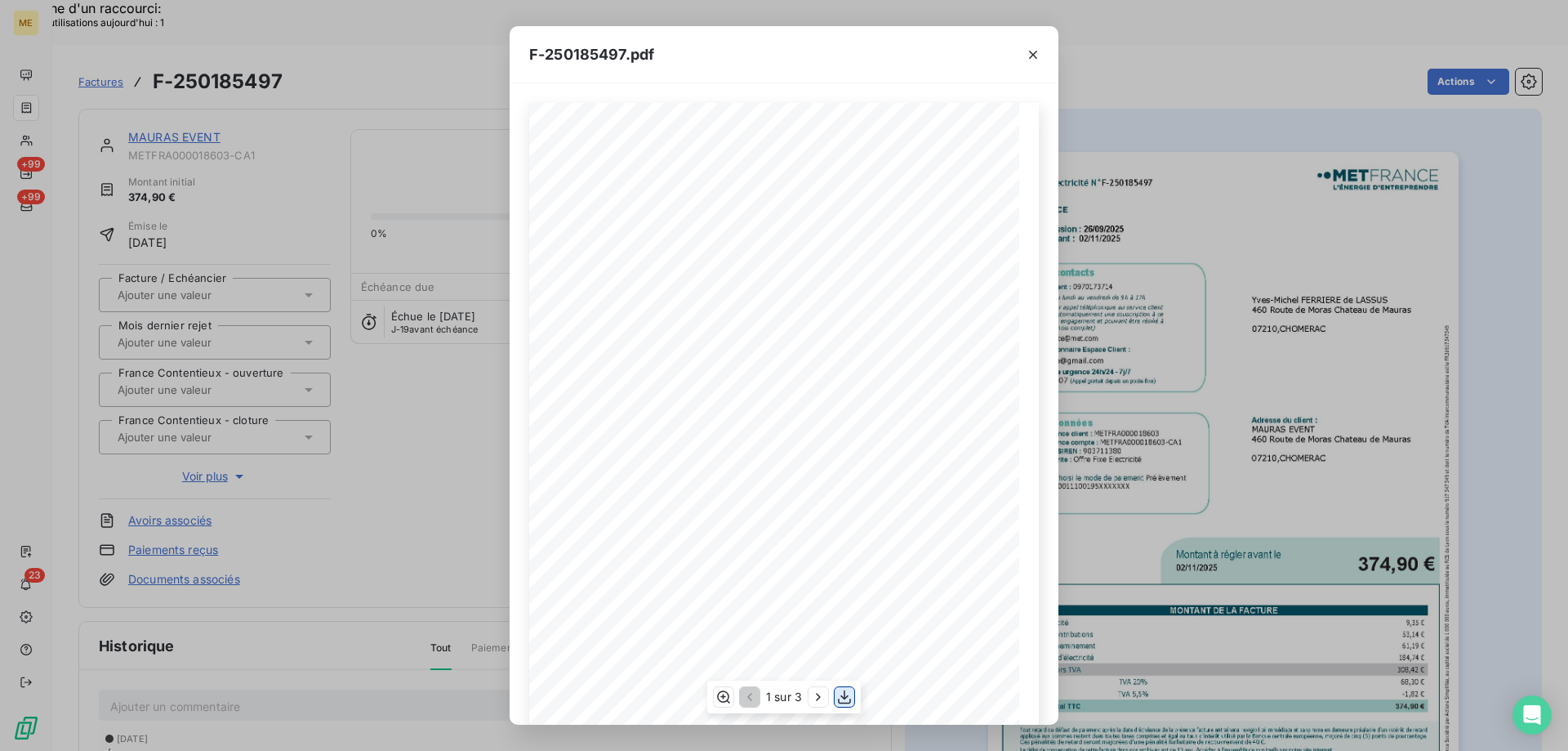
click at [844, 701] on icon "button" at bounding box center [844, 696] width 16 height 16
click at [1032, 58] on icon "button" at bounding box center [1033, 55] width 16 height 16
click at [1033, 56] on icon "button" at bounding box center [1033, 55] width 16 height 16
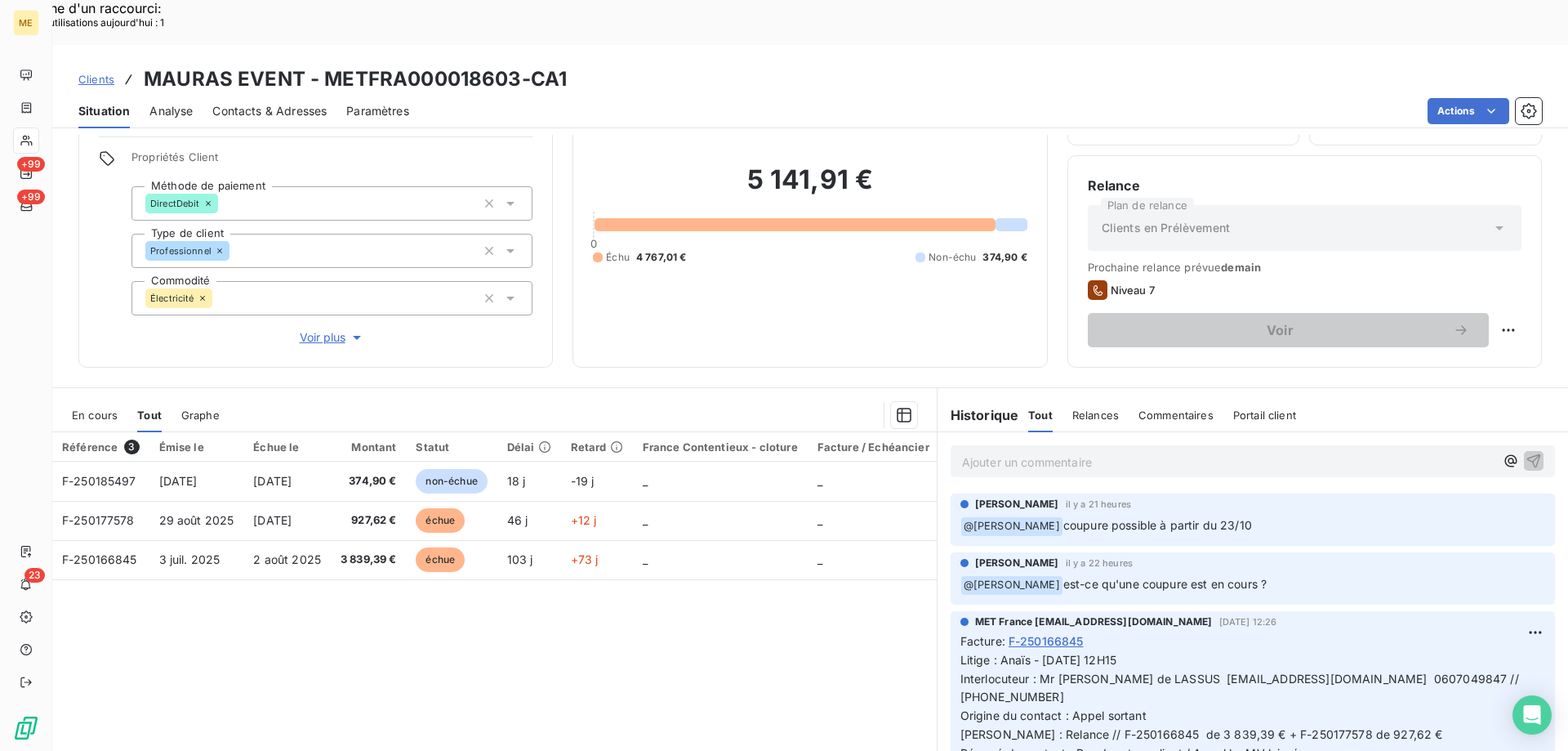
click at [1020, 452] on p "Ajouter un commentaire ﻿" at bounding box center [1227, 462] width 532 height 21
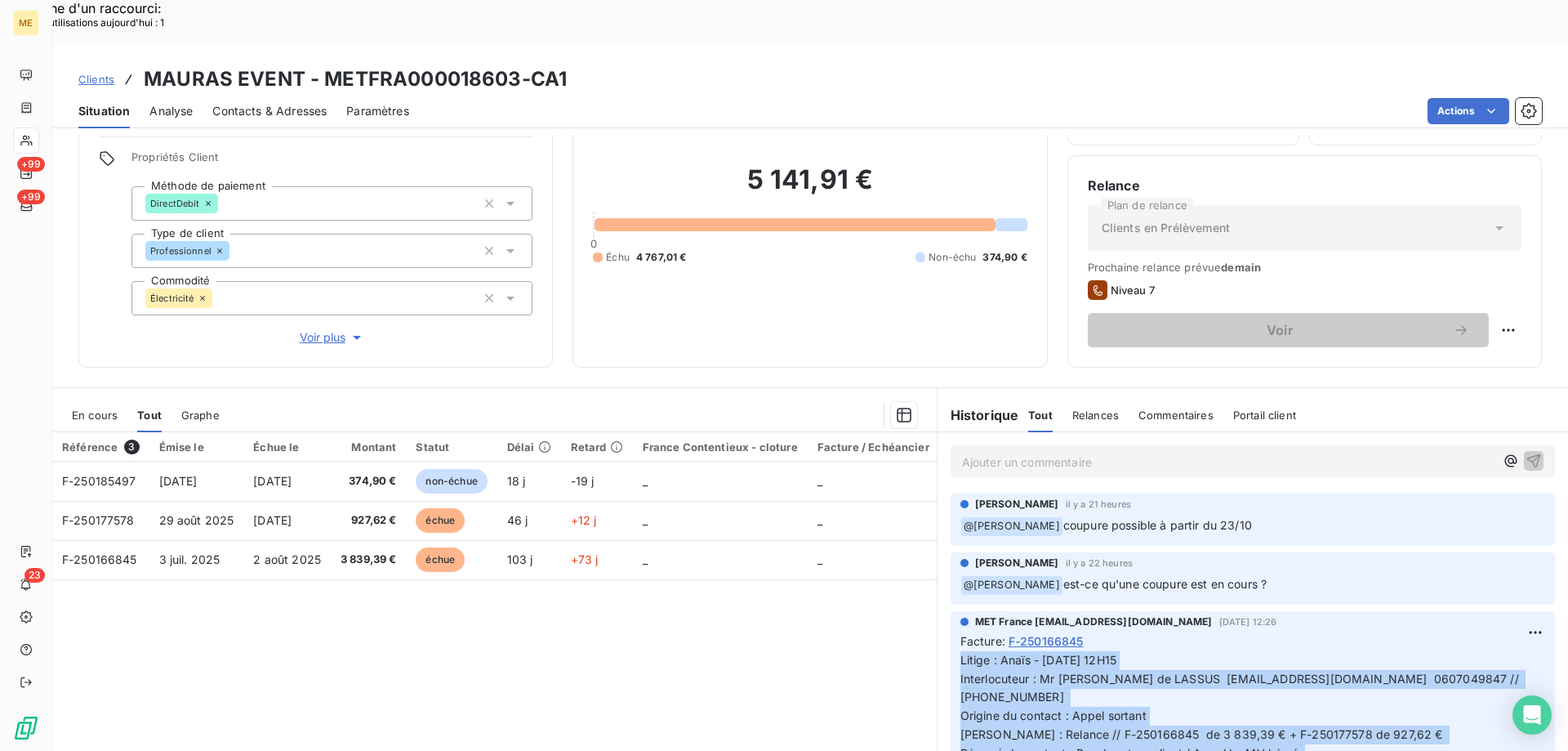
drag, startPoint x: 1318, startPoint y: 710, endPoint x: 951, endPoint y: 618, distance: 378.4
click at [951, 618] on div "MET France [EMAIL_ADDRESS][DOMAIN_NAME] [DATE] 12:26 Facture : F-250166845 Liti…" at bounding box center [1253, 700] width 605 height 180
copy span "Litige : Anaïs - [DATE] 12H15 Interlocuteur : Mr [PERSON_NAME] de LASSUS [EMAIL…"
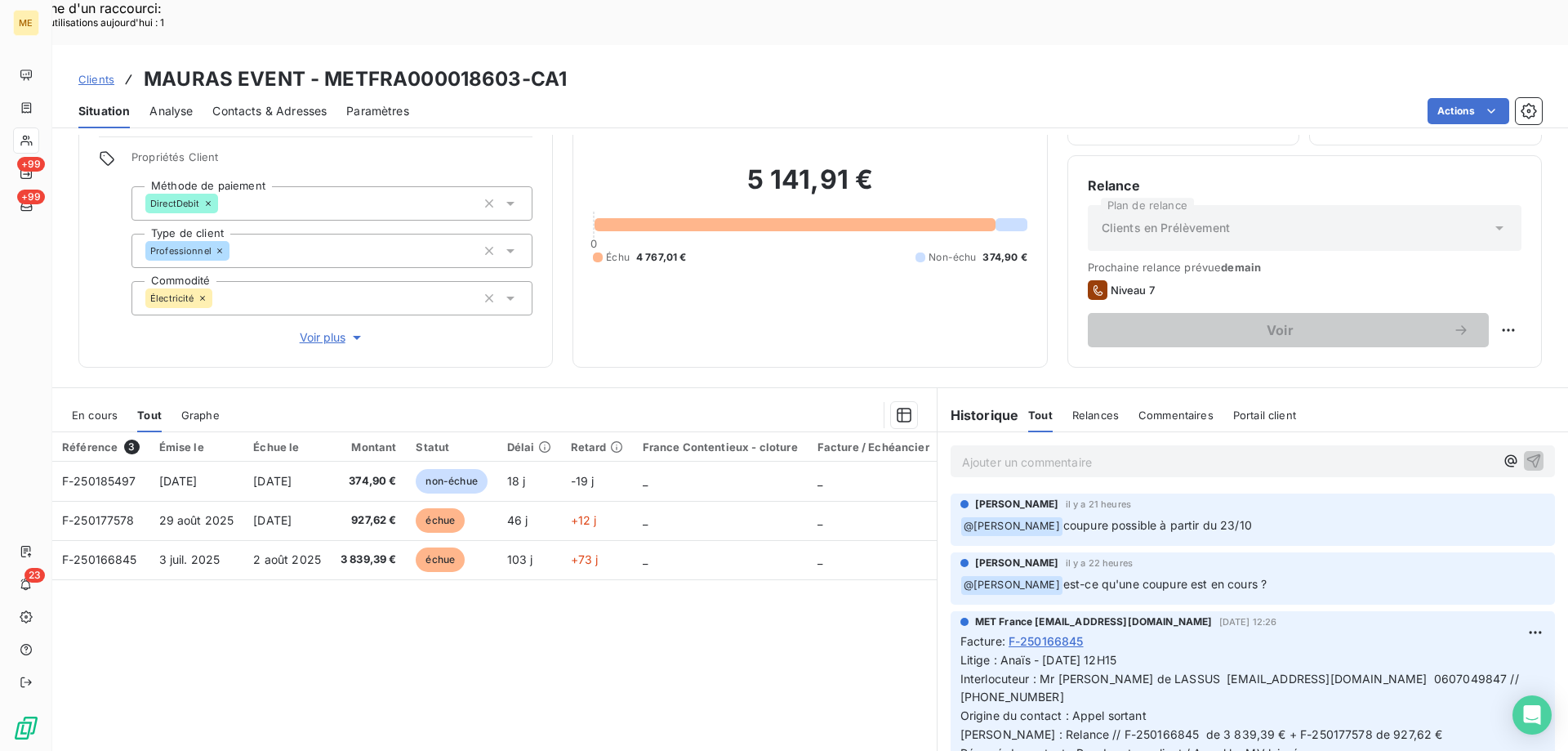
click at [988, 452] on p "Ajouter un commentaire ﻿" at bounding box center [1227, 462] width 532 height 21
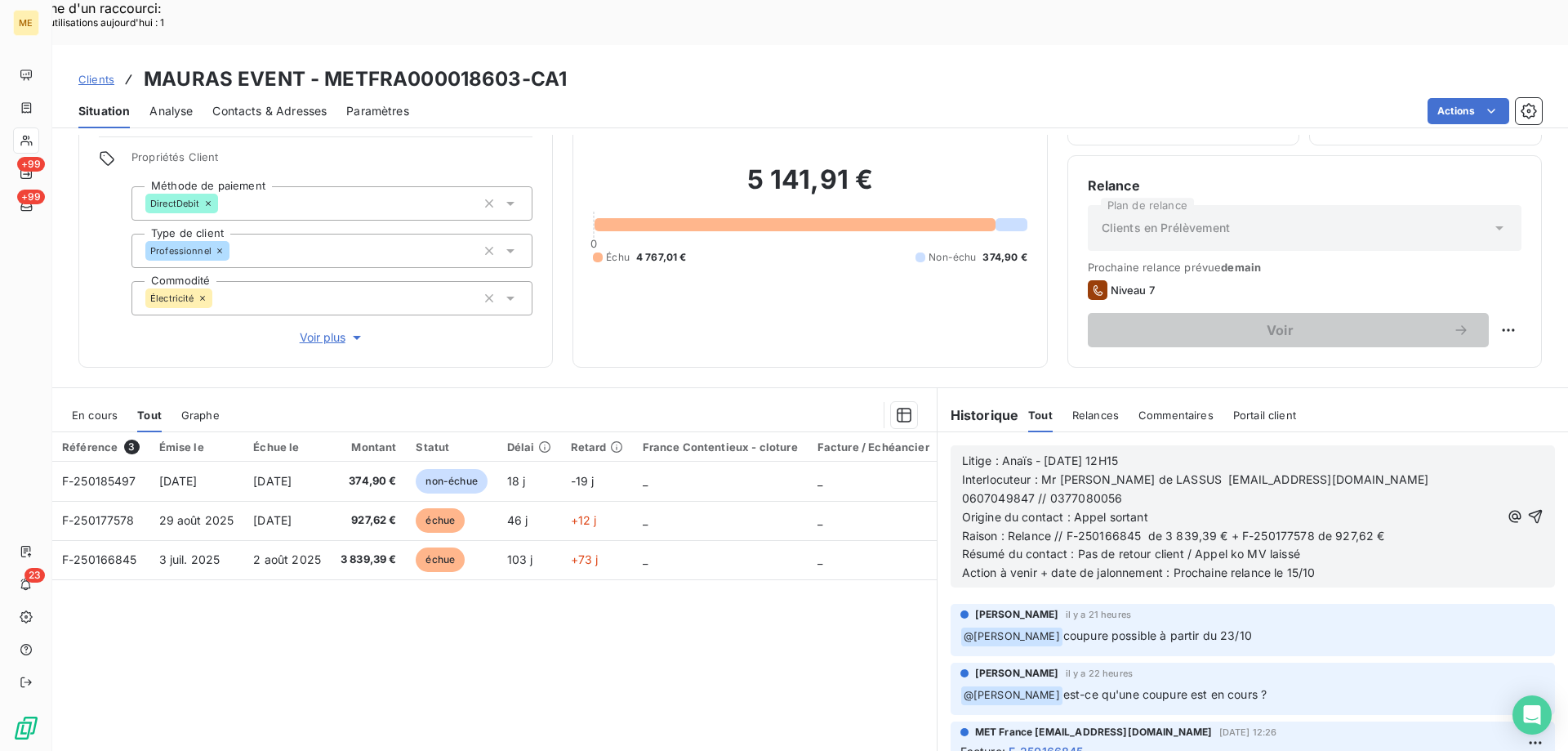
drag, startPoint x: 954, startPoint y: 414, endPoint x: 1195, endPoint y: 413, distance: 241.0
click at [1193, 452] on p "Litige : Anaïs - [DATE] 12H15" at bounding box center [1231, 461] width 539 height 19
drag, startPoint x: 1248, startPoint y: 441, endPoint x: 1215, endPoint y: 441, distance: 33.0
click at [1198, 472] on span "Interlocuteur : Mr [PERSON_NAME] de LASSUS [EMAIL_ADDRESS][DOMAIN_NAME] 0607049…" at bounding box center [1198, 488] width 473 height 33
click at [1219, 470] on p "Interlocuteur : Mr [PERSON_NAME] de LASSUS [EMAIL_ADDRESS][DOMAIN_NAME] 0607049…" at bounding box center [1231, 489] width 539 height 38
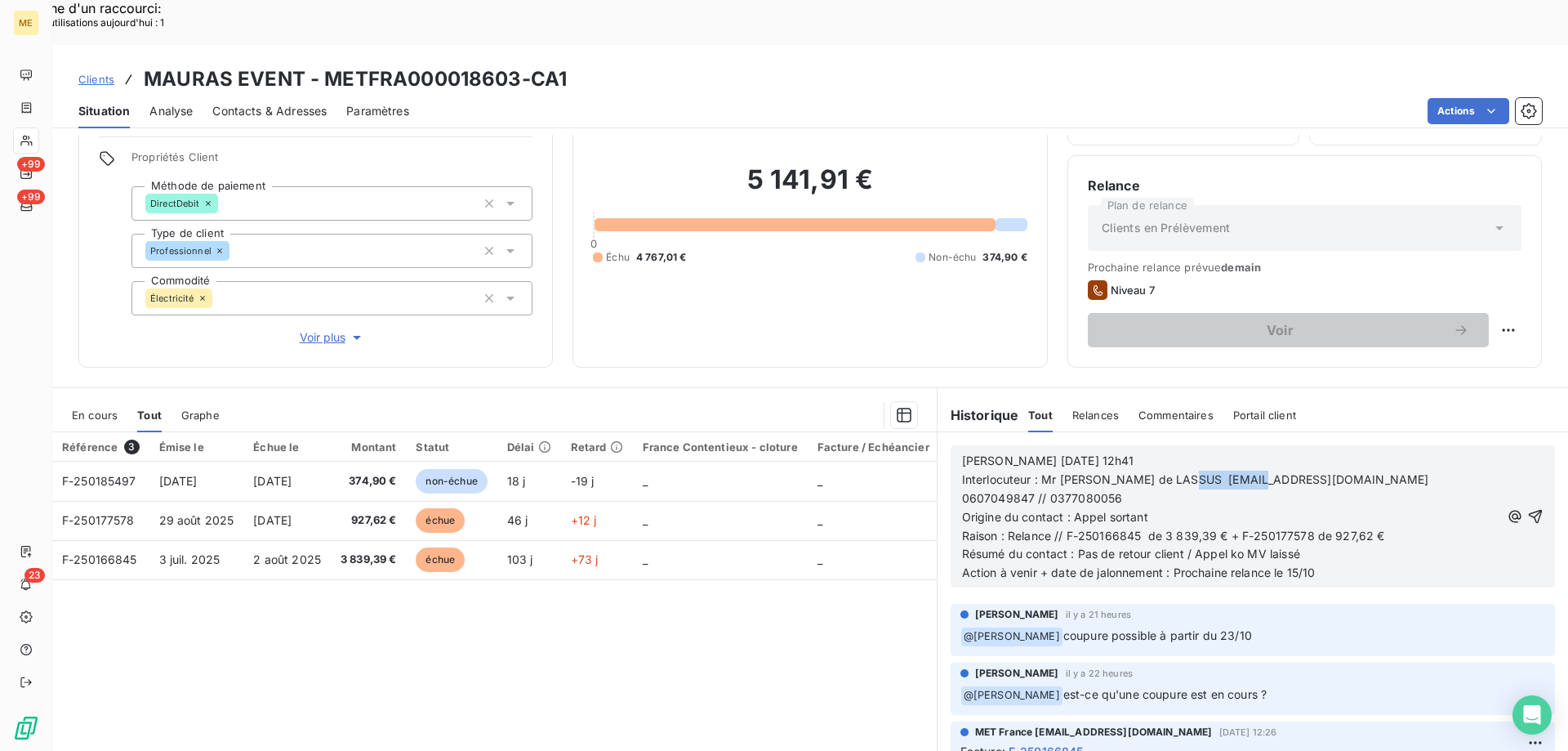
drag, startPoint x: 1180, startPoint y: 434, endPoint x: 1249, endPoint y: 438, distance: 69.1
click at [1249, 472] on span "Interlocuteur : Mr [PERSON_NAME] de LASSUS [EMAIL_ADDRESS][DOMAIN_NAME] 0607049…" at bounding box center [1198, 488] width 473 height 33
copy span "ymferriere@"
drag, startPoint x: 1103, startPoint y: 451, endPoint x: 1140, endPoint y: 444, distance: 37.7
click at [1140, 508] on p "Origine du contact : Appel sortant" at bounding box center [1231, 517] width 539 height 19
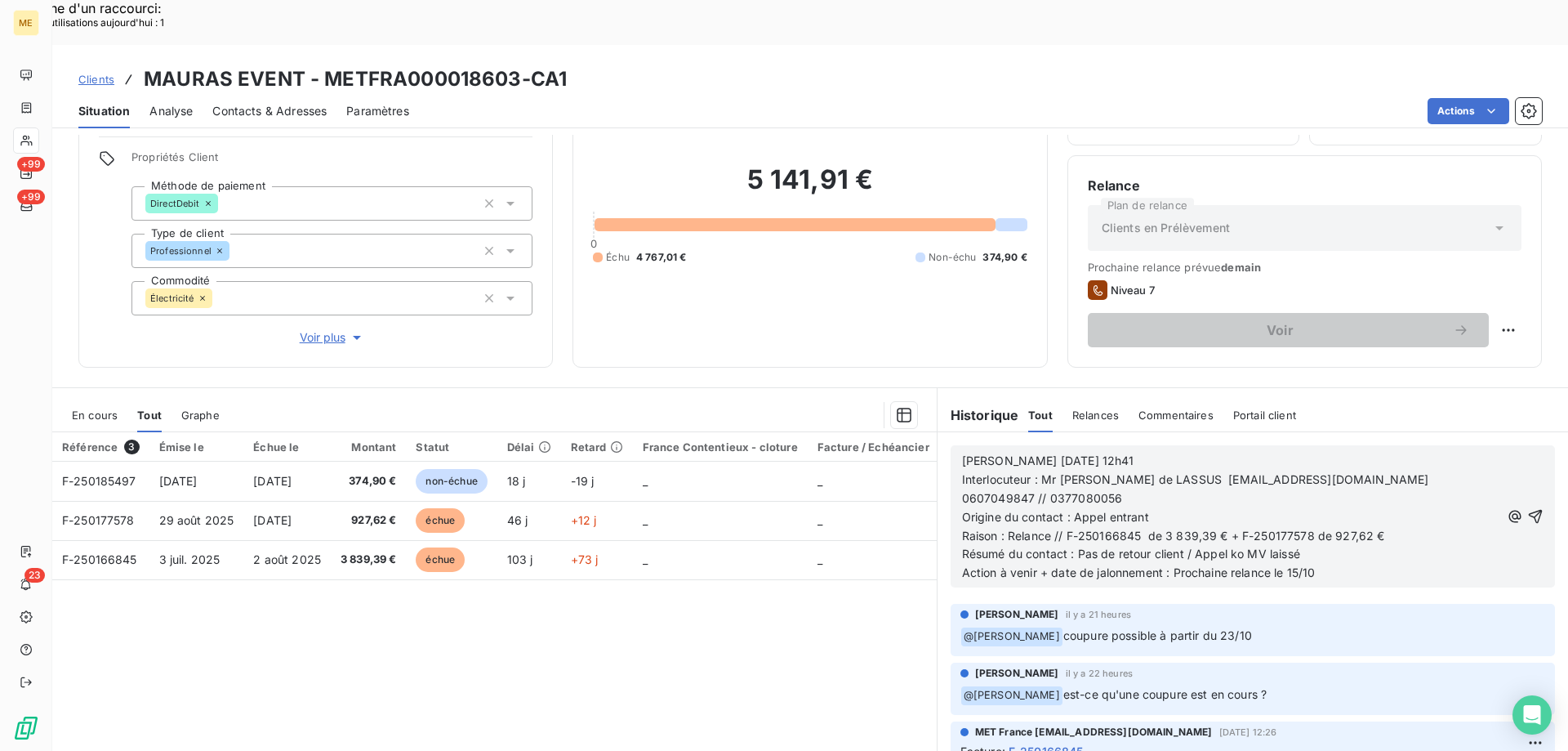
drag, startPoint x: 1071, startPoint y: 490, endPoint x: 1302, endPoint y: 491, distance: 231.0
click at [1302, 545] on p "Résumé du contact : Pas de retour client / Appel ko MV laissé" at bounding box center [1231, 554] width 539 height 19
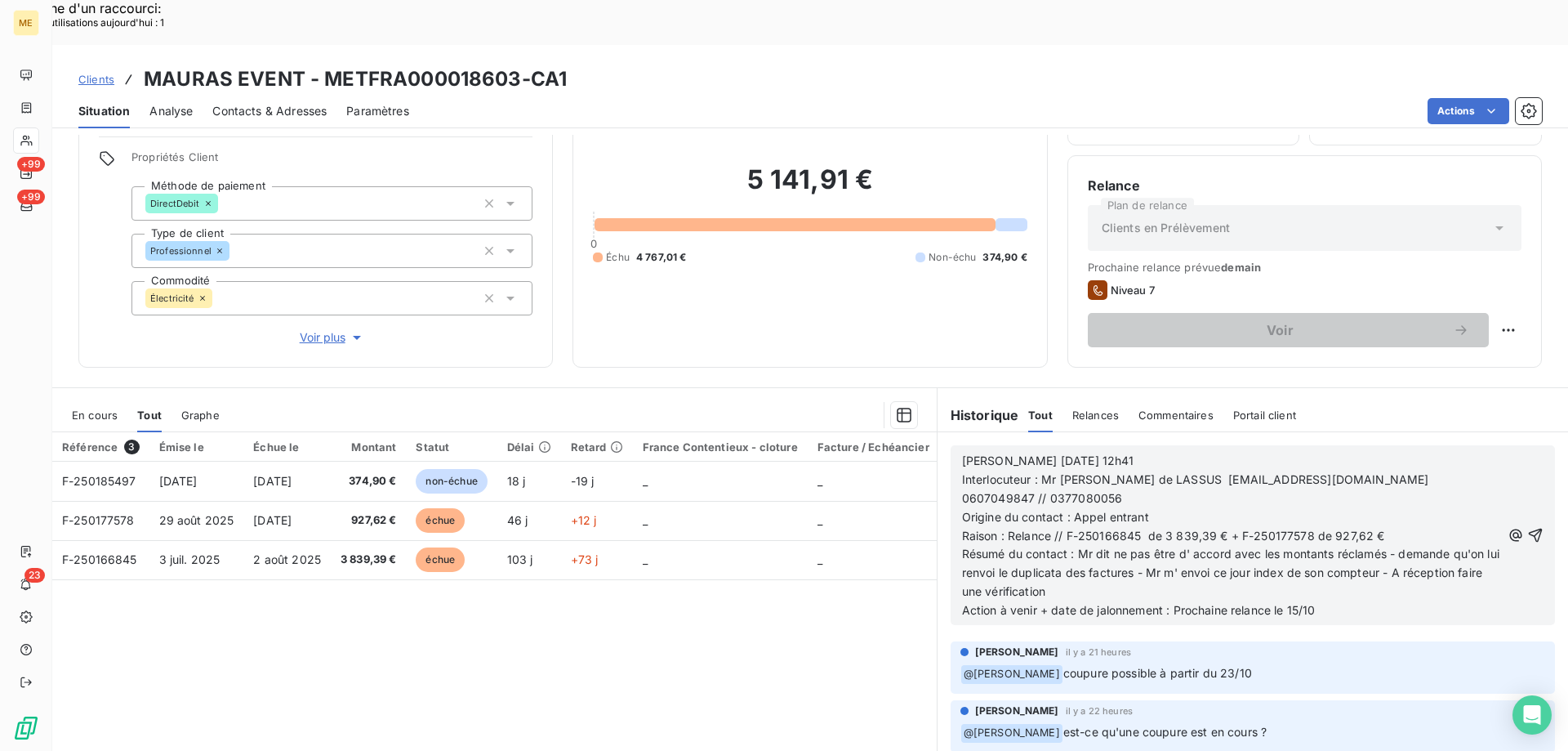
click at [1063, 546] on span "Résumé du contact : Mr dit ne pas être d' accord avec les montants réclamés - d…" at bounding box center [1232, 572] width 541 height 52
click at [1230, 545] on p "Résumé du contact : Mr dit ne pas être d' accord avec les montants réclamés - d…" at bounding box center [1231, 573] width 539 height 57
drag, startPoint x: 1166, startPoint y: 543, endPoint x: 1313, endPoint y: 541, distance: 147.0
click at [1313, 601] on p "Action à venir + date de jalonnement : Prochaine relance le 15/10" at bounding box center [1231, 610] width 539 height 19
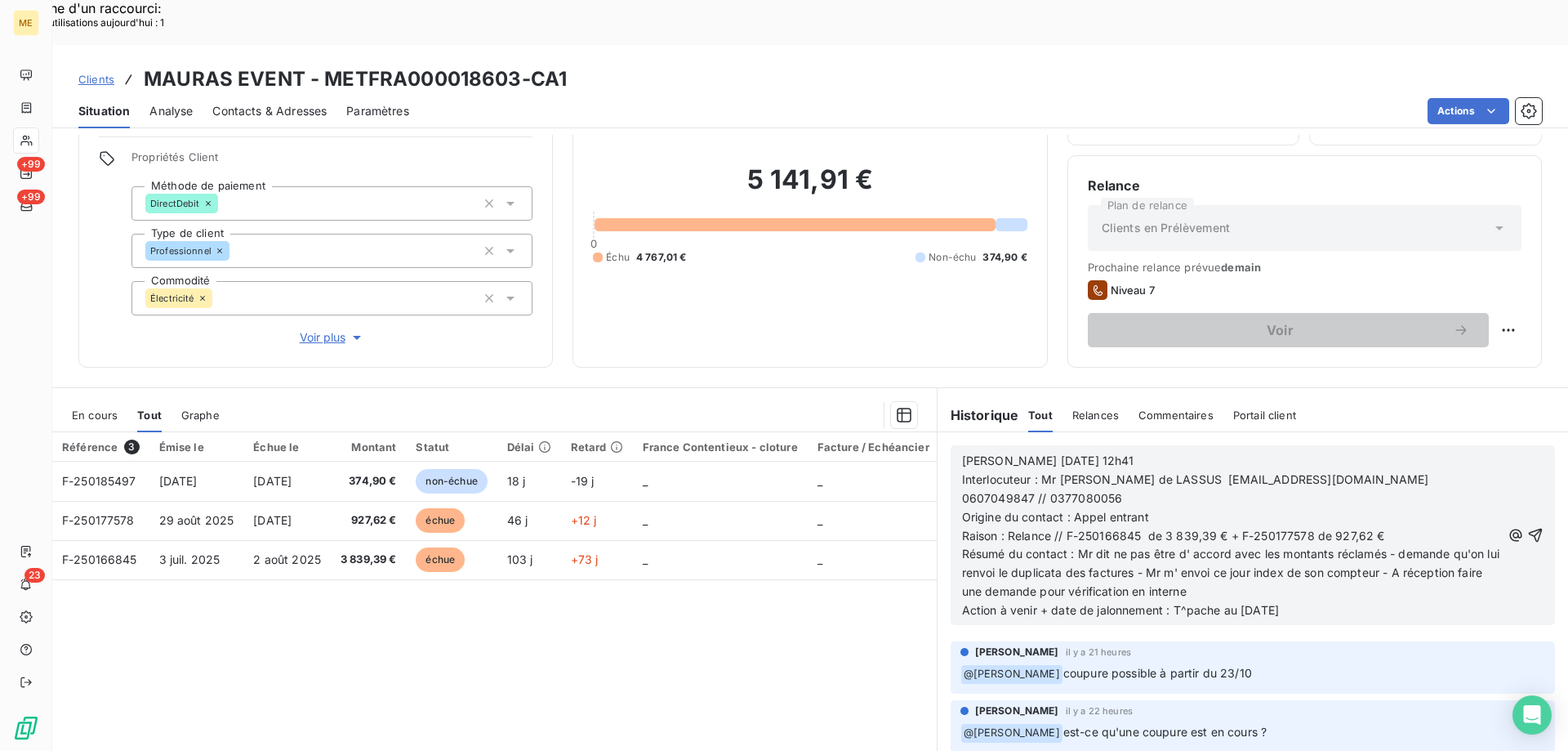
click at [1190, 603] on span "Action à venir + date de jalonnement : T^pache au [DATE]" at bounding box center [1120, 610] width 317 height 14
click at [1527, 527] on icon "button" at bounding box center [1535, 535] width 16 height 16
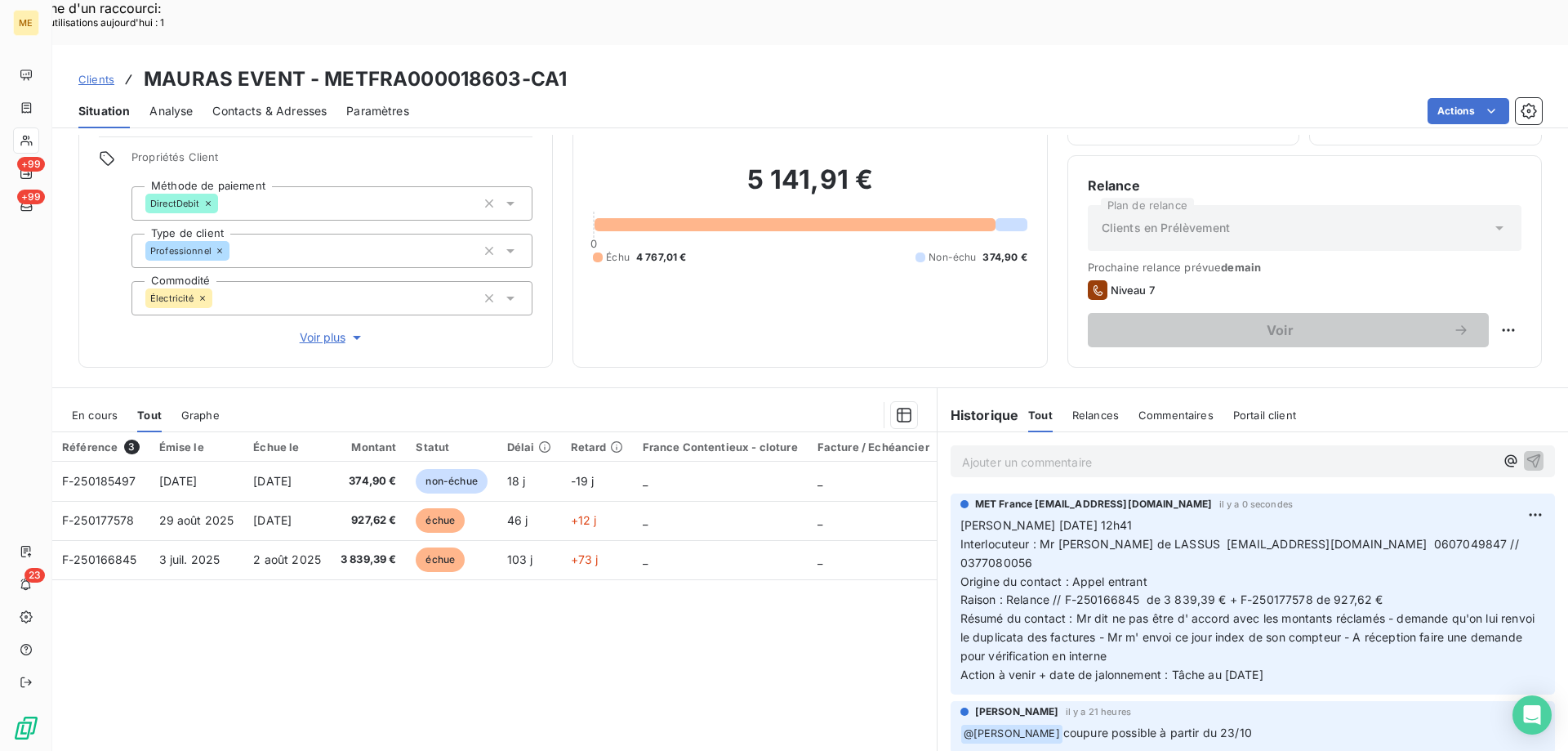
click at [684, 65] on div "Clients MAURAS EVENT - METFRA000018603-CA1" at bounding box center [810, 80] width 1515 height 30
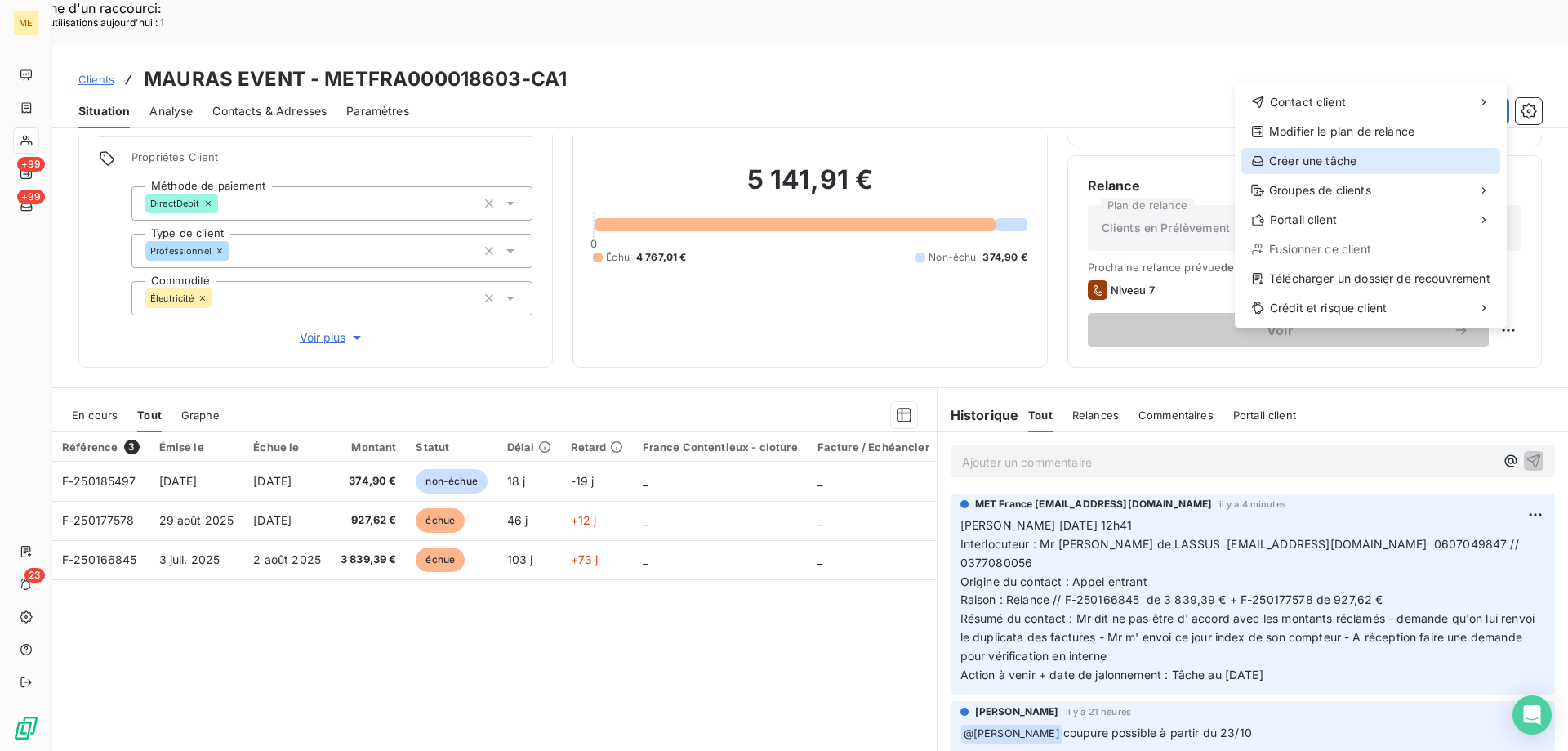
click at [1317, 162] on div "Créer une tâche" at bounding box center [1370, 161] width 259 height 26
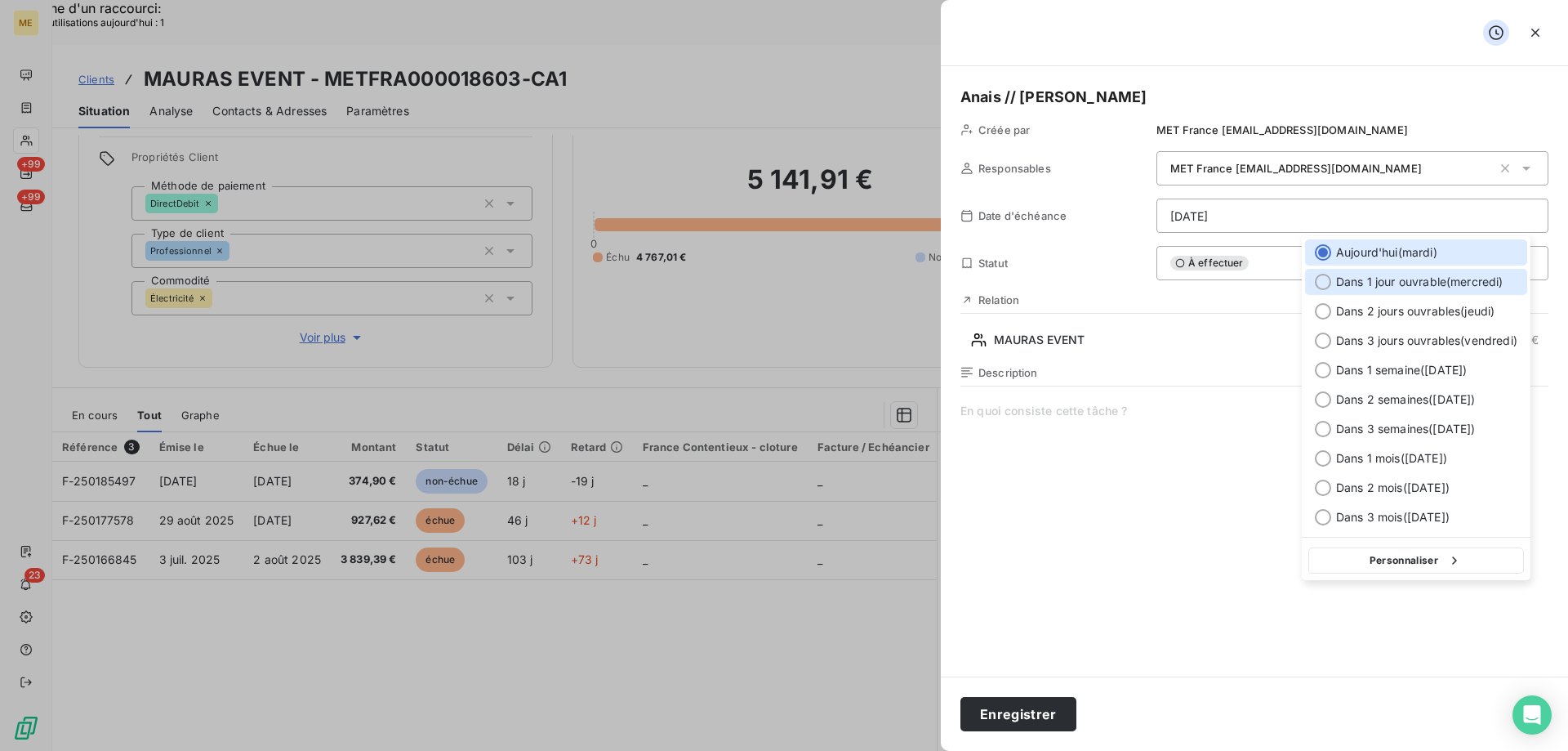
click at [1321, 281] on div at bounding box center [1322, 282] width 16 height 16
type input "[DATE]"
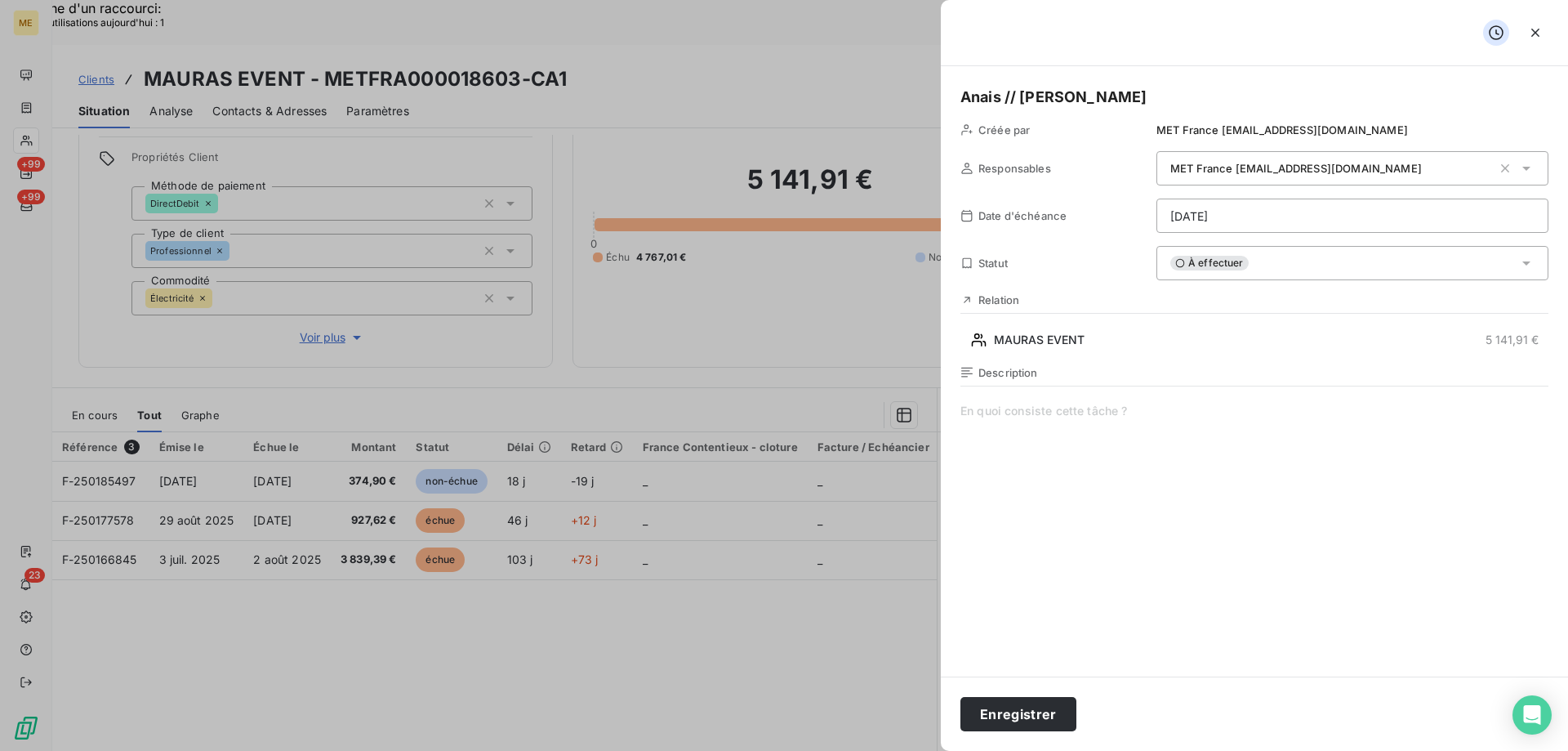
click at [1040, 421] on span at bounding box center [1254, 559] width 588 height 313
click at [1021, 710] on button "Enregistrer" at bounding box center [1018, 713] width 116 height 34
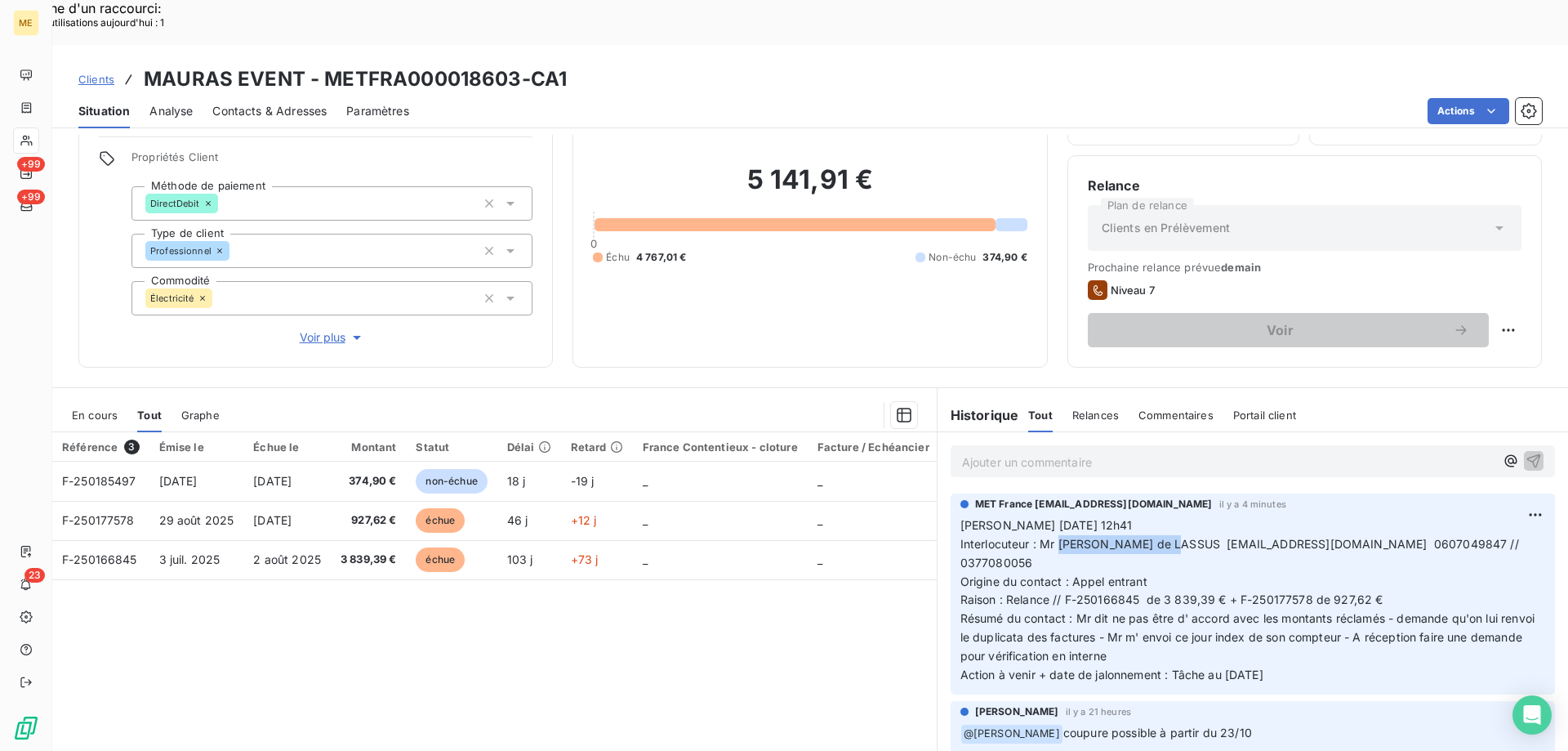
drag, startPoint x: 1051, startPoint y: 492, endPoint x: 1170, endPoint y: 496, distance: 119.1
click at [1170, 537] on span "Interlocuteur : Mr [PERSON_NAME] de LASSUS [EMAIL_ADDRESS][DOMAIN_NAME] 0607049…" at bounding box center [1241, 553] width 562 height 33
copy span "FERRIERE de [PERSON_NAME]"
click at [1148, 523] on p "[PERSON_NAME] [DATE] 12h41 Interlocuteur : Mr [PERSON_NAME] de LASSUS [EMAIL_AD…" at bounding box center [1253, 600] width 585 height 168
drag, startPoint x: 1146, startPoint y: 514, endPoint x: 952, endPoint y: 477, distance: 197.5
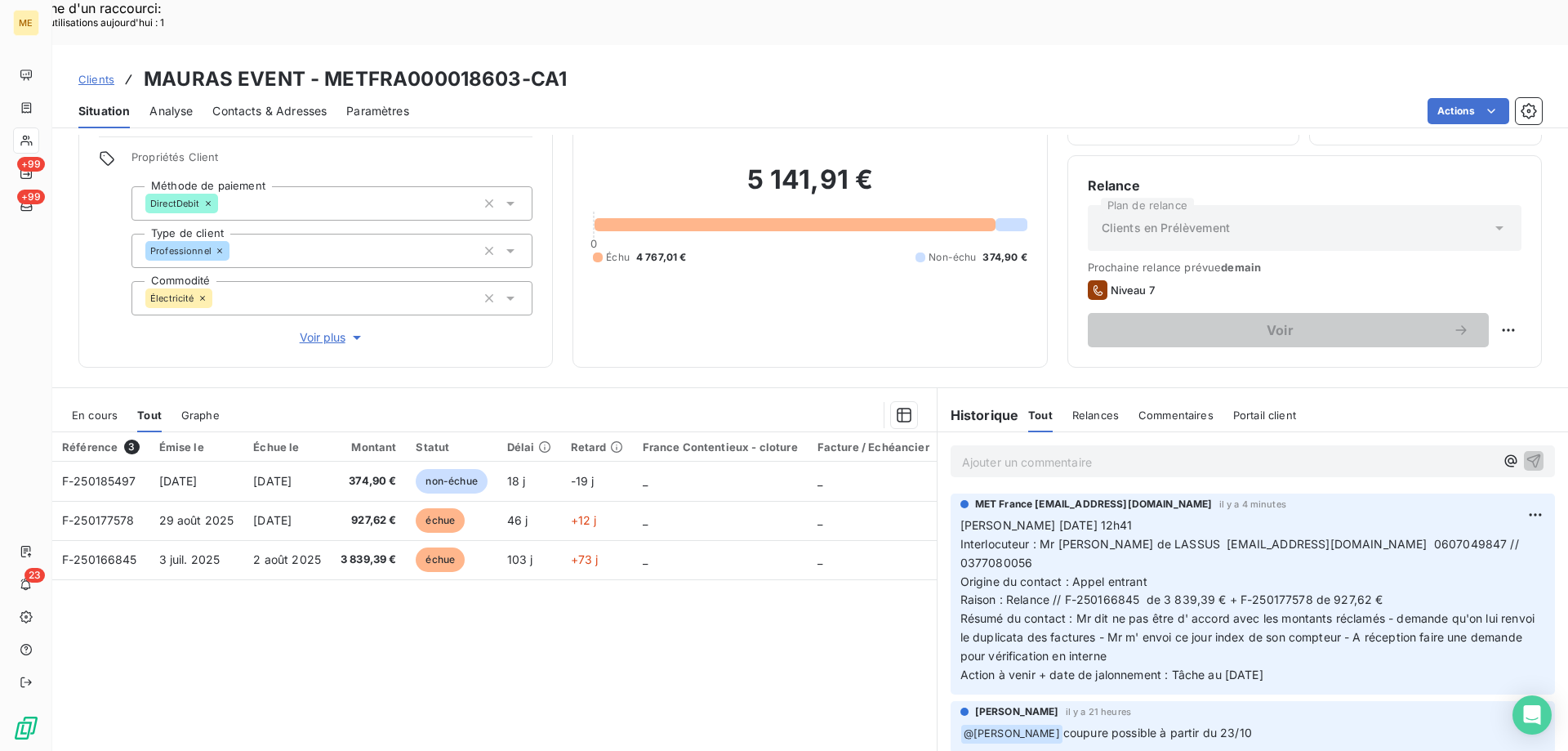
click at [960, 516] on p "[PERSON_NAME] [DATE] 12h41 Interlocuteur : Mr [PERSON_NAME] de LASSUS [EMAIL_AD…" at bounding box center [1253, 600] width 585 height 168
copy p "[PERSON_NAME] [DATE] 12h41 Interlocuteur : Mr [PERSON_NAME] de LASSUS [EMAIL_AD…"
drag, startPoint x: 1304, startPoint y: 602, endPoint x: 950, endPoint y: 481, distance: 374.1
click at [951, 493] on div "MET France [EMAIL_ADDRESS][DOMAIN_NAME] il y a 4 minutes [PERSON_NAME] [DATE] 1…" at bounding box center [1253, 594] width 605 height 201
copy p "[PERSON_NAME] [DATE] 12h41 Interlocuteur : Mr [PERSON_NAME] de LASSUS [EMAIL_AD…"
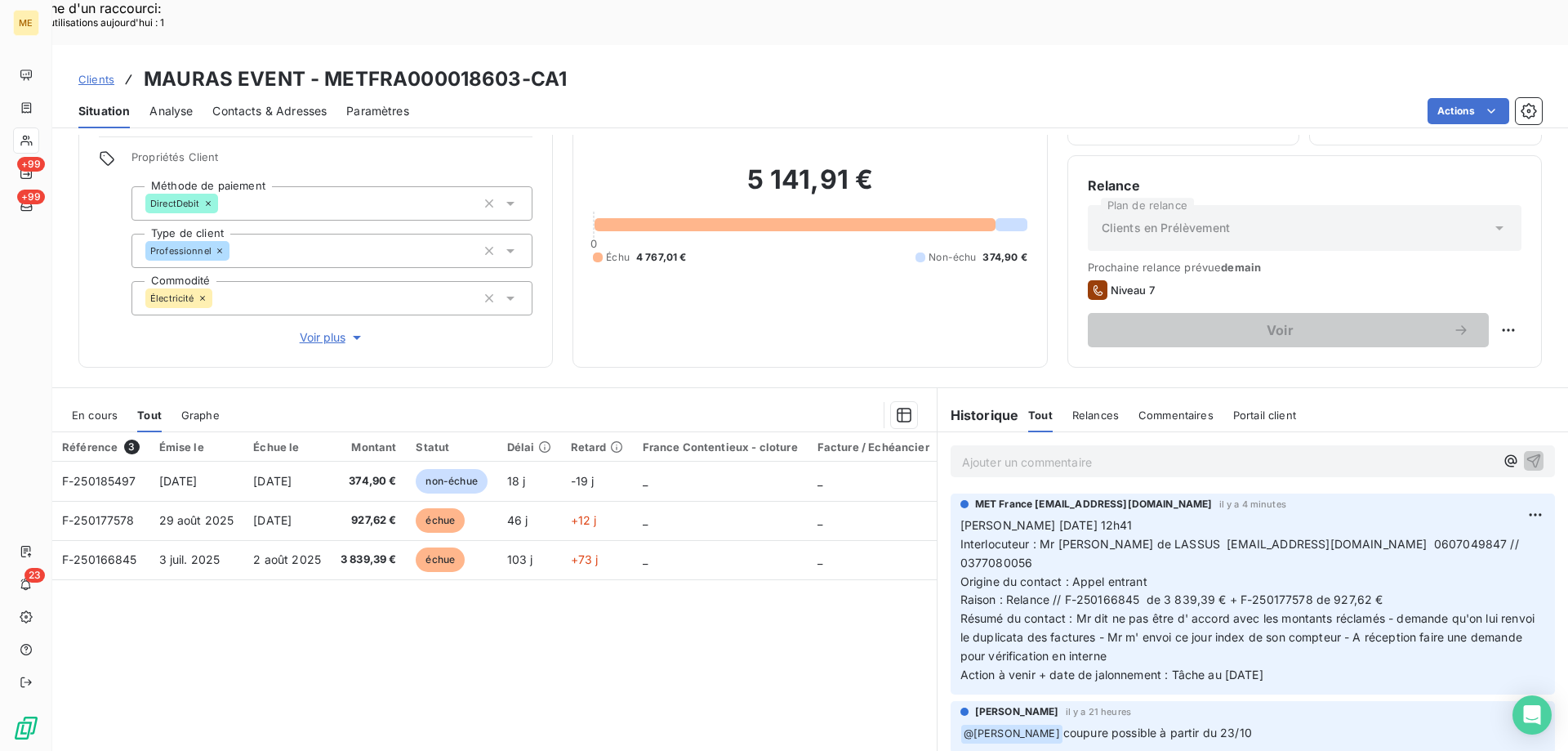
click at [767, 608] on div "Référence 3 Émise le Échue le Montant Statut Délai Retard France Contentieux - …" at bounding box center [494, 589] width 884 height 314
drag, startPoint x: 1179, startPoint y: 501, endPoint x: 1303, endPoint y: 498, distance: 124.0
click at [1303, 537] on span "Interlocuteur : Mr [PERSON_NAME] de LASSUS [EMAIL_ADDRESS][DOMAIN_NAME] 0607049…" at bounding box center [1241, 553] width 562 height 33
copy span "[EMAIL_ADDRESS][DOMAIN_NAME]"
drag, startPoint x: 581, startPoint y: 30, endPoint x: 324, endPoint y: 33, distance: 257.0
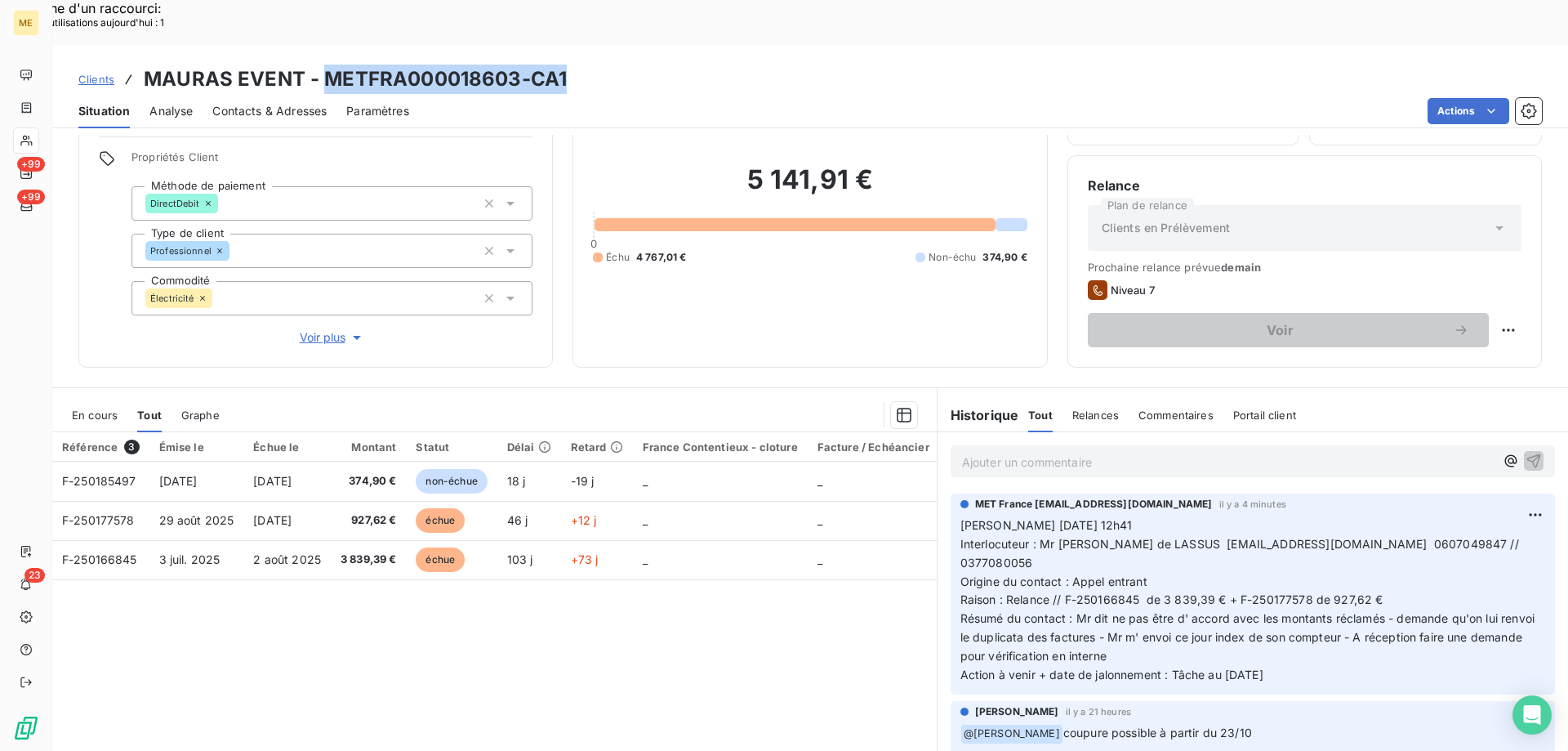
click at [324, 65] on div "Clients MAURAS EVENT - METFRA000018603-CA1" at bounding box center [810, 80] width 1515 height 30
copy h3 "METFRA000018603-CA1"
click at [636, 582] on div "Référence 3 Émise le Échue le Montant Statut Délai Retard France Contentieux - …" at bounding box center [494, 589] width 884 height 314
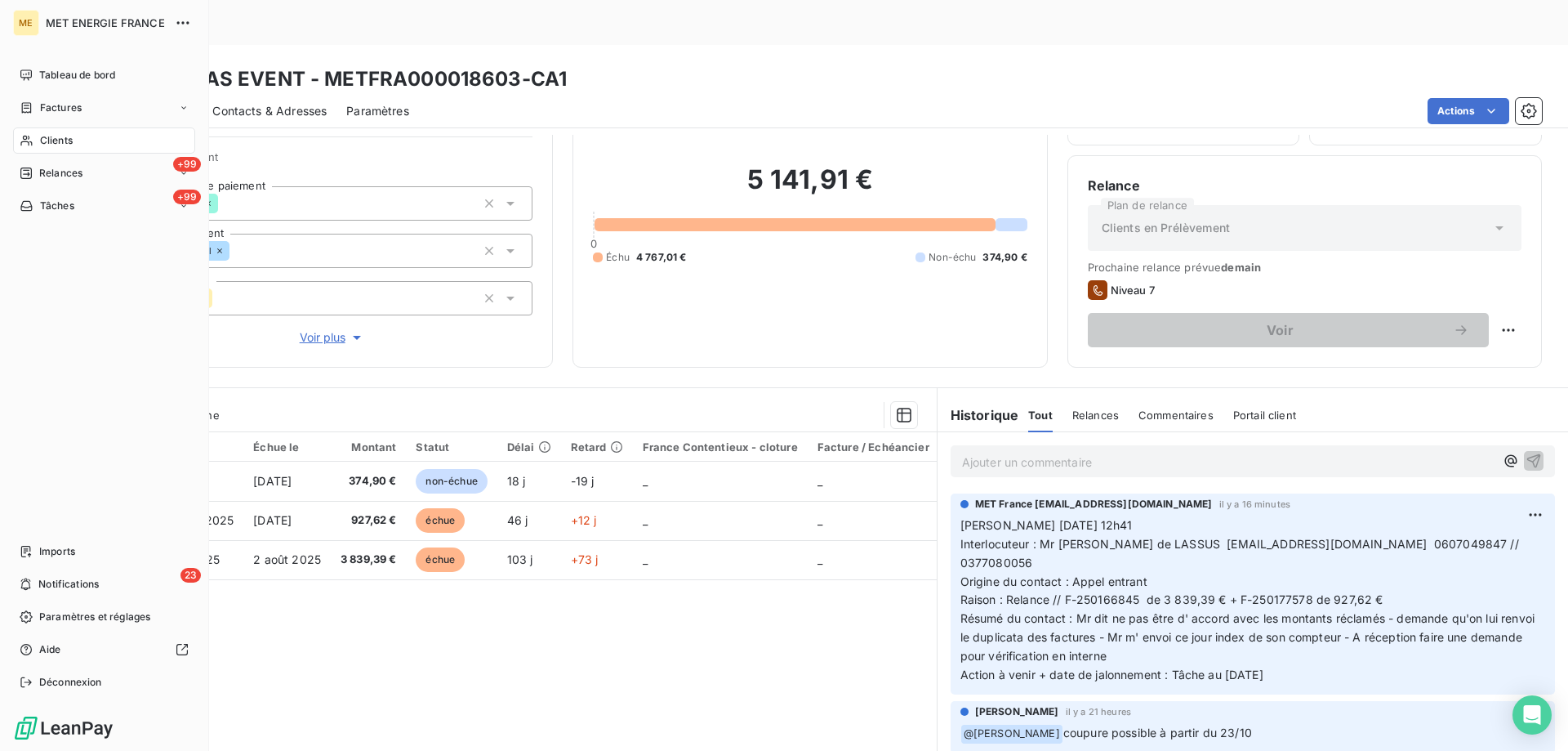
click at [93, 144] on div "Clients" at bounding box center [103, 140] width 182 height 26
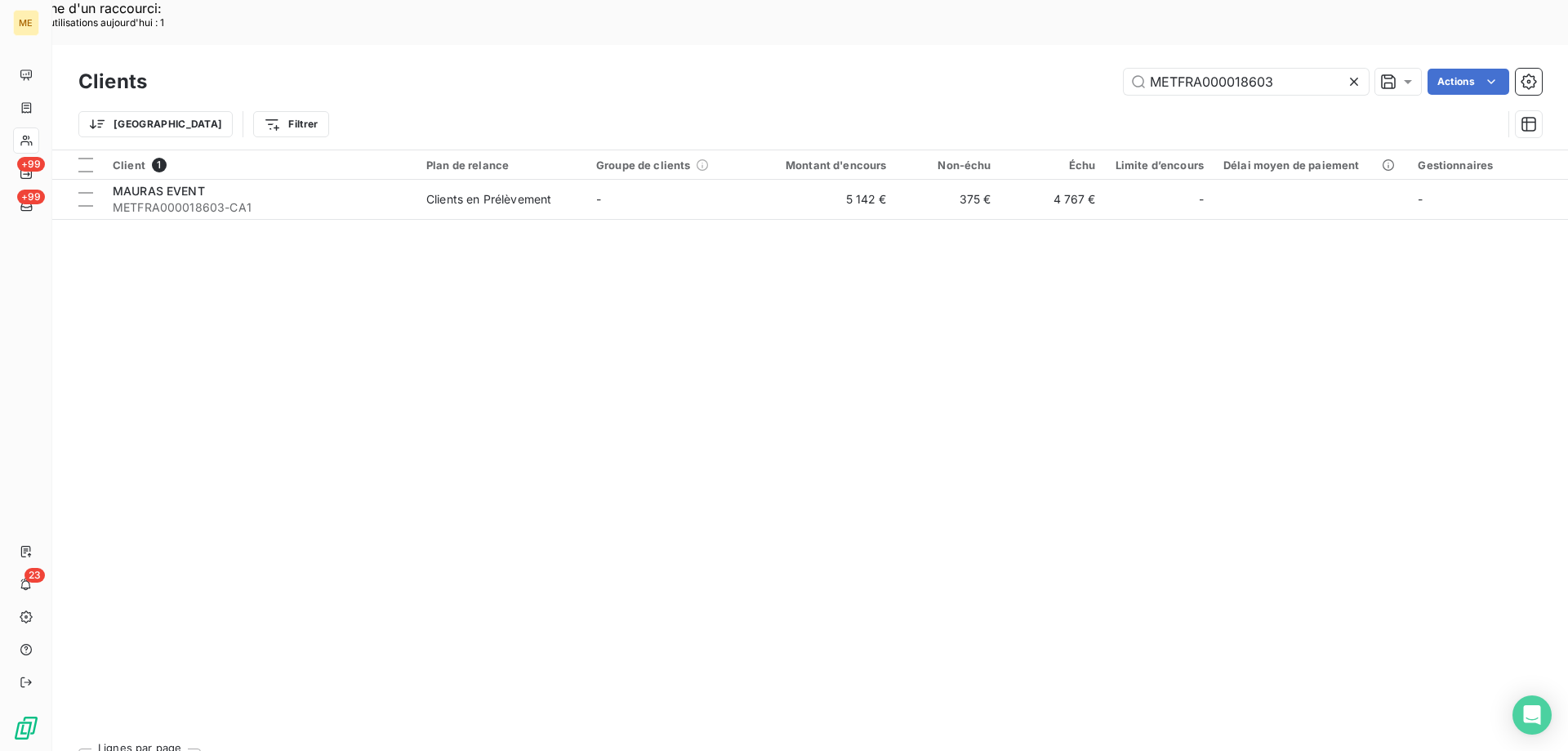
drag, startPoint x: 1347, startPoint y: 36, endPoint x: 1286, endPoint y: 54, distance: 63.6
click at [1346, 74] on icon at bounding box center [1353, 82] width 16 height 16
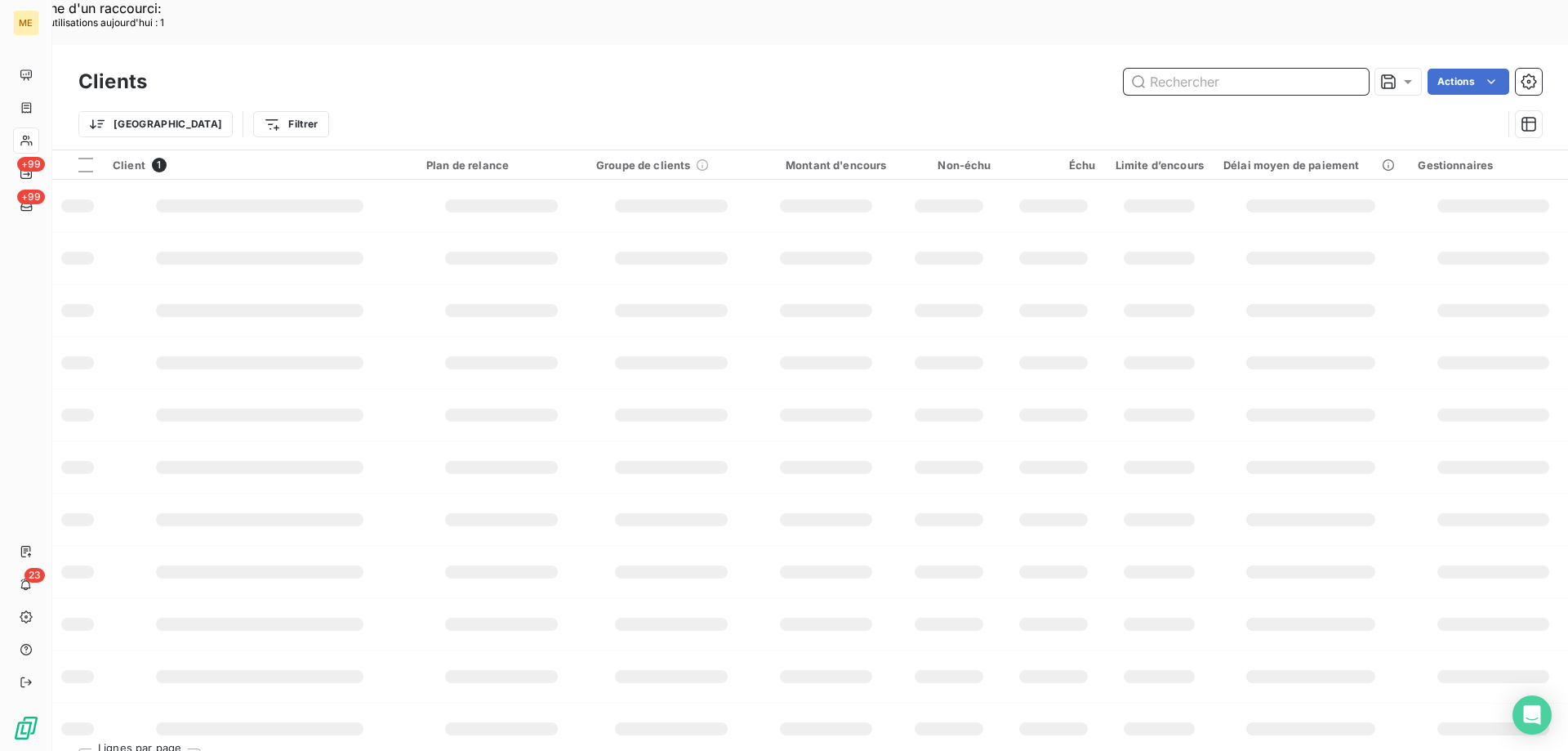
click at [1200, 69] on input "text" at bounding box center [1246, 82] width 245 height 26
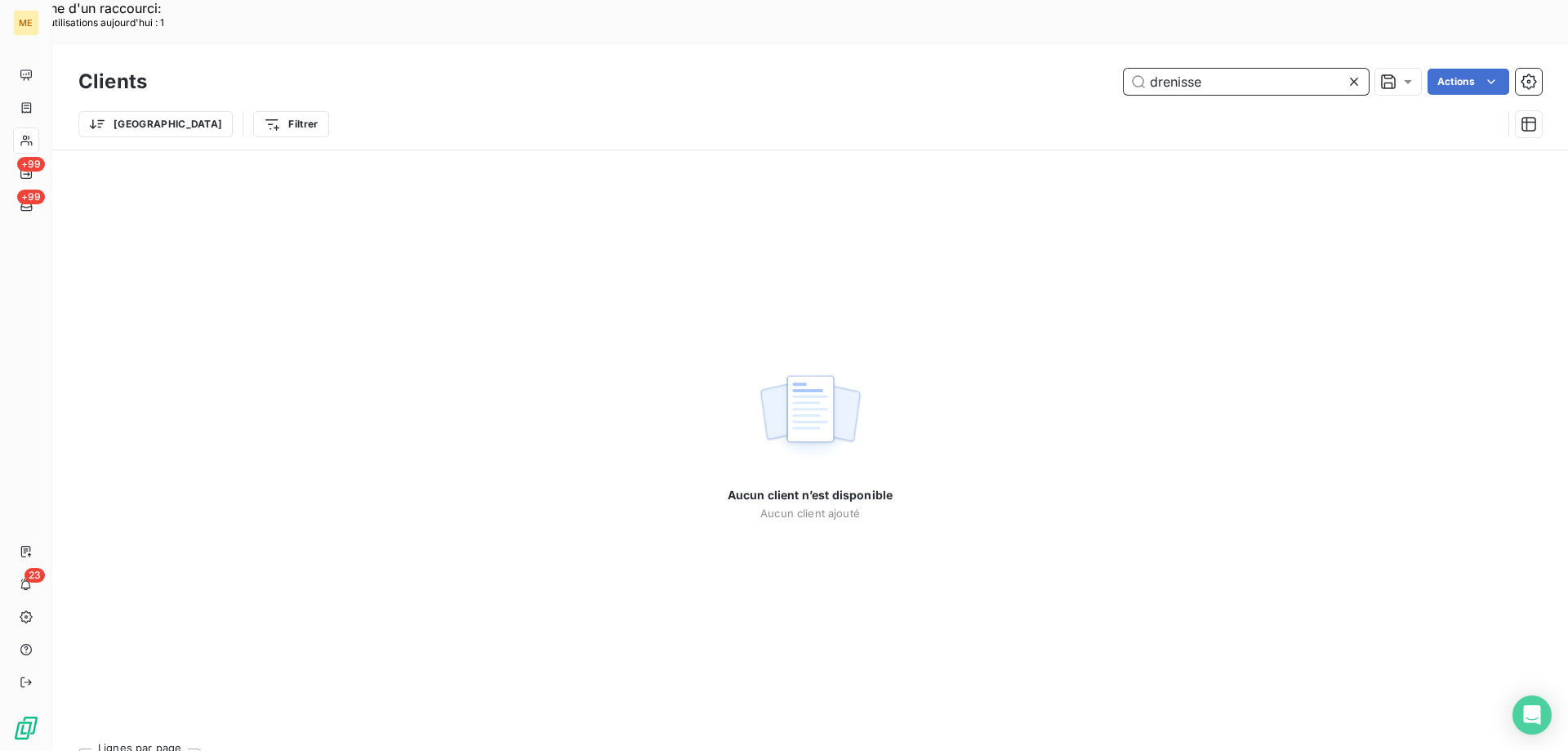
drag, startPoint x: 1208, startPoint y: 40, endPoint x: 1150, endPoint y: 43, distance: 58.1
click at [1150, 69] on input "drenisse" at bounding box center [1246, 82] width 245 height 26
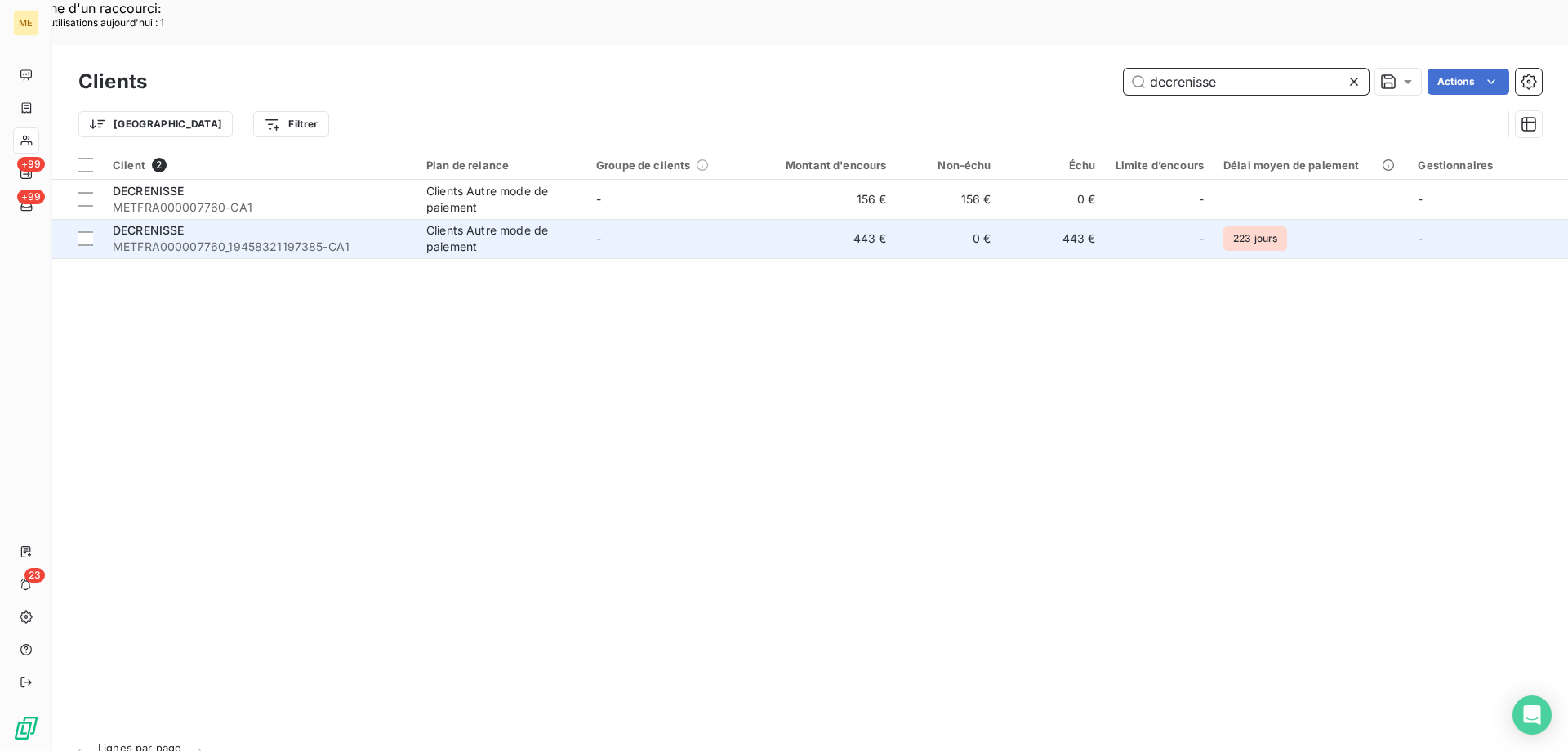
type input "decrenisse"
click at [180, 222] on div "DECRENISSE" at bounding box center [260, 230] width 294 height 16
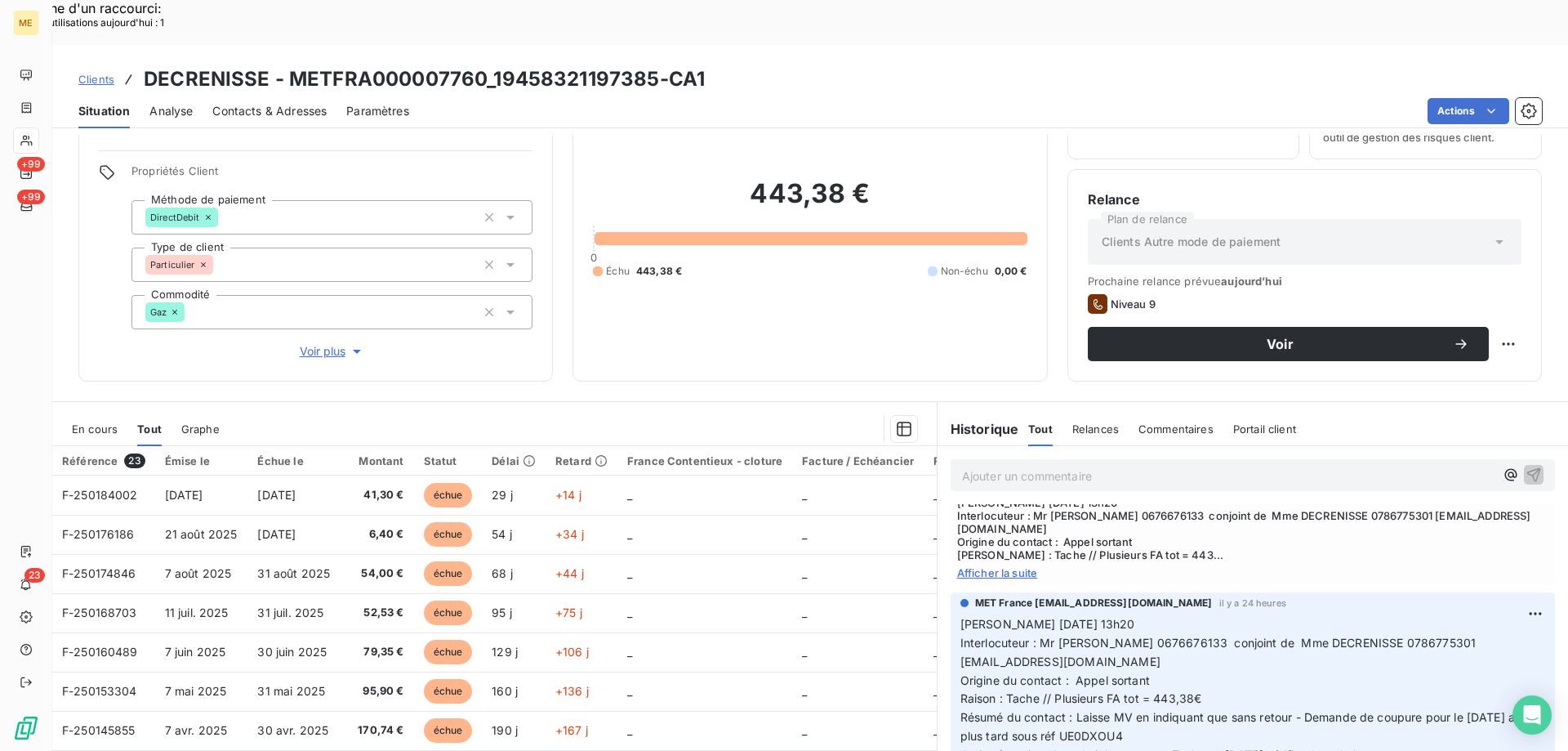
scroll to position [103, 0]
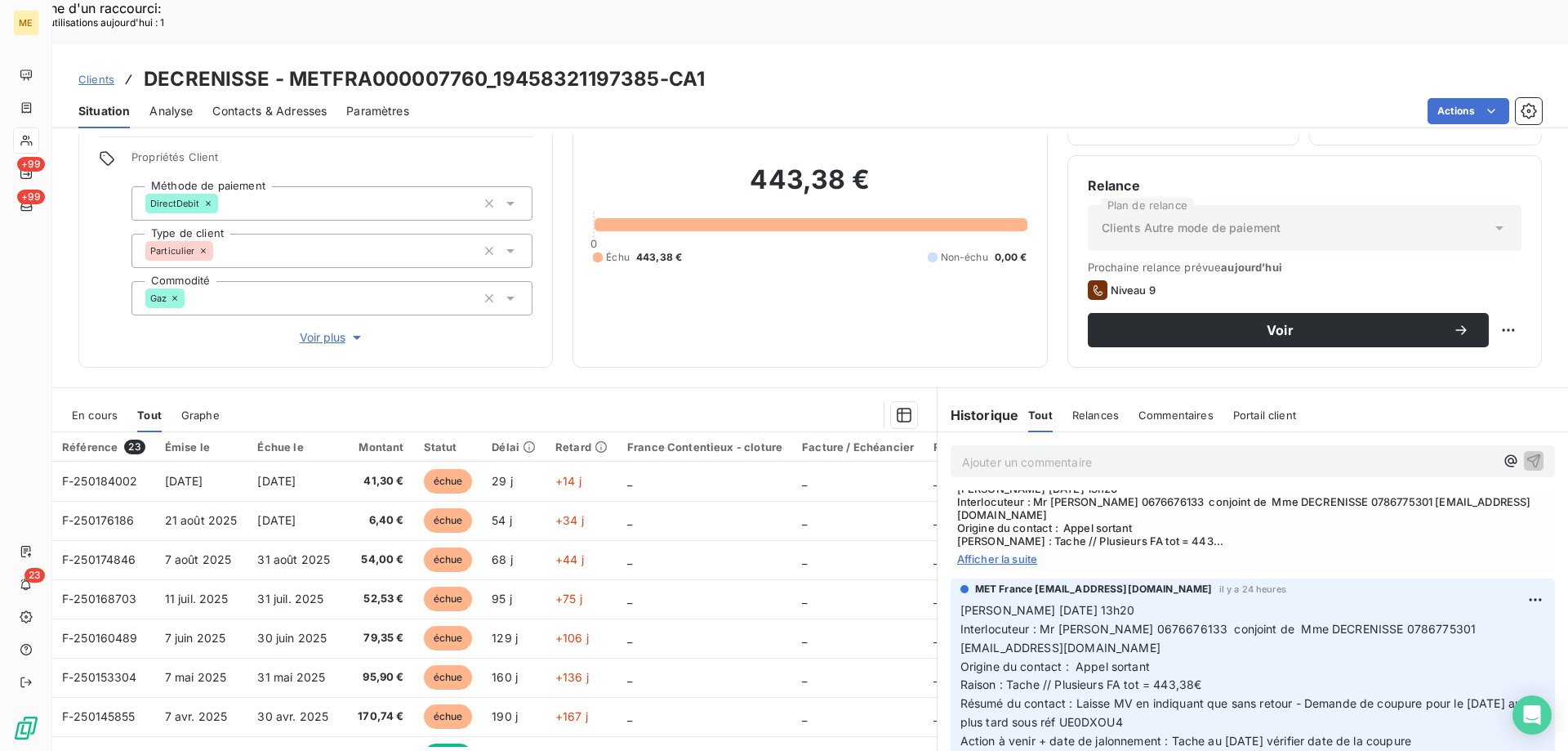
click at [989, 552] on span "Afficher la suite" at bounding box center [1252, 558] width 592 height 13
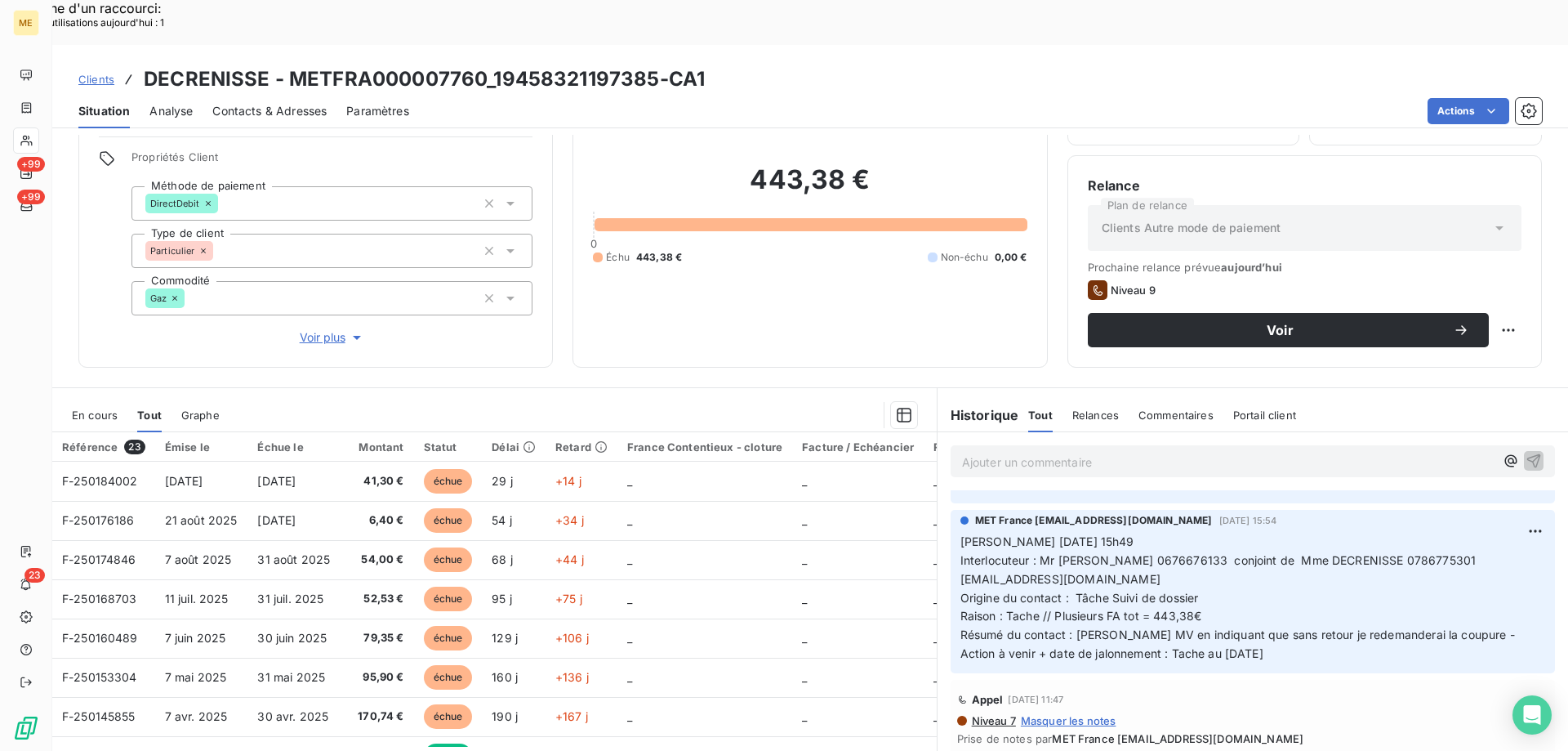
scroll to position [572, 0]
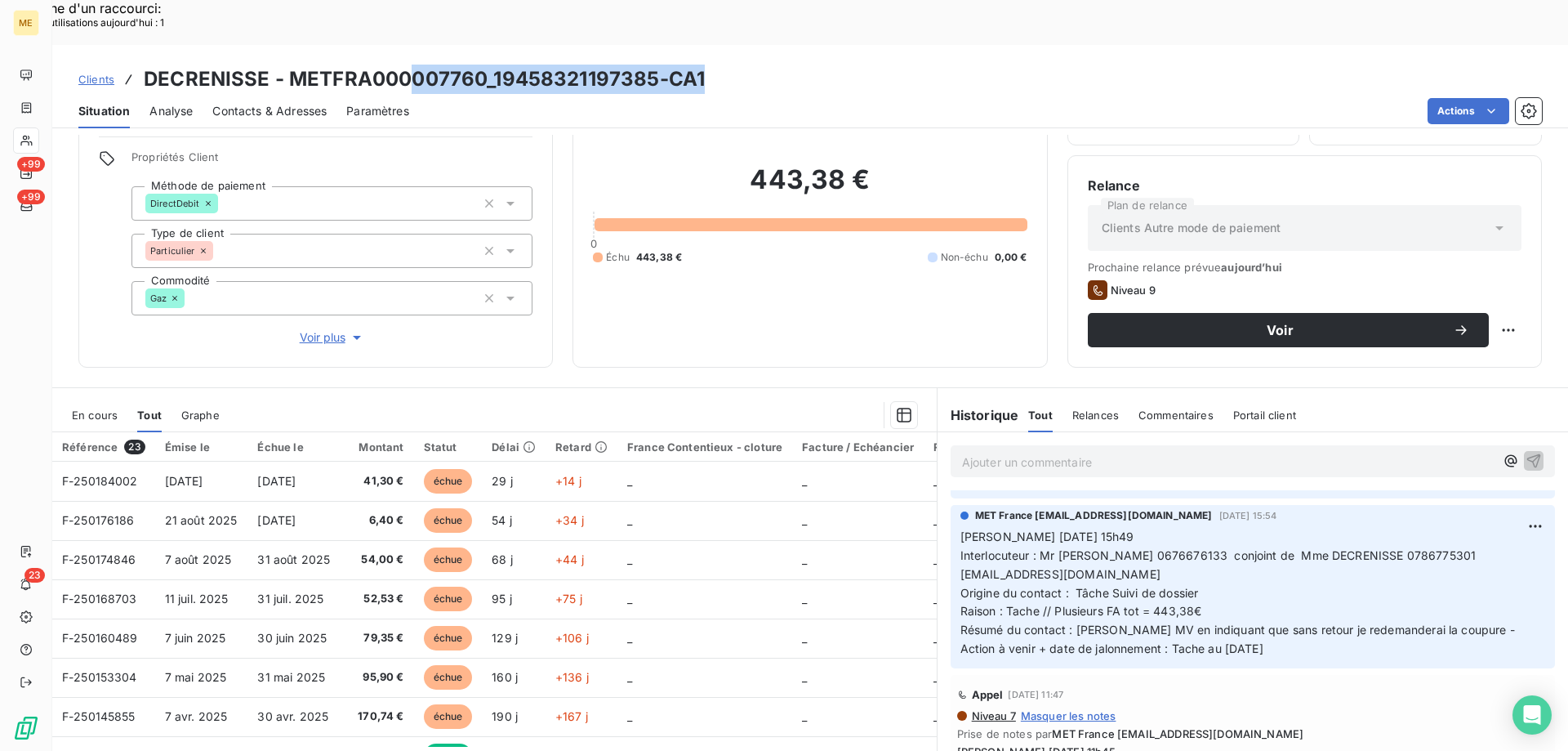
drag, startPoint x: 660, startPoint y: 38, endPoint x: 404, endPoint y: 30, distance: 256.1
click at [404, 65] on div "Clients DECRENISSE - METFRA000007760_19458321197385-CA1" at bounding box center [810, 80] width 1515 height 30
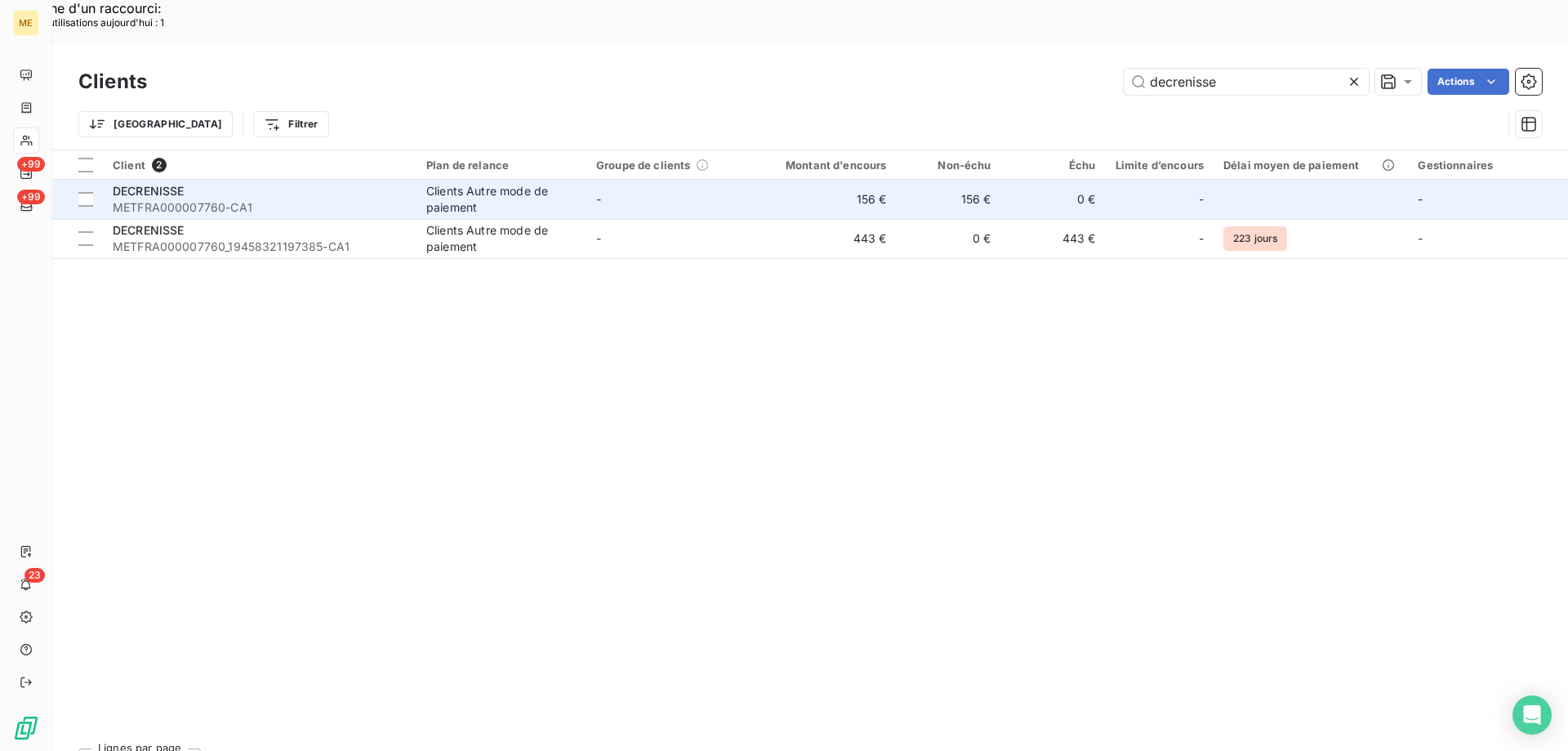
click at [153, 184] on span "DECRENISSE" at bounding box center [148, 191] width 72 height 14
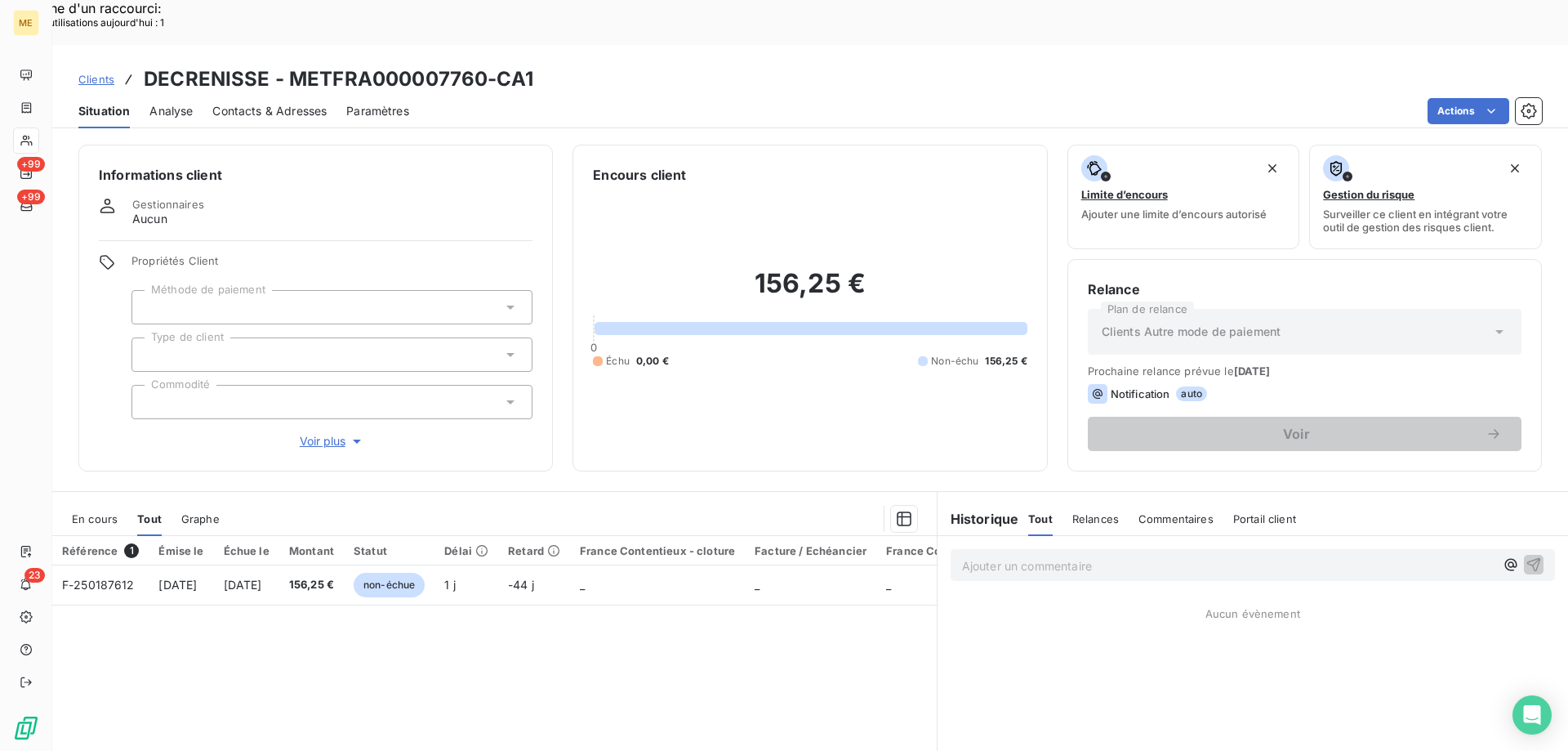
click at [319, 433] on span "Voir plus" at bounding box center [332, 441] width 66 height 16
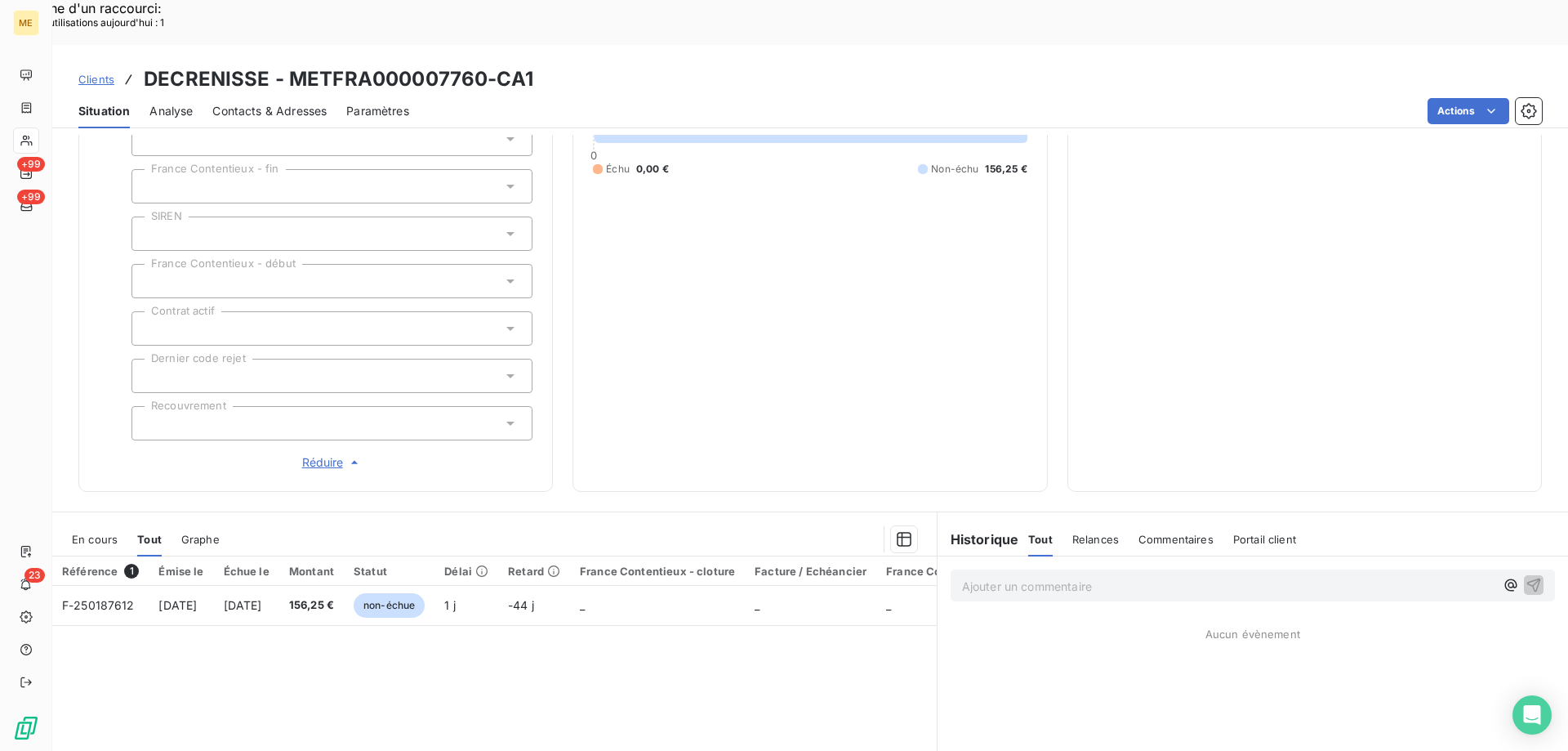
scroll to position [409, 0]
click at [317, 451] on span "Réduire" at bounding box center [332, 459] width 61 height 16
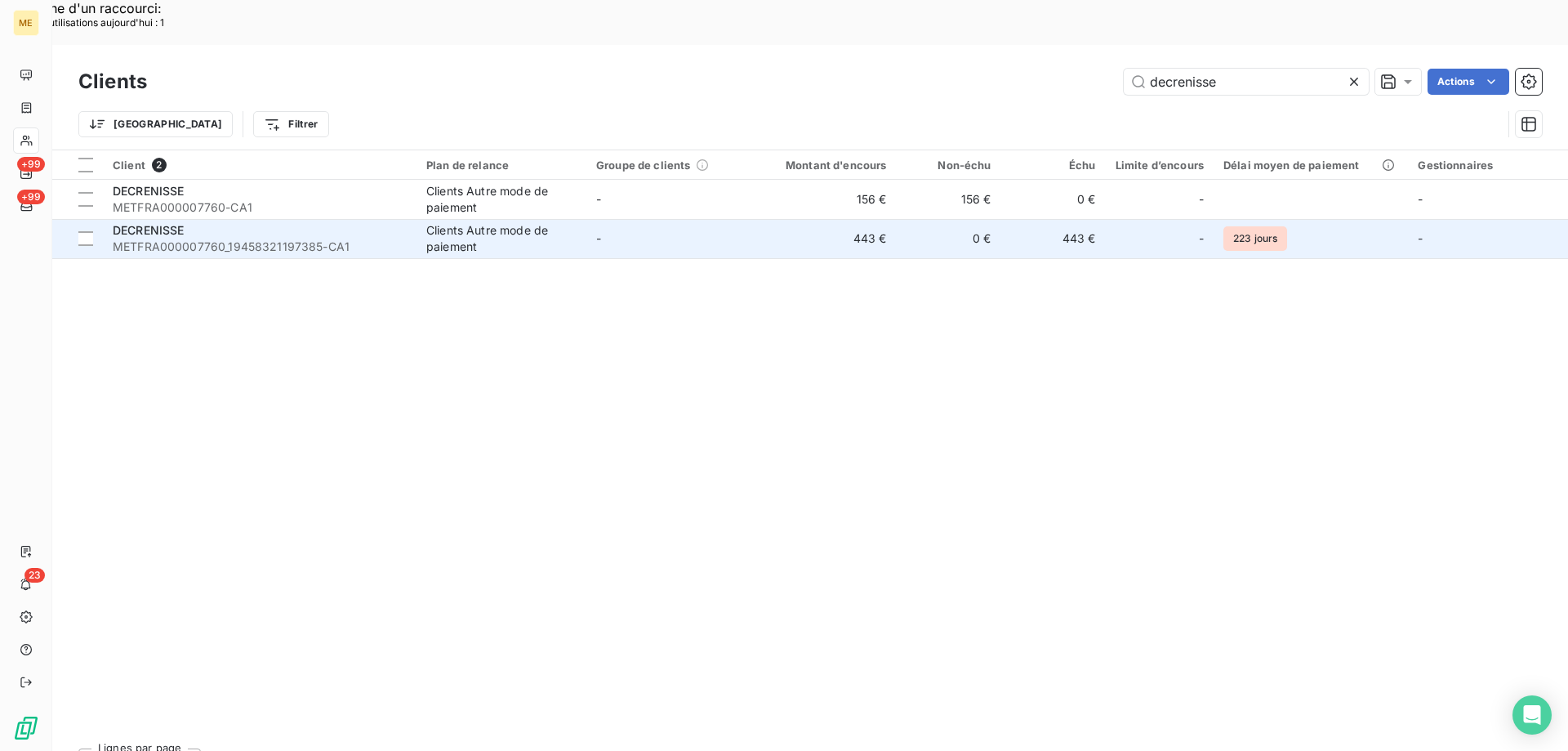
click at [155, 223] on span "DECRENISSE" at bounding box center [148, 230] width 72 height 14
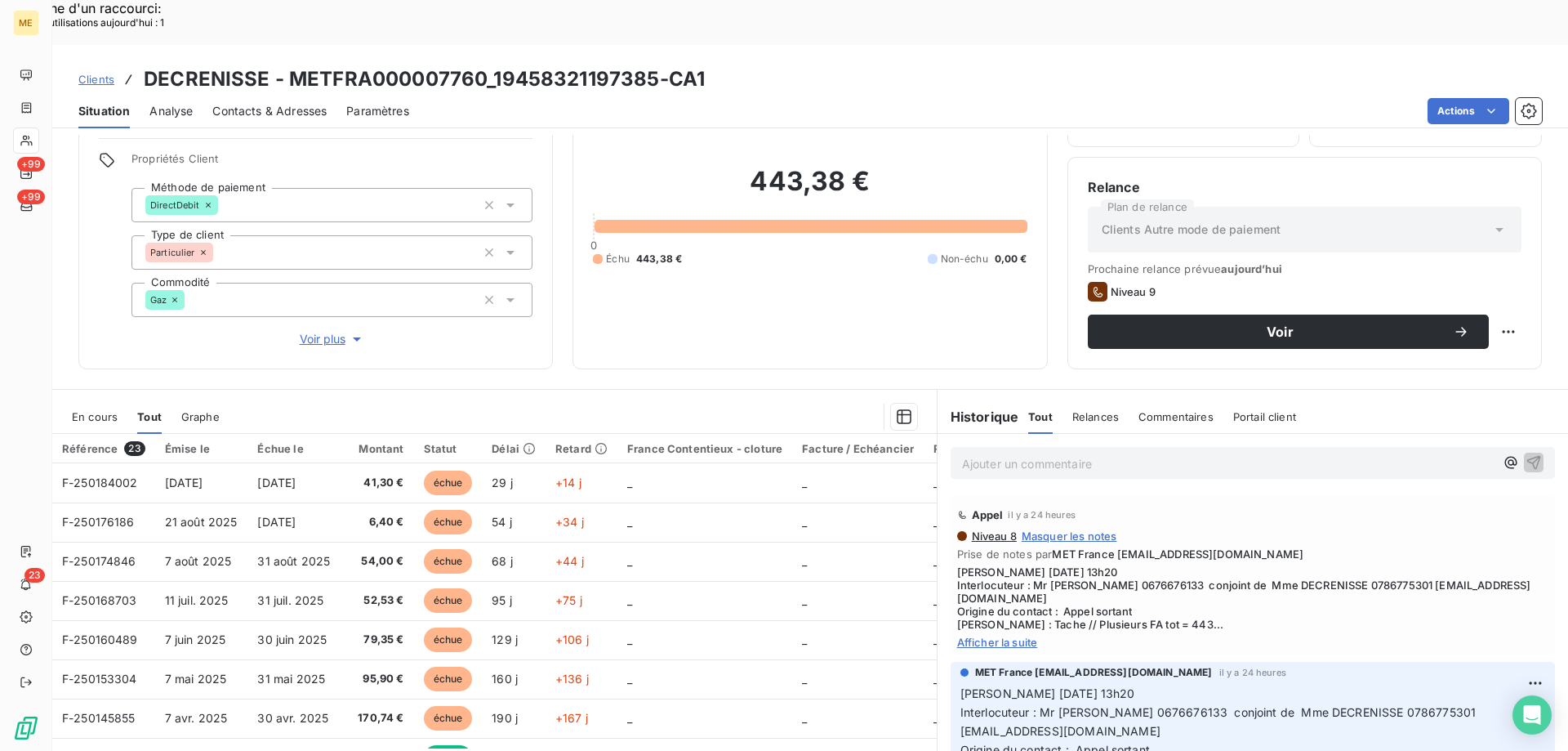
scroll to position [103, 0]
click at [1004, 634] on span "Afficher la suite" at bounding box center [1252, 640] width 592 height 13
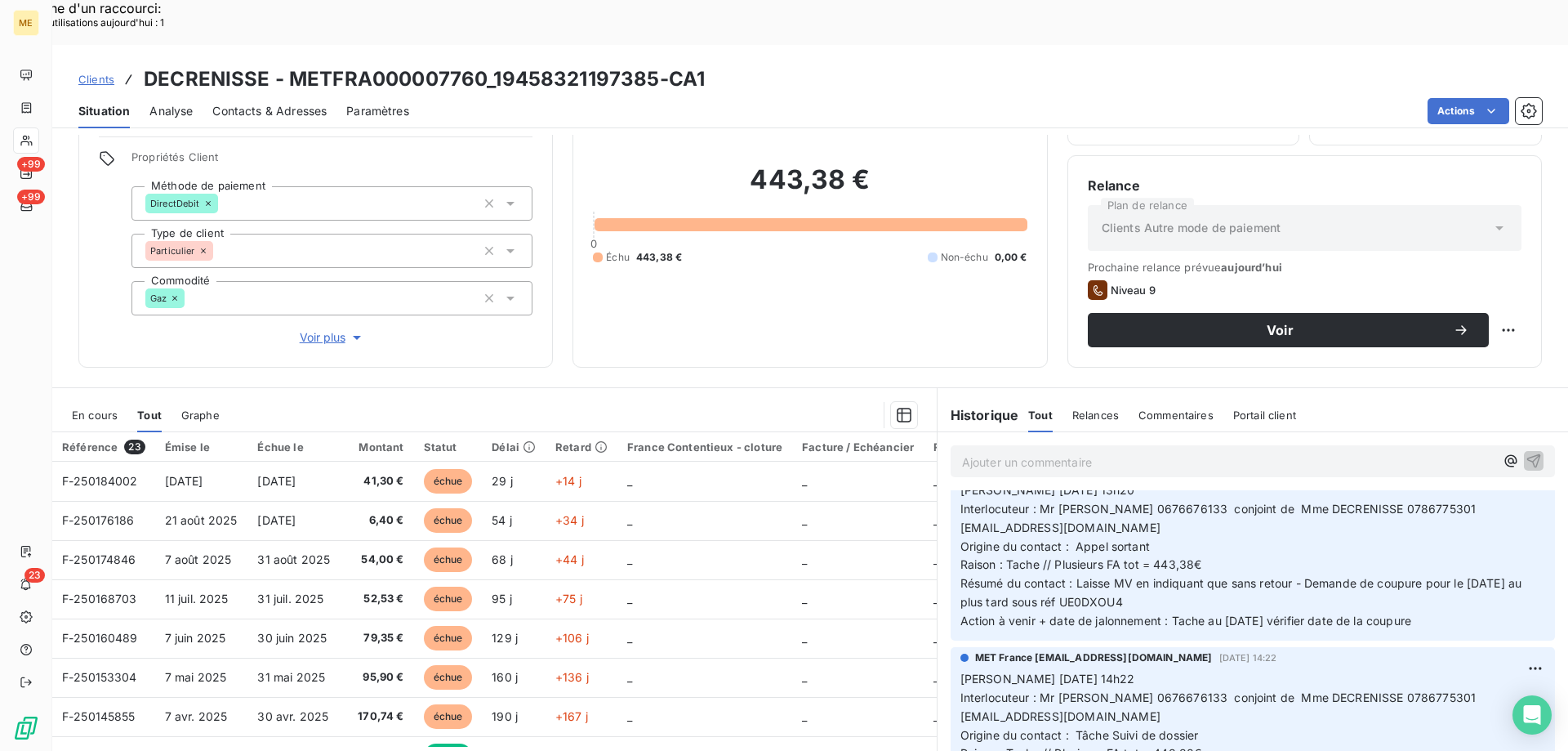
scroll to position [245, 0]
click at [762, 65] on div "Clients DECRENISSE - METFRA000007760_19458321197385-CA1" at bounding box center [810, 80] width 1515 height 30
drag, startPoint x: 1444, startPoint y: 573, endPoint x: 957, endPoint y: 459, distance: 500.2
click at [960, 477] on p "[PERSON_NAME] [DATE] 13h20 Interlocuteur : Mr [PERSON_NAME] 0676676133 conjoint…" at bounding box center [1253, 552] width 585 height 149
copy p "Interlocuteur : Mr [PERSON_NAME] 0676676133 conjoint de Mme DECRENISSE 07867753…"
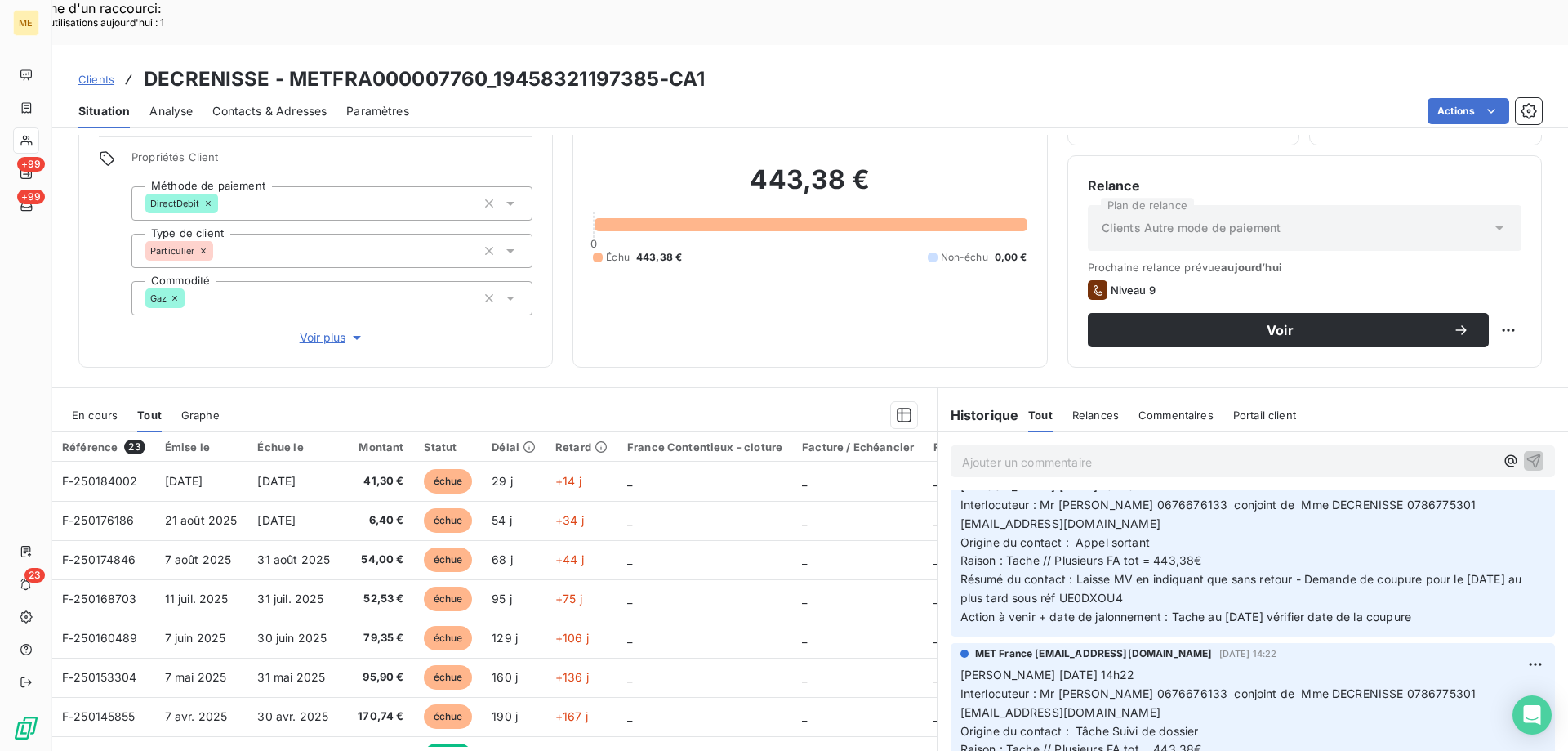
click at [985, 452] on p "Ajouter un commentaire ﻿" at bounding box center [1227, 462] width 532 height 21
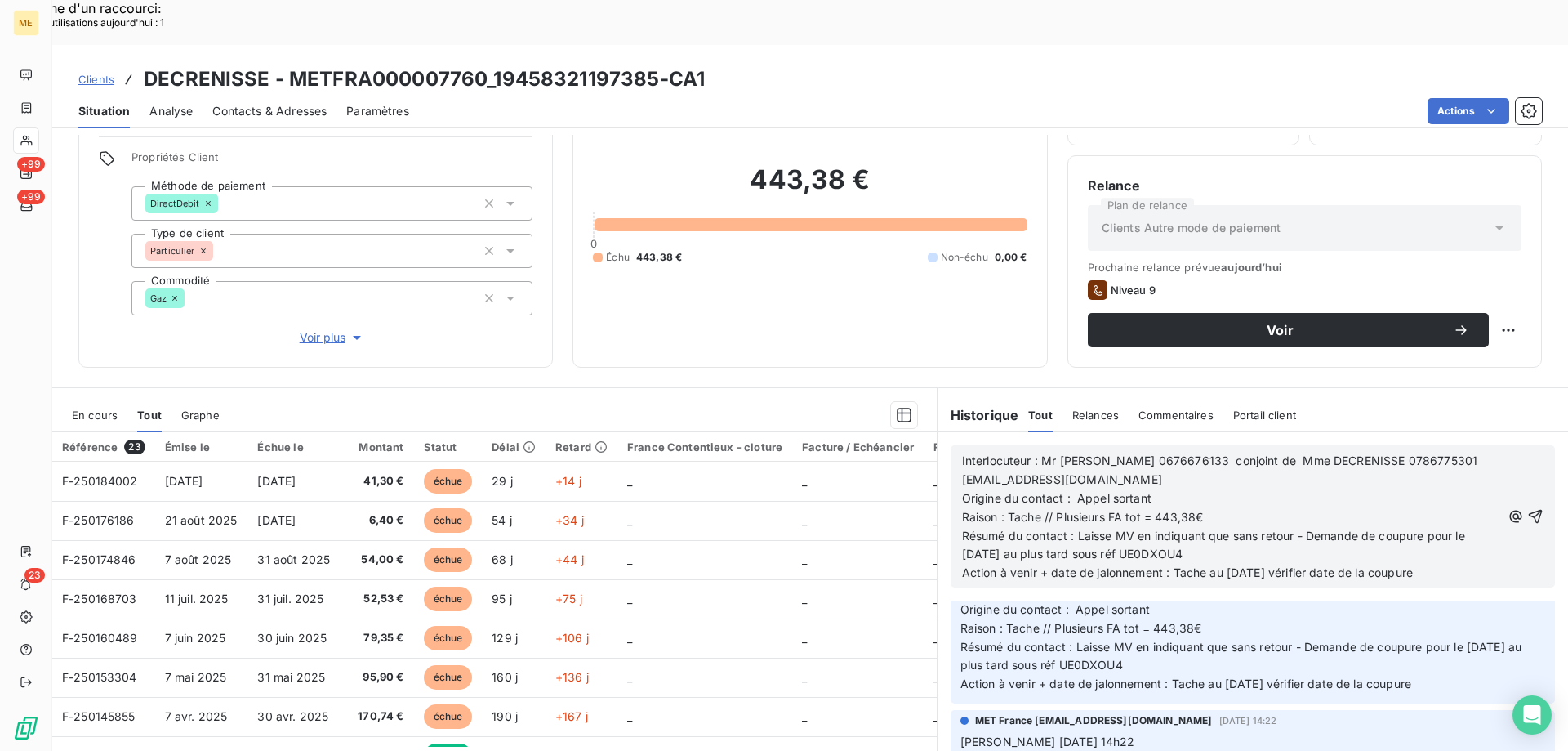
scroll to position [192, 0]
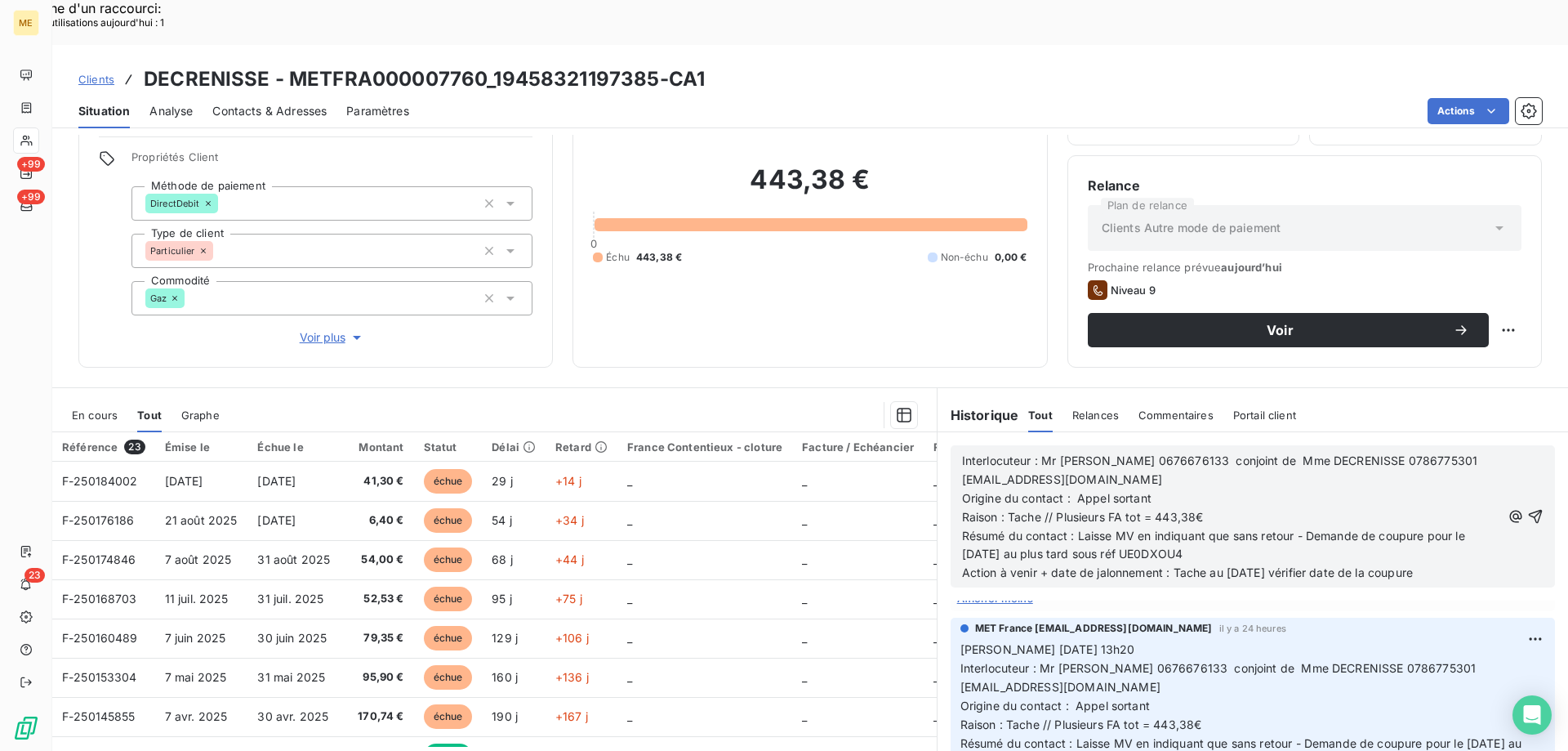
click at [961, 454] on span "Interlocuteur : Mr [PERSON_NAME] 0676676133 conjoint de Mme DECRENISSE 07867753…" at bounding box center [1221, 469] width 519 height 33
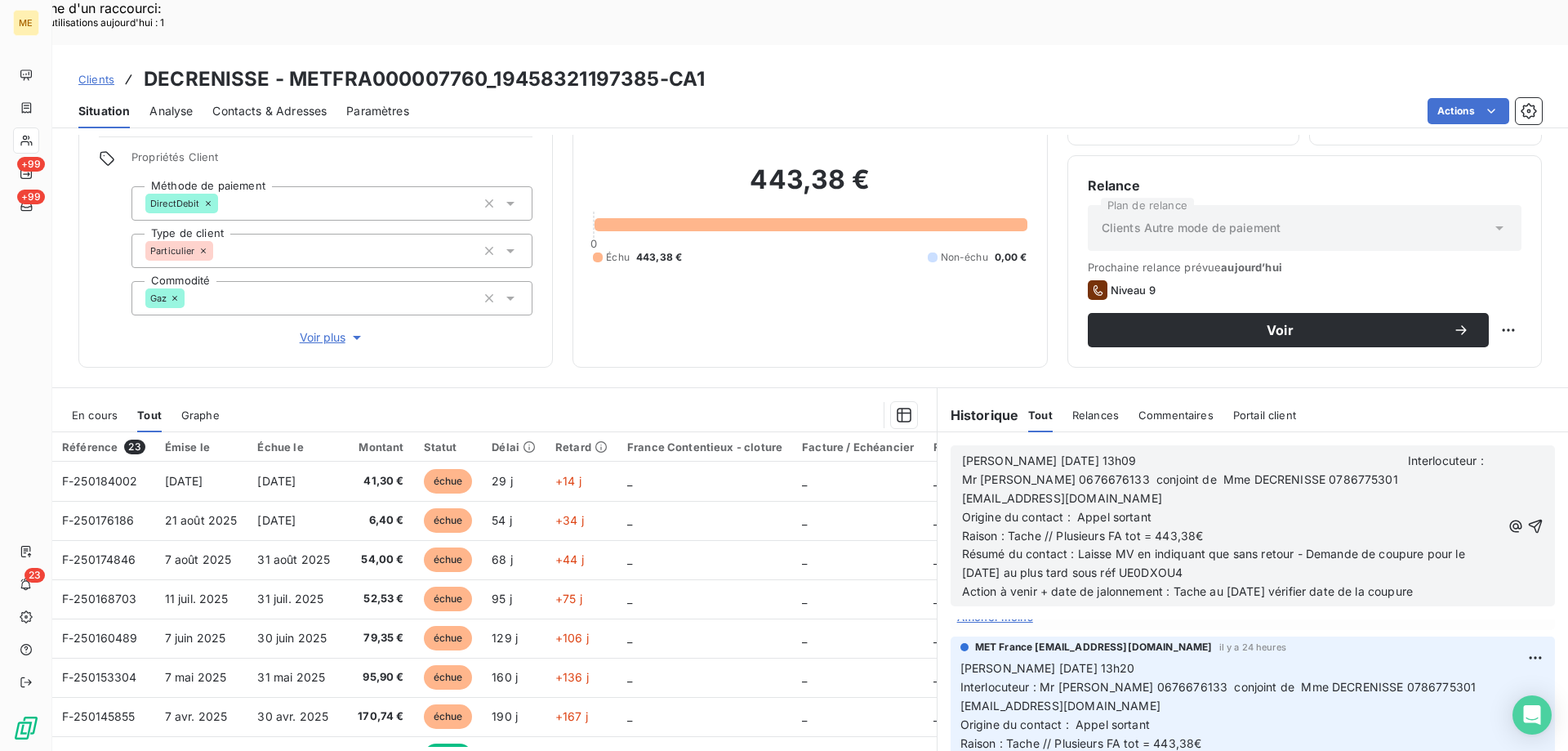
scroll to position [211, 0]
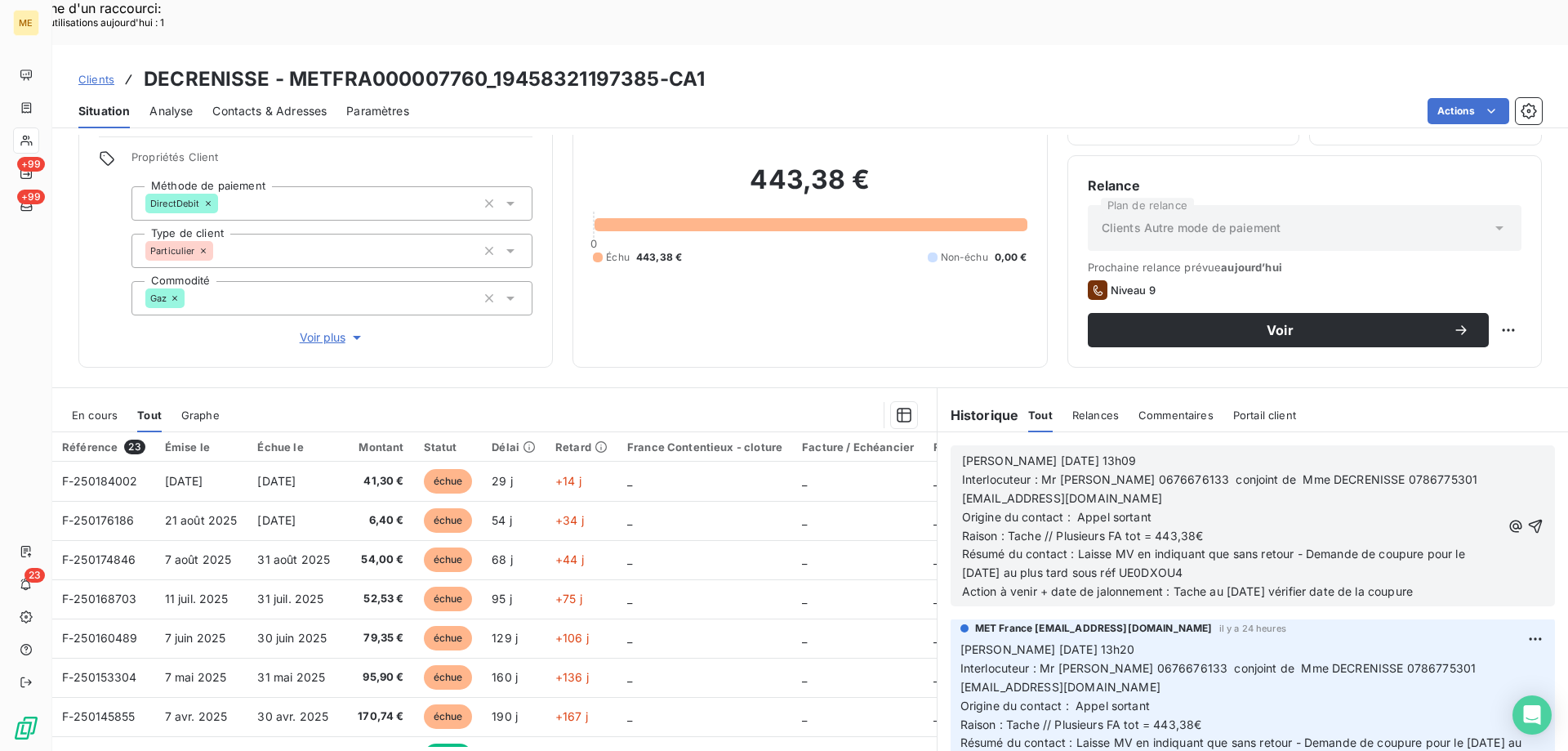
click at [1207, 508] on p "Origine du contact : Appel sortant" at bounding box center [1231, 517] width 539 height 19
drag, startPoint x: 1108, startPoint y: 471, endPoint x: 1182, endPoint y: 469, distance: 74.0
click at [1181, 508] on p "Origine du contact : Appel sortant" at bounding box center [1231, 517] width 539 height 19
drag, startPoint x: 1070, startPoint y: 509, endPoint x: 1214, endPoint y: 550, distance: 149.7
click at [1232, 545] on p "Résumé du contact : Laisse MV en indiquant que sans retour - Demande de coupure…" at bounding box center [1231, 564] width 539 height 38
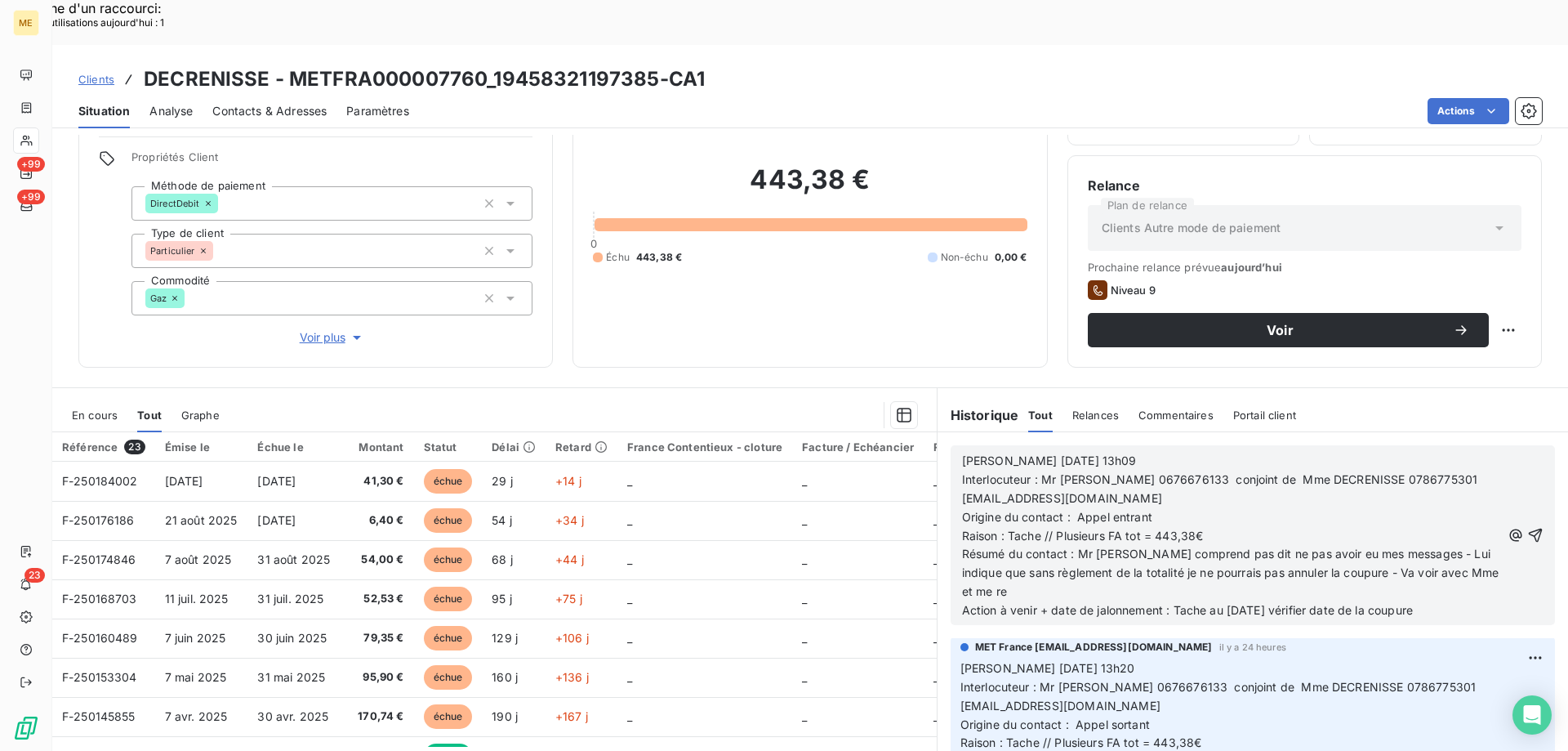
scroll to position [230, 0]
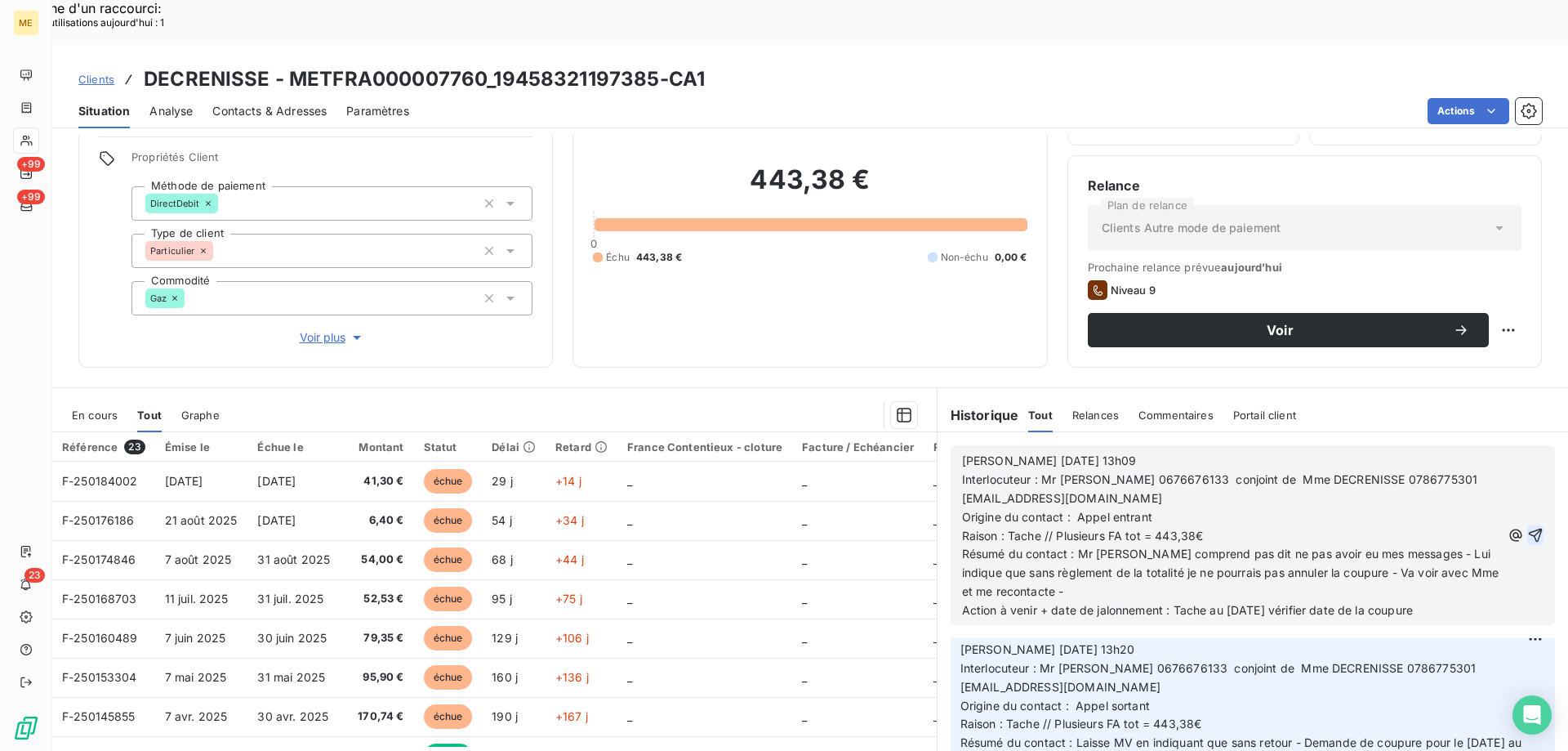
click at [1527, 527] on icon "button" at bounding box center [1535, 535] width 16 height 16
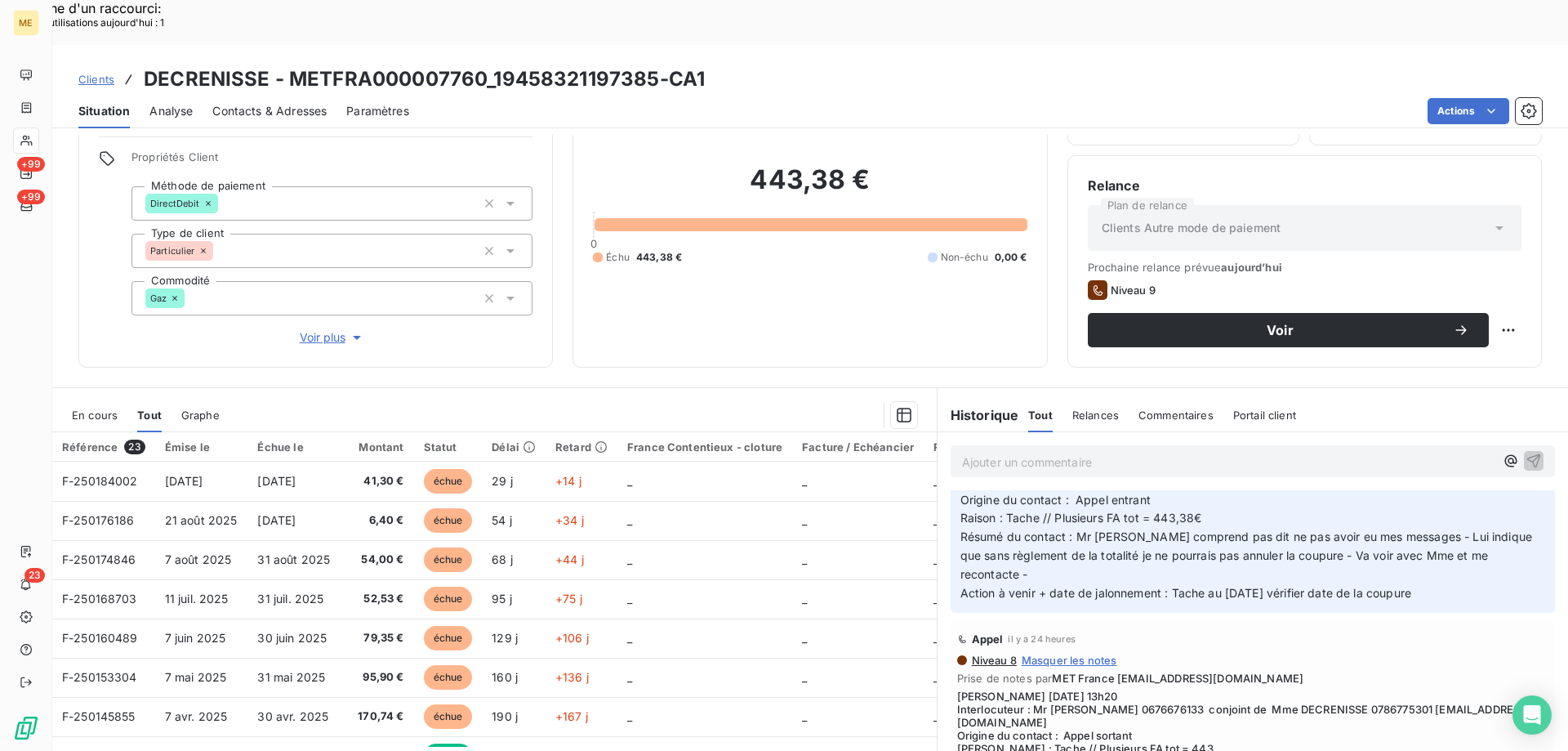
scroll to position [213, 0]
